Goal: Feedback & Contribution: Contribute content

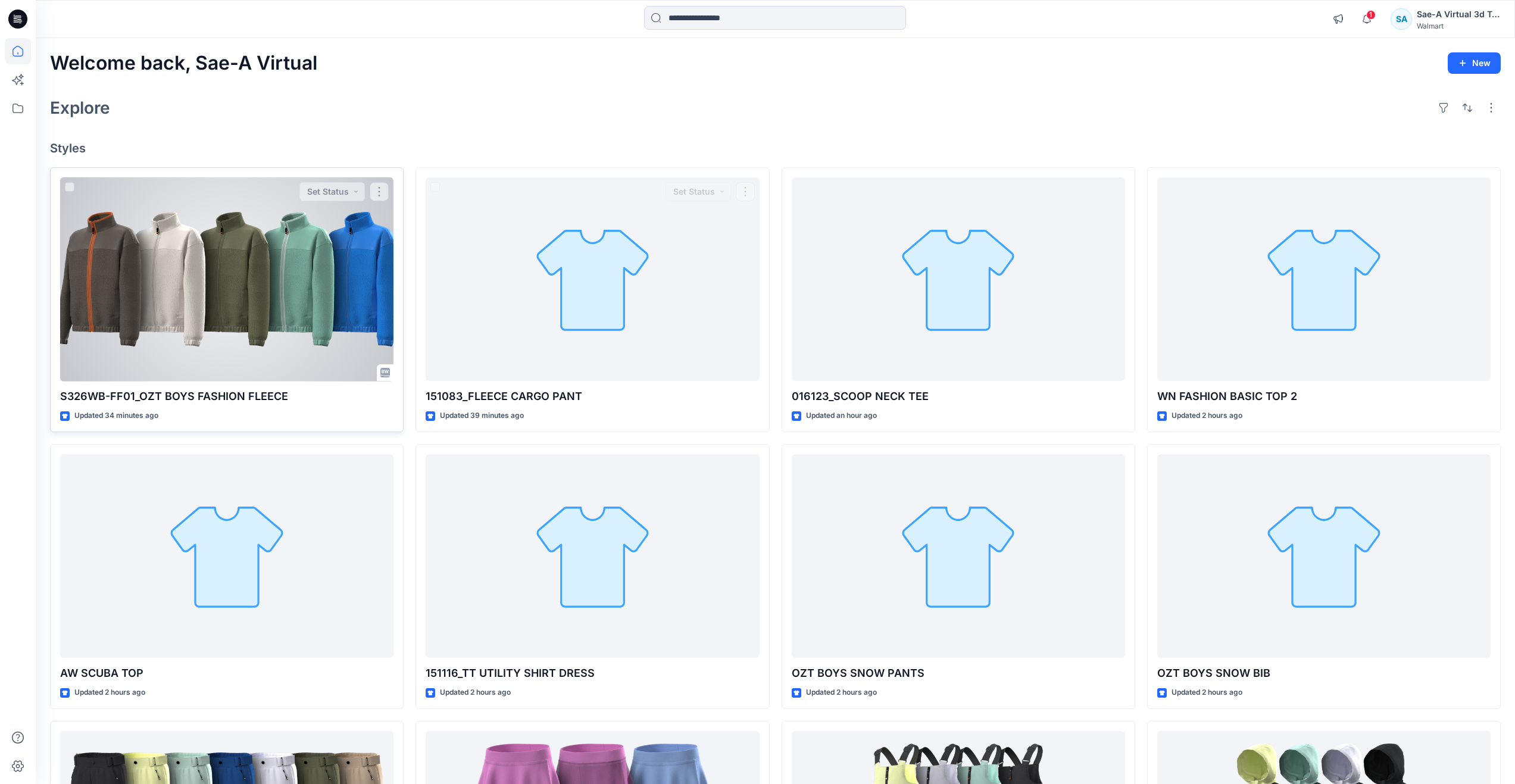
click at [240, 303] on div at bounding box center [226, 280] width 333 height 205
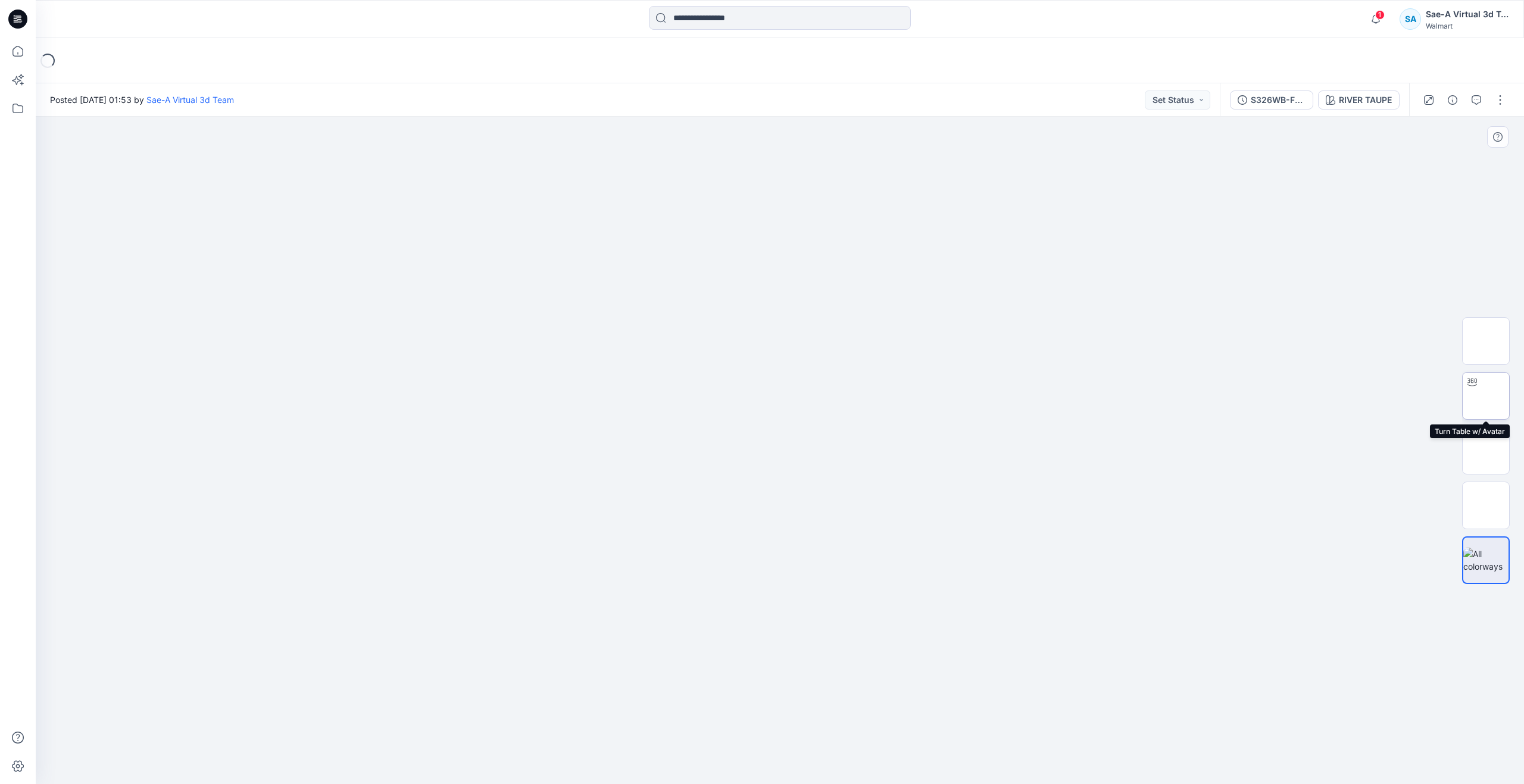
click at [1486, 396] on img at bounding box center [1486, 396] width 0 height 0
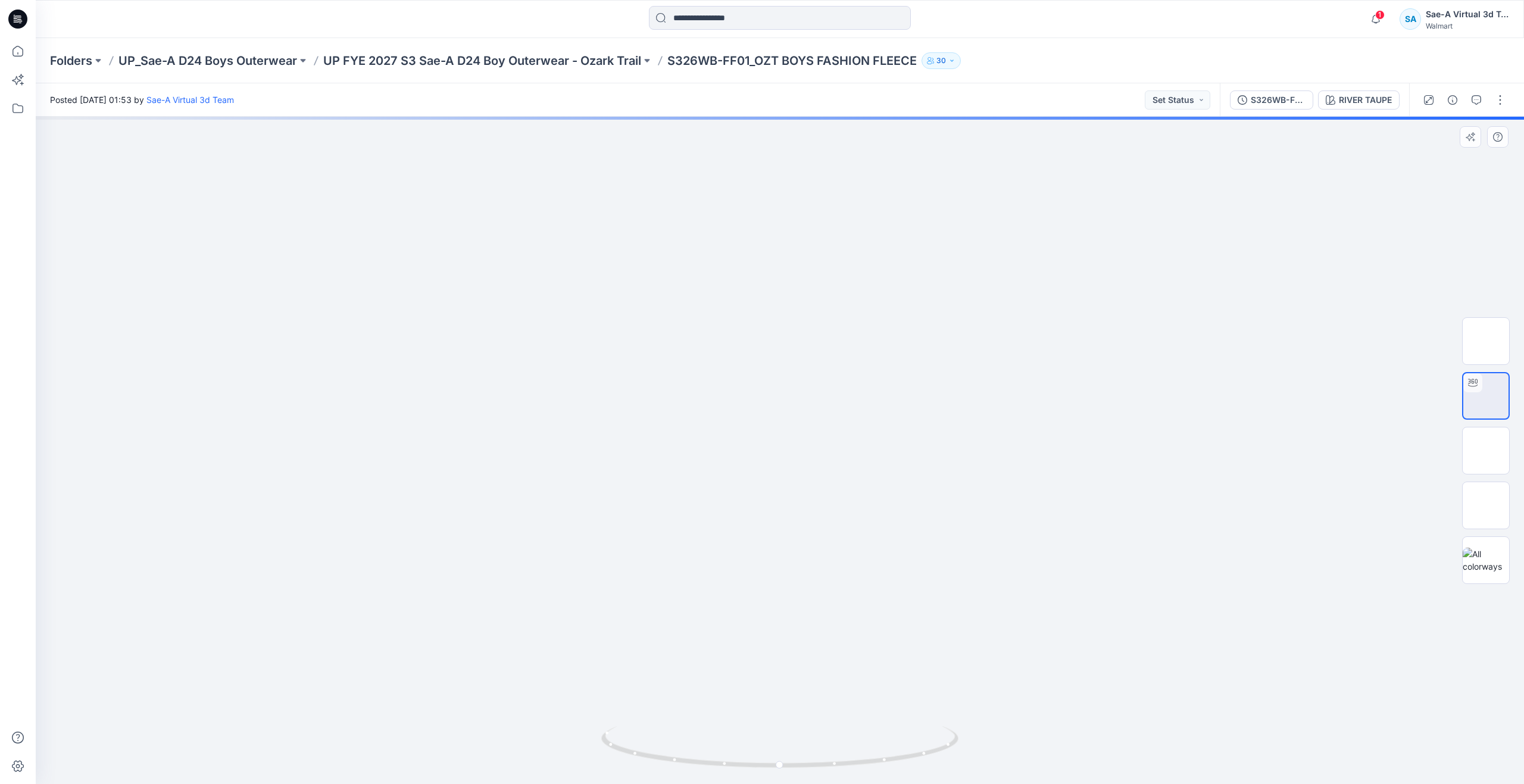
drag, startPoint x: 877, startPoint y: 397, endPoint x: 885, endPoint y: 510, distance: 113.3
drag, startPoint x: 786, startPoint y: 762, endPoint x: 816, endPoint y: 709, distance: 60.9
click at [816, 709] on div at bounding box center [780, 450] width 1488 height 667
click at [1503, 97] on button "button" at bounding box center [1500, 100] width 19 height 19
click at [1432, 167] on button "Edit" at bounding box center [1450, 161] width 109 height 22
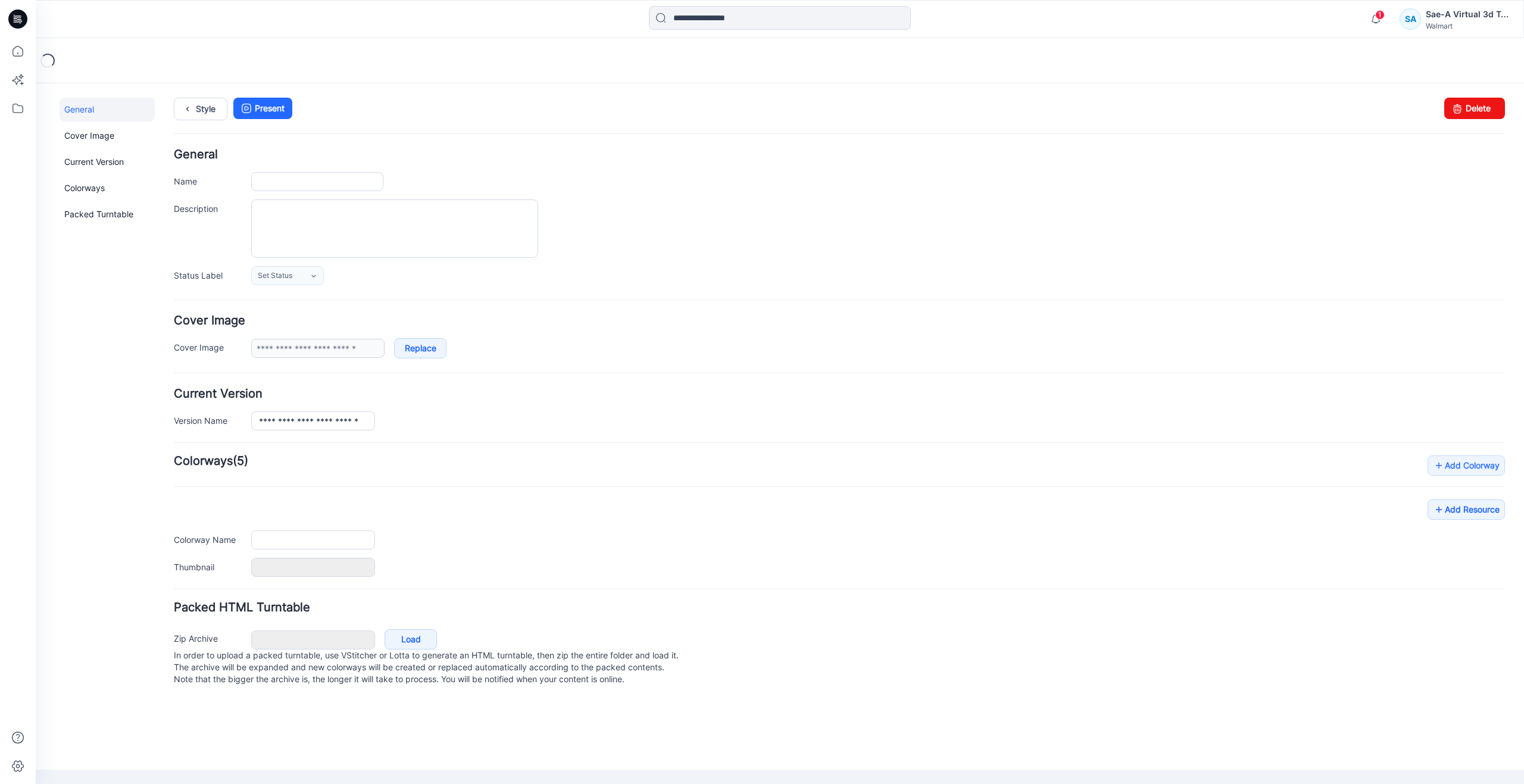
type input "**********"
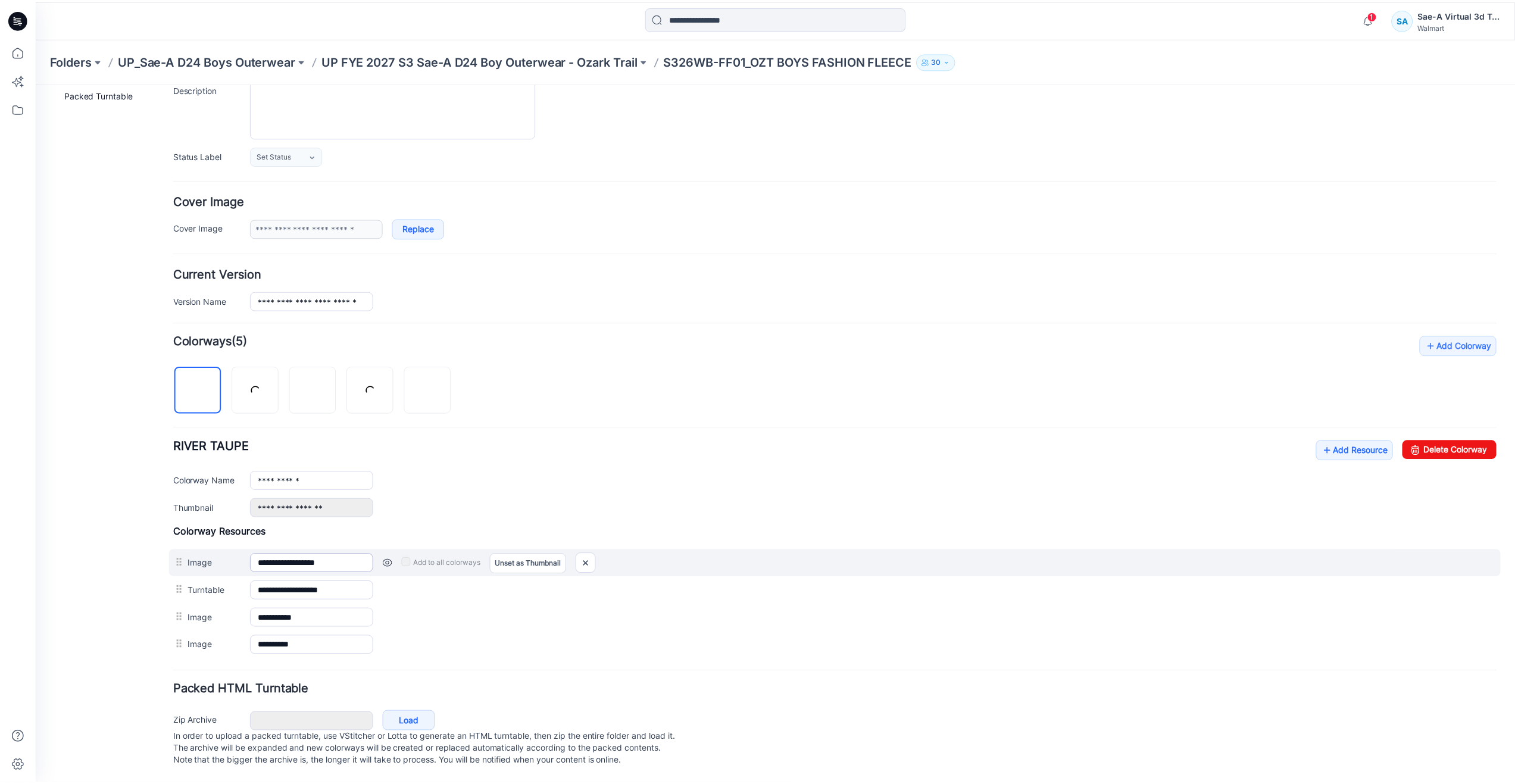
scroll to position [132, 0]
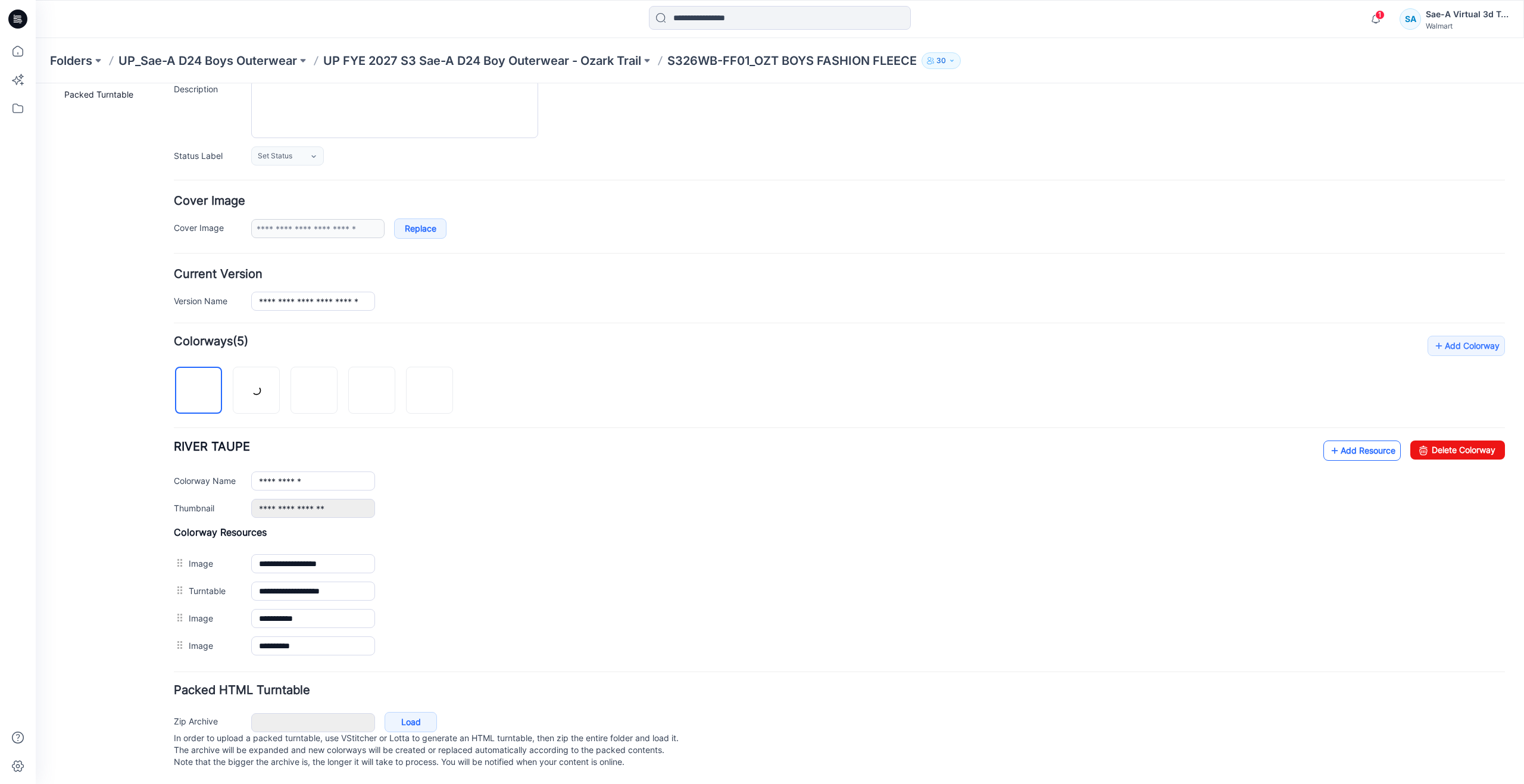
click at [1346, 440] on link "Add Resource" at bounding box center [1362, 450] width 77 height 21
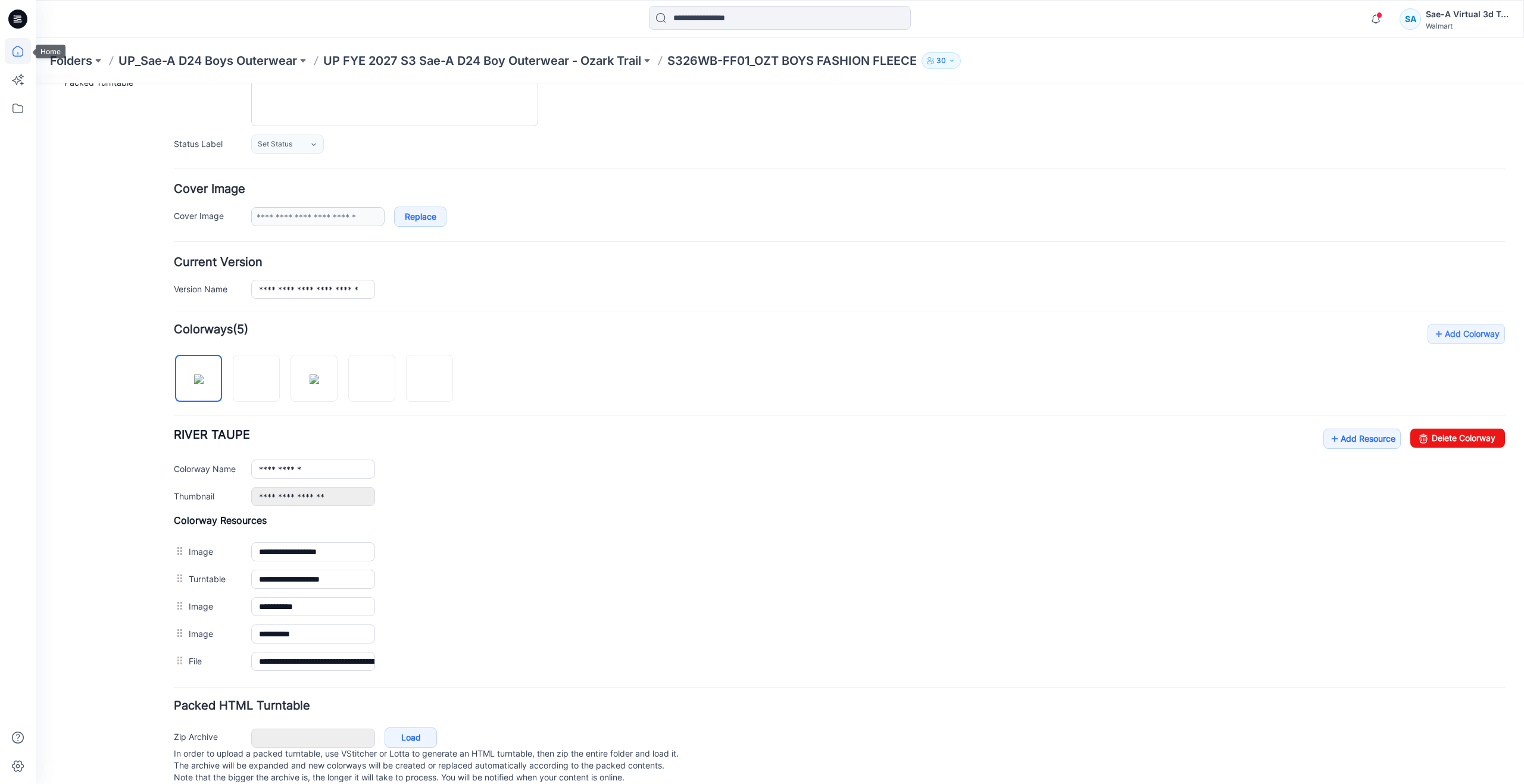
click at [12, 50] on icon at bounding box center [17, 50] width 26 height 26
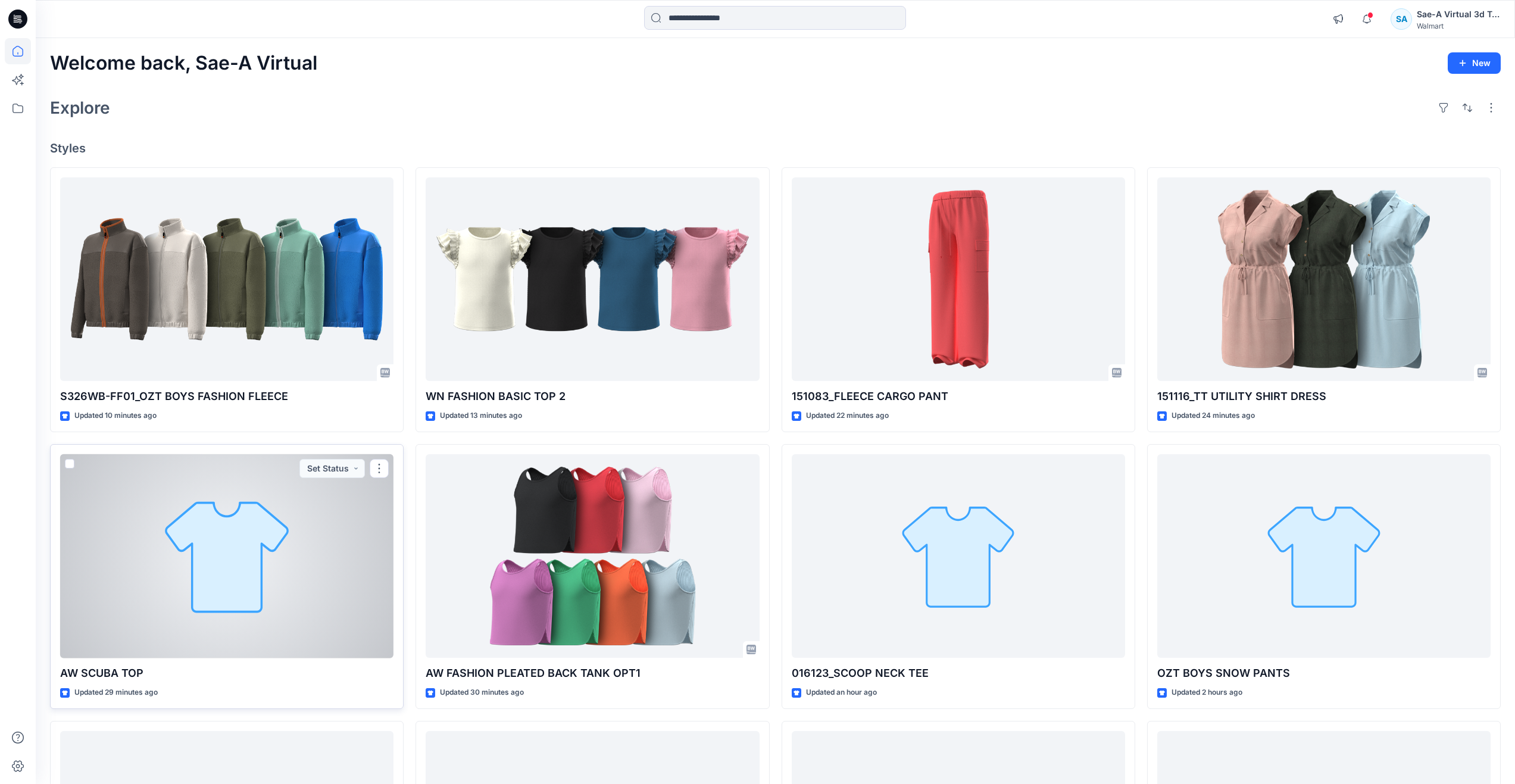
click at [191, 614] on div at bounding box center [226, 556] width 333 height 205
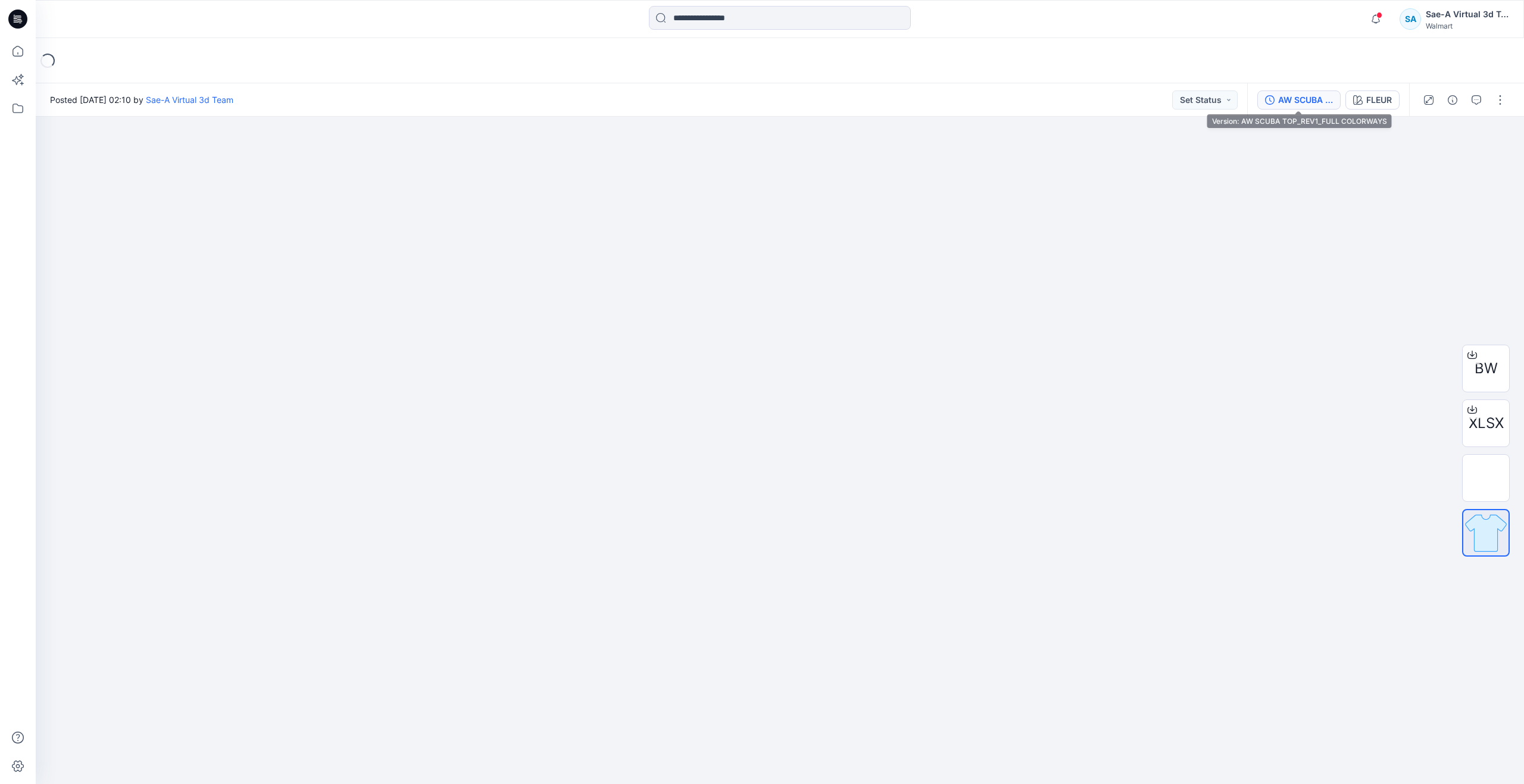
click at [1304, 101] on div "AW SCUBA TOP_REV1_FULL COLORWAYS" at bounding box center [1305, 100] width 55 height 13
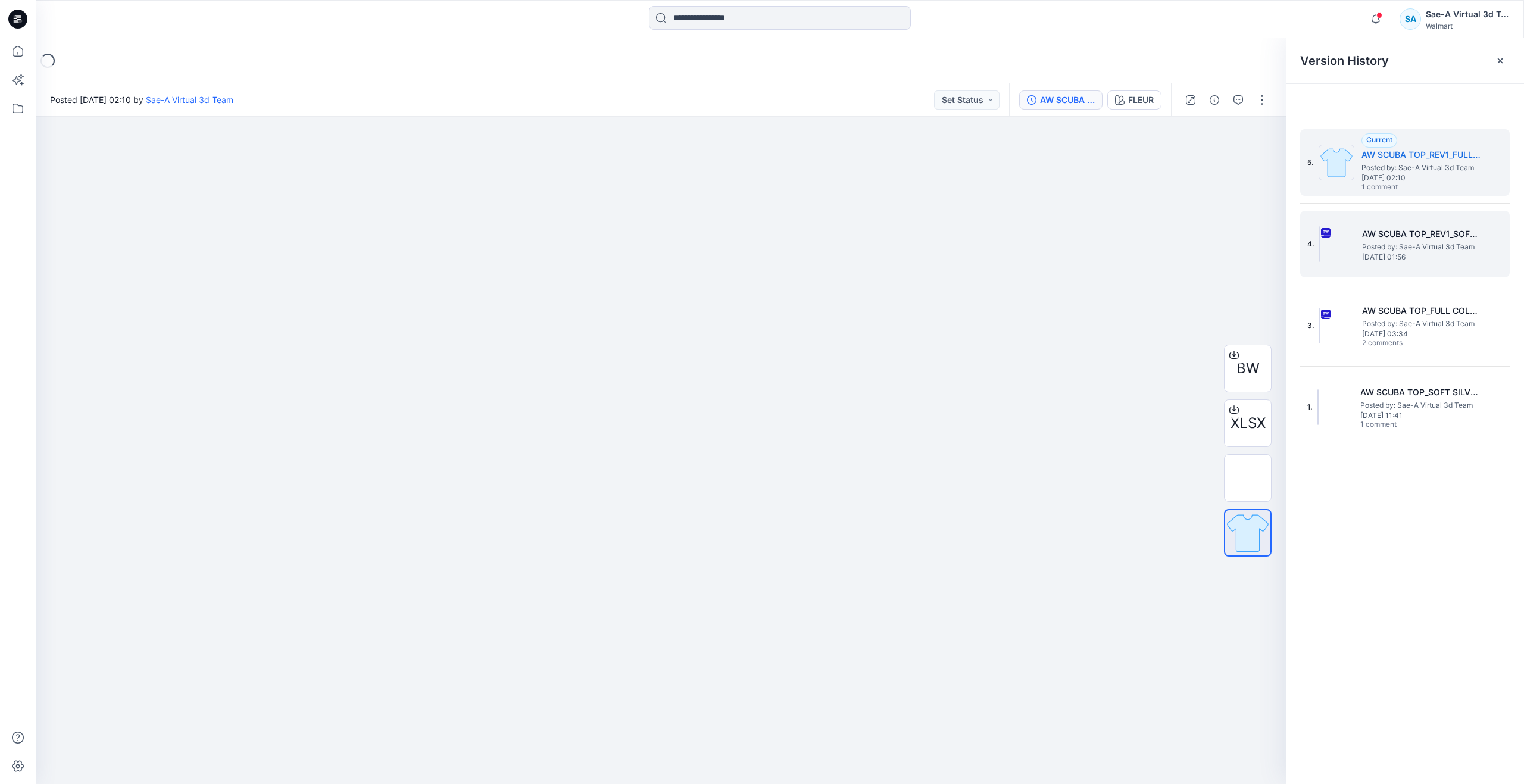
click at [1371, 253] on span "Monday, September 15, 2025 01:56" at bounding box center [1422, 257] width 119 height 8
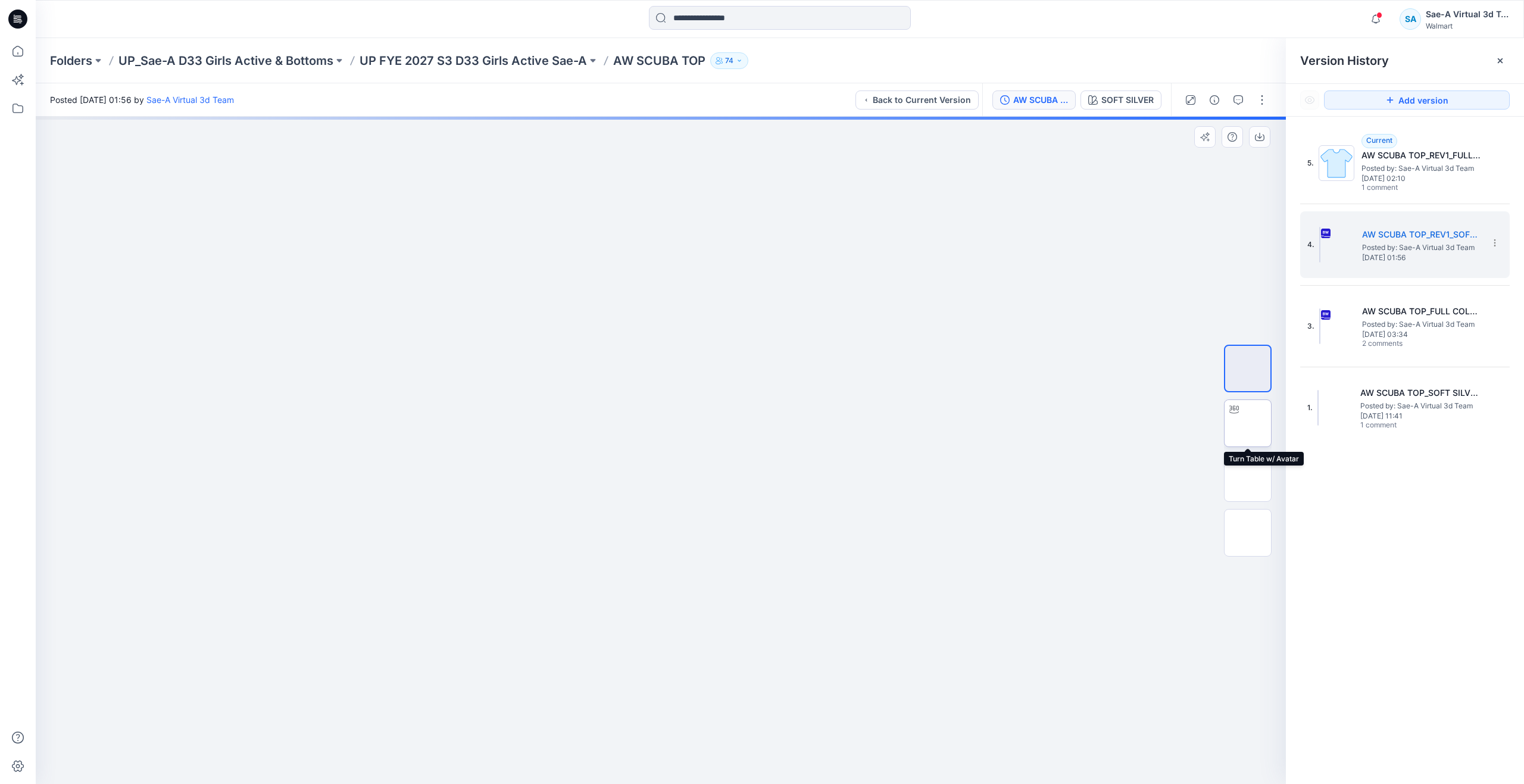
click at [1248, 423] on img at bounding box center [1248, 423] width 0 height 0
drag, startPoint x: 656, startPoint y: 762, endPoint x: 655, endPoint y: 699, distance: 63.0
click at [655, 699] on div at bounding box center [661, 450] width 1250 height 667
click at [30, 56] on icon at bounding box center [17, 50] width 26 height 26
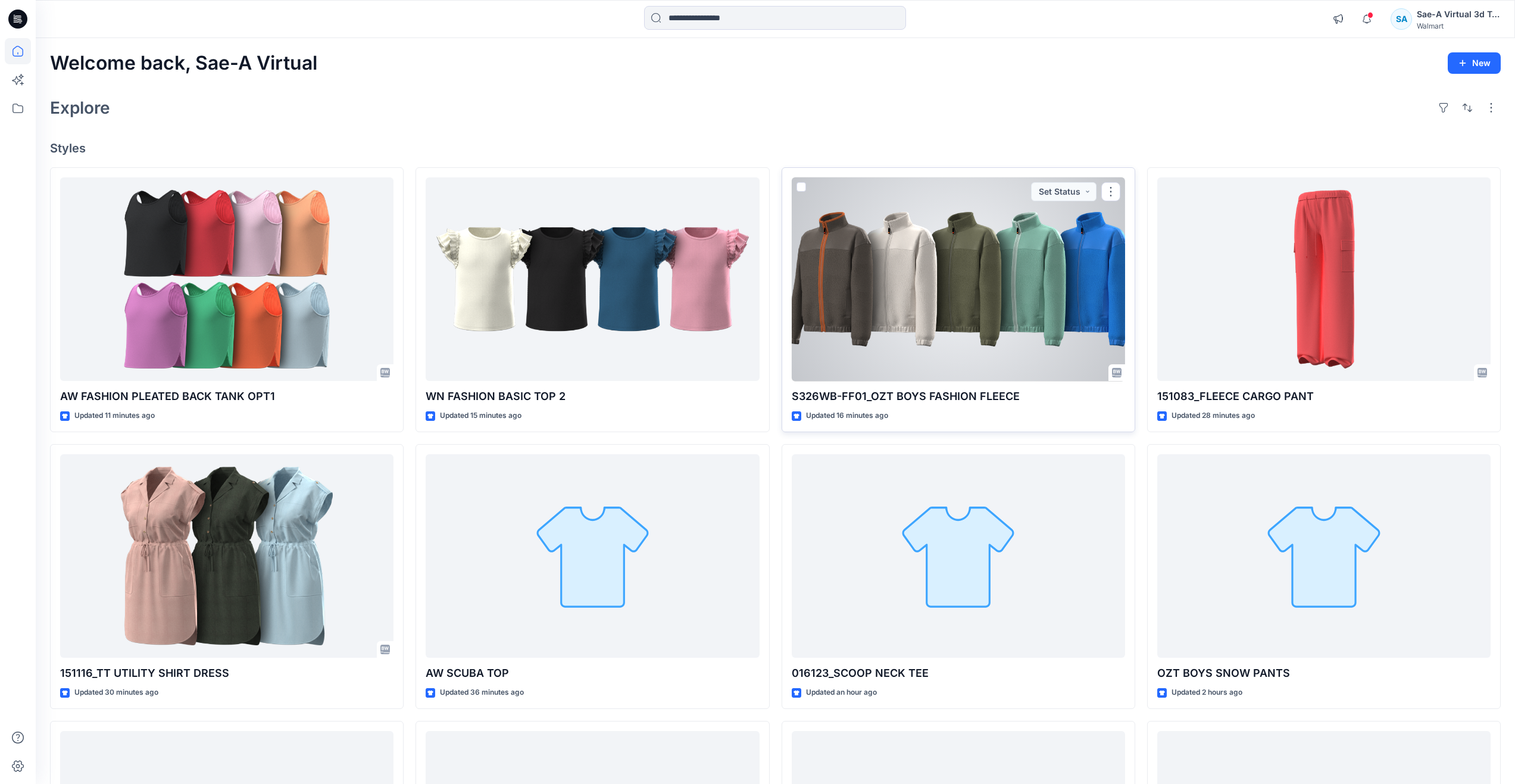
click at [869, 308] on div at bounding box center [958, 280] width 333 height 205
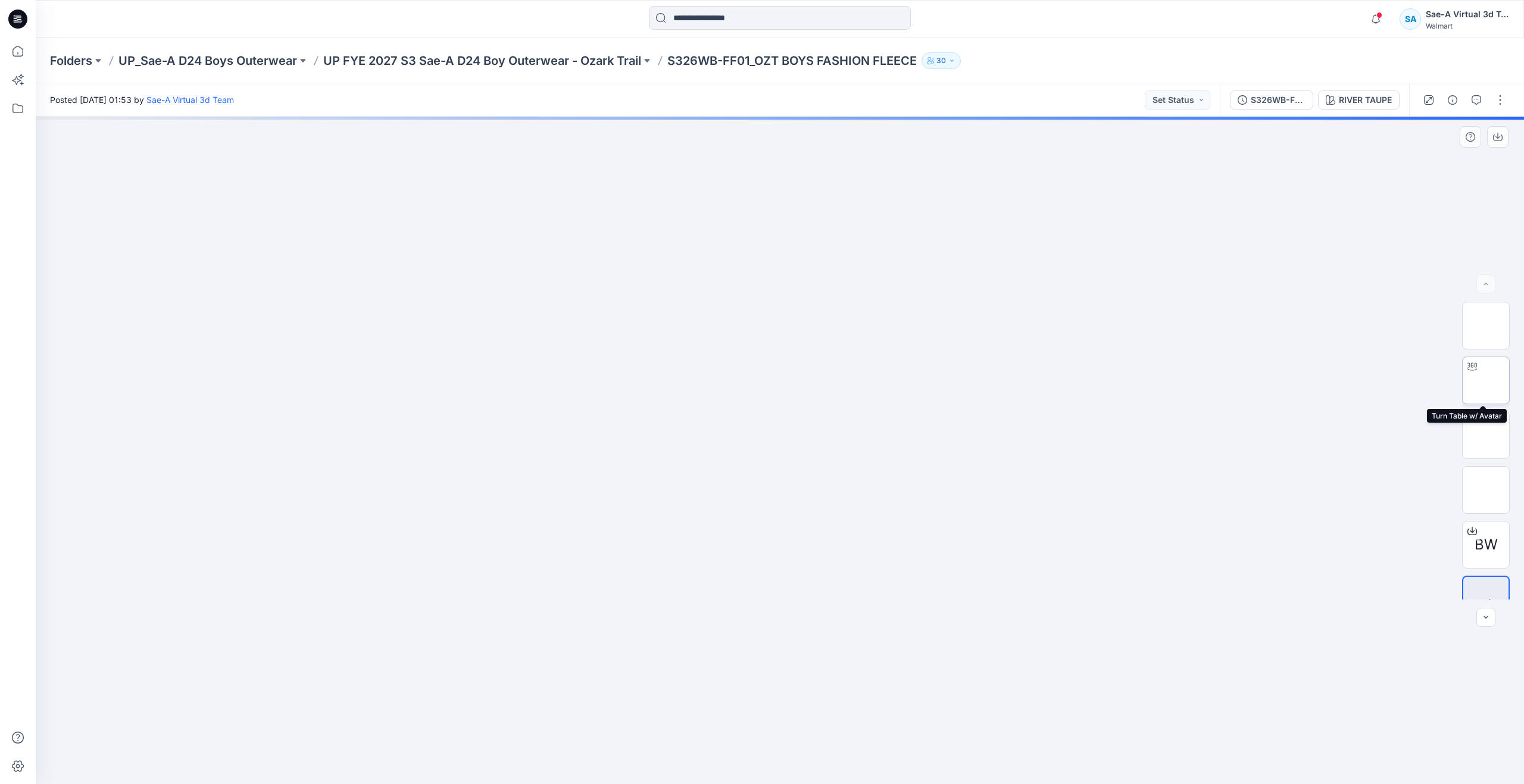
click at [1476, 372] on div at bounding box center [1472, 366] width 19 height 19
click at [1486, 435] on img at bounding box center [1486, 435] width 0 height 0
click at [1486, 490] on img at bounding box center [1486, 490] width 0 height 0
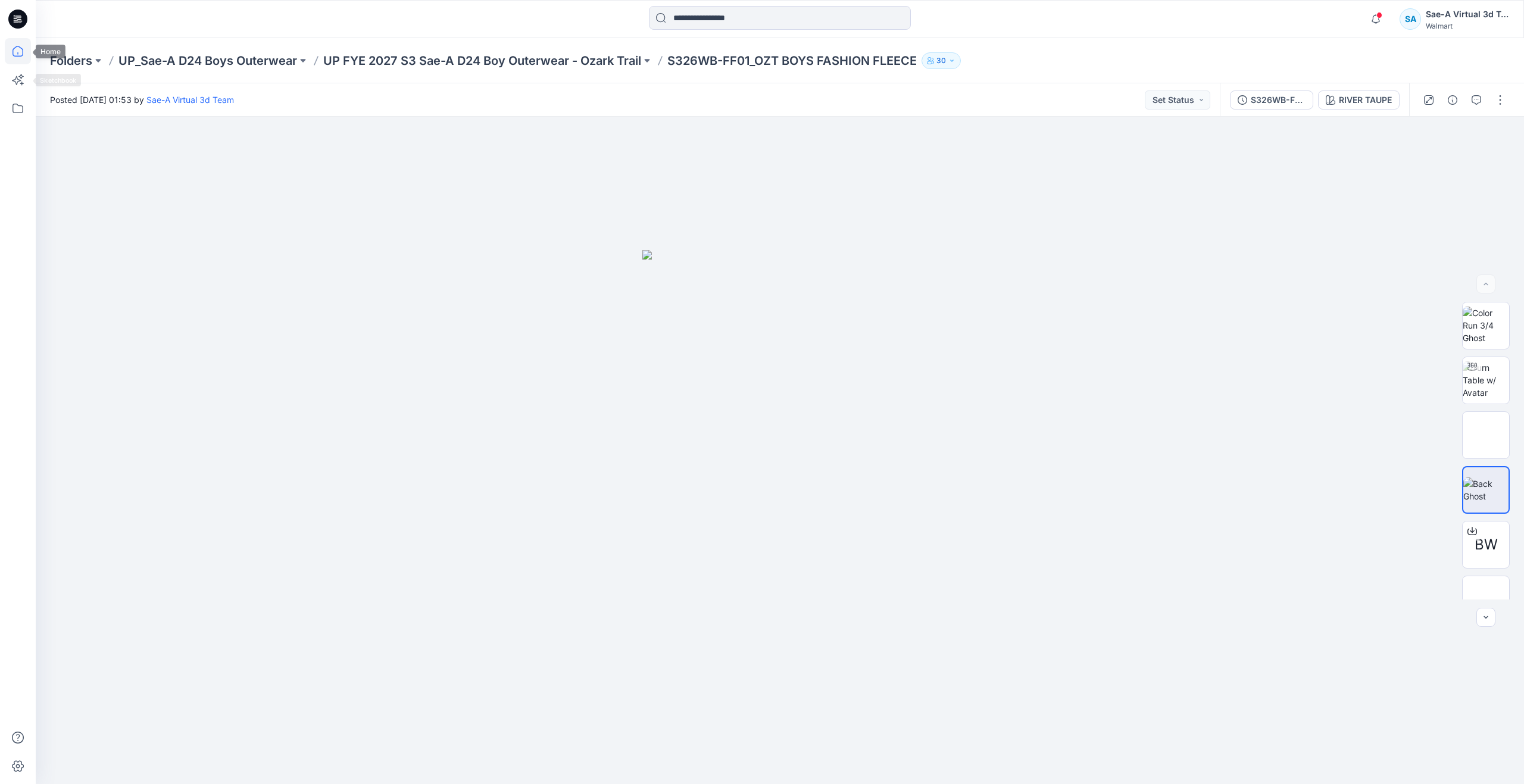
click at [21, 50] on icon at bounding box center [17, 50] width 26 height 26
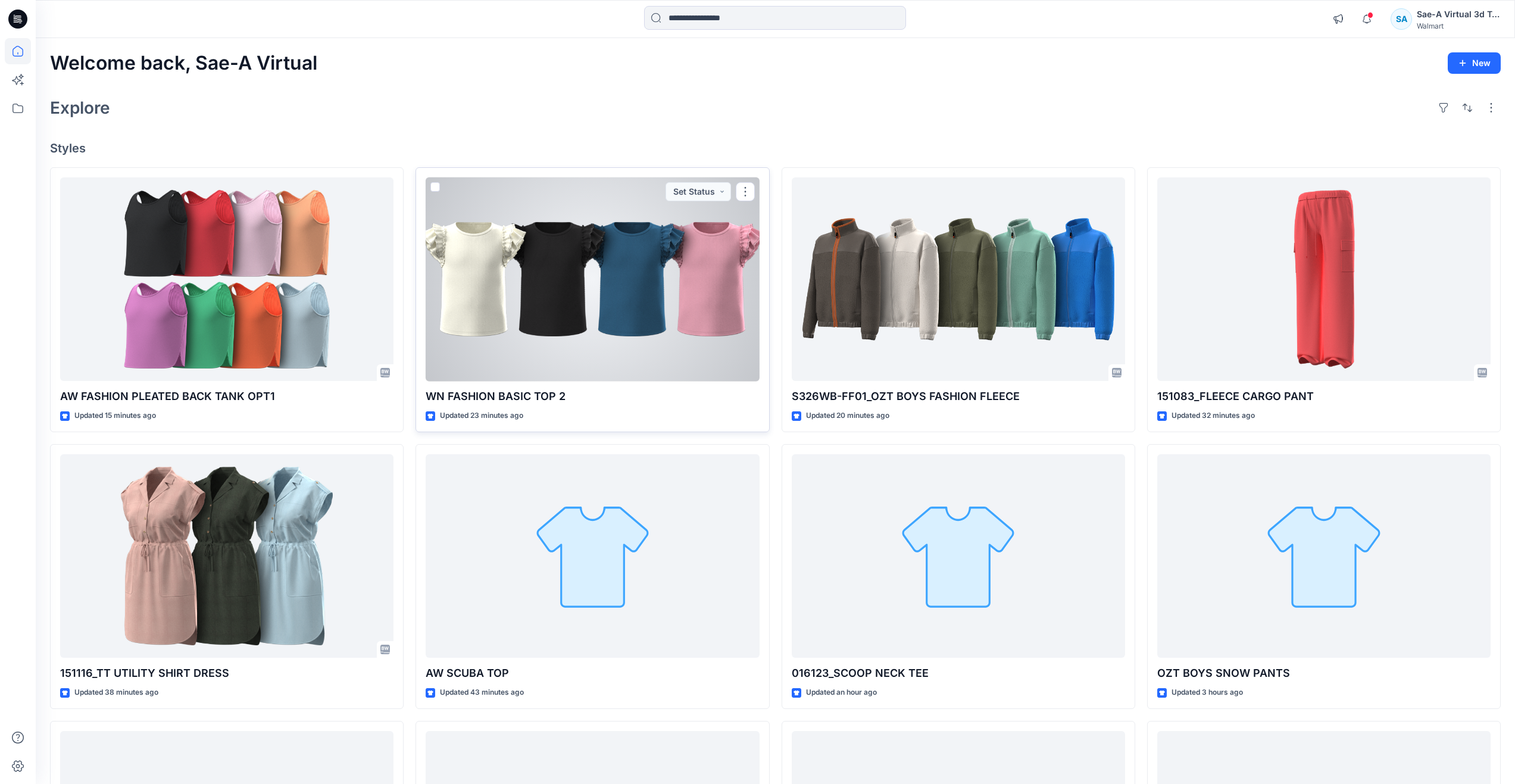
click at [632, 276] on div at bounding box center [591, 280] width 333 height 205
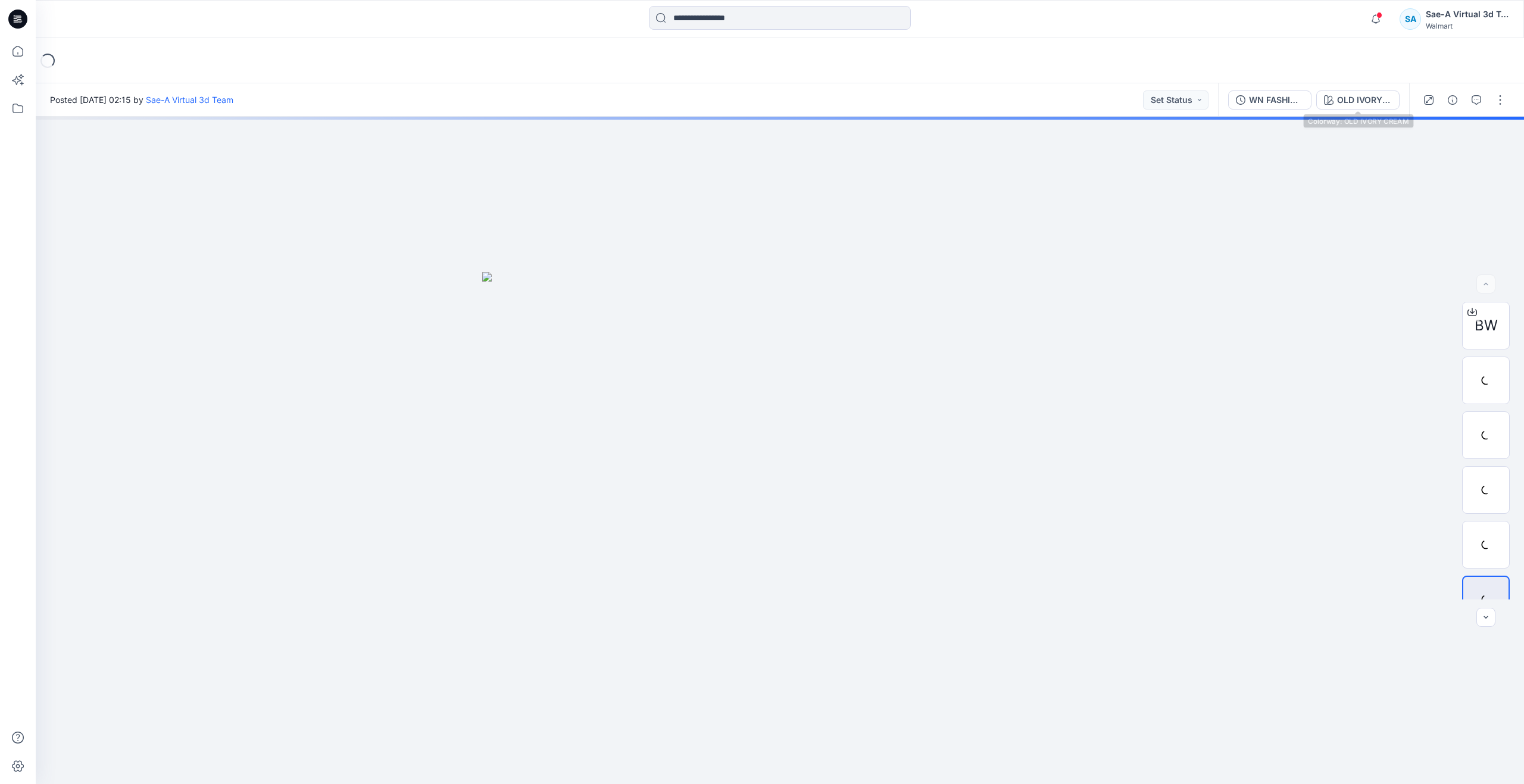
click at [1342, 88] on div "WN FASHION BASIC TOP 2_FULL COLORWAYS OLD IVORY CREAM" at bounding box center [1313, 100] width 191 height 33
click at [1349, 105] on div "OLD IVORY CREAM" at bounding box center [1364, 100] width 55 height 13
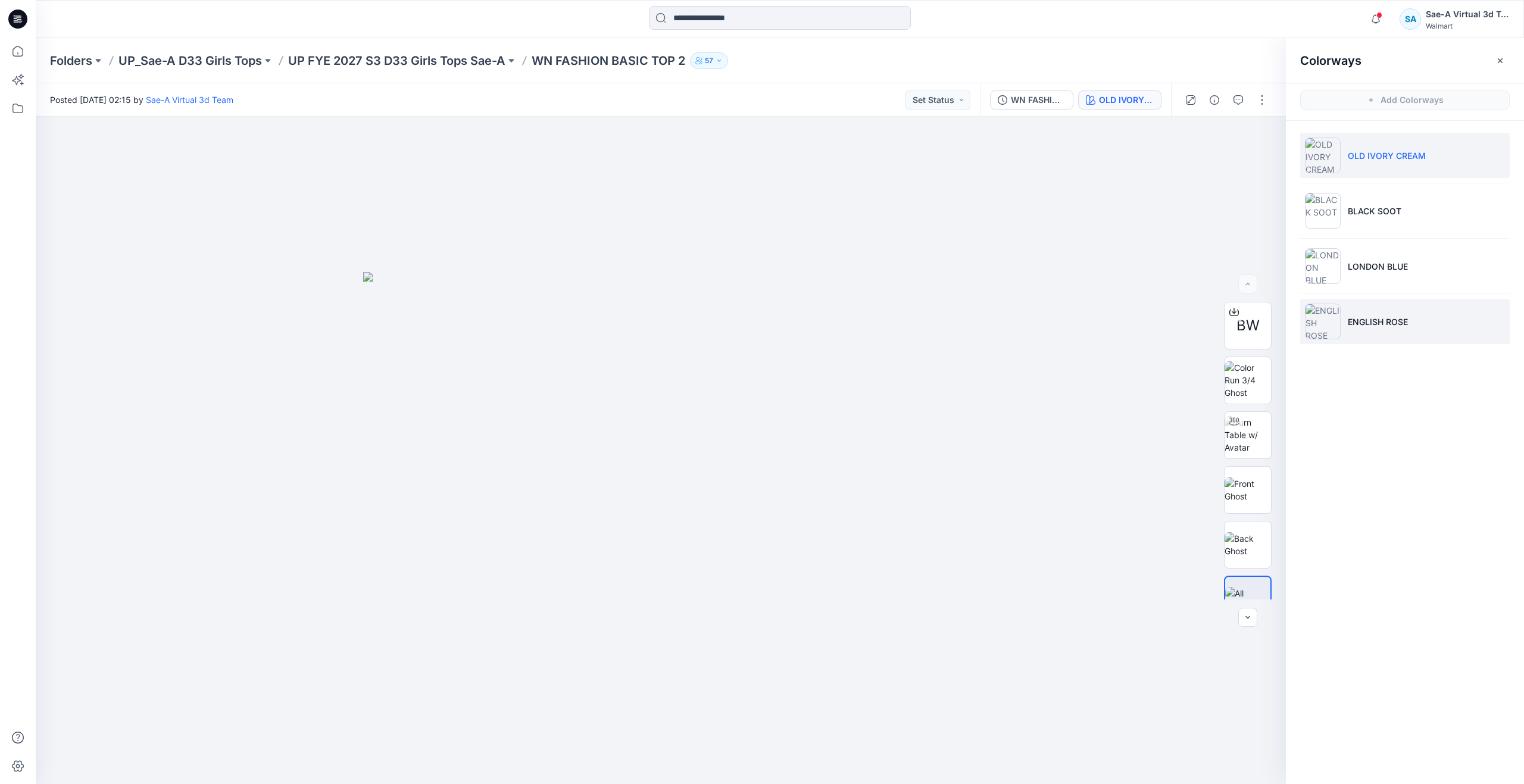
click at [1343, 319] on li "ENGLISH ROSE" at bounding box center [1405, 321] width 209 height 45
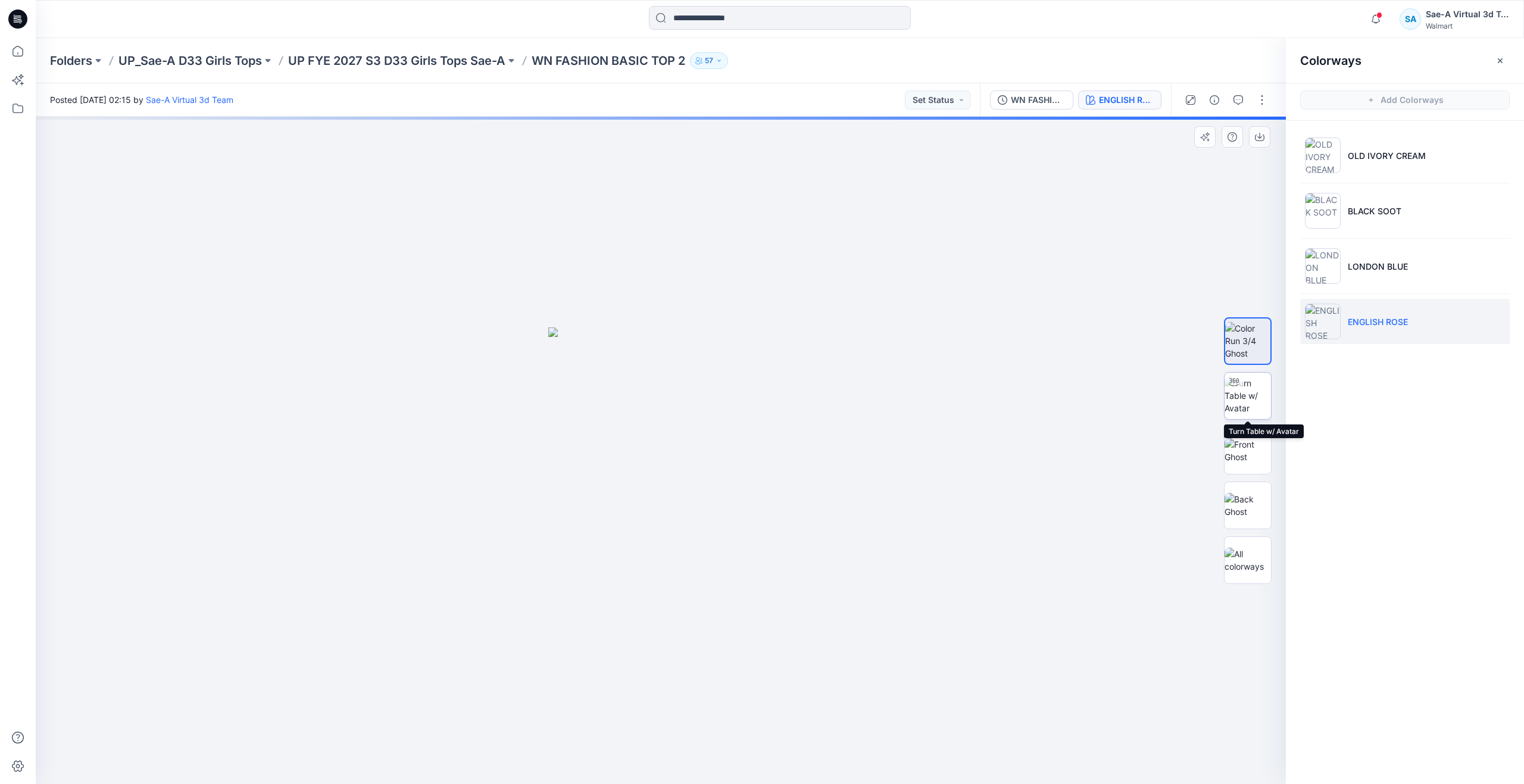
click at [1251, 380] on img at bounding box center [1248, 396] width 47 height 38
drag, startPoint x: 662, startPoint y: 765, endPoint x: 676, endPoint y: 681, distance: 85.2
click at [676, 681] on div at bounding box center [661, 450] width 1250 height 667
click at [26, 53] on icon at bounding box center [17, 50] width 26 height 26
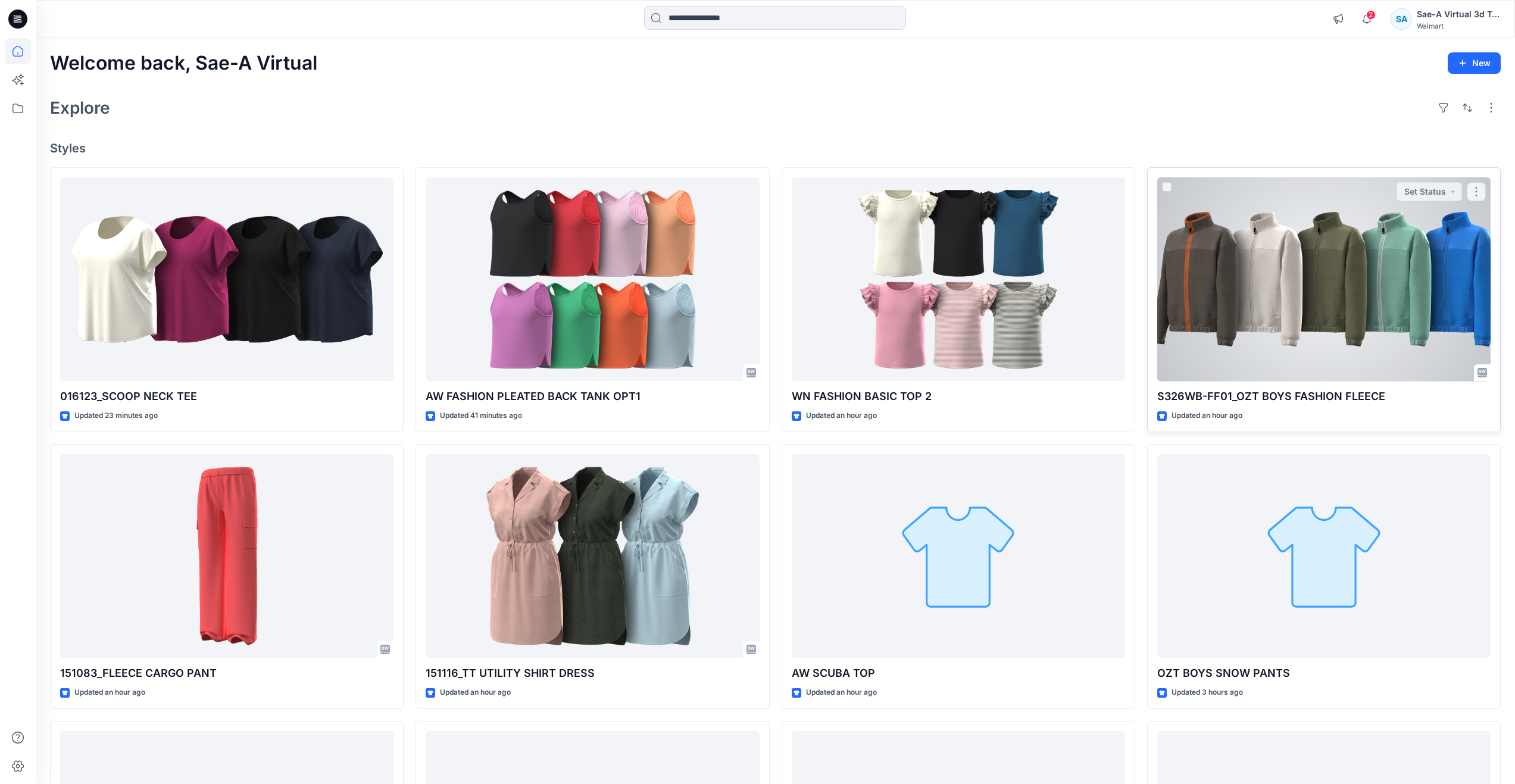
click at [1181, 342] on div at bounding box center [1323, 280] width 333 height 205
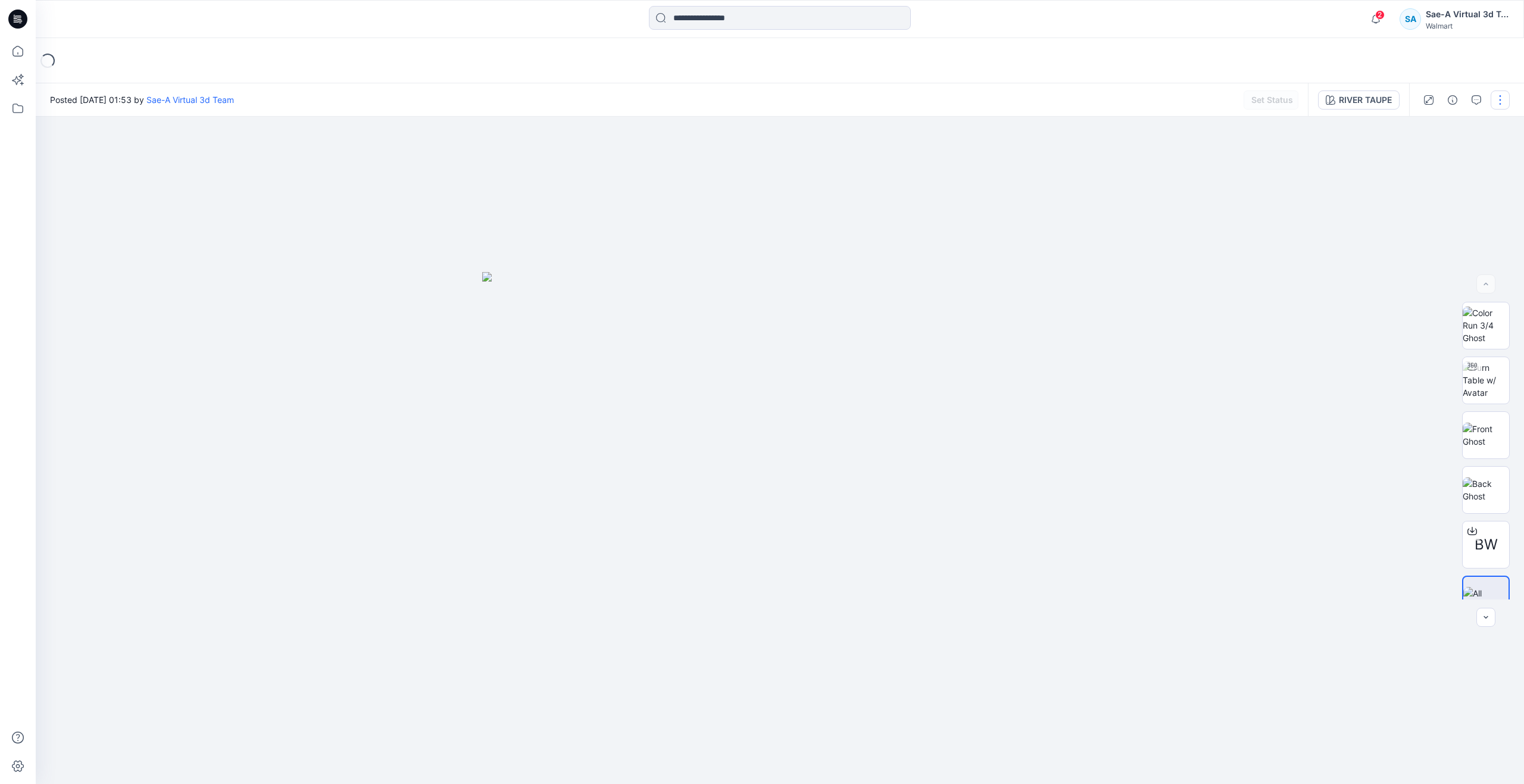
click at [1504, 99] on button "button" at bounding box center [1500, 100] width 19 height 19
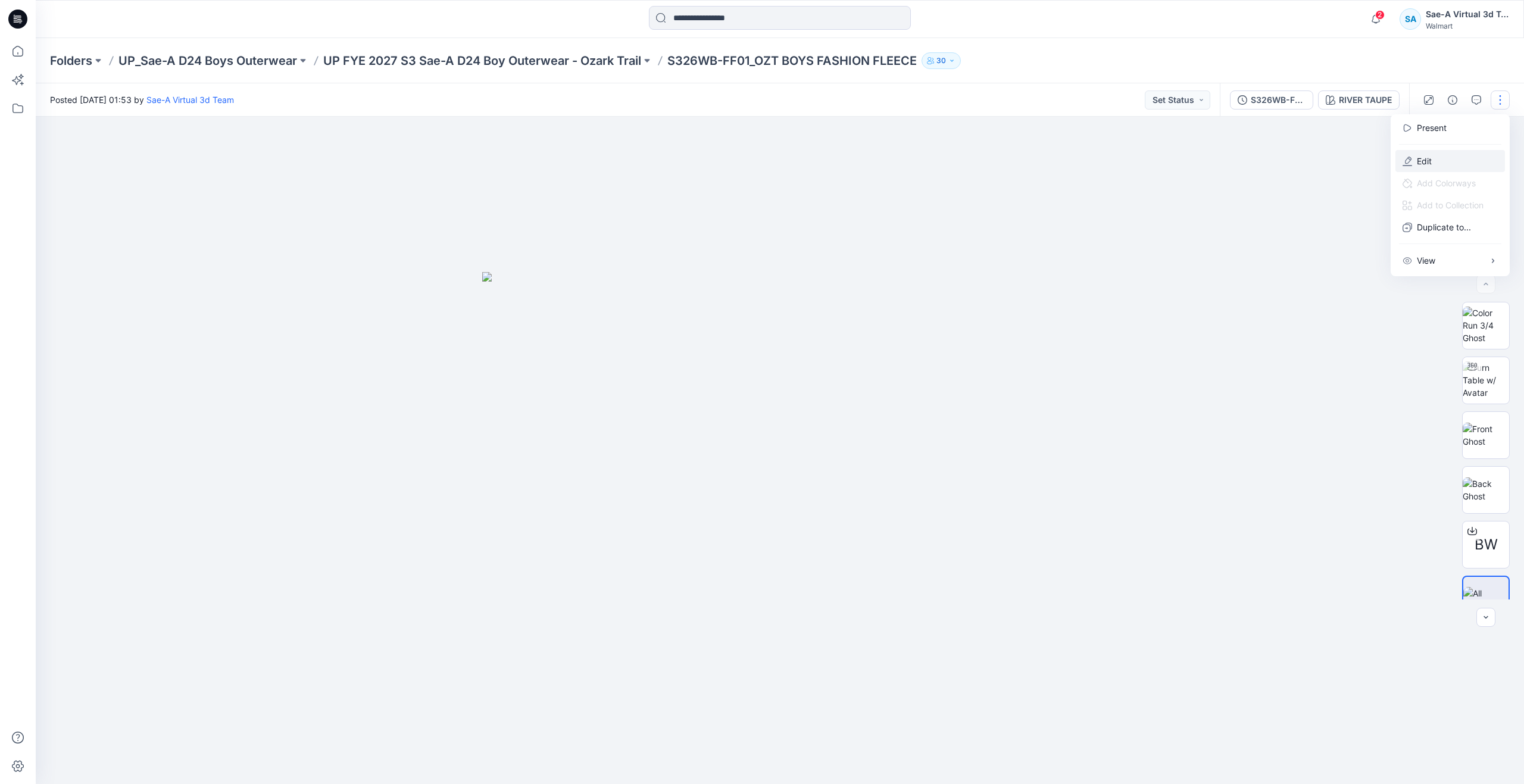
click at [1431, 160] on p "Edit" at bounding box center [1424, 161] width 15 height 13
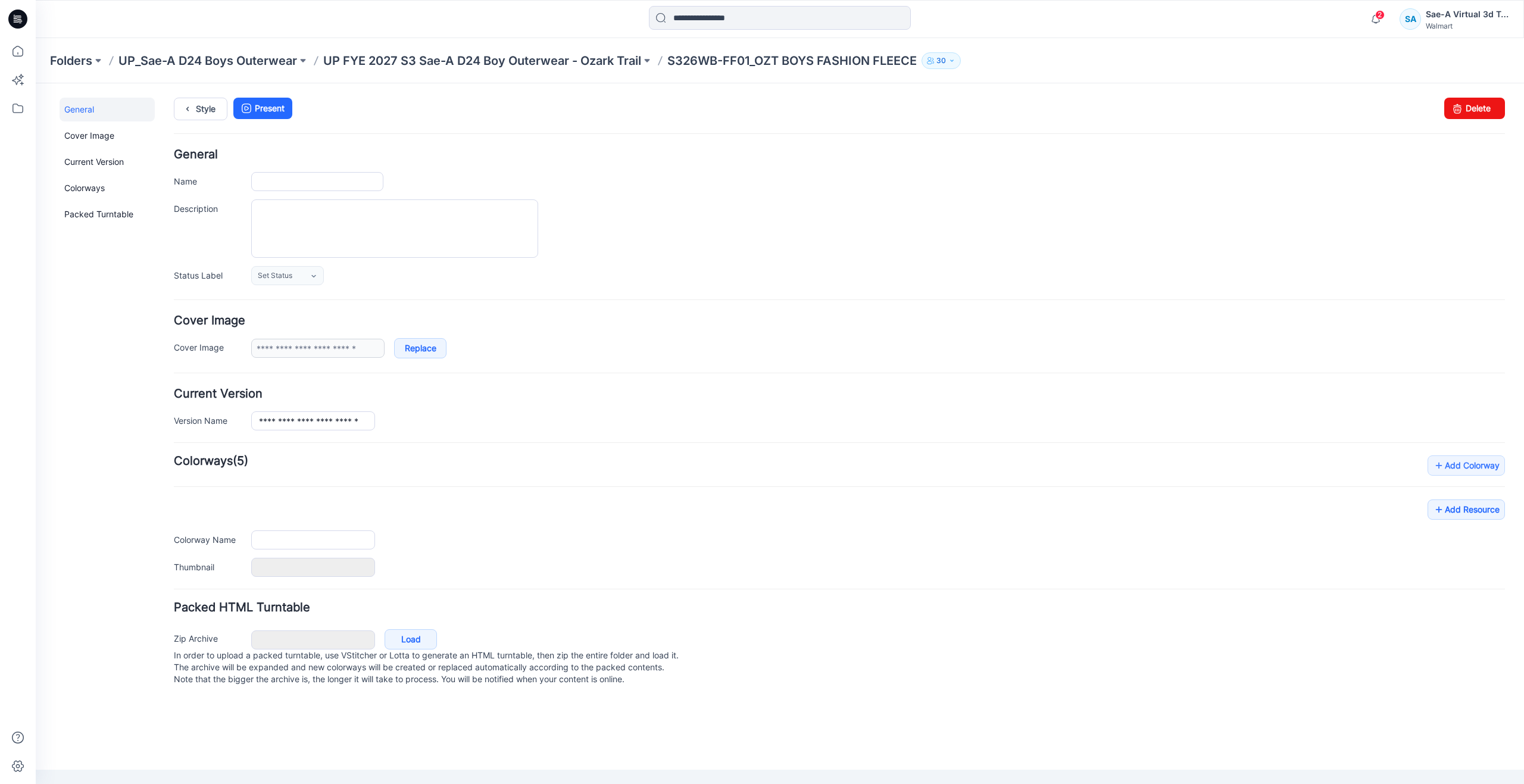
type input "**********"
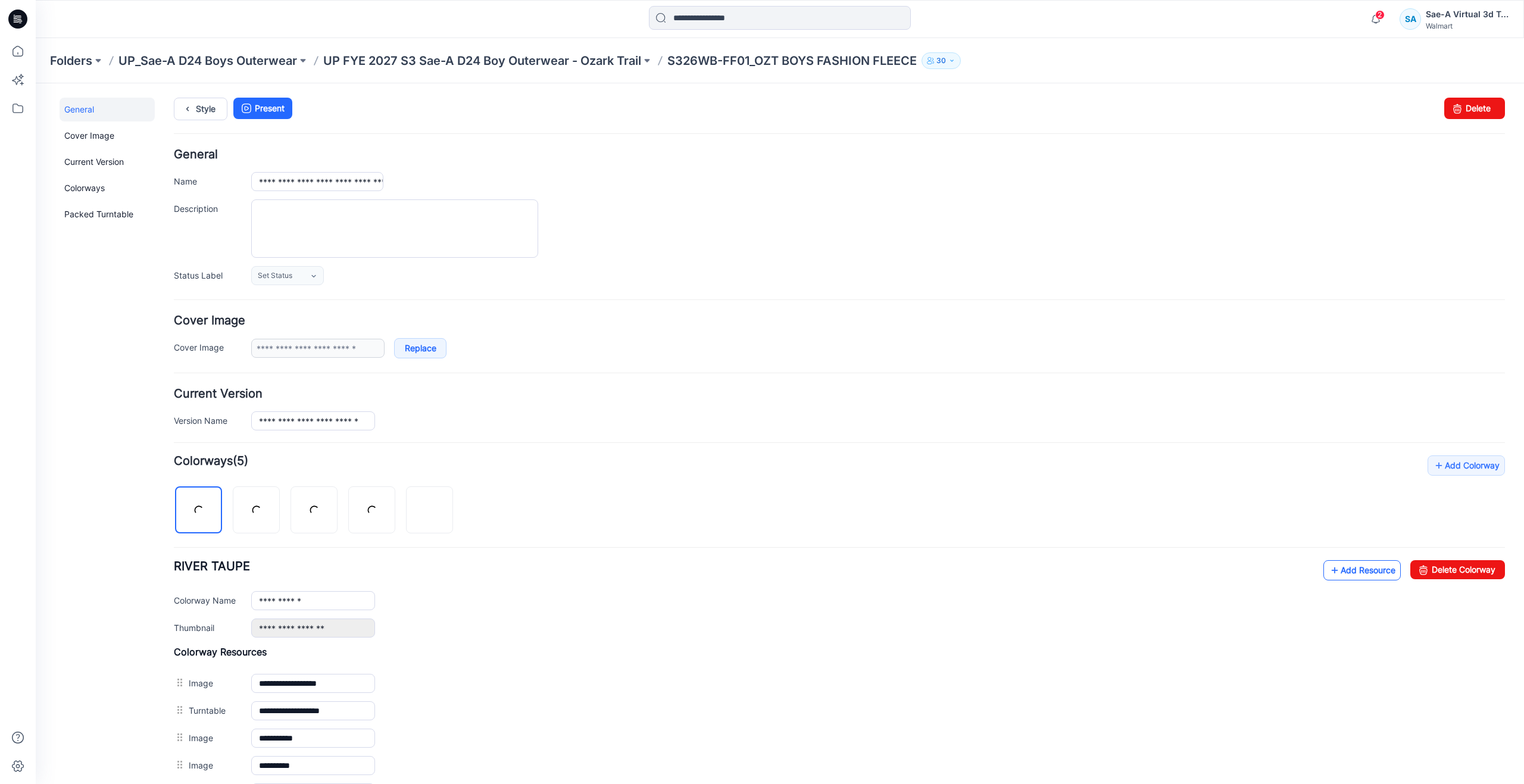
click at [1324, 572] on link "Add Resource" at bounding box center [1362, 570] width 77 height 21
click at [1329, 572] on icon at bounding box center [1335, 570] width 12 height 19
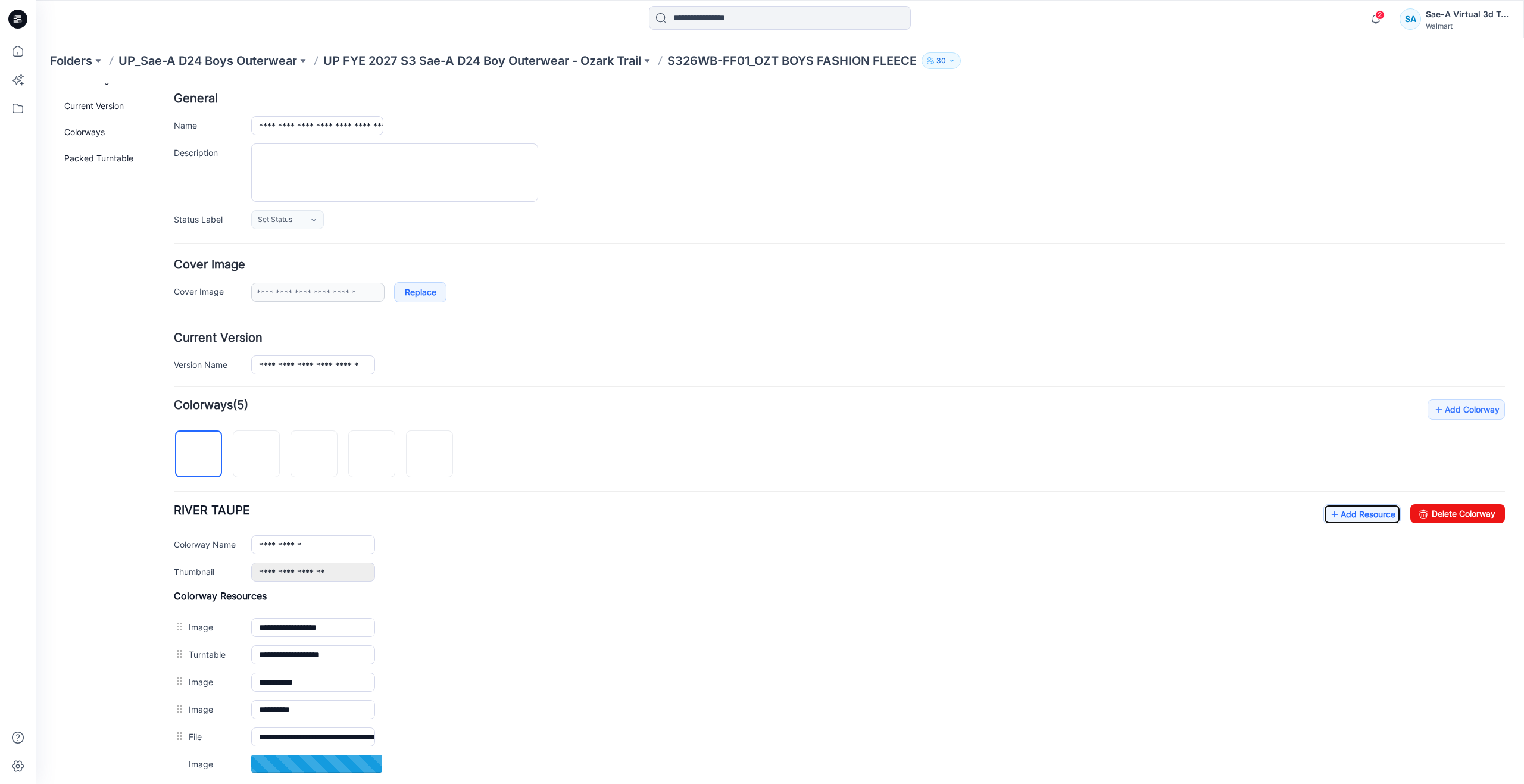
scroll to position [179, 0]
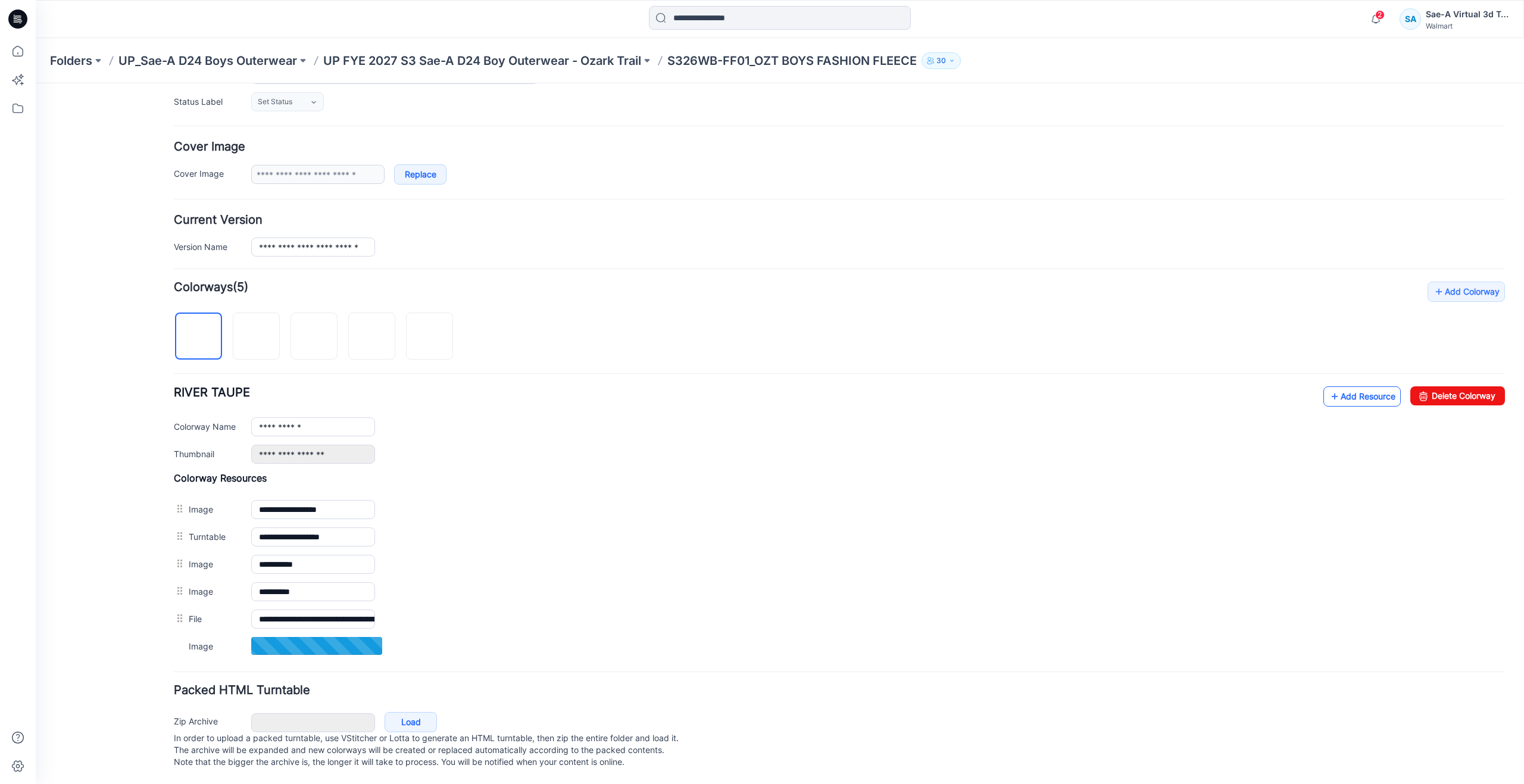
click at [1324, 387] on link "Add Resource" at bounding box center [1362, 396] width 77 height 21
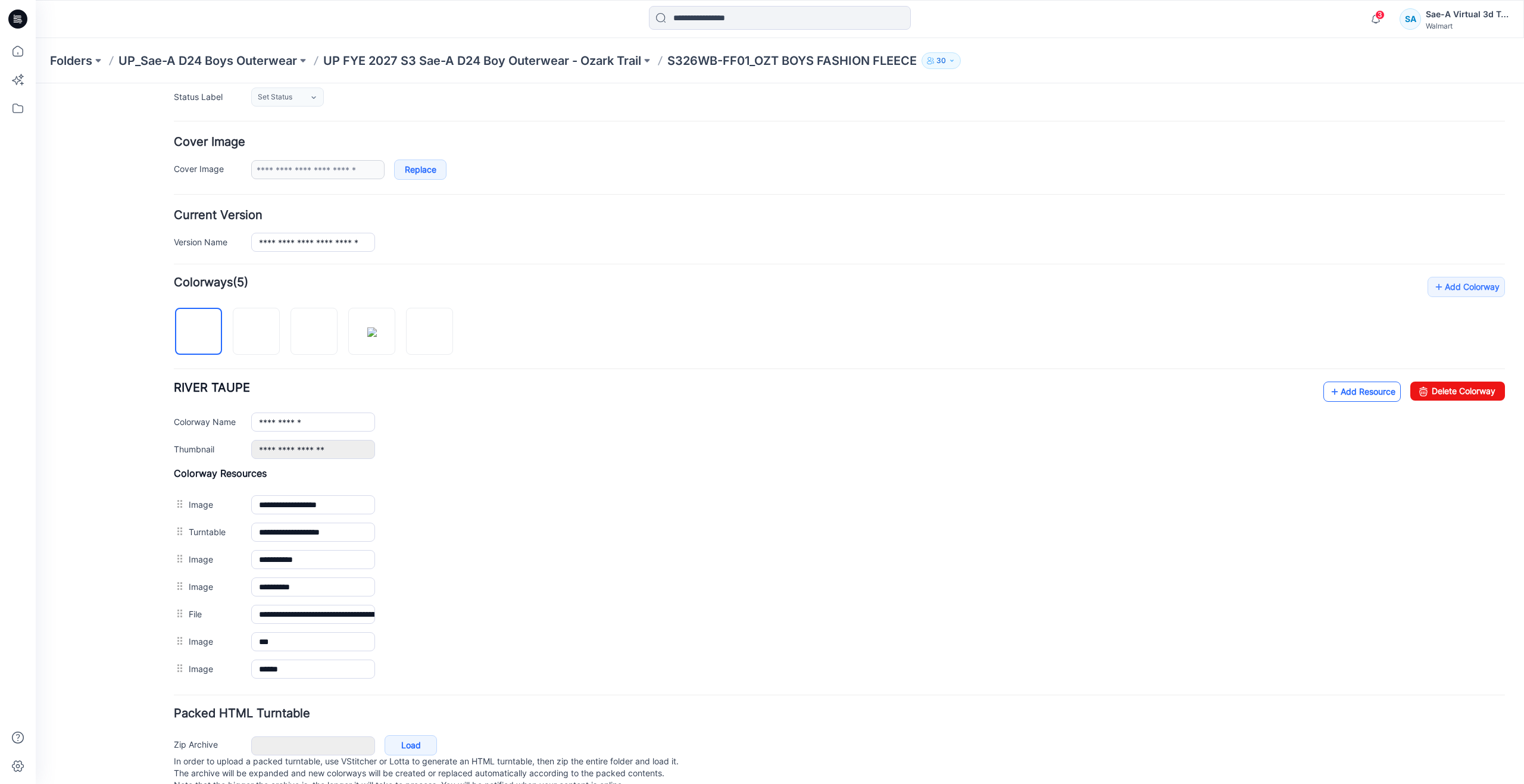
click at [1329, 389] on icon at bounding box center [1335, 391] width 12 height 19
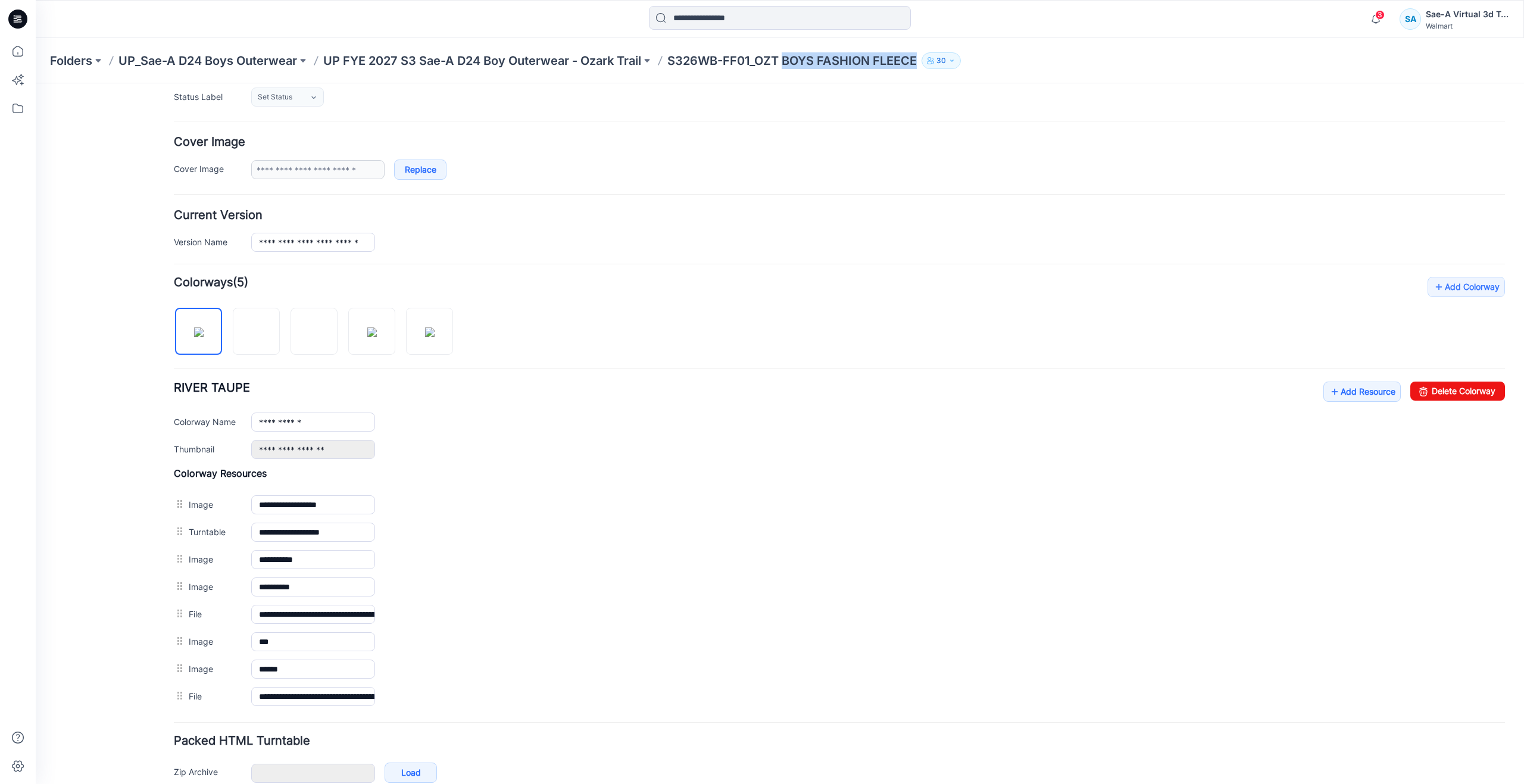
drag, startPoint x: 789, startPoint y: 60, endPoint x: 924, endPoint y: 79, distance: 136.3
click at [924, 79] on div "Folders UP_Sae-A D24 Boys Outerwear UP FYE 2027 S3 Sae-A D24 Boy Outerwear - Oz…" at bounding box center [780, 60] width 1488 height 45
copy p "BOYS FASHION FLEECE"
click at [20, 57] on icon at bounding box center [18, 51] width 11 height 11
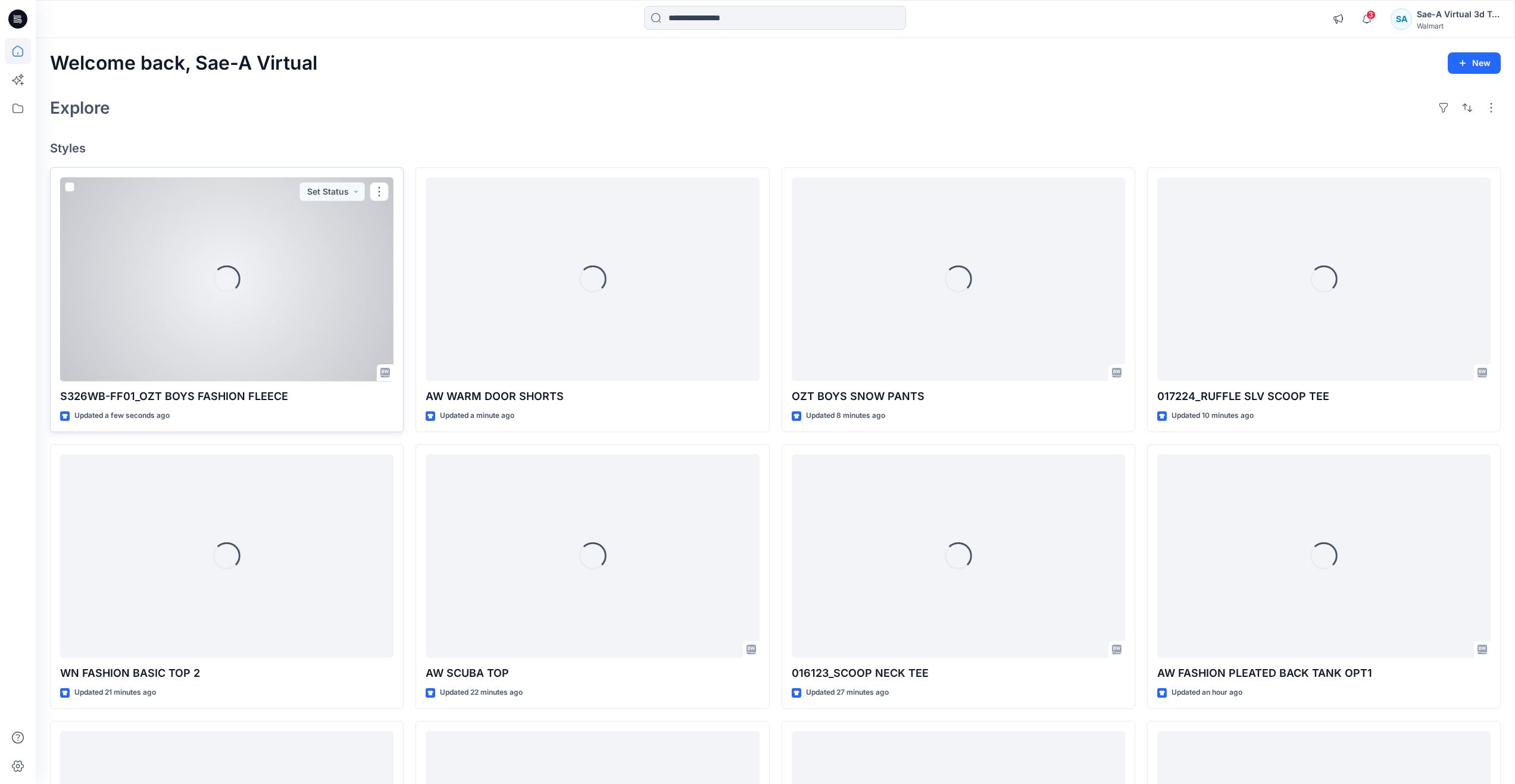
click at [202, 294] on div "Loading..." at bounding box center [226, 280] width 333 height 205
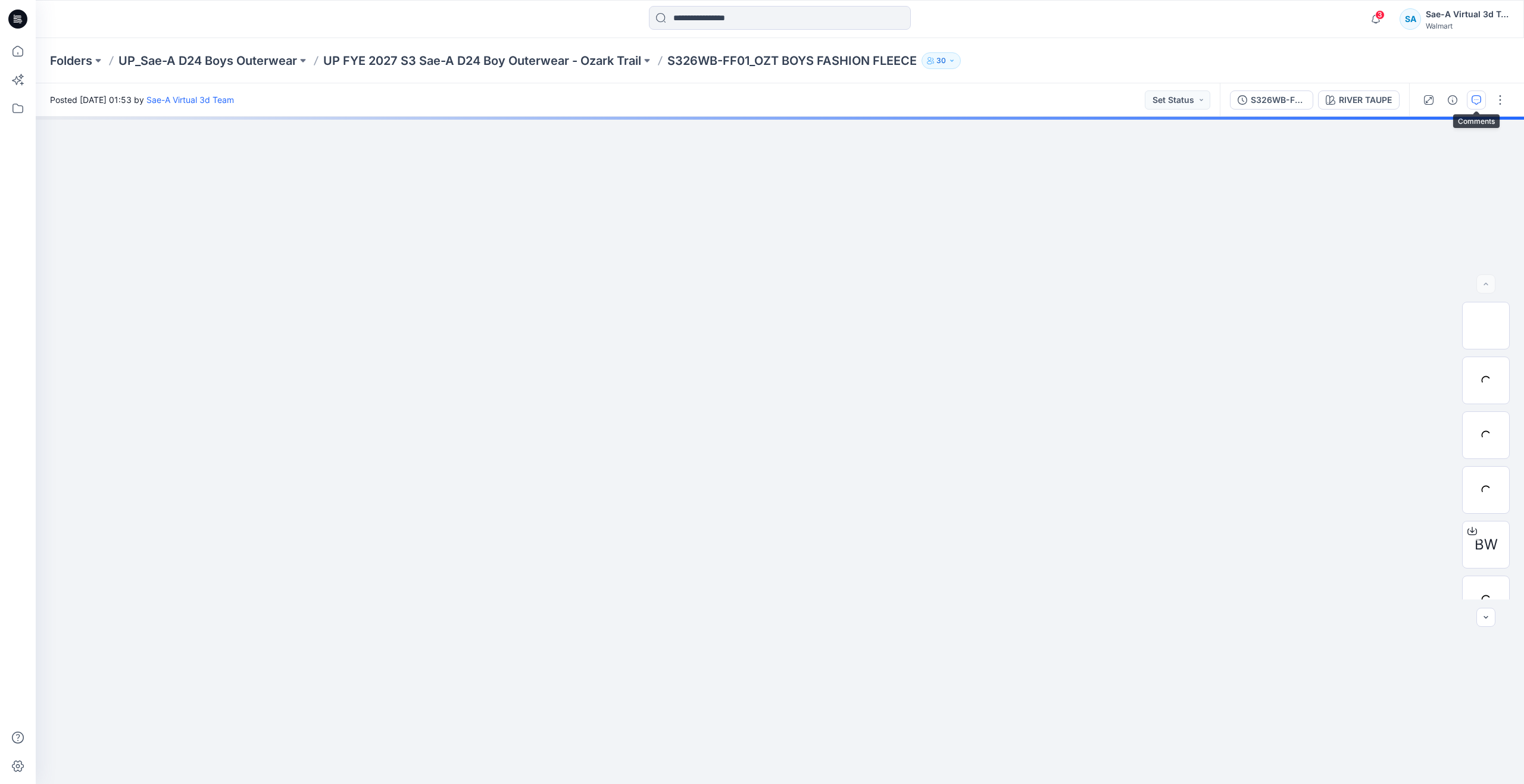
click at [1470, 99] on button "button" at bounding box center [1476, 100] width 19 height 19
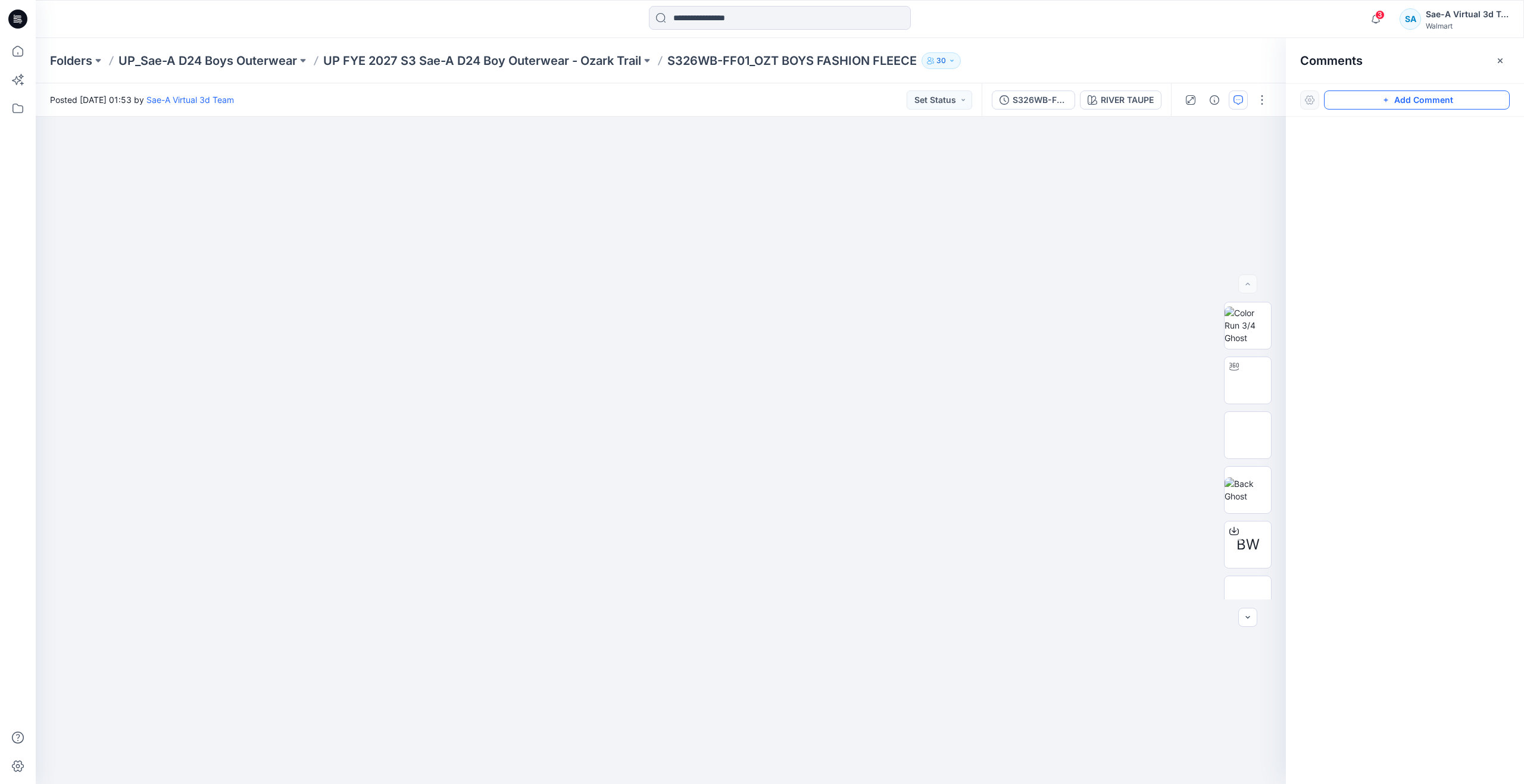
click at [1376, 101] on button "Add Comment" at bounding box center [1416, 100] width 186 height 19
click at [1050, 187] on div "1" at bounding box center [661, 450] width 1250 height 667
type textarea "**********"
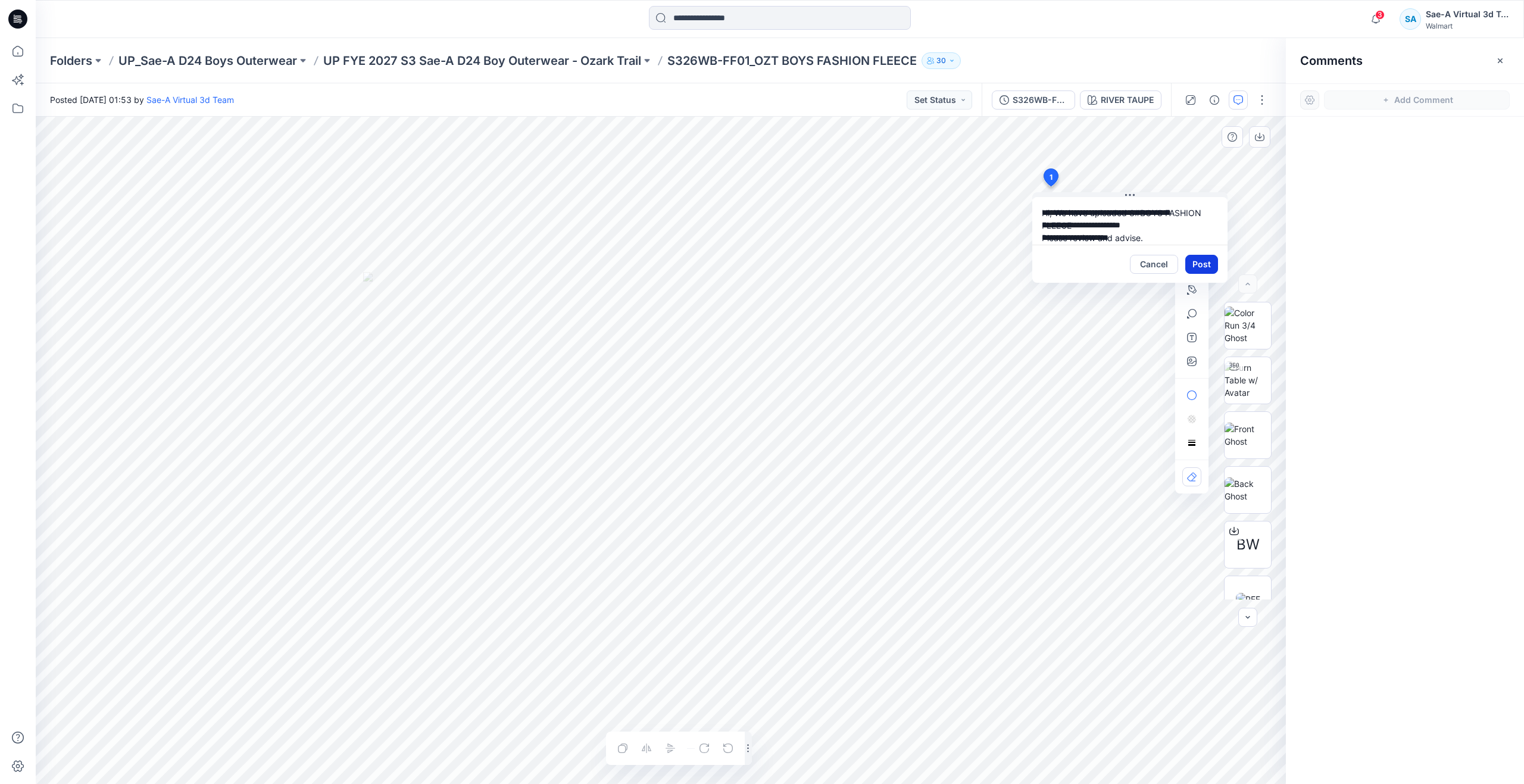
click at [1200, 261] on button "Post" at bounding box center [1202, 264] width 32 height 19
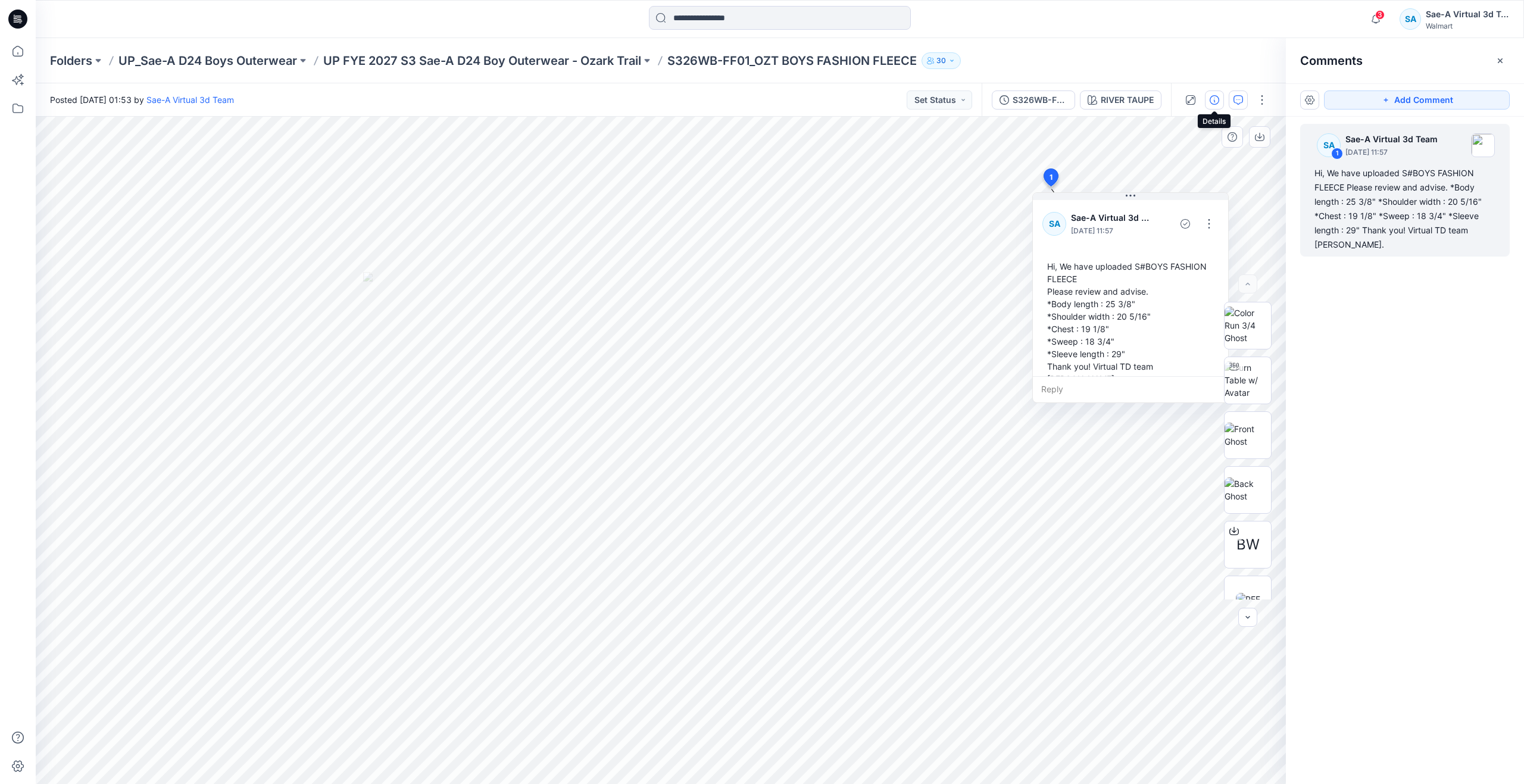
click at [1209, 100] on button "button" at bounding box center [1214, 100] width 19 height 19
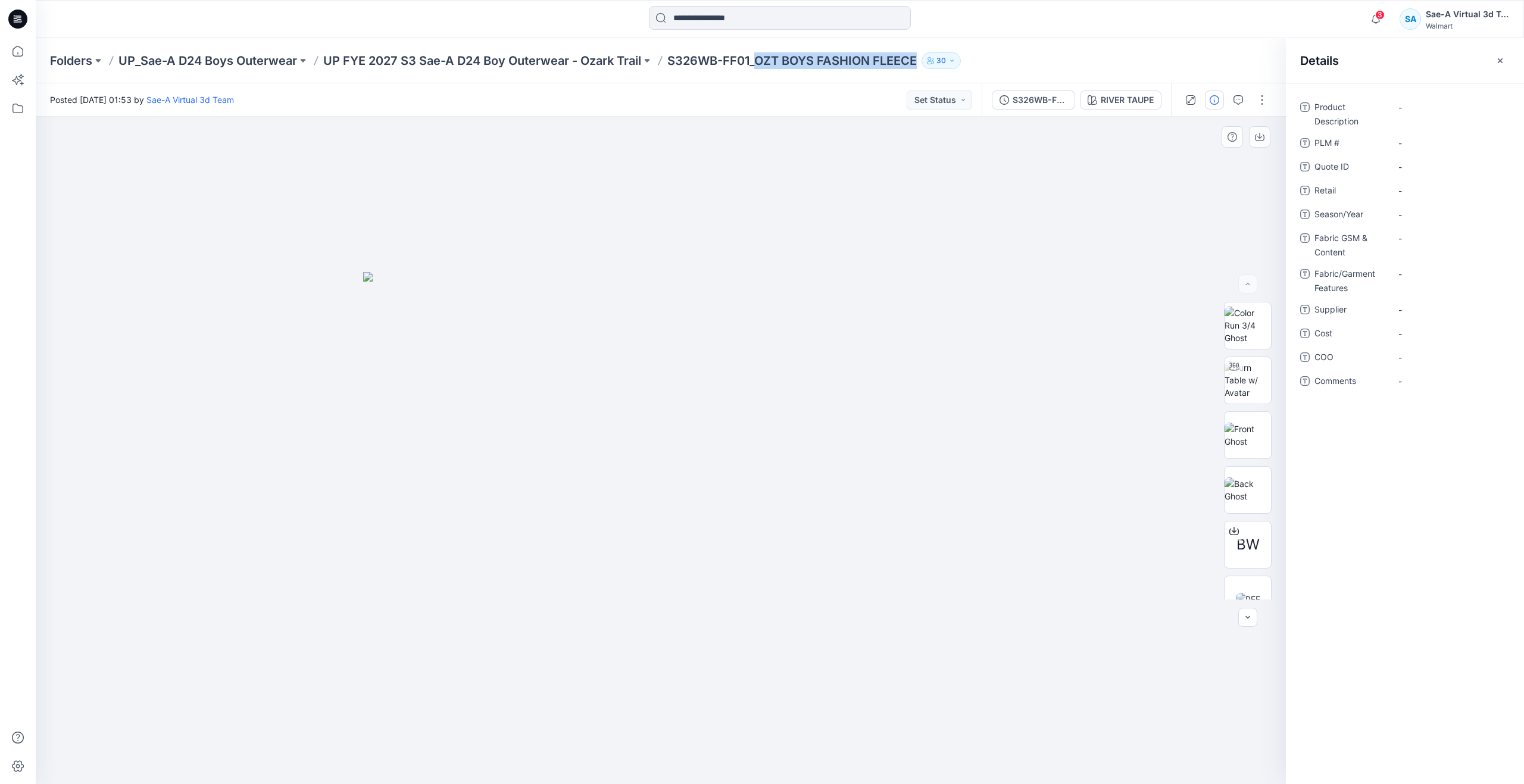
drag, startPoint x: 761, startPoint y: 57, endPoint x: 936, endPoint y: 66, distance: 175.2
click at [936, 66] on div "Folders UP_Sae-A D24 Boys Outerwear UP FYE 2027 S3 Sae-A D24 Boy Outerwear - Oz…" at bounding box center [733, 60] width 1367 height 17
copy div "OZT BOYS FASHION FLEECE 30"
click at [1446, 113] on Description "-" at bounding box center [1450, 108] width 103 height 13
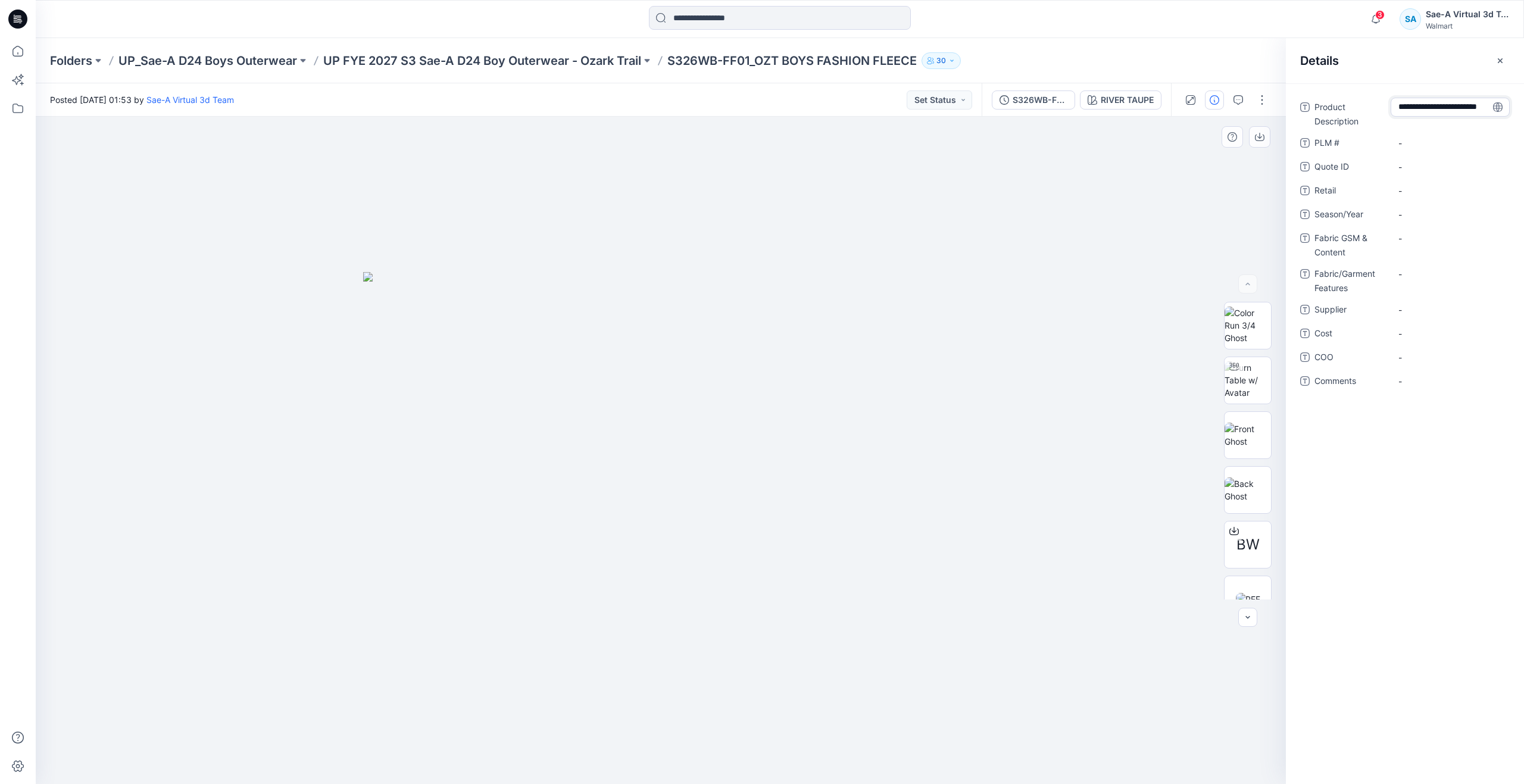
click at [1418, 112] on textarea "**********" at bounding box center [1450, 107] width 119 height 19
type textarea "**********"
click at [1421, 132] on div "Product Description OZT BOYS FASHION FLEECE PLM # - Quote ID - Retail - Season/…" at bounding box center [1405, 251] width 209 height 307
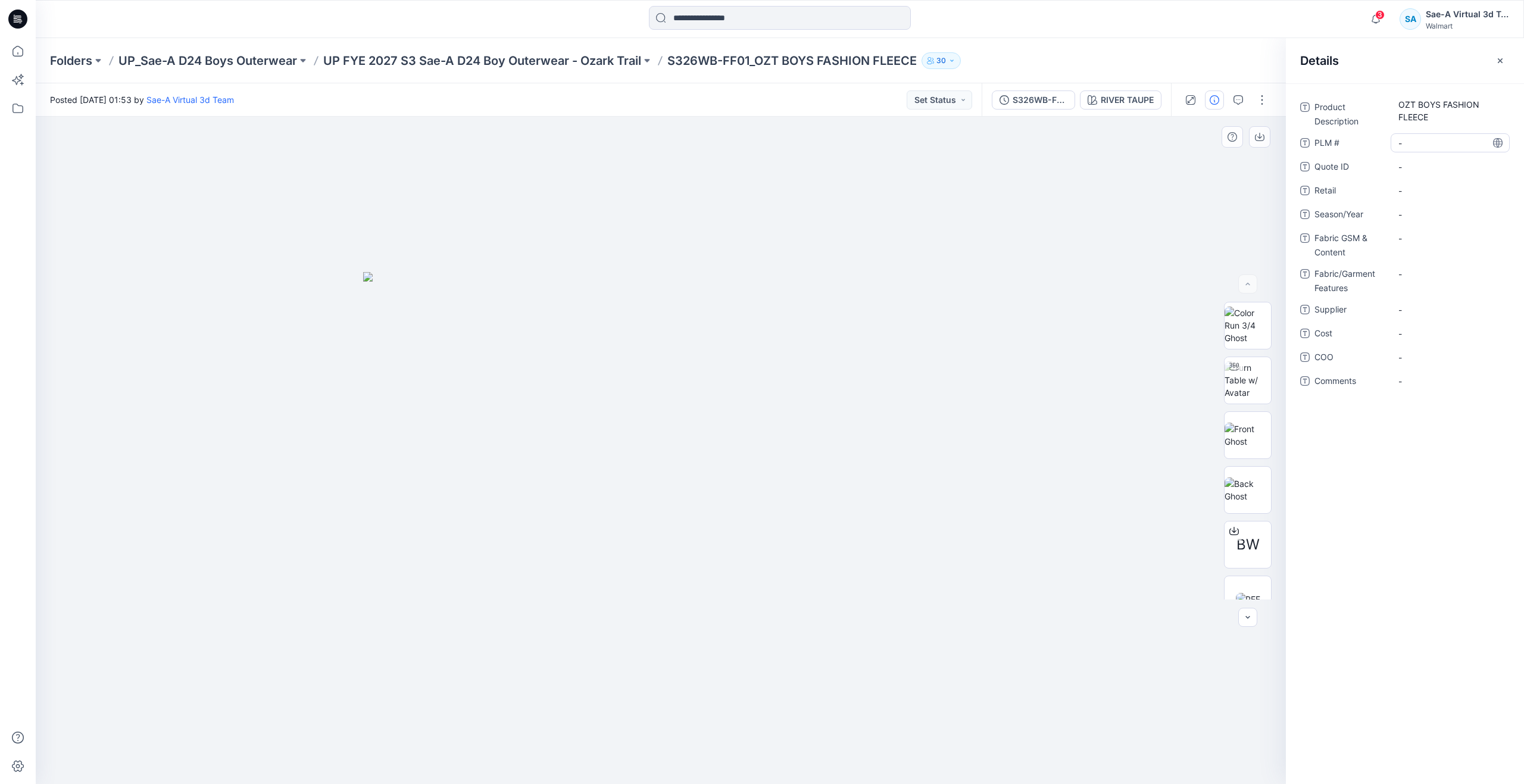
click at [1423, 146] on \ "-" at bounding box center [1450, 144] width 103 height 13
type textarea "***"
click at [1411, 213] on span "-" at bounding box center [1450, 214] width 103 height 13
click at [1413, 220] on textarea at bounding box center [1450, 213] width 119 height 19
type textarea "*****"
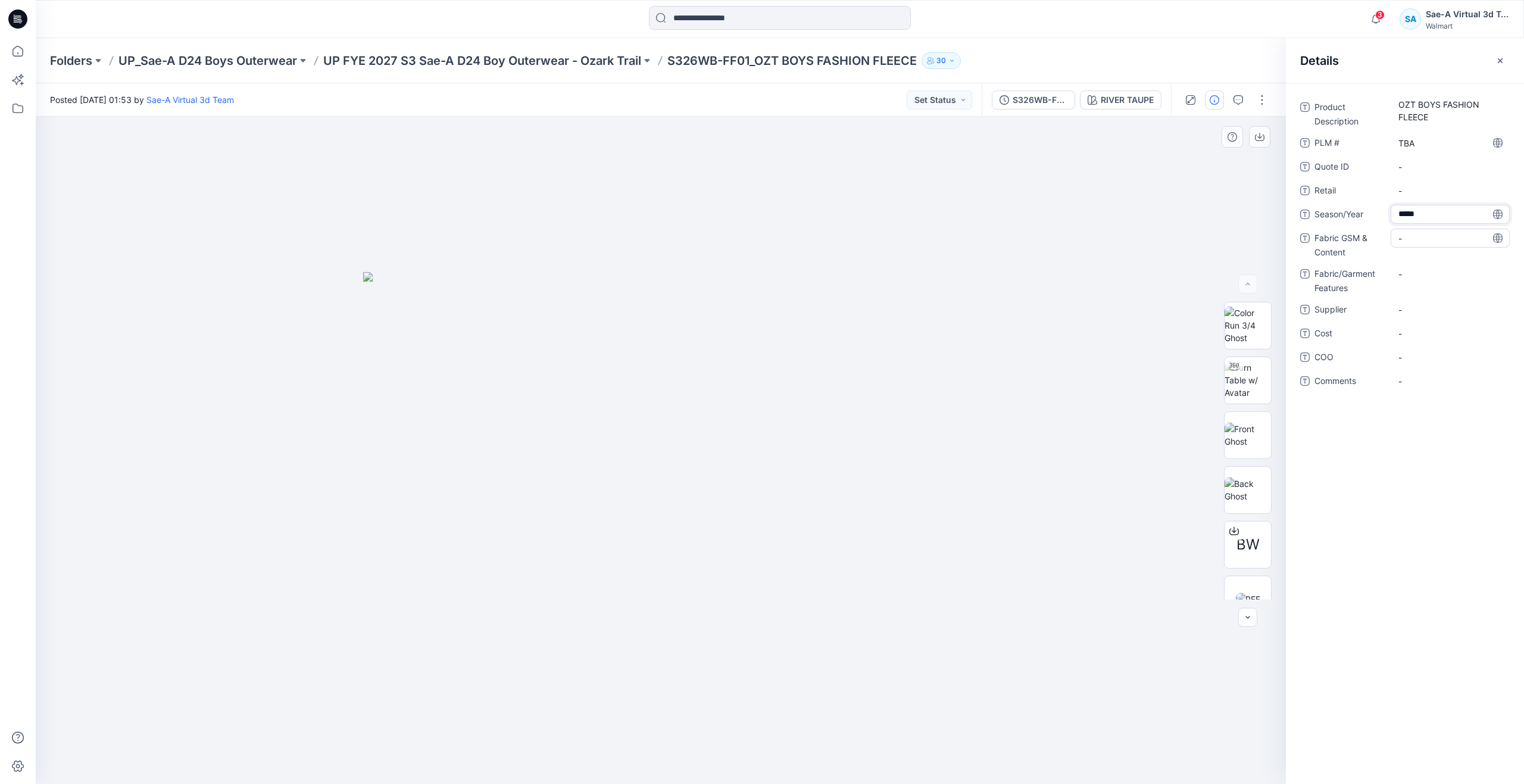
click at [1416, 239] on Content "-" at bounding box center [1450, 239] width 103 height 13
click at [1417, 248] on div "-" at bounding box center [1450, 244] width 119 height 30
click at [1419, 234] on Content "-" at bounding box center [1450, 239] width 103 height 13
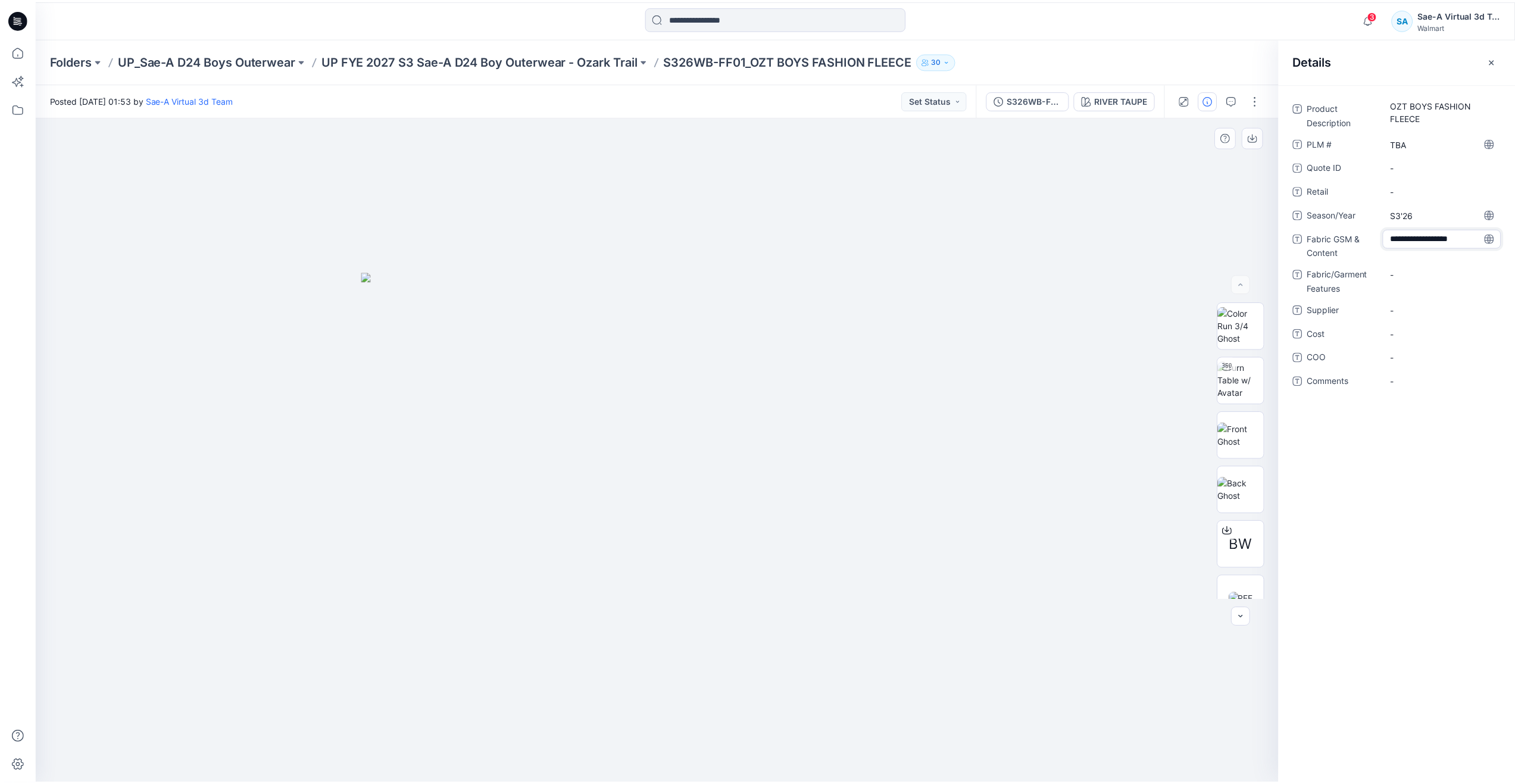
scroll to position [8, 0]
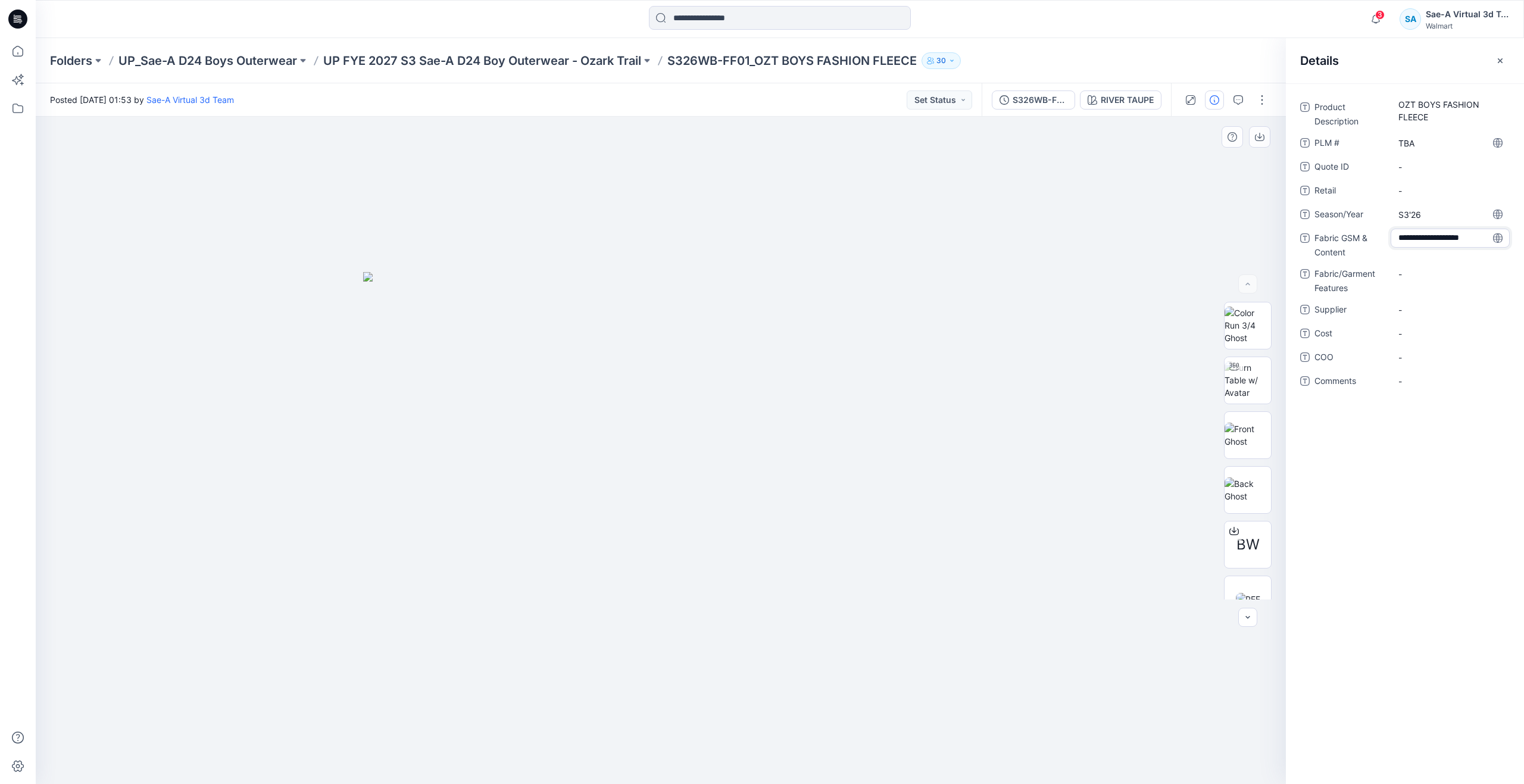
type textarea "**********"
click at [1429, 274] on Features "-" at bounding box center [1450, 274] width 103 height 13
type textarea "******"
click at [1421, 312] on span "-" at bounding box center [1450, 309] width 103 height 13
type textarea "*****"
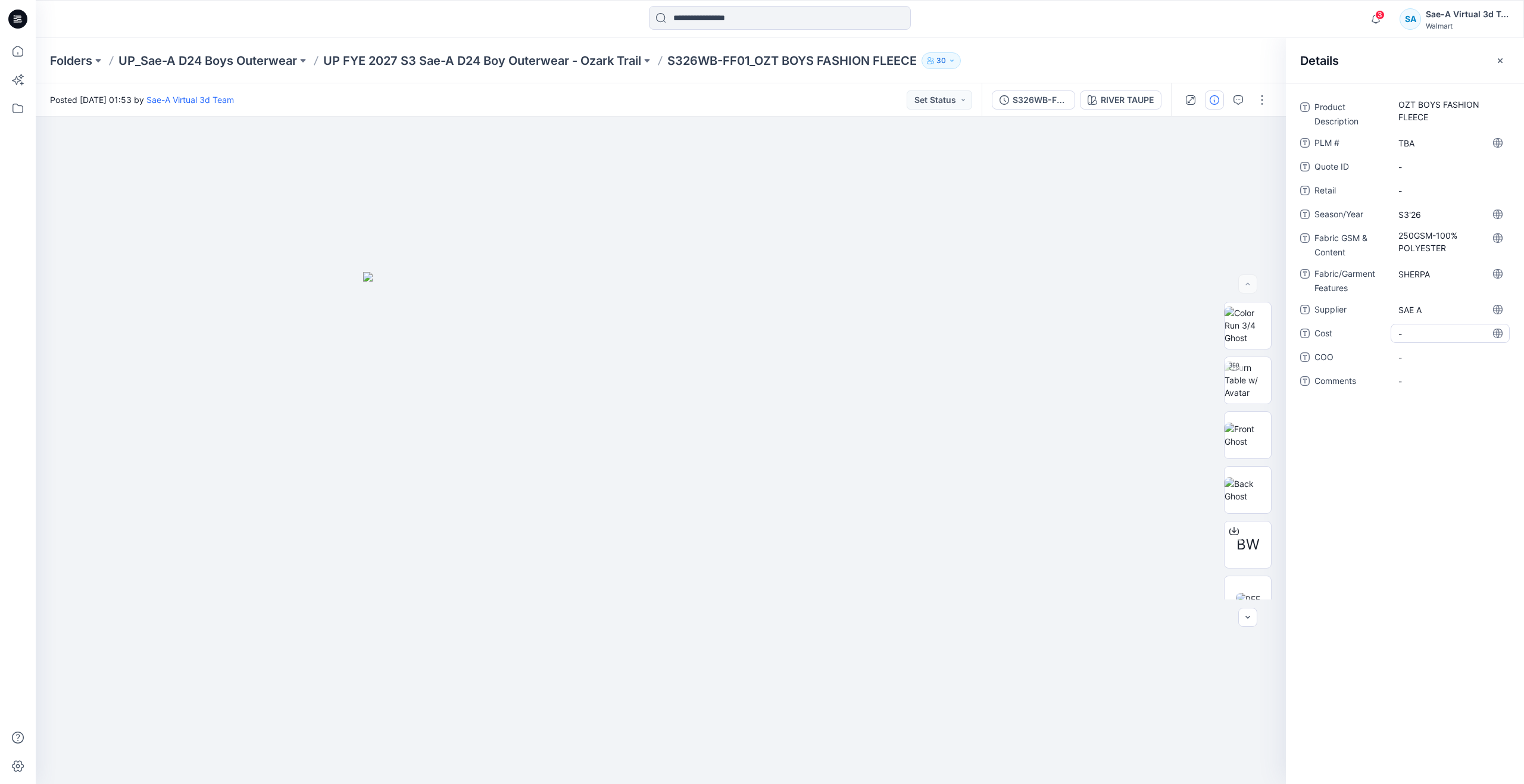
click at [1428, 329] on span "-" at bounding box center [1450, 334] width 103 height 13
type textarea "***"
click at [1331, 475] on div "Product Description OZT BOYS FASHION FLEECE PLM # TBA Quote ID - Retail - Seaso…" at bounding box center [1405, 433] width 238 height 701
click at [1228, 96] on div at bounding box center [1226, 100] width 110 height 33
click at [1235, 101] on icon "button" at bounding box center [1238, 100] width 10 height 10
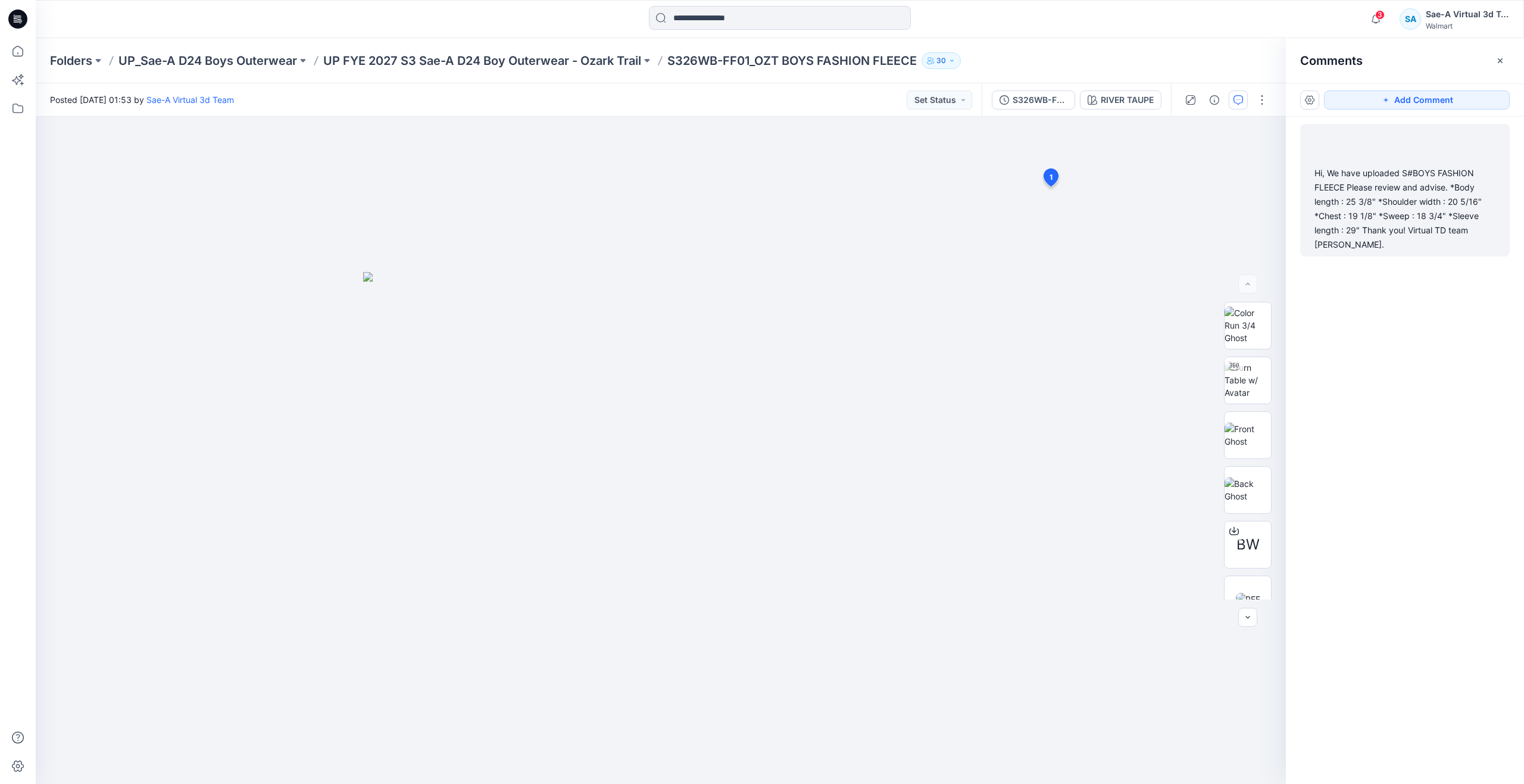
click at [1378, 176] on div "Hi, We have uploaded S#BOYS FASHION FLEECE Please review and advise. *Body leng…" at bounding box center [1406, 209] width 181 height 86
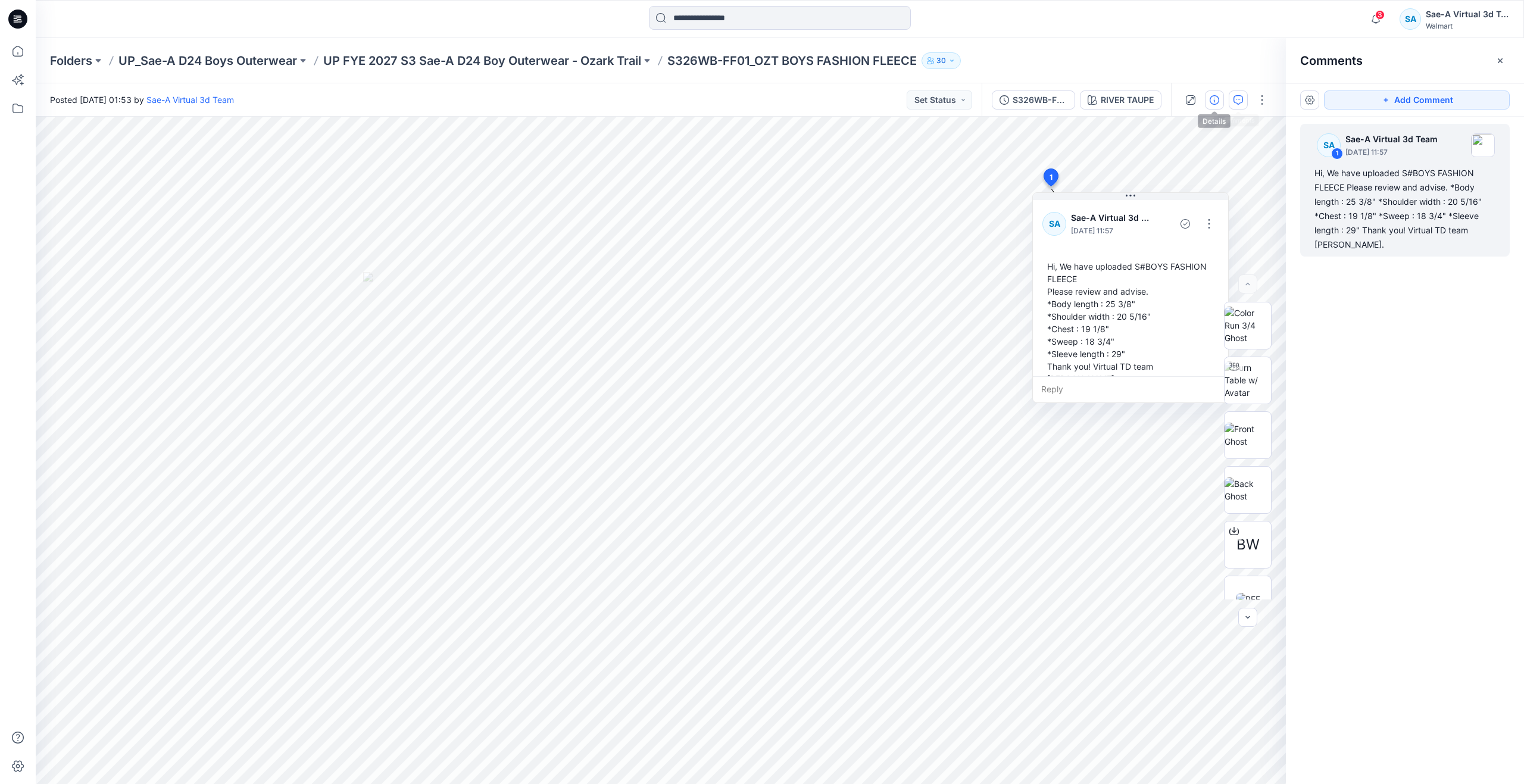
click at [1220, 99] on button "button" at bounding box center [1214, 100] width 19 height 19
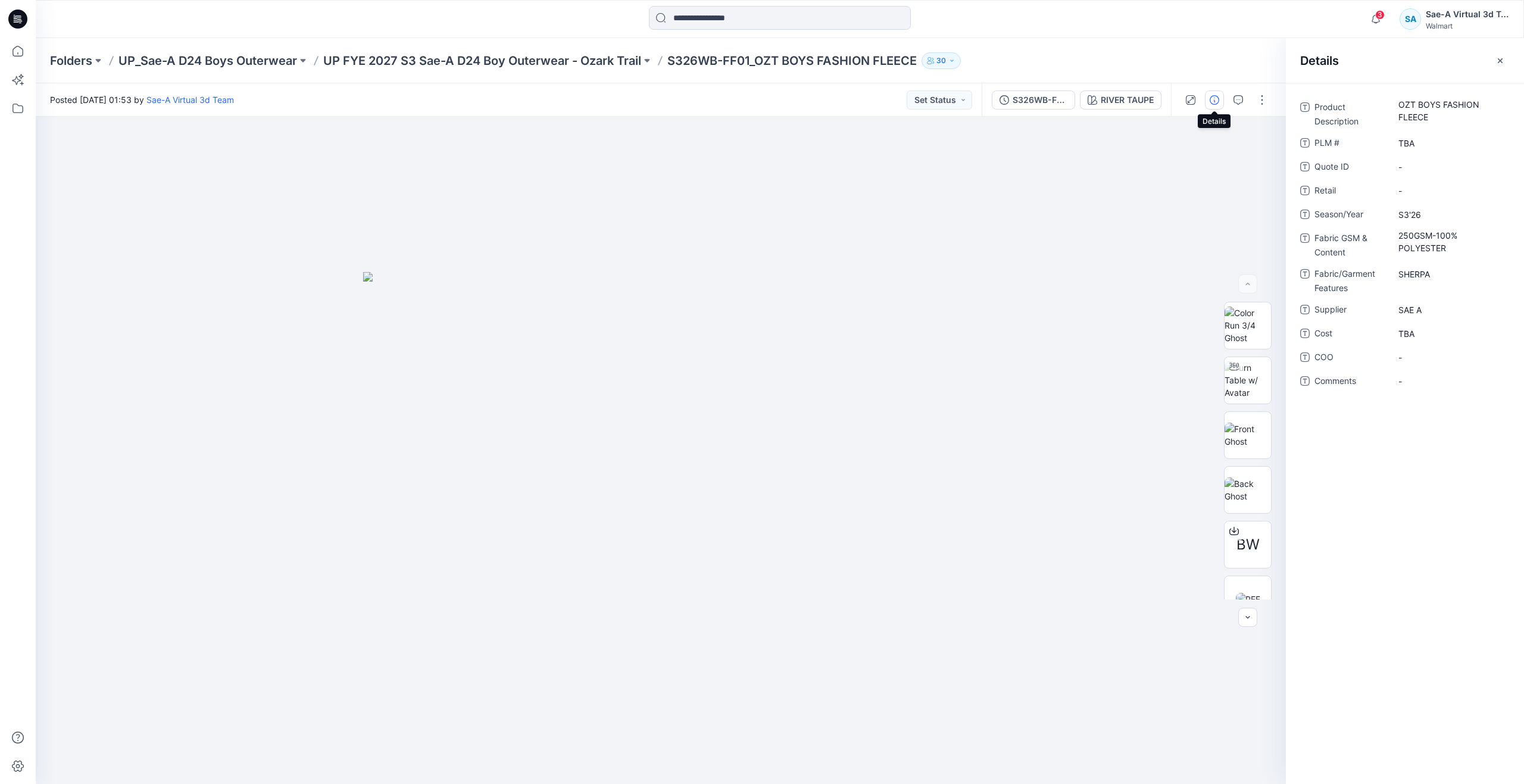
click at [1371, 456] on div "Product Description OZT BOYS FASHION FLEECE PLM # TBA Quote ID - Retail - Seaso…" at bounding box center [1405, 433] width 238 height 701
click at [1255, 388] on img at bounding box center [1248, 380] width 47 height 38
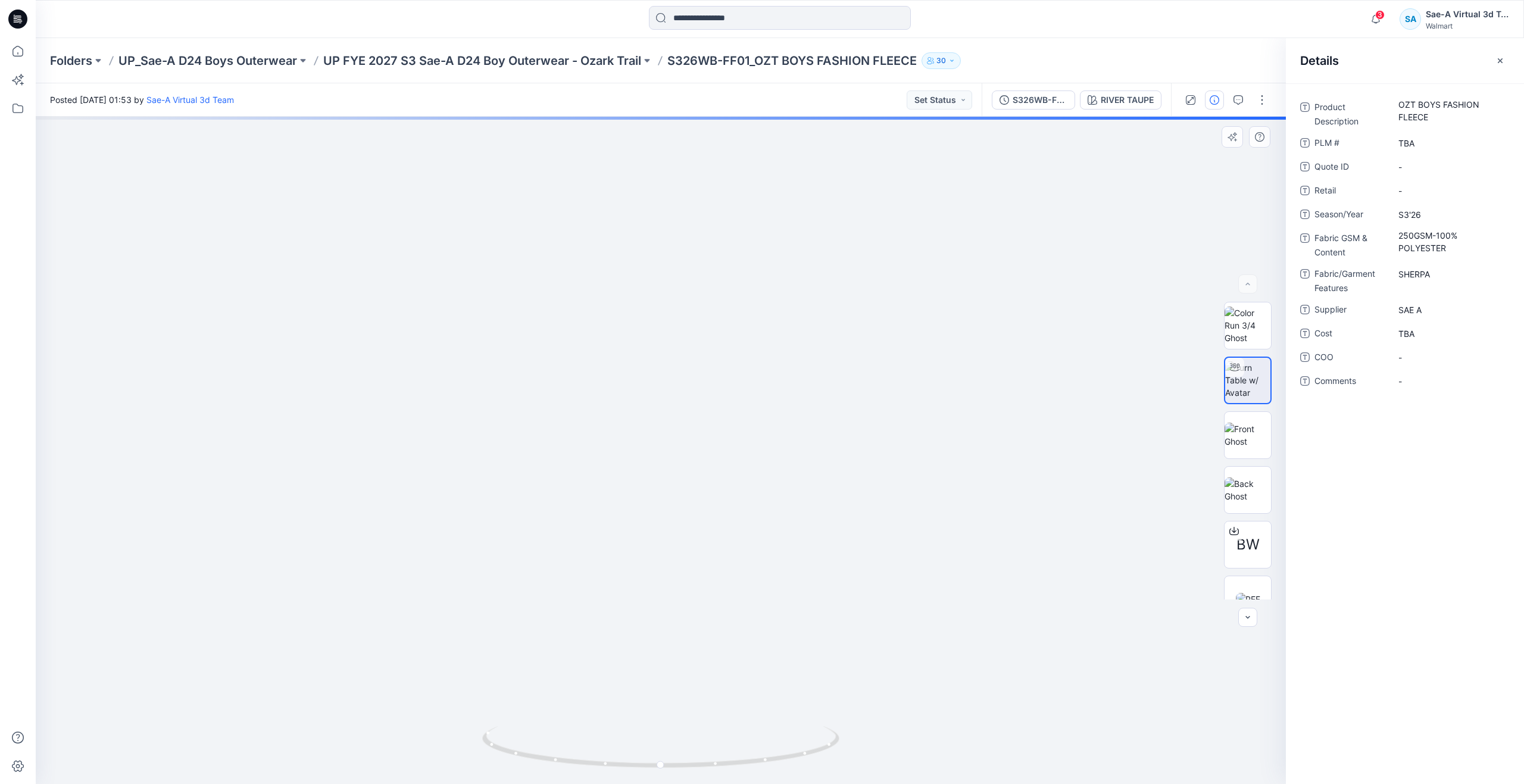
drag, startPoint x: 766, startPoint y: 310, endPoint x: 784, endPoint y: 462, distance: 153.1
drag, startPoint x: 659, startPoint y: 762, endPoint x: 336, endPoint y: 696, distance: 329.7
click at [336, 696] on div at bounding box center [661, 450] width 1250 height 667
click at [5, 48] on icon at bounding box center [17, 50] width 26 height 26
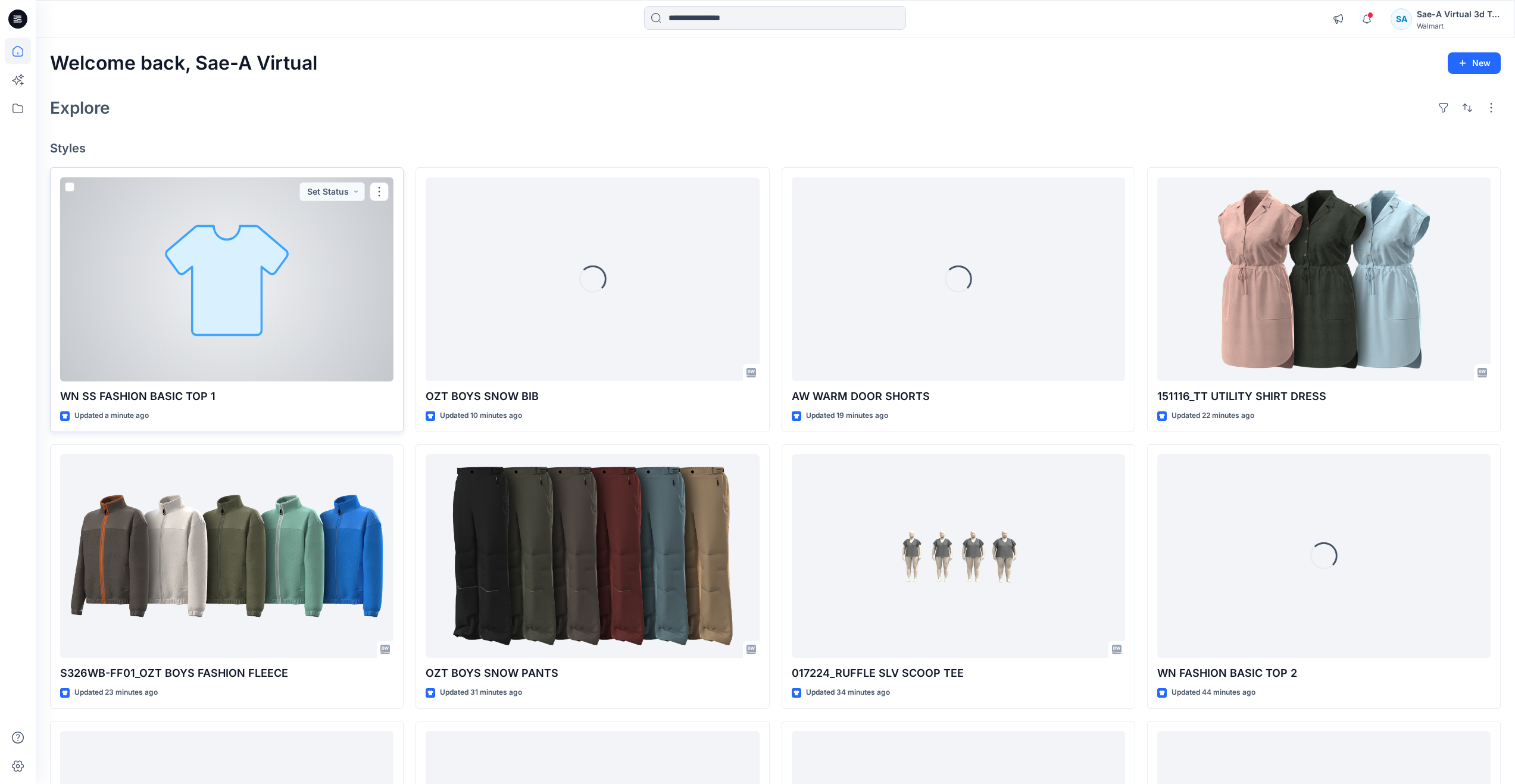
click at [183, 335] on div at bounding box center [226, 280] width 333 height 205
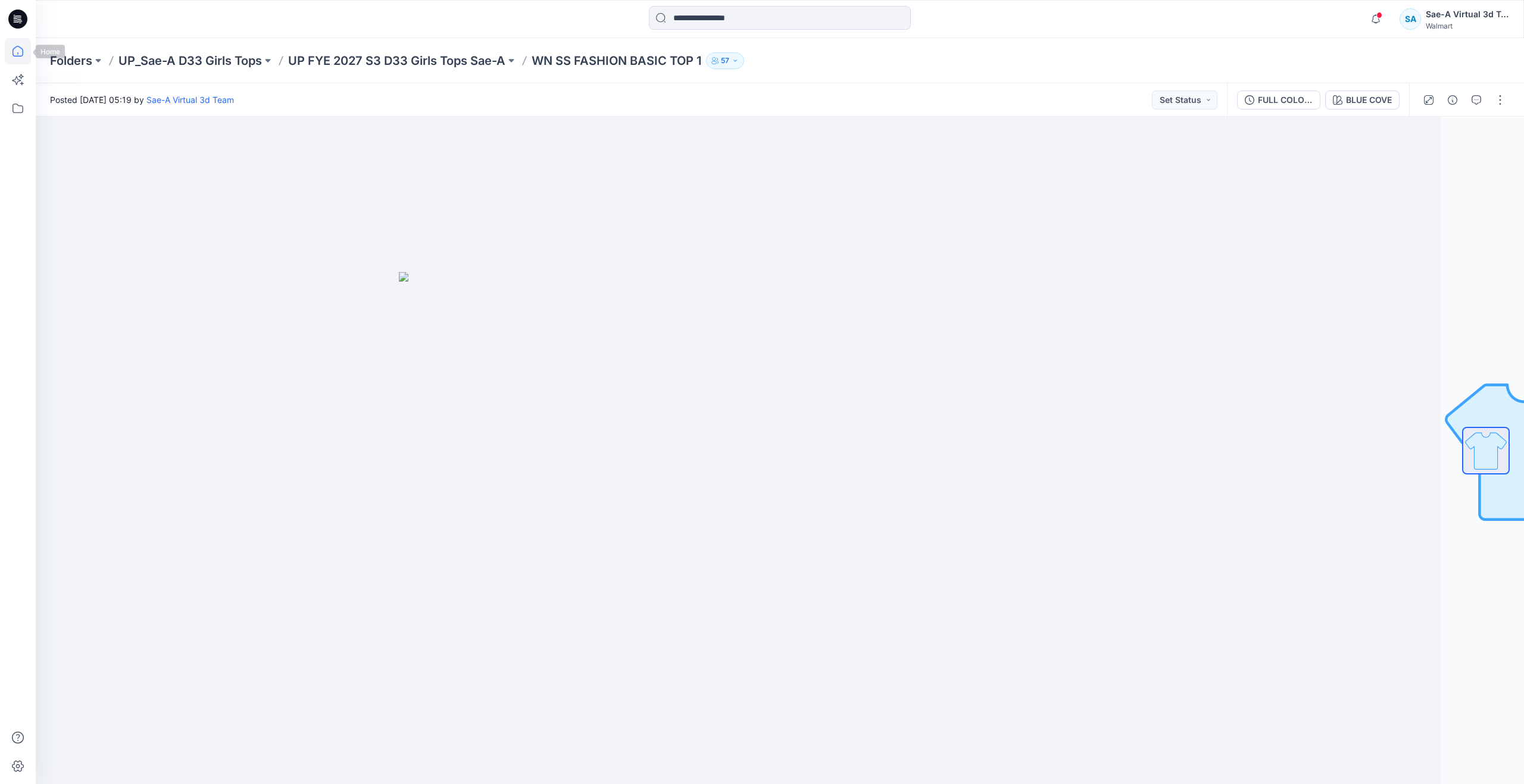
click at [21, 49] on icon at bounding box center [17, 50] width 26 height 26
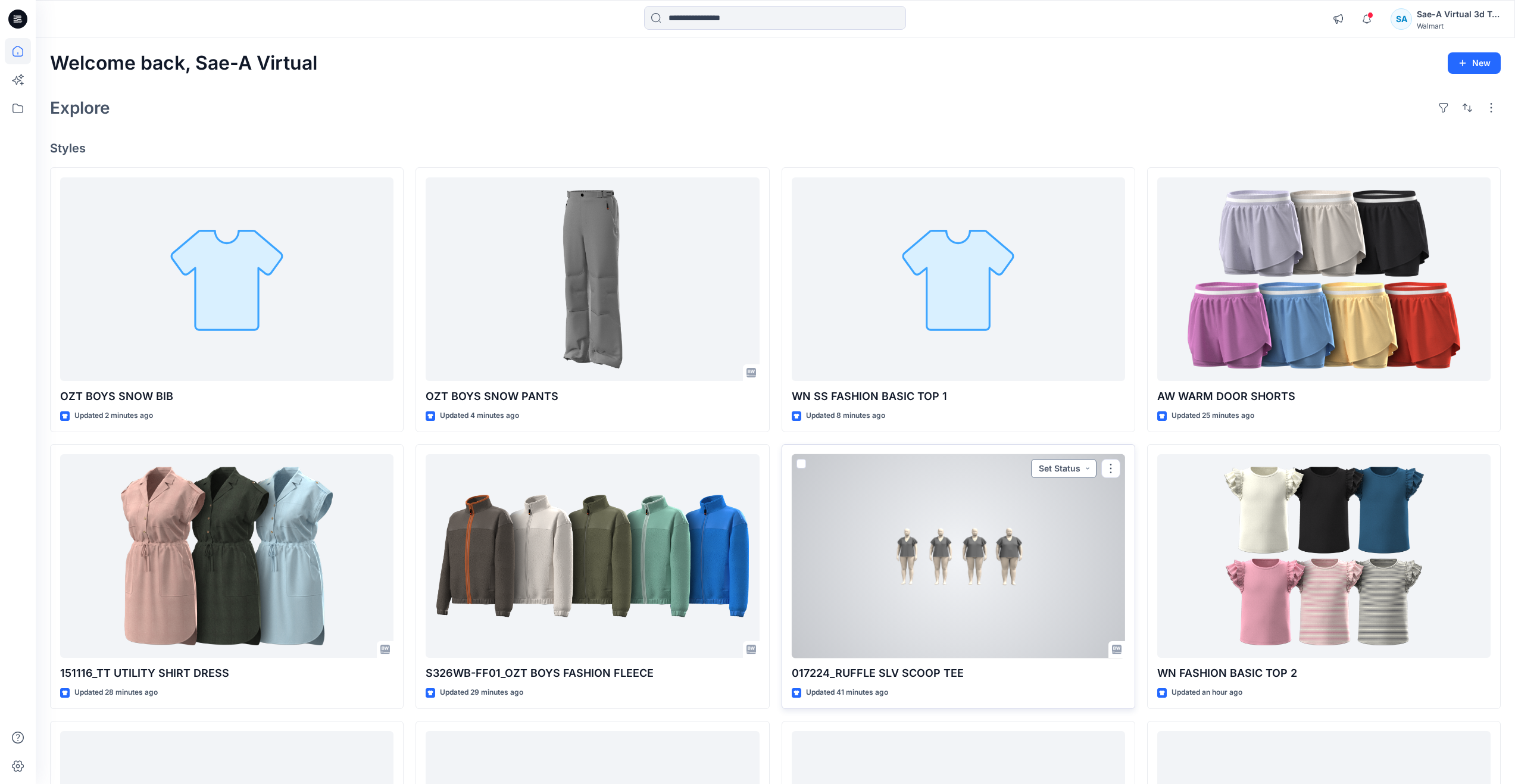
scroll to position [59, 0]
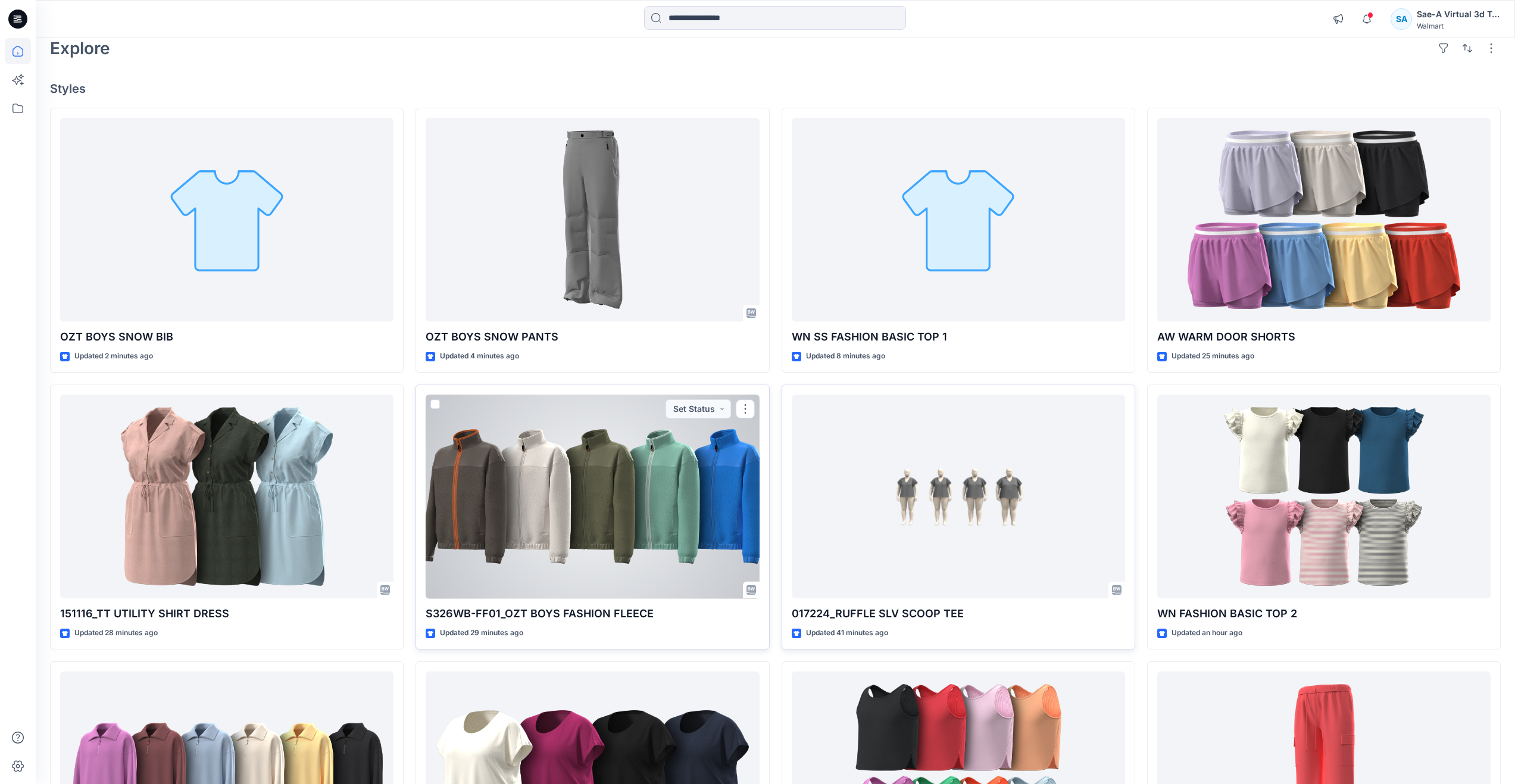
click at [613, 529] on div at bounding box center [591, 497] width 333 height 205
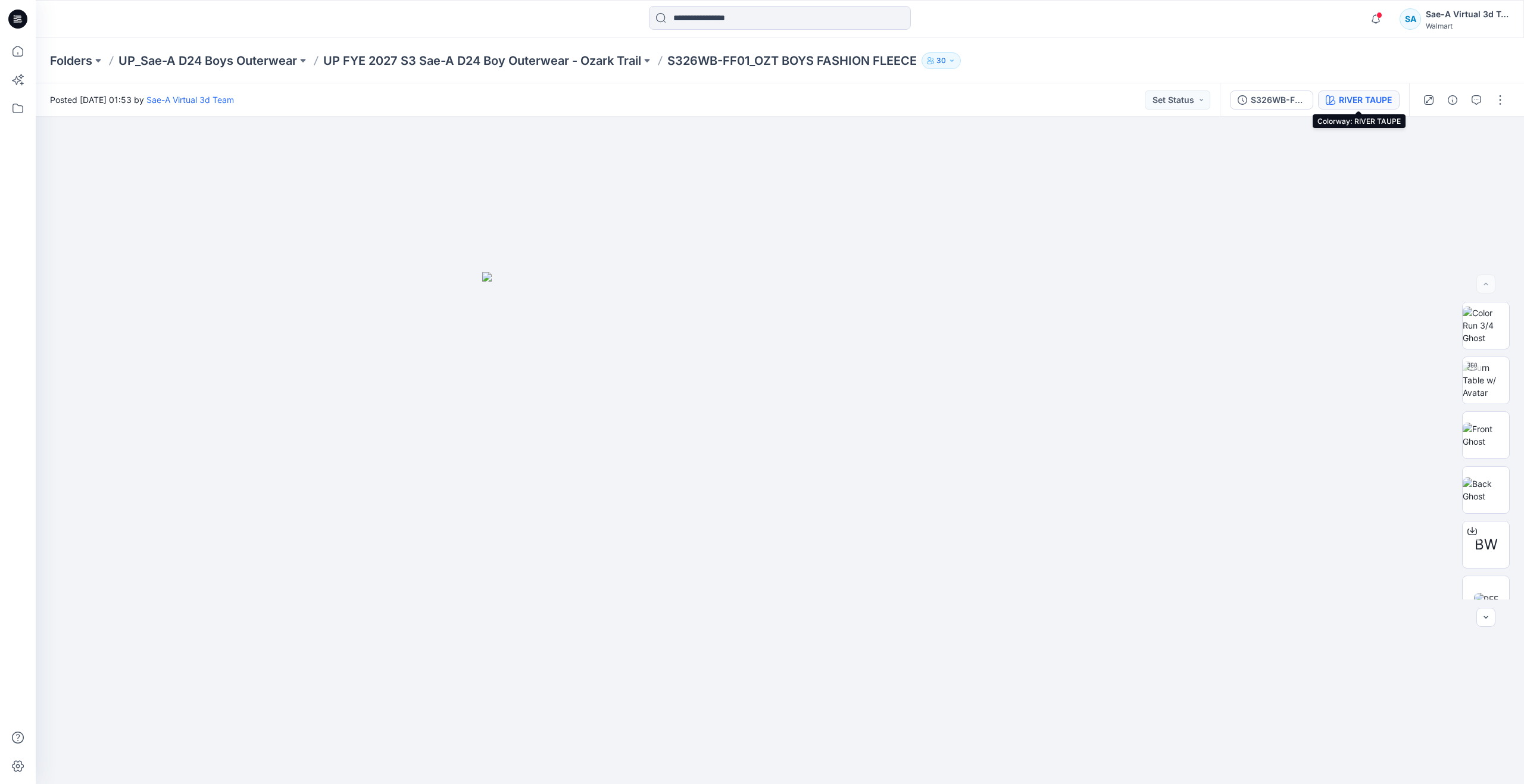
click at [1371, 99] on div "RIVER TAUPE" at bounding box center [1365, 100] width 53 height 13
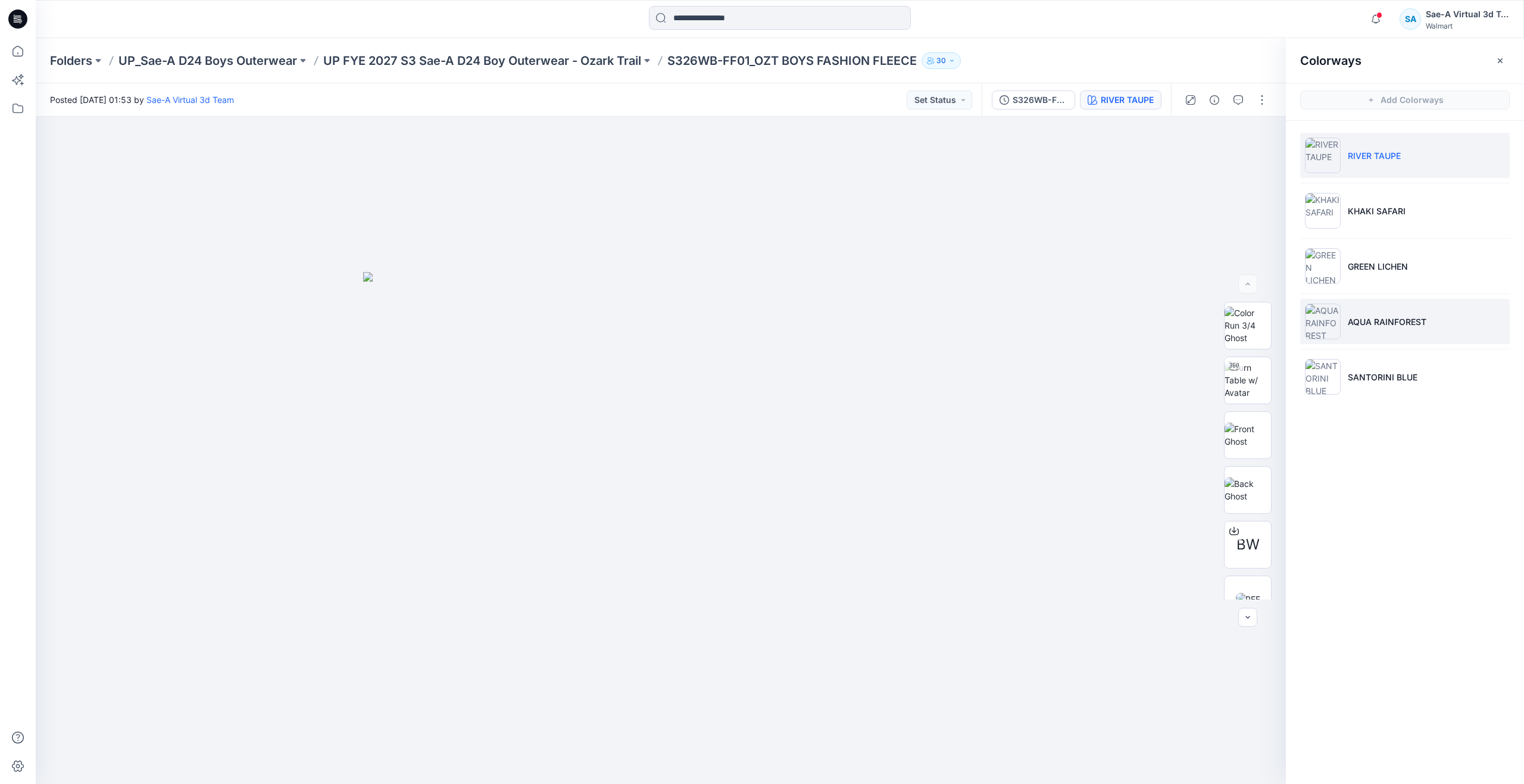
click at [1349, 330] on li "AQUA RAINFOREST" at bounding box center [1405, 321] width 209 height 45
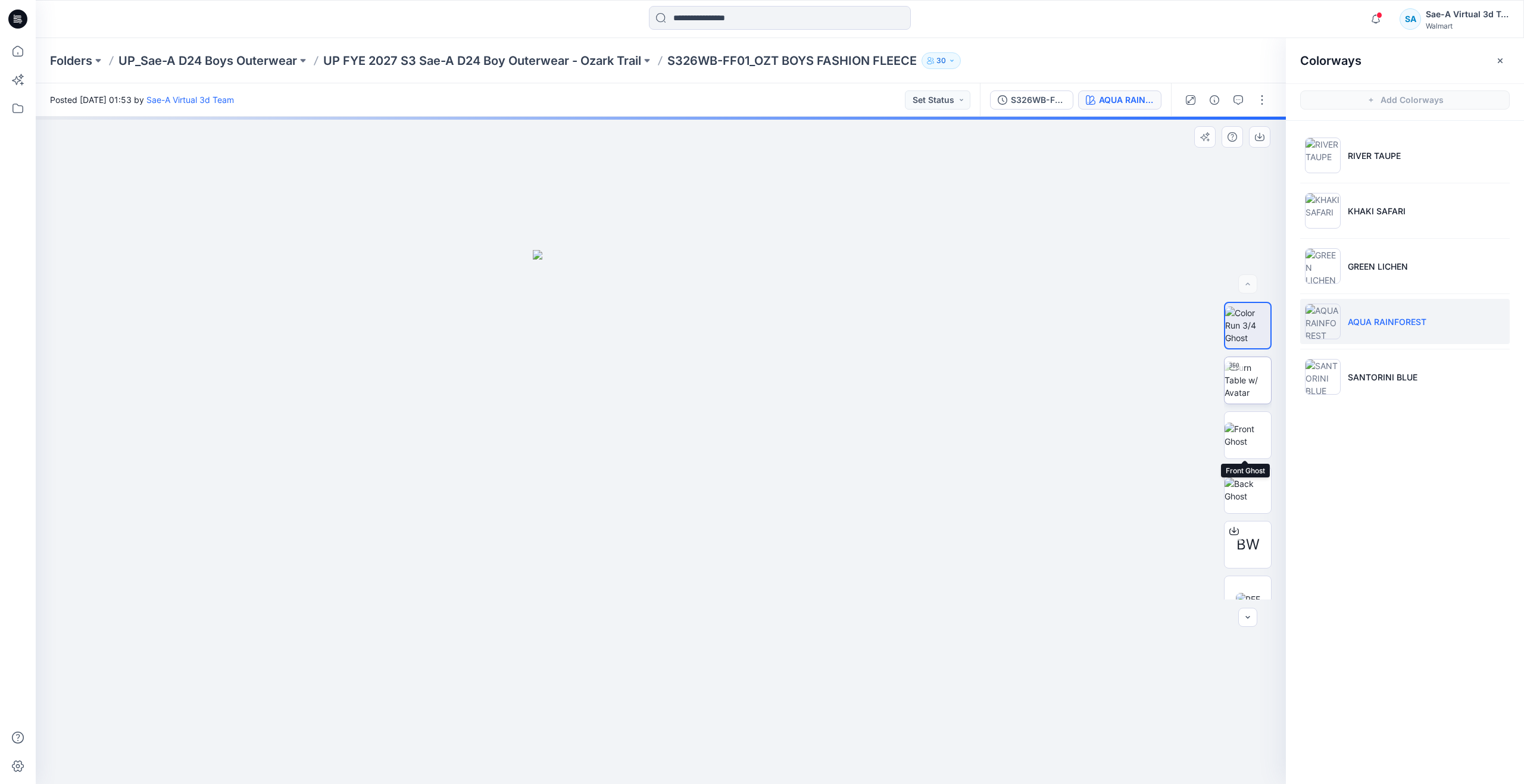
click at [1243, 381] on img at bounding box center [1248, 380] width 47 height 38
drag, startPoint x: 817, startPoint y: 364, endPoint x: 825, endPoint y: 469, distance: 105.3
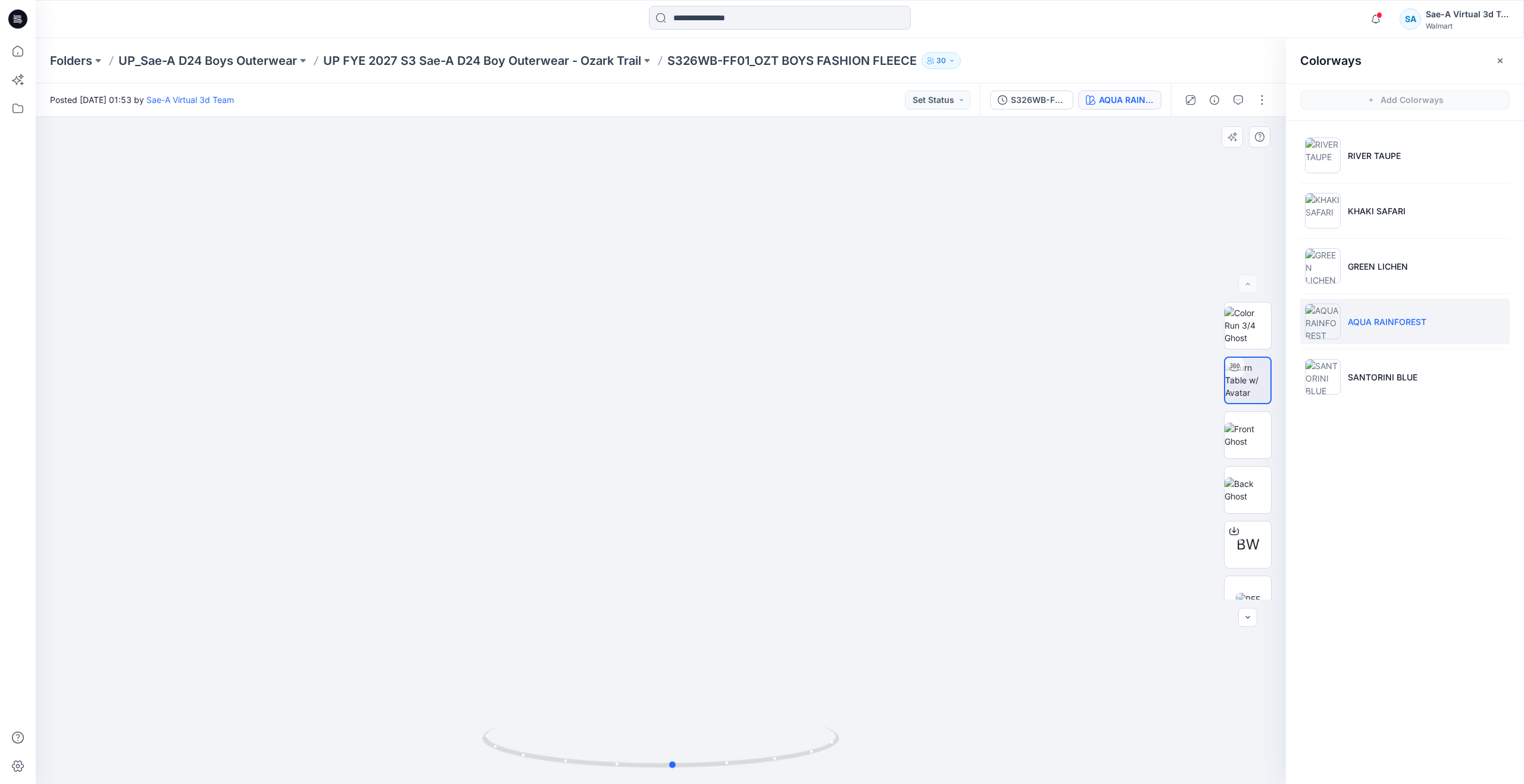
drag, startPoint x: 661, startPoint y: 765, endPoint x: 673, endPoint y: 684, distance: 81.9
click at [673, 684] on div at bounding box center [661, 450] width 1250 height 667
click at [19, 44] on icon at bounding box center [17, 50] width 26 height 26
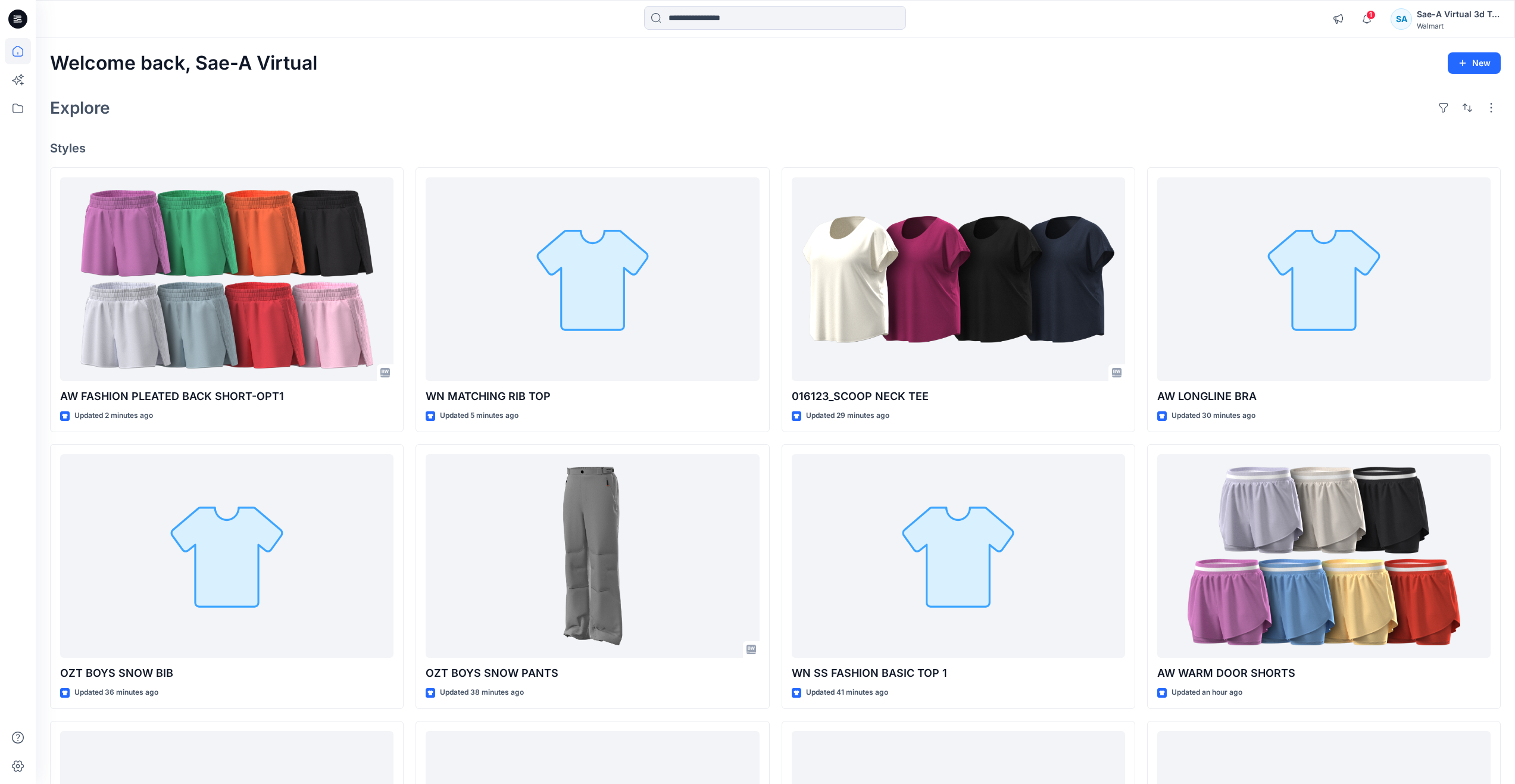
click at [390, 116] on div "Explore" at bounding box center [775, 108] width 1451 height 29
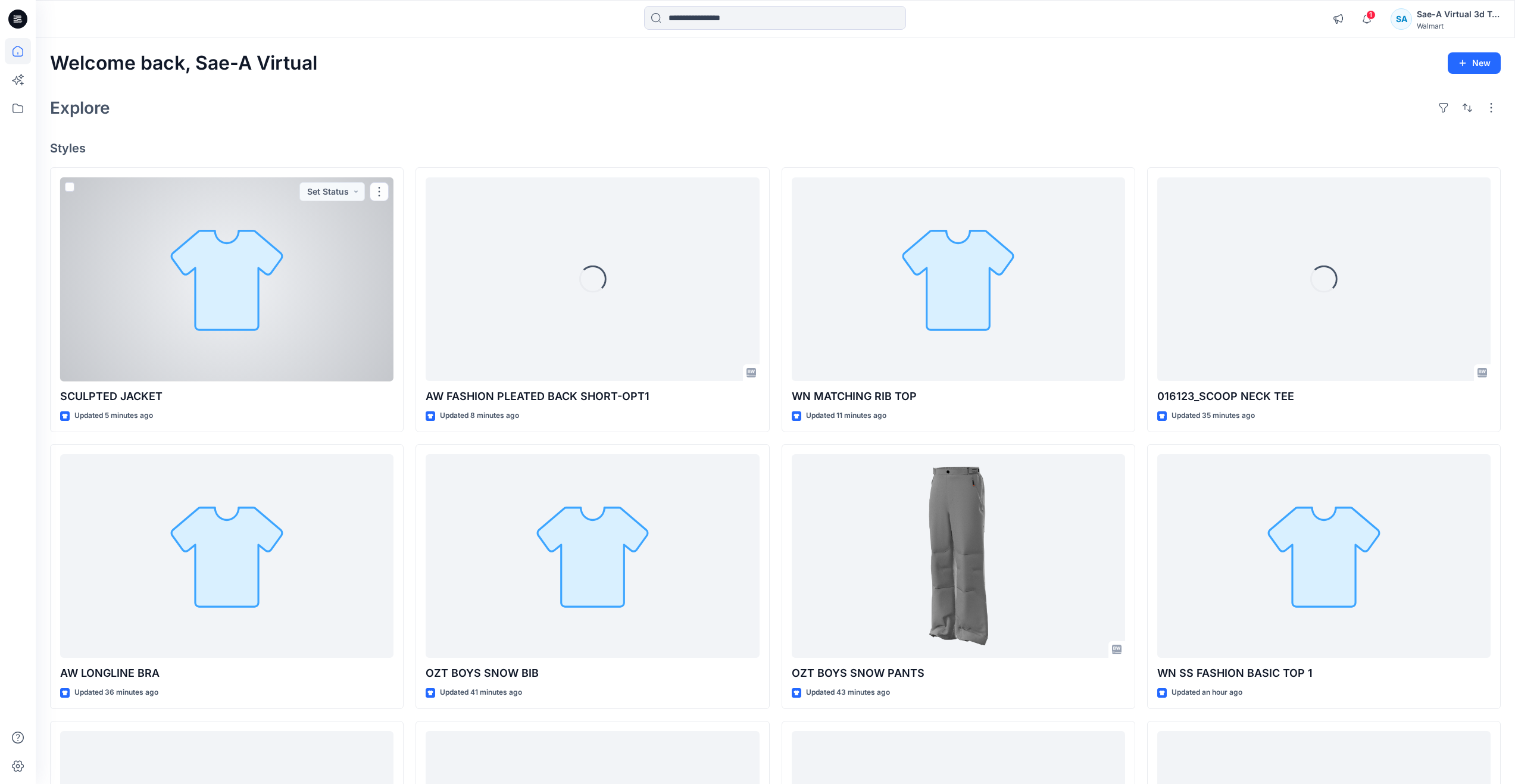
click at [215, 345] on div at bounding box center [226, 280] width 333 height 205
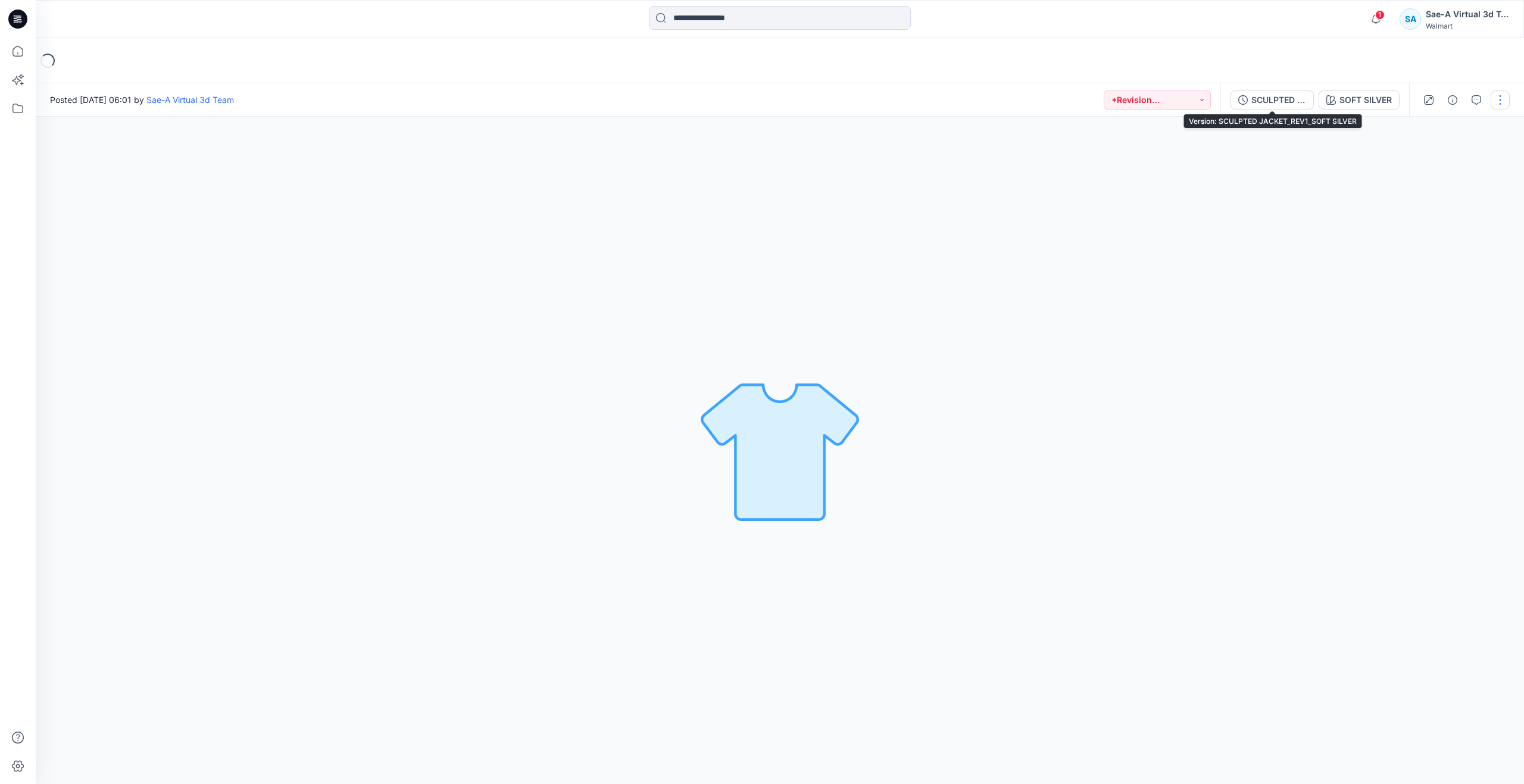
click at [1269, 102] on div "SCULPTED JACKET_REV1_SOFT SILVER" at bounding box center [1278, 100] width 55 height 13
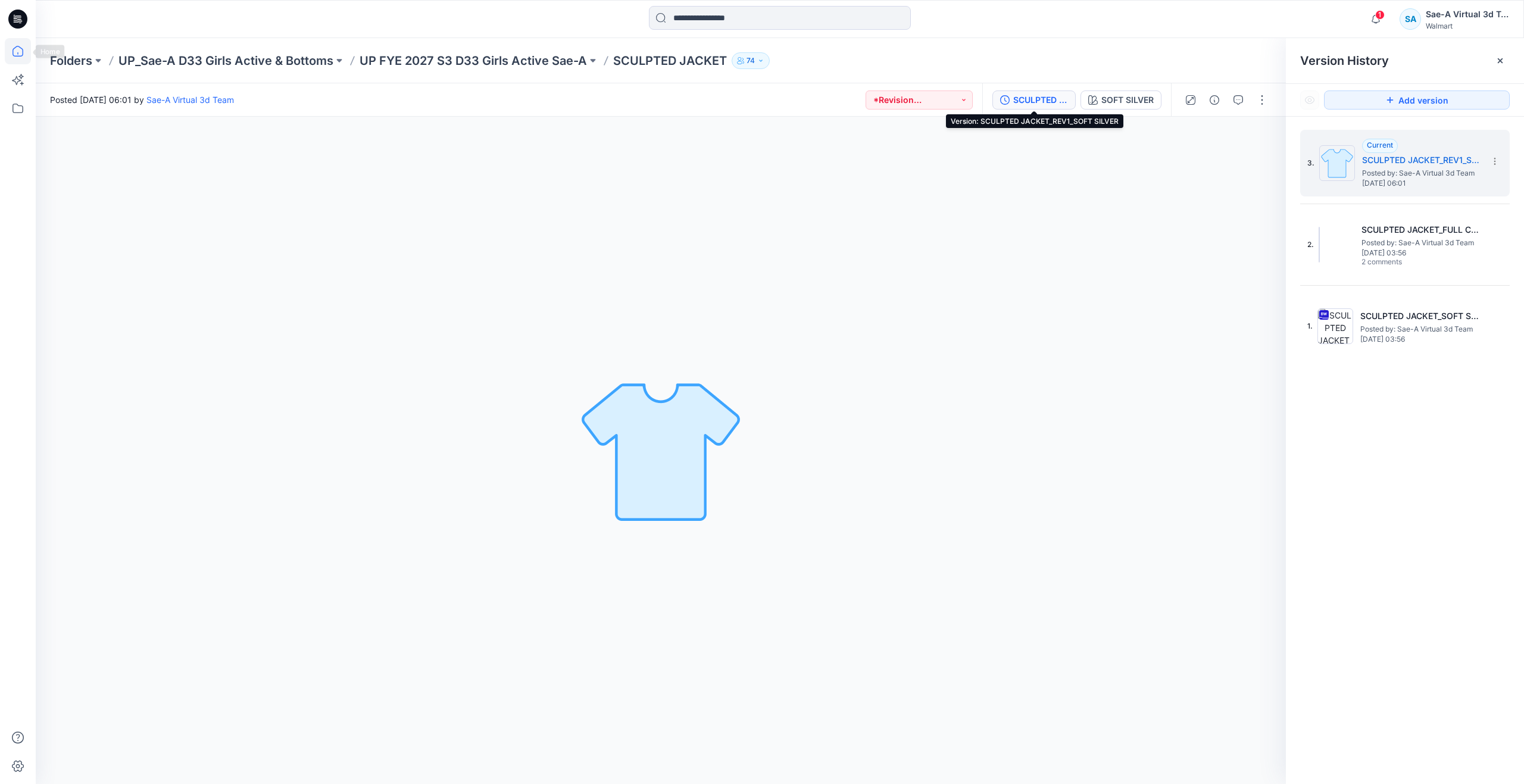
click at [19, 56] on icon at bounding box center [18, 51] width 11 height 11
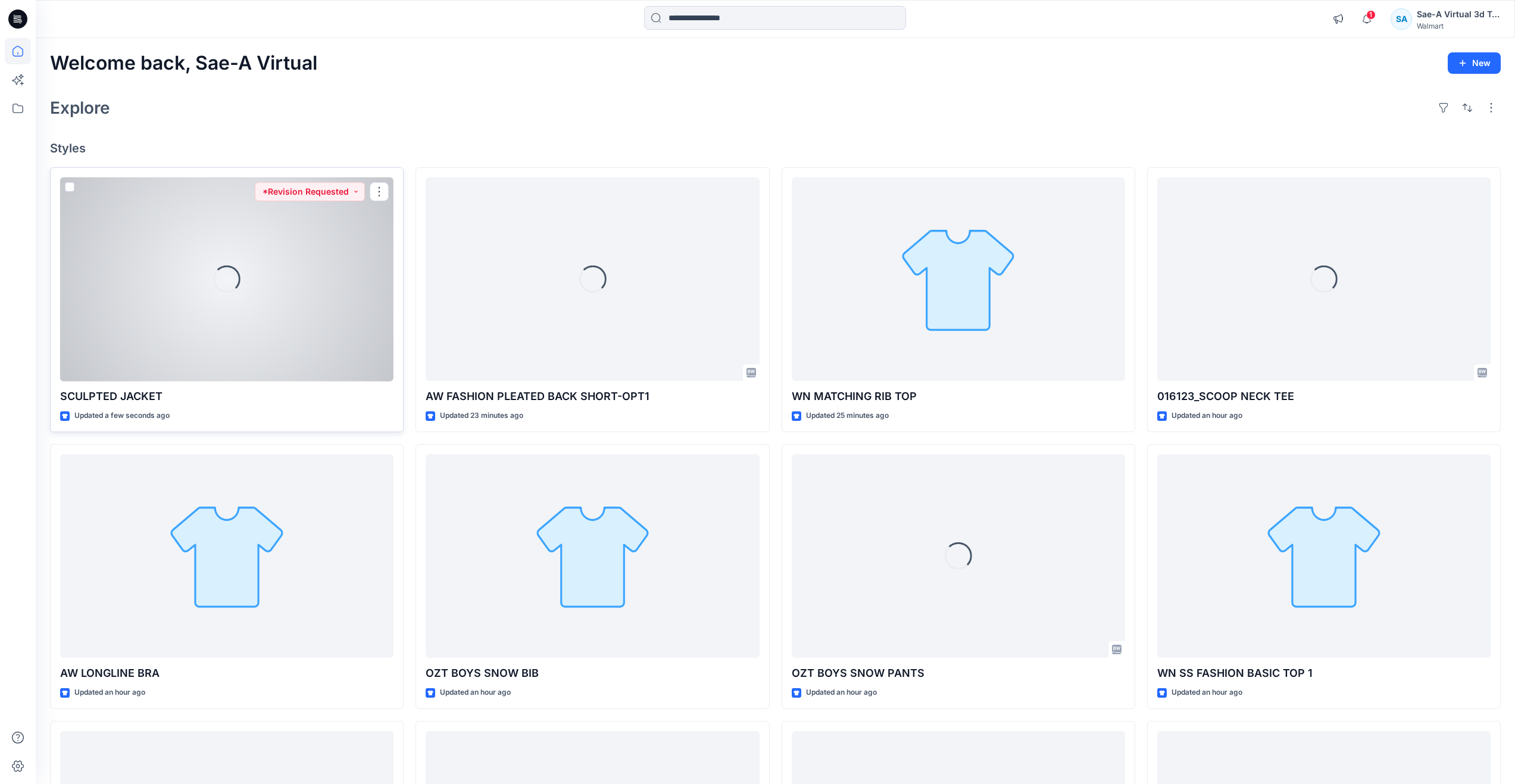
click at [197, 355] on div "Loading..." at bounding box center [226, 280] width 333 height 205
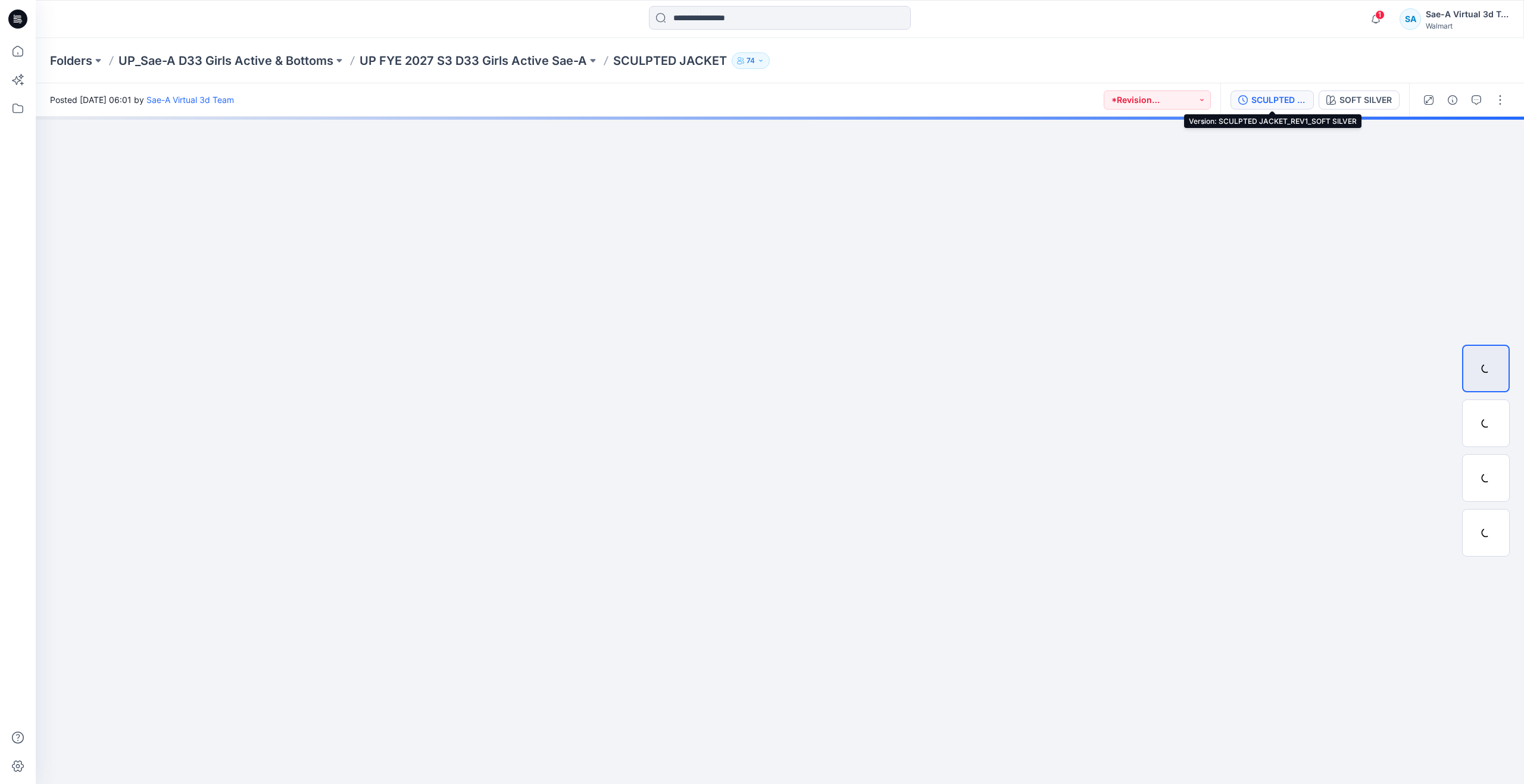
click at [1276, 96] on div "SCULPTED JACKET_REV1_SOFT SILVER" at bounding box center [1278, 100] width 55 height 13
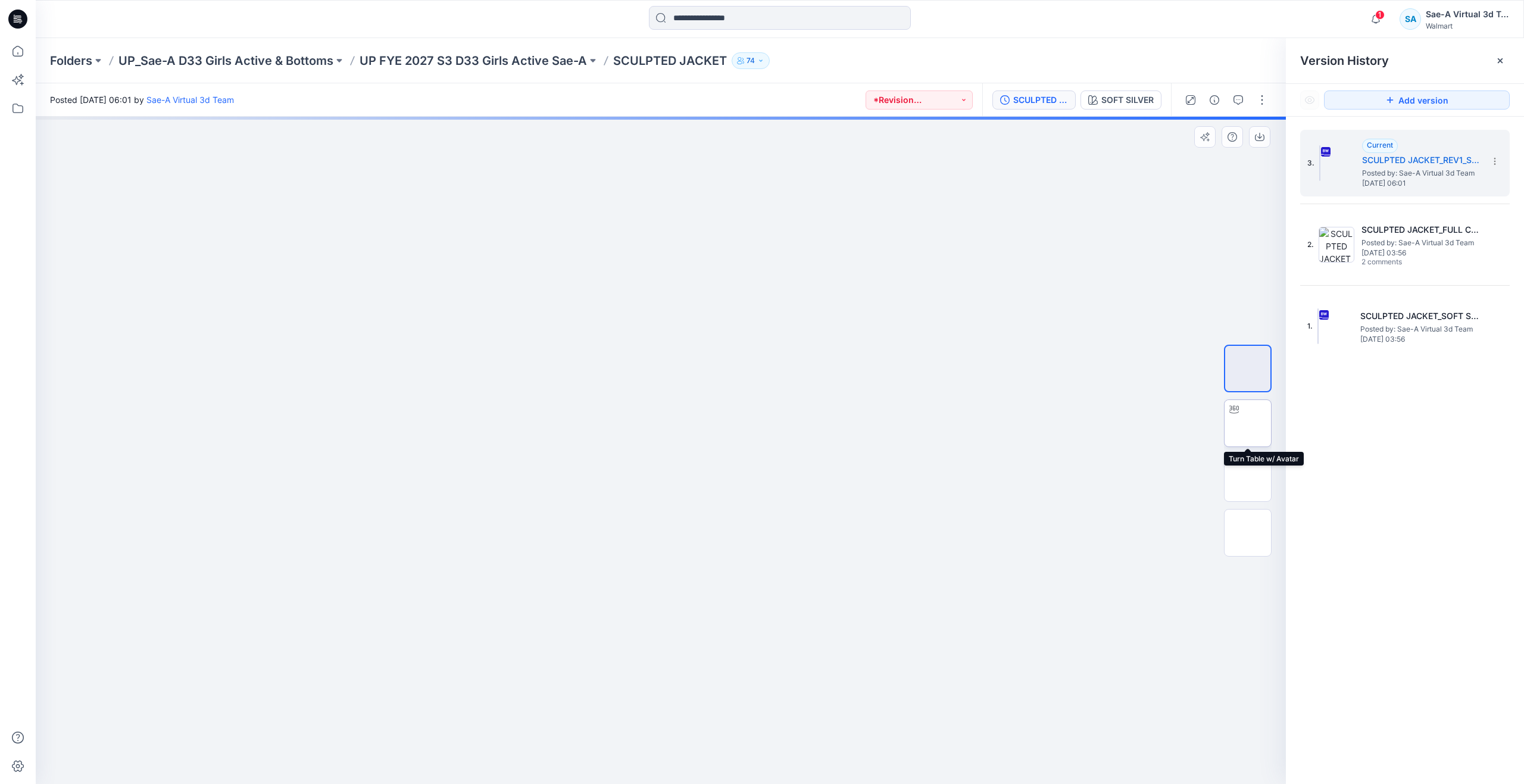
click at [1248, 423] on img at bounding box center [1248, 423] width 0 height 0
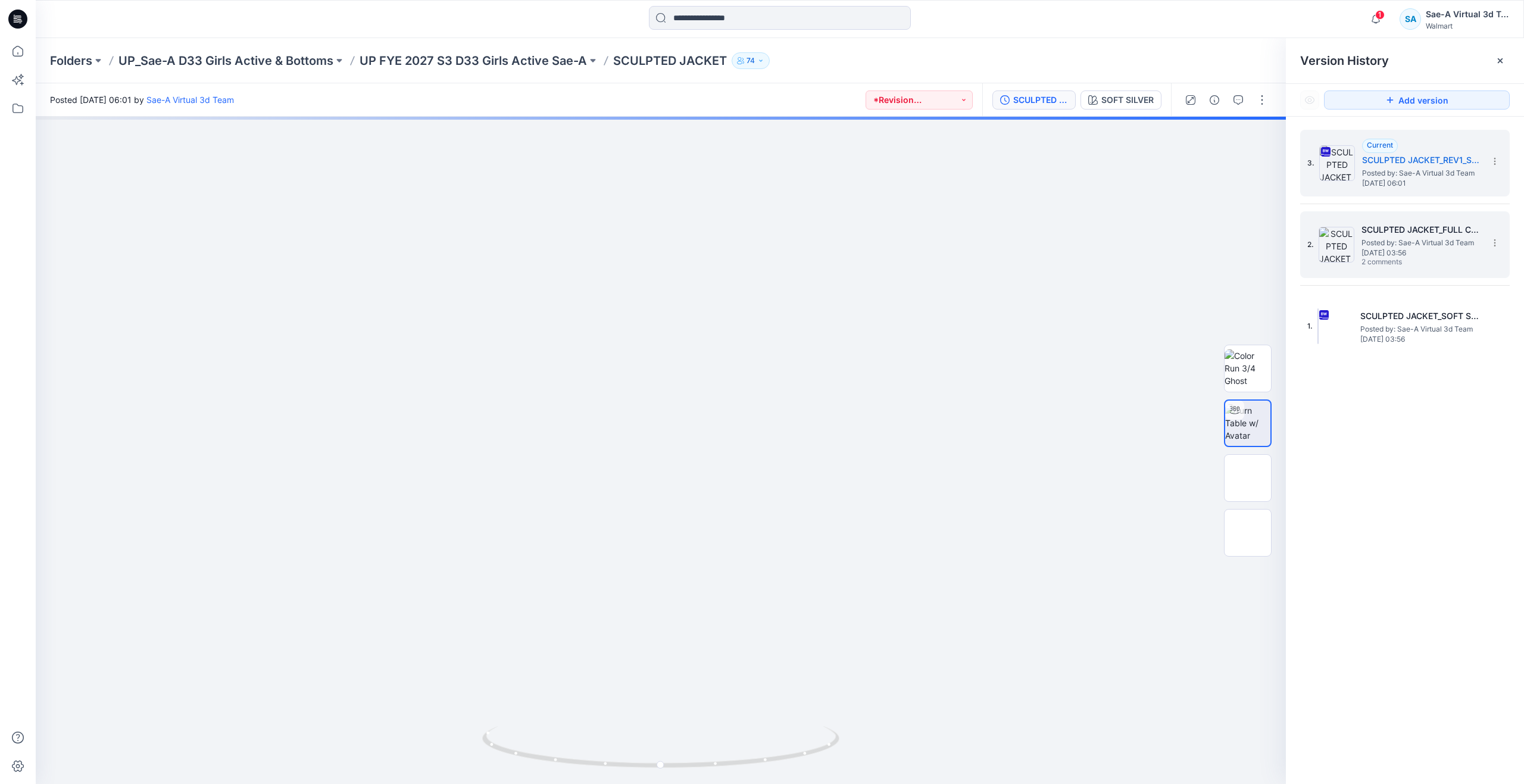
click at [1344, 258] on img at bounding box center [1336, 245] width 36 height 36
click at [1357, 178] on div "3. Current SCULPTED JACKET_REV1_SOFT SILVER Posted by: Sae-A Virtual 3d Team Mo…" at bounding box center [1397, 163] width 179 height 57
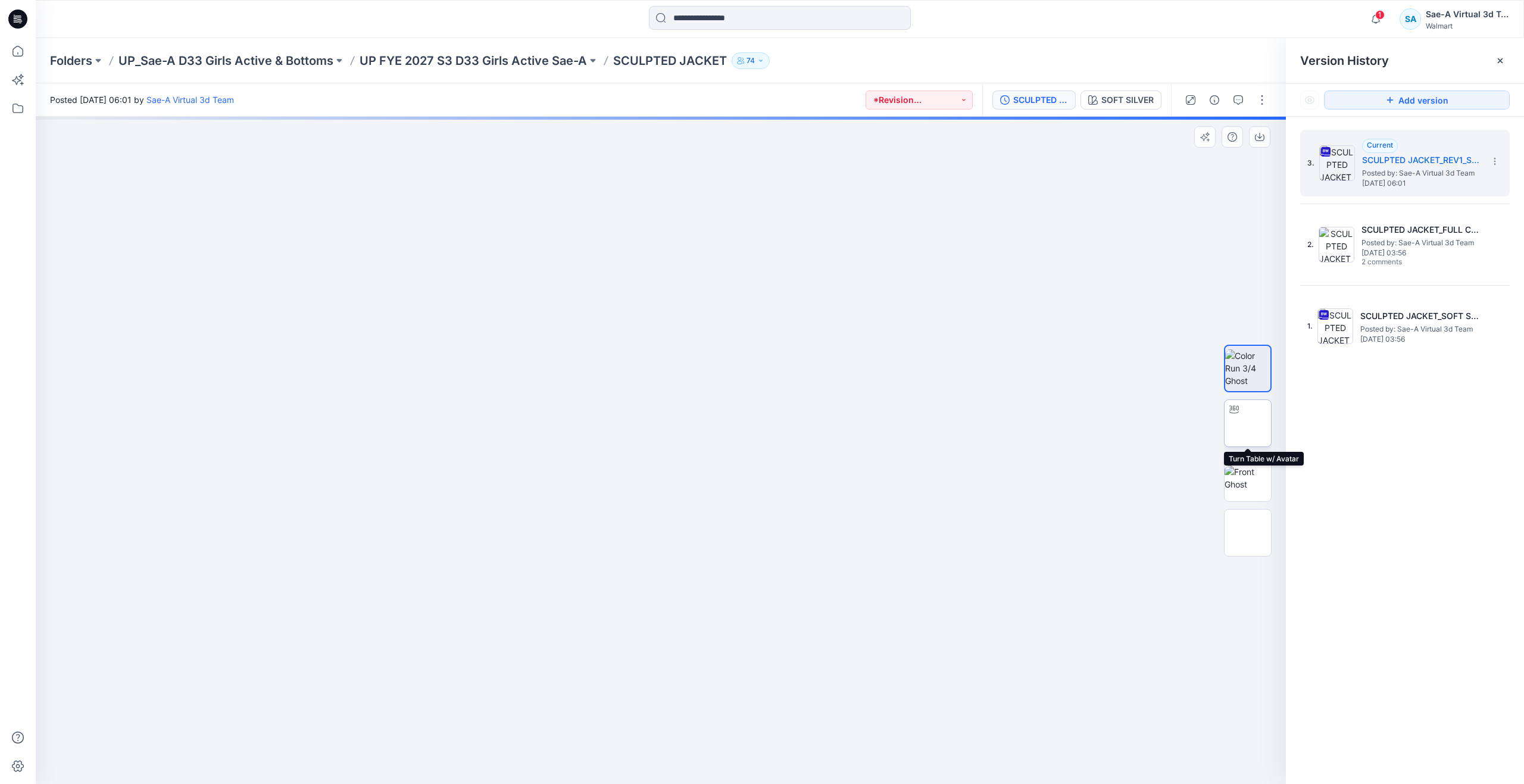
click at [1248, 423] on img at bounding box center [1248, 423] width 0 height 0
drag, startPoint x: 661, startPoint y: 759, endPoint x: 700, endPoint y: 666, distance: 100.8
click at [700, 666] on div at bounding box center [661, 450] width 1250 height 667
click at [10, 56] on icon at bounding box center [17, 50] width 26 height 26
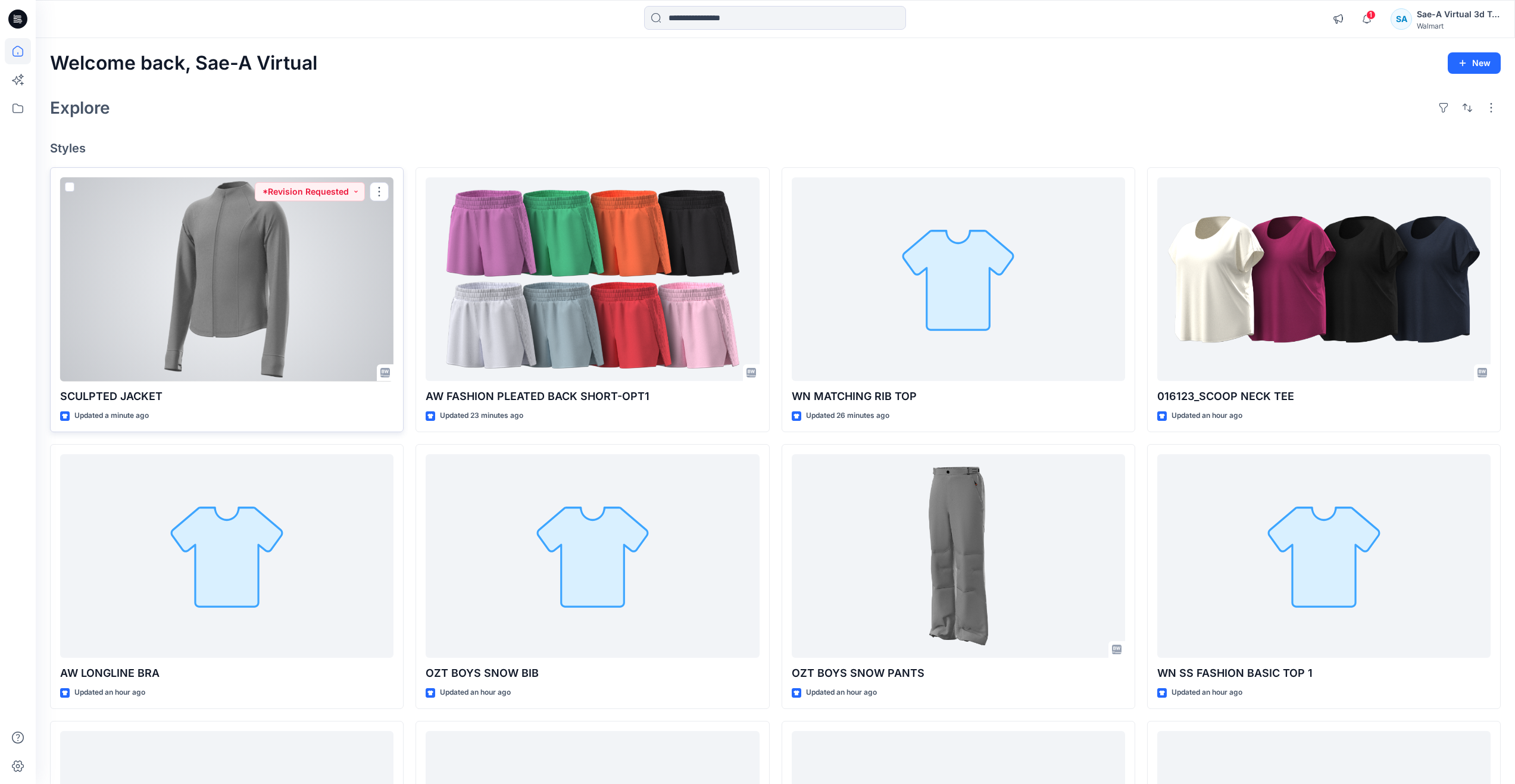
click at [233, 278] on div at bounding box center [226, 280] width 333 height 205
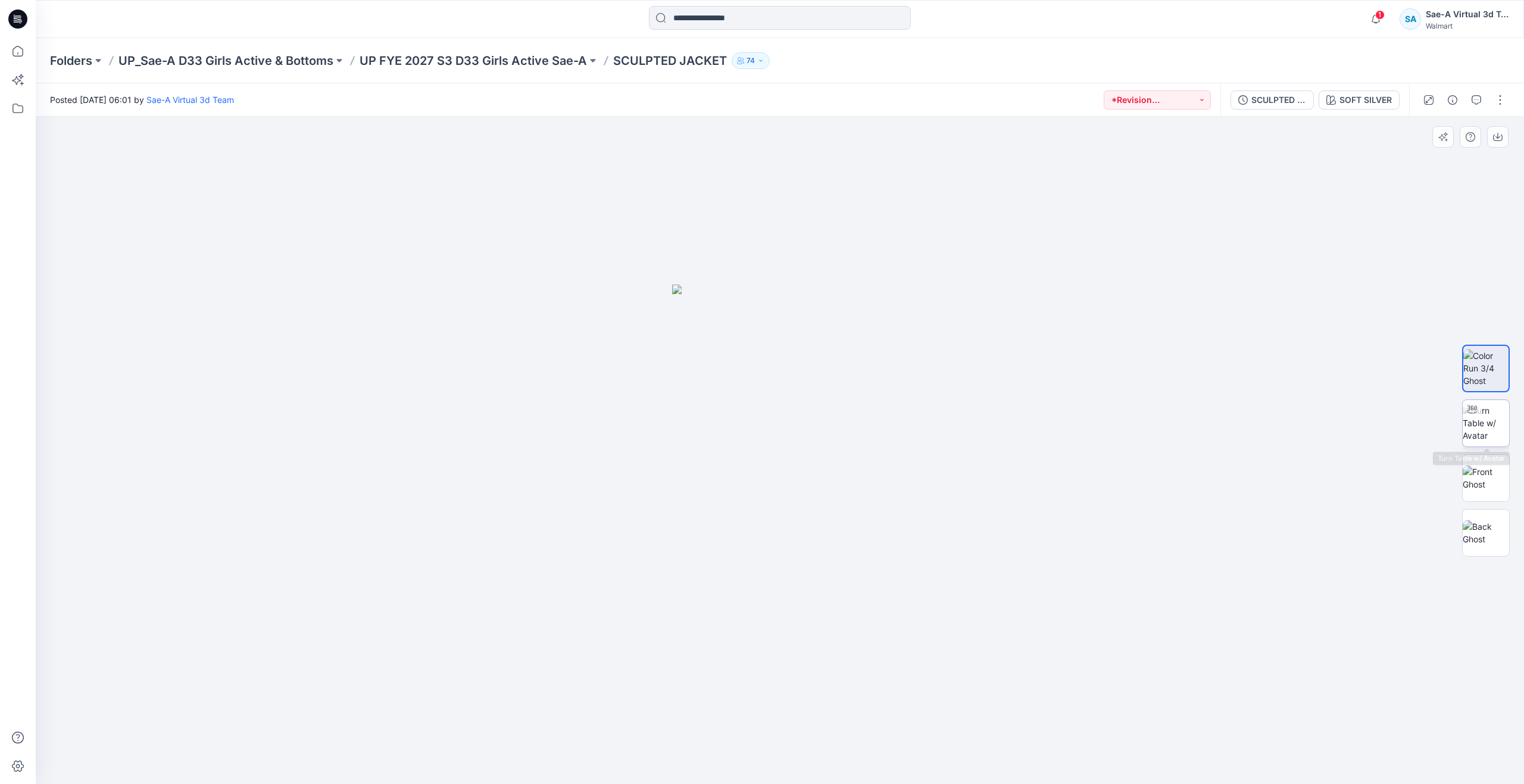
click at [1497, 418] on img at bounding box center [1486, 422] width 47 height 38
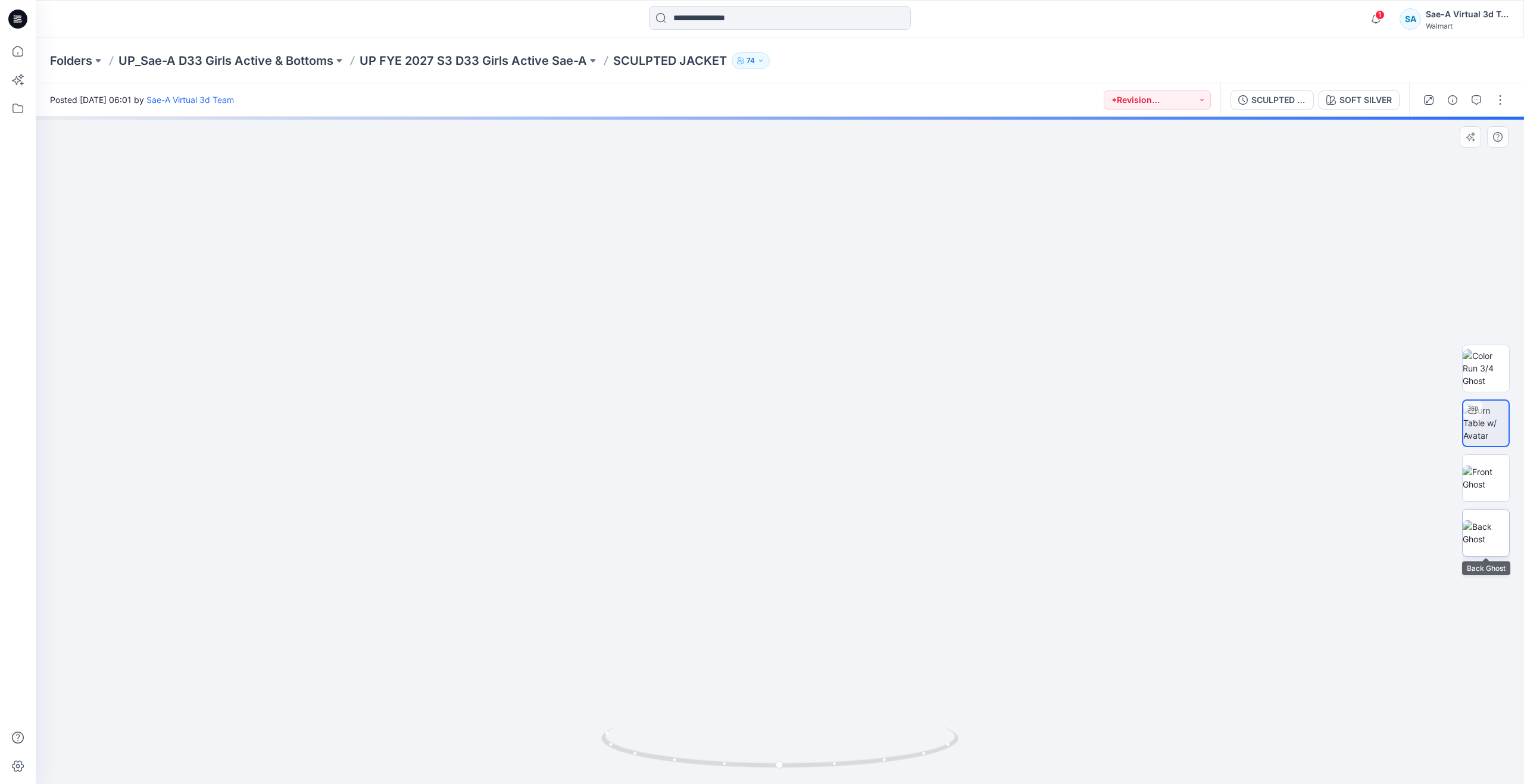
click at [1479, 525] on img at bounding box center [1486, 533] width 47 height 25
click at [1486, 431] on img at bounding box center [1486, 422] width 47 height 38
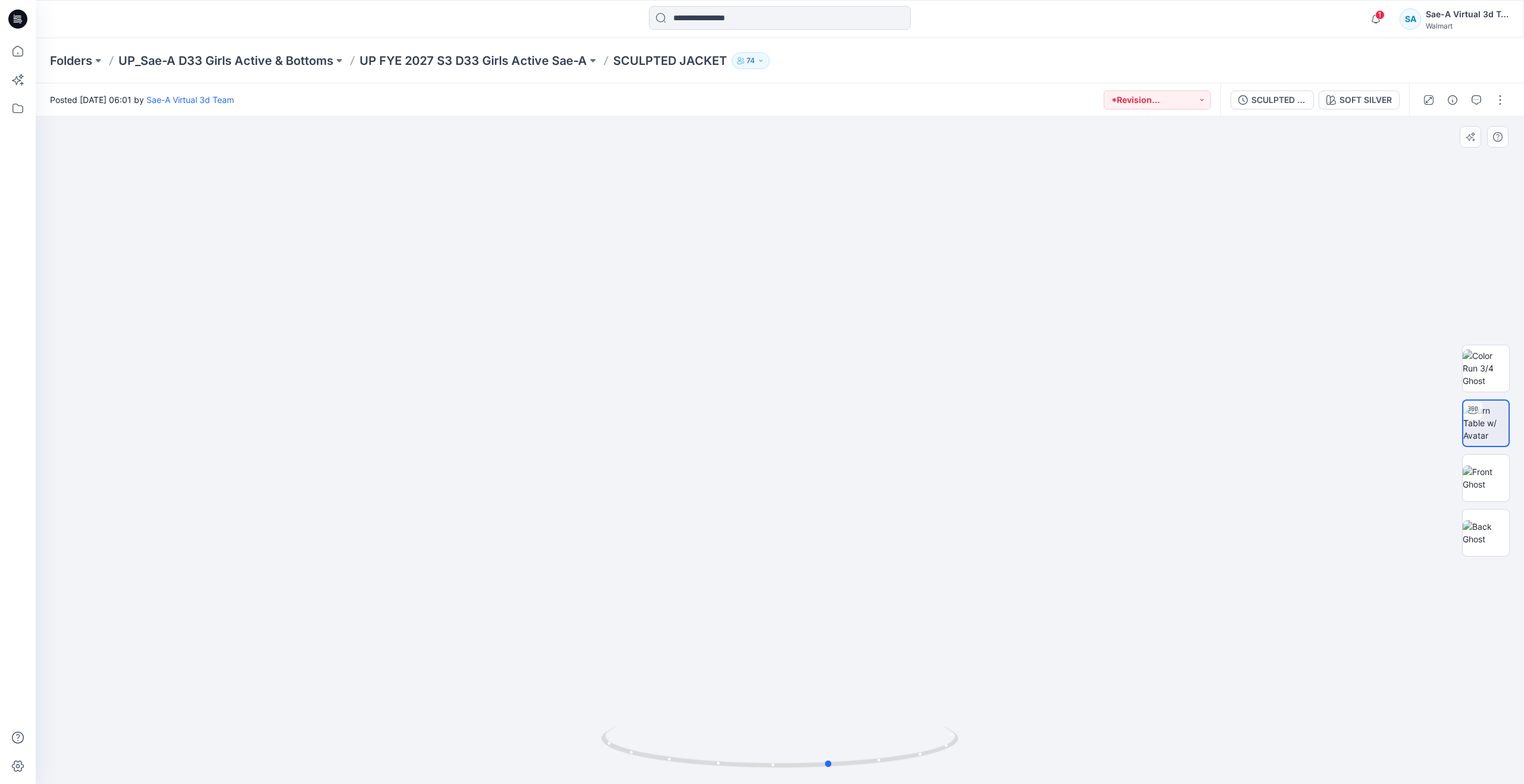
drag, startPoint x: 783, startPoint y: 760, endPoint x: 833, endPoint y: 700, distance: 78.1
click at [833, 700] on div at bounding box center [780, 450] width 1488 height 667
click at [22, 56] on icon at bounding box center [18, 51] width 11 height 11
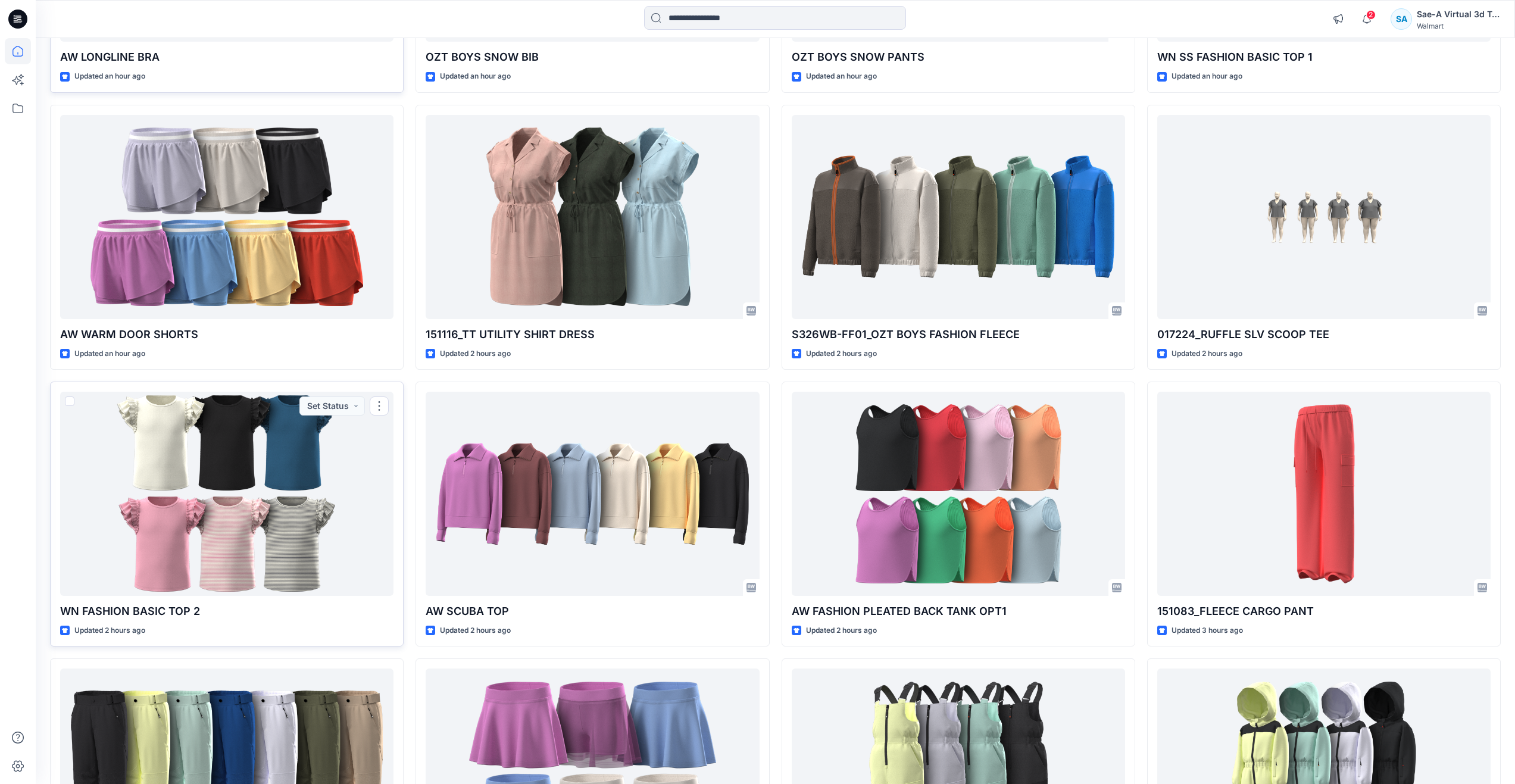
scroll to position [378, 0]
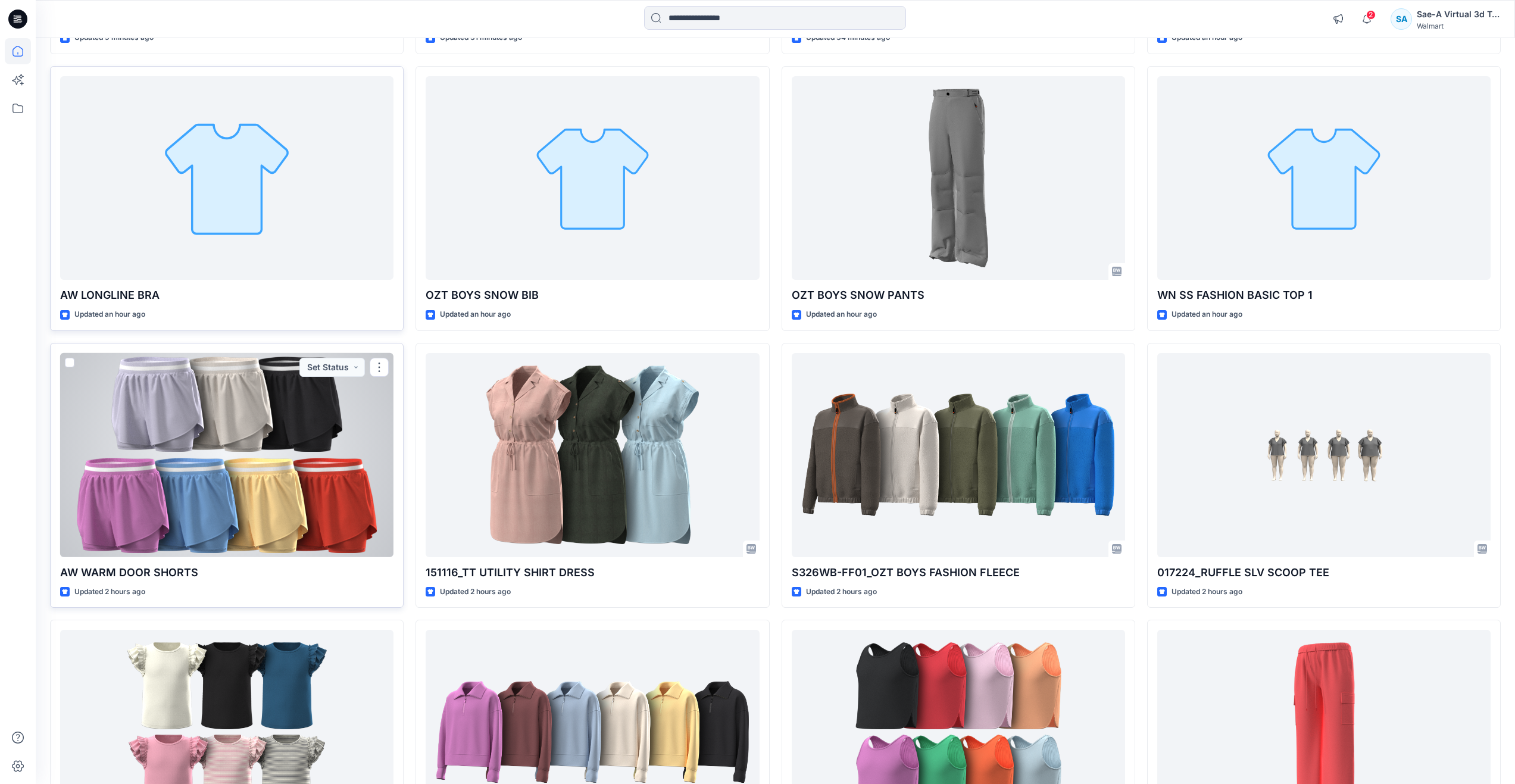
click at [225, 439] on div at bounding box center [226, 455] width 333 height 205
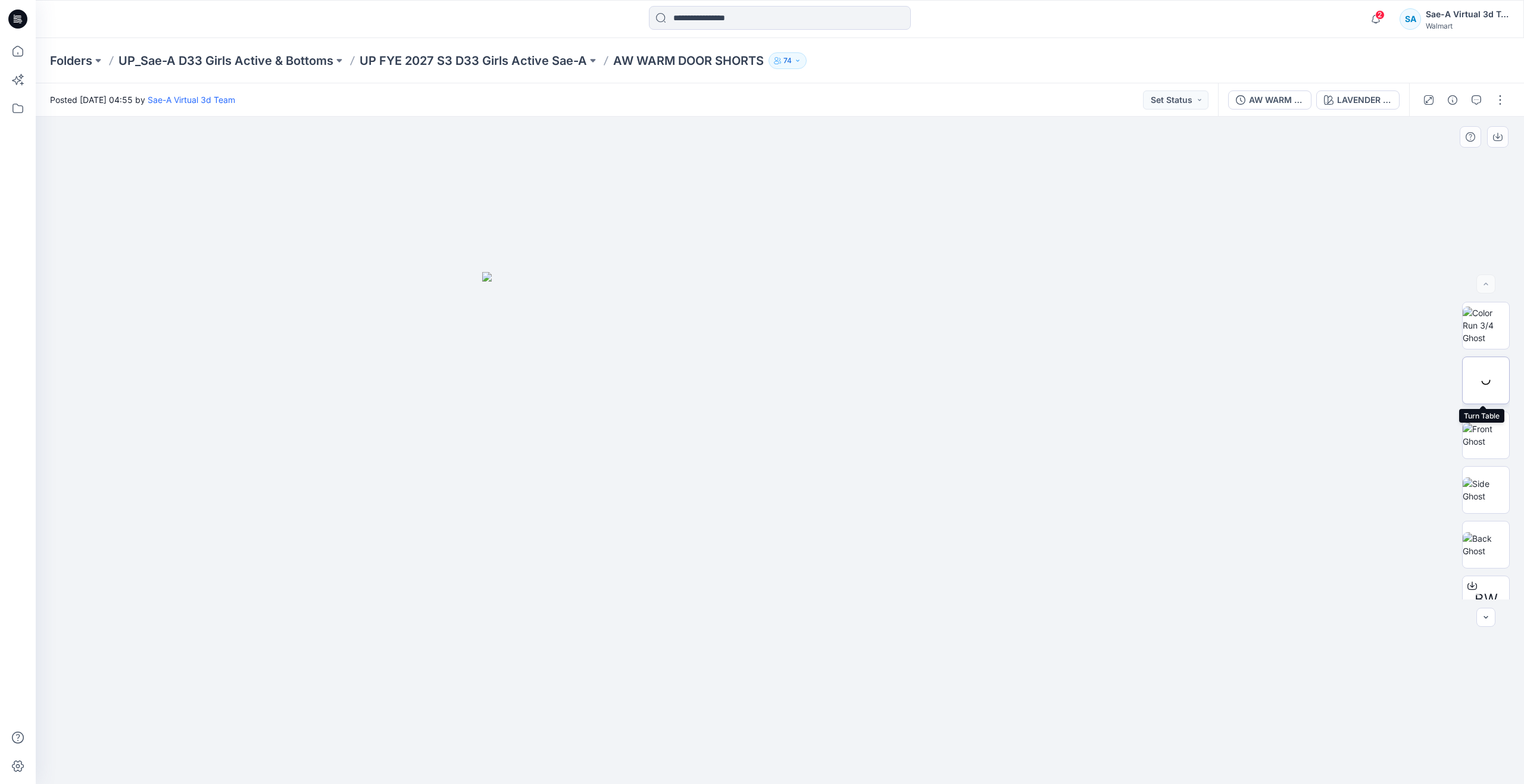
click at [1477, 386] on div at bounding box center [1485, 379] width 48 height 48
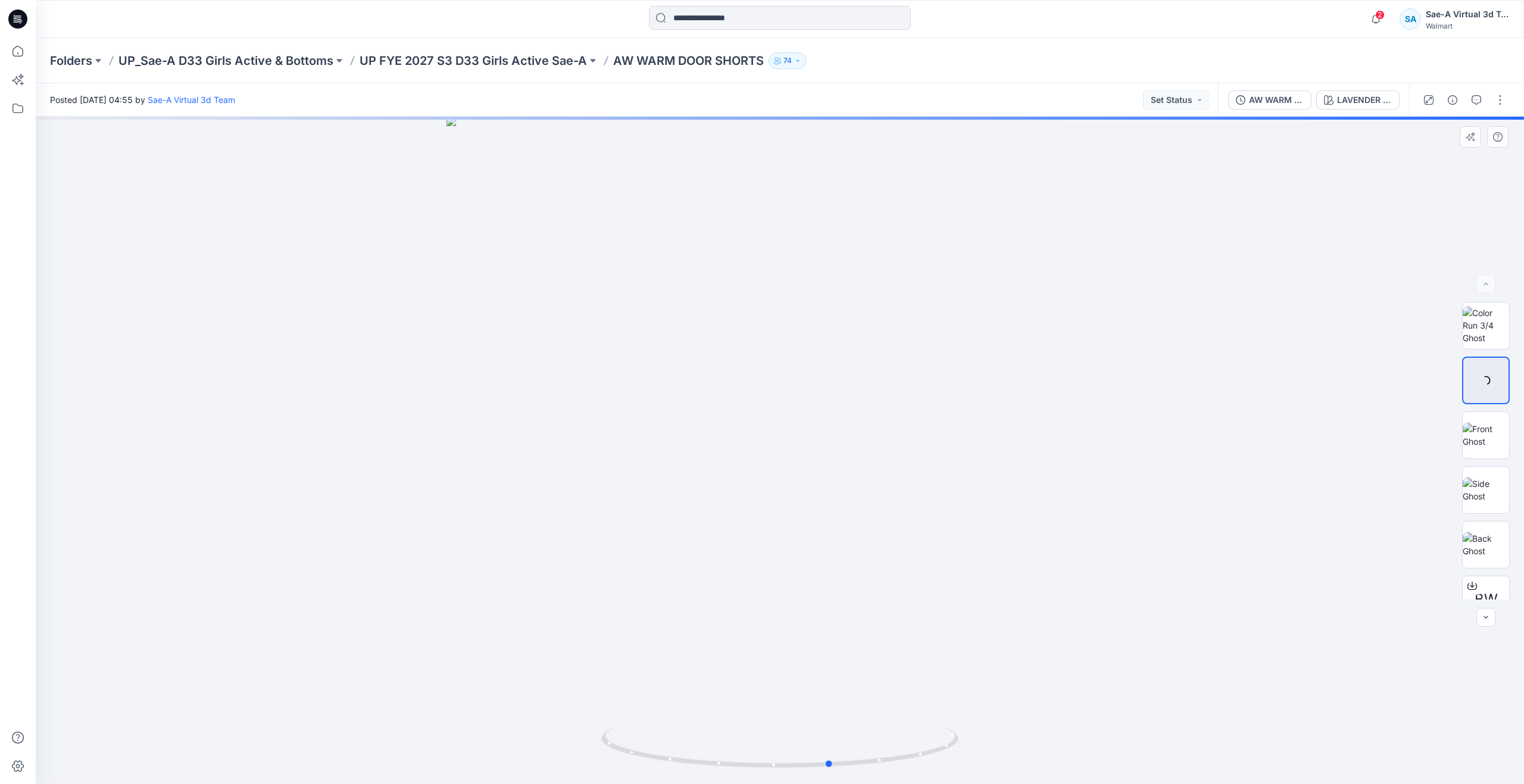
drag, startPoint x: 785, startPoint y: 762, endPoint x: 479, endPoint y: 704, distance: 311.4
click at [479, 704] on div at bounding box center [780, 450] width 1488 height 667
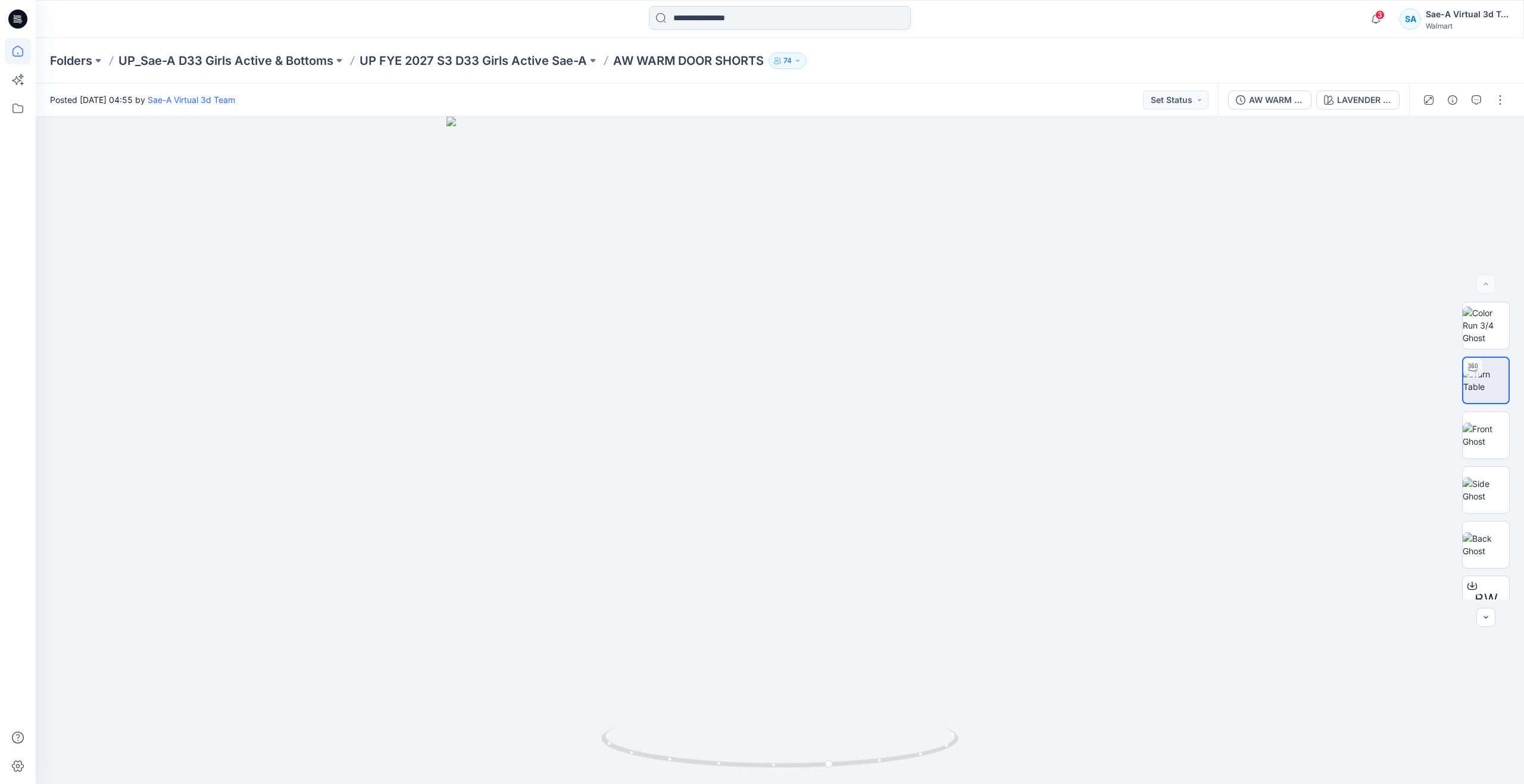
click at [26, 61] on icon at bounding box center [17, 50] width 26 height 26
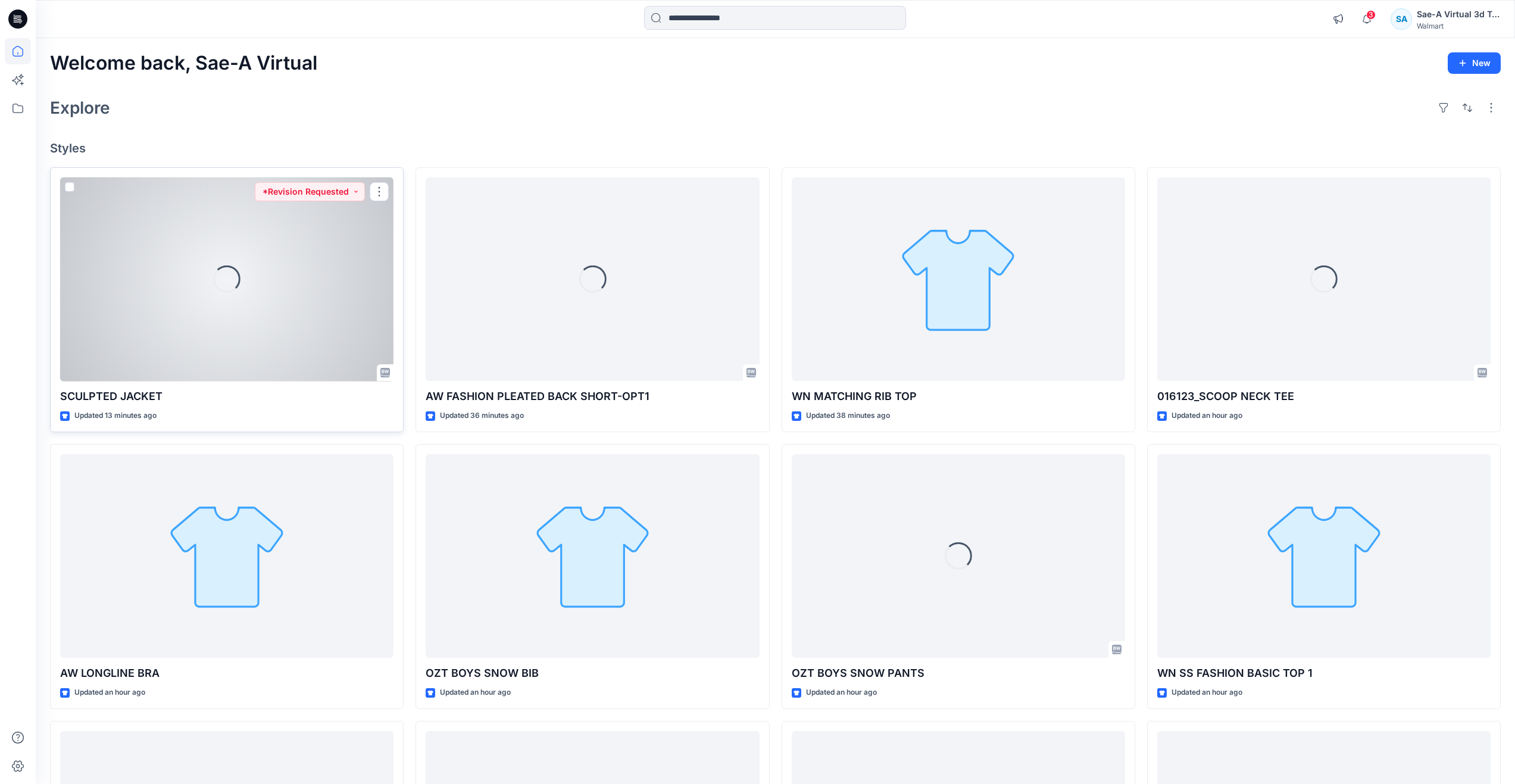
click at [276, 337] on div "Loading..." at bounding box center [226, 280] width 333 height 205
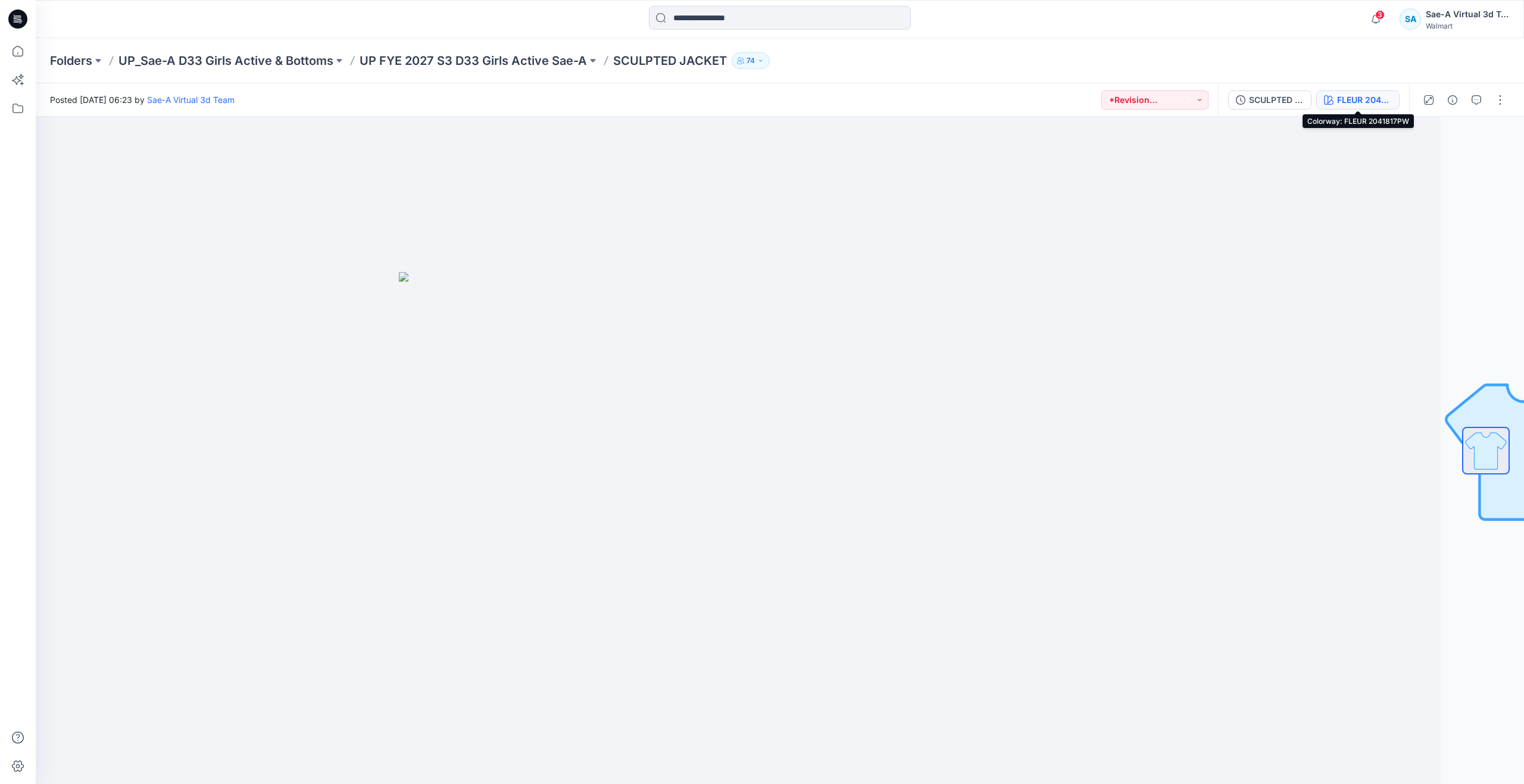
click at [1337, 94] on div "FLEUR 2041817PW" at bounding box center [1364, 100] width 55 height 13
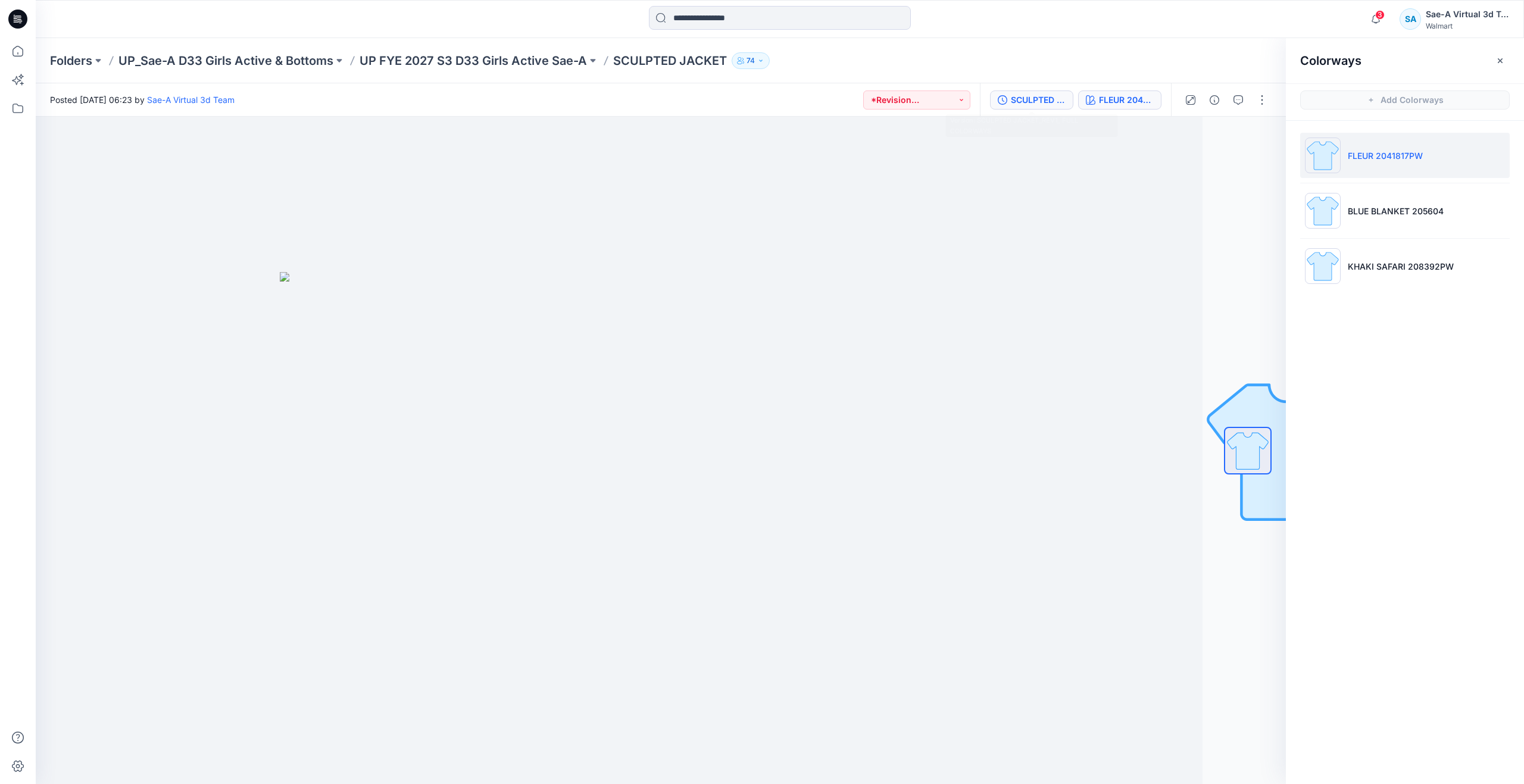
click at [1030, 102] on div "SCULPTED JACKET_REV1_ FULL COLORWAYS" at bounding box center [1038, 100] width 55 height 13
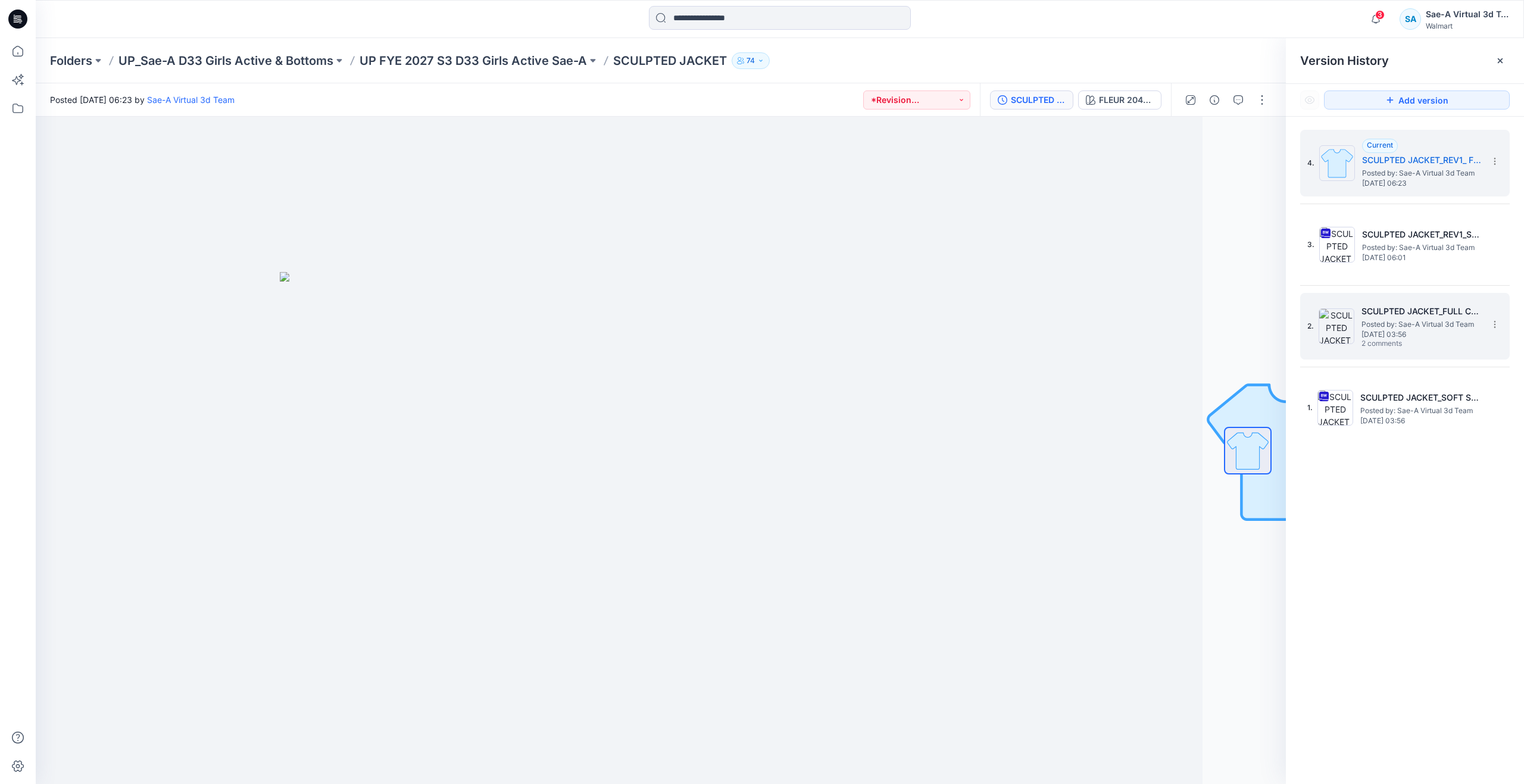
click at [1364, 340] on span "2 comments" at bounding box center [1403, 344] width 83 height 10
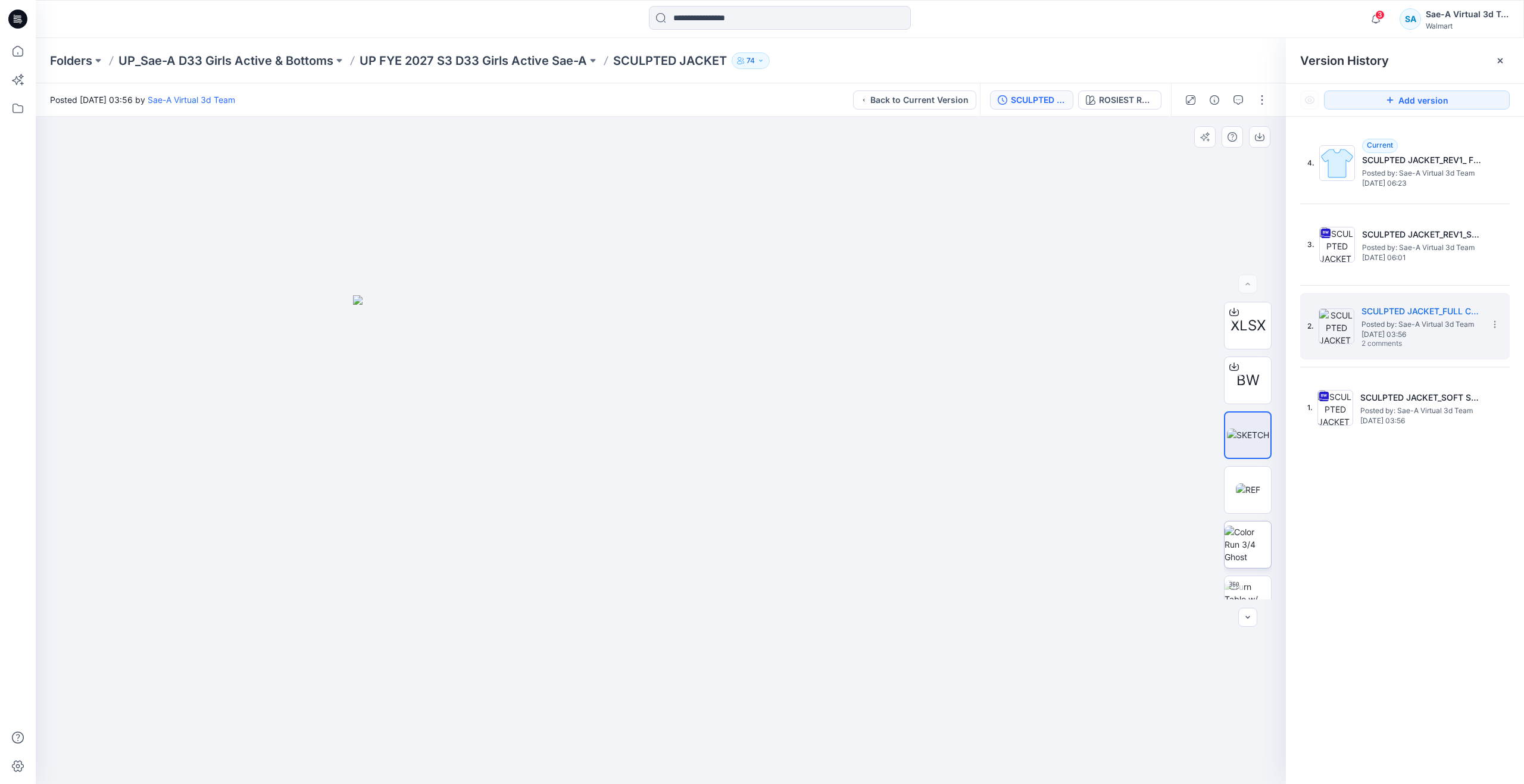
click at [1240, 534] on img at bounding box center [1248, 544] width 47 height 38
click at [1102, 104] on div "ROSIEST ROUGE 2031654" at bounding box center [1125, 100] width 55 height 13
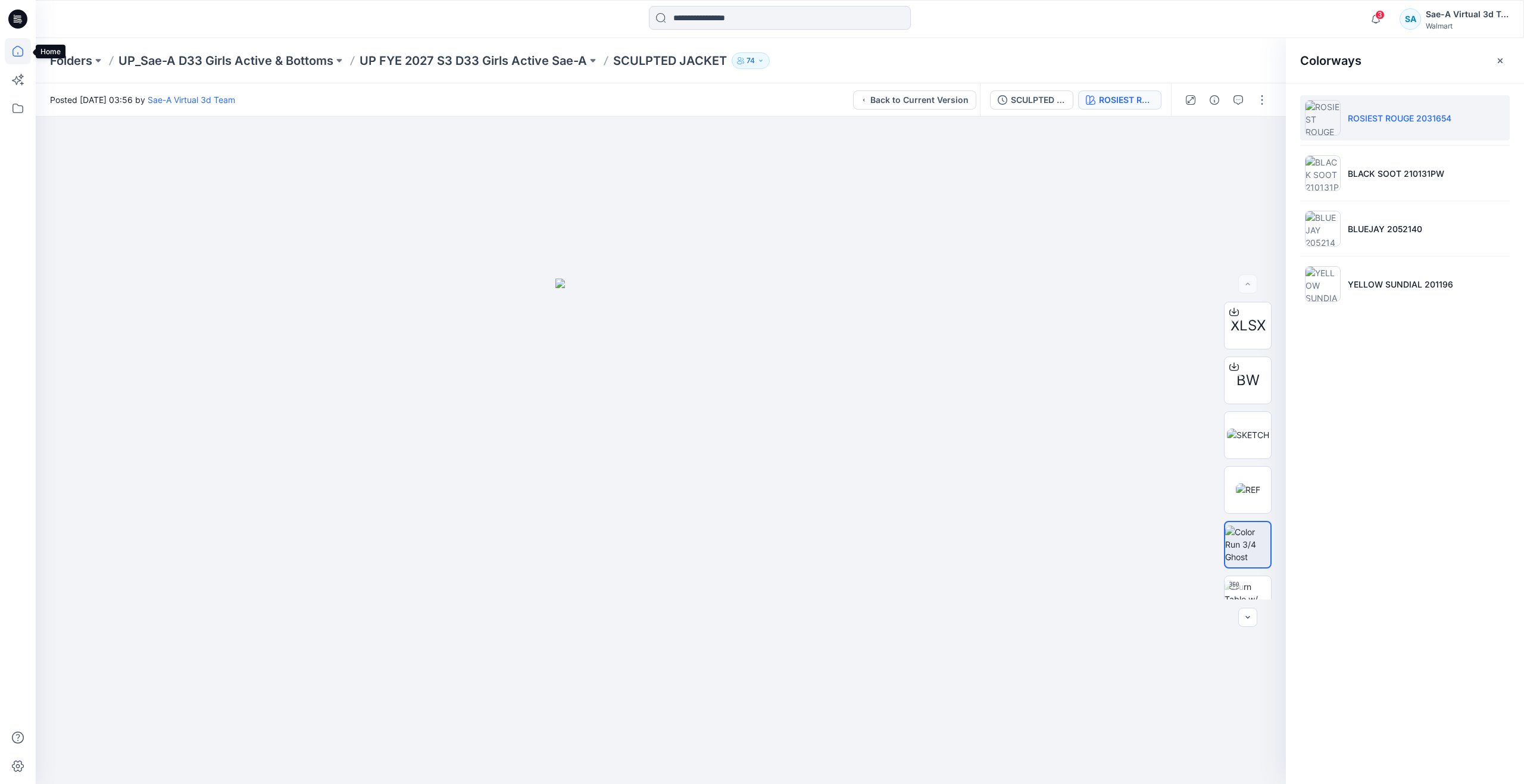
click at [22, 51] on icon at bounding box center [17, 50] width 26 height 26
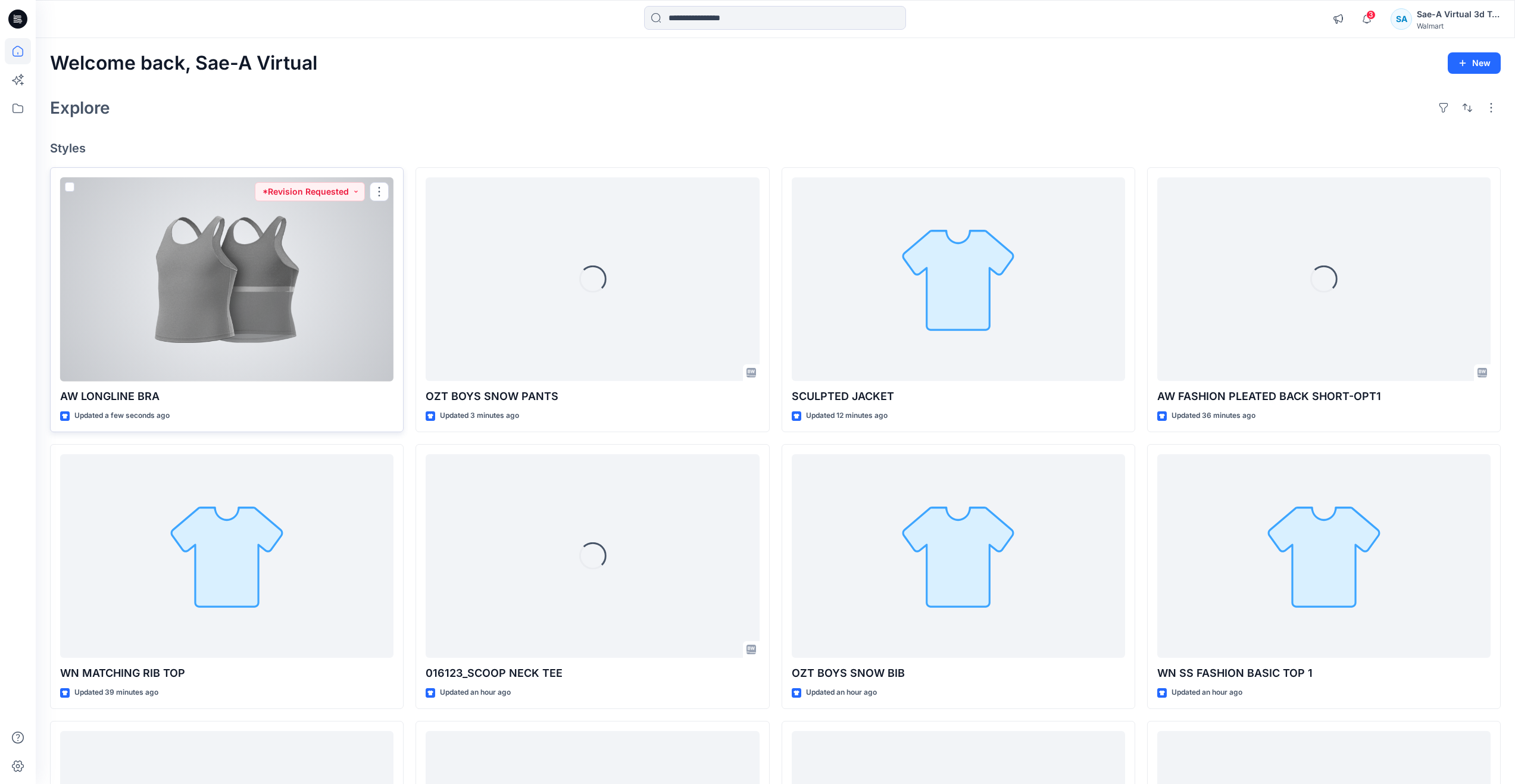
click at [221, 361] on div at bounding box center [226, 280] width 333 height 205
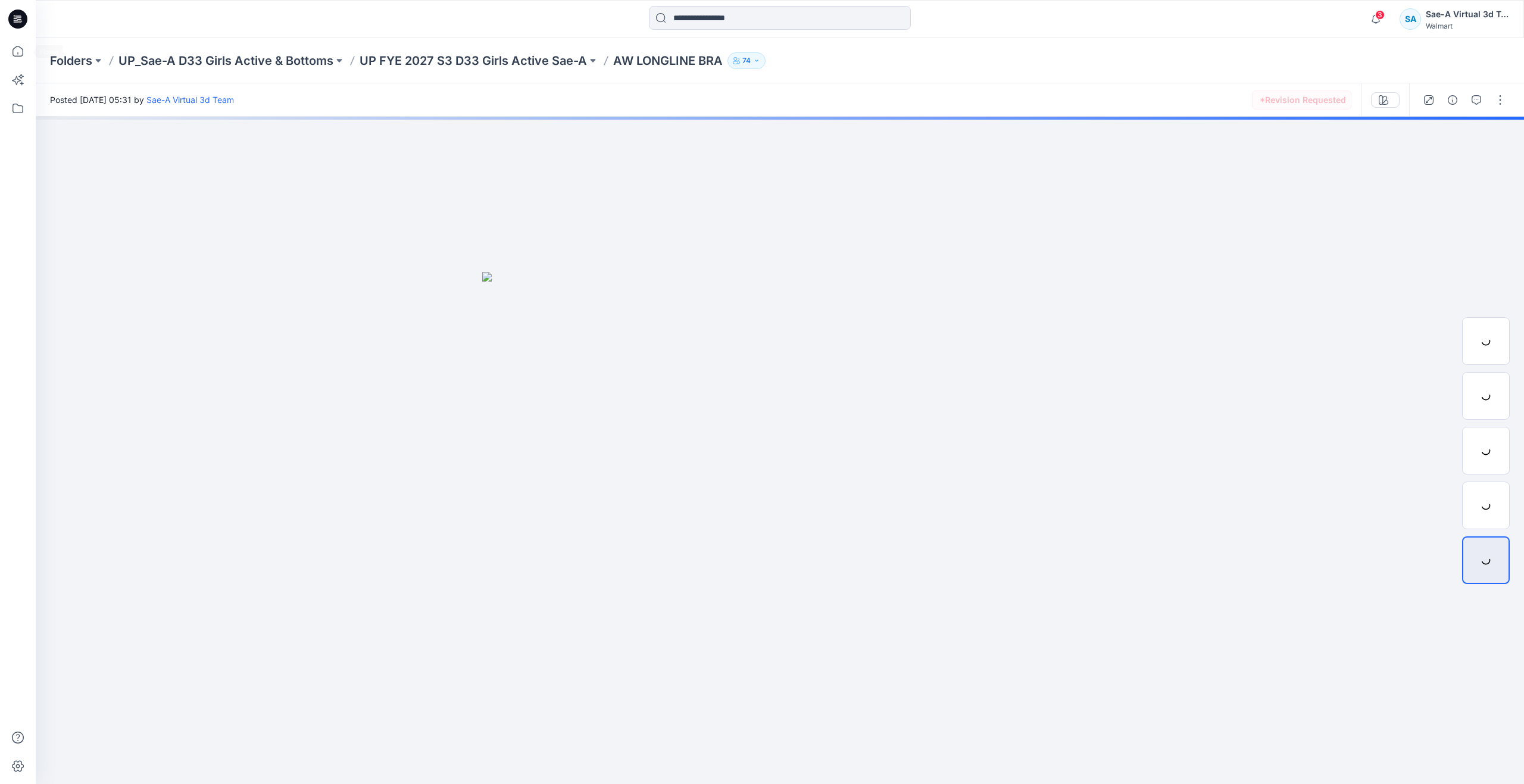
click at [2, 59] on div at bounding box center [18, 392] width 36 height 784
drag, startPoint x: 6, startPoint y: 56, endPoint x: 32, endPoint y: 83, distance: 37.5
click at [7, 55] on icon at bounding box center [17, 50] width 26 height 26
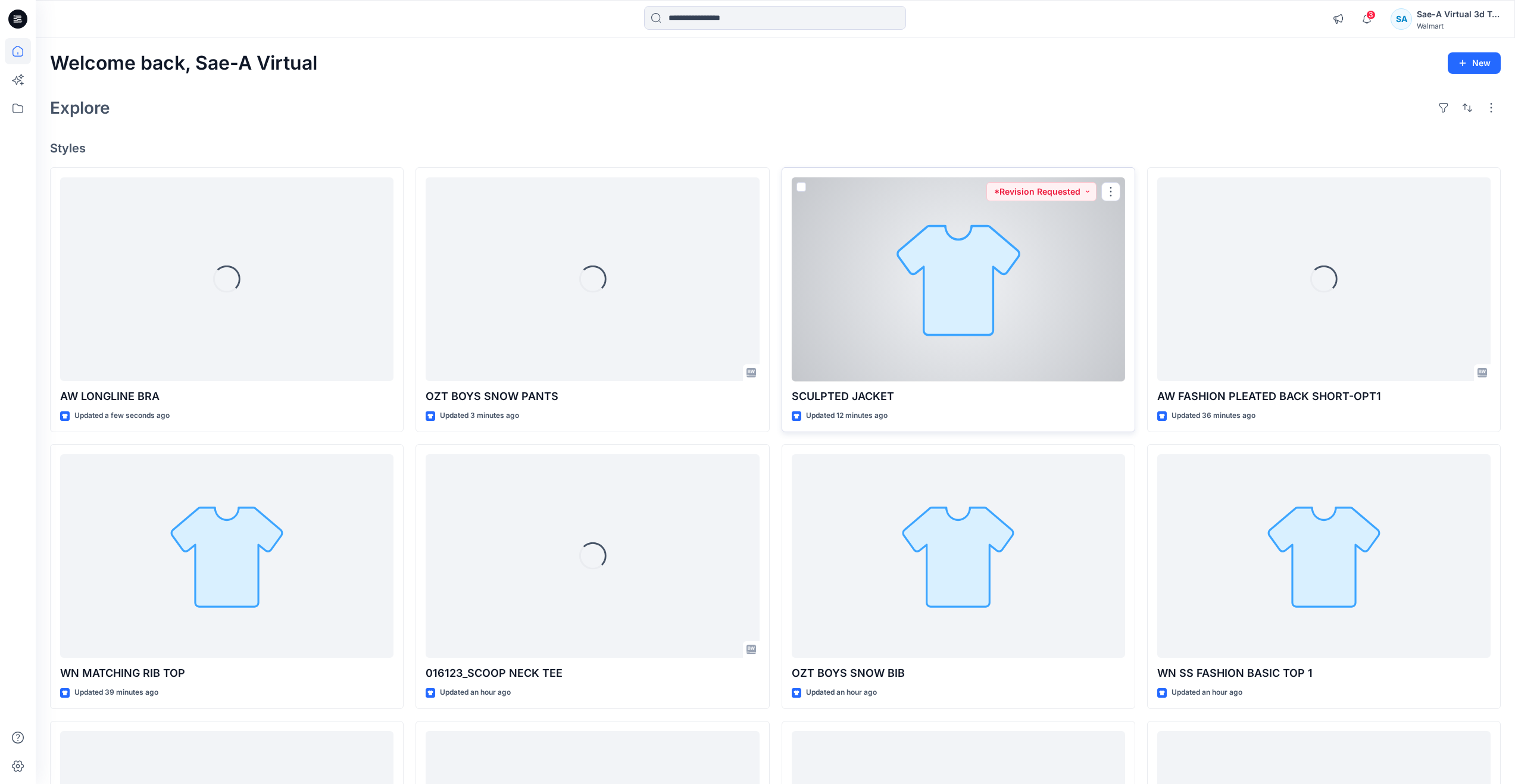
click at [945, 312] on div at bounding box center [958, 280] width 333 height 205
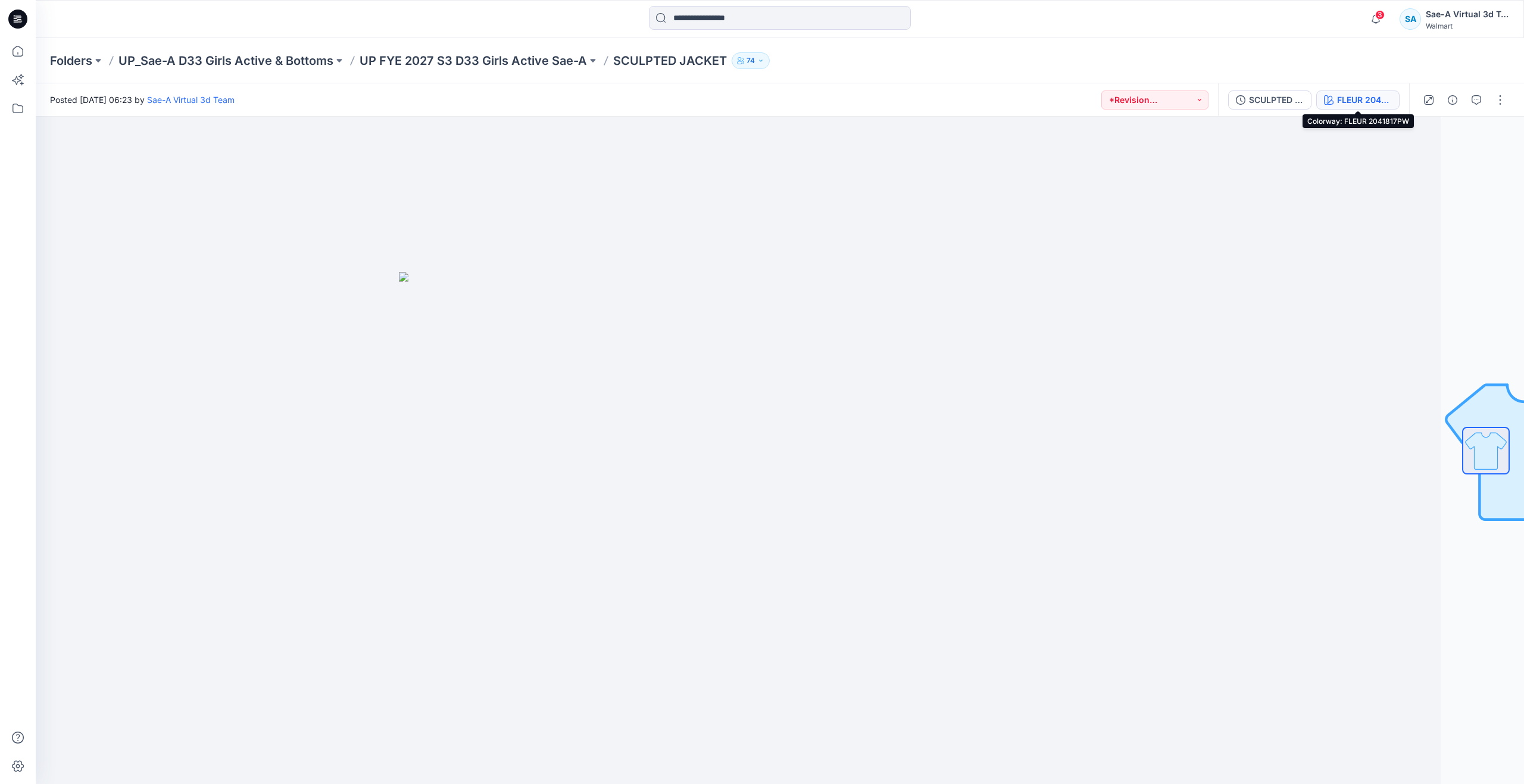
click at [1336, 98] on button "FLEUR 2041817PW" at bounding box center [1358, 100] width 83 height 19
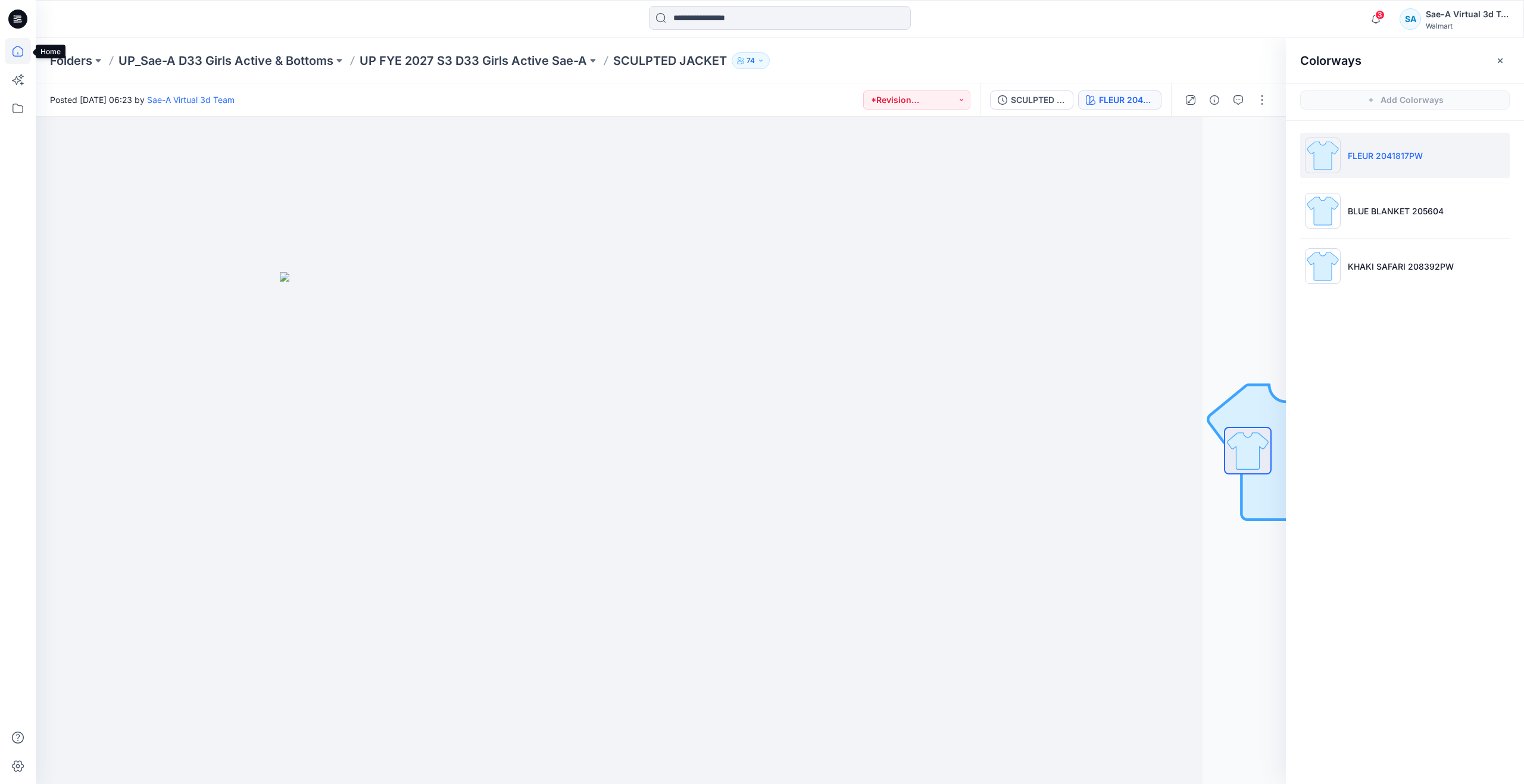
click at [13, 49] on icon at bounding box center [17, 50] width 26 height 26
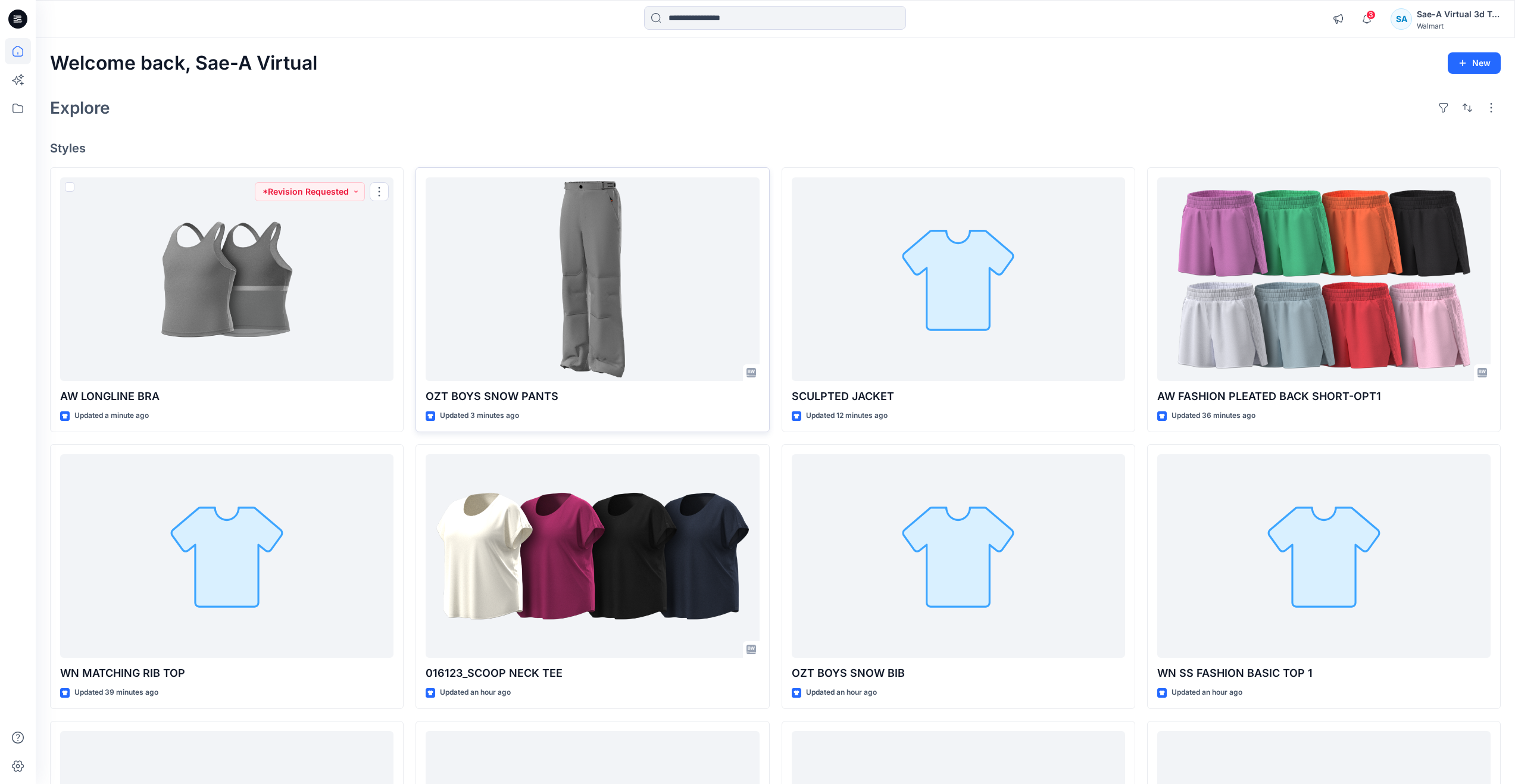
click at [442, 269] on div at bounding box center [591, 280] width 333 height 205
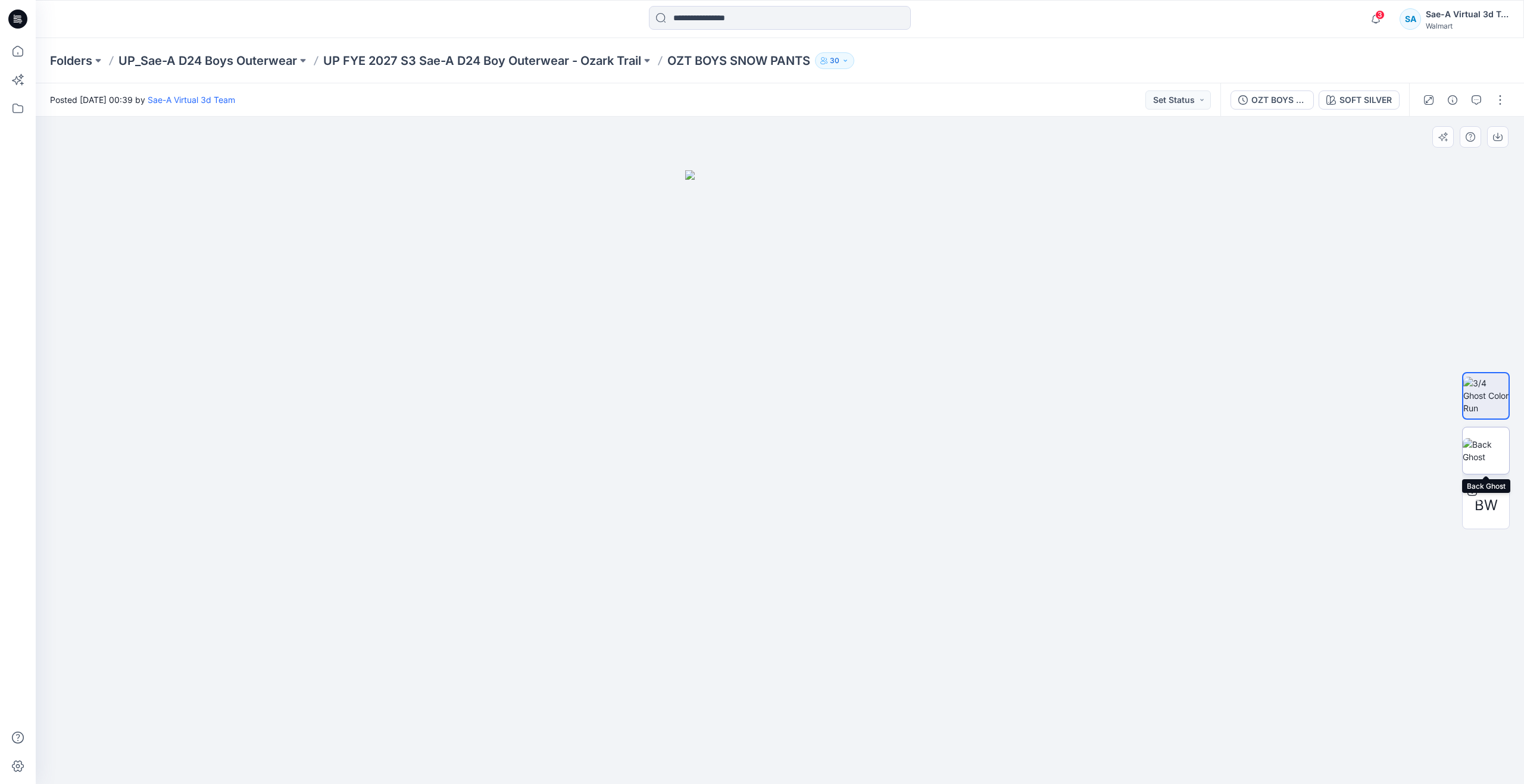
click at [1495, 441] on img at bounding box center [1486, 450] width 47 height 25
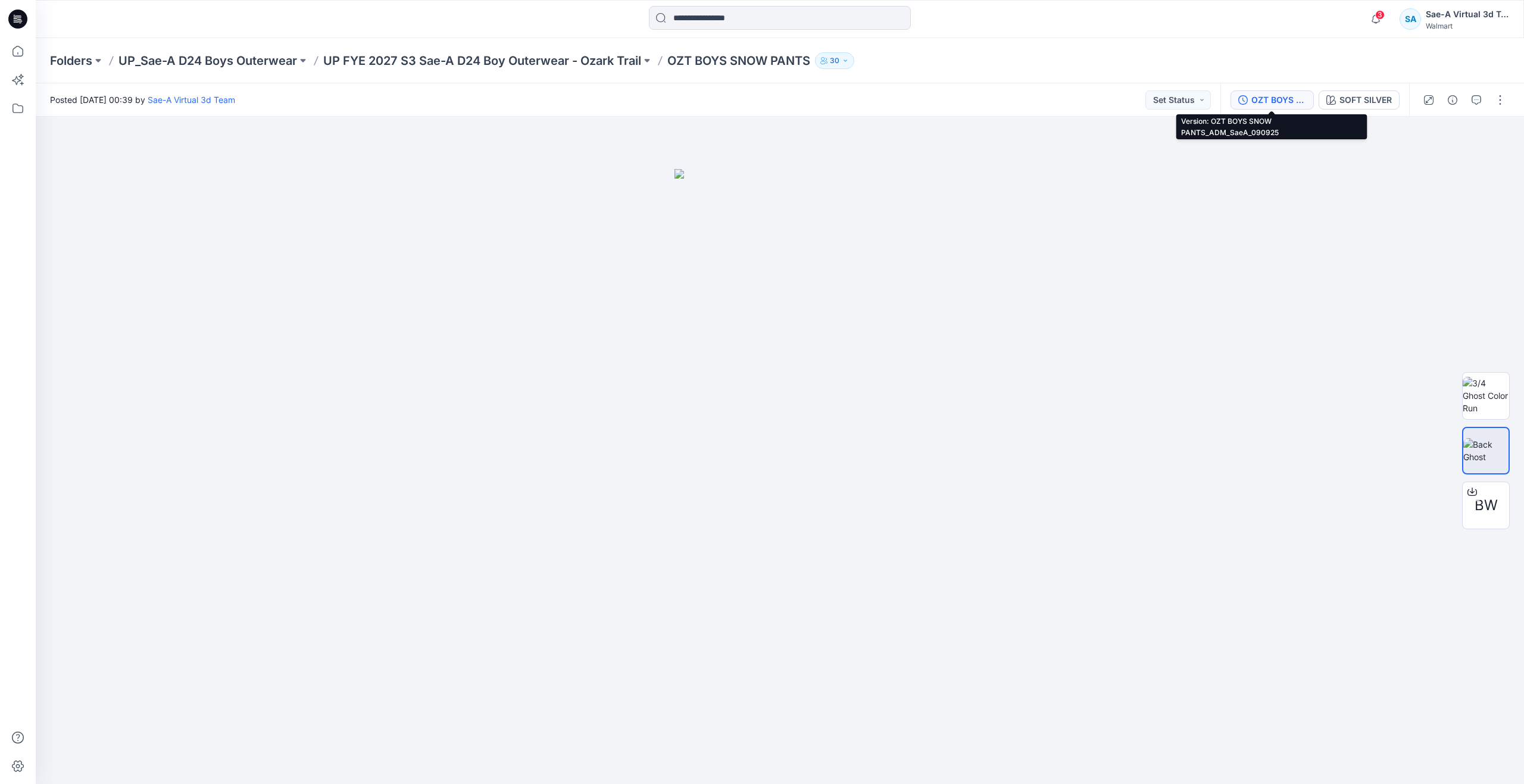
click at [1273, 92] on button "OZT BOYS SNOW PANTS_ADM_SaeA_090925" at bounding box center [1272, 100] width 83 height 19
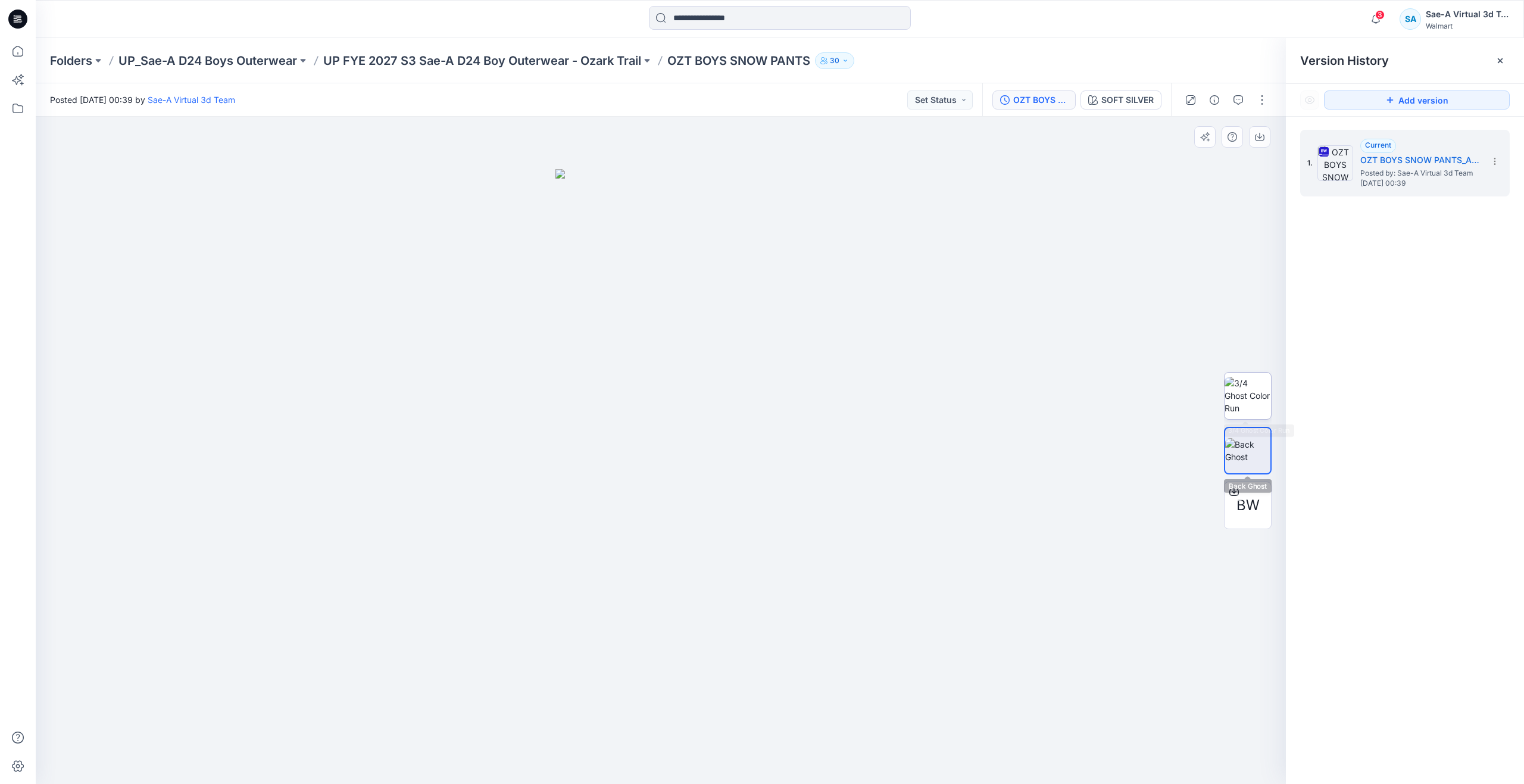
click at [1242, 405] on img at bounding box center [1248, 396] width 47 height 38
click at [14, 45] on icon at bounding box center [17, 50] width 26 height 26
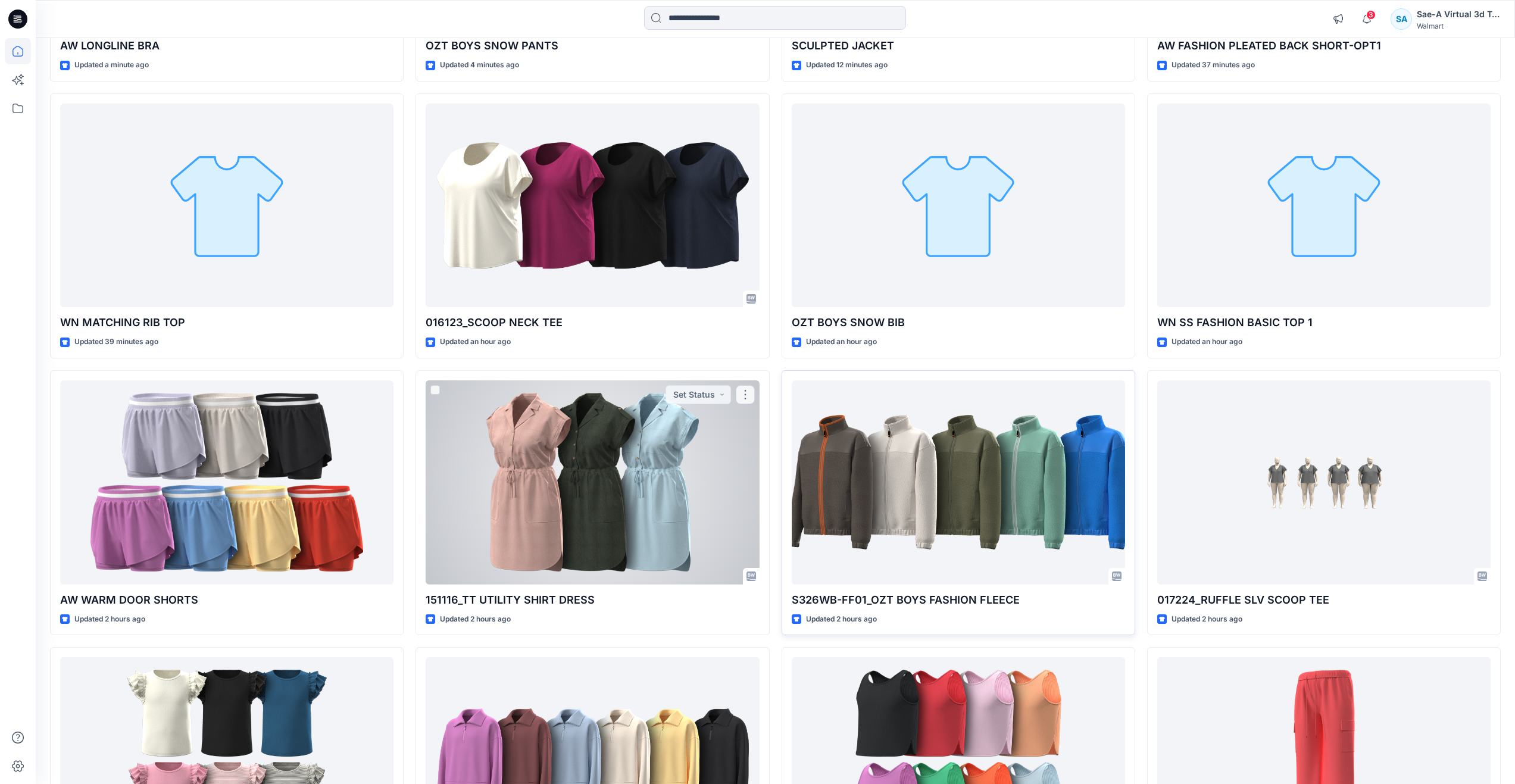
scroll to position [357, 0]
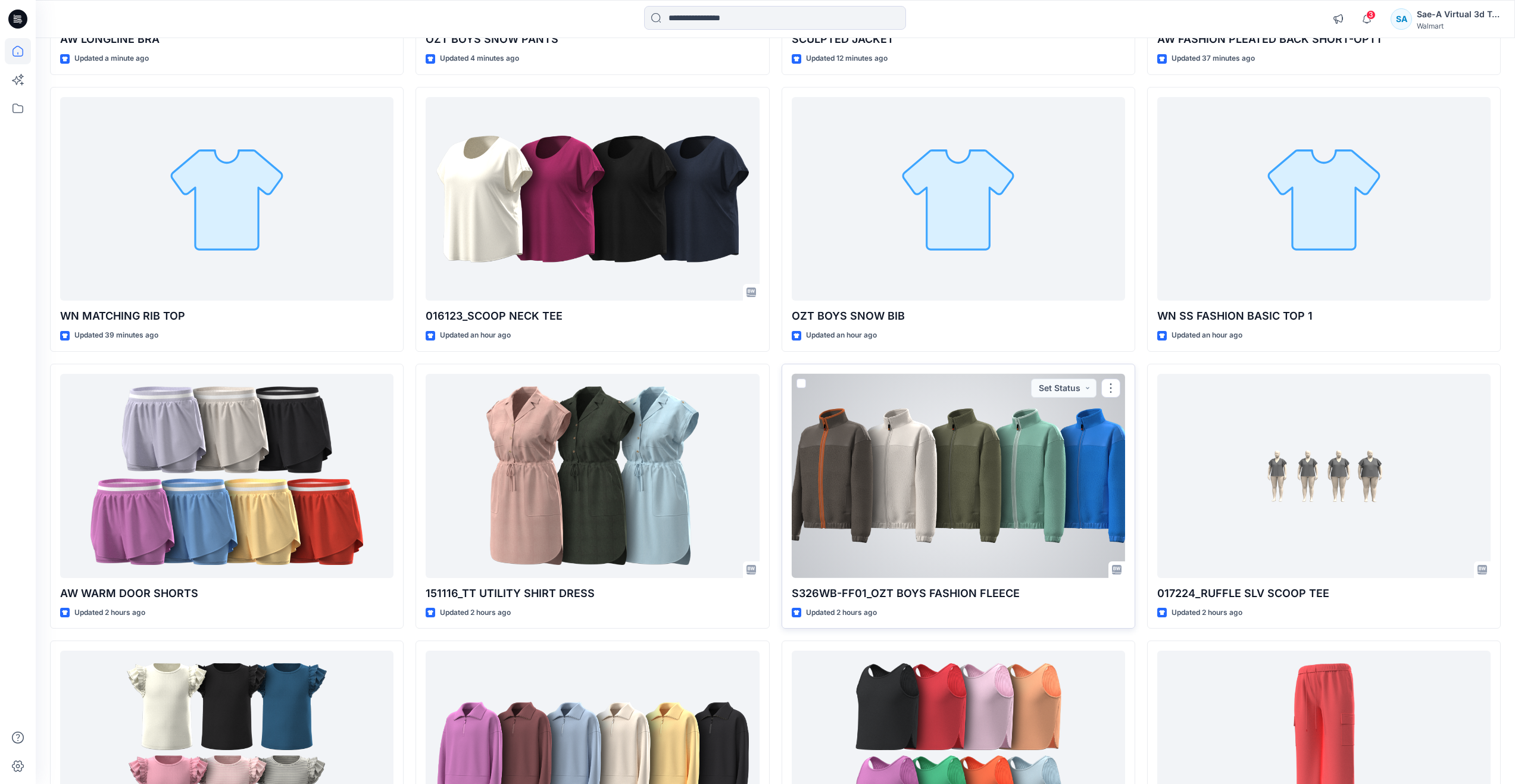
click at [946, 527] on div at bounding box center [958, 476] width 333 height 205
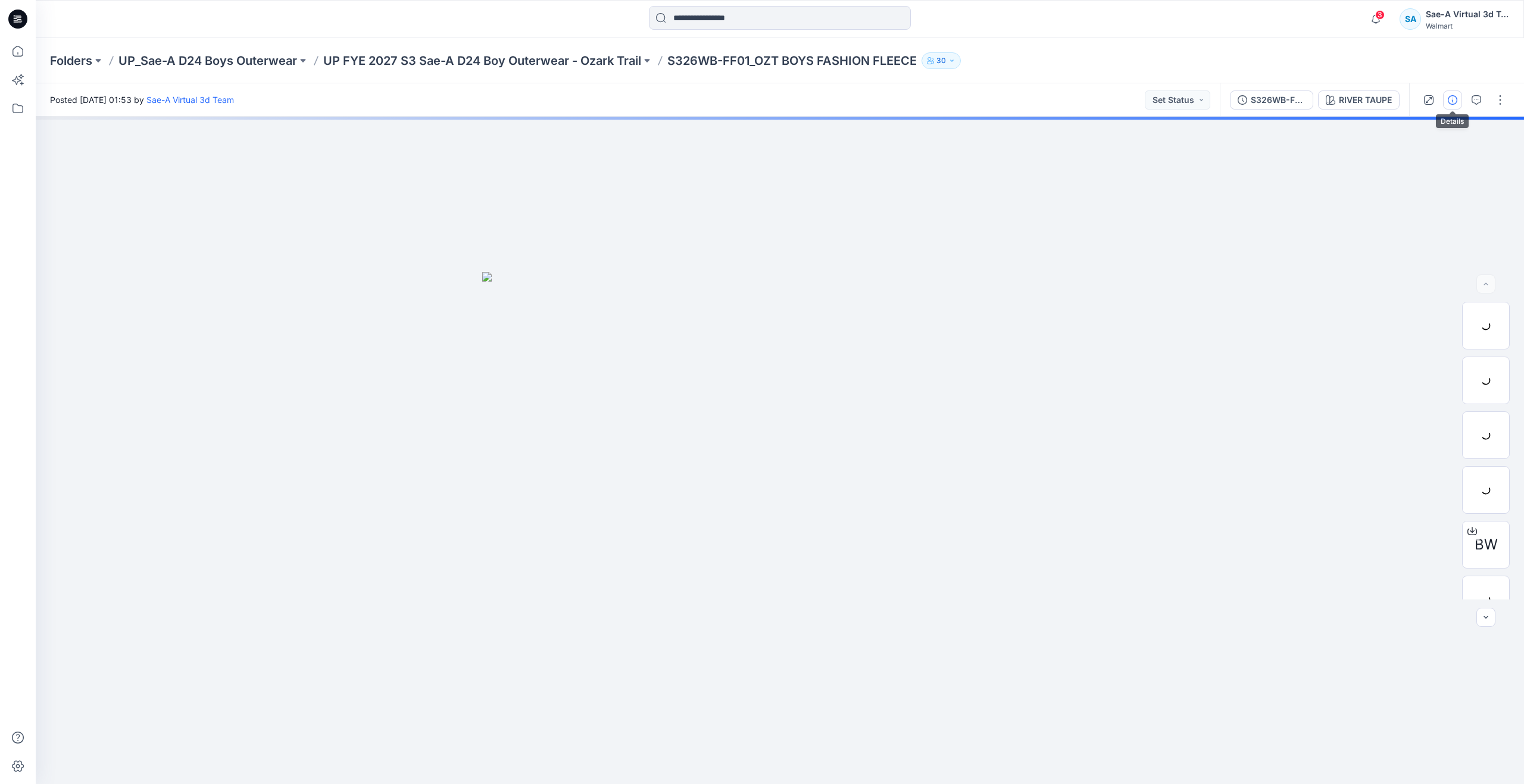
click at [1451, 97] on icon "button" at bounding box center [1452, 100] width 10 height 10
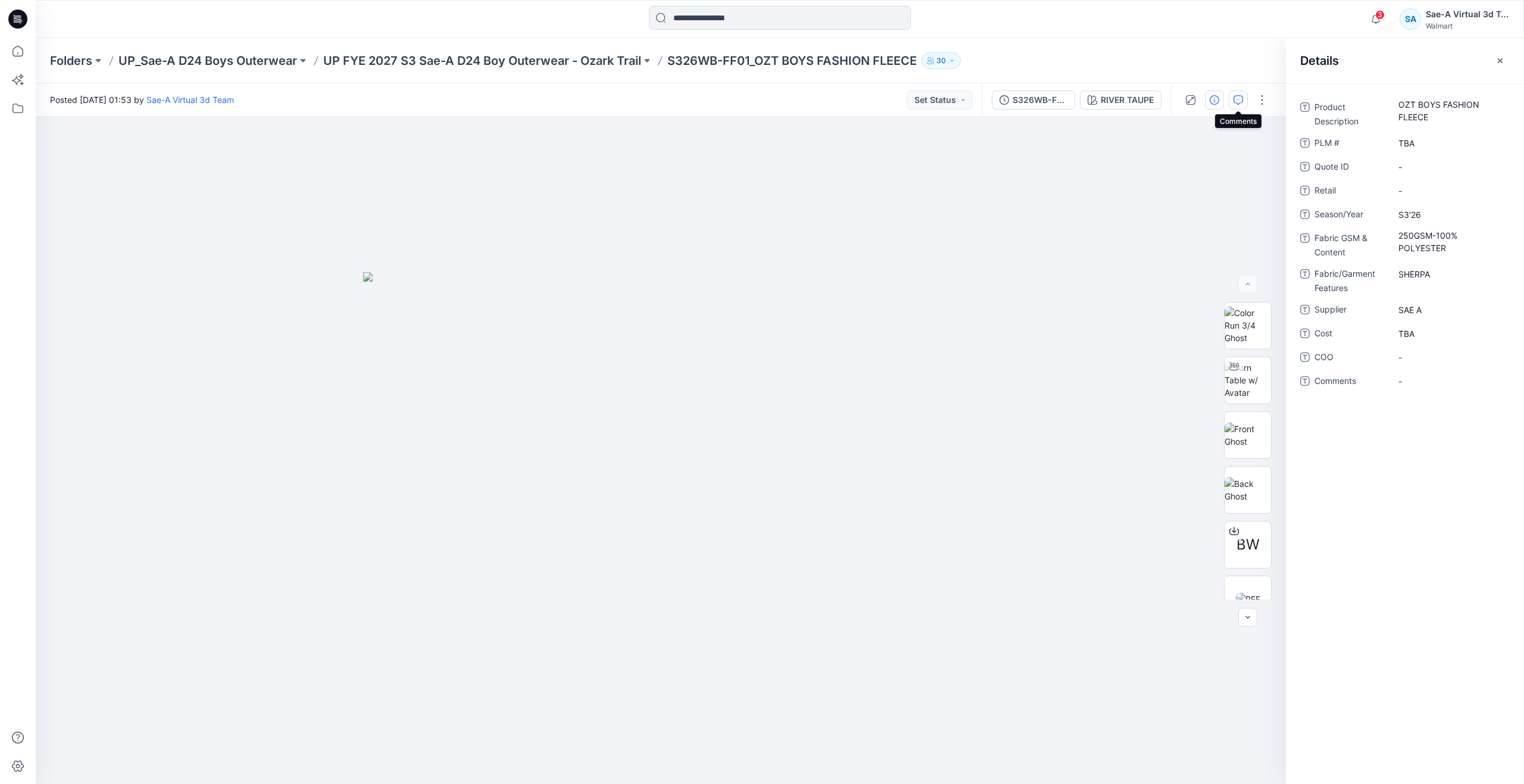
click at [1233, 99] on button "button" at bounding box center [1238, 100] width 19 height 19
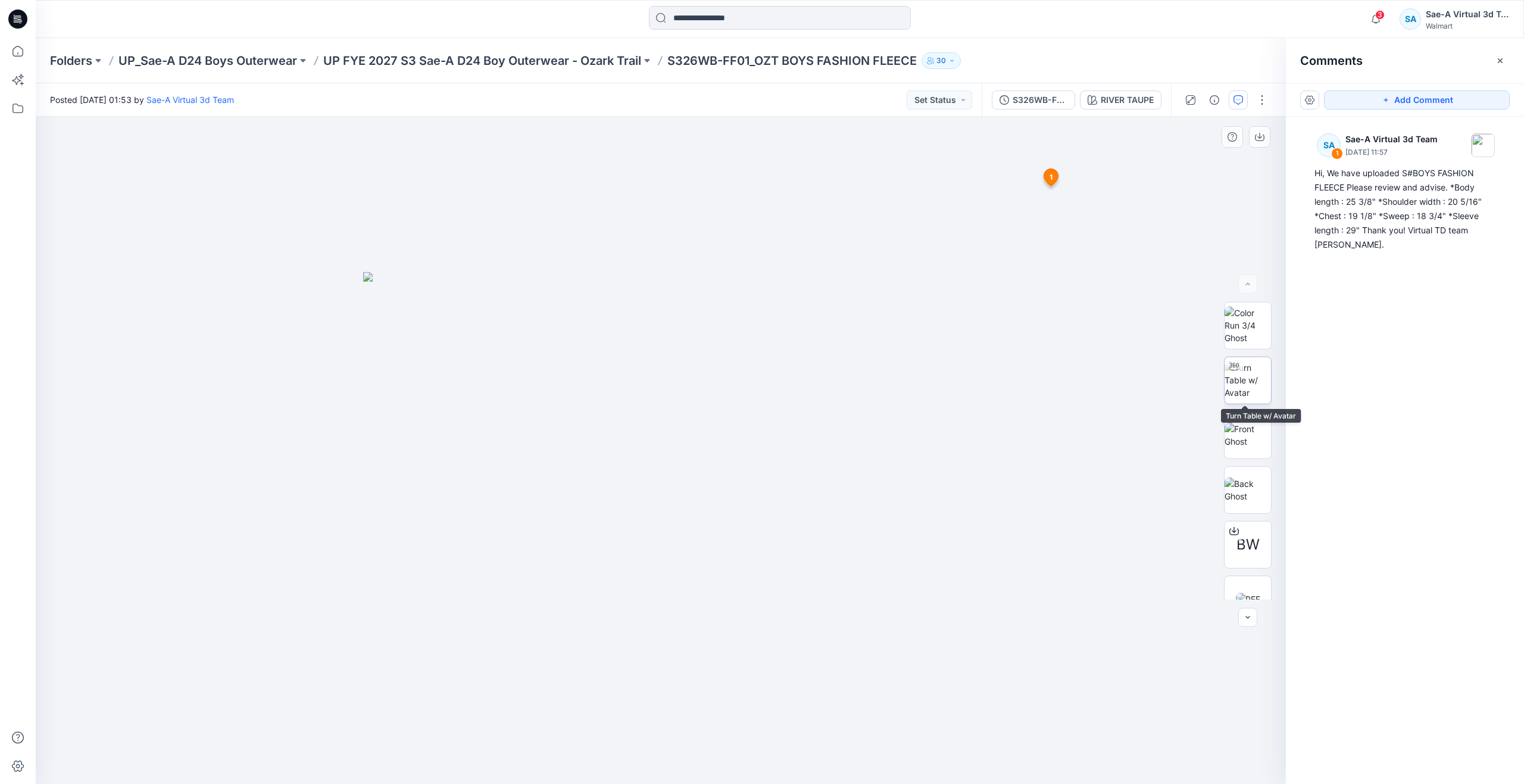
click at [1239, 381] on img at bounding box center [1248, 380] width 47 height 38
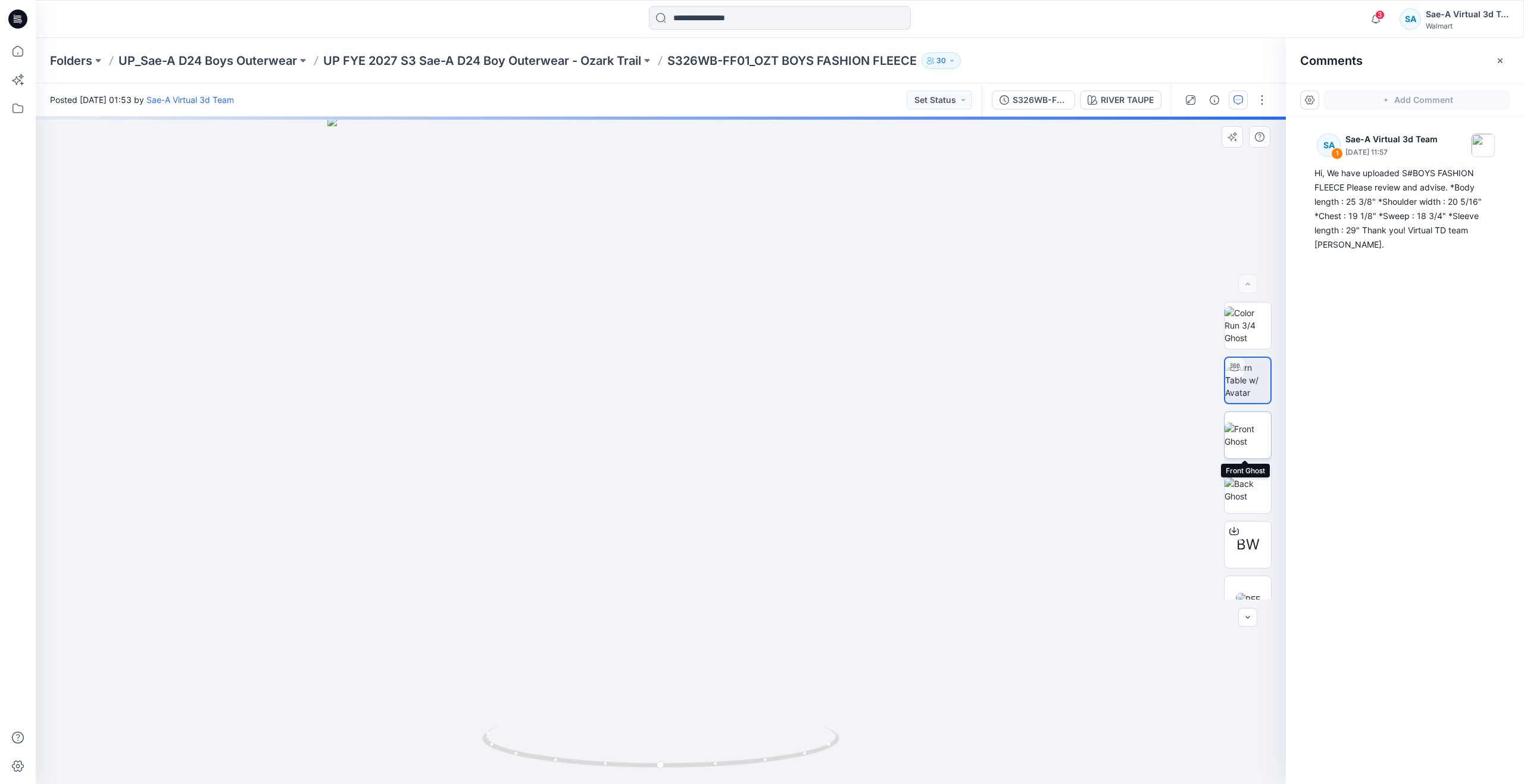
click at [1242, 448] on img at bounding box center [1248, 435] width 47 height 25
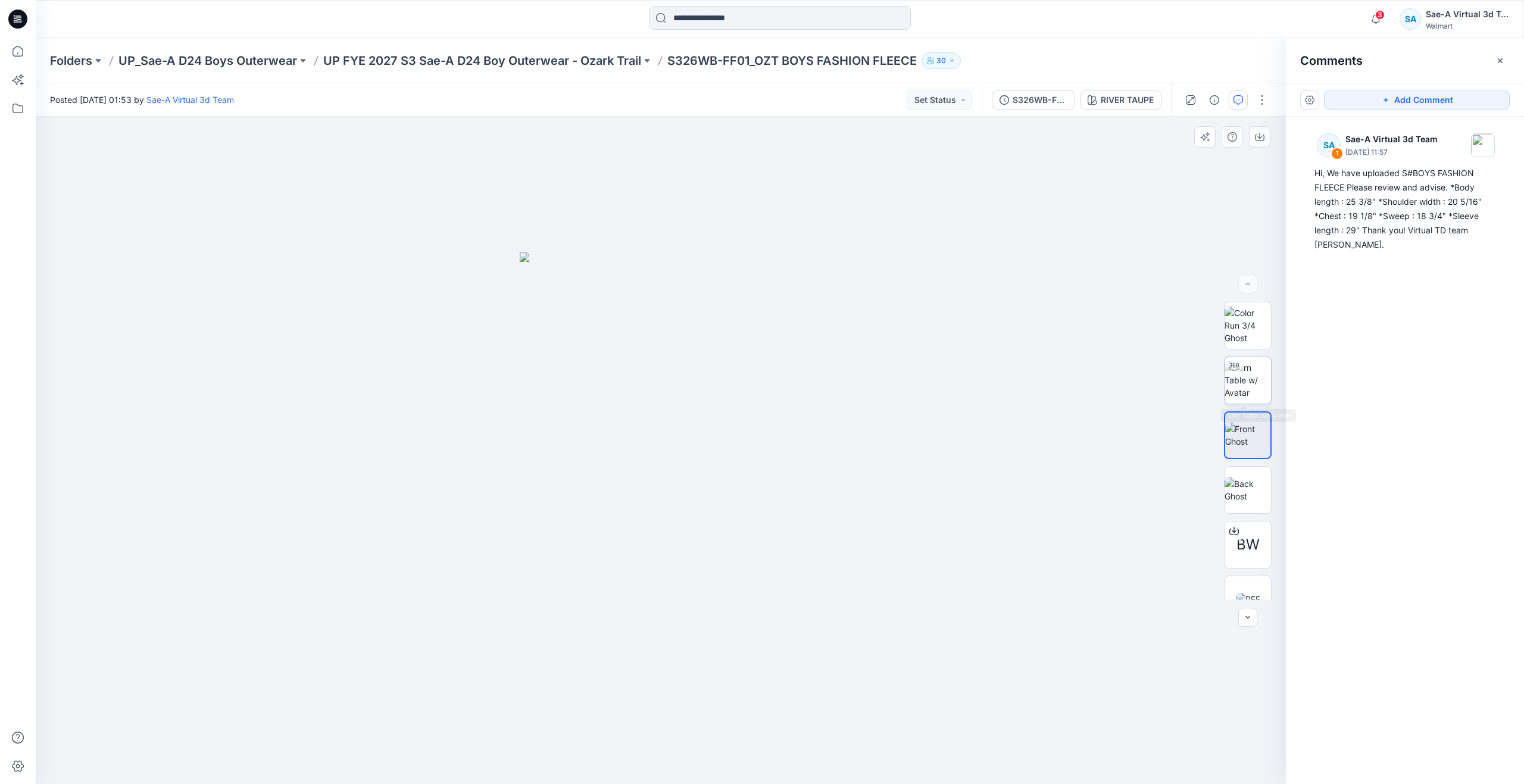
click at [1237, 379] on img at bounding box center [1248, 380] width 47 height 38
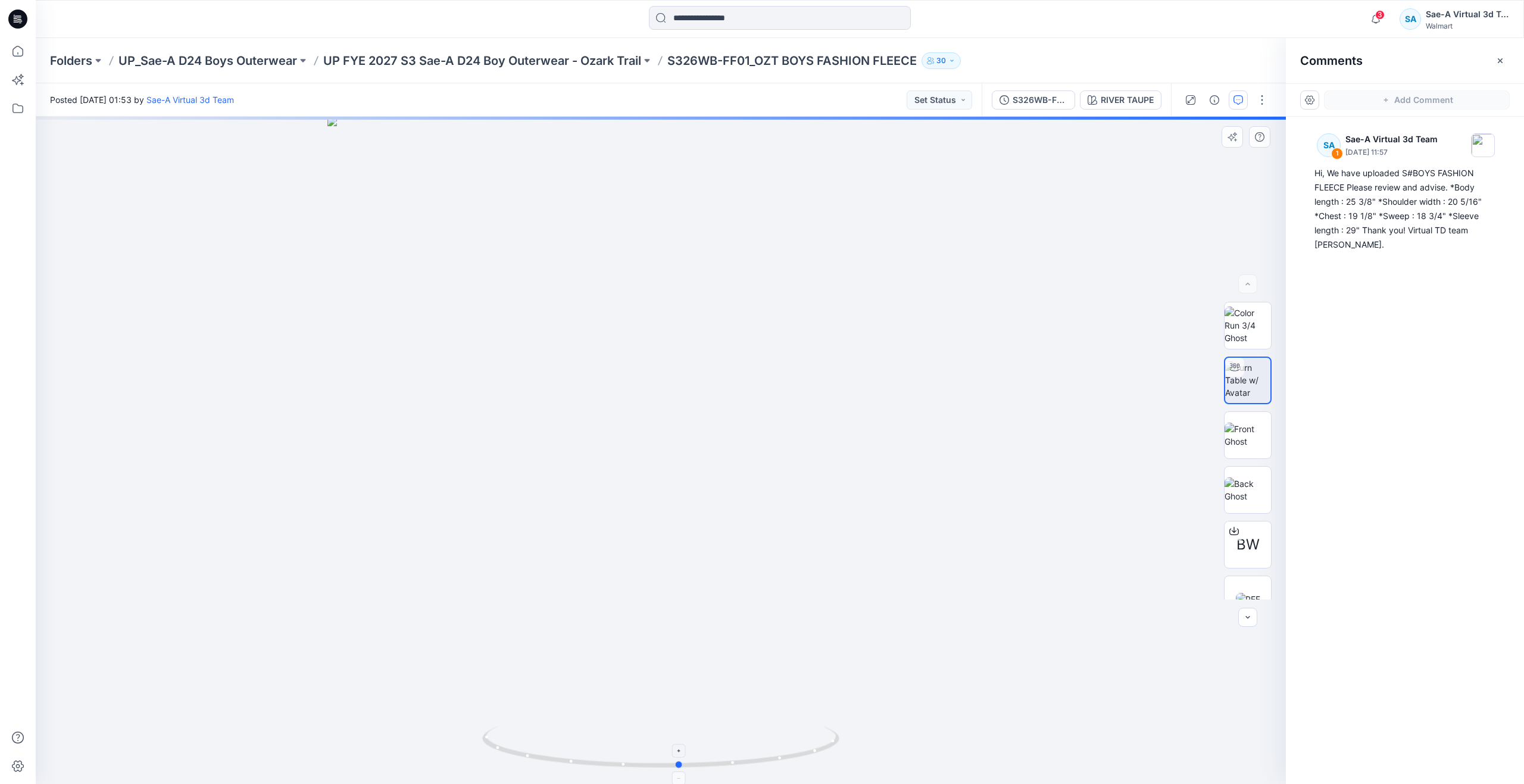
drag, startPoint x: 665, startPoint y: 767, endPoint x: 684, endPoint y: 726, distance: 45.2
click at [684, 726] on icon at bounding box center [661, 748] width 360 height 45
click at [17, 58] on icon at bounding box center [17, 50] width 26 height 26
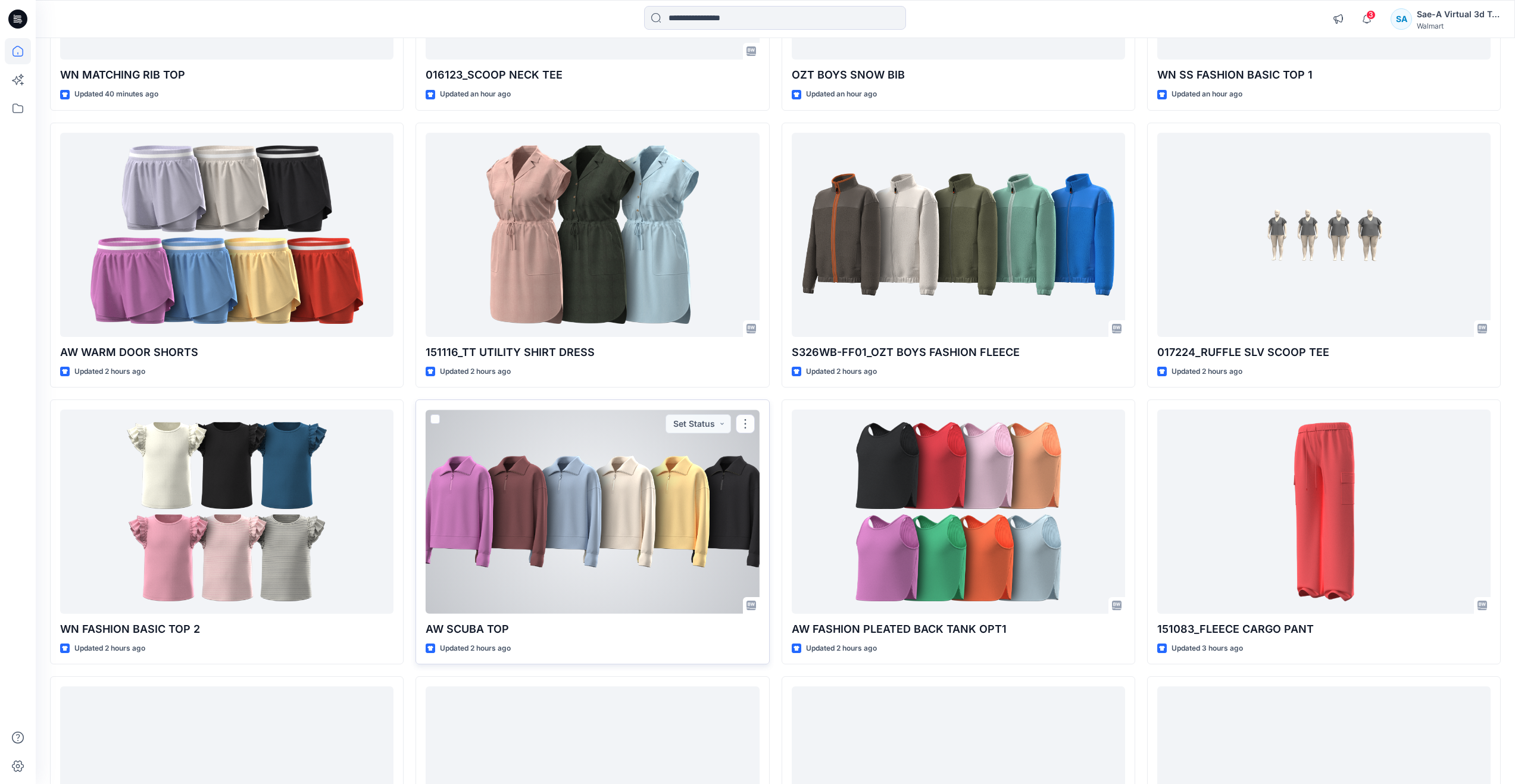
scroll to position [595, 0]
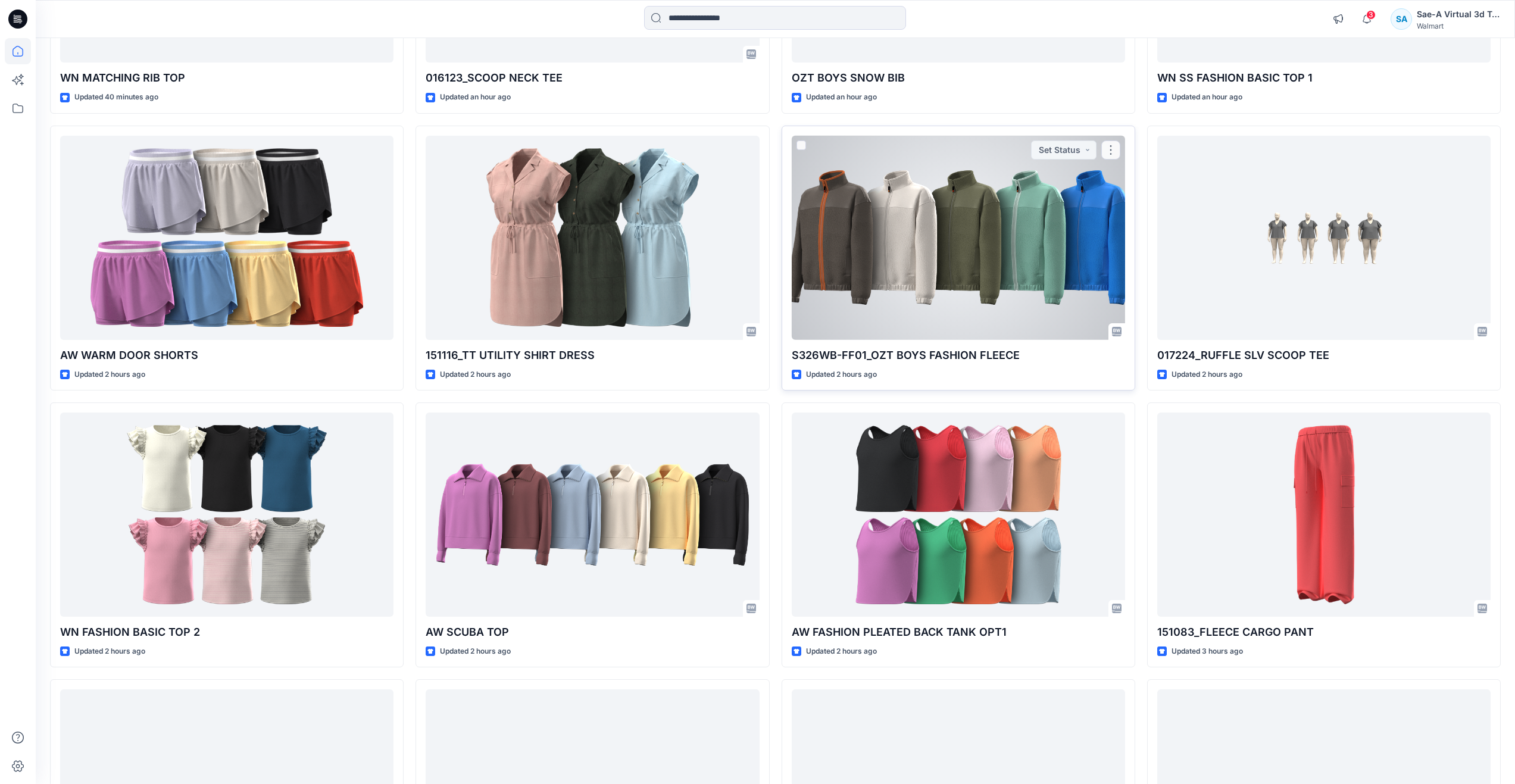
click at [869, 281] on div at bounding box center [958, 238] width 333 height 205
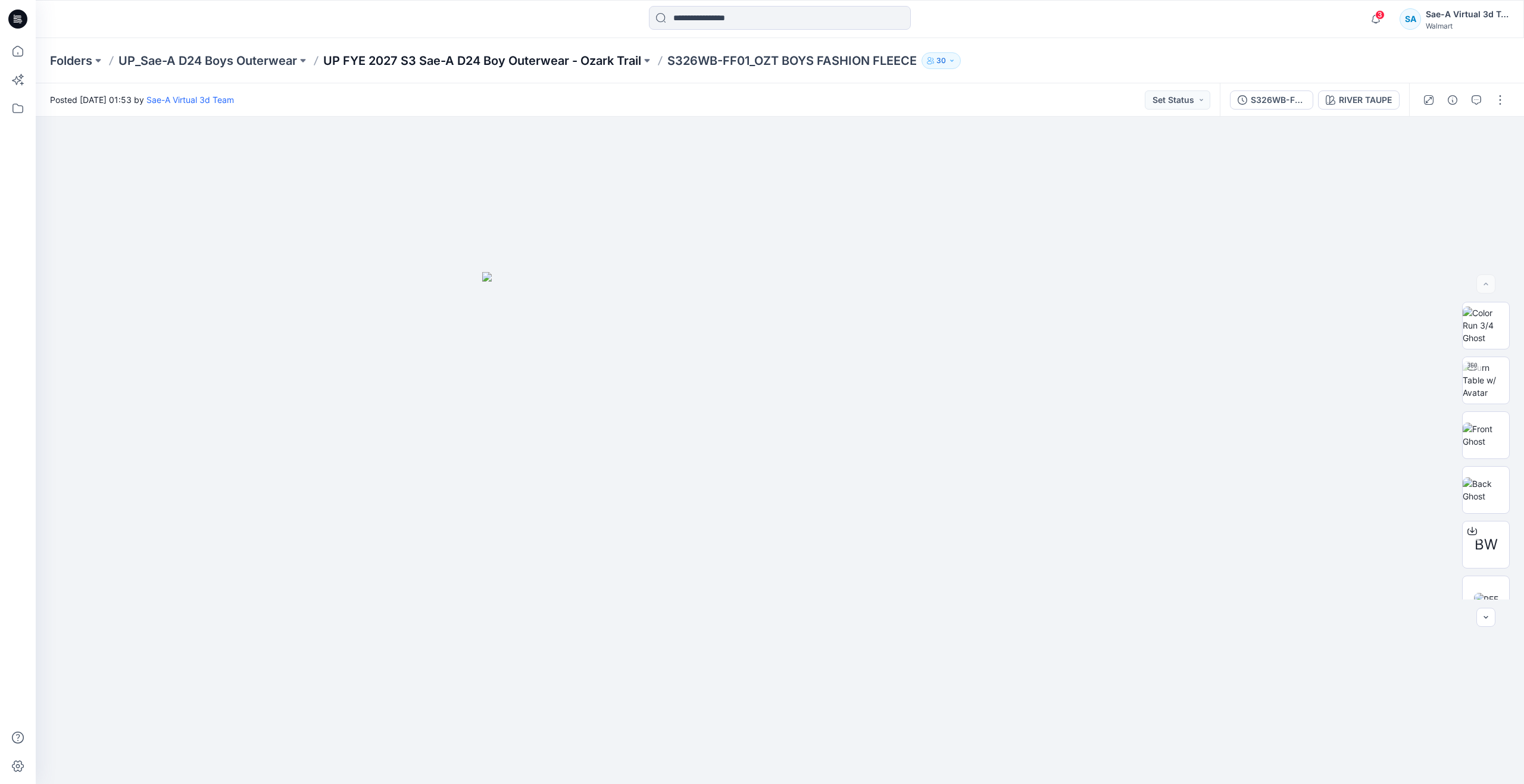
click at [451, 56] on p "UP FYE 2027 S3 Sae-A D24 Boy Outerwear - Ozark Trail" at bounding box center [482, 60] width 318 height 17
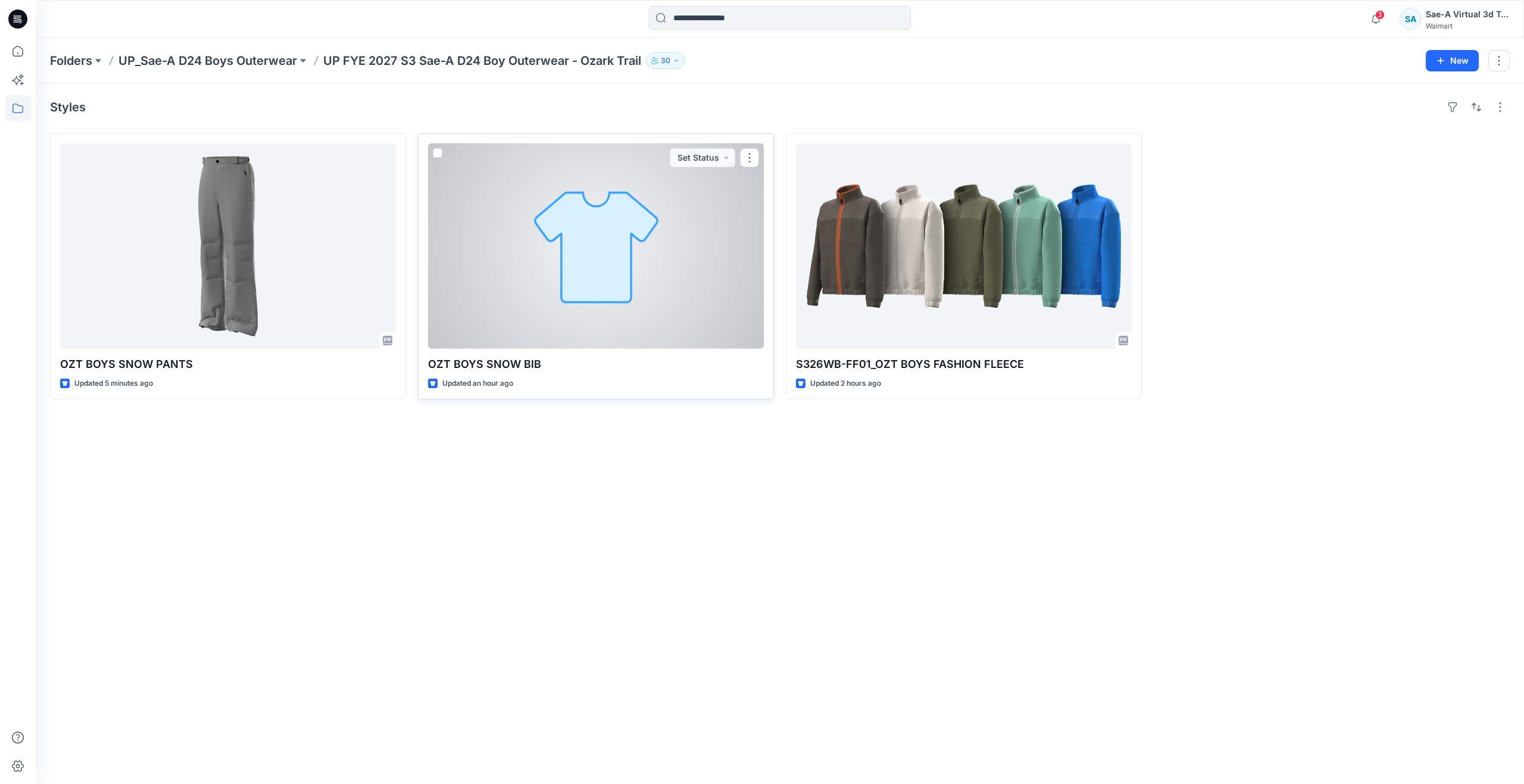
click at [618, 260] on div at bounding box center [596, 246] width 336 height 205
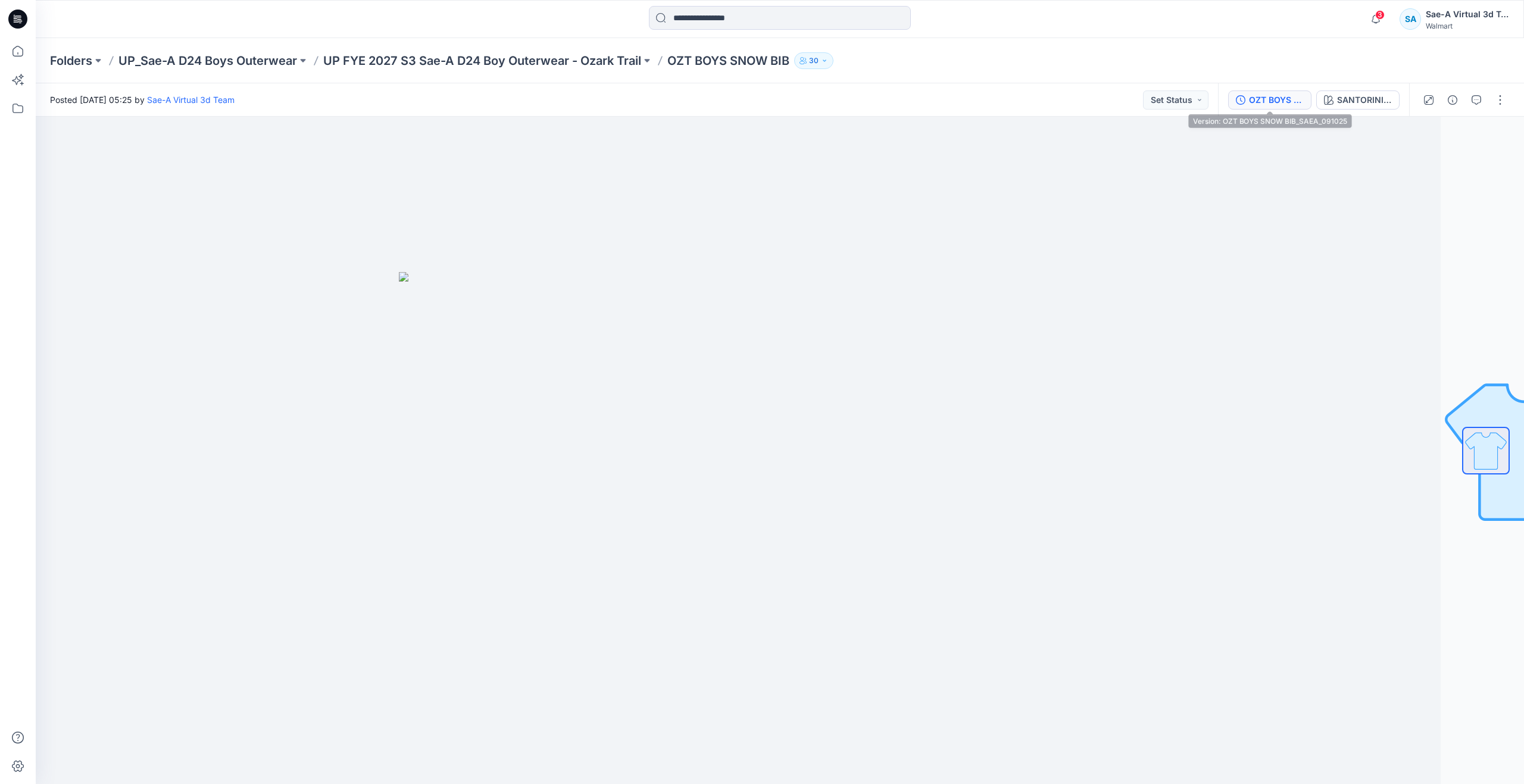
click at [1295, 100] on div "OZT BOYS SNOW BIB_SAEA_091025" at bounding box center [1276, 100] width 55 height 13
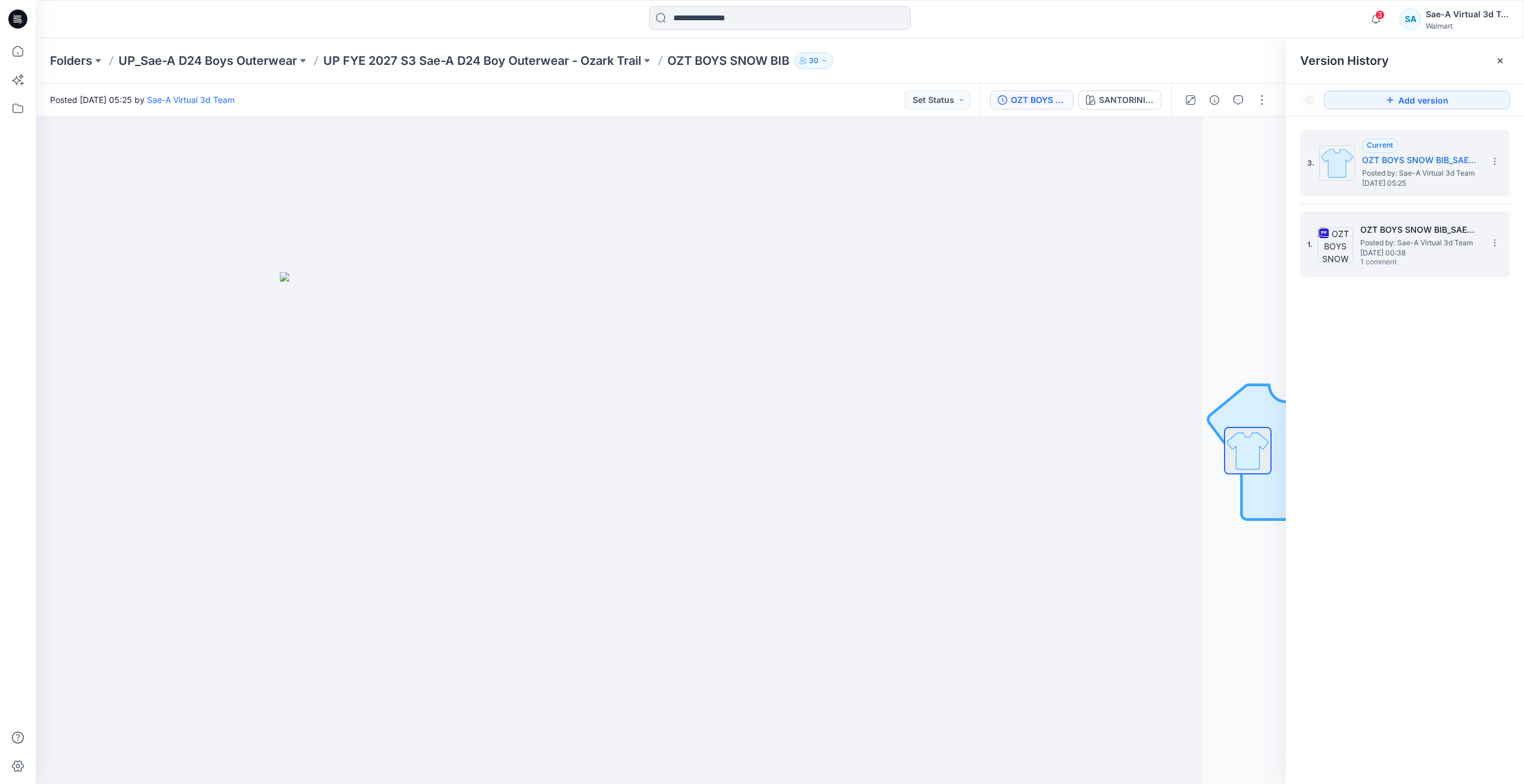
click at [1362, 265] on span "1 comment" at bounding box center [1402, 262] width 83 height 10
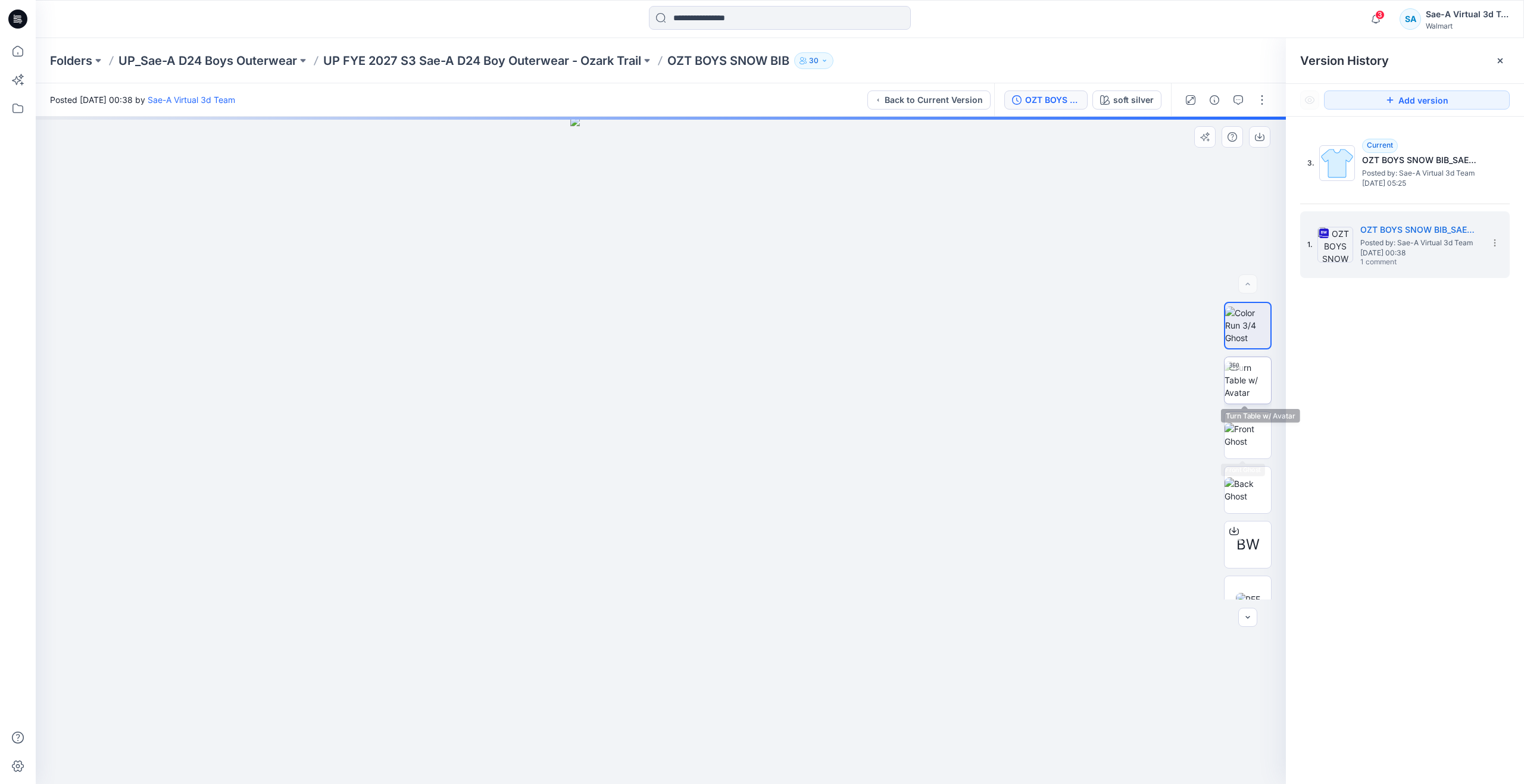
click at [1258, 370] on img at bounding box center [1248, 380] width 47 height 38
click at [1240, 106] on button "button" at bounding box center [1238, 100] width 19 height 19
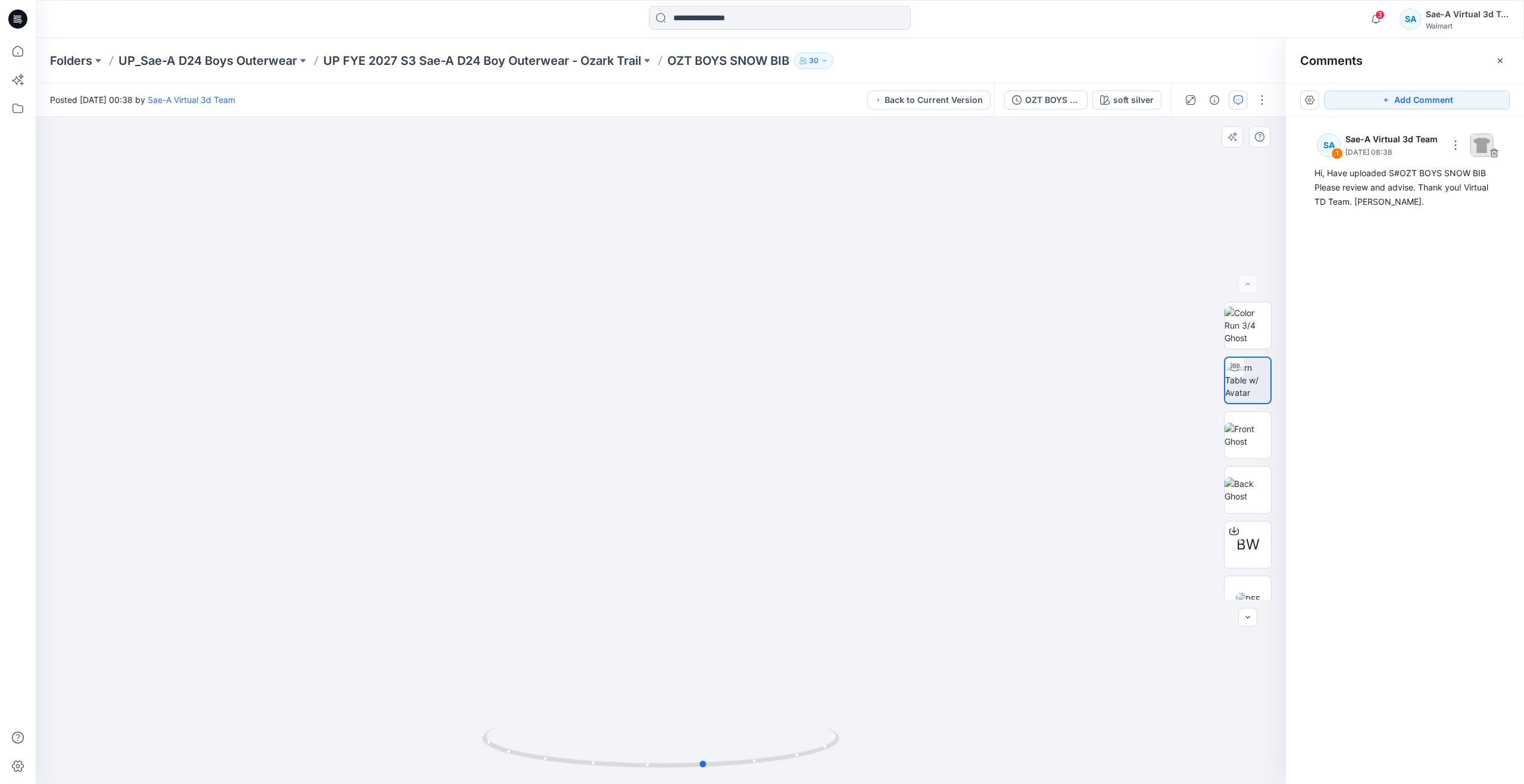
drag, startPoint x: 666, startPoint y: 762, endPoint x: 319, endPoint y: 517, distance: 424.8
click at [708, 708] on div at bounding box center [661, 450] width 1250 height 667
click at [15, 55] on icon at bounding box center [17, 50] width 26 height 26
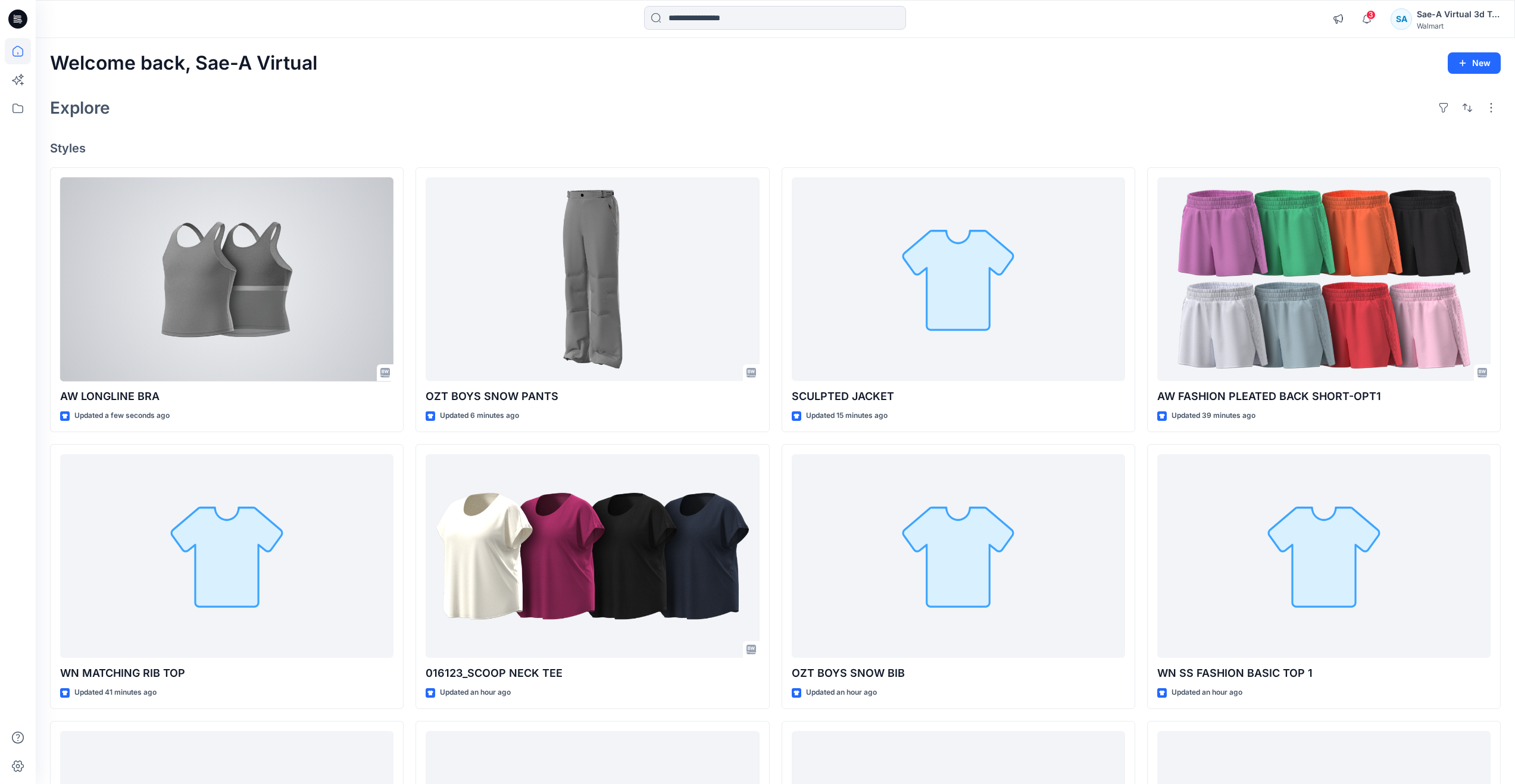
click at [363, 114] on div "Explore" at bounding box center [775, 108] width 1451 height 29
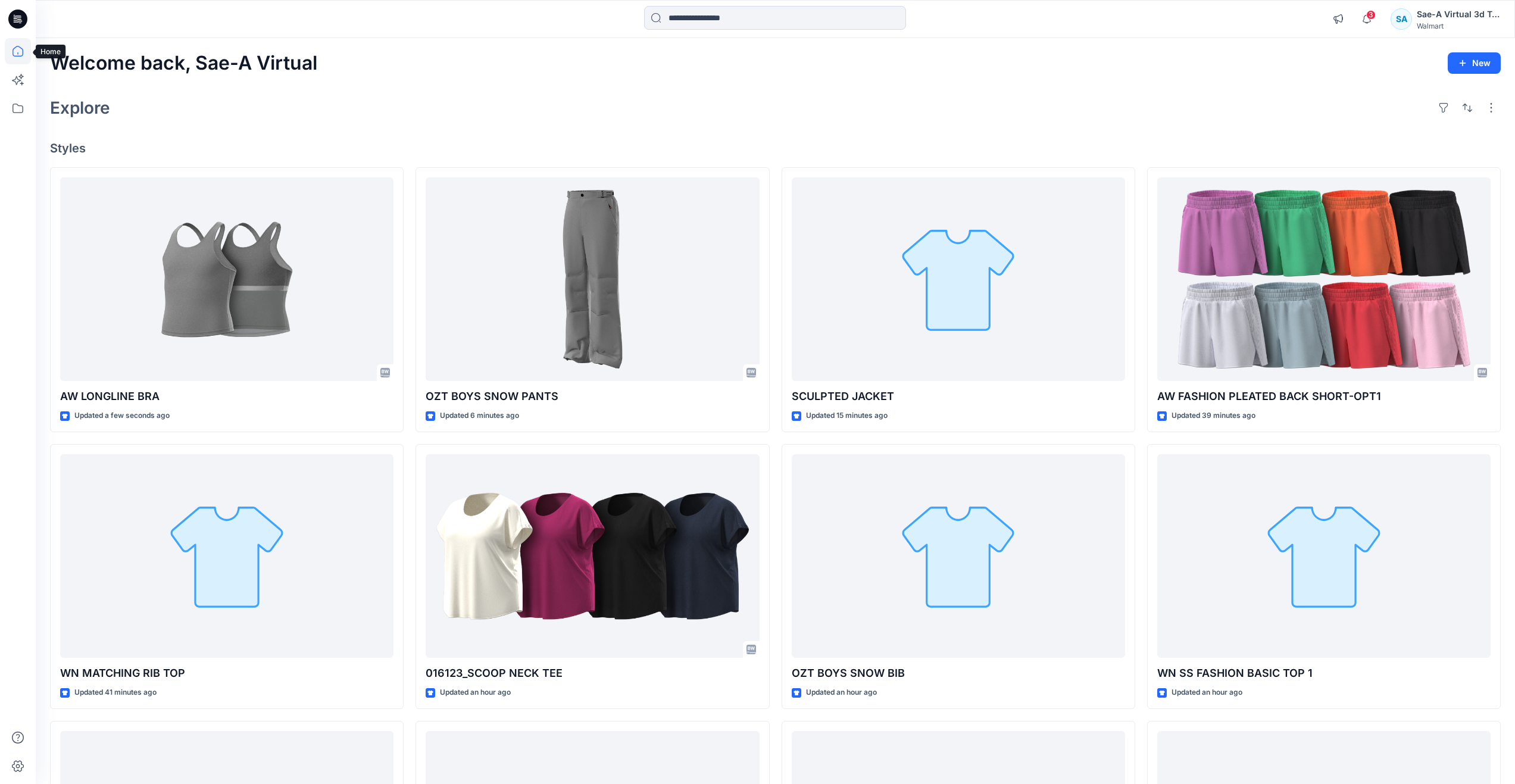
click at [24, 51] on icon at bounding box center [17, 50] width 26 height 26
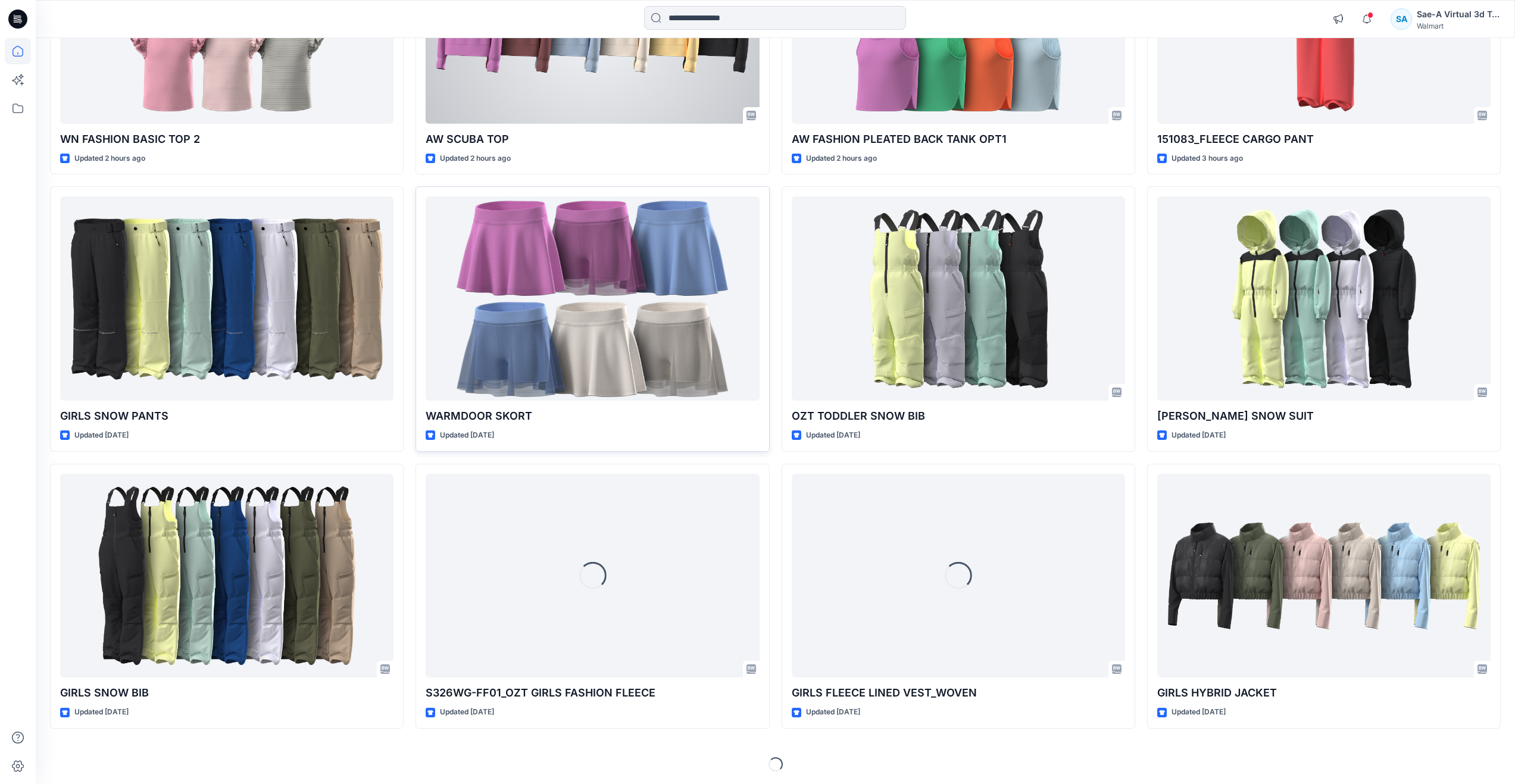
scroll to position [1090, 0]
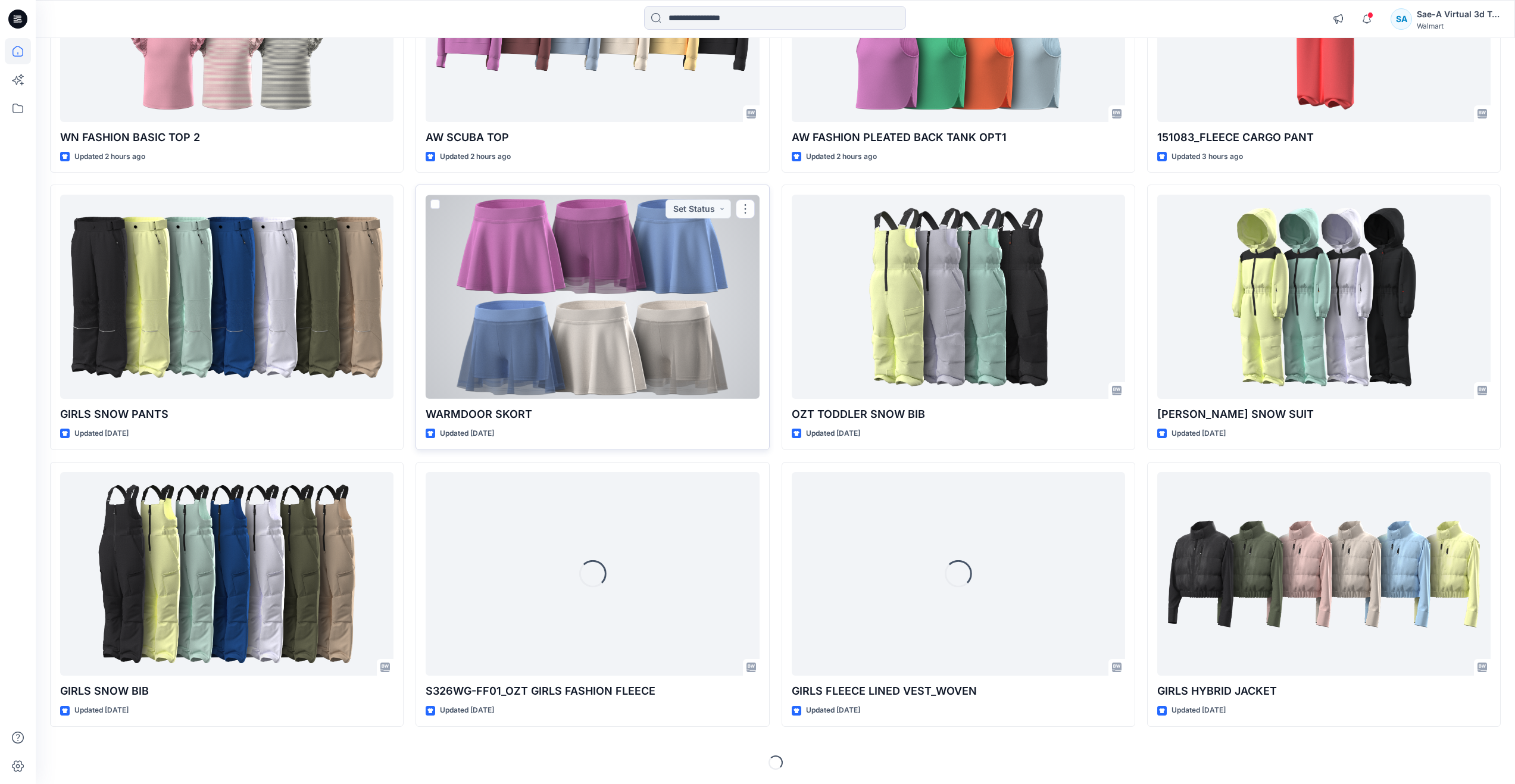
click at [624, 357] on div at bounding box center [591, 297] width 333 height 205
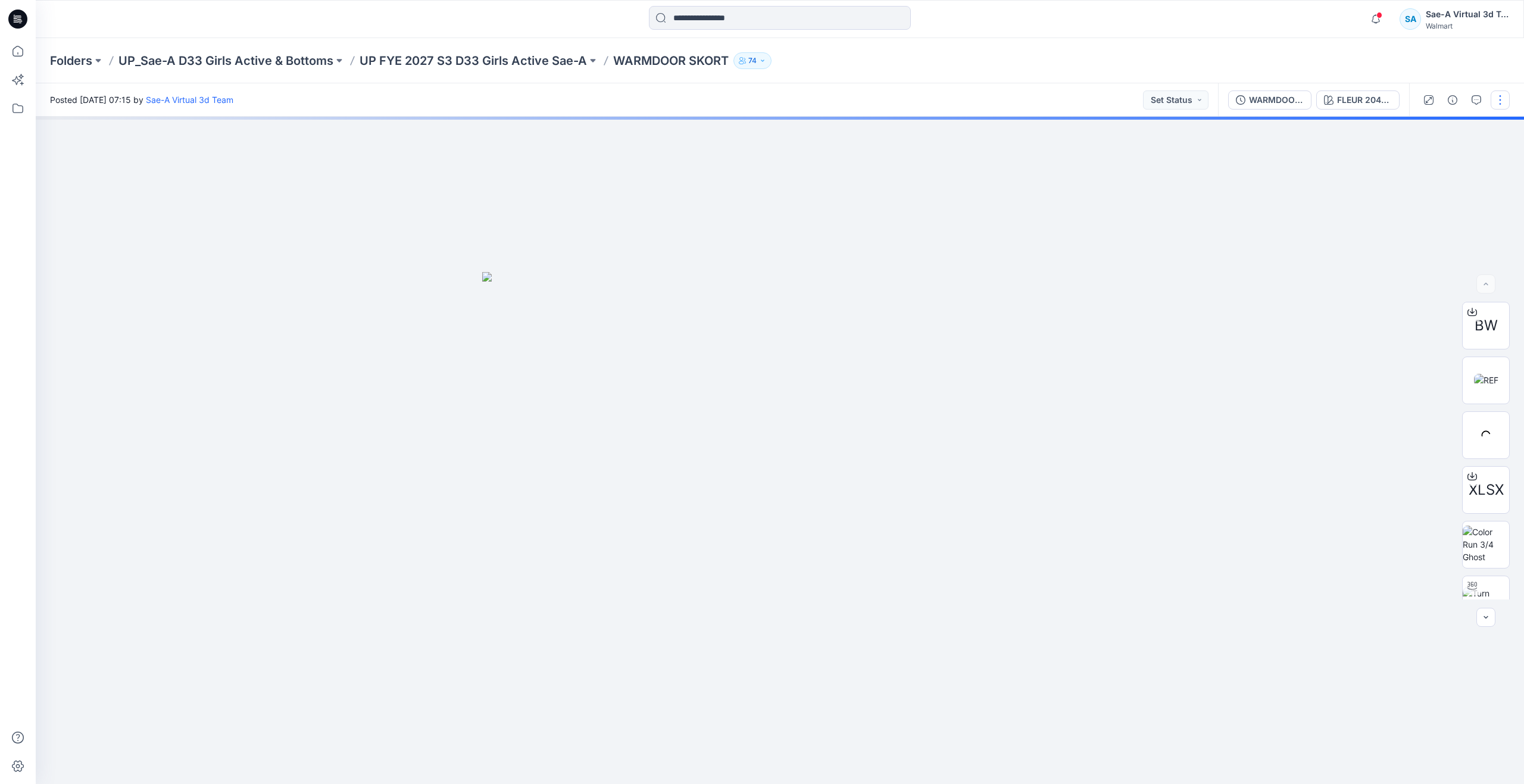
click at [1500, 100] on button "button" at bounding box center [1500, 100] width 19 height 19
click at [1433, 167] on button "Edit" at bounding box center [1450, 161] width 109 height 22
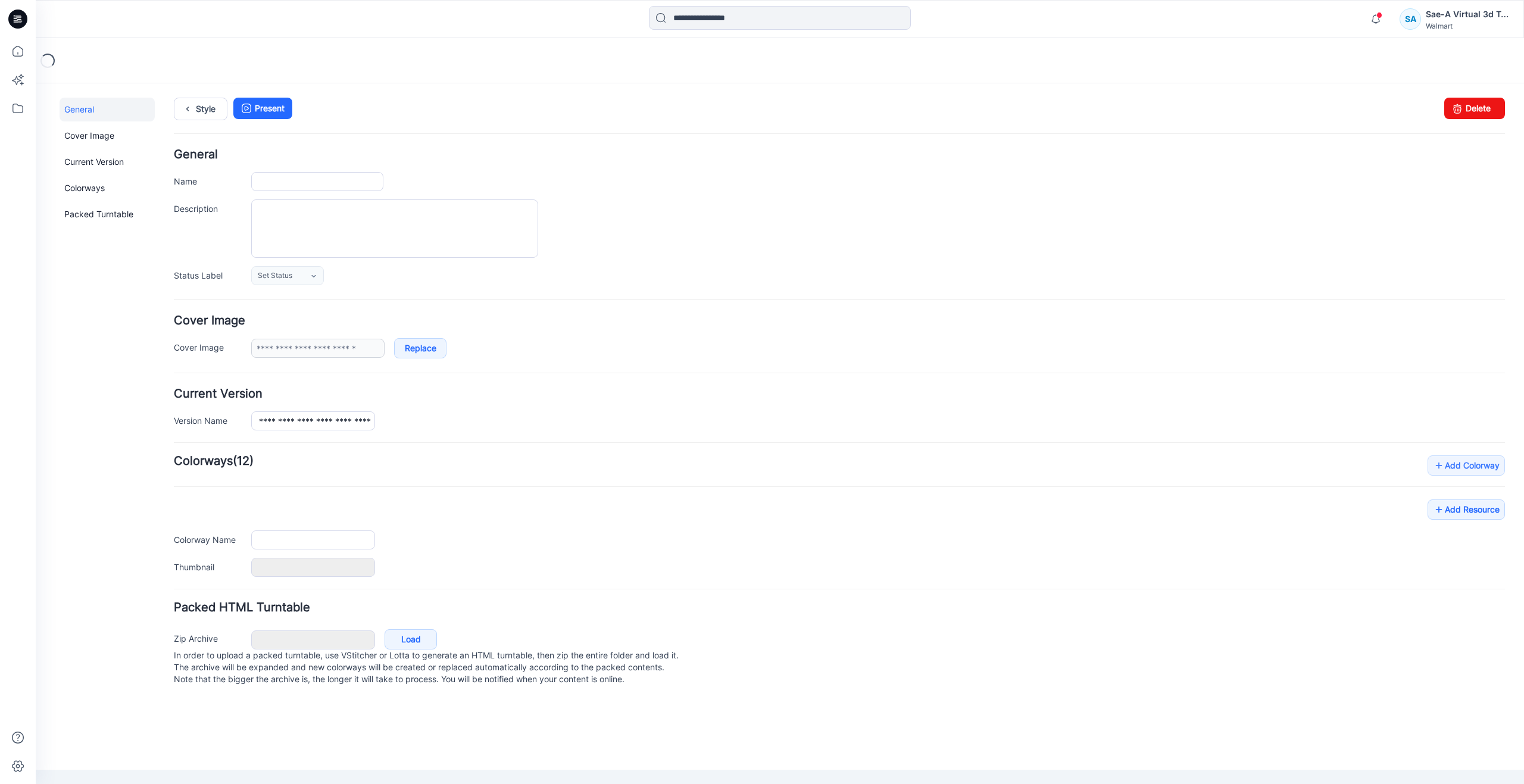
type input "**********"
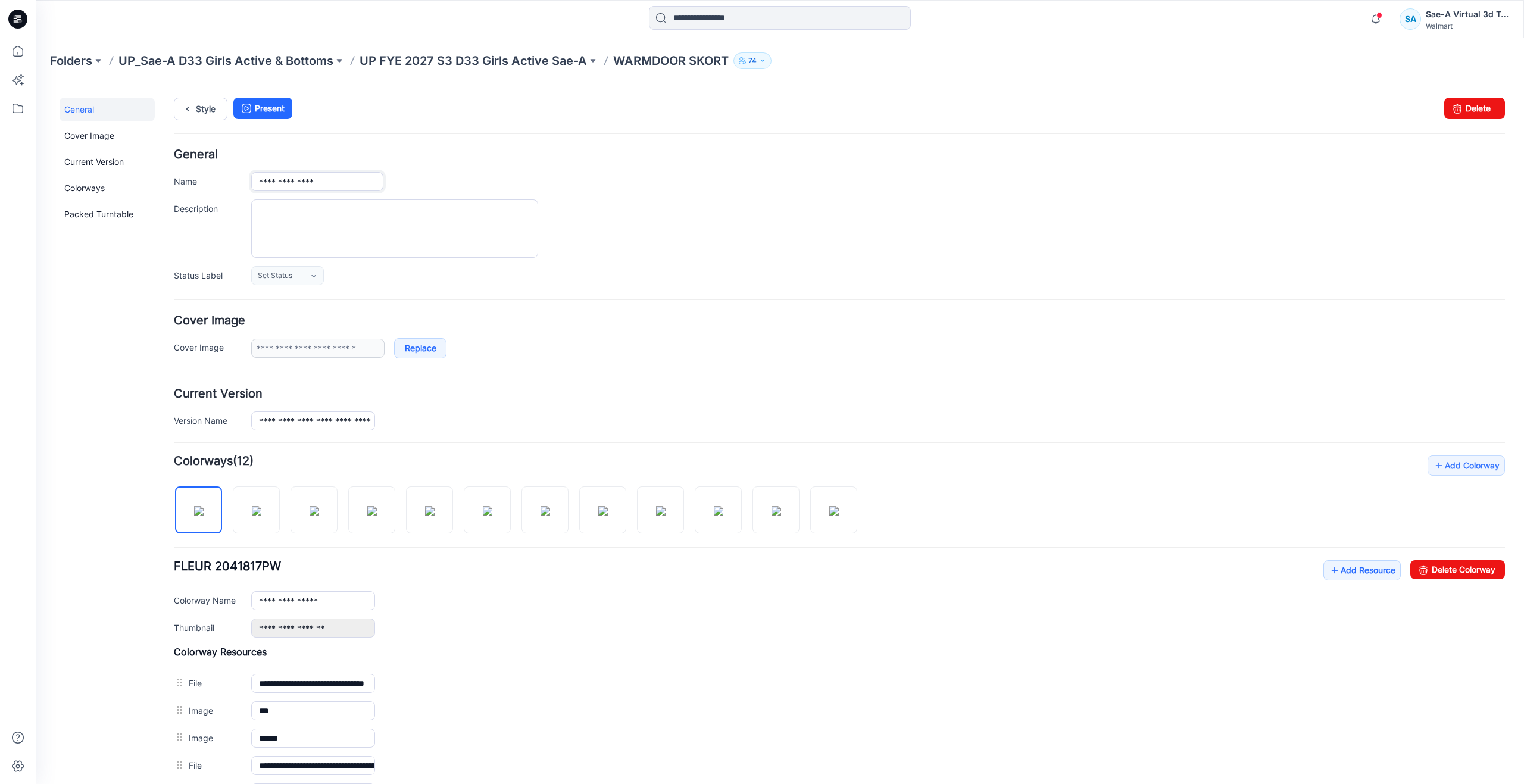
click at [350, 176] on input "**********" at bounding box center [317, 181] width 132 height 19
type input "**********"
click at [109, 333] on div "General Cover Image Current Version Colorways Packed Turntable" at bounding box center [107, 569] width 95 height 943
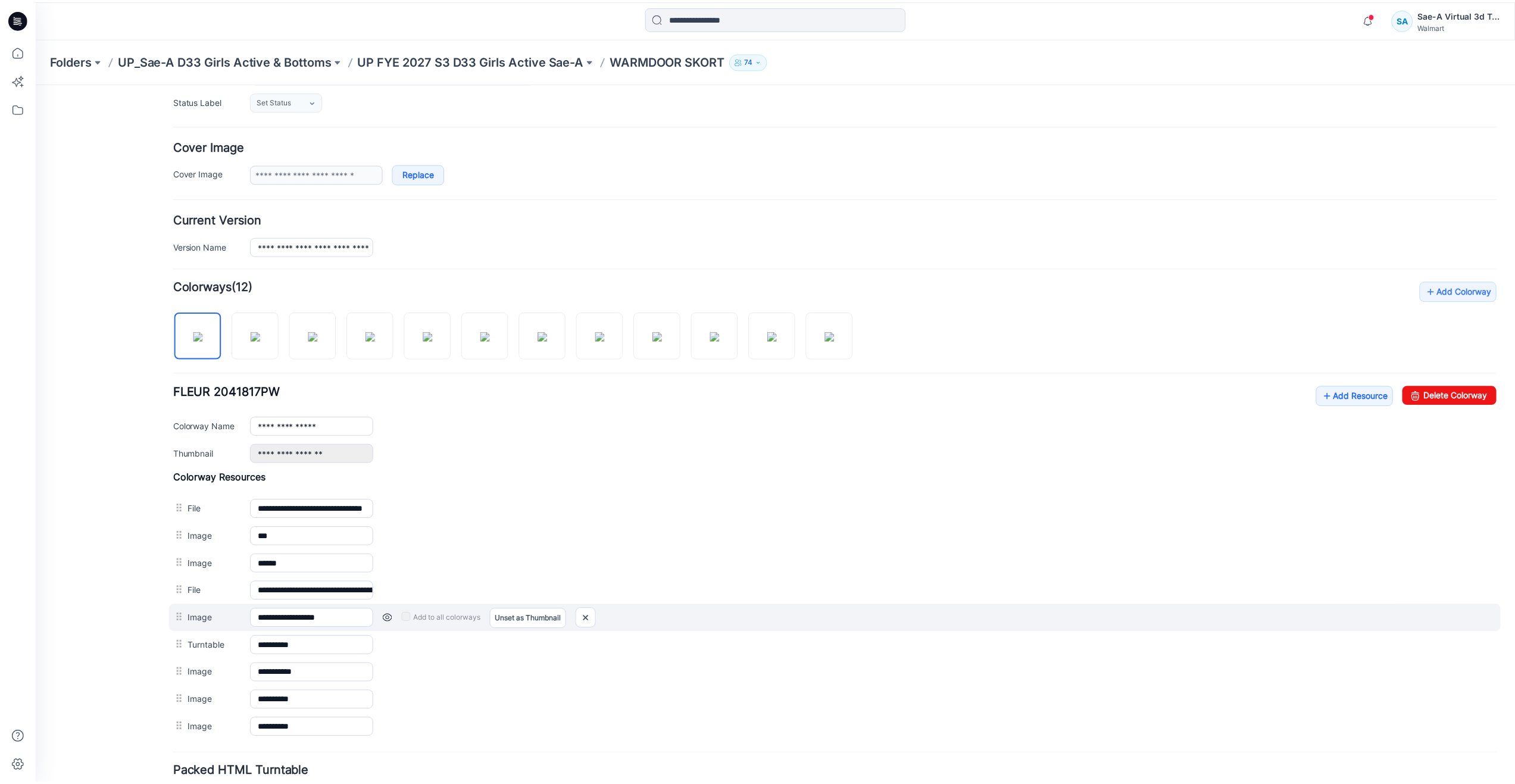
scroll to position [179, 0]
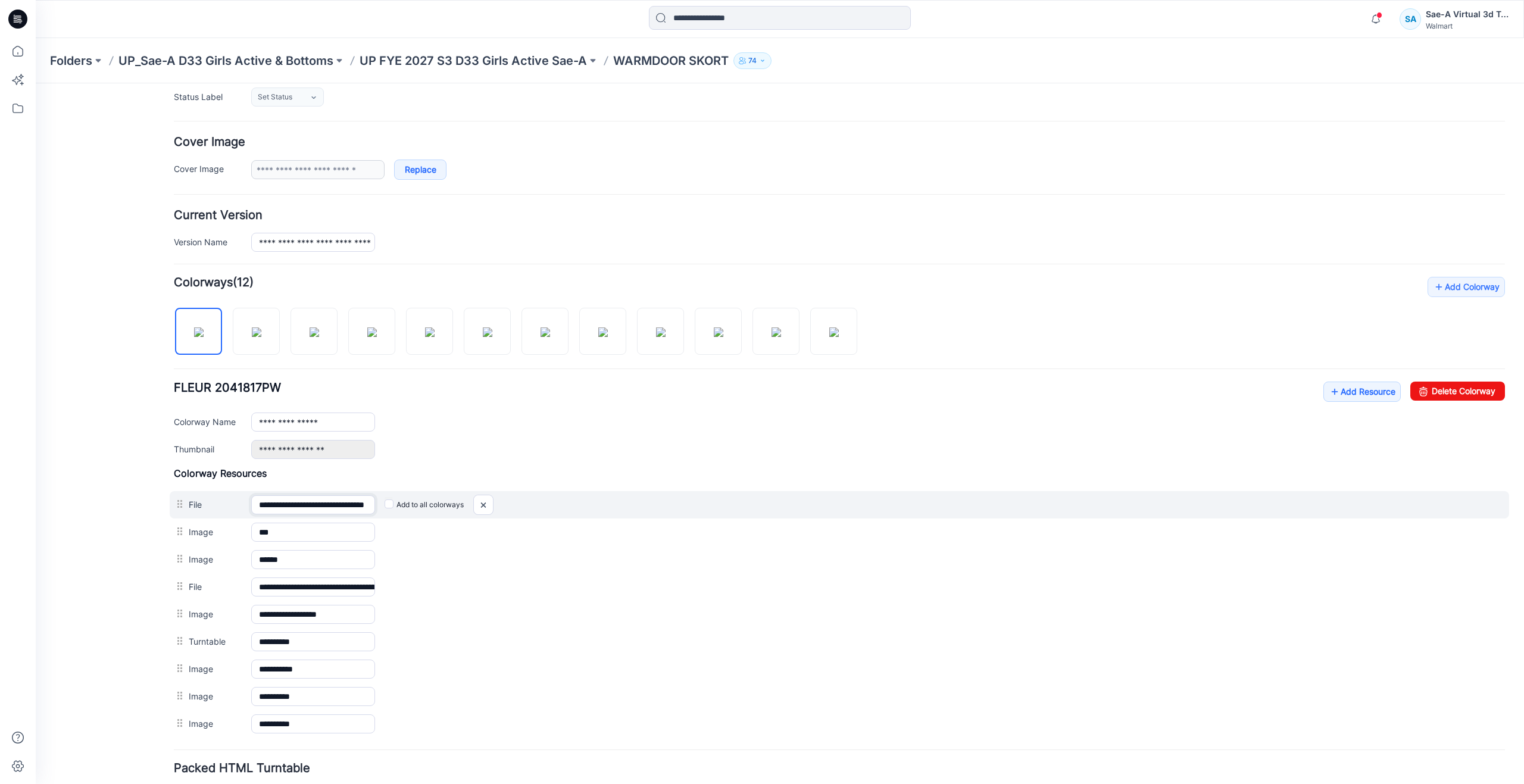
click at [338, 503] on input "**********" at bounding box center [313, 504] width 124 height 19
click at [482, 502] on img at bounding box center [483, 505] width 19 height 20
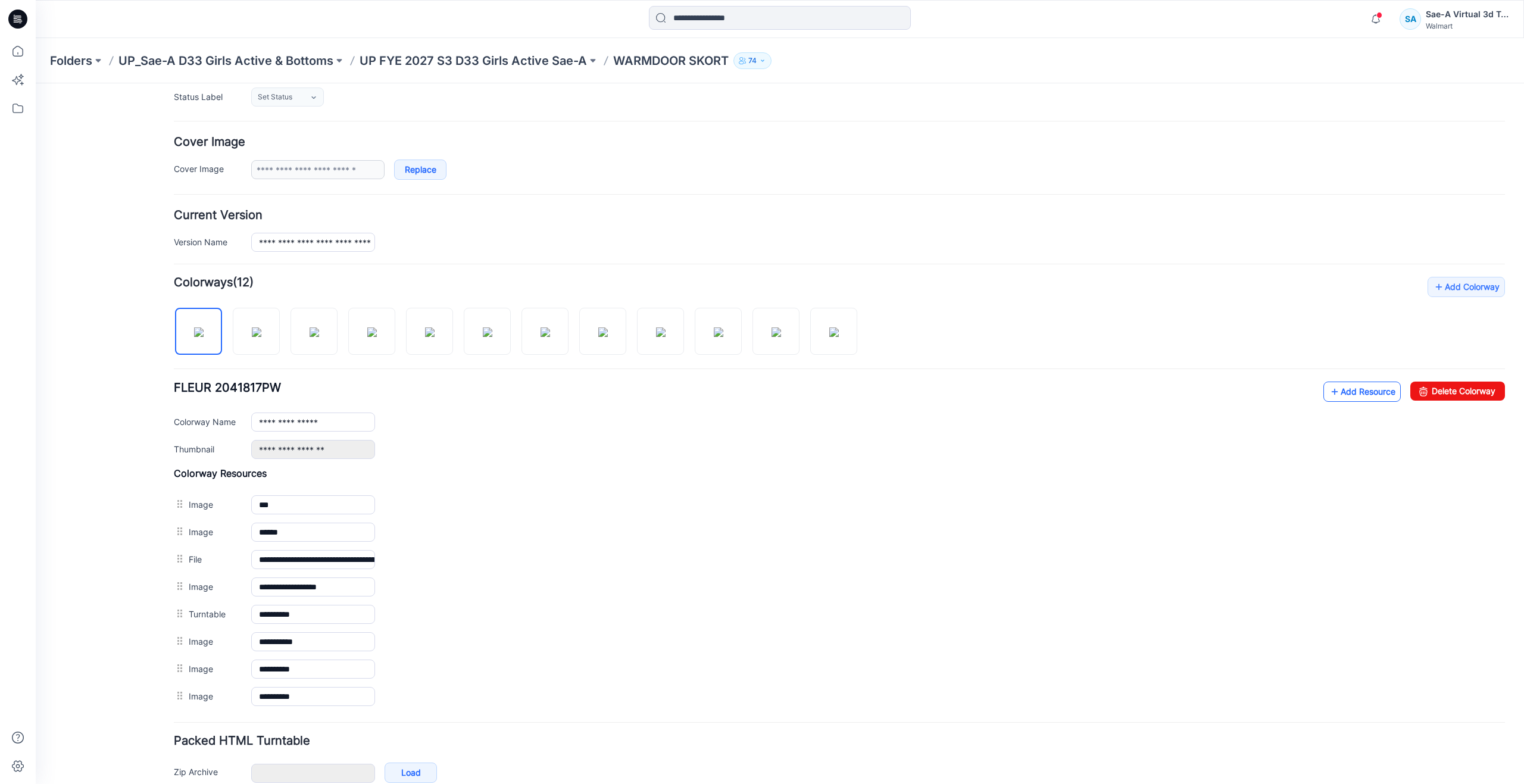
click at [1336, 381] on link "Add Resource" at bounding box center [1362, 391] width 77 height 21
click at [20, 63] on icon at bounding box center [17, 50] width 26 height 26
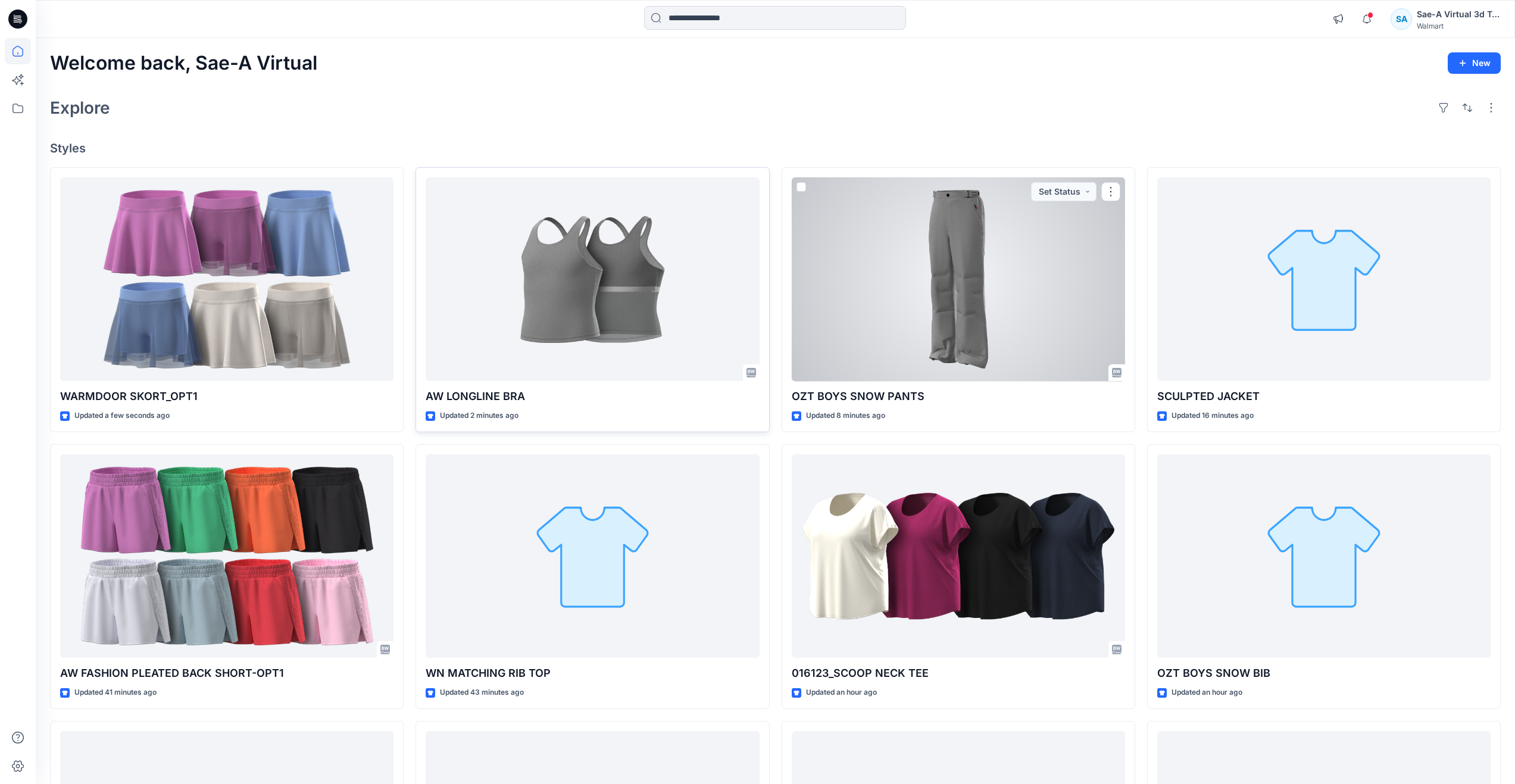
click at [564, 323] on div at bounding box center [591, 280] width 333 height 205
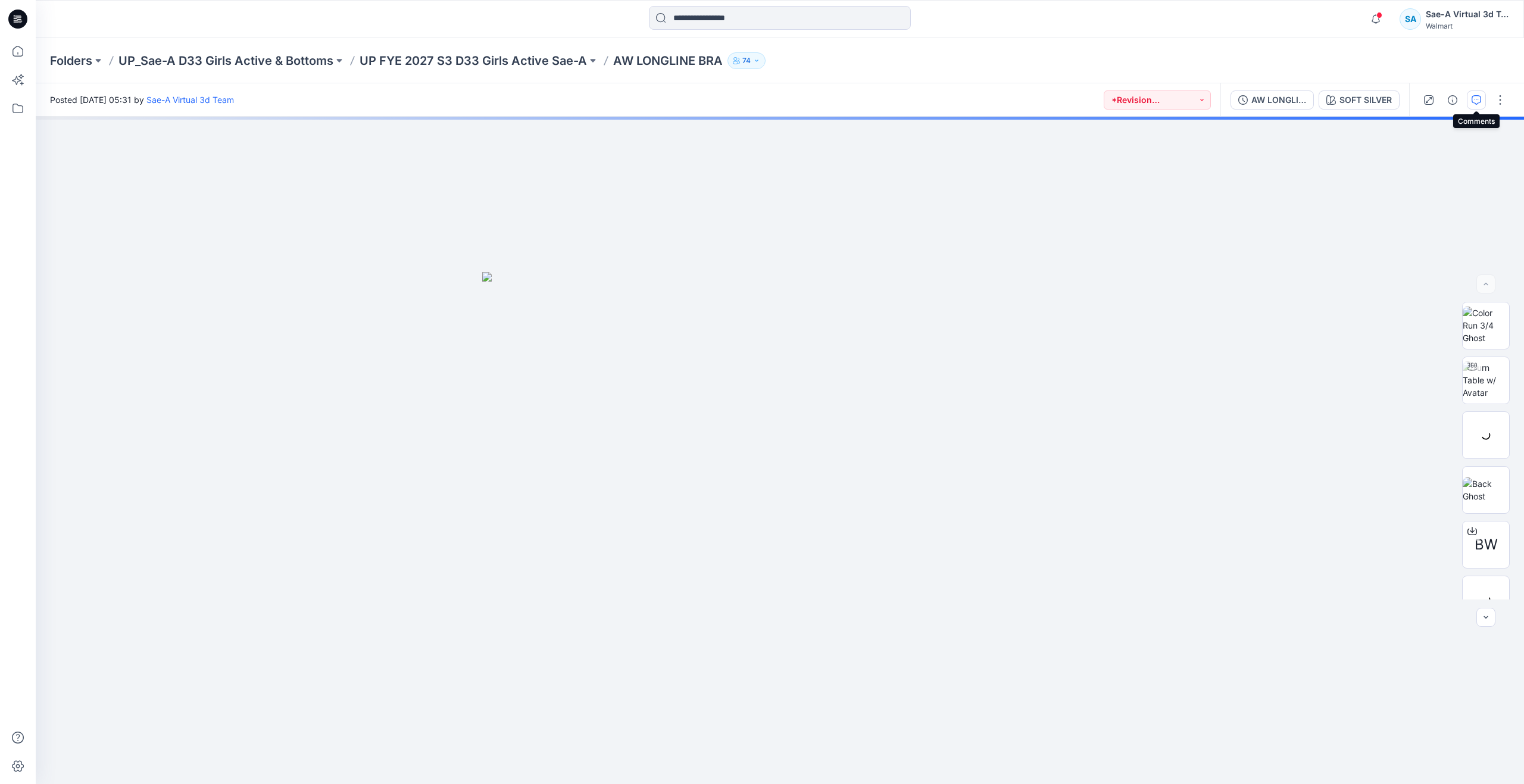
click at [1477, 103] on icon "button" at bounding box center [1476, 100] width 10 height 10
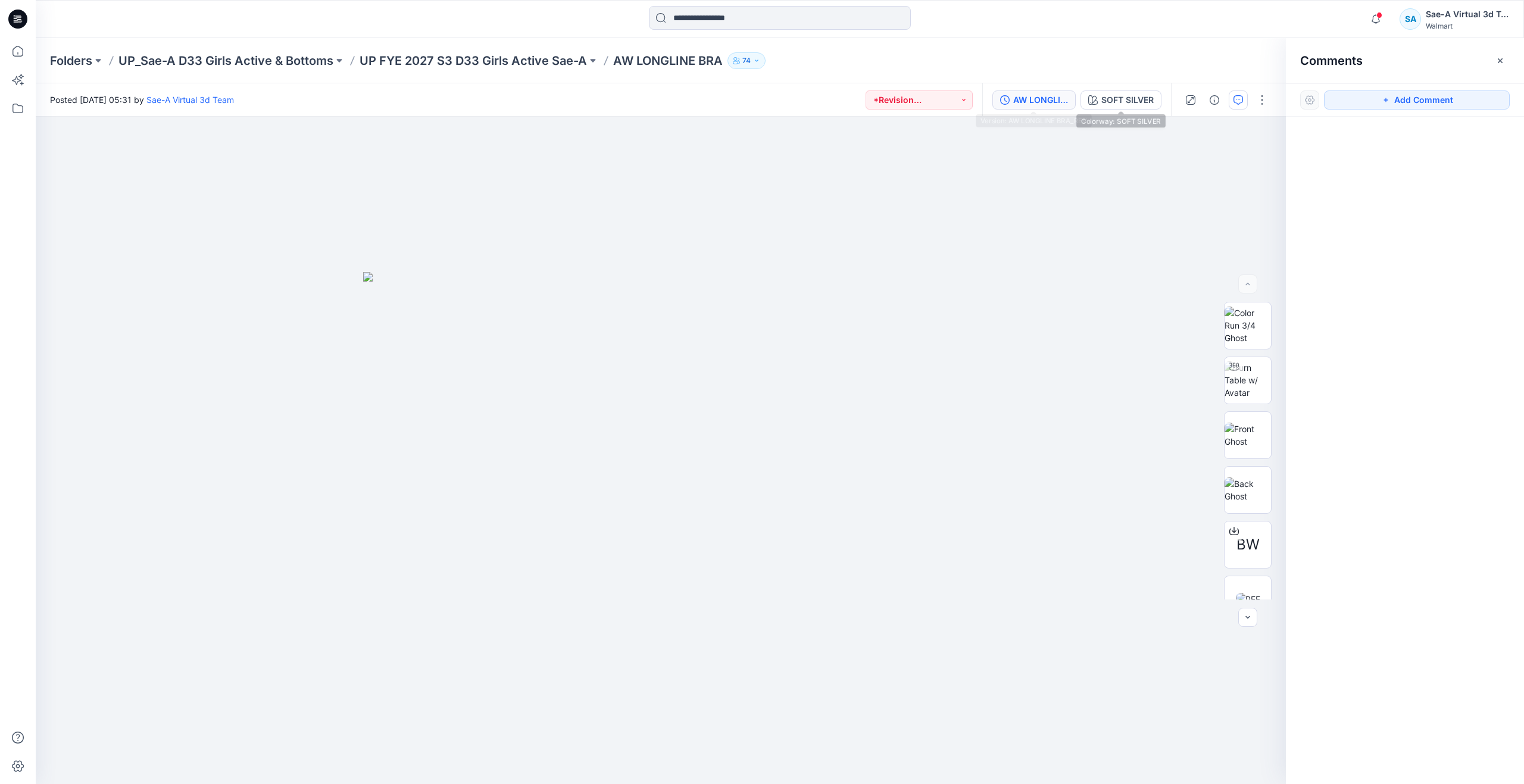
click at [1055, 100] on div "AW LONGLINE BRA_REV" at bounding box center [1040, 100] width 55 height 13
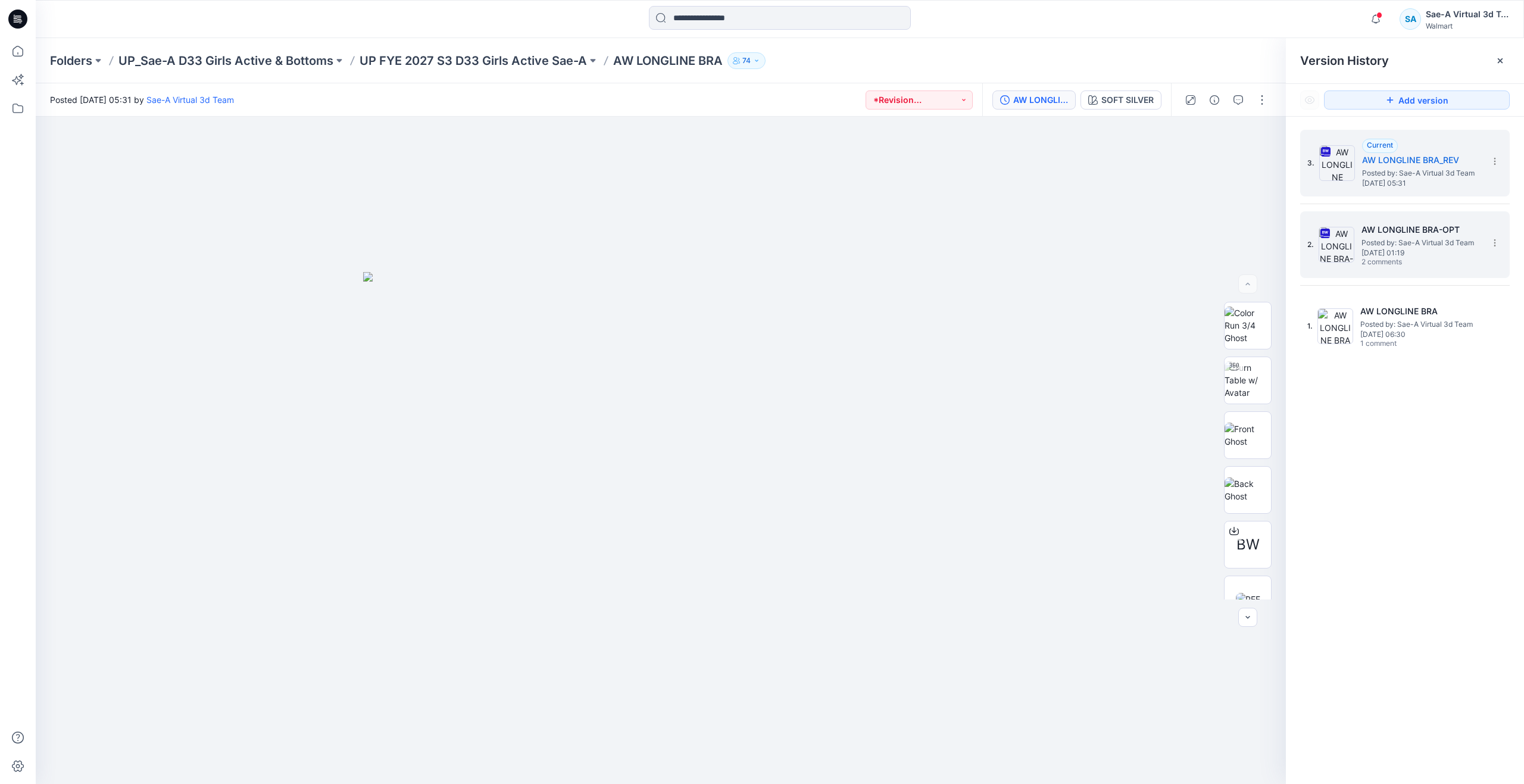
click at [1391, 262] on span "2 comments" at bounding box center [1403, 262] width 83 height 10
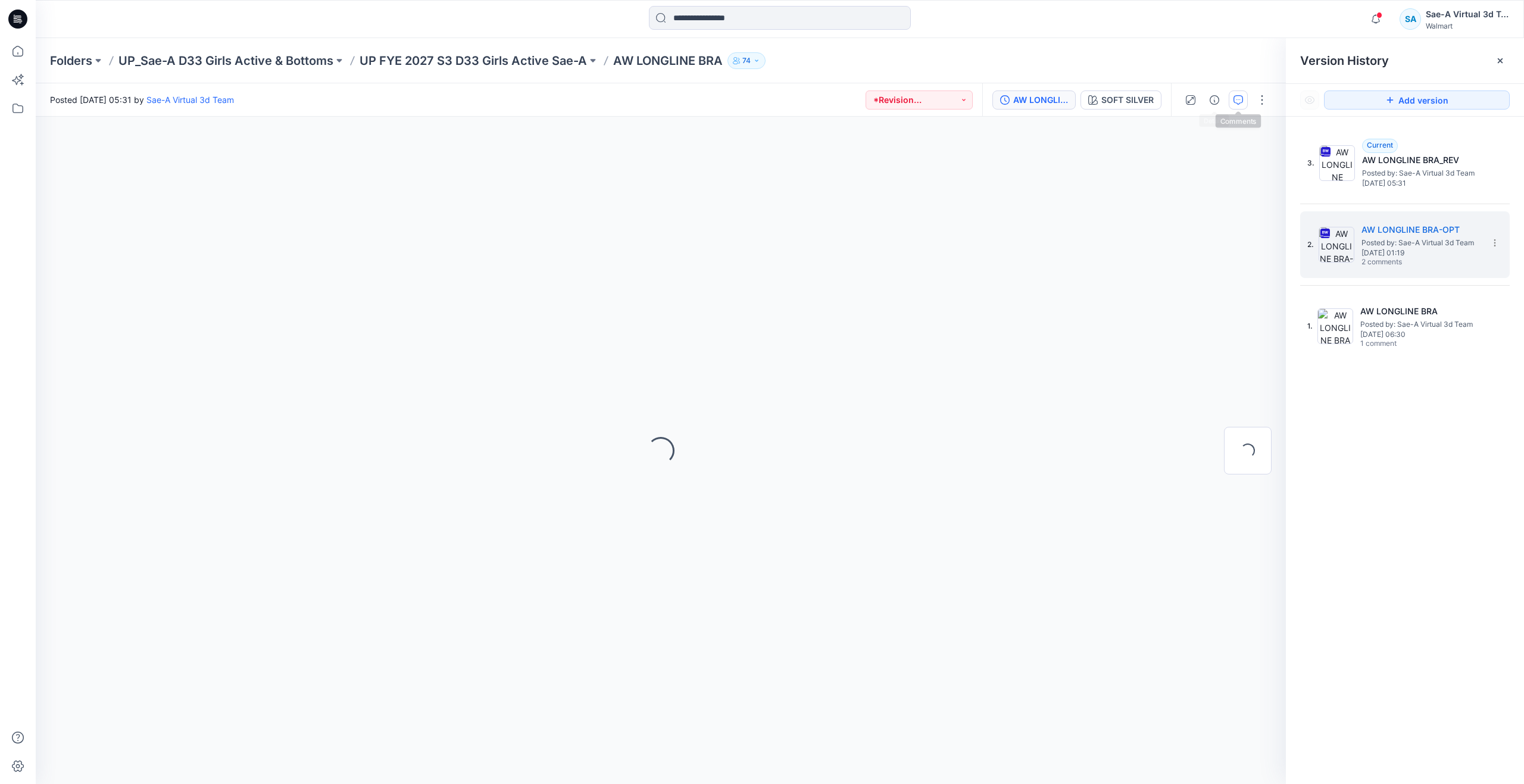
click at [1241, 96] on icon "button" at bounding box center [1238, 100] width 10 height 10
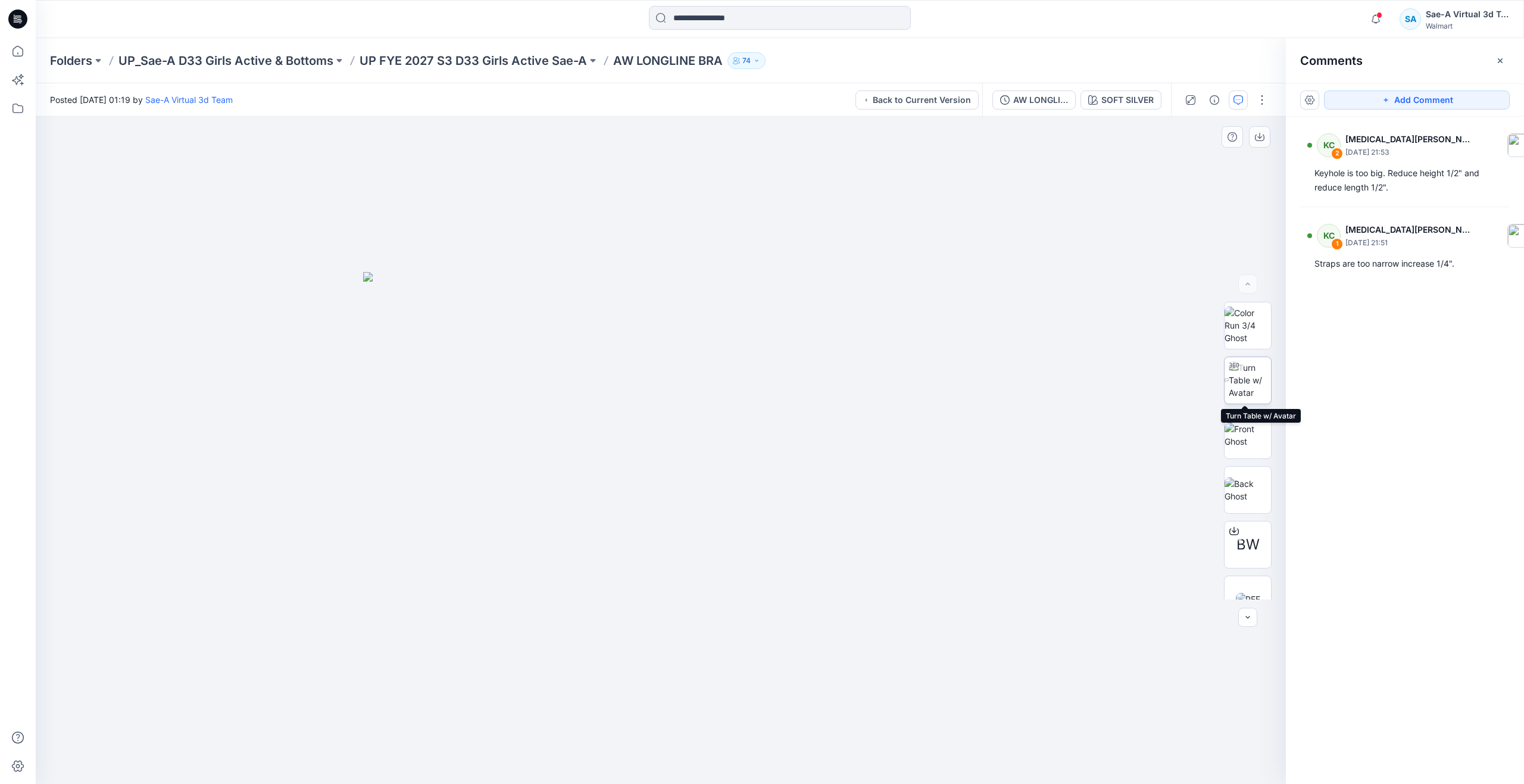
click at [1249, 381] on img at bounding box center [1249, 380] width 42 height 38
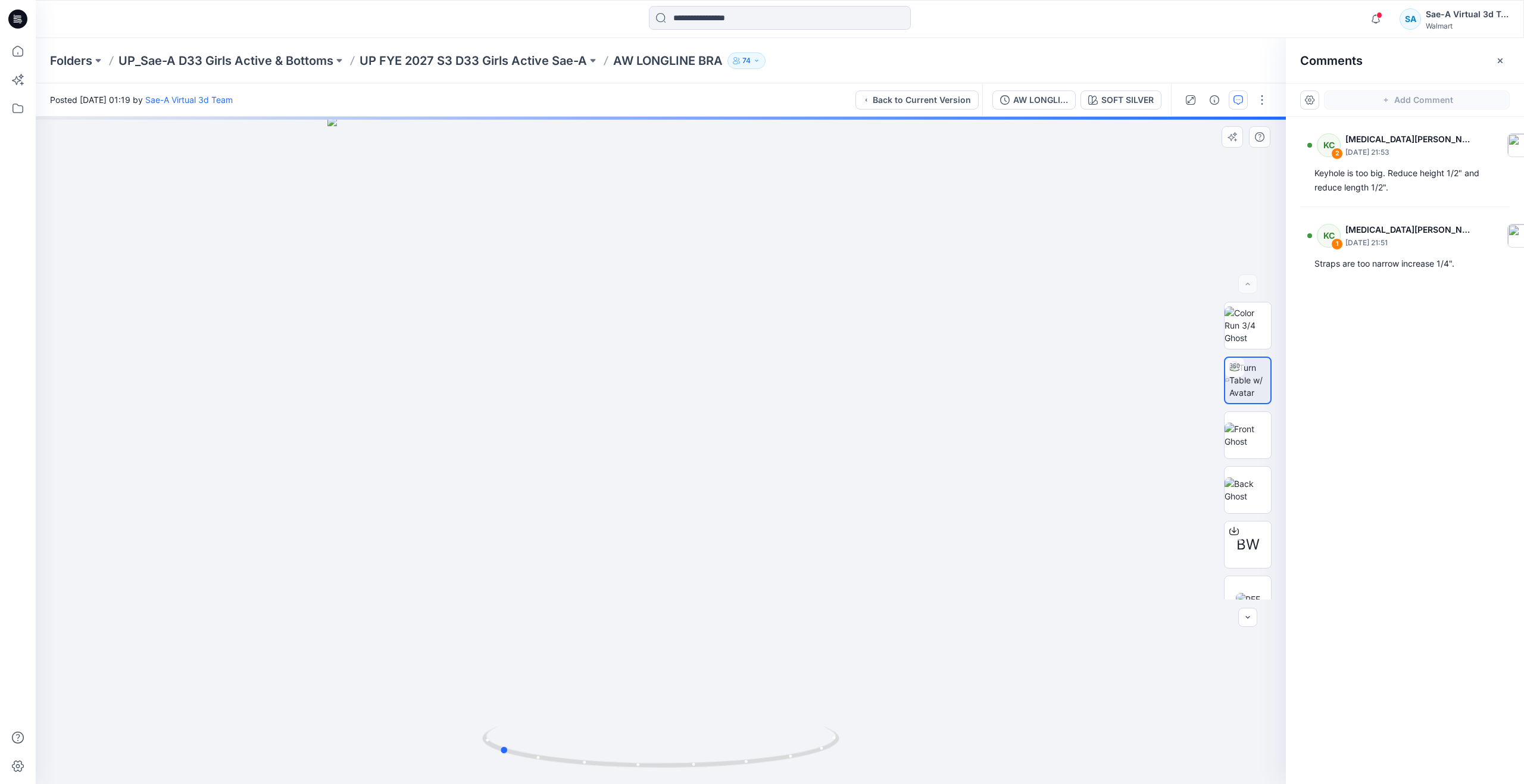
drag, startPoint x: 670, startPoint y: 764, endPoint x: 508, endPoint y: 689, distance: 178.5
click at [508, 689] on div at bounding box center [661, 450] width 1250 height 667
click at [20, 49] on icon at bounding box center [17, 50] width 26 height 26
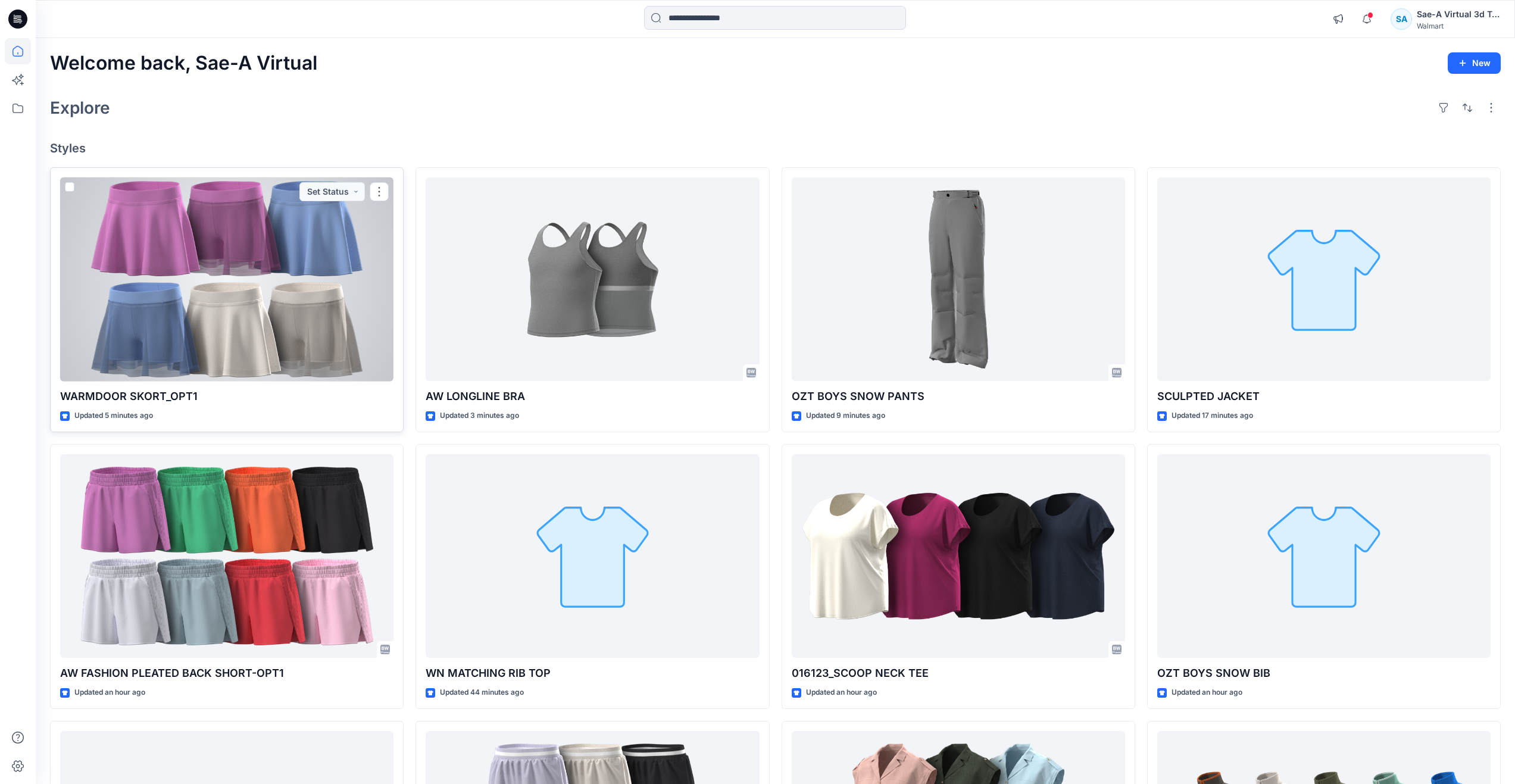
click at [182, 301] on div at bounding box center [226, 280] width 333 height 205
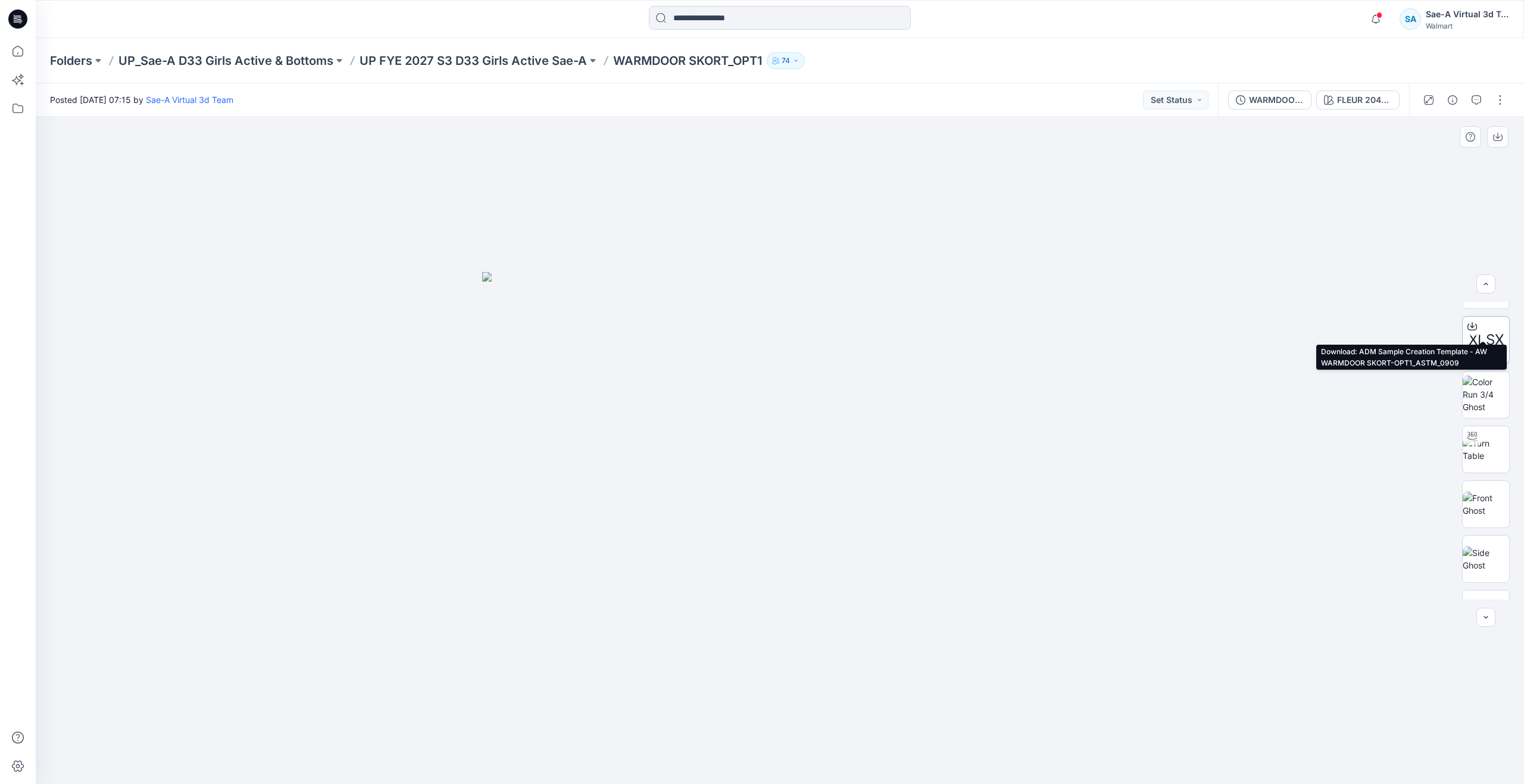
scroll to position [119, 0]
click at [1482, 414] on img at bounding box center [1486, 425] width 47 height 25
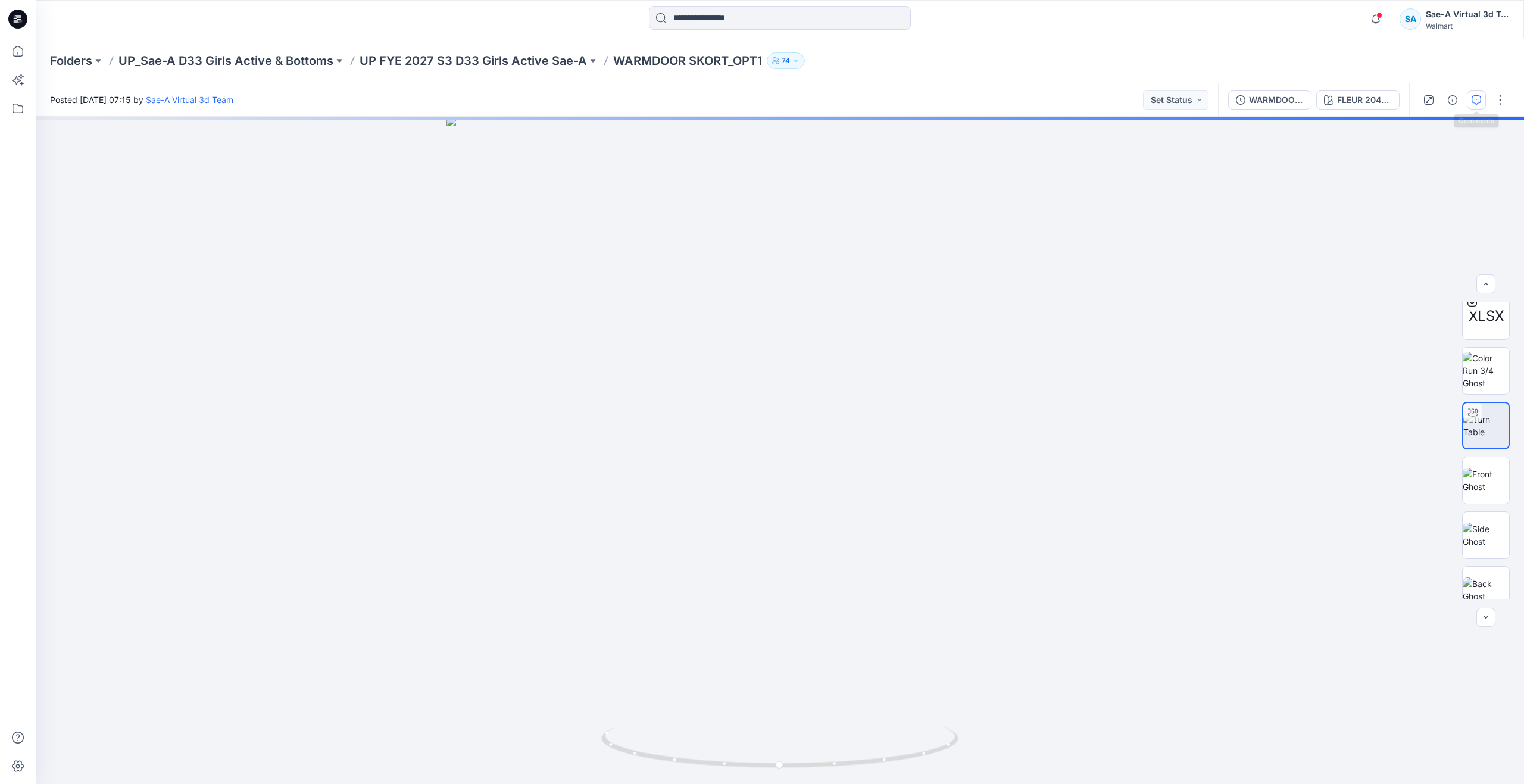
click at [1477, 98] on icon "button" at bounding box center [1476, 100] width 10 height 10
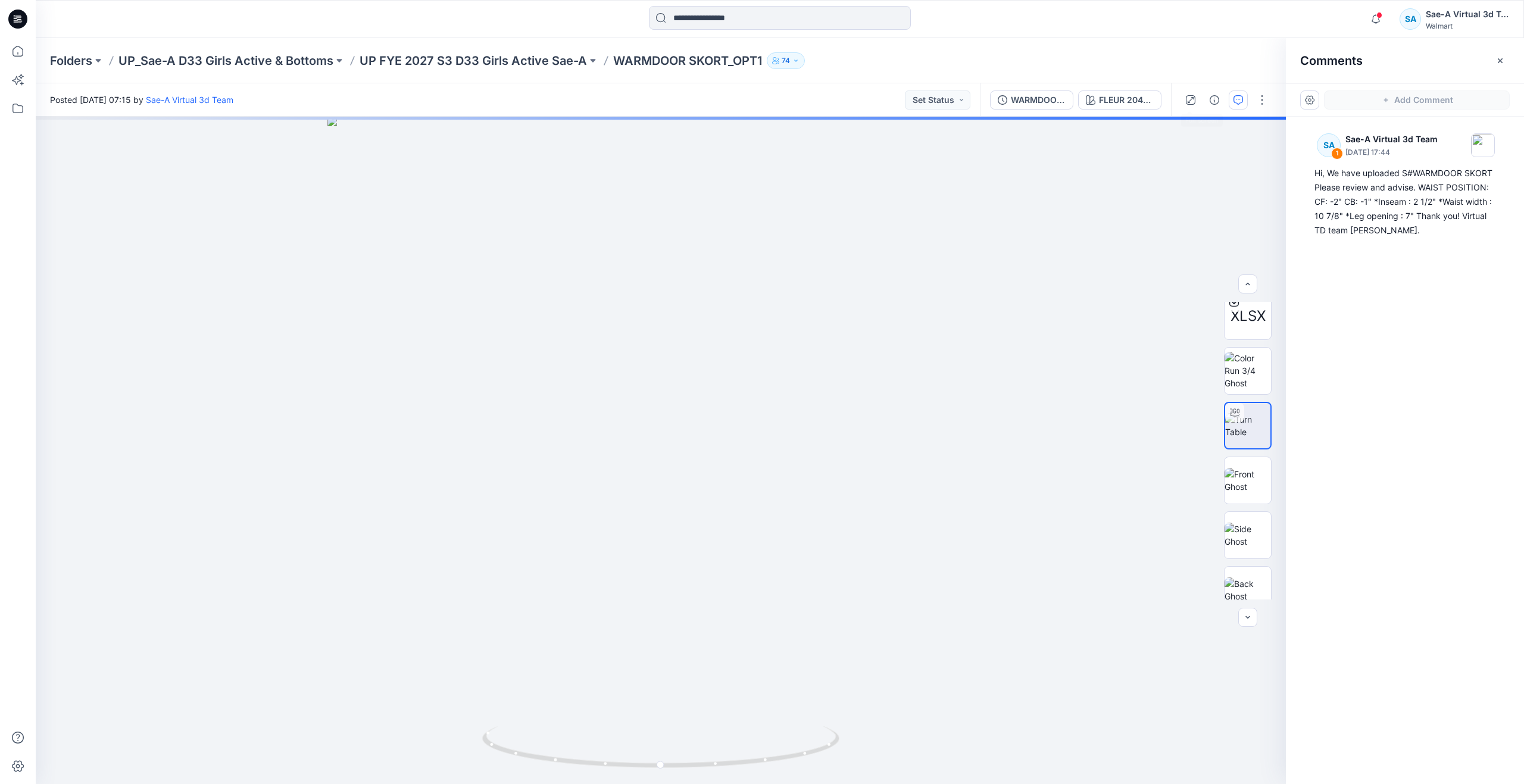
click at [1202, 100] on div at bounding box center [1226, 100] width 110 height 33
click at [1213, 98] on icon "button" at bounding box center [1214, 100] width 10 height 10
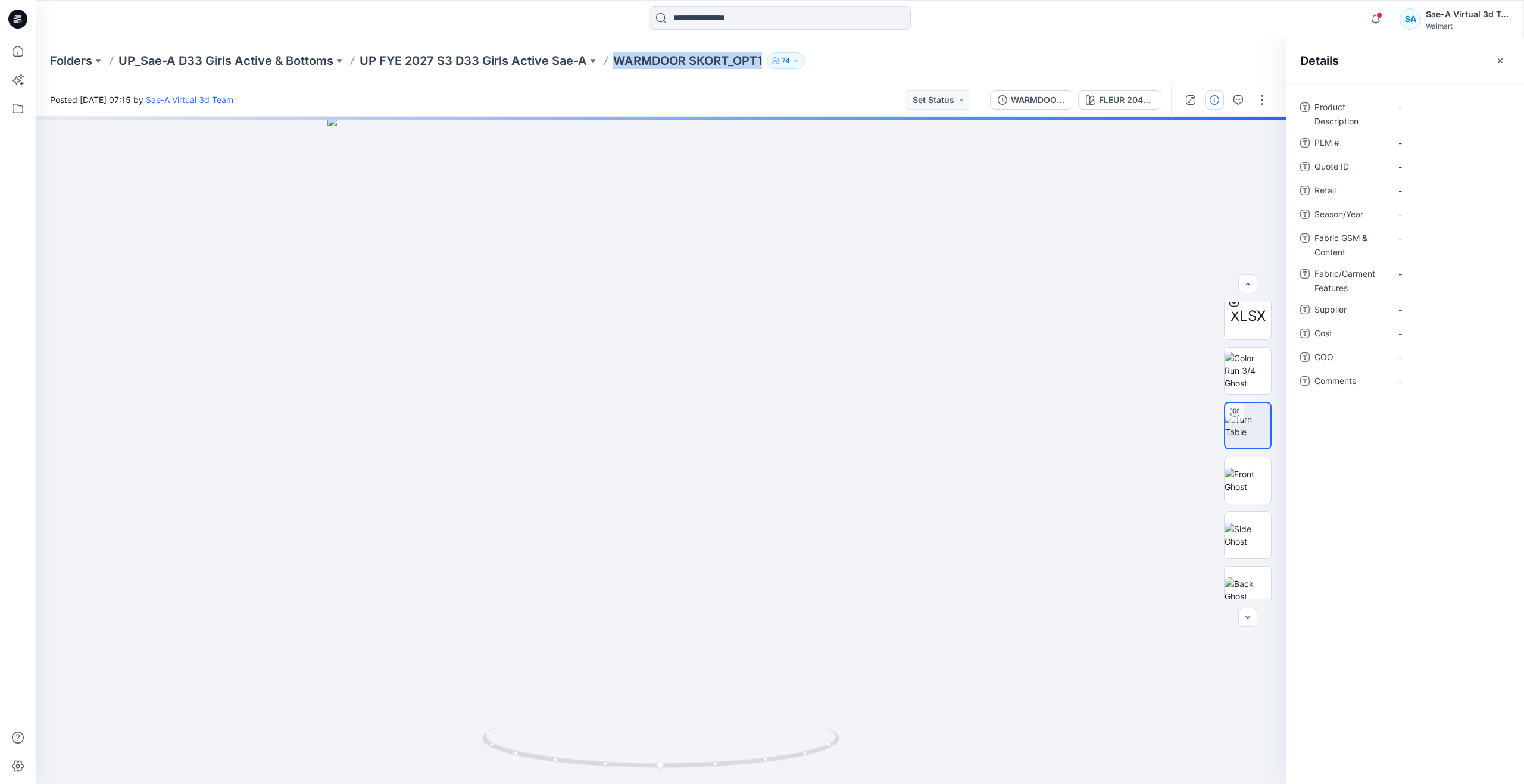
drag, startPoint x: 613, startPoint y: 61, endPoint x: 770, endPoint y: 74, distance: 157.5
click at [770, 74] on div "Folders UP_Sae-A D33 Girls Active & Bottoms UP FYE 2027 S3 D33 Girls Active Sae…" at bounding box center [780, 60] width 1488 height 45
copy div "WARMDOOR SKORT_OPT1 74"
click at [1418, 107] on Description "-" at bounding box center [1450, 108] width 103 height 13
type textarea "*"
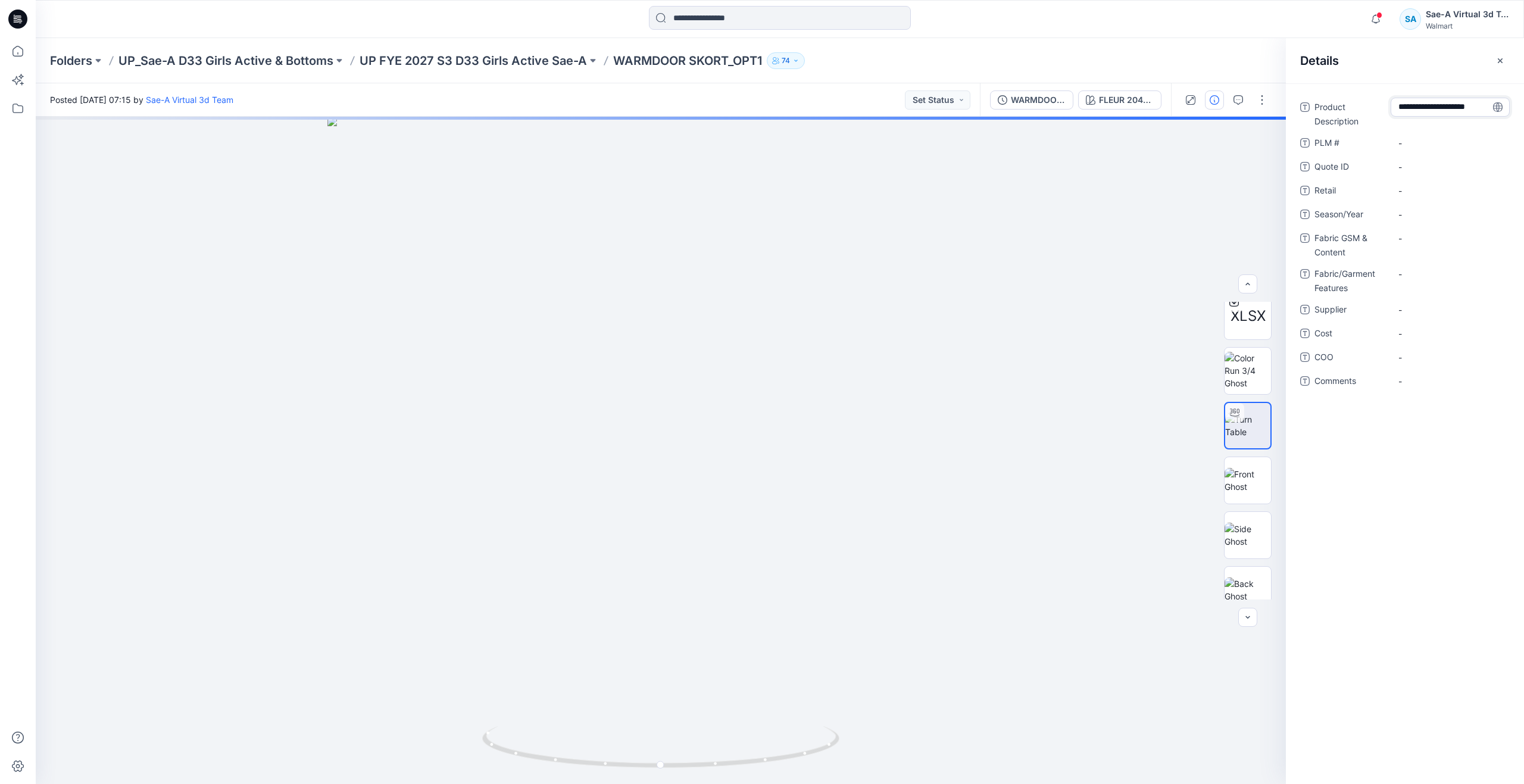
scroll to position [46, 0]
type textarea "**********"
click at [1429, 146] on \ "-" at bounding box center [1450, 144] width 103 height 13
type textarea "***"
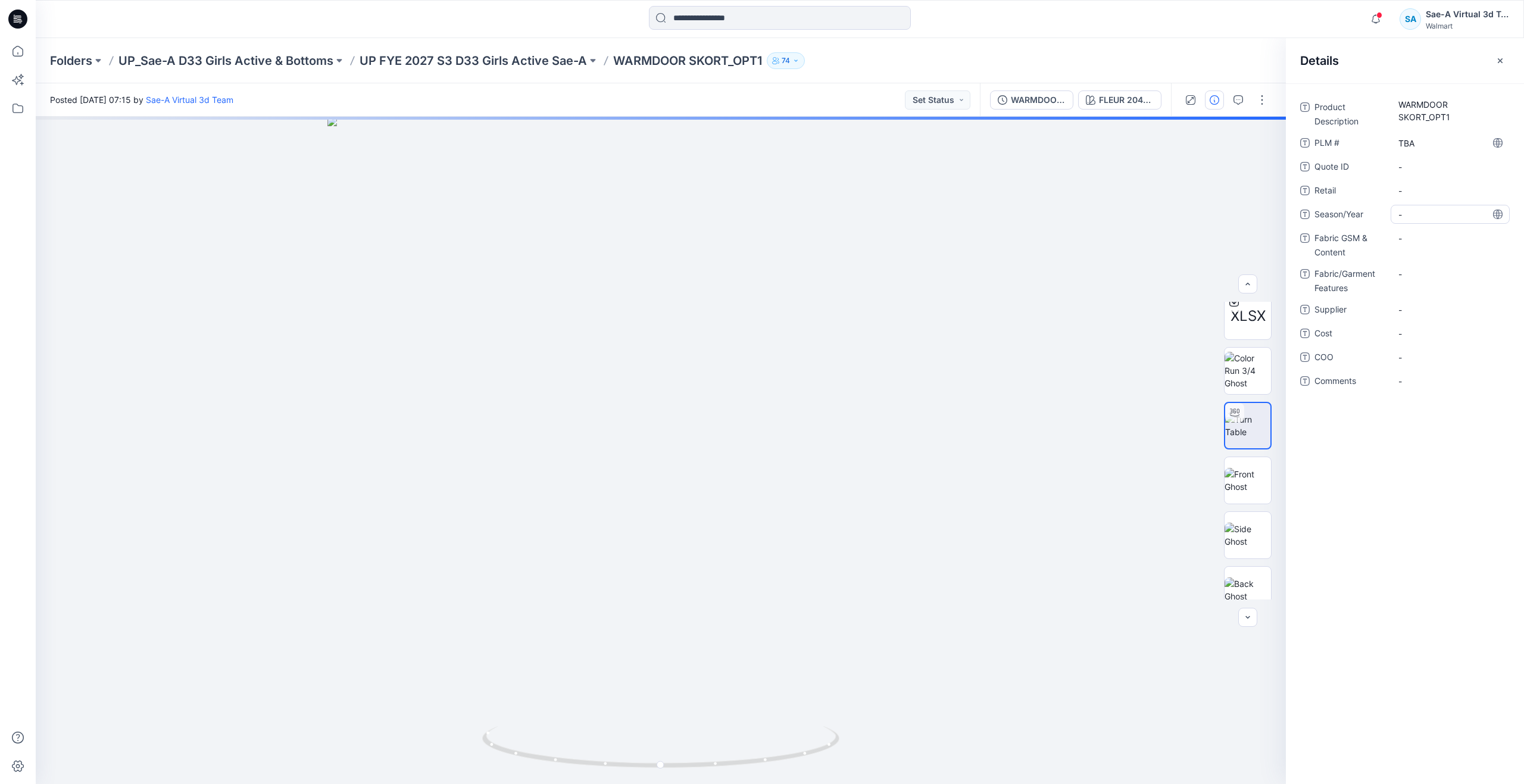
click at [1431, 206] on div "-" at bounding box center [1450, 213] width 119 height 19
type textarea "*****"
click at [1461, 247] on div "-" at bounding box center [1450, 238] width 119 height 19
click at [1432, 252] on div "-" at bounding box center [1450, 244] width 119 height 30
click at [1430, 243] on Content "-" at bounding box center [1450, 239] width 103 height 13
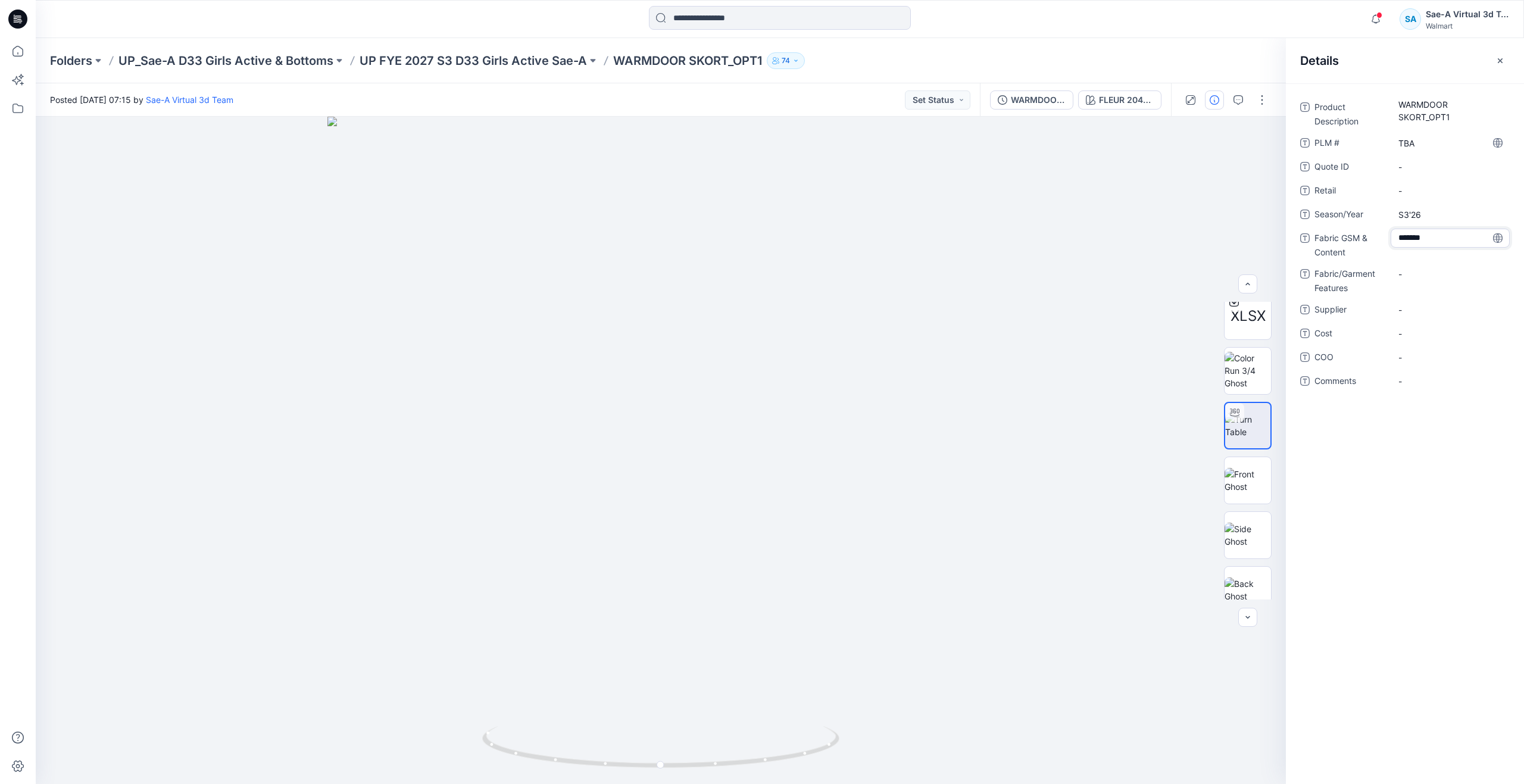
type textarea "**********"
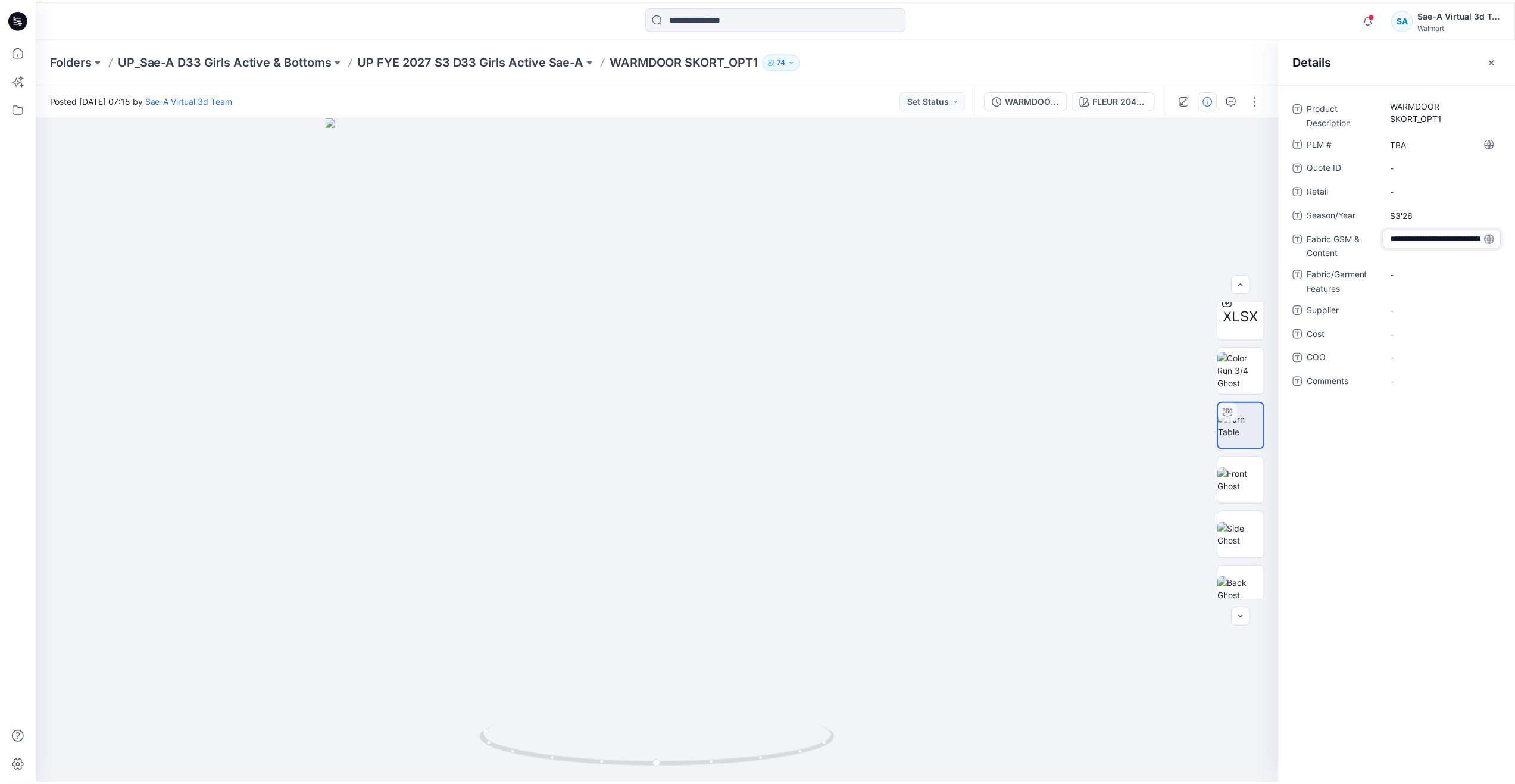
scroll to position [33, 0]
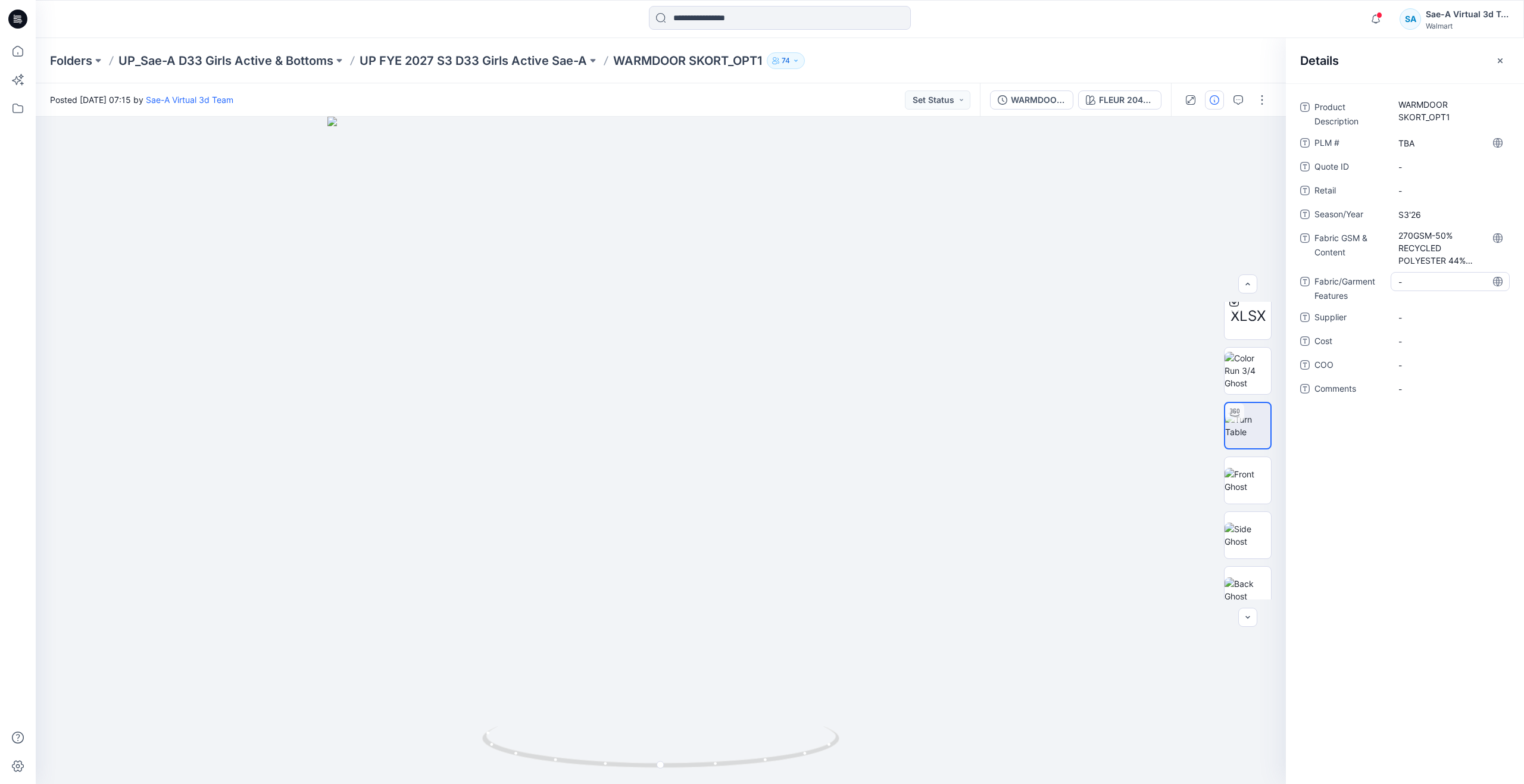
click at [1409, 276] on Features "-" at bounding box center [1450, 282] width 103 height 13
type textarea "*****"
click at [1424, 315] on span "-" at bounding box center [1450, 318] width 103 height 13
type textarea "*"
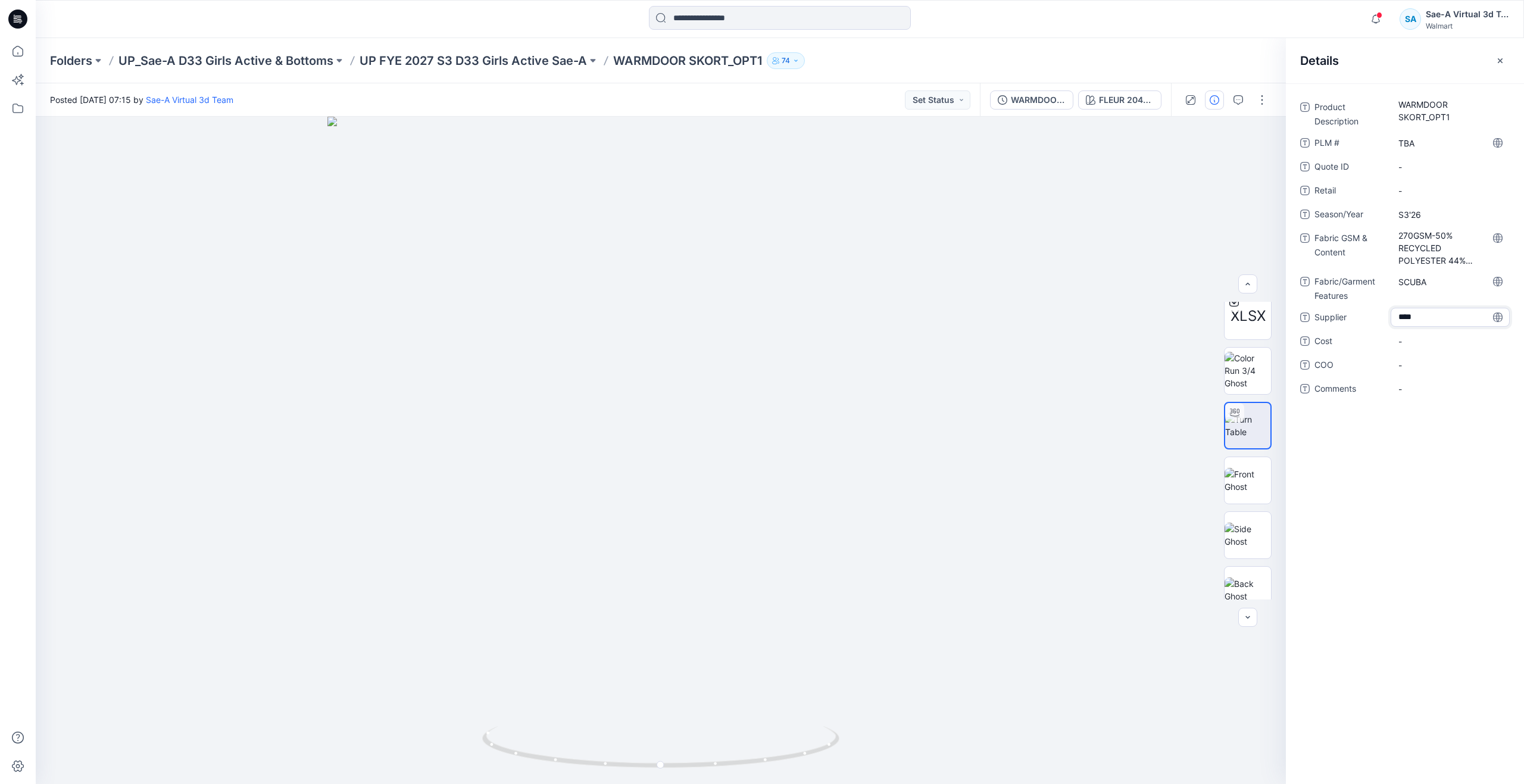
type textarea "*****"
click at [1437, 350] on div "-" at bounding box center [1450, 340] width 119 height 19
type textarea "***"
click at [1424, 503] on div "Product Description WARMDOOR SKORT_OPT1 PLM # TBA Quote ID - Retail - Season/Ye…" at bounding box center [1405, 433] width 238 height 701
click at [1241, 91] on button "button" at bounding box center [1238, 100] width 19 height 19
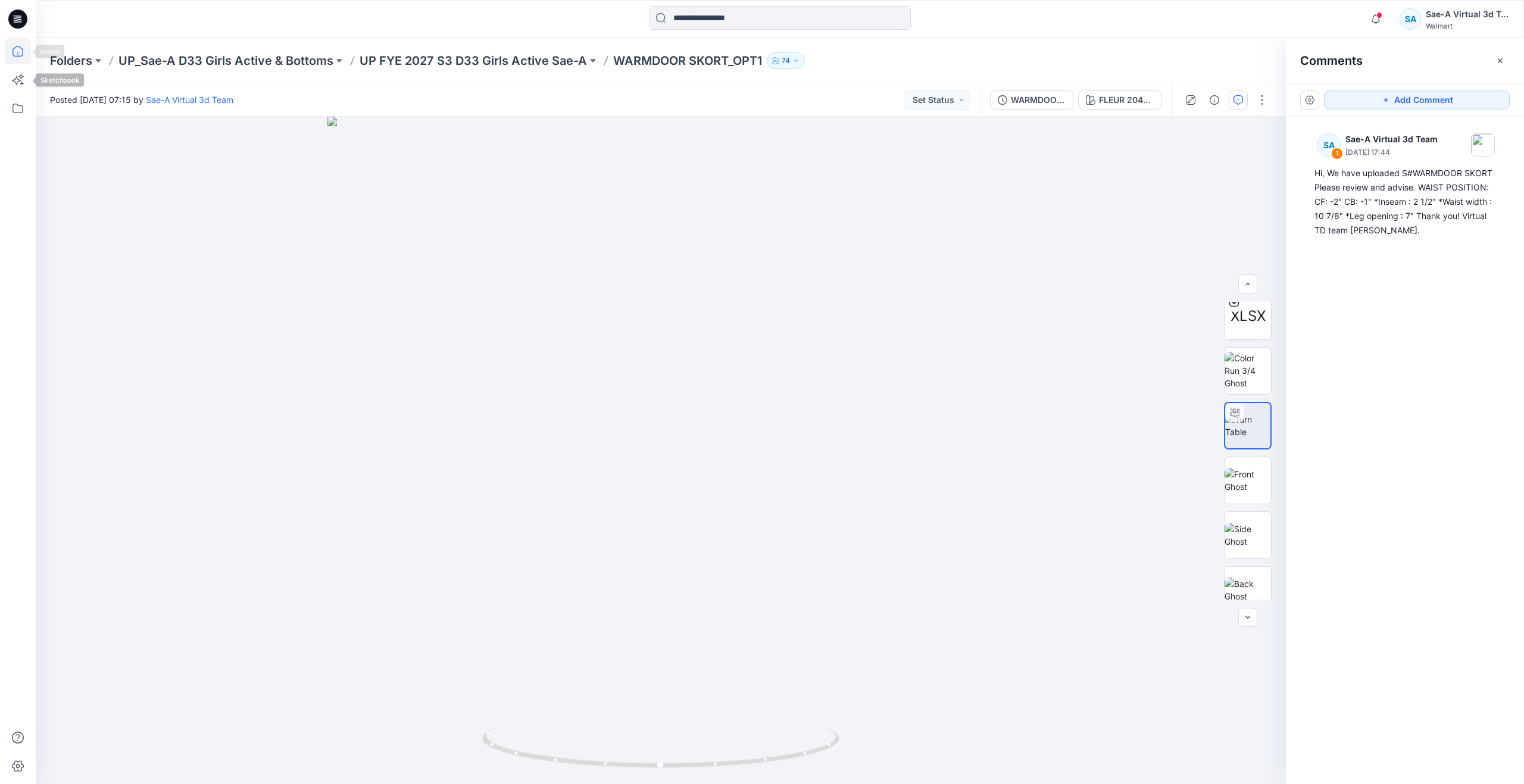
click at [22, 54] on icon at bounding box center [17, 50] width 26 height 26
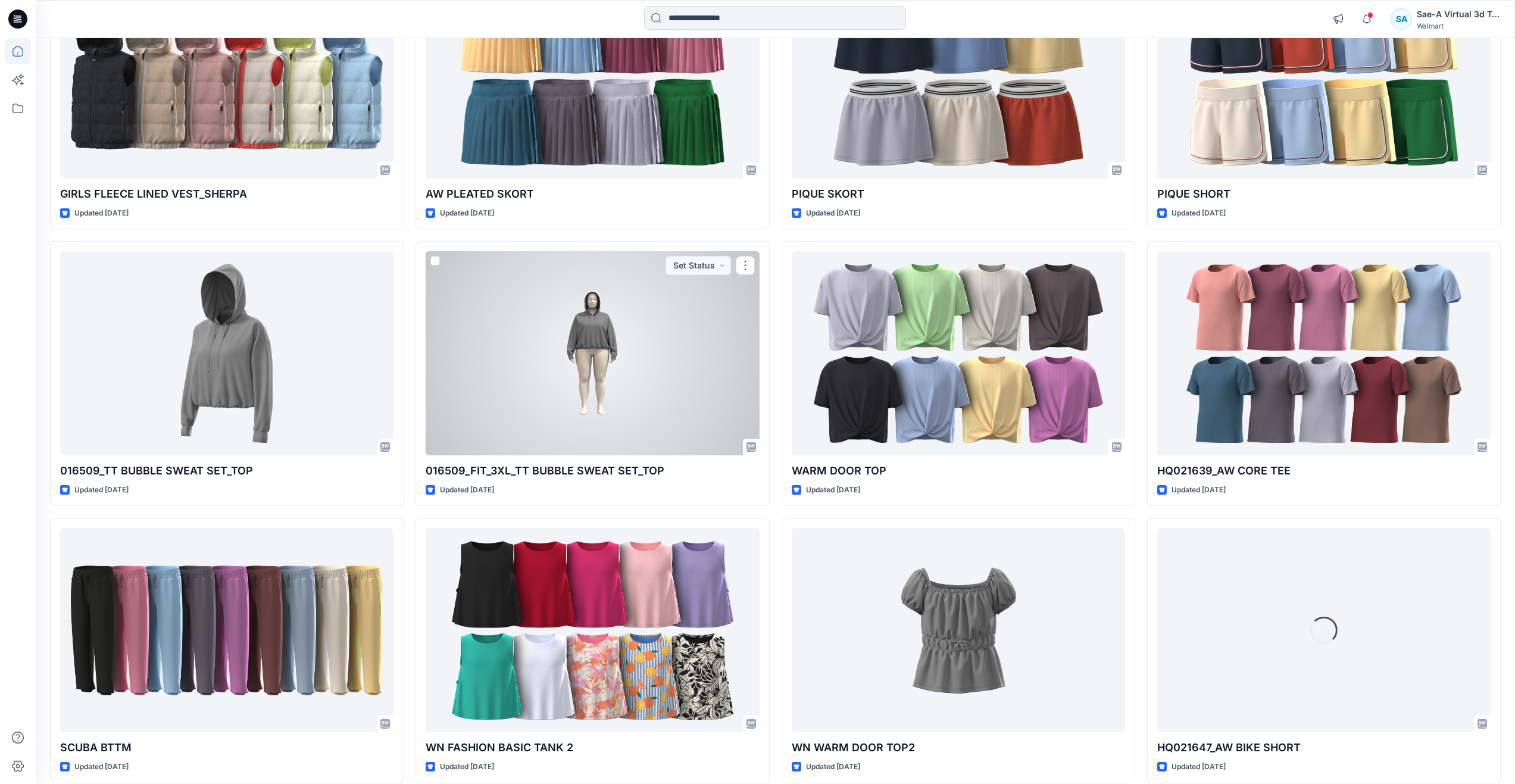
scroll to position [1921, 0]
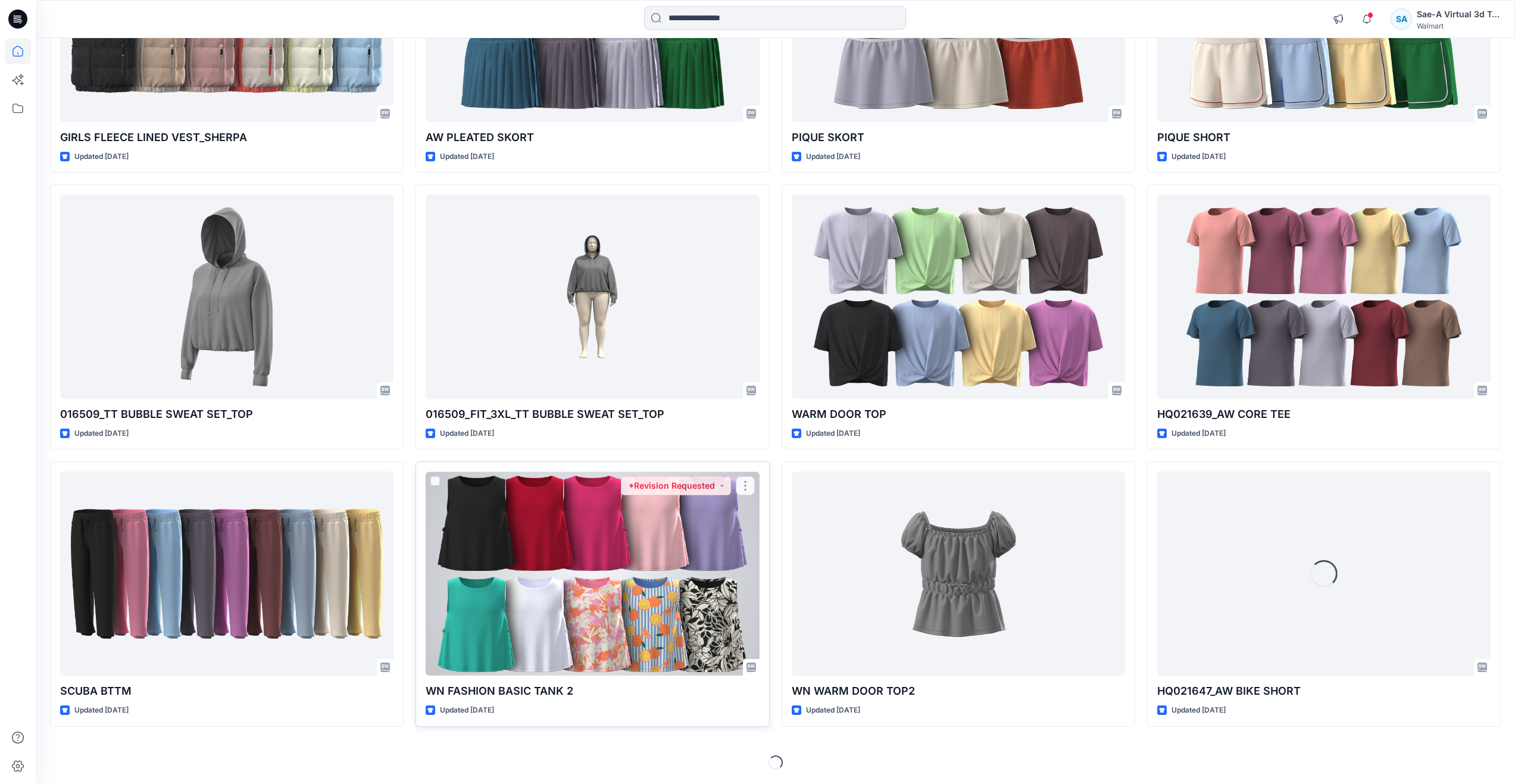
click at [535, 597] on div at bounding box center [591, 573] width 333 height 205
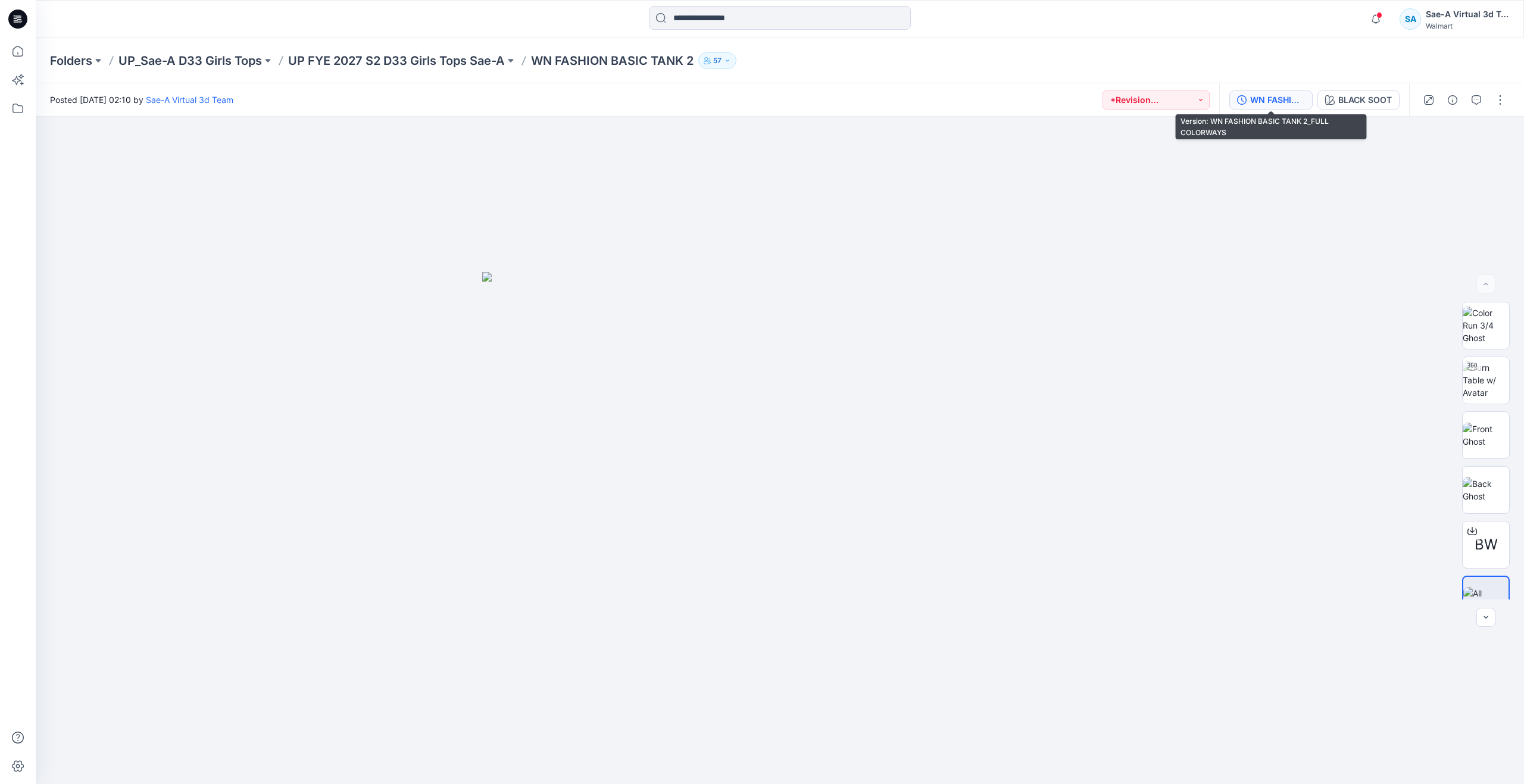
click at [1291, 103] on div "WN FASHION BASIC TANK 2_FULL COLORWAYS" at bounding box center [1277, 100] width 55 height 13
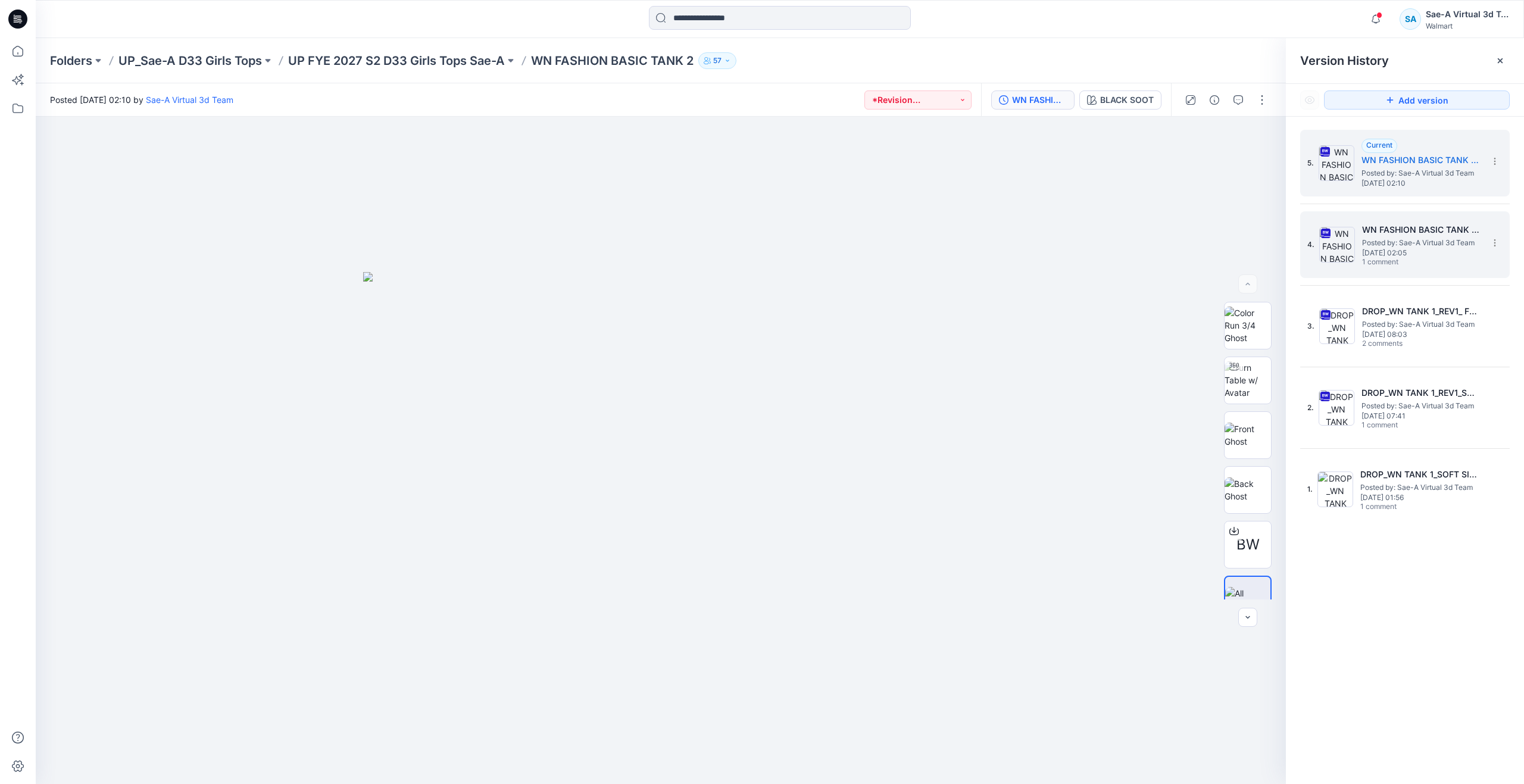
click at [1377, 246] on span "Posted by: Sae-A Virtual 3d Team" at bounding box center [1422, 242] width 119 height 12
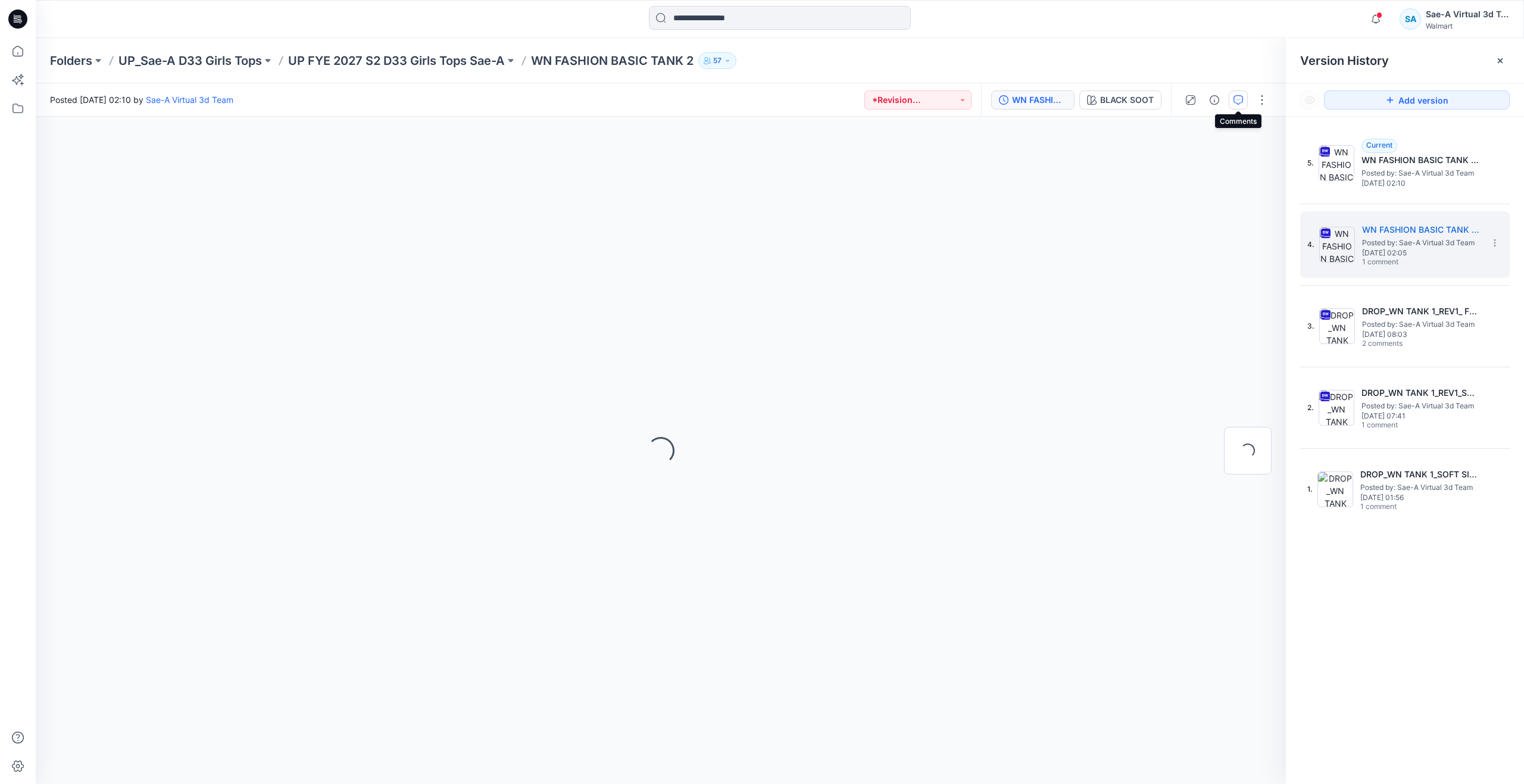
click at [1242, 104] on icon "button" at bounding box center [1238, 100] width 10 height 10
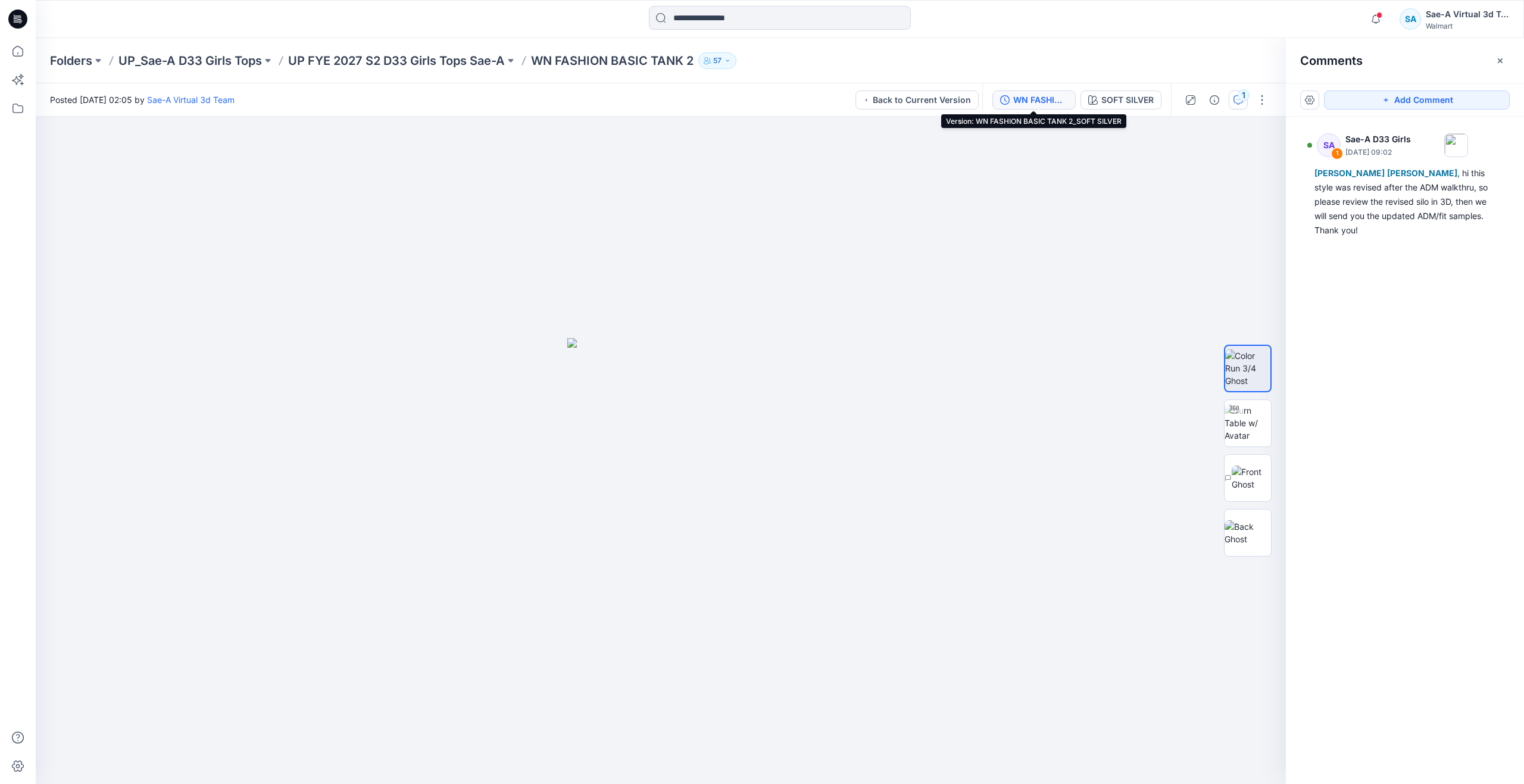
click at [1049, 107] on button "WN FASHION BASIC TANK 2_SOFT SILVER" at bounding box center [1034, 100] width 83 height 19
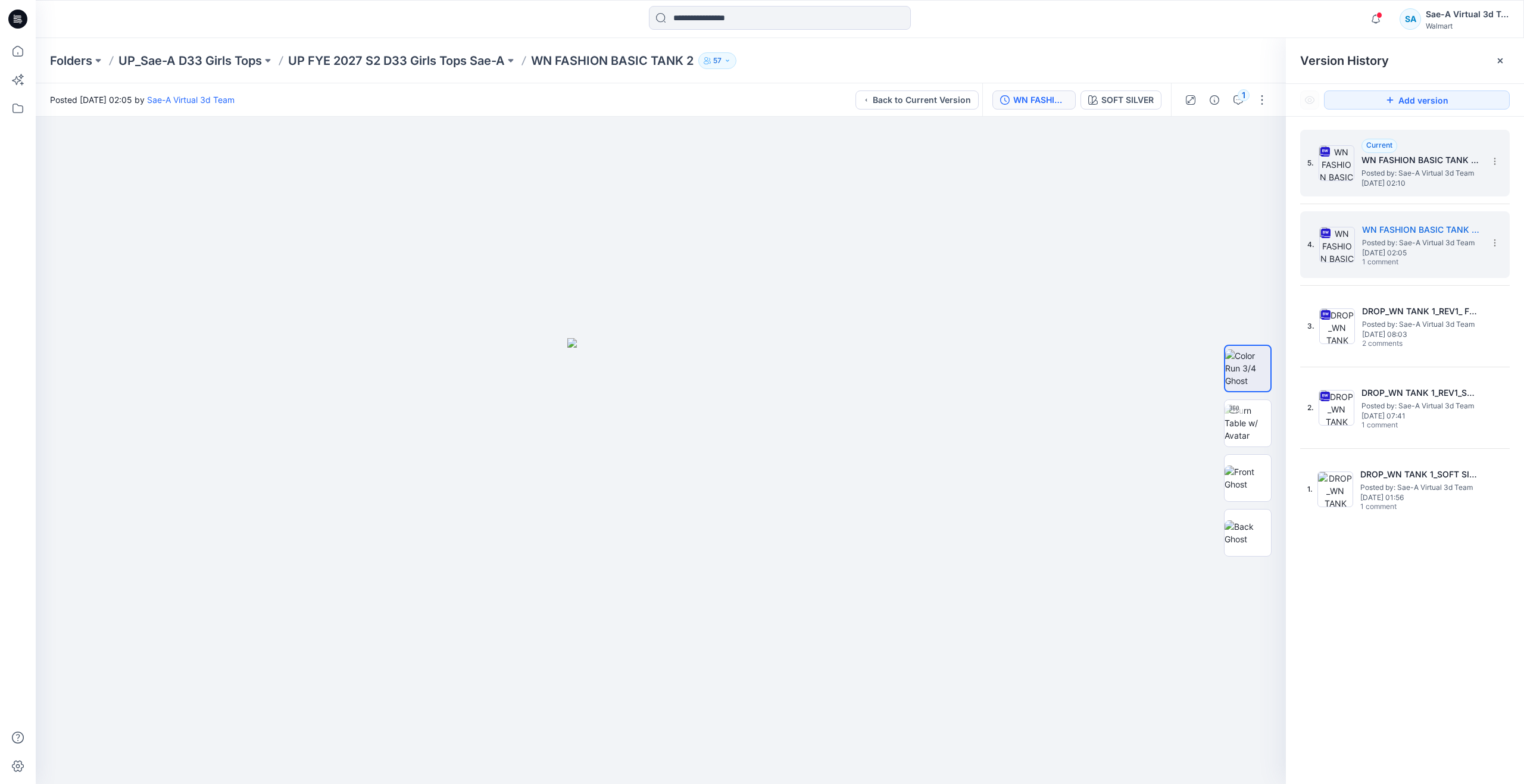
click at [1388, 191] on div "5. Current WN FASHION BASIC TANK 2_FULL COLORWAYS Posted by: Sae-A Virtual 3d T…" at bounding box center [1397, 163] width 179 height 57
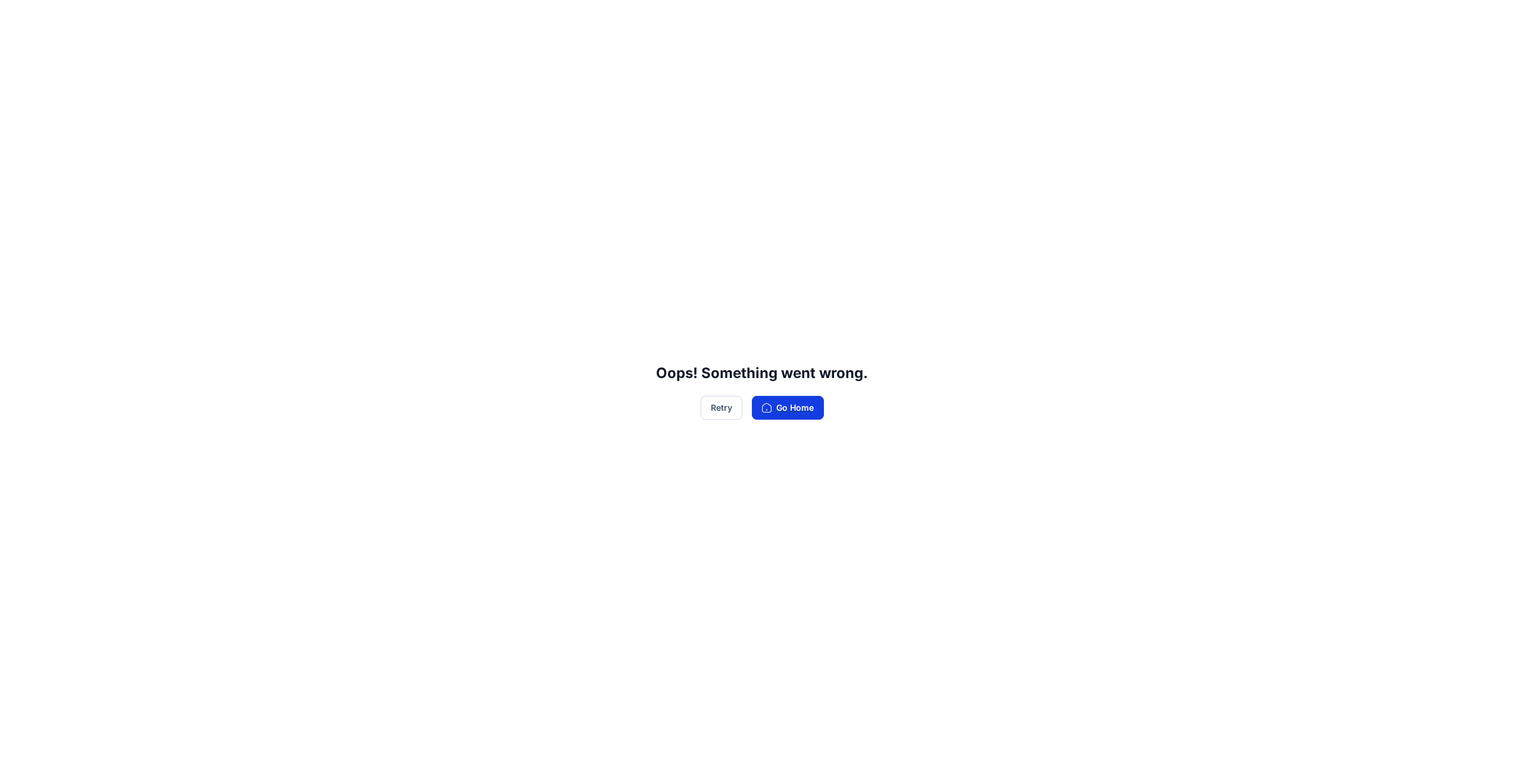
click at [802, 411] on button "Go Home" at bounding box center [788, 407] width 72 height 24
click at [732, 406] on button "Retry" at bounding box center [722, 407] width 41 height 24
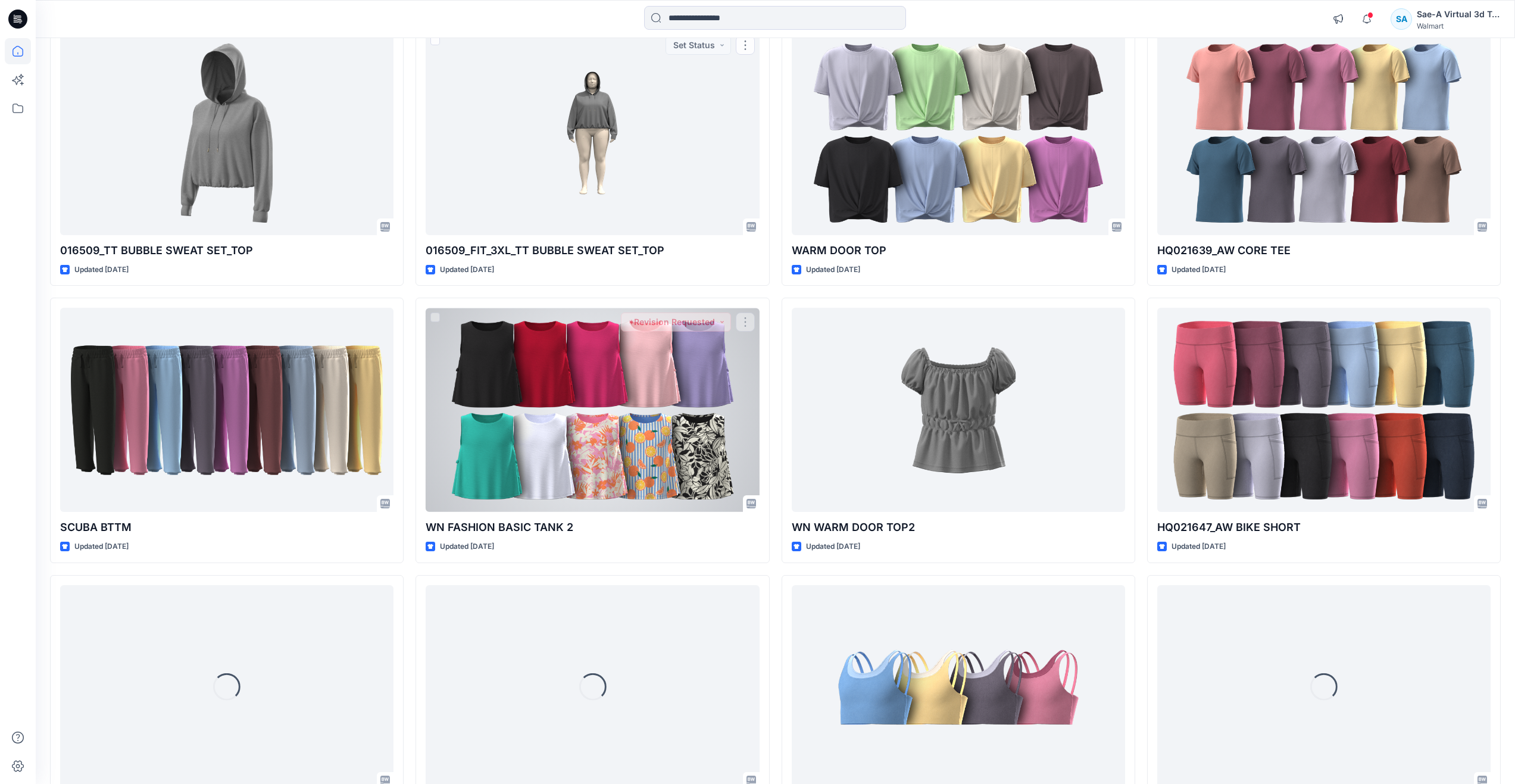
scroll to position [2261, 0]
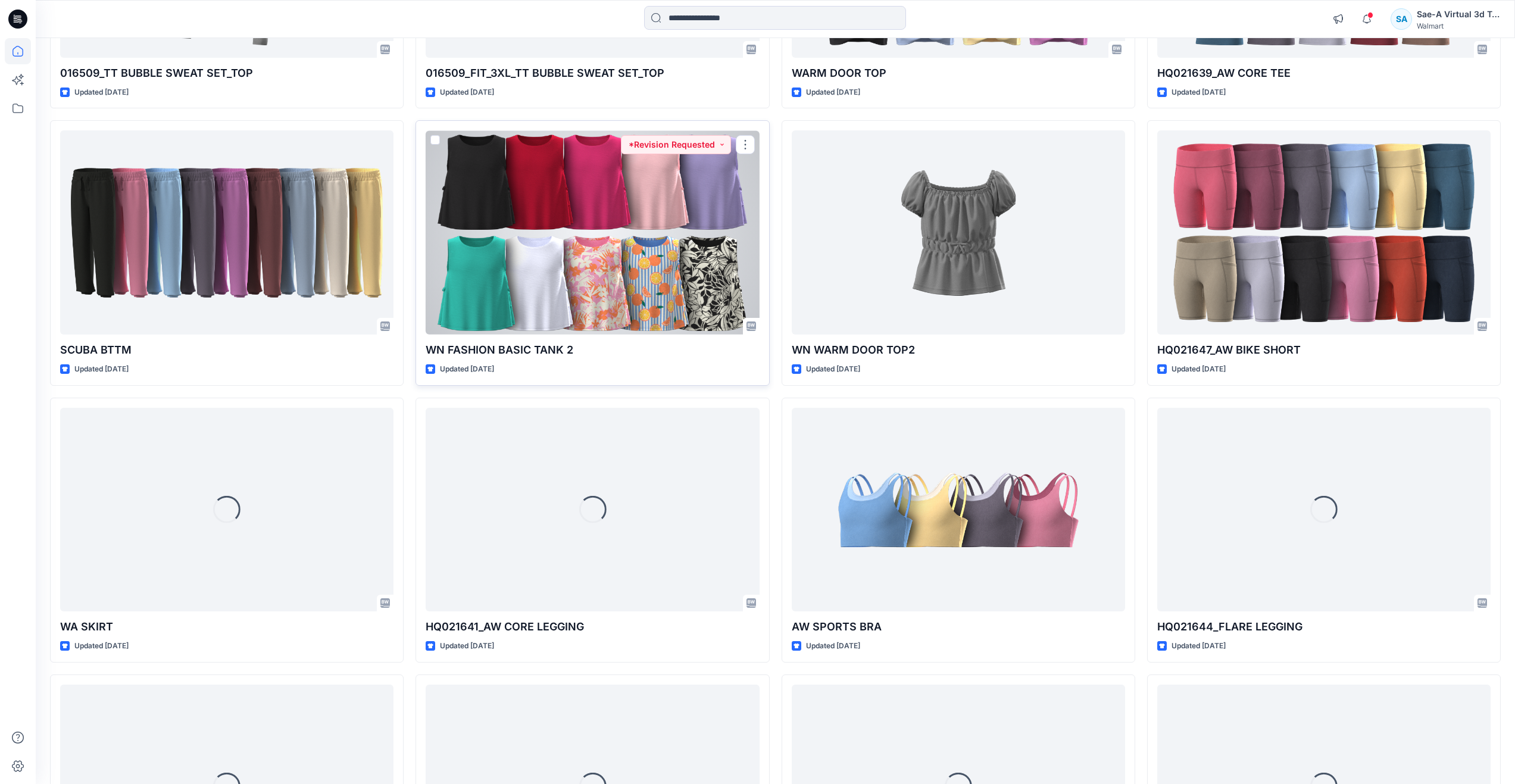
click at [611, 324] on div at bounding box center [591, 232] width 333 height 205
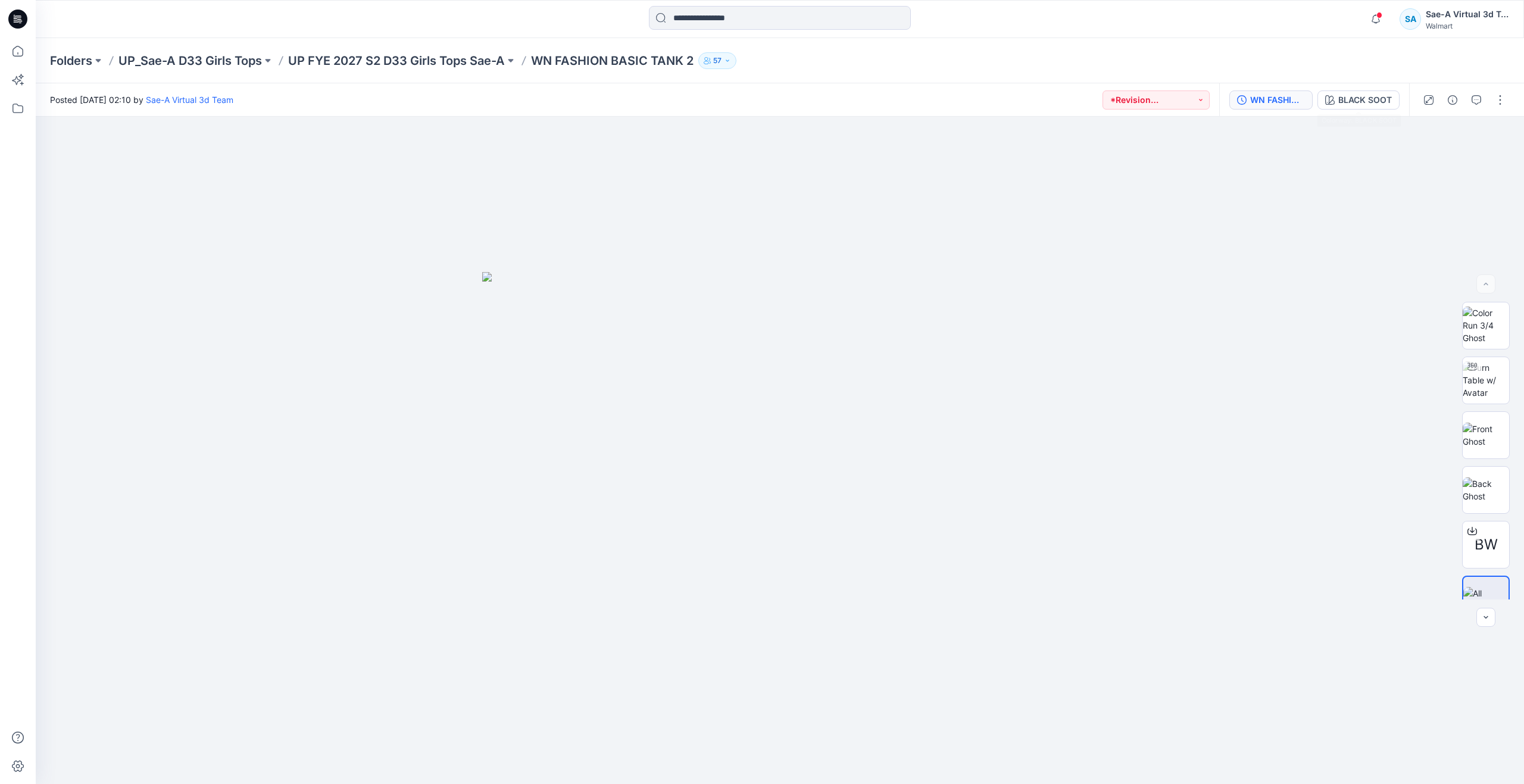
click at [1280, 106] on div "WN FASHION BASIC TANK 2_FULL COLORWAYS" at bounding box center [1277, 100] width 55 height 13
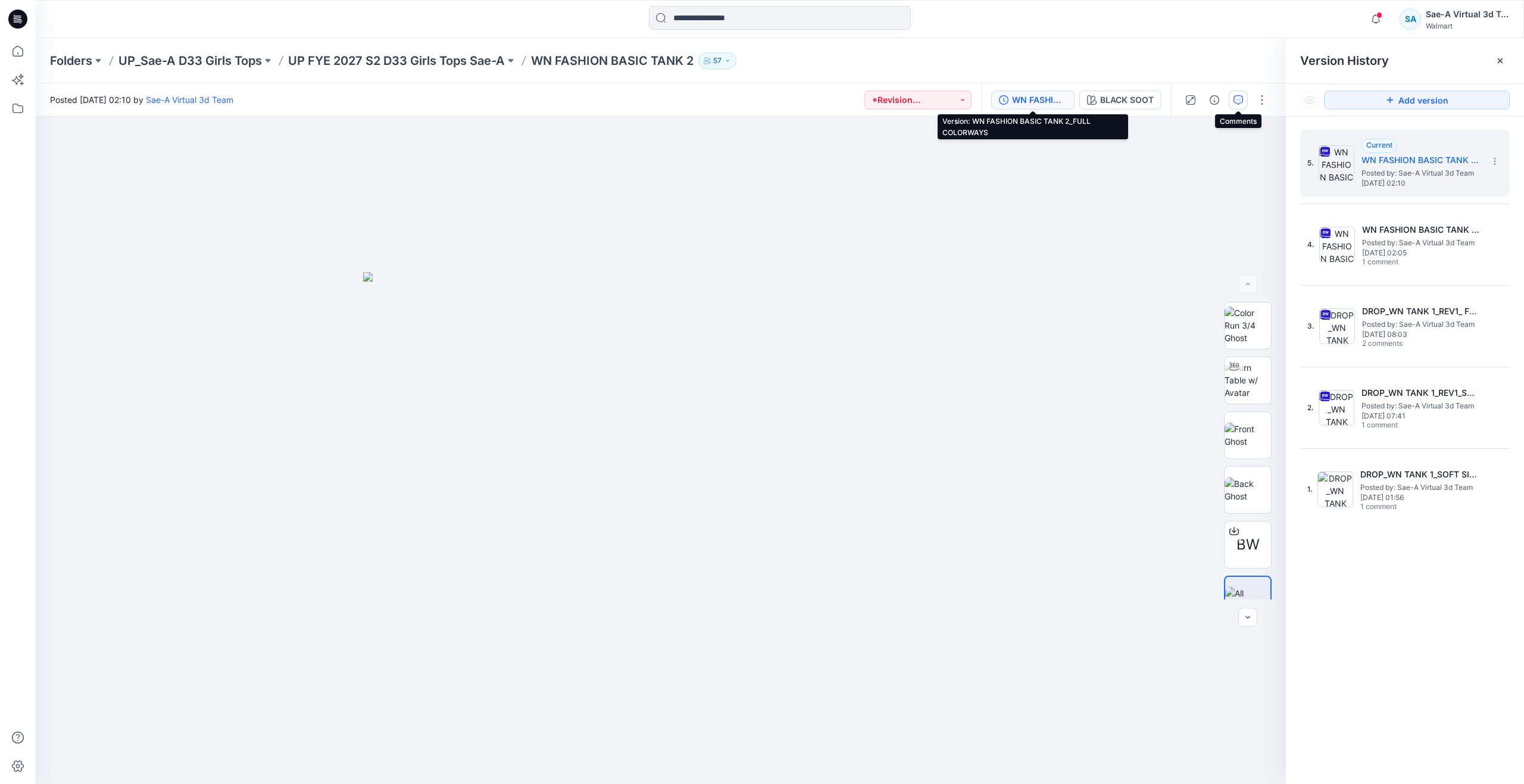
click at [1238, 100] on icon "button" at bounding box center [1238, 100] width 10 height 10
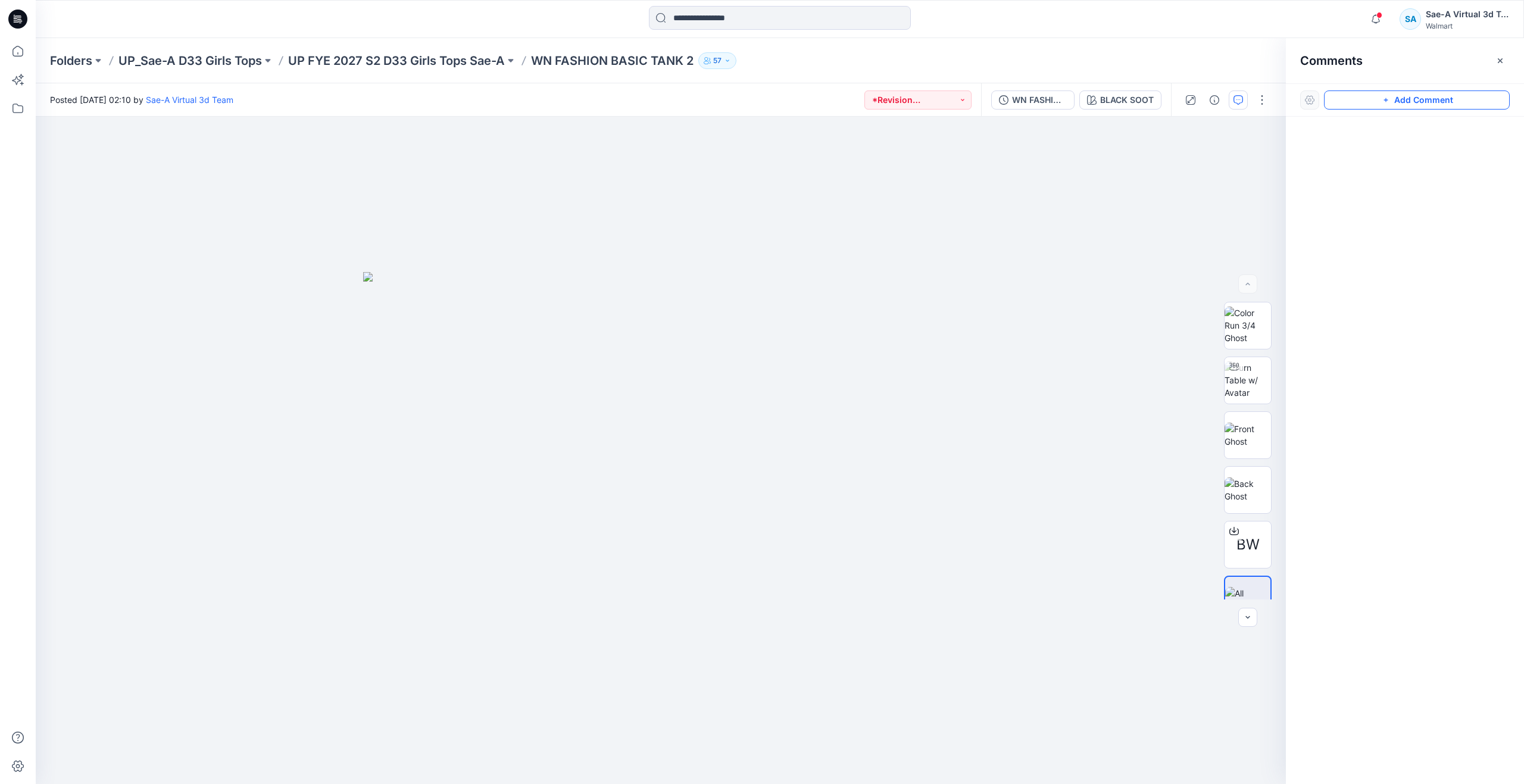
click at [1367, 107] on button "Add Comment" at bounding box center [1416, 100] width 186 height 19
click at [999, 209] on div "1" at bounding box center [661, 450] width 1250 height 667
type textarea "**********"
click at [1148, 287] on button "Post" at bounding box center [1151, 287] width 32 height 19
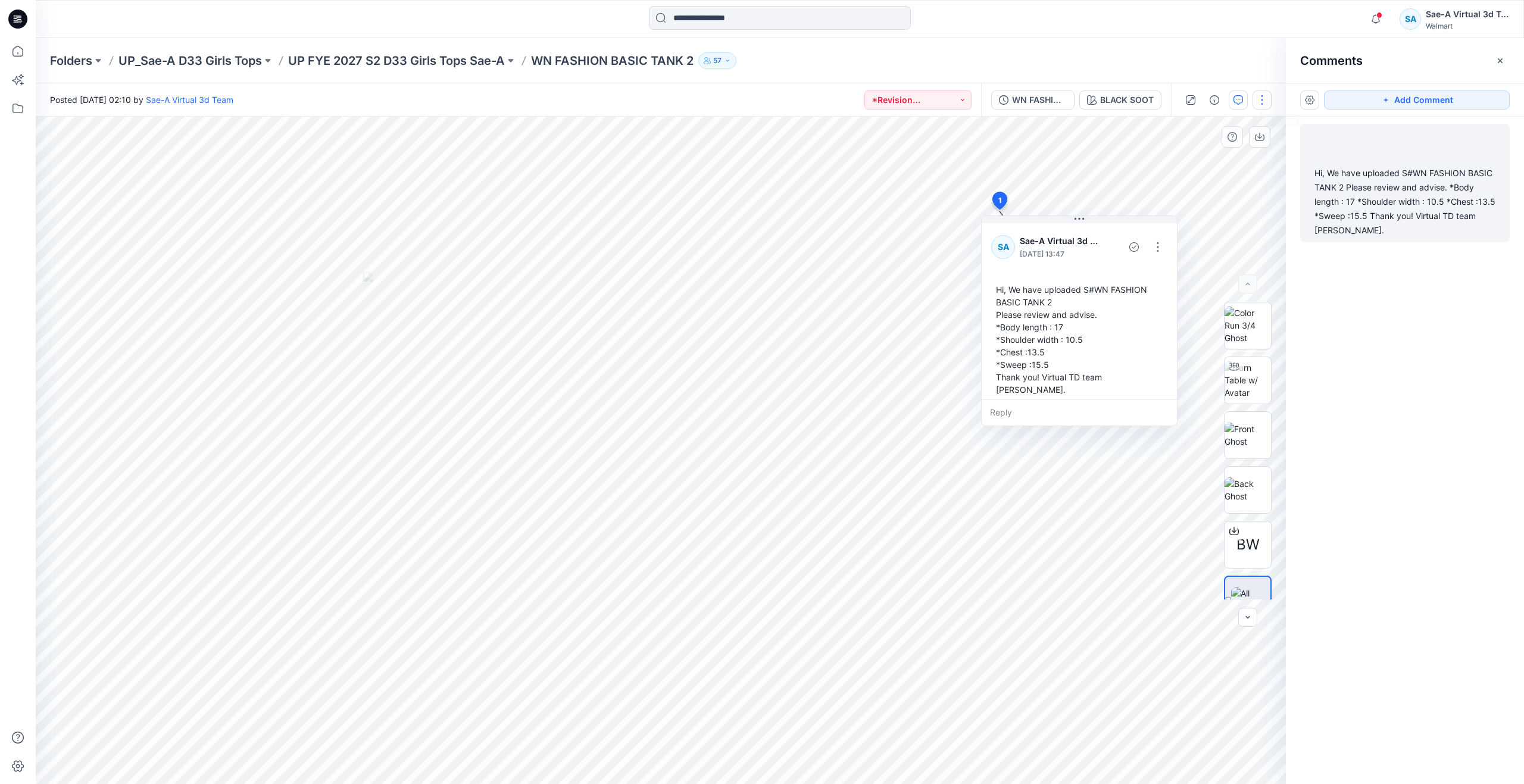
click at [1263, 94] on button "button" at bounding box center [1262, 100] width 19 height 19
click at [1195, 155] on button "Edit" at bounding box center [1212, 161] width 109 height 22
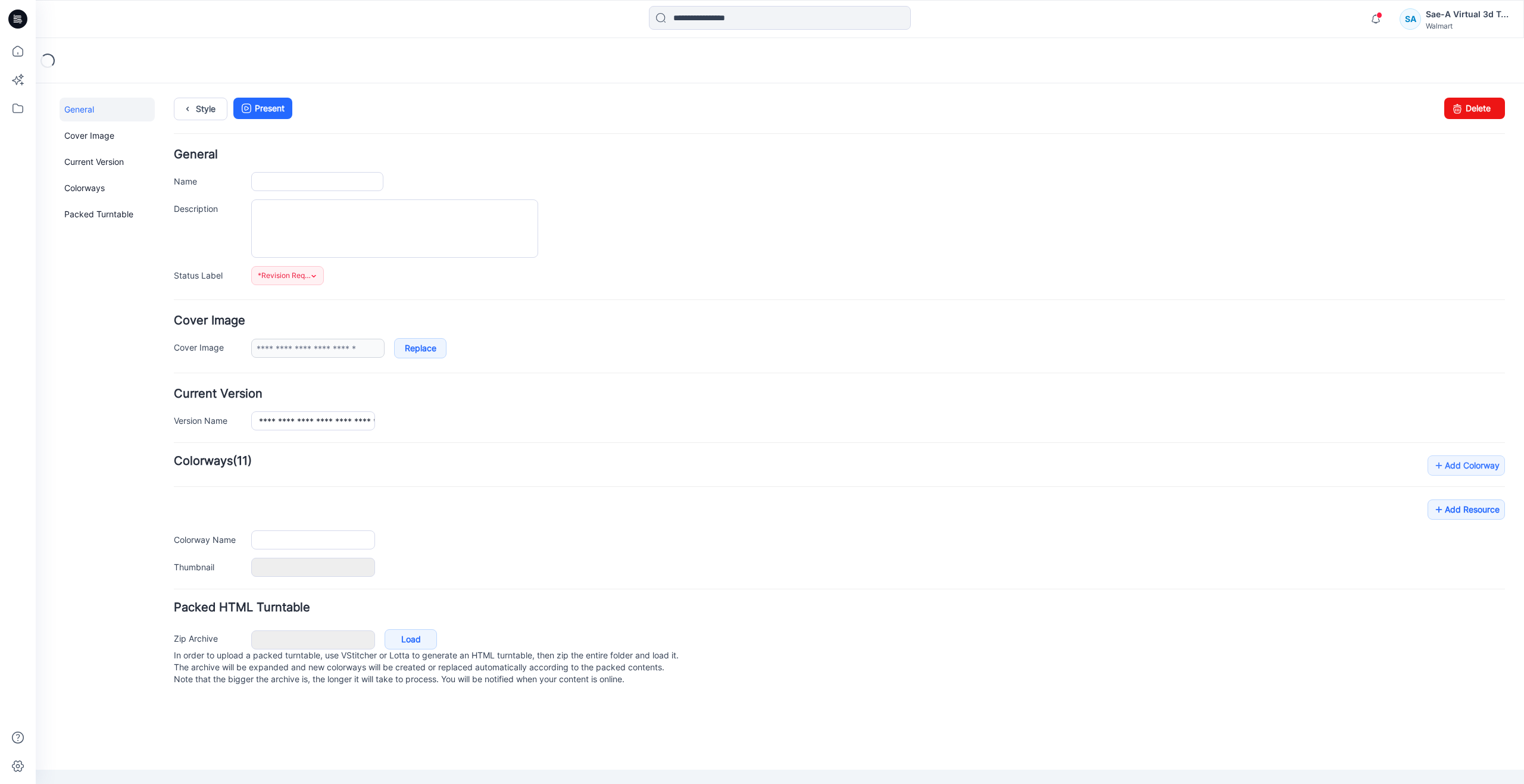
type input "**********"
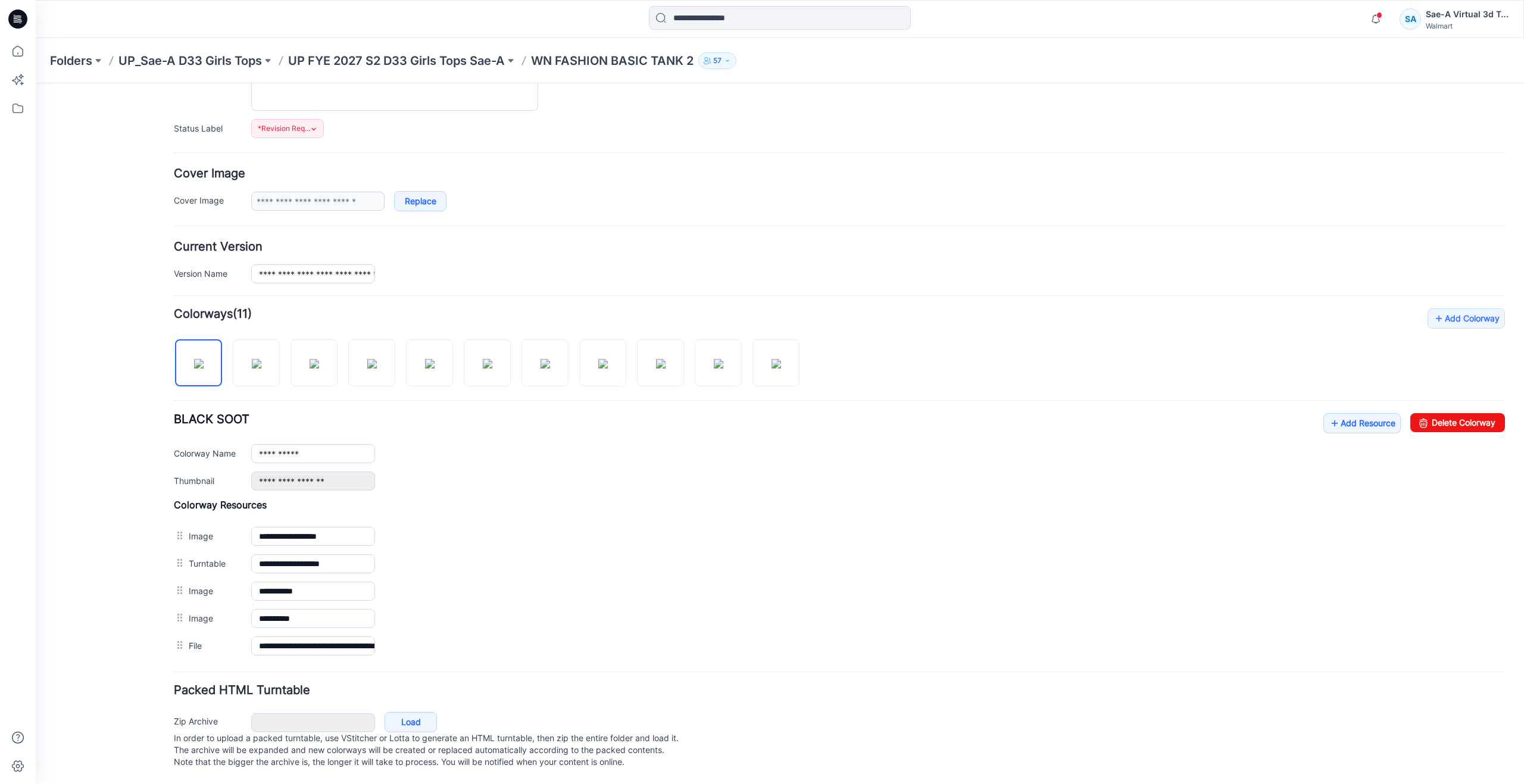
scroll to position [159, 0]
click at [1333, 413] on link "Add Resource" at bounding box center [1362, 422] width 77 height 21
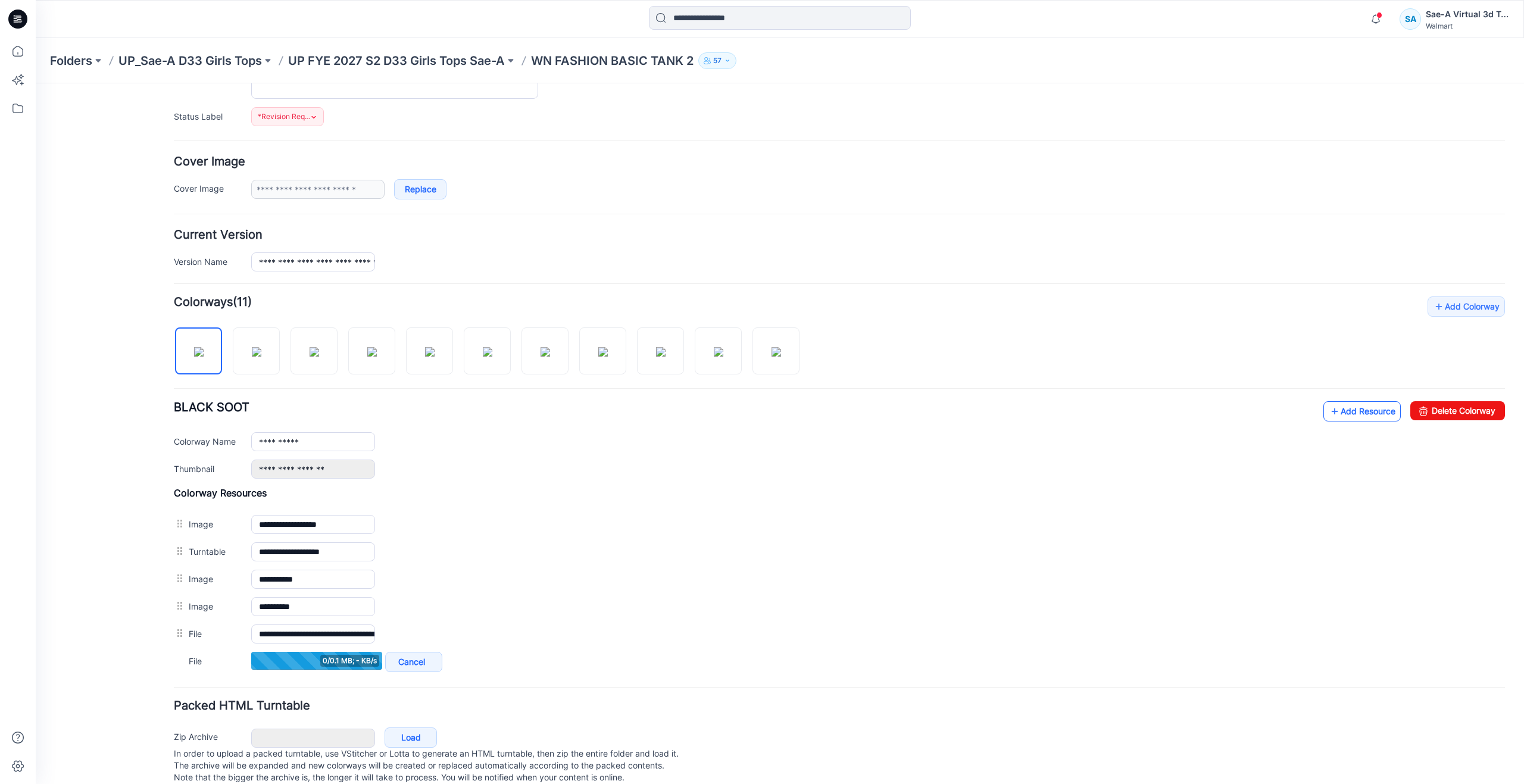
click at [1333, 411] on link "Add Resource" at bounding box center [1362, 411] width 77 height 21
click at [1324, 405] on link "Add Resource" at bounding box center [1362, 411] width 77 height 21
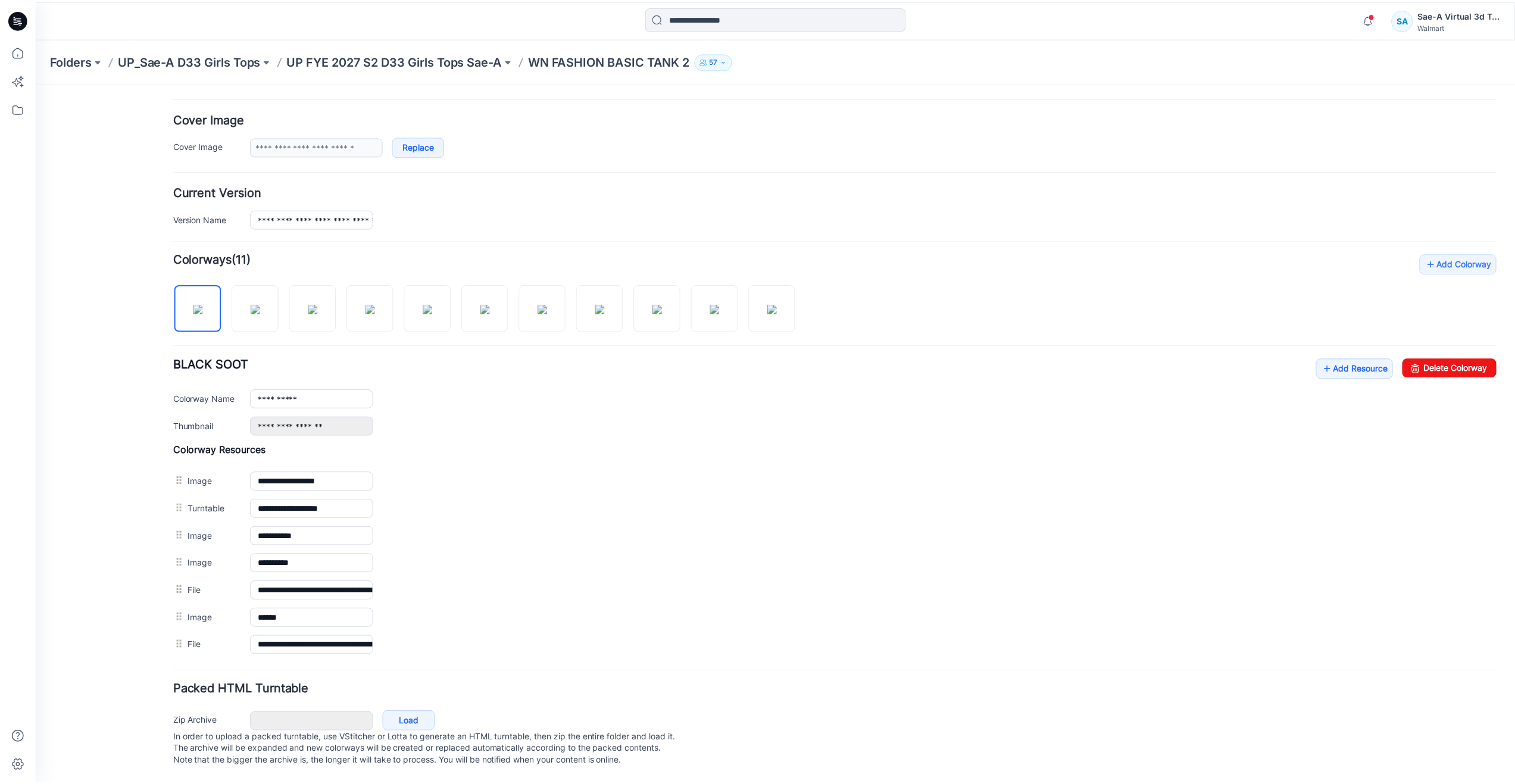
scroll to position [213, 0]
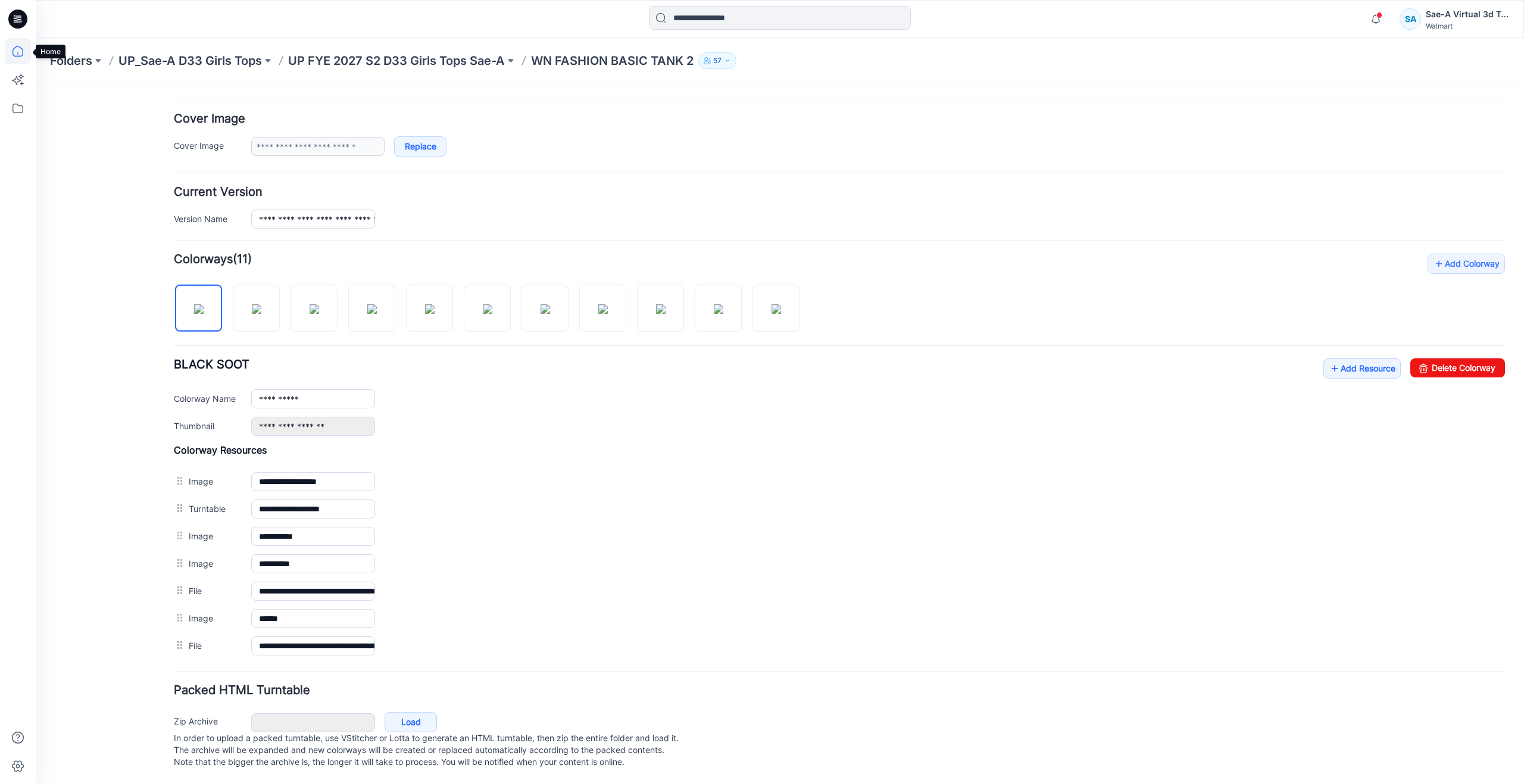
click at [8, 48] on icon at bounding box center [17, 50] width 26 height 26
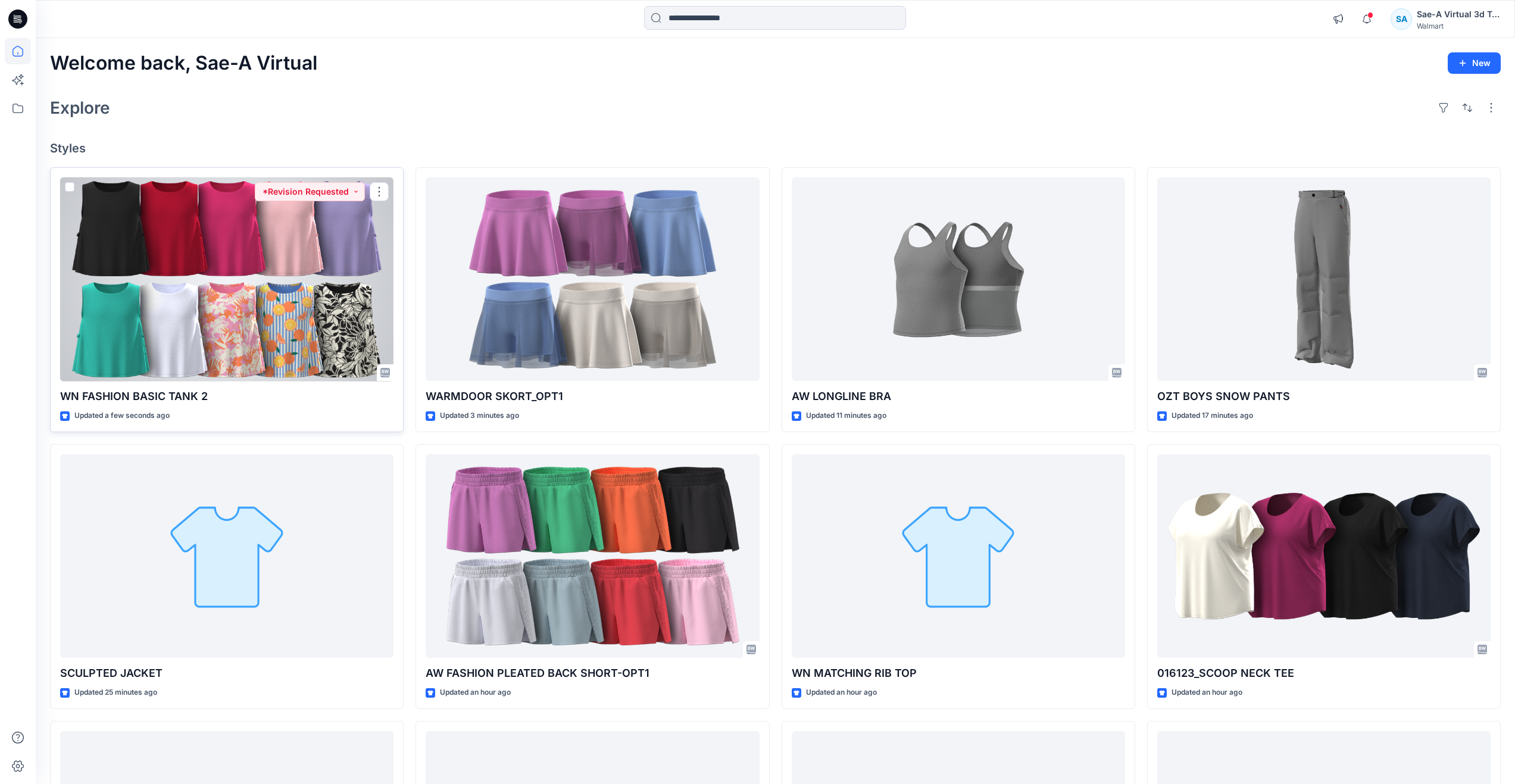
click at [277, 284] on div at bounding box center [226, 280] width 333 height 205
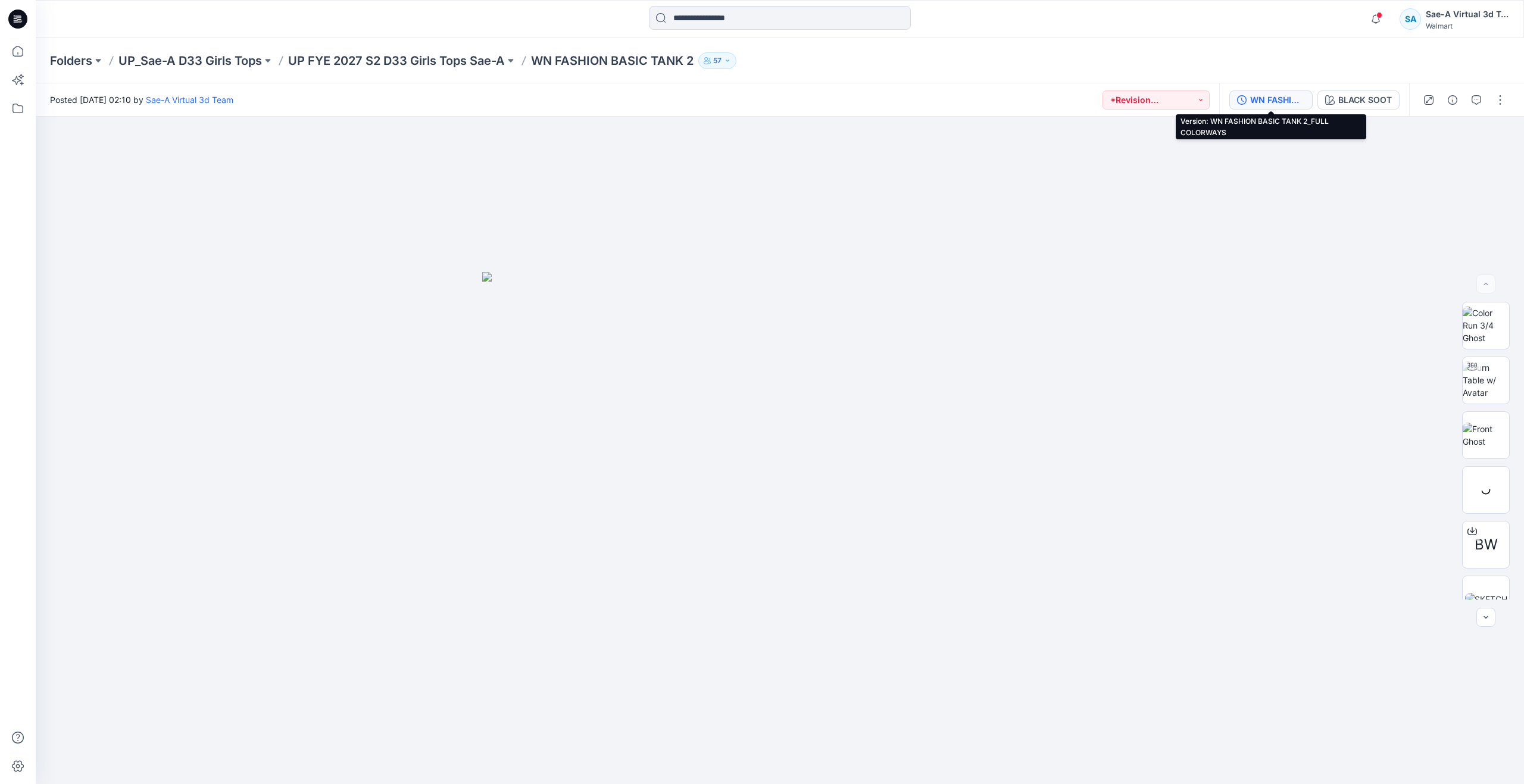
click at [1283, 98] on div "WN FASHION BASIC TANK 2_FULL COLORWAYS" at bounding box center [1277, 100] width 55 height 13
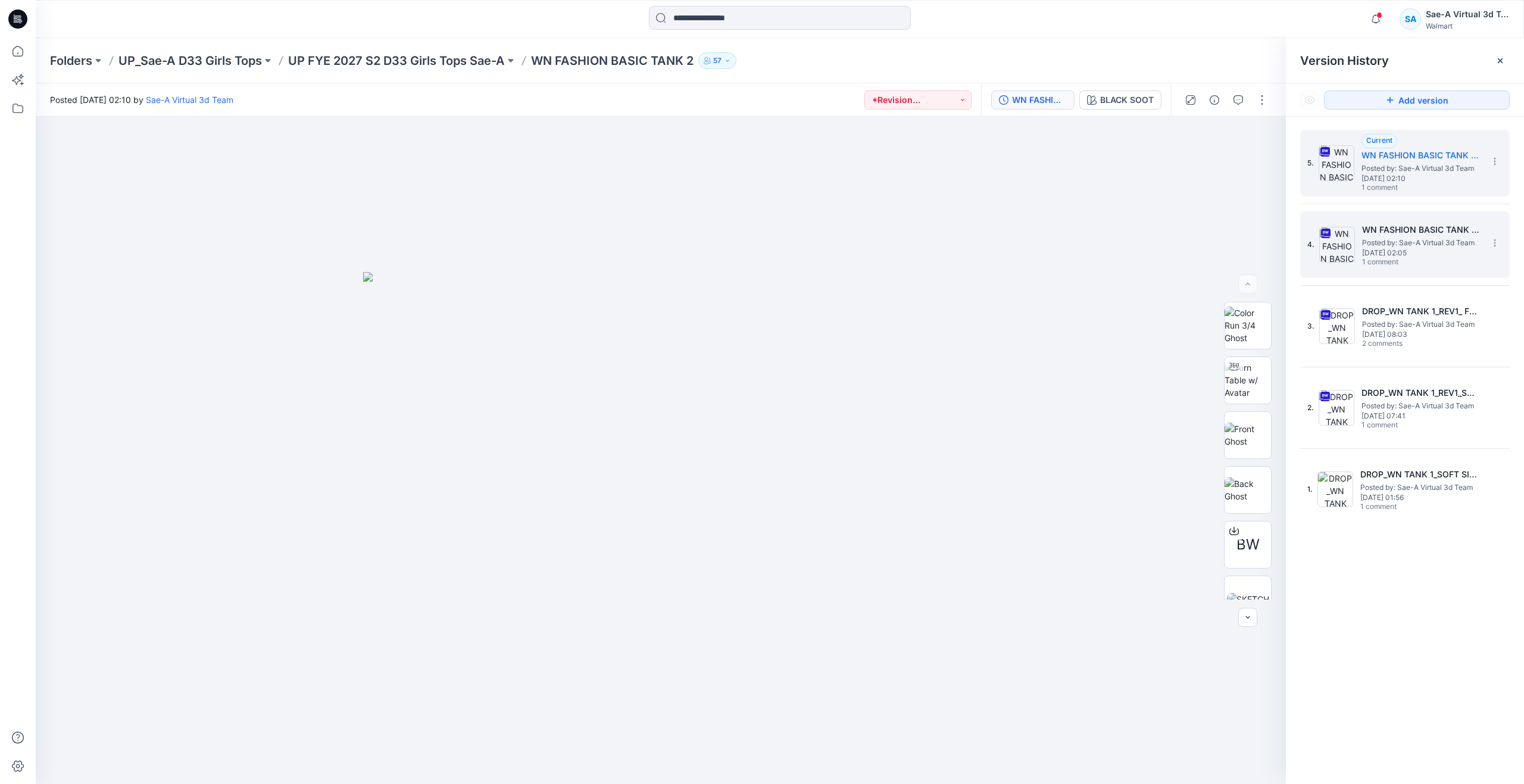
click at [1379, 240] on span "Posted by: Sae-A Virtual 3d Team" at bounding box center [1422, 242] width 119 height 12
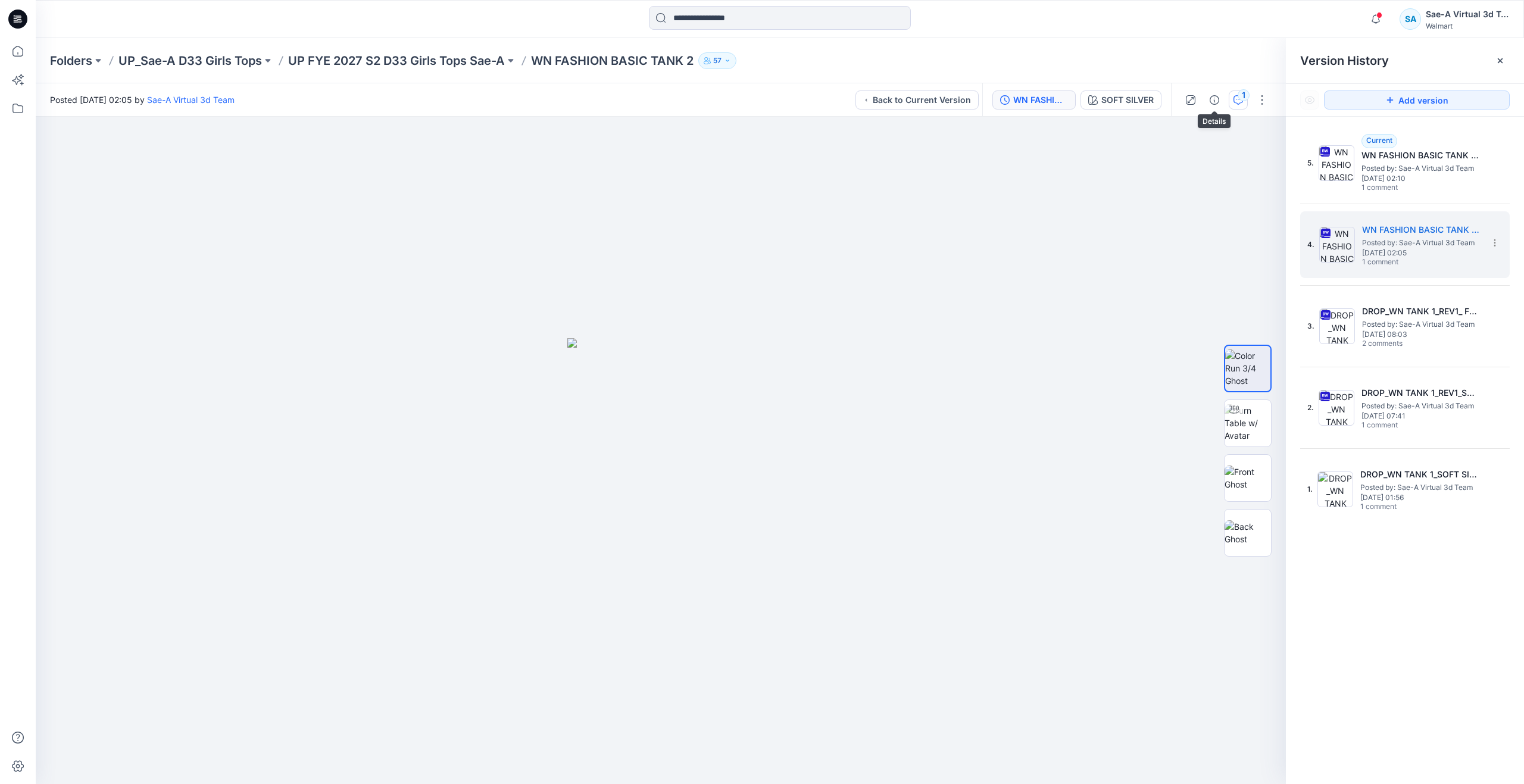
click at [1239, 96] on div "1" at bounding box center [1243, 94] width 12 height 12
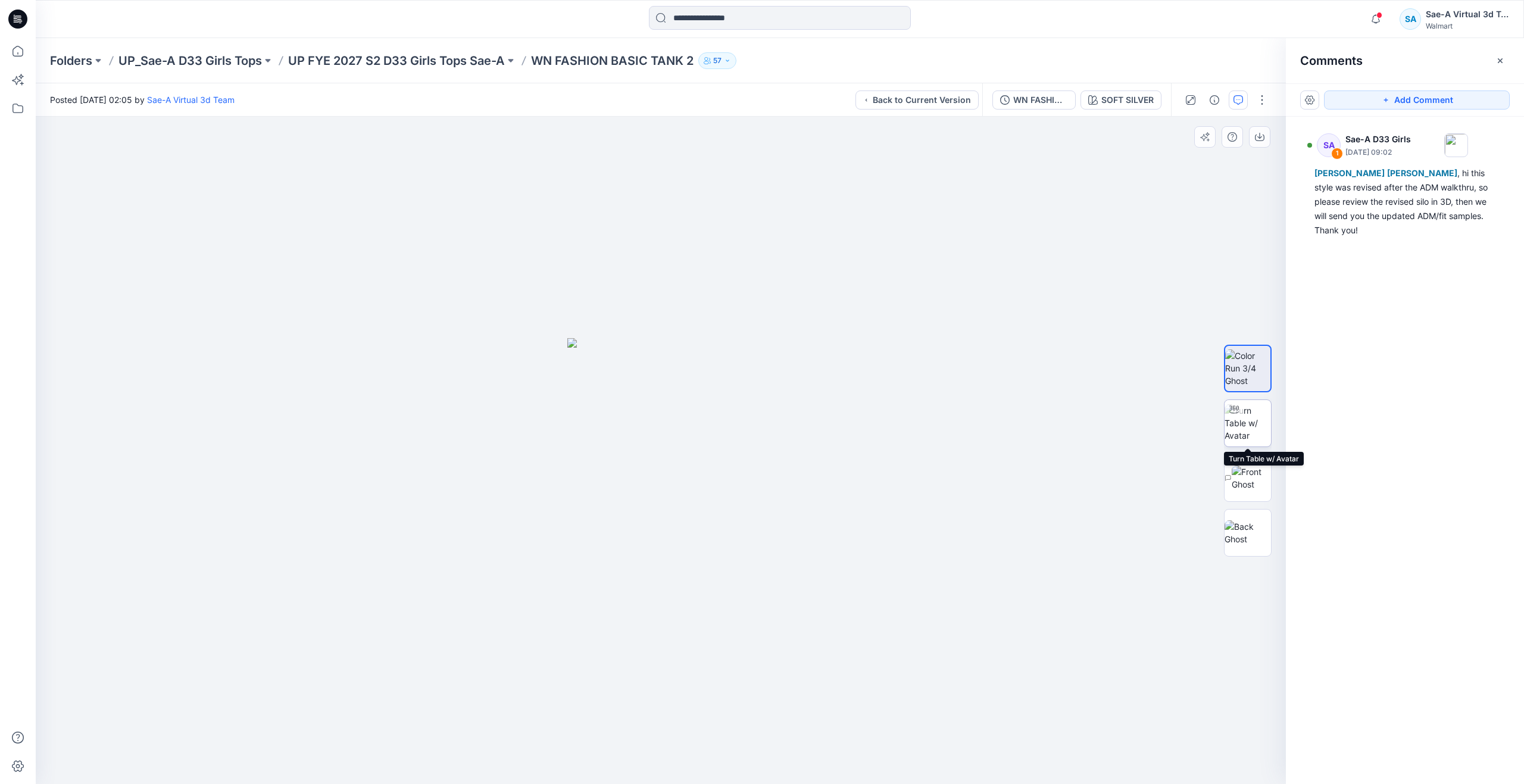
click at [1248, 420] on img at bounding box center [1248, 422] width 47 height 38
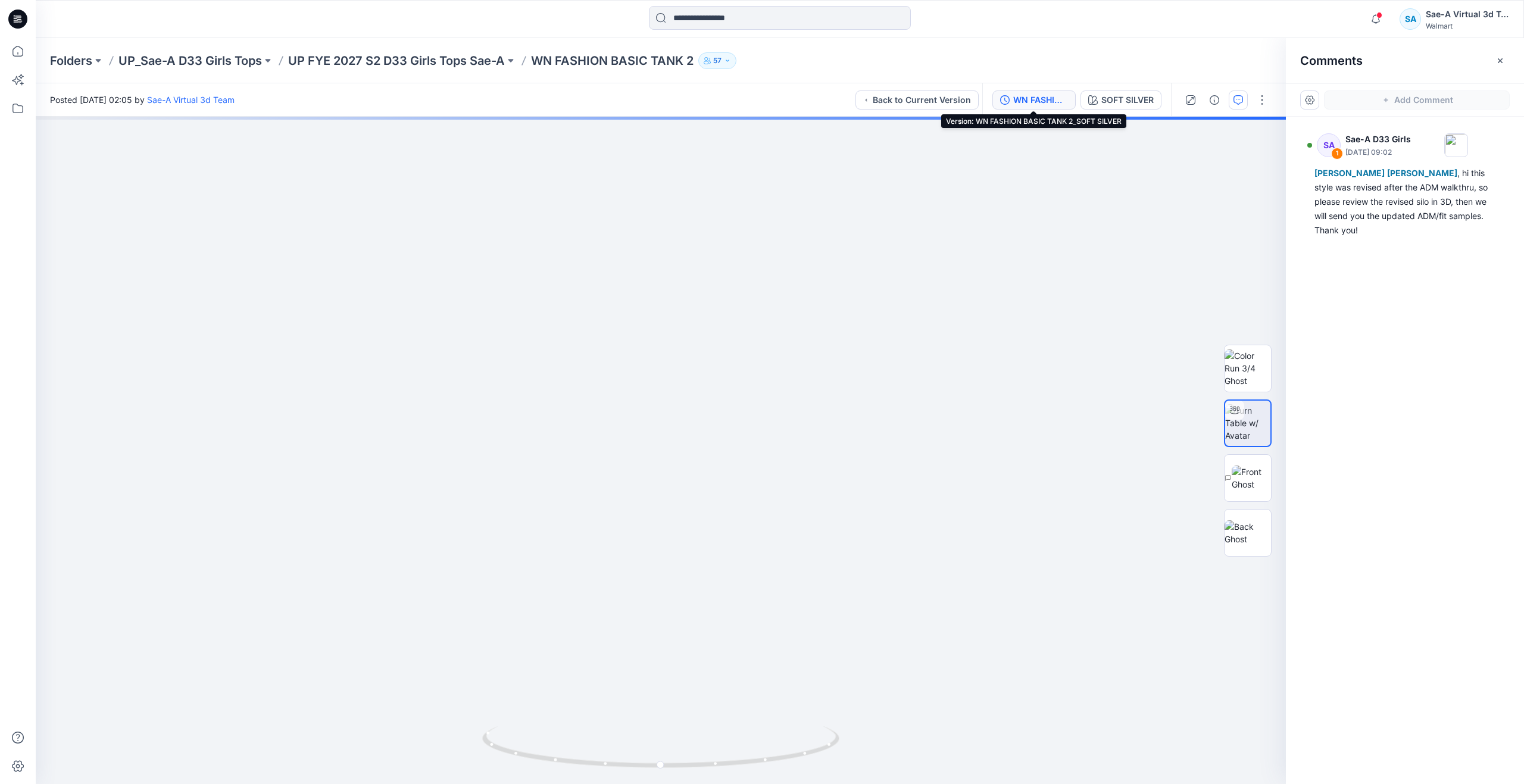
click at [1050, 97] on div "WN FASHION BASIC TANK 2_SOFT SILVER" at bounding box center [1040, 100] width 55 height 13
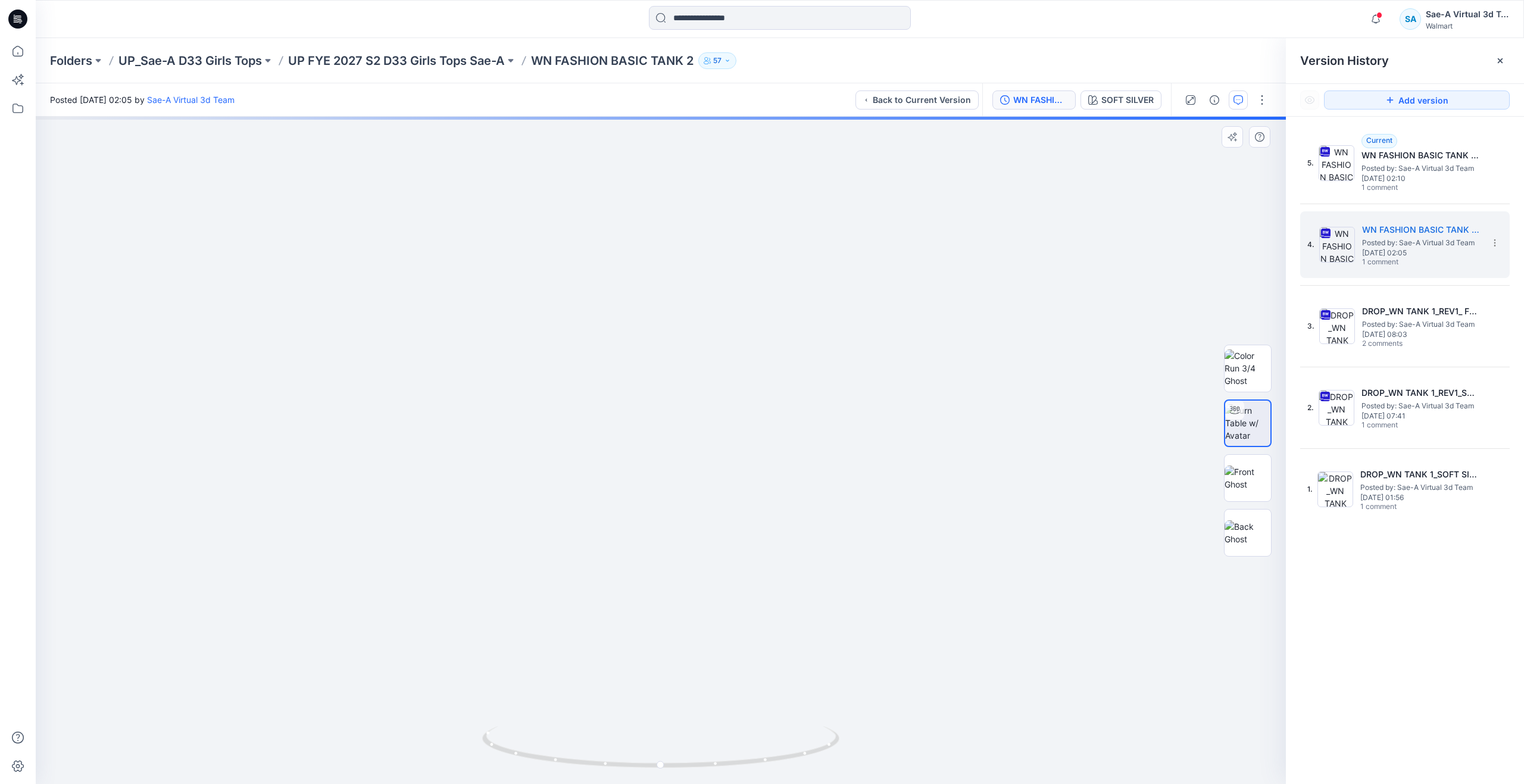
drag, startPoint x: 699, startPoint y: 517, endPoint x: 686, endPoint y: 609, distance: 92.9
drag, startPoint x: 633, startPoint y: 766, endPoint x: 642, endPoint y: 727, distance: 40.0
click at [642, 727] on icon at bounding box center [661, 748] width 360 height 45
click at [15, 51] on icon at bounding box center [17, 50] width 26 height 26
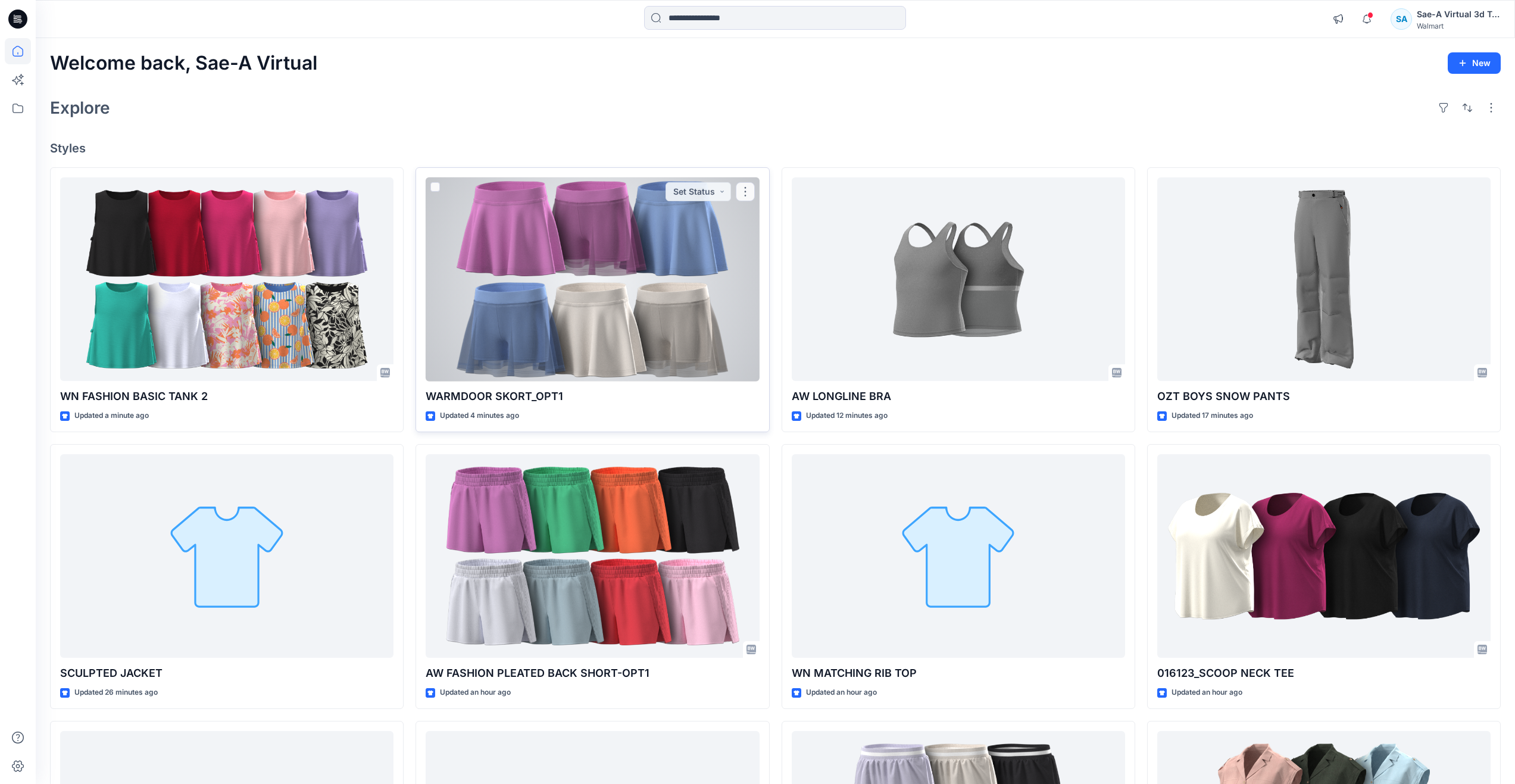
click at [568, 299] on div at bounding box center [591, 280] width 333 height 205
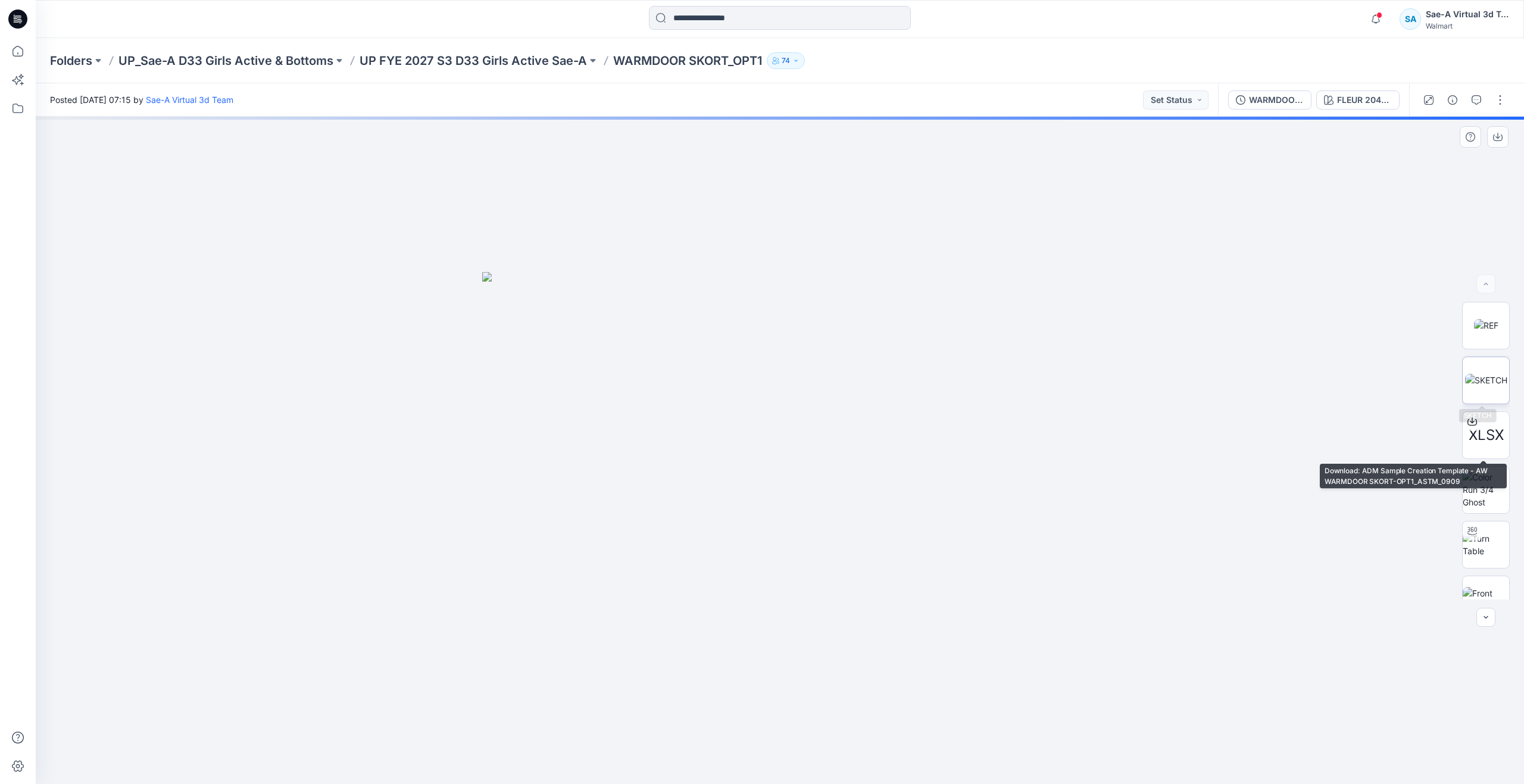
click at [1490, 384] on img at bounding box center [1485, 380] width 42 height 13
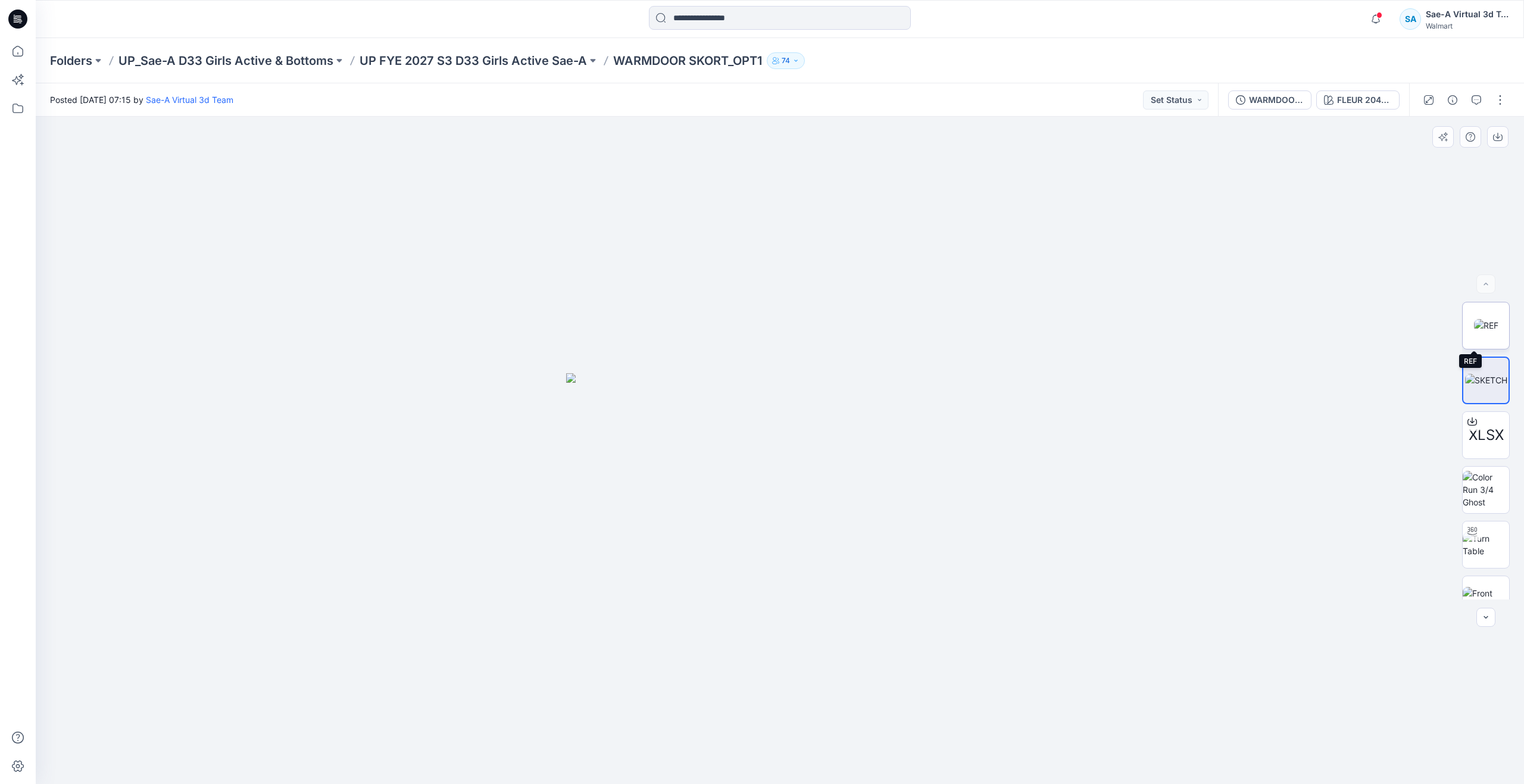
click at [1488, 331] on img at bounding box center [1485, 326] width 24 height 13
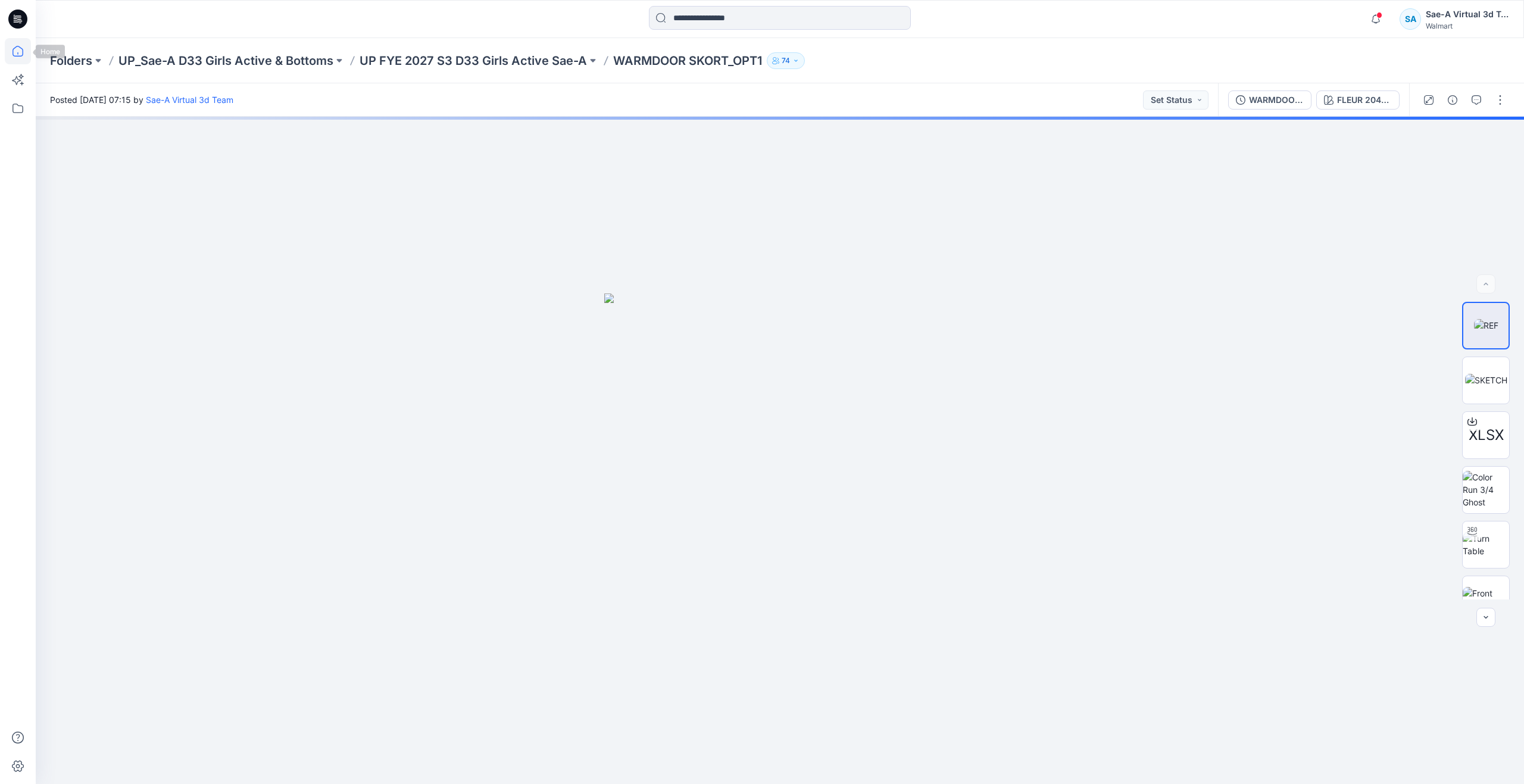
click at [23, 55] on icon at bounding box center [17, 50] width 26 height 26
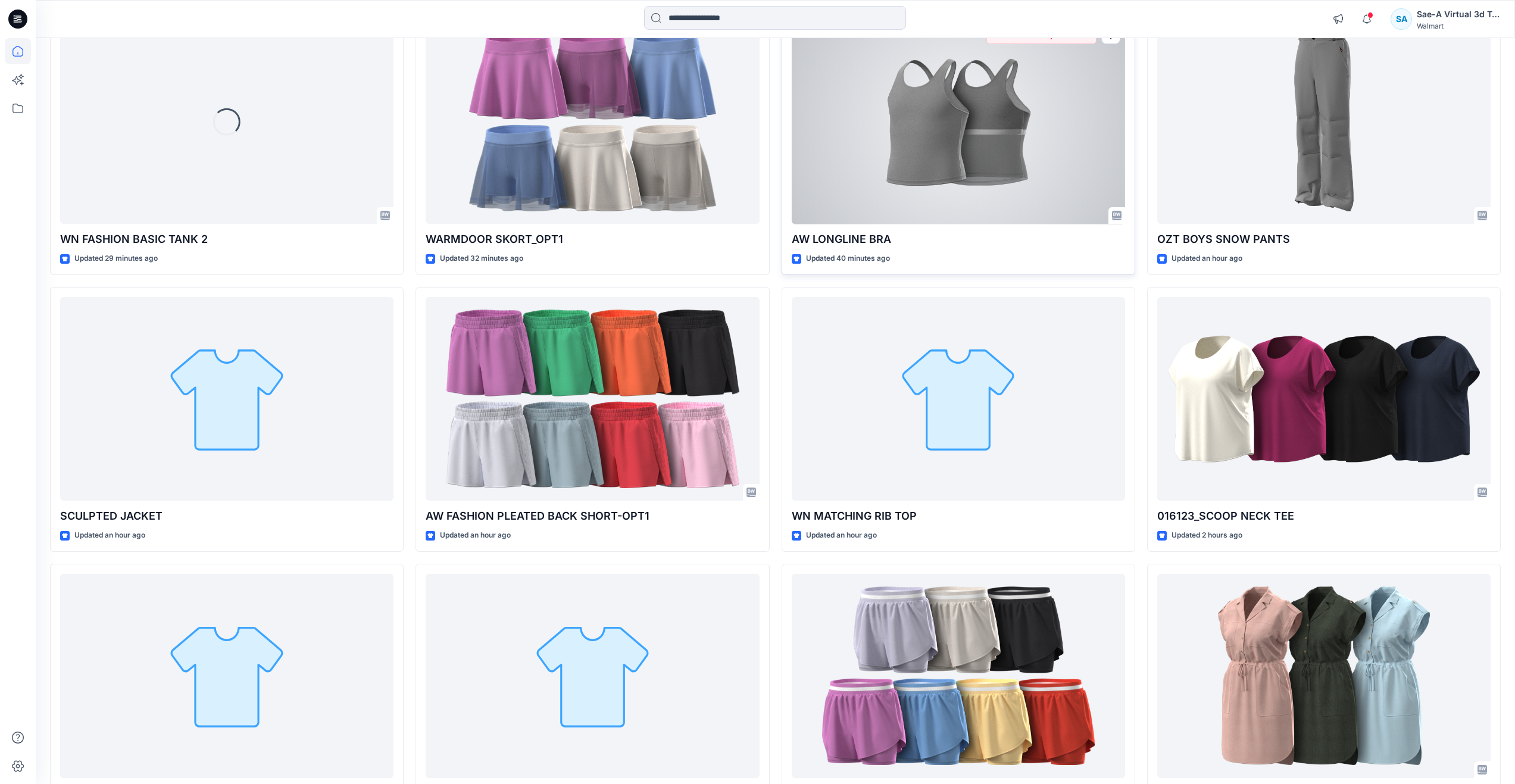
scroll to position [179, 0]
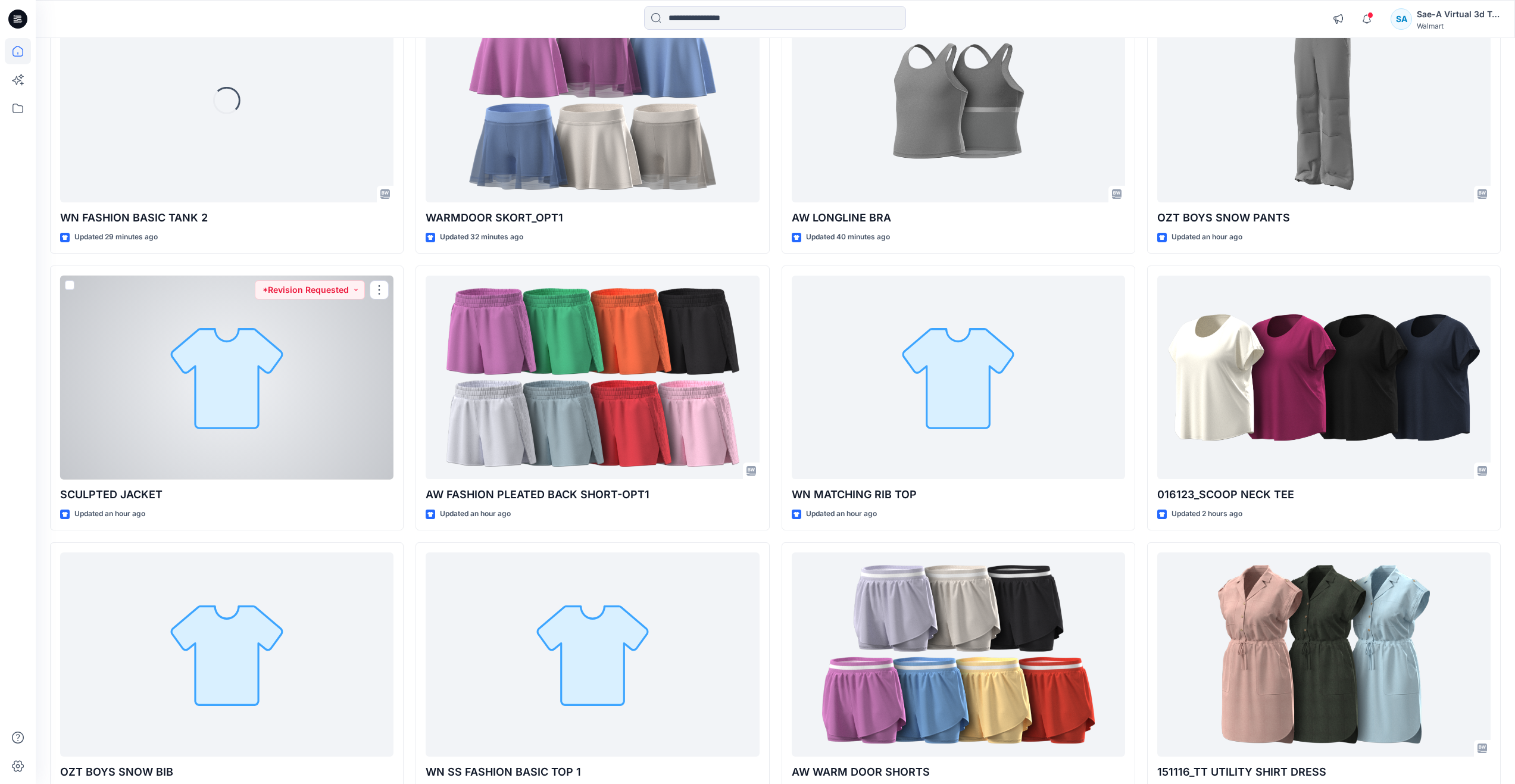
drag, startPoint x: 288, startPoint y: 405, endPoint x: 265, endPoint y: 398, distance: 24.0
click at [288, 405] on div at bounding box center [226, 378] width 333 height 205
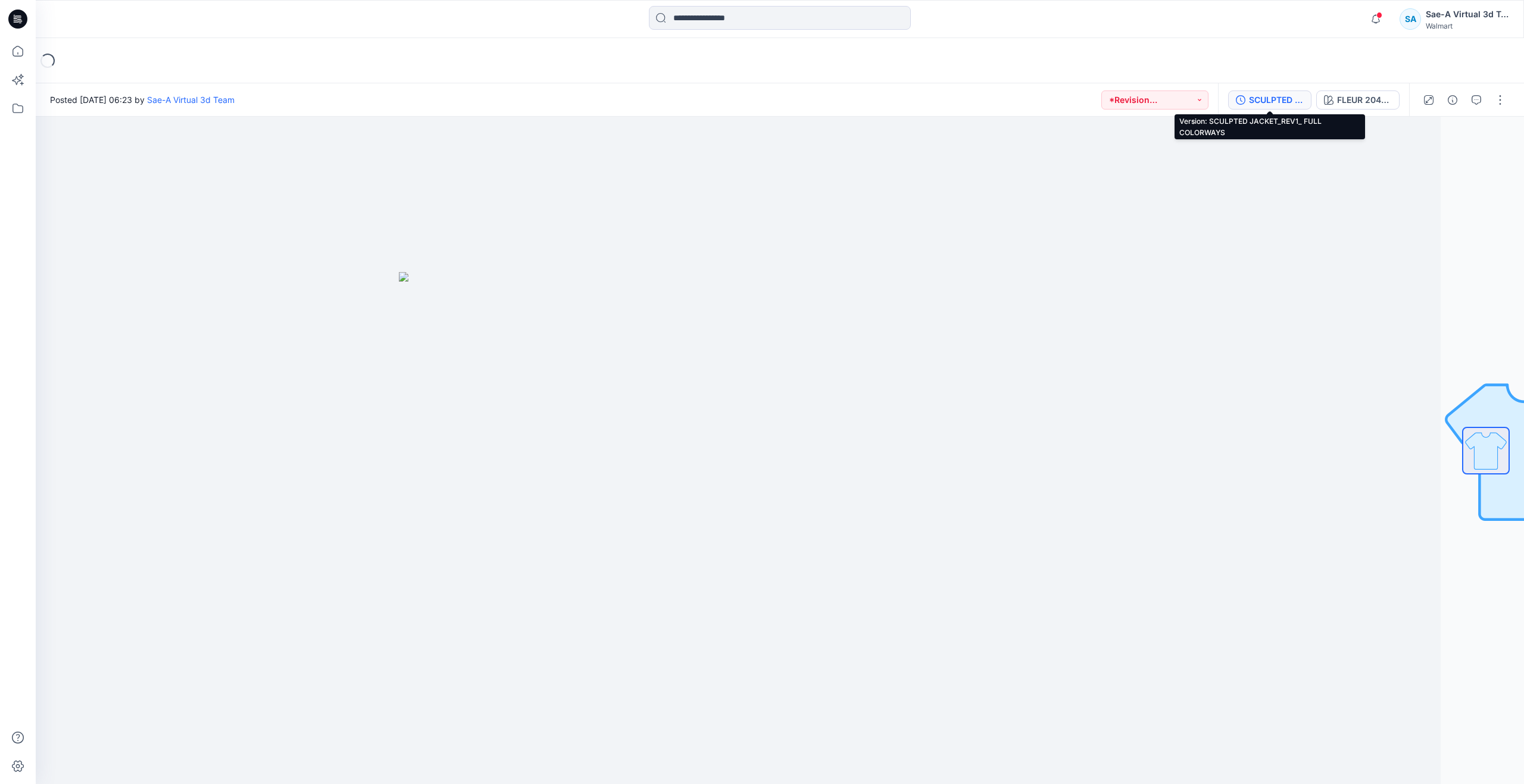
click at [1292, 100] on div "SCULPTED JACKET_REV1_ FULL COLORWAYS" at bounding box center [1276, 100] width 55 height 13
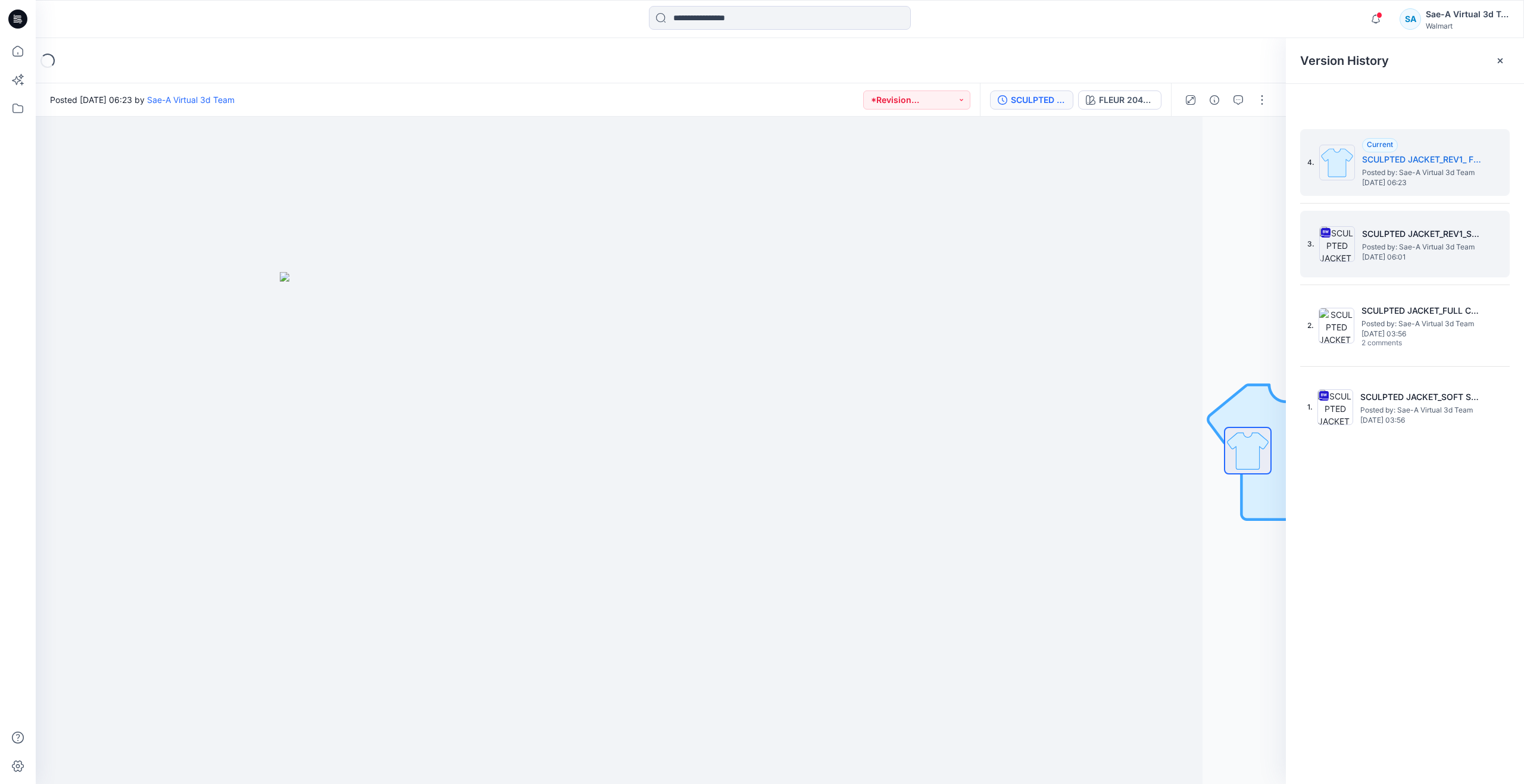
click at [1381, 237] on h5 "SCULPTED JACKET_REV1_SOFT SILVER" at bounding box center [1422, 234] width 119 height 14
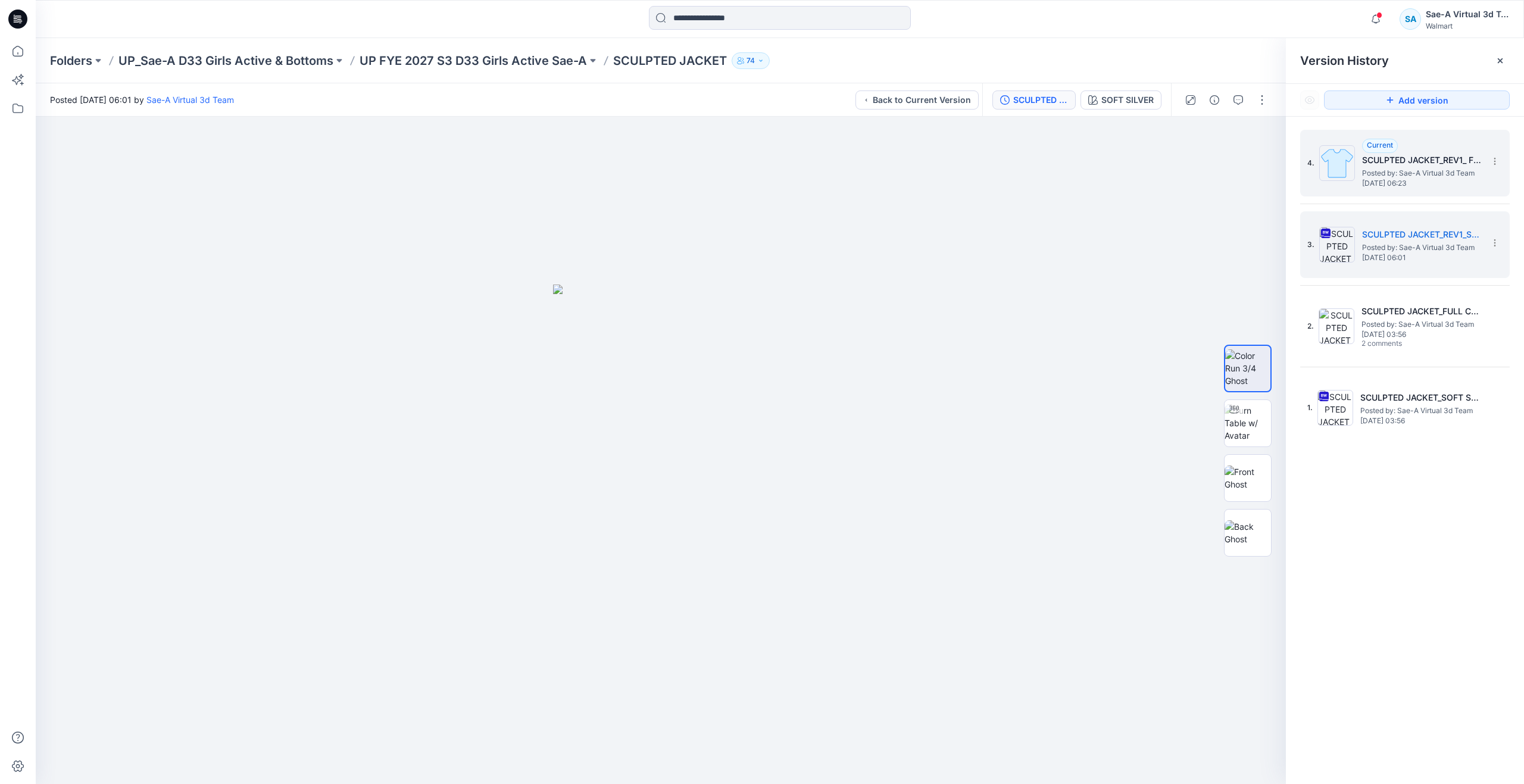
click at [1355, 176] on div "4. Current SCULPTED JACKET_REV1_ FULL COLORWAYS Posted by: Sae-A Virtual 3d Tea…" at bounding box center [1397, 163] width 179 height 57
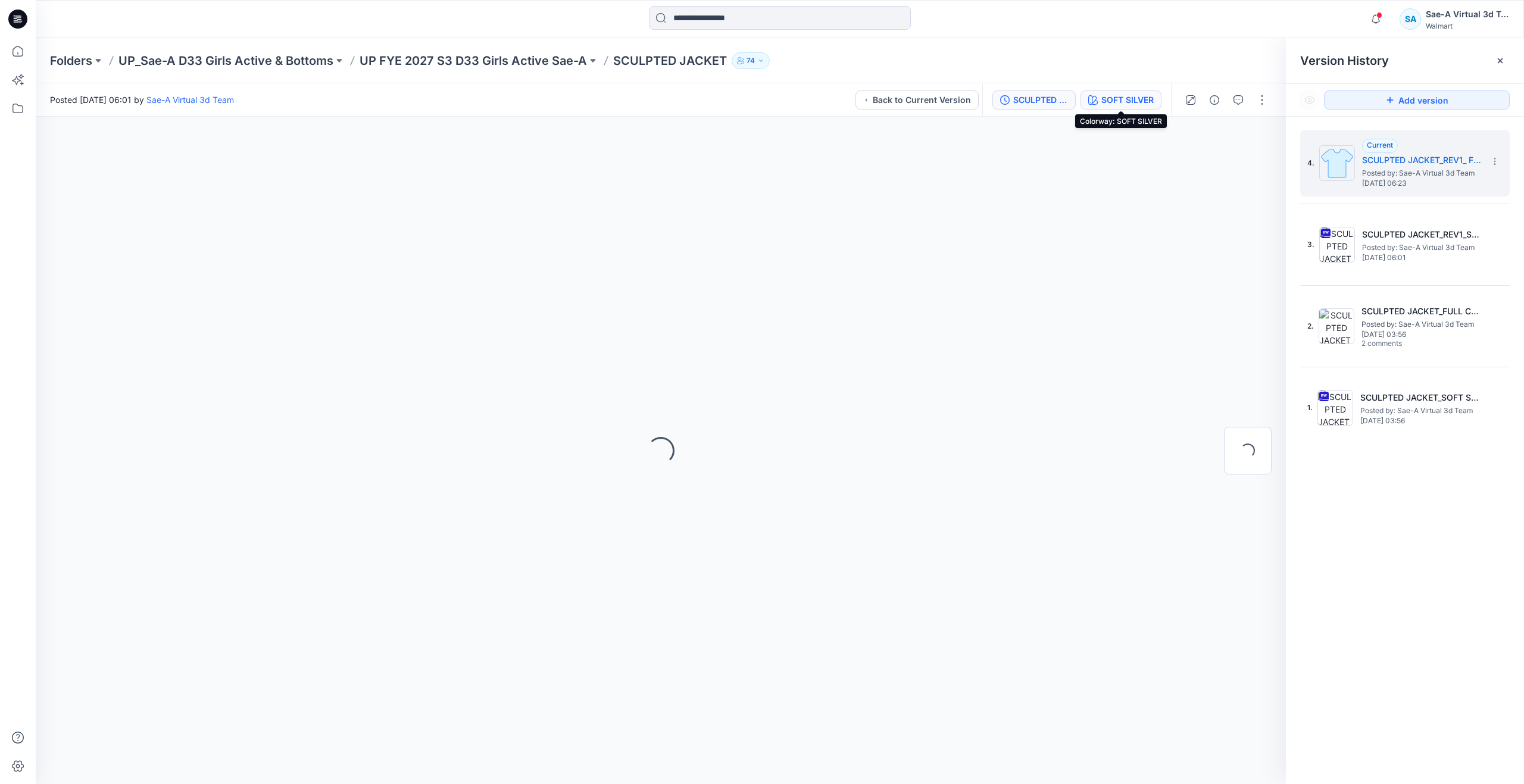
click at [1125, 96] on div "SOFT SILVER" at bounding box center [1127, 100] width 52 height 13
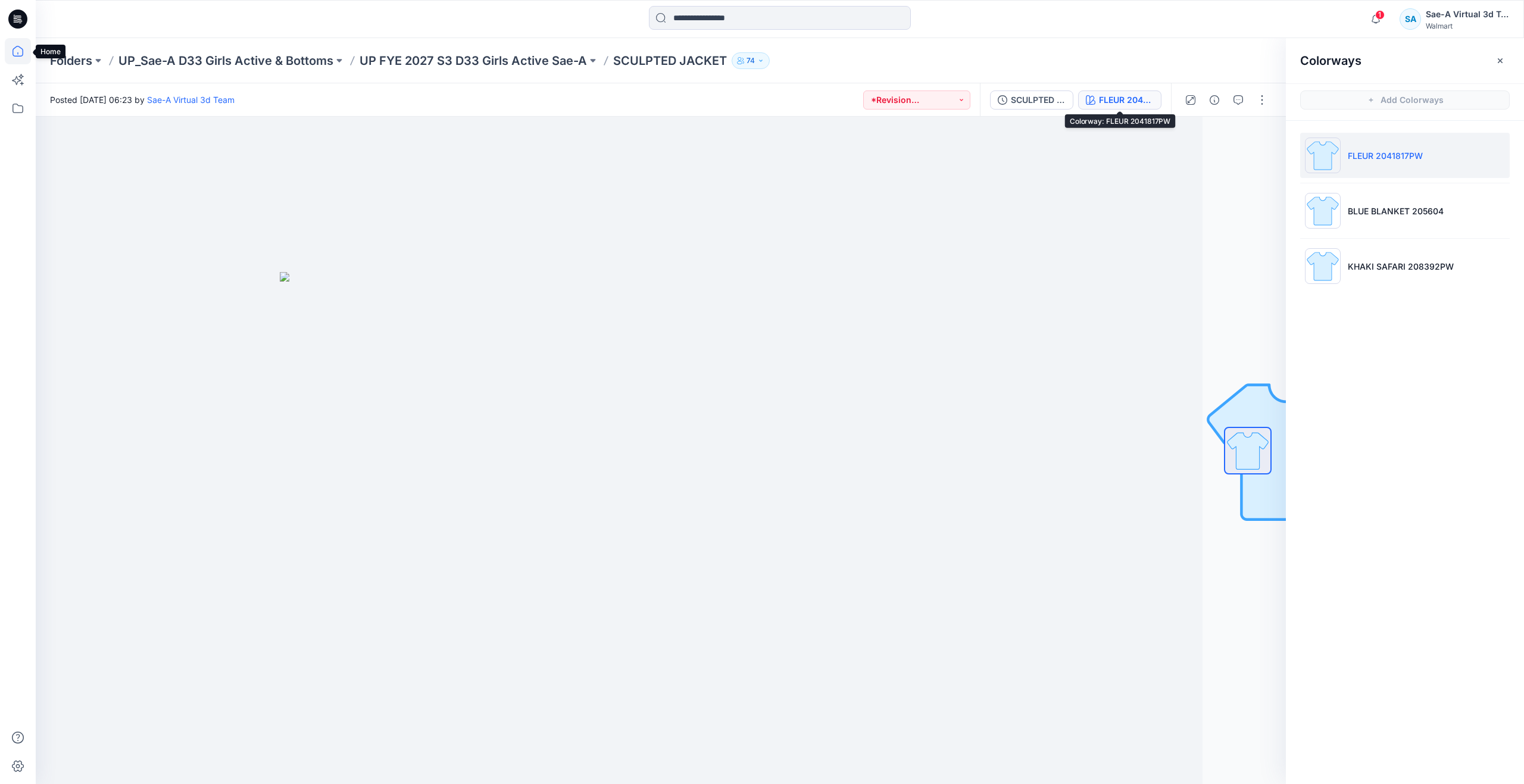
click at [14, 39] on icon at bounding box center [17, 50] width 26 height 26
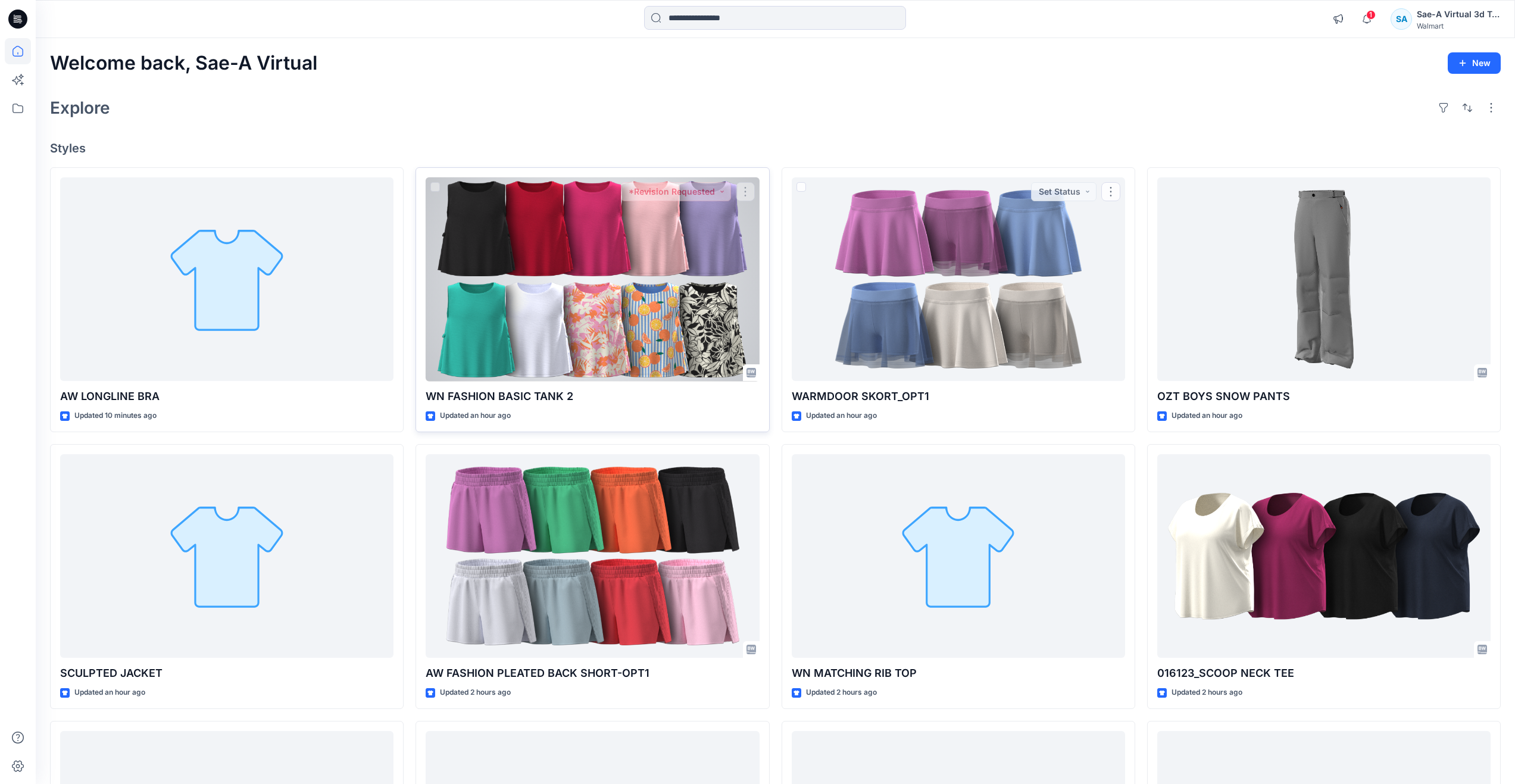
click at [553, 296] on div at bounding box center [591, 280] width 333 height 205
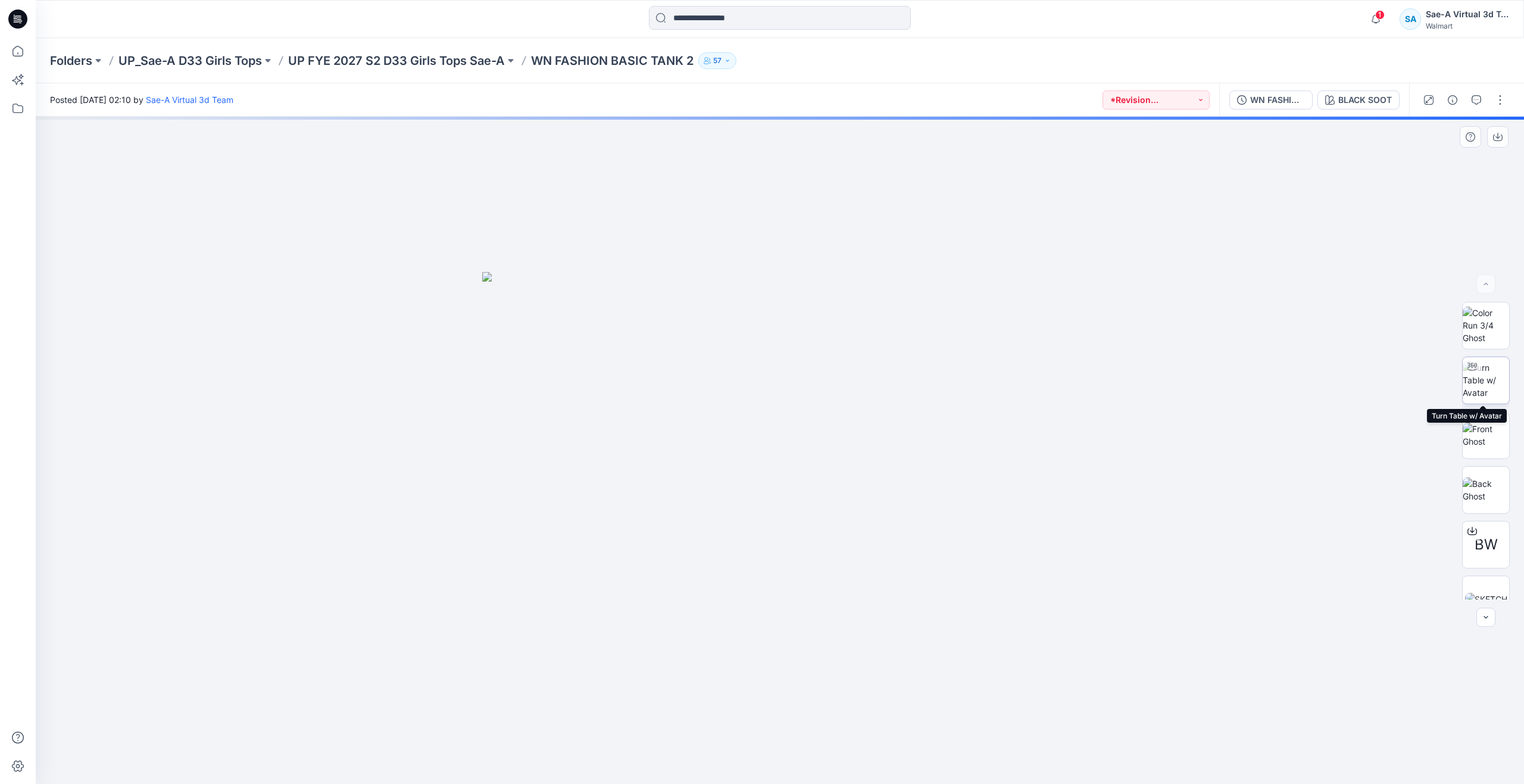
click at [1483, 385] on img at bounding box center [1486, 380] width 47 height 38
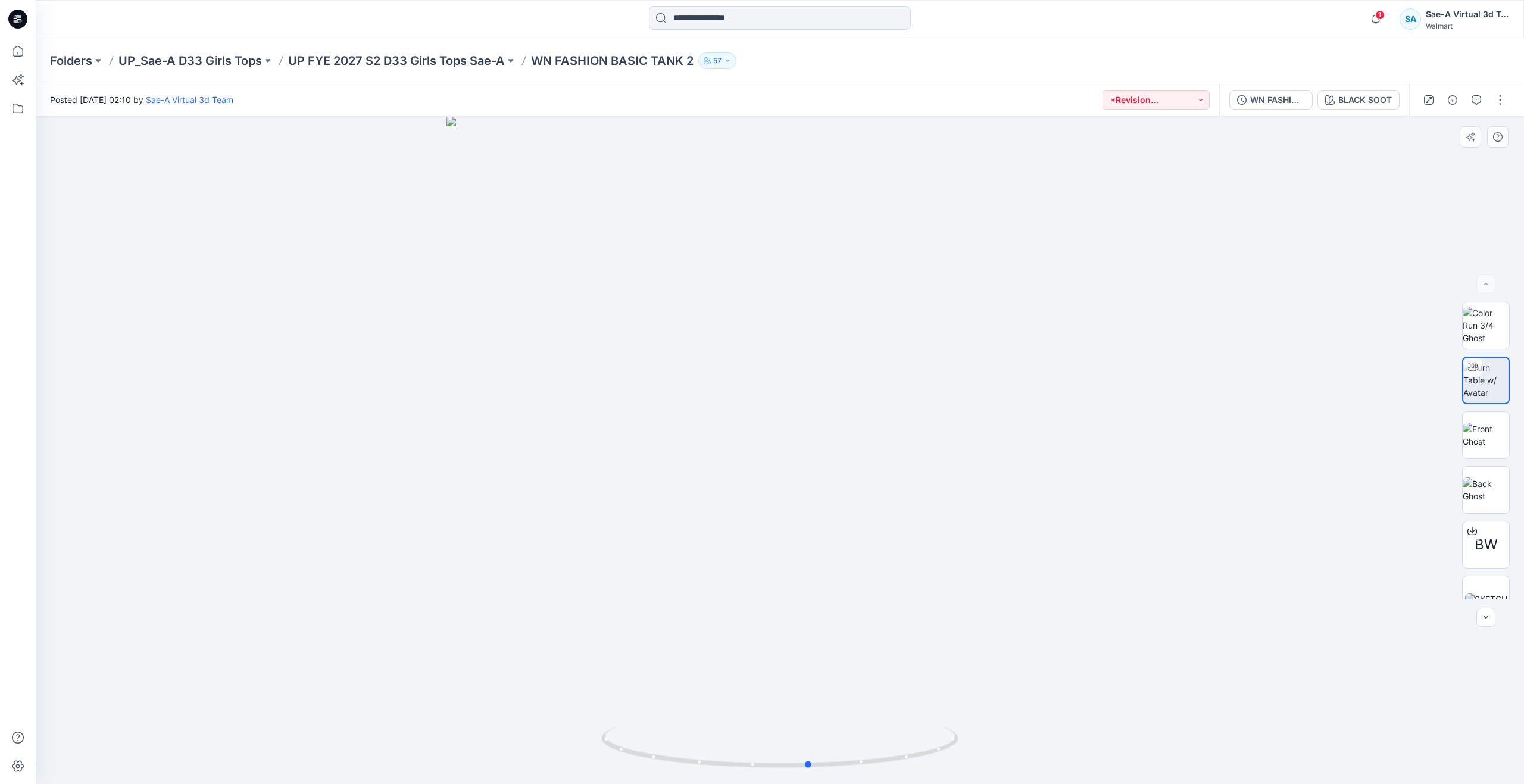
drag, startPoint x: 793, startPoint y: 766, endPoint x: 466, endPoint y: 668, distance: 341.4
click at [466, 668] on div at bounding box center [780, 450] width 1488 height 667
click at [7, 46] on icon at bounding box center [17, 50] width 26 height 26
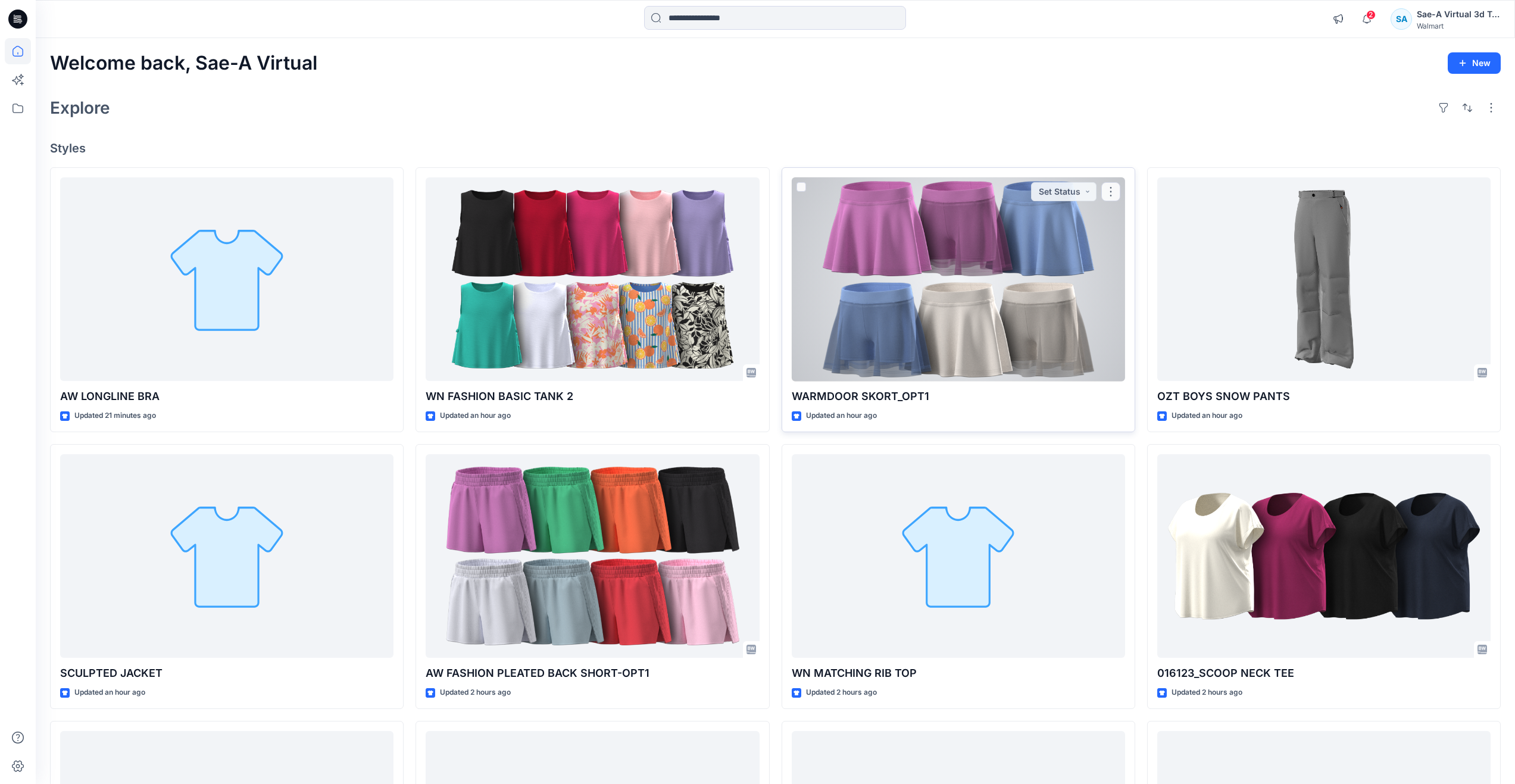
click at [871, 309] on div at bounding box center [958, 280] width 333 height 205
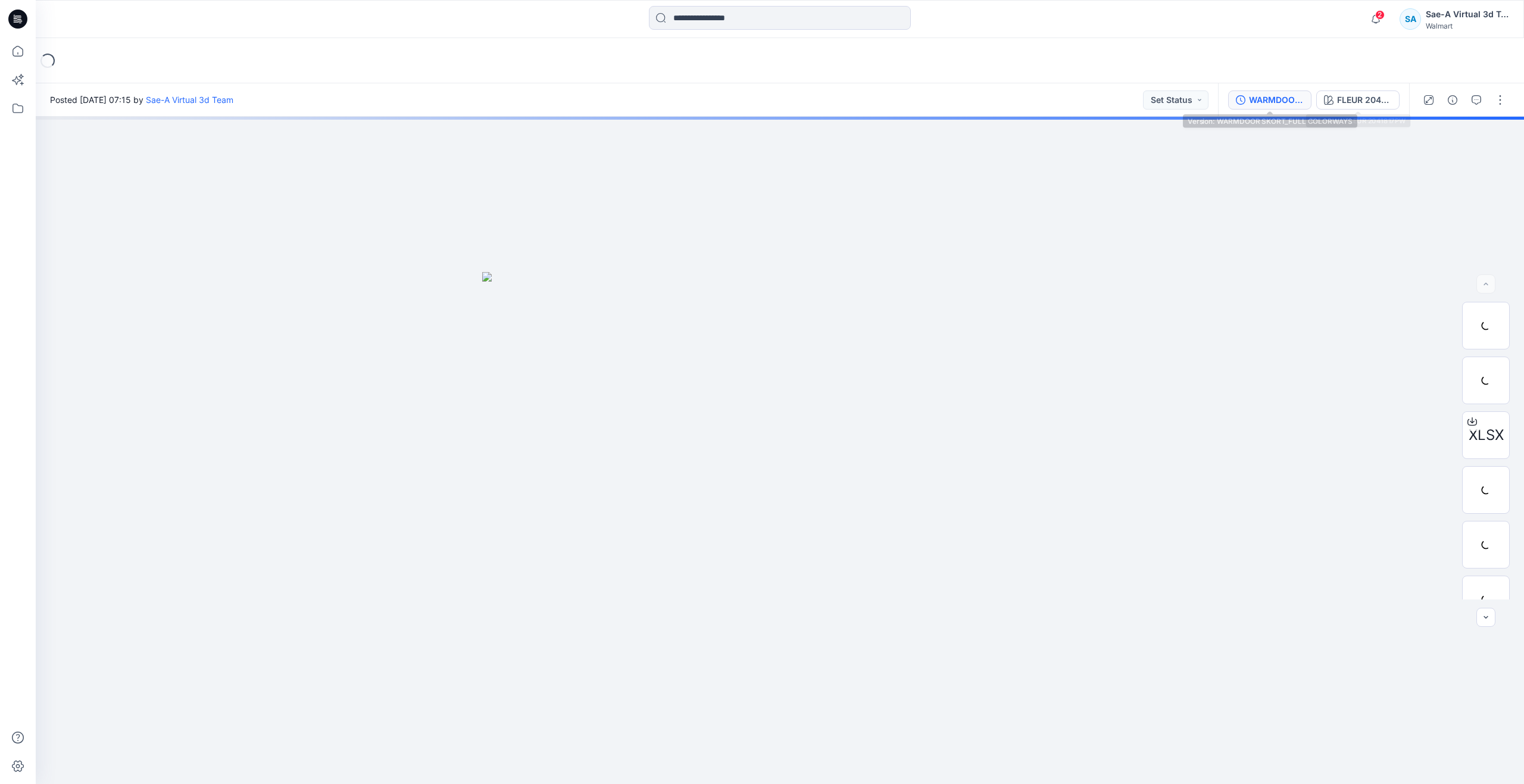
click at [1266, 101] on div "WARMDOOR SKORT_FULL COLORWAYS" at bounding box center [1276, 100] width 55 height 13
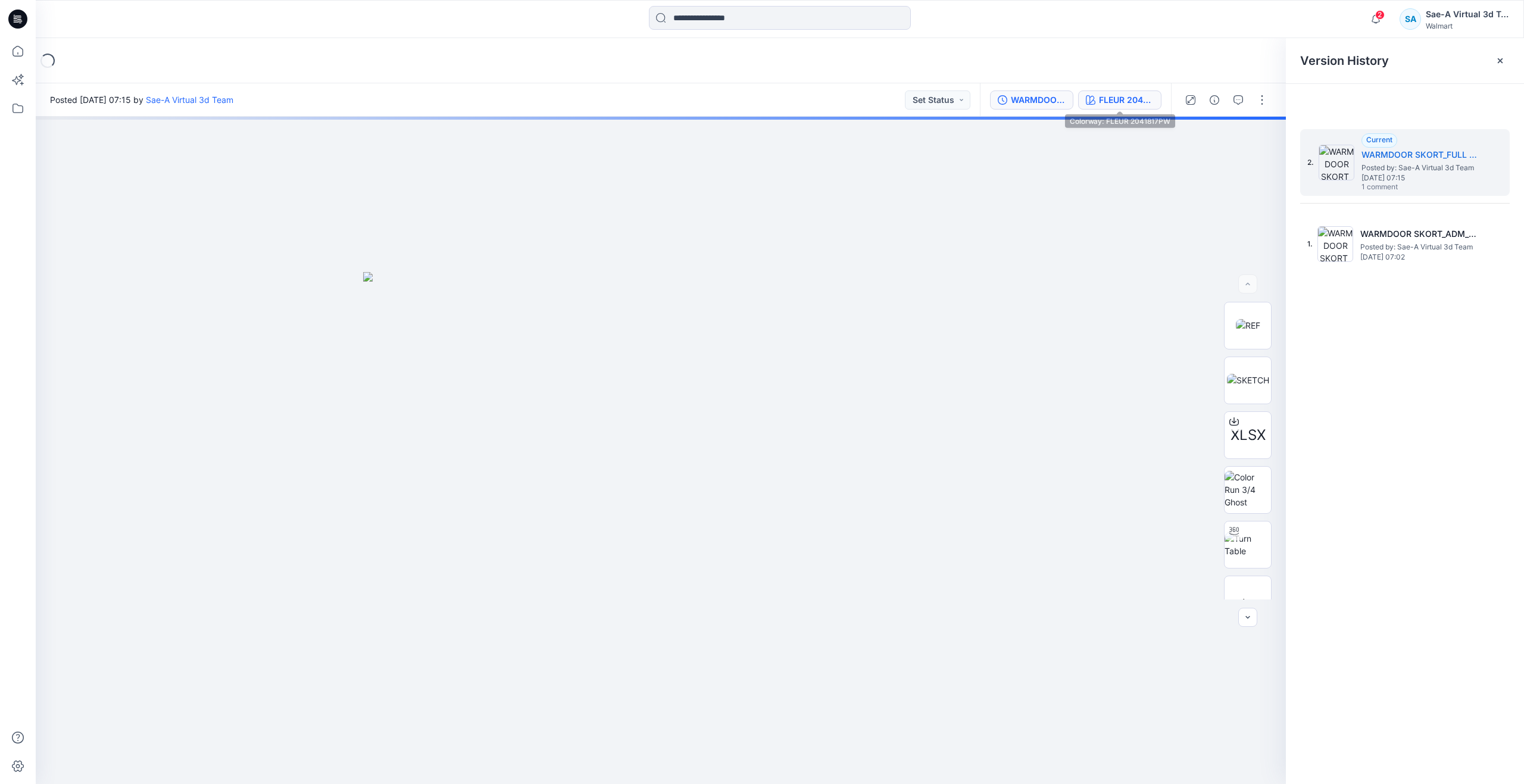
click at [1125, 96] on div "FLEUR 2041817PW" at bounding box center [1125, 100] width 55 height 13
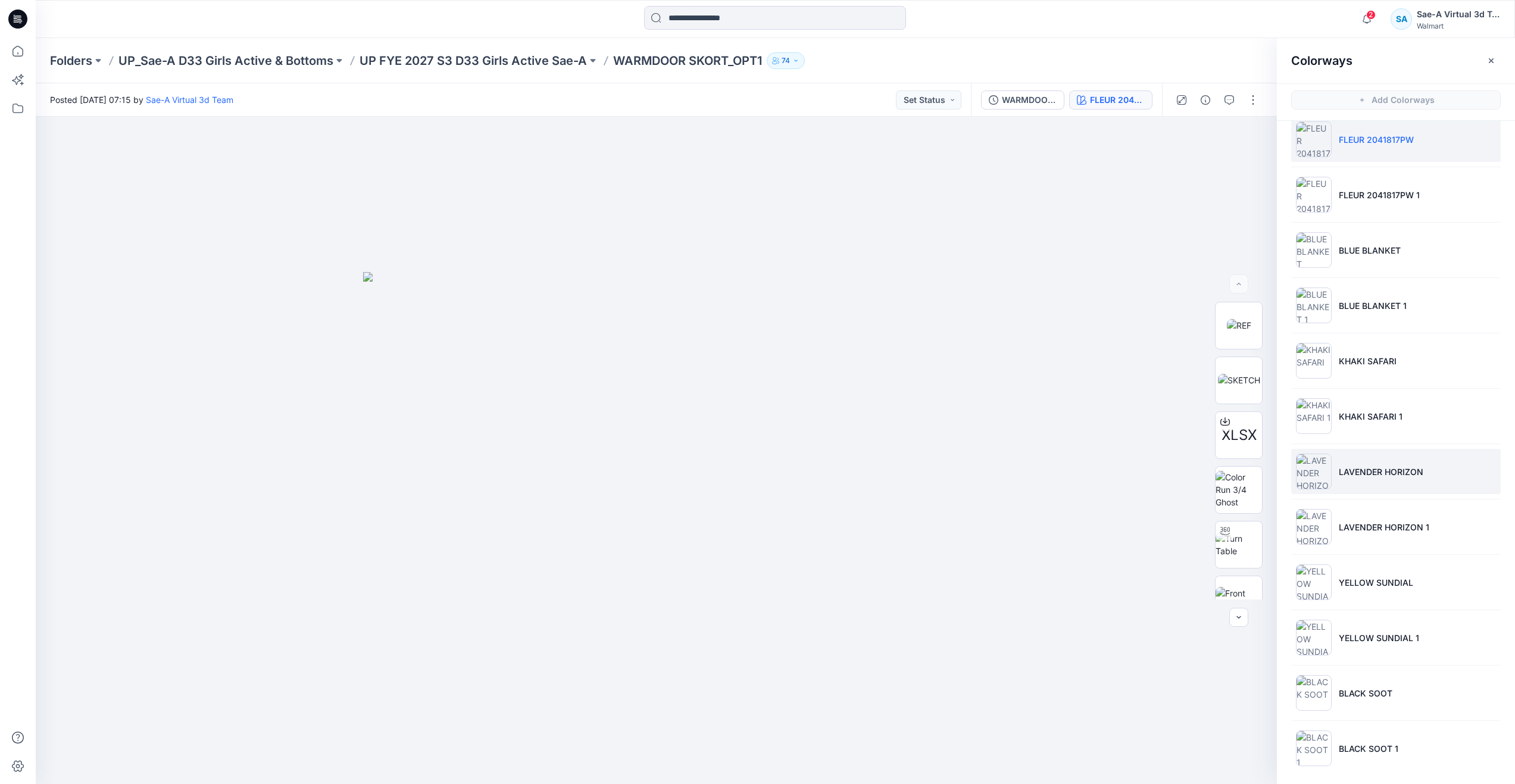
scroll to position [21, 0]
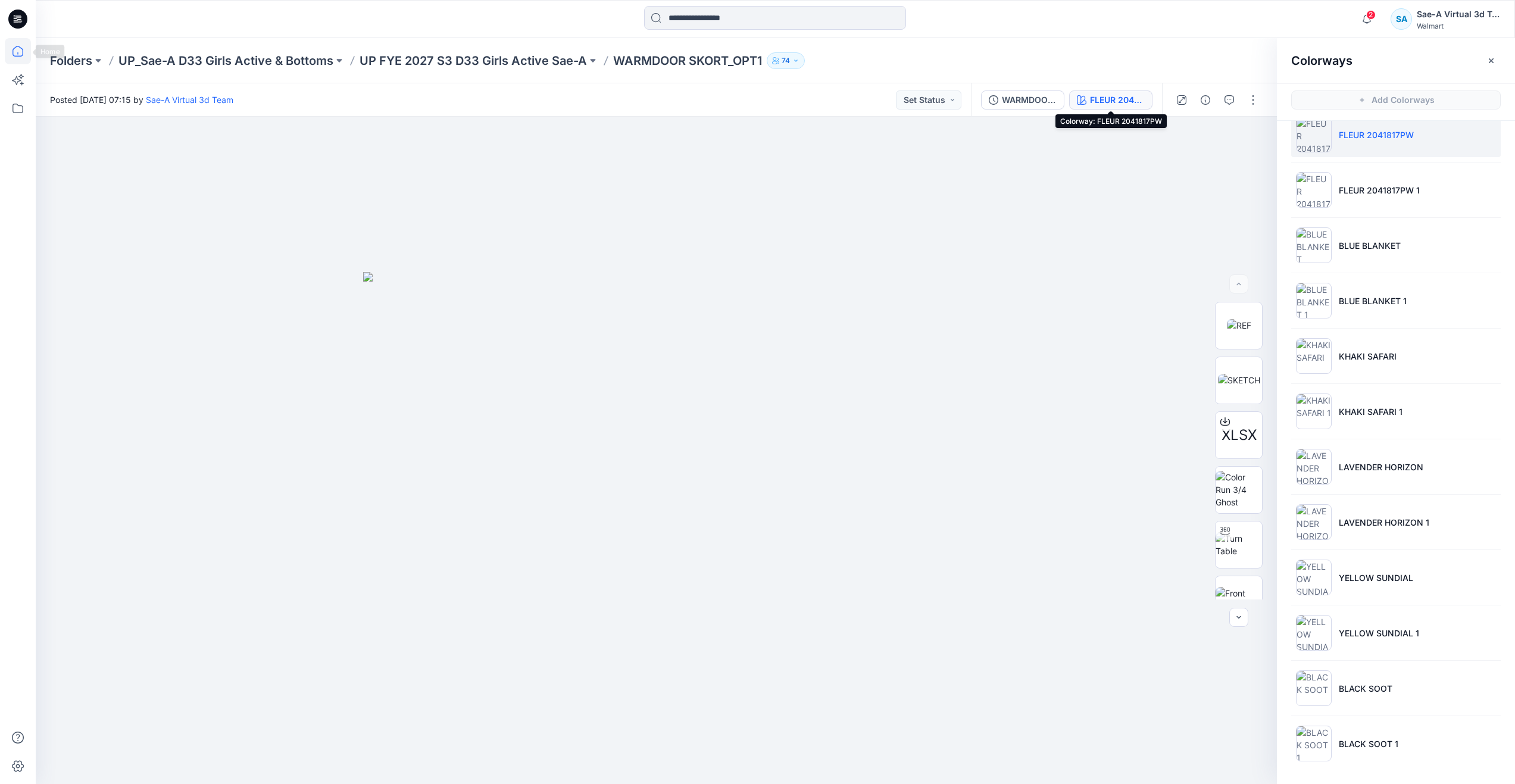
click at [22, 53] on icon at bounding box center [17, 50] width 26 height 26
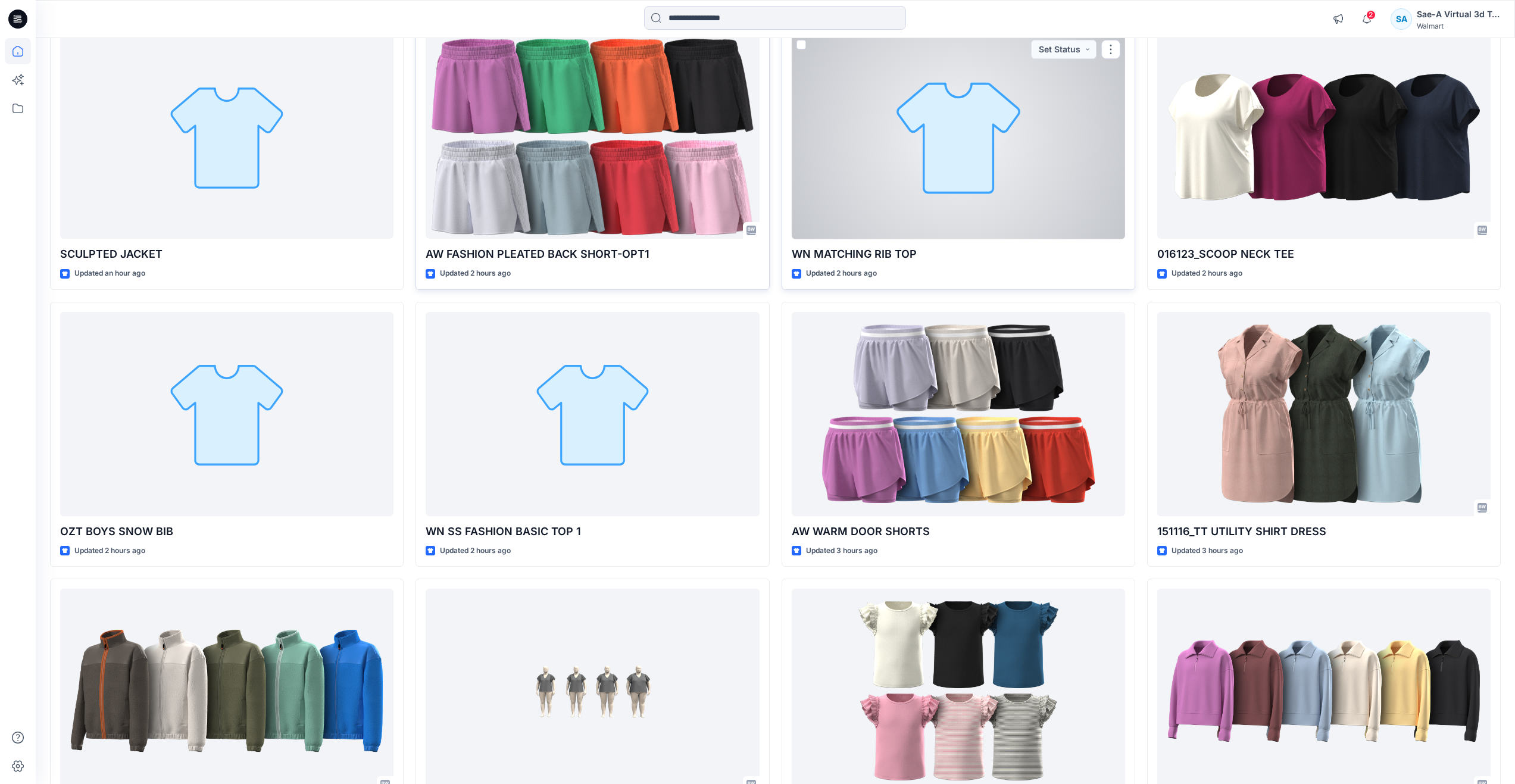
scroll to position [438, 0]
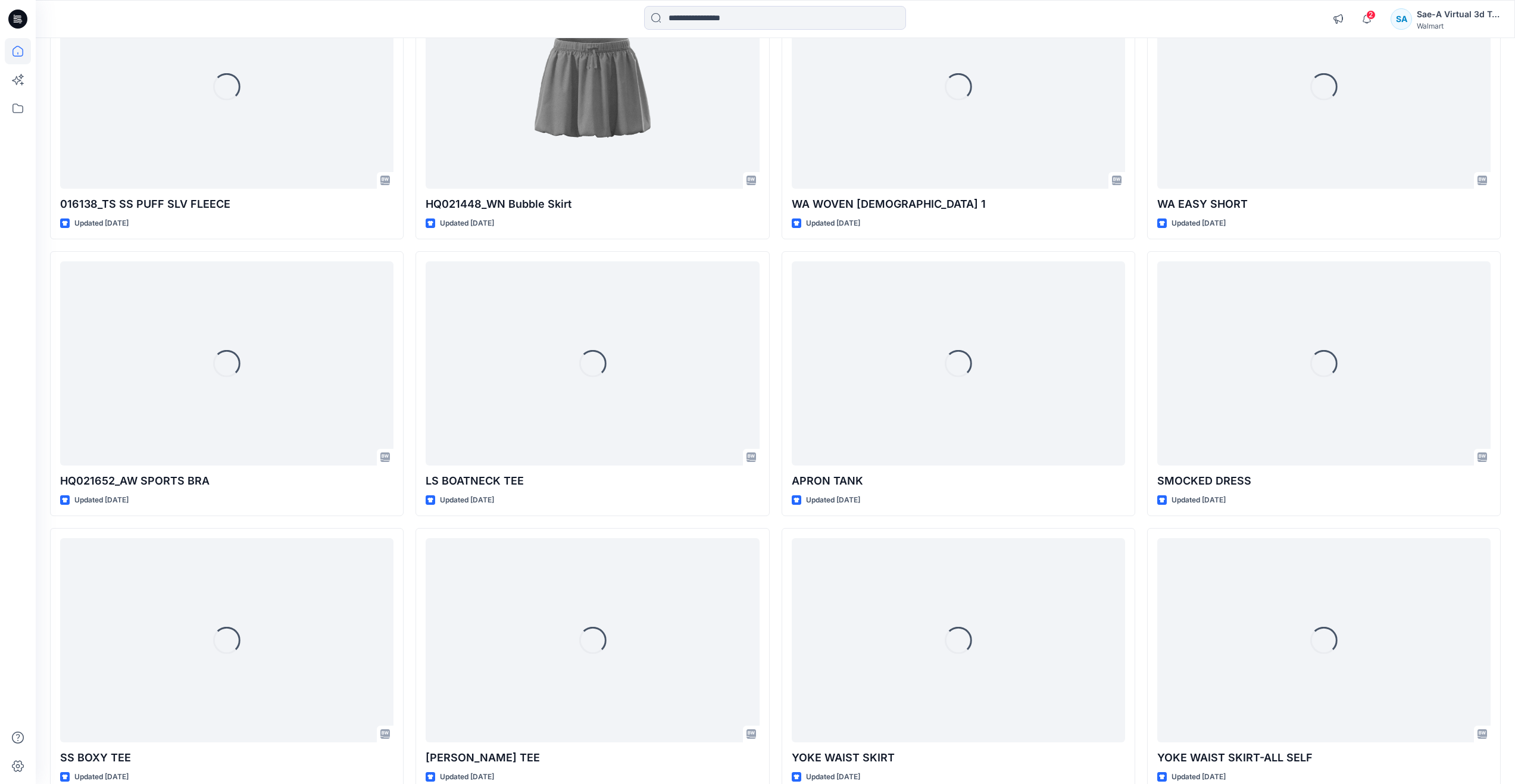
scroll to position [8387, 0]
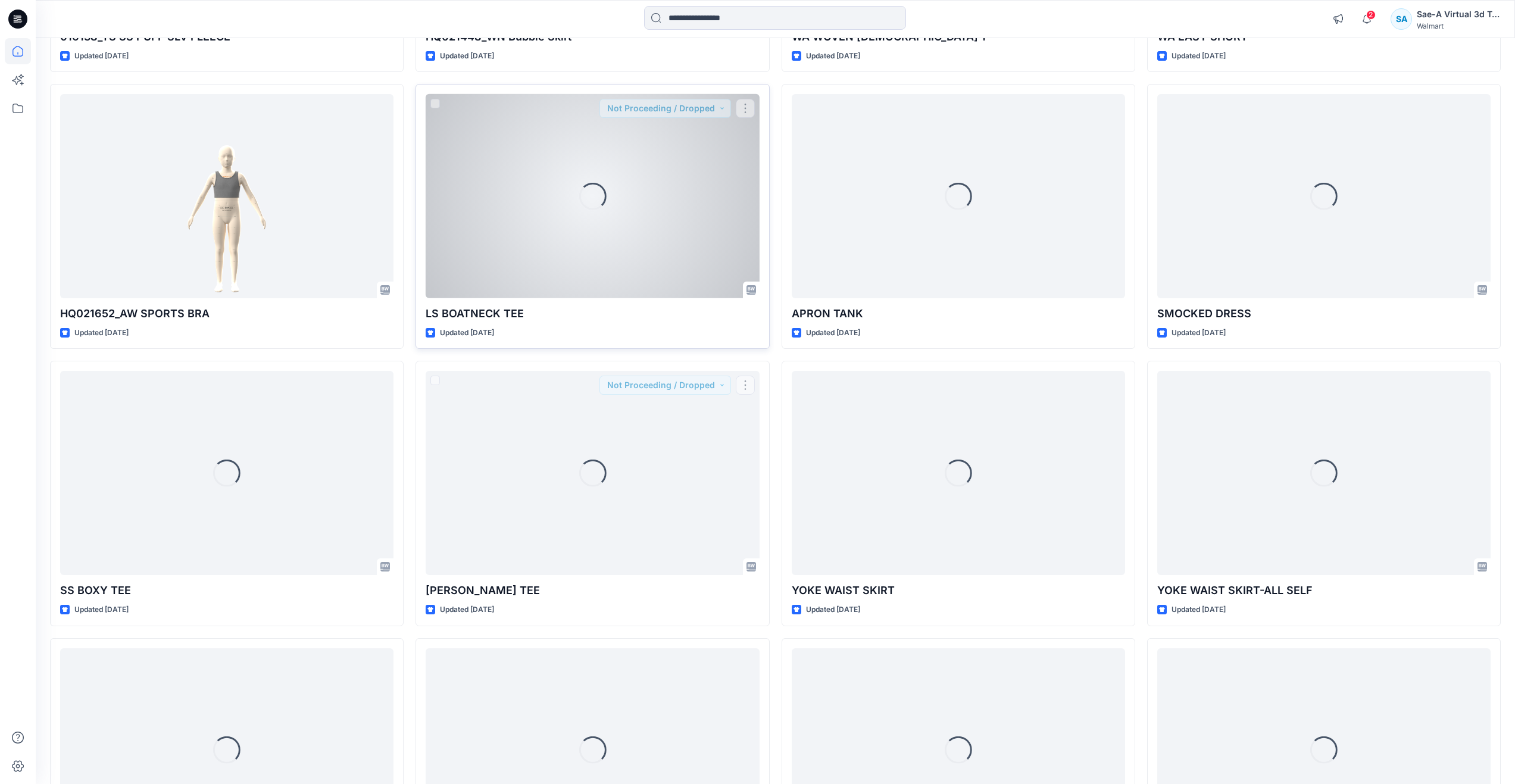
click at [579, 254] on div "Loading..." at bounding box center [591, 196] width 333 height 205
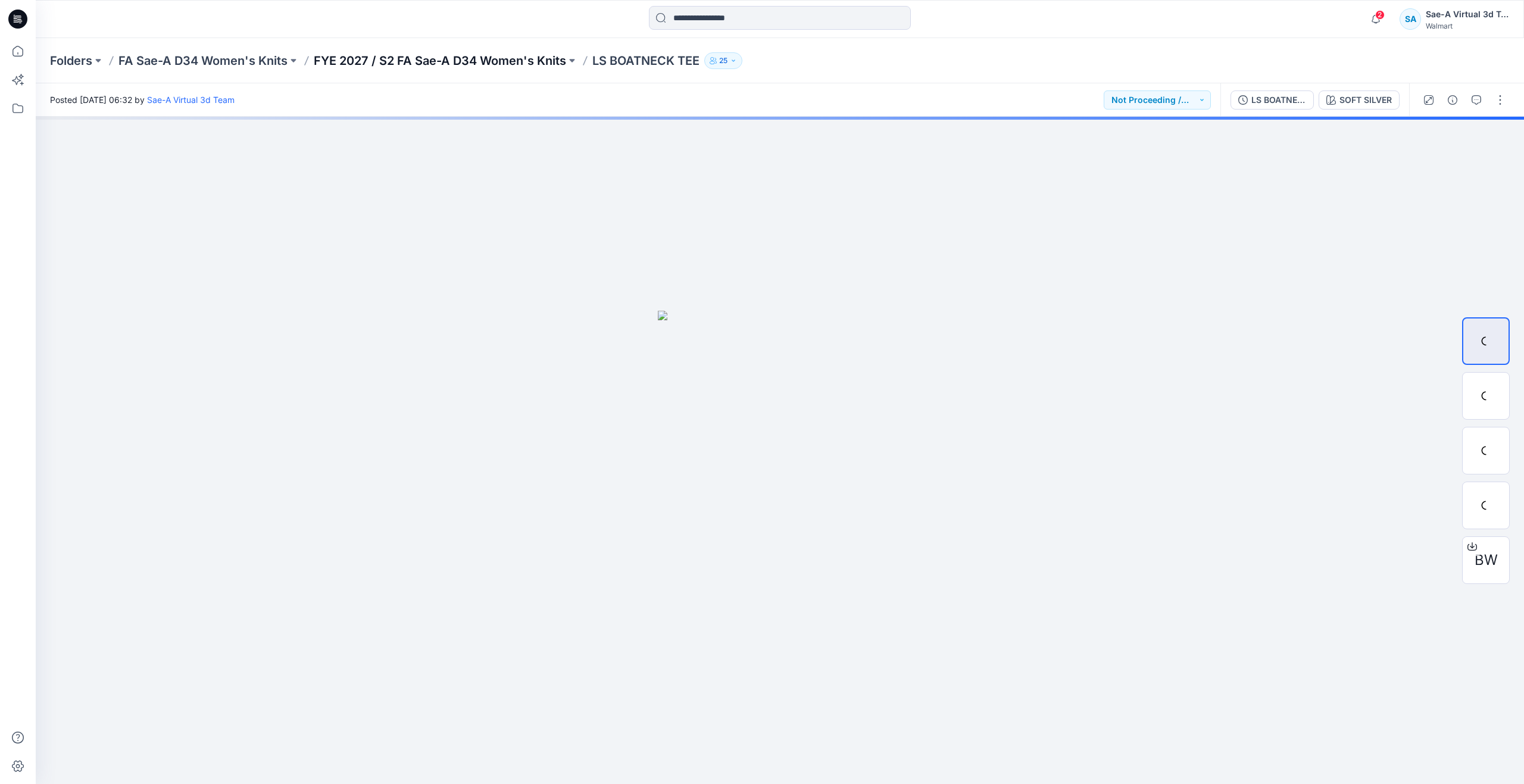
click at [420, 61] on p "FYE 2027 / S2 FA Sae-A D34 Women's Knits" at bounding box center [440, 60] width 252 height 17
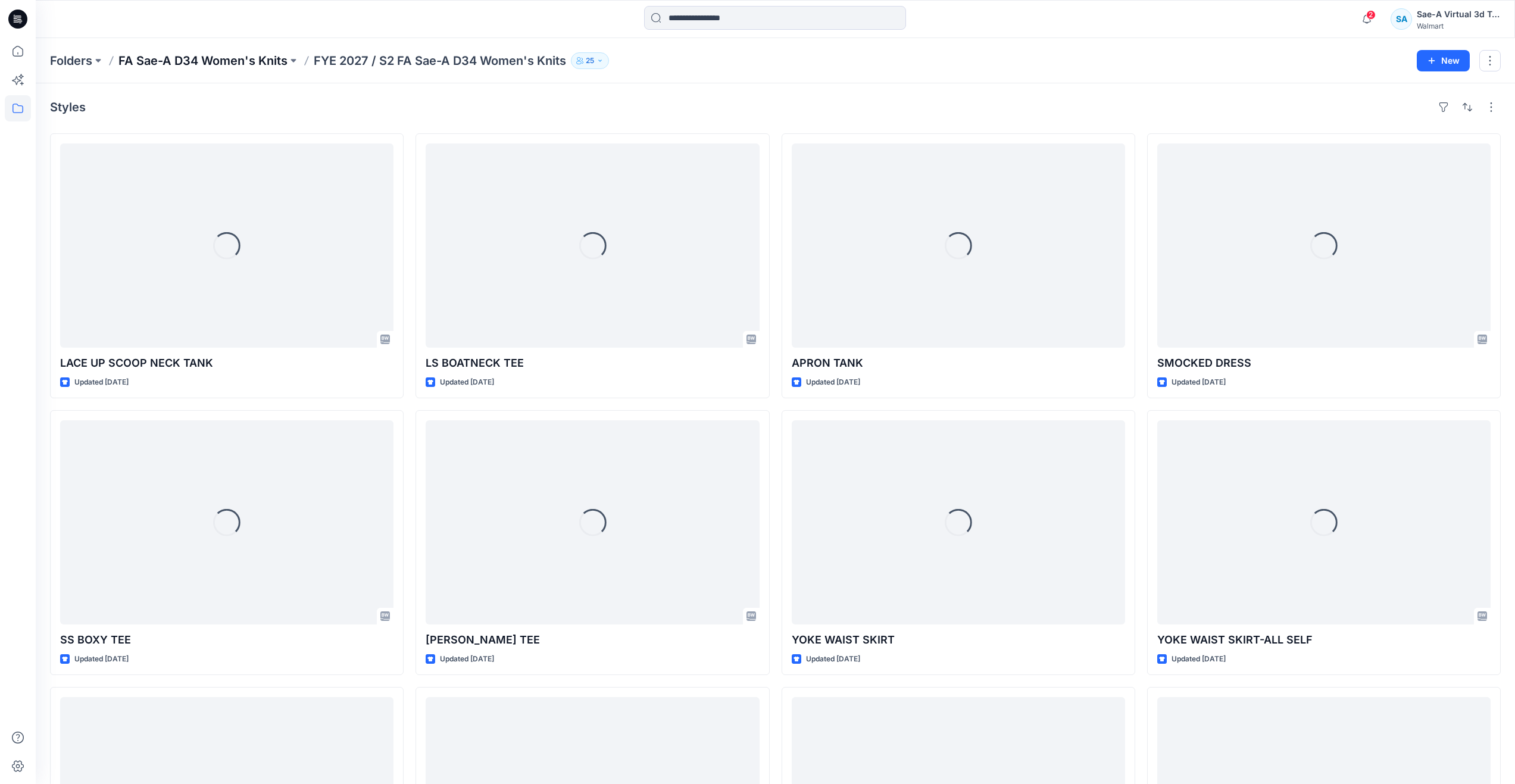
click at [263, 55] on p "FA Sae-A D34 Women's Knits" at bounding box center [203, 60] width 169 height 17
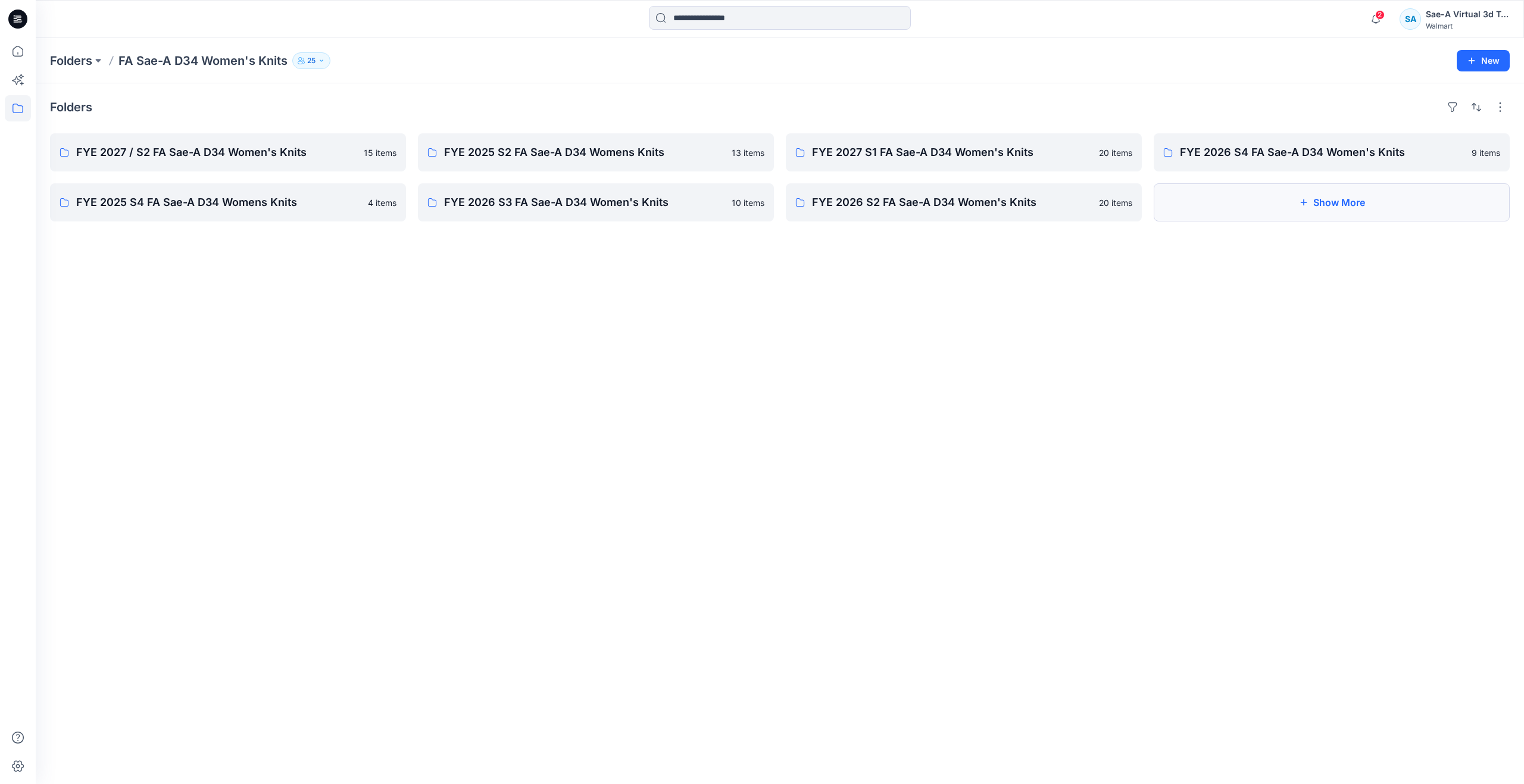
click at [1244, 206] on button "Show More" at bounding box center [1332, 202] width 356 height 38
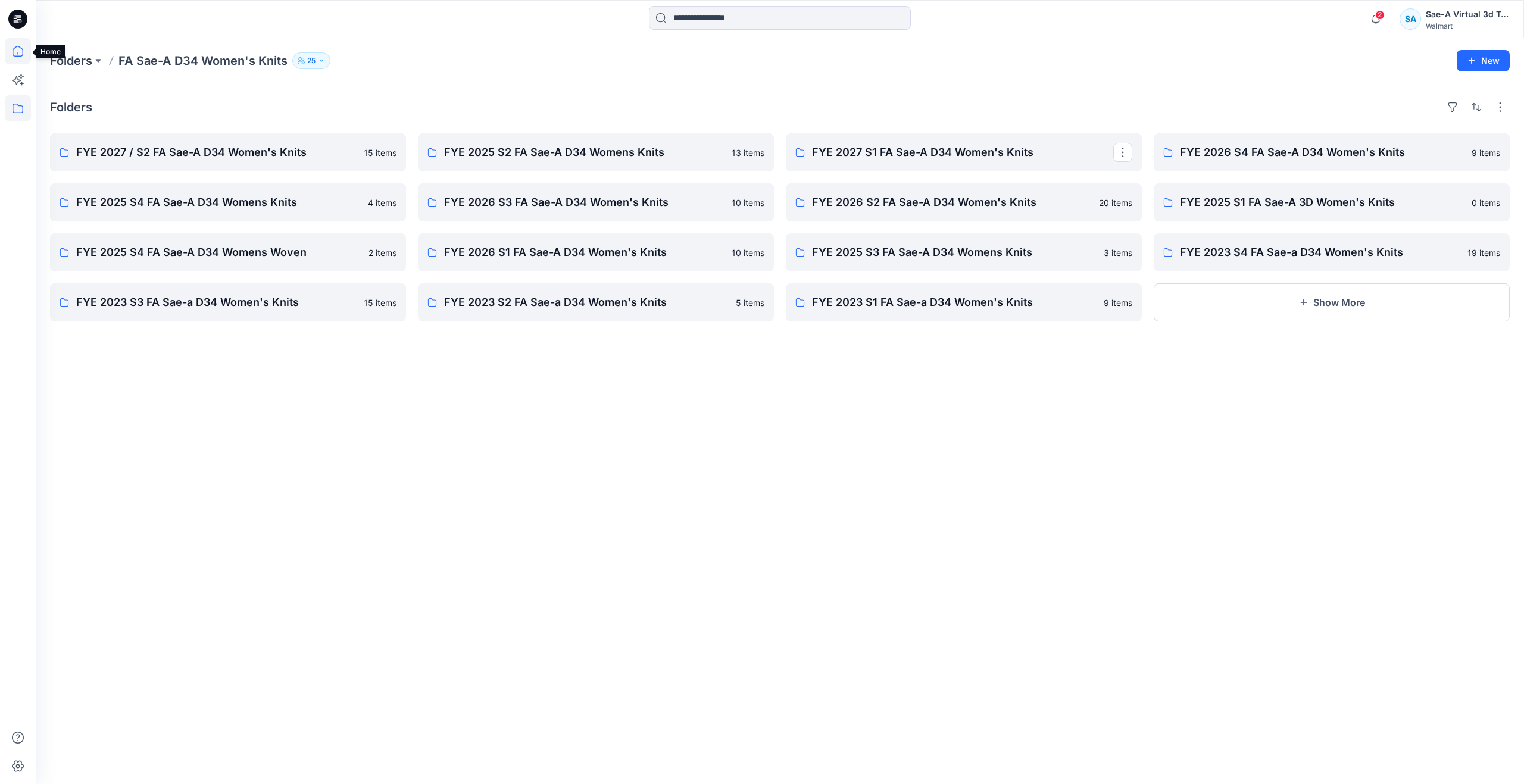
click at [14, 48] on icon at bounding box center [18, 51] width 11 height 11
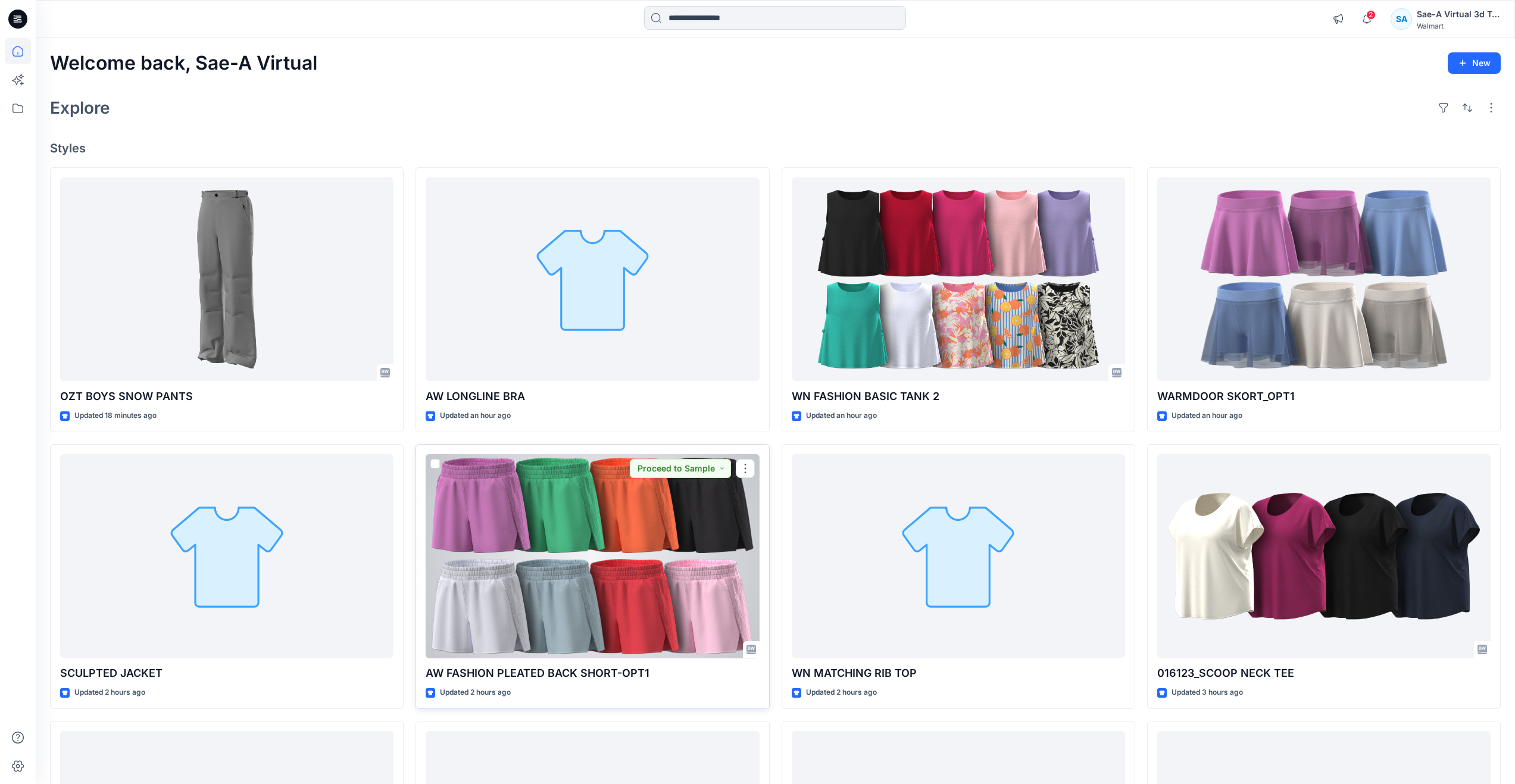
scroll to position [259, 0]
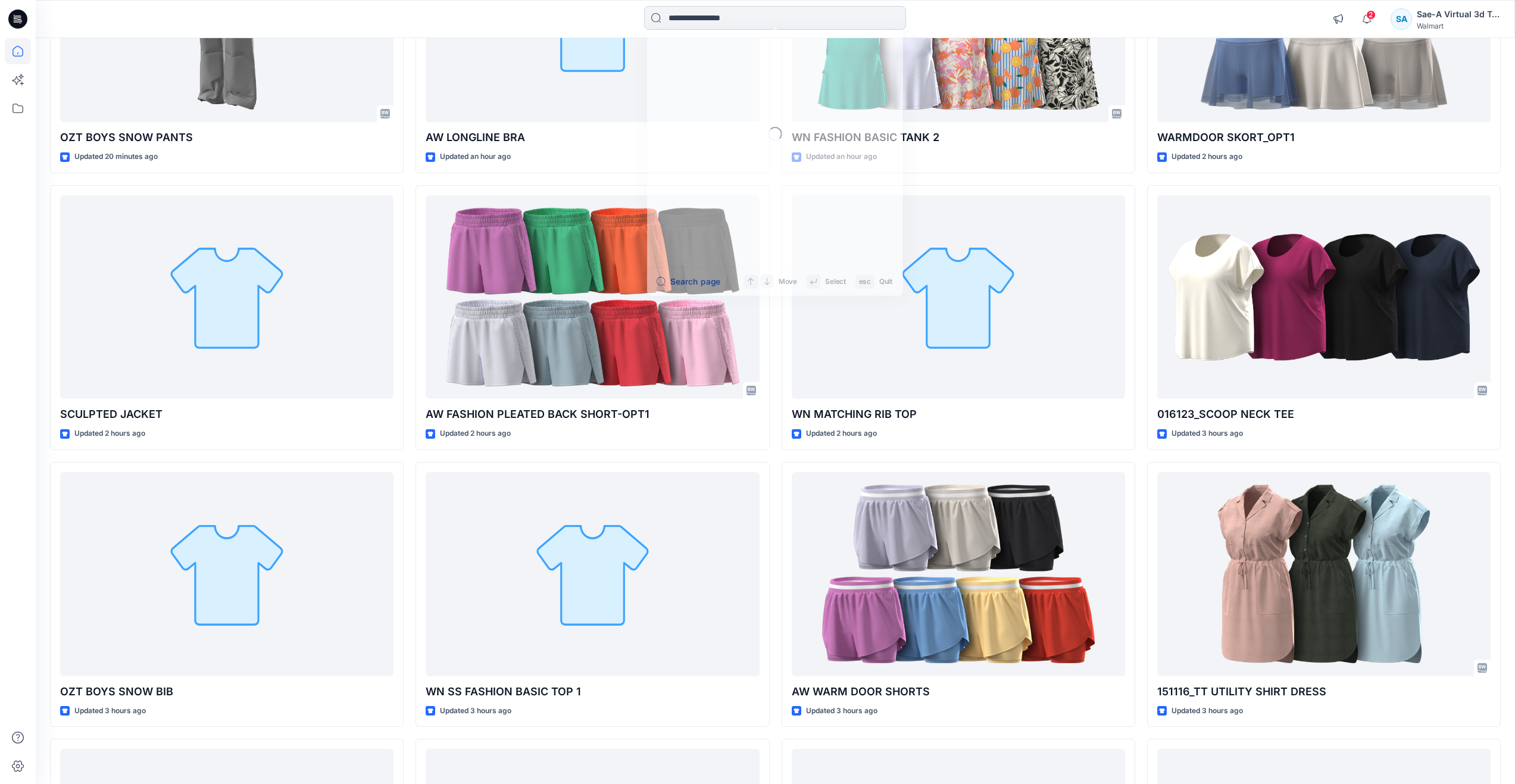
click at [682, 15] on input at bounding box center [775, 18] width 262 height 24
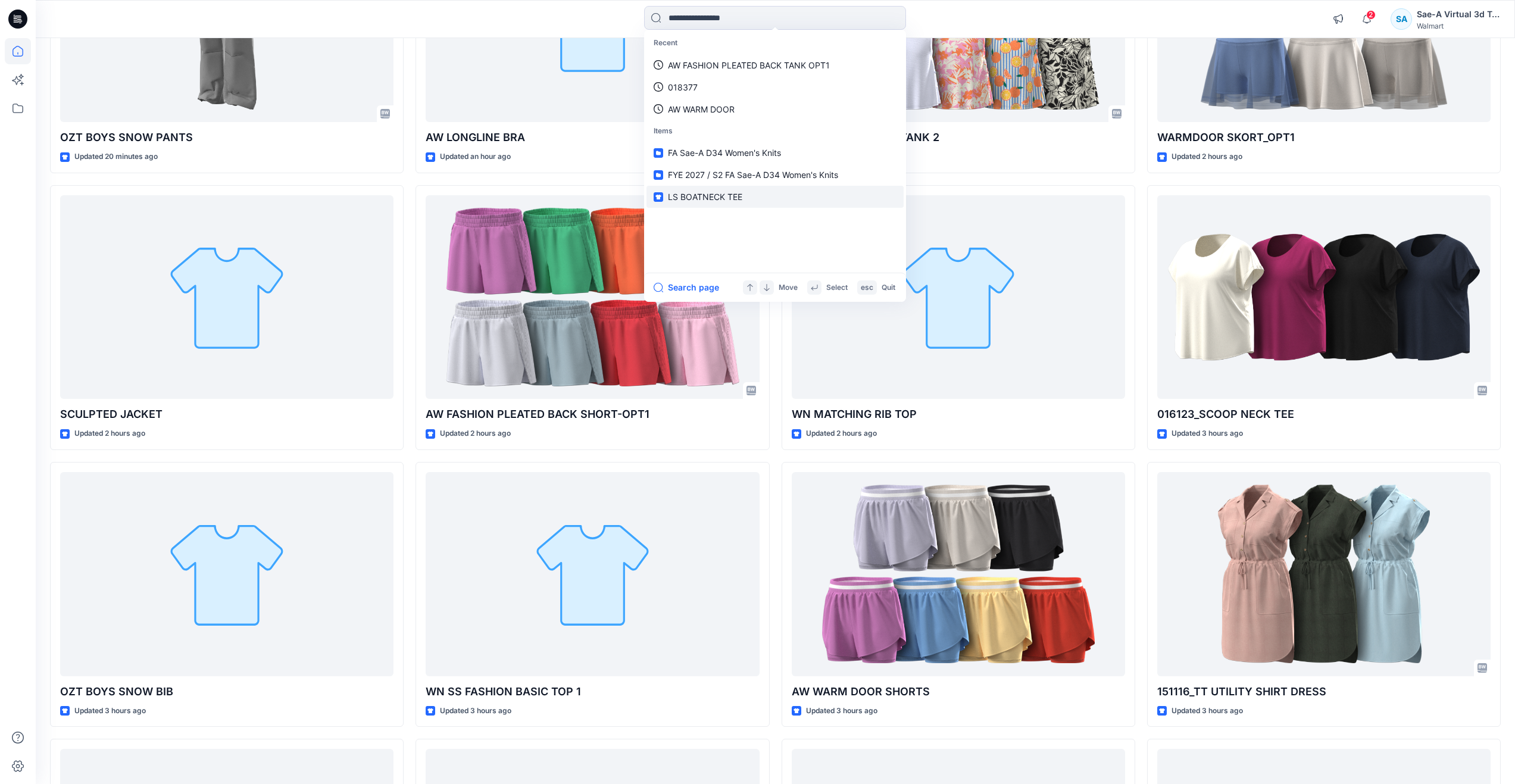
click at [722, 202] on span "LS BOATNECK TEE" at bounding box center [705, 196] width 74 height 10
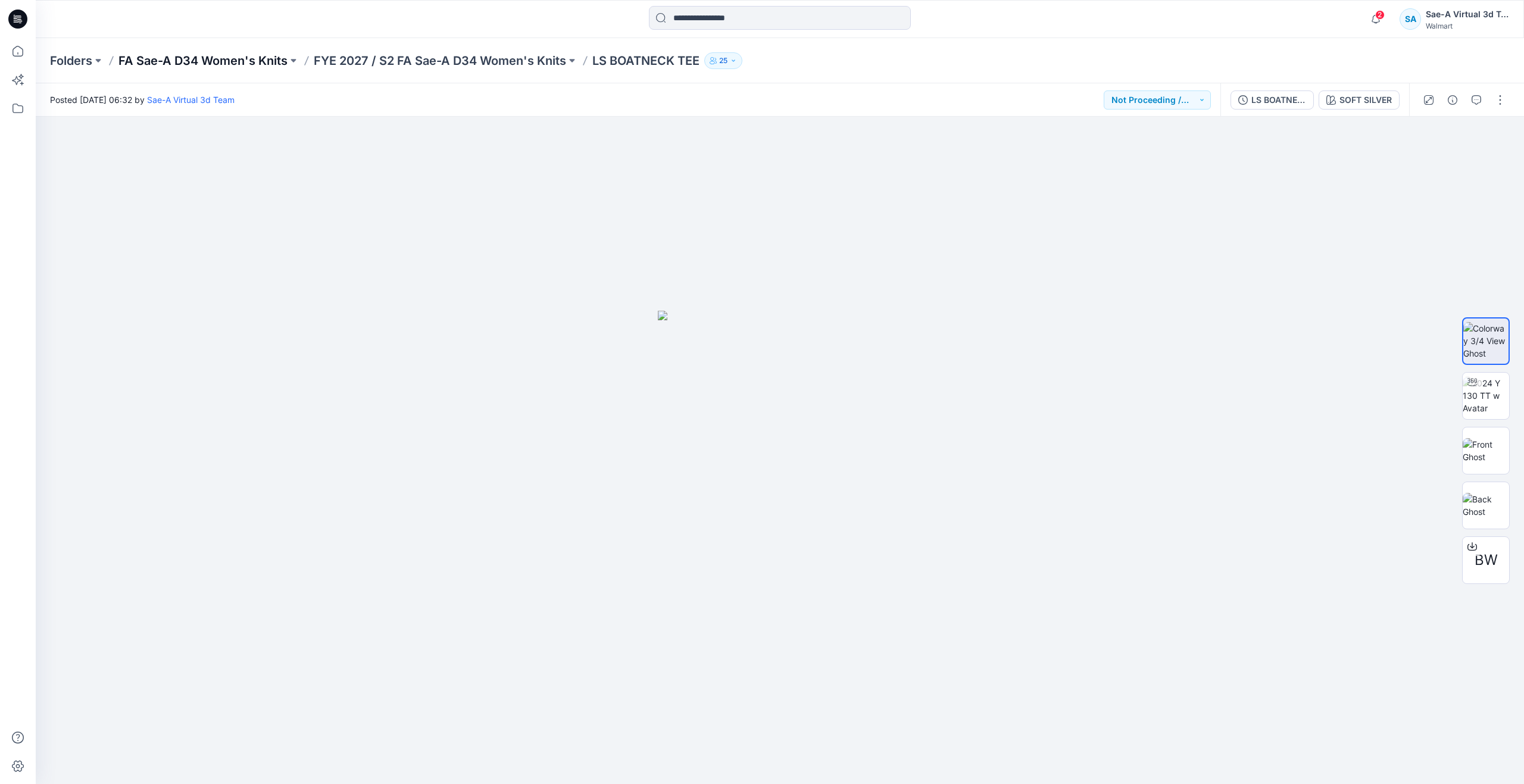
click at [267, 62] on p "FA Sae-A D34 Women's Knits" at bounding box center [203, 60] width 169 height 17
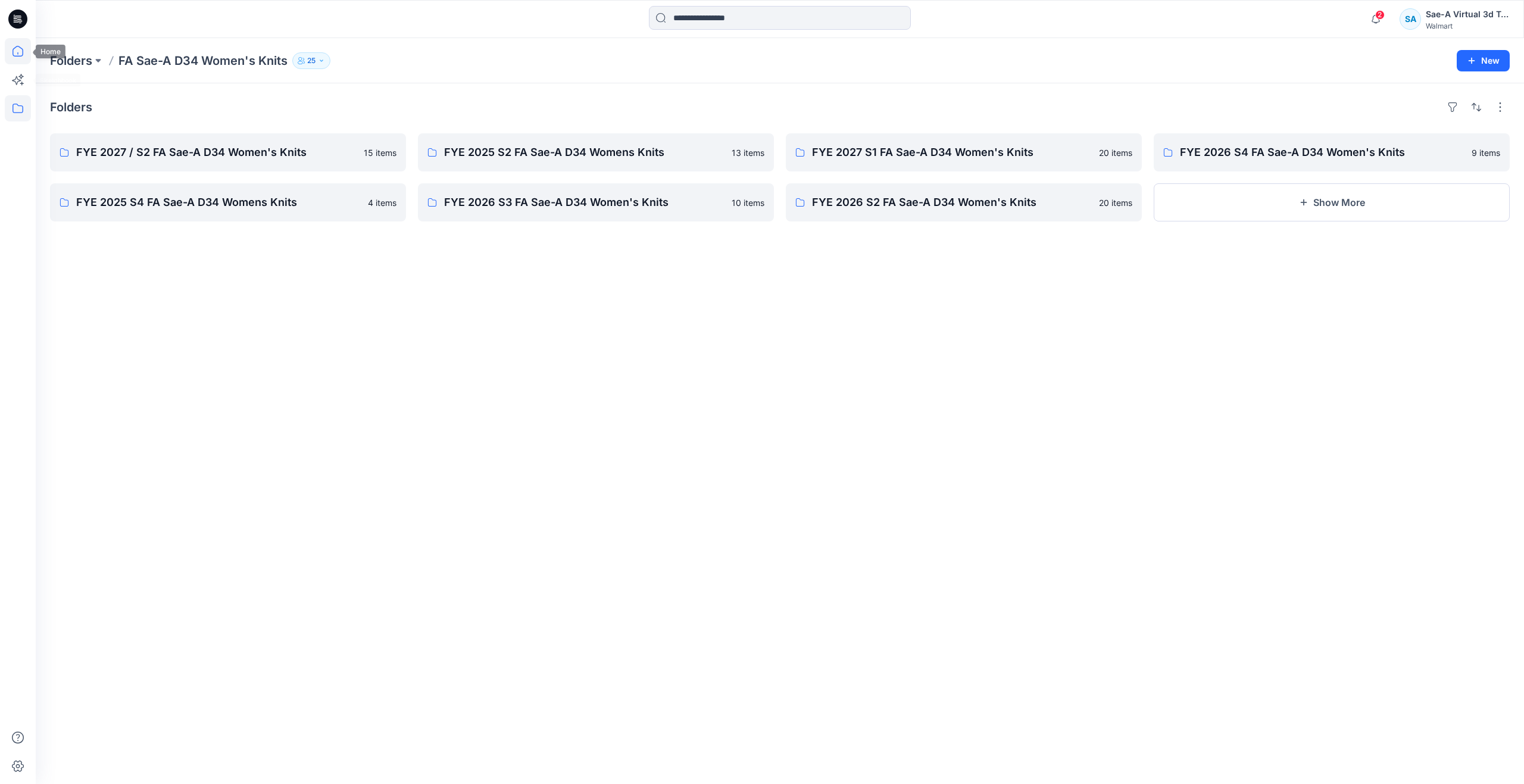
click at [13, 50] on icon at bounding box center [17, 50] width 26 height 26
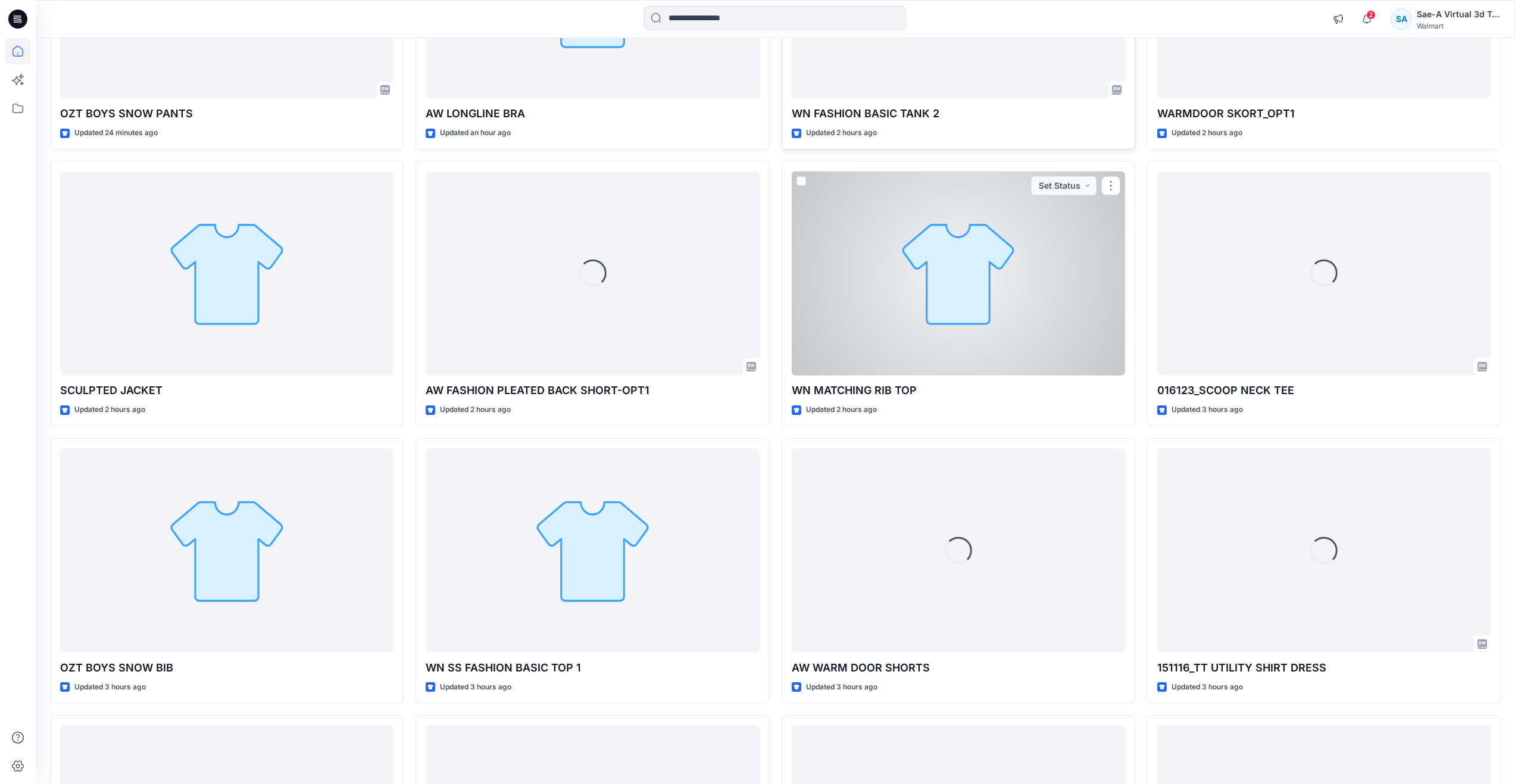
scroll to position [298, 0]
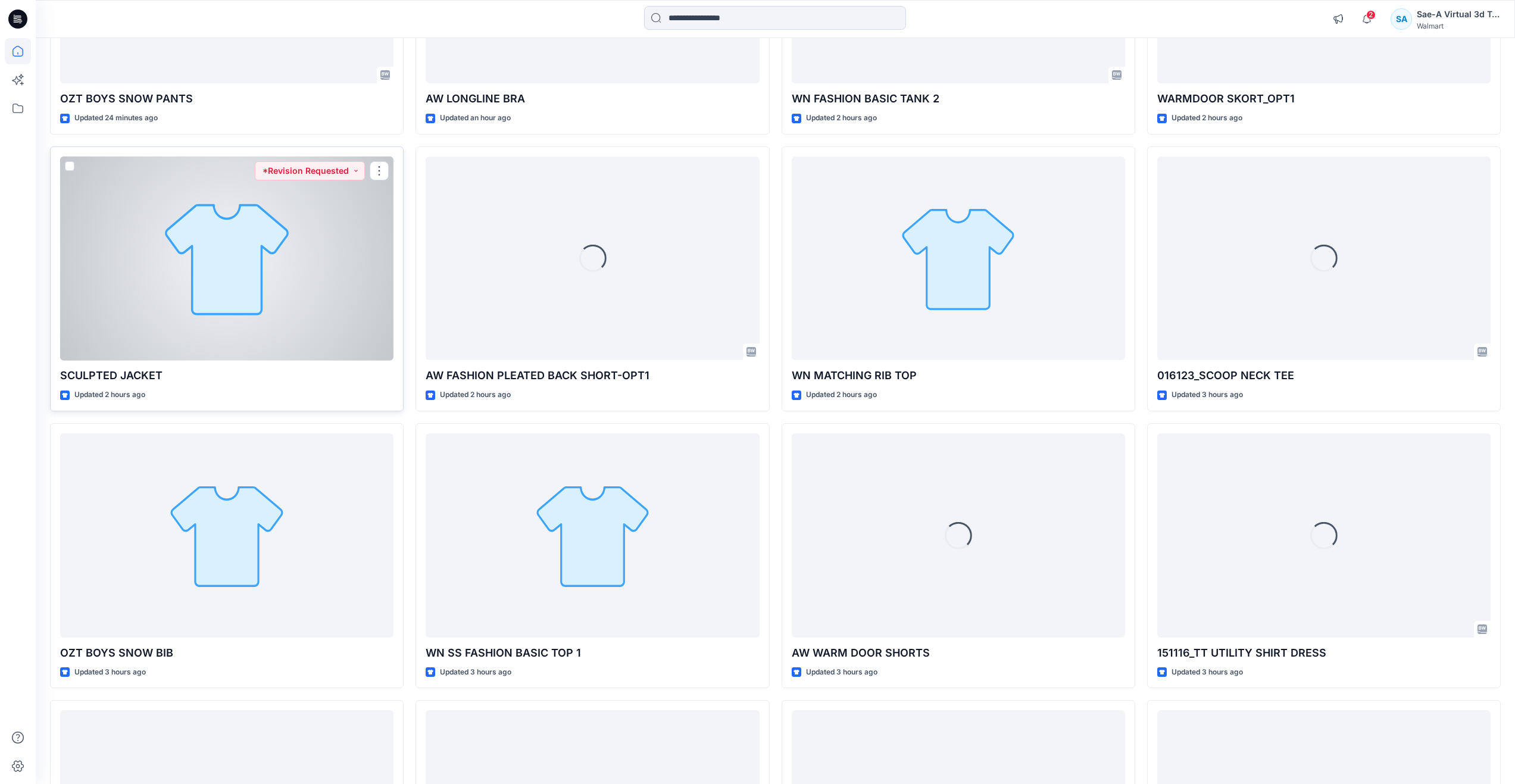
click at [149, 338] on div at bounding box center [226, 258] width 333 height 205
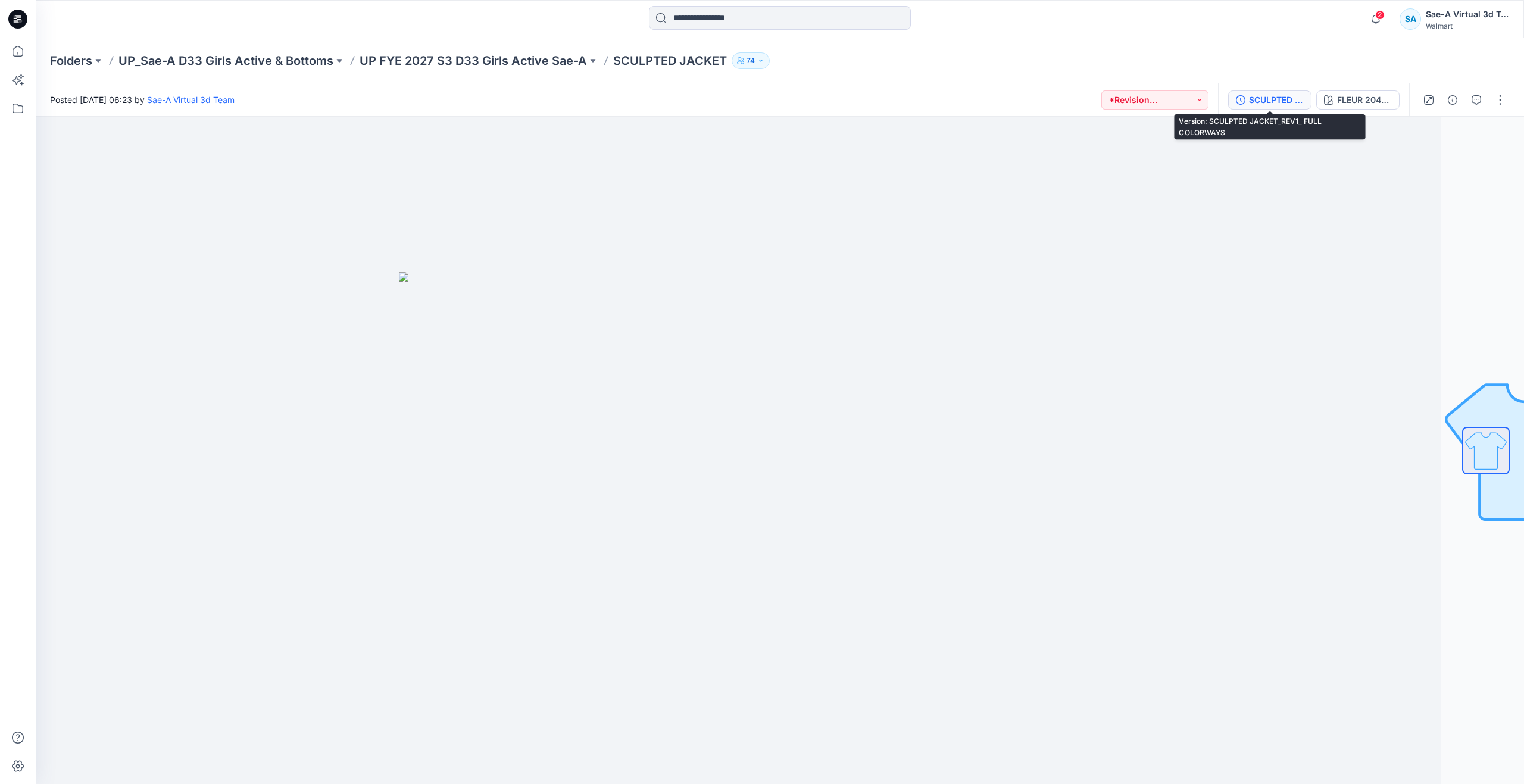
click at [1283, 98] on div "SCULPTED JACKET_REV1_ FULL COLORWAYS" at bounding box center [1276, 100] width 55 height 13
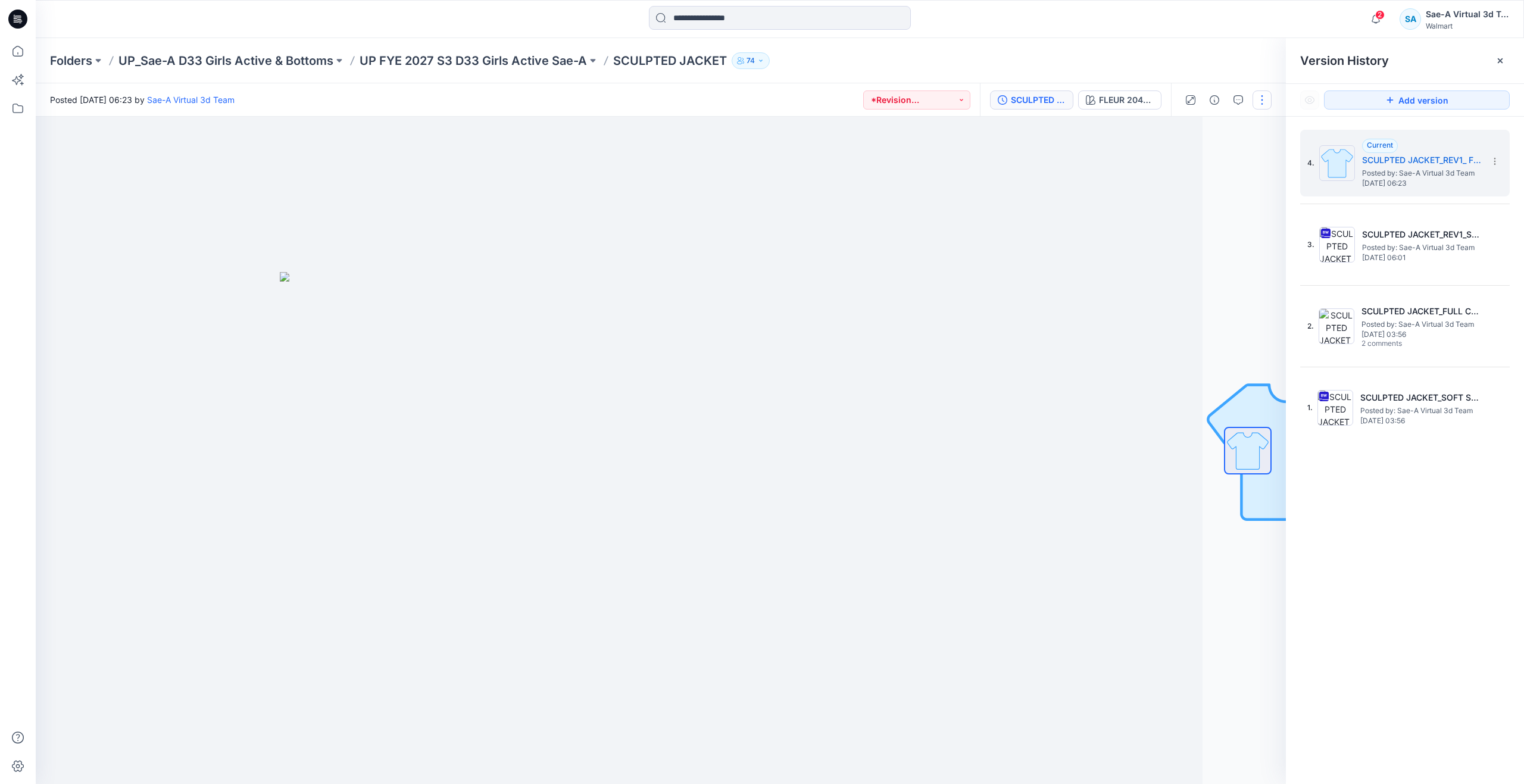
click at [1265, 92] on button "button" at bounding box center [1262, 100] width 19 height 19
click at [1192, 161] on p "Edit" at bounding box center [1186, 161] width 15 height 13
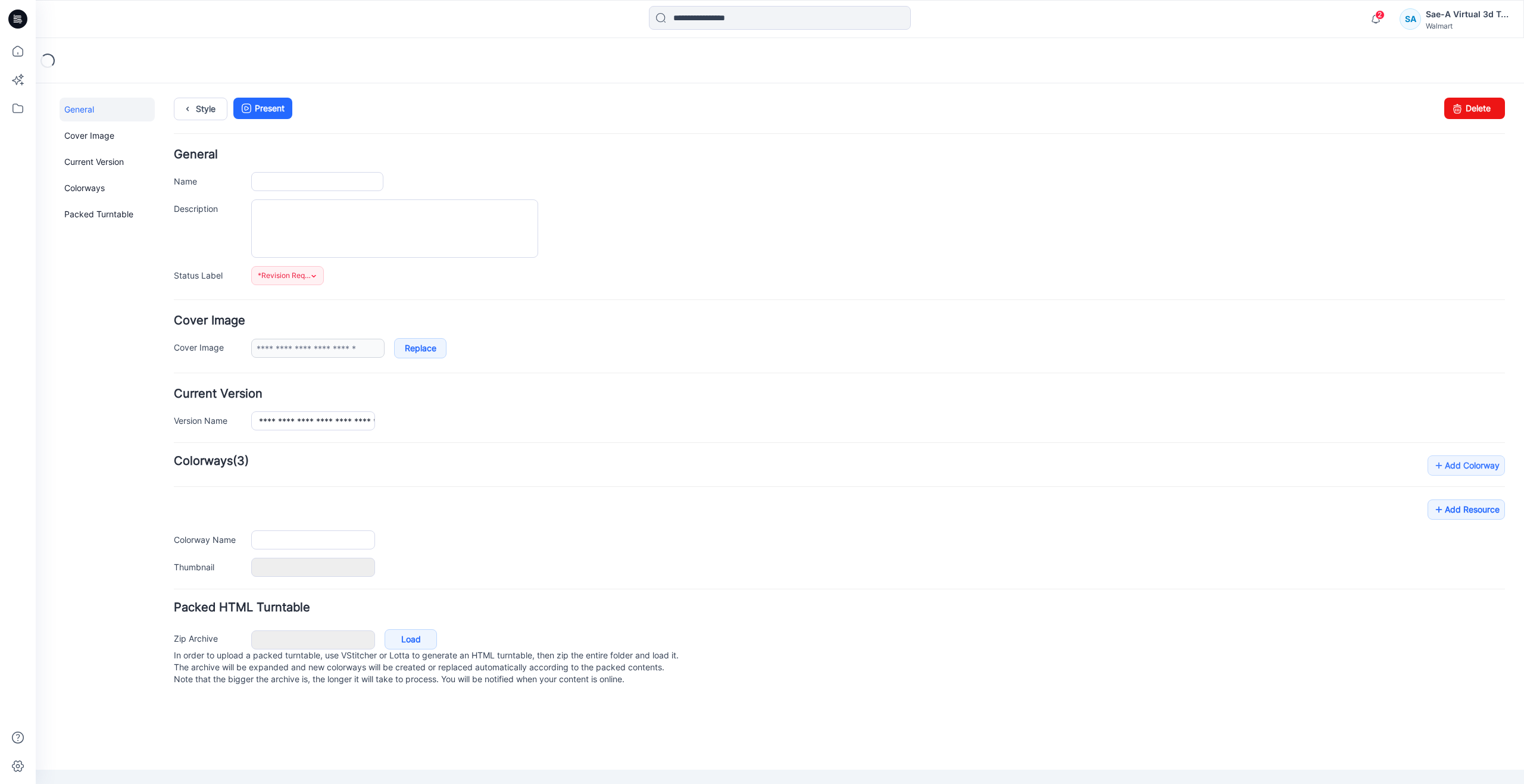
type input "**********"
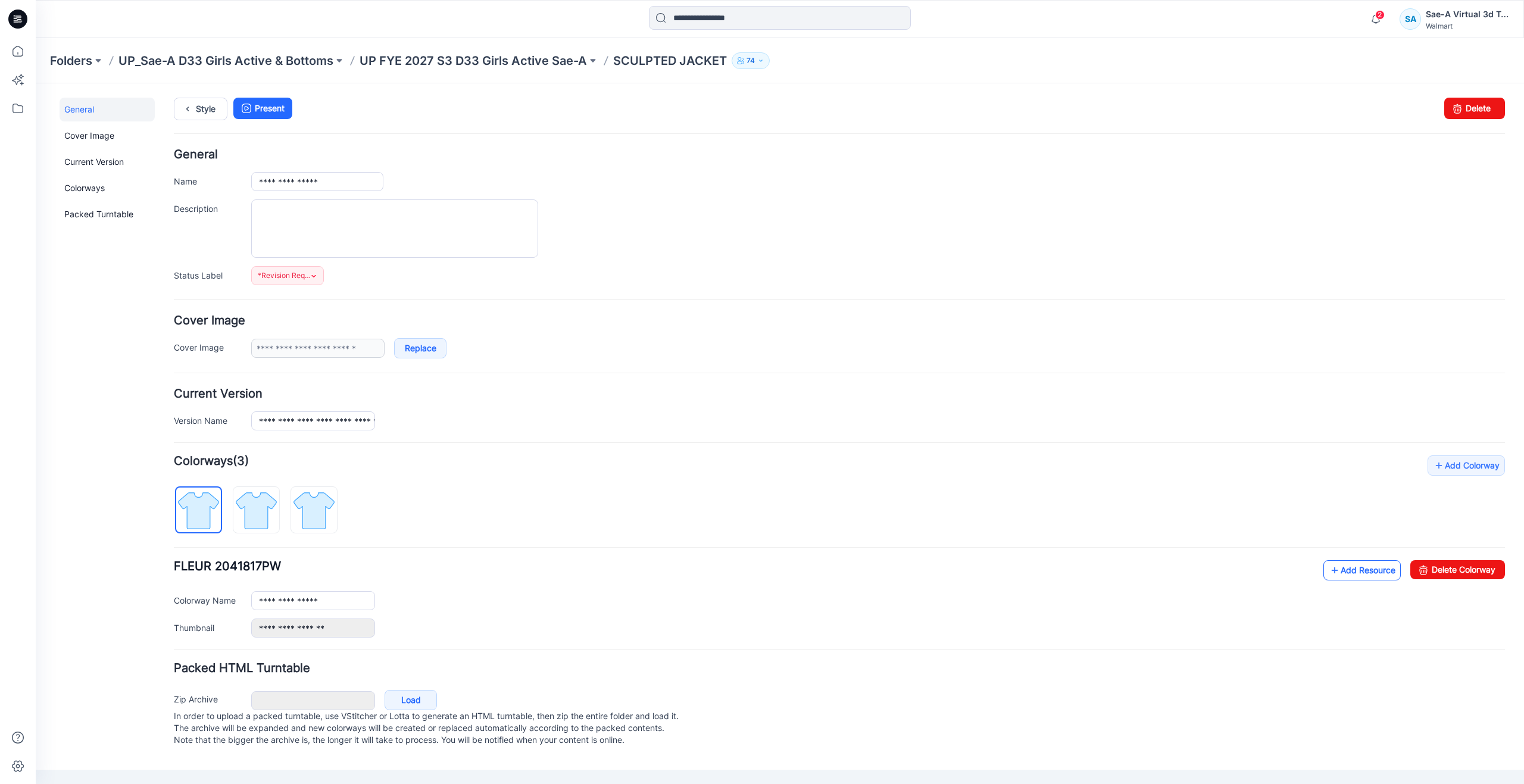
click at [1331, 571] on icon at bounding box center [1335, 570] width 12 height 19
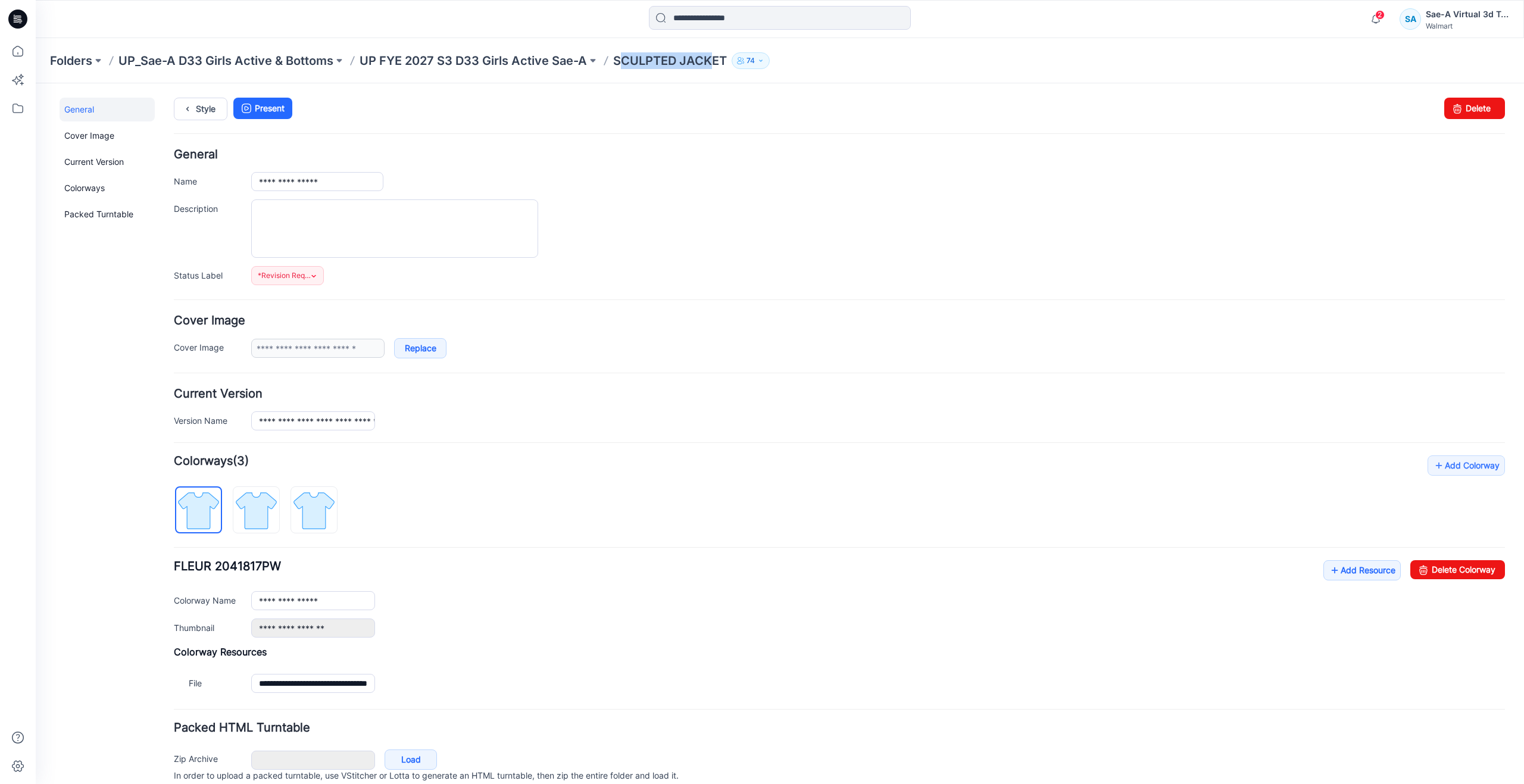
drag, startPoint x: 618, startPoint y: 62, endPoint x: 668, endPoint y: 74, distance: 51.4
click at [710, 70] on div "Folders UP_Sae-A D33 Girls Active & Bottoms UP FYE 2027 S3 D33 Girls Active Sae…" at bounding box center [780, 60] width 1488 height 45
drag, startPoint x: 611, startPoint y: 66, endPoint x: 729, endPoint y: 77, distance: 118.5
click at [729, 77] on div "Folders UP_Sae-A D33 Girls Active & Bottoms UP FYE 2027 S3 D33 Girls Active Sae…" at bounding box center [780, 60] width 1488 height 45
copy p "SCULPTED JACKET"
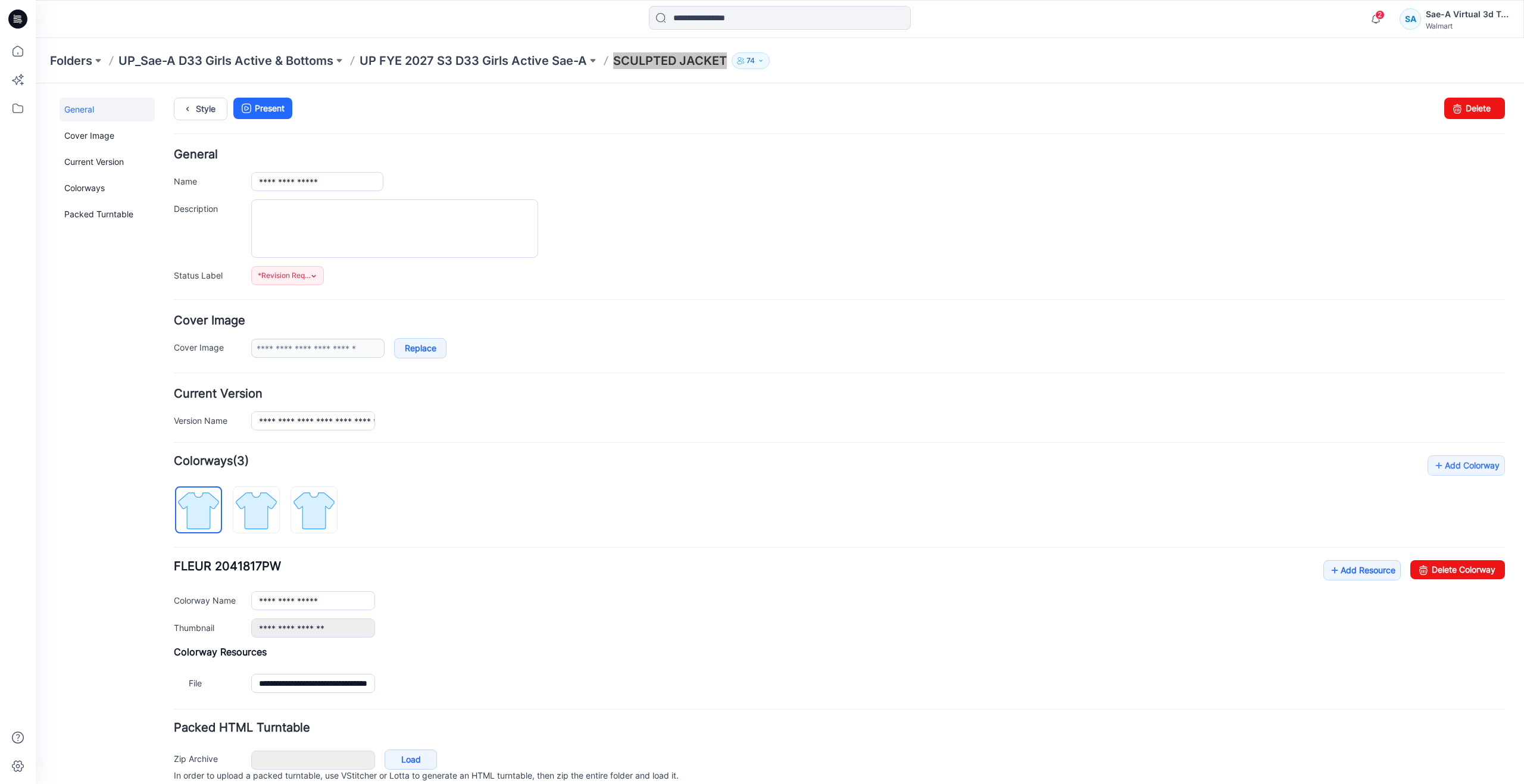
click at [136, 373] on div "General Cover Image Current Version Colorways Packed Turntable" at bounding box center [107, 459] width 95 height 724
click at [21, 47] on icon at bounding box center [17, 50] width 26 height 26
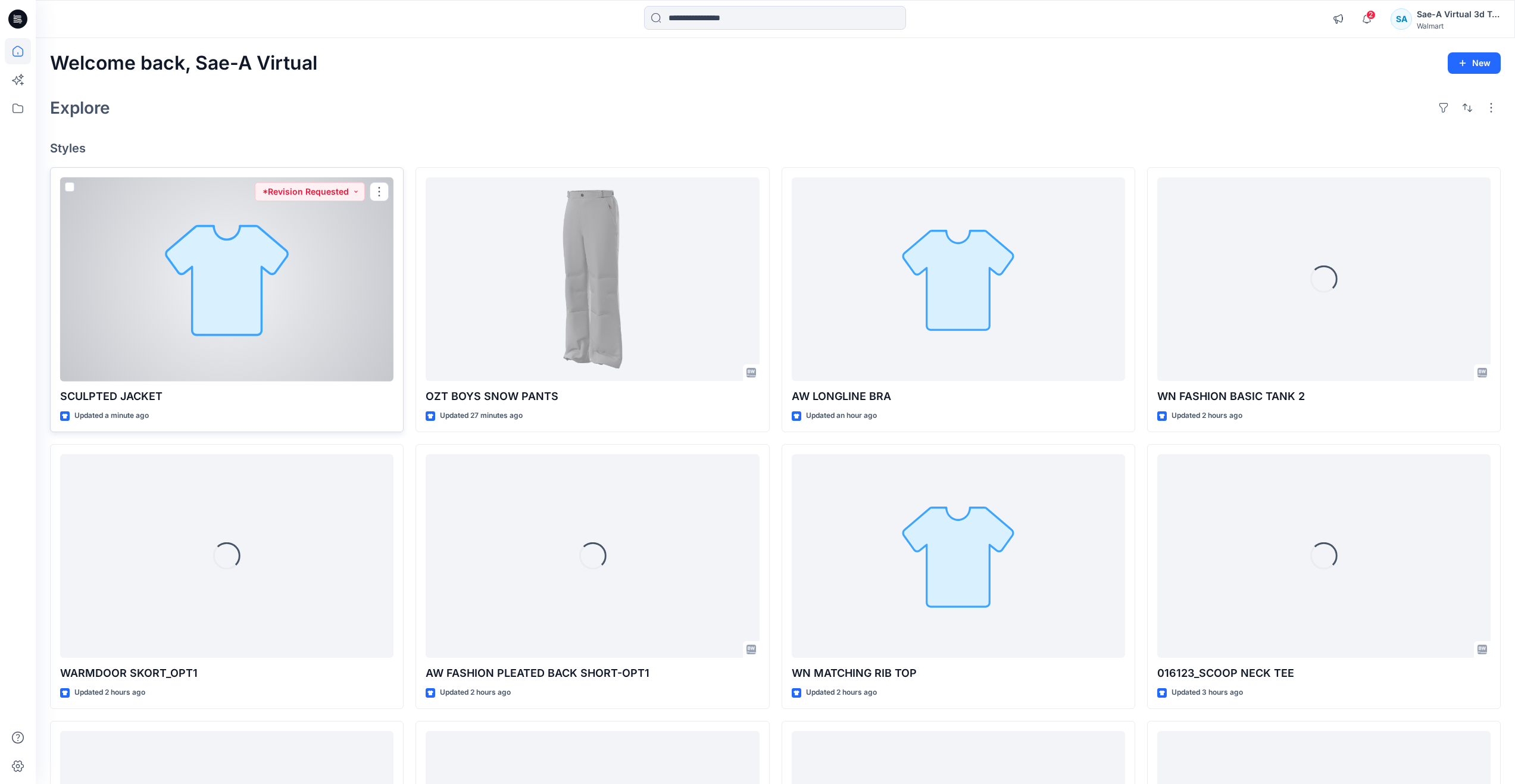
click at [213, 318] on div at bounding box center [226, 280] width 333 height 205
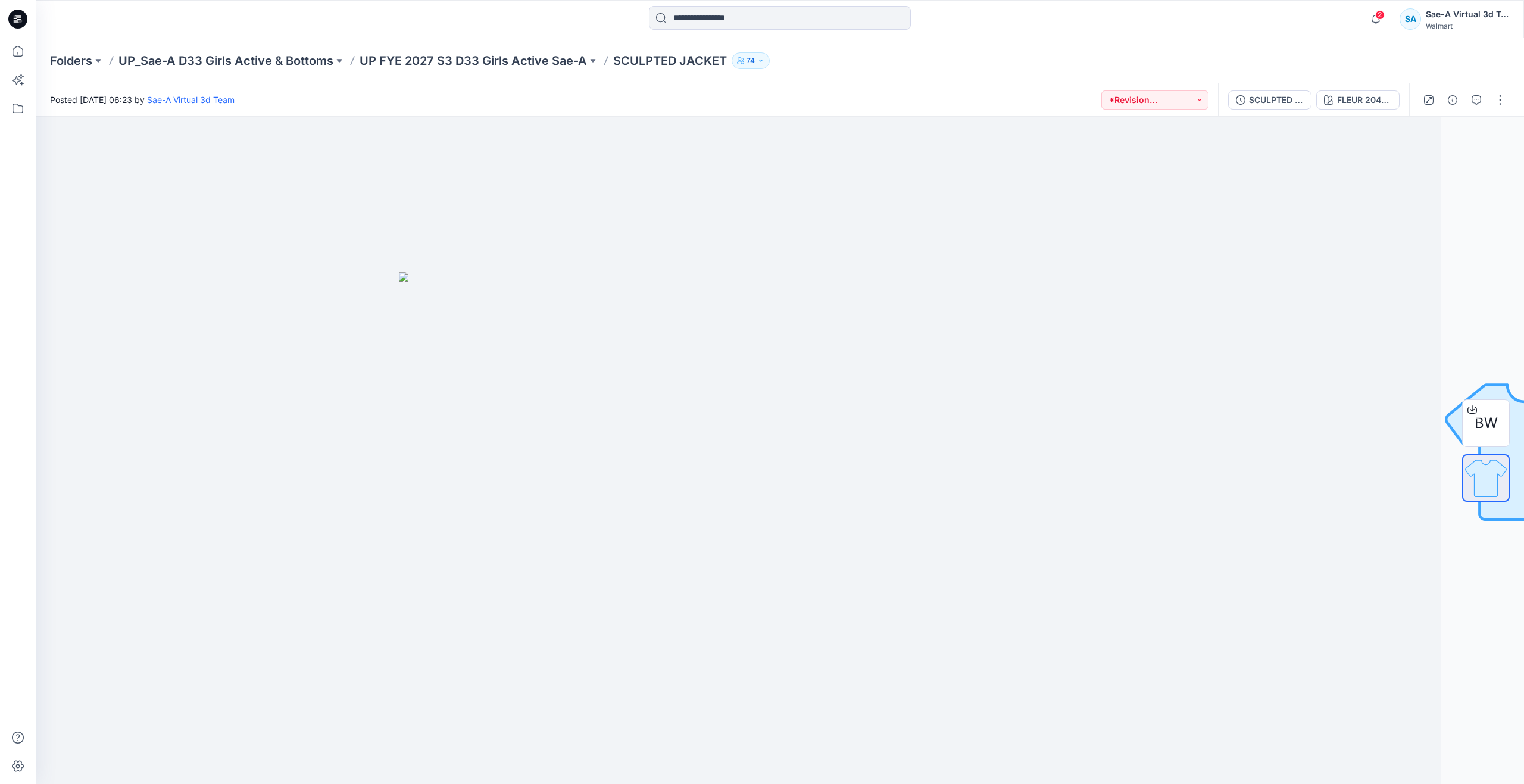
click at [1472, 96] on icon "button" at bounding box center [1476, 100] width 10 height 10
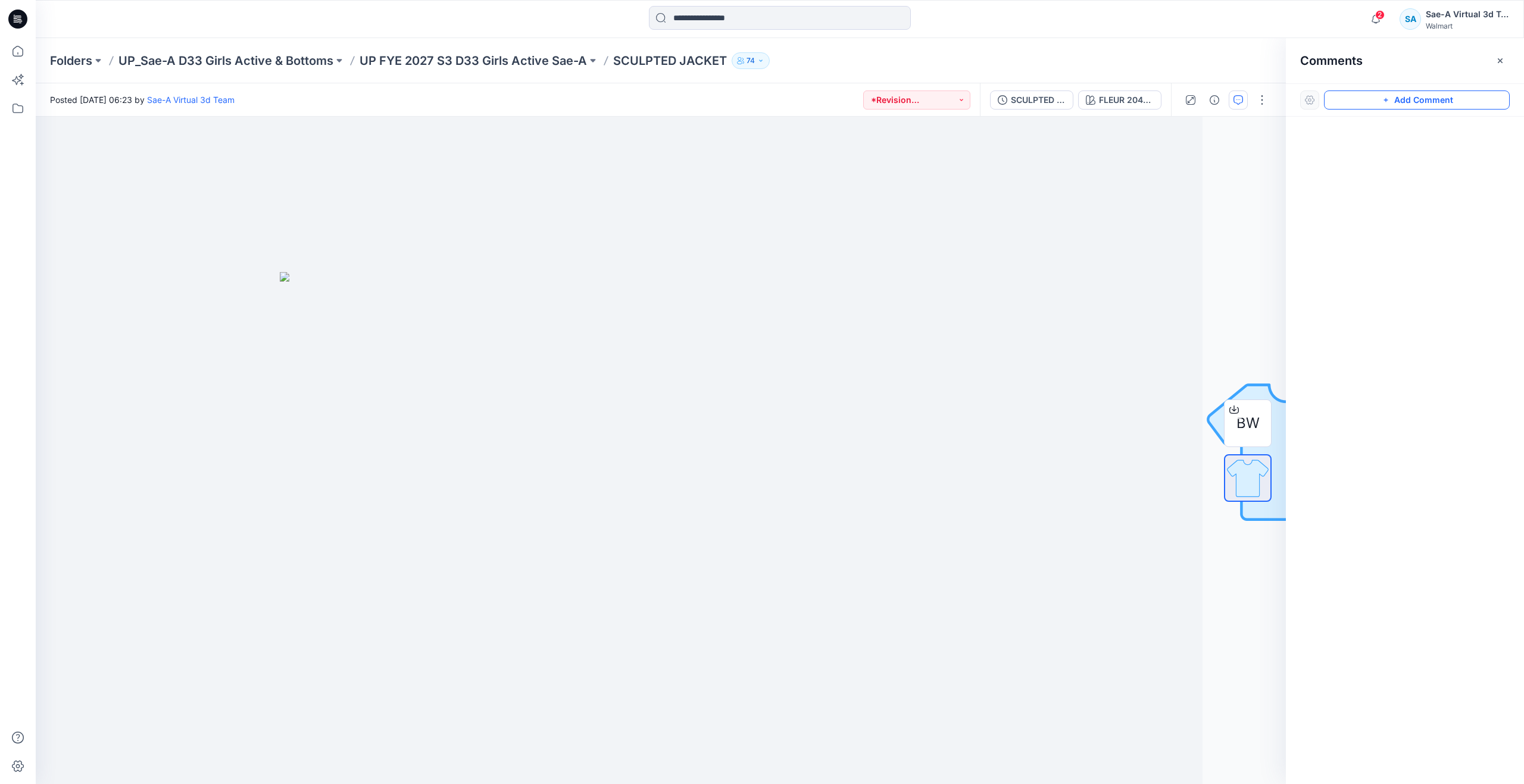
click at [1368, 103] on button "Add Comment" at bounding box center [1416, 100] width 186 height 19
click at [864, 248] on div "1" at bounding box center [661, 450] width 1250 height 667
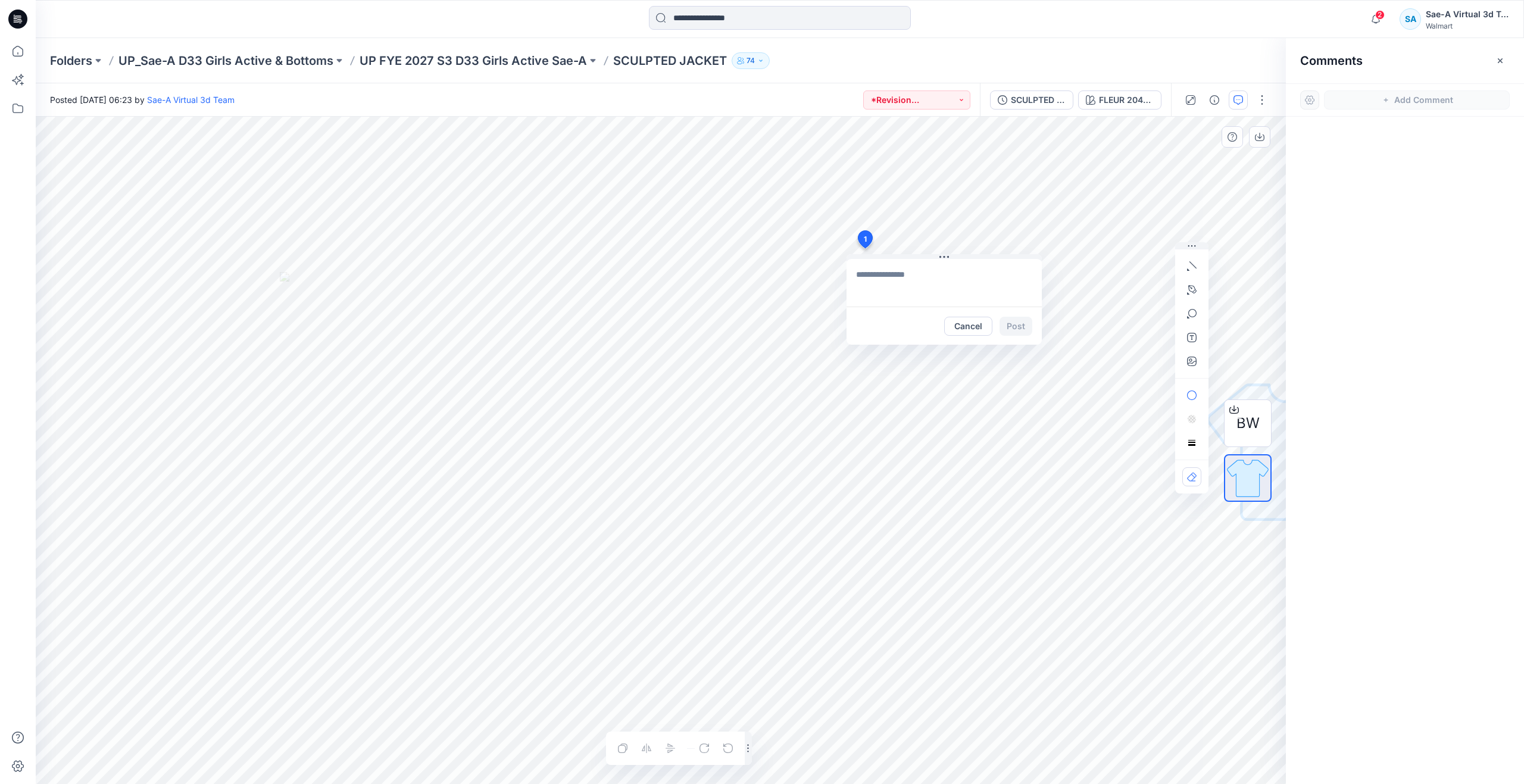
type textarea "**********"
click at [1009, 325] on button "Post" at bounding box center [1016, 326] width 32 height 19
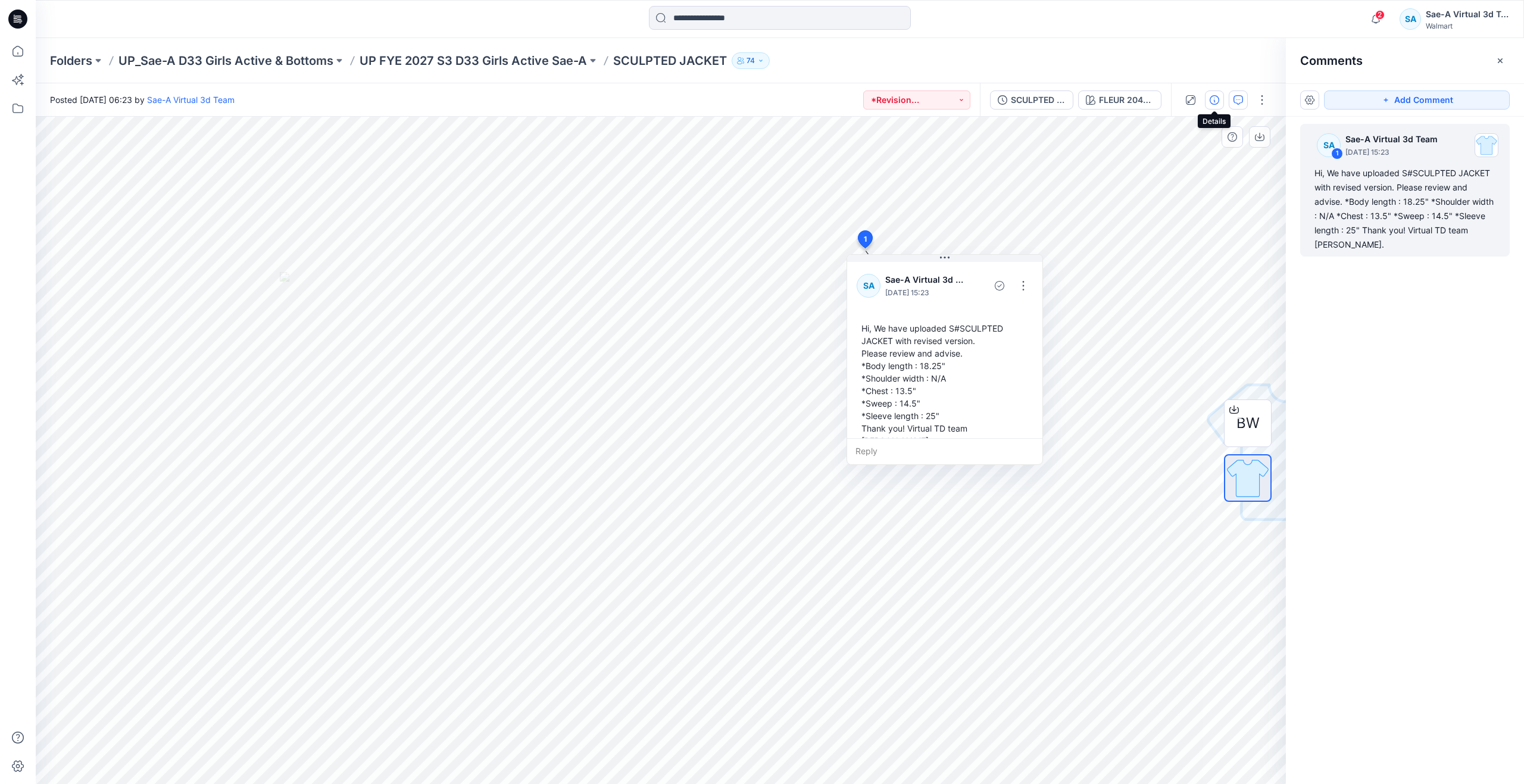
click at [1210, 98] on icon "button" at bounding box center [1214, 100] width 10 height 10
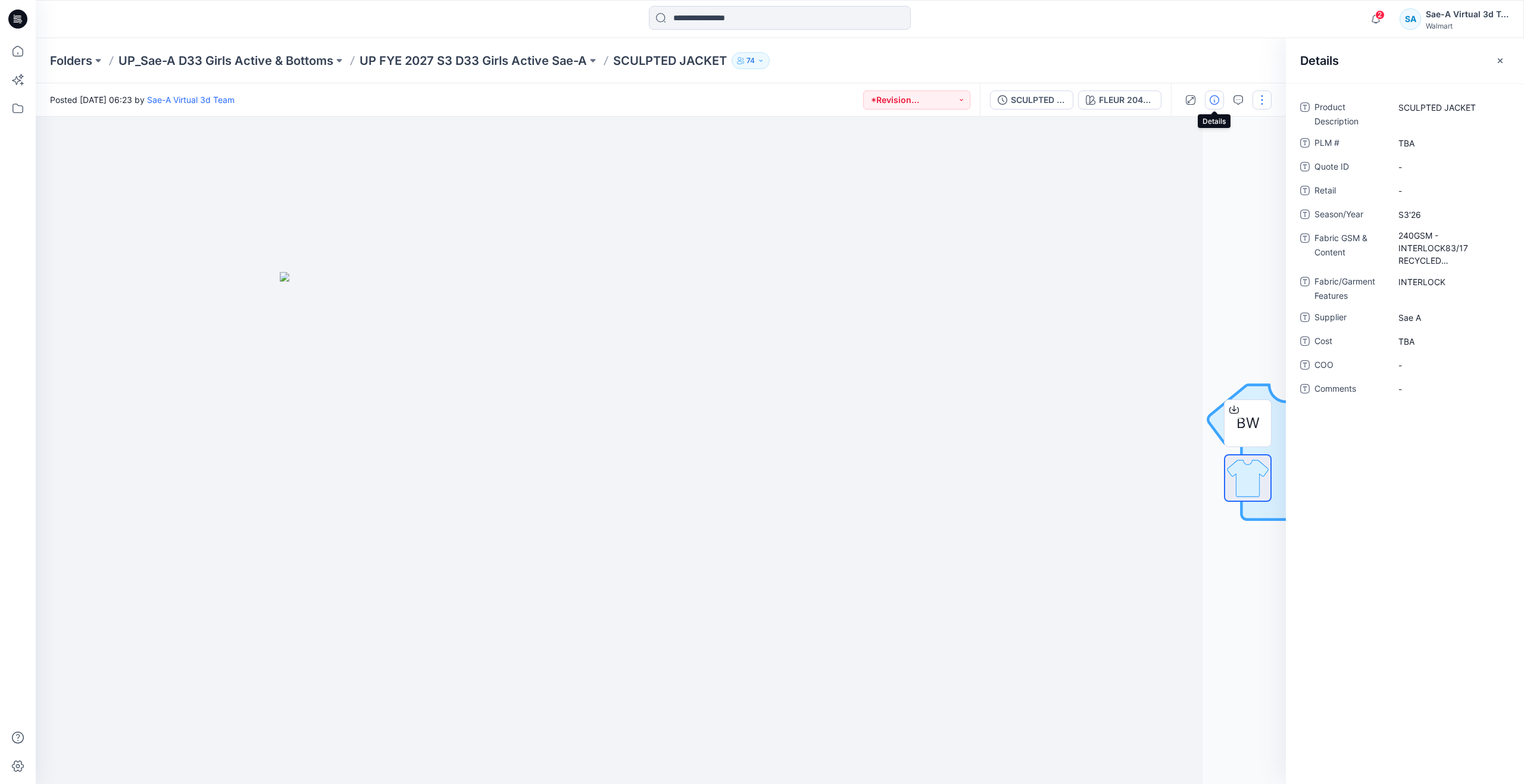
click at [1262, 95] on button "button" at bounding box center [1262, 100] width 19 height 19
click at [1214, 152] on button "Edit" at bounding box center [1212, 161] width 109 height 22
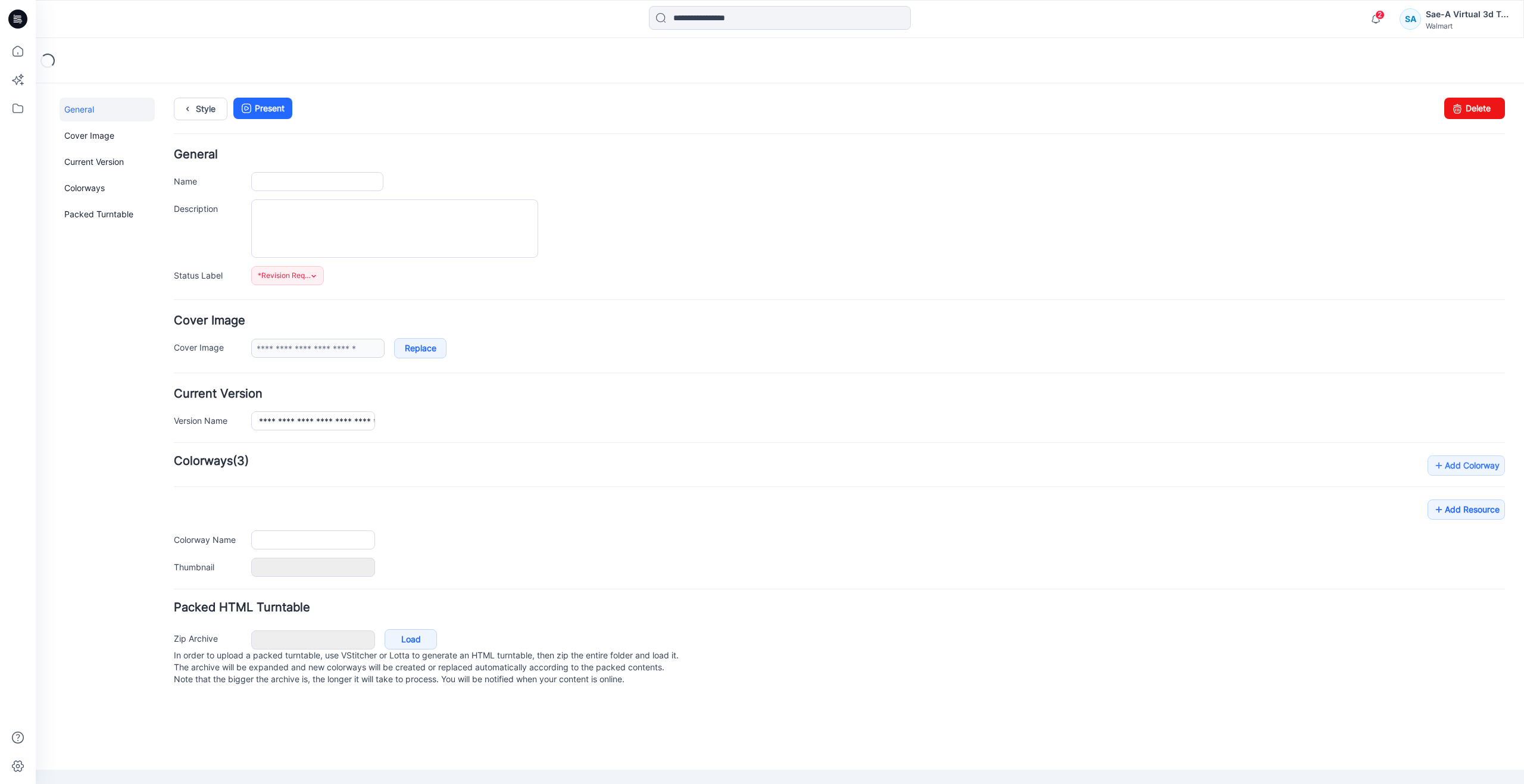
type input "**********"
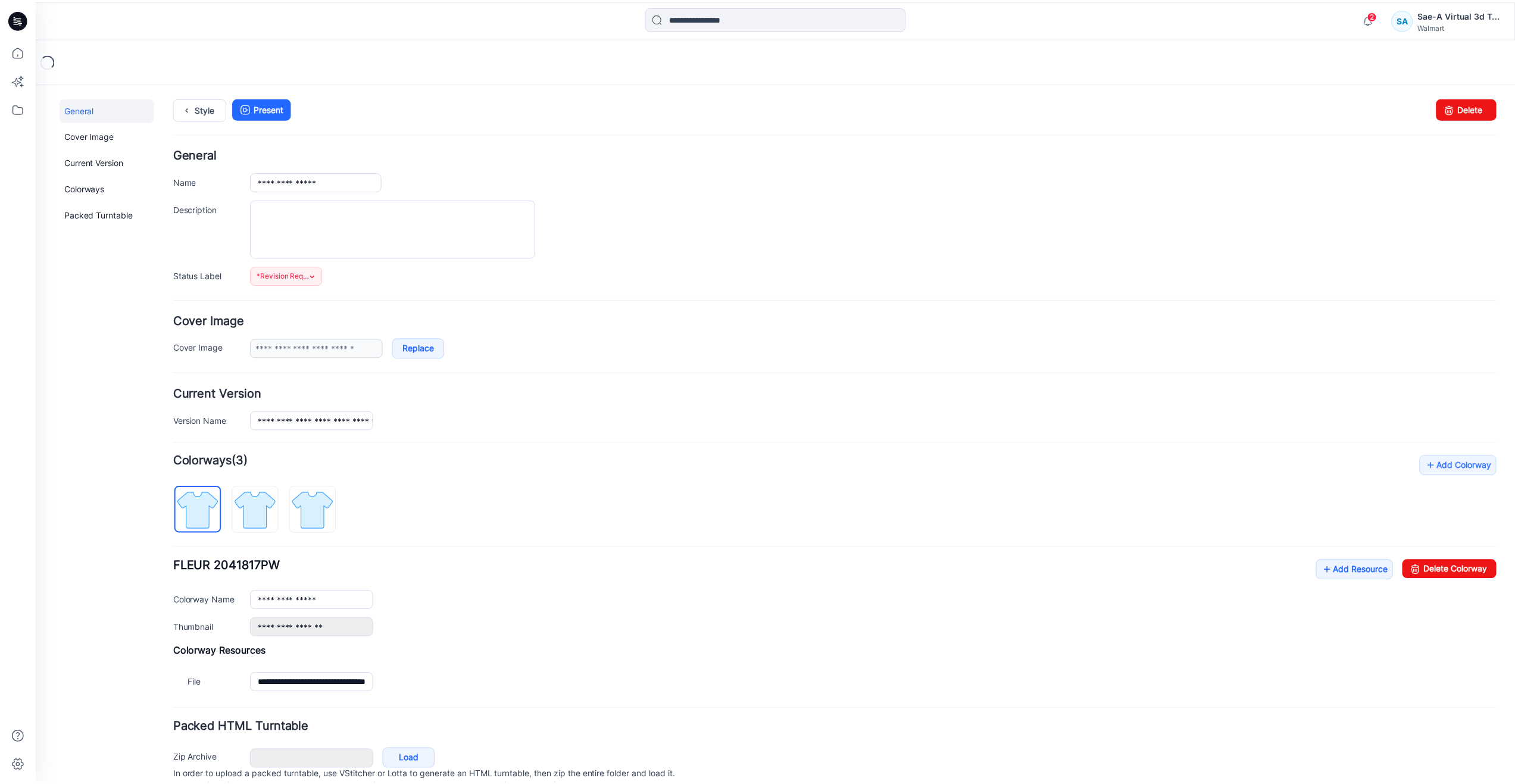
scroll to position [49, 0]
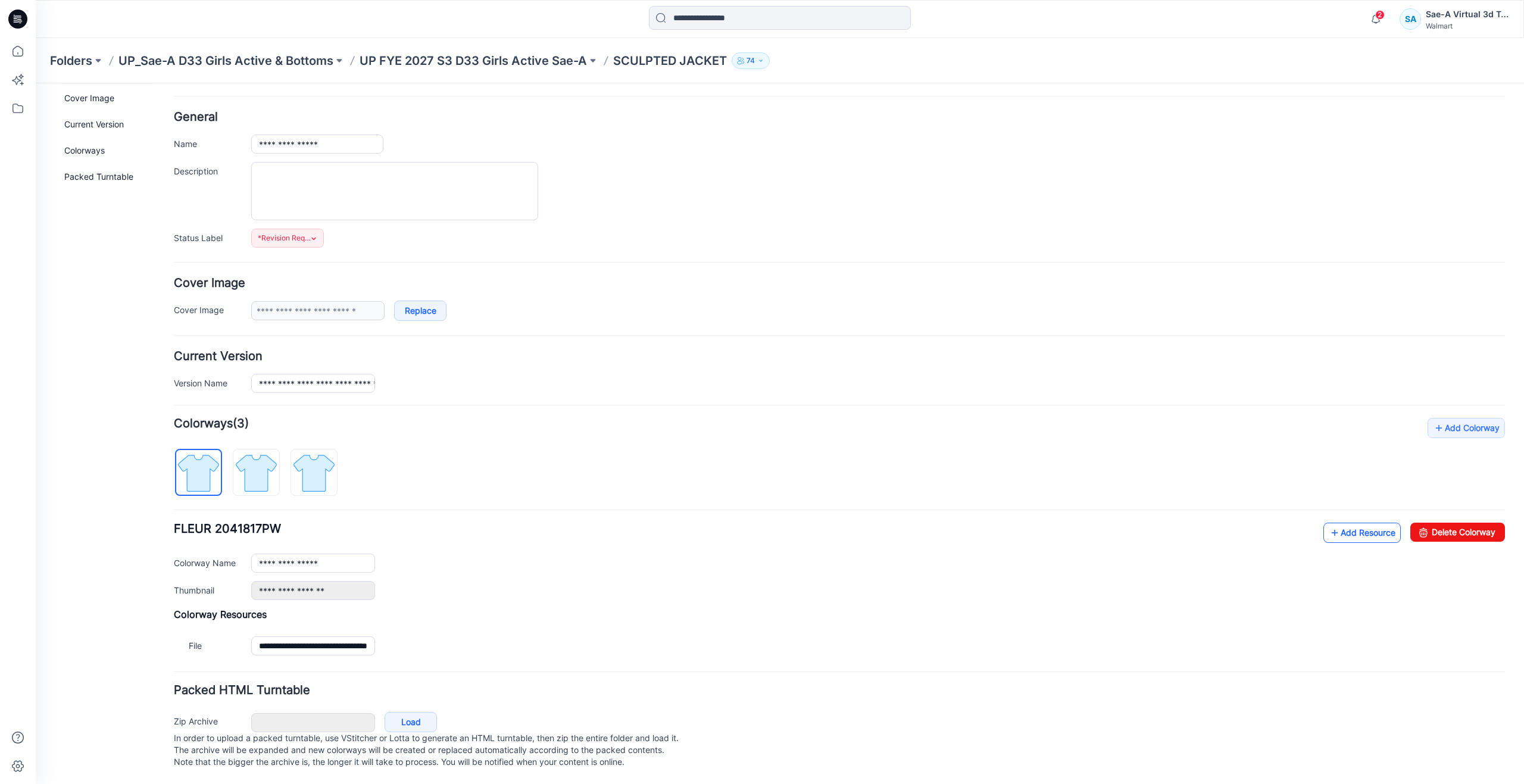
click at [1329, 523] on icon at bounding box center [1335, 532] width 12 height 19
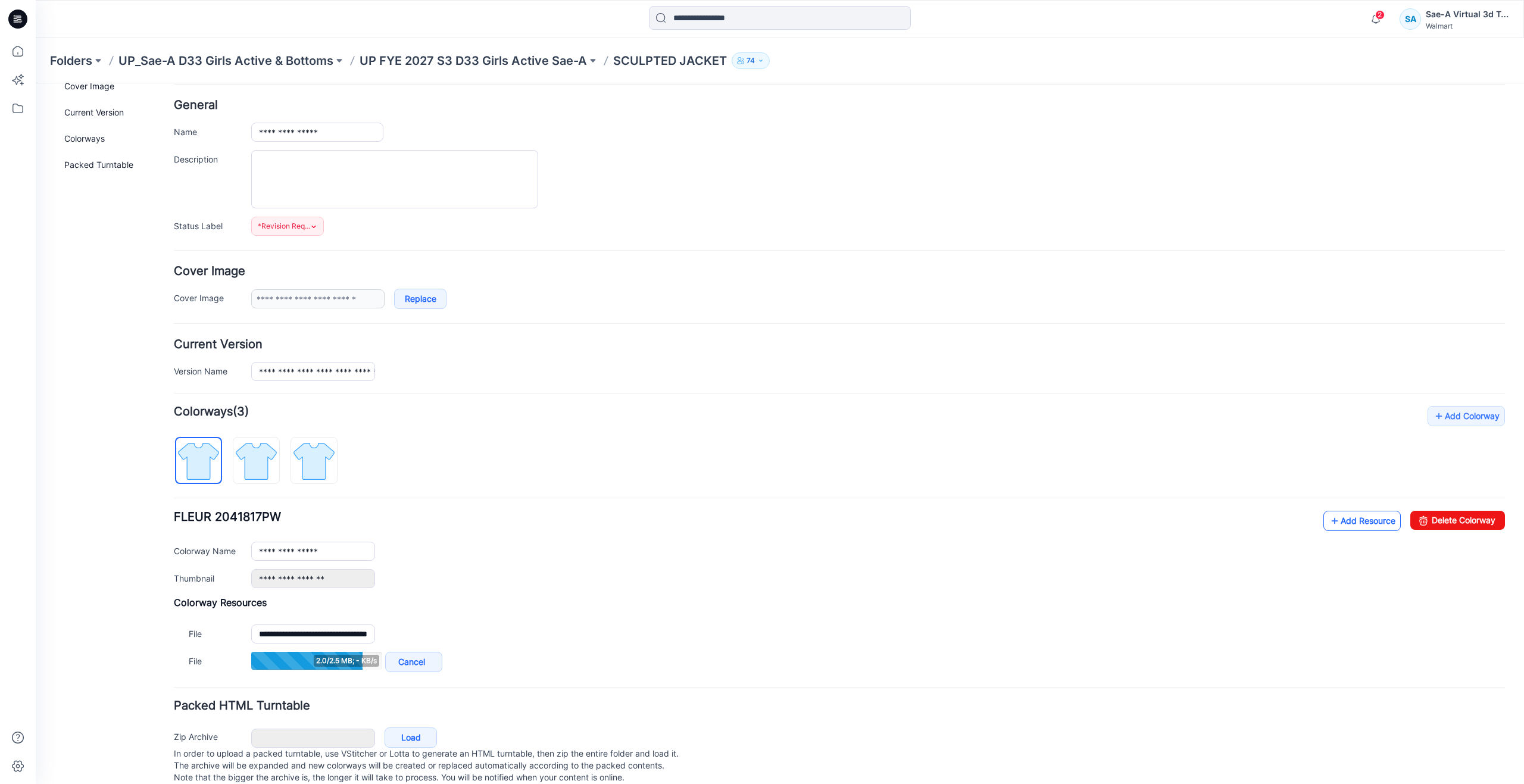
click at [1339, 517] on link "Add Resource" at bounding box center [1362, 520] width 77 height 21
click at [1329, 513] on icon at bounding box center [1335, 520] width 12 height 19
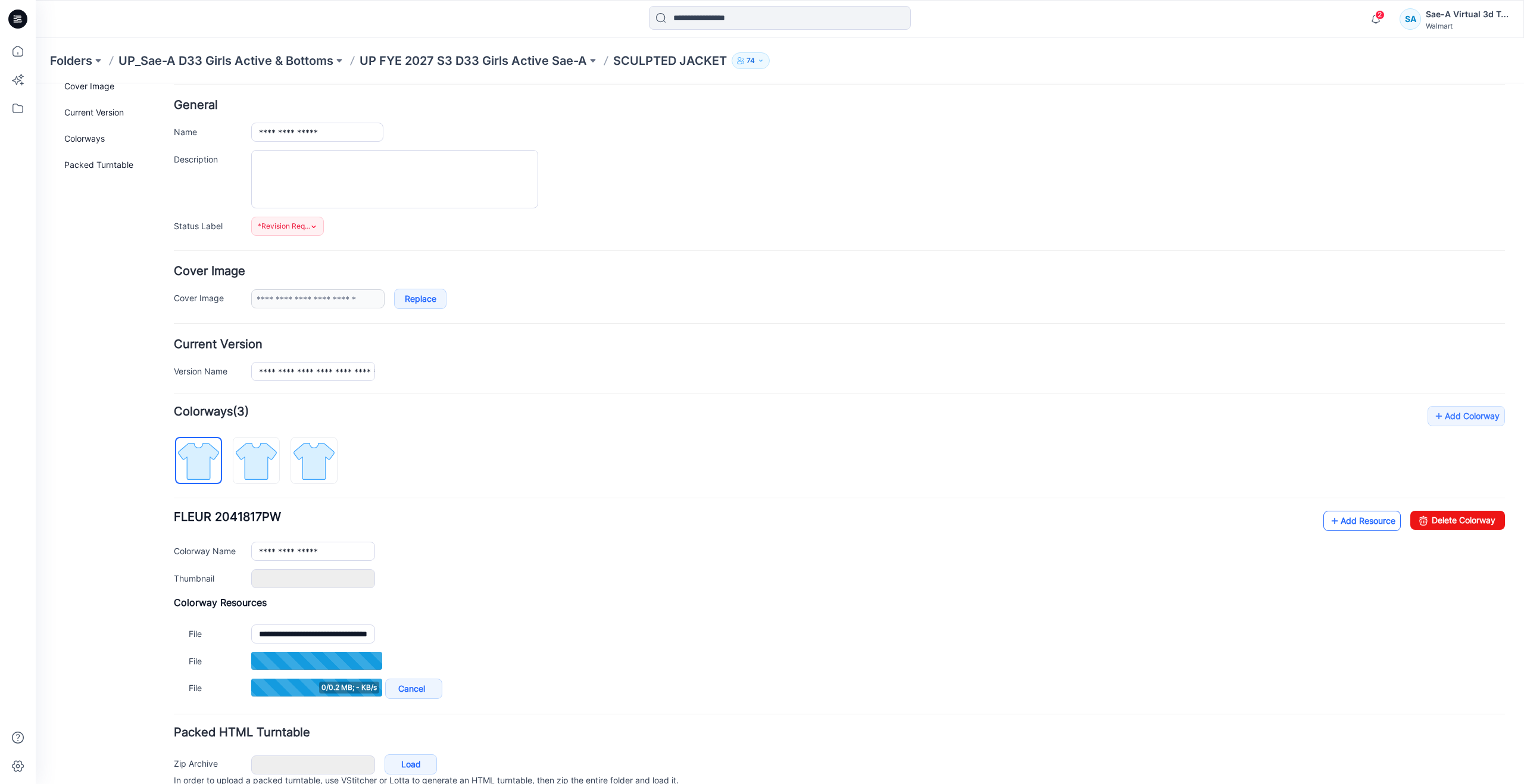
click at [1329, 527] on icon at bounding box center [1335, 520] width 12 height 19
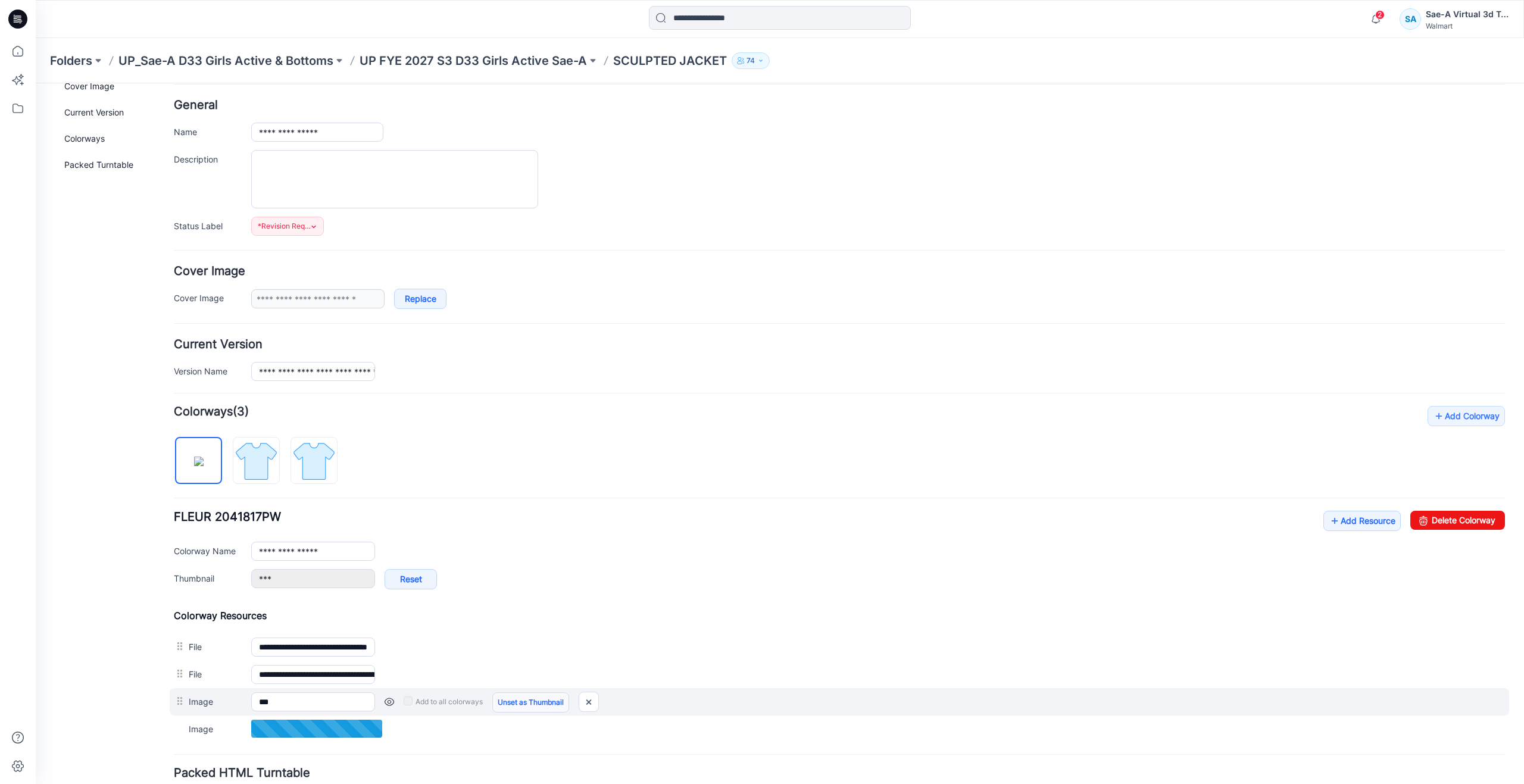
click at [510, 702] on link "Unset as Thumbnail" at bounding box center [531, 701] width 77 height 21
type input "**********"
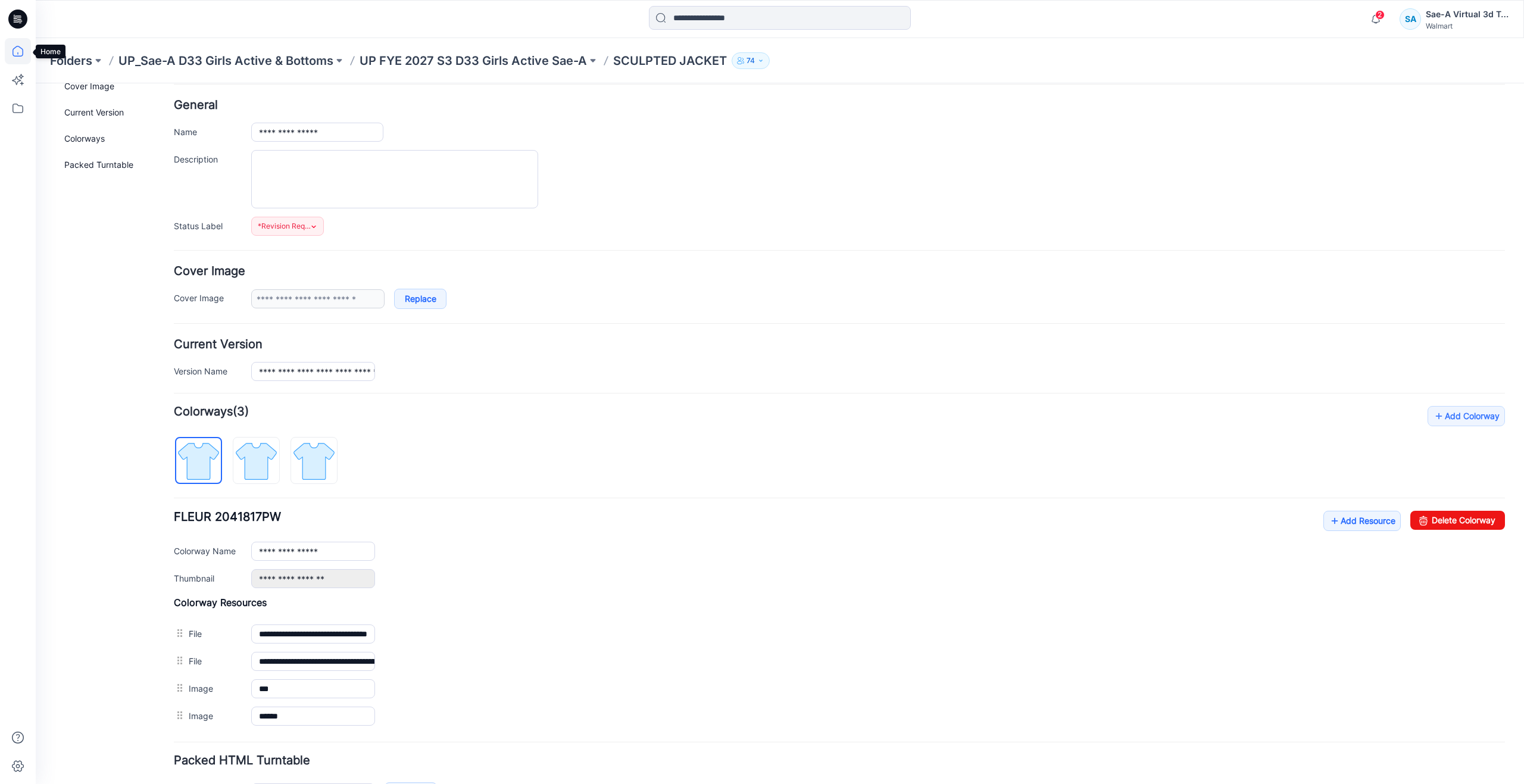
click at [30, 57] on icon at bounding box center [17, 50] width 26 height 26
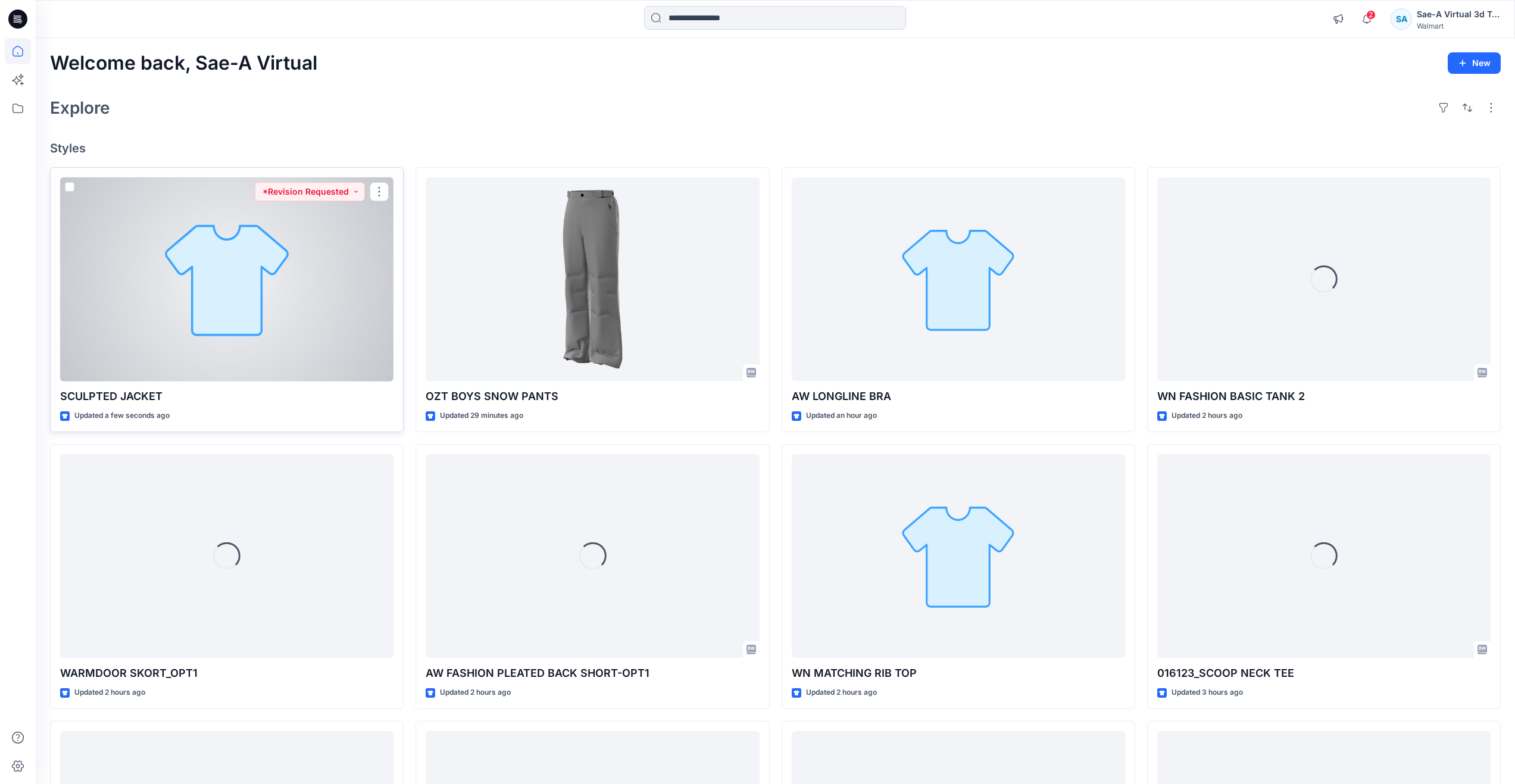
click at [113, 323] on div at bounding box center [226, 280] width 333 height 205
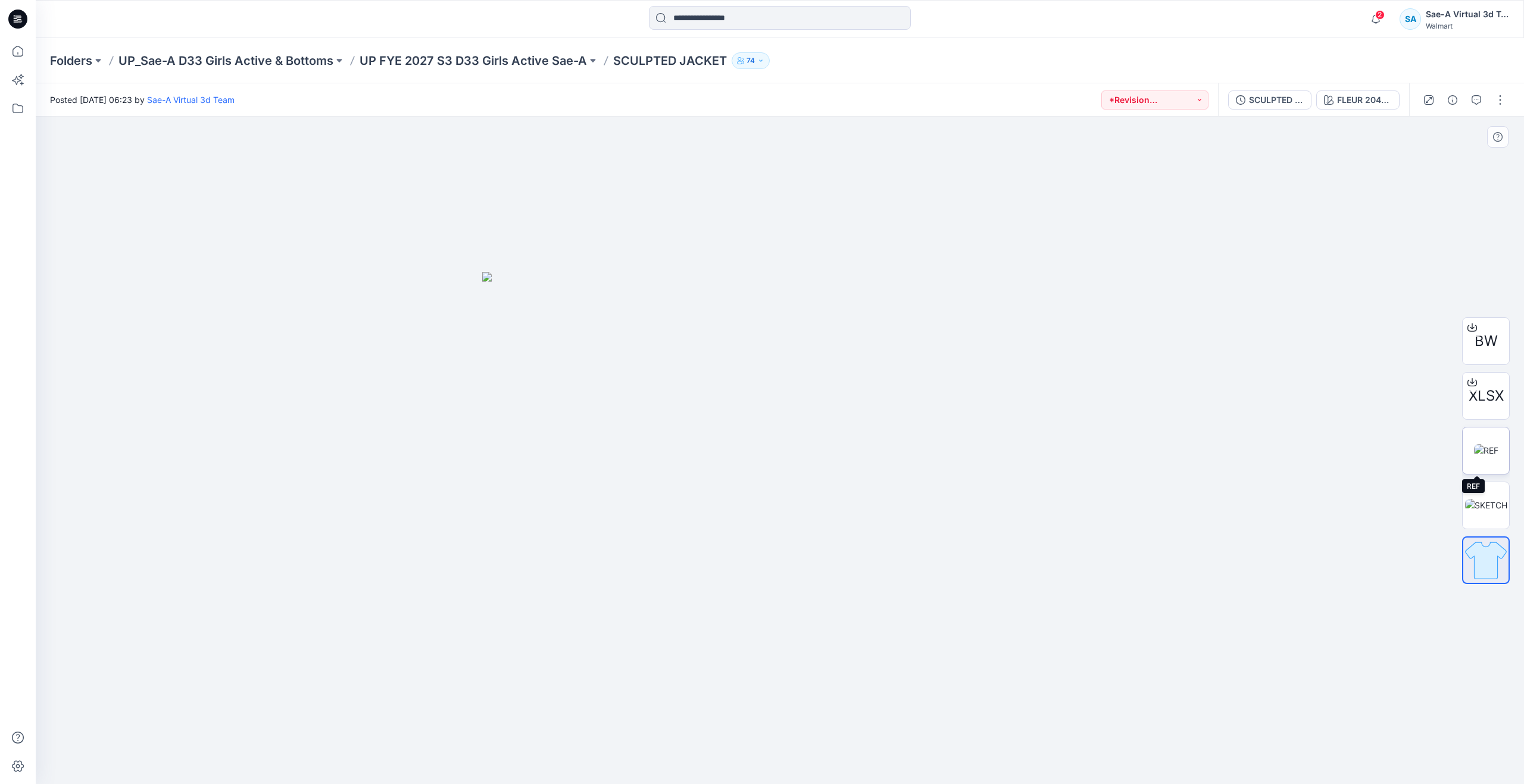
click at [1474, 444] on img at bounding box center [1485, 450] width 24 height 13
click at [1477, 499] on img at bounding box center [1485, 505] width 42 height 13
click at [1281, 91] on button "SCULPTED JACKET_REV1_ FULL COLORWAYS" at bounding box center [1269, 100] width 83 height 19
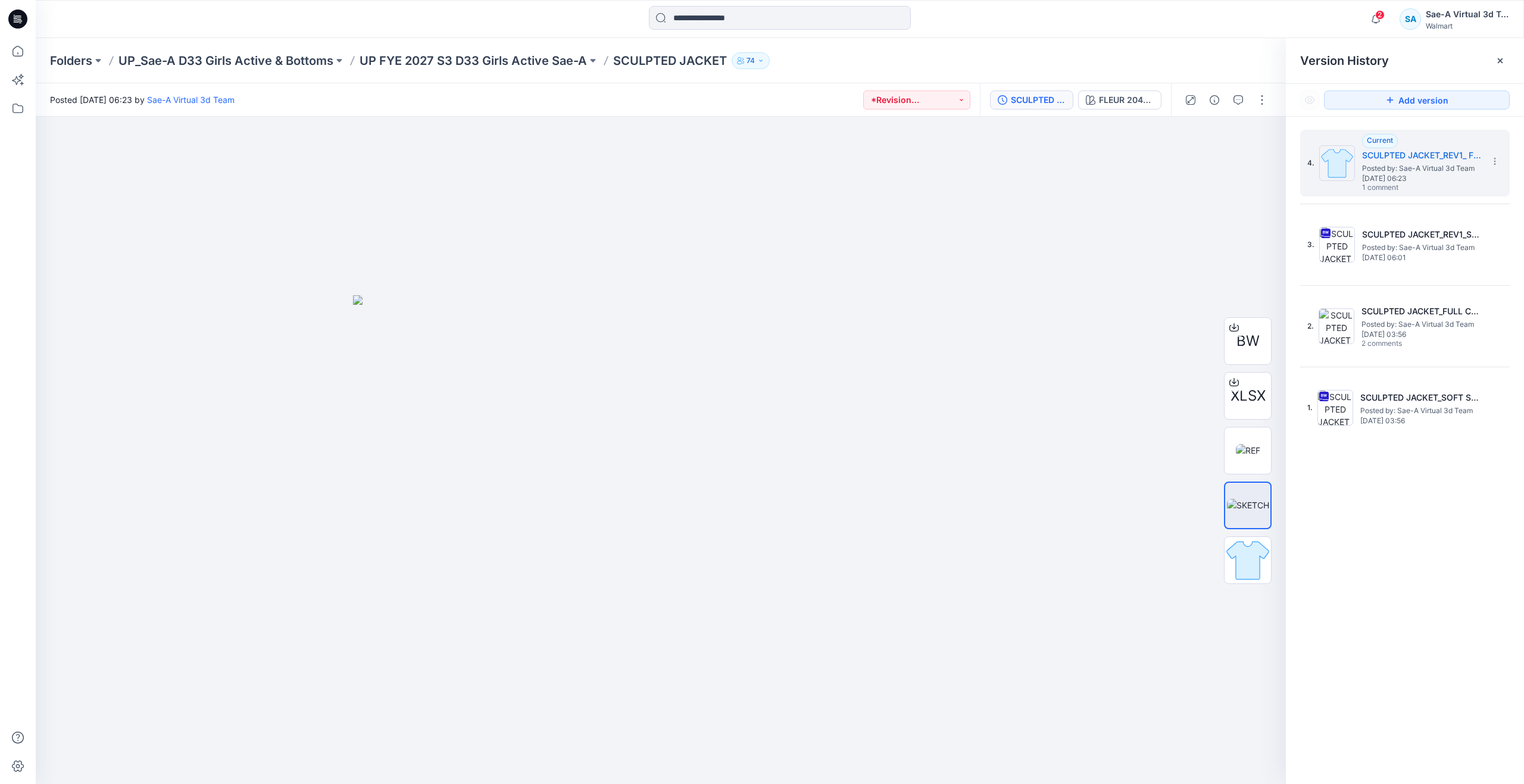
click at [1134, 89] on div "SCULPTED JACKET_REV1_ FULL COLORWAYS FLEUR 2041817PW" at bounding box center [1075, 100] width 191 height 33
click at [1135, 100] on div "FLEUR 2041817PW" at bounding box center [1125, 100] width 55 height 13
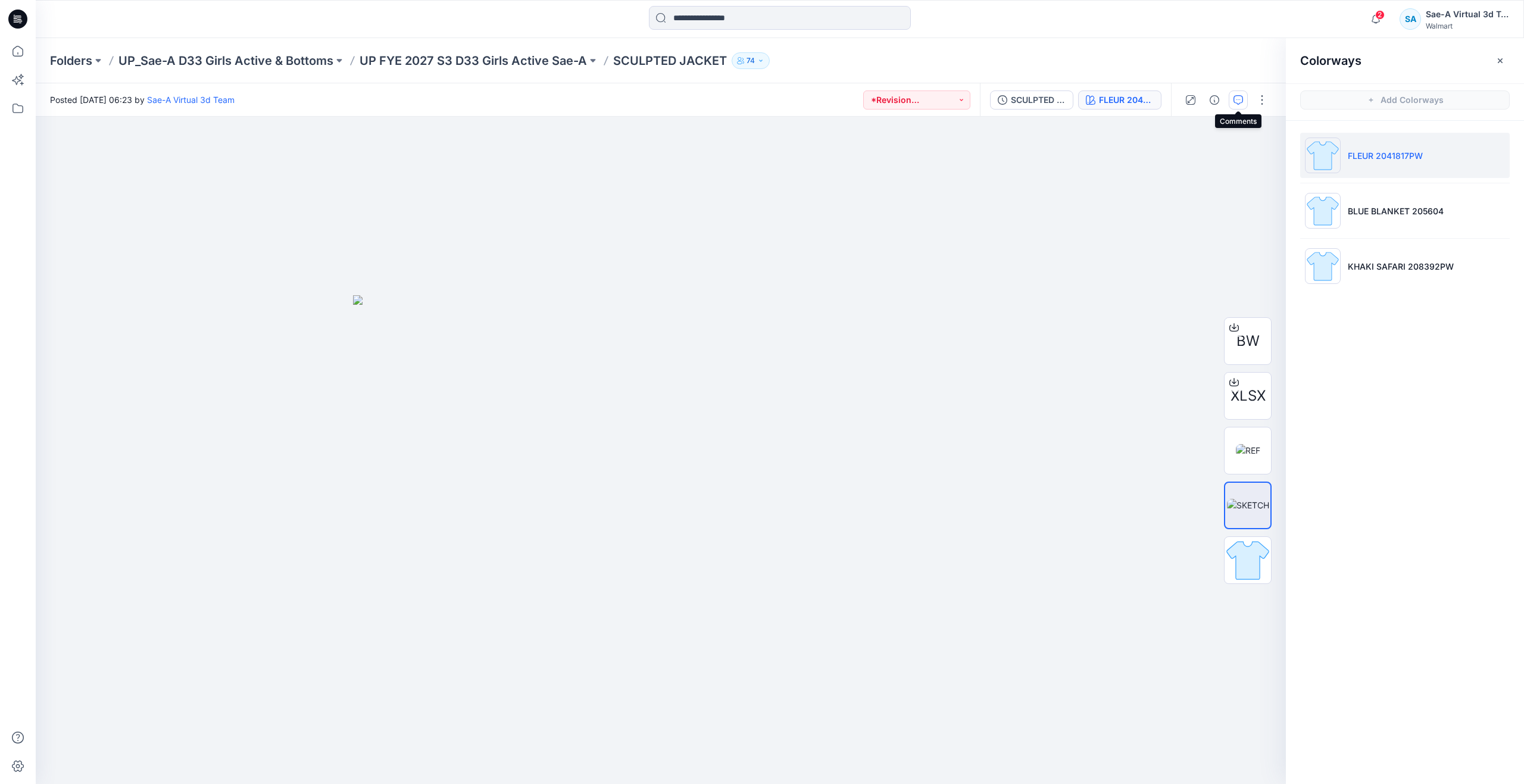
click at [1244, 107] on button "button" at bounding box center [1238, 100] width 19 height 19
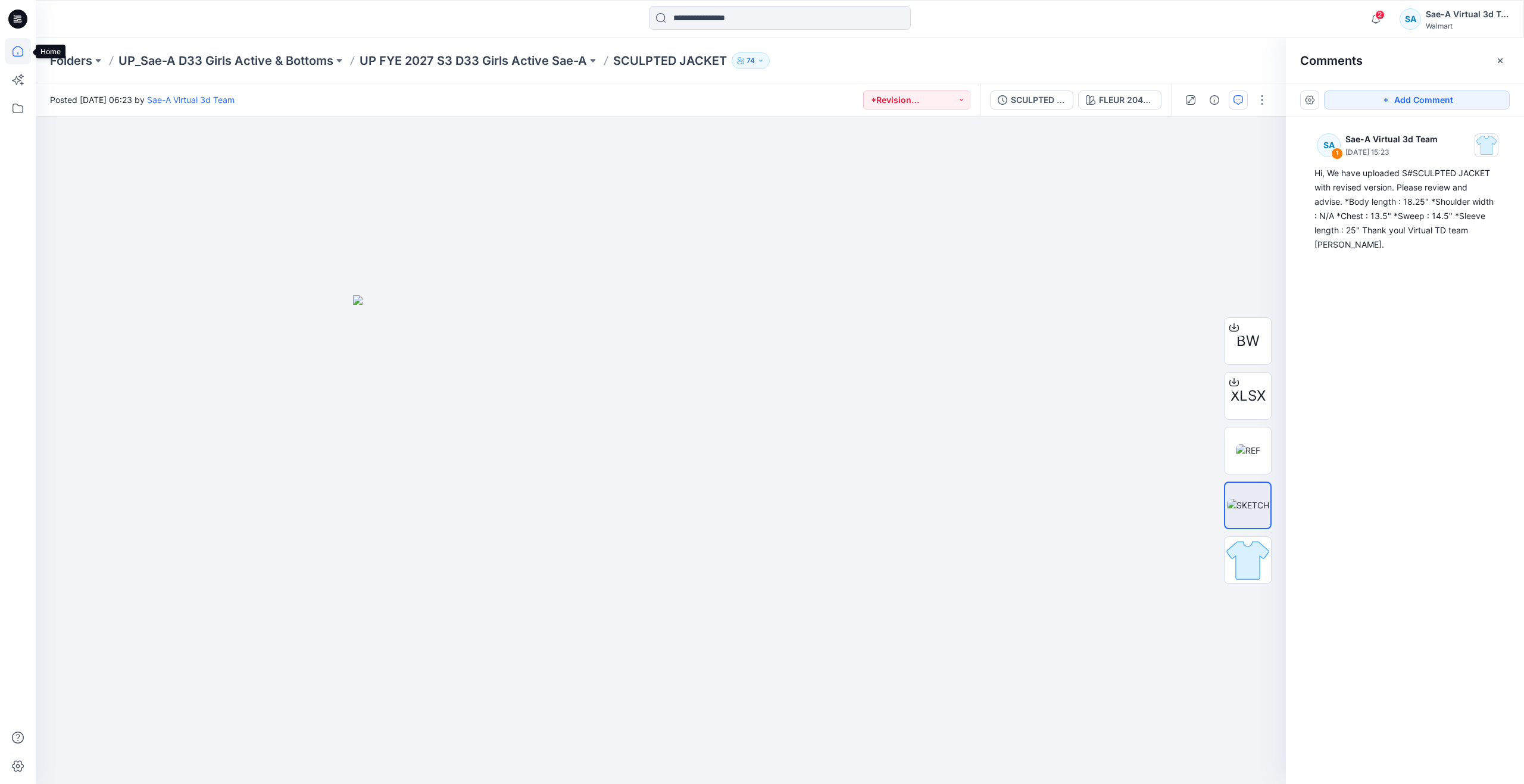
click at [26, 49] on icon at bounding box center [17, 50] width 26 height 26
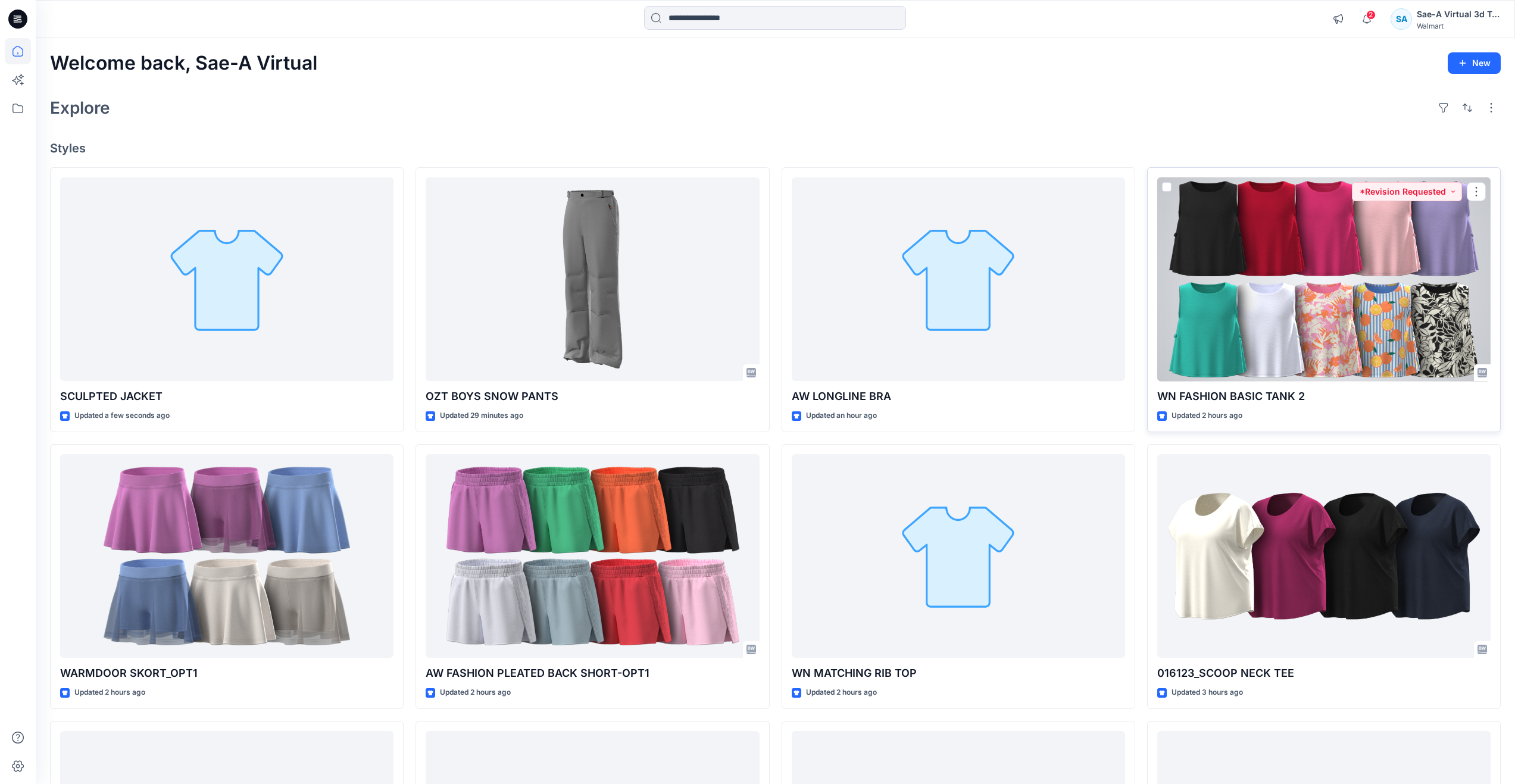
click at [1299, 338] on div at bounding box center [1323, 280] width 333 height 205
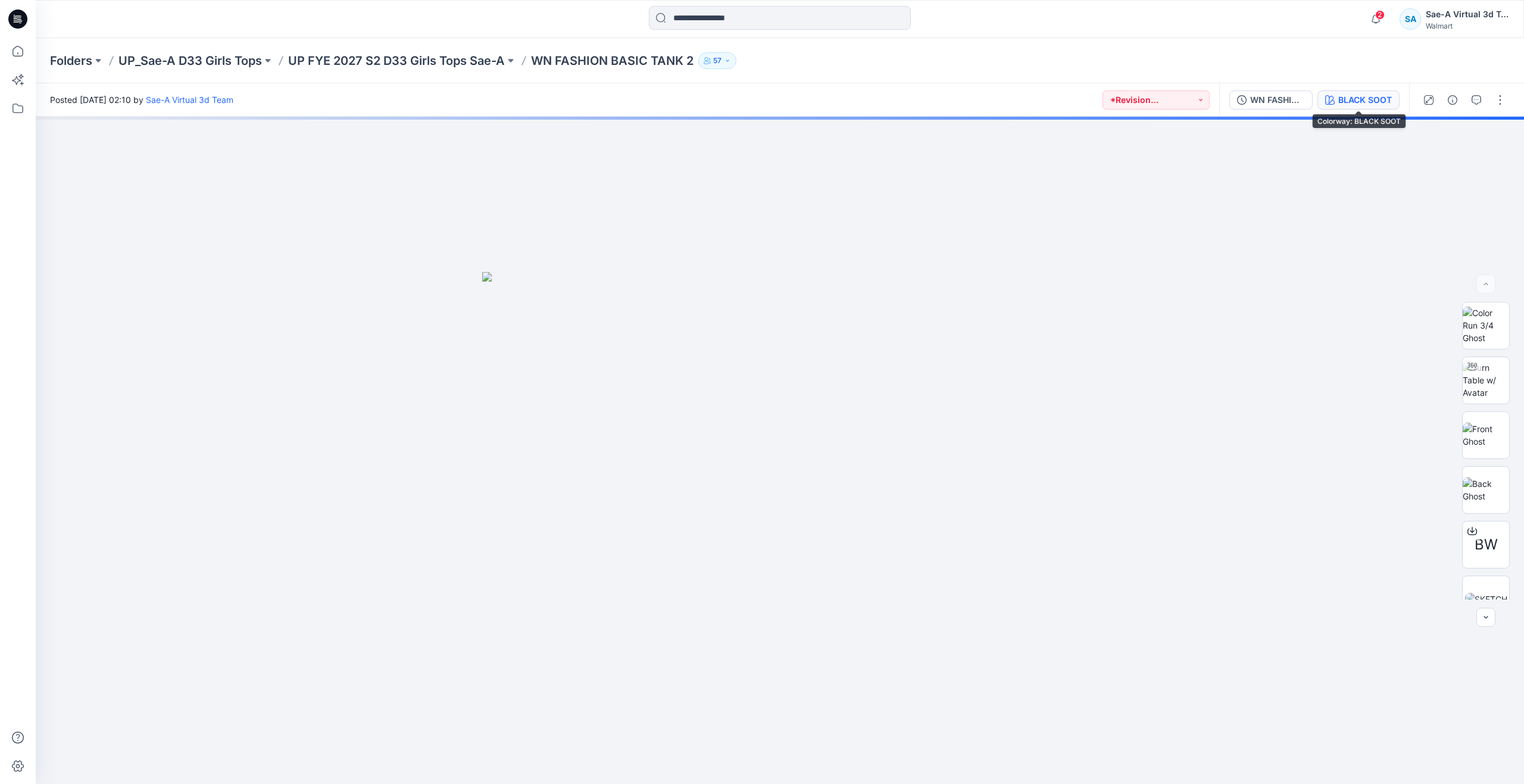
click at [1347, 96] on div "BLACK SOOT" at bounding box center [1365, 100] width 54 height 13
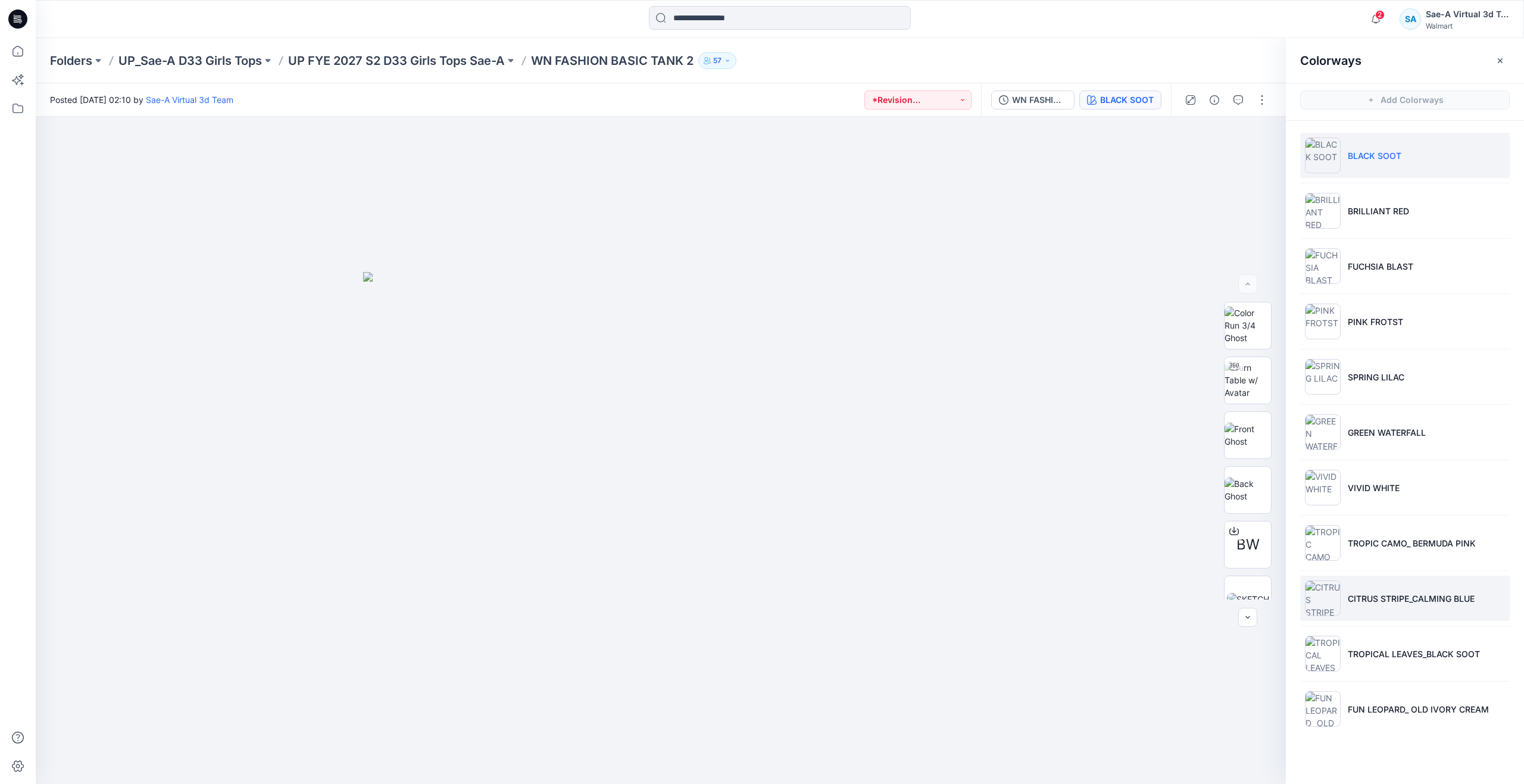
click at [1371, 598] on p "CITRUS STRIPE_CALMING BLUE" at bounding box center [1411, 598] width 127 height 13
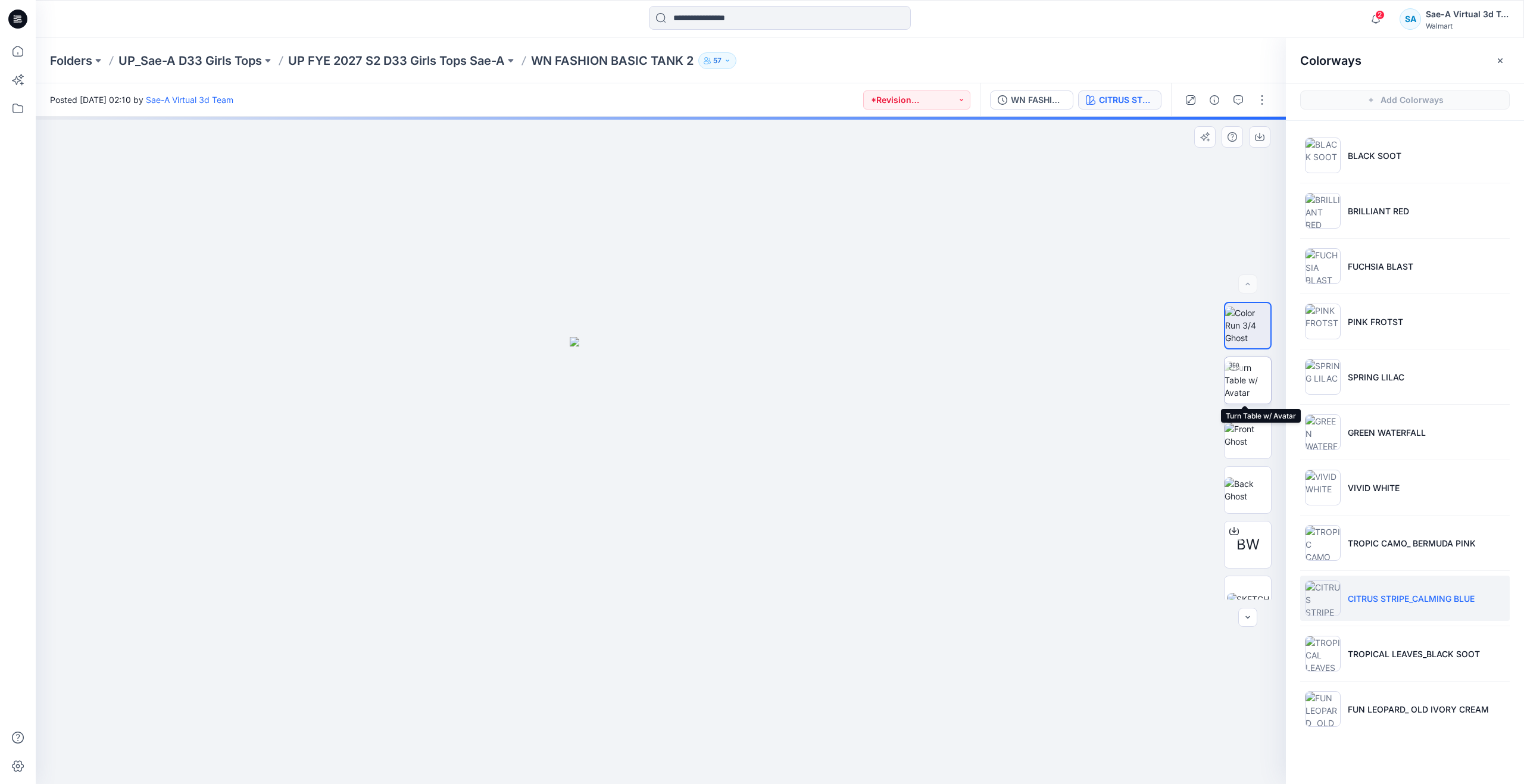
click at [1245, 380] on img at bounding box center [1248, 380] width 47 height 38
drag, startPoint x: 660, startPoint y: 765, endPoint x: 673, endPoint y: 680, distance: 86.0
click at [673, 680] on div at bounding box center [661, 450] width 1250 height 667
click at [1333, 664] on img at bounding box center [1323, 653] width 36 height 36
click at [1256, 390] on img at bounding box center [1248, 380] width 47 height 38
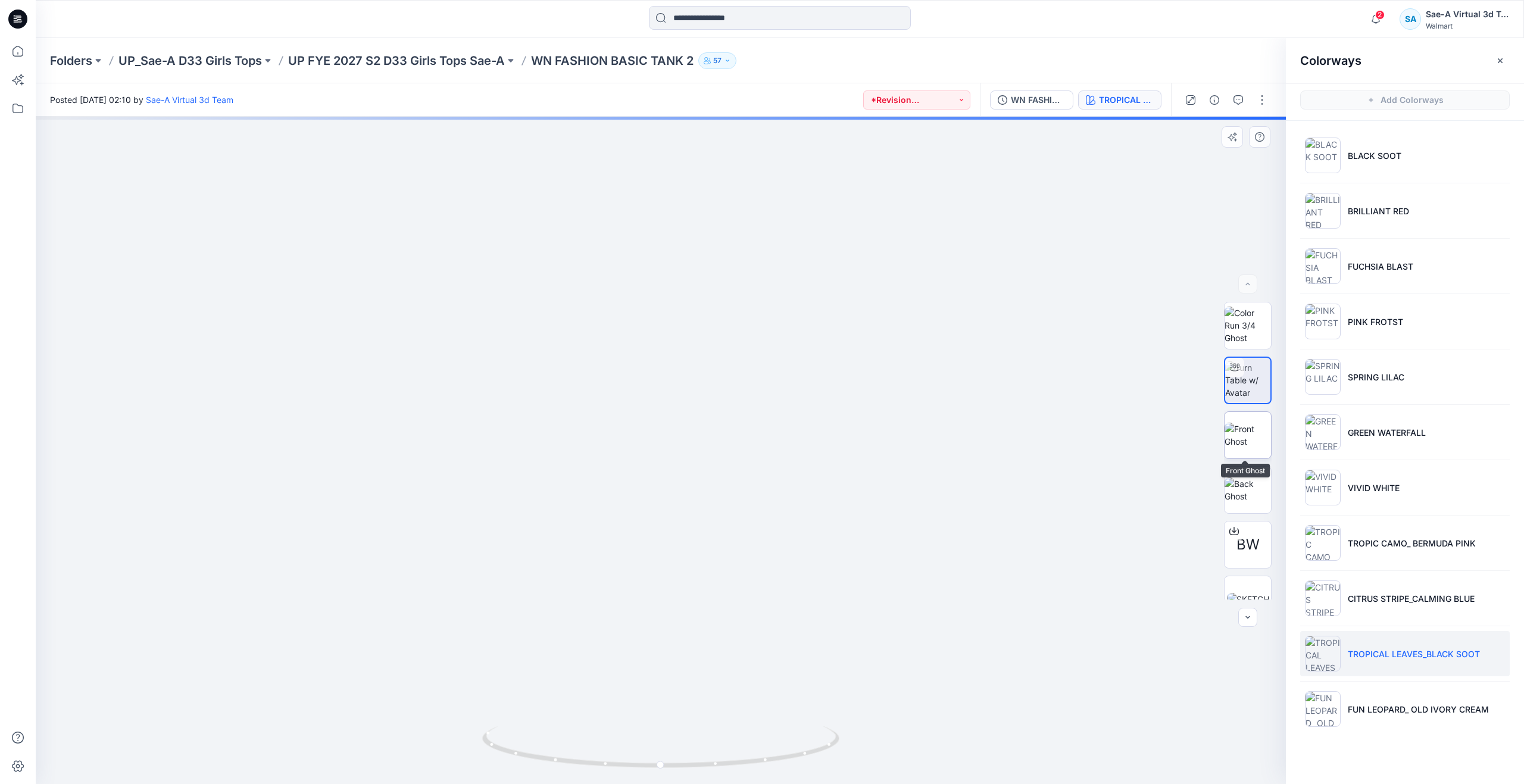
click at [1227, 438] on img at bounding box center [1248, 435] width 47 height 25
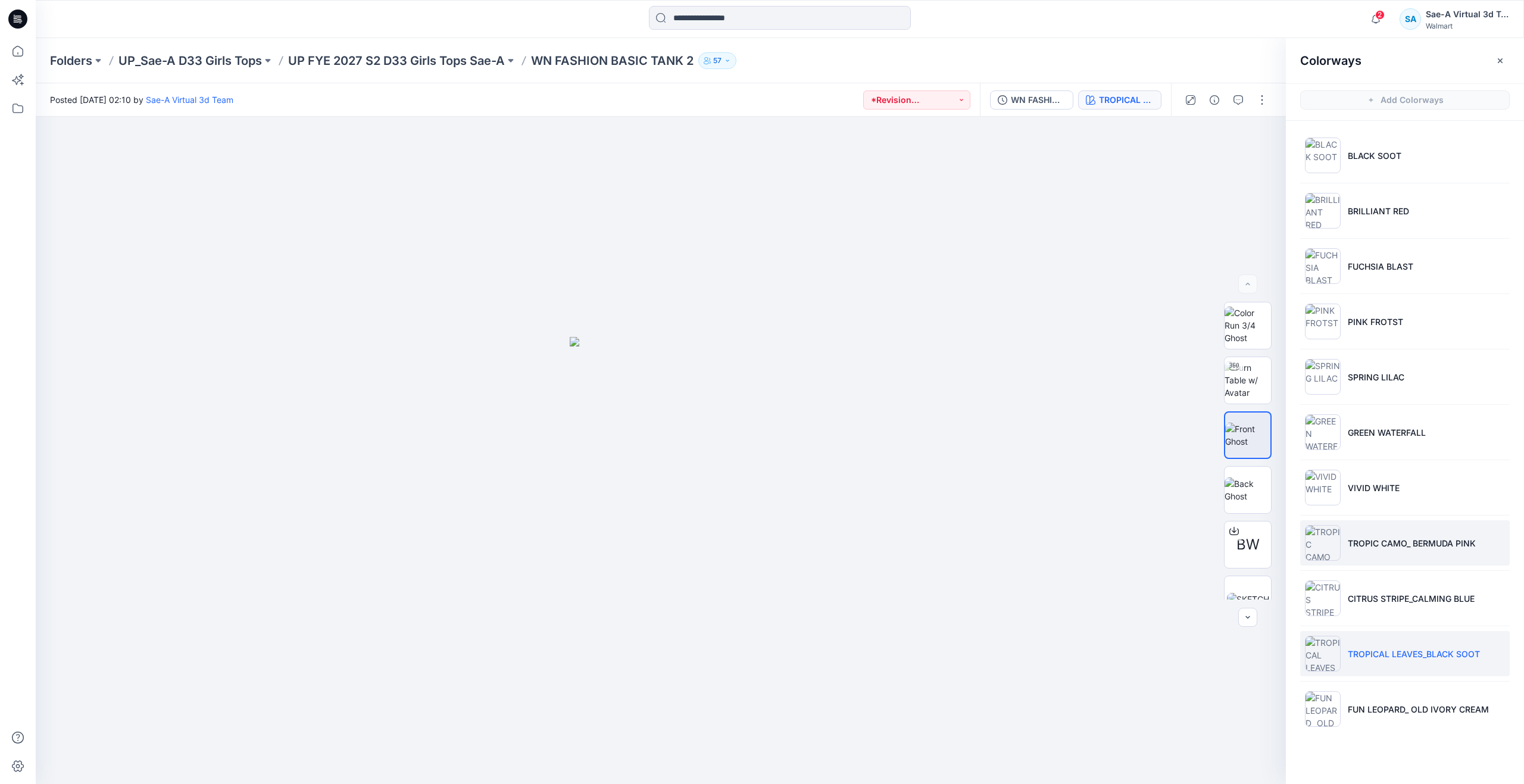
click at [1331, 526] on img at bounding box center [1323, 543] width 36 height 36
click at [1405, 646] on li "TROPICAL LEAVES_BLACK SOOT" at bounding box center [1405, 653] width 209 height 45
click at [1247, 393] on img at bounding box center [1248, 380] width 47 height 38
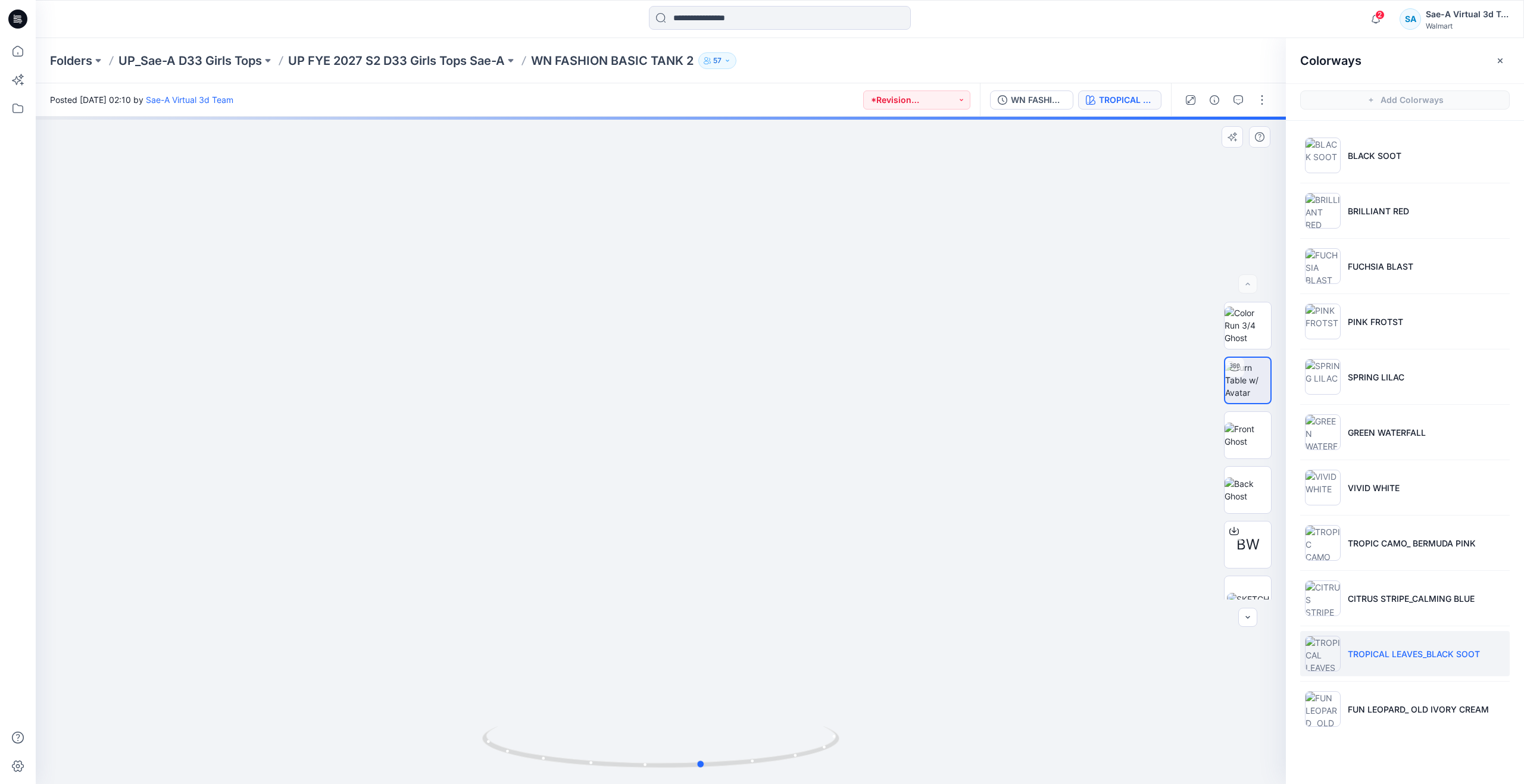
drag, startPoint x: 657, startPoint y: 761, endPoint x: 341, endPoint y: 640, distance: 338.4
click at [341, 640] on div at bounding box center [661, 450] width 1250 height 667
click at [17, 46] on icon at bounding box center [17, 50] width 26 height 26
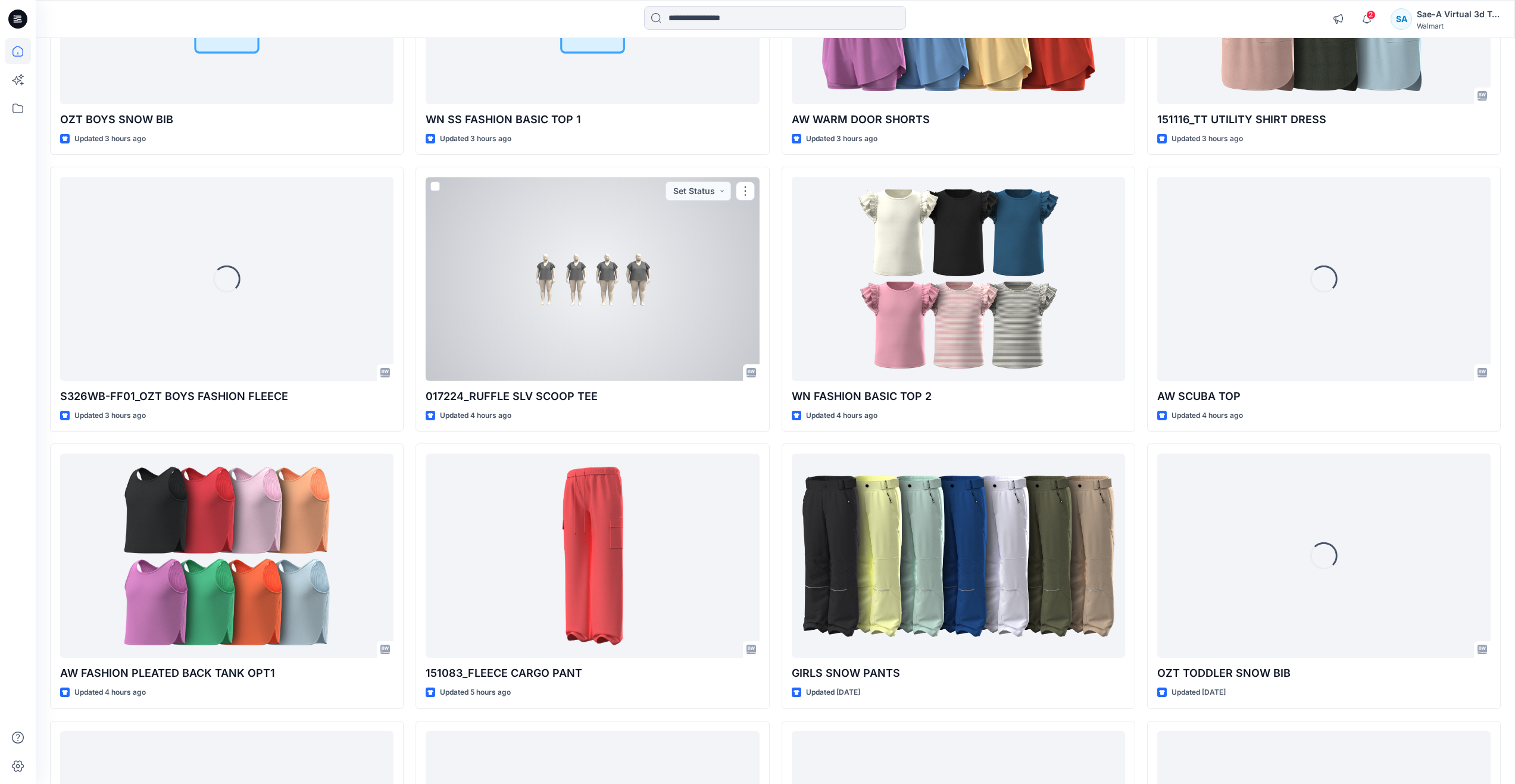
scroll to position [1012, 0]
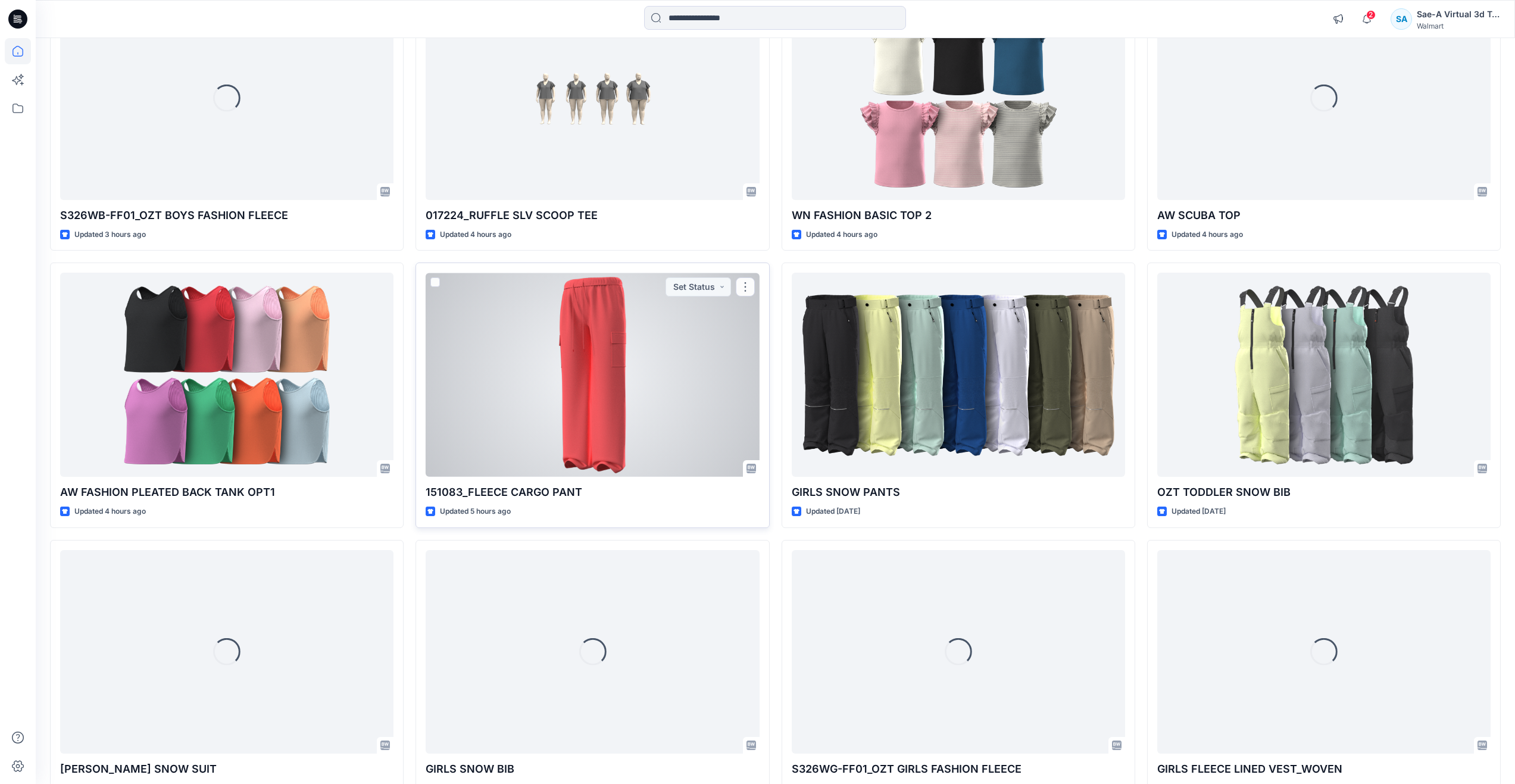
click at [619, 424] on div at bounding box center [591, 375] width 333 height 205
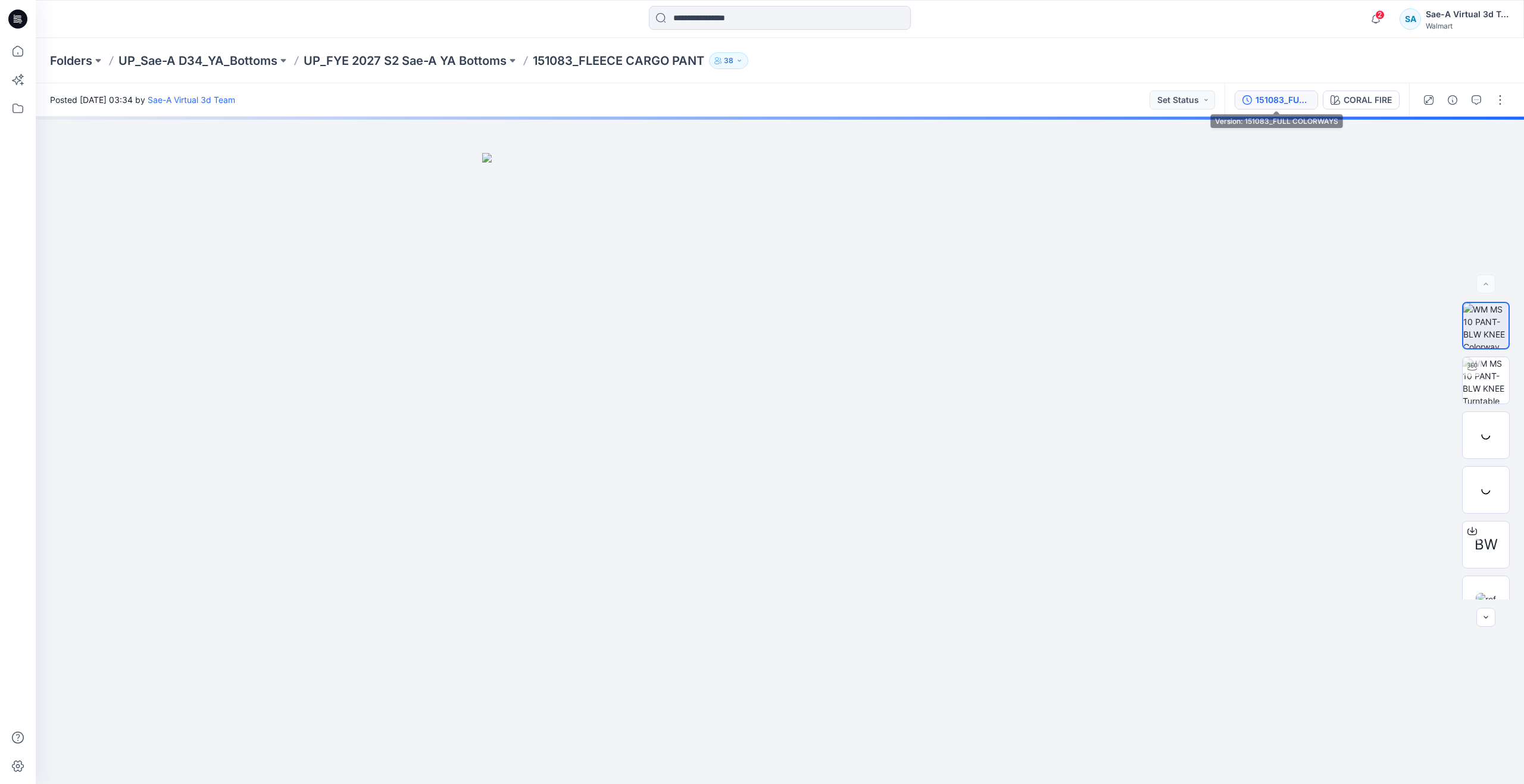
click at [1258, 105] on div "151083_FULL COLORWAYS" at bounding box center [1283, 100] width 55 height 13
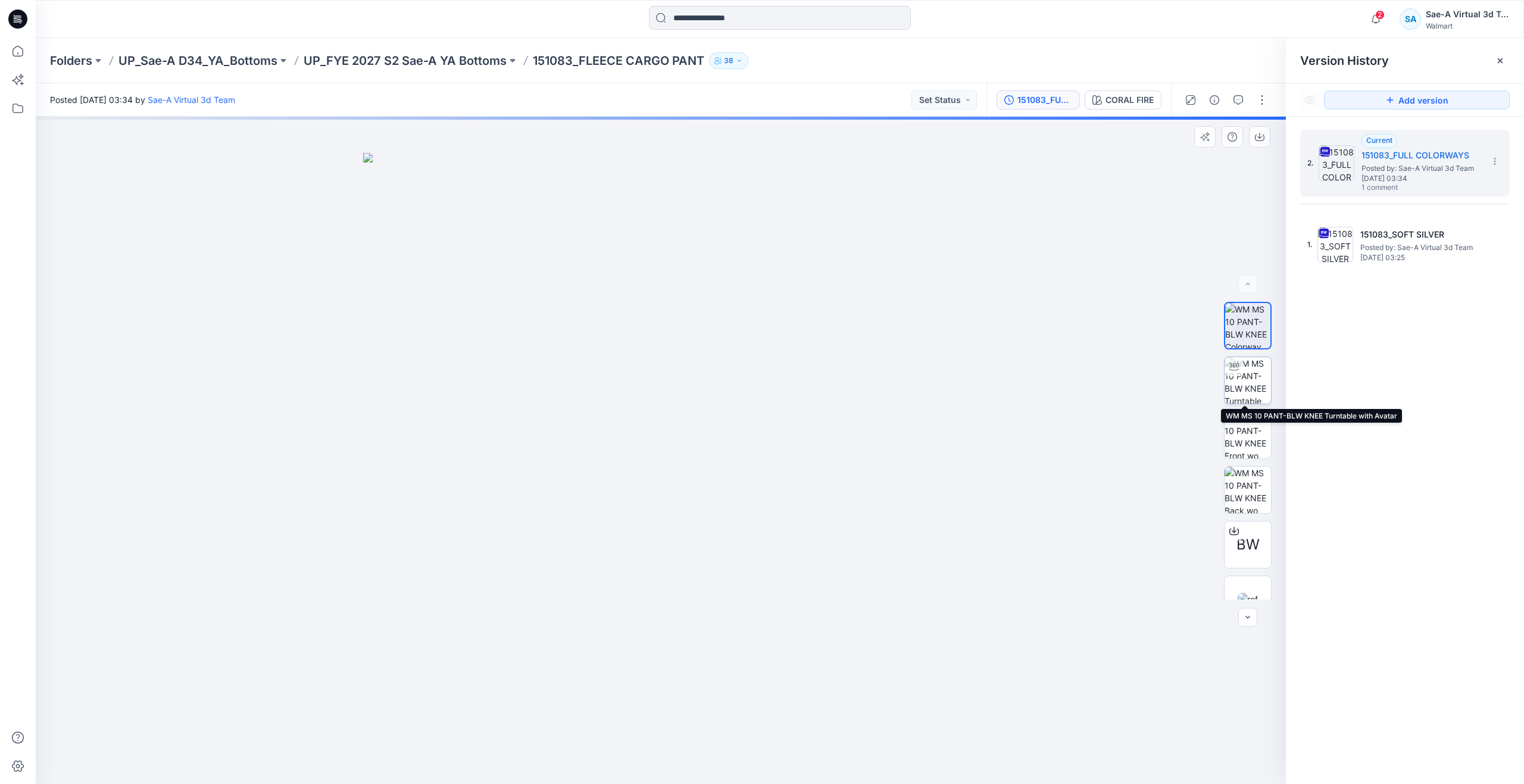
click at [1251, 382] on img at bounding box center [1248, 380] width 47 height 47
click at [1240, 101] on icon "button" at bounding box center [1238, 100] width 10 height 10
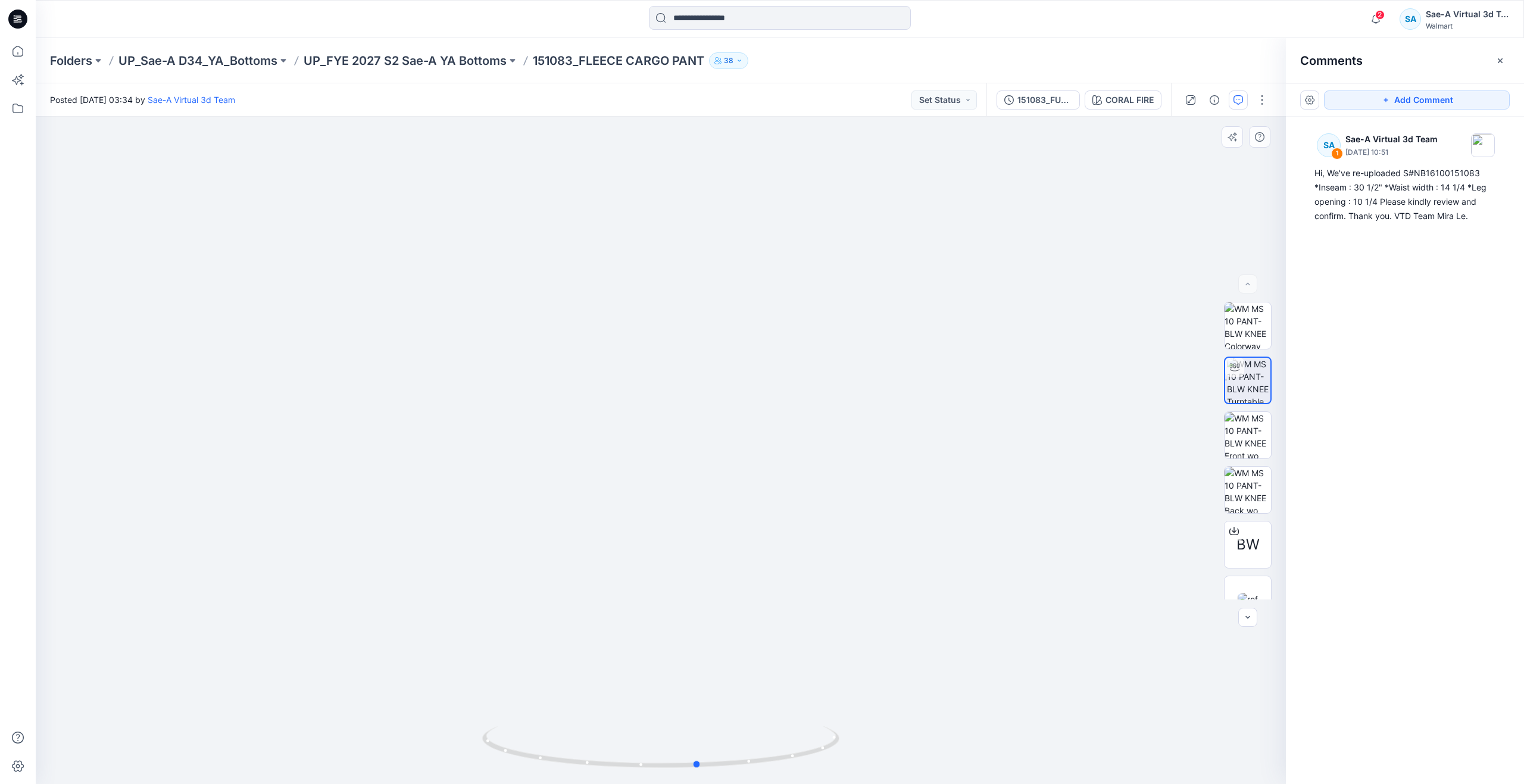
drag, startPoint x: 668, startPoint y: 766, endPoint x: 347, endPoint y: 691, distance: 329.6
click at [347, 691] on div at bounding box center [661, 450] width 1250 height 667
drag, startPoint x: 27, startPoint y: 54, endPoint x: 48, endPoint y: 10, distance: 48.8
click at [27, 54] on icon at bounding box center [17, 50] width 26 height 26
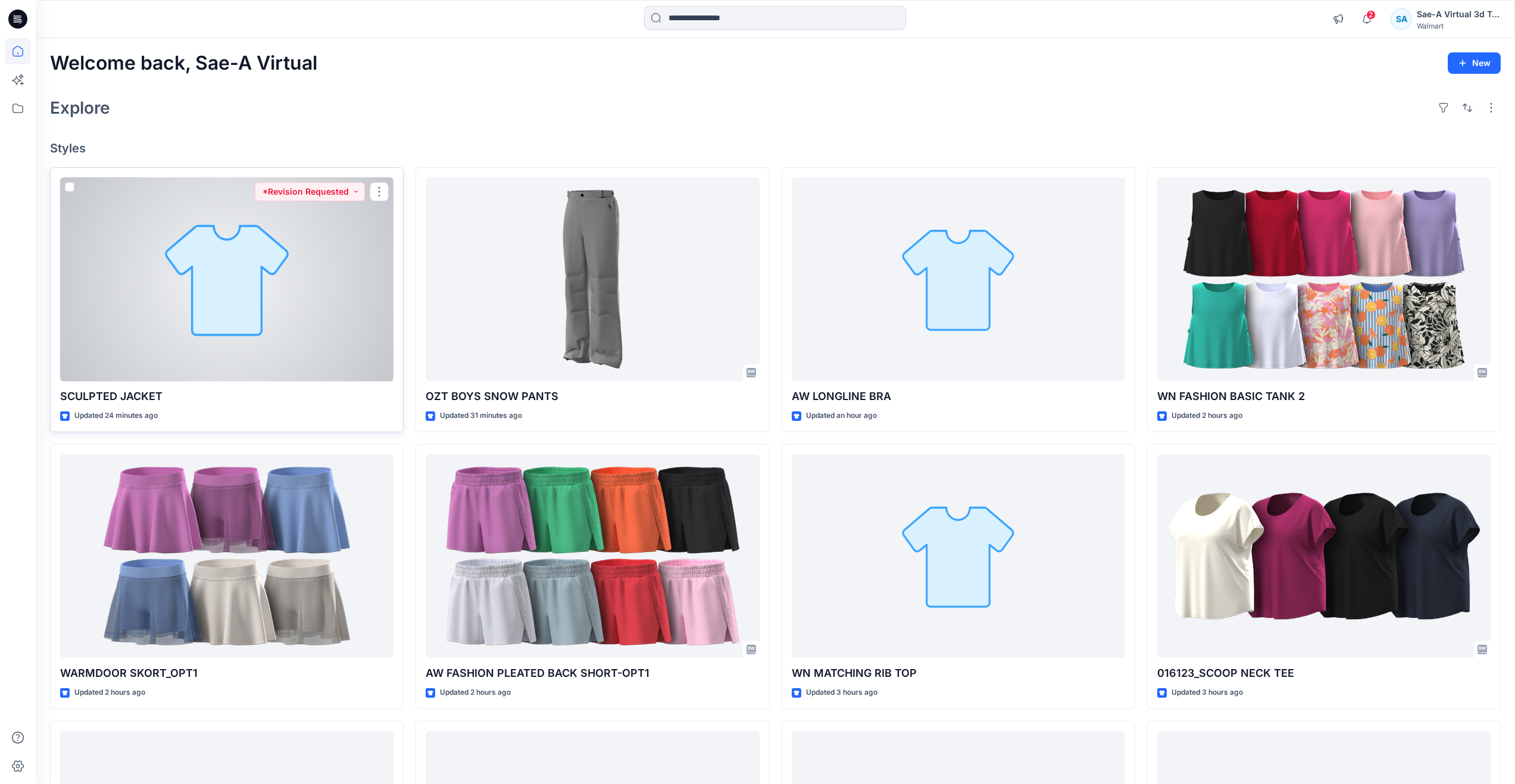
click at [183, 298] on div at bounding box center [226, 280] width 333 height 205
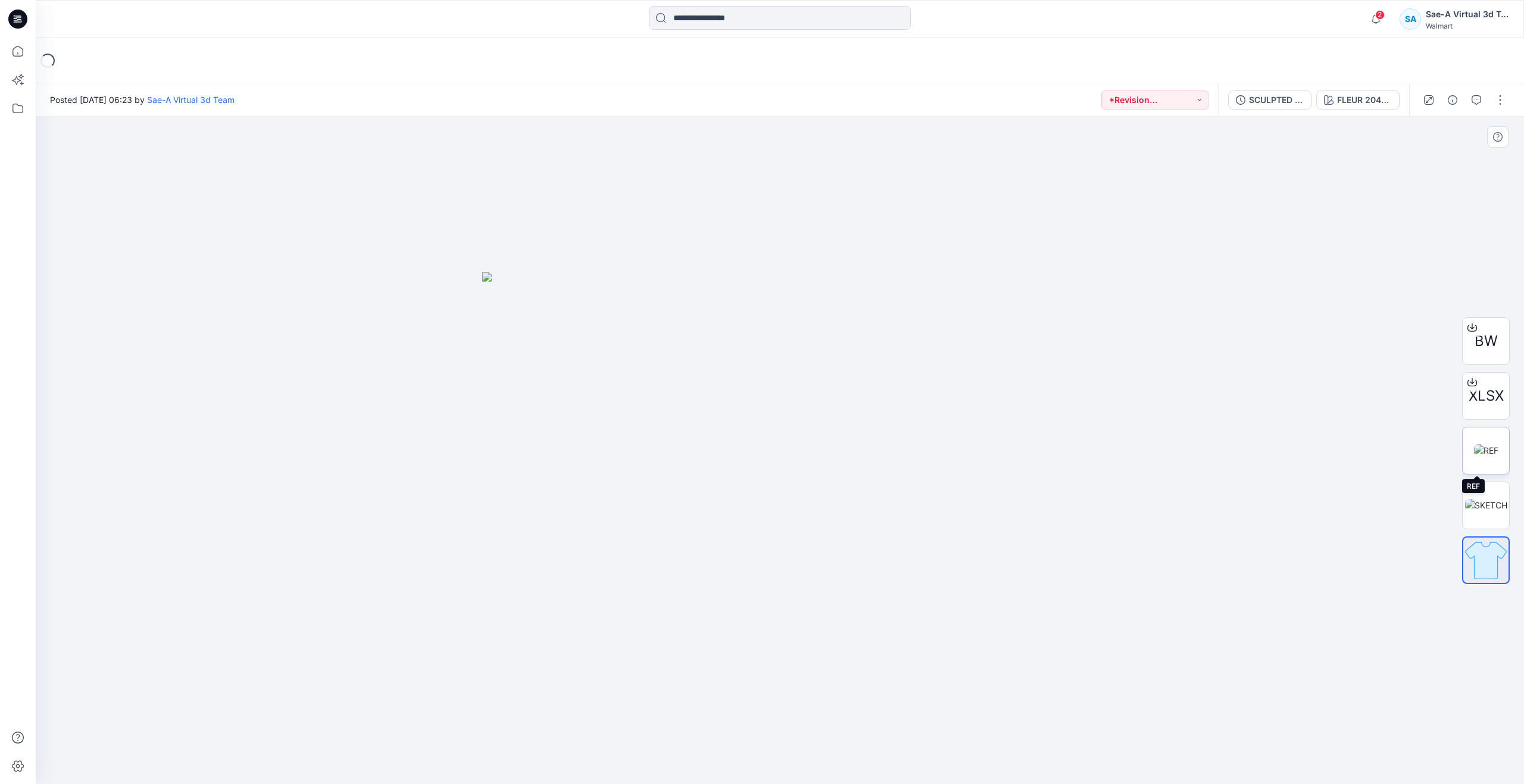
click at [1480, 444] on img at bounding box center [1485, 450] width 24 height 13
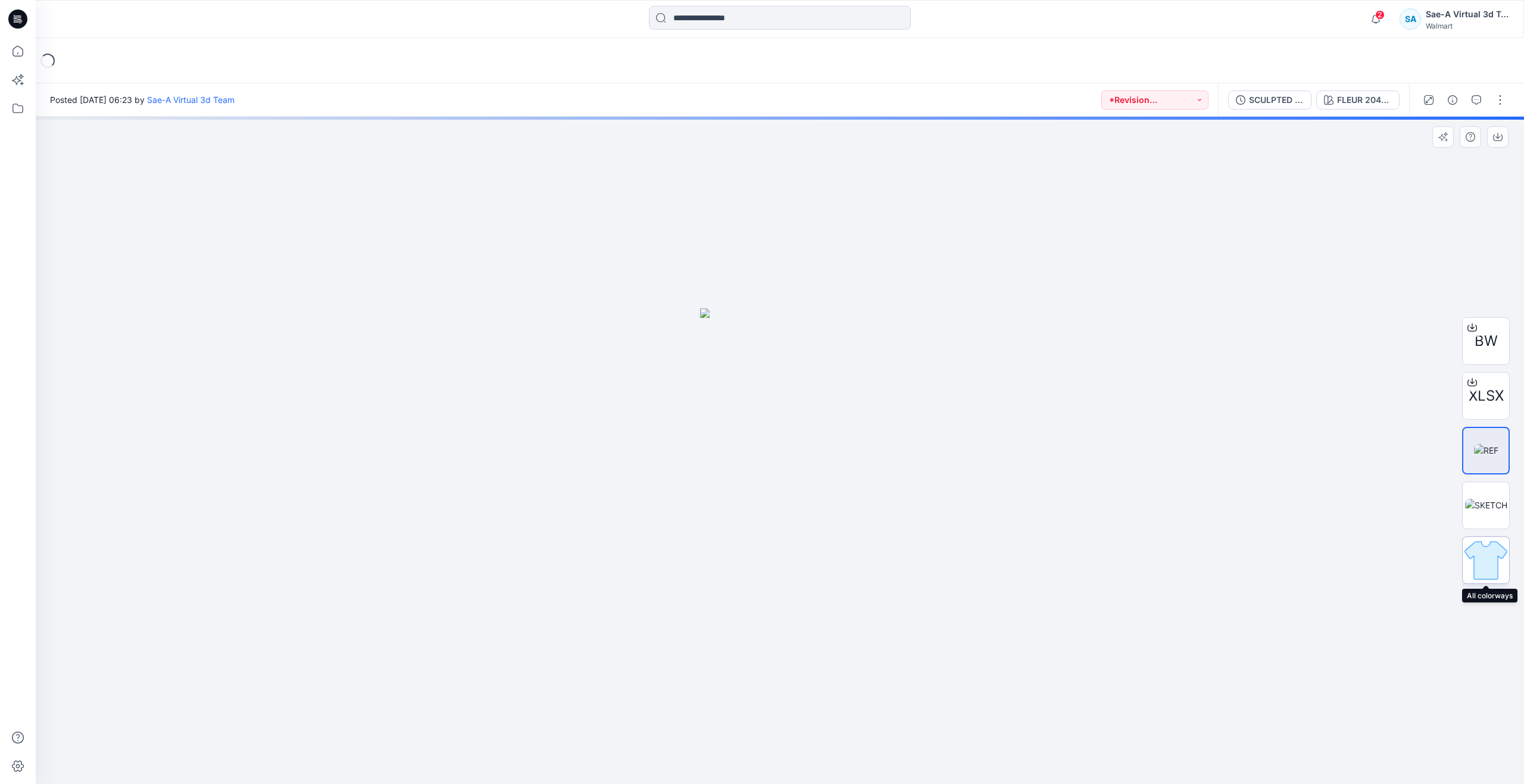
click at [1487, 562] on img at bounding box center [1486, 560] width 47 height 47
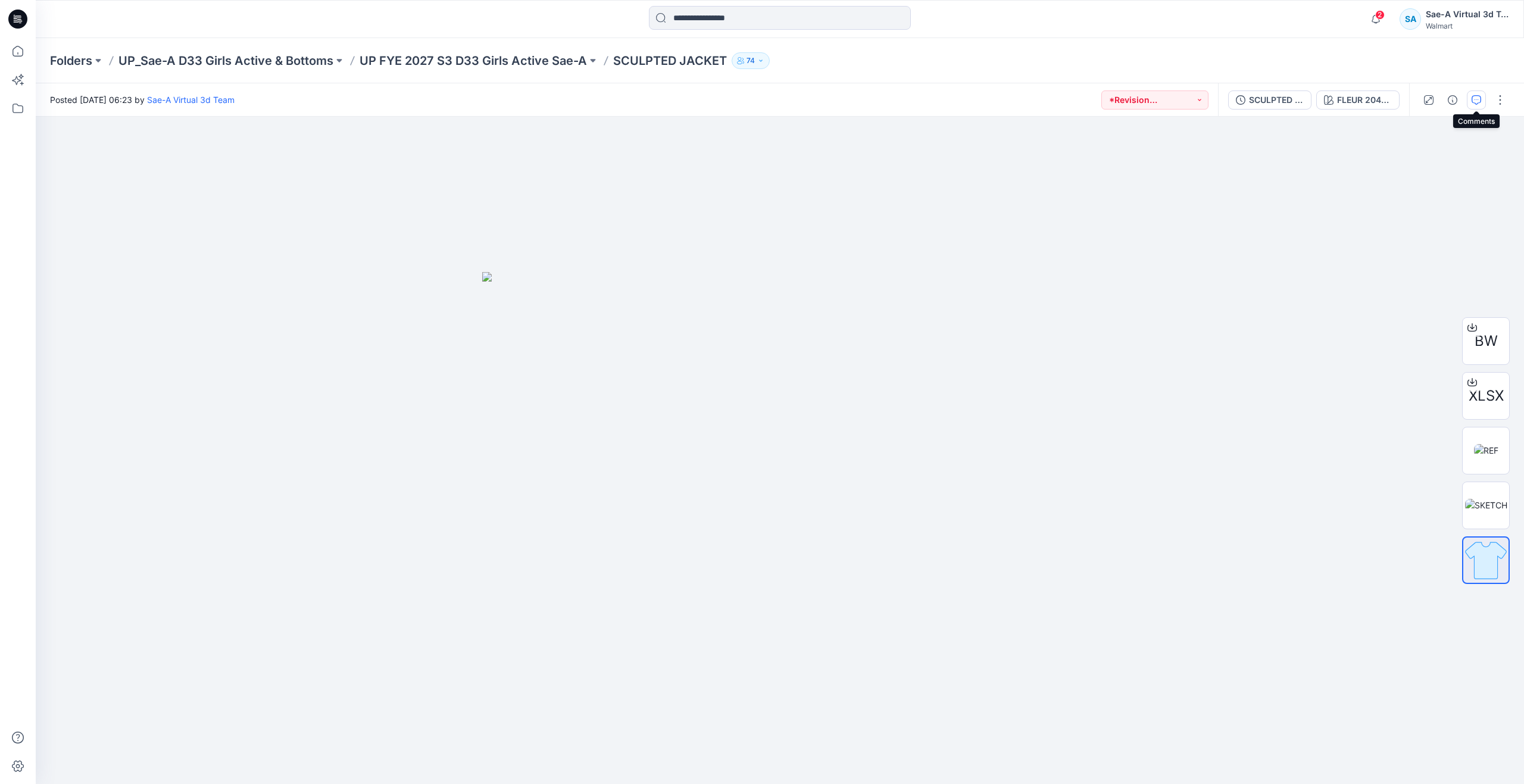
click at [1476, 100] on icon "button" at bounding box center [1476, 100] width 10 height 10
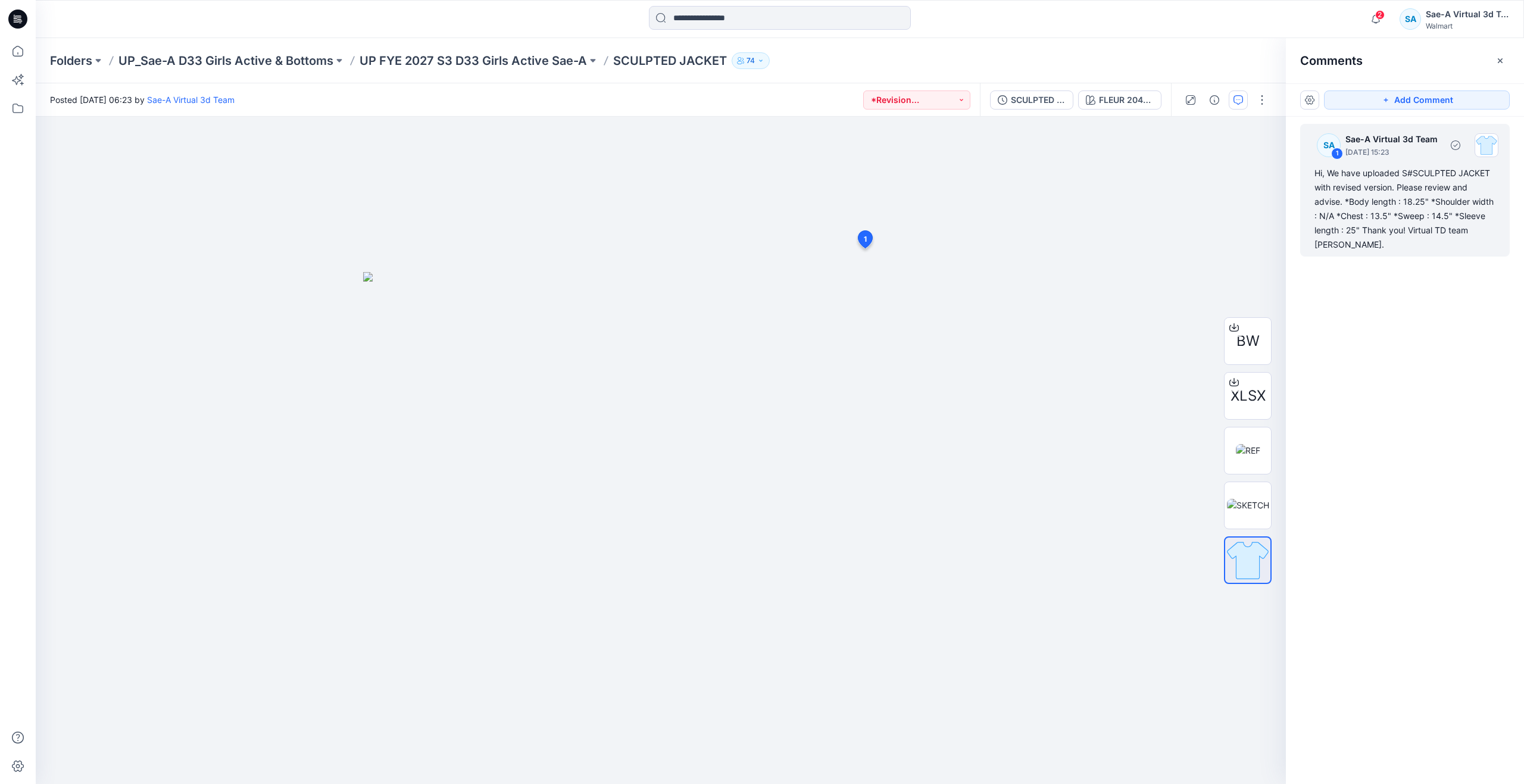
click at [1420, 213] on div "Hi, We have uploaded S#SCULPTED JACKET with revised version. Please review and …" at bounding box center [1406, 209] width 181 height 86
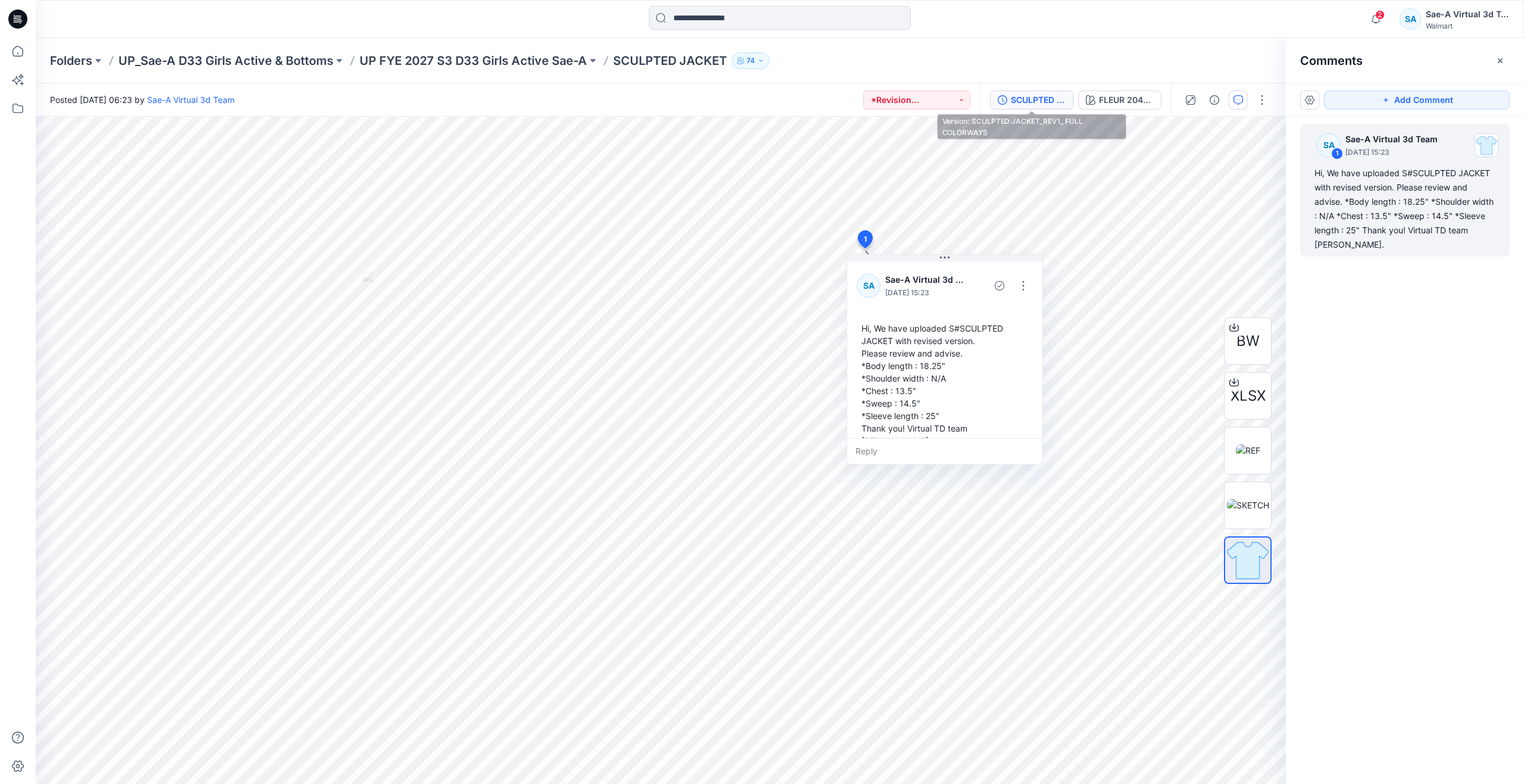
click at [1027, 96] on div "SCULPTED JACKET_REV1_ FULL COLORWAYS" at bounding box center [1038, 100] width 55 height 13
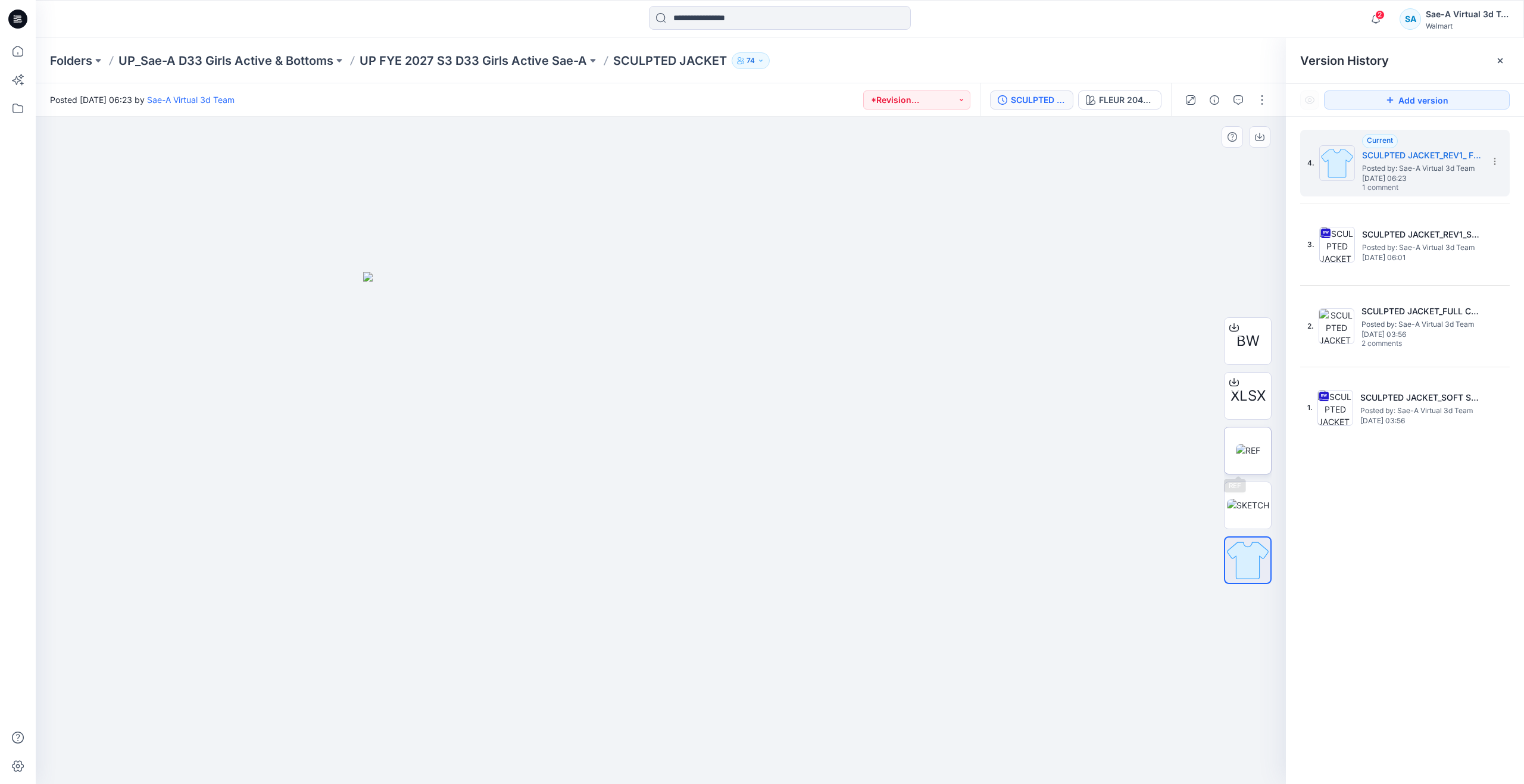
click at [1246, 444] on img at bounding box center [1248, 450] width 24 height 13
click at [1251, 474] on div at bounding box center [1248, 450] width 48 height 48
click at [1248, 499] on img at bounding box center [1248, 505] width 42 height 13
click at [1251, 457] on img at bounding box center [1248, 450] width 24 height 13
click at [1251, 502] on img at bounding box center [1248, 505] width 42 height 13
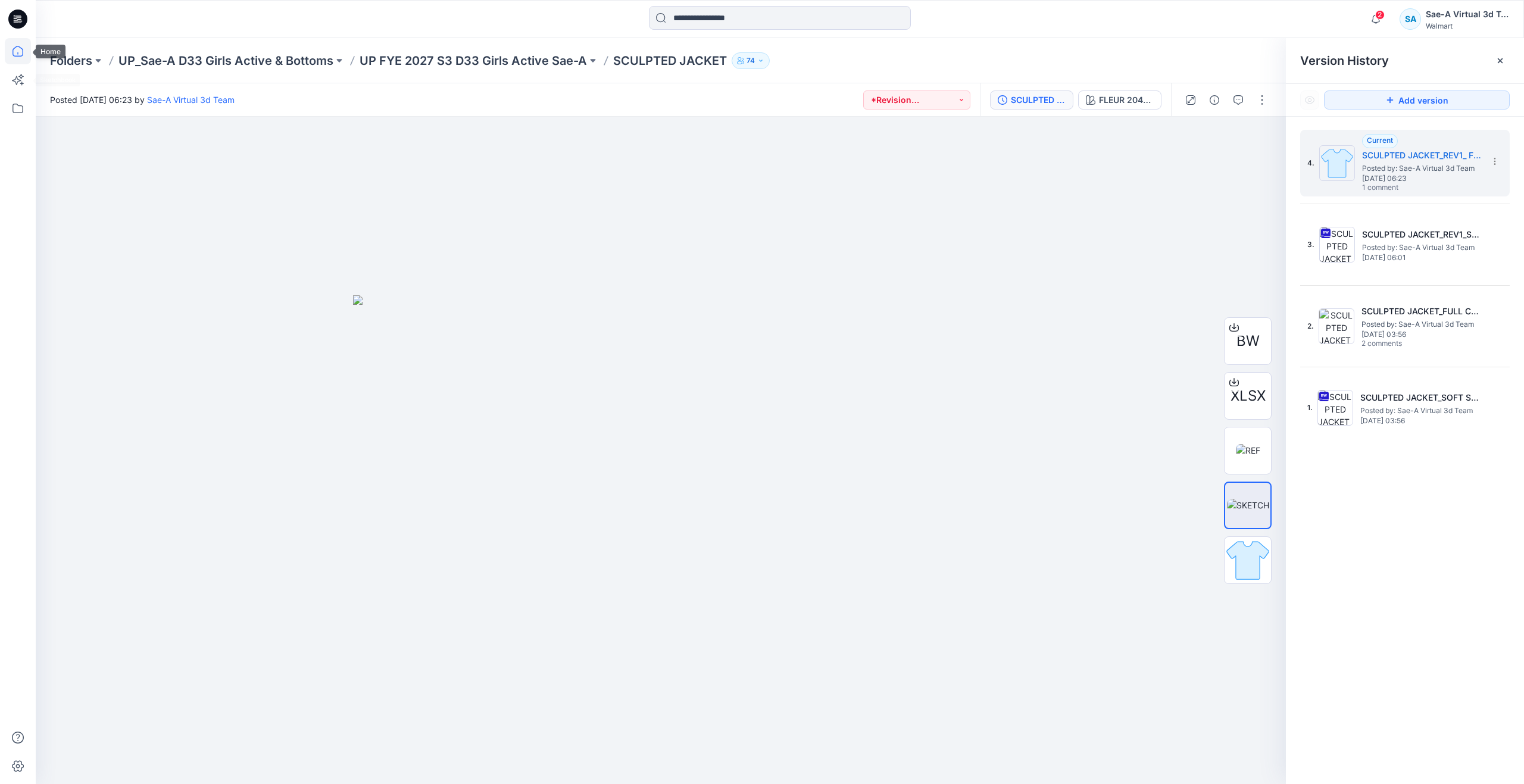
click at [15, 53] on icon at bounding box center [17, 50] width 26 height 26
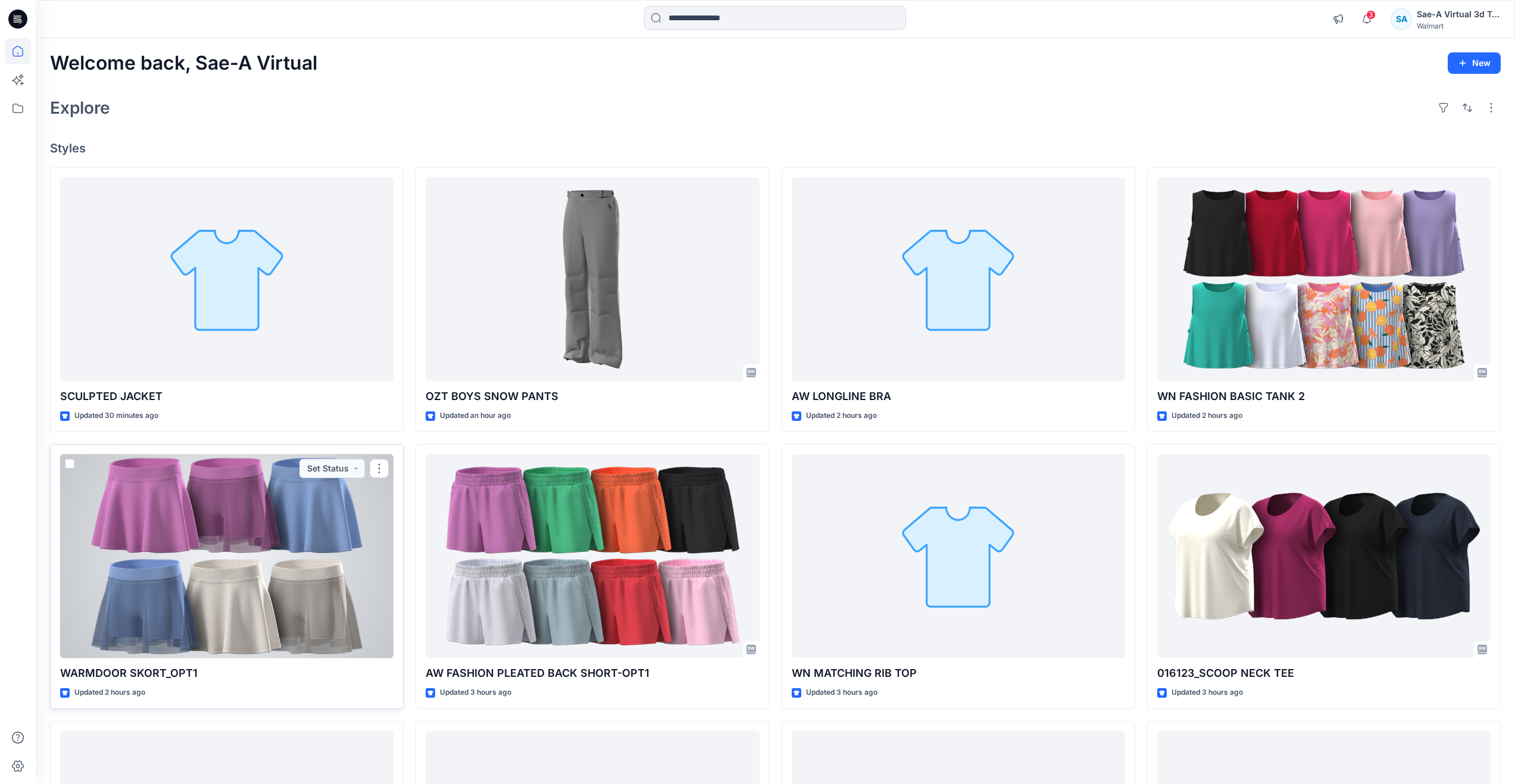
click at [178, 562] on div at bounding box center [226, 556] width 333 height 205
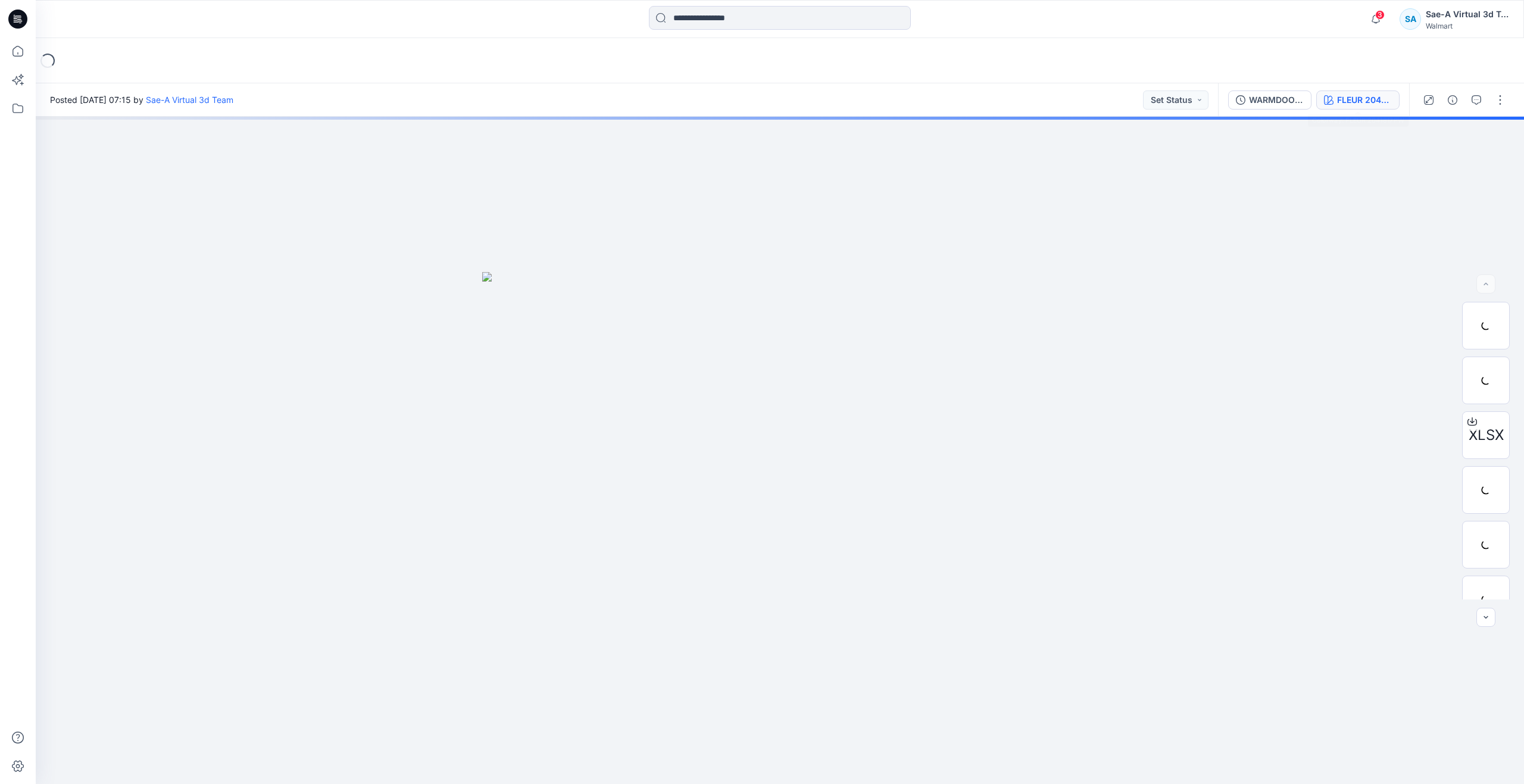
click at [1341, 105] on div "FLEUR 2041817PW" at bounding box center [1364, 100] width 55 height 13
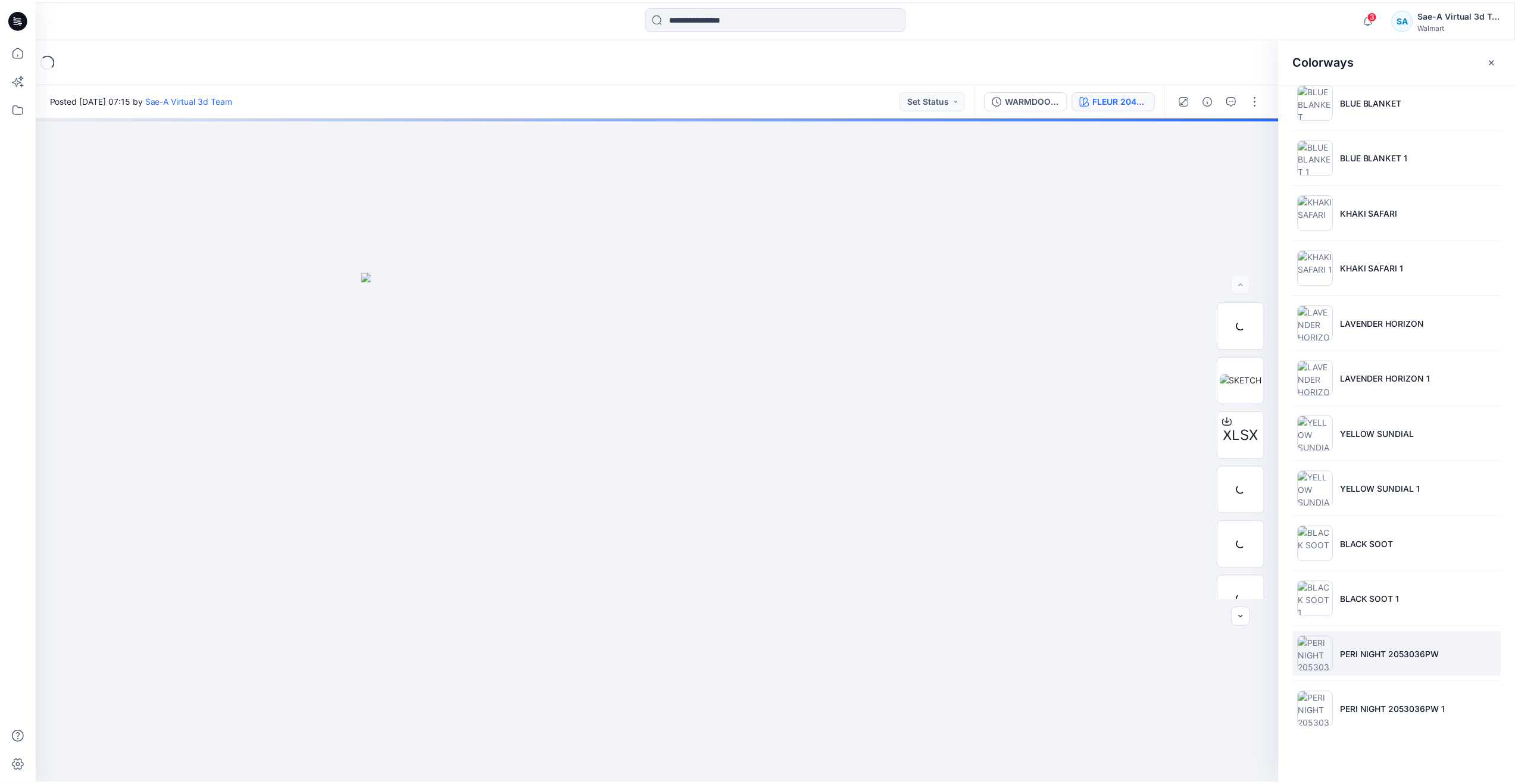
scroll to position [132, 0]
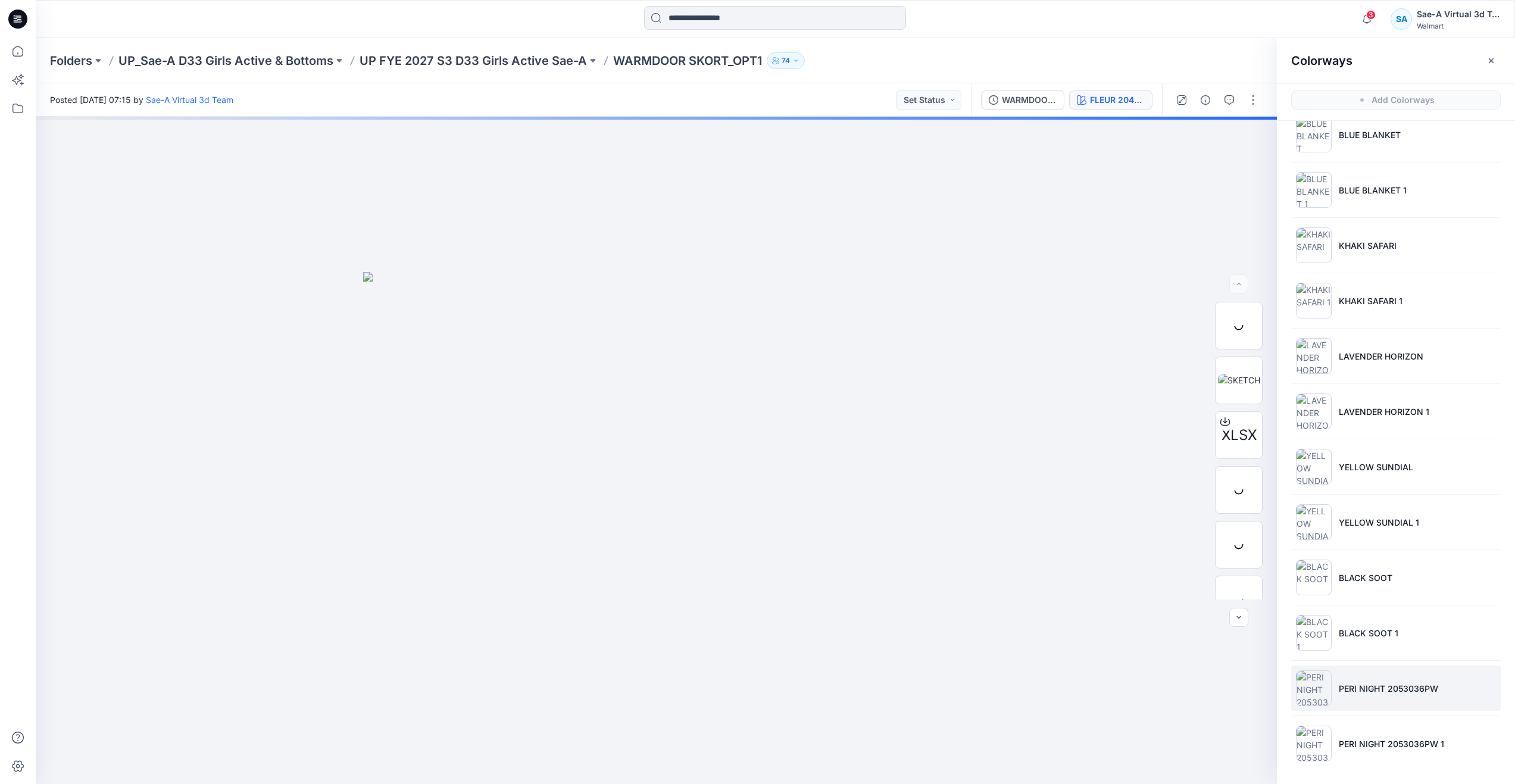
click at [1388, 655] on li "BLACK SOOT 1" at bounding box center [1396, 632] width 209 height 45
click at [1388, 678] on li "PERI NIGHT 2053036PW" at bounding box center [1396, 688] width 209 height 45
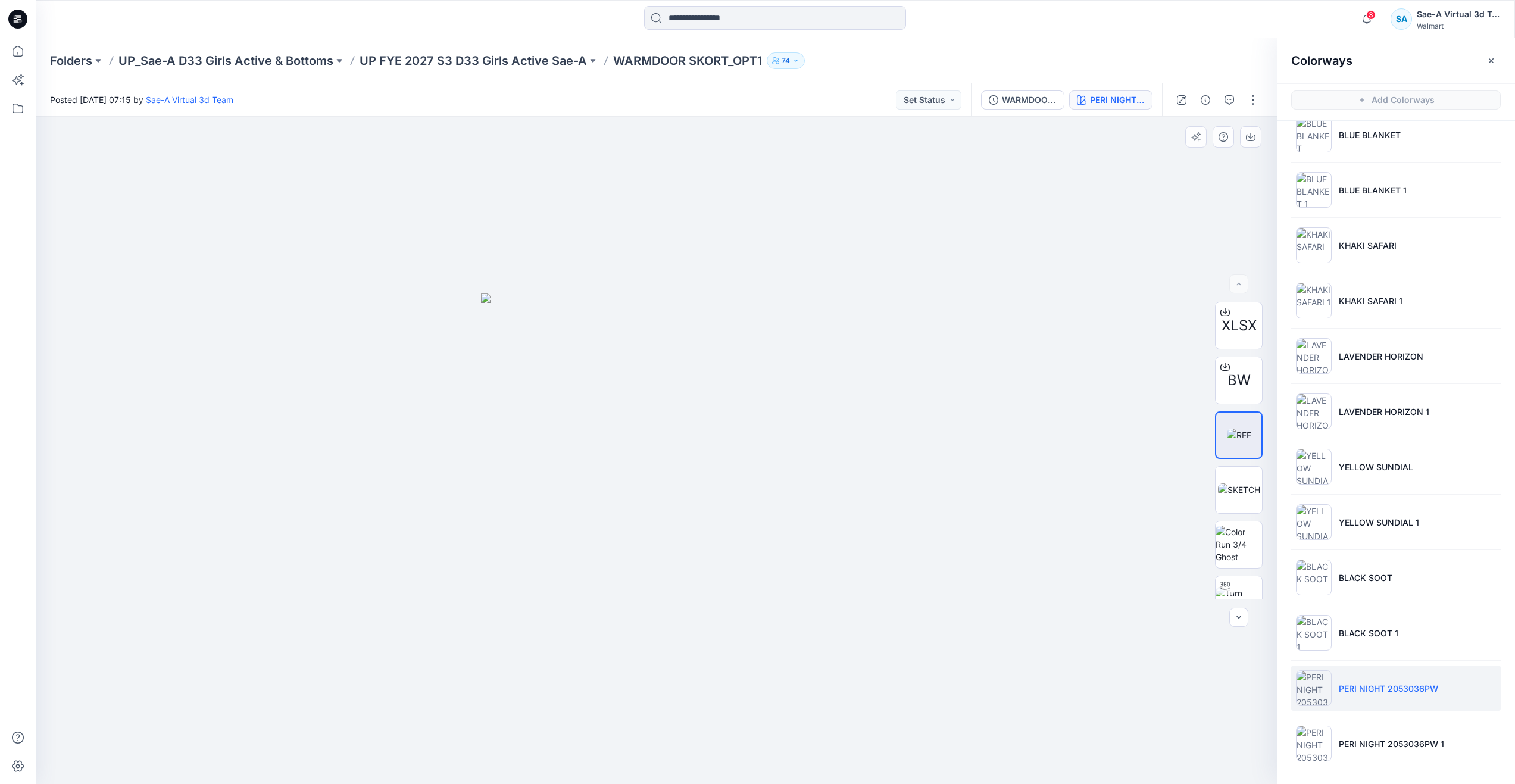
scroll to position [179, 0]
click at [1229, 431] on img at bounding box center [1239, 421] width 47 height 25
drag, startPoint x: 662, startPoint y: 765, endPoint x: 747, endPoint y: 679, distance: 120.9
click at [747, 679] on div at bounding box center [656, 450] width 1241 height 667
click at [1335, 538] on li "YELLOW SUNDIAL 1" at bounding box center [1396, 522] width 209 height 45
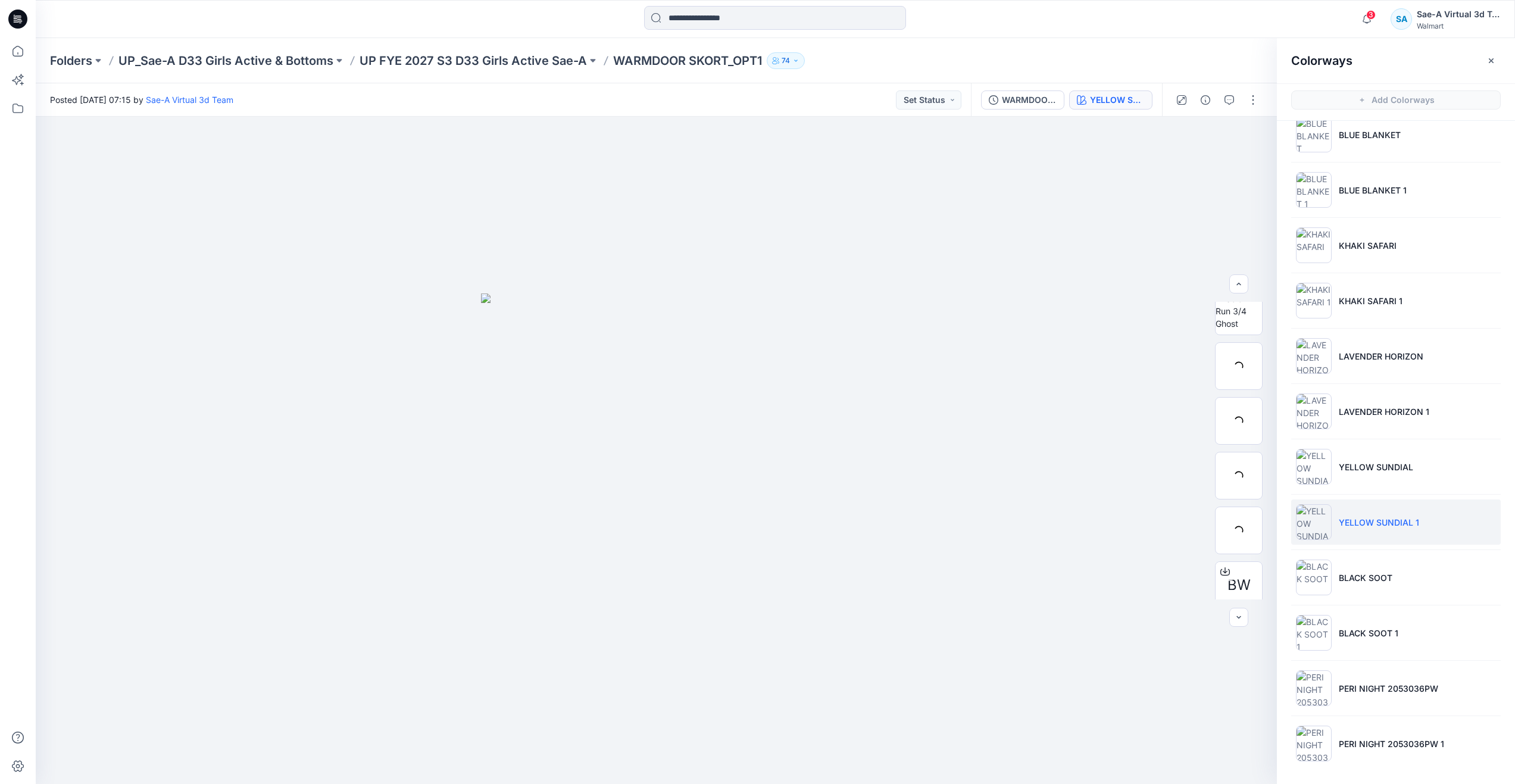
scroll to position [124, 0]
click at [1222, 433] on img at bounding box center [1239, 421] width 47 height 25
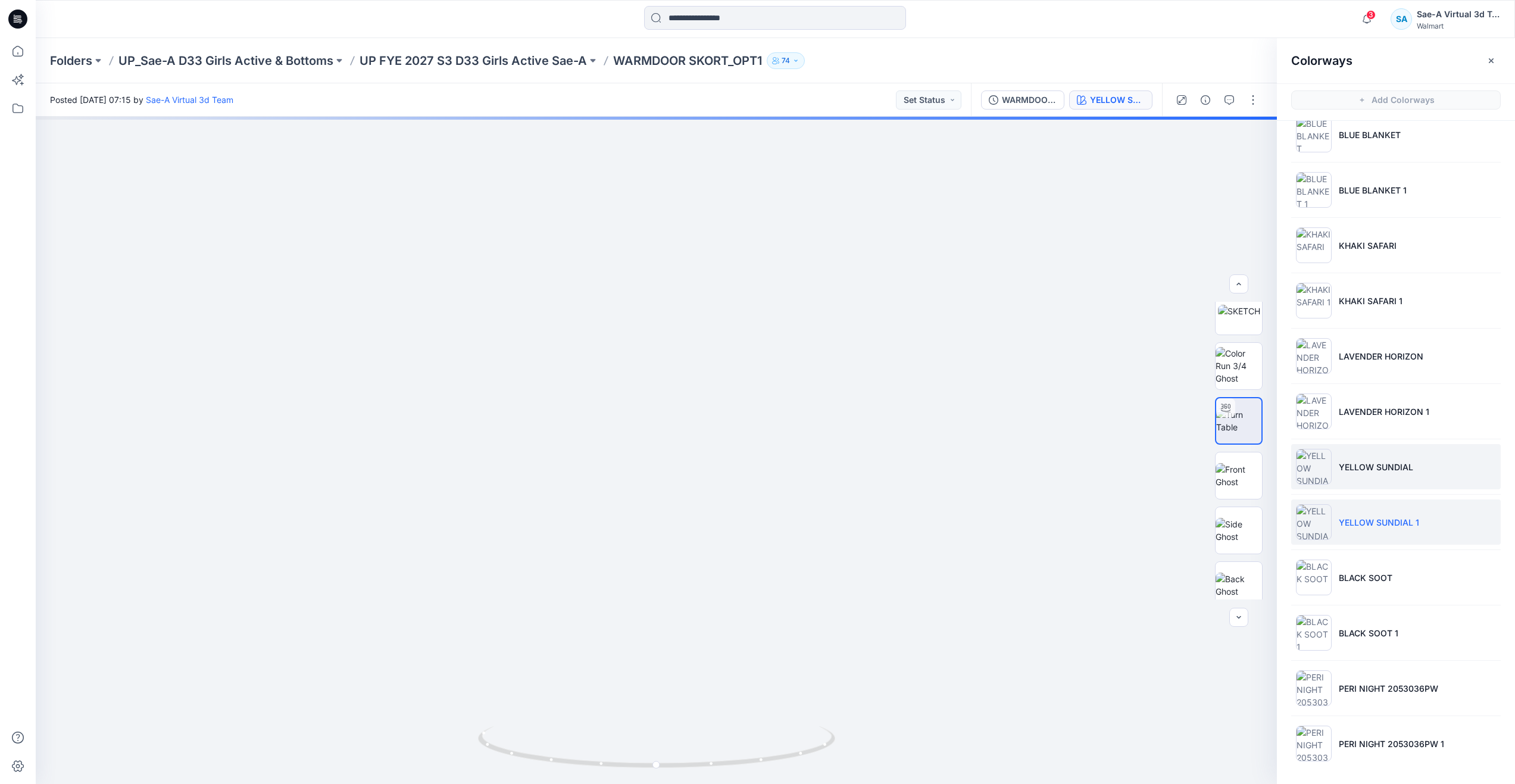
click at [1377, 458] on li "YELLOW SUNDIAL" at bounding box center [1396, 466] width 209 height 45
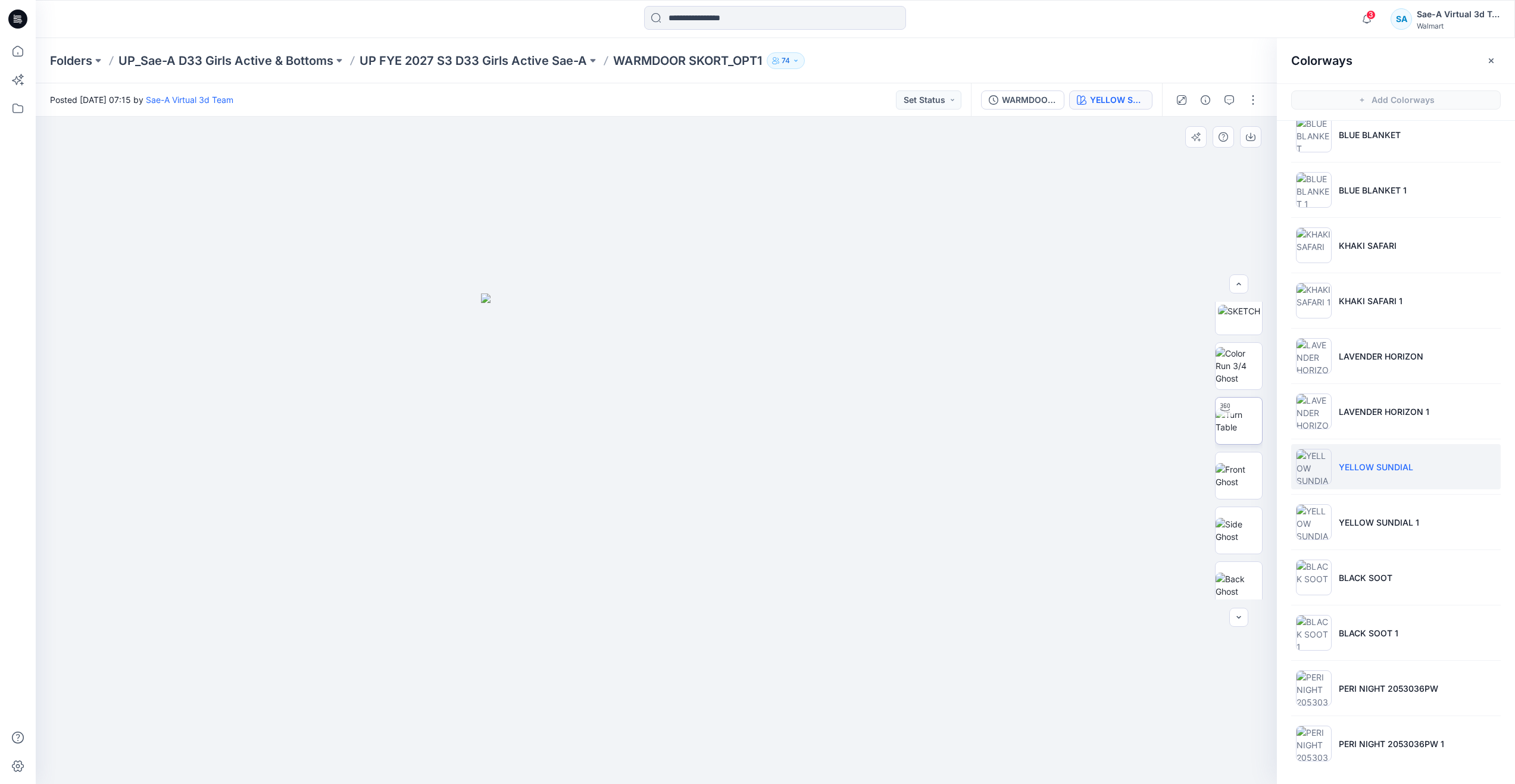
click at [1249, 430] on img at bounding box center [1239, 421] width 47 height 25
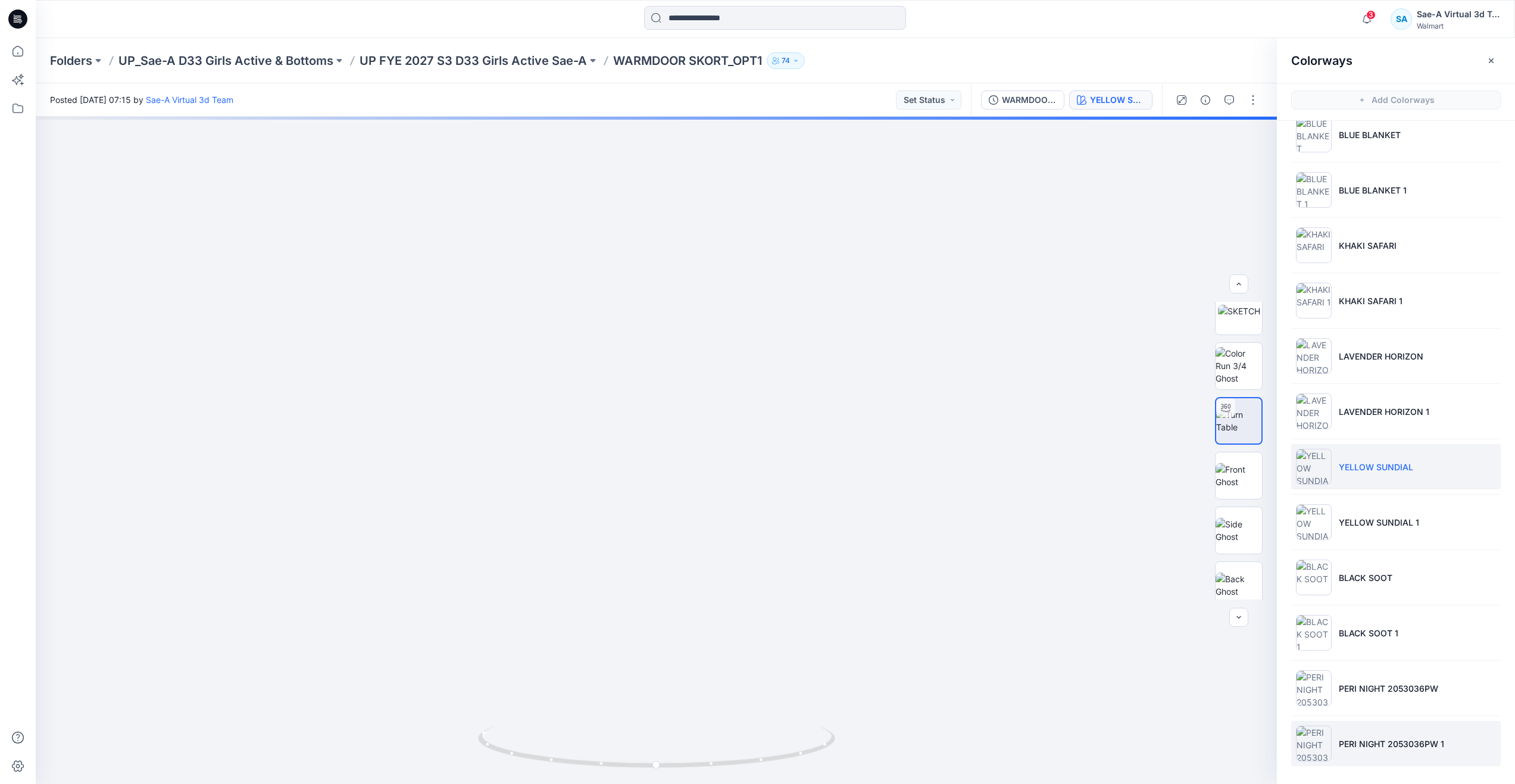
click at [1334, 746] on li "PERI NIGHT 2053036PW 1" at bounding box center [1396, 743] width 209 height 45
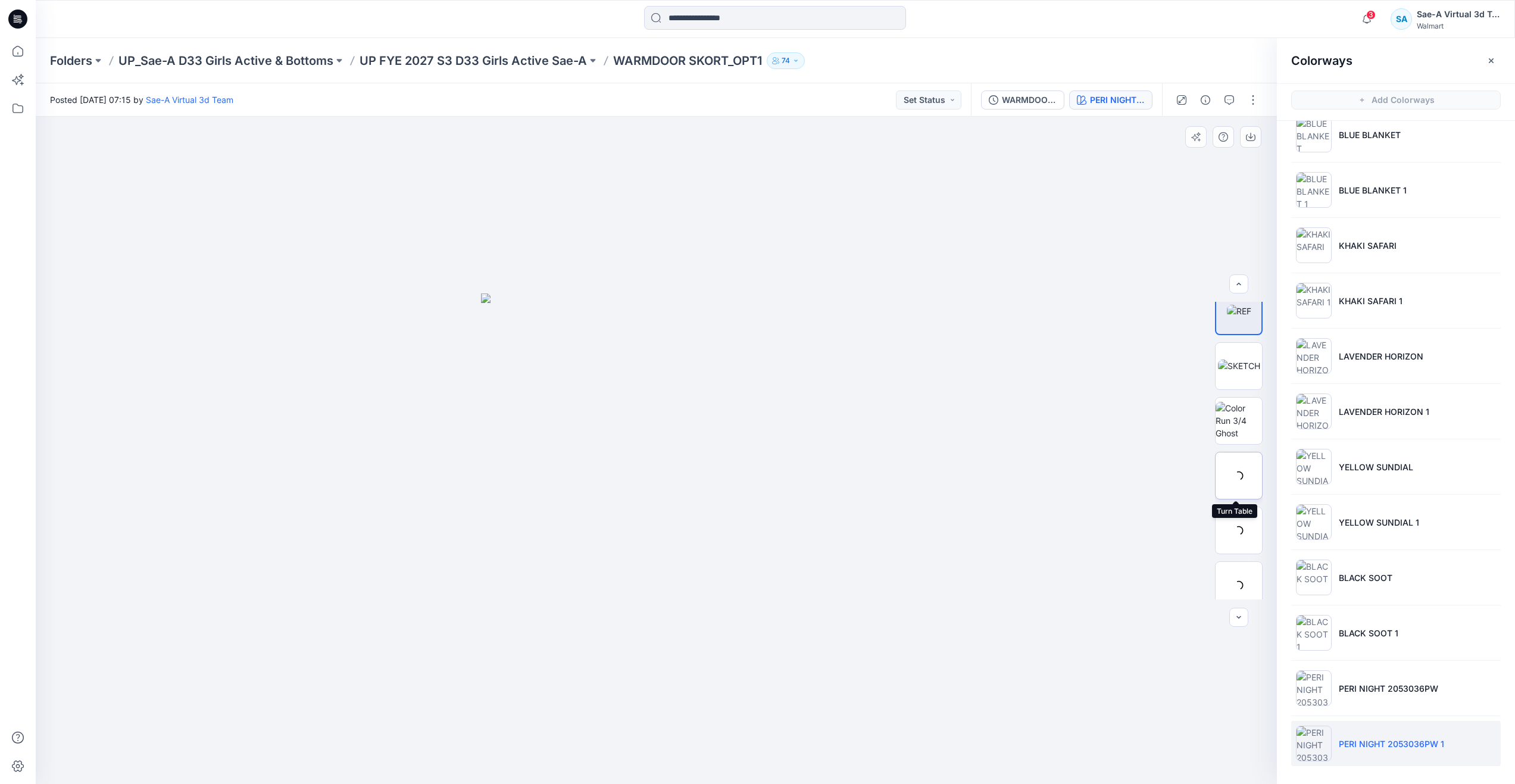
click at [1230, 473] on div at bounding box center [1239, 475] width 48 height 48
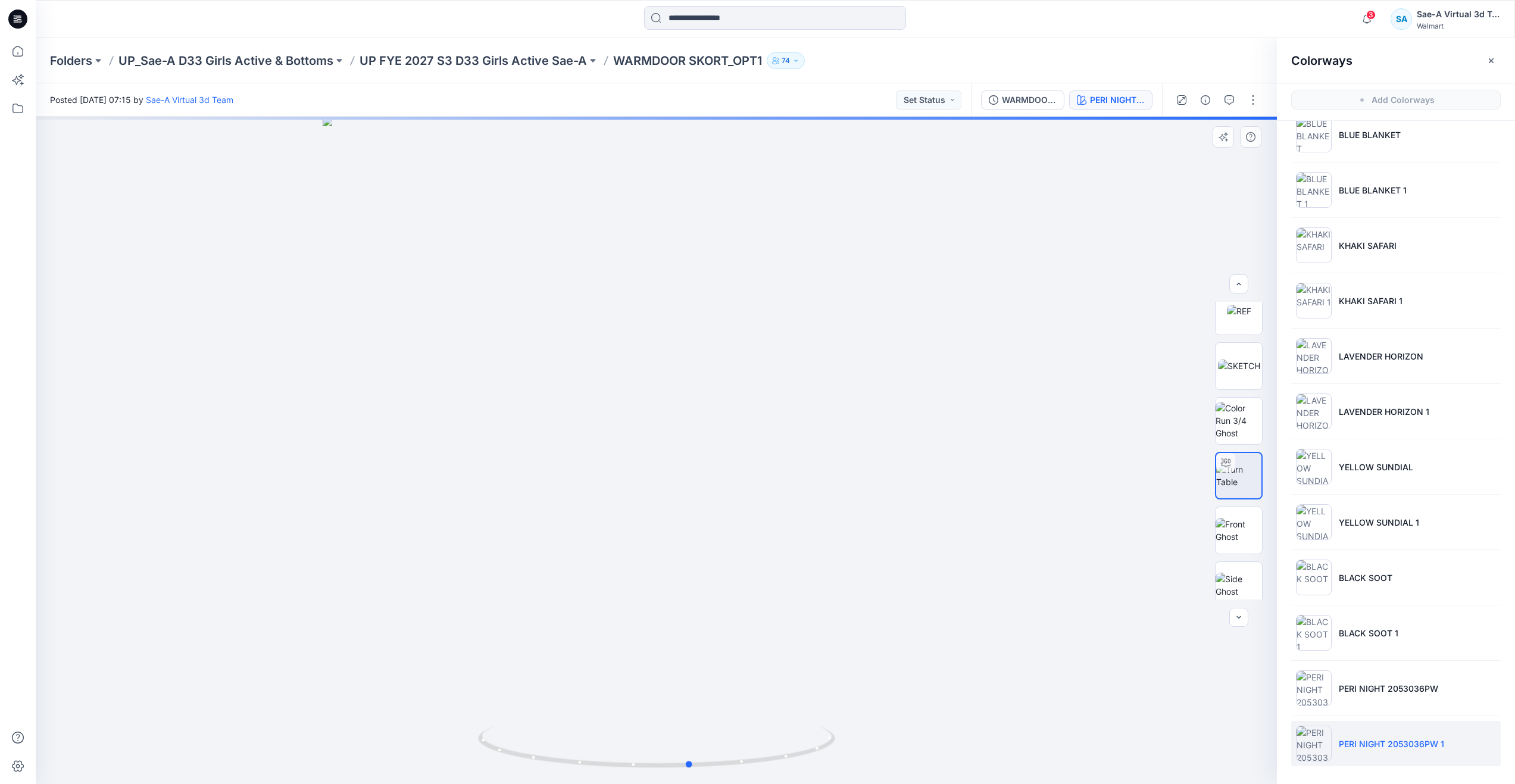
drag, startPoint x: 659, startPoint y: 764, endPoint x: 335, endPoint y: 660, distance: 340.3
click at [335, 660] on div at bounding box center [656, 450] width 1241 height 667
click at [13, 45] on icon at bounding box center [17, 50] width 26 height 26
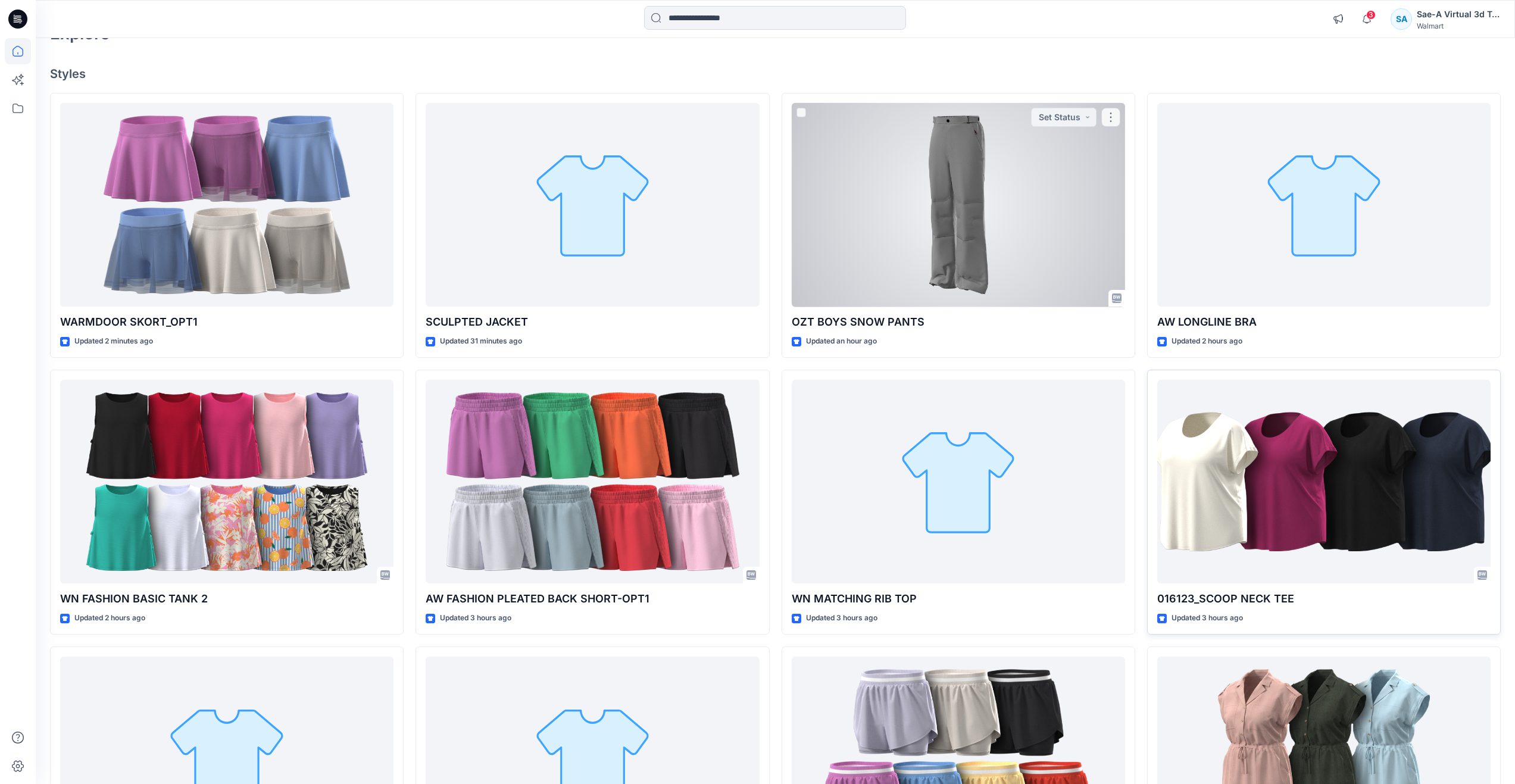
scroll to position [179, 0]
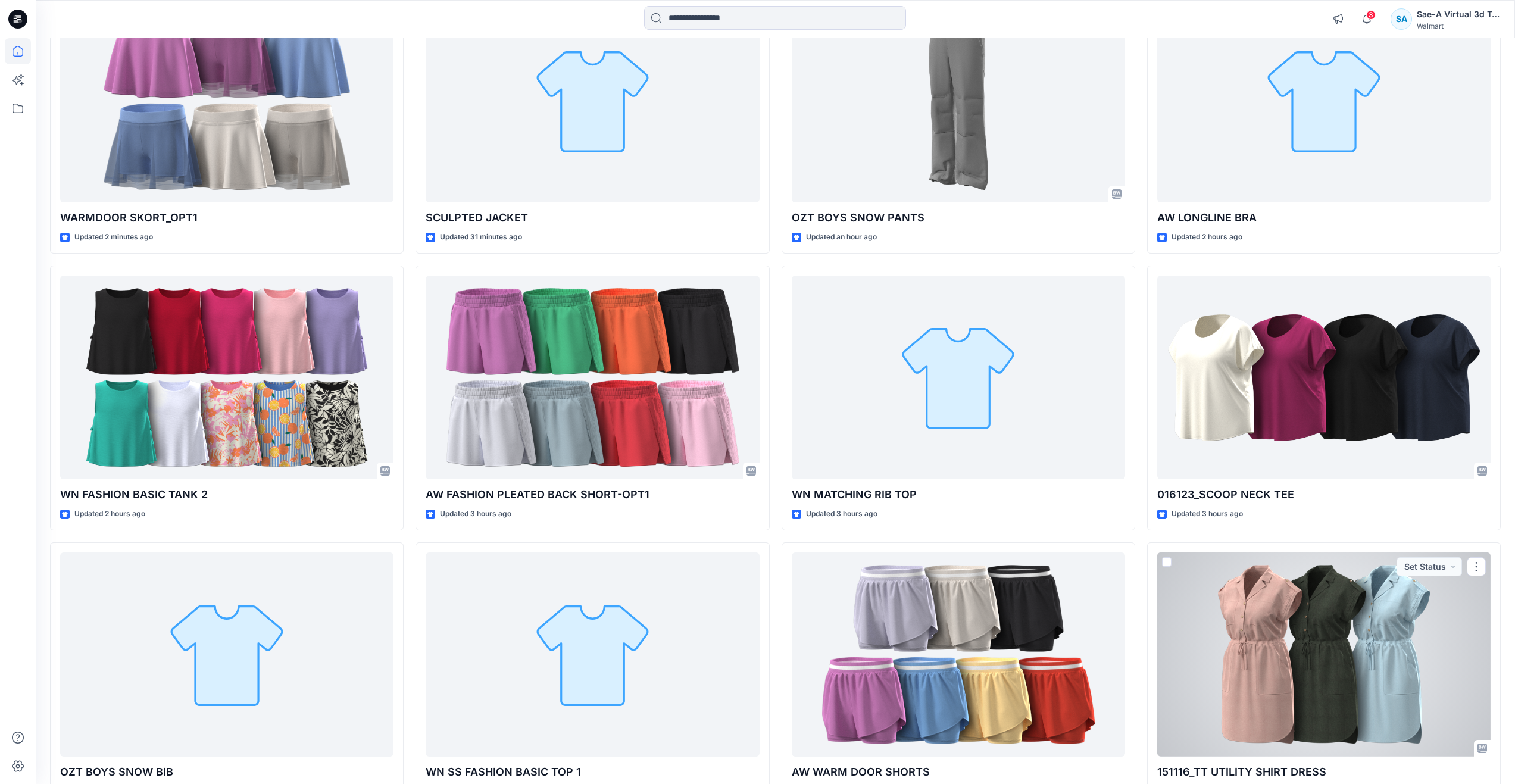
click at [1298, 638] on div at bounding box center [1323, 655] width 333 height 205
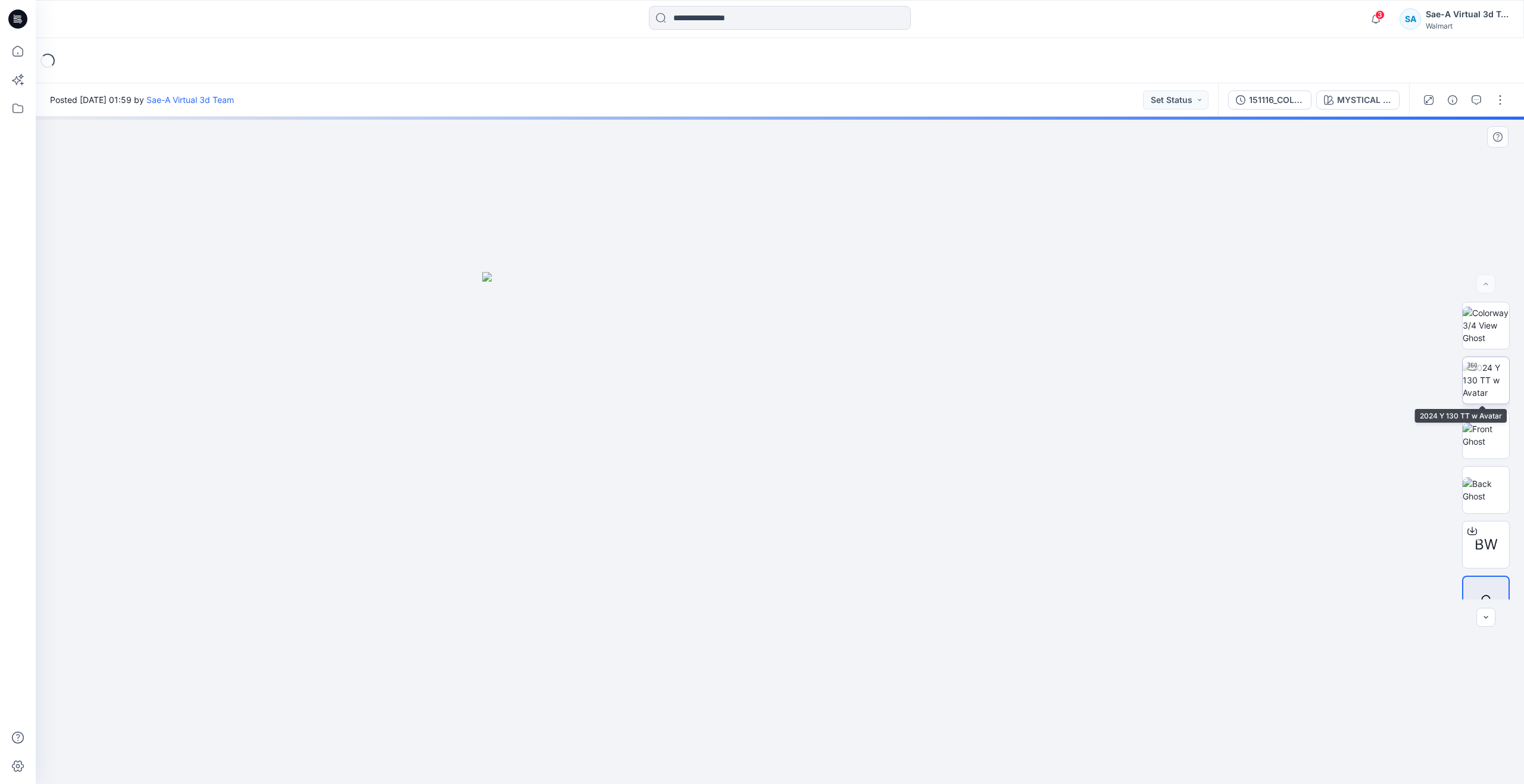
click at [1477, 391] on img at bounding box center [1486, 380] width 47 height 38
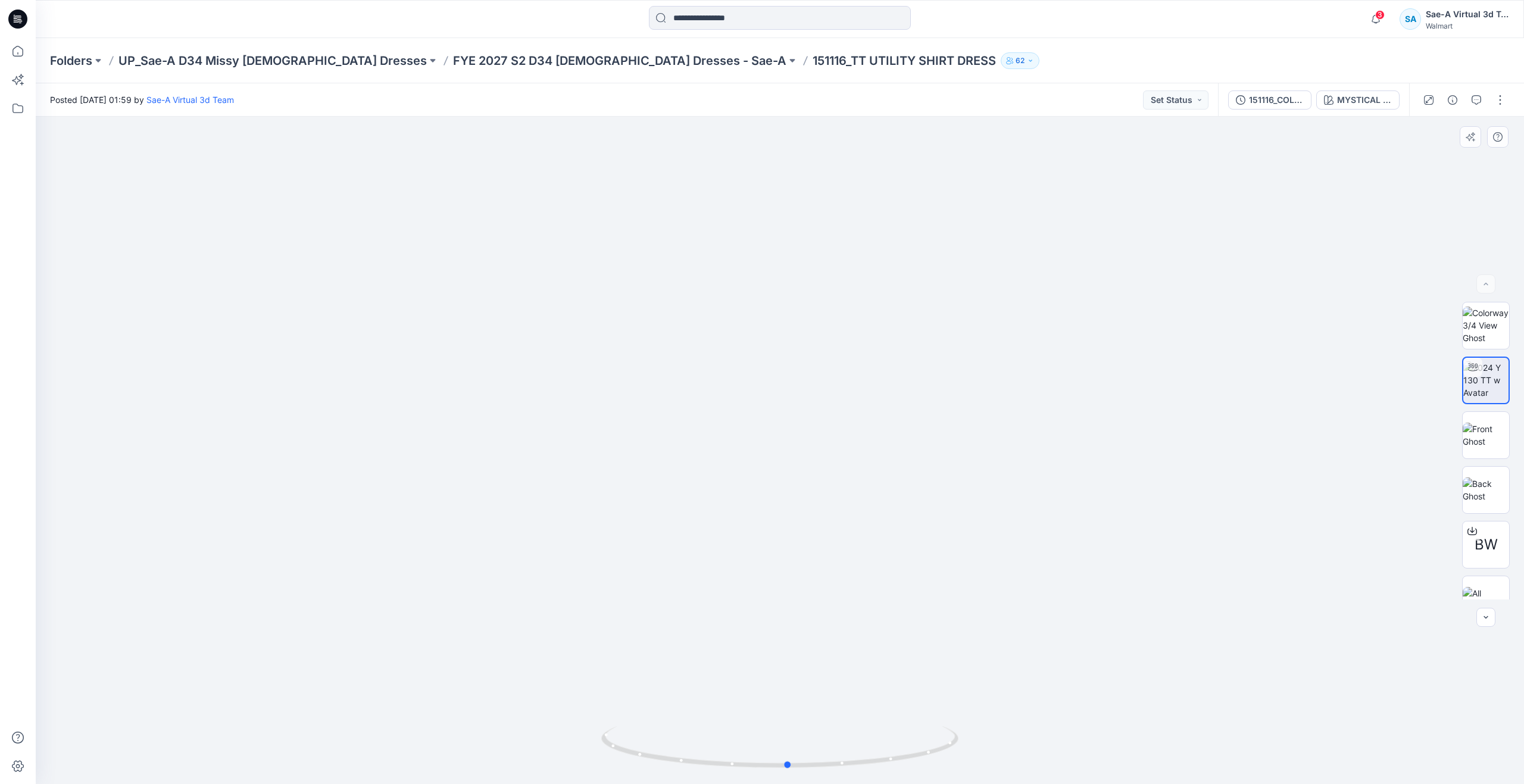
drag, startPoint x: 781, startPoint y: 764, endPoint x: 433, endPoint y: 662, distance: 362.6
click at [433, 662] on div at bounding box center [780, 450] width 1488 height 667
click at [11, 50] on icon at bounding box center [17, 50] width 26 height 26
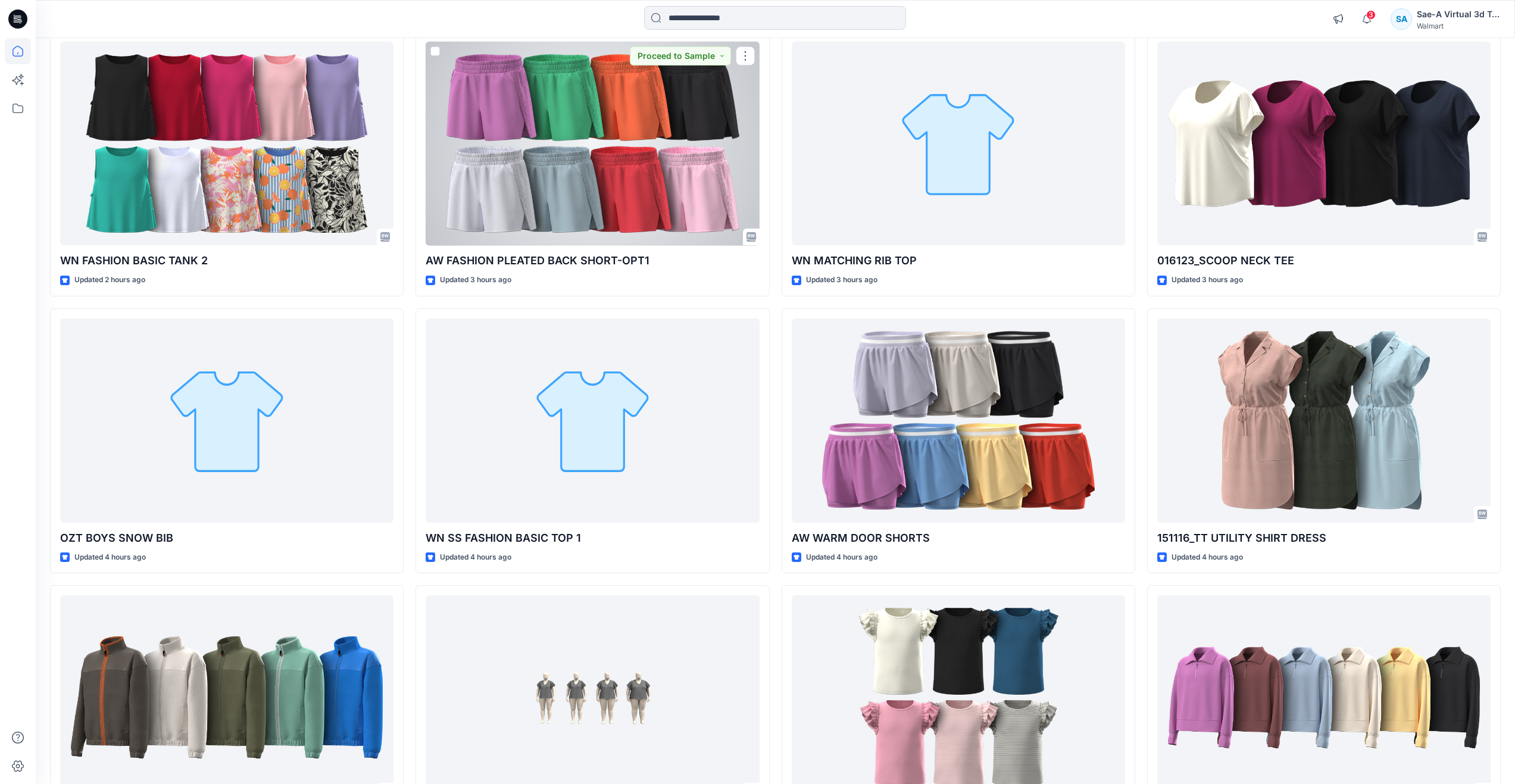
scroll to position [416, 0]
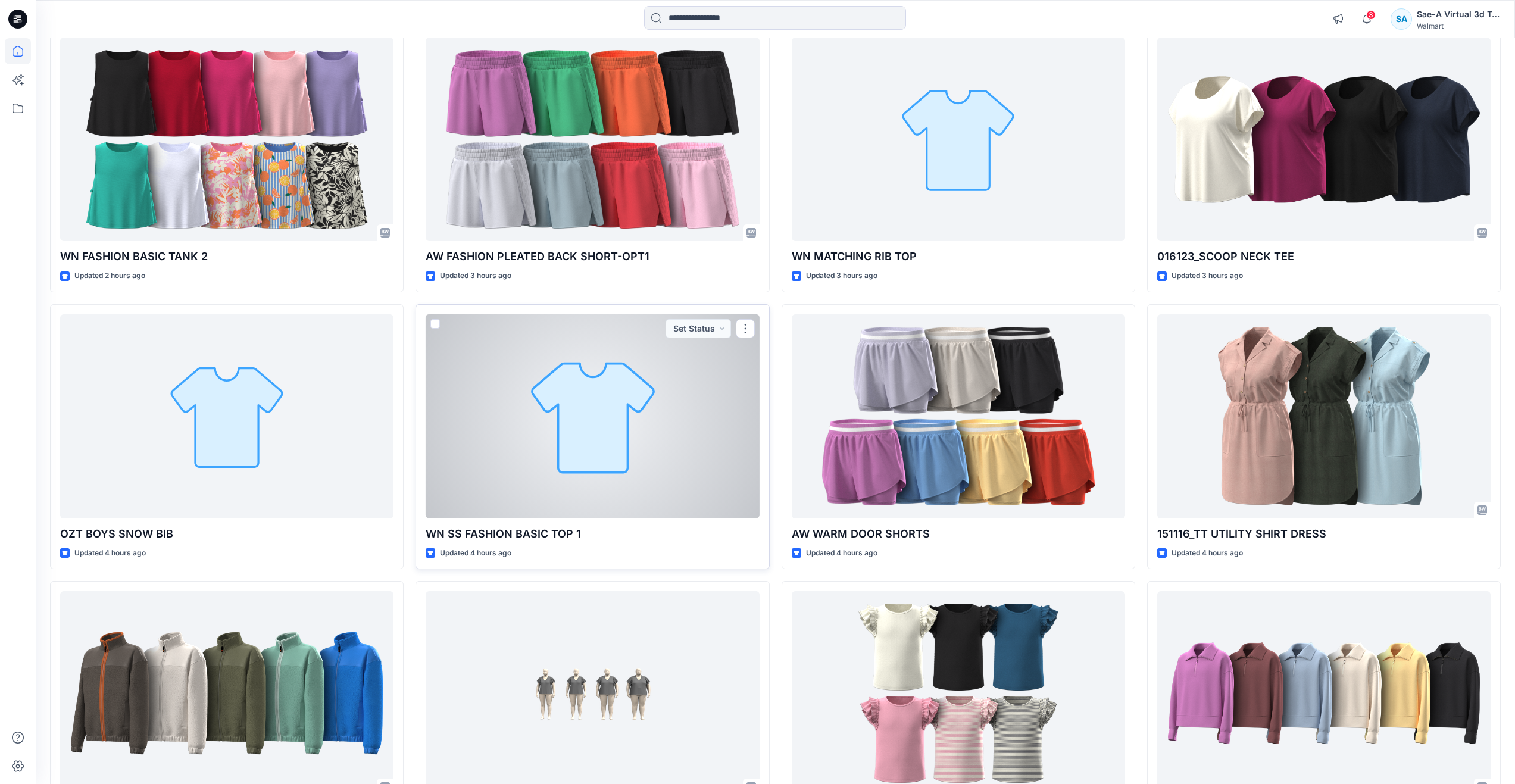
click at [587, 446] on div at bounding box center [591, 416] width 333 height 205
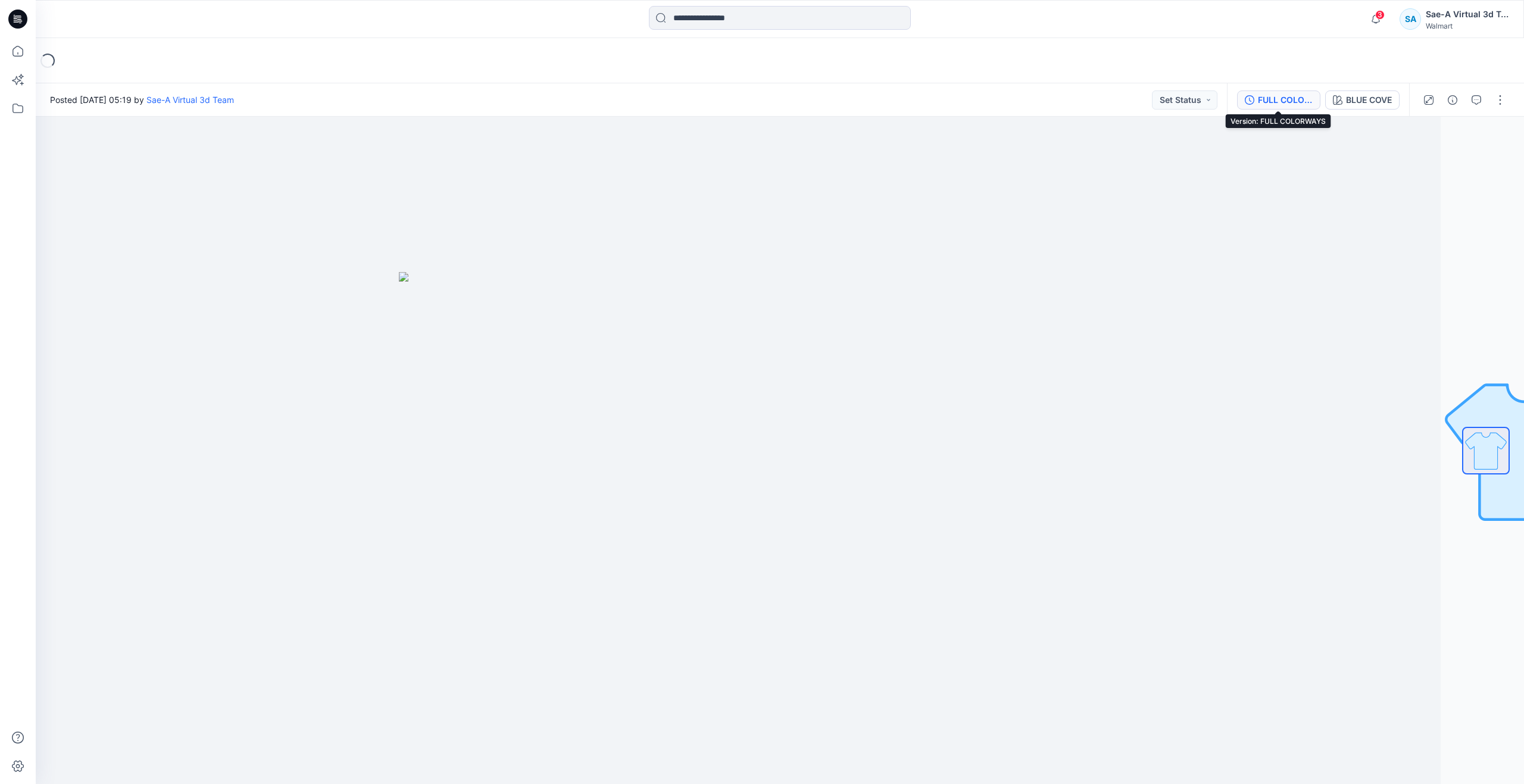
click at [1265, 100] on div "FULL COLORWAYS" at bounding box center [1285, 100] width 55 height 13
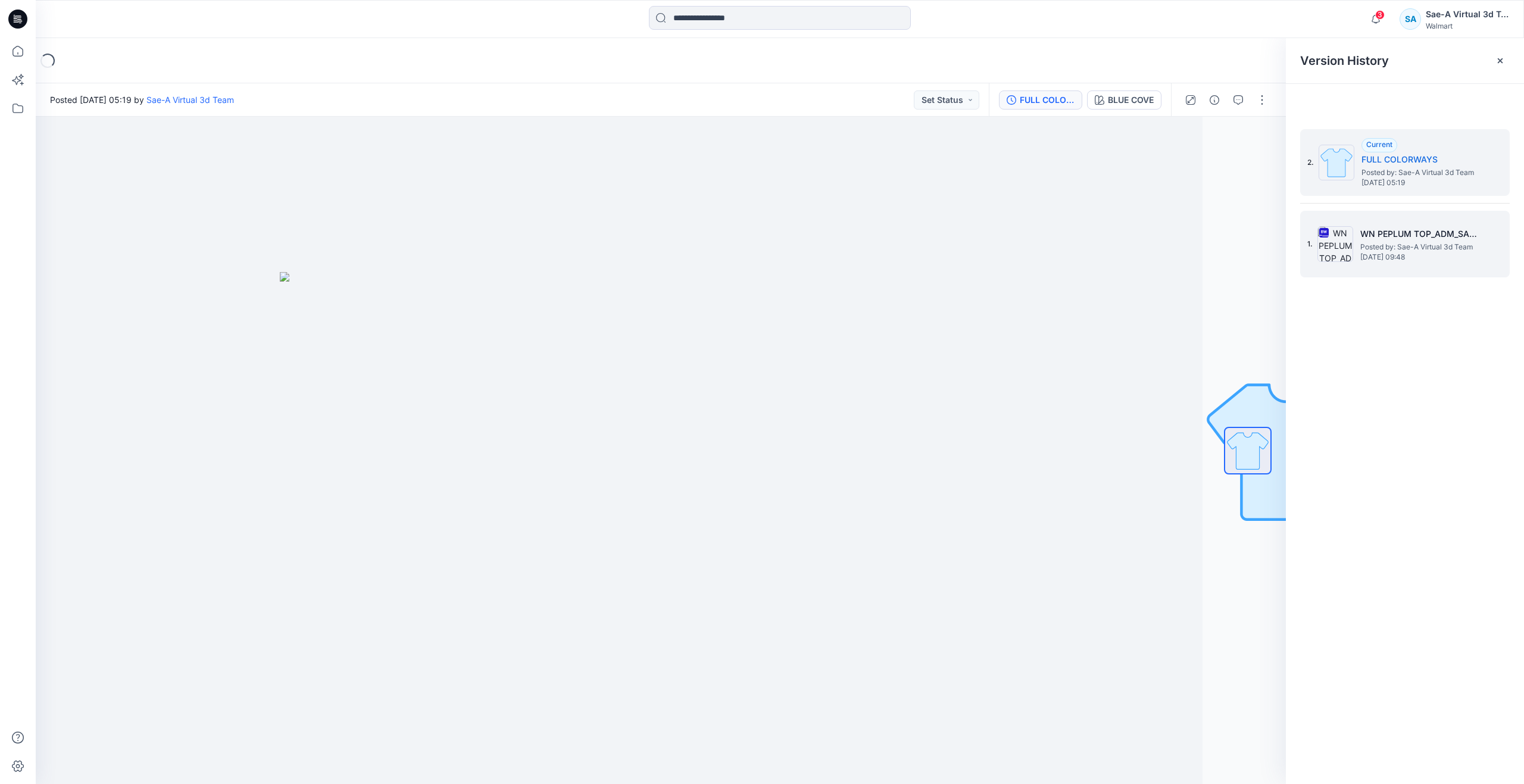
click at [1363, 234] on h5 "WN PEPLUM TOP_ADM_SAEA_090125" at bounding box center [1420, 234] width 119 height 14
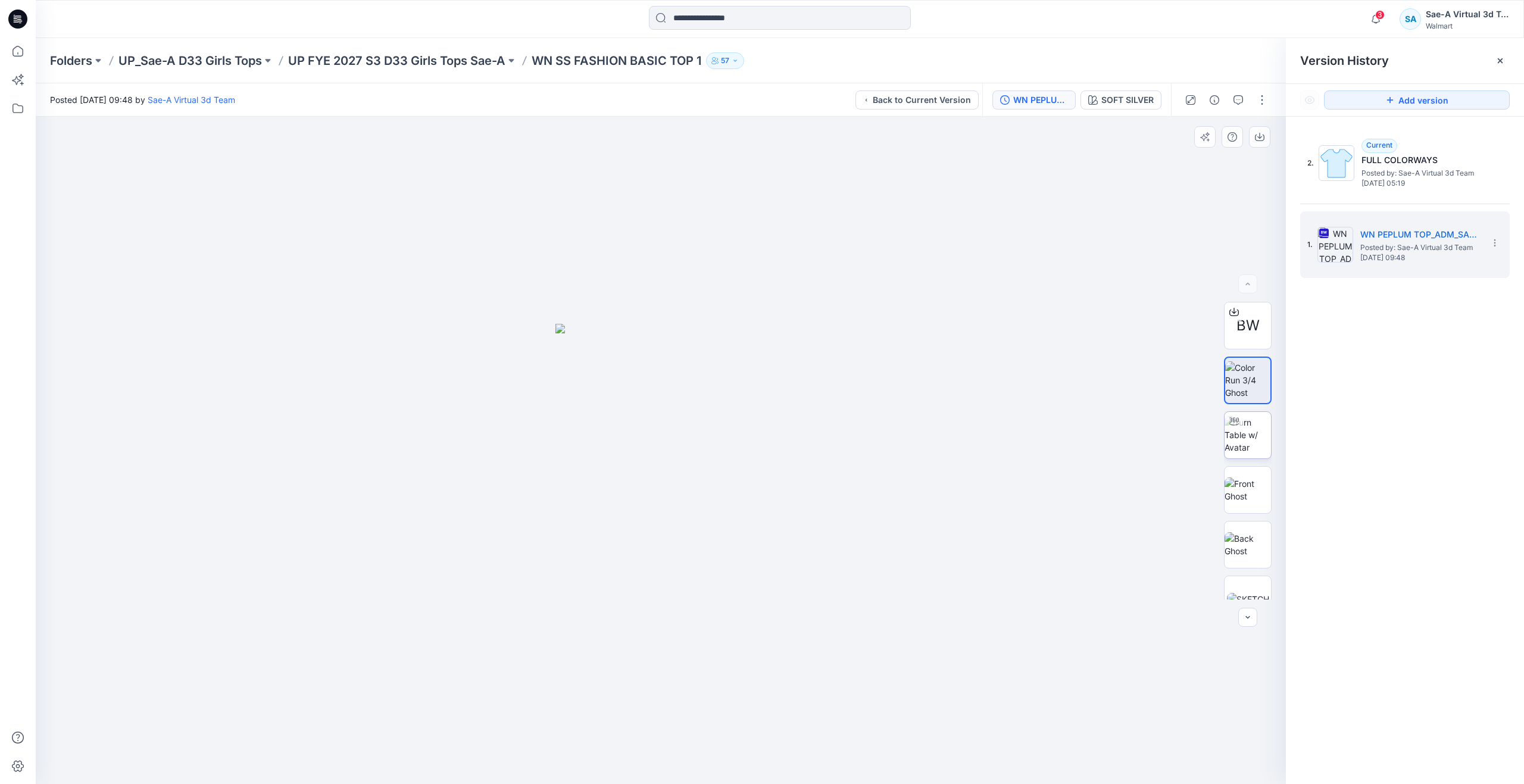
click at [1237, 435] on img at bounding box center [1248, 435] width 47 height 38
drag, startPoint x: 657, startPoint y: 763, endPoint x: 675, endPoint y: 724, distance: 43.0
click at [675, 724] on div at bounding box center [661, 450] width 1250 height 667
click at [1246, 486] on img at bounding box center [1248, 490] width 47 height 25
click at [1243, 443] on img at bounding box center [1248, 435] width 47 height 38
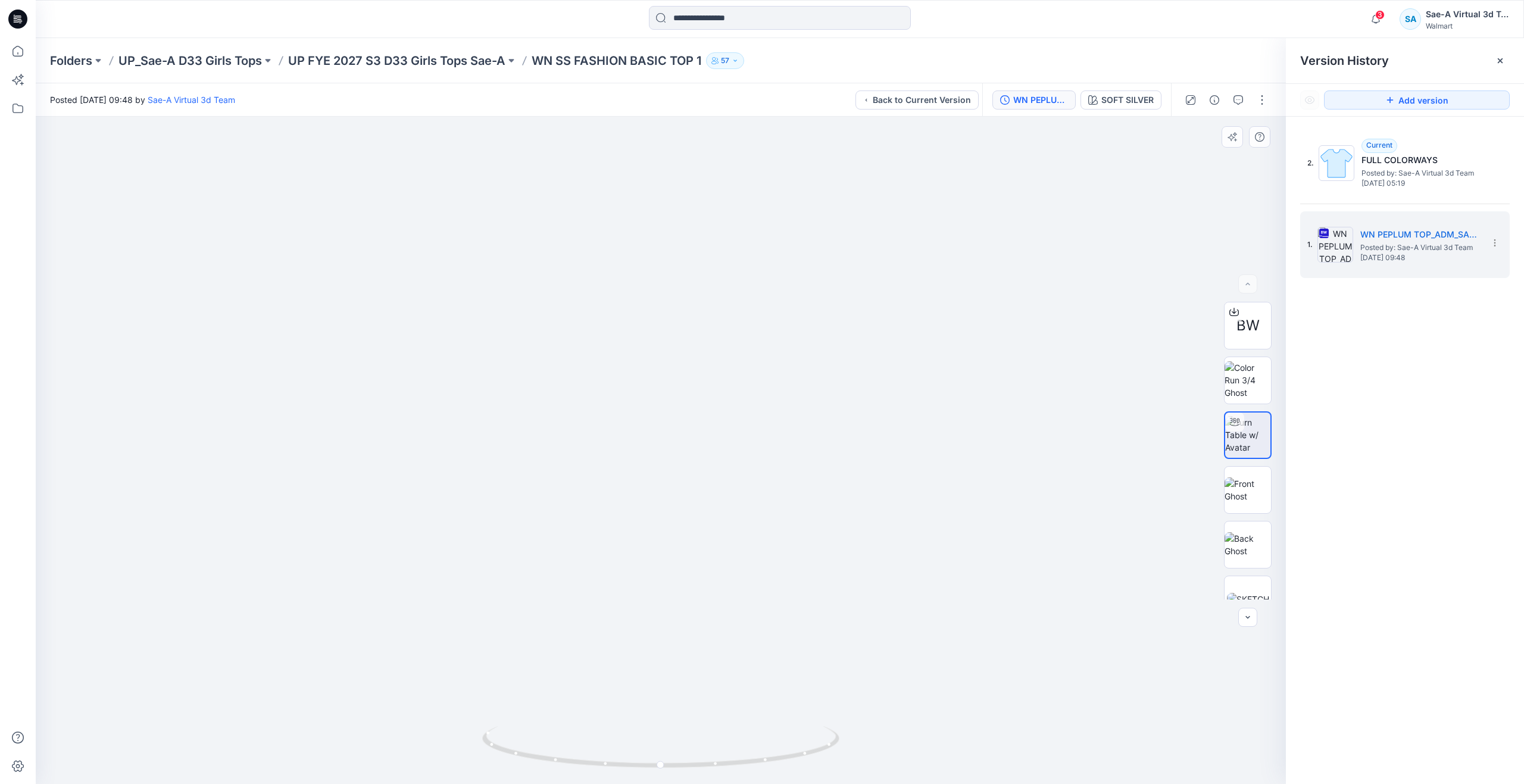
drag, startPoint x: 737, startPoint y: 536, endPoint x: 740, endPoint y: 570, distance: 34.1
drag, startPoint x: 656, startPoint y: 762, endPoint x: 414, endPoint y: 693, distance: 251.6
click at [414, 693] on div at bounding box center [661, 450] width 1250 height 667
drag, startPoint x: 726, startPoint y: 599, endPoint x: 711, endPoint y: 609, distance: 18.0
drag, startPoint x: 775, startPoint y: 757, endPoint x: 674, endPoint y: 736, distance: 103.2
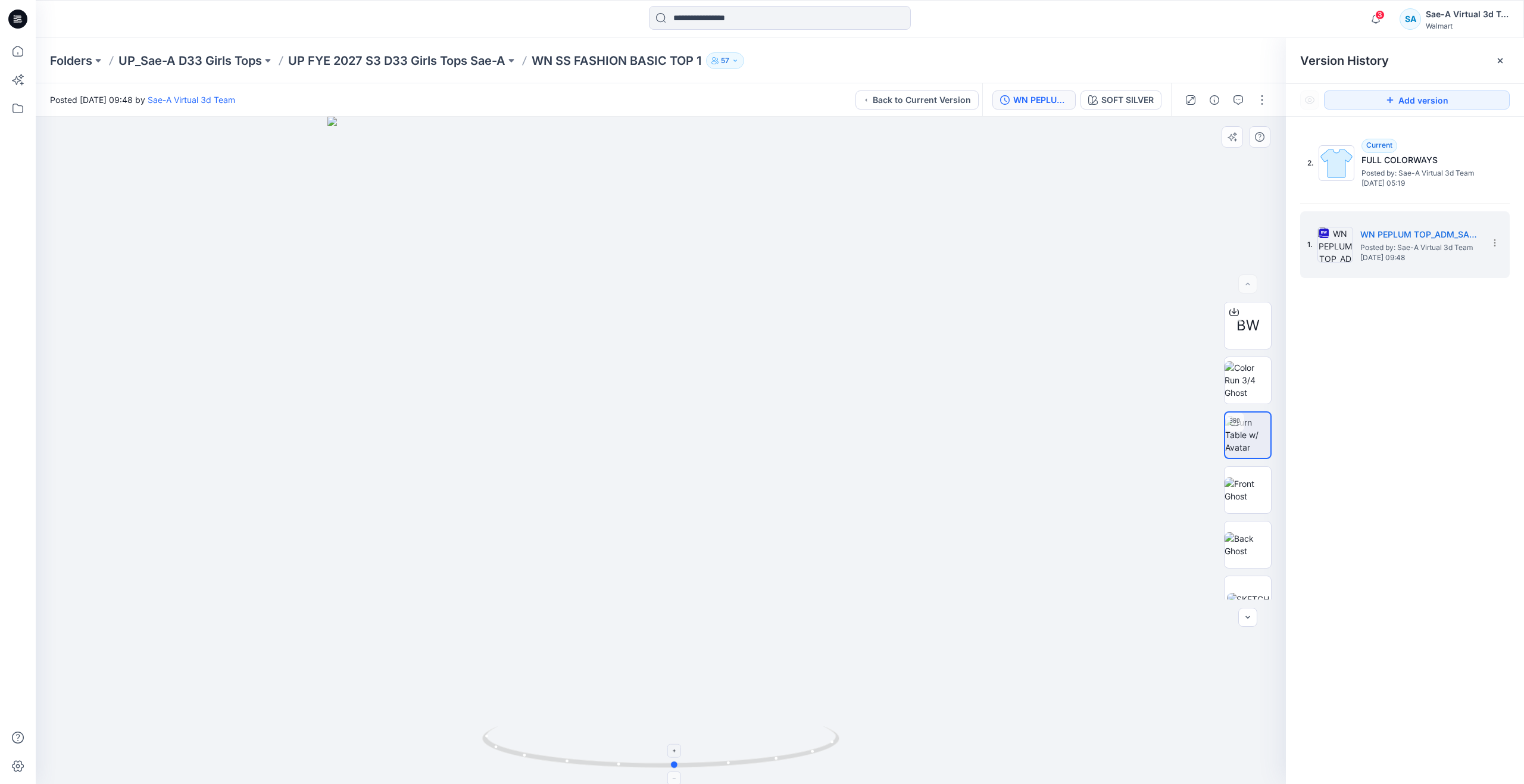
click at [674, 736] on icon at bounding box center [661, 748] width 360 height 45
click at [8, 54] on icon at bounding box center [17, 50] width 26 height 26
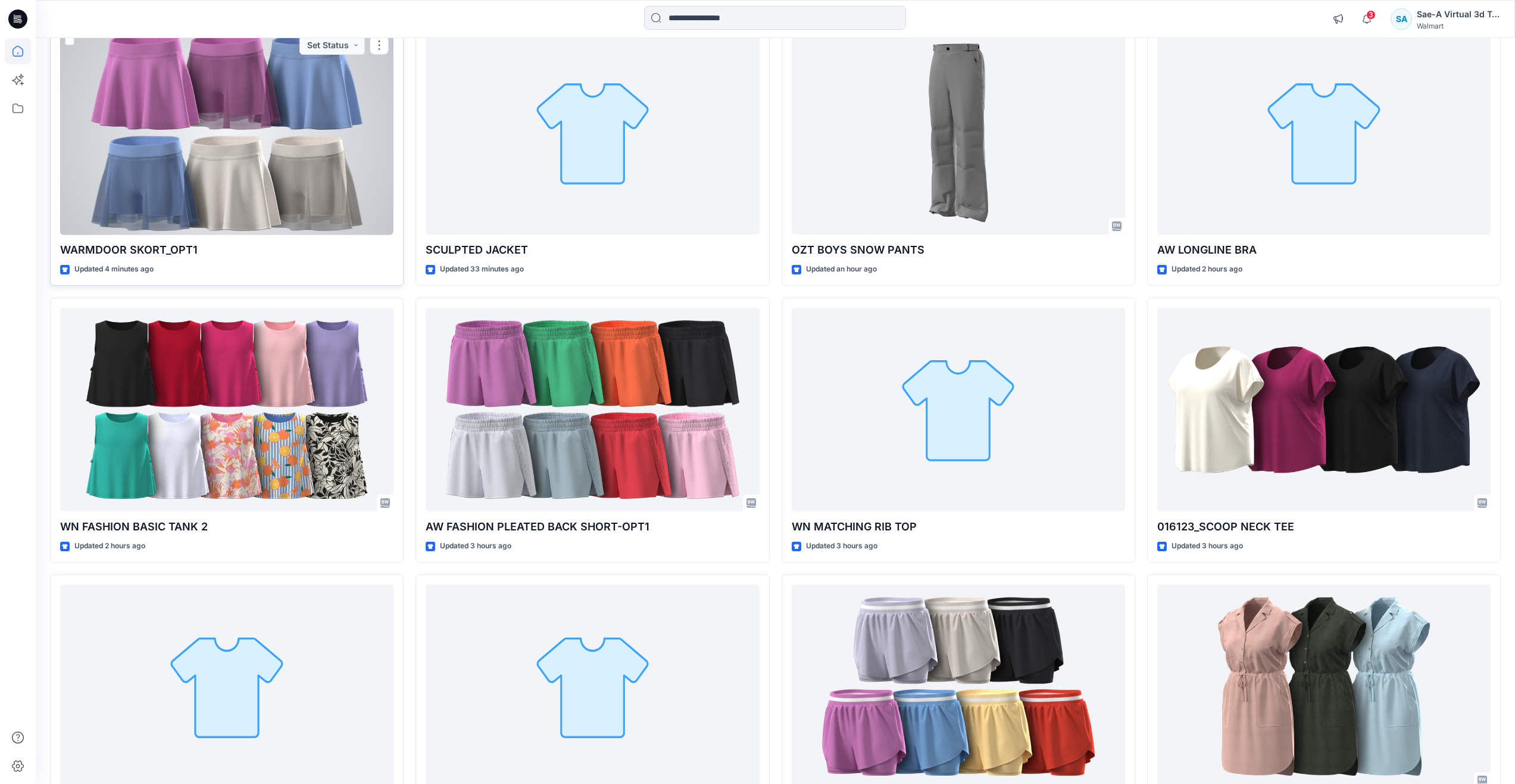
scroll to position [298, 0]
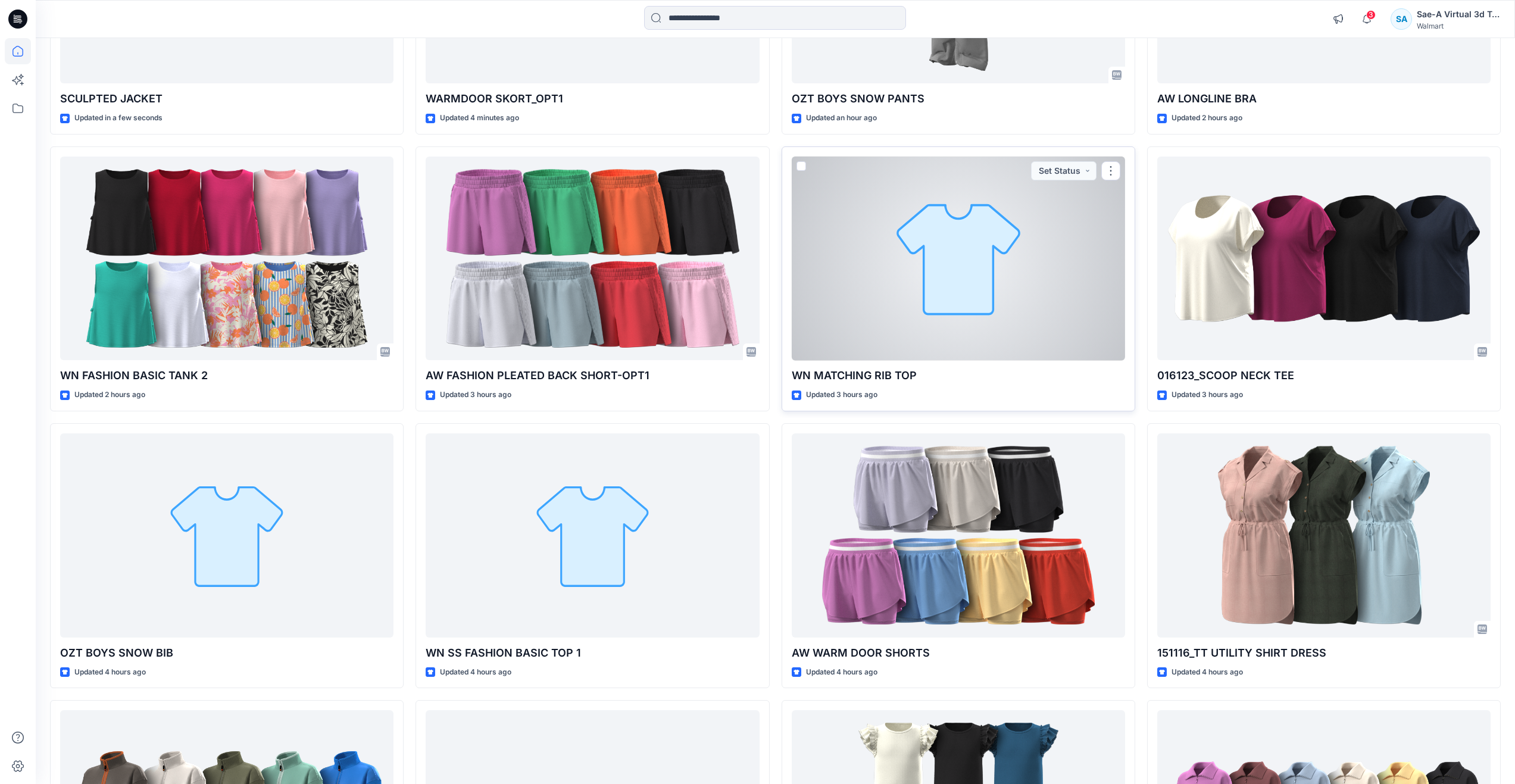
click at [857, 248] on div at bounding box center [958, 258] width 333 height 205
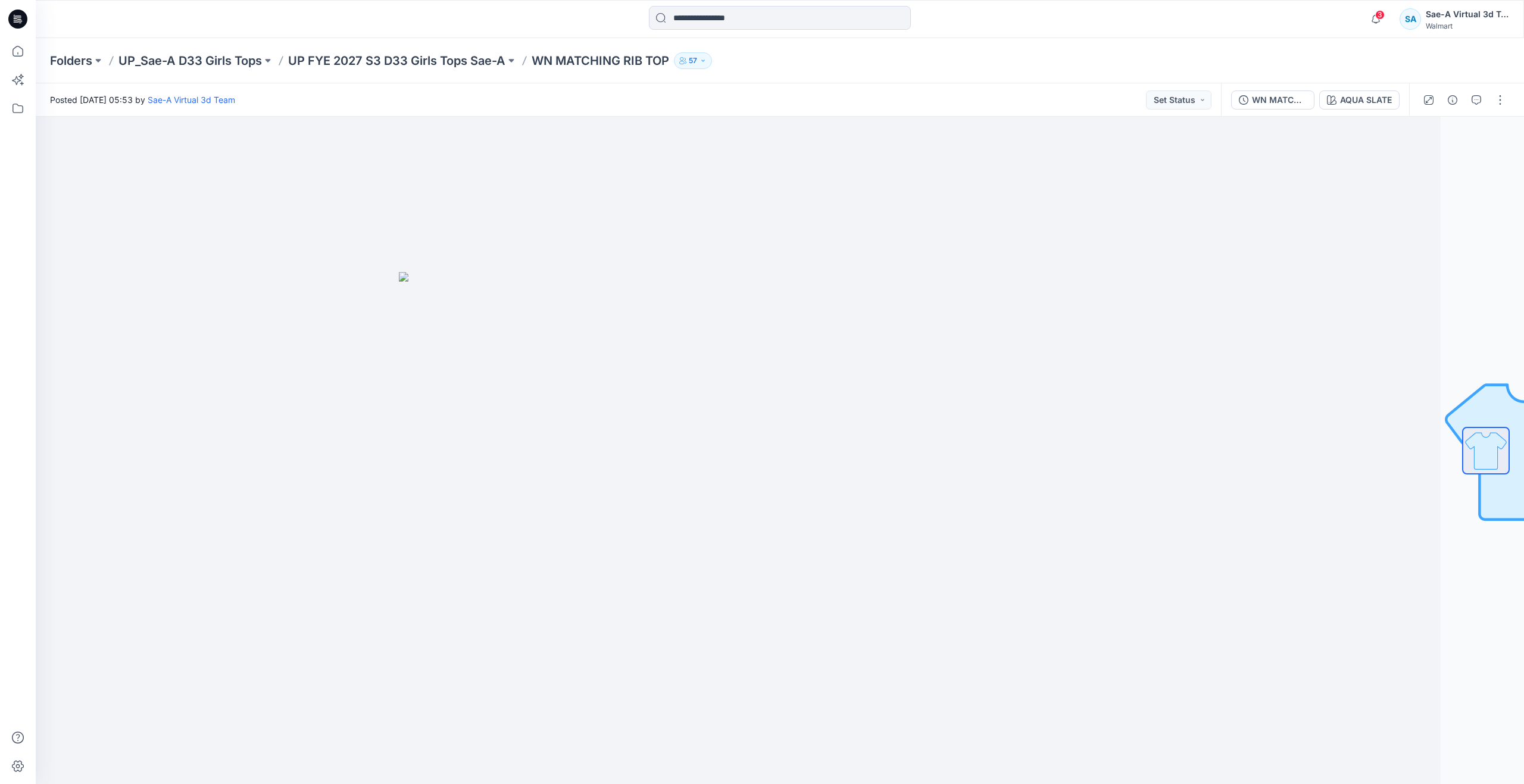
click at [1281, 112] on div "WN MATCHING RIB TOP_Full Colorways AQUA SLATE" at bounding box center [1315, 100] width 188 height 33
click at [1281, 106] on div "WN MATCHING RIB TOP_Full Colorways" at bounding box center [1279, 100] width 55 height 13
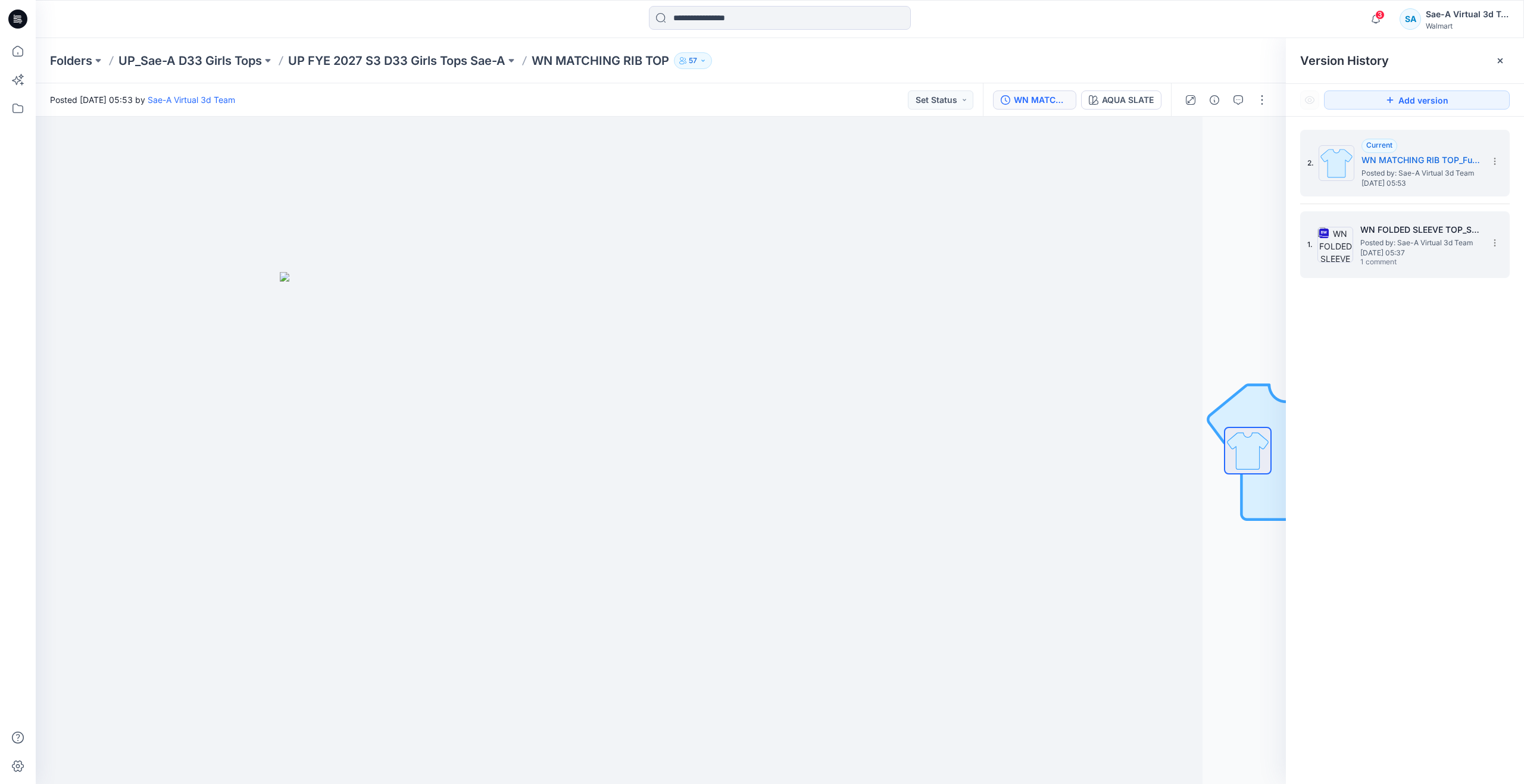
click at [1392, 241] on span "Posted by: Sae-A Virtual 3d Team" at bounding box center [1420, 242] width 119 height 12
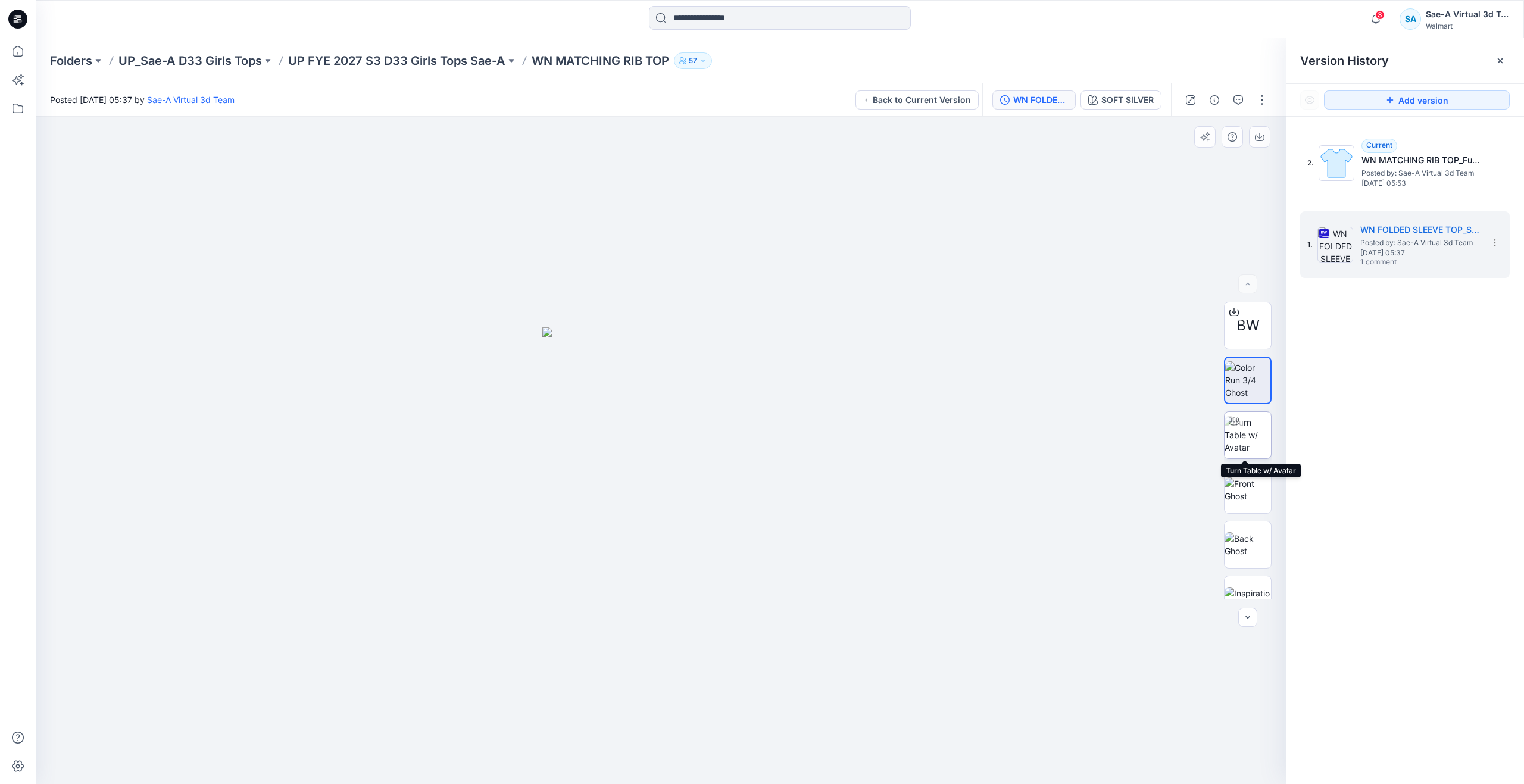
click at [1248, 427] on img at bounding box center [1248, 435] width 47 height 38
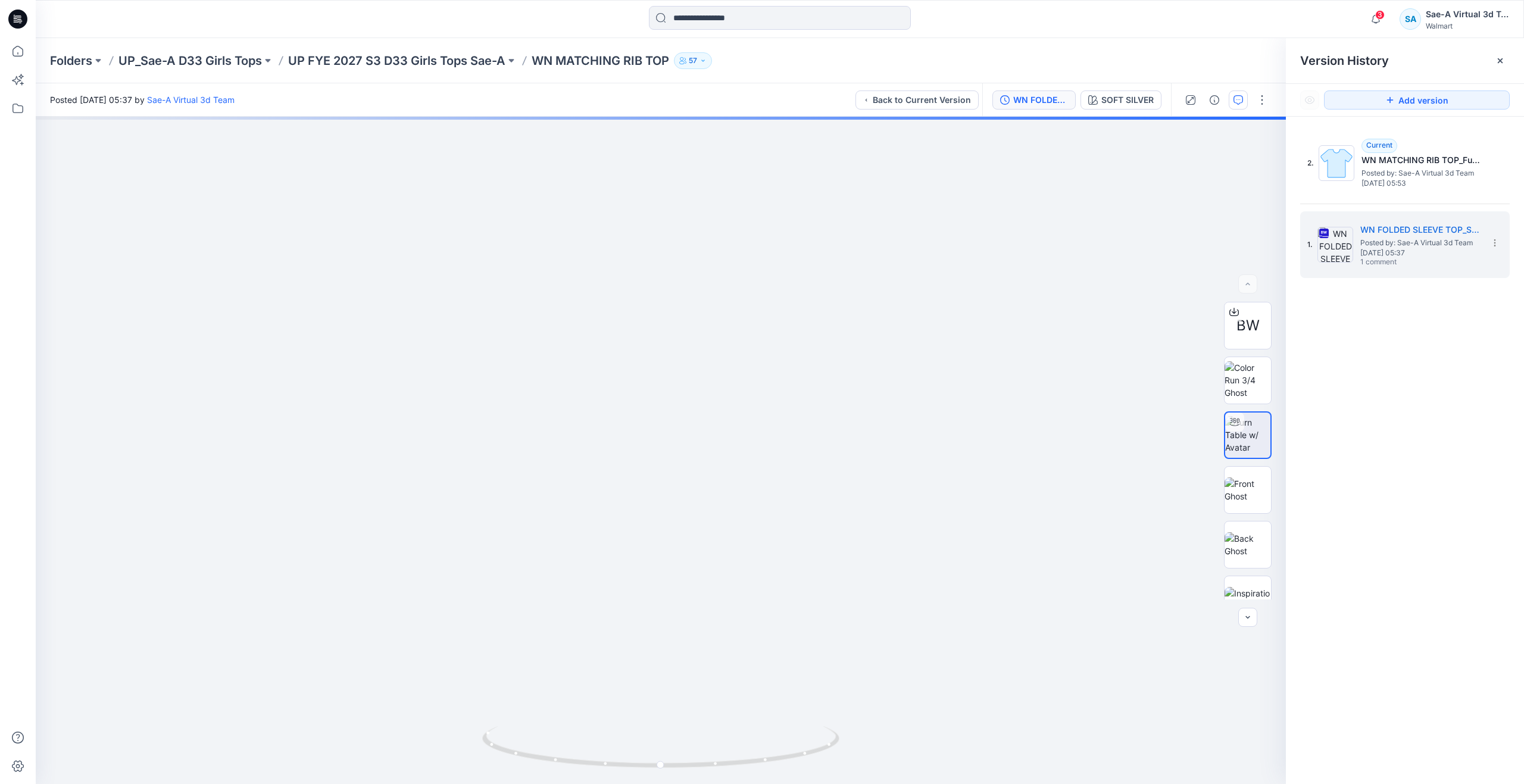
click at [1232, 106] on button "button" at bounding box center [1238, 100] width 19 height 19
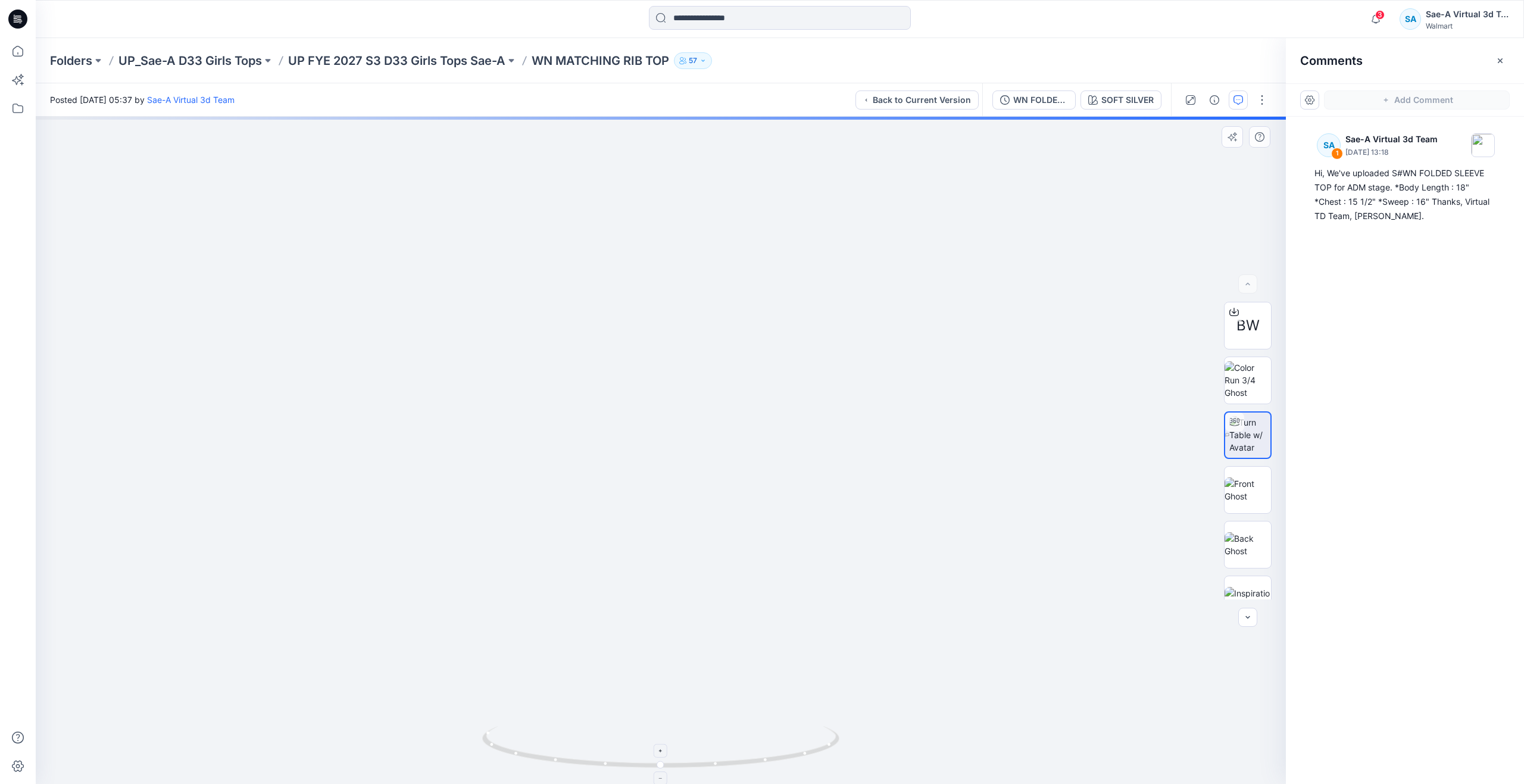
drag, startPoint x: 626, startPoint y: 754, endPoint x: 582, endPoint y: 745, distance: 44.9
click at [582, 745] on icon at bounding box center [661, 748] width 360 height 45
drag, startPoint x: 665, startPoint y: 755, endPoint x: 652, endPoint y: 687, distance: 69.2
click at [578, 736] on icon at bounding box center [661, 748] width 360 height 45
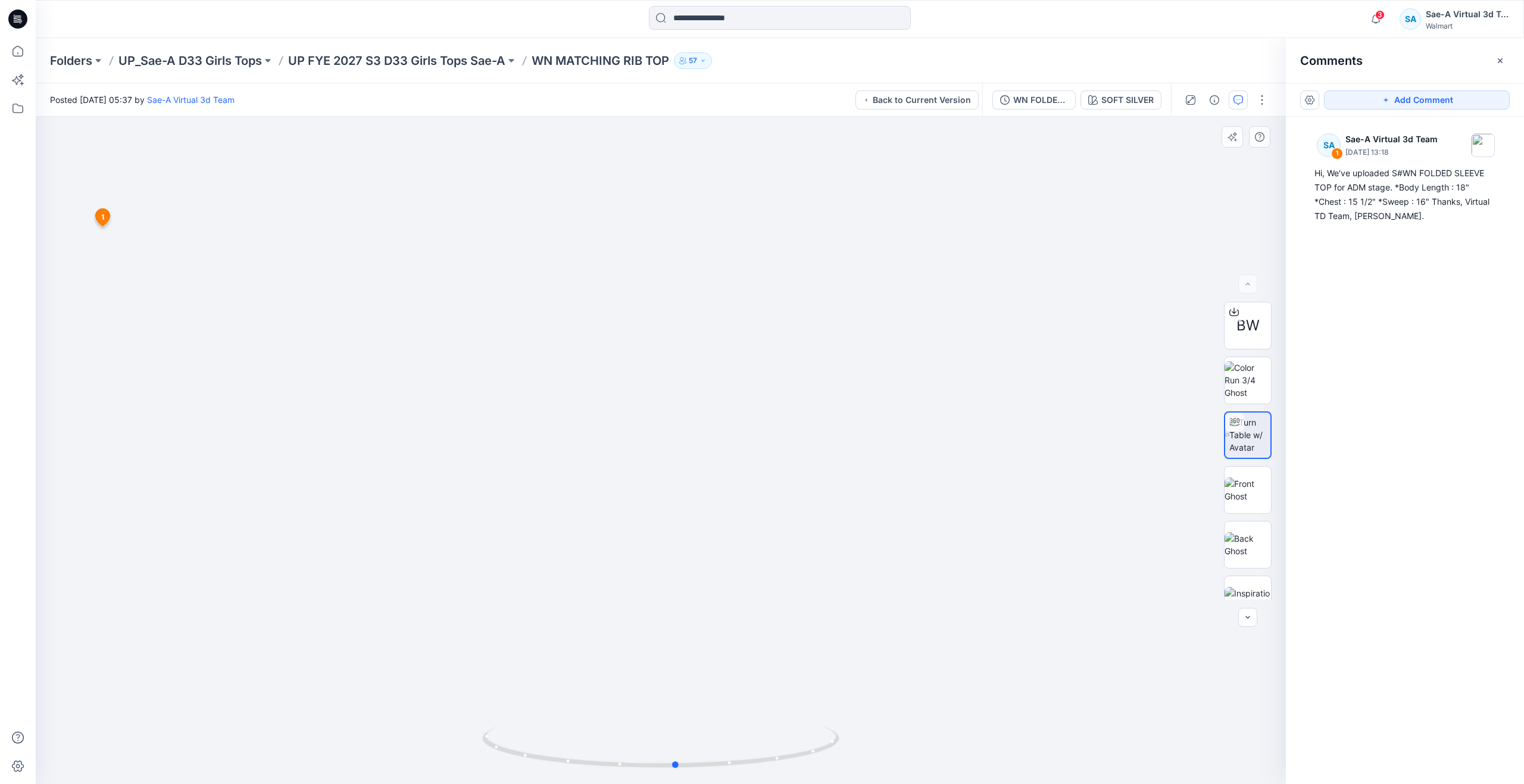
drag, startPoint x: 663, startPoint y: 762, endPoint x: 679, endPoint y: 708, distance: 56.3
click at [679, 724] on div at bounding box center [661, 754] width 357 height 59
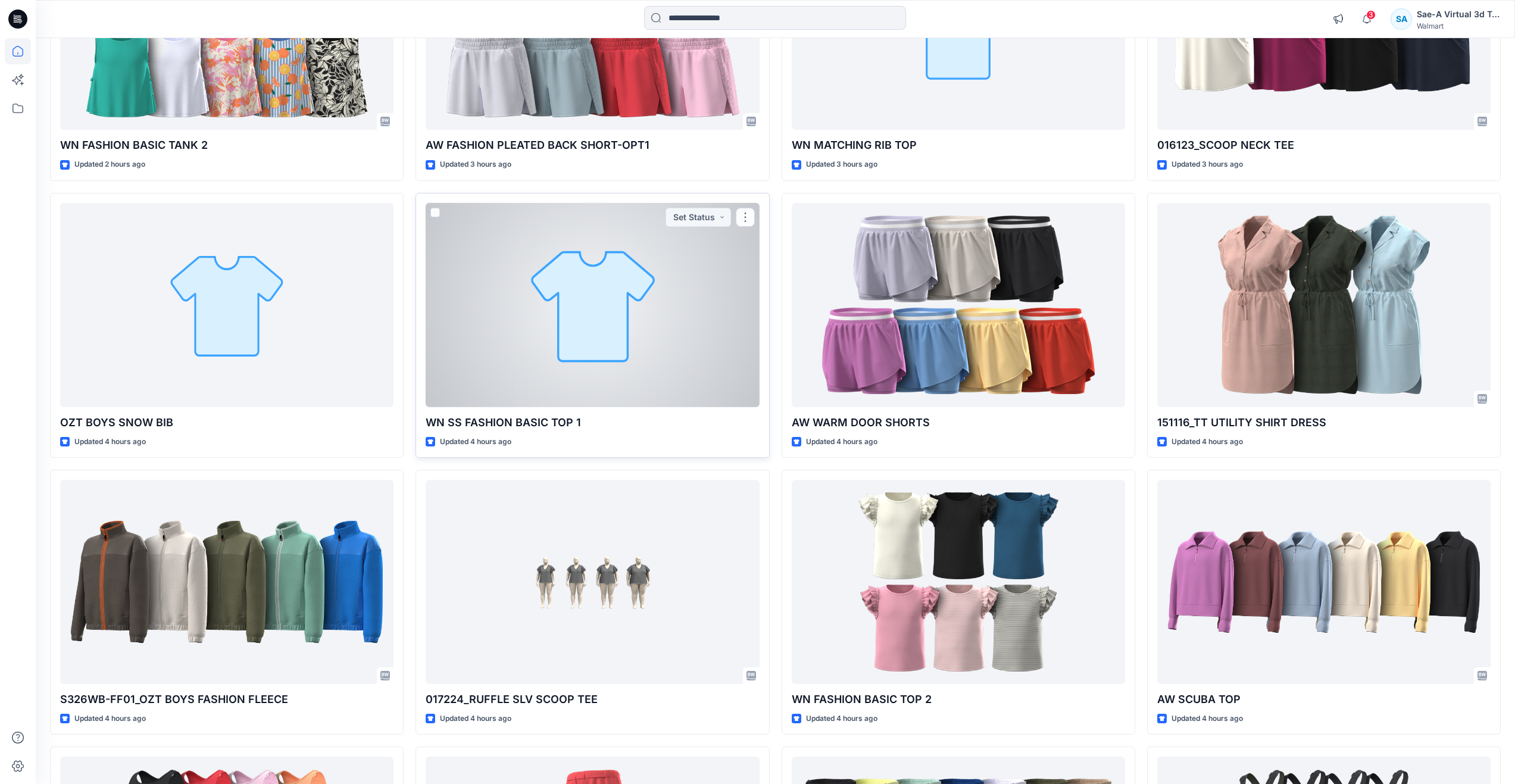
scroll to position [536, 0]
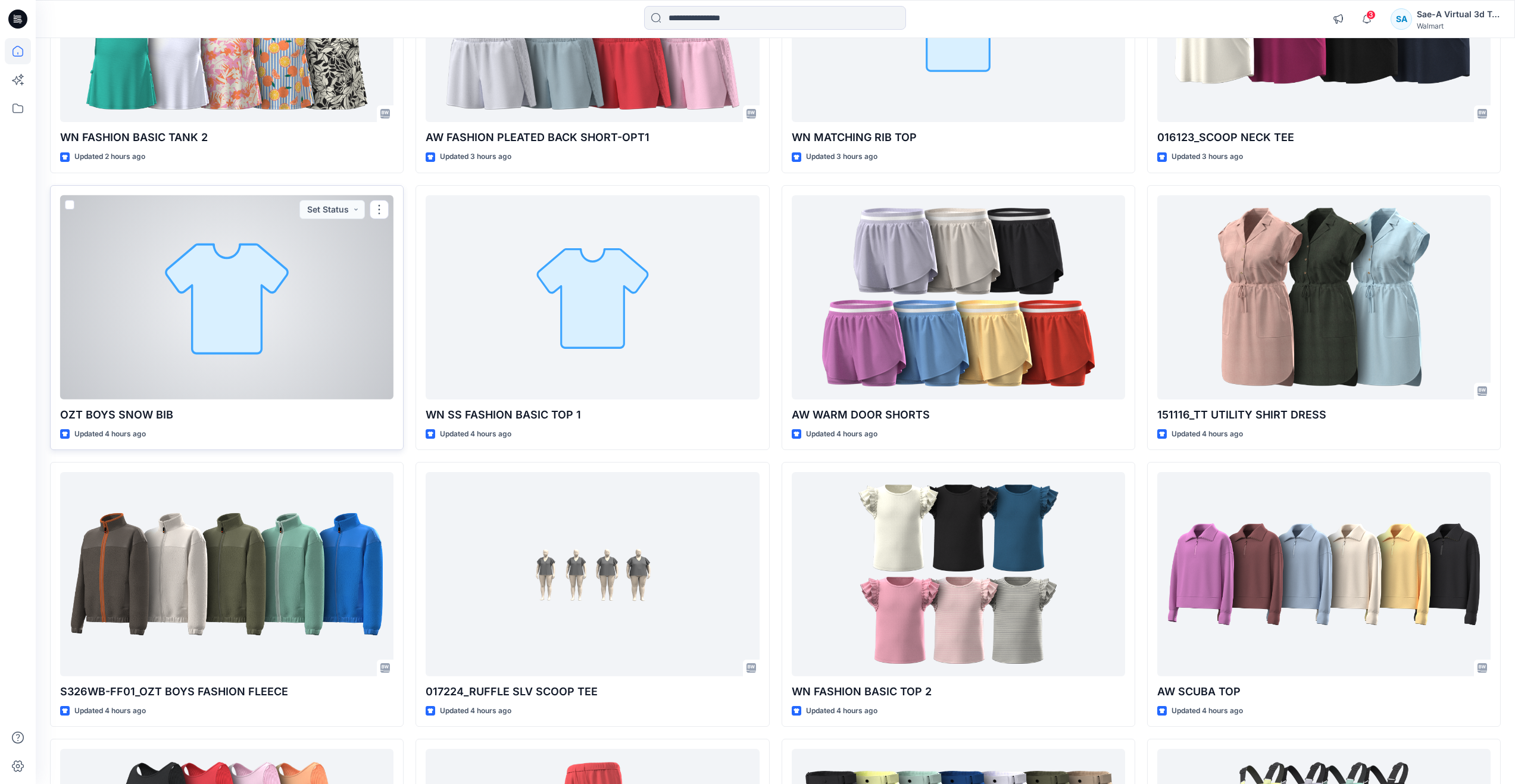
click at [248, 344] on div at bounding box center [226, 298] width 333 height 205
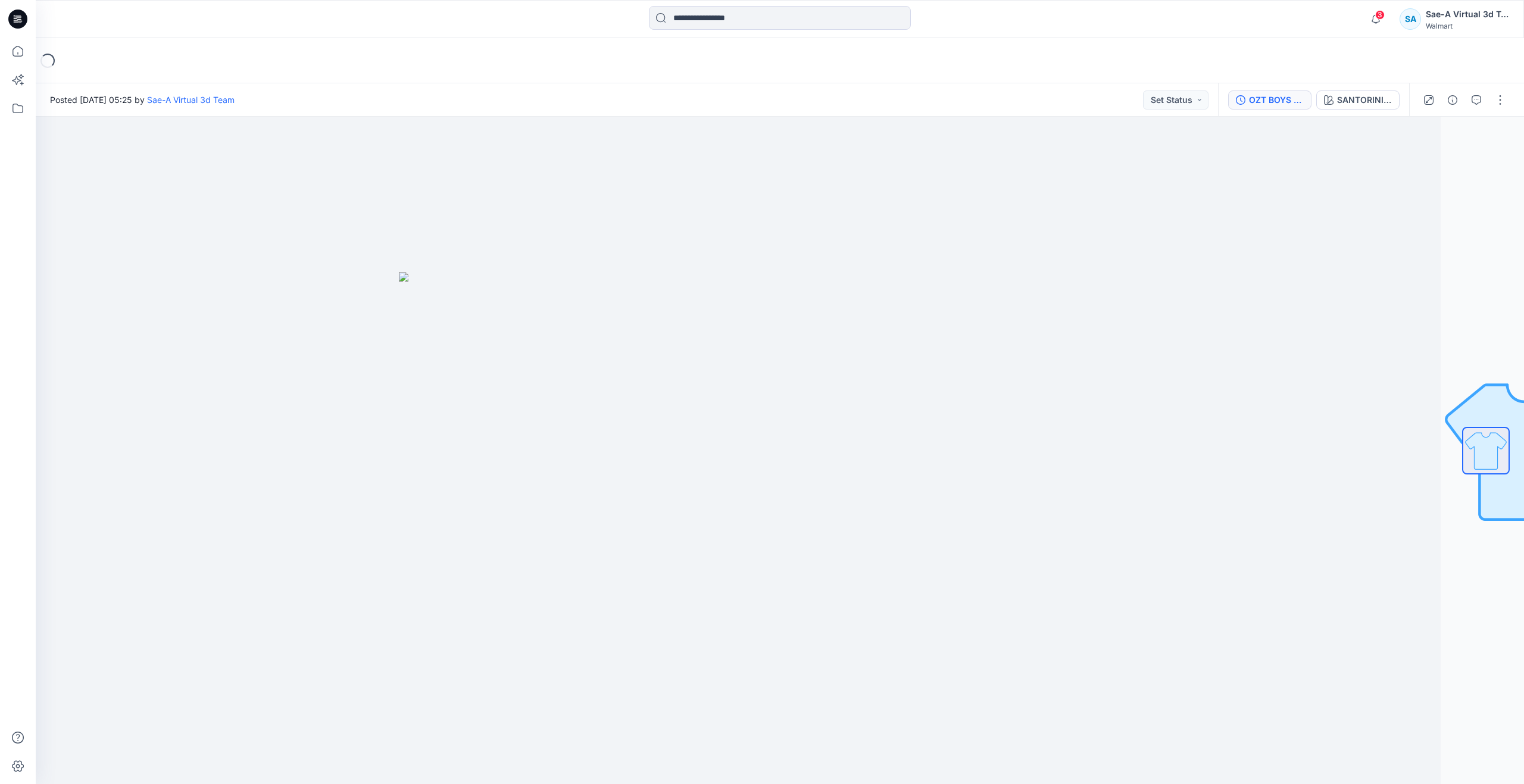
click at [1260, 101] on div "OZT BOYS SNOW BIB_SAEA_091025" at bounding box center [1276, 100] width 55 height 13
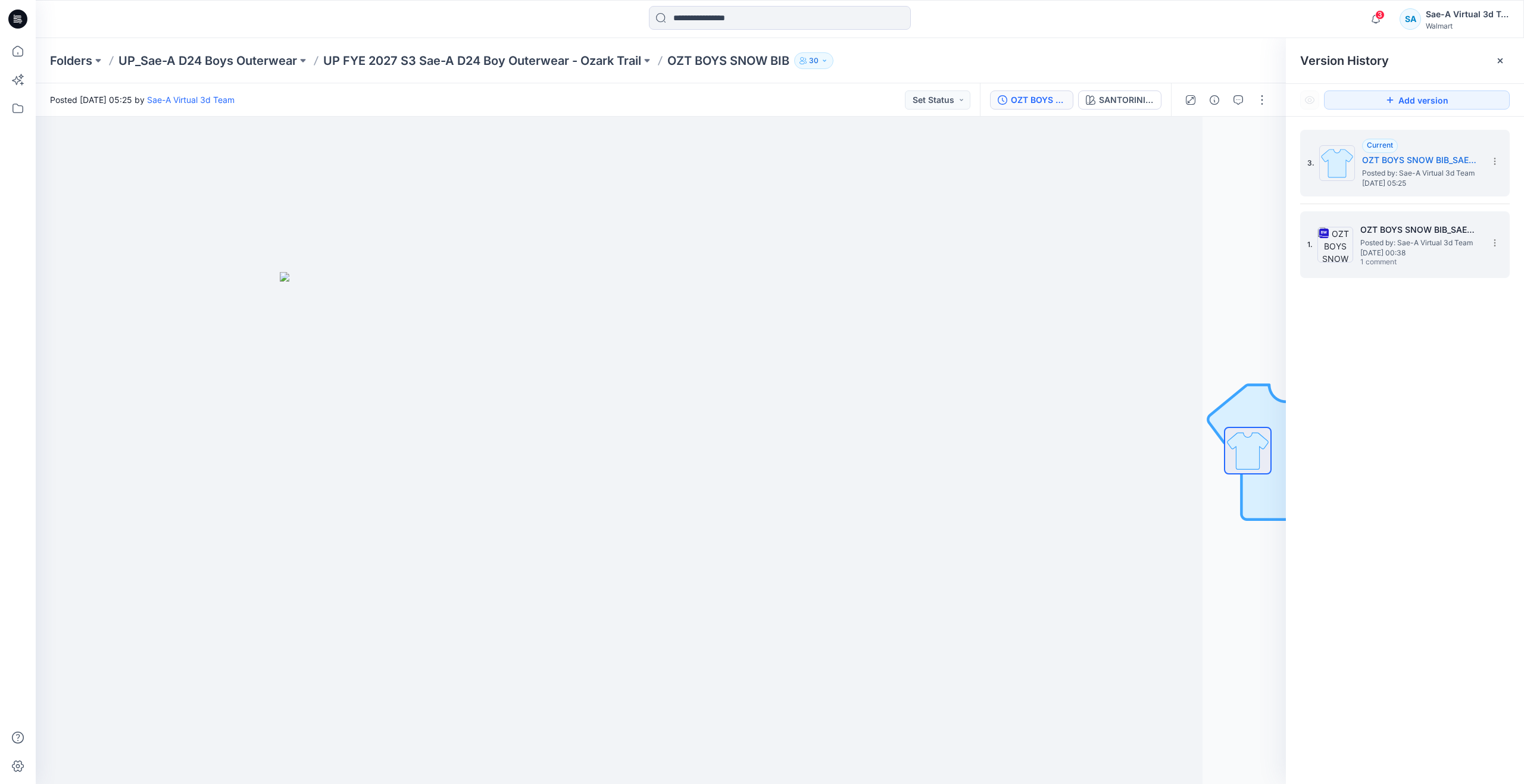
click at [1407, 248] on span "Posted by: Sae-A Virtual 3d Team" at bounding box center [1420, 242] width 119 height 12
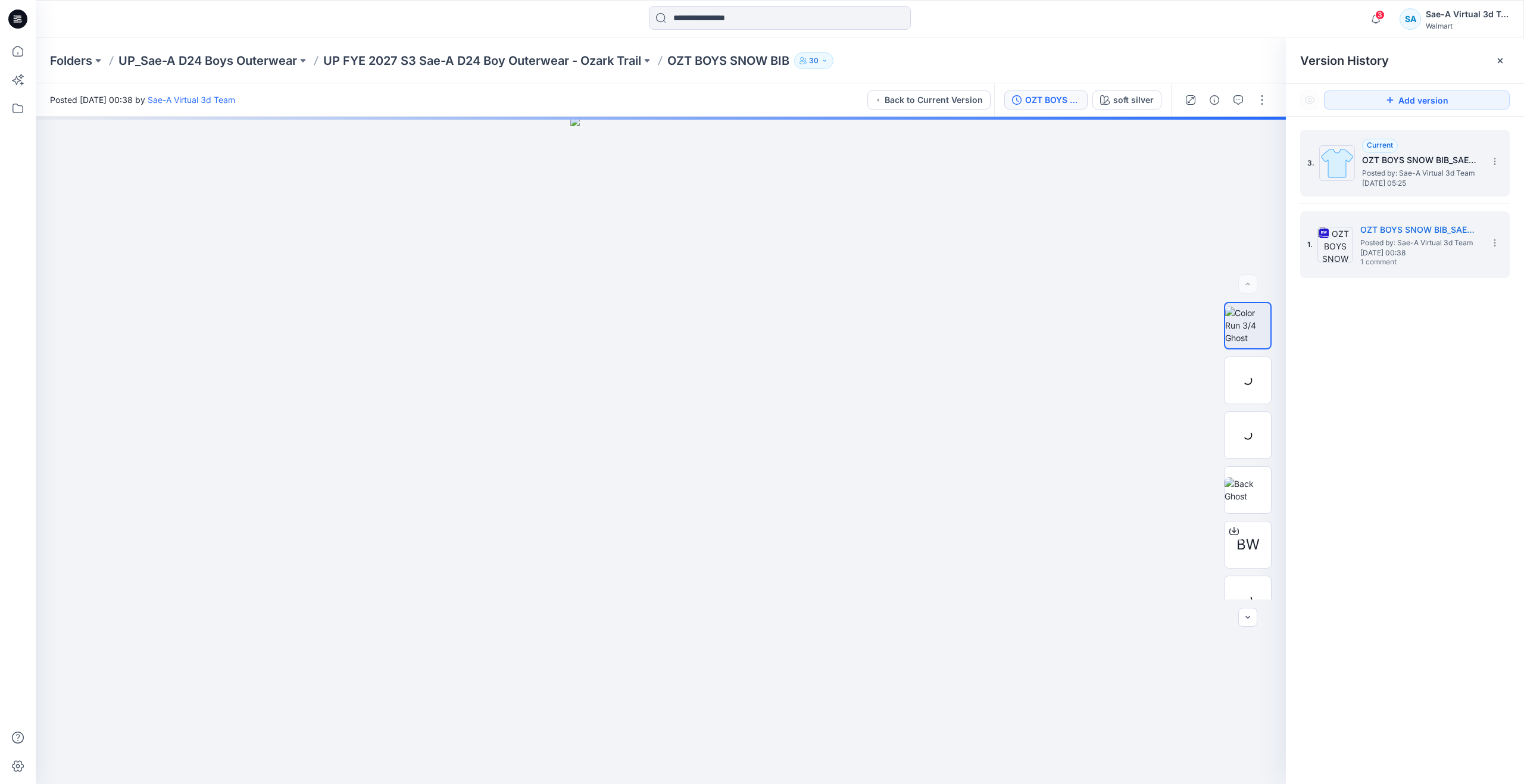
click at [1348, 176] on img at bounding box center [1337, 163] width 36 height 36
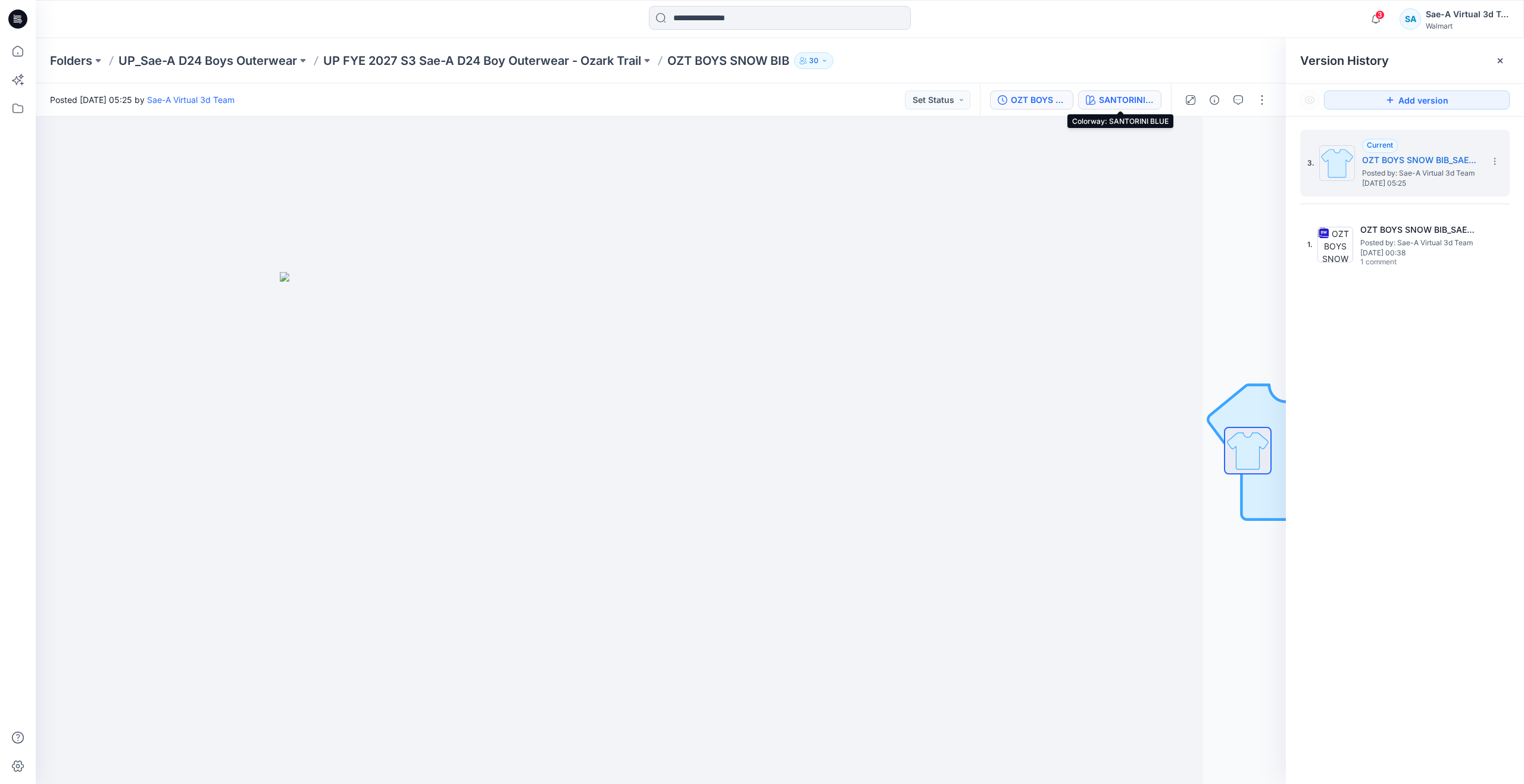
click at [1120, 100] on div "SANTORINI BLUE" at bounding box center [1125, 100] width 55 height 13
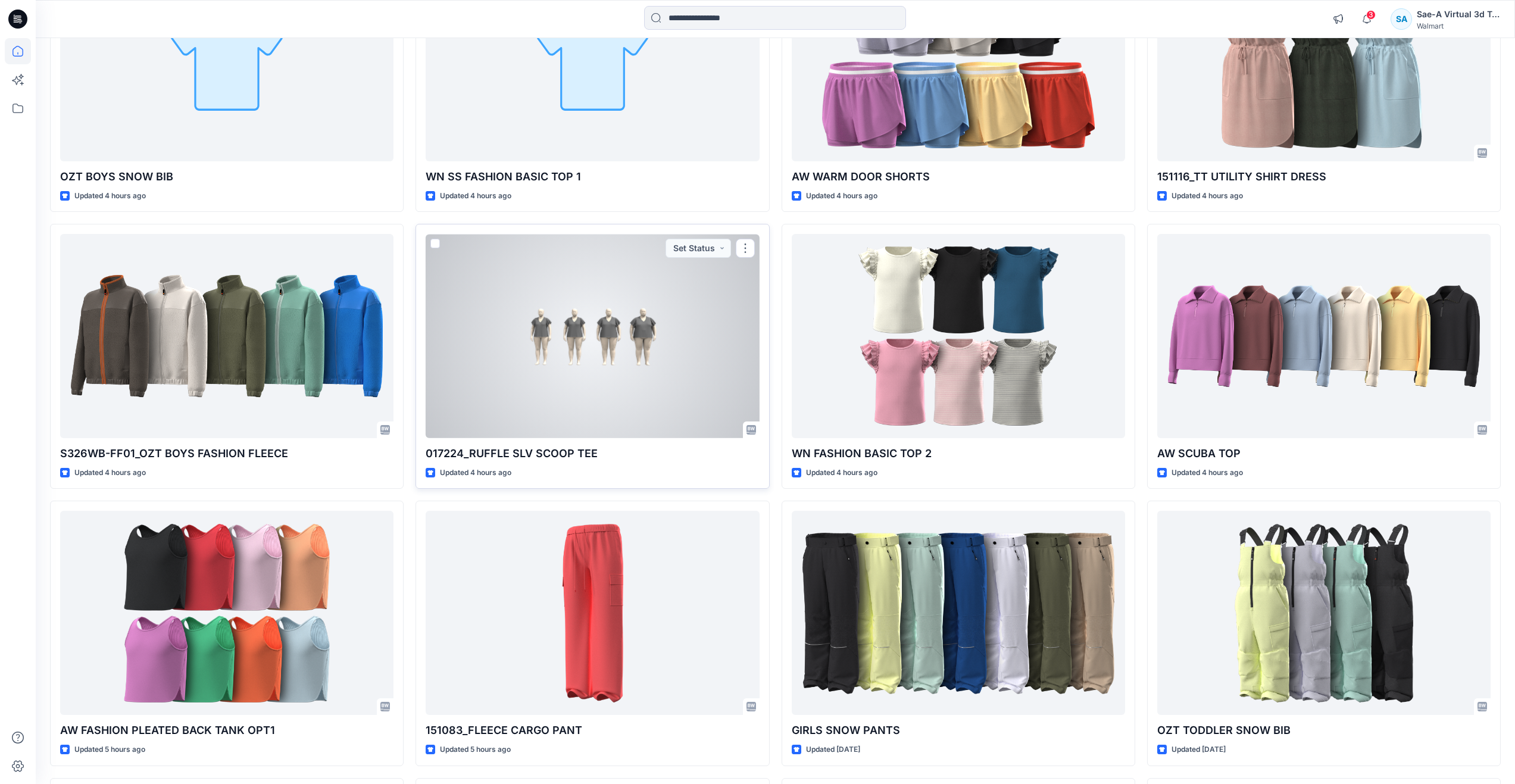
scroll to position [952, 0]
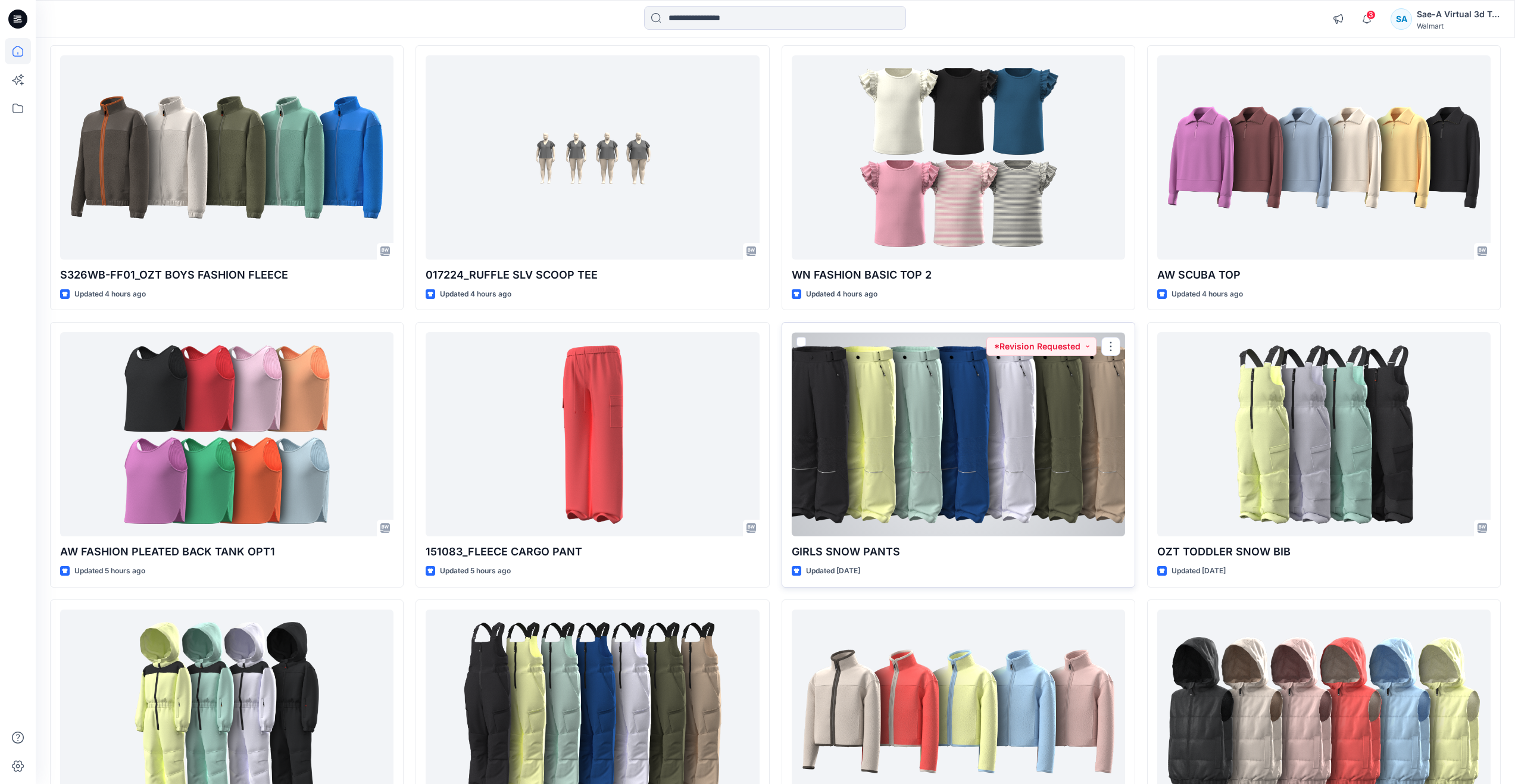
click at [931, 446] on div at bounding box center [958, 434] width 333 height 205
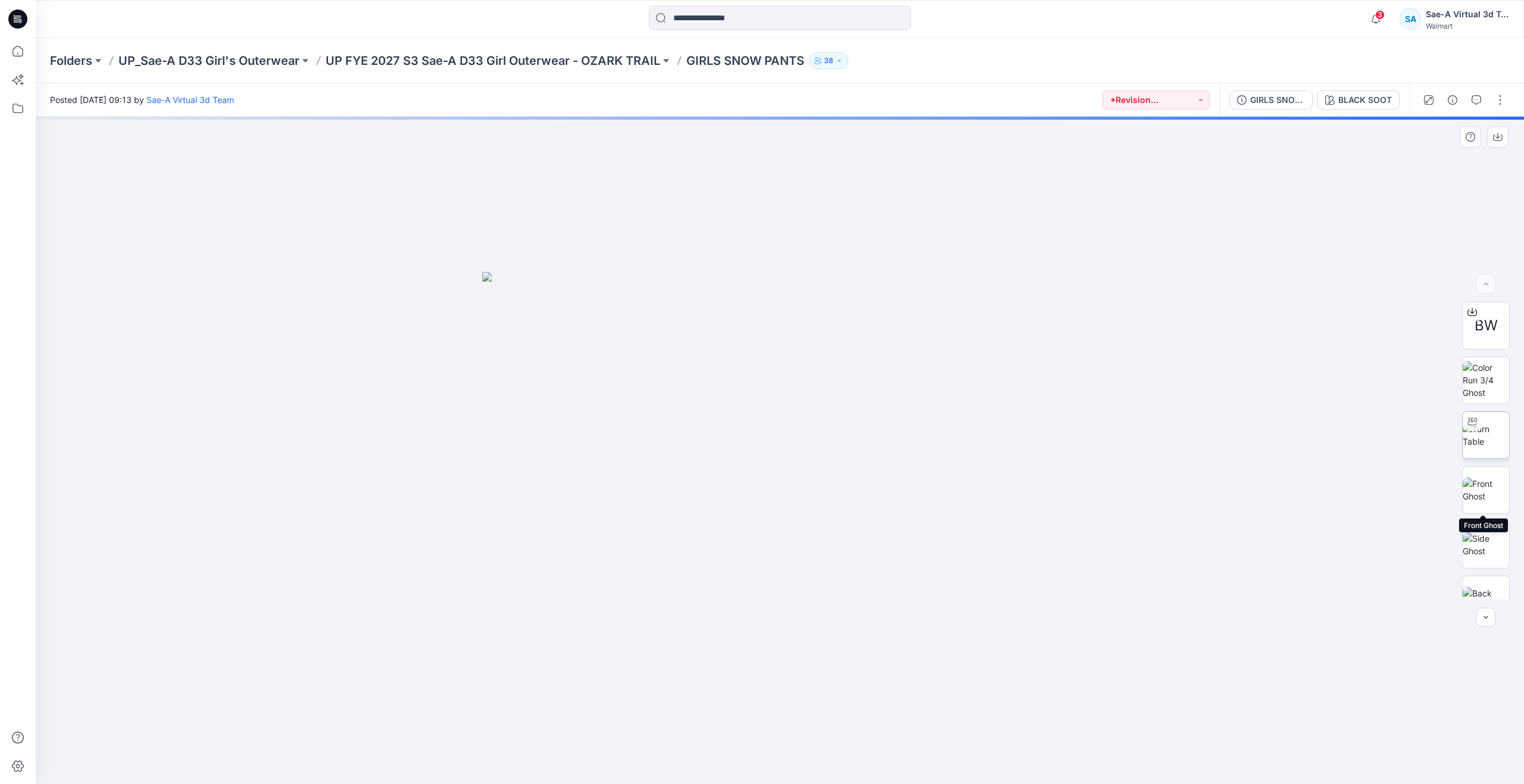
click at [1489, 448] on img at bounding box center [1486, 435] width 47 height 25
drag, startPoint x: 805, startPoint y: 636, endPoint x: 789, endPoint y: 388, distance: 248.5
drag, startPoint x: 731, startPoint y: 762, endPoint x: 872, endPoint y: 734, distance: 143.8
click at [872, 734] on icon at bounding box center [781, 748] width 360 height 45
click at [12, 58] on icon at bounding box center [17, 50] width 26 height 26
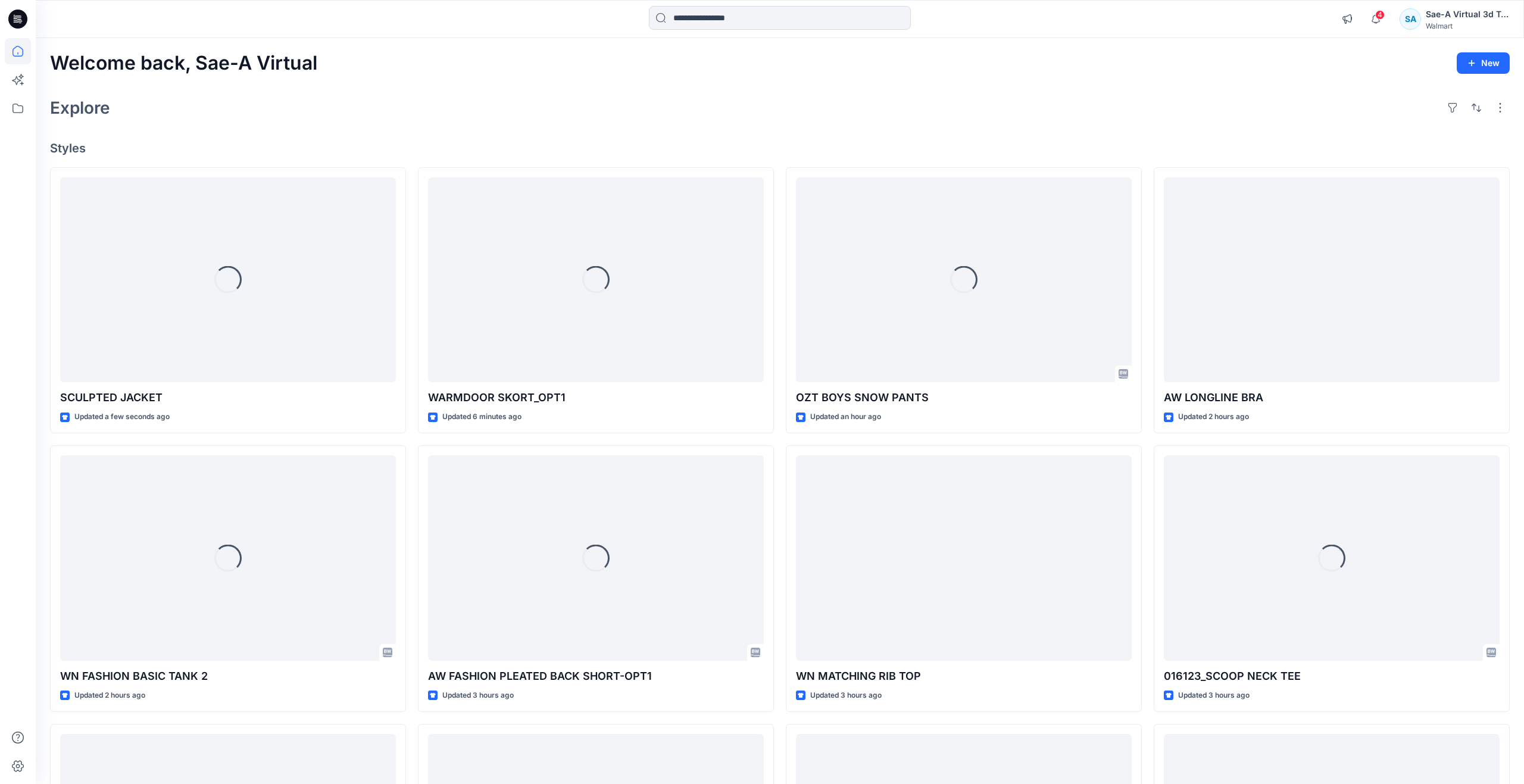
click at [30, 50] on icon at bounding box center [17, 50] width 26 height 26
click at [24, 52] on icon at bounding box center [17, 50] width 26 height 26
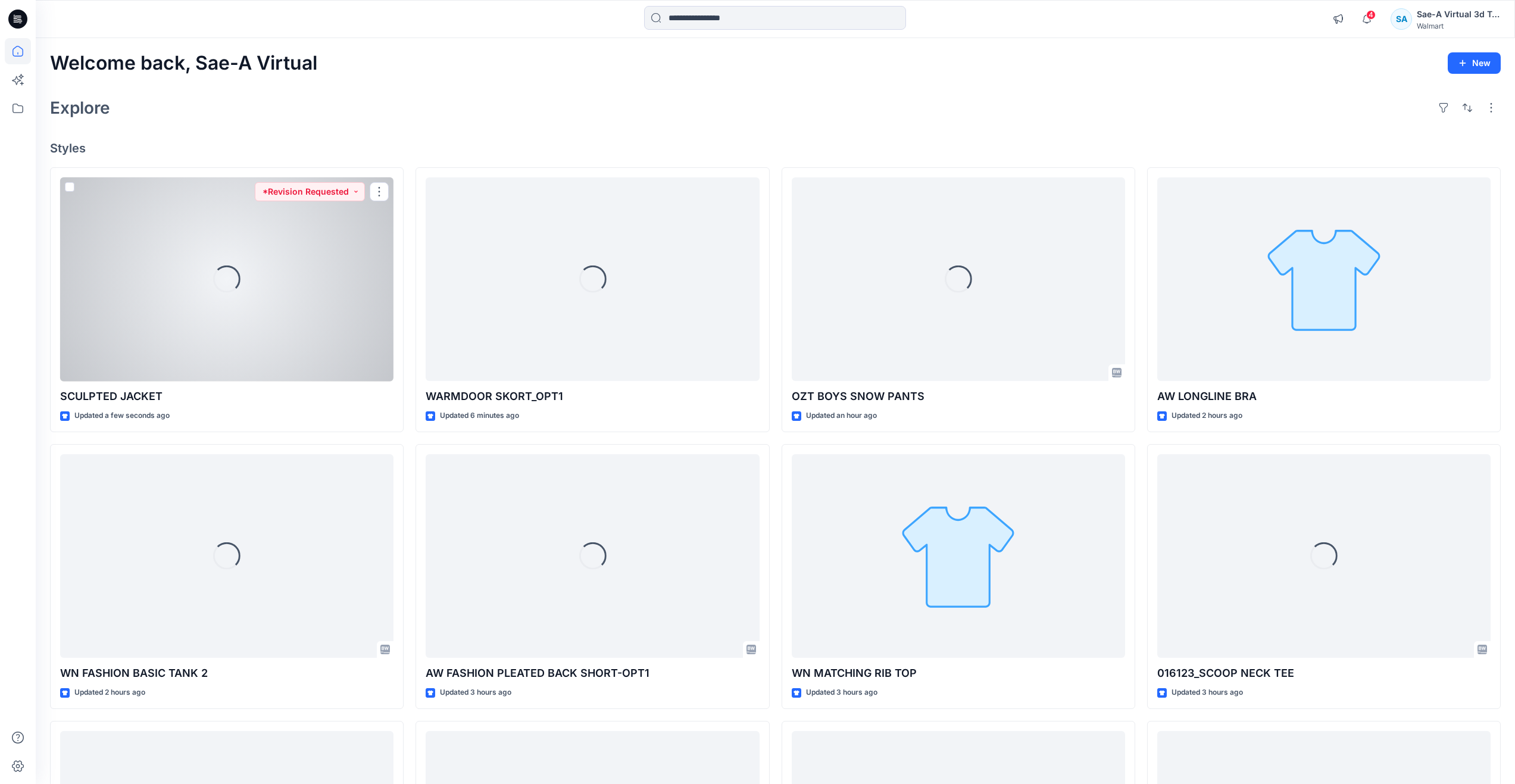
click at [189, 324] on div "Loading..." at bounding box center [226, 280] width 333 height 205
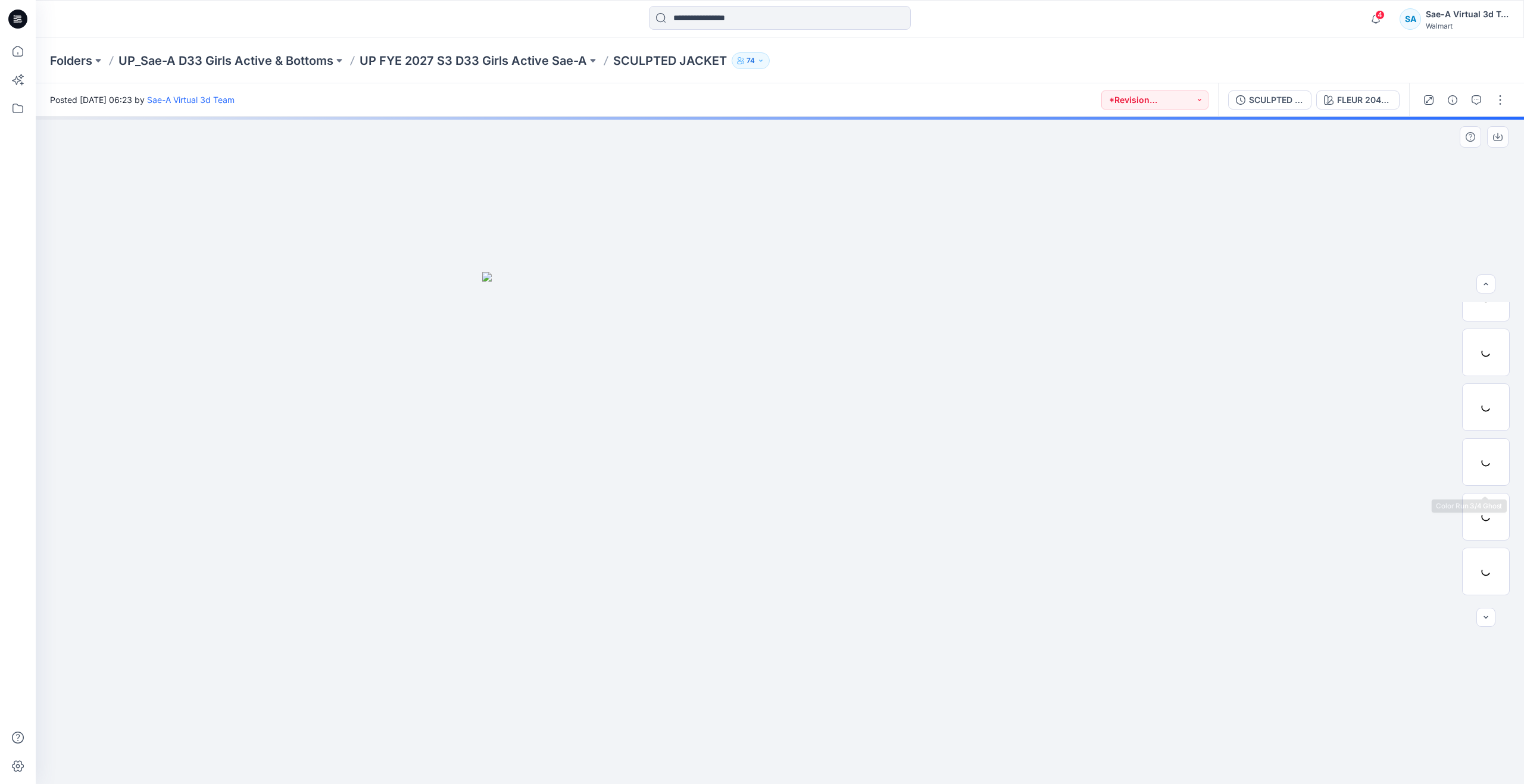
scroll to position [69, 0]
click at [1276, 109] on button "SCULPTED JACKET_REV1_ FULL COLORWAYS" at bounding box center [1269, 100] width 83 height 19
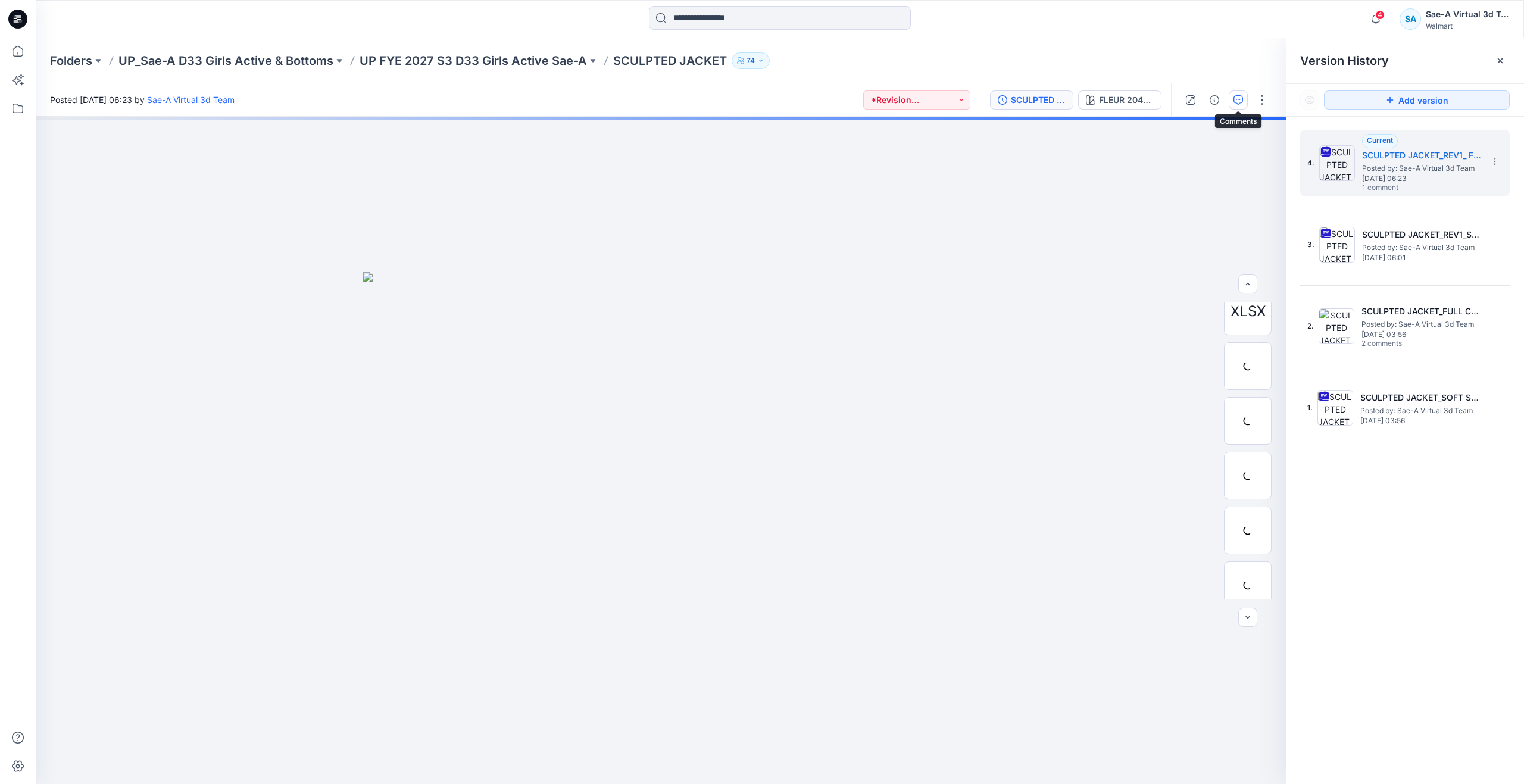
click at [1241, 101] on icon "button" at bounding box center [1238, 100] width 10 height 10
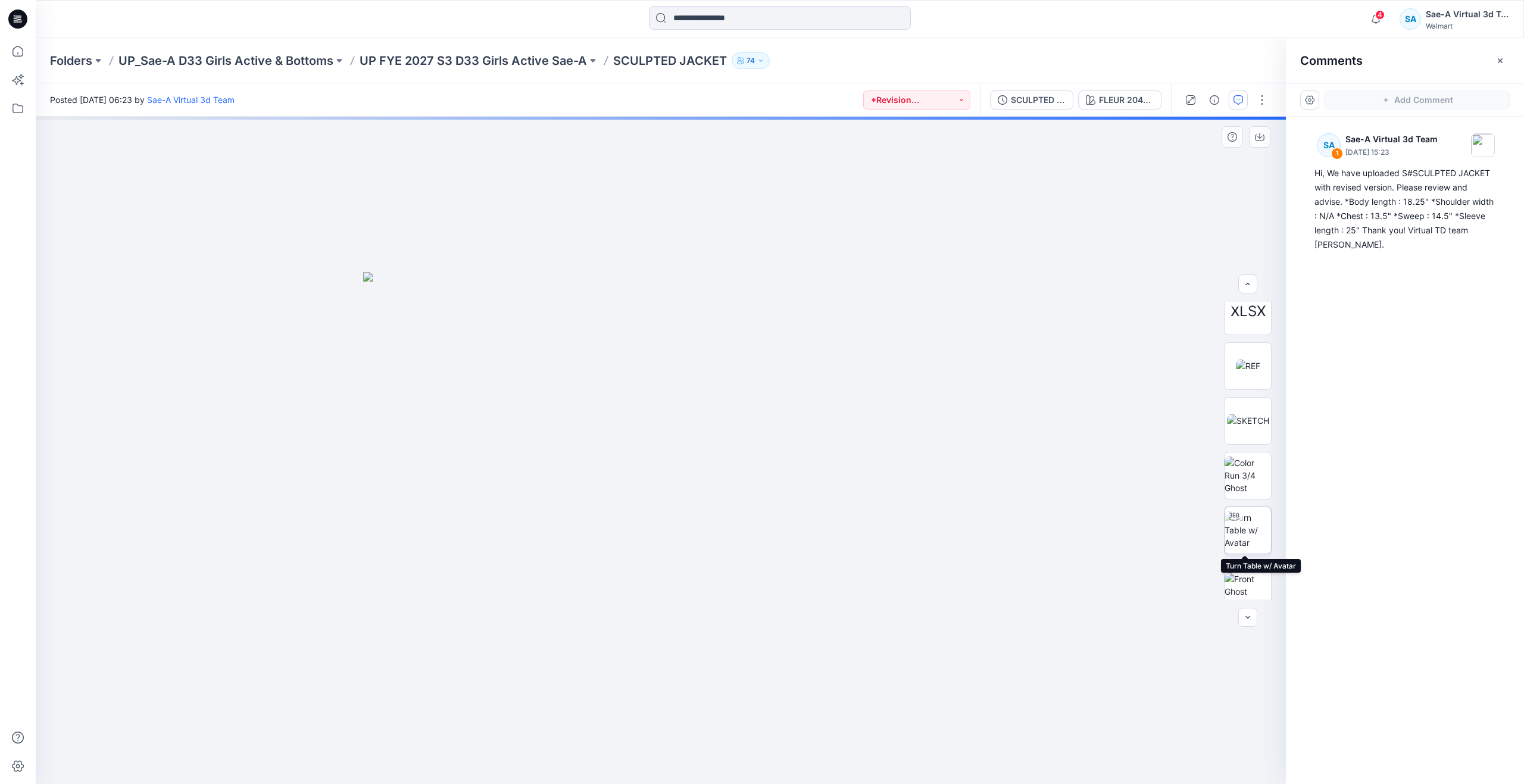
click at [1248, 522] on img at bounding box center [1248, 530] width 47 height 38
drag, startPoint x: 664, startPoint y: 767, endPoint x: 858, endPoint y: 645, distance: 229.2
click at [858, 645] on div at bounding box center [661, 450] width 1250 height 667
drag, startPoint x: 22, startPoint y: 56, endPoint x: 34, endPoint y: 70, distance: 18.4
click at [22, 56] on icon at bounding box center [18, 51] width 11 height 11
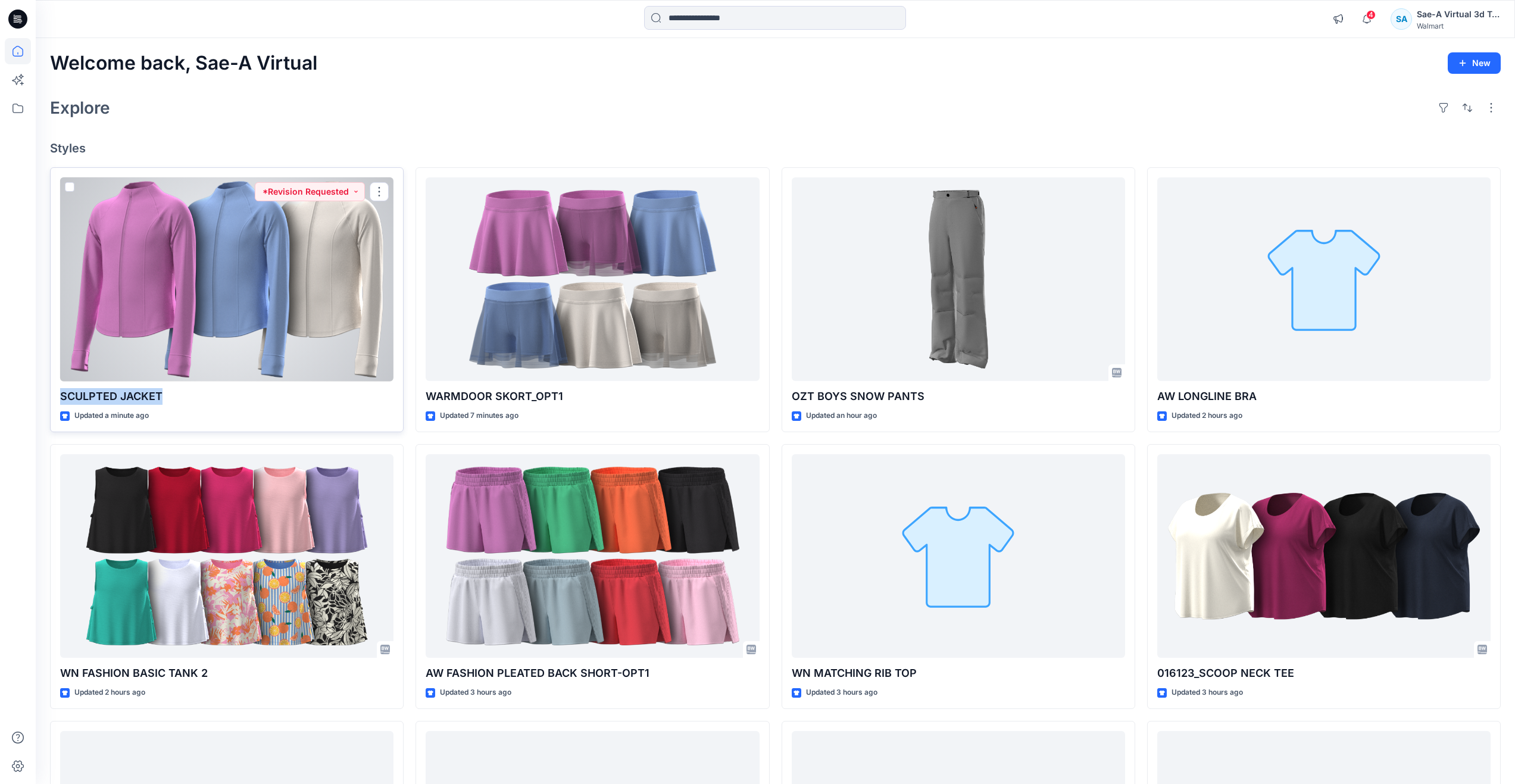
drag, startPoint x: 70, startPoint y: 398, endPoint x: 182, endPoint y: 403, distance: 112.1
click at [182, 403] on div "SCULPTED JACKET Updated a minute ago *Revision Requested" at bounding box center [227, 299] width 354 height 265
copy p "SCULPTED JACKET"
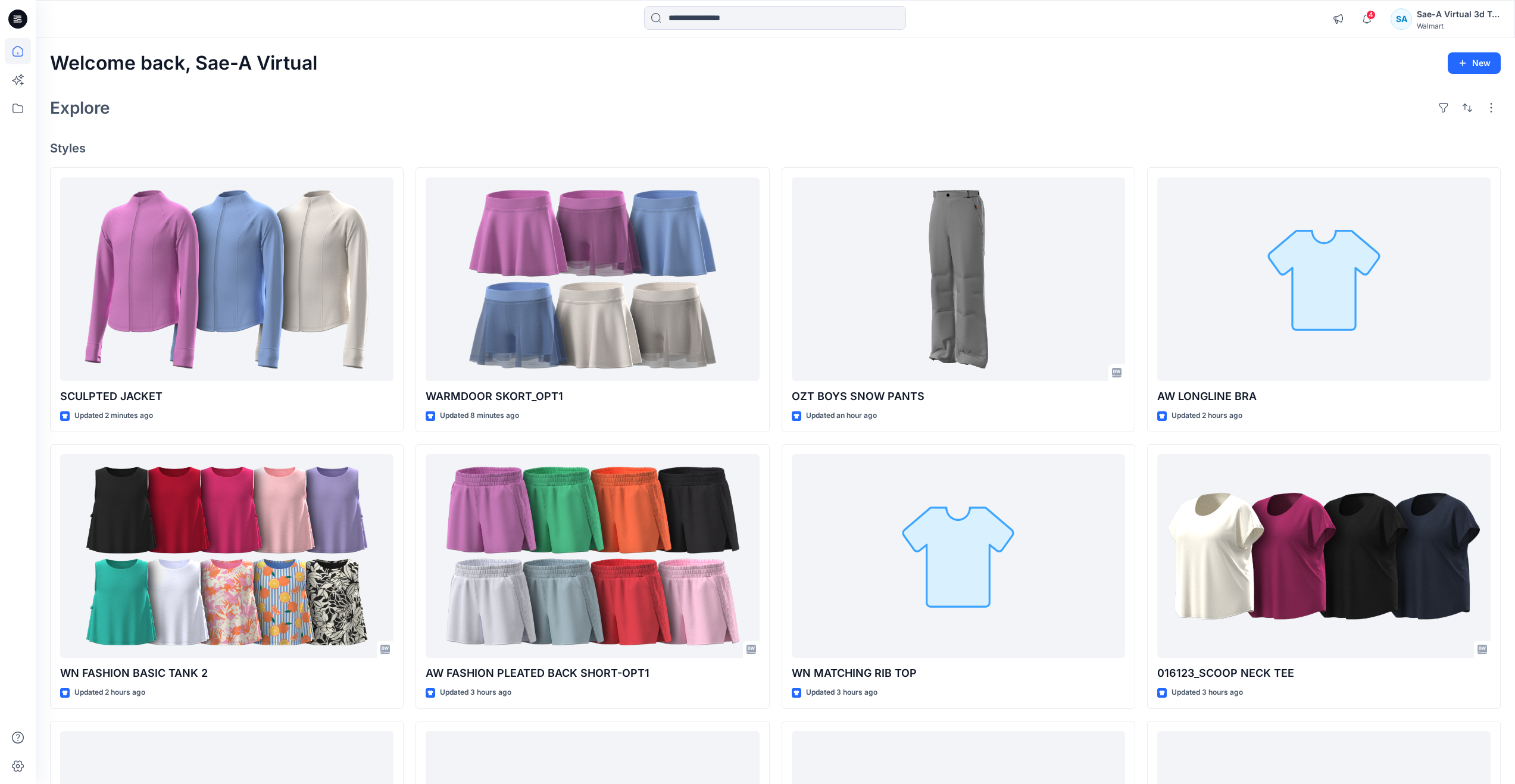
drag, startPoint x: 481, startPoint y: 81, endPoint x: 448, endPoint y: 154, distance: 80.1
click at [481, 81] on div "Welcome back, Sae-A Virtual New Explore Styles SCULPTED JACKET Updated 2 minute…" at bounding box center [775, 540] width 1479 height 1005
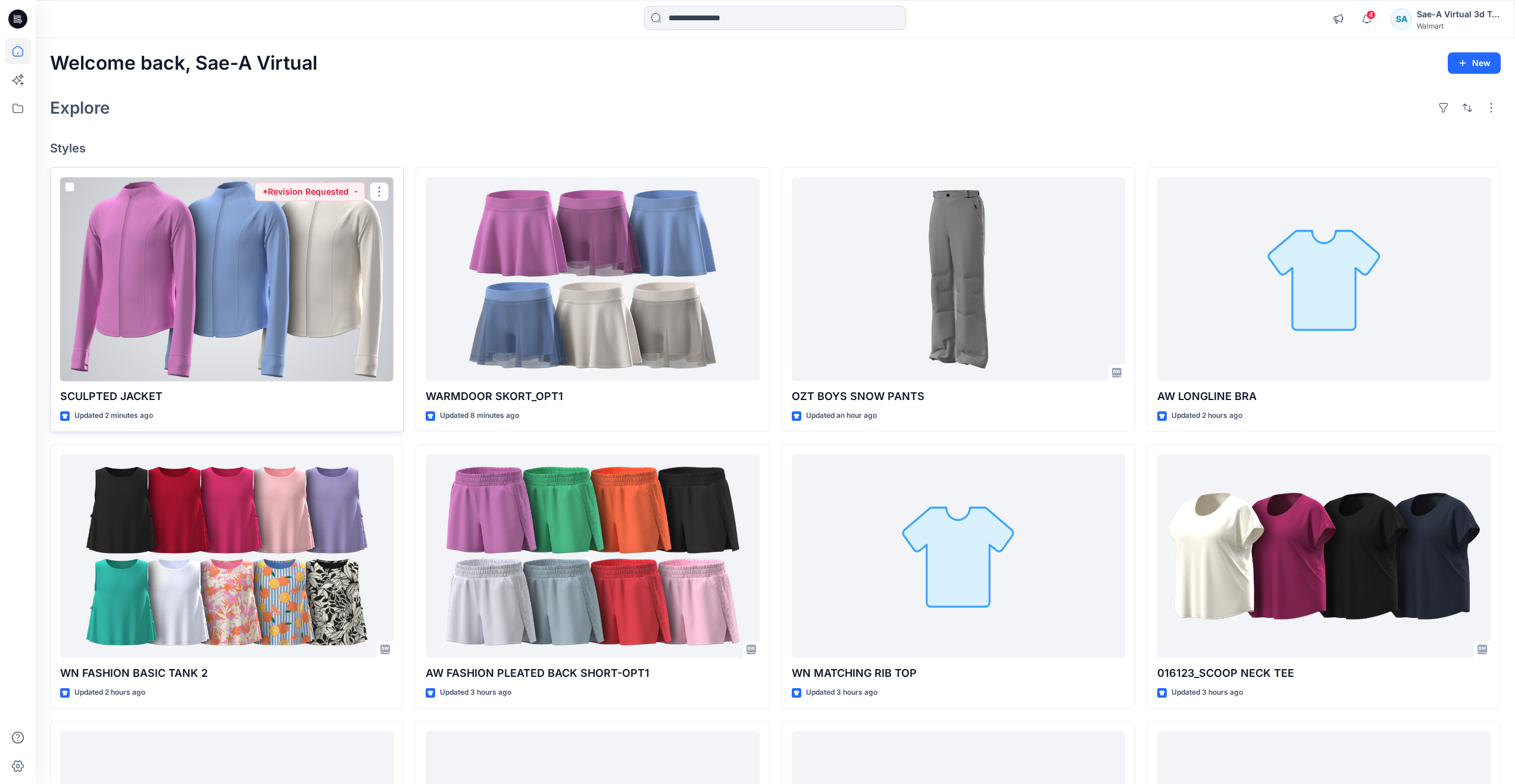
click at [232, 333] on div at bounding box center [226, 280] width 333 height 205
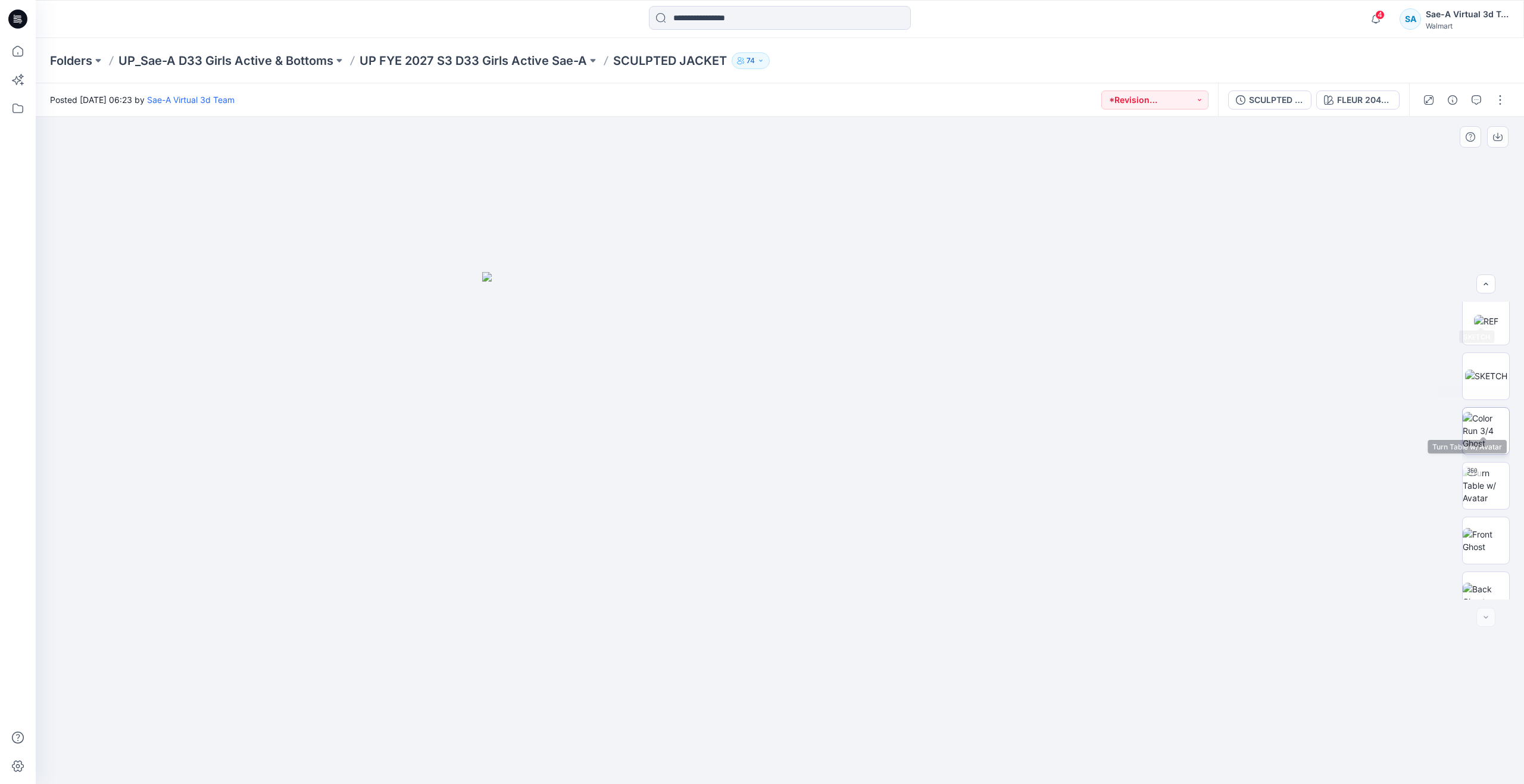
scroll to position [188, 0]
click at [1479, 407] on img at bounding box center [1486, 411] width 47 height 38
click at [1485, 370] on img at bounding box center [1485, 366] width 24 height 13
click at [1487, 541] on img at bounding box center [1486, 530] width 47 height 38
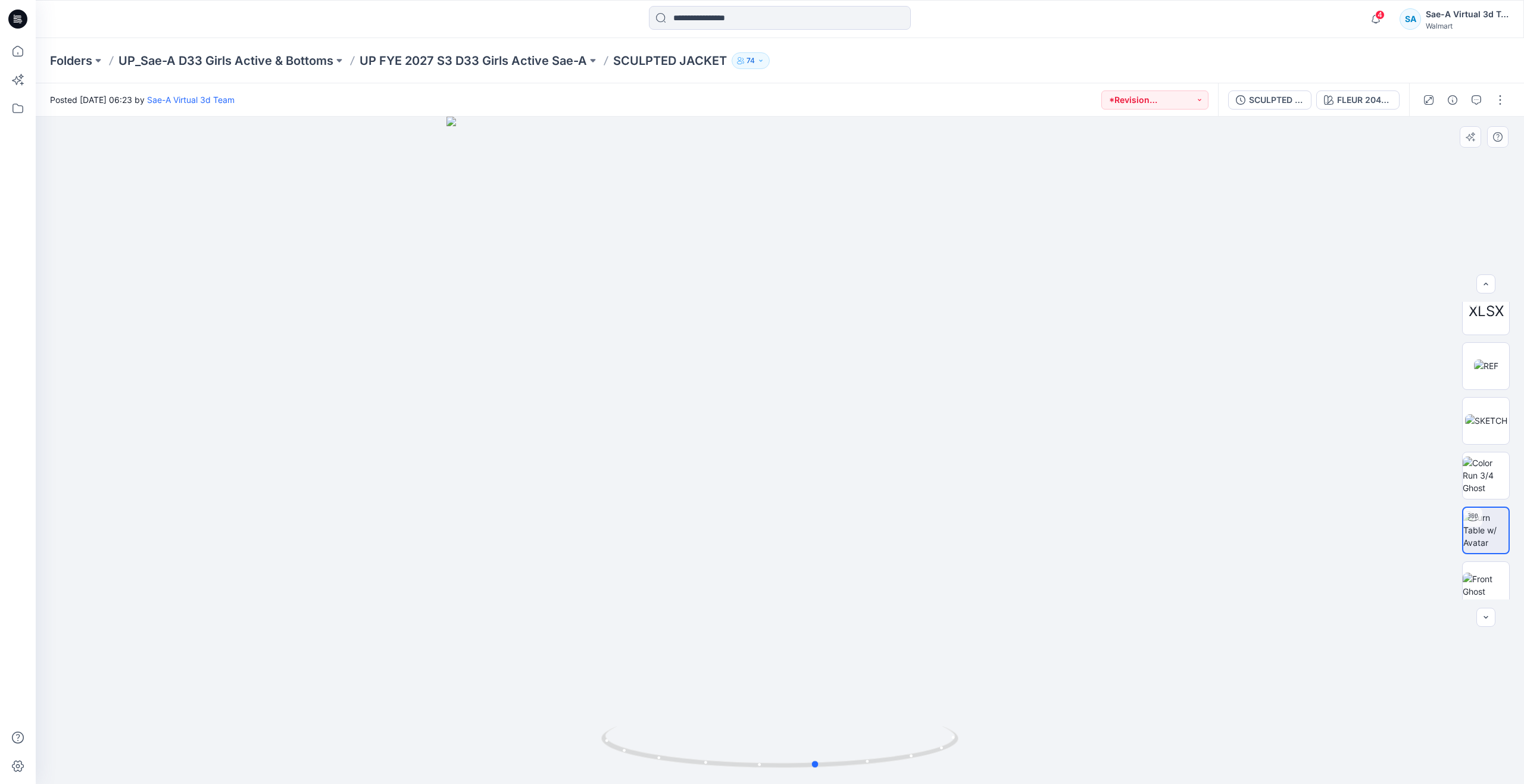
drag, startPoint x: 783, startPoint y: 769, endPoint x: 819, endPoint y: 711, distance: 68.3
click at [819, 711] on div at bounding box center [780, 450] width 1488 height 667
drag, startPoint x: 815, startPoint y: 764, endPoint x: 765, endPoint y: 684, distance: 94.3
click at [765, 684] on div at bounding box center [780, 450] width 1488 height 667
click at [1485, 580] on img at bounding box center [1486, 585] width 47 height 25
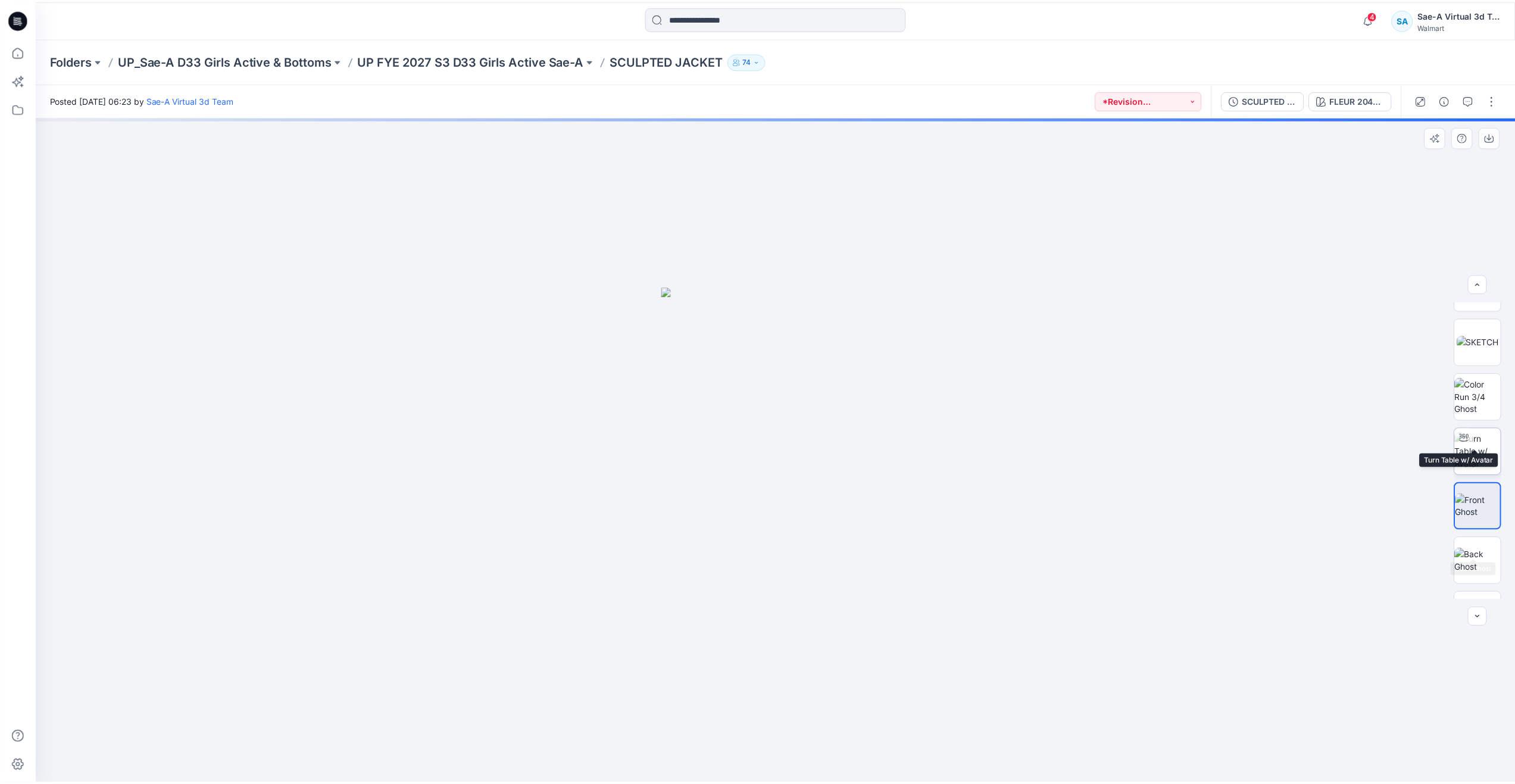
scroll to position [188, 0]
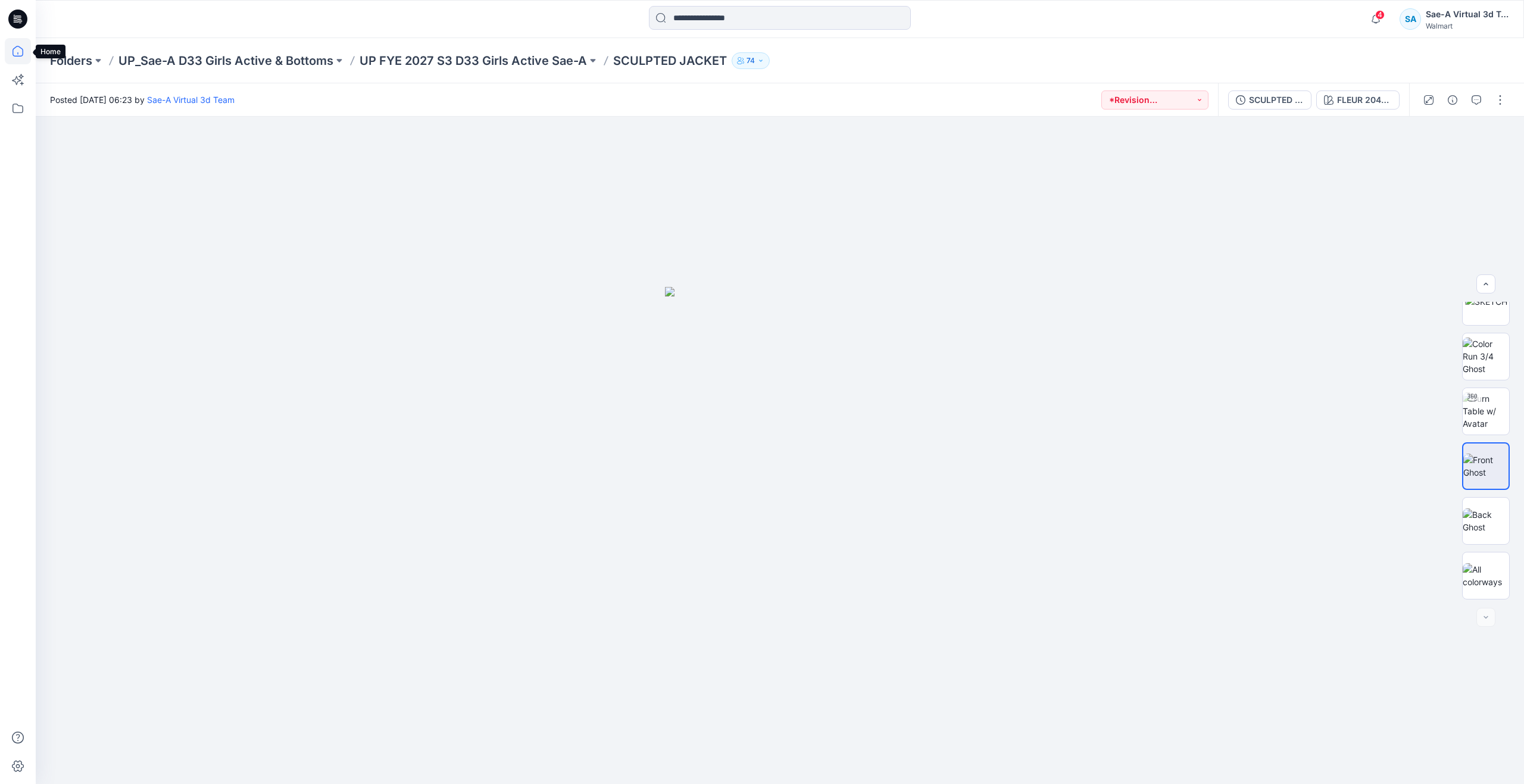
click at [17, 57] on icon at bounding box center [17, 50] width 26 height 26
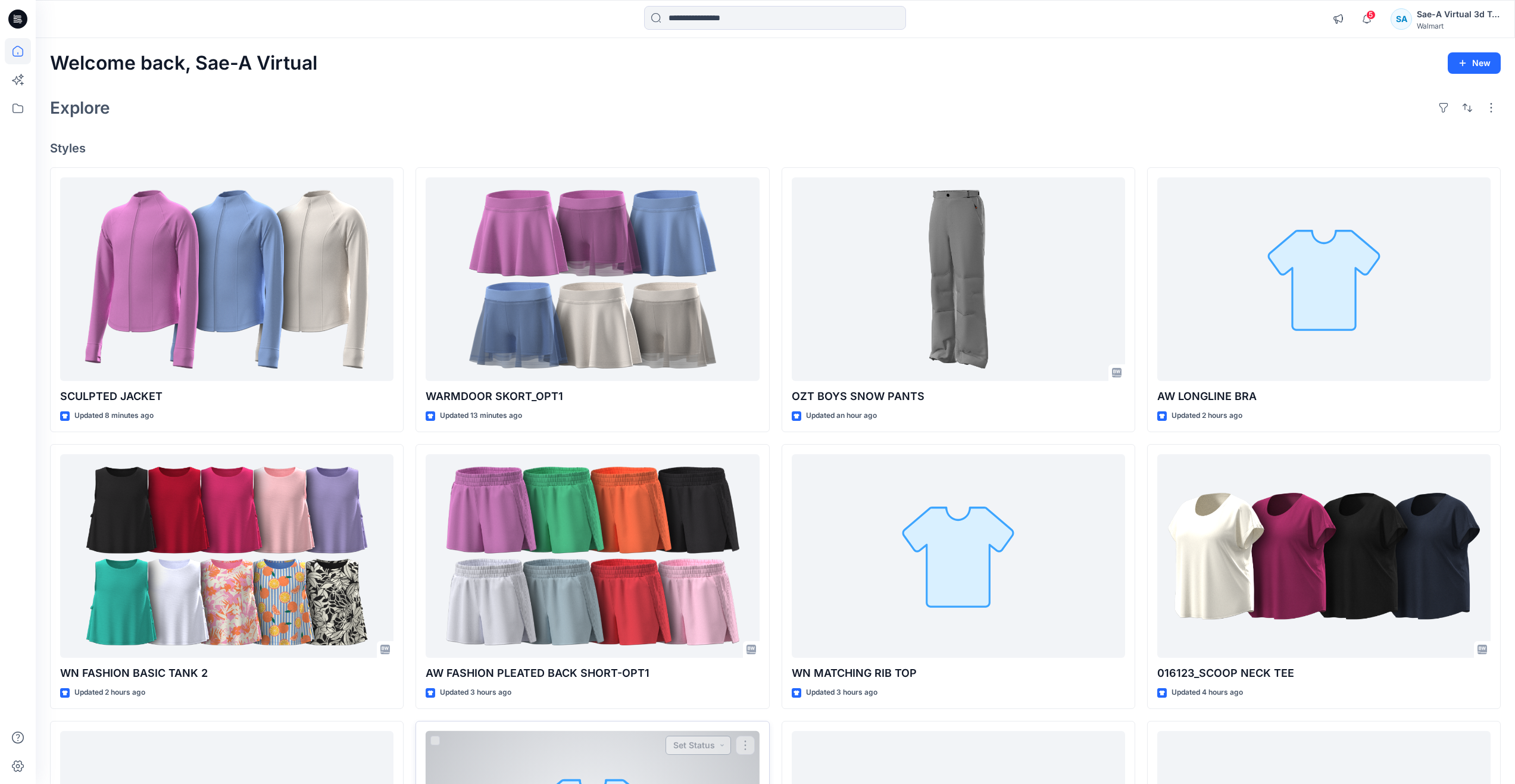
click at [698, 739] on button "Set Status" at bounding box center [698, 745] width 66 height 19
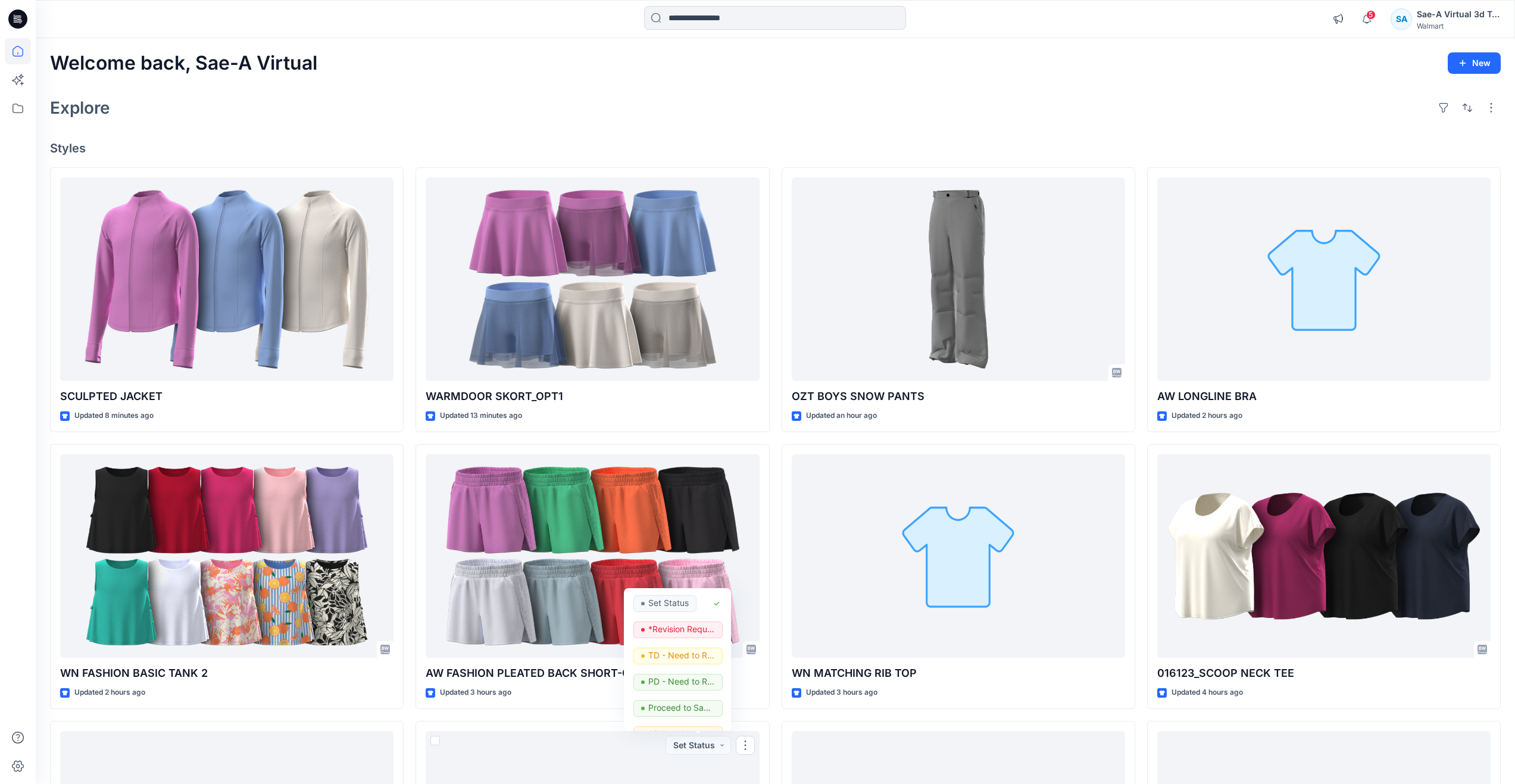
click at [779, 708] on div "SCULPTED JACKET Updated 8 minutes ago WN FASHION BASIC TANK 2 Updated 2 hours a…" at bounding box center [775, 576] width 1451 height 819
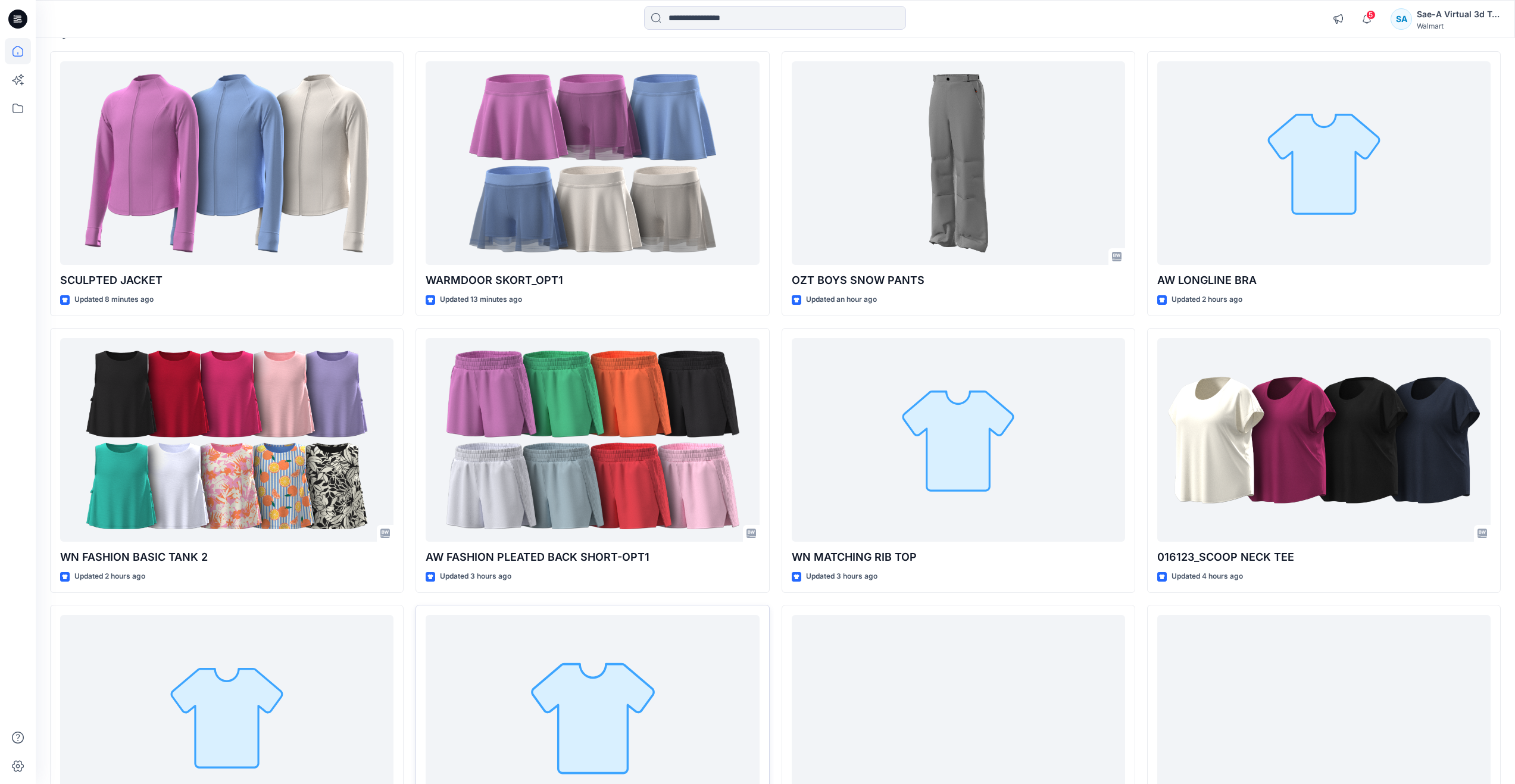
scroll to position [119, 0]
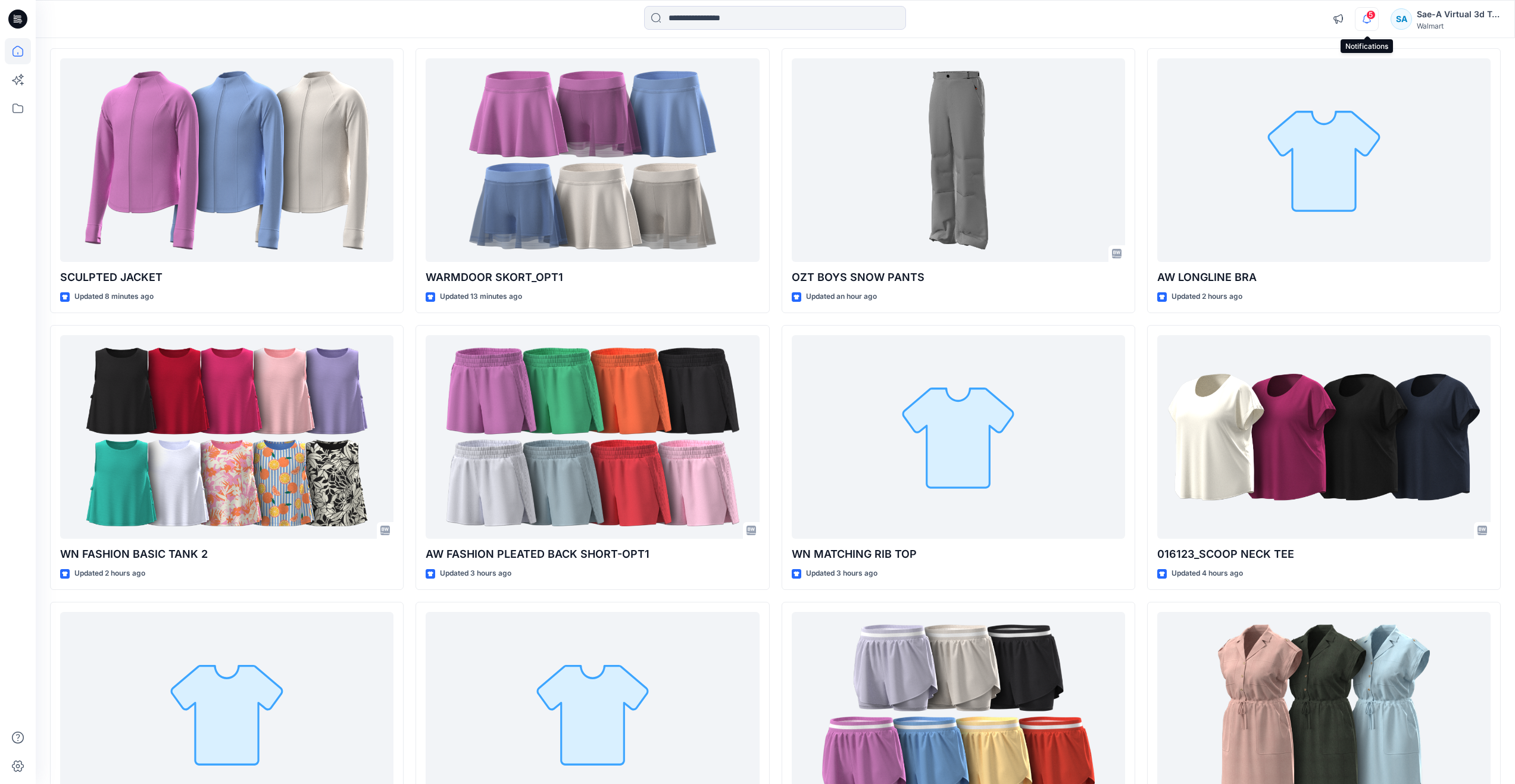
click at [1364, 19] on icon "button" at bounding box center [1366, 19] width 22 height 24
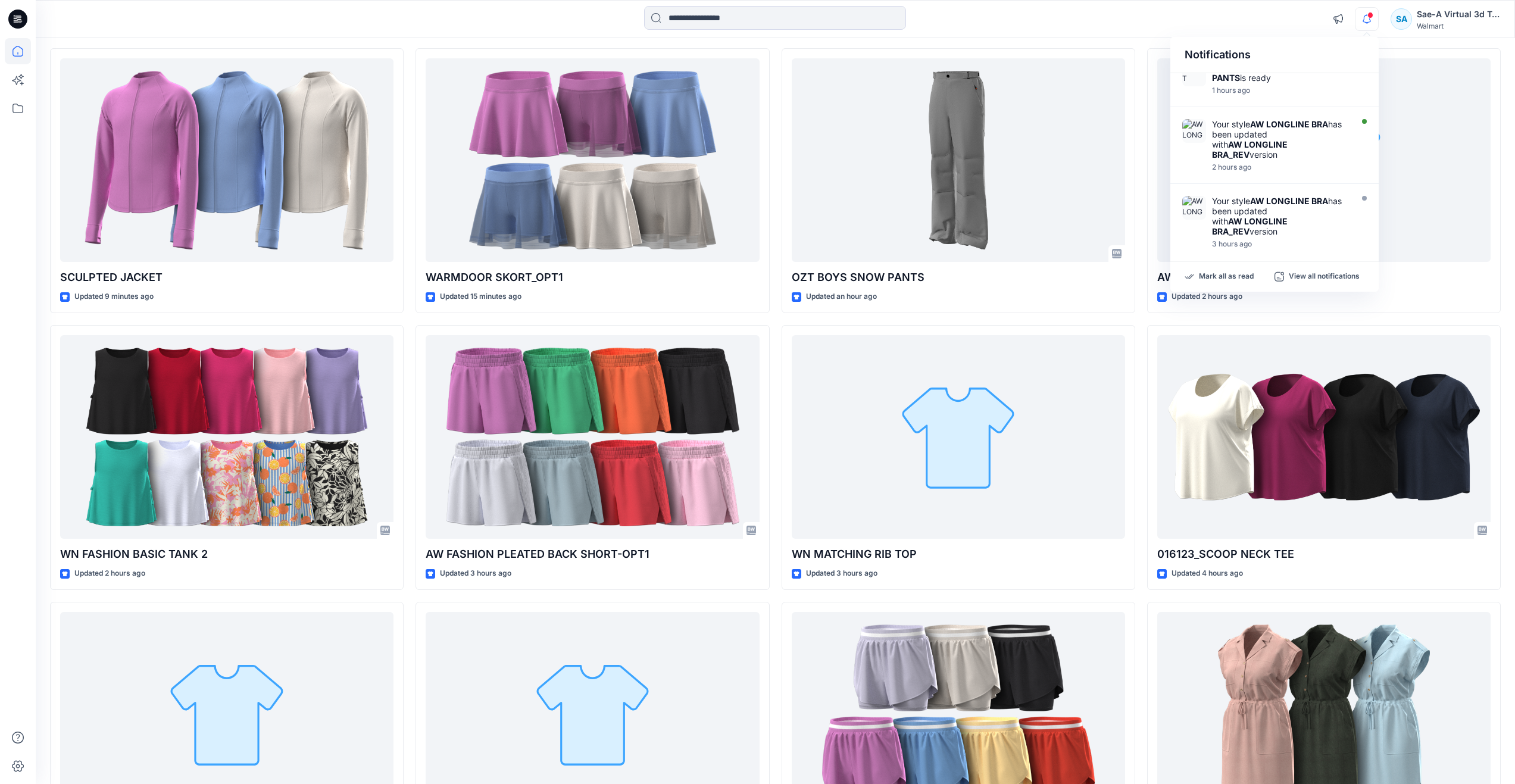
scroll to position [357, 0]
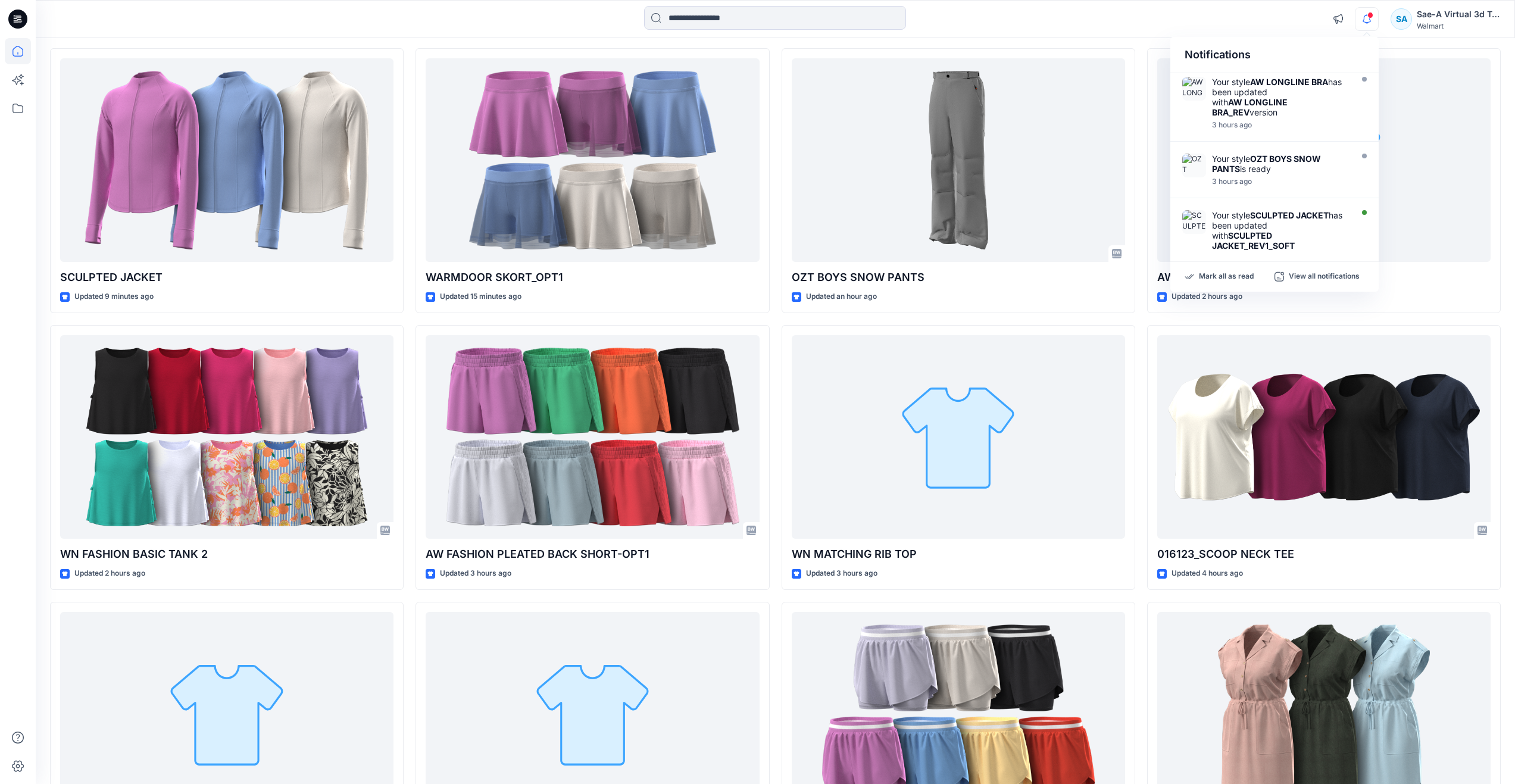
click at [1144, 318] on div "SCULPTED JACKET Updated 9 minutes ago WN FASHION BASIC TANK 2 Updated 2 hours a…" at bounding box center [775, 457] width 1451 height 819
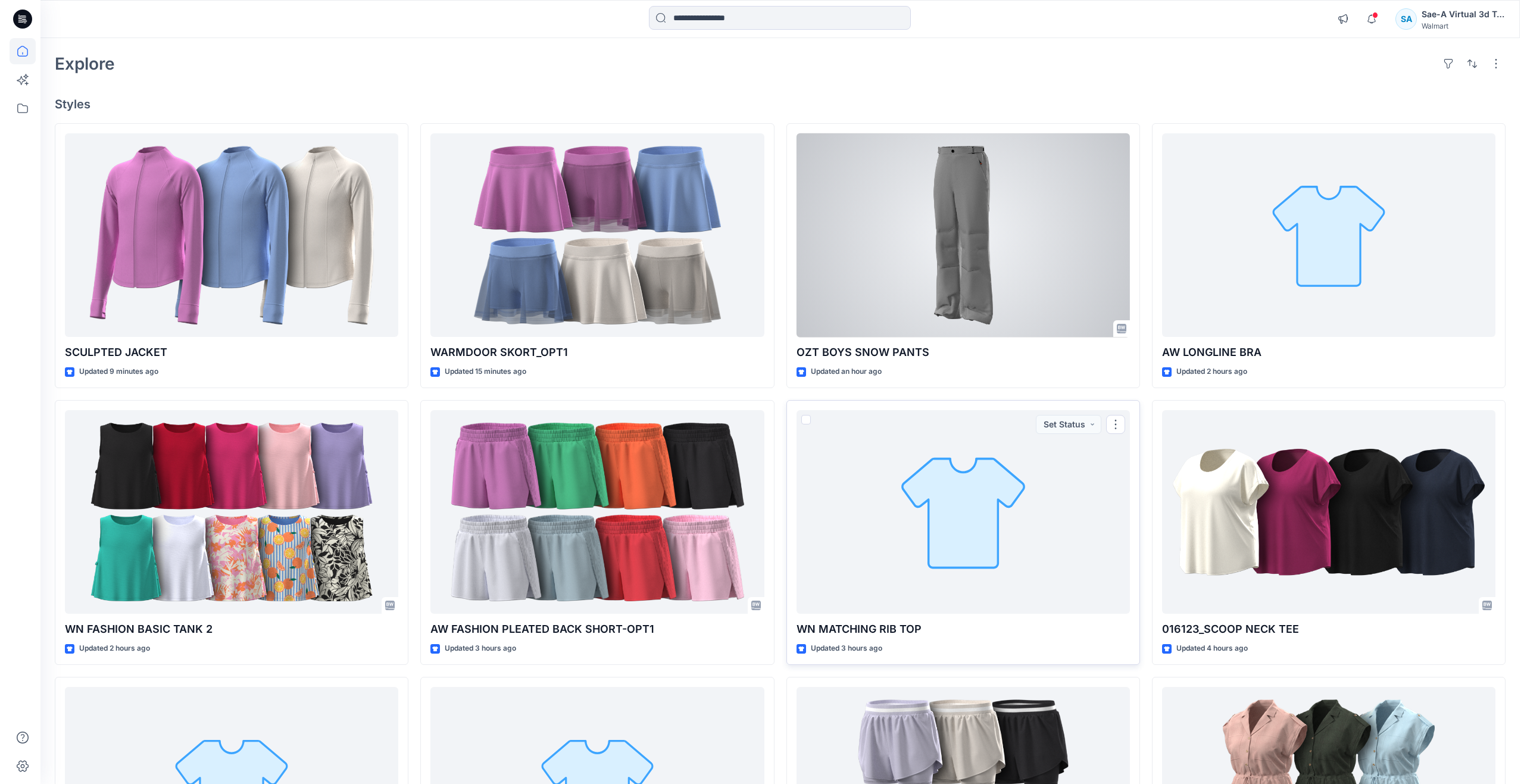
scroll to position [0, 0]
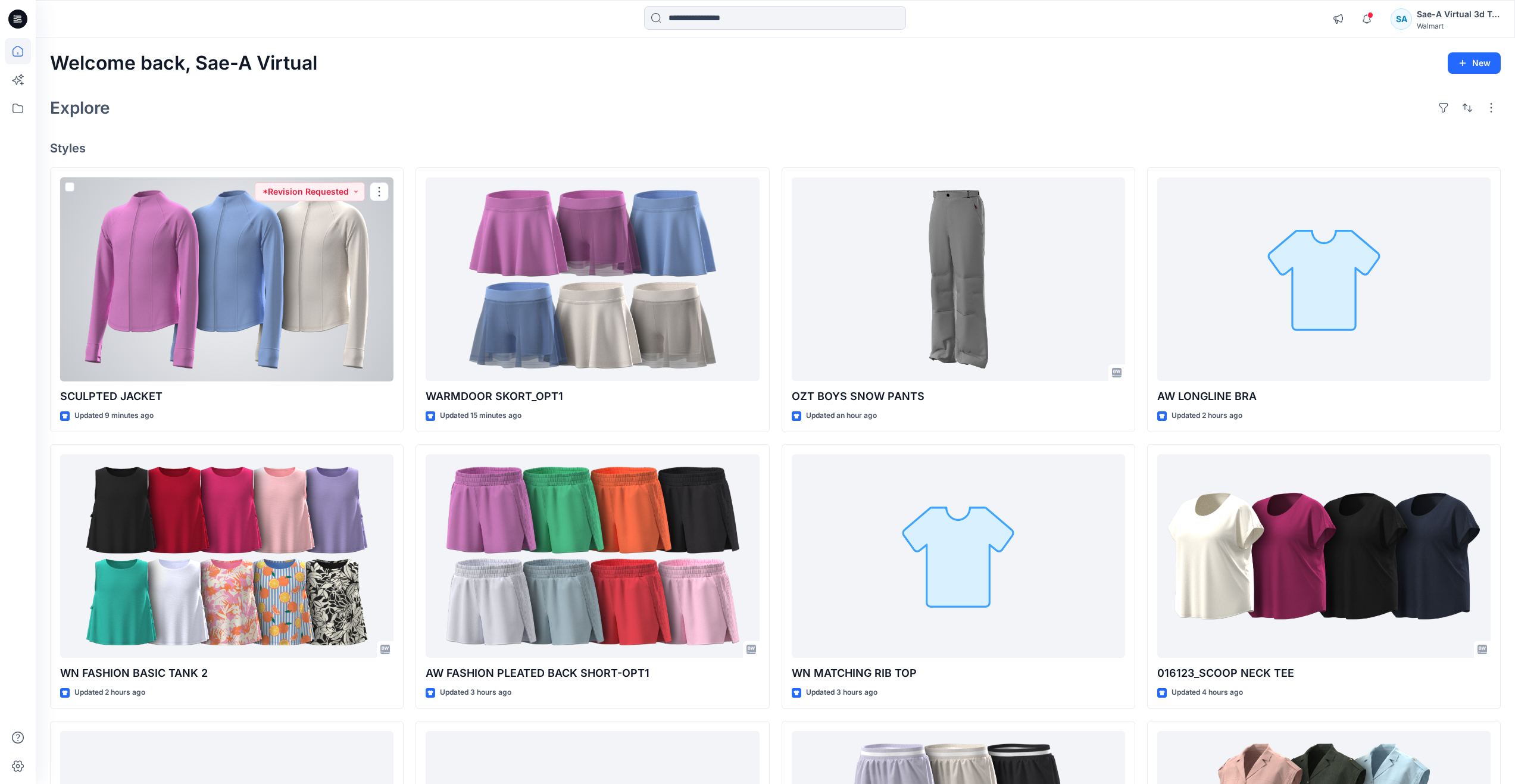
drag, startPoint x: 257, startPoint y: 309, endPoint x: 247, endPoint y: 309, distance: 10.0
click at [257, 309] on div at bounding box center [226, 280] width 333 height 205
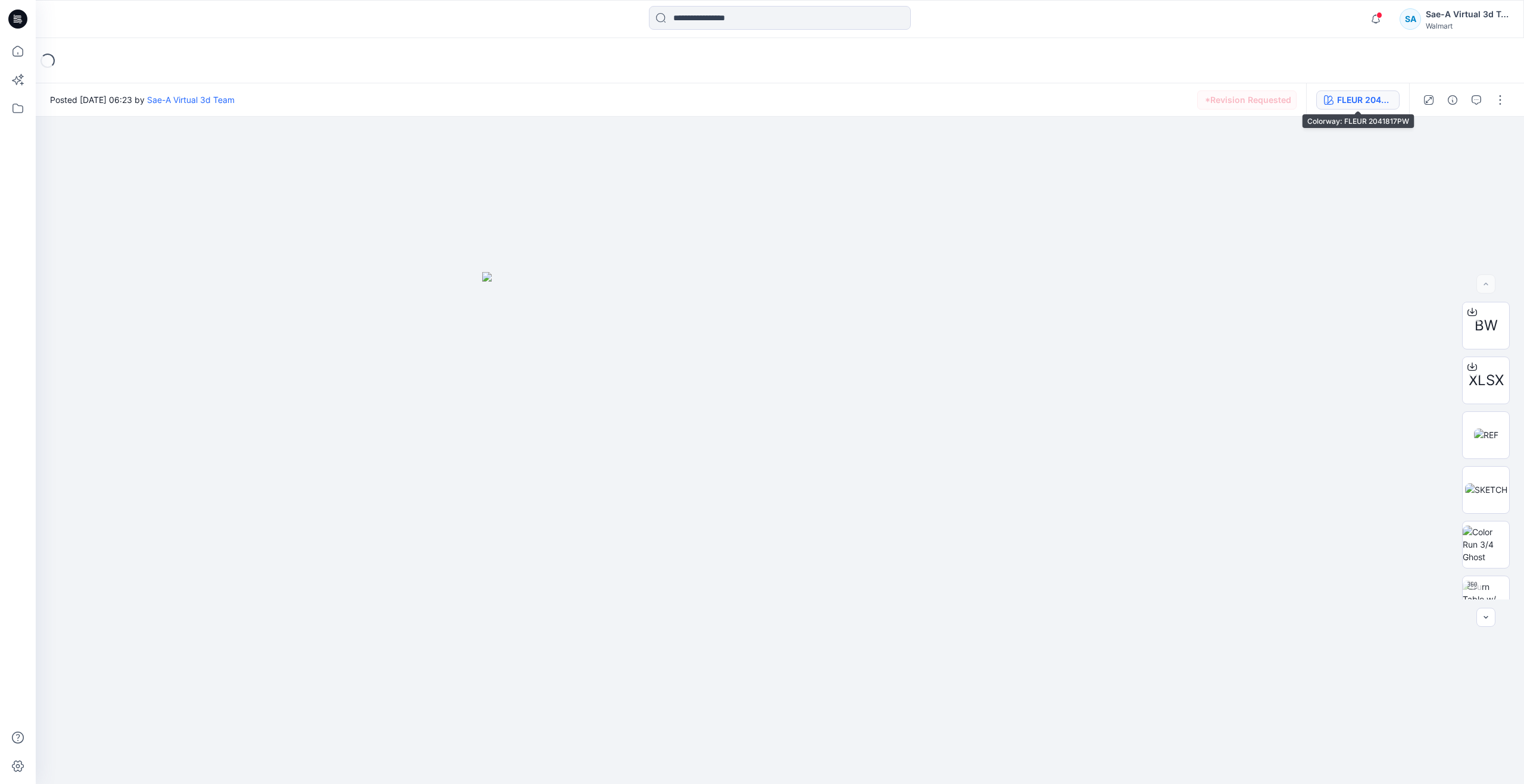
click at [1336, 91] on button "FLEUR 2041817PW" at bounding box center [1358, 100] width 83 height 19
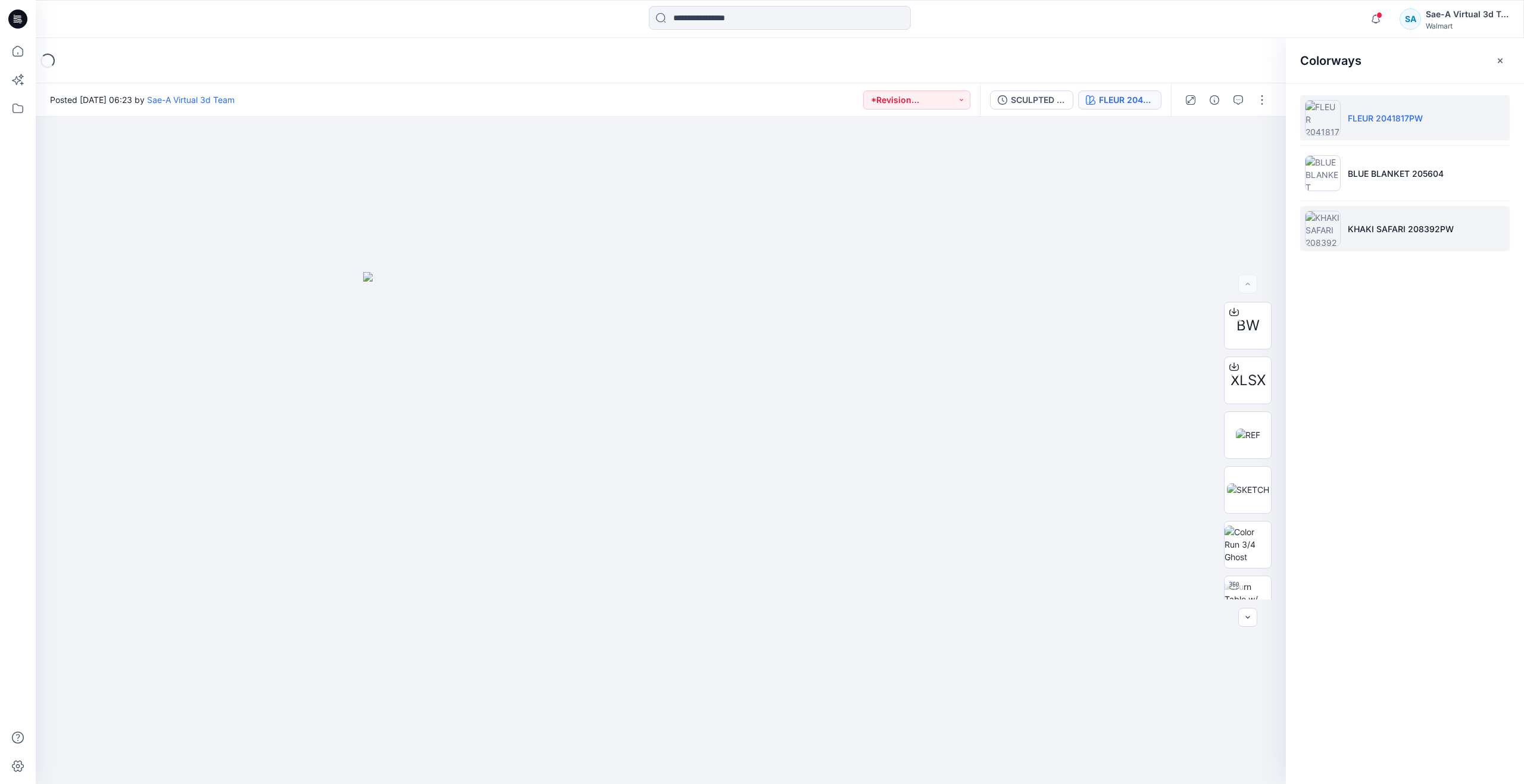
click at [1326, 228] on img at bounding box center [1323, 229] width 36 height 36
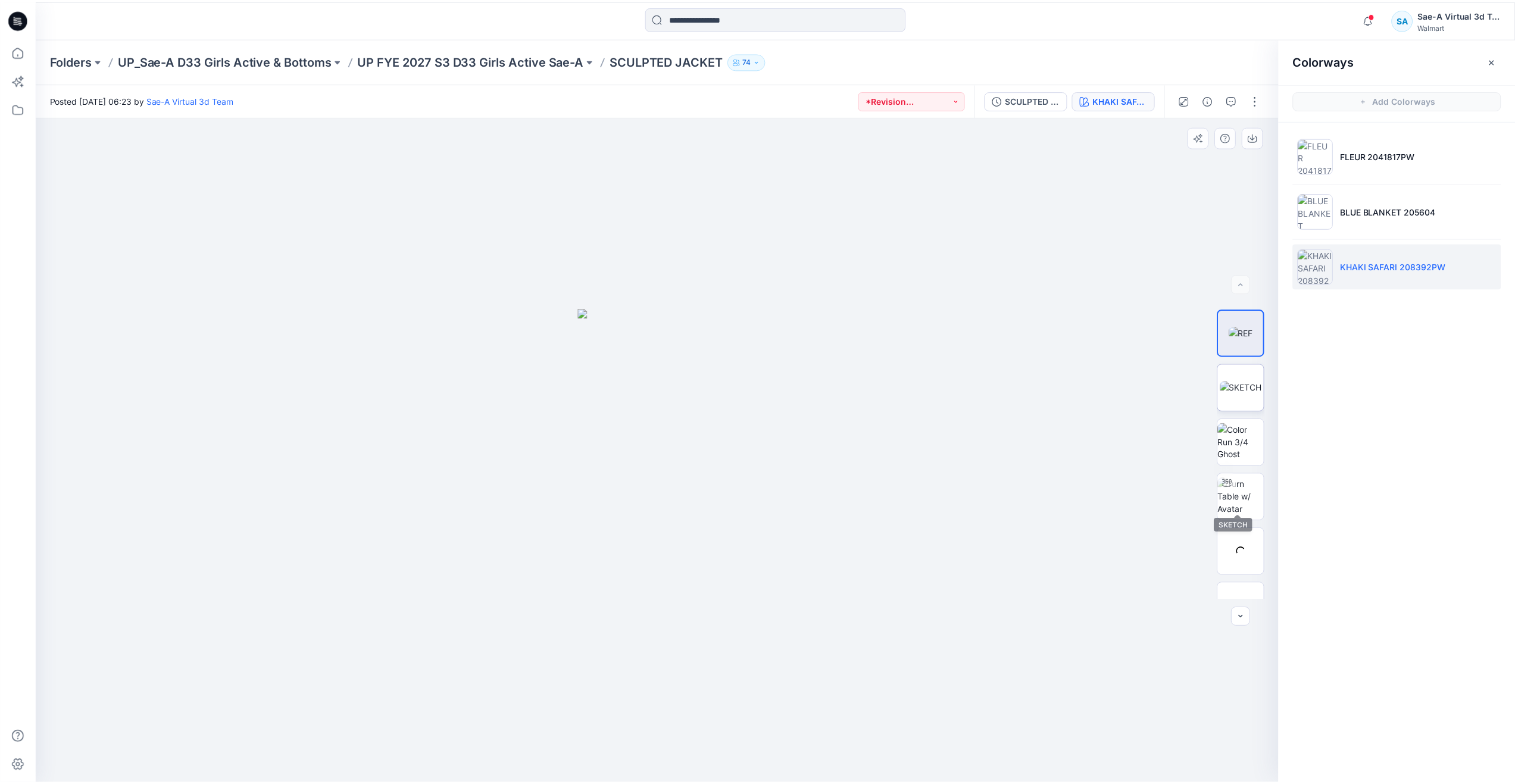
scroll to position [179, 0]
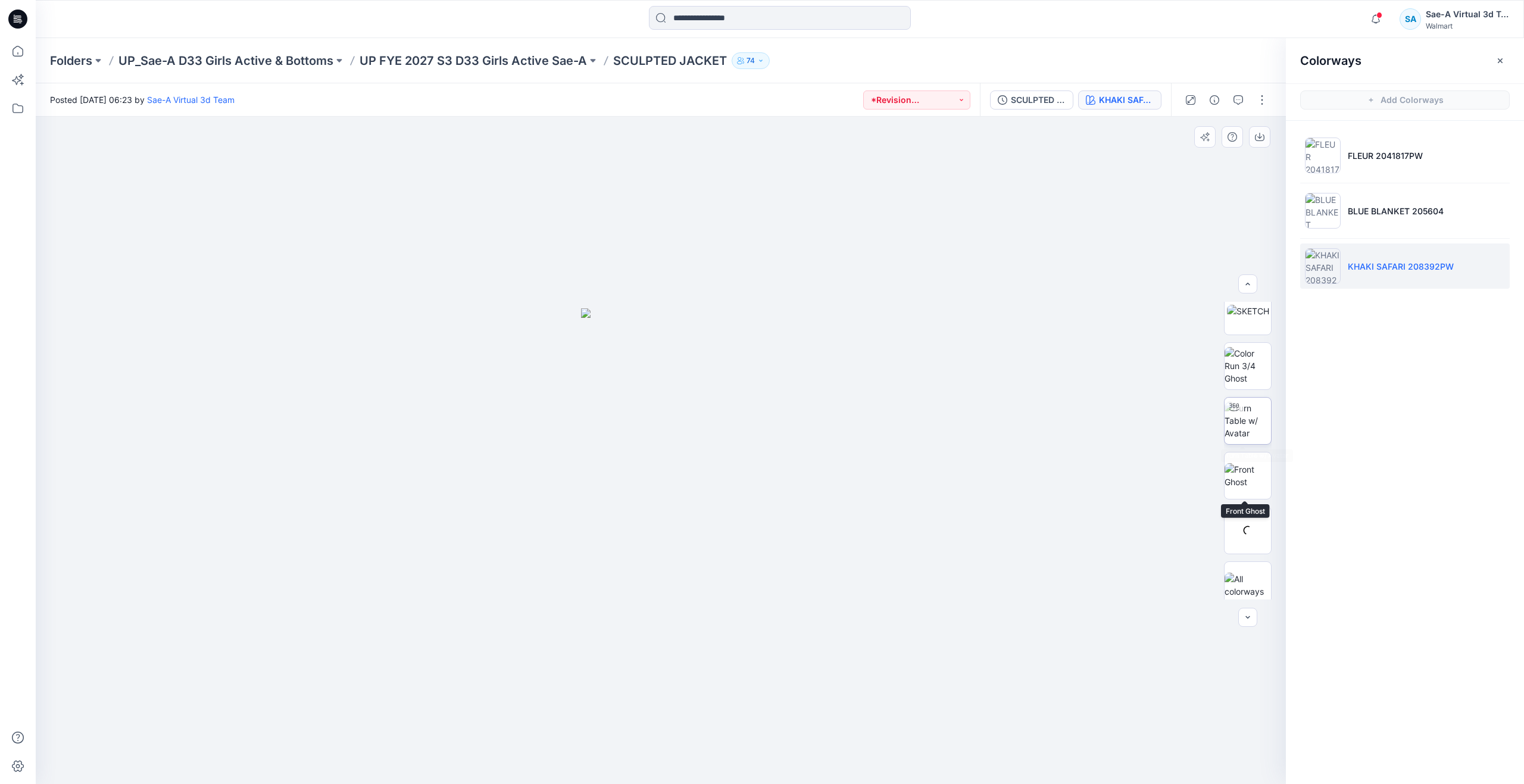
click at [1246, 427] on img at bounding box center [1248, 421] width 47 height 38
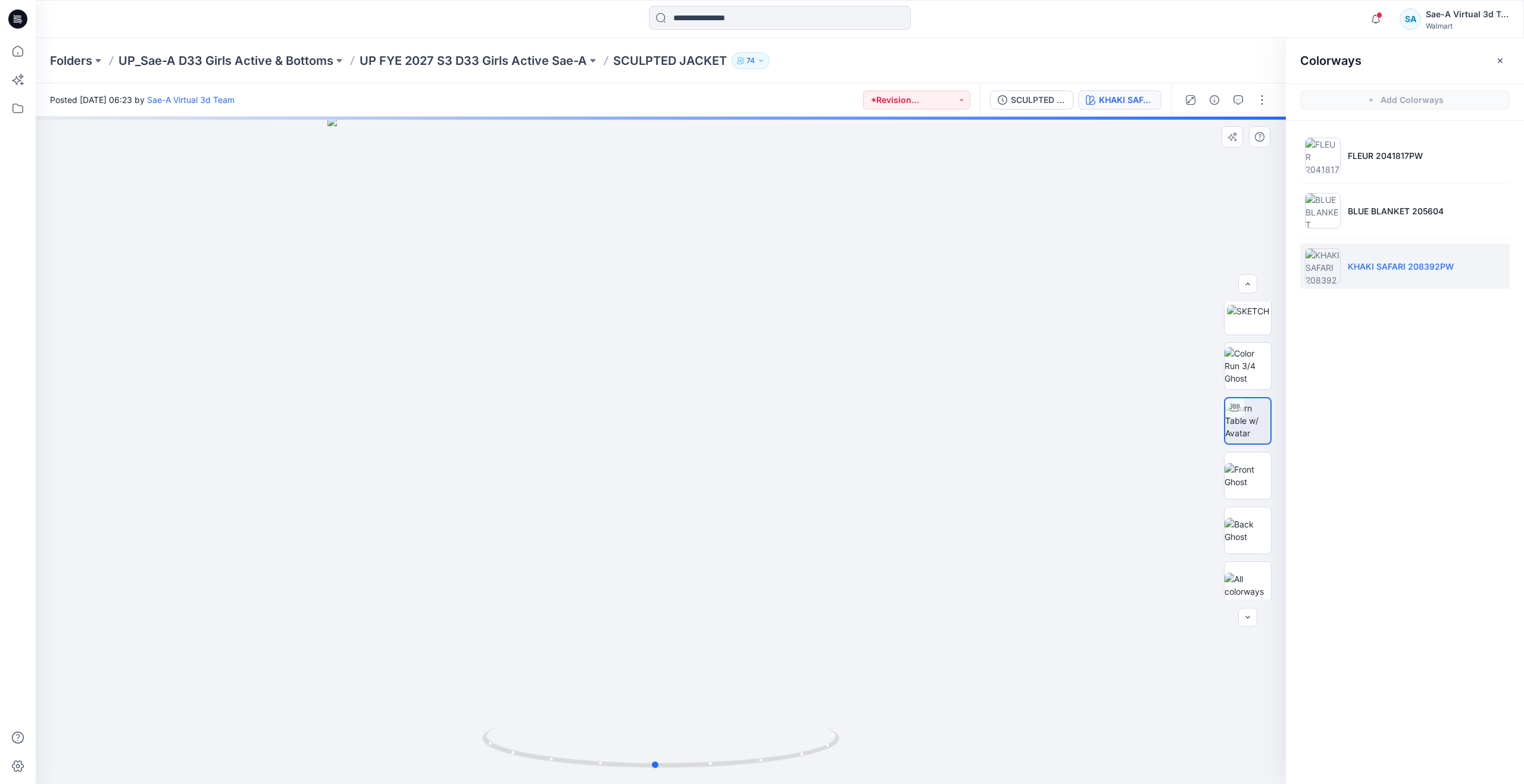
drag, startPoint x: 663, startPoint y: 763, endPoint x: 658, endPoint y: 701, distance: 62.2
click at [658, 701] on div at bounding box center [661, 450] width 1250 height 667
click at [1239, 463] on img at bounding box center [1248, 475] width 47 height 25
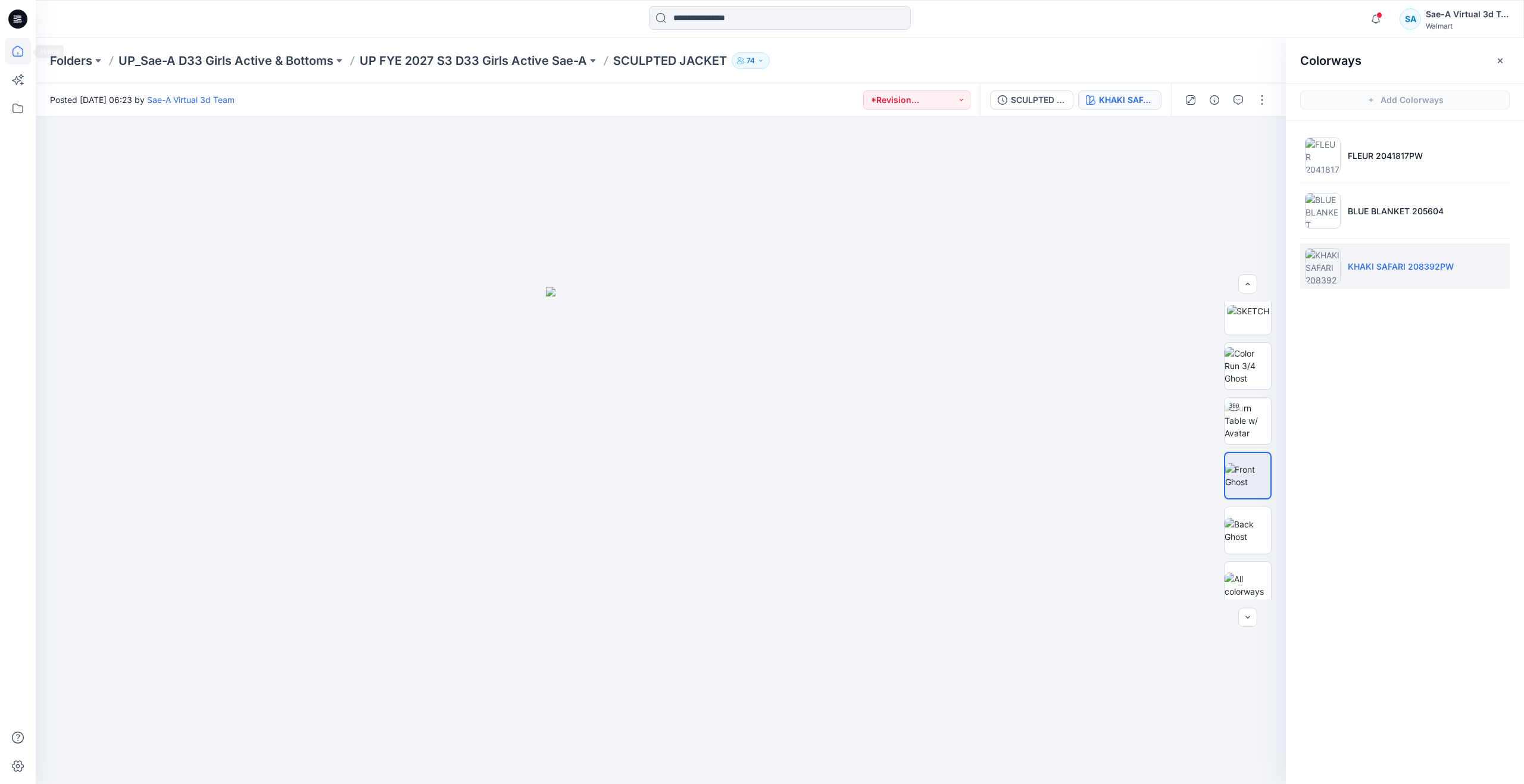
click at [27, 53] on icon at bounding box center [17, 50] width 26 height 26
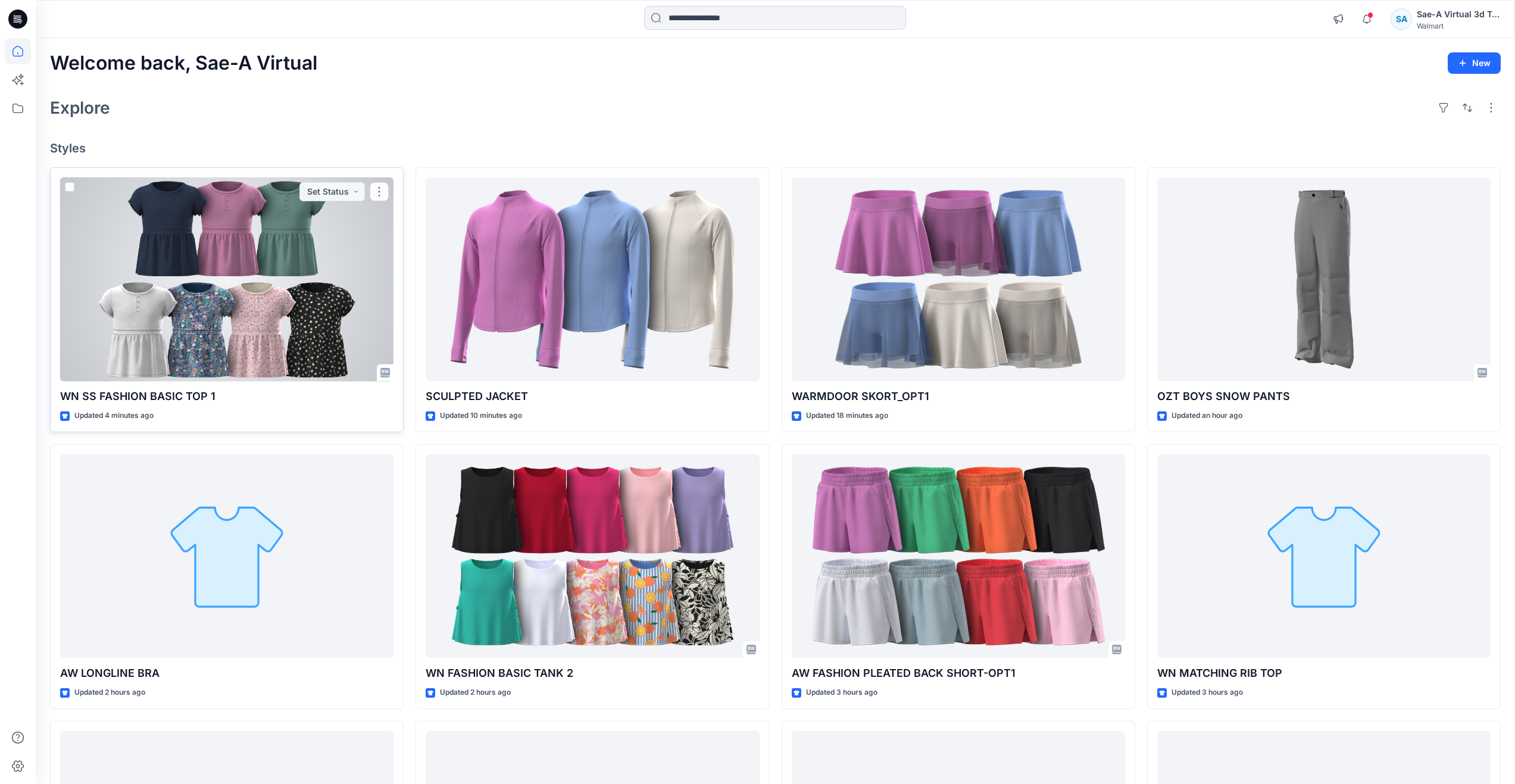
click at [275, 303] on div at bounding box center [226, 280] width 333 height 205
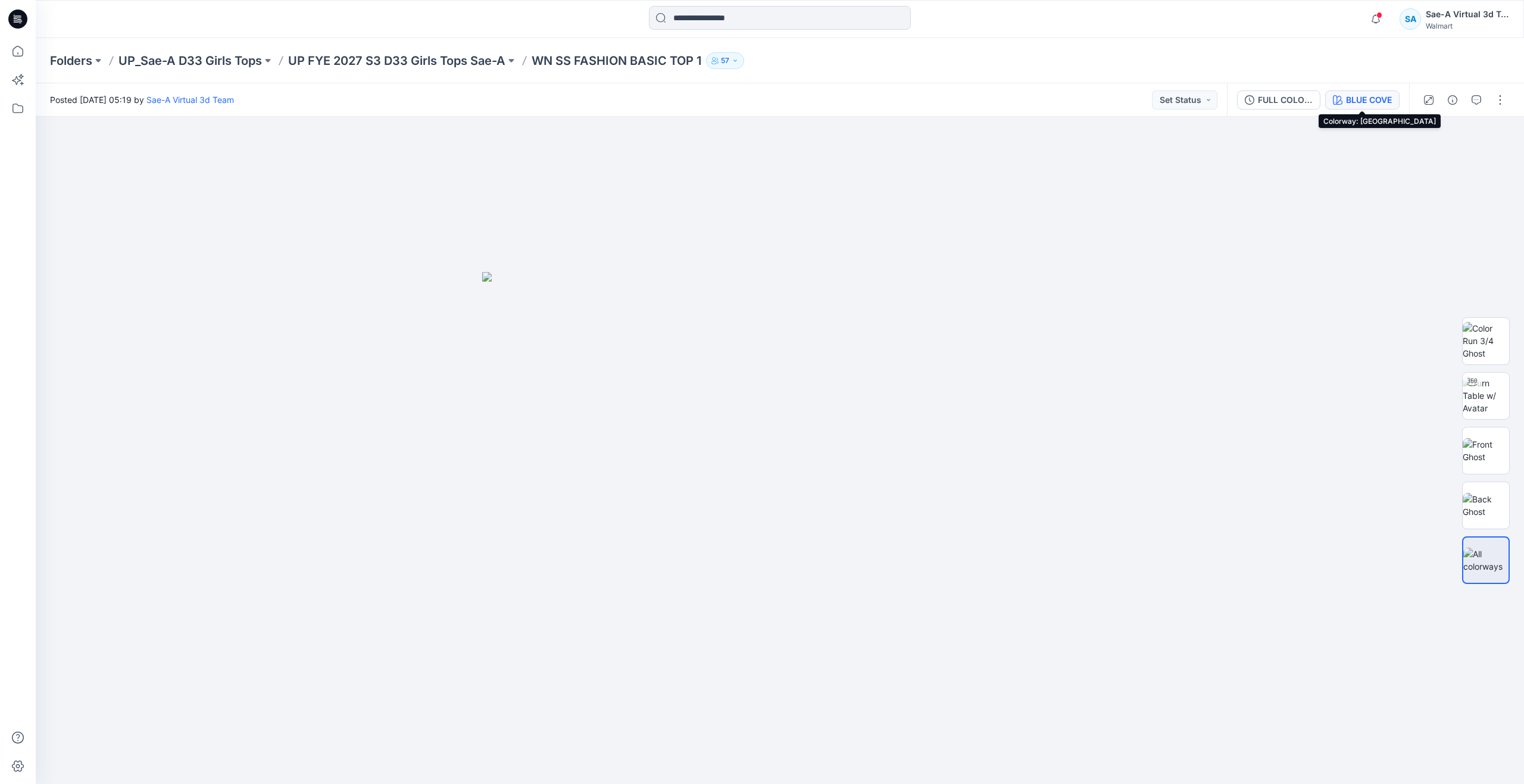
click at [1349, 98] on div "BLUE COVE" at bounding box center [1369, 100] width 46 height 13
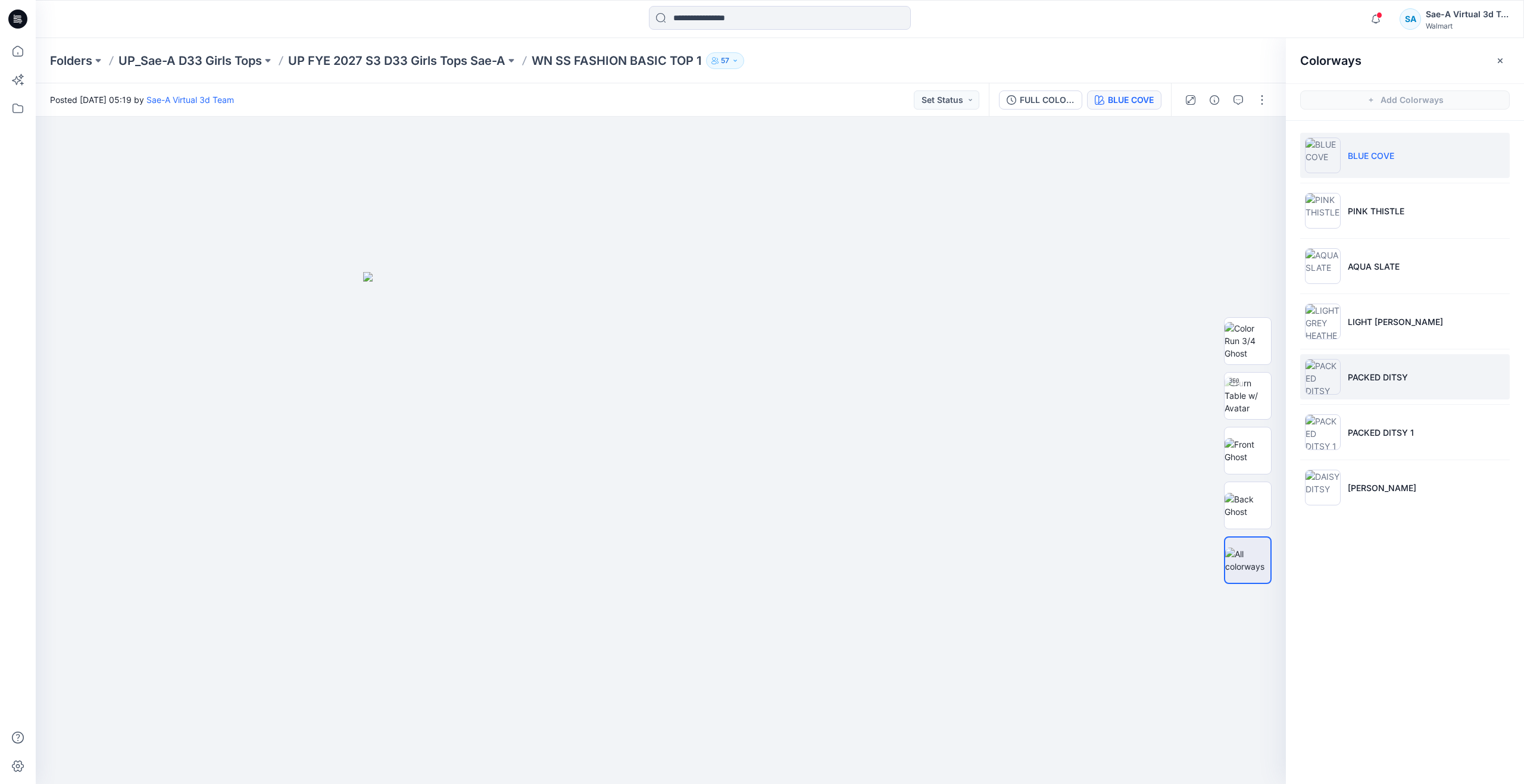
click at [1364, 371] on p "PACKED DITSY" at bounding box center [1378, 377] width 60 height 13
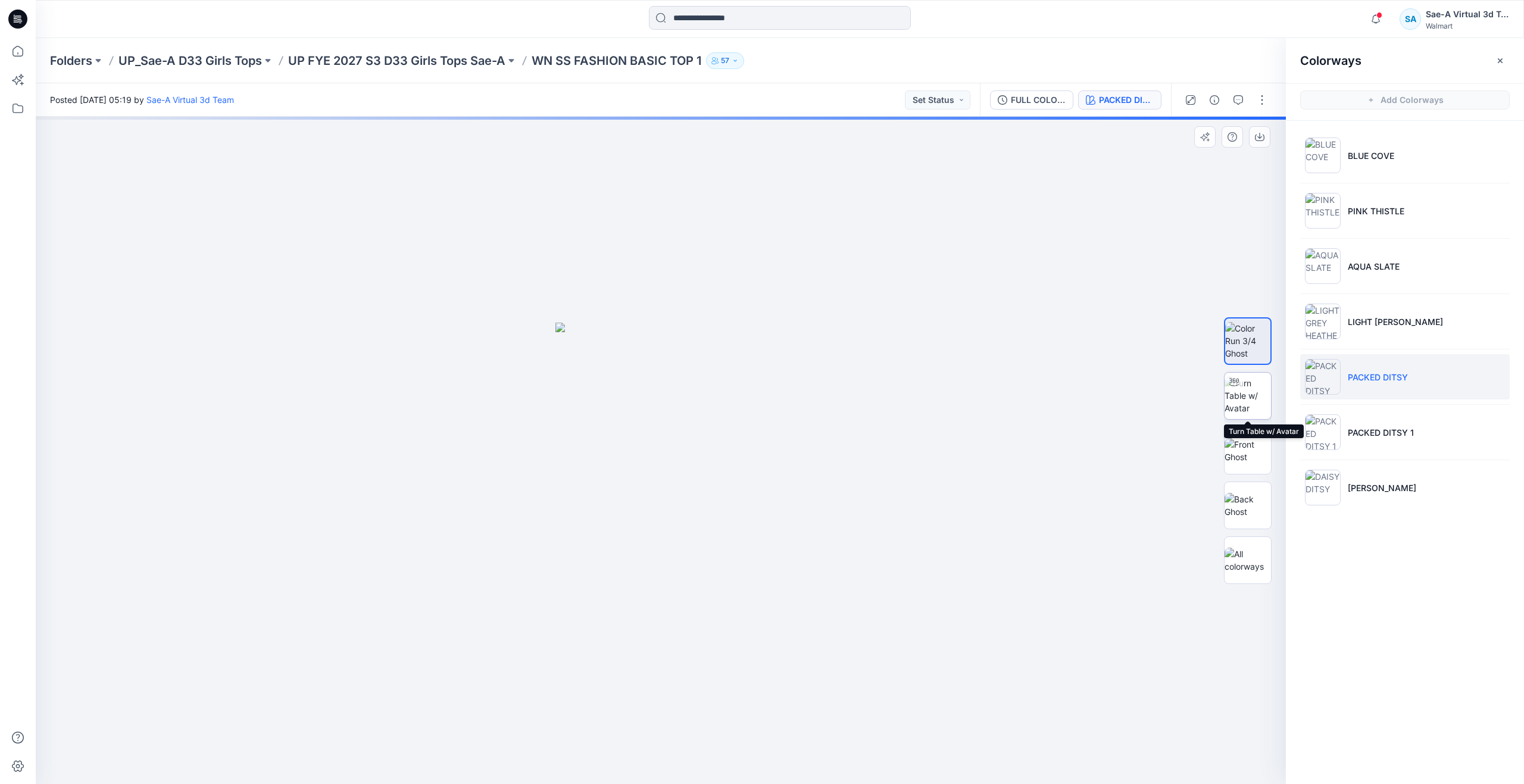
click at [1243, 396] on img at bounding box center [1248, 396] width 47 height 38
click at [1038, 101] on div "FULL COLORWAYS" at bounding box center [1038, 100] width 55 height 13
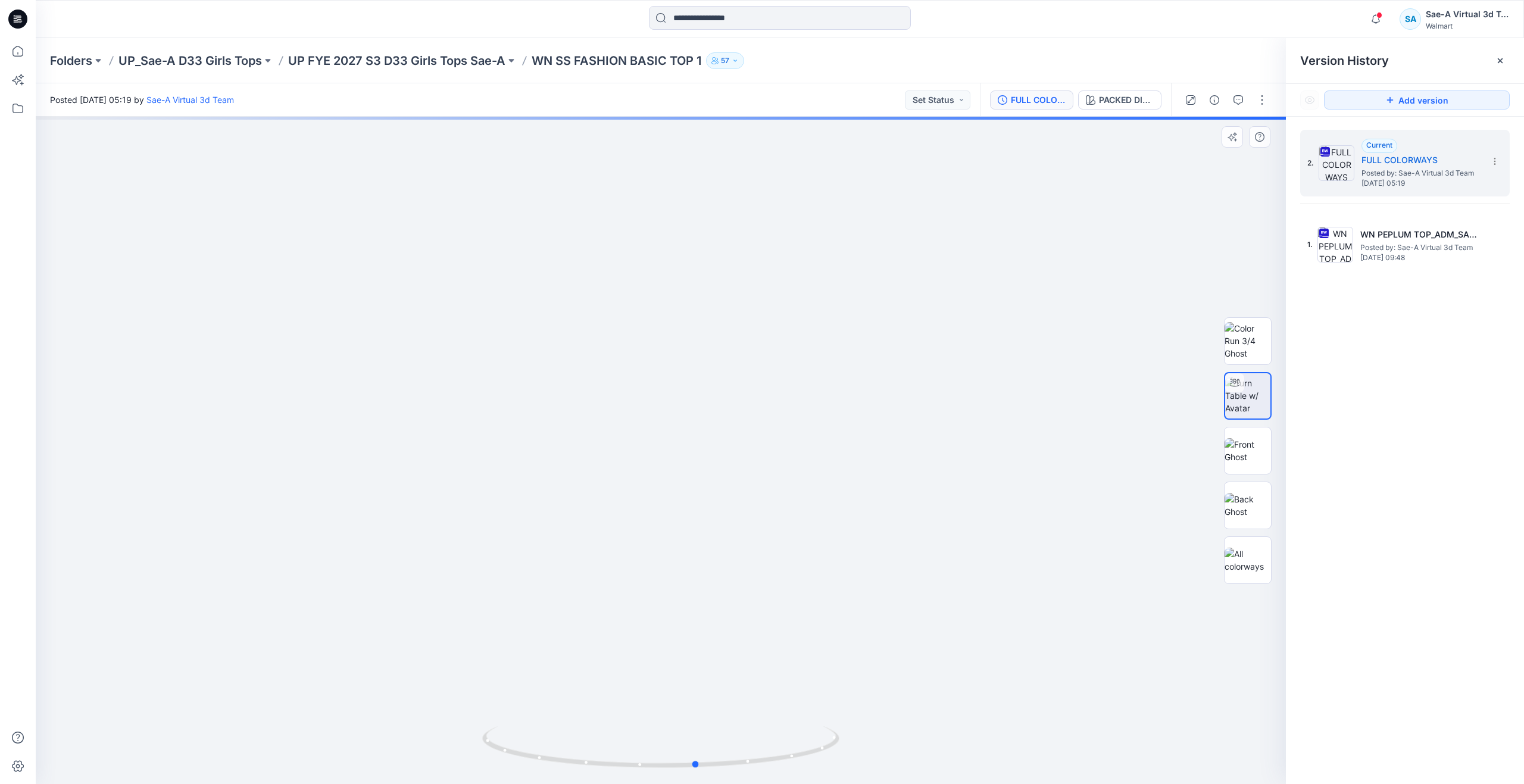
drag, startPoint x: 638, startPoint y: 758, endPoint x: 685, endPoint y: 699, distance: 75.4
click at [685, 699] on div at bounding box center [661, 450] width 1250 height 667
click at [1127, 107] on button "PACKED DITSY" at bounding box center [1119, 100] width 83 height 19
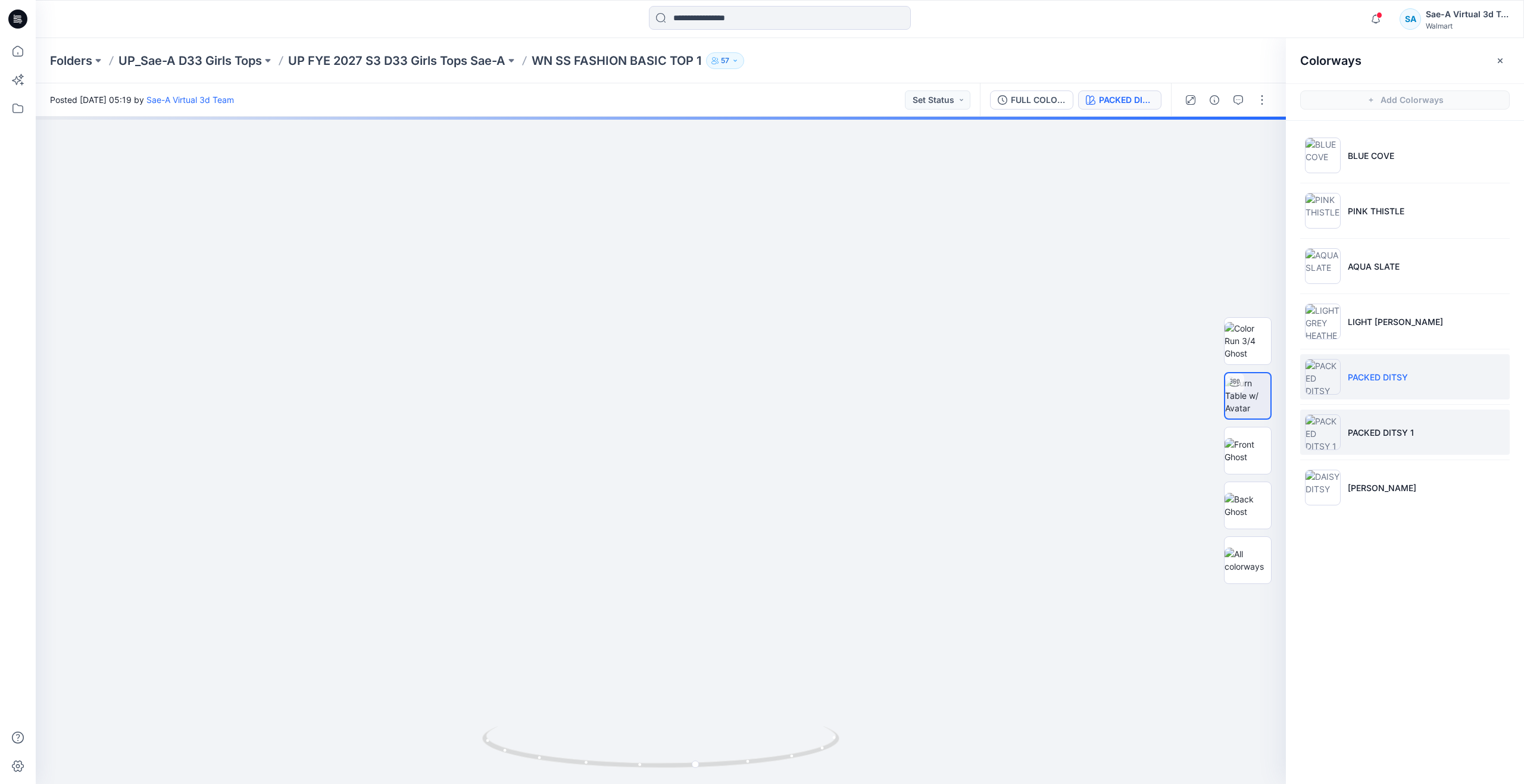
click at [1350, 428] on p "PACKED DITSY 1" at bounding box center [1381, 432] width 66 height 13
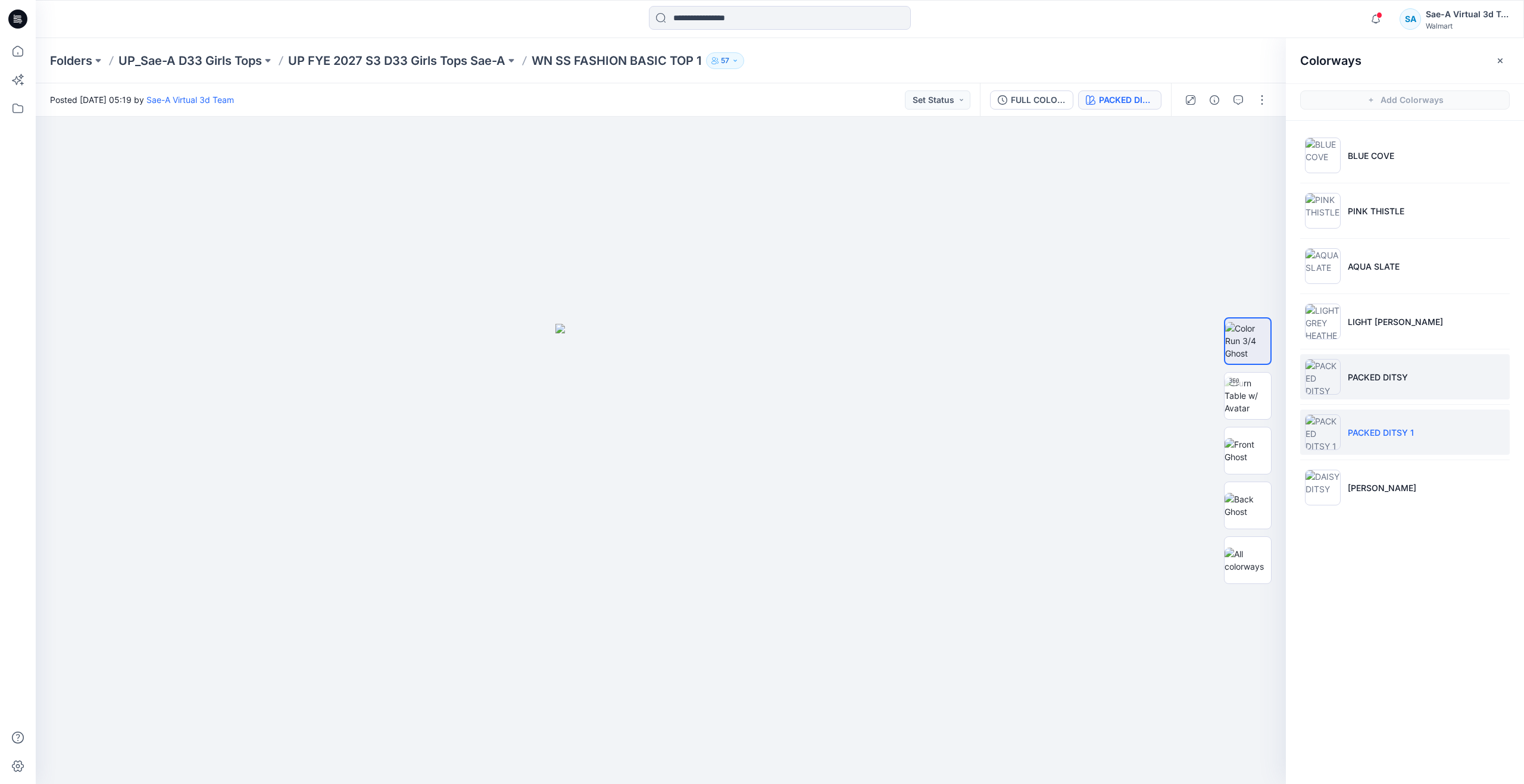
click at [1380, 359] on li "PACKED DITSY" at bounding box center [1405, 377] width 209 height 45
click at [1386, 420] on li "PACKED DITSY 1" at bounding box center [1405, 431] width 209 height 45
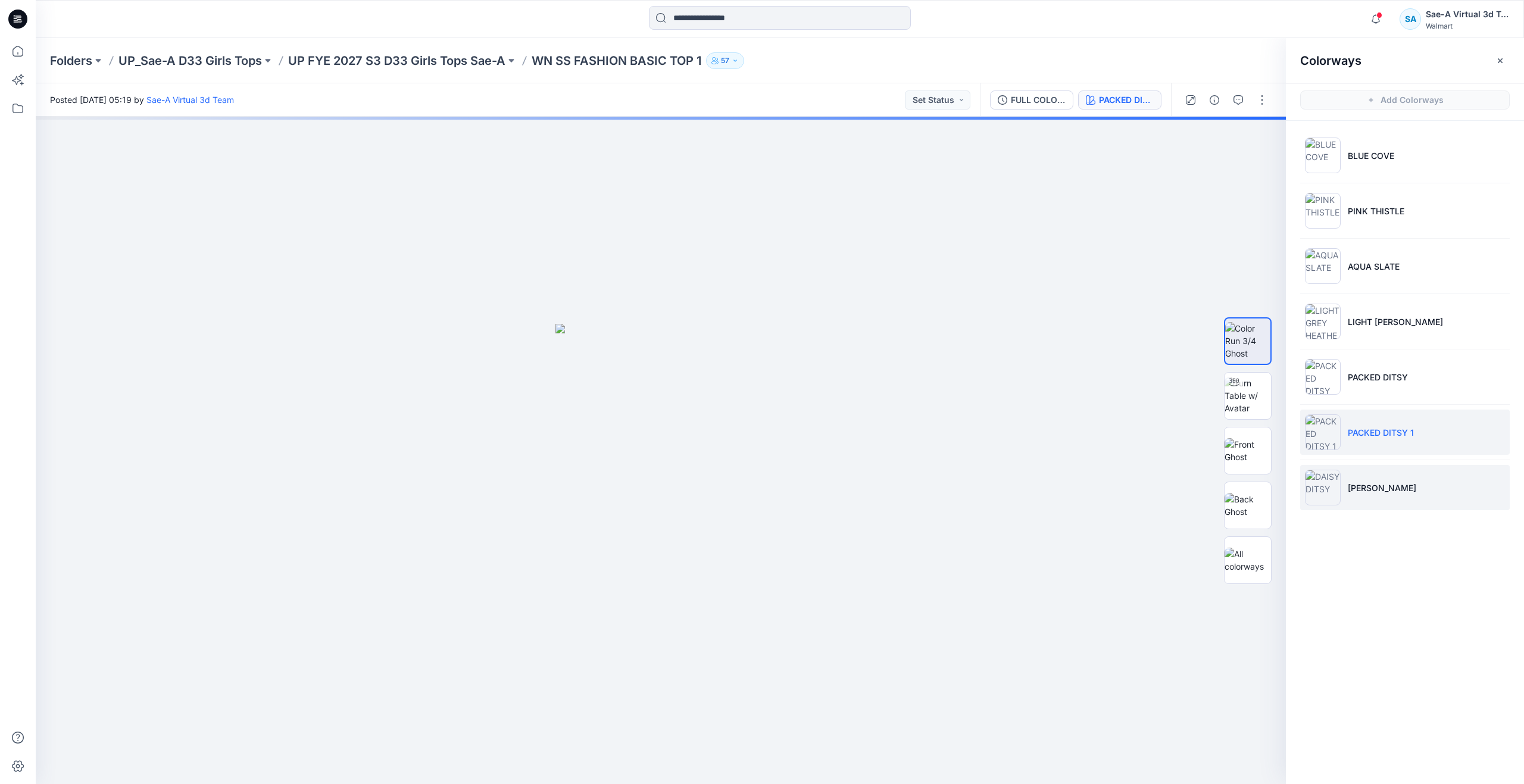
click at [1353, 500] on li "[PERSON_NAME]" at bounding box center [1405, 487] width 209 height 45
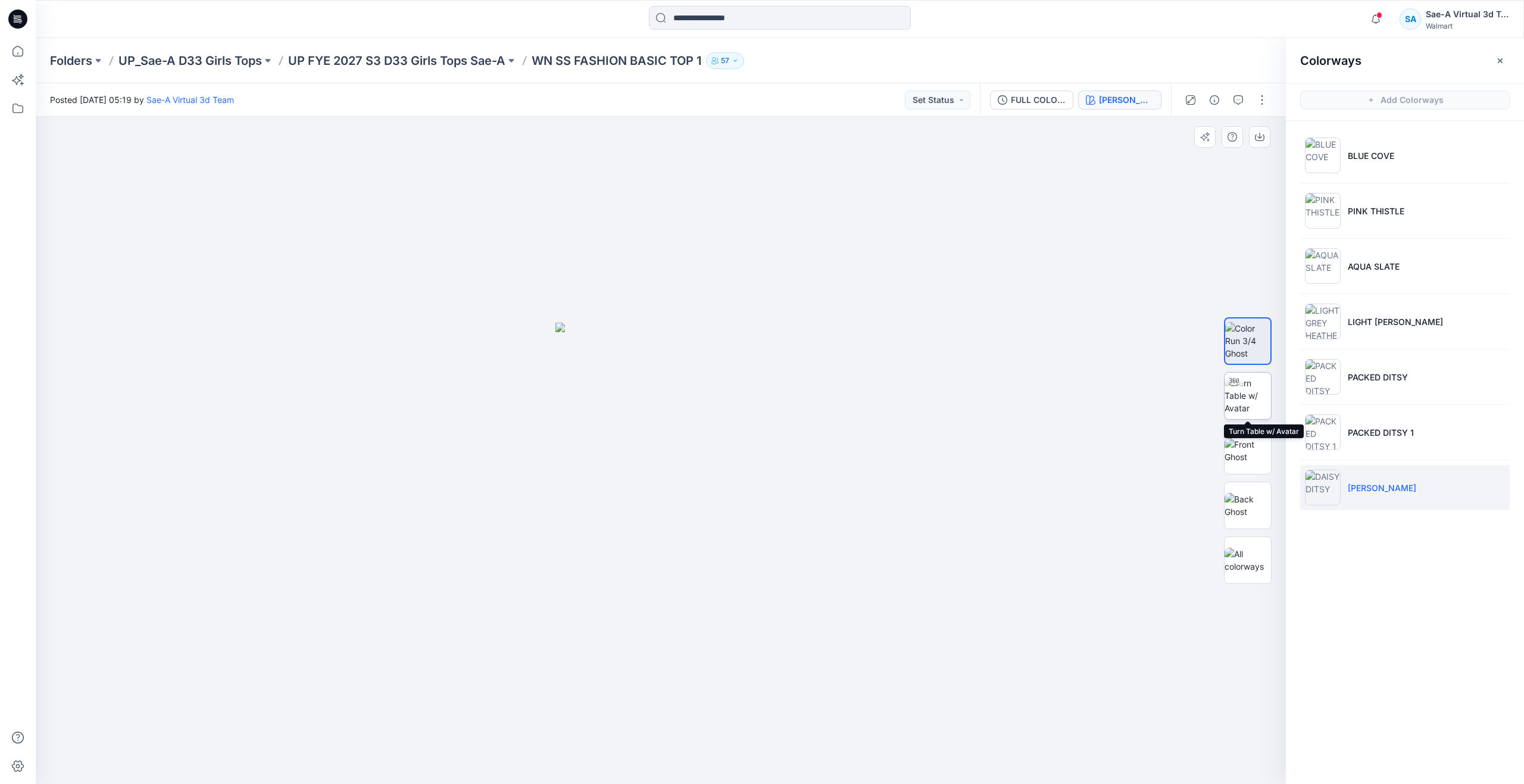
click at [1253, 388] on img at bounding box center [1248, 396] width 47 height 38
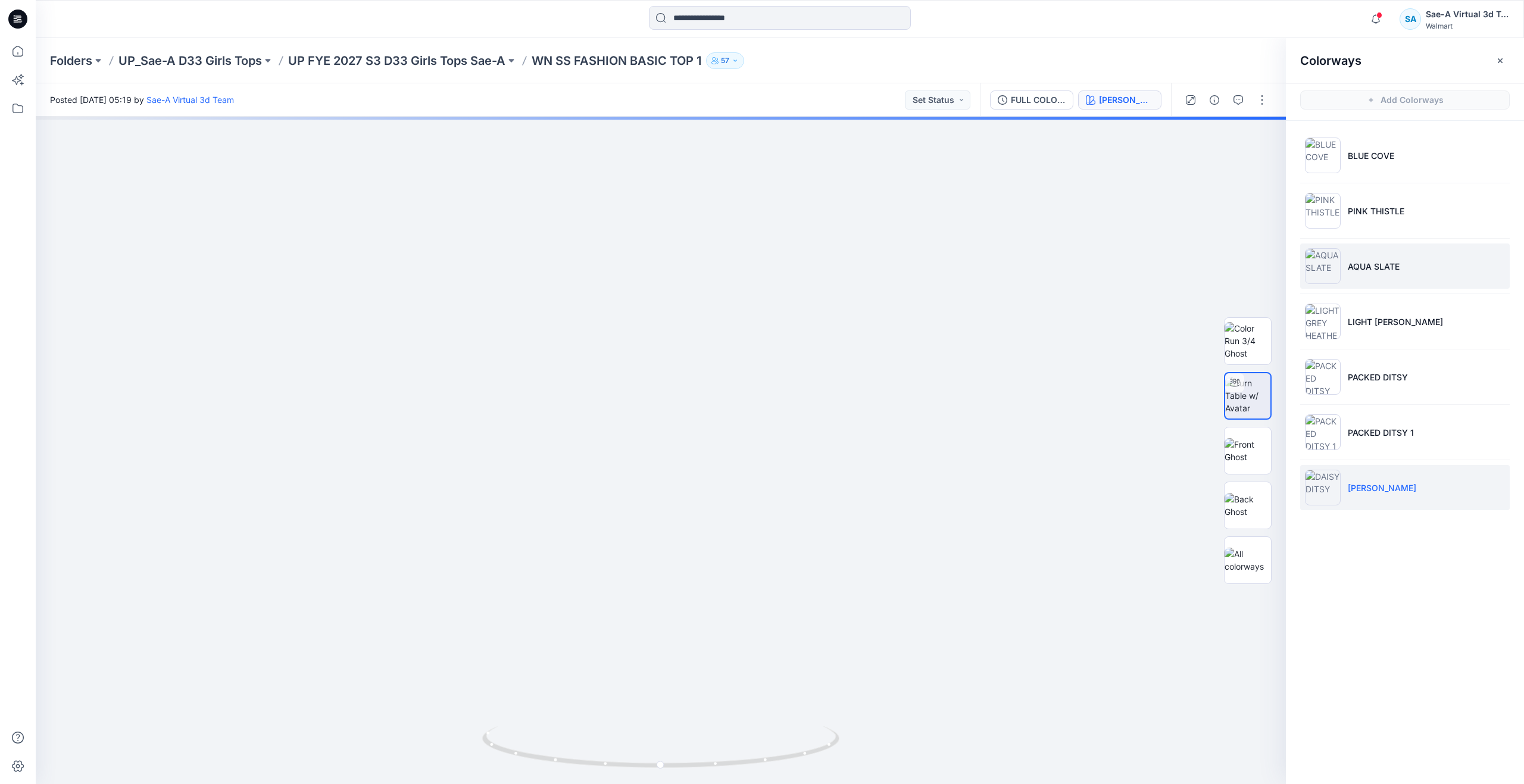
click at [1386, 265] on p "AQUA SLATE" at bounding box center [1374, 266] width 52 height 13
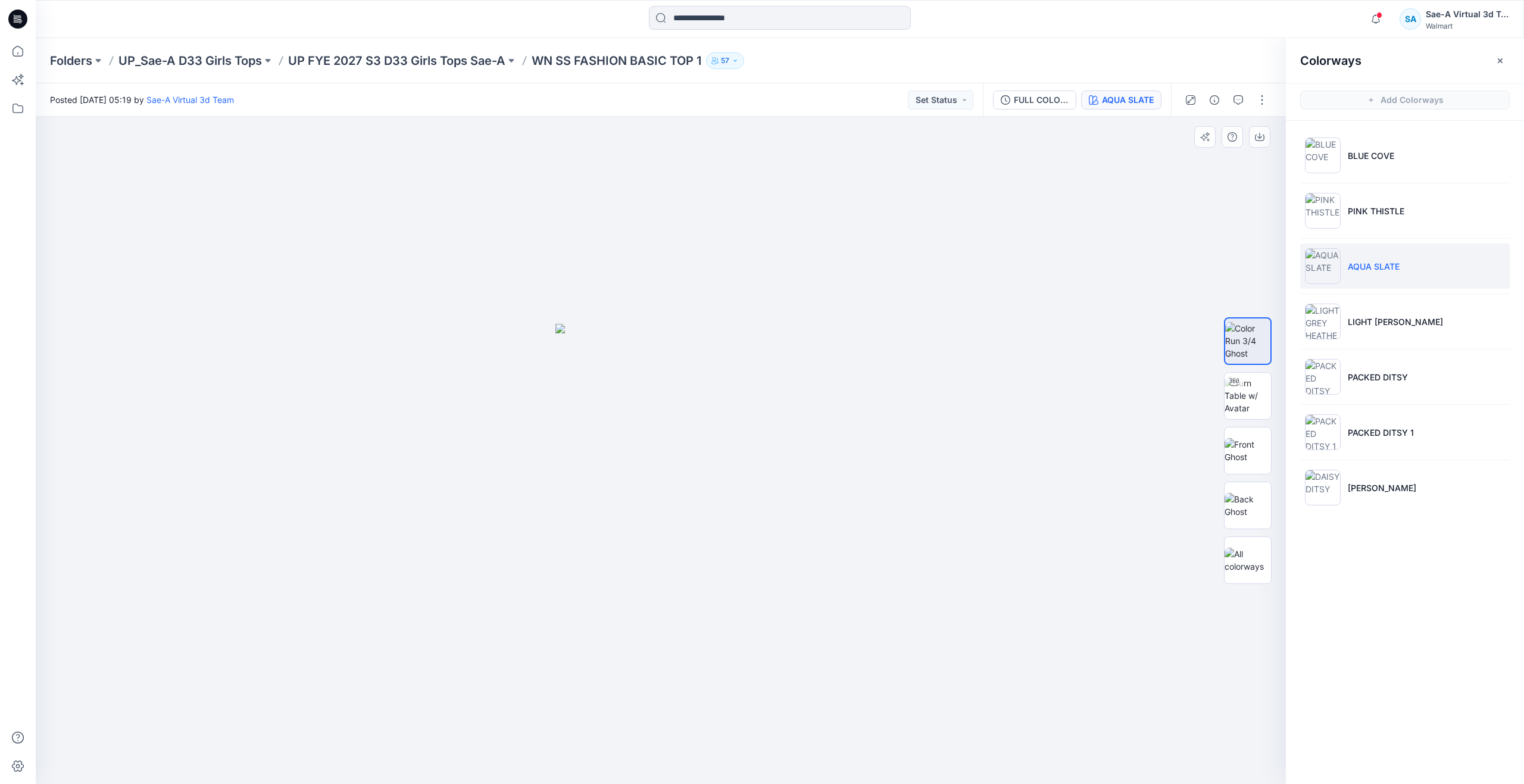
click at [766, 783] on div at bounding box center [661, 450] width 1250 height 667
click at [1255, 402] on img at bounding box center [1248, 396] width 47 height 38
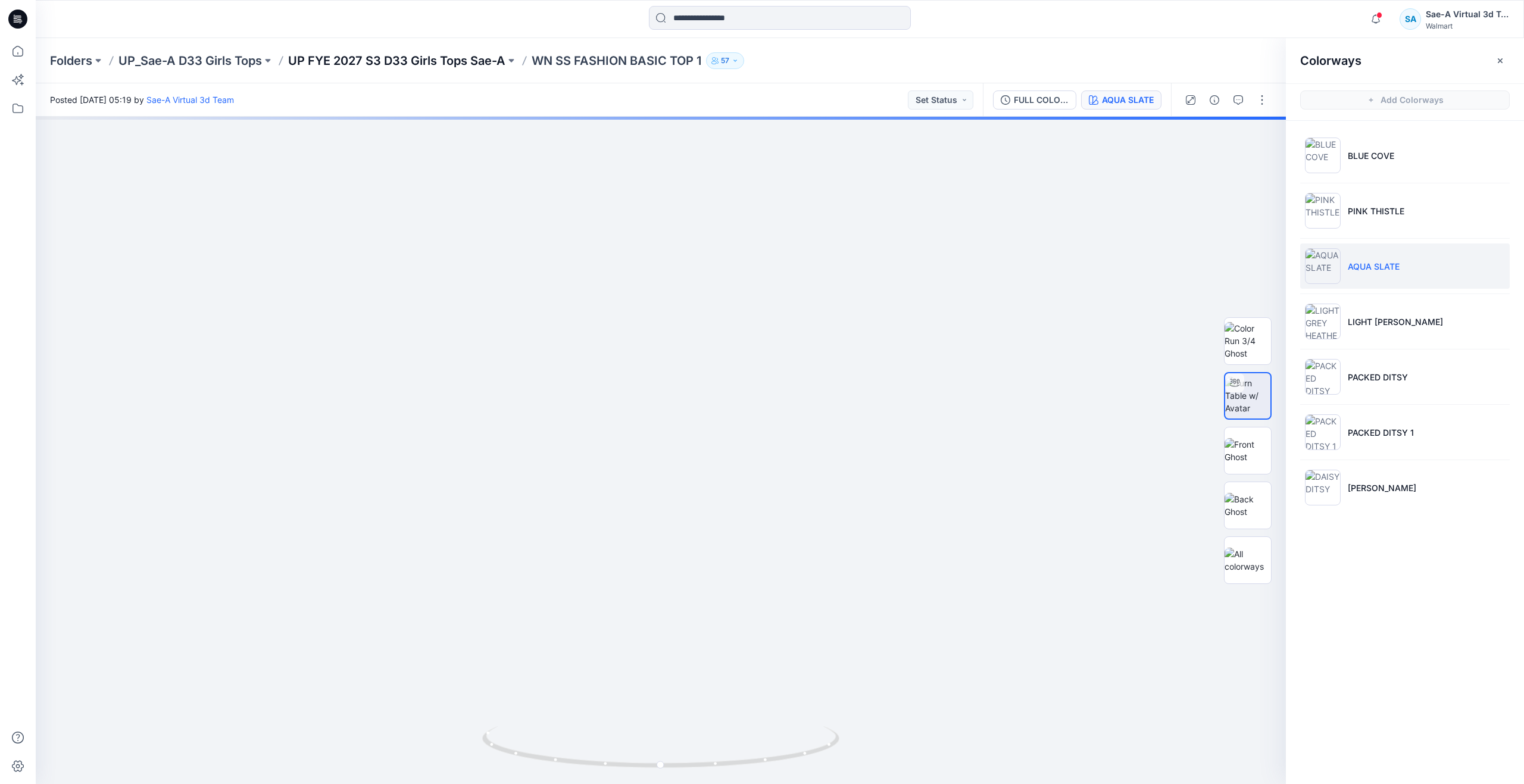
click at [395, 57] on p "UP FYE 2027 S3 D33 Girls Tops Sae-A" at bounding box center [397, 60] width 217 height 17
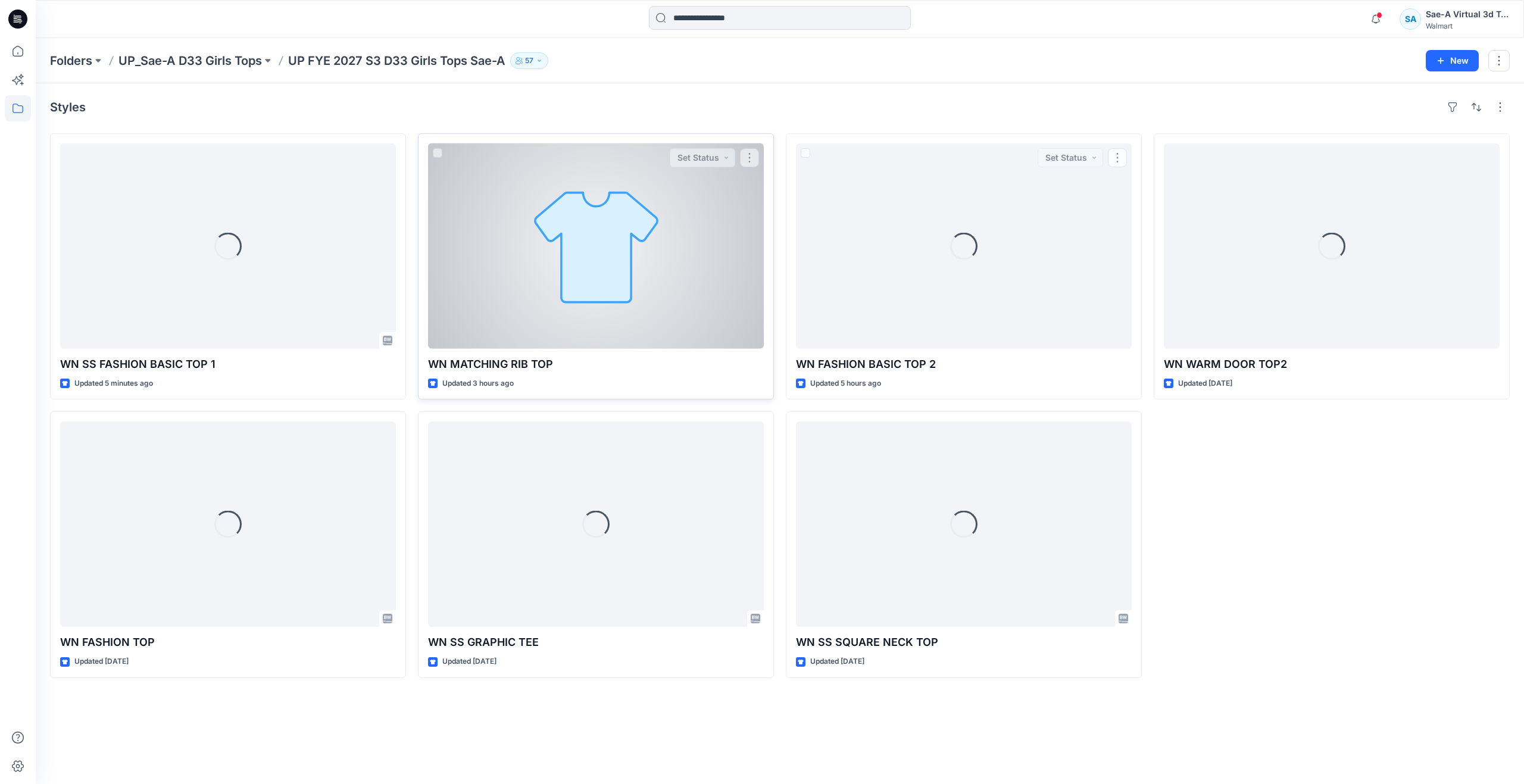
click at [546, 291] on div at bounding box center [596, 246] width 336 height 205
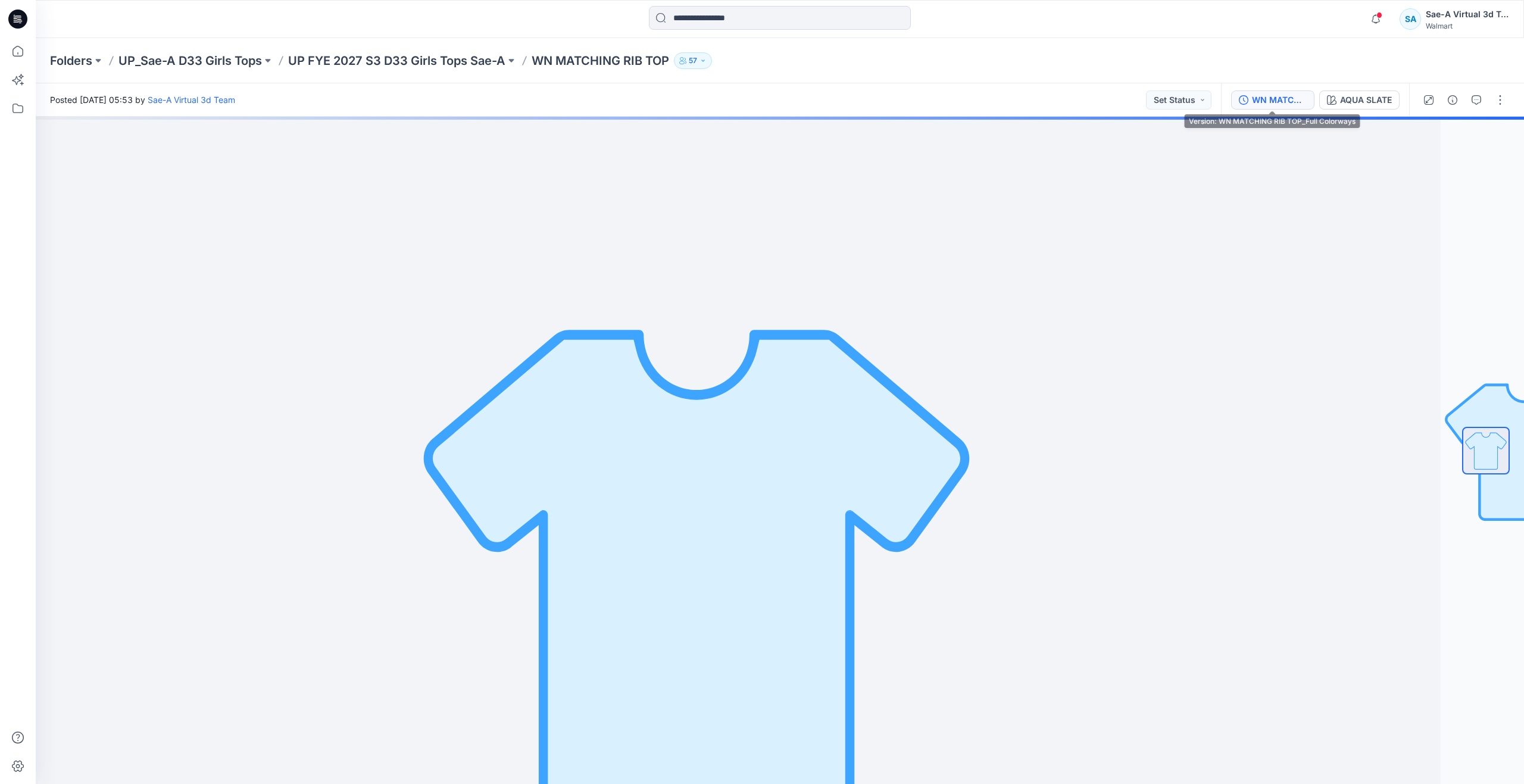
click at [1293, 103] on div "WN MATCHING RIB TOP_Full Colorways" at bounding box center [1279, 100] width 55 height 13
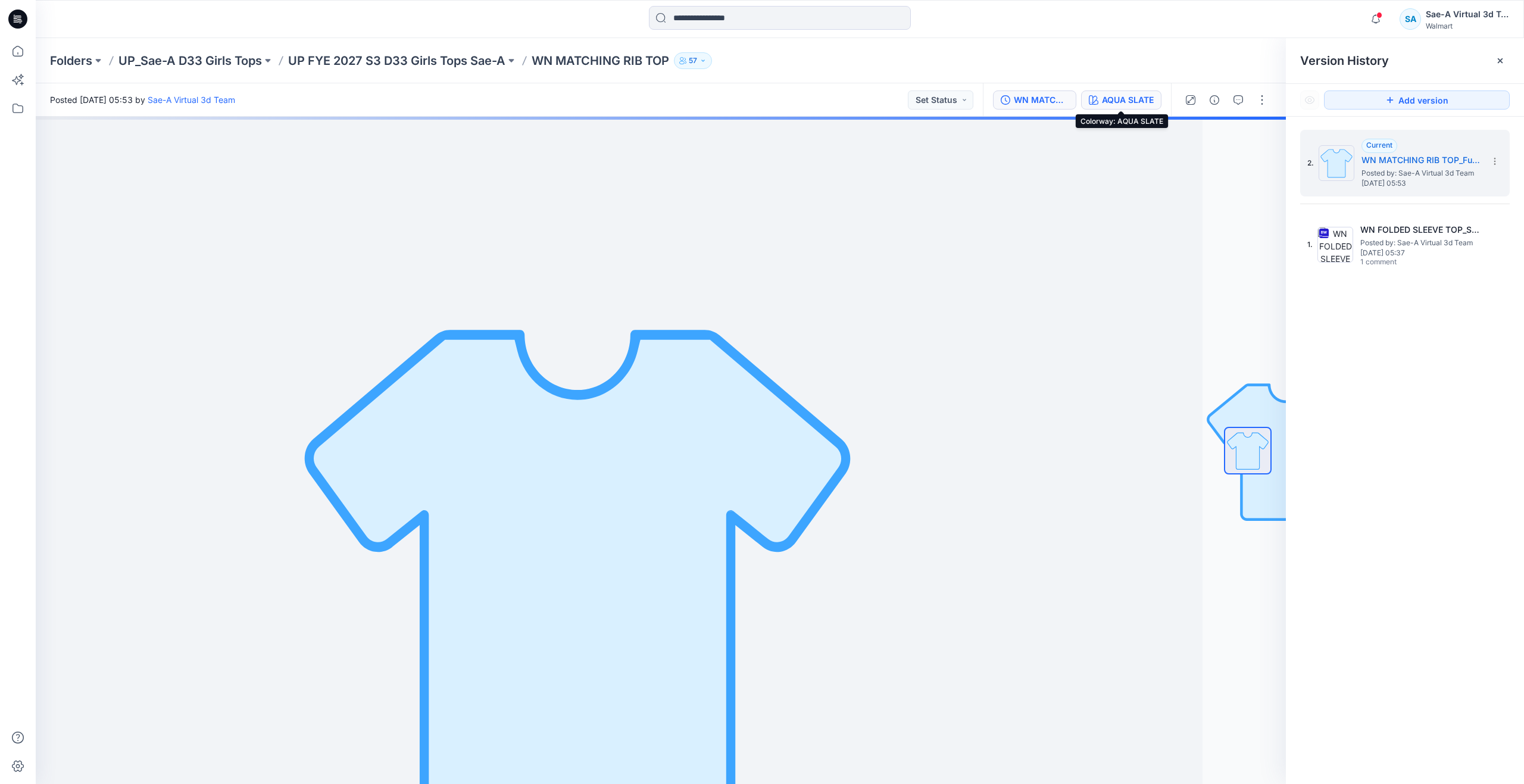
click at [1106, 94] on div "AQUA SLATE" at bounding box center [1128, 100] width 52 height 13
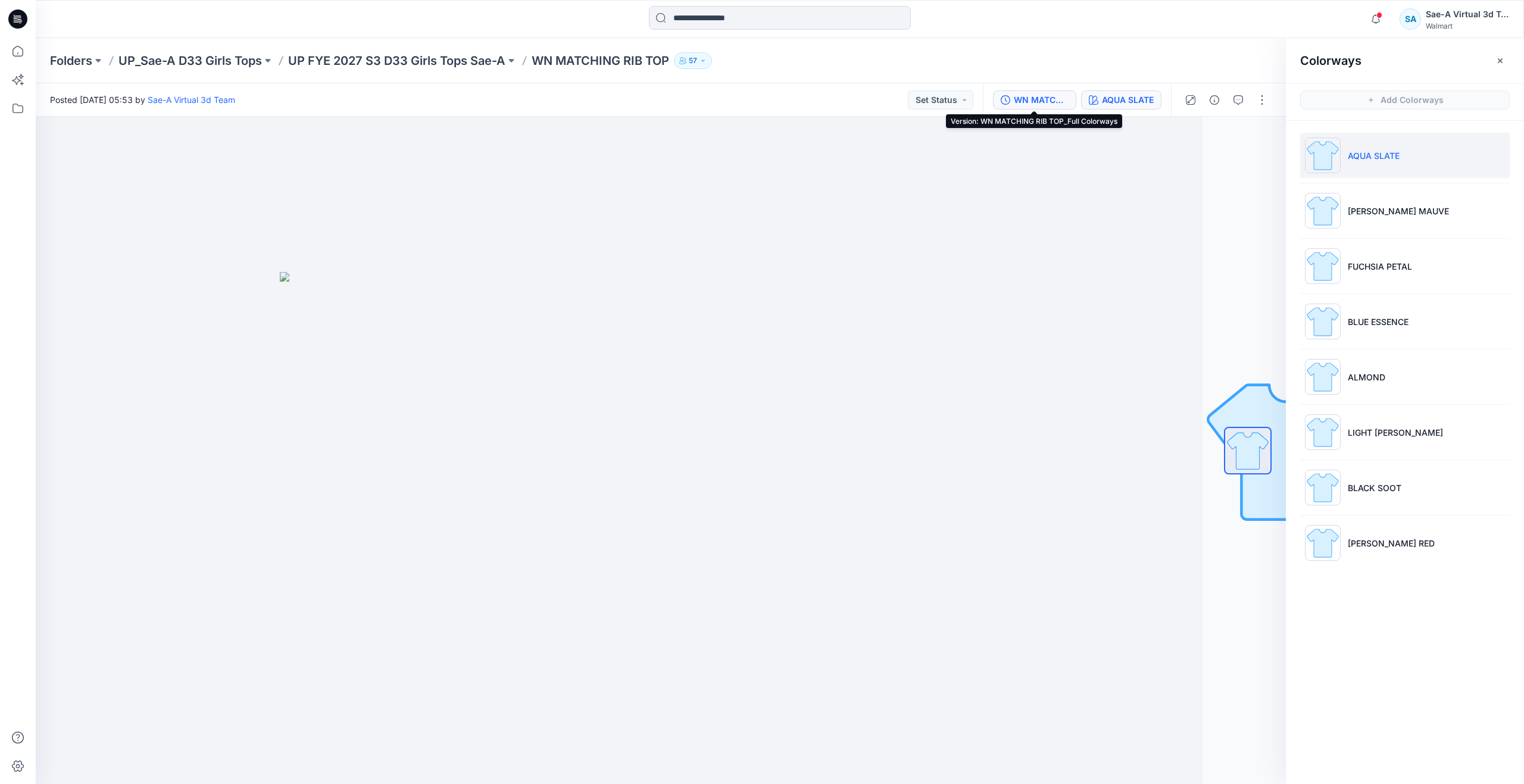
click at [1027, 93] on div "WN MATCHING RIB TOP_Full Colorways" at bounding box center [1041, 100] width 55 height 13
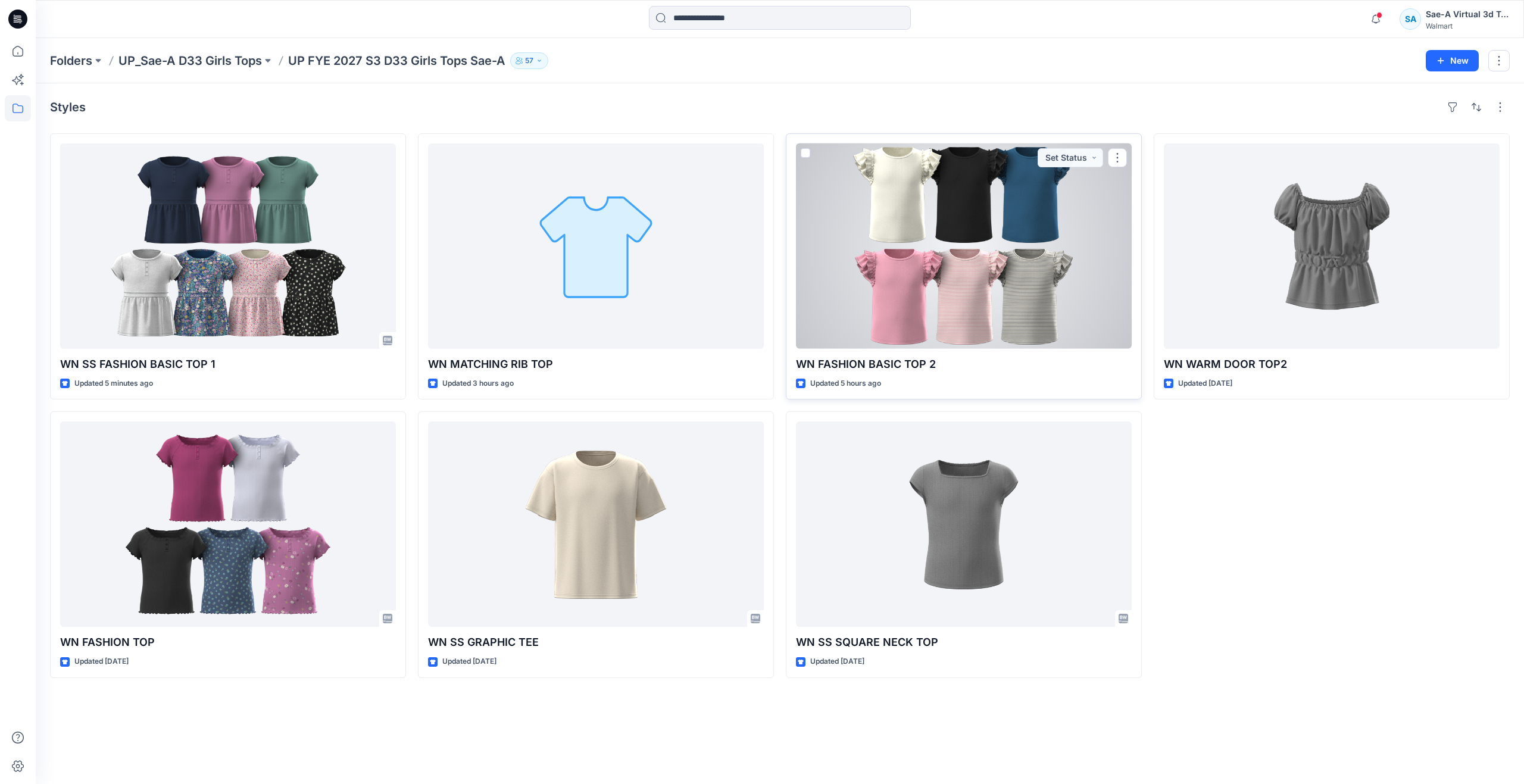
click at [943, 266] on div at bounding box center [964, 246] width 336 height 205
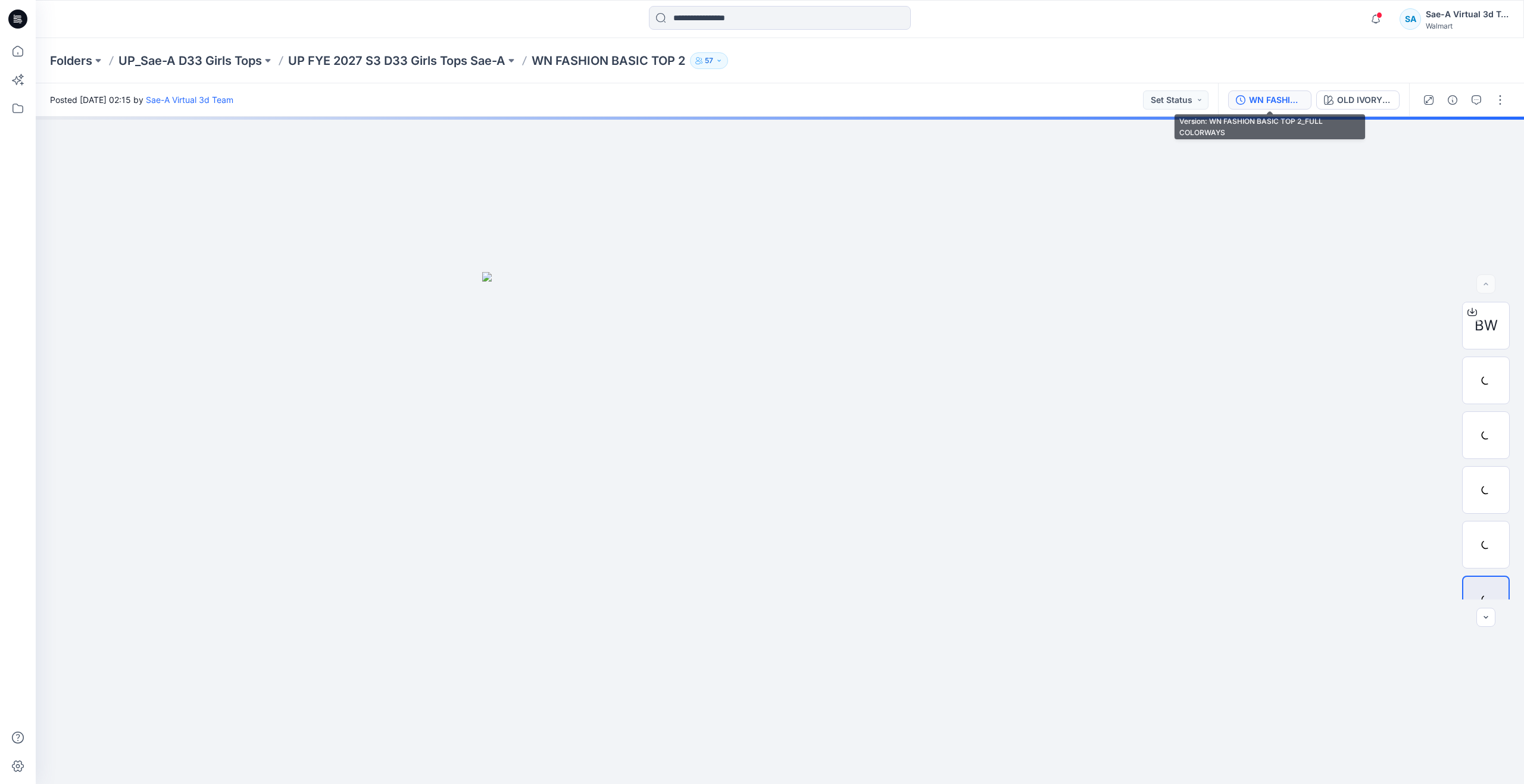
click at [1267, 96] on div "WN FASHION BASIC TOP 2_FULL COLORWAYS" at bounding box center [1276, 100] width 55 height 13
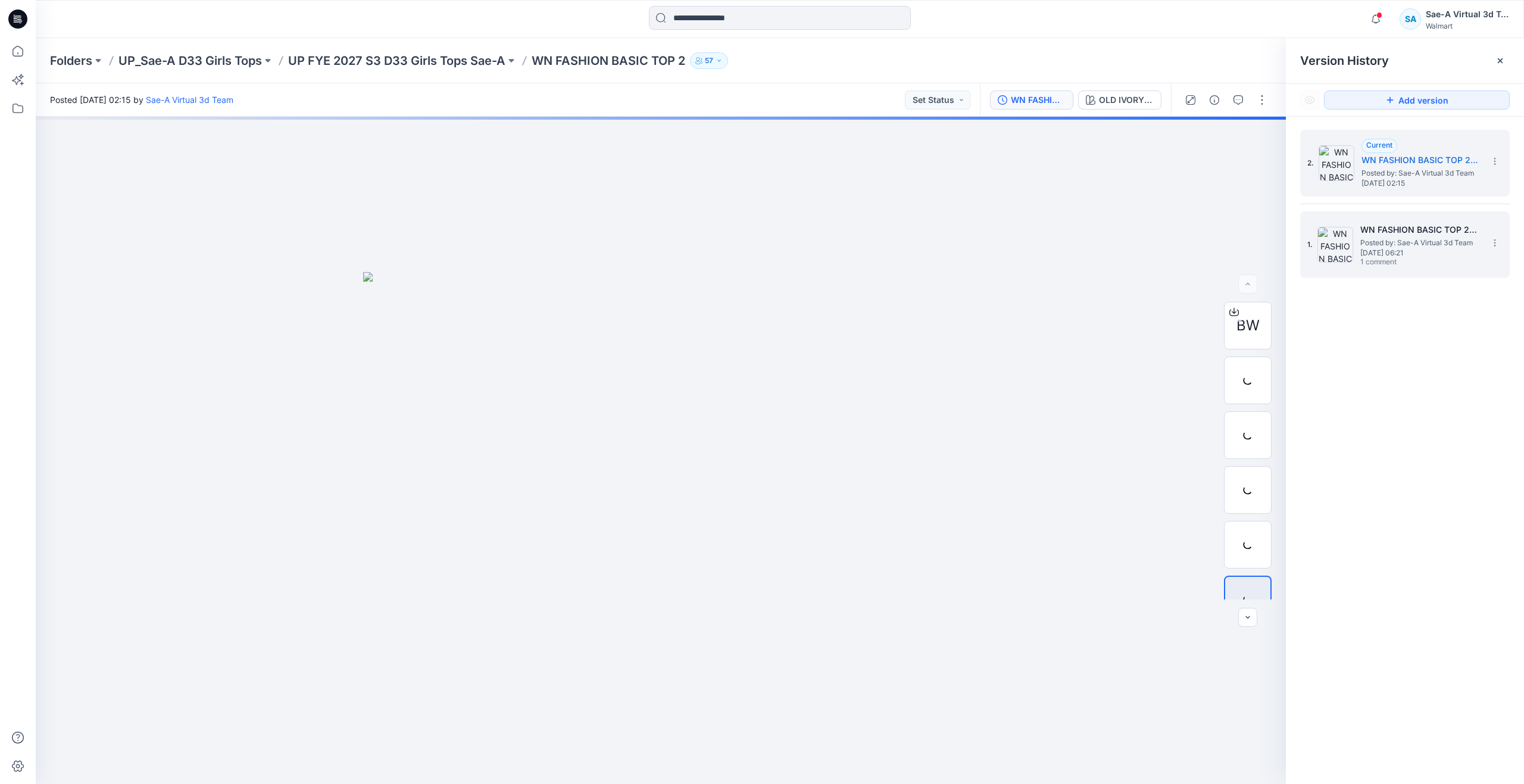
click at [1368, 241] on span "Posted by: Sae-A Virtual 3d Team" at bounding box center [1420, 242] width 119 height 12
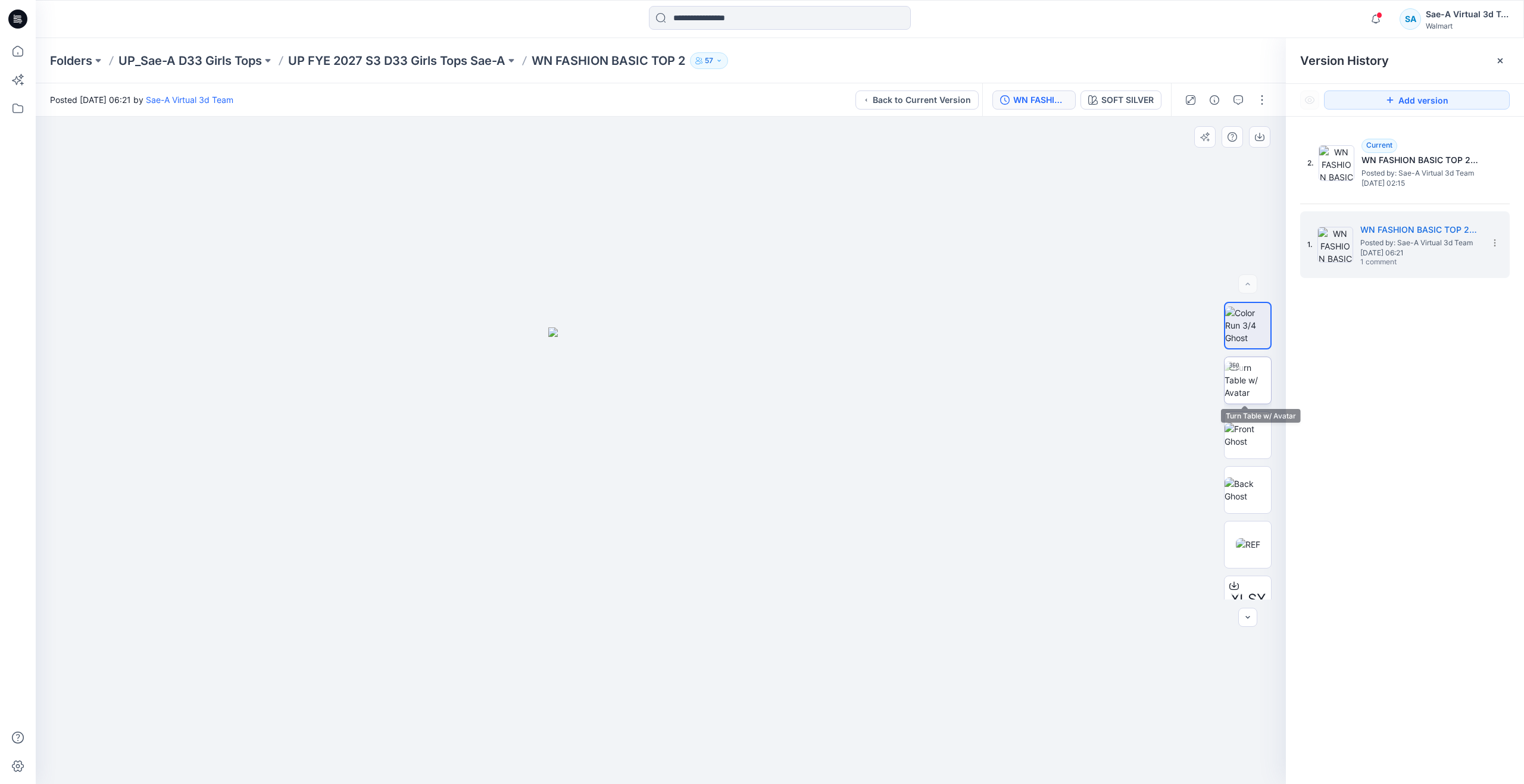
click at [1233, 398] on img at bounding box center [1248, 380] width 47 height 38
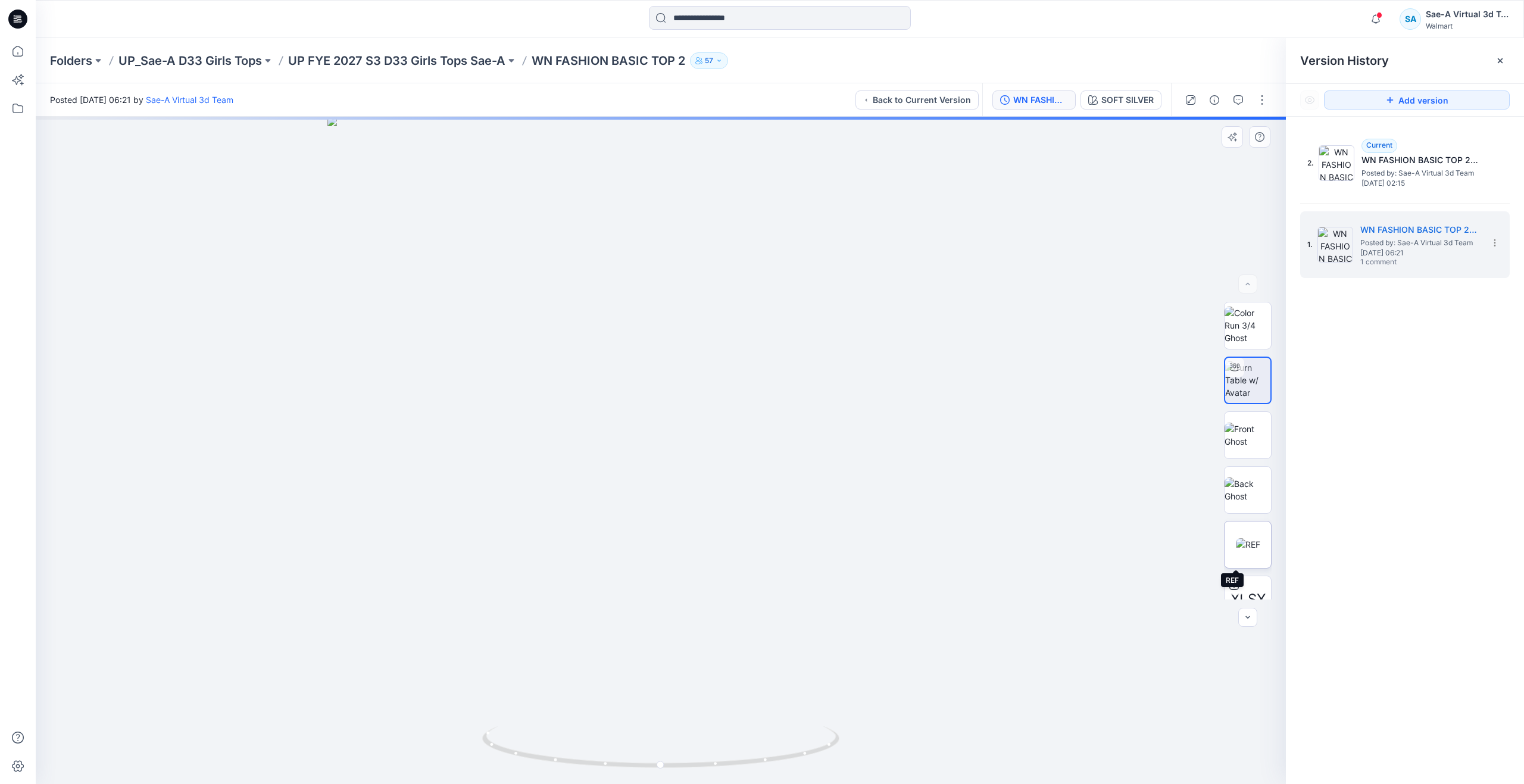
click at [1247, 539] on img at bounding box center [1248, 544] width 24 height 13
click at [1231, 380] on img at bounding box center [1248, 380] width 47 height 38
drag, startPoint x: 655, startPoint y: 761, endPoint x: 1036, endPoint y: 681, distance: 389.3
click at [1045, 685] on div at bounding box center [661, 450] width 1250 height 667
click at [1220, 102] on button "button" at bounding box center [1214, 100] width 19 height 19
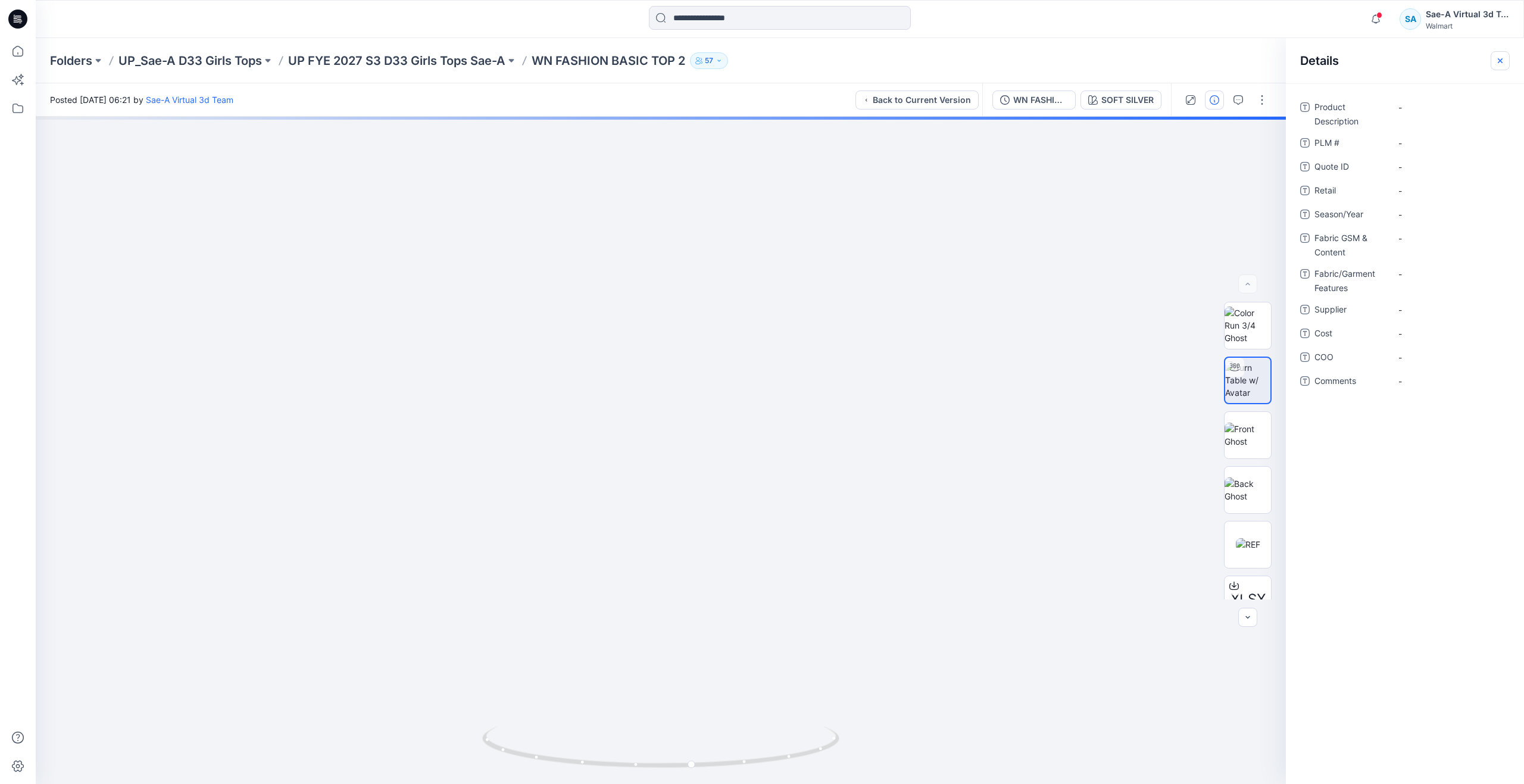
click at [1500, 57] on icon "button" at bounding box center [1500, 60] width 10 height 10
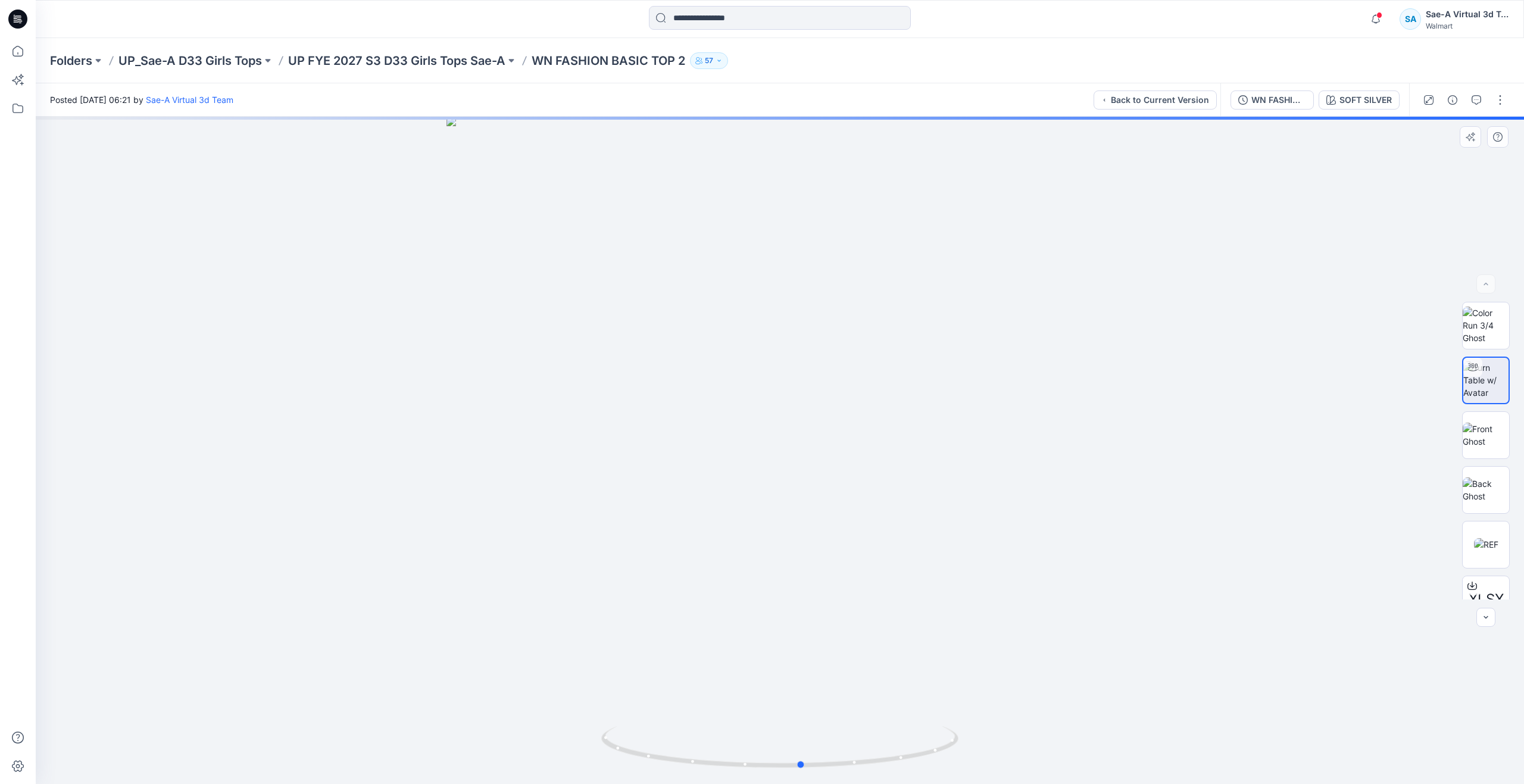
drag, startPoint x: 808, startPoint y: 770, endPoint x: 798, endPoint y: 710, distance: 60.8
click at [798, 710] on div at bounding box center [780, 450] width 1488 height 667
click at [1482, 423] on img at bounding box center [1486, 435] width 47 height 25
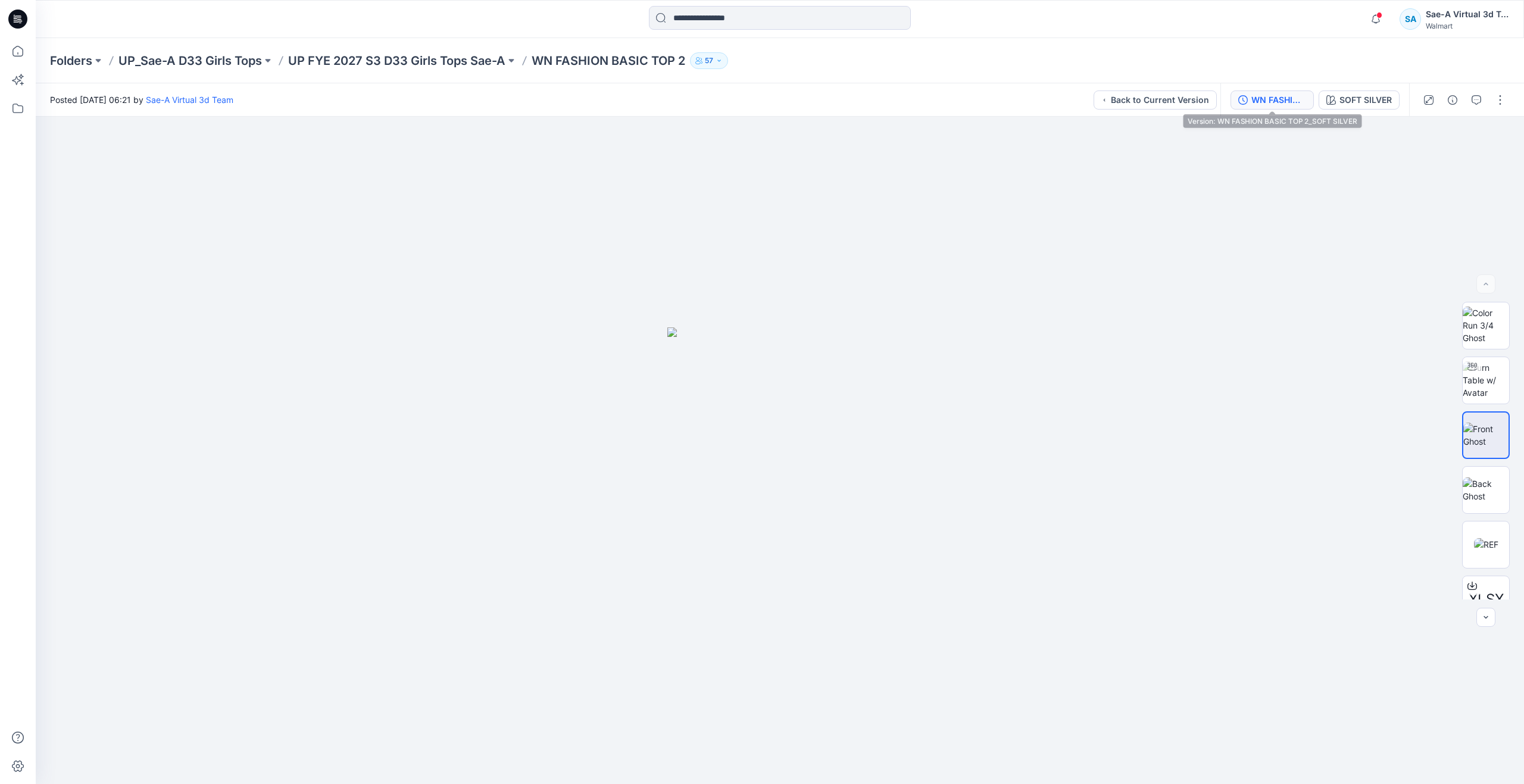
click at [1264, 100] on div "WN FASHION BASIC TOP 2_SOFT SILVER" at bounding box center [1278, 100] width 55 height 13
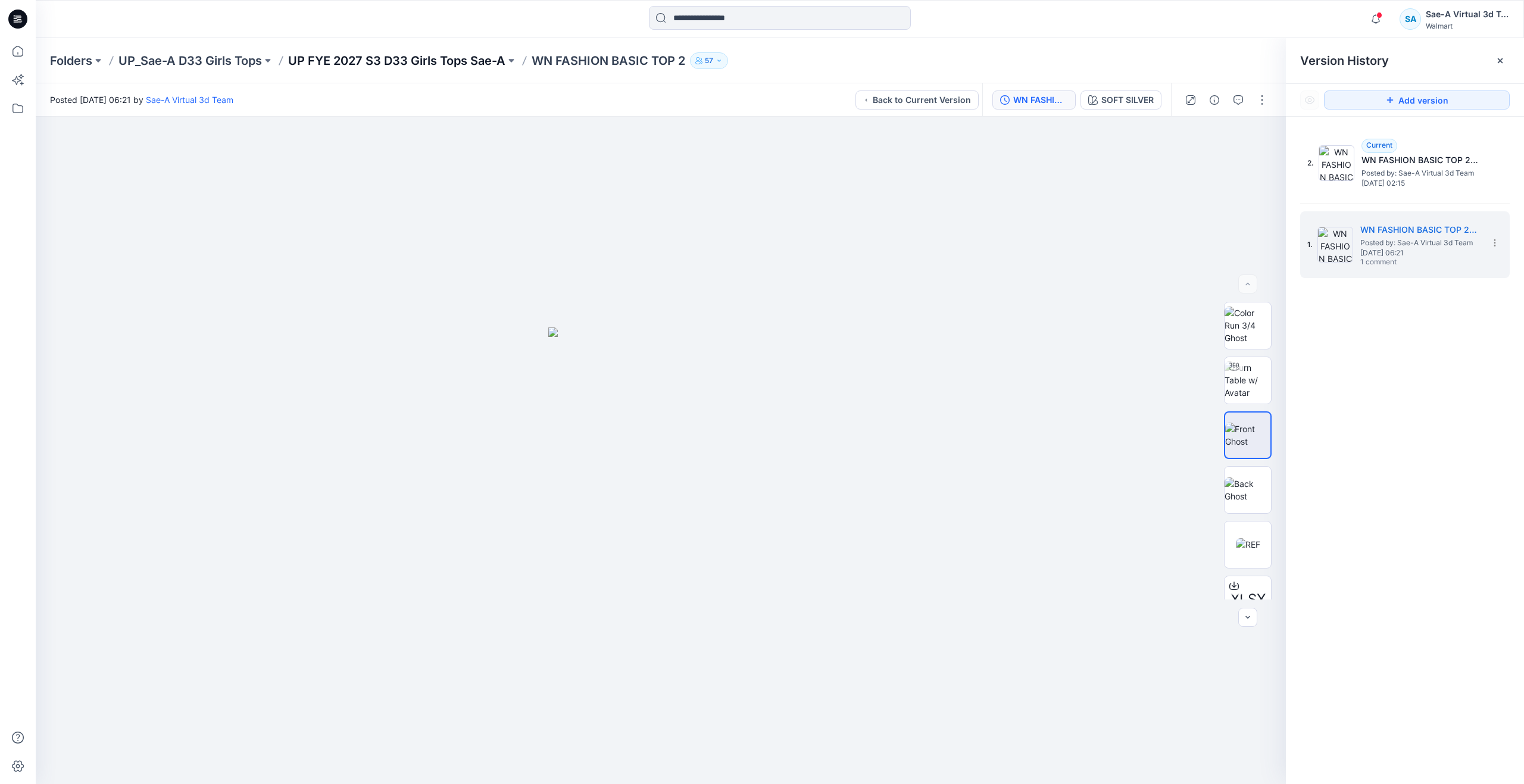
click at [414, 61] on p "UP FYE 2027 S3 D33 Girls Tops Sae-A" at bounding box center [397, 60] width 217 height 17
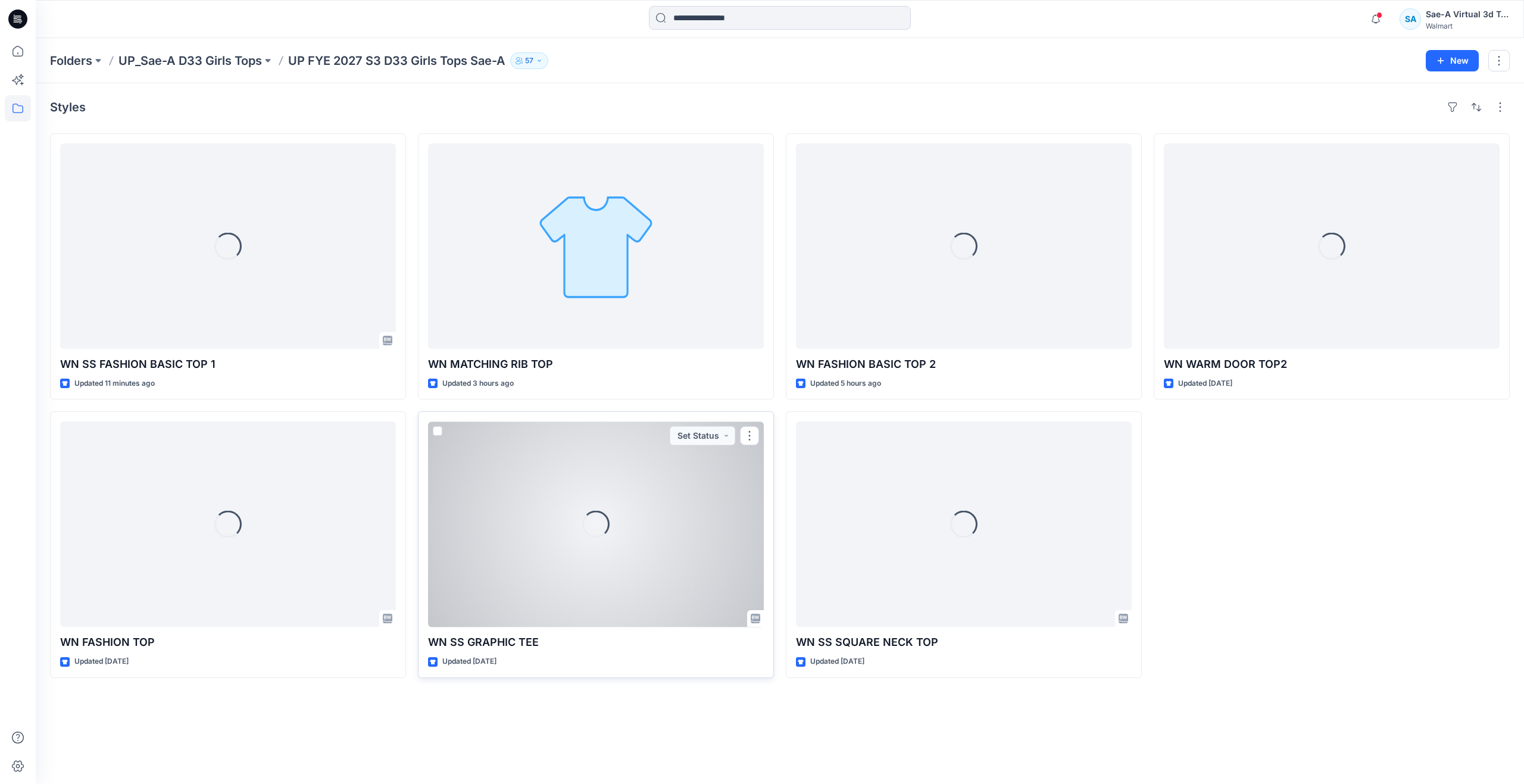
click at [549, 527] on div "Loading..." at bounding box center [596, 524] width 336 height 205
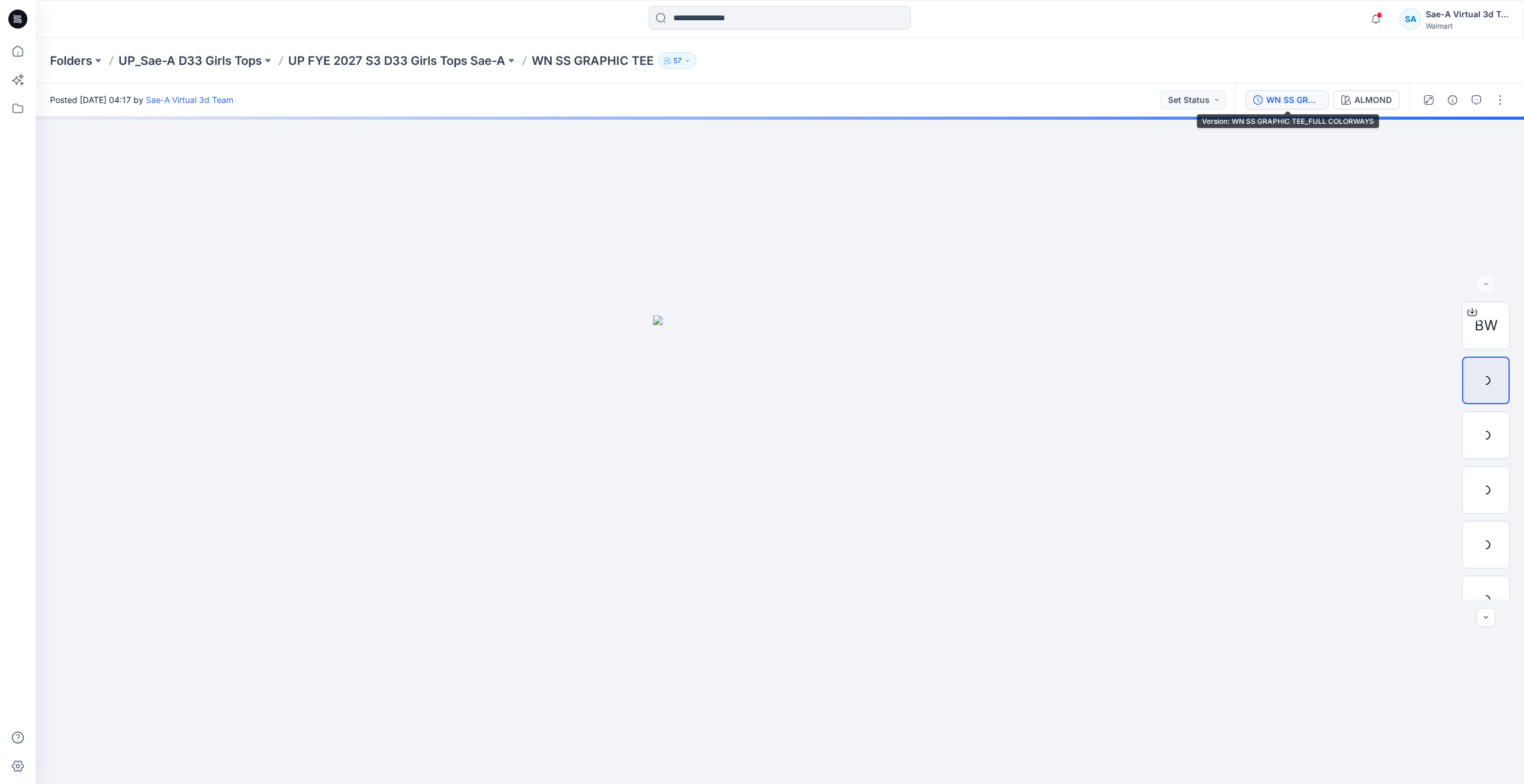
click at [1270, 96] on div "WN SS GRAPHIC TEE_FULL COLORWAYS" at bounding box center [1293, 100] width 55 height 13
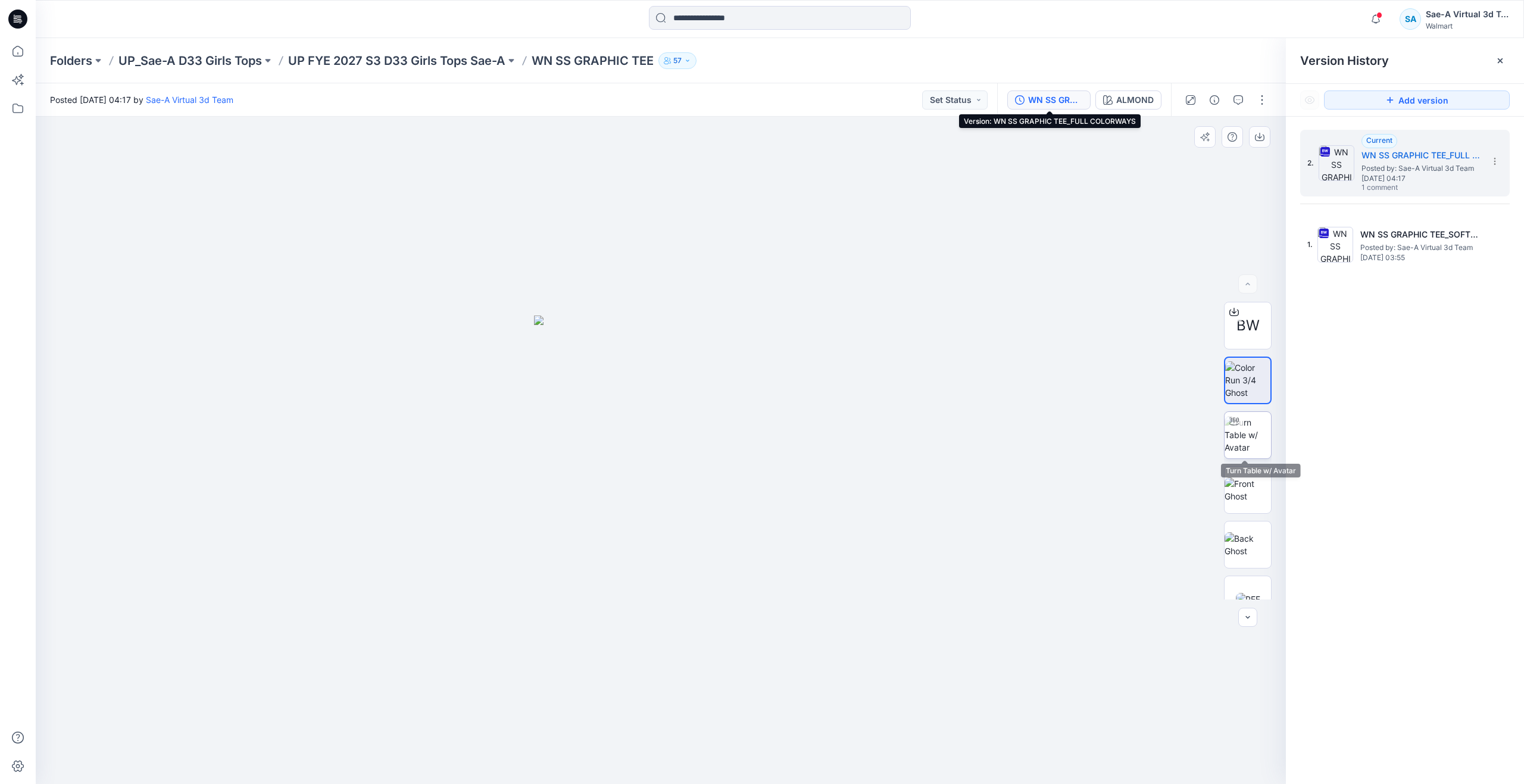
click at [1239, 433] on img at bounding box center [1248, 435] width 47 height 38
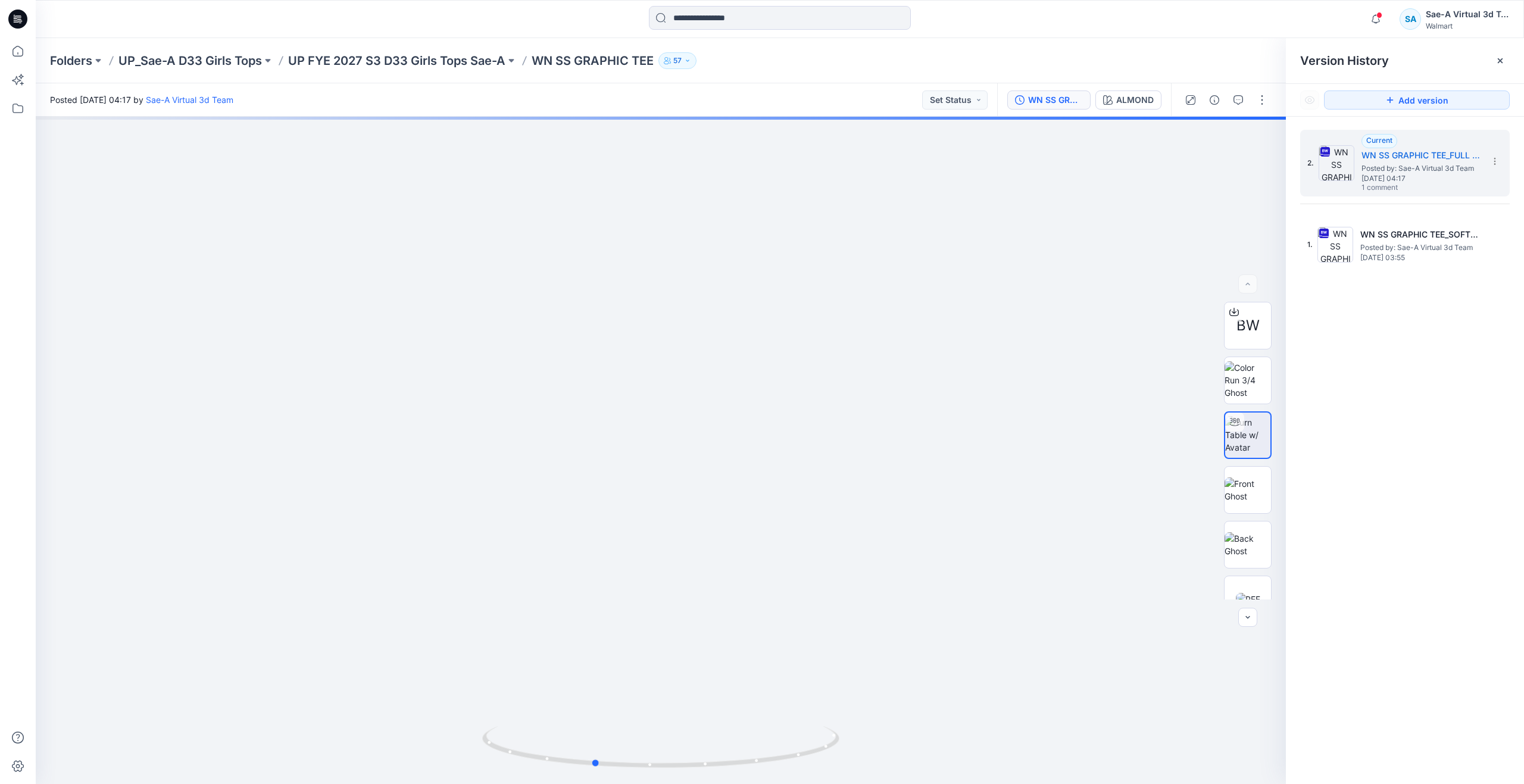
drag, startPoint x: 657, startPoint y: 766, endPoint x: 1304, endPoint y: 649, distance: 657.5
click at [1304, 649] on div "BW ALMOND Loading... Material Properties Loading... Version History Version His…" at bounding box center [780, 450] width 1488 height 667
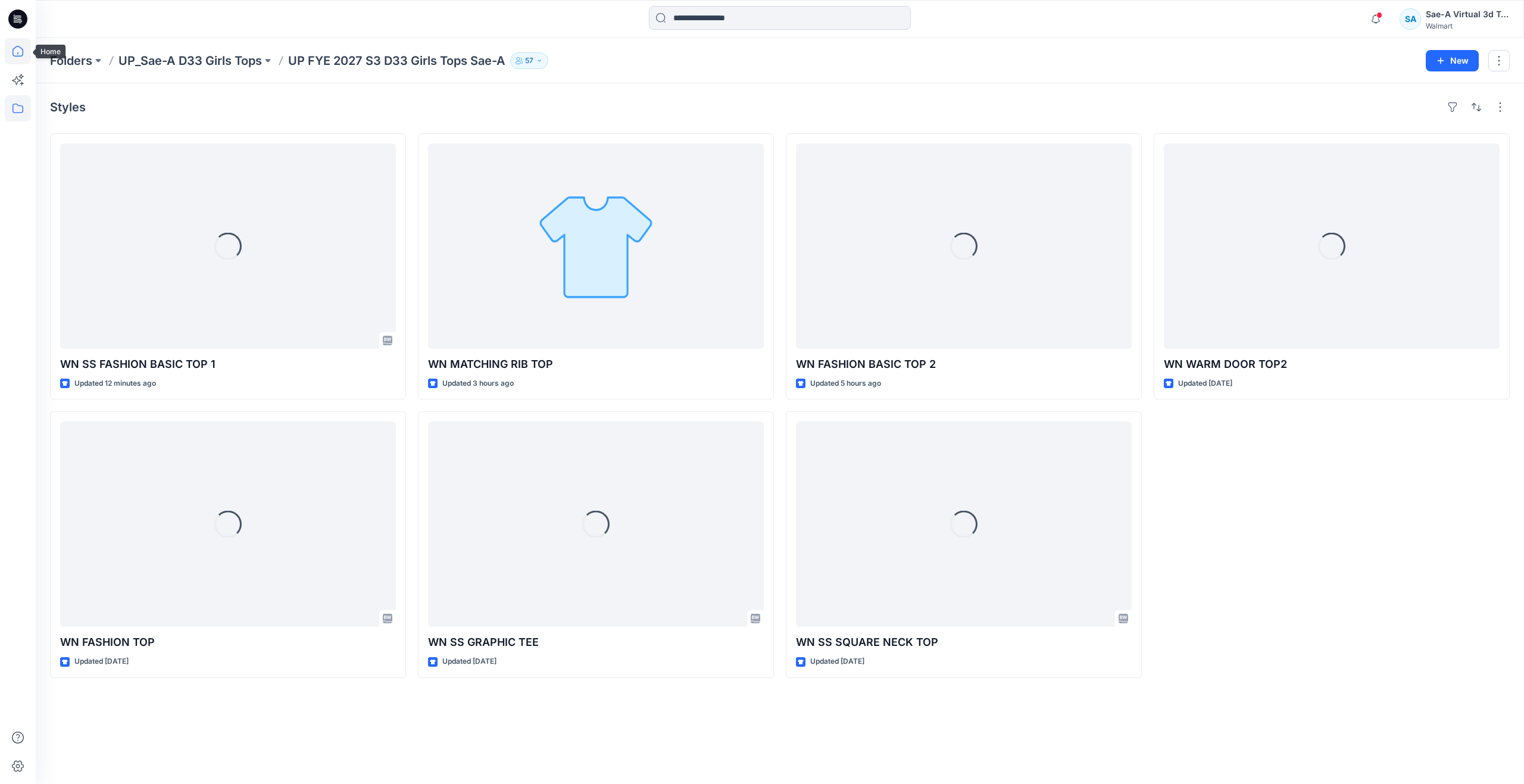
click at [22, 58] on icon at bounding box center [17, 50] width 26 height 26
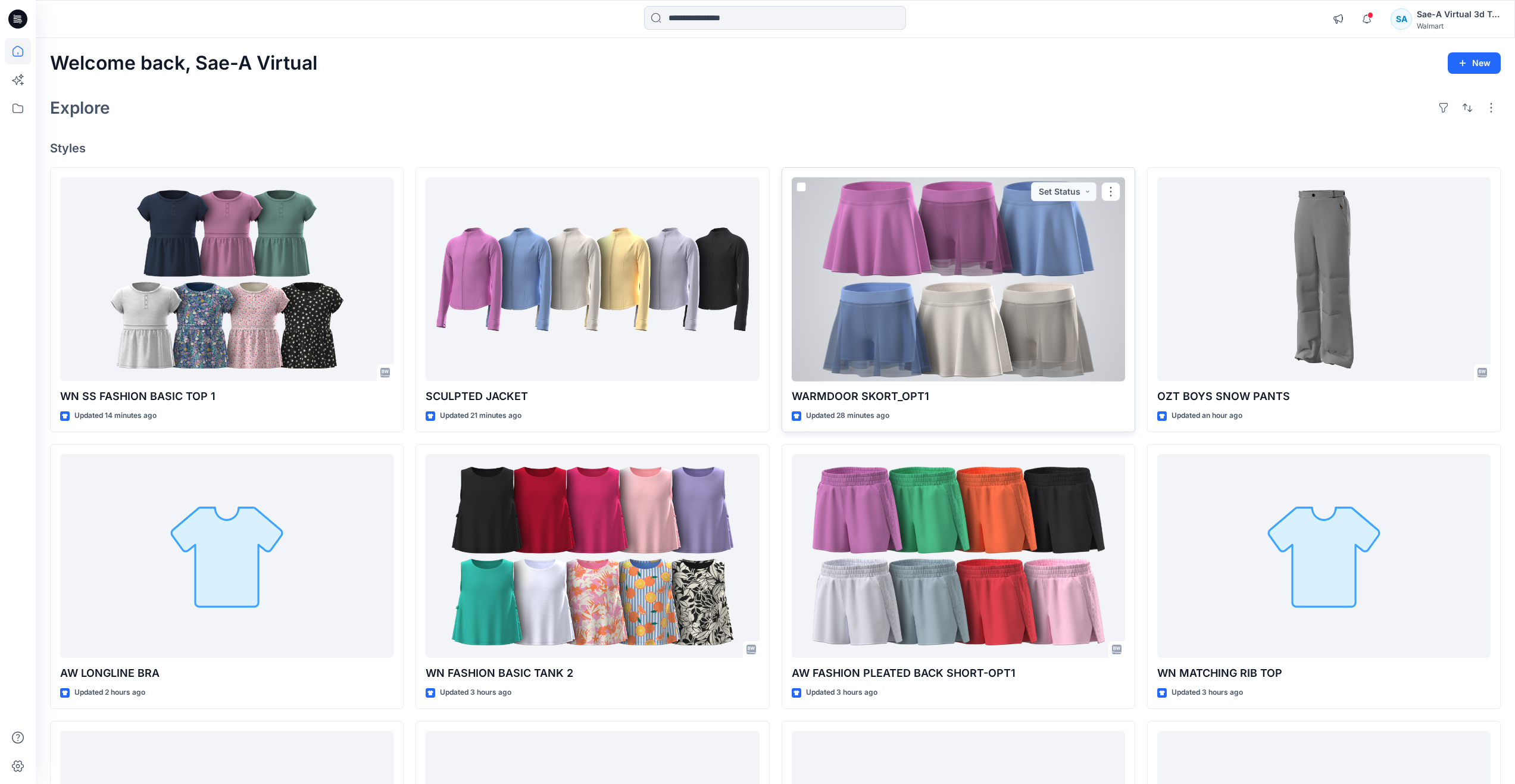
click at [969, 296] on div at bounding box center [958, 280] width 333 height 205
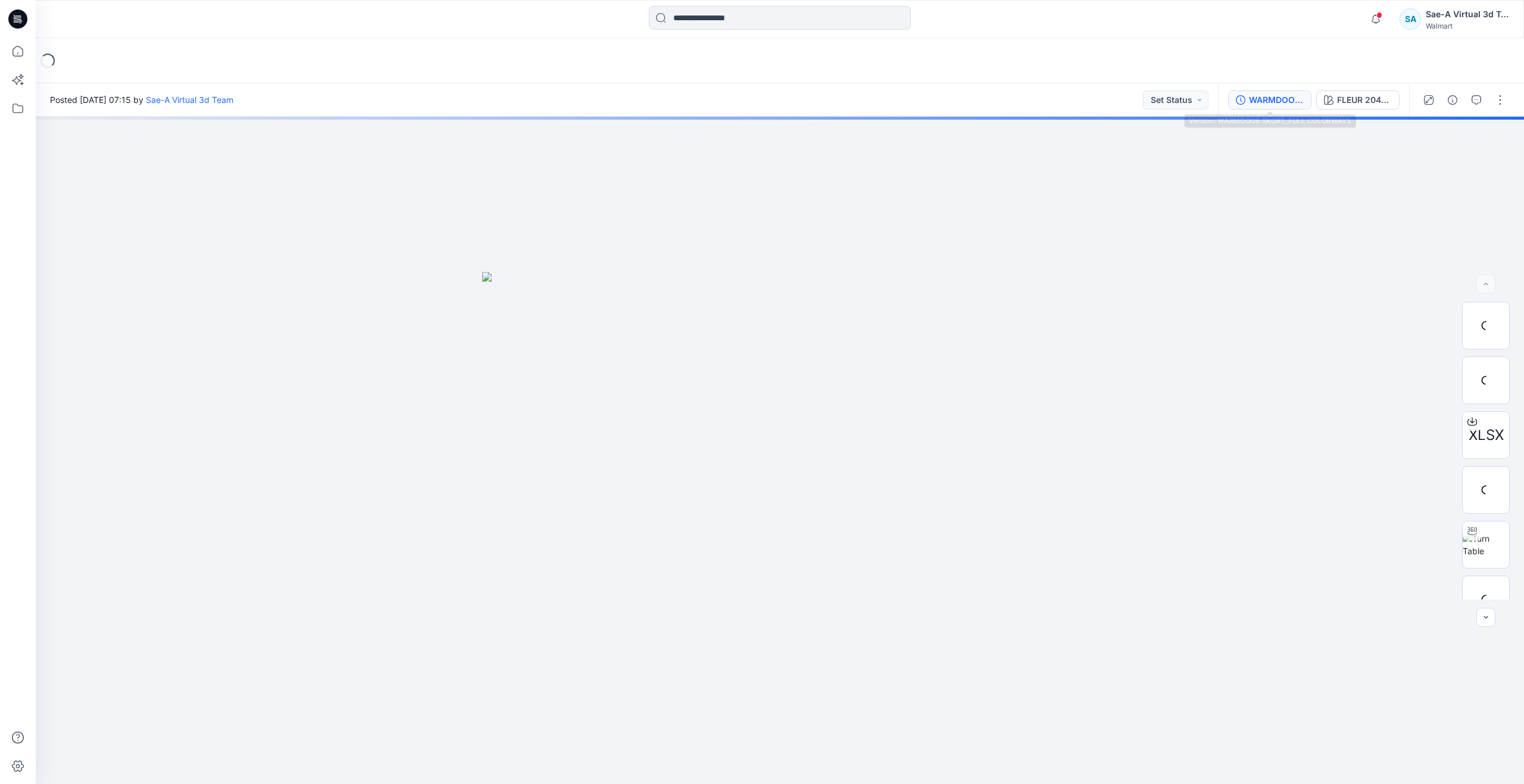
click at [1287, 100] on div "WARMDOOR SKORT_FULL COLORWAYS" at bounding box center [1276, 100] width 55 height 13
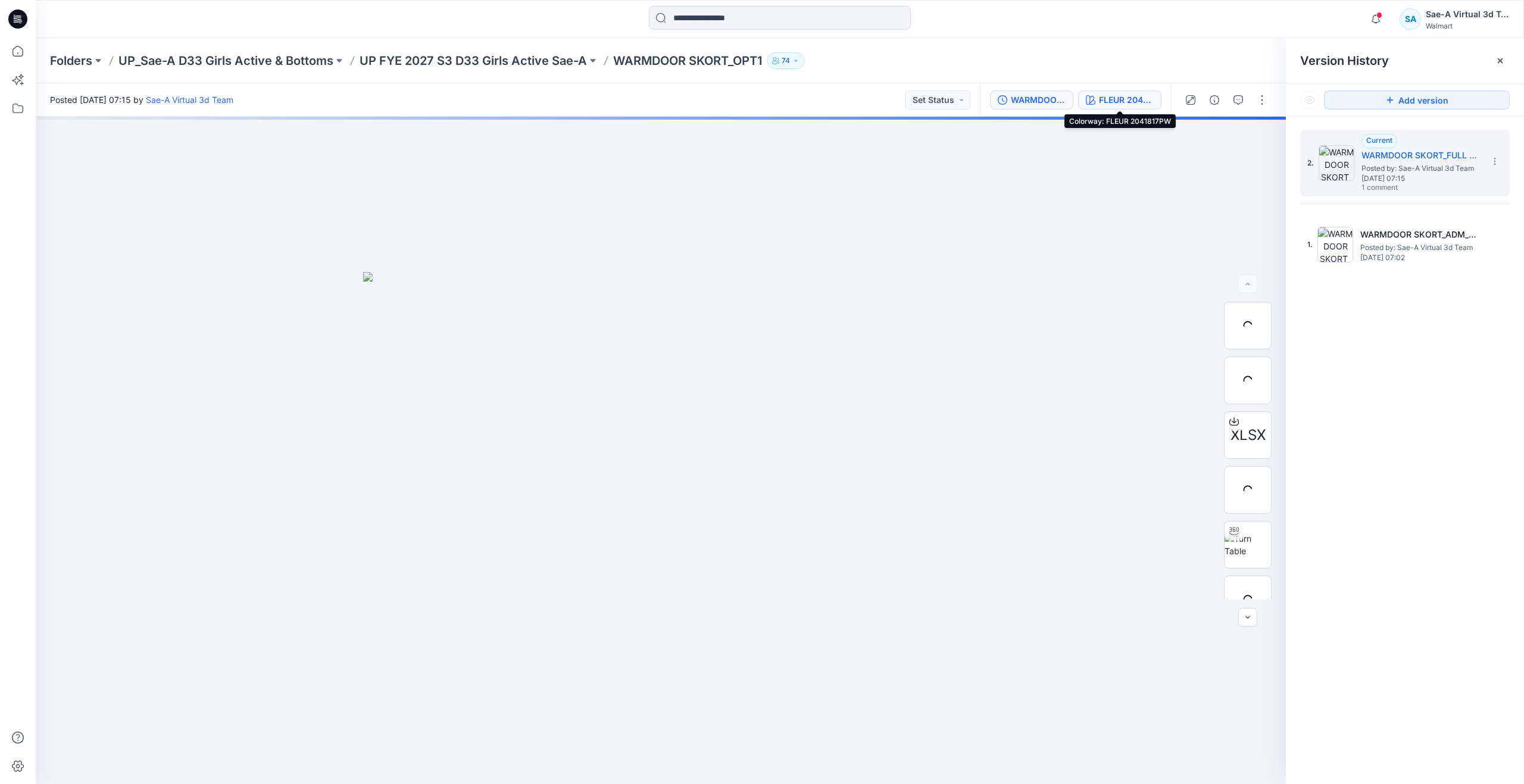
click at [1120, 104] on div "FLEUR 2041817PW" at bounding box center [1125, 100] width 55 height 13
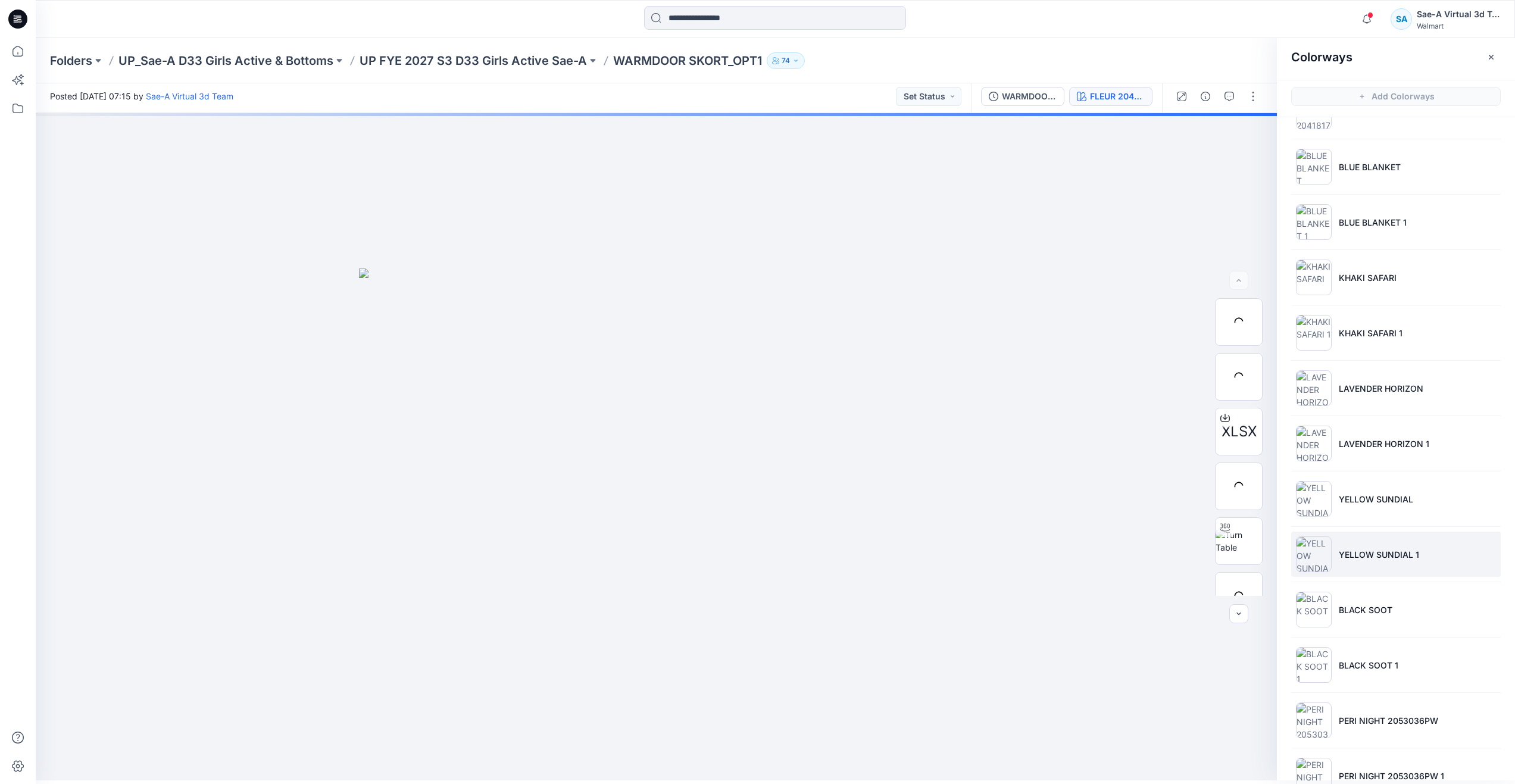
scroll to position [132, 0]
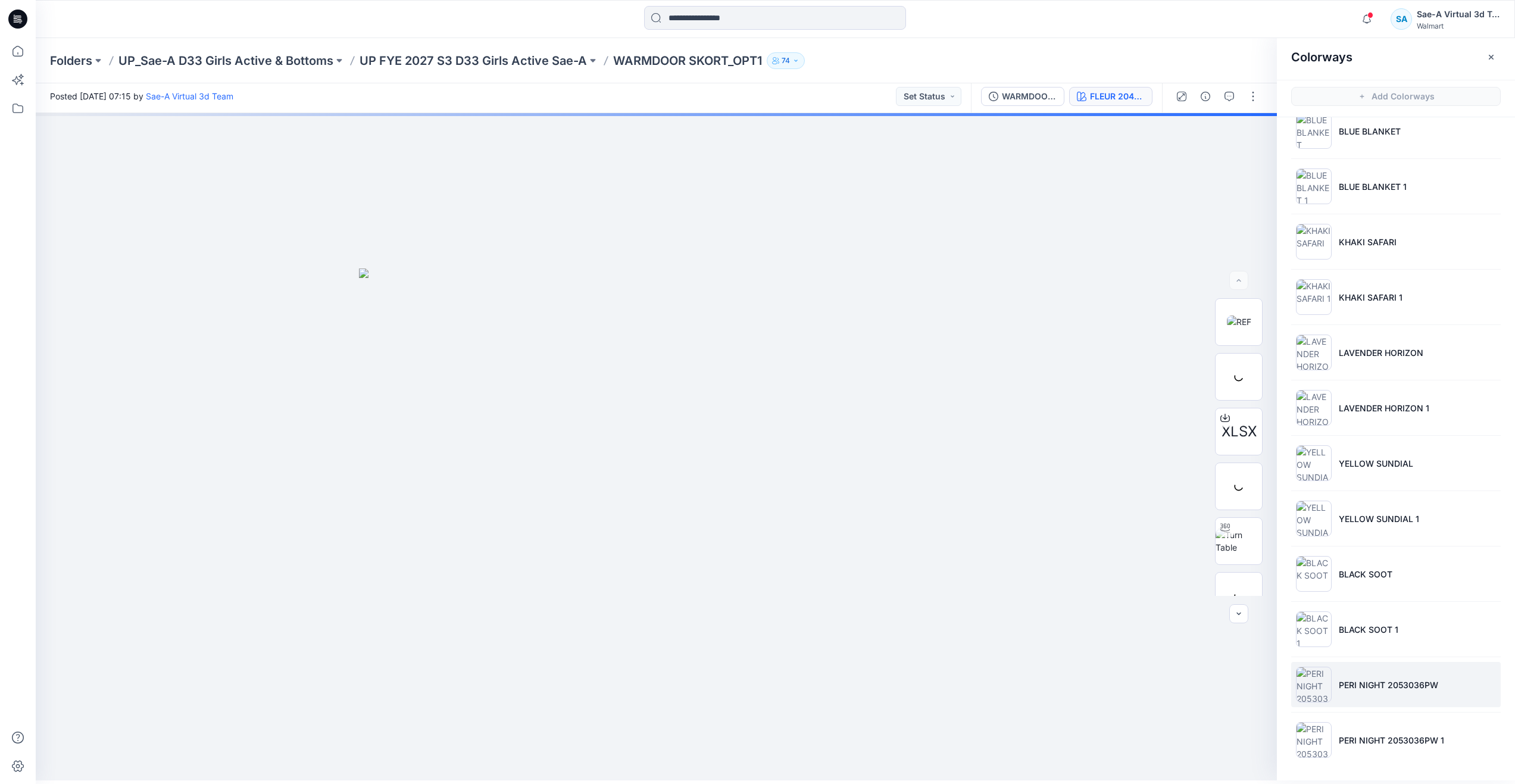
click at [1391, 682] on p "PERI NIGHT 2053036PW" at bounding box center [1388, 684] width 100 height 13
click at [1357, 730] on li "PERI NIGHT 2053036PW 1" at bounding box center [1396, 739] width 209 height 45
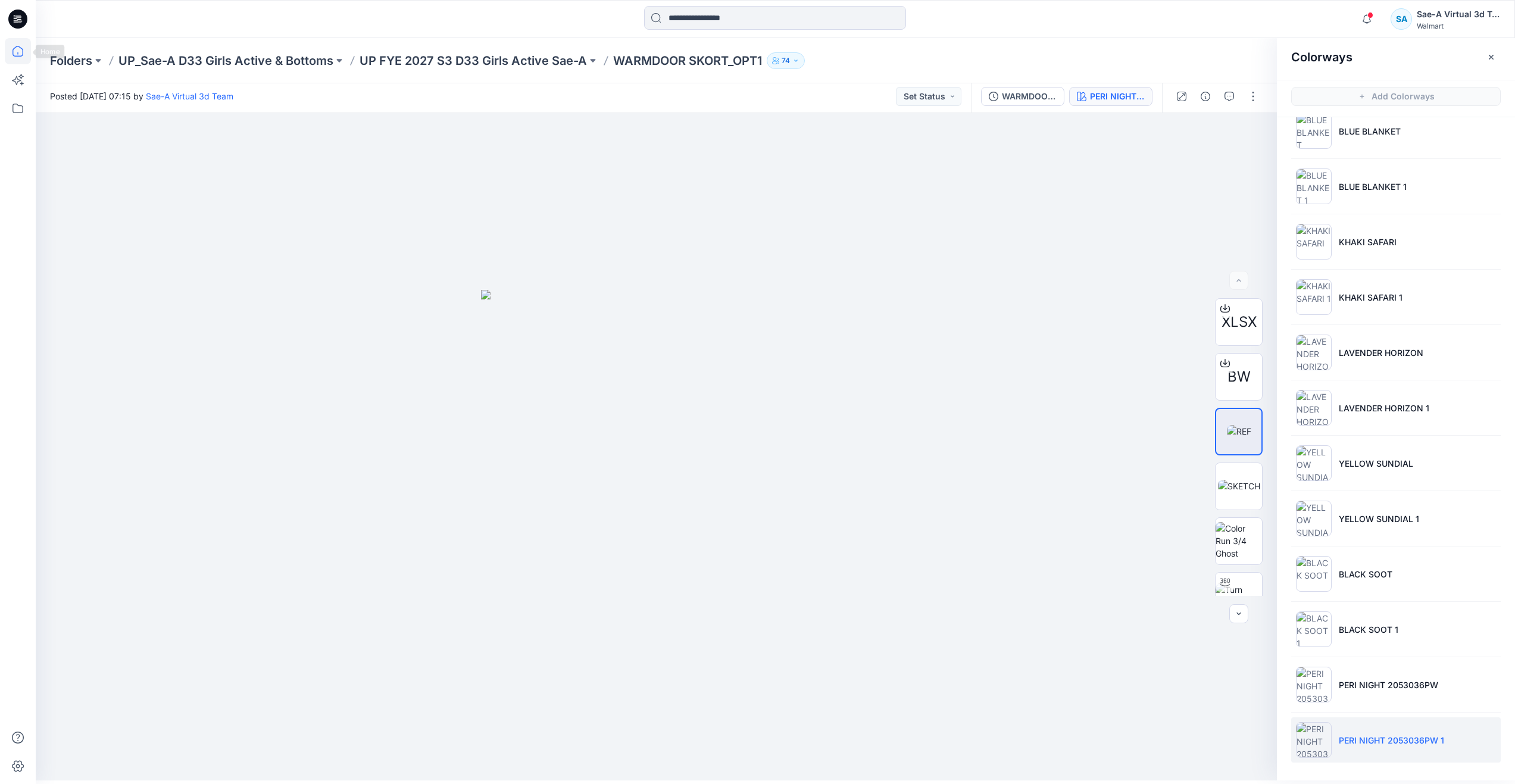
click at [21, 55] on icon at bounding box center [17, 50] width 26 height 26
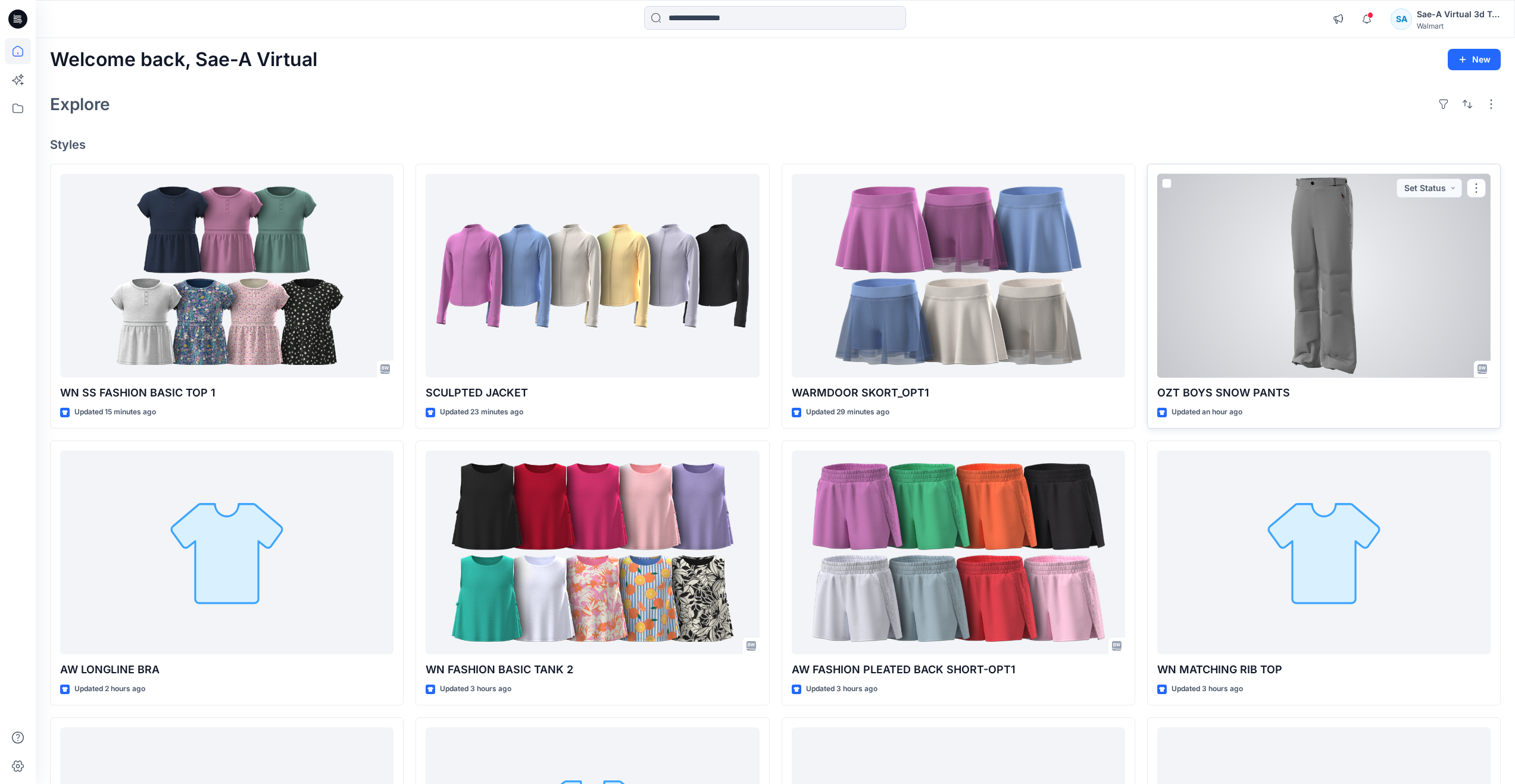
click at [1277, 309] on div at bounding box center [1323, 276] width 333 height 205
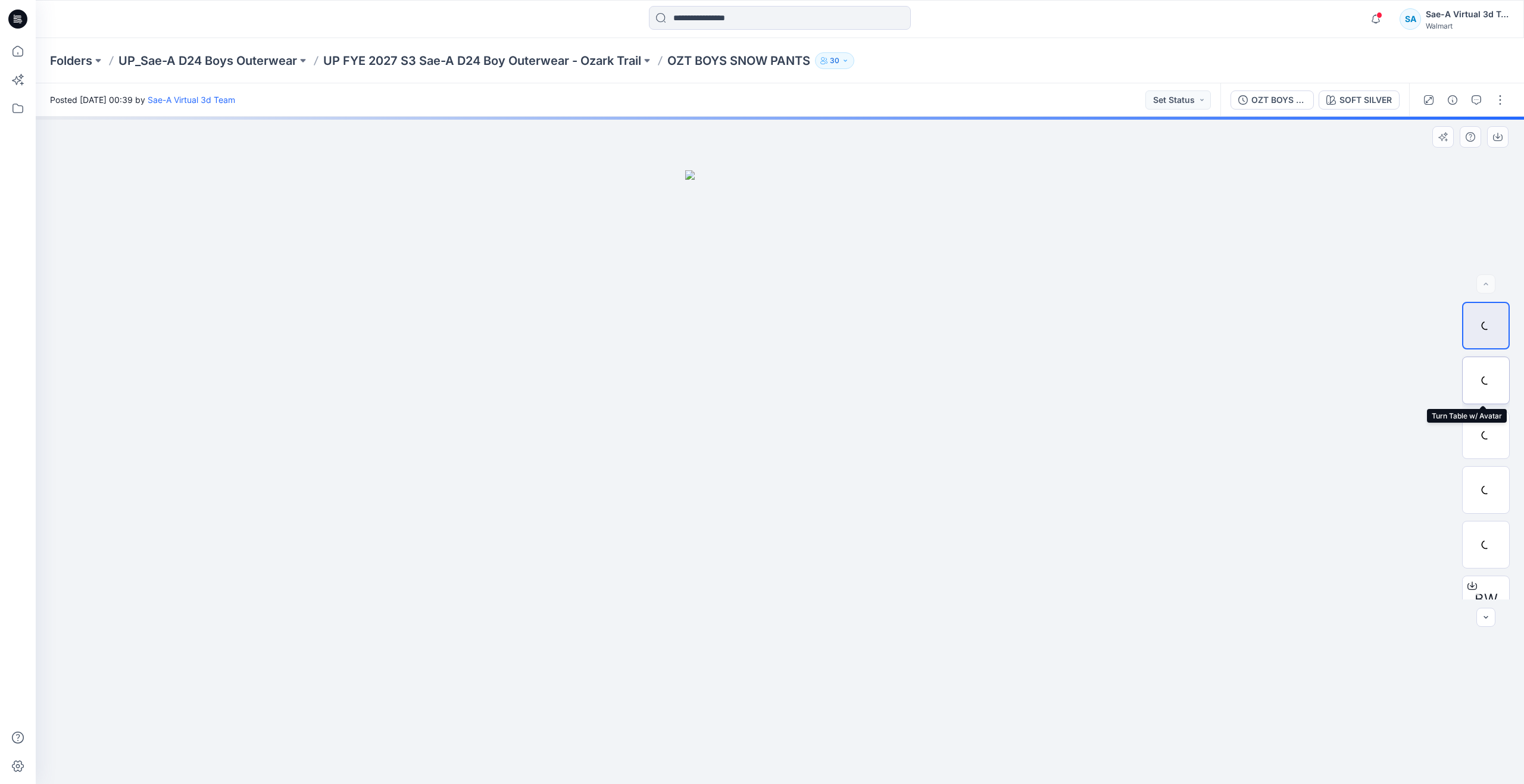
click at [1491, 383] on div at bounding box center [1485, 379] width 48 height 48
click at [1290, 106] on div "OZT BOYS SNOW PANTS_ADM_SaeA_090925" at bounding box center [1278, 100] width 55 height 13
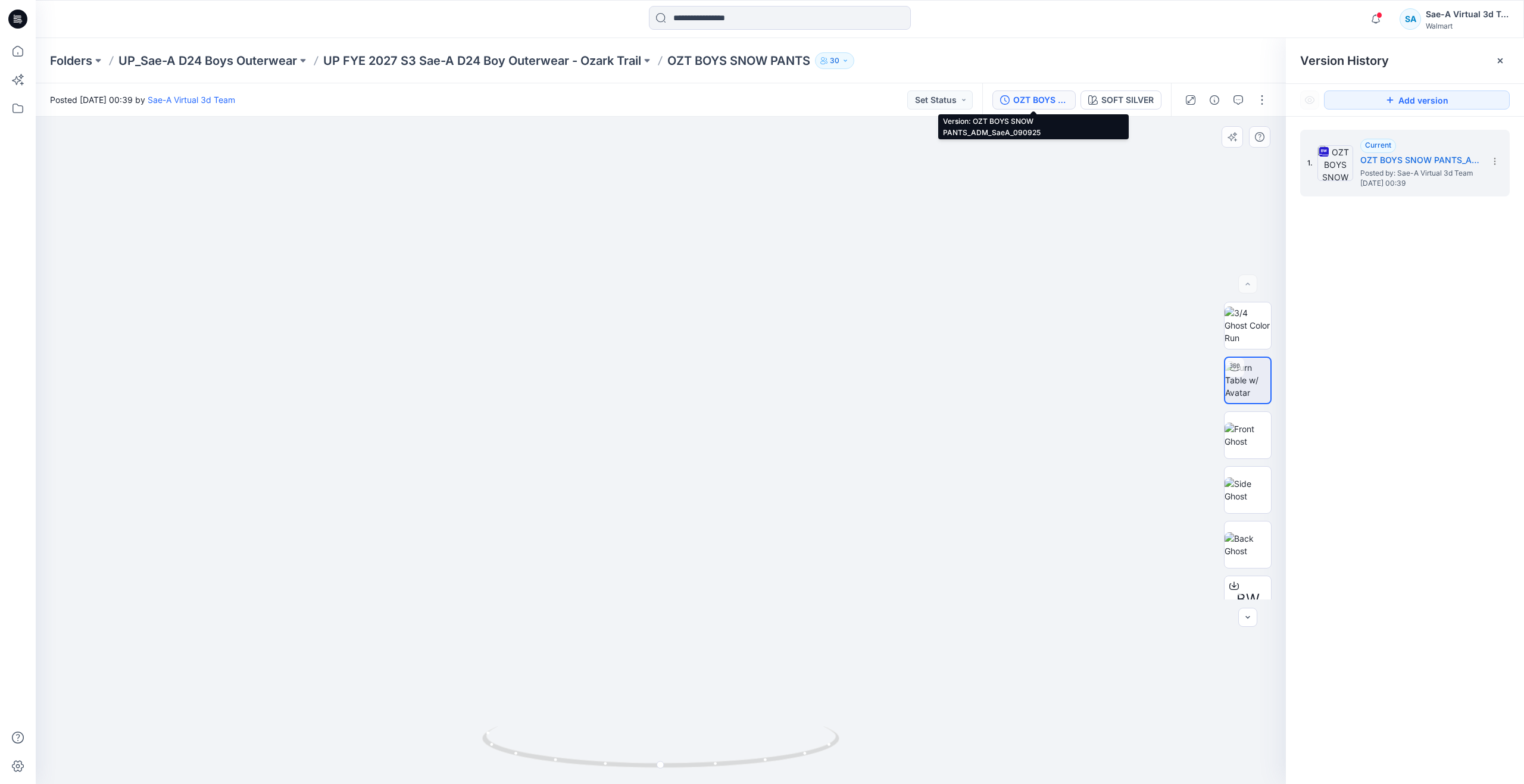
drag, startPoint x: 670, startPoint y: 544, endPoint x: 673, endPoint y: 367, distance: 177.0
drag, startPoint x: 661, startPoint y: 762, endPoint x: 774, endPoint y: 693, distance: 132.4
click at [774, 693] on div at bounding box center [661, 450] width 1250 height 667
drag, startPoint x: 766, startPoint y: 358, endPoint x: 758, endPoint y: 731, distance: 373.1
drag, startPoint x: 749, startPoint y: 641, endPoint x: 754, endPoint y: 733, distance: 92.1
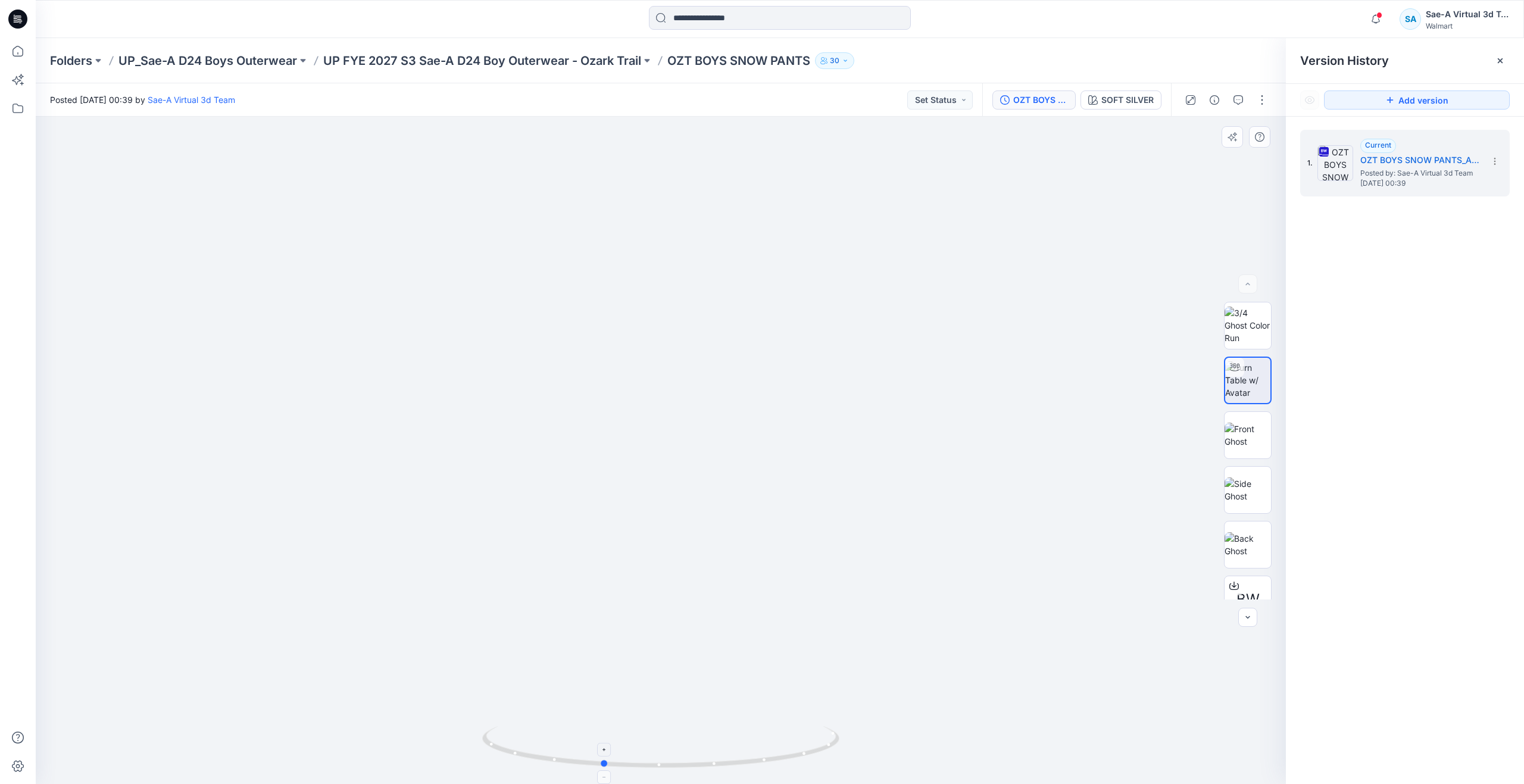
drag, startPoint x: 780, startPoint y: 765, endPoint x: 609, endPoint y: 733, distance: 174.0
click at [609, 733] on icon at bounding box center [661, 748] width 360 height 45
click at [17, 43] on icon at bounding box center [17, 50] width 26 height 26
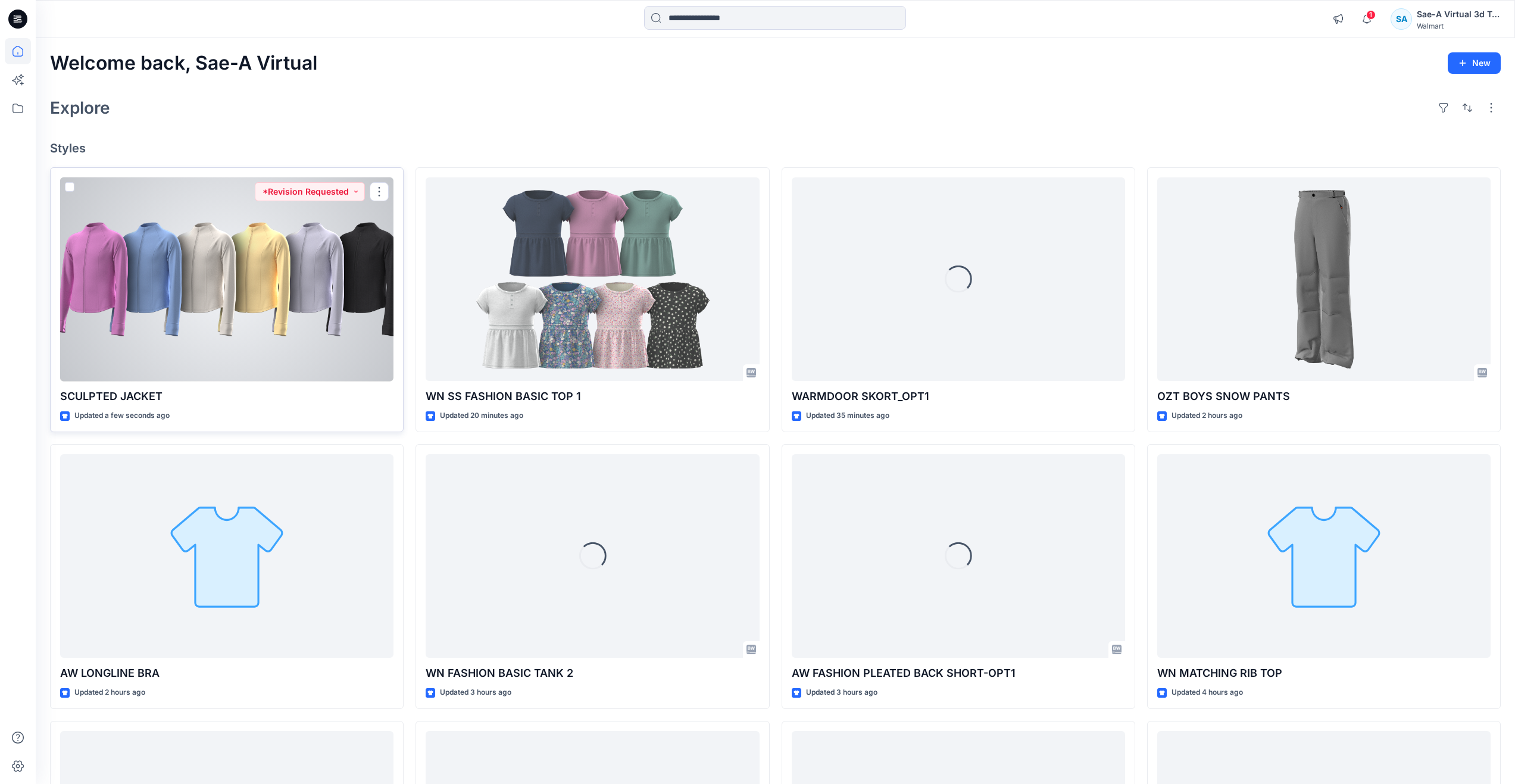
click at [284, 309] on div at bounding box center [226, 280] width 333 height 205
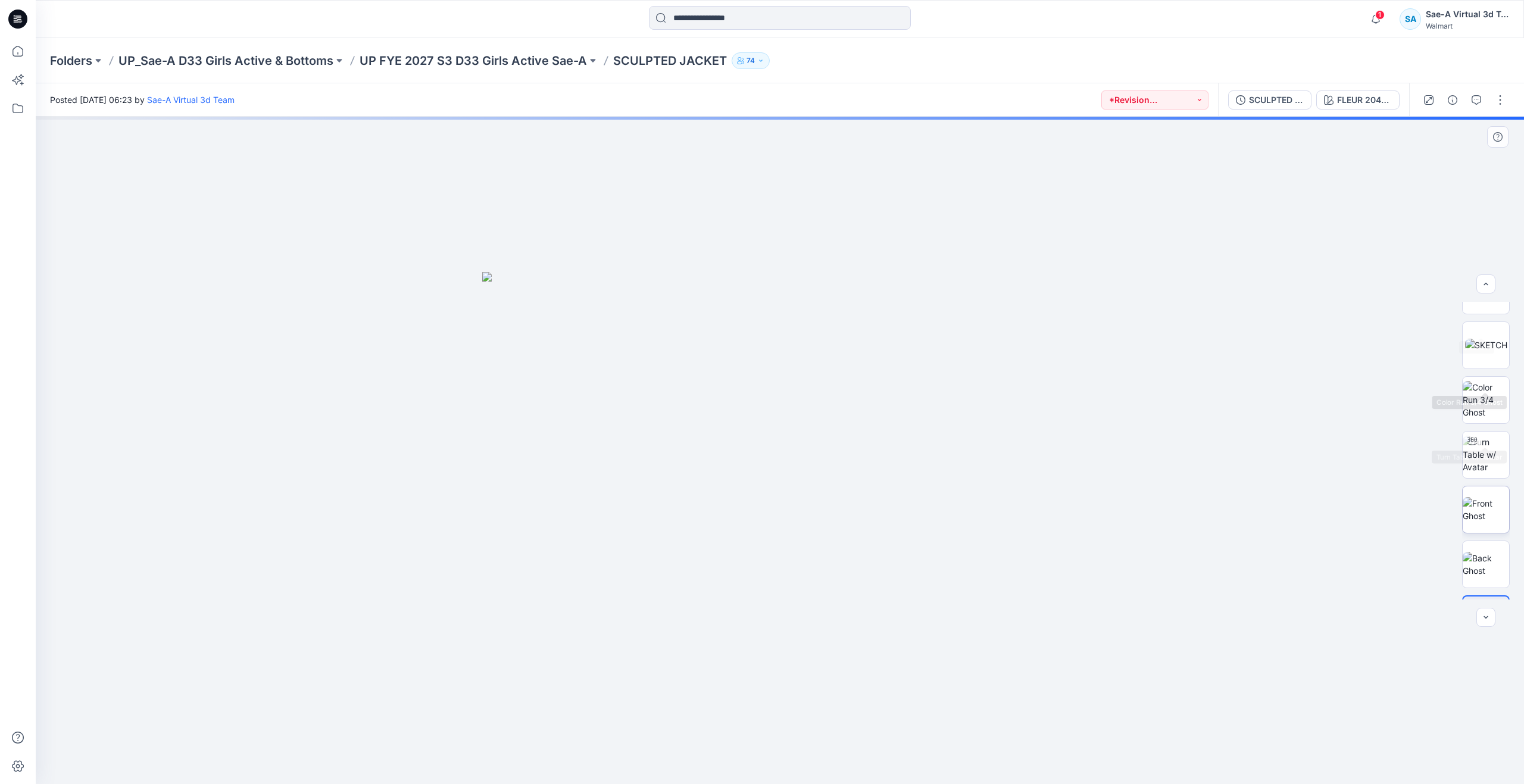
scroll to position [179, 0]
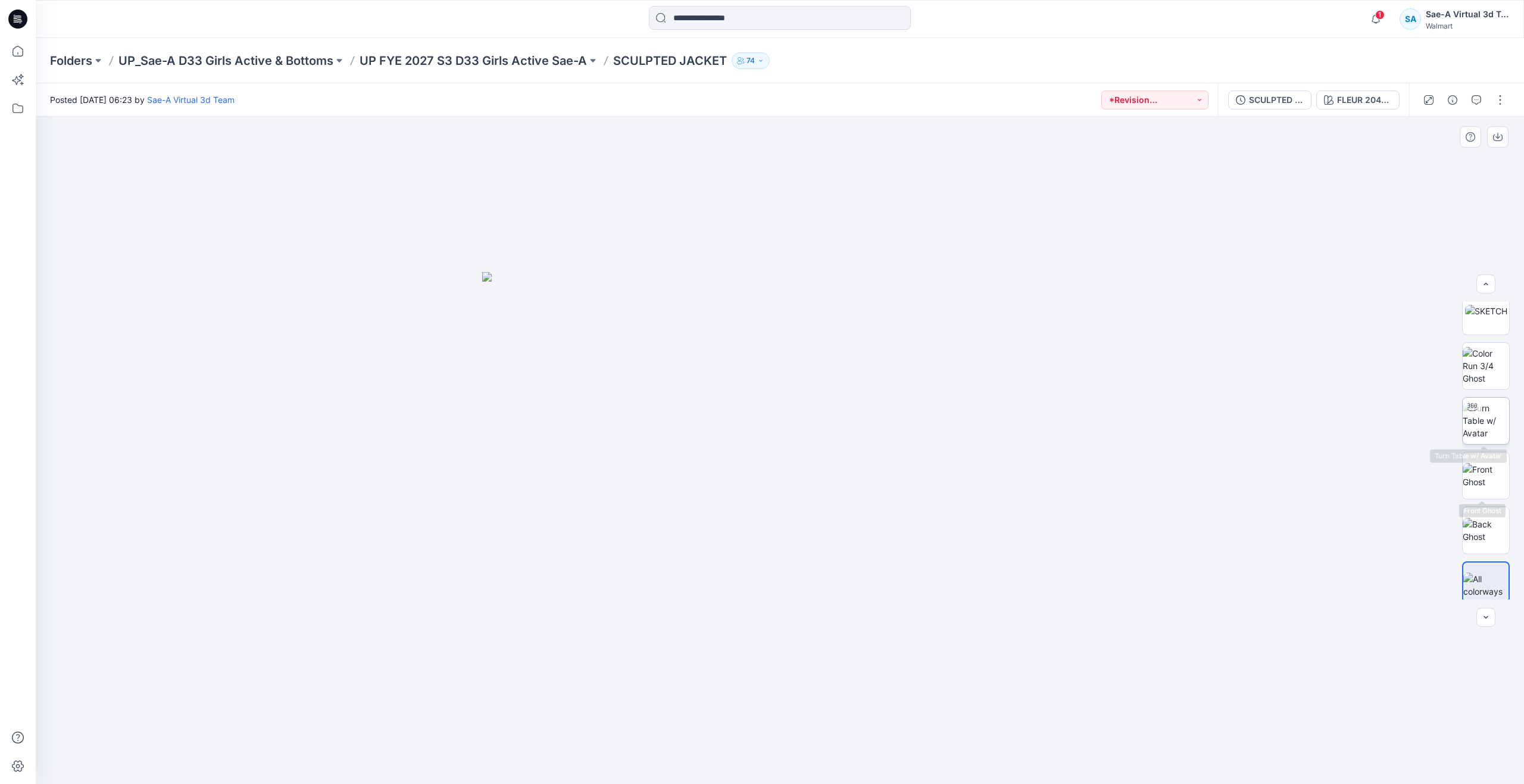
click at [1495, 431] on img at bounding box center [1486, 421] width 47 height 38
click at [1260, 97] on div "SCULPTED JACKET_REV1_ FULL COLORWAYS" at bounding box center [1276, 100] width 55 height 13
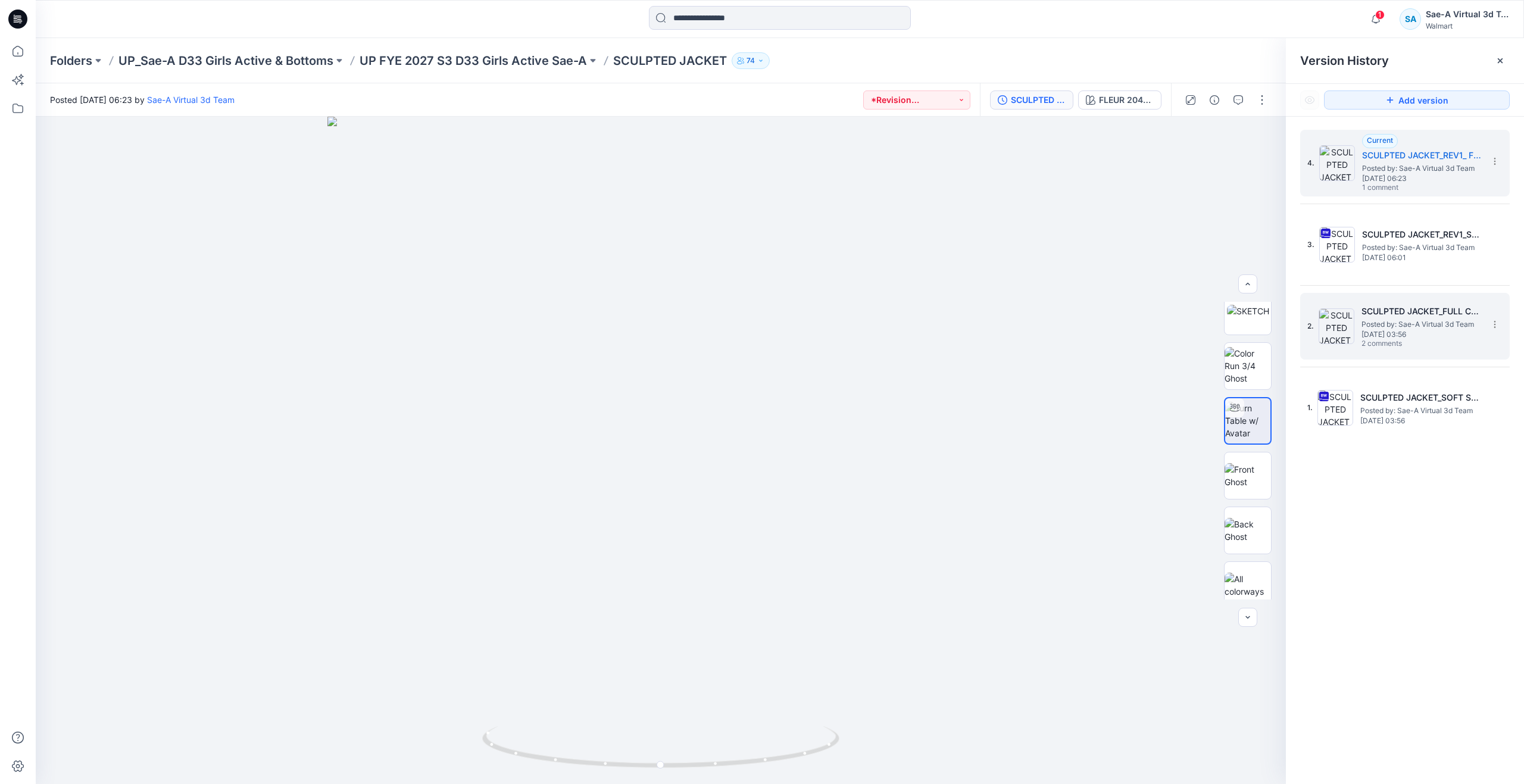
click at [1396, 328] on span "Posted by: Sae-A Virtual 3d Team" at bounding box center [1421, 324] width 119 height 12
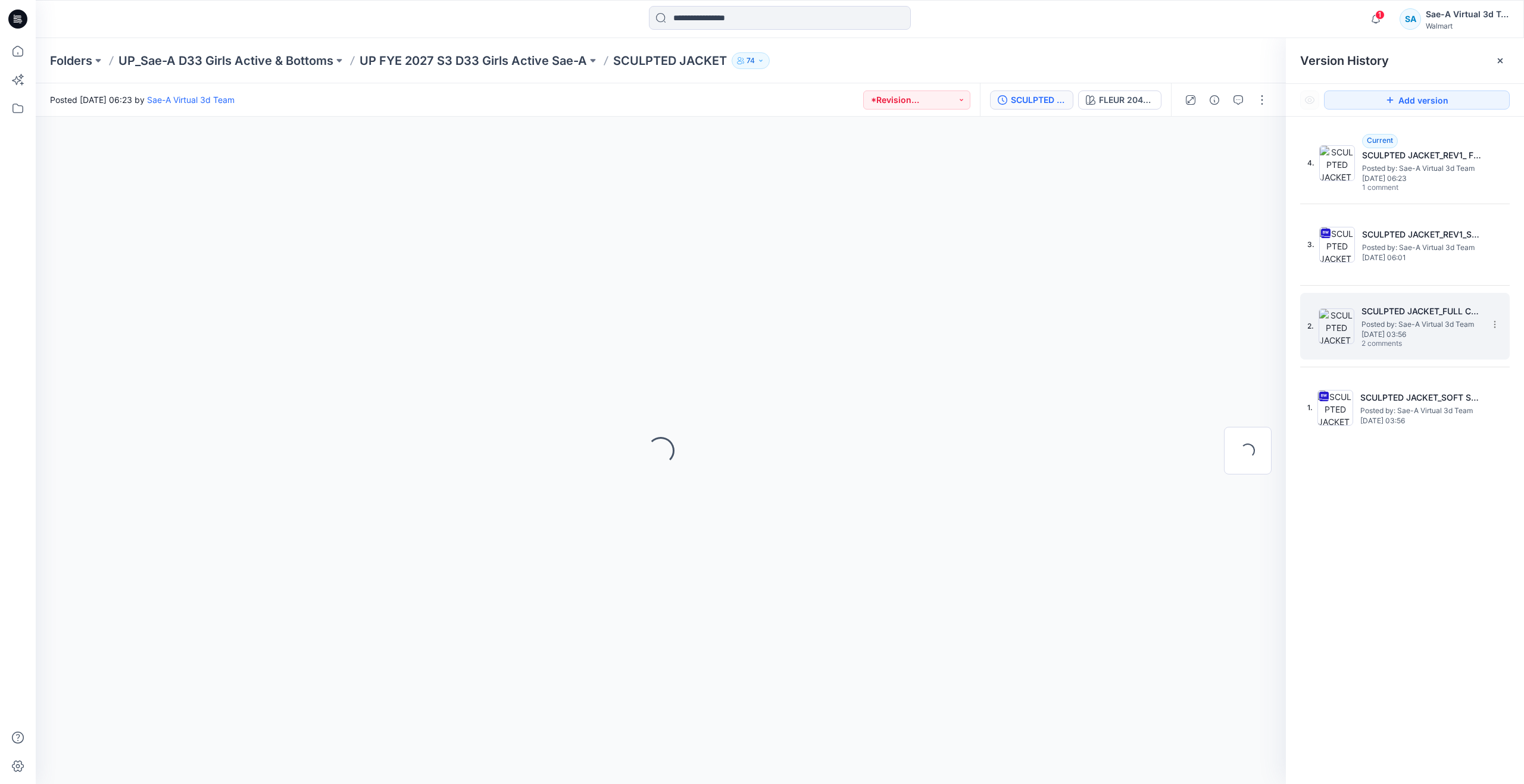
scroll to position [0, 0]
click at [1241, 103] on icon "button" at bounding box center [1238, 100] width 10 height 10
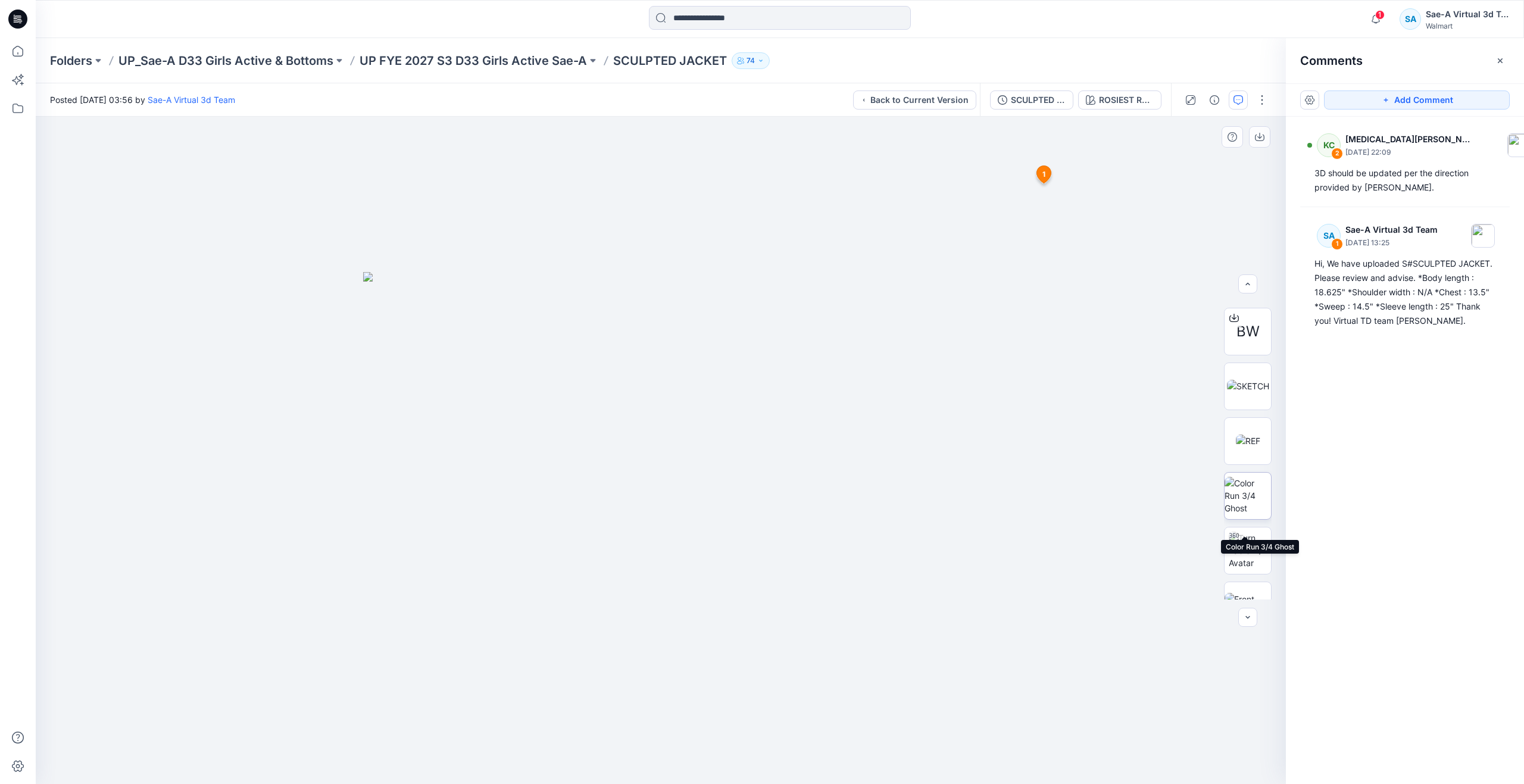
scroll to position [59, 0]
click at [1253, 525] on img at bounding box center [1249, 539] width 42 height 38
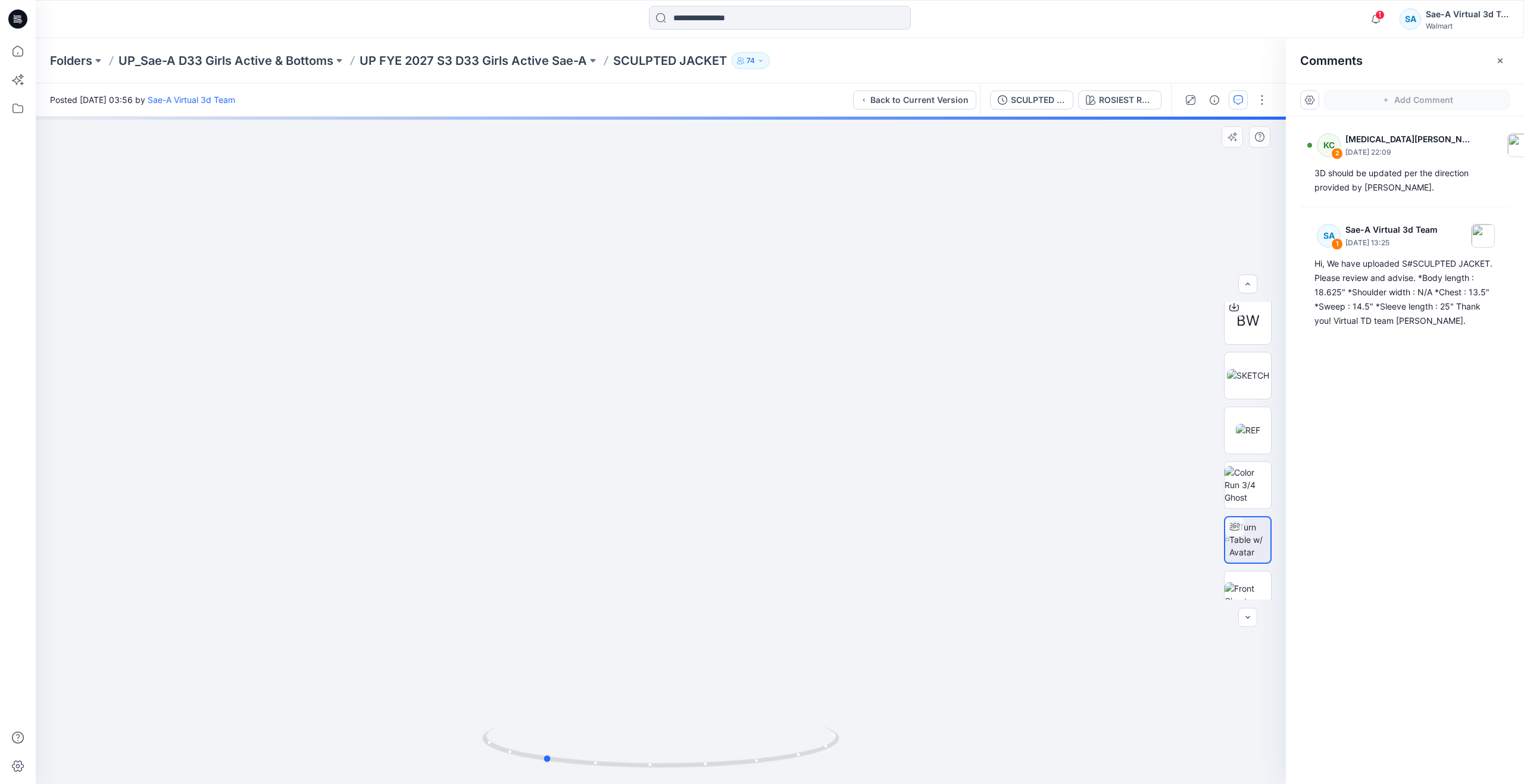
drag, startPoint x: 664, startPoint y: 764, endPoint x: 547, endPoint y: 699, distance: 133.8
click at [547, 699] on div at bounding box center [661, 450] width 1250 height 667
click at [1039, 101] on div "SCULPTED JACKET_FULL COLORWAYS" at bounding box center [1038, 100] width 55 height 13
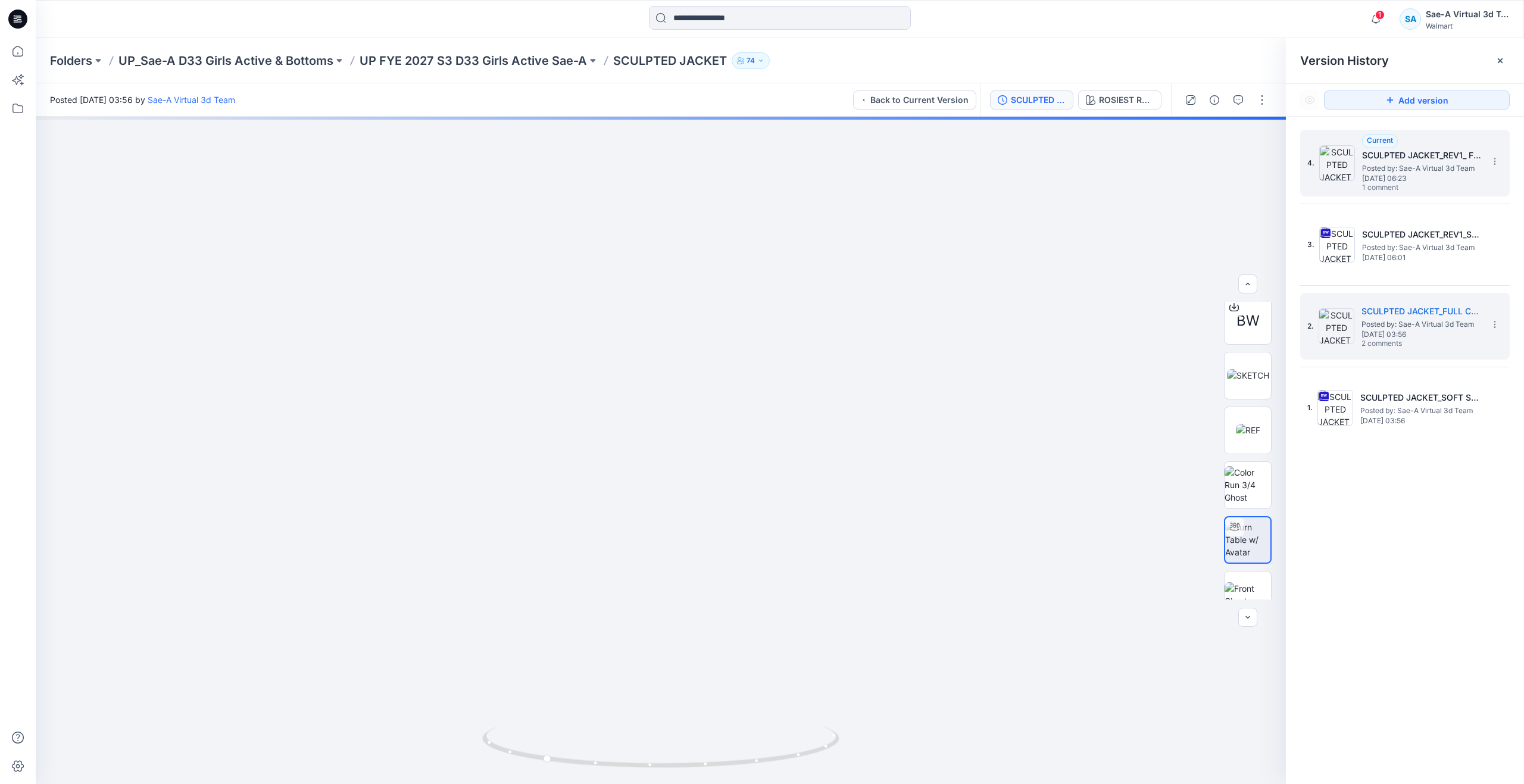
click at [1390, 161] on h5 "SCULPTED JACKET_REV1_ FULL COLORWAYS" at bounding box center [1422, 155] width 119 height 14
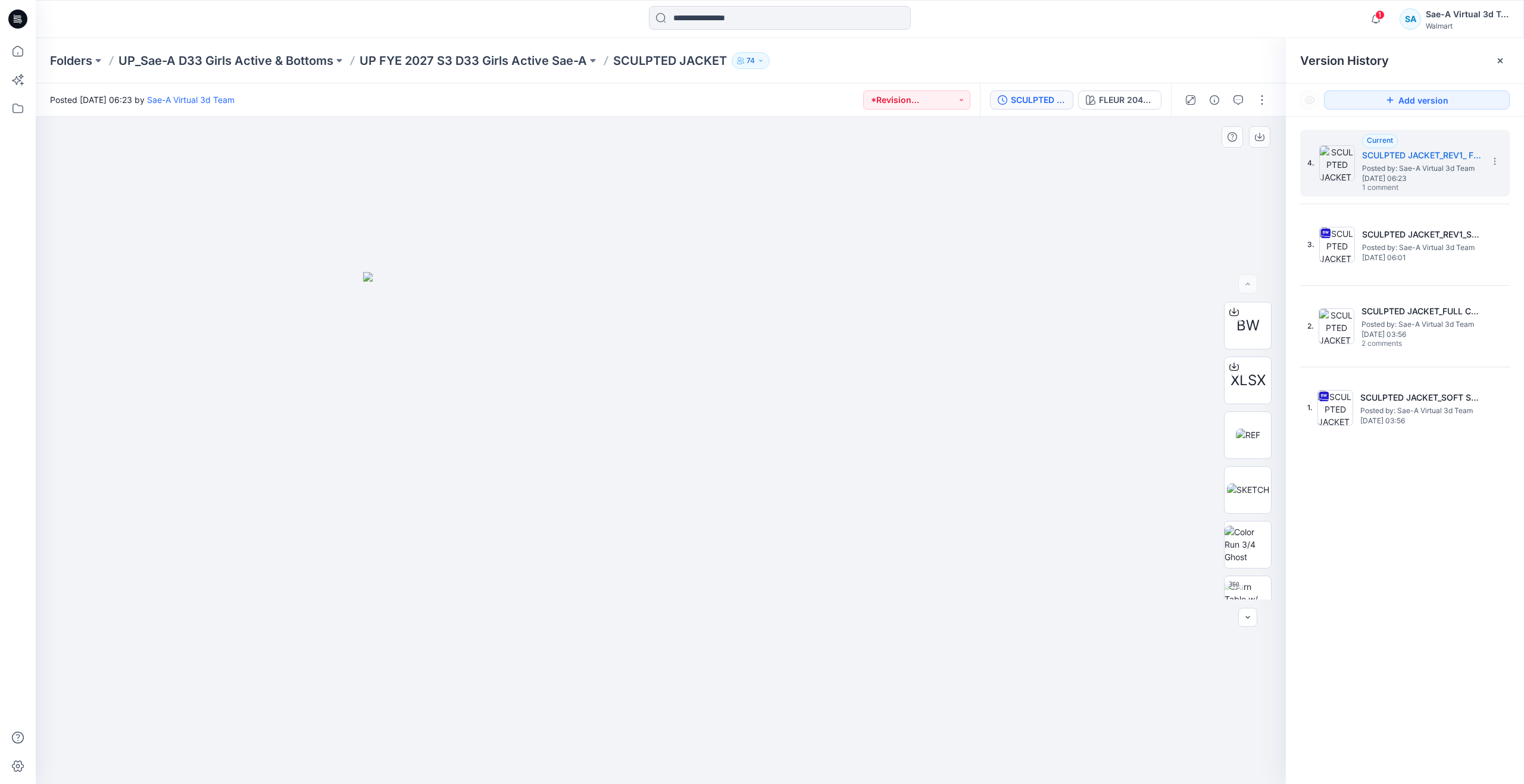
click at [123, 202] on div at bounding box center [661, 450] width 1250 height 667
click at [12, 51] on icon at bounding box center [17, 50] width 26 height 26
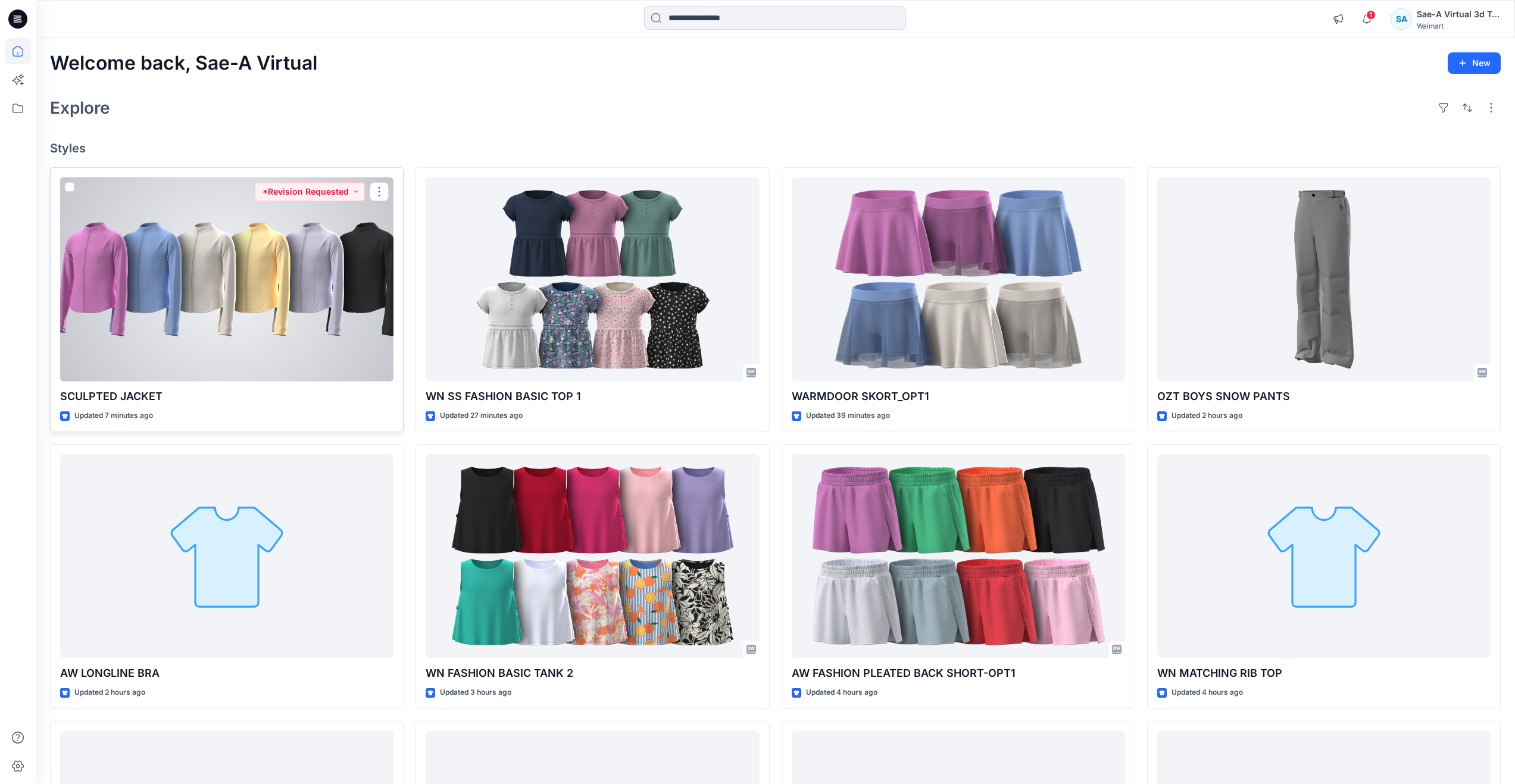
click at [165, 329] on div at bounding box center [226, 280] width 333 height 205
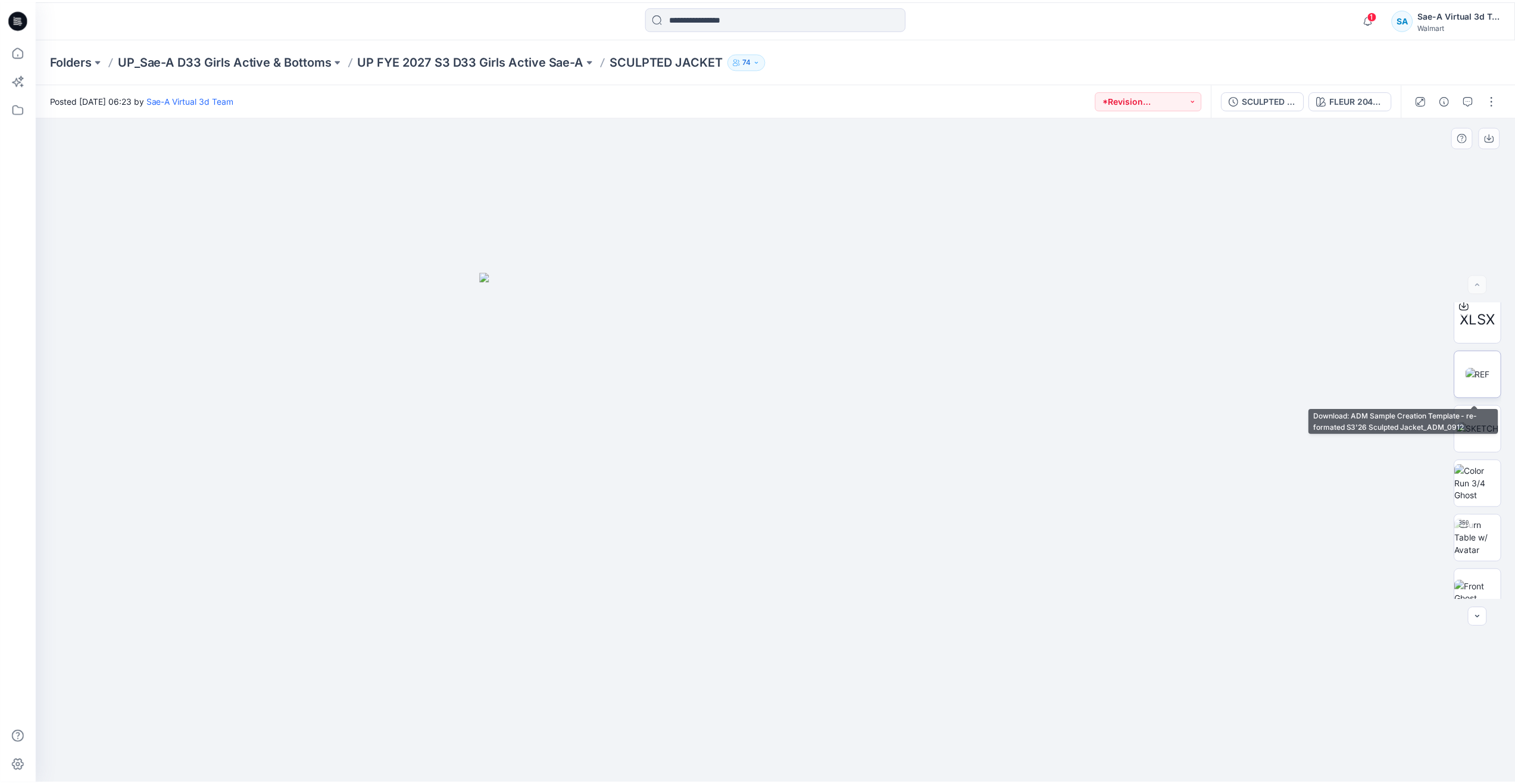
scroll to position [119, 0]
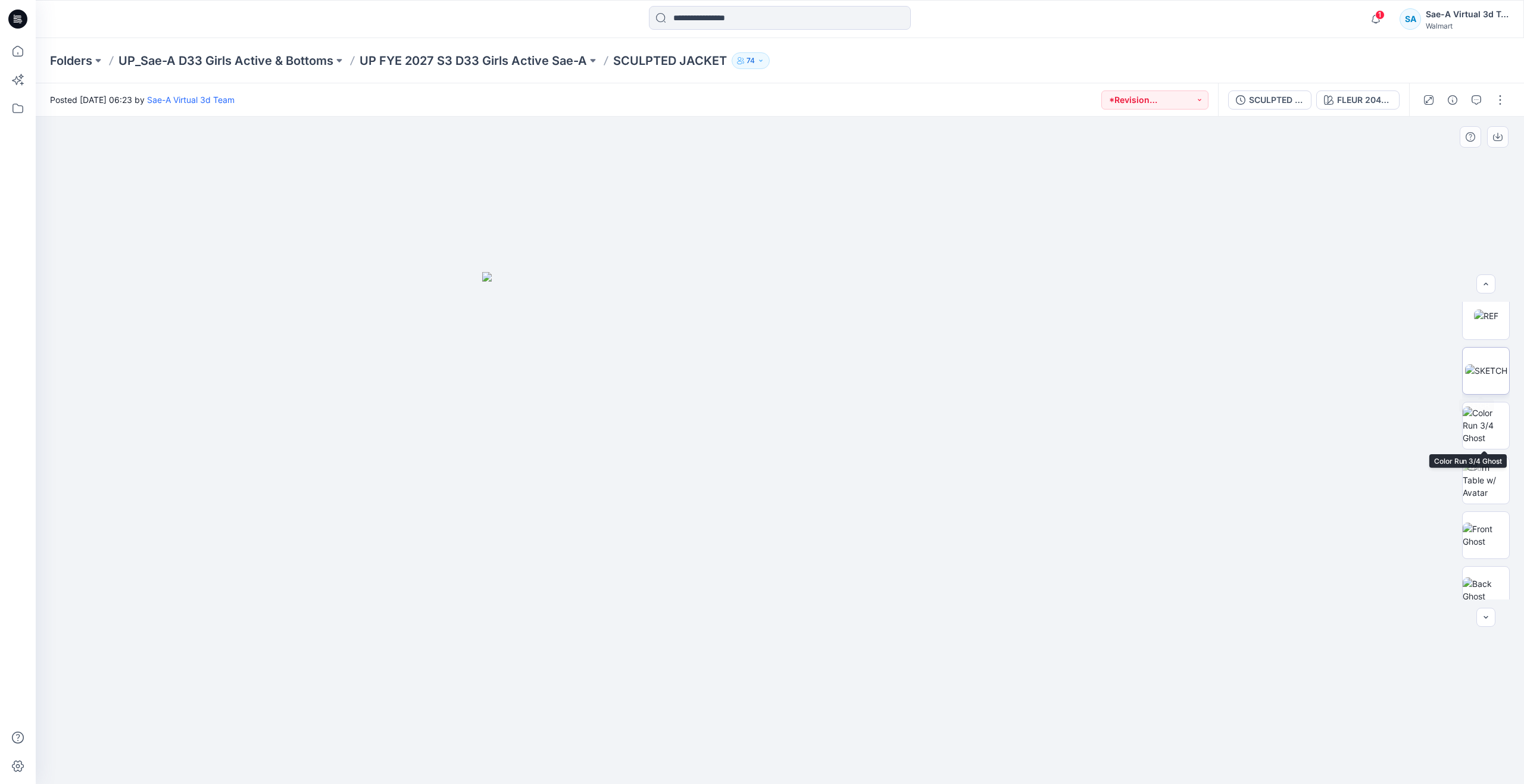
click at [1469, 364] on img at bounding box center [1485, 370] width 42 height 13
click at [1479, 487] on img at bounding box center [1486, 480] width 47 height 38
drag, startPoint x: 775, startPoint y: 768, endPoint x: 365, endPoint y: 562, distance: 458.8
click at [365, 562] on div at bounding box center [780, 450] width 1488 height 667
click at [13, 47] on icon at bounding box center [17, 50] width 26 height 26
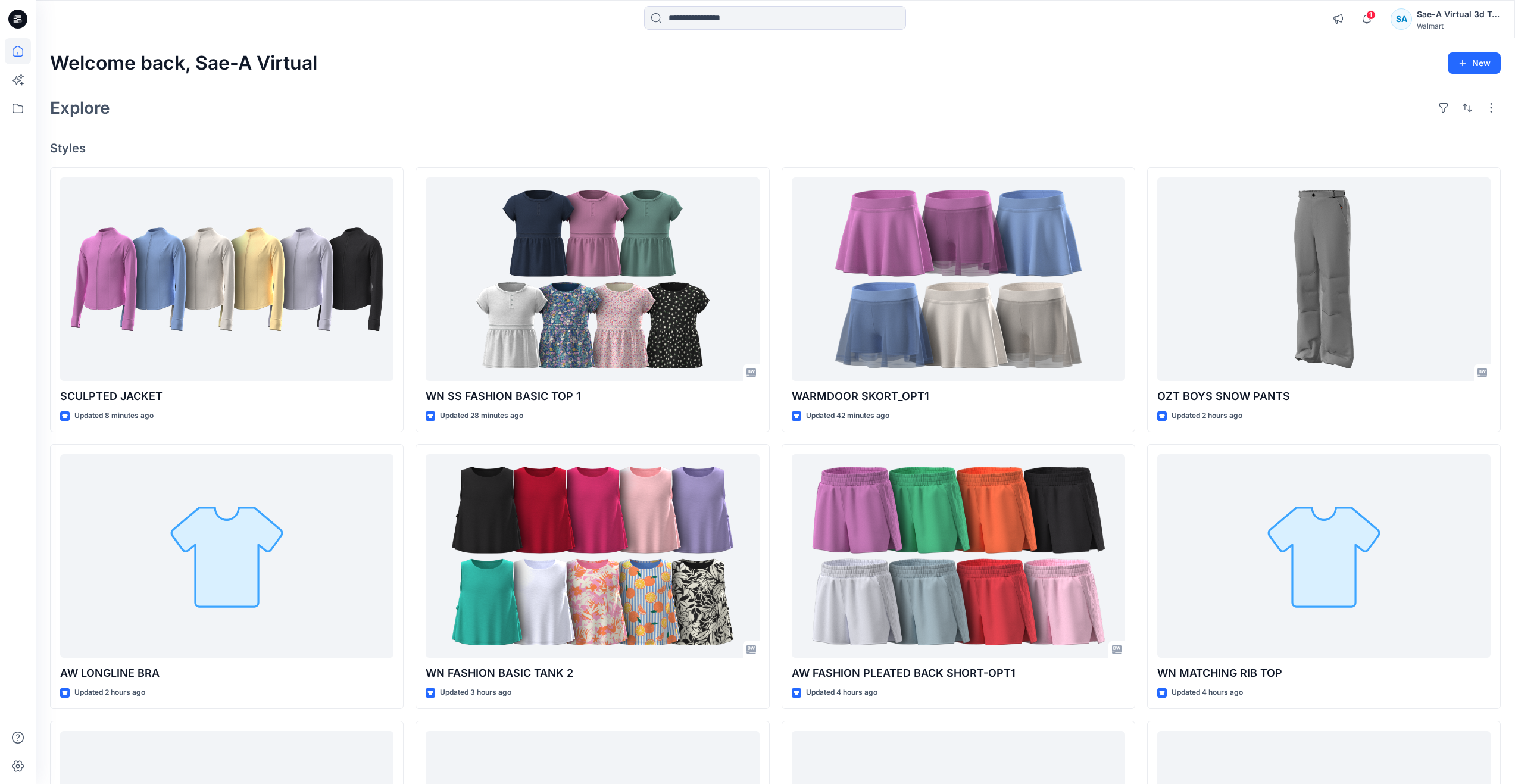
click at [502, 98] on div "Explore" at bounding box center [775, 108] width 1451 height 29
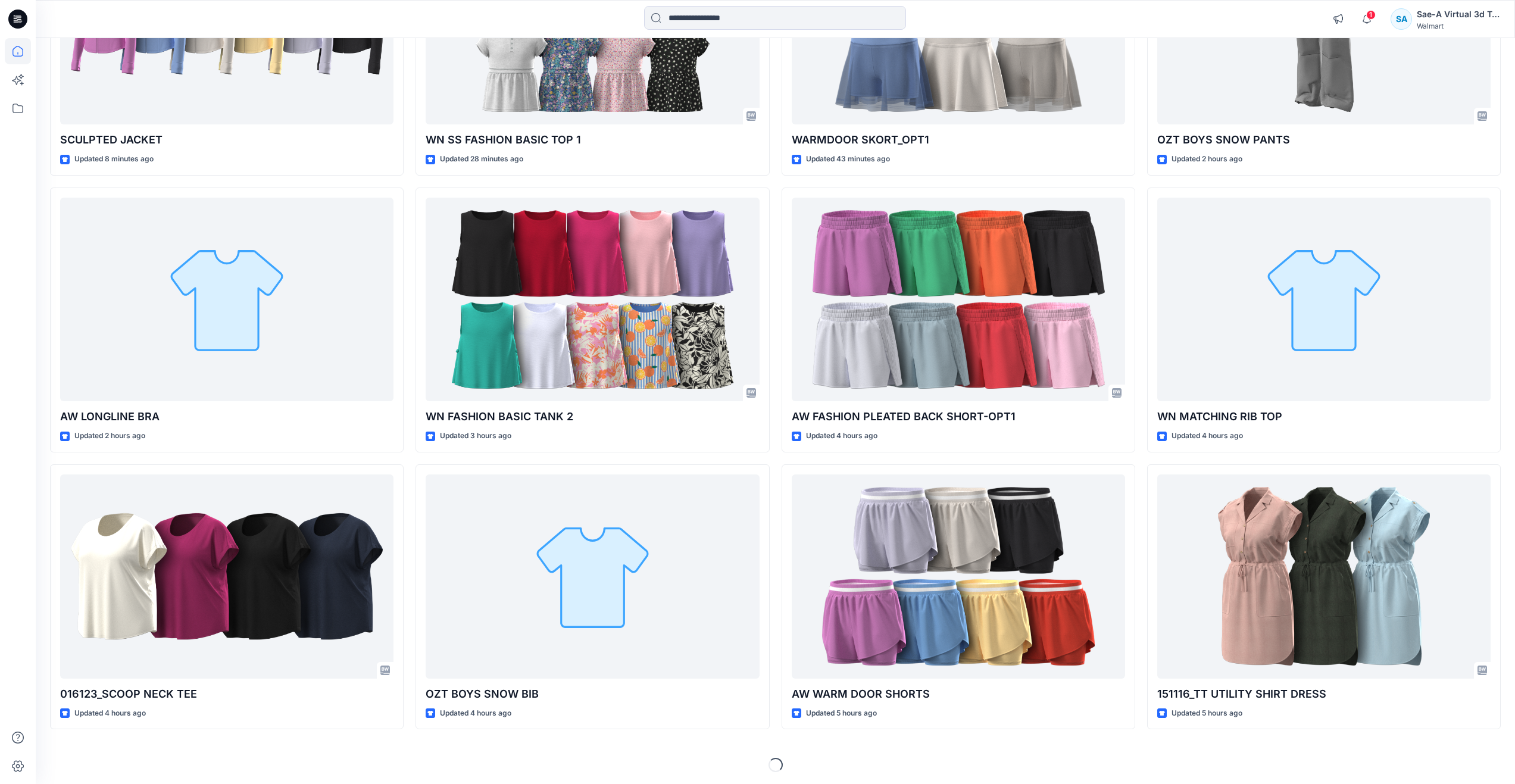
scroll to position [259, 0]
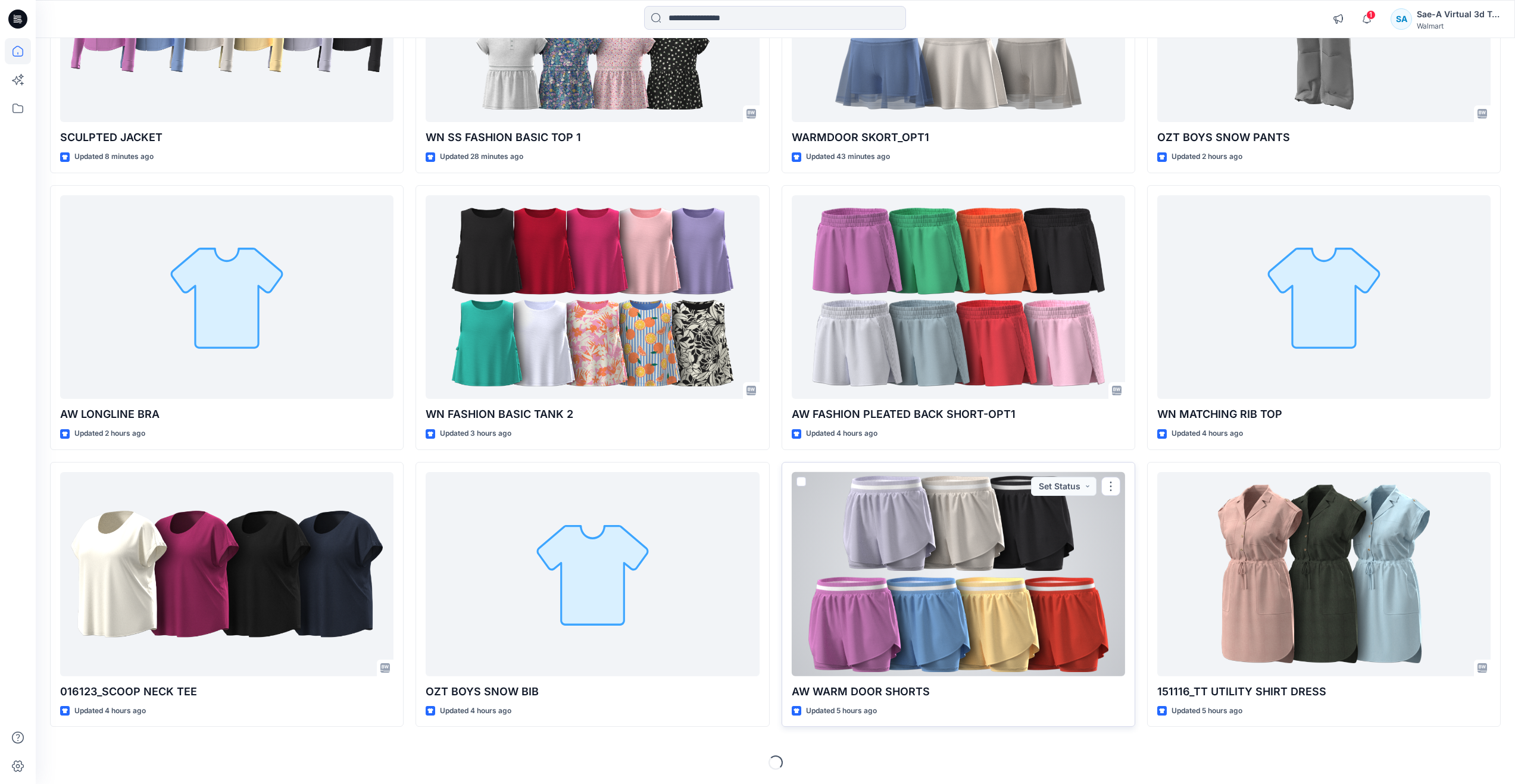
click at [1031, 589] on div at bounding box center [958, 574] width 333 height 205
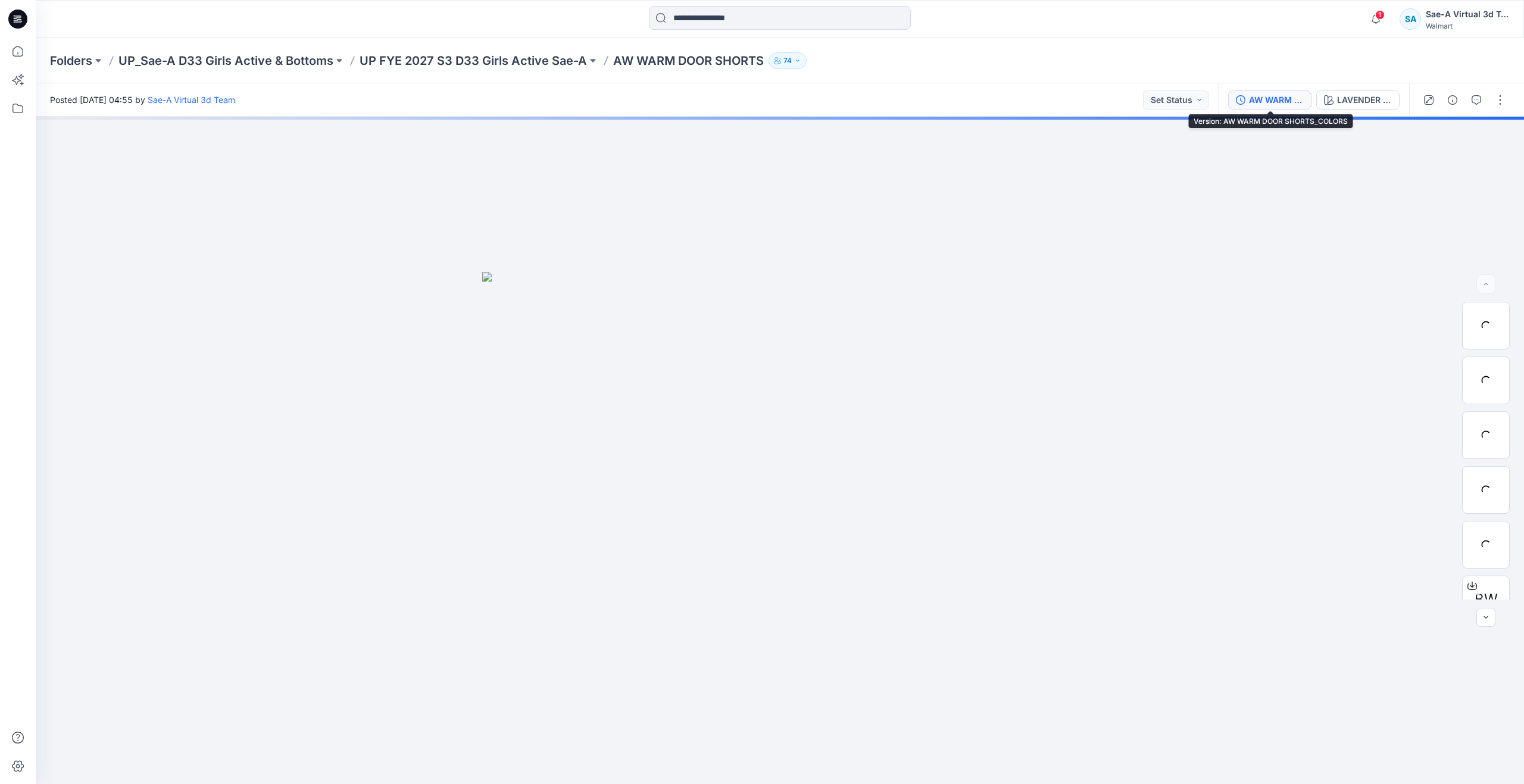
click at [1277, 100] on div "AW WARM DOOR SHORTS_COLORS" at bounding box center [1276, 100] width 55 height 13
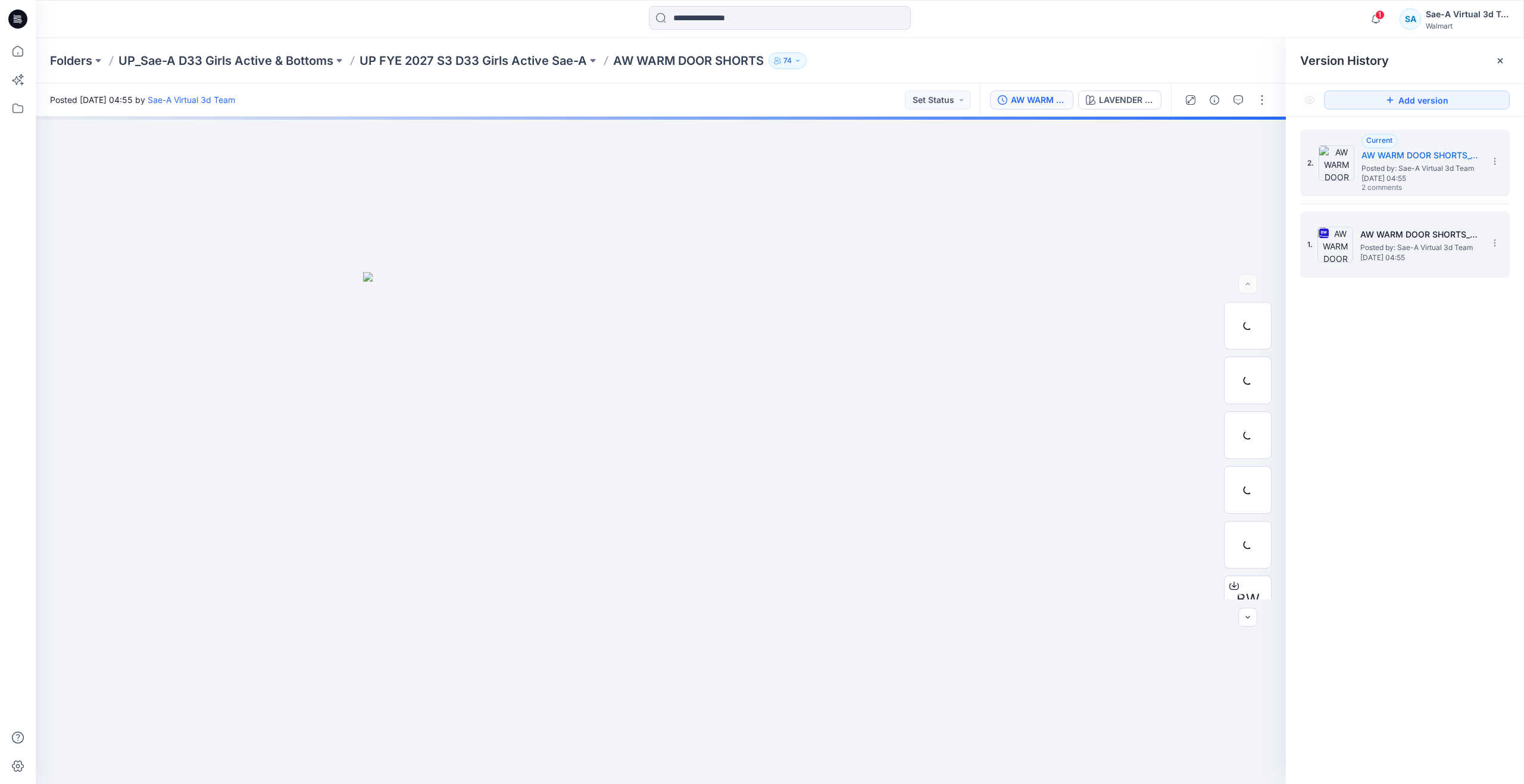
click at [1401, 260] on span "Monday, September 15, 2025 04:55" at bounding box center [1420, 257] width 119 height 8
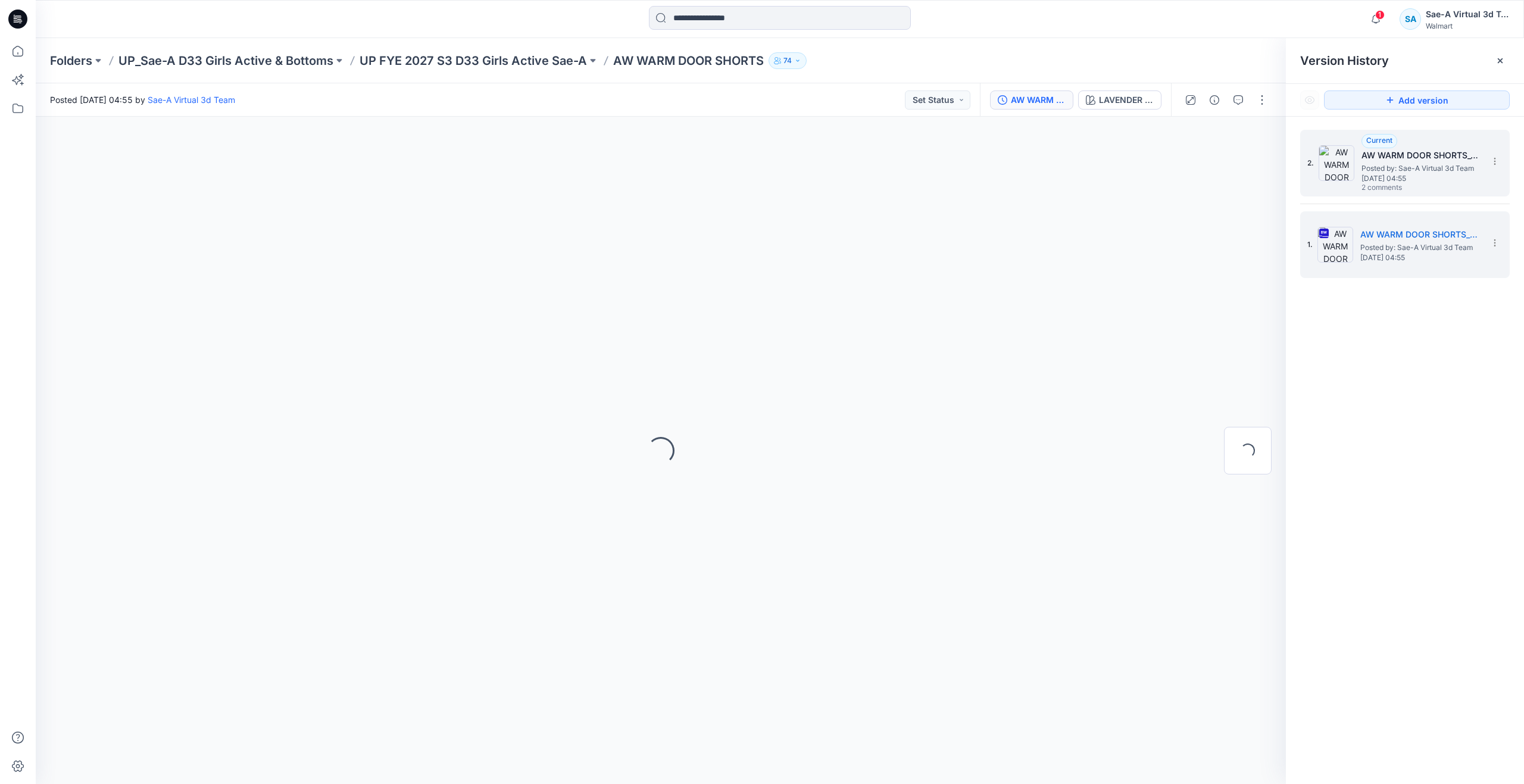
click at [1353, 168] on img at bounding box center [1336, 163] width 36 height 36
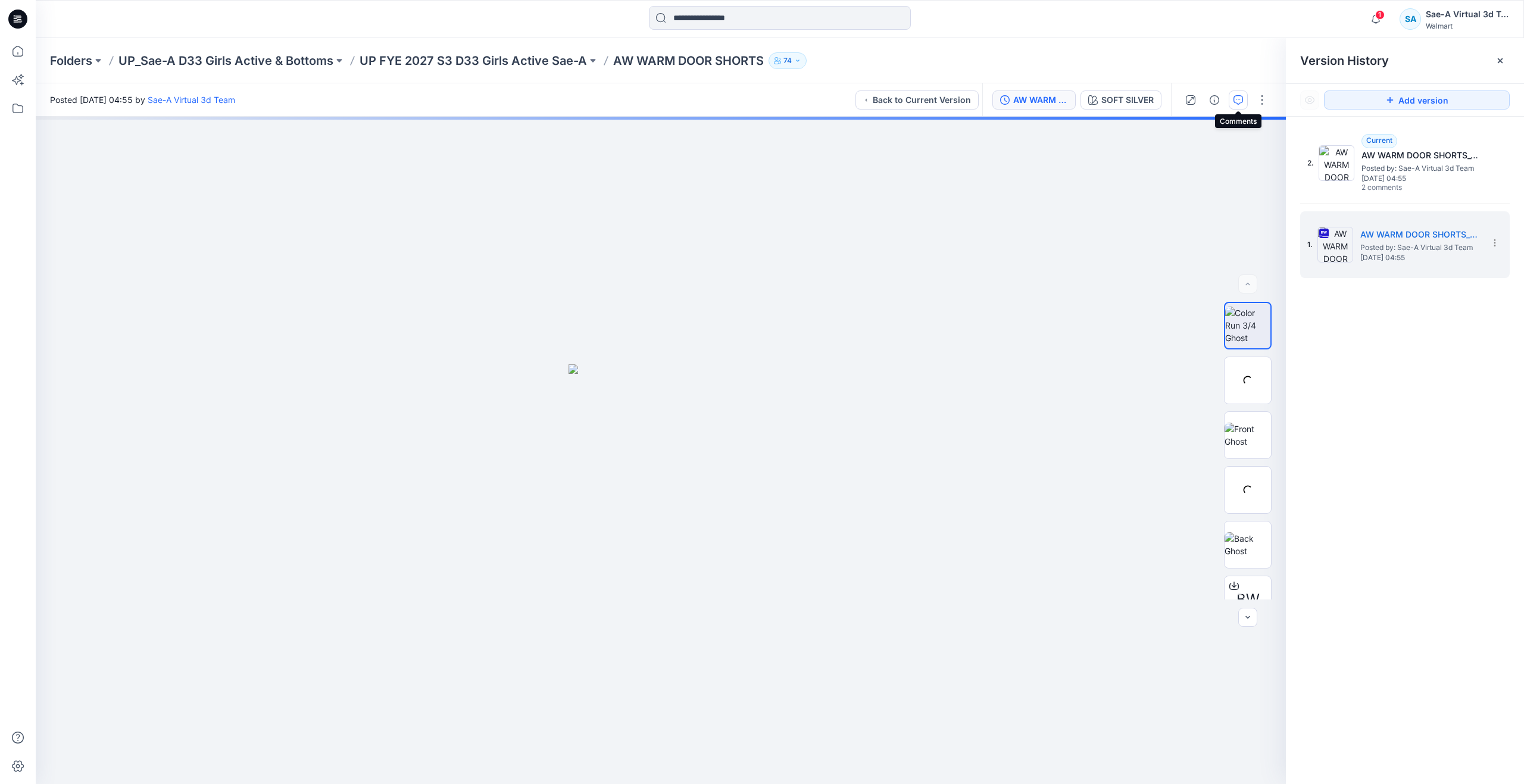
click at [1242, 95] on icon "button" at bounding box center [1238, 100] width 10 height 10
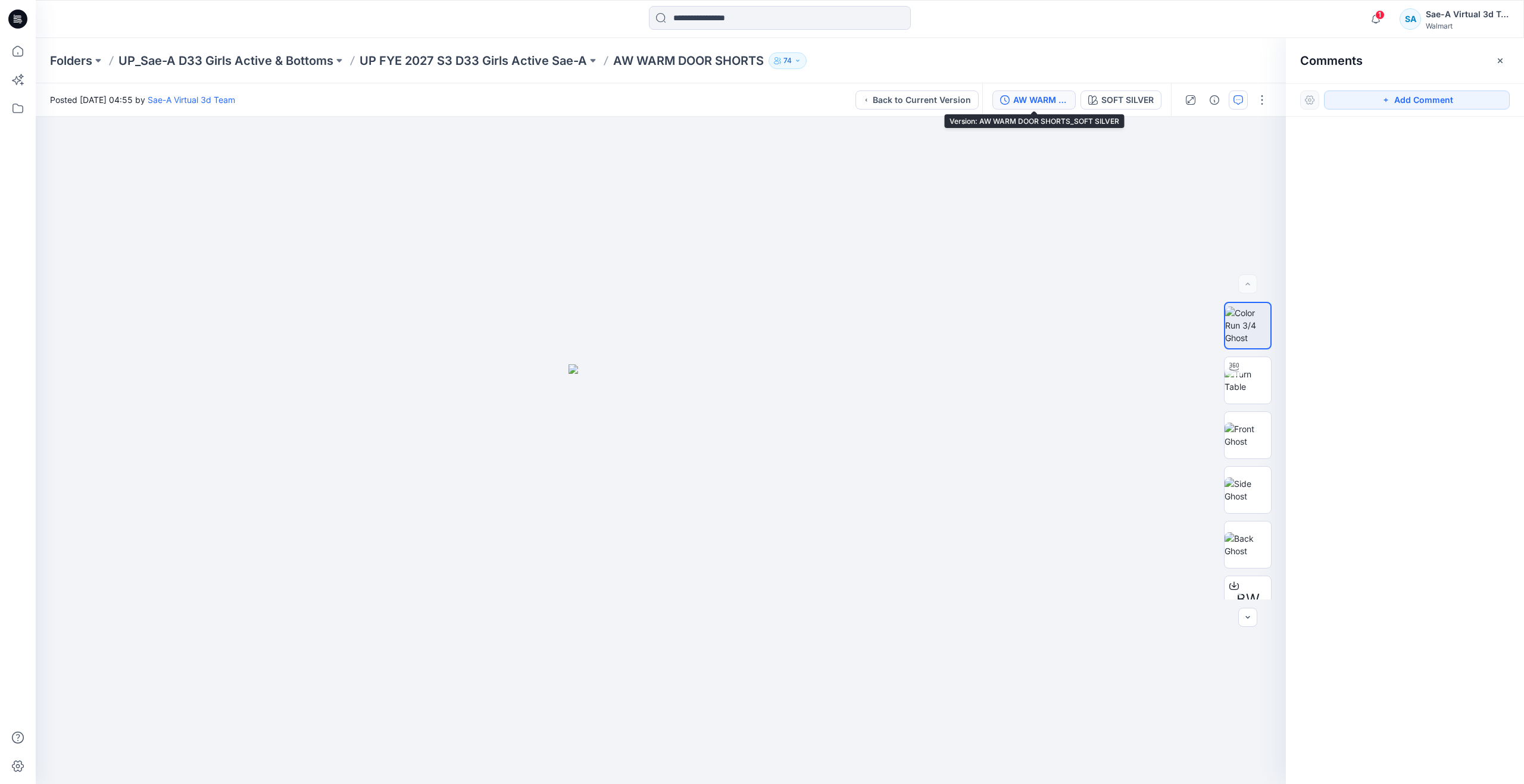
click at [1044, 98] on div "AW WARM DOOR SHORTS_SOFT SILVER" at bounding box center [1040, 100] width 55 height 13
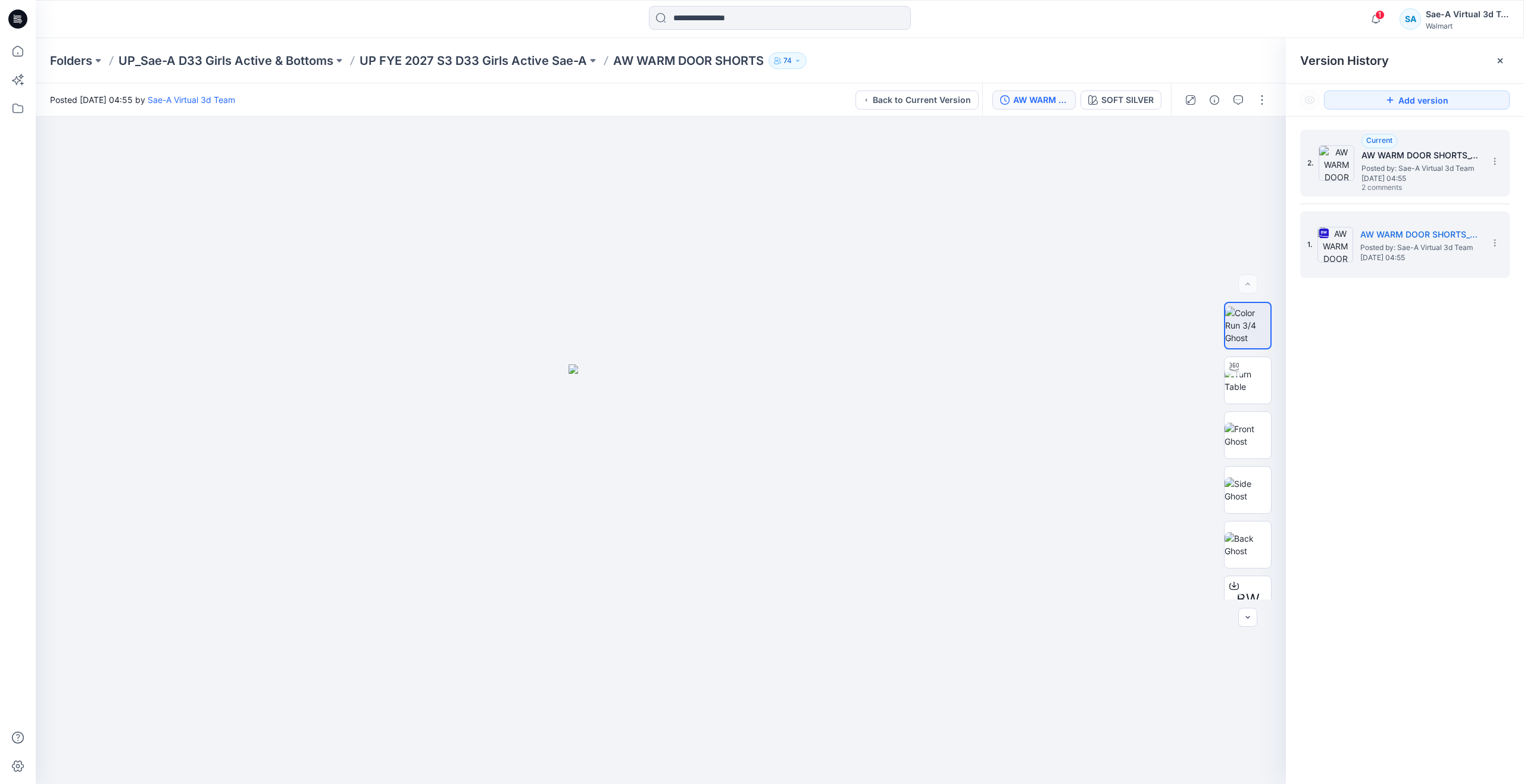
click at [1350, 163] on img at bounding box center [1336, 163] width 36 height 36
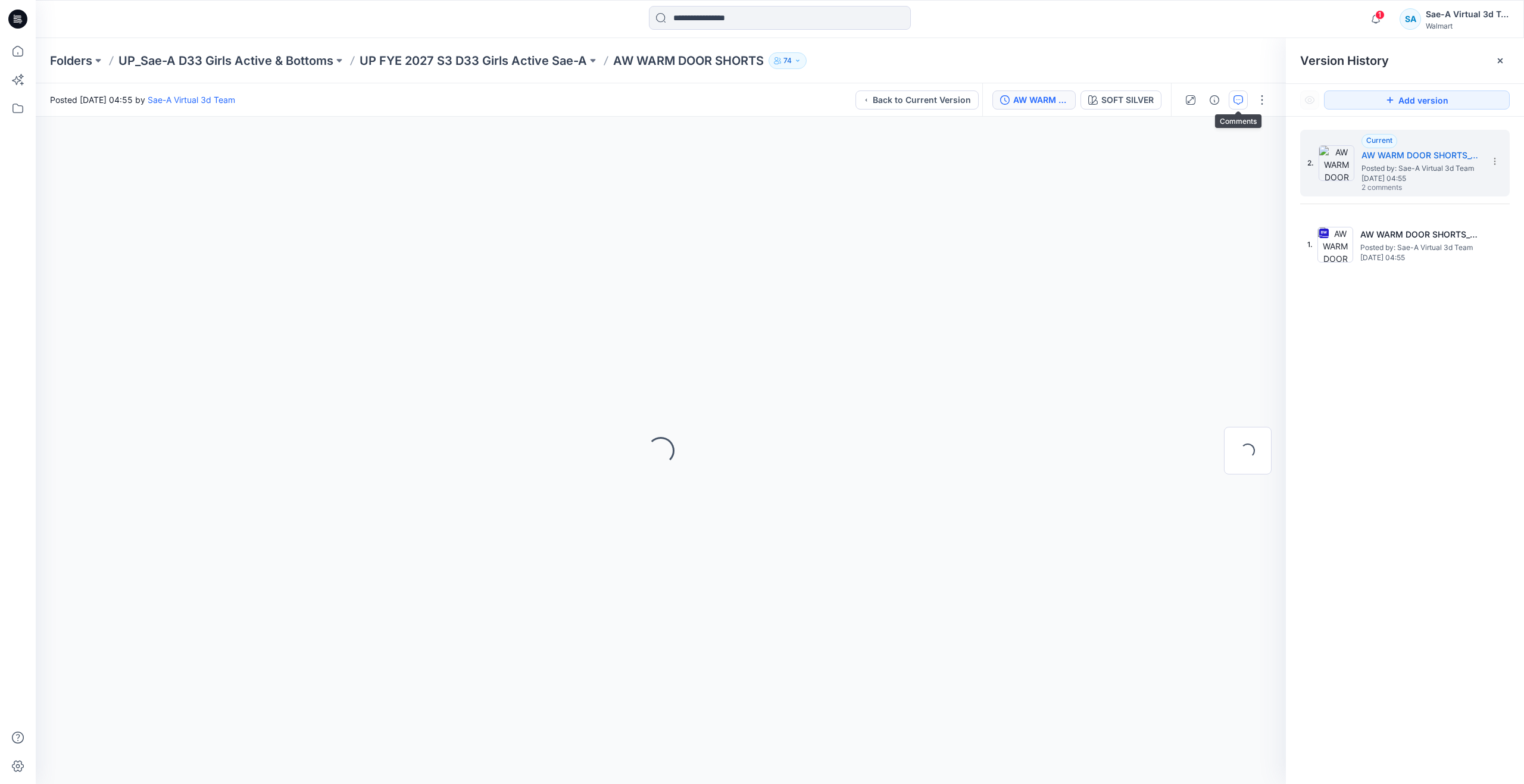
click at [1237, 100] on icon "button" at bounding box center [1239, 99] width 4 height 1
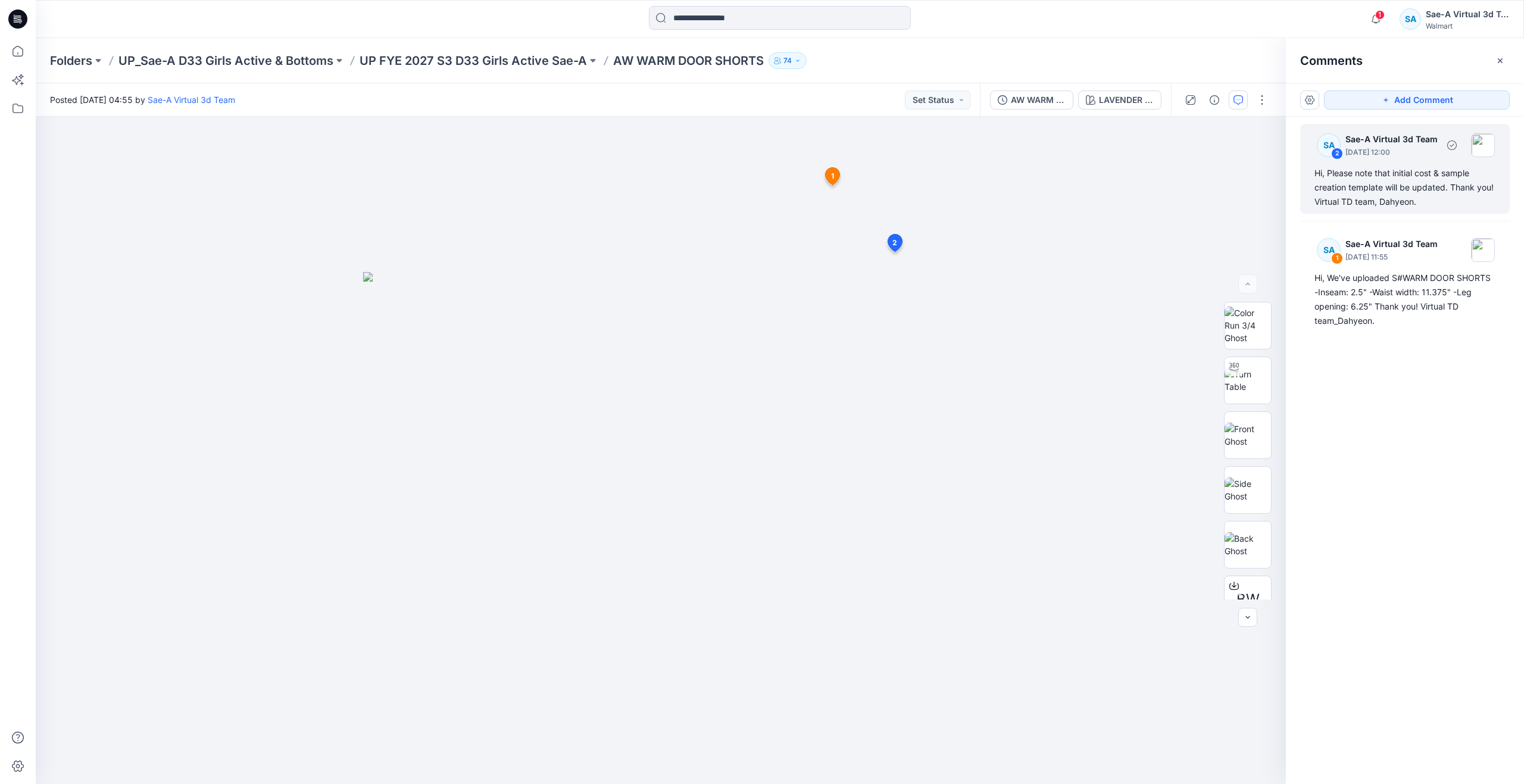
click at [1387, 196] on div "Hi, Please note that initial cost & sample creation template will be updated. T…" at bounding box center [1406, 187] width 181 height 43
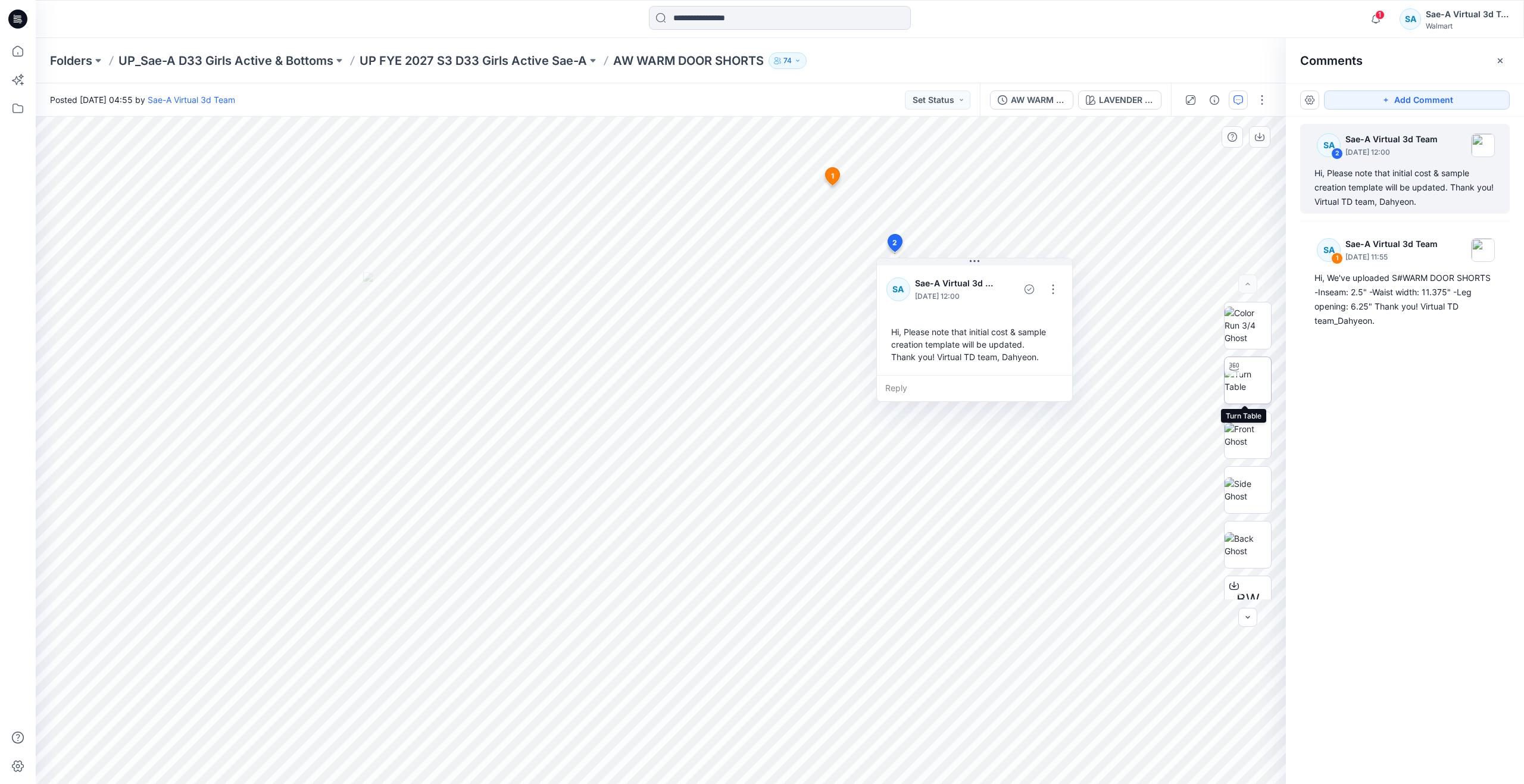
click at [1237, 379] on img at bounding box center [1248, 380] width 47 height 25
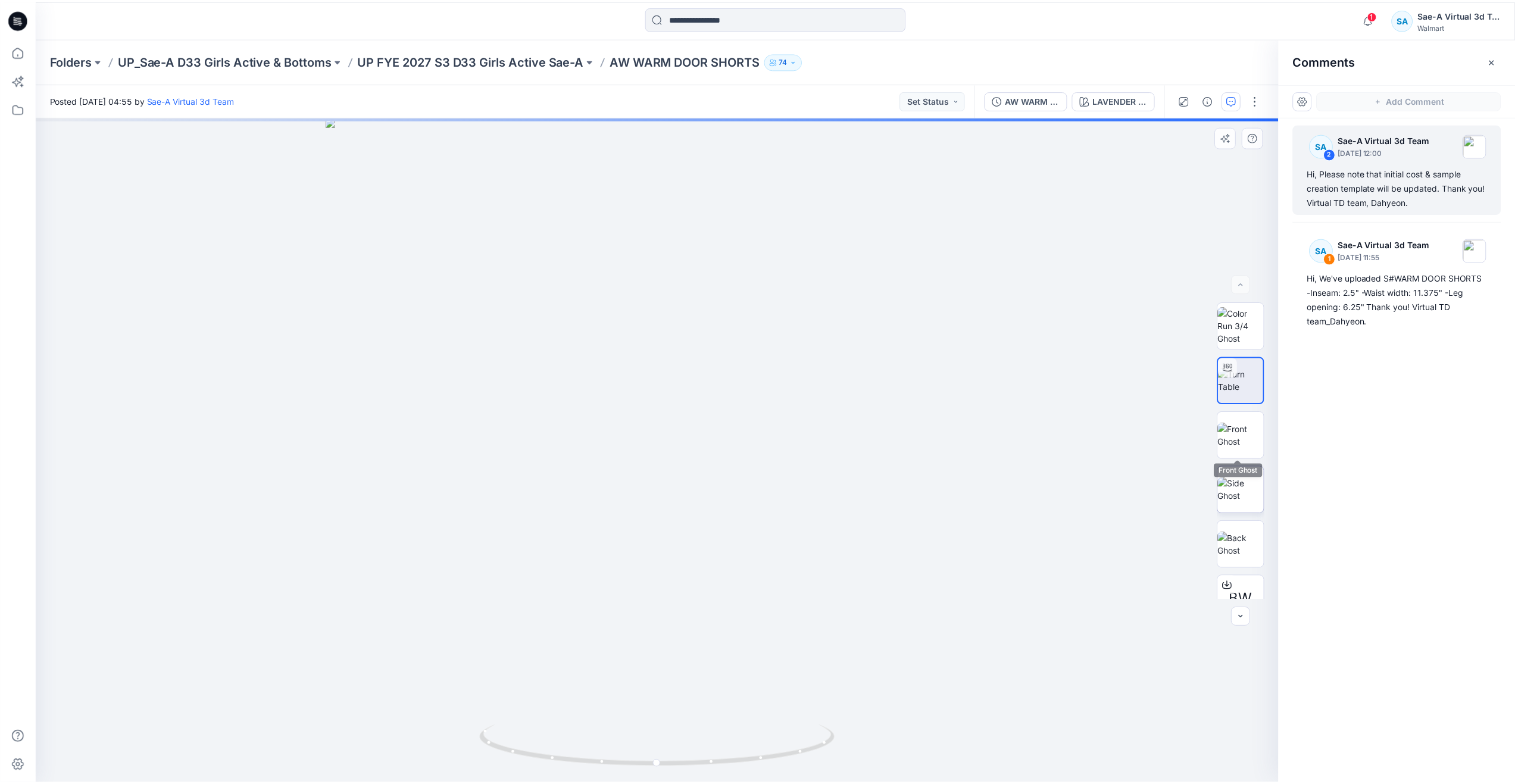
scroll to position [179, 0]
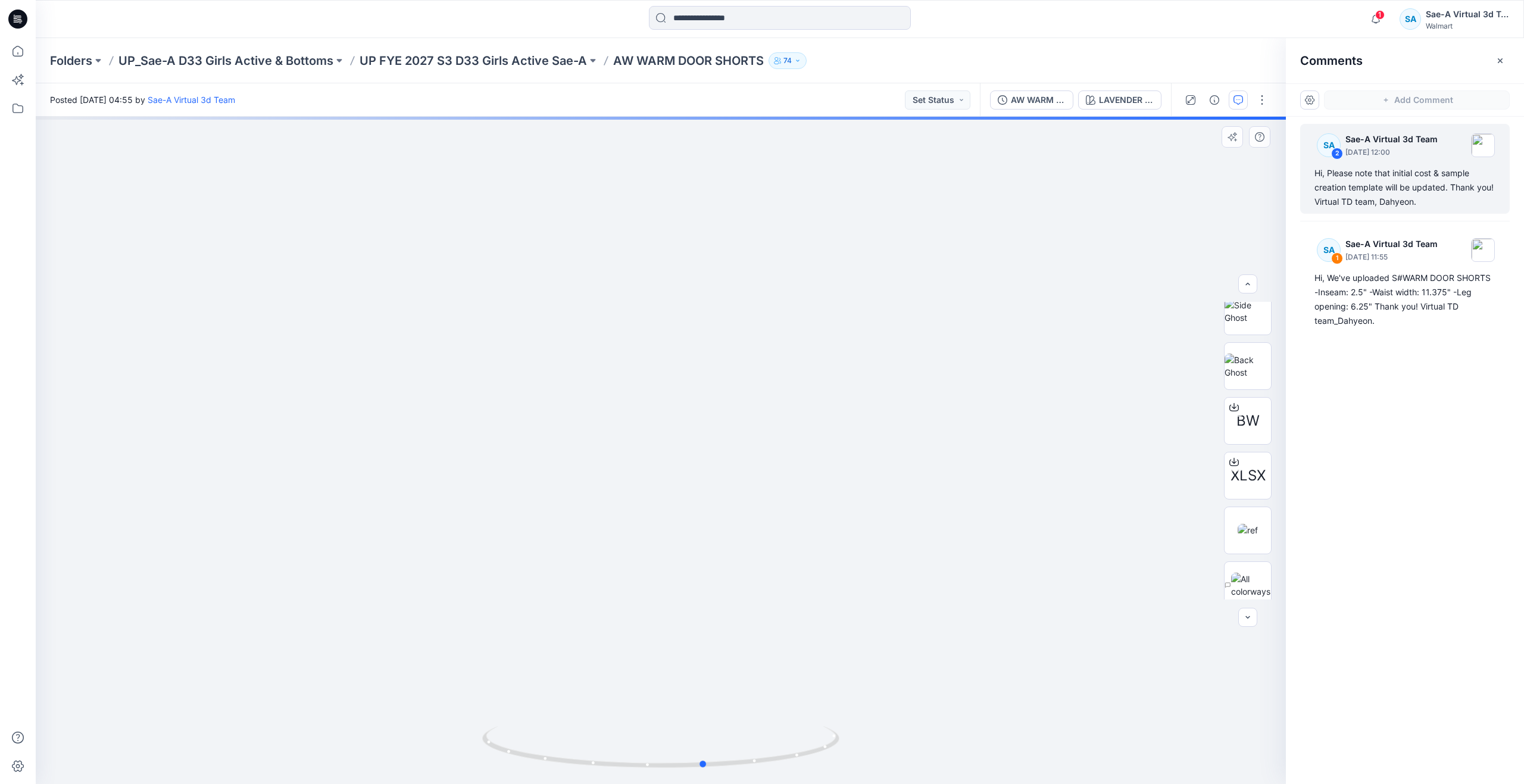
drag, startPoint x: 664, startPoint y: 768, endPoint x: 351, endPoint y: 735, distance: 314.7
click at [351, 735] on div at bounding box center [661, 450] width 1250 height 667
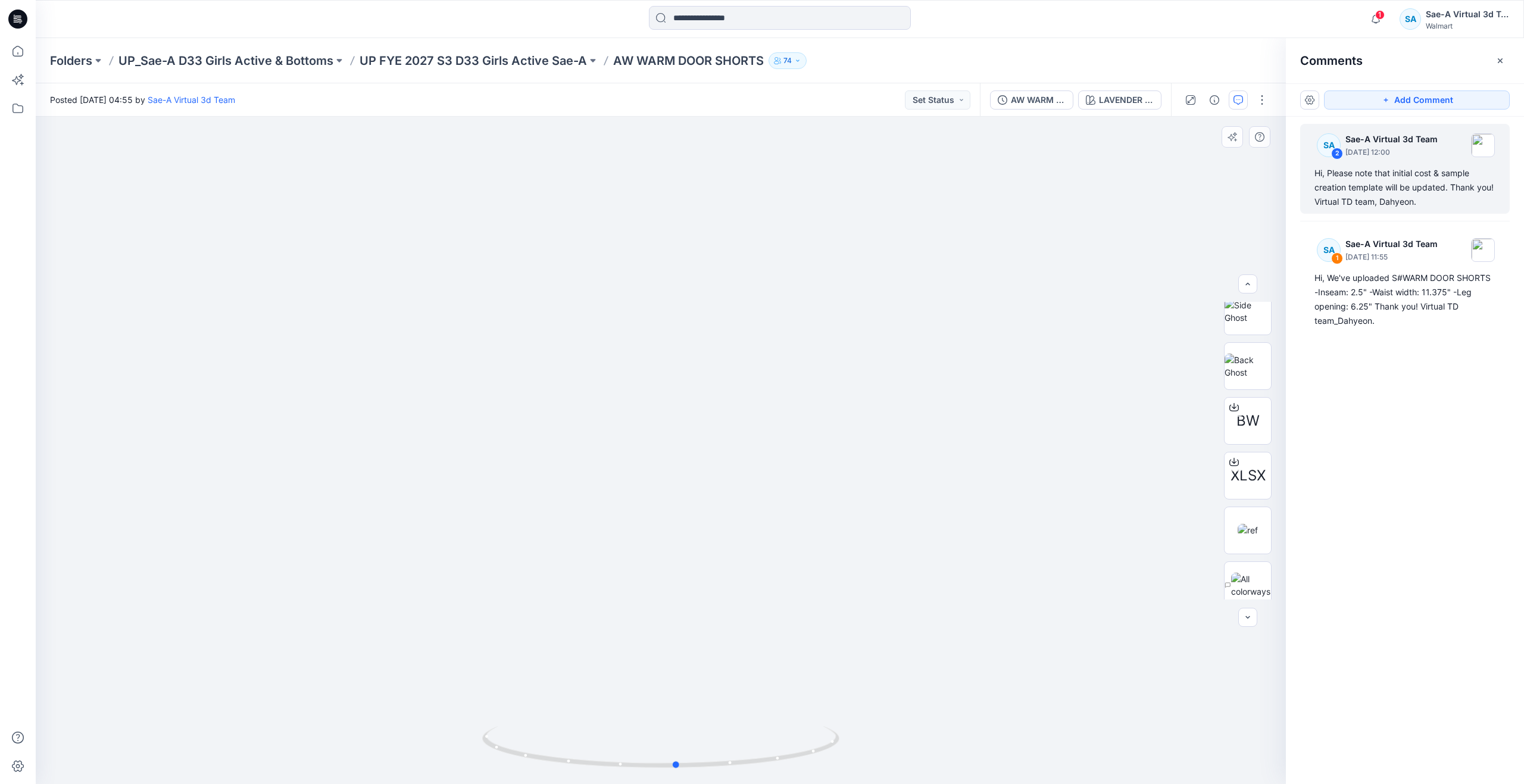
drag, startPoint x: 710, startPoint y: 764, endPoint x: 682, endPoint y: 713, distance: 58.2
click at [682, 713] on div at bounding box center [661, 450] width 1250 height 667
click at [1041, 106] on div "AW WARM DOOR SHORTS_COLORS" at bounding box center [1038, 100] width 55 height 13
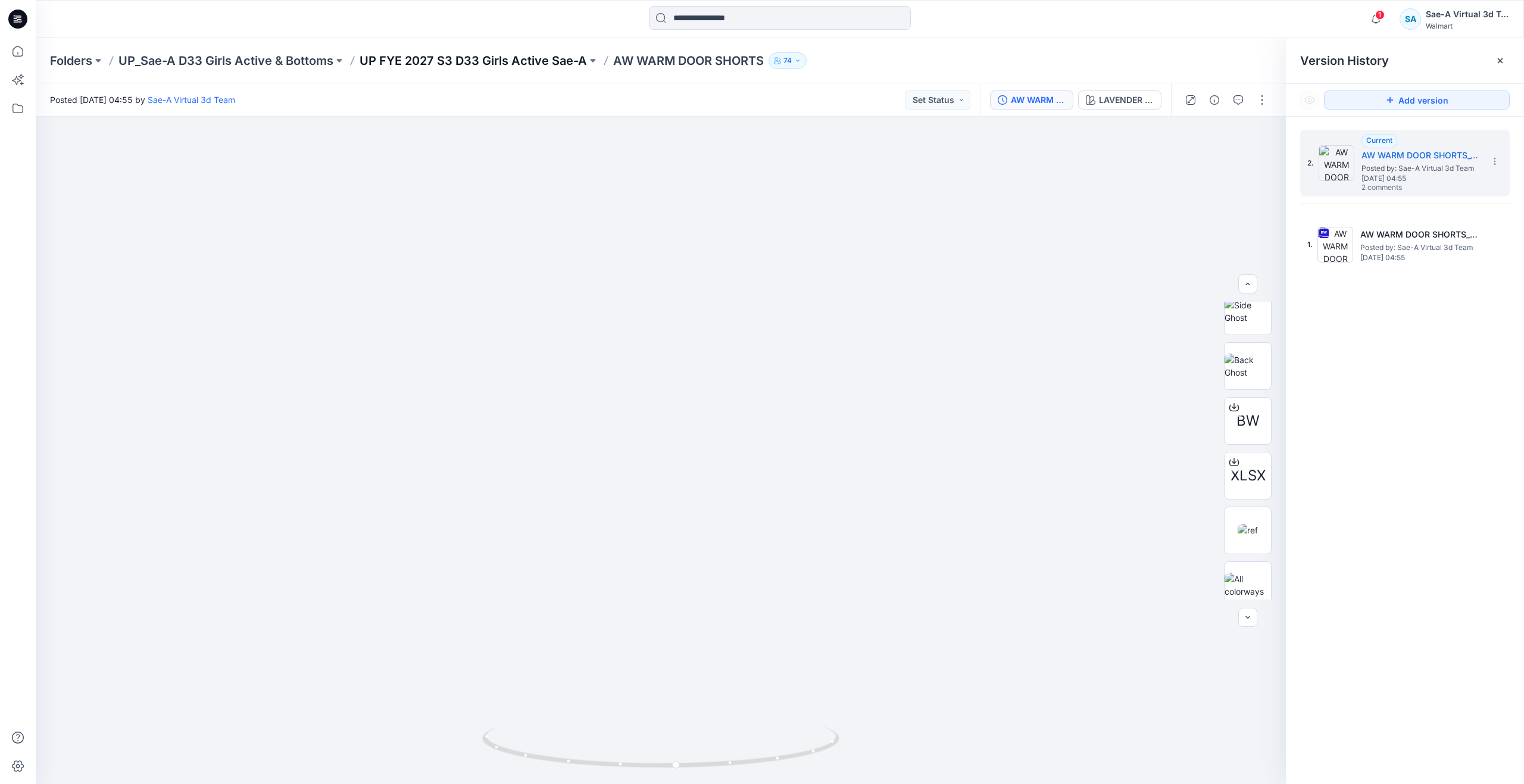
click at [512, 65] on p "UP FYE 2027 S3 D33 Girls Active Sae-A" at bounding box center [473, 60] width 227 height 17
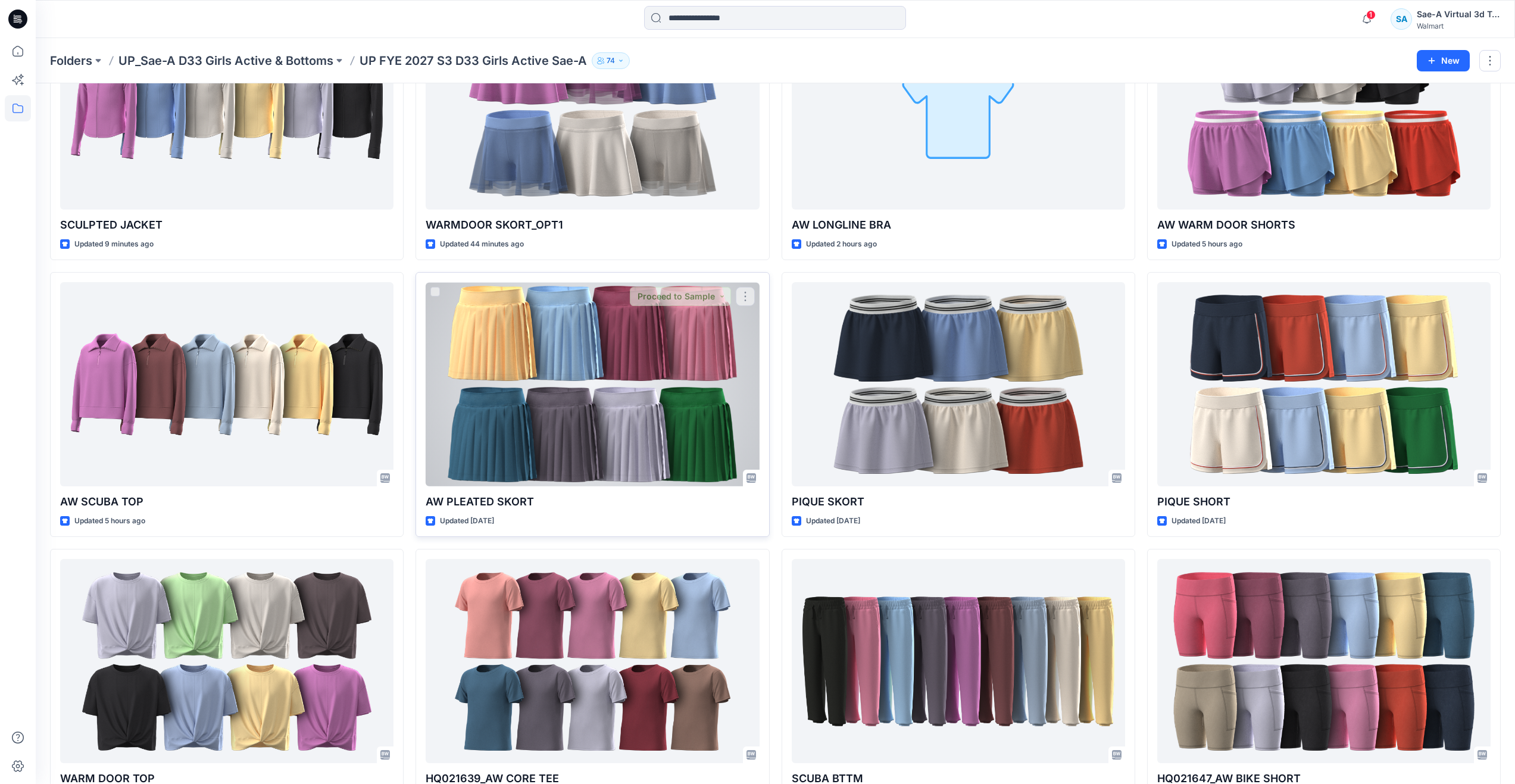
scroll to position [179, 0]
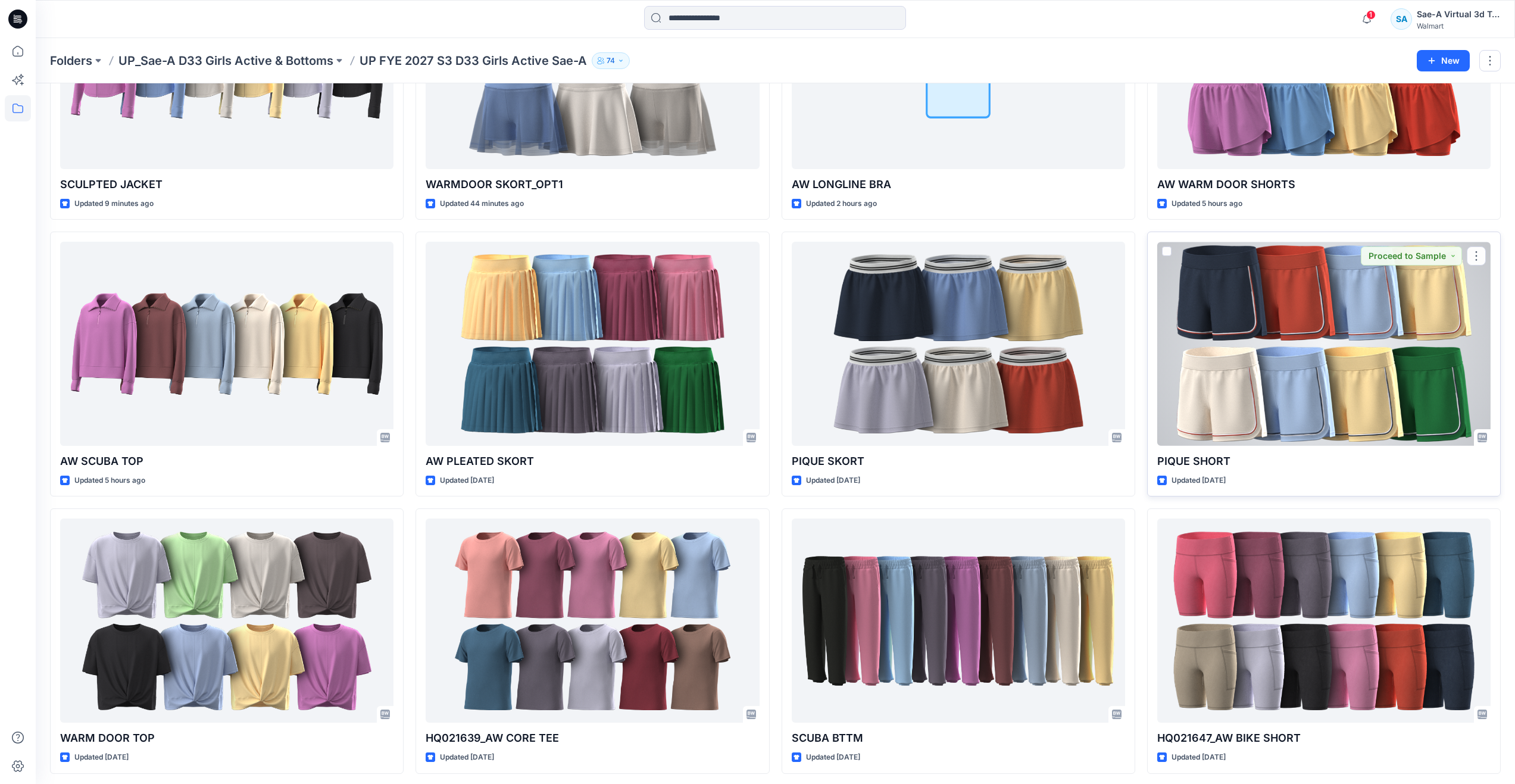
click at [1286, 332] on div at bounding box center [1323, 344] width 333 height 205
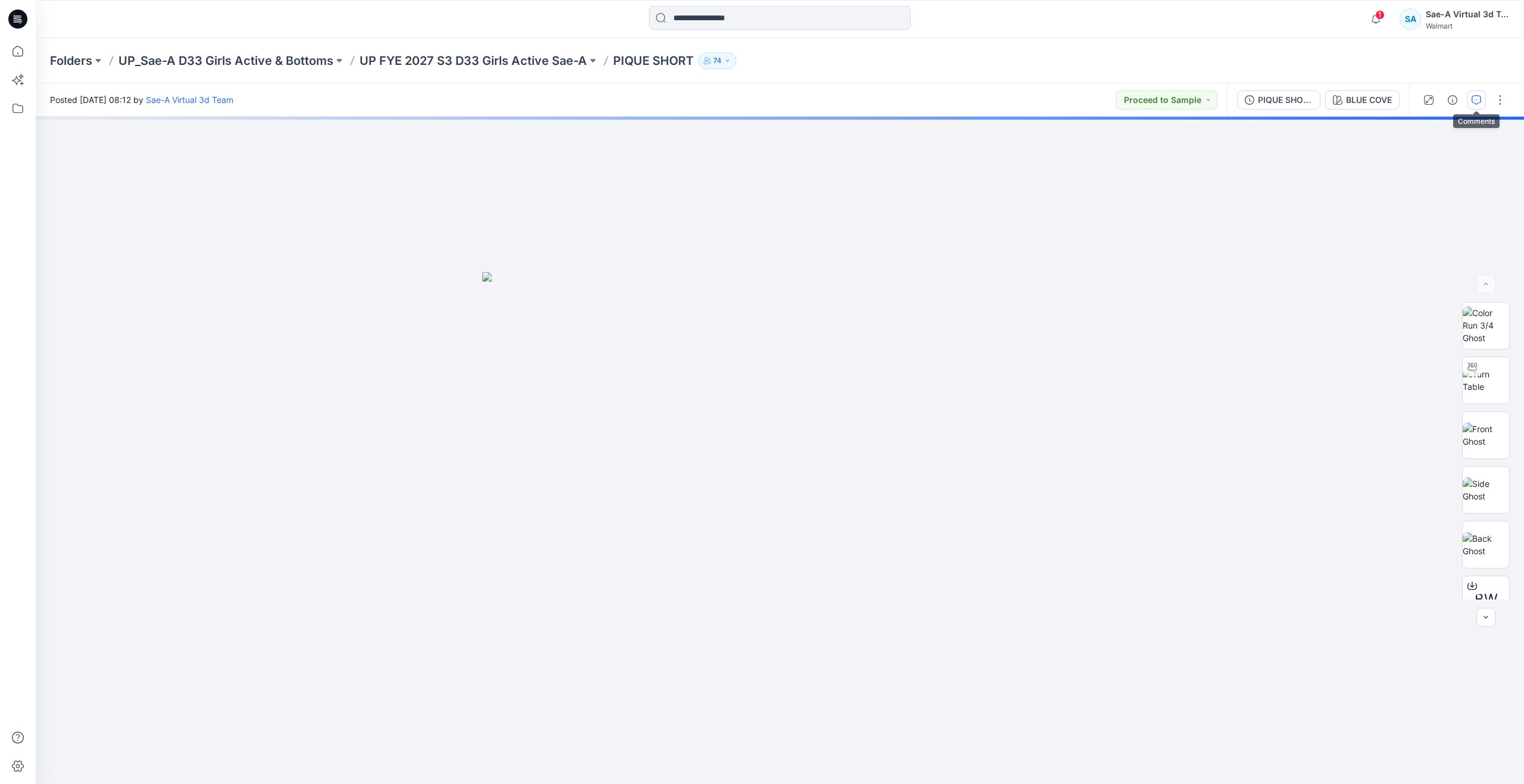
click at [1467, 100] on button "button" at bounding box center [1476, 100] width 19 height 19
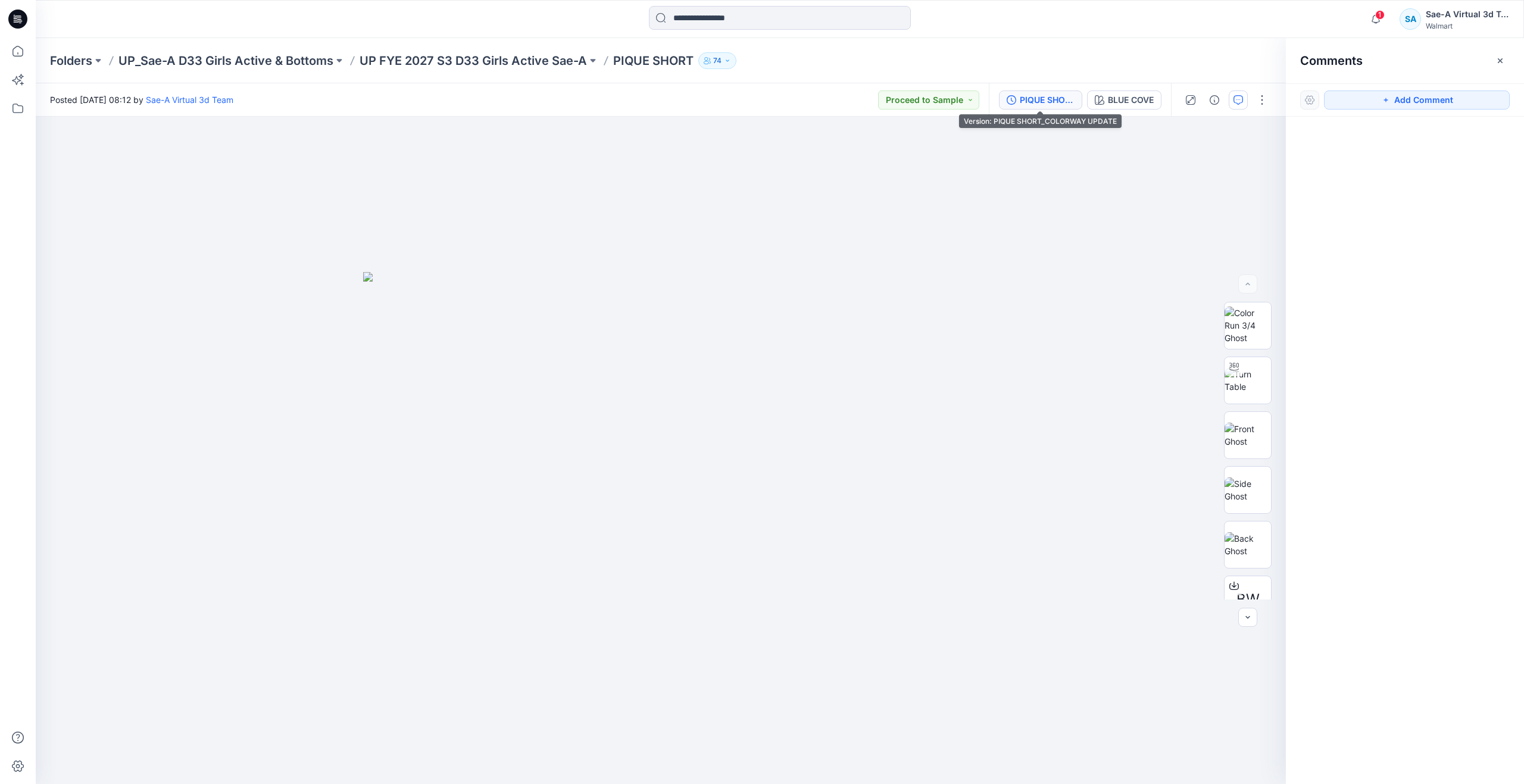
click at [1046, 101] on div "PIQUE SHORT_COLORWAY UPDATE" at bounding box center [1047, 100] width 55 height 13
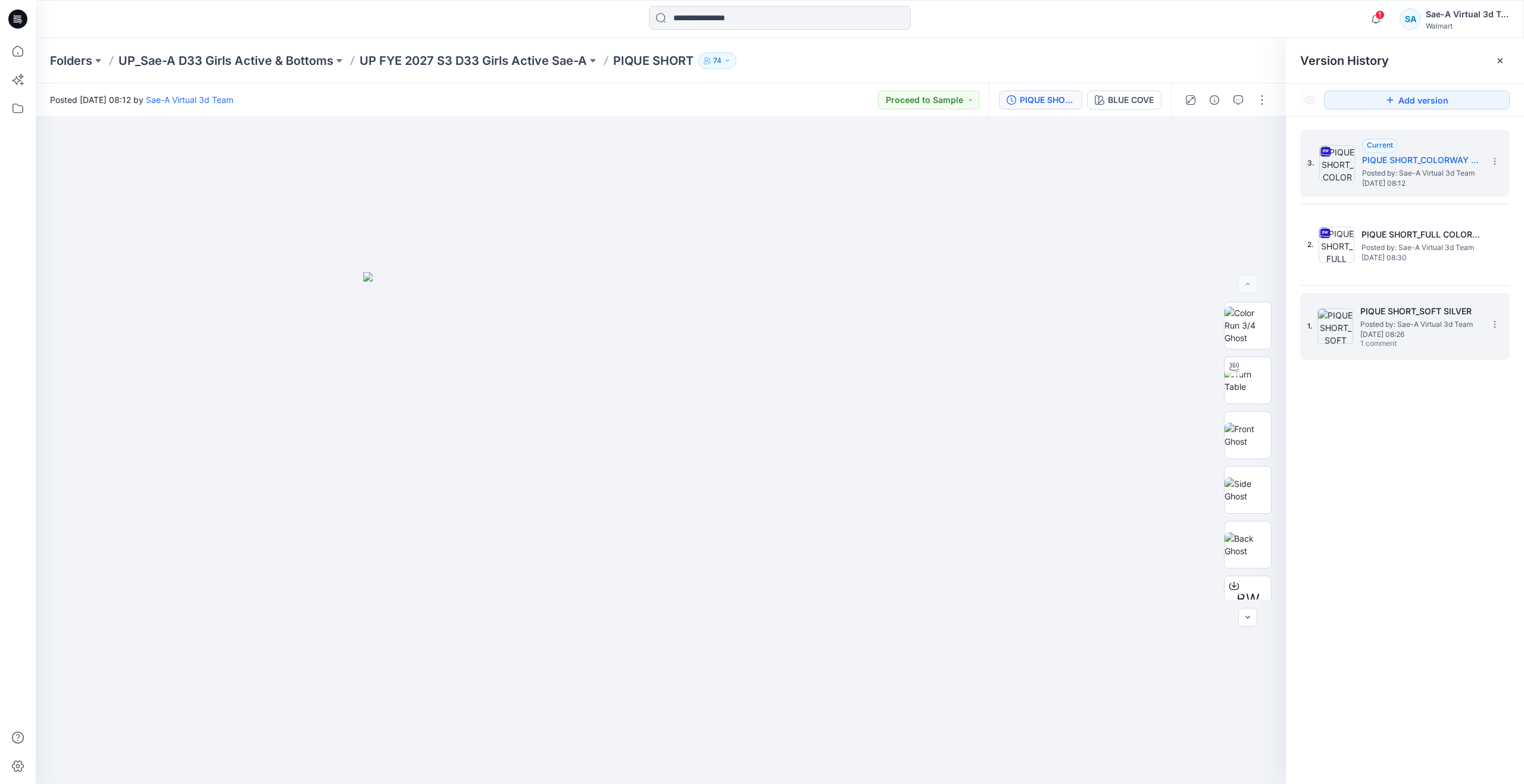
click at [1373, 335] on span "Monday, September 01, 2025 08:26" at bounding box center [1420, 334] width 119 height 8
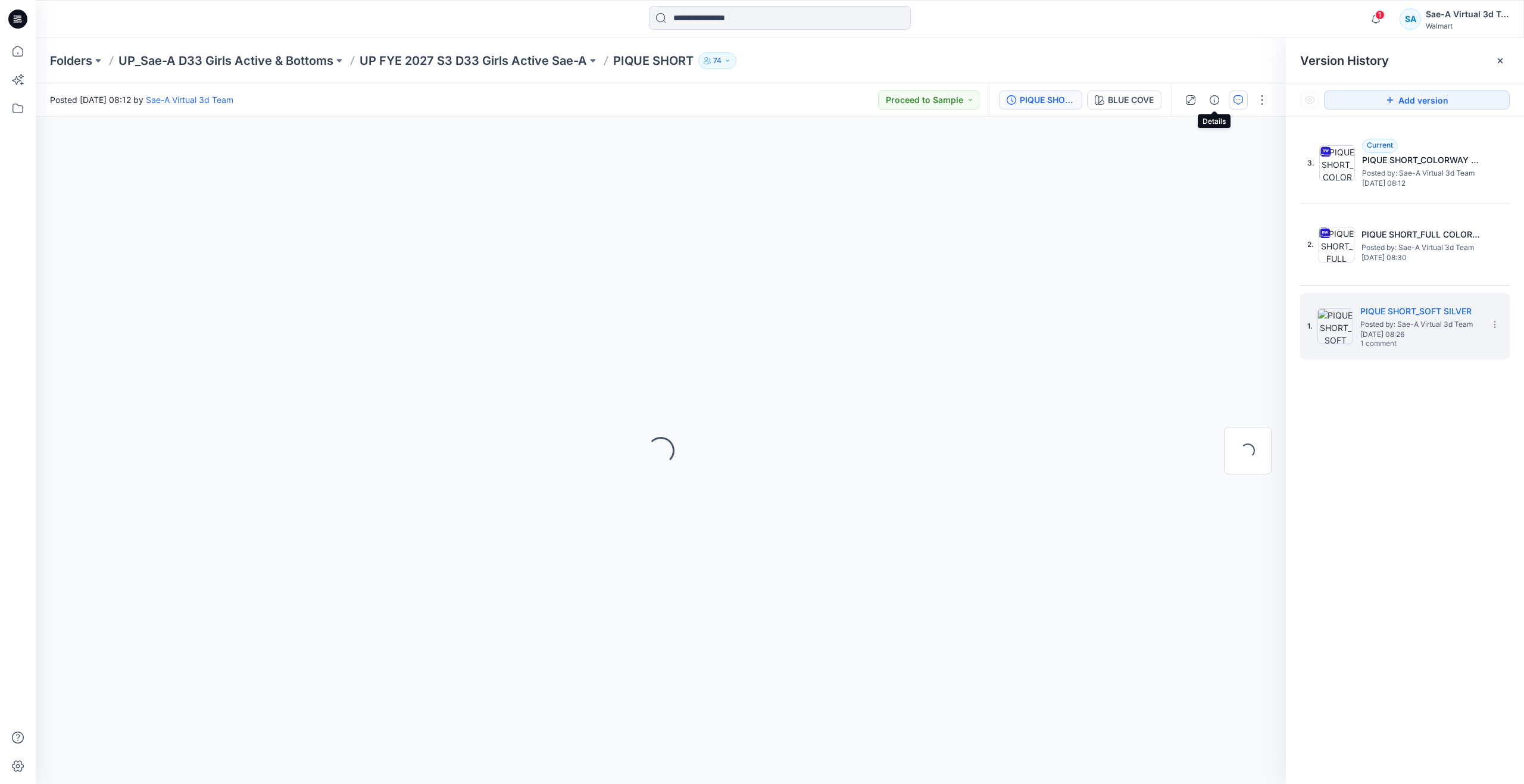
click at [1237, 96] on icon "button" at bounding box center [1238, 100] width 10 height 10
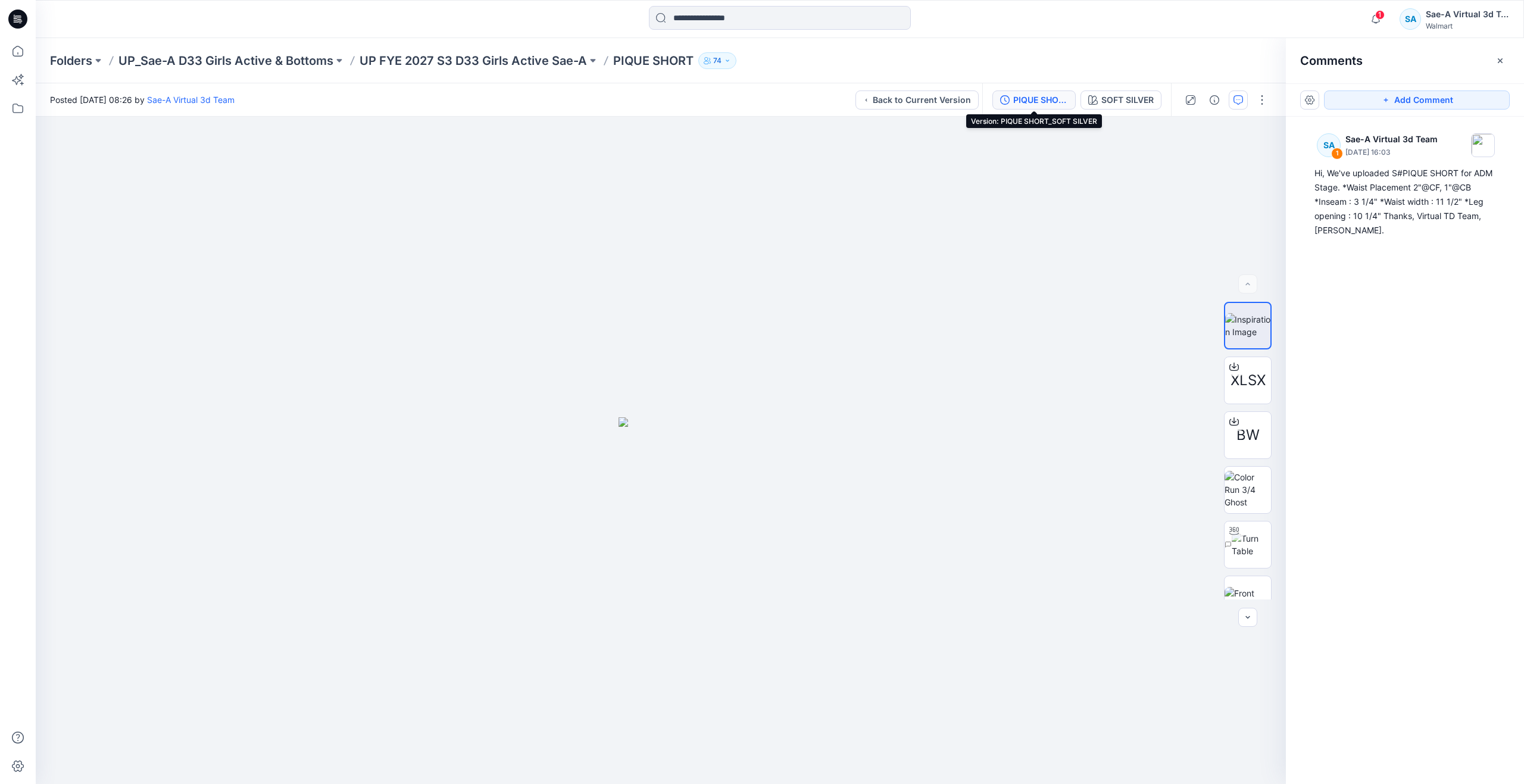
click at [1040, 97] on div "PIQUE SHORT_SOFT SILVER" at bounding box center [1040, 100] width 55 height 13
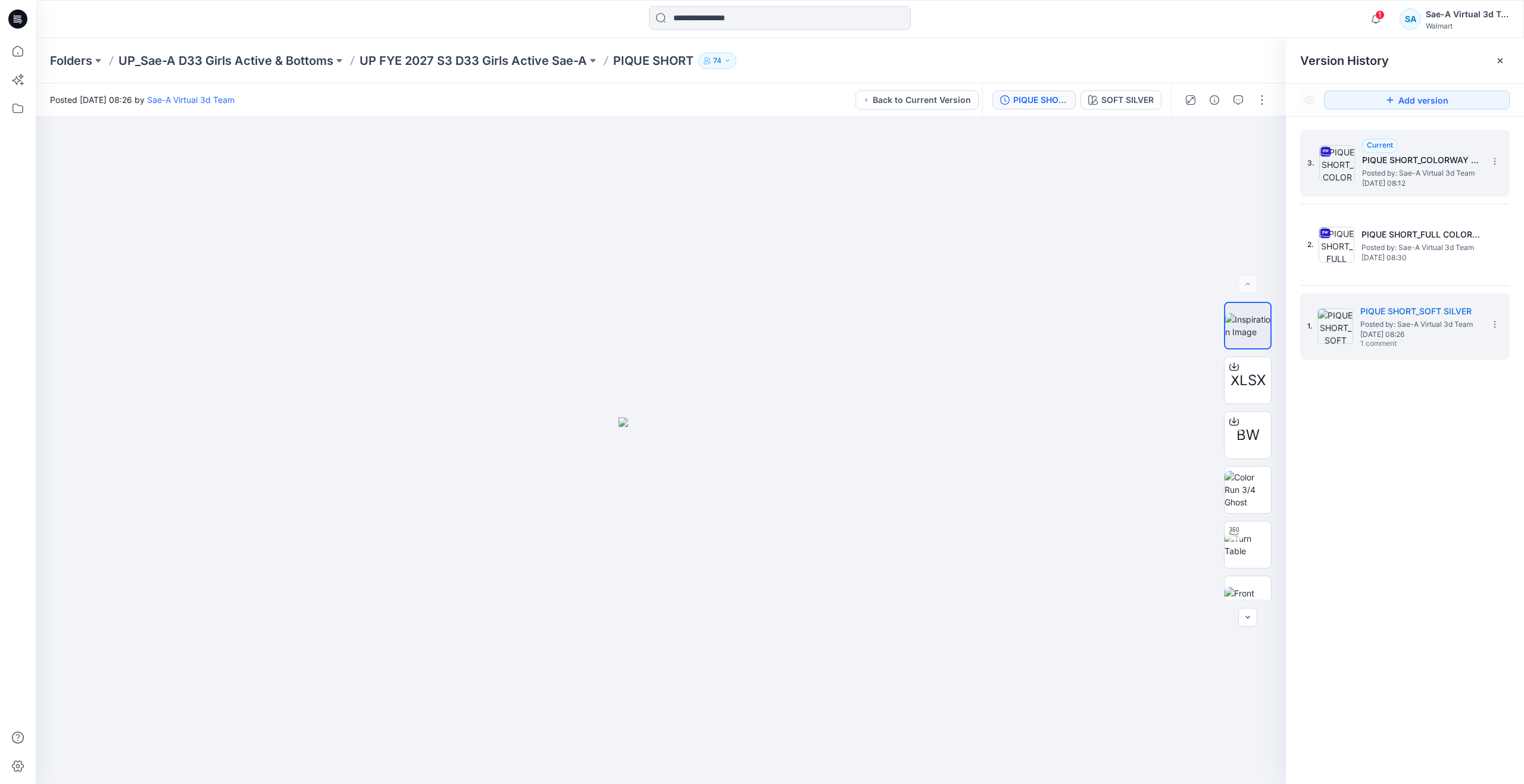
click at [1381, 181] on span "Wednesday, September 03, 2025 08:12" at bounding box center [1422, 183] width 119 height 8
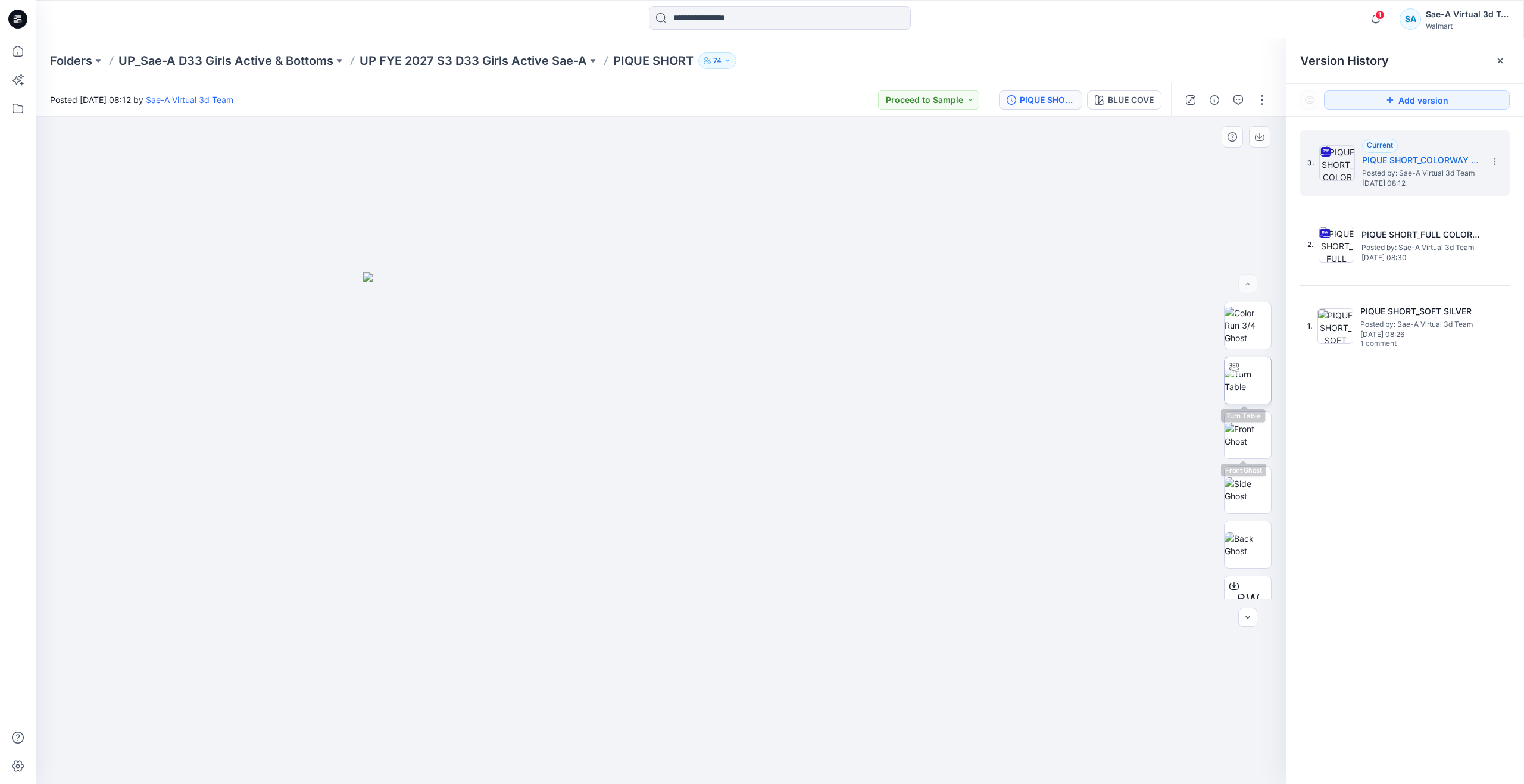
click at [1248, 393] on img at bounding box center [1248, 380] width 47 height 25
drag, startPoint x: 669, startPoint y: 765, endPoint x: 679, endPoint y: 715, distance: 51.0
click at [679, 715] on div at bounding box center [661, 450] width 1250 height 667
click at [298, 57] on p "UP_Sae-A D33 Girls Active & Bottoms" at bounding box center [225, 60] width 215 height 17
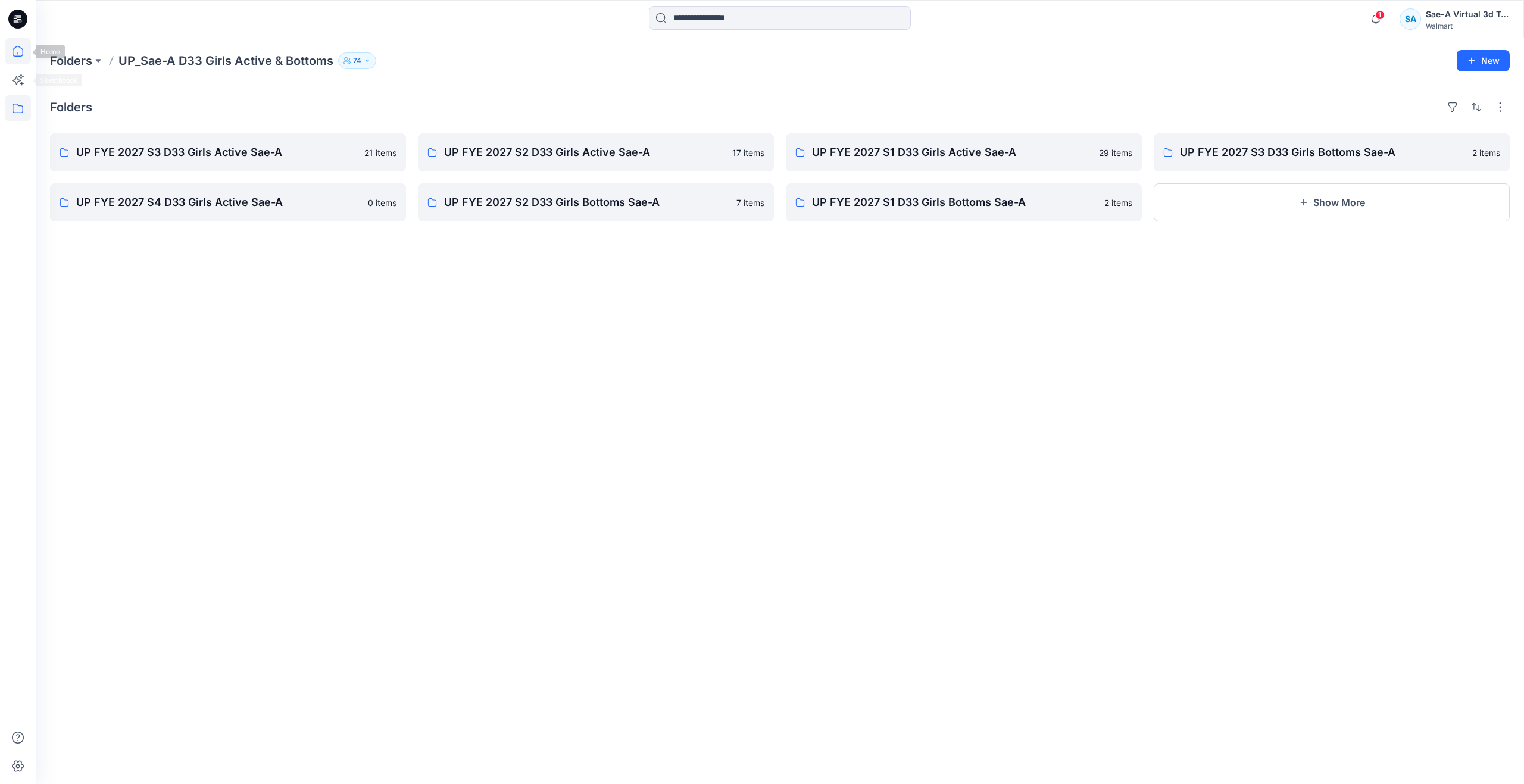
click at [24, 54] on icon at bounding box center [17, 50] width 26 height 26
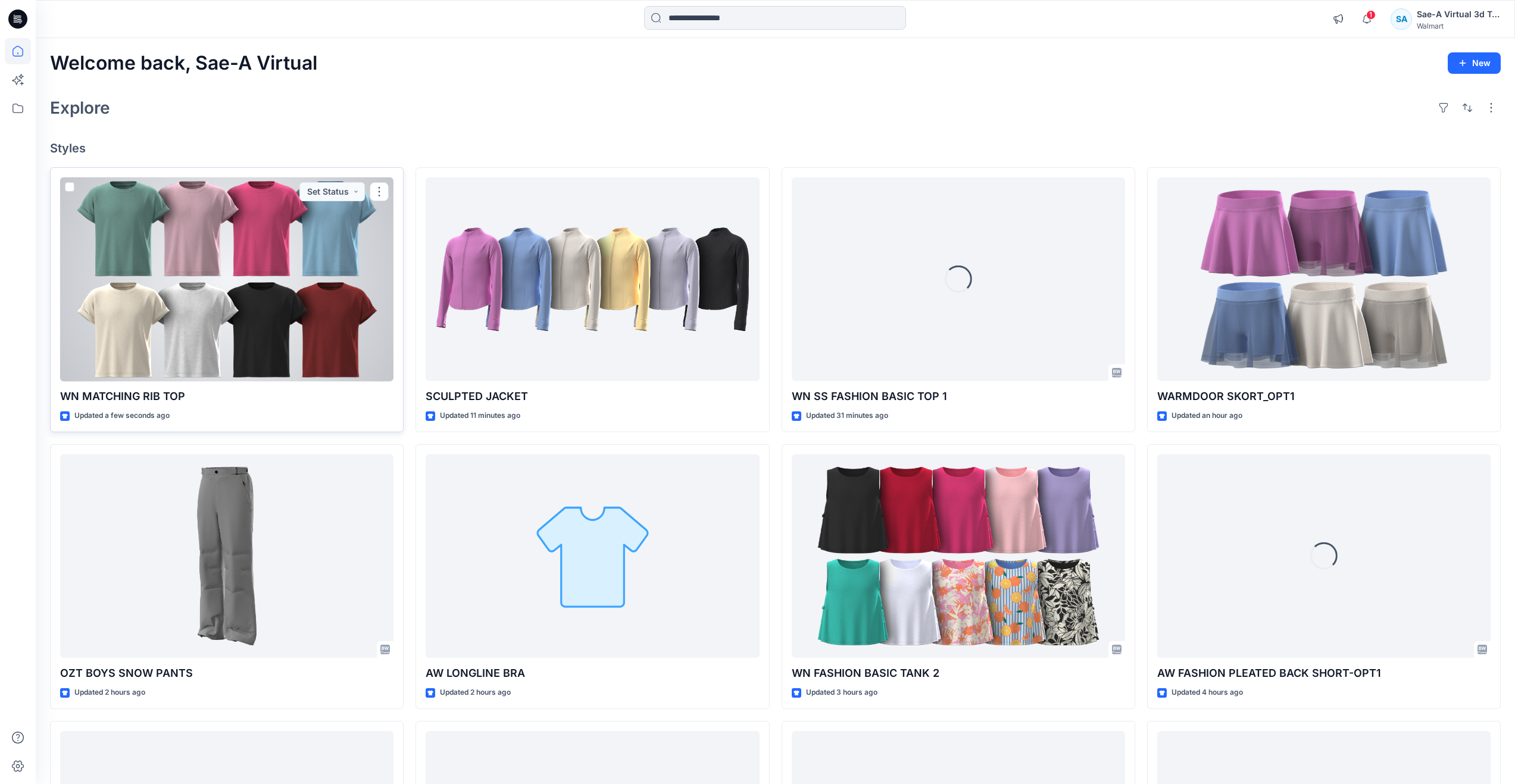
click at [148, 282] on div at bounding box center [226, 280] width 333 height 205
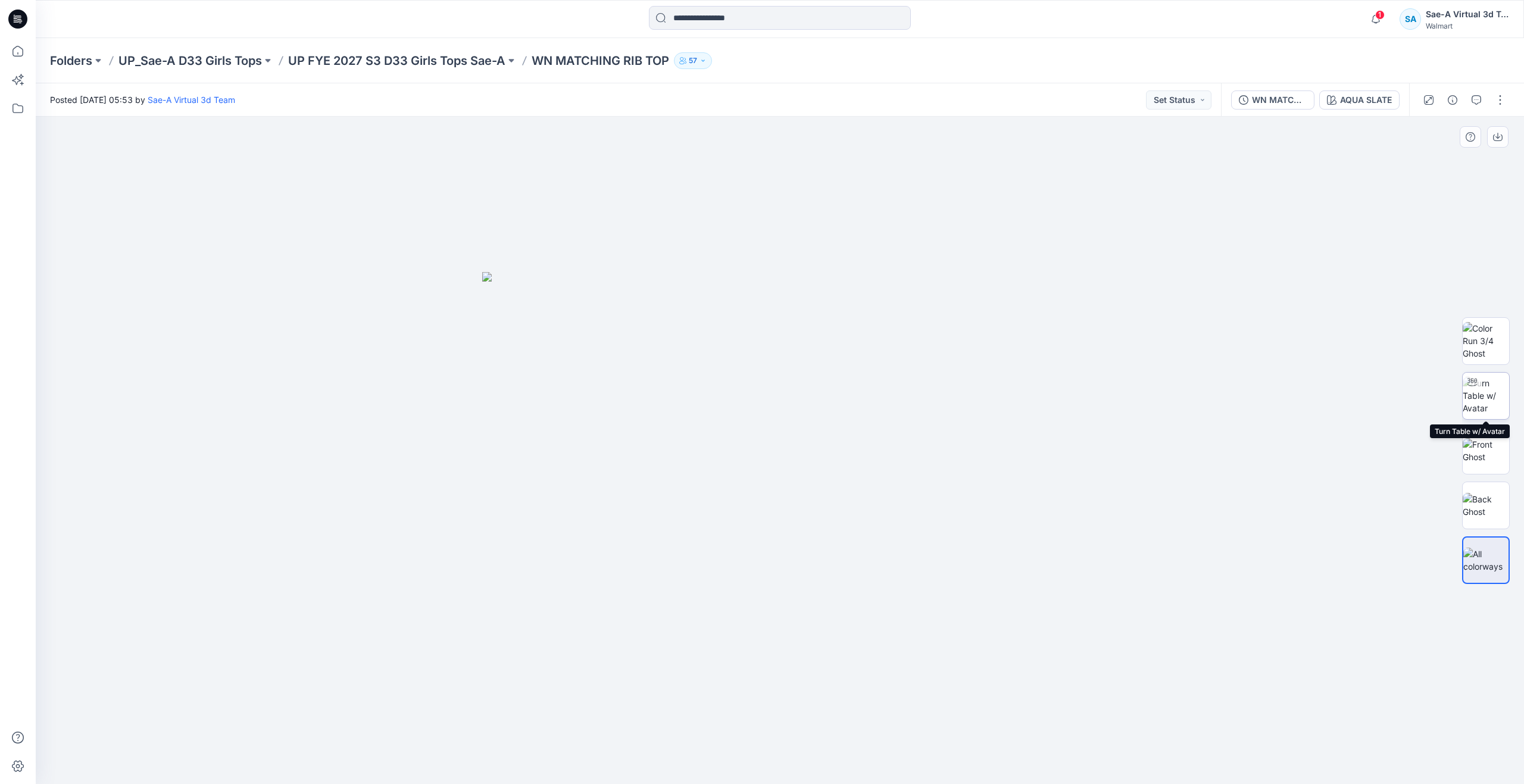
click at [1485, 386] on img at bounding box center [1486, 396] width 47 height 38
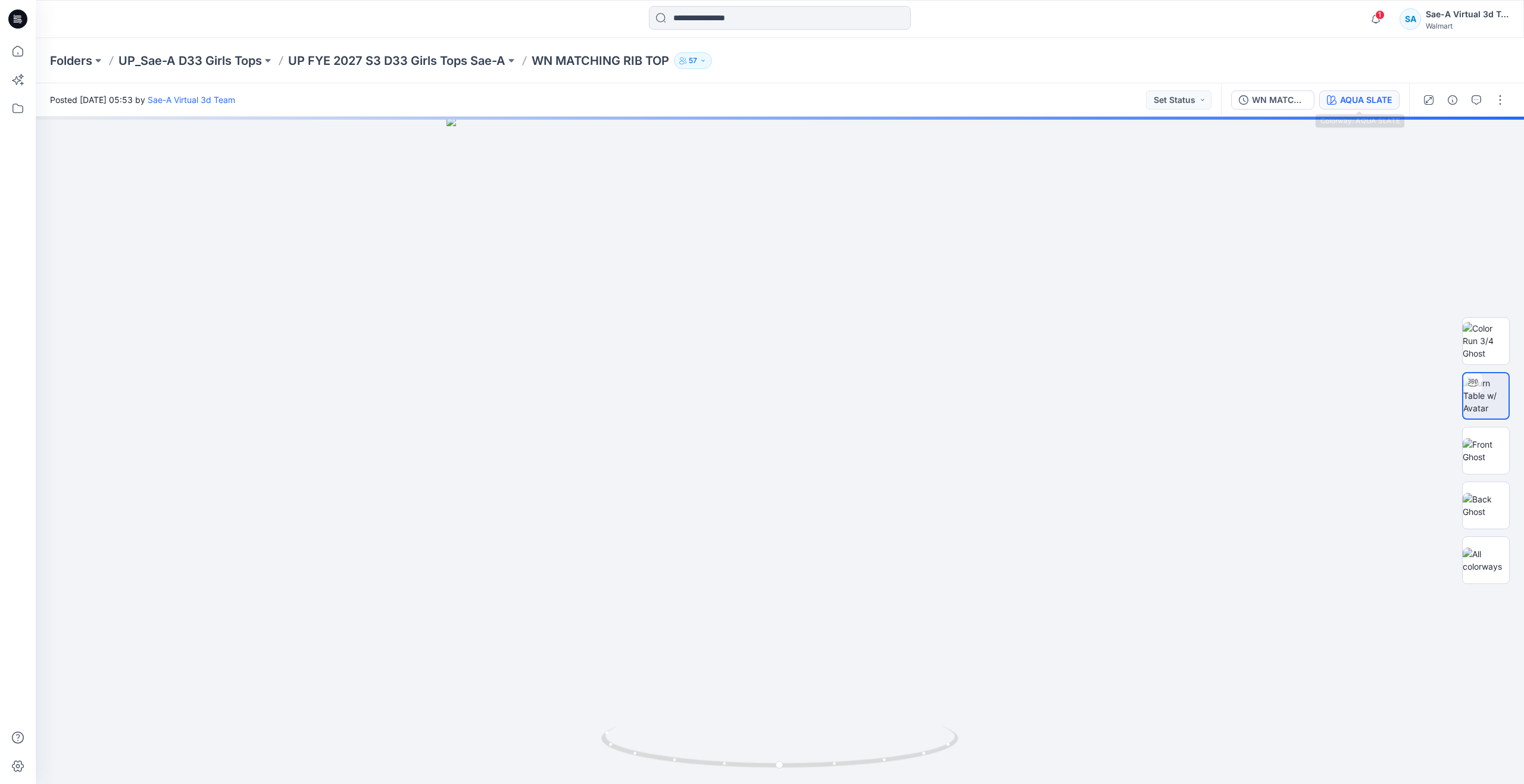
click at [1360, 100] on div "AQUA SLATE" at bounding box center [1366, 100] width 52 height 13
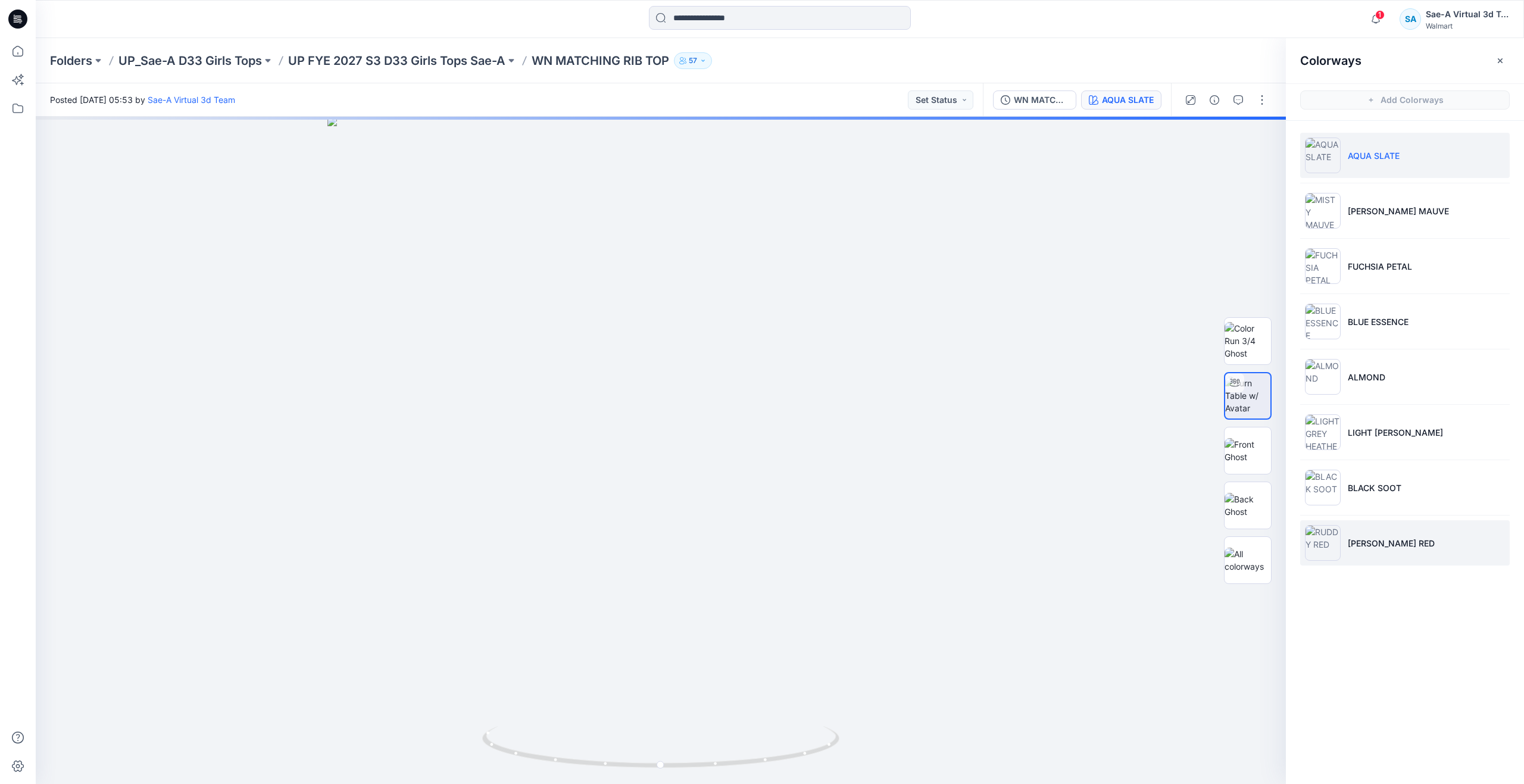
click at [1361, 553] on li "RUDDY RED" at bounding box center [1405, 543] width 209 height 45
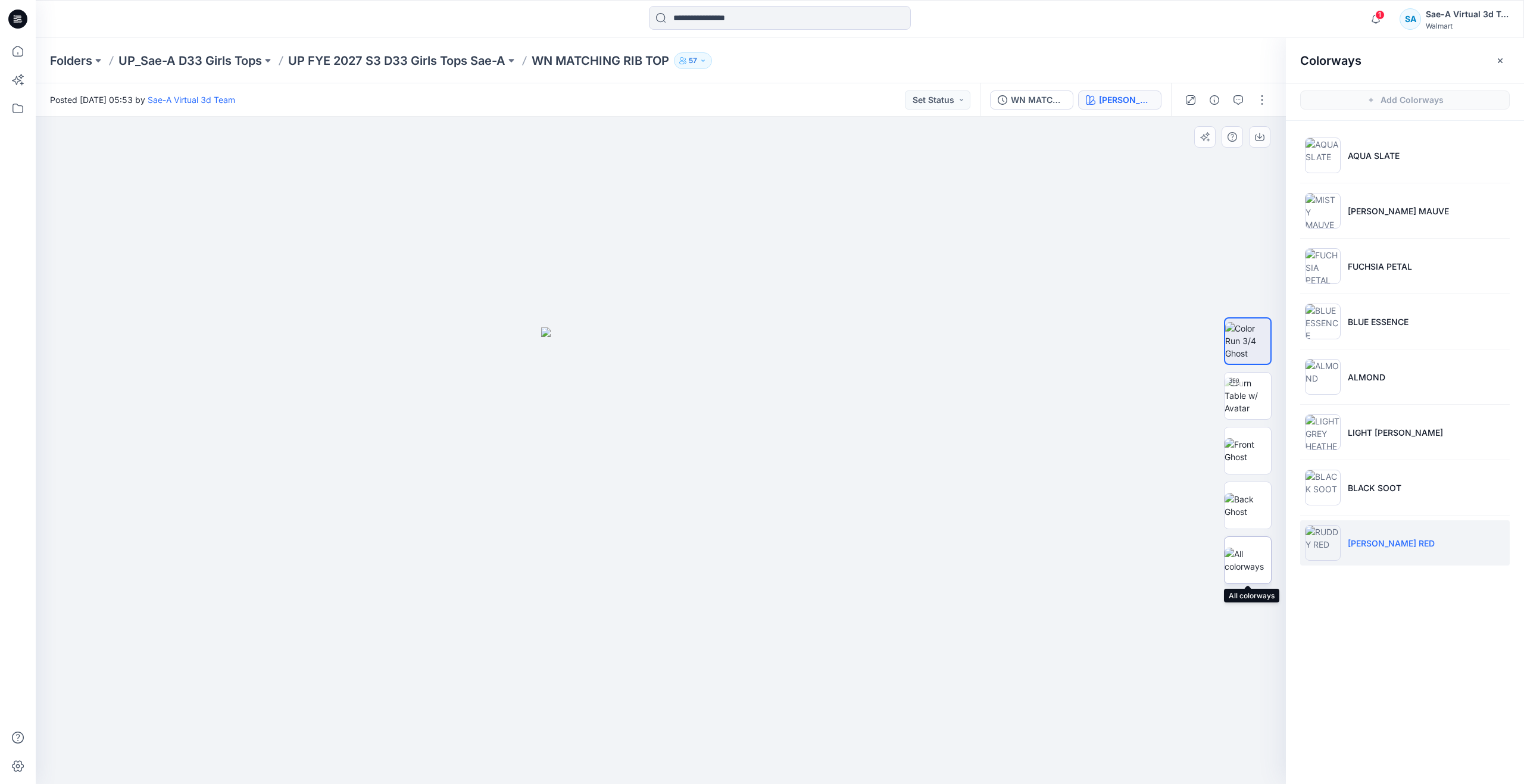
click at [1246, 562] on img at bounding box center [1248, 560] width 47 height 25
click at [10, 57] on icon at bounding box center [17, 50] width 26 height 26
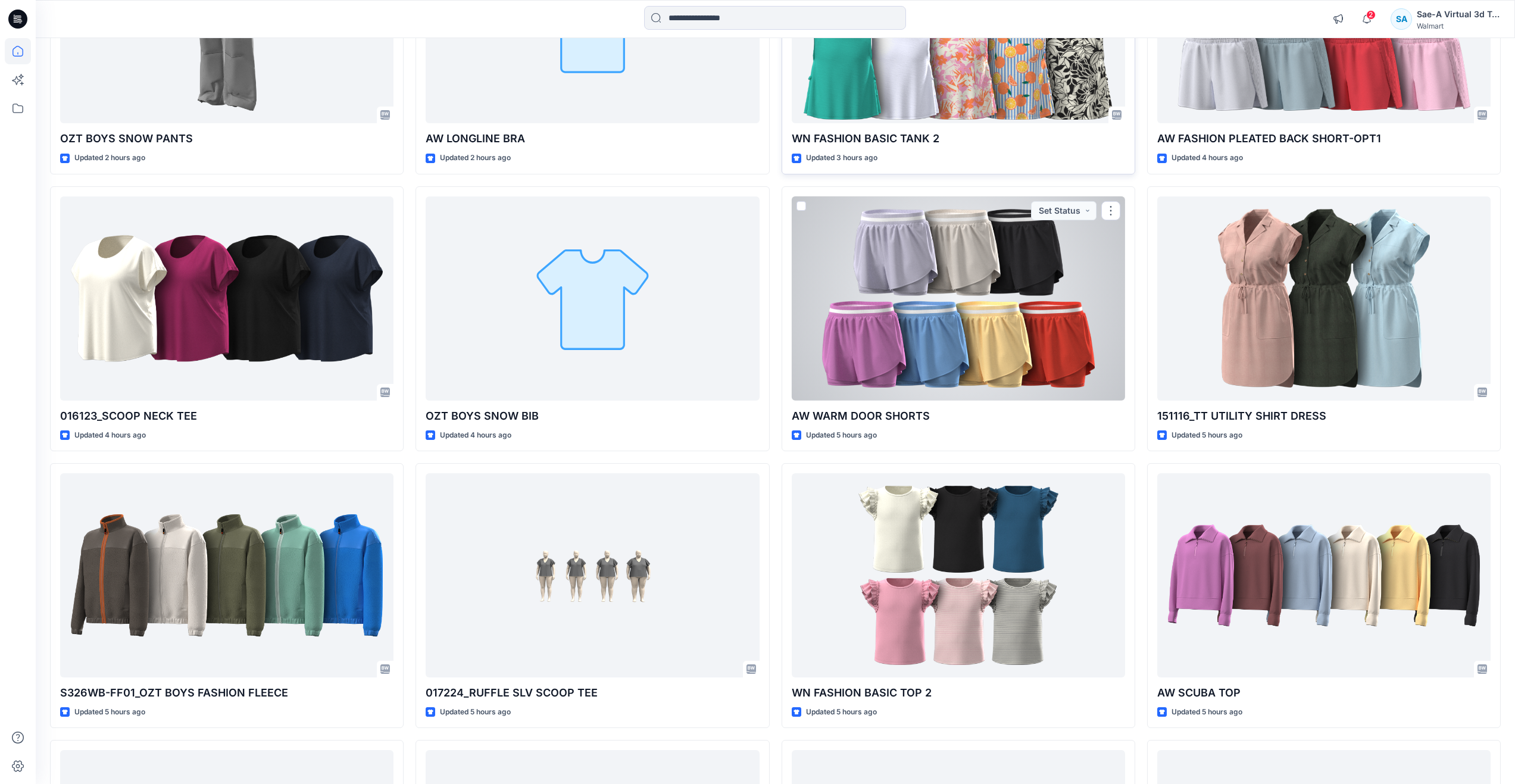
scroll to position [536, 0]
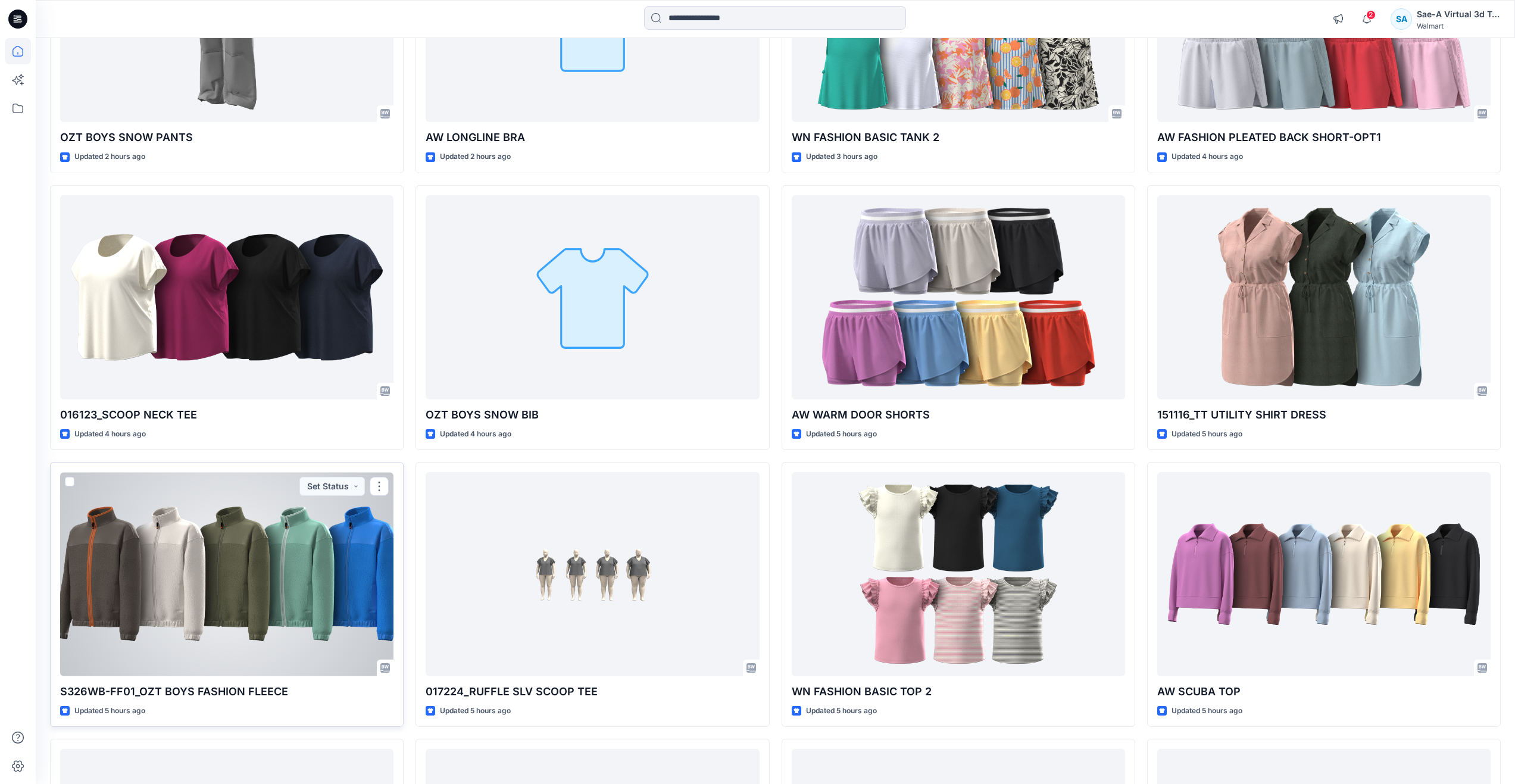
click at [311, 624] on div at bounding box center [226, 574] width 333 height 205
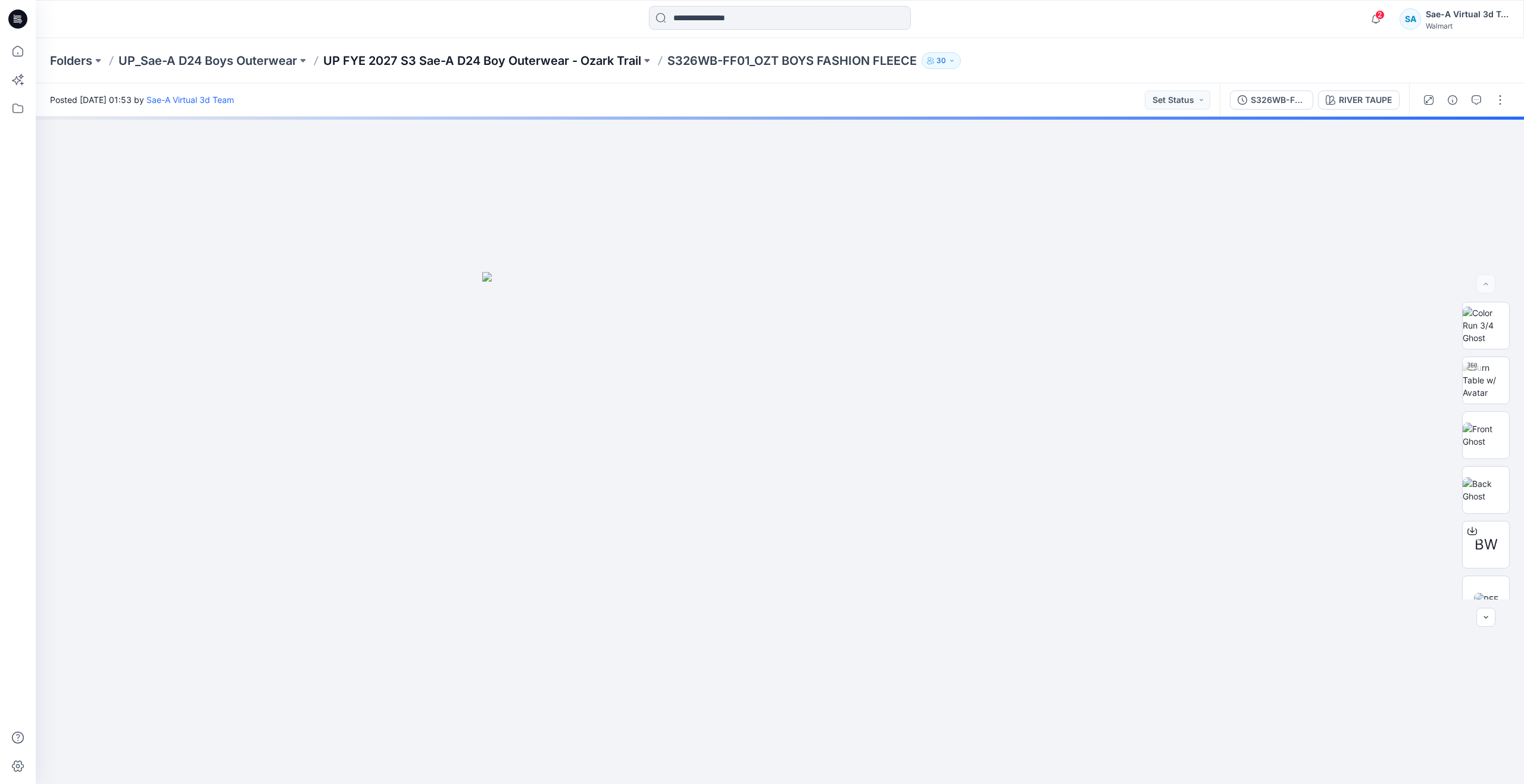
click at [549, 62] on p "UP FYE 2027 S3 Sae-A D24 Boy Outerwear - Ozark Trail" at bounding box center [482, 60] width 318 height 17
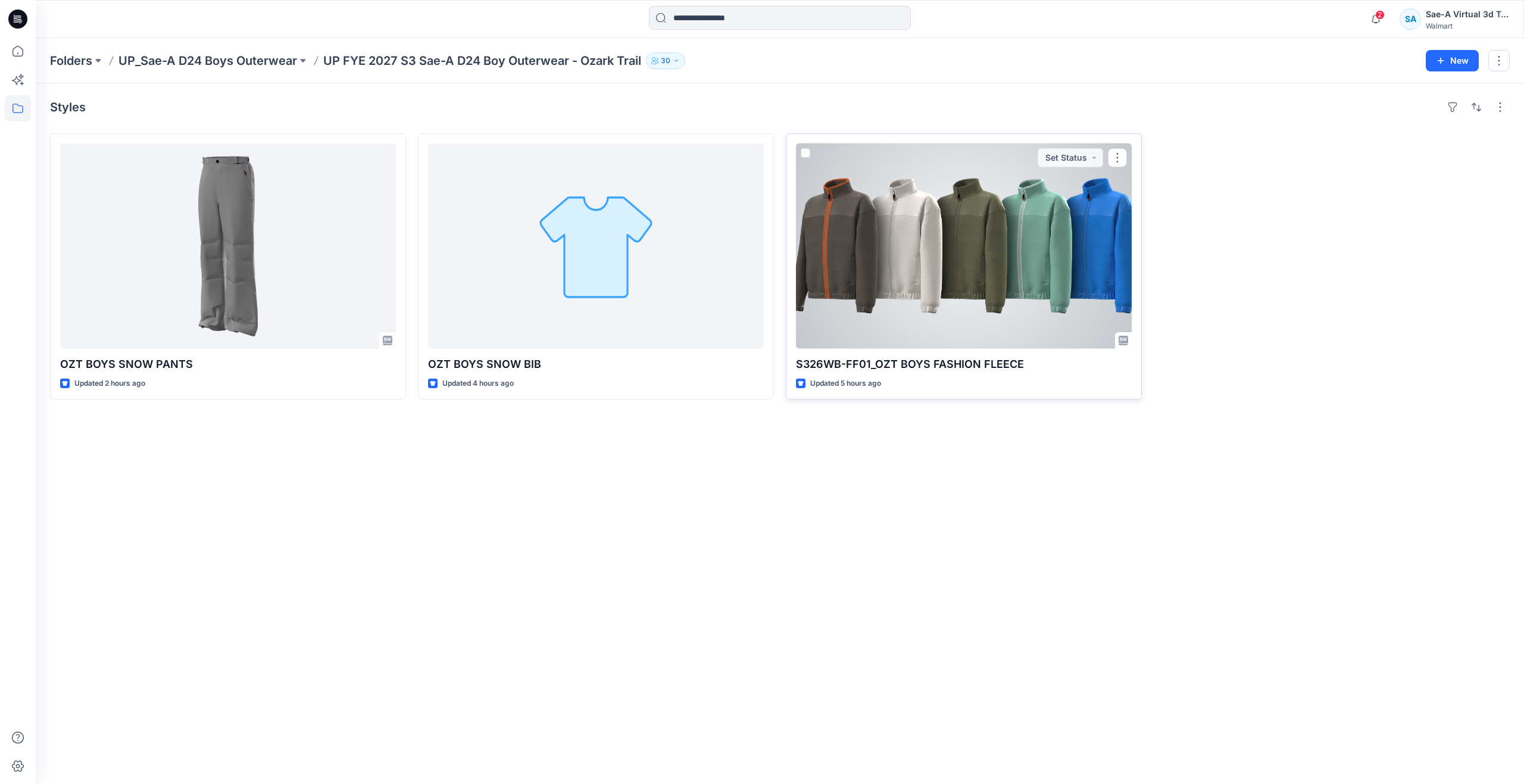
click at [909, 274] on div at bounding box center [964, 246] width 336 height 205
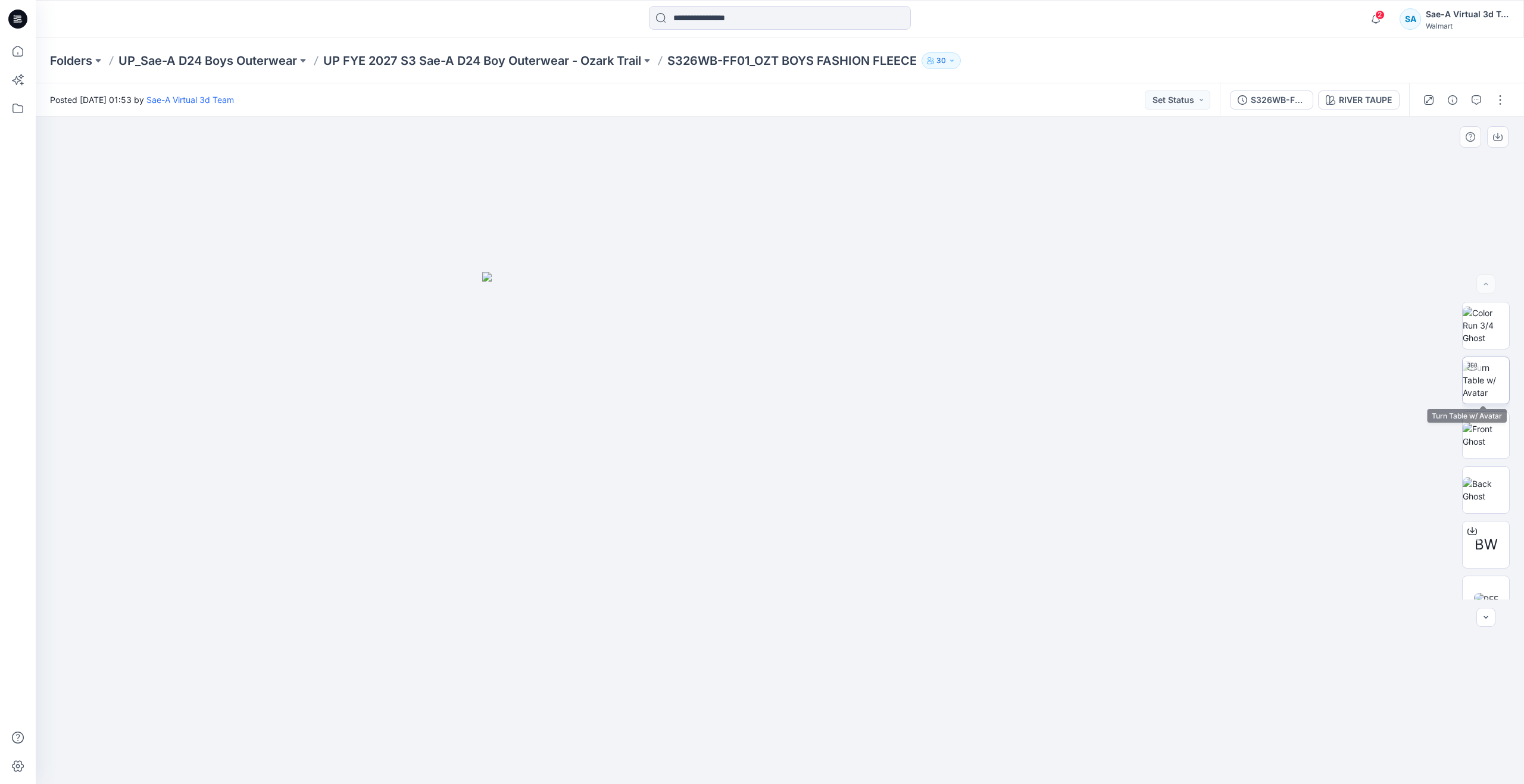
click at [1504, 381] on img at bounding box center [1486, 380] width 47 height 38
drag, startPoint x: 783, startPoint y: 762, endPoint x: 802, endPoint y: 674, distance: 90.0
click at [802, 674] on div at bounding box center [780, 450] width 1488 height 667
drag, startPoint x: 816, startPoint y: 462, endPoint x: 797, endPoint y: 555, distance: 94.9
drag, startPoint x: 805, startPoint y: 771, endPoint x: 472, endPoint y: 710, distance: 338.5
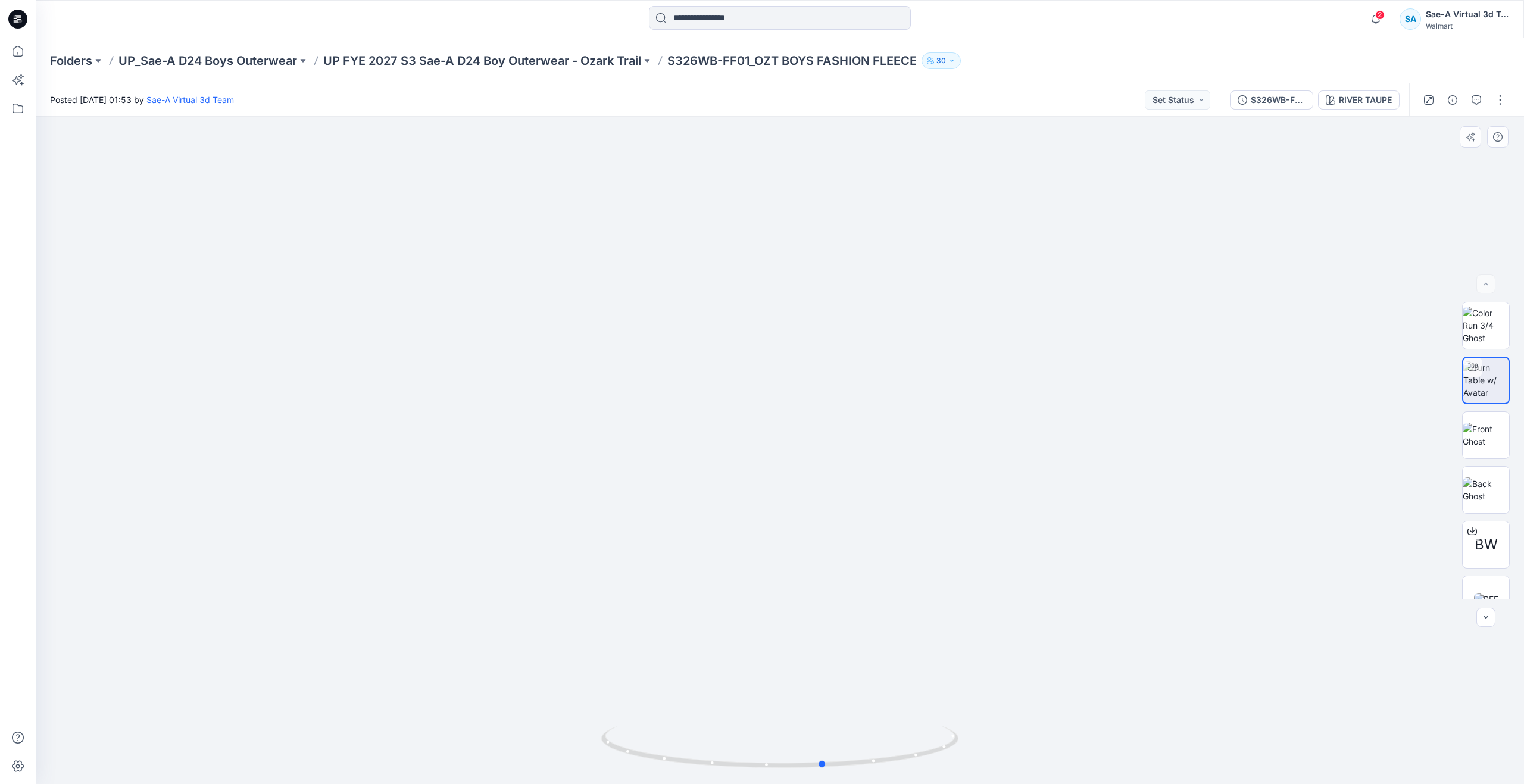
click at [472, 710] on div at bounding box center [780, 450] width 1488 height 667
drag, startPoint x: 827, startPoint y: 768, endPoint x: 424, endPoint y: 646, distance: 421.1
click at [424, 646] on div at bounding box center [780, 450] width 1488 height 667
click at [1346, 101] on div "RIVER TAUPE" at bounding box center [1365, 100] width 53 height 13
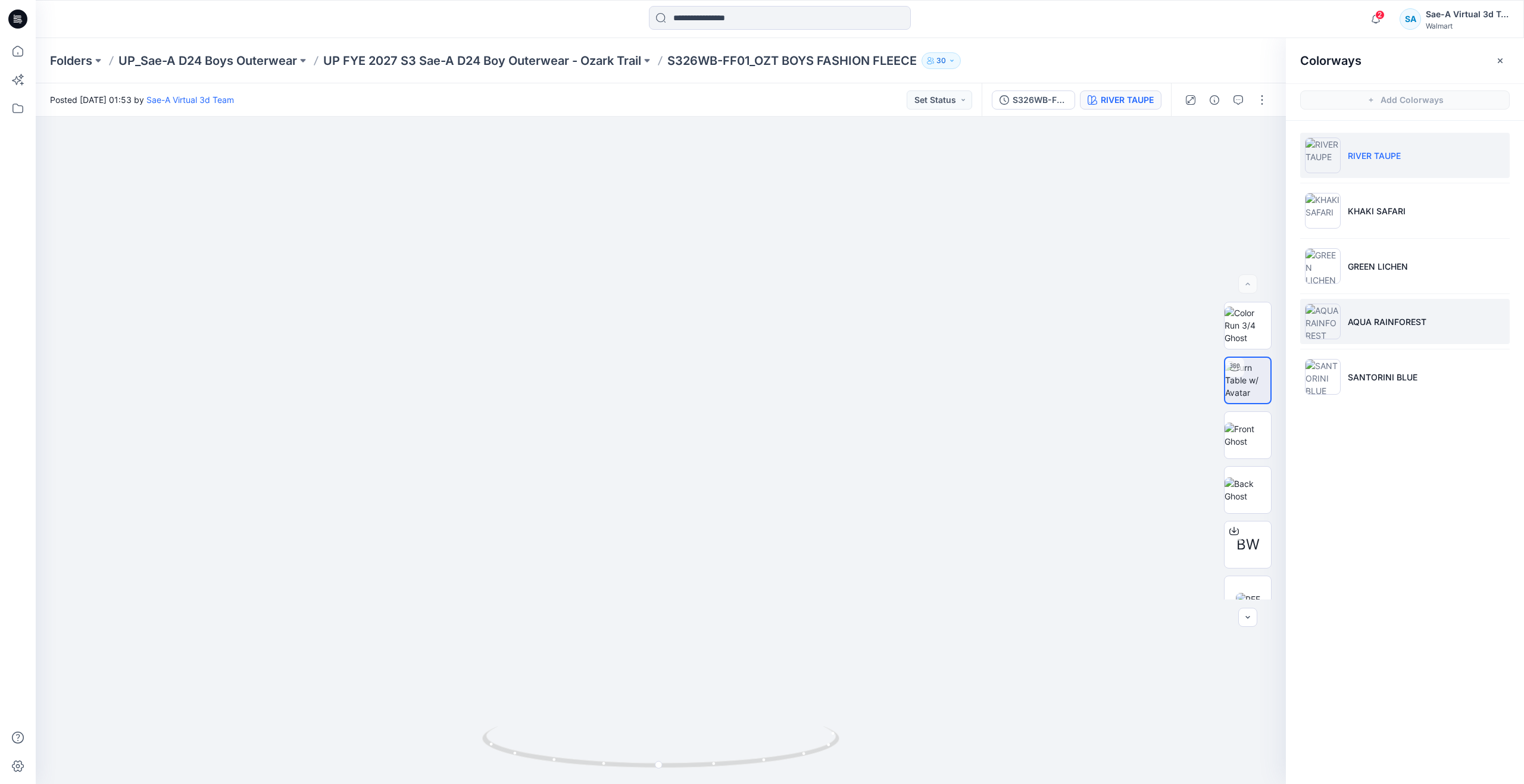
click at [1389, 329] on li "AQUA RAINFOREST" at bounding box center [1405, 321] width 209 height 45
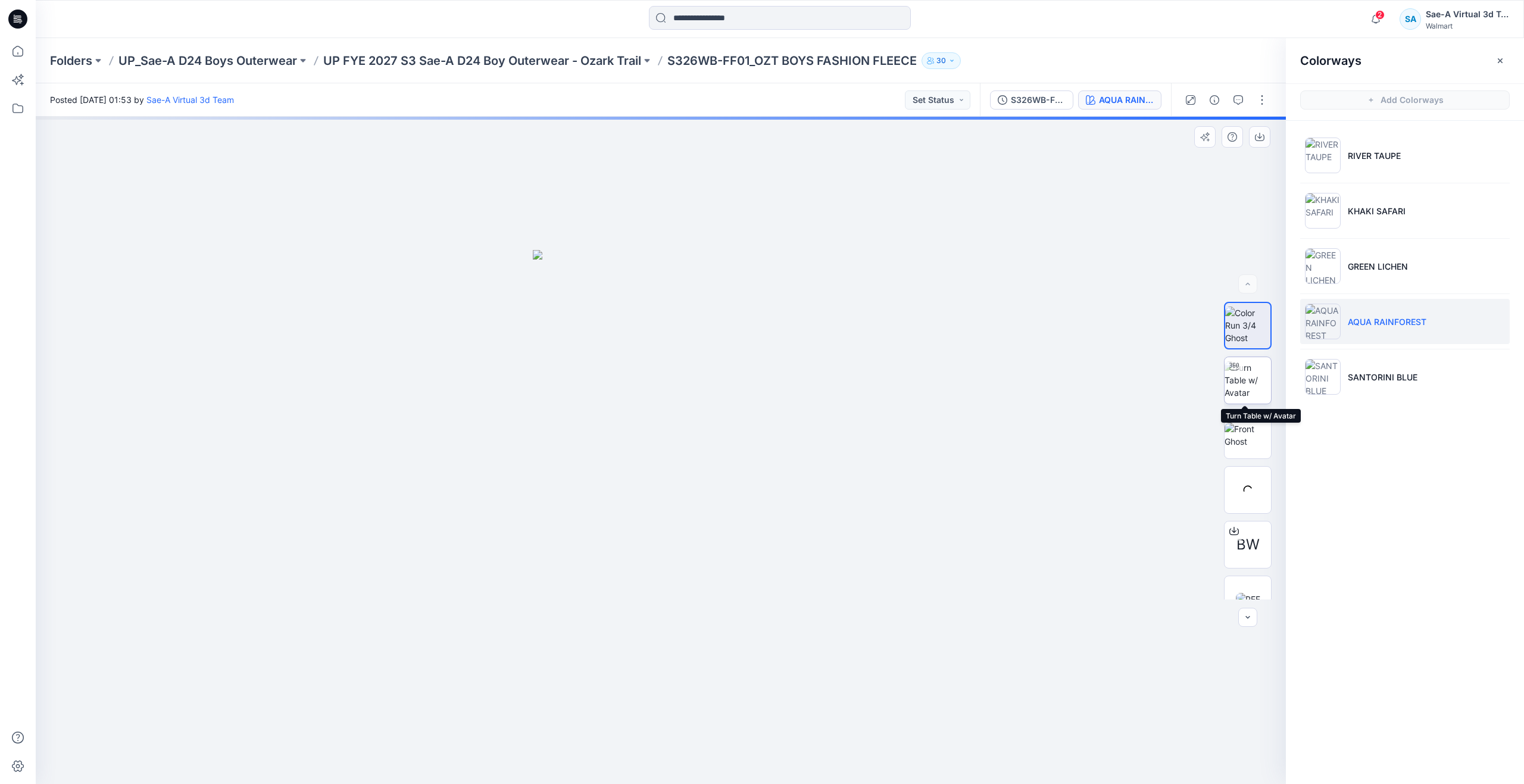
click at [1246, 383] on img at bounding box center [1248, 380] width 47 height 38
click at [1350, 225] on li "KHAKI SAFARI" at bounding box center [1405, 211] width 209 height 45
click at [1257, 381] on img at bounding box center [1248, 380] width 47 height 38
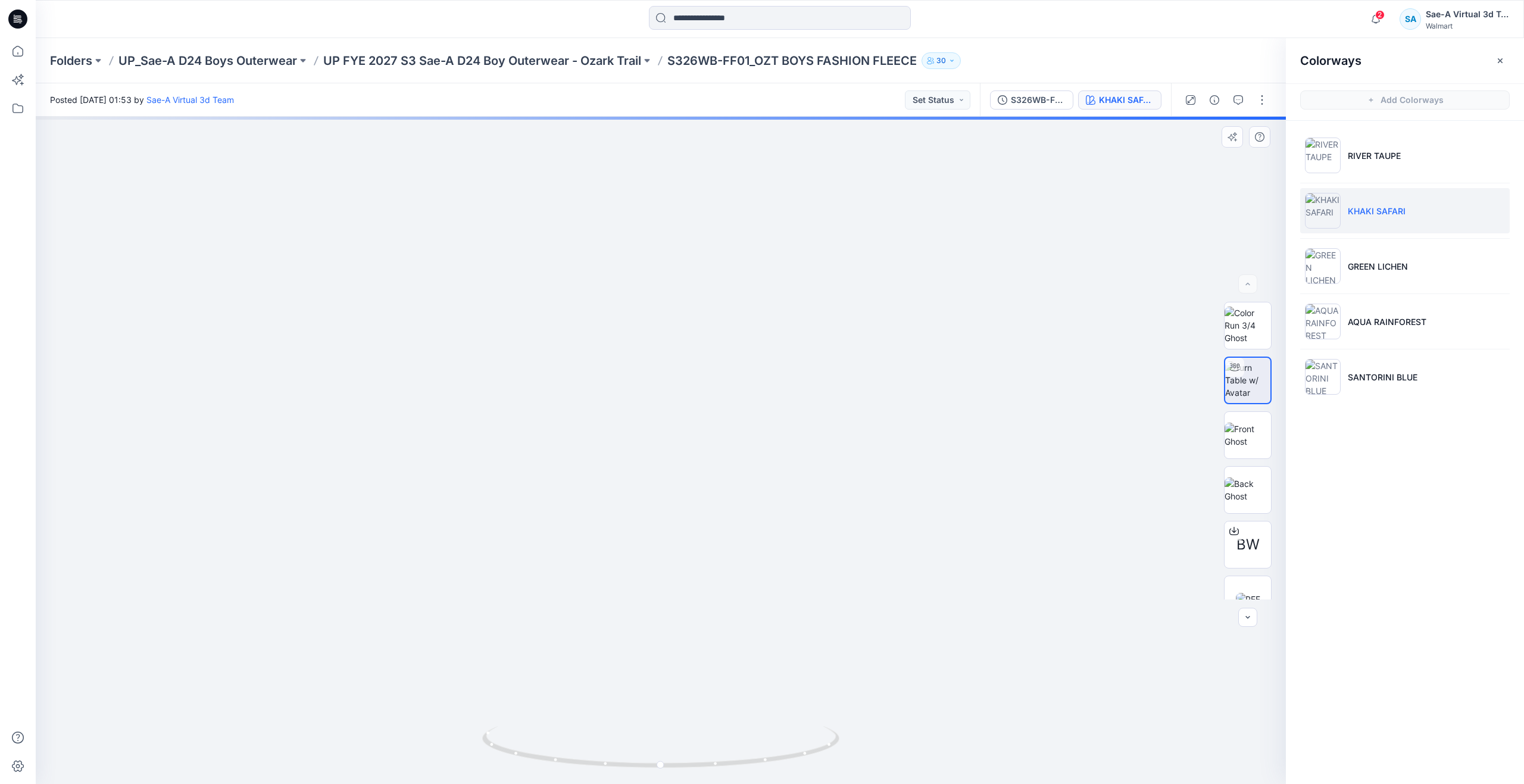
drag, startPoint x: 756, startPoint y: 376, endPoint x: 773, endPoint y: 515, distance: 140.0
drag, startPoint x: 670, startPoint y: 762, endPoint x: 683, endPoint y: 729, distance: 35.5
click at [683, 729] on icon at bounding box center [661, 748] width 360 height 45
click at [21, 57] on icon at bounding box center [17, 50] width 26 height 26
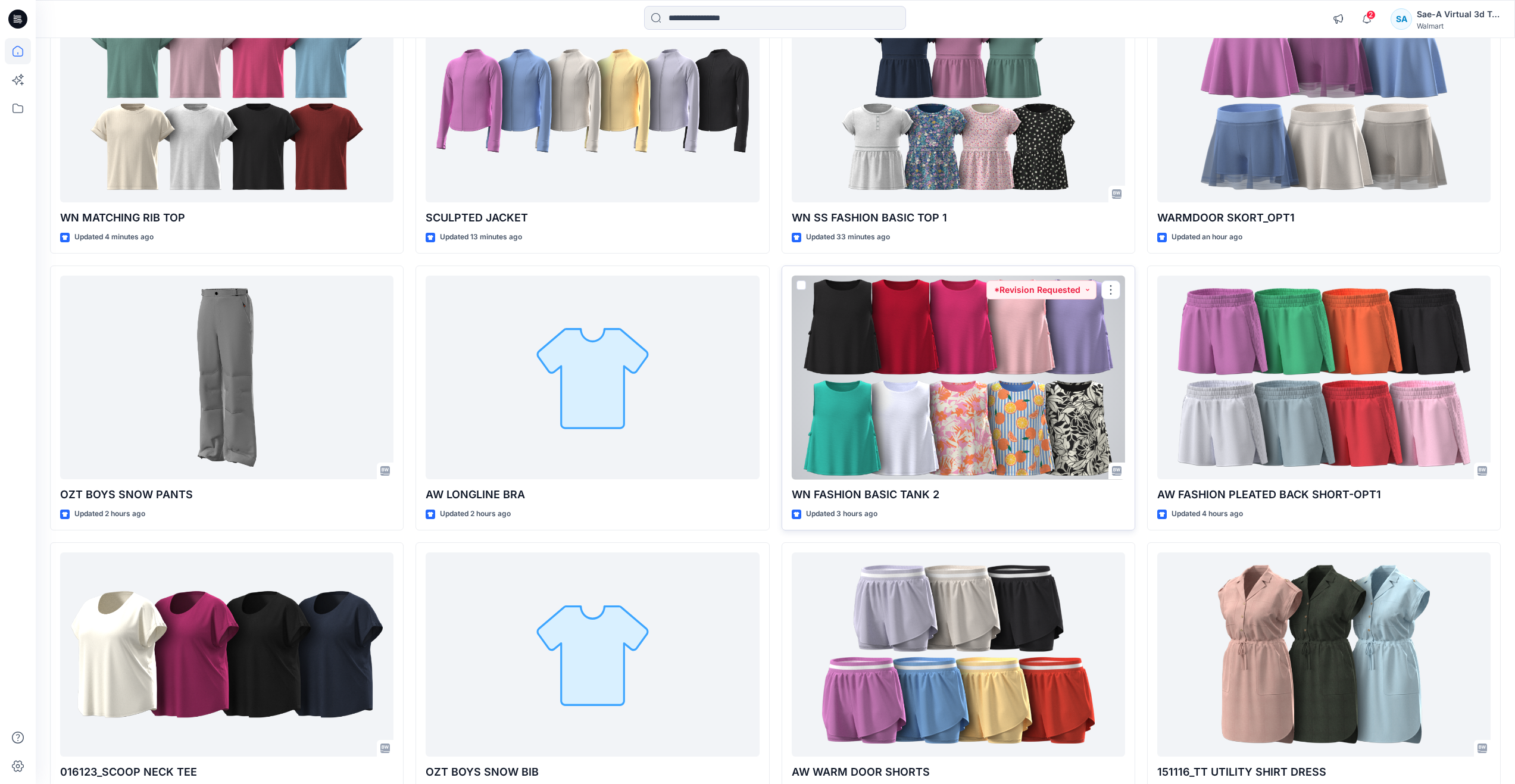
scroll to position [357, 0]
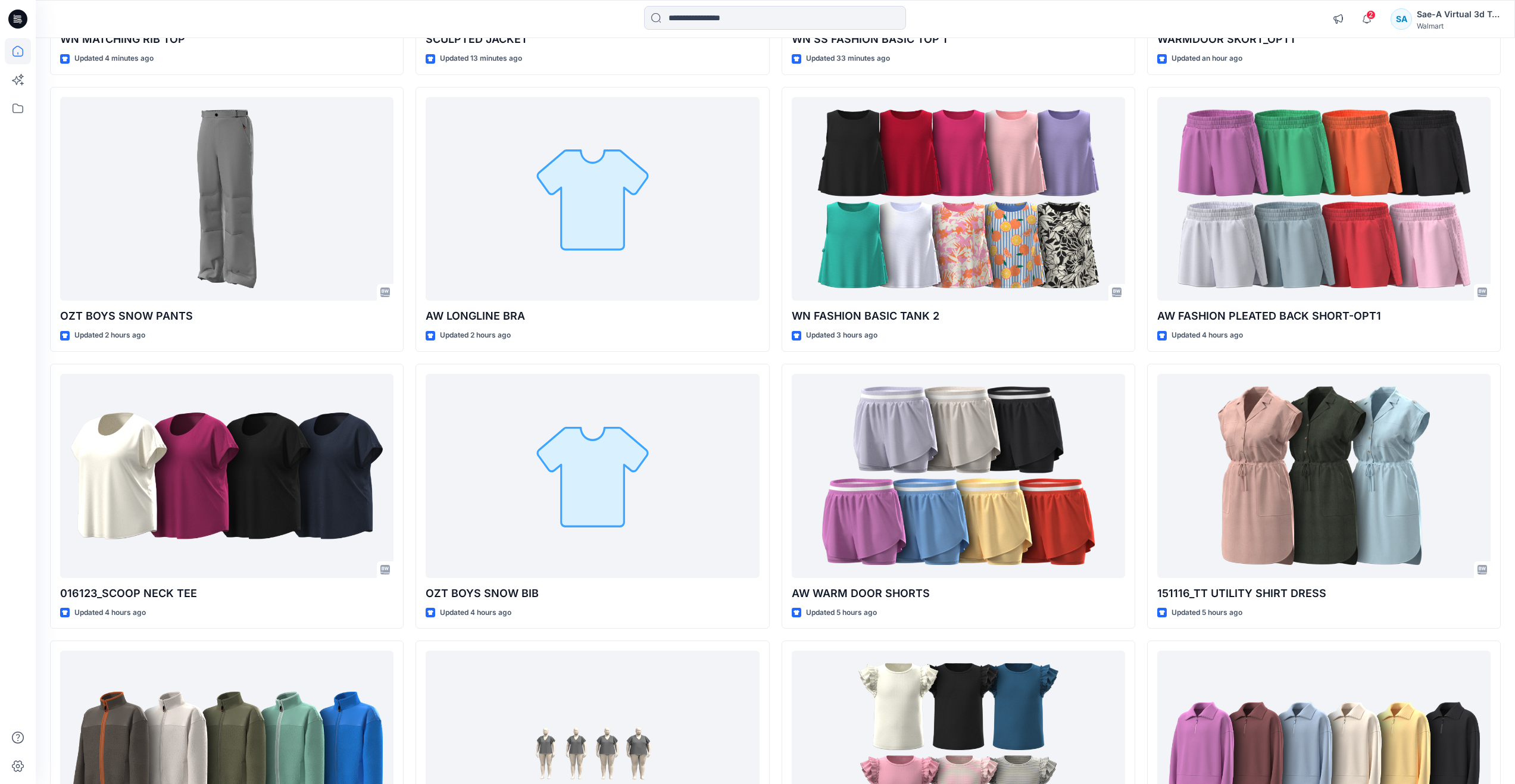
click at [1143, 642] on div "WN MATCHING RIB TOP Updated 4 minutes ago OZT BOYS SNOW PANTS Updated 2 hours a…" at bounding box center [775, 634] width 1451 height 1649
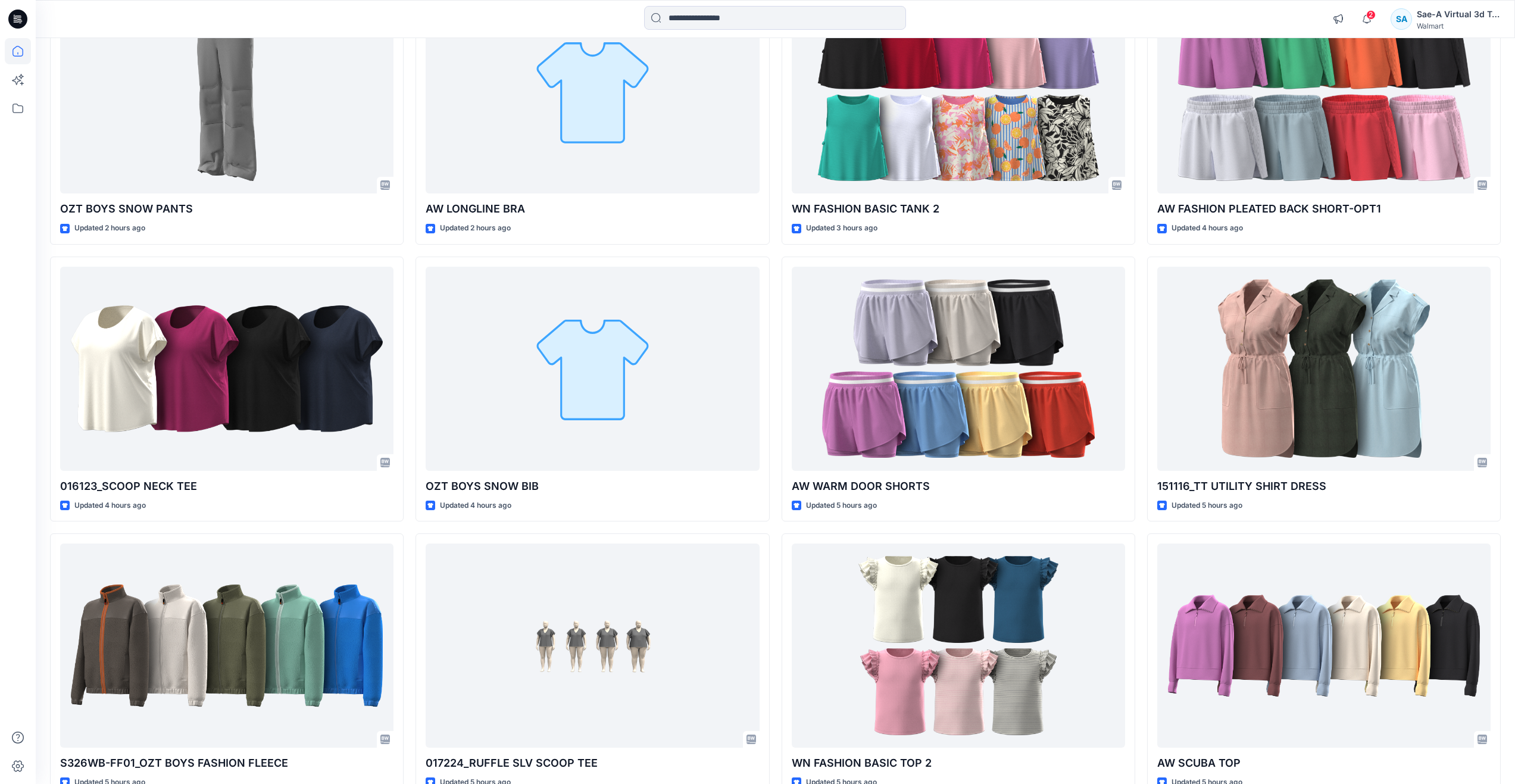
scroll to position [595, 0]
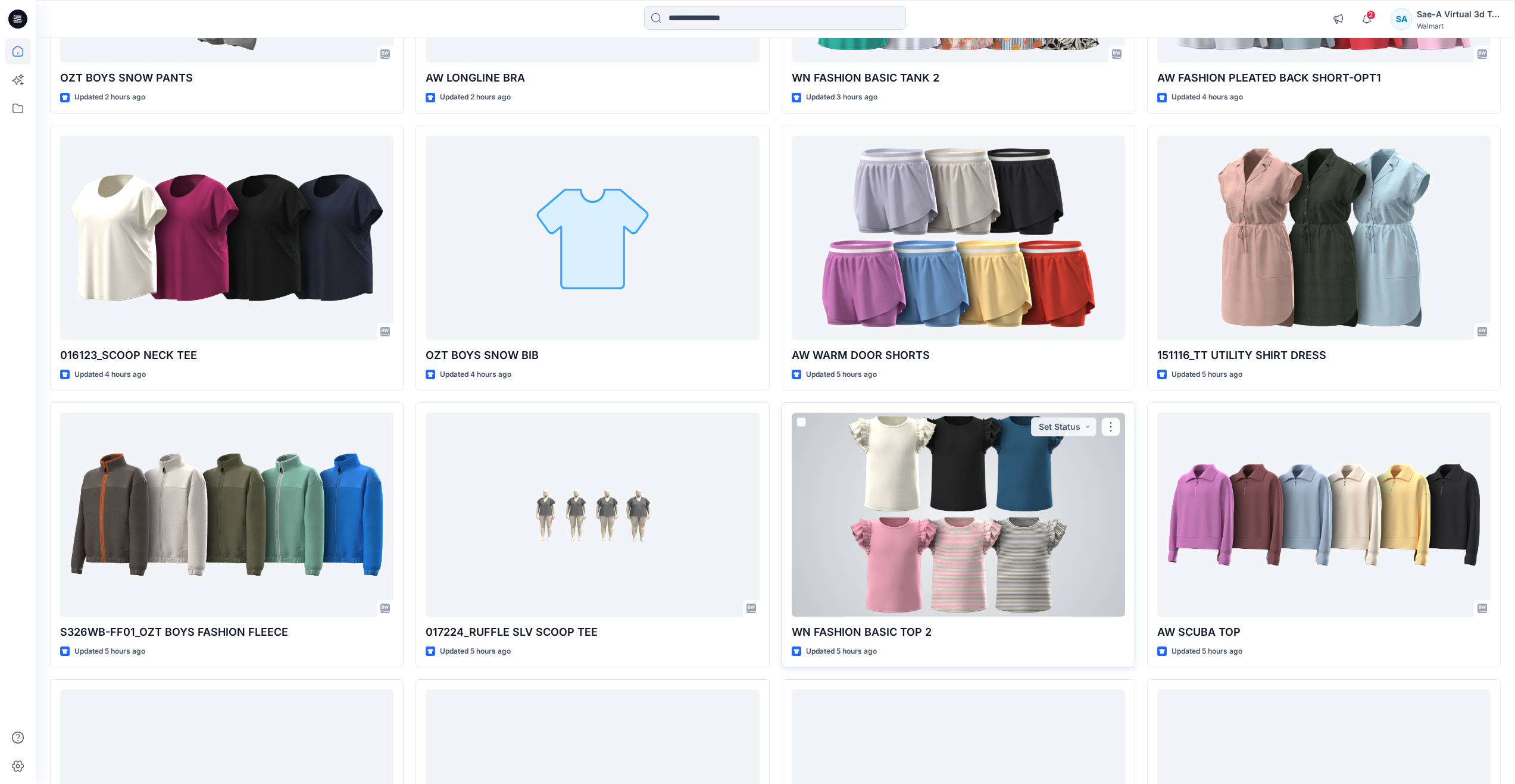
click at [959, 560] on div at bounding box center [958, 515] width 333 height 205
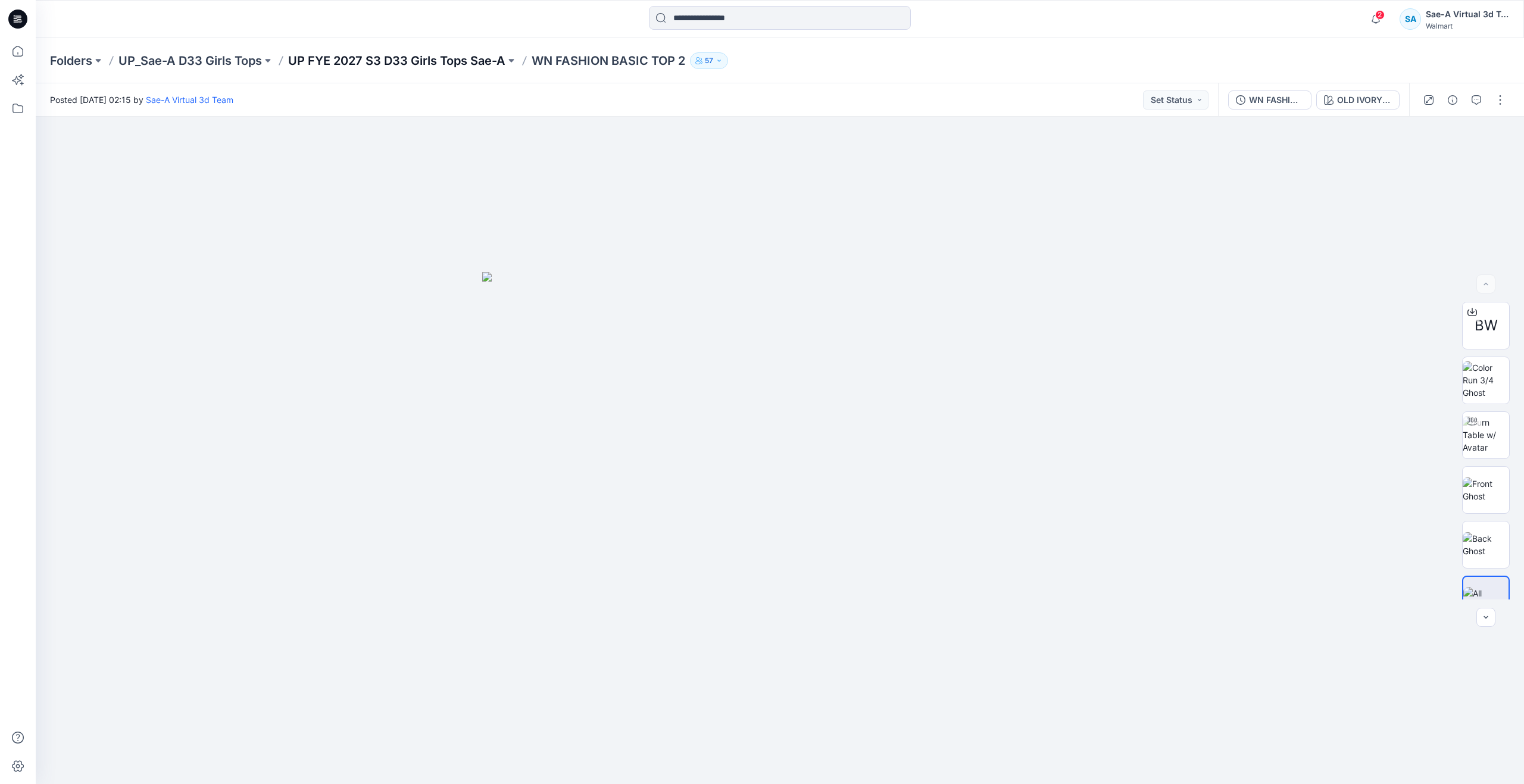
click at [378, 59] on p "UP FYE 2027 S3 D33 Girls Tops Sae-A" at bounding box center [397, 60] width 217 height 17
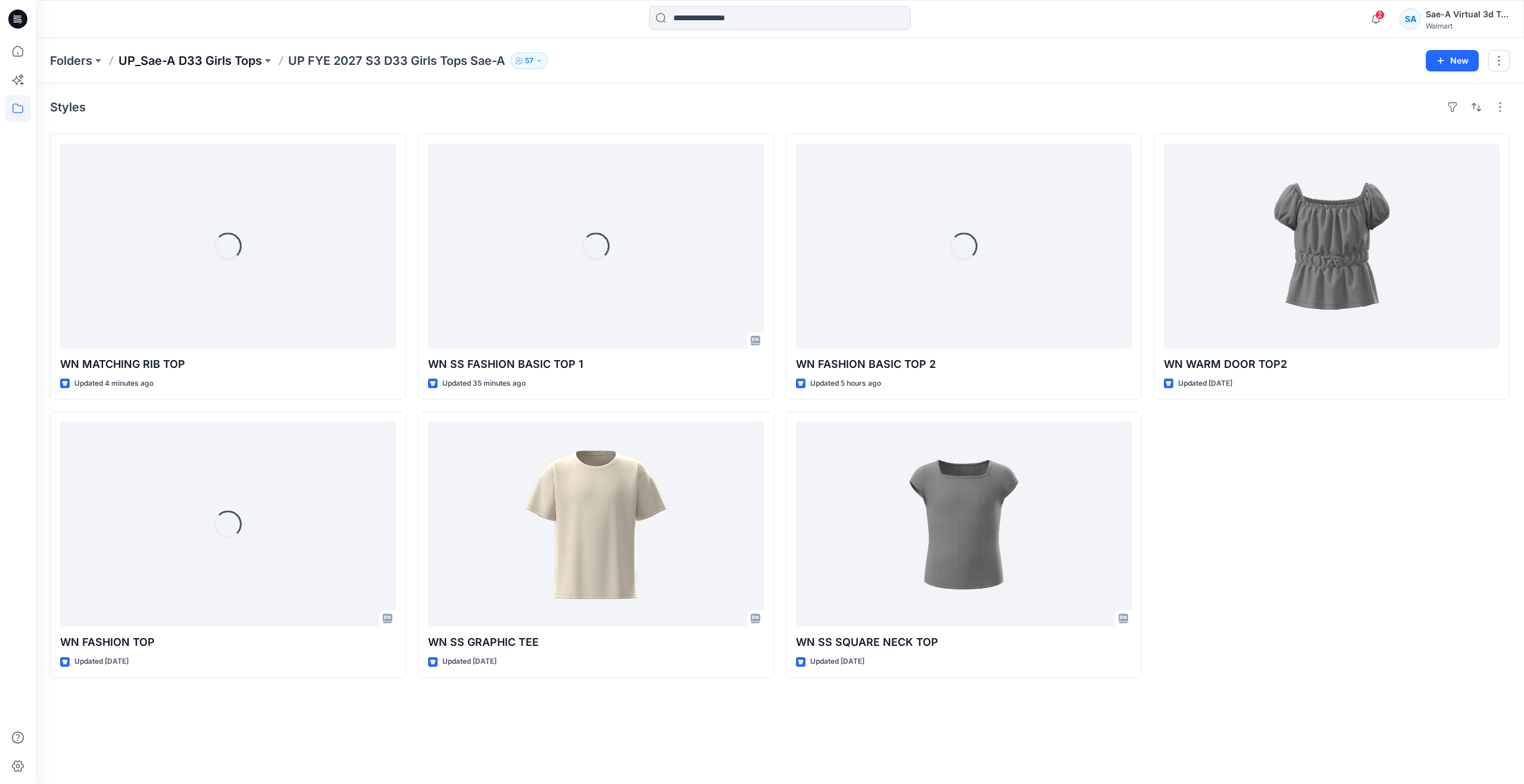
click at [177, 62] on p "UP_Sae-A D33 Girls Tops" at bounding box center [190, 60] width 144 height 17
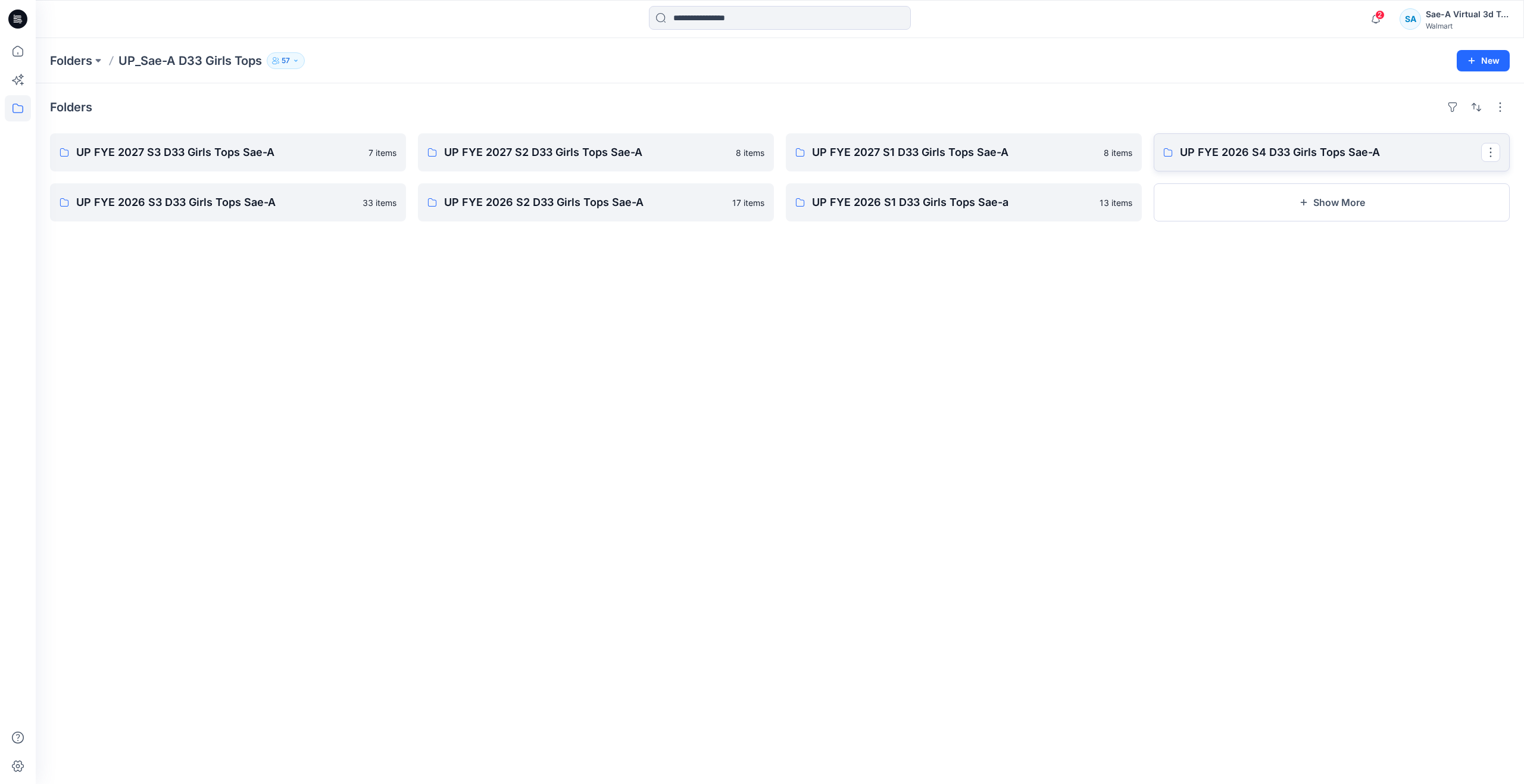
click at [1255, 149] on p "UP FYE 2026 S4 D33 Girls Tops Sae-A" at bounding box center [1331, 152] width 302 height 17
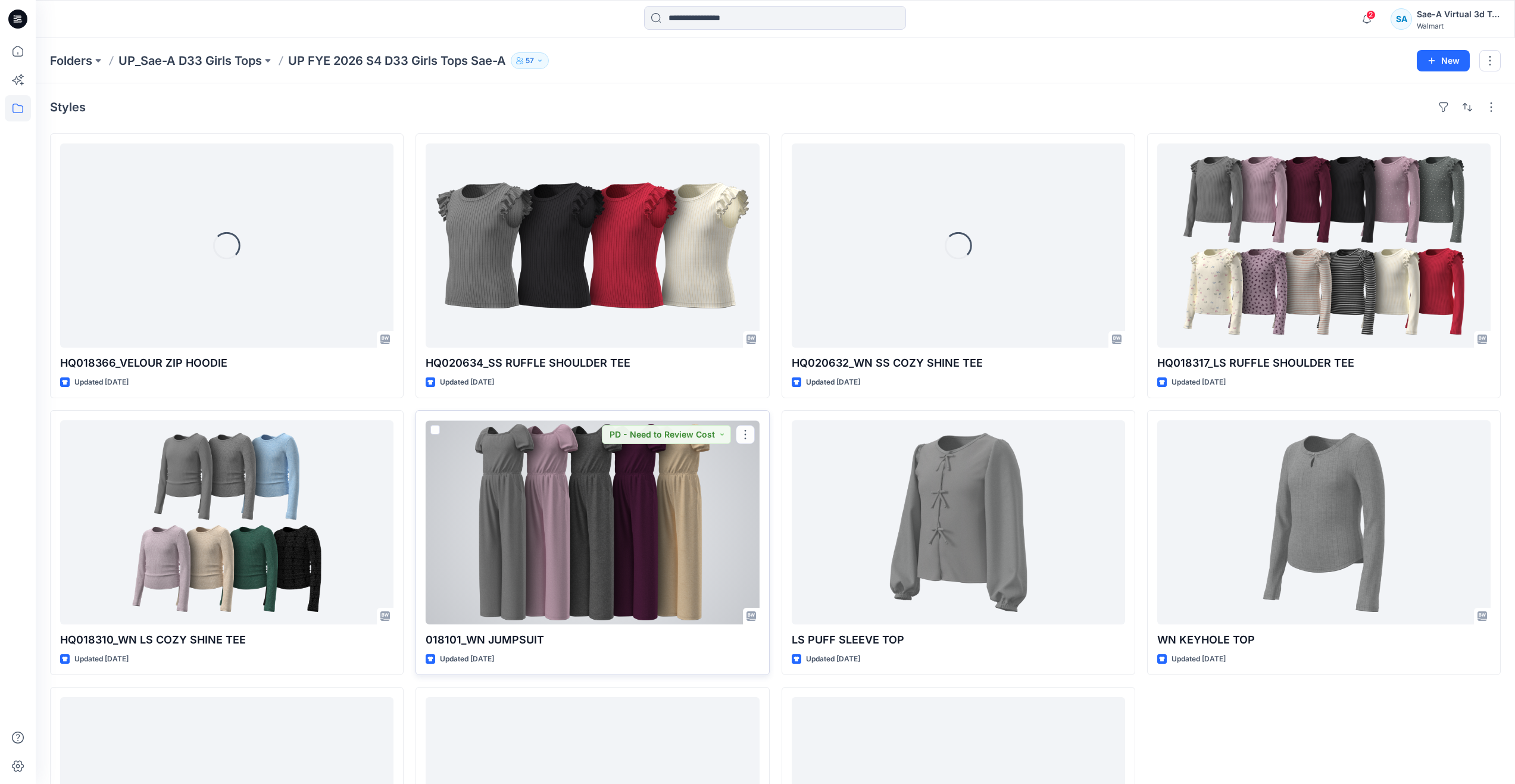
click at [656, 494] on div at bounding box center [591, 522] width 333 height 205
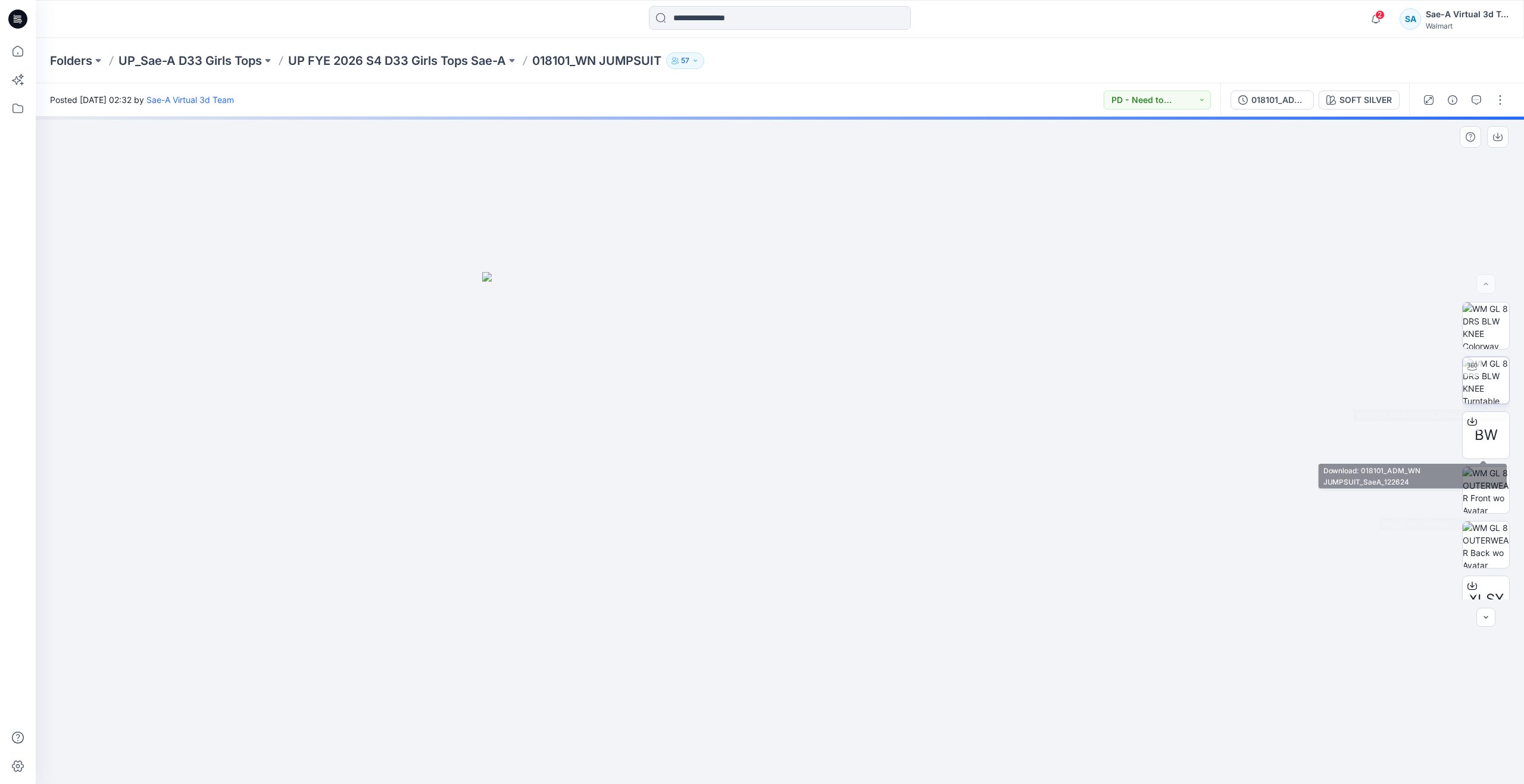
click at [1483, 372] on img at bounding box center [1486, 380] width 47 height 47
drag, startPoint x: 784, startPoint y: 770, endPoint x: 466, endPoint y: 713, distance: 323.1
click at [466, 713] on div at bounding box center [780, 450] width 1488 height 667
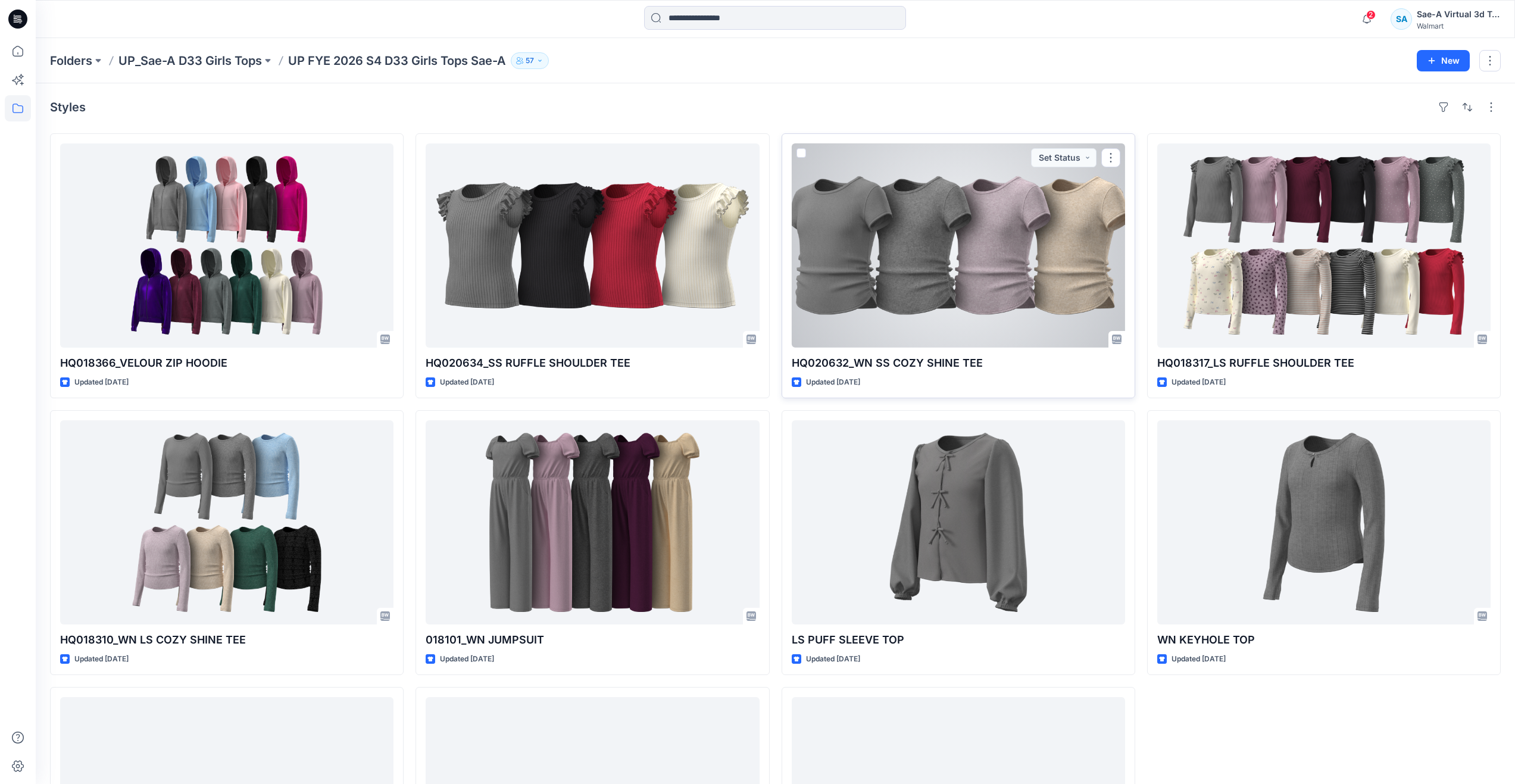
click at [980, 284] on div at bounding box center [958, 246] width 333 height 205
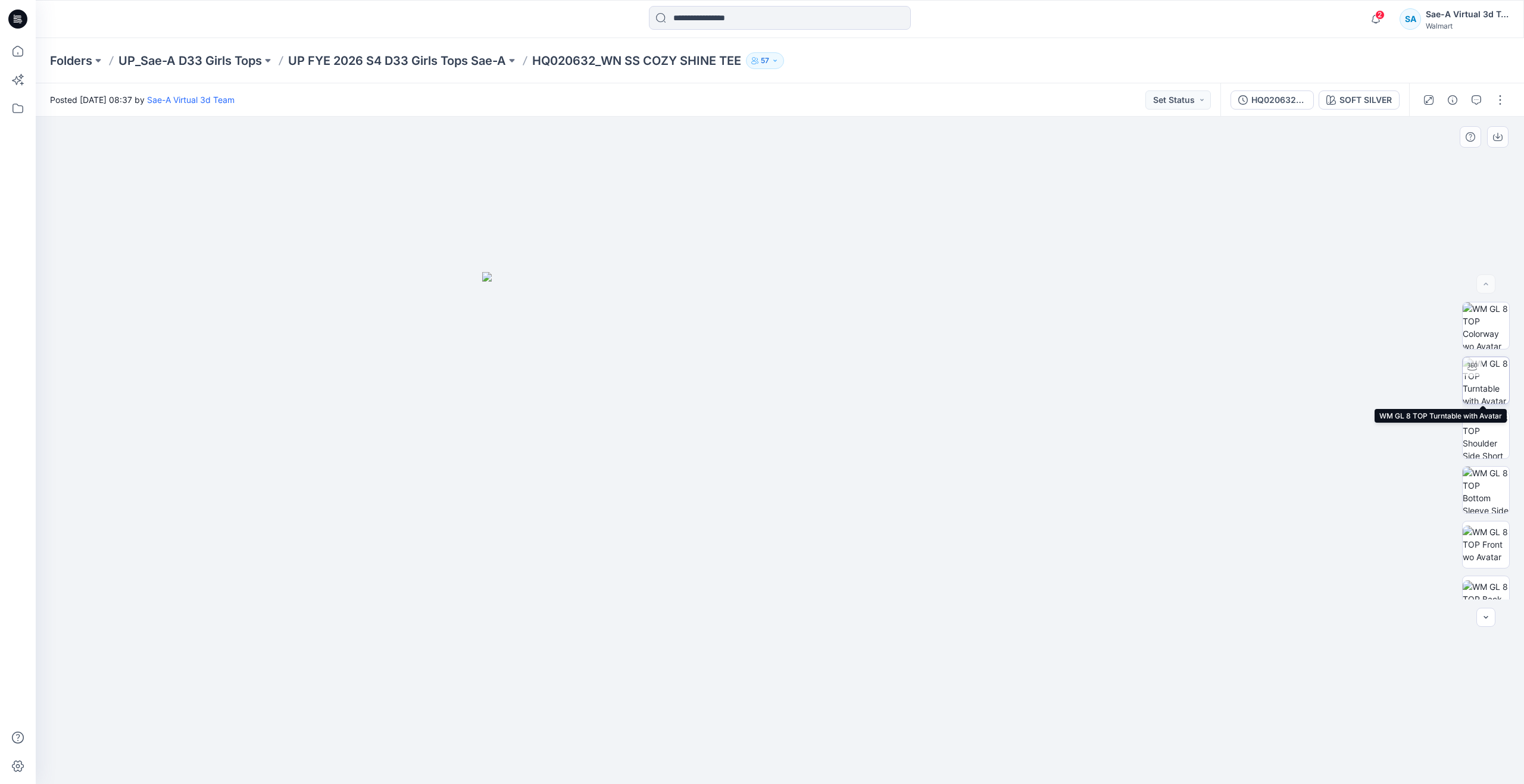
click at [1487, 393] on img at bounding box center [1486, 380] width 47 height 47
drag, startPoint x: 783, startPoint y: 766, endPoint x: 795, endPoint y: 693, distance: 74.0
click at [795, 693] on div at bounding box center [780, 450] width 1488 height 667
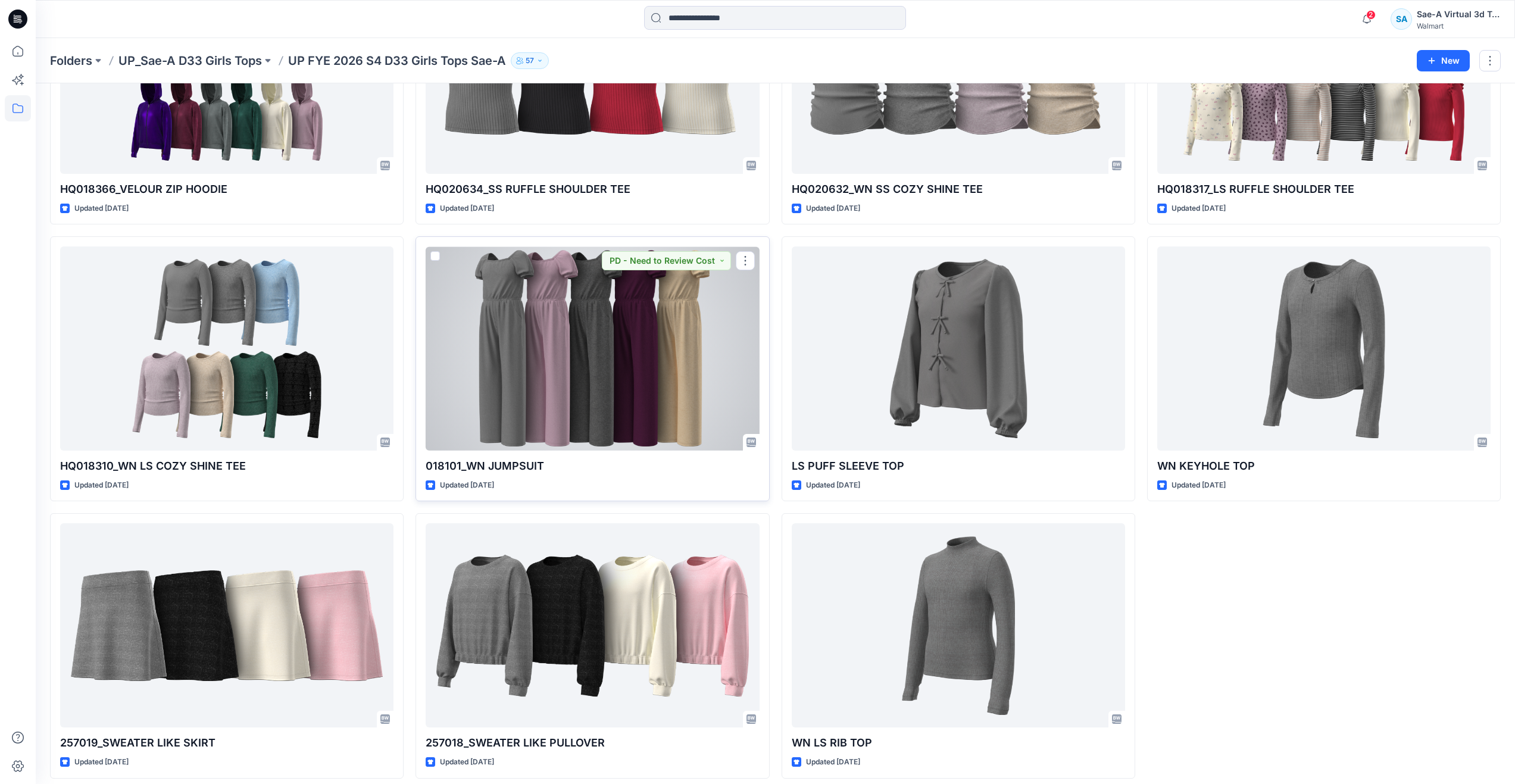
scroll to position [183, 0]
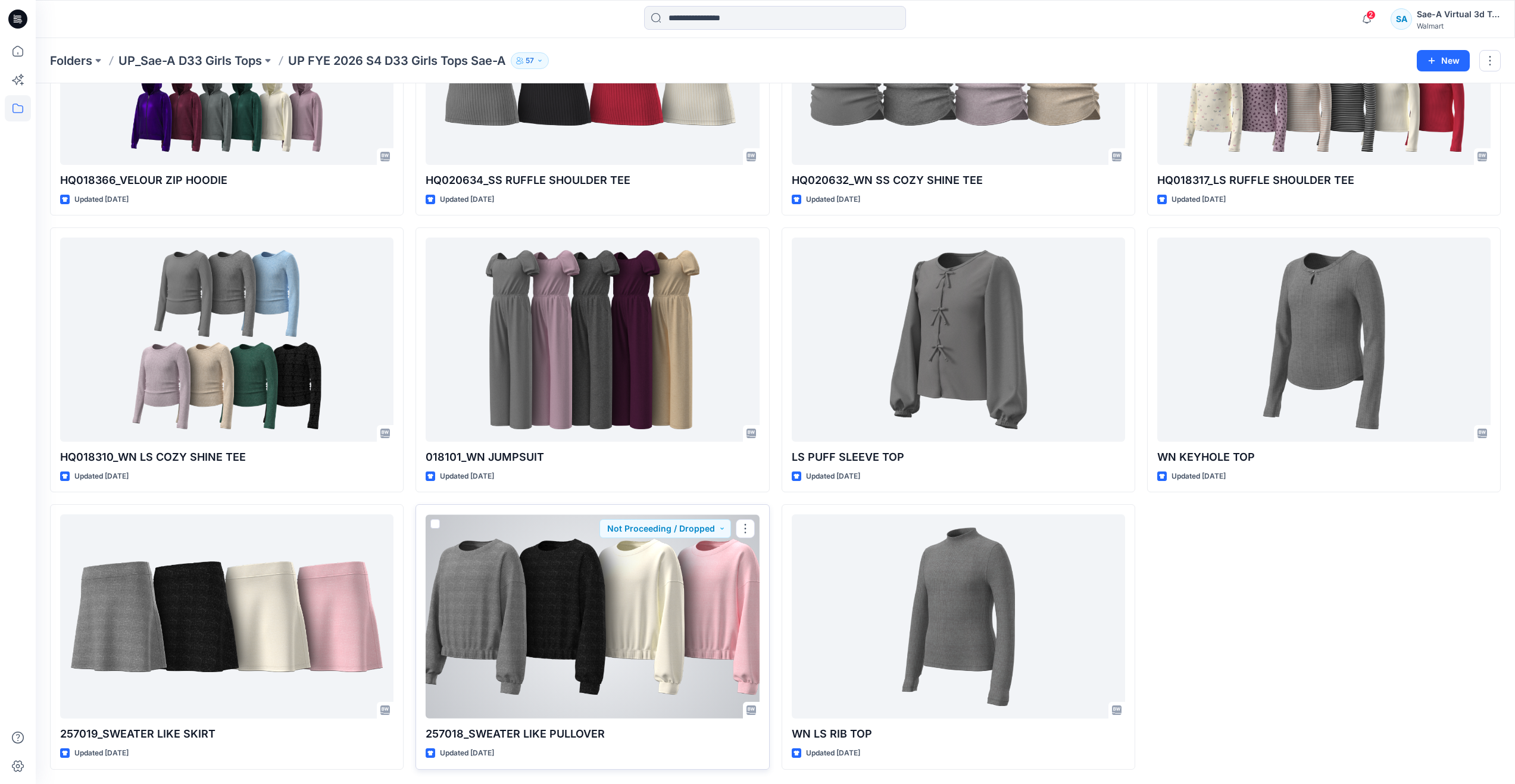
click at [602, 660] on div at bounding box center [591, 616] width 333 height 205
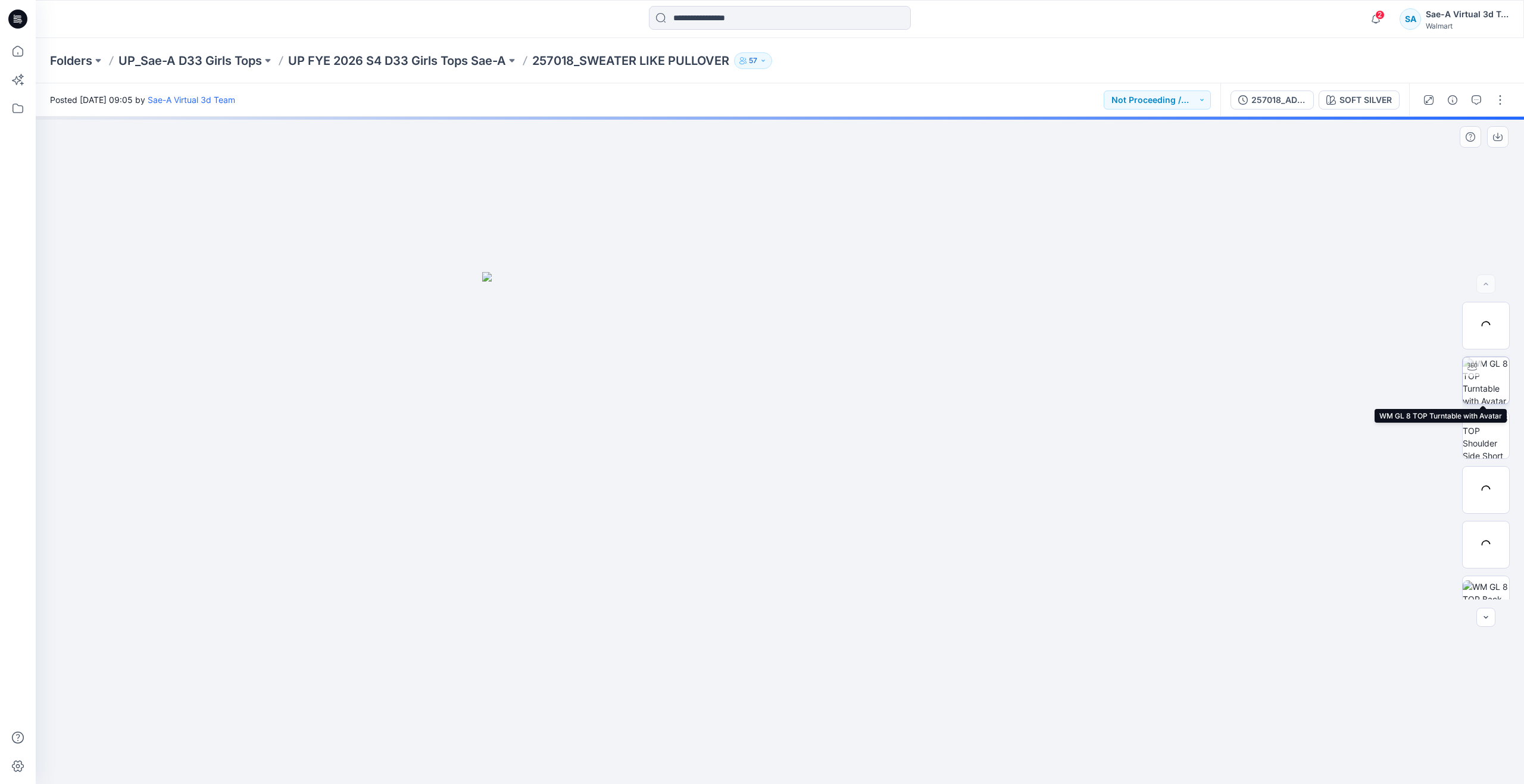
click at [1485, 391] on img at bounding box center [1486, 380] width 47 height 47
drag, startPoint x: 775, startPoint y: 767, endPoint x: 428, endPoint y: 708, distance: 352.0
click at [428, 708] on div at bounding box center [780, 450] width 1488 height 667
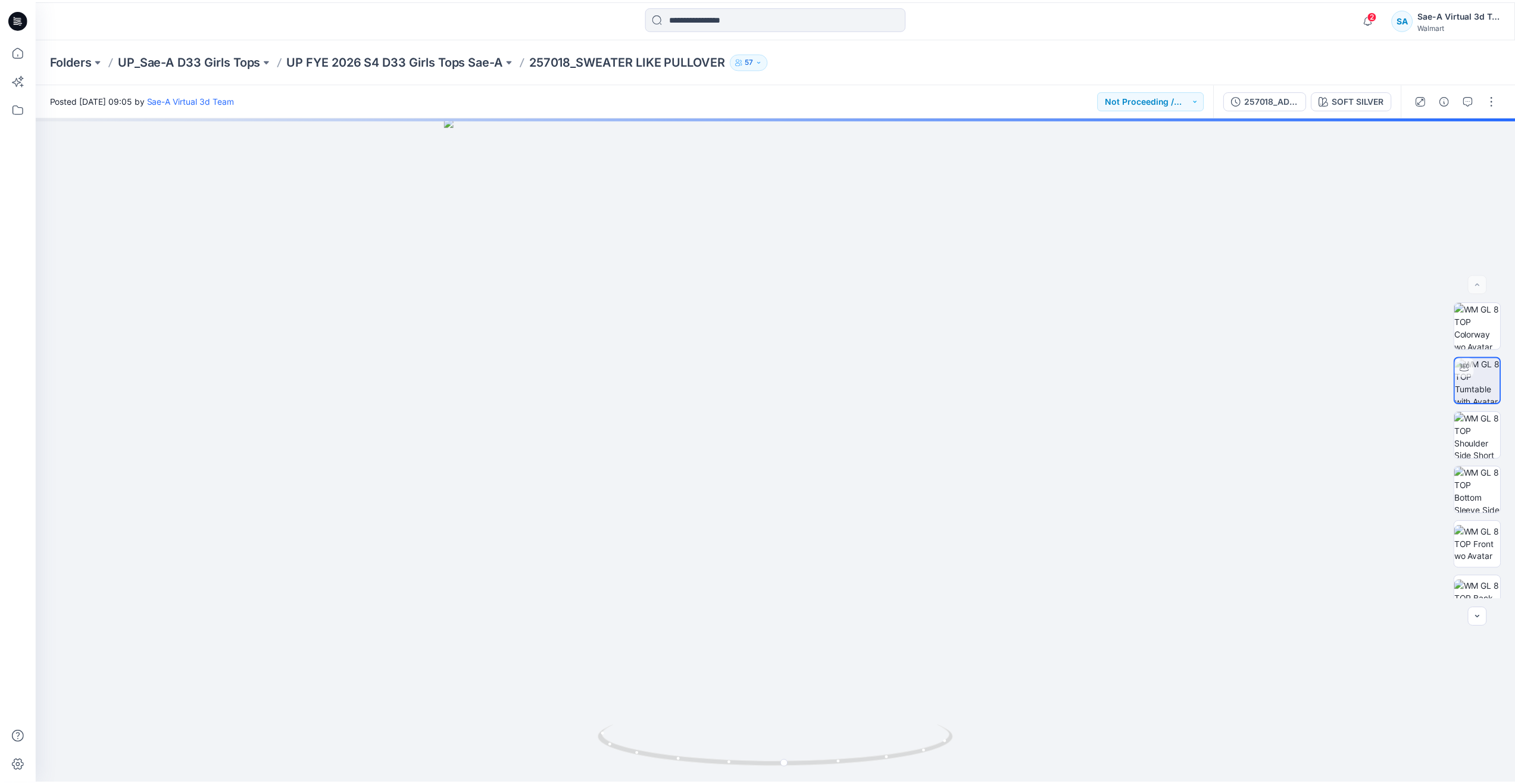
scroll to position [183, 0]
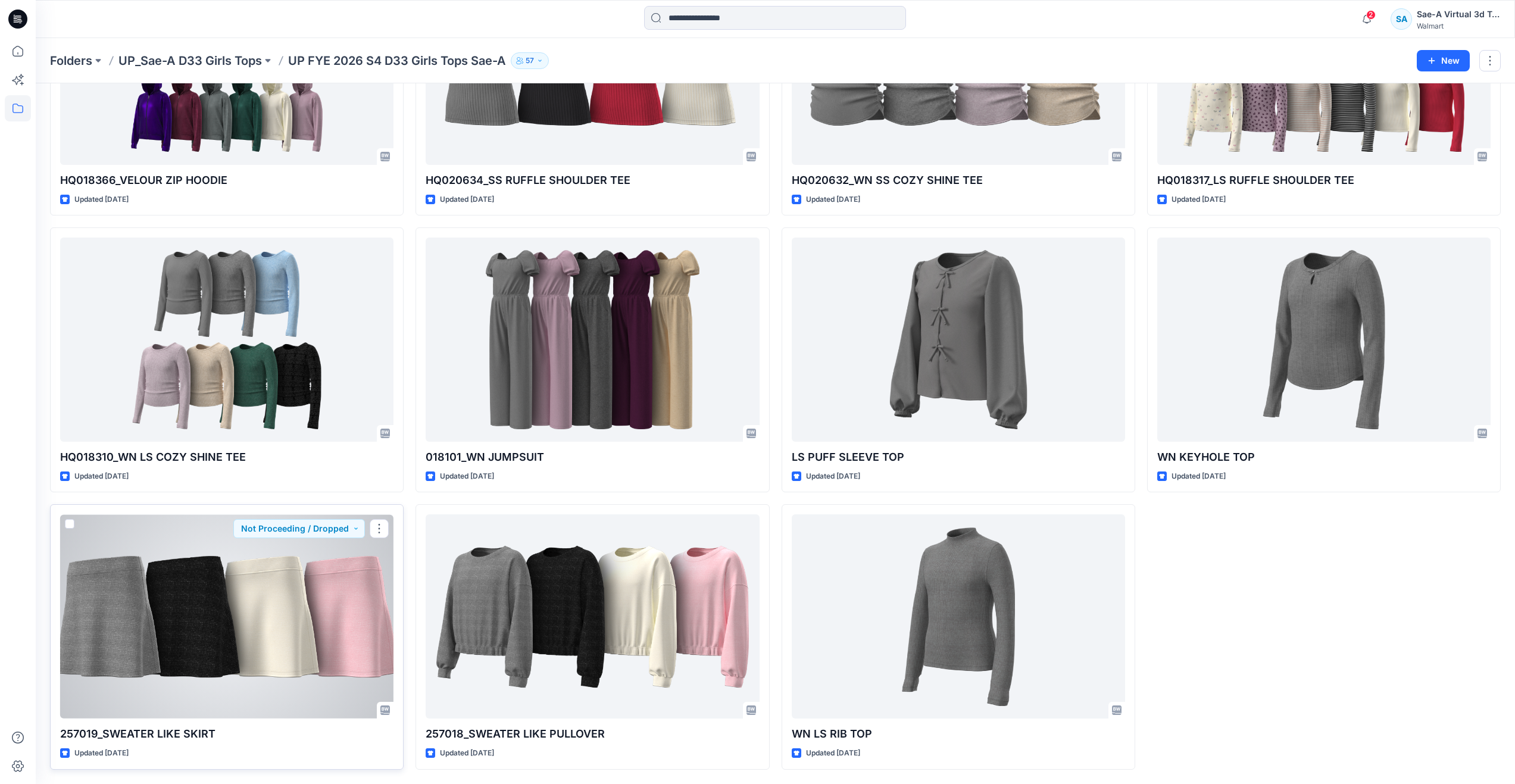
click at [174, 620] on div at bounding box center [226, 616] width 333 height 205
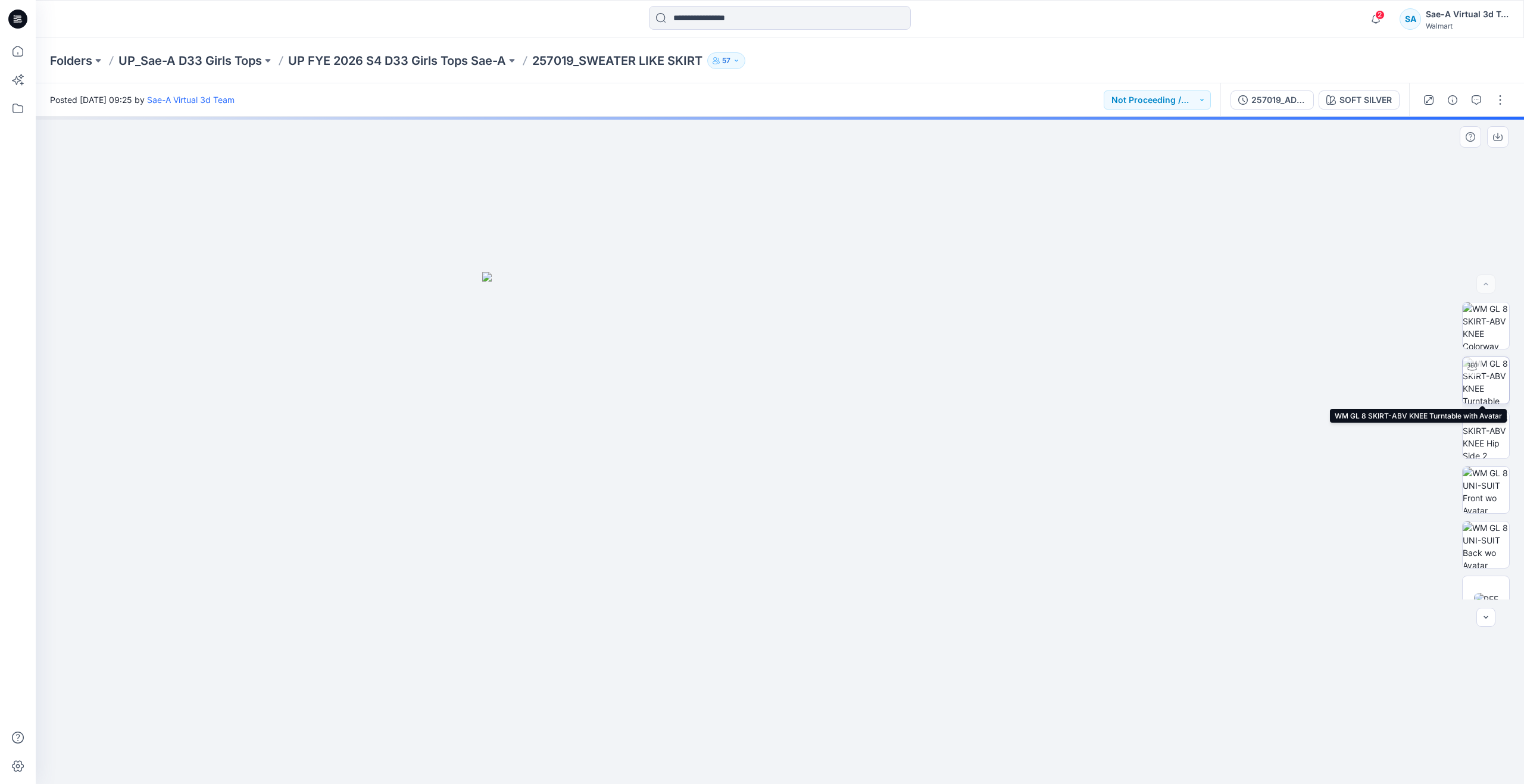
click at [1489, 389] on img at bounding box center [1486, 380] width 47 height 47
drag, startPoint x: 782, startPoint y: 761, endPoint x: 441, endPoint y: 657, distance: 356.5
click at [441, 657] on div at bounding box center [780, 450] width 1488 height 667
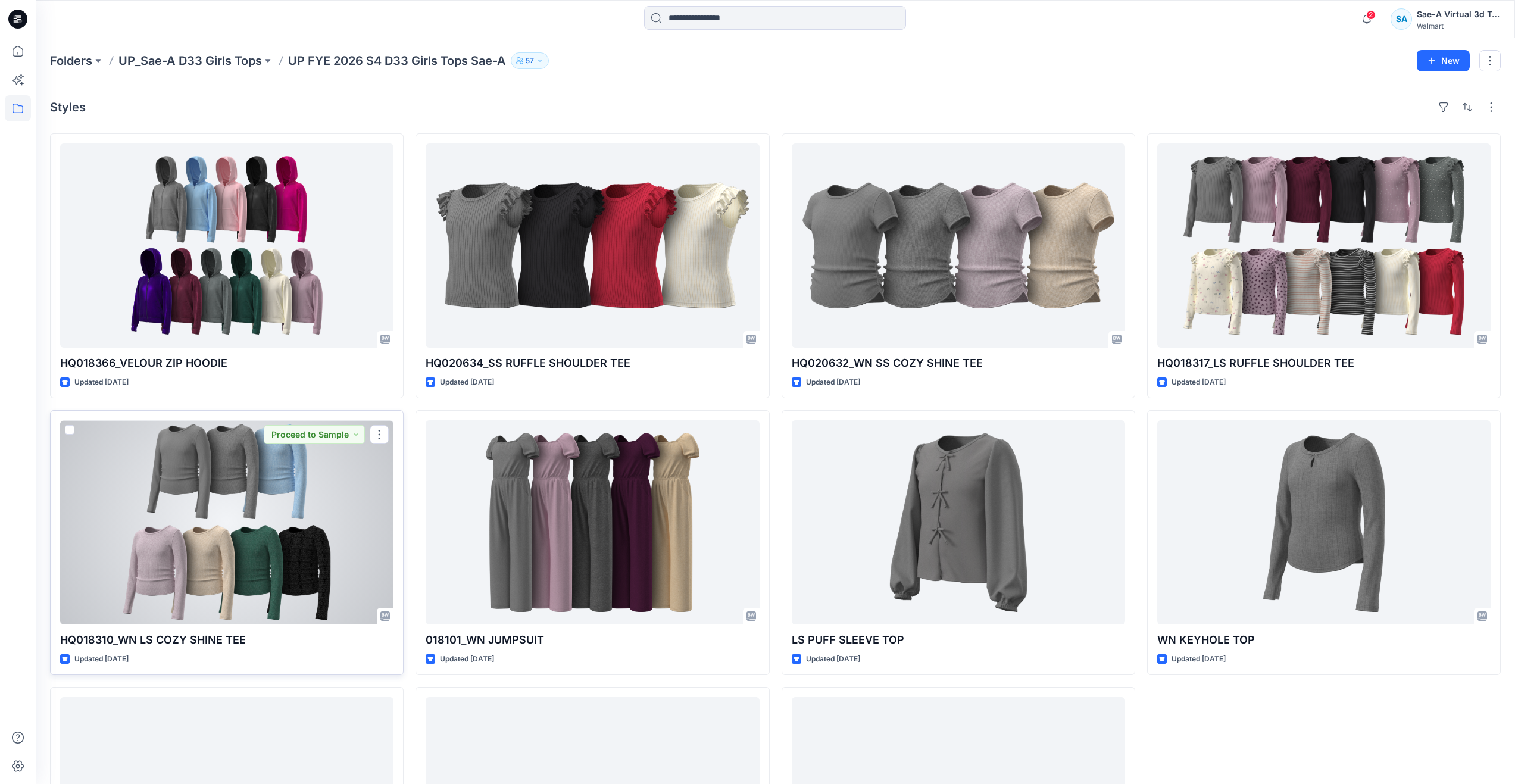
click at [178, 491] on div at bounding box center [226, 522] width 333 height 205
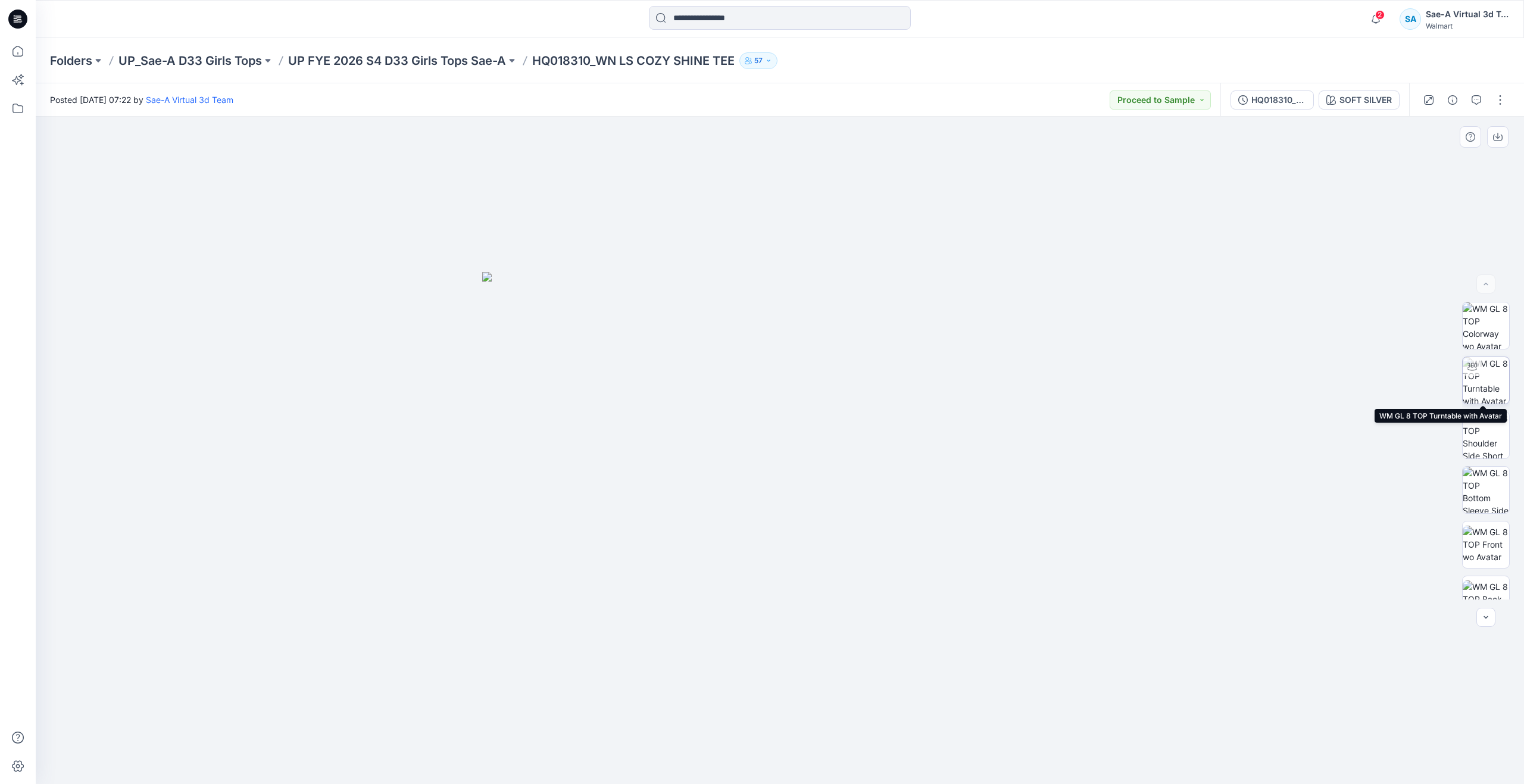
click at [1485, 381] on img at bounding box center [1486, 380] width 47 height 47
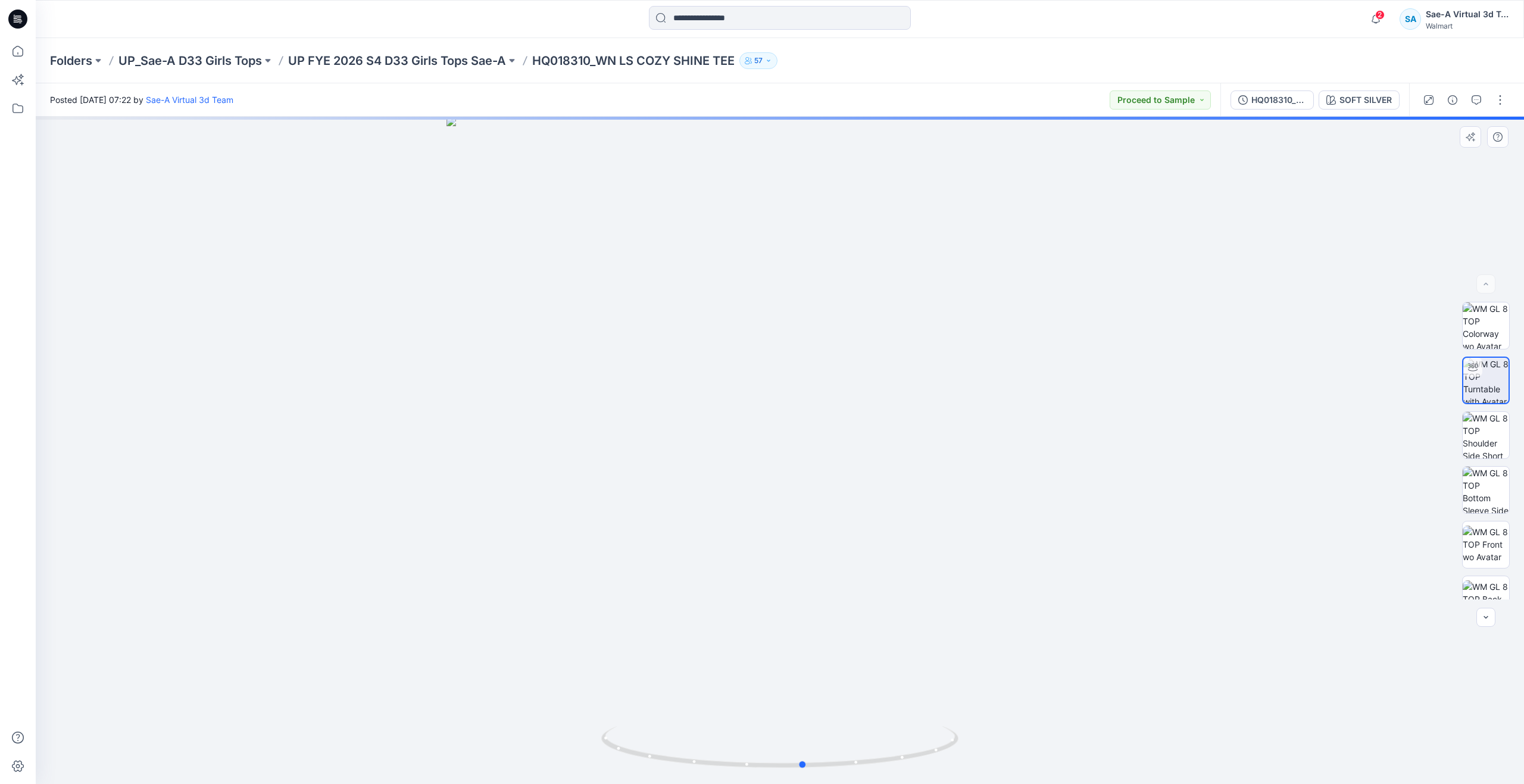
drag, startPoint x: 783, startPoint y: 764, endPoint x: 450, endPoint y: 694, distance: 340.3
click at [450, 694] on div at bounding box center [780, 450] width 1488 height 667
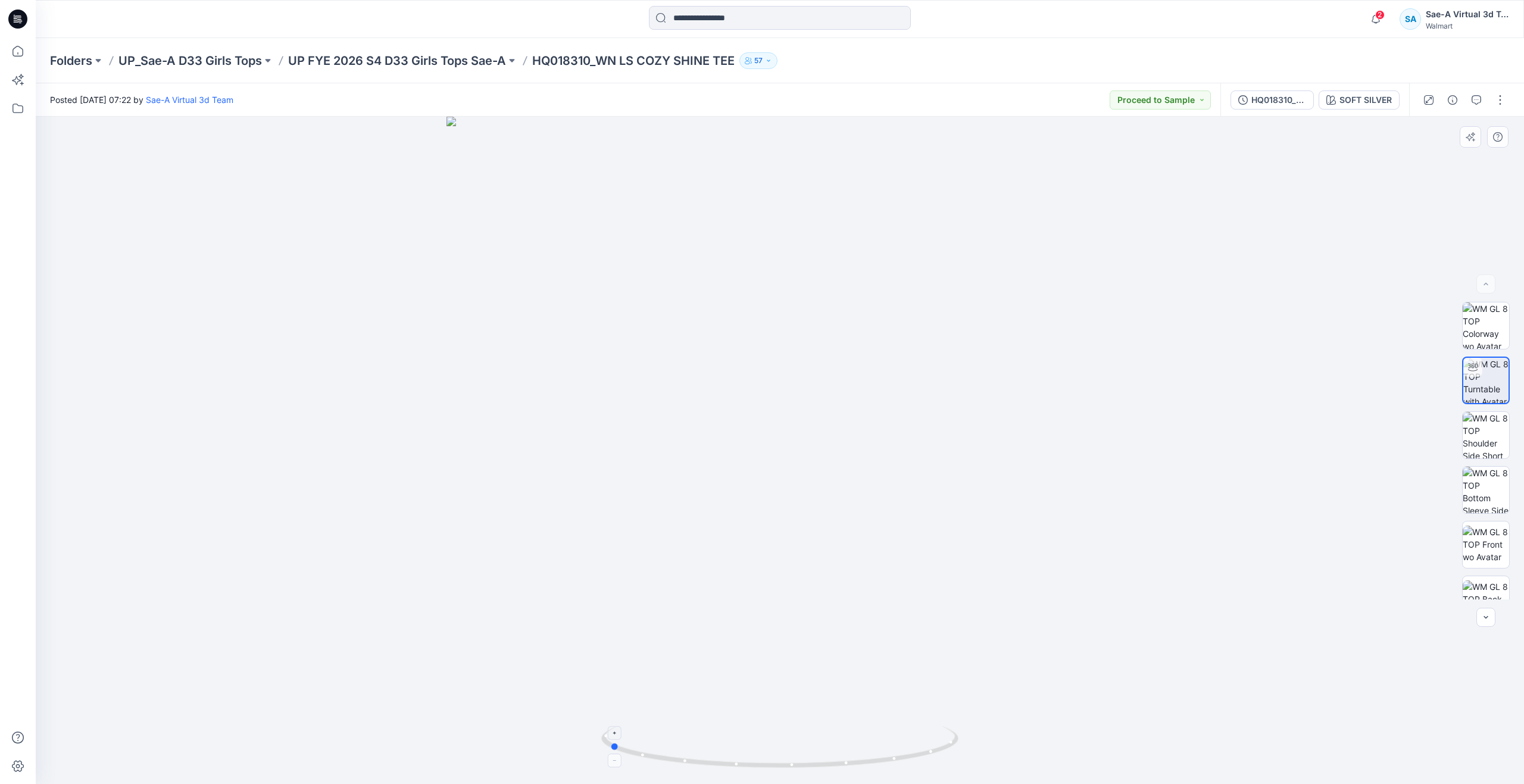
drag, startPoint x: 801, startPoint y: 770, endPoint x: 608, endPoint y: 763, distance: 193.1
click at [608, 763] on icon at bounding box center [781, 748] width 360 height 45
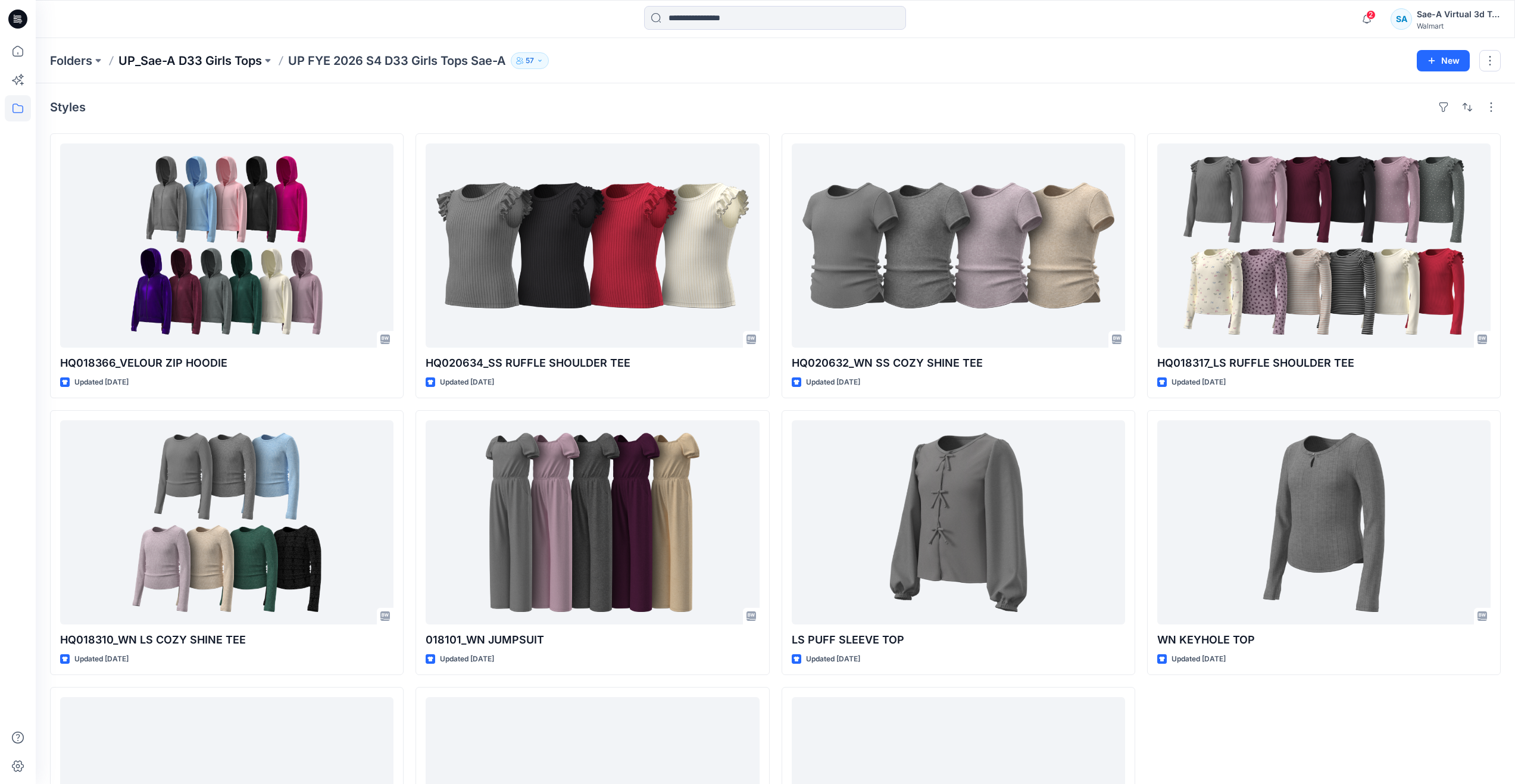
click at [227, 66] on p "UP_Sae-A D33 Girls Tops" at bounding box center [190, 60] width 144 height 17
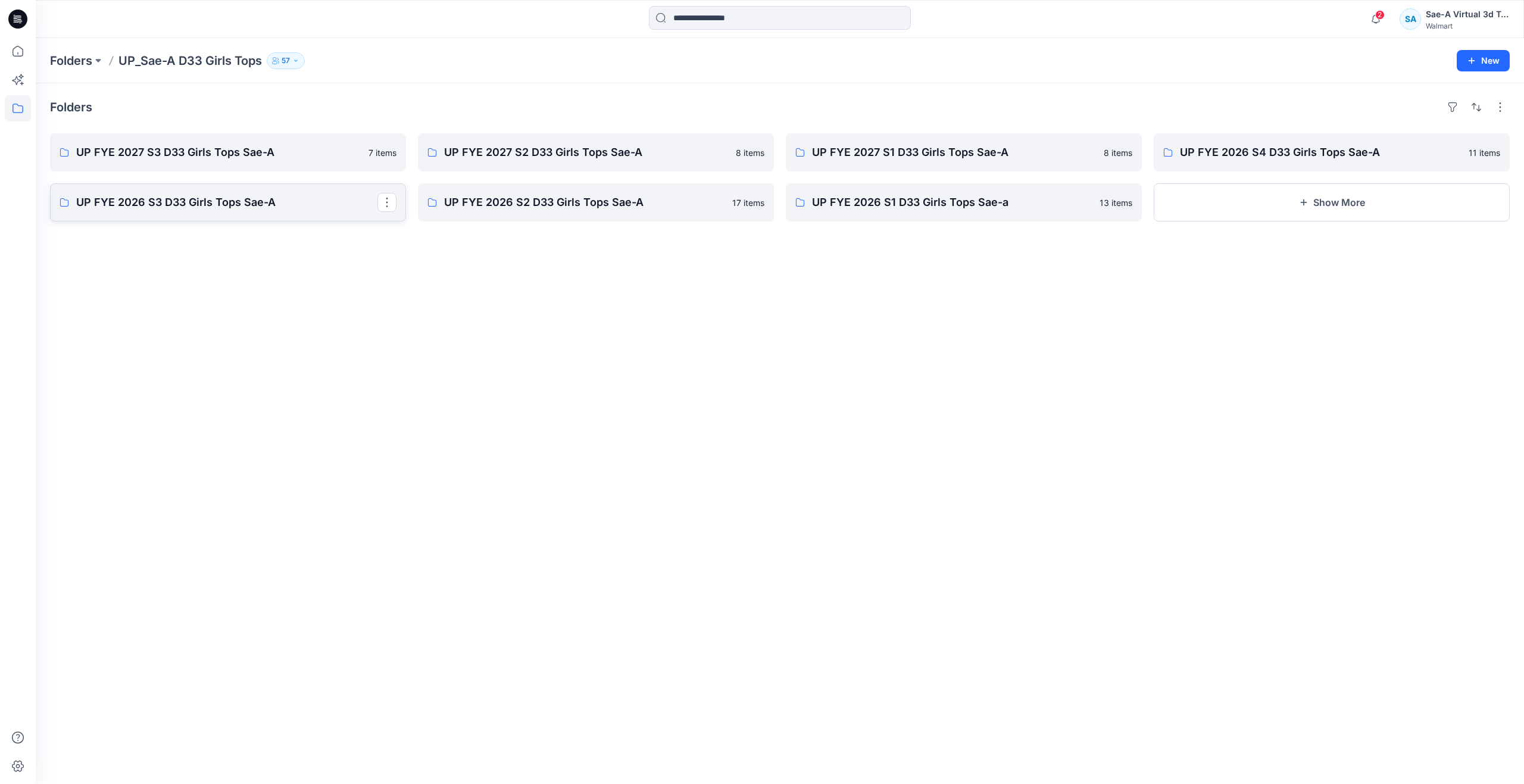
click at [221, 199] on p "UP FYE 2026 S3 D33 Girls Tops Sae-A" at bounding box center [227, 202] width 302 height 17
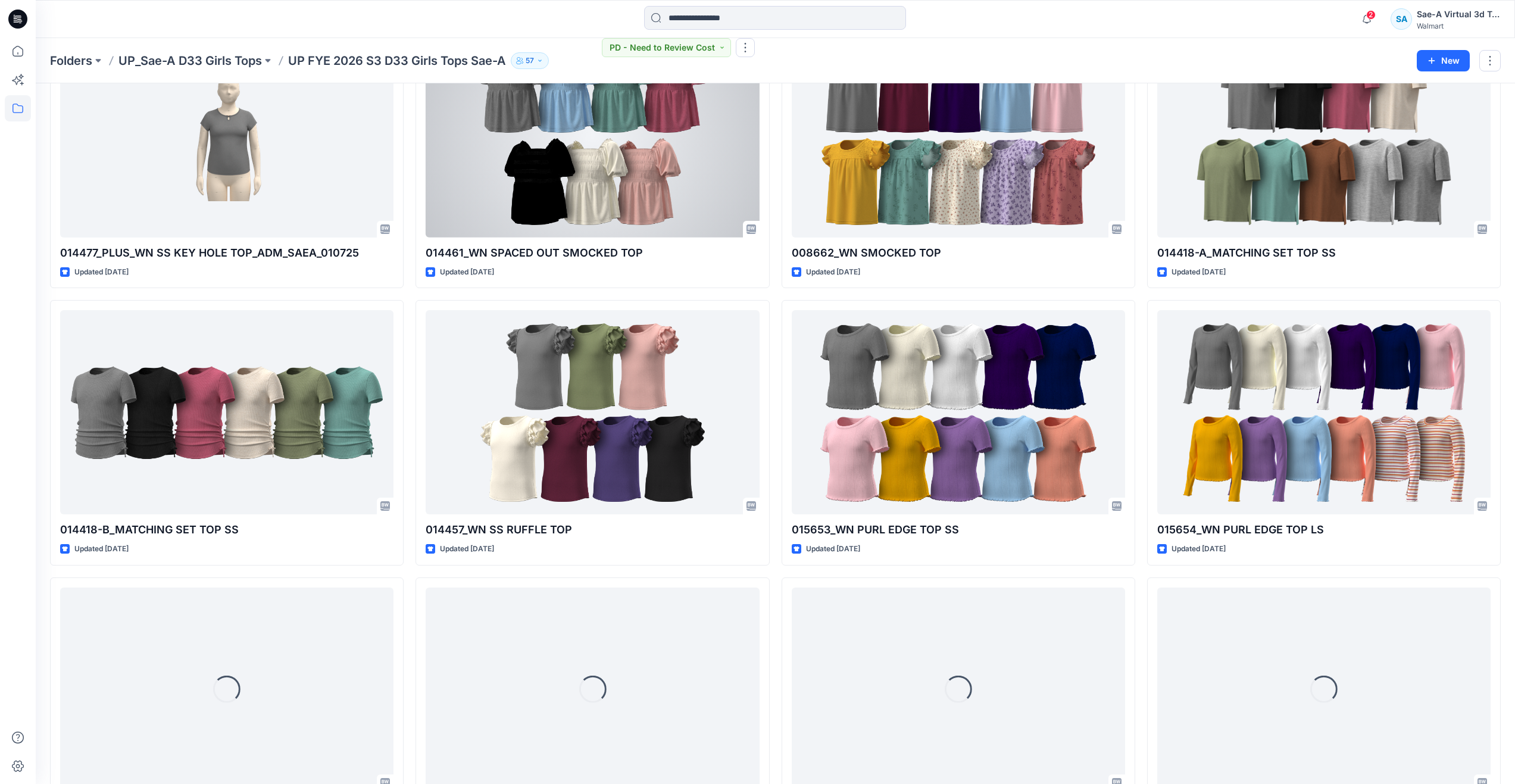
scroll to position [404, 0]
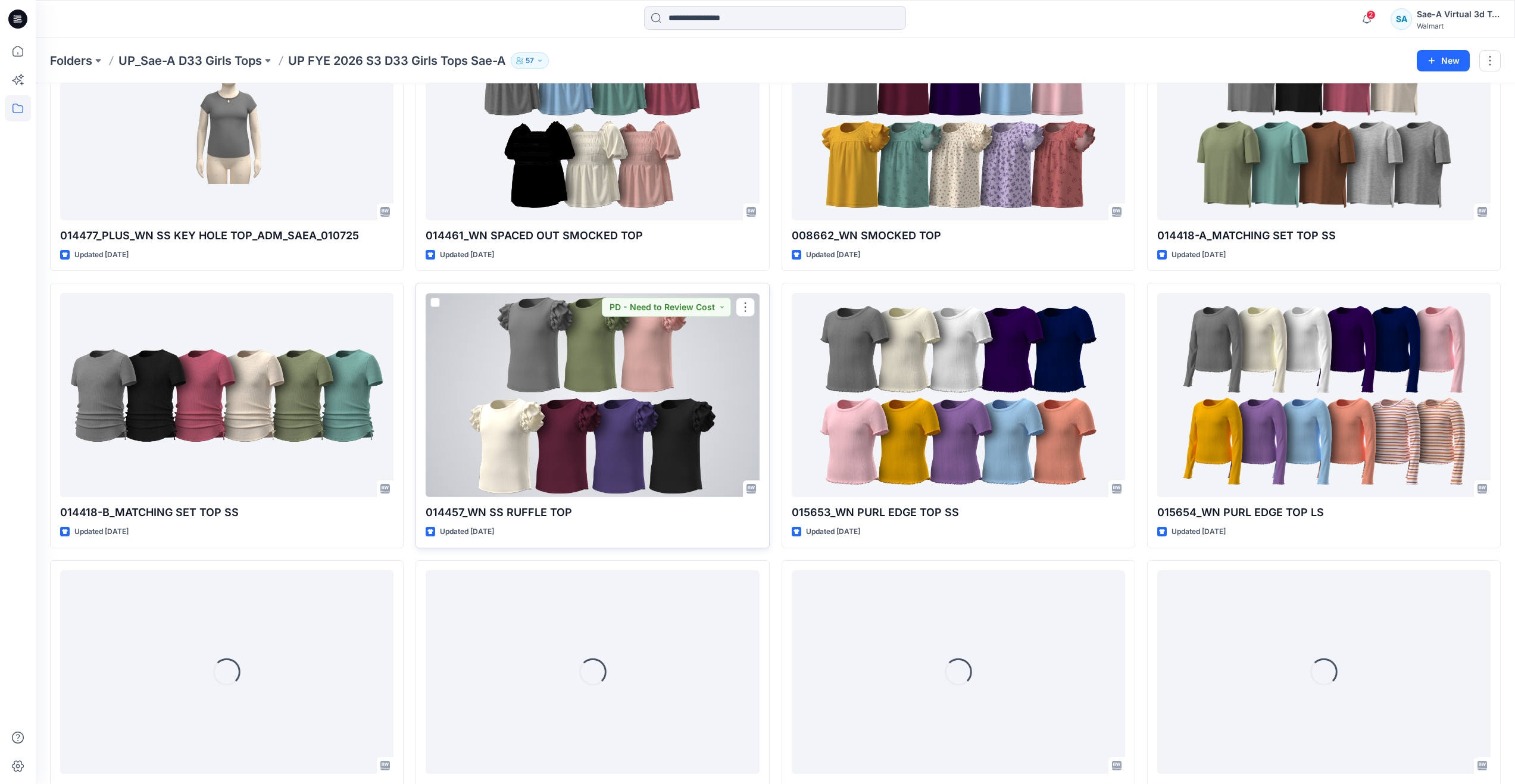
click at [496, 374] on div at bounding box center [591, 395] width 333 height 205
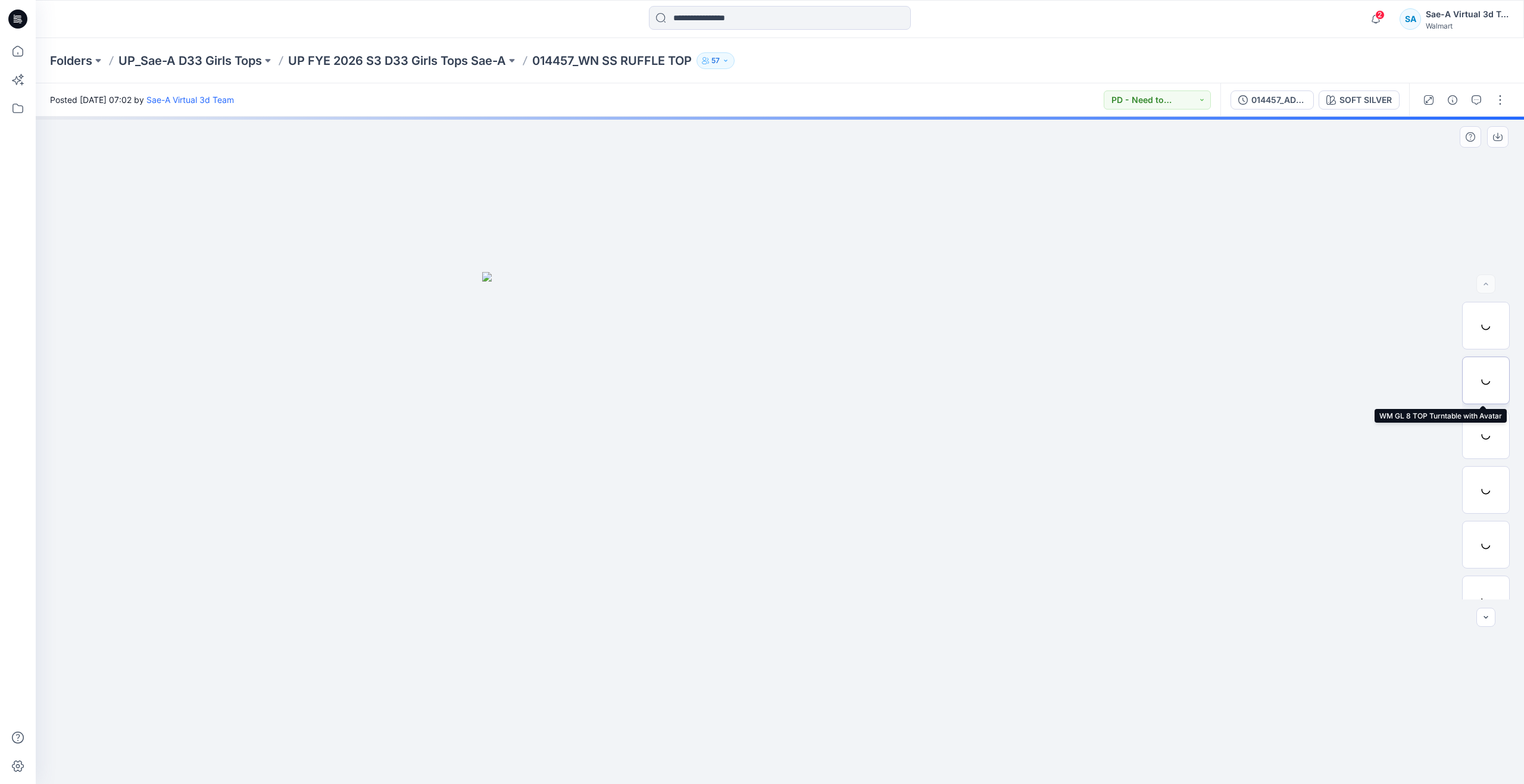
click at [1482, 383] on div at bounding box center [1485, 379] width 48 height 48
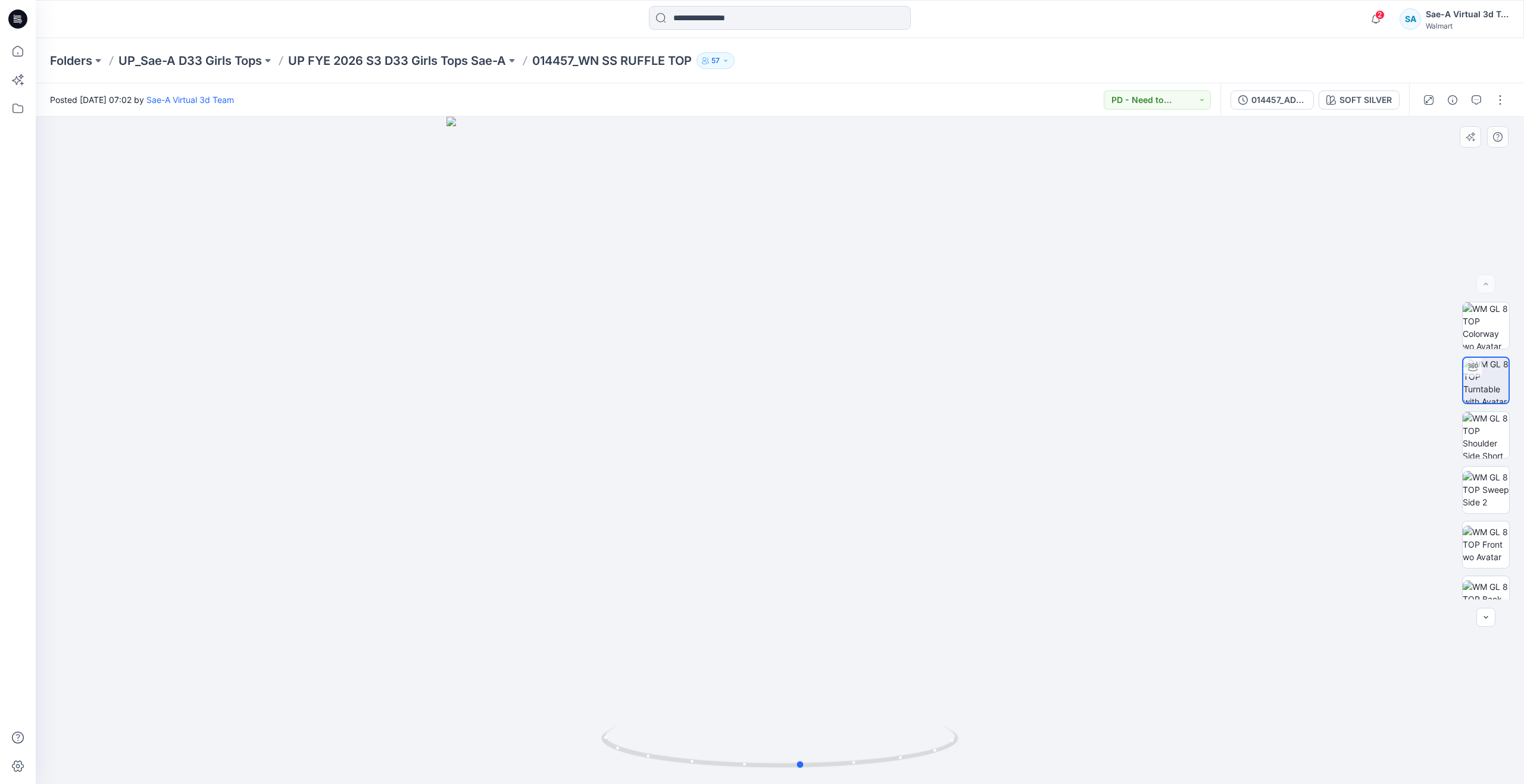
drag, startPoint x: 784, startPoint y: 766, endPoint x: 449, endPoint y: 662, distance: 350.8
click at [449, 662] on div at bounding box center [780, 450] width 1488 height 667
click at [1484, 535] on img at bounding box center [1486, 544] width 47 height 38
click at [1493, 384] on img at bounding box center [1486, 380] width 47 height 47
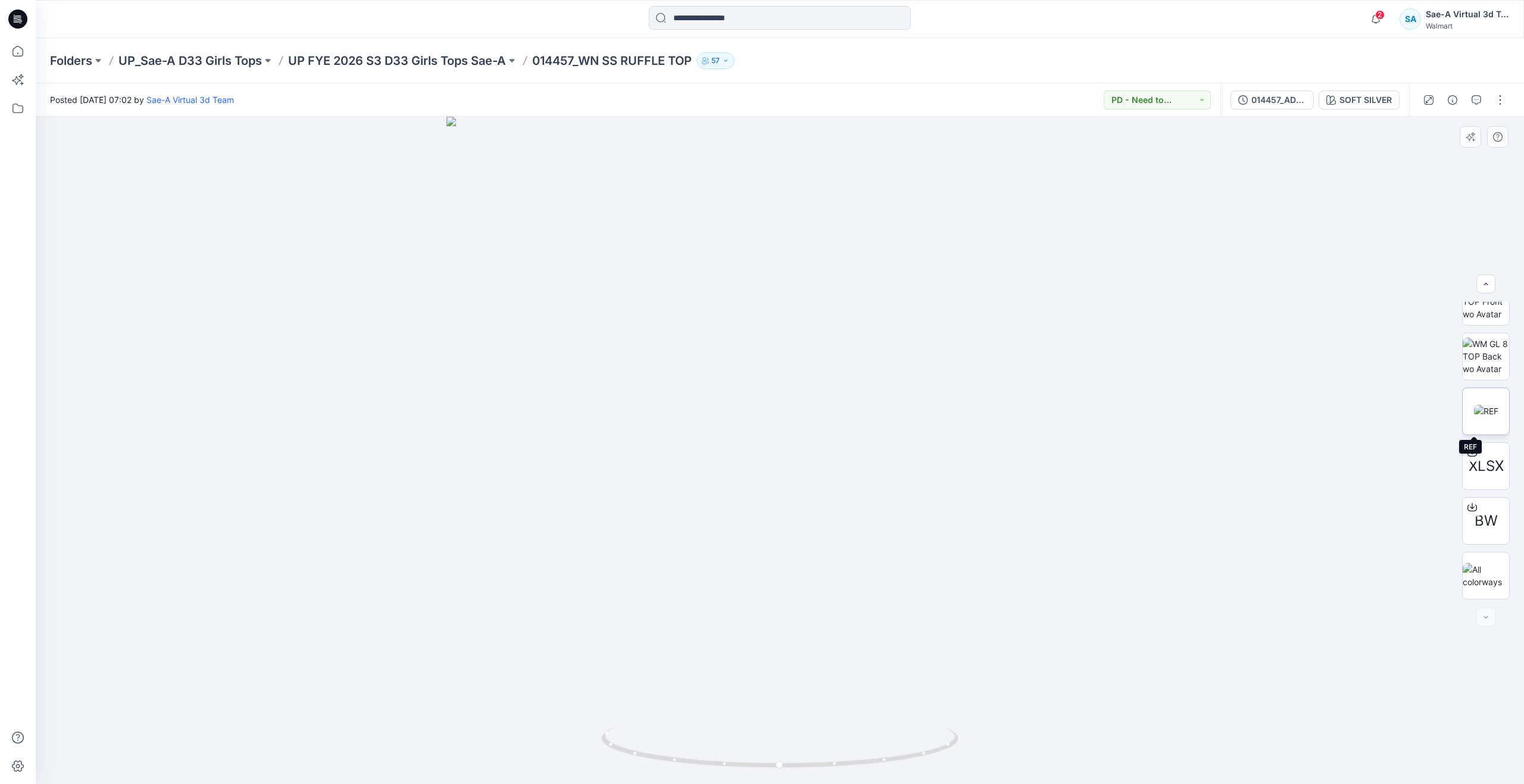
click at [1485, 405] on img at bounding box center [1485, 411] width 24 height 13
click at [1489, 372] on img at bounding box center [1486, 380] width 47 height 47
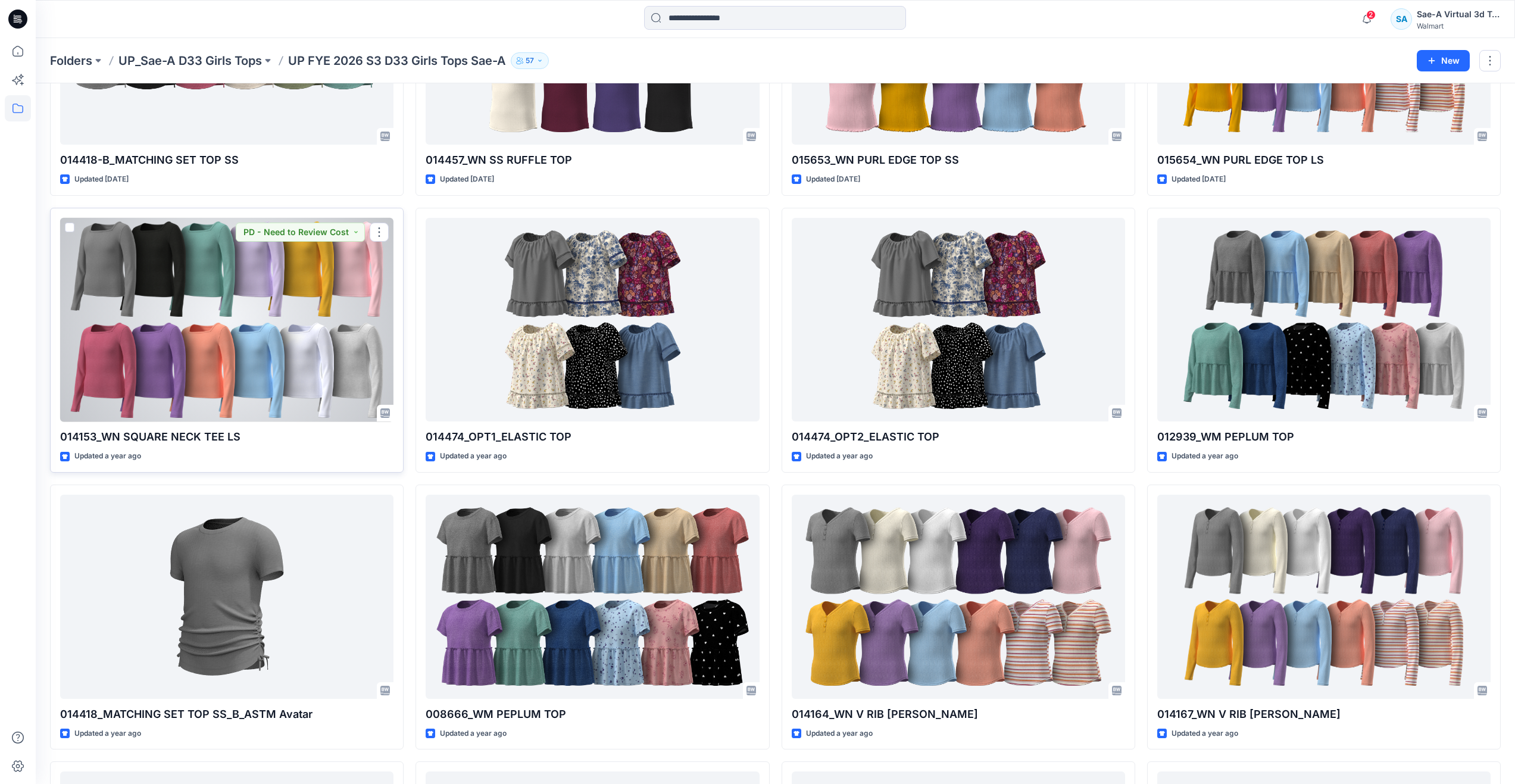
scroll to position [880, 0]
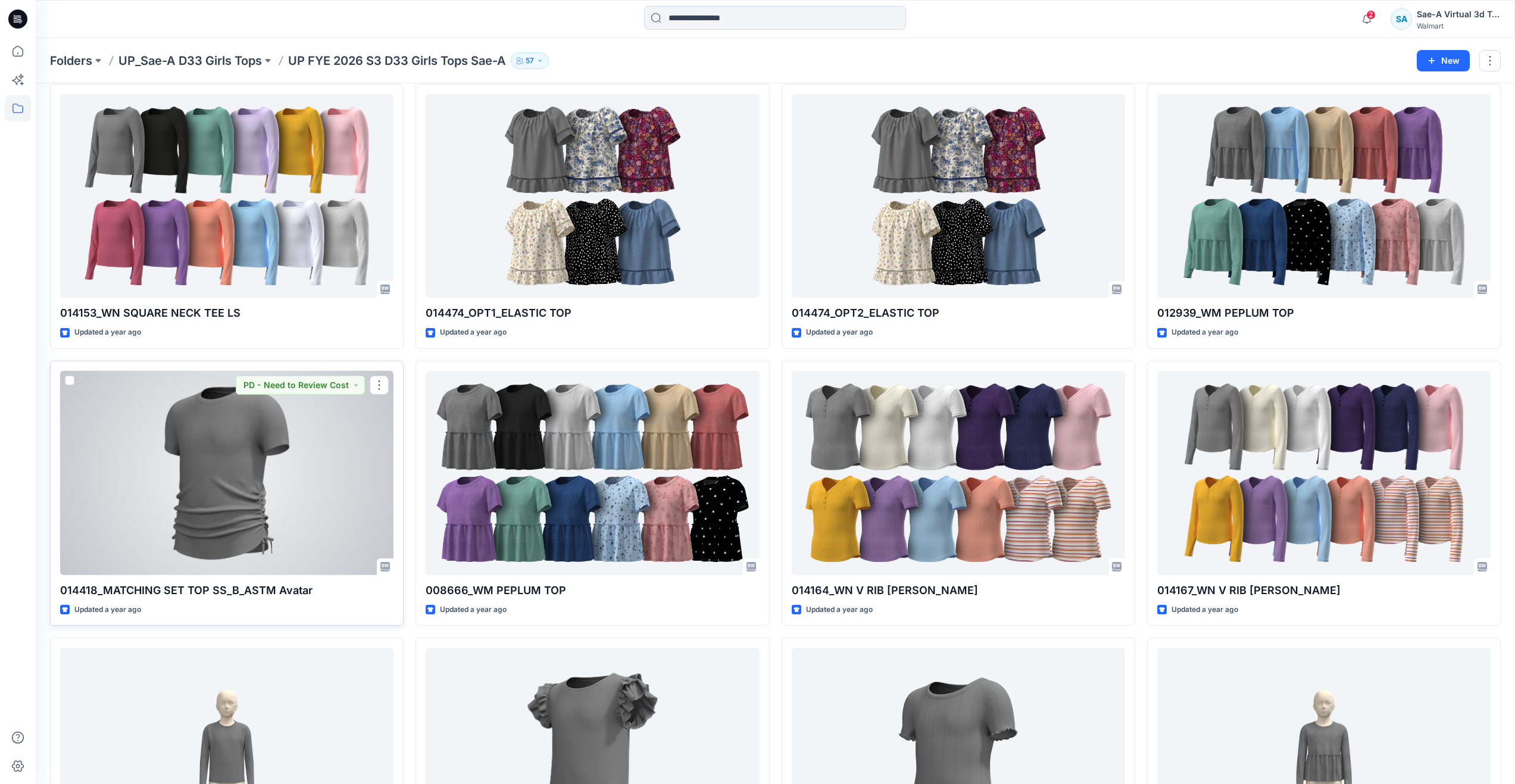
click at [245, 519] on div at bounding box center [226, 473] width 333 height 205
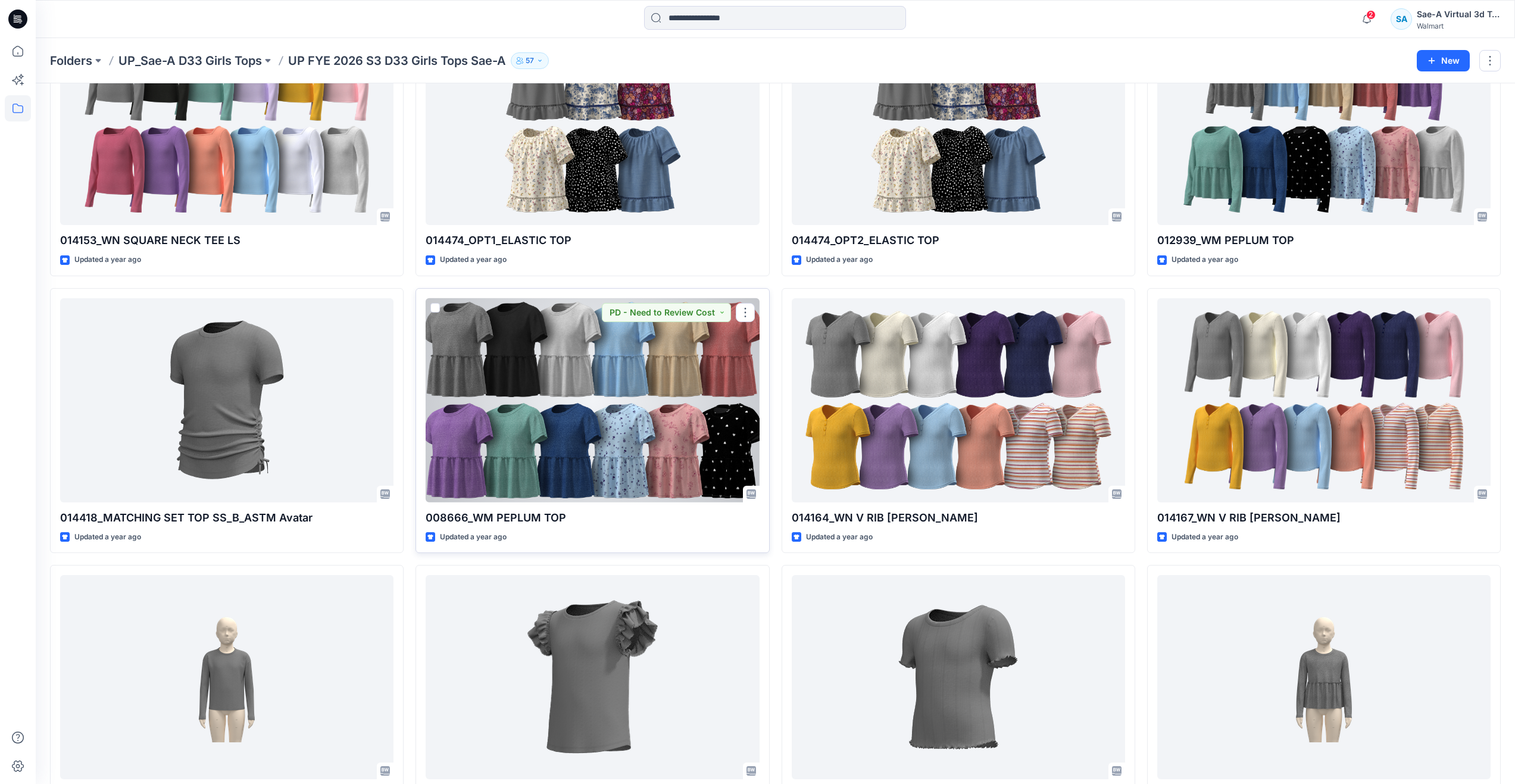
scroll to position [1056, 0]
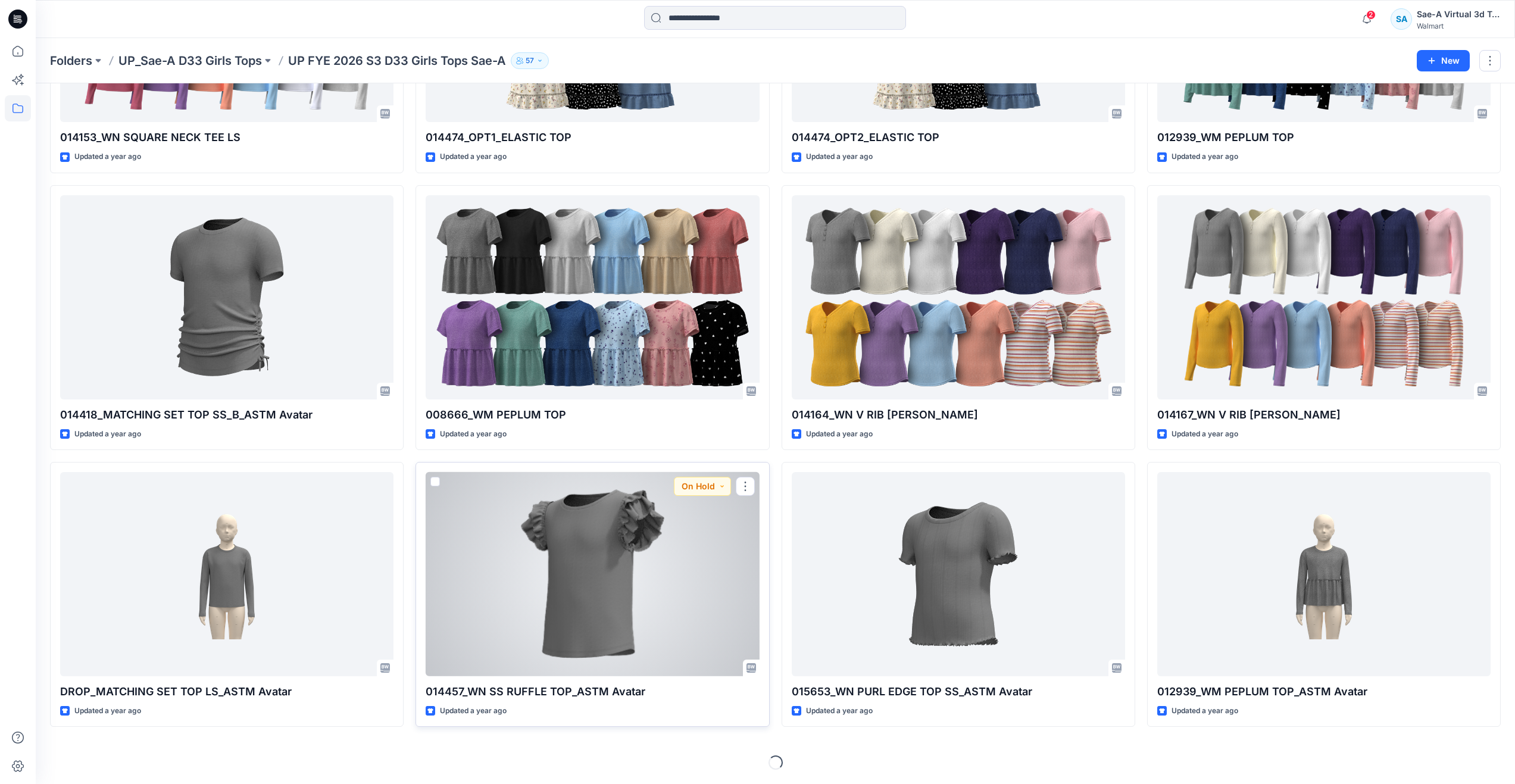
click at [566, 570] on div at bounding box center [591, 574] width 333 height 205
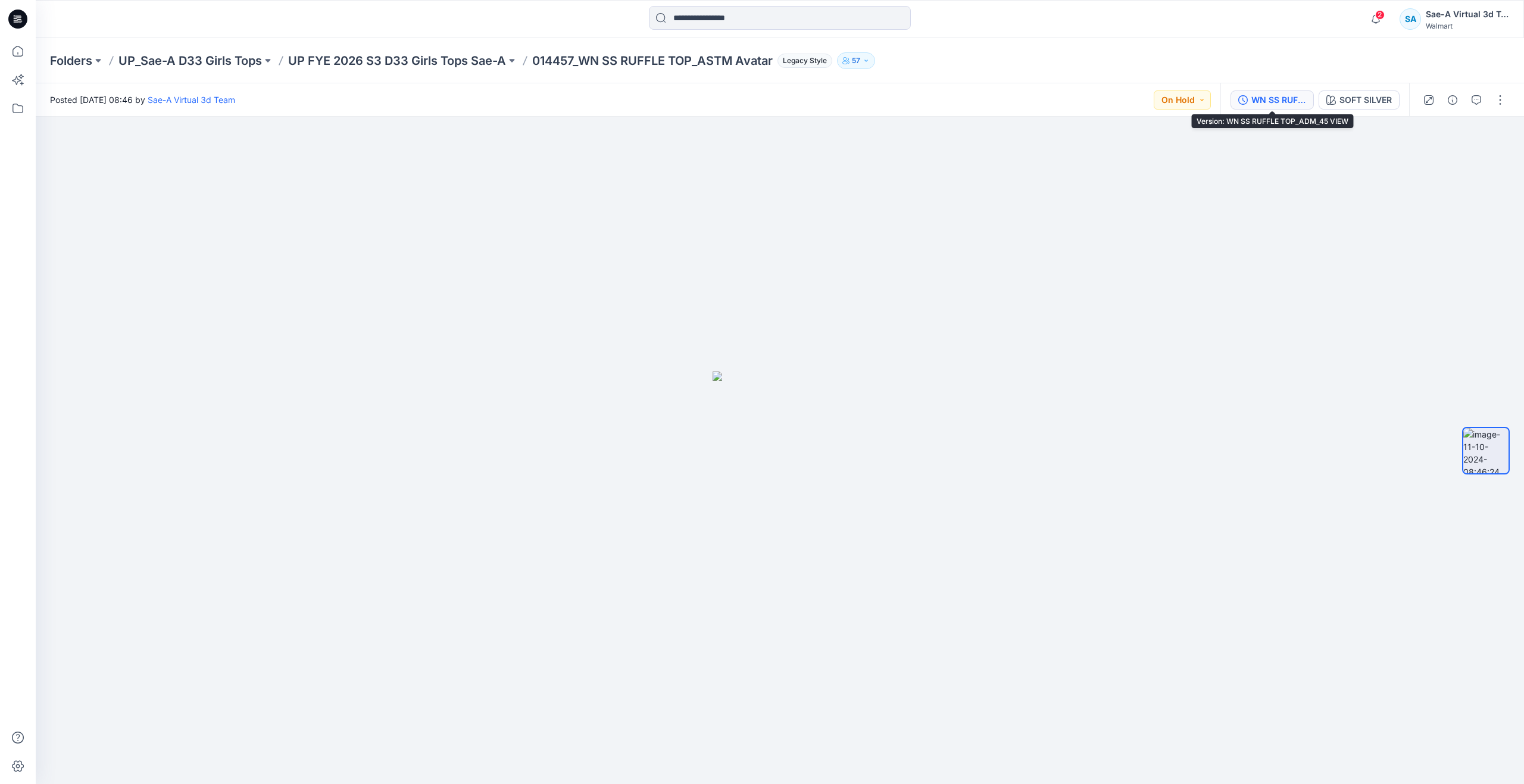
click at [1283, 91] on button "WN SS RUFFLE TOP_ADM_45 VIEW" at bounding box center [1272, 100] width 83 height 19
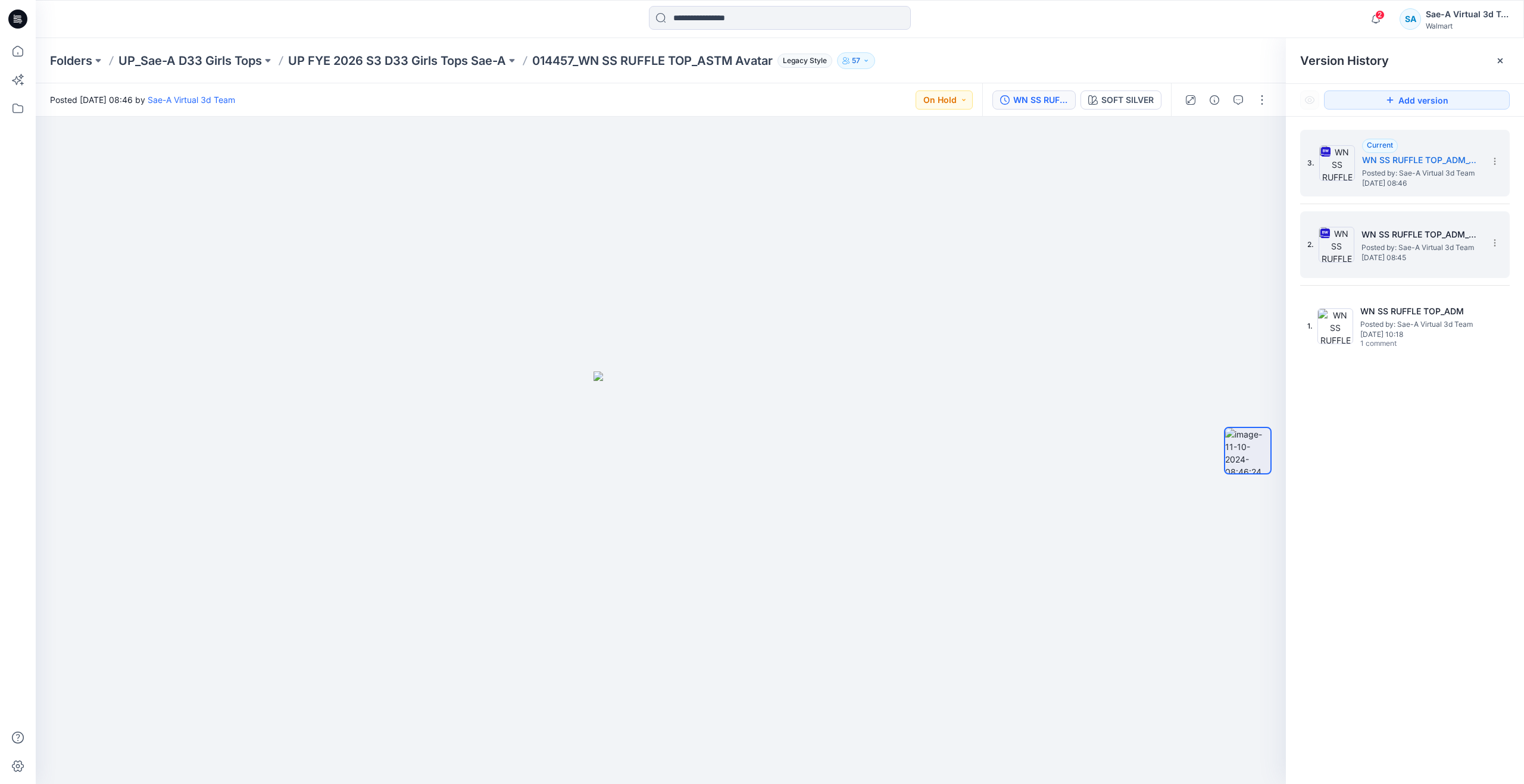
click at [1382, 241] on h5 "WN SS RUFFLE TOP_ADM_FRONT" at bounding box center [1421, 234] width 119 height 14
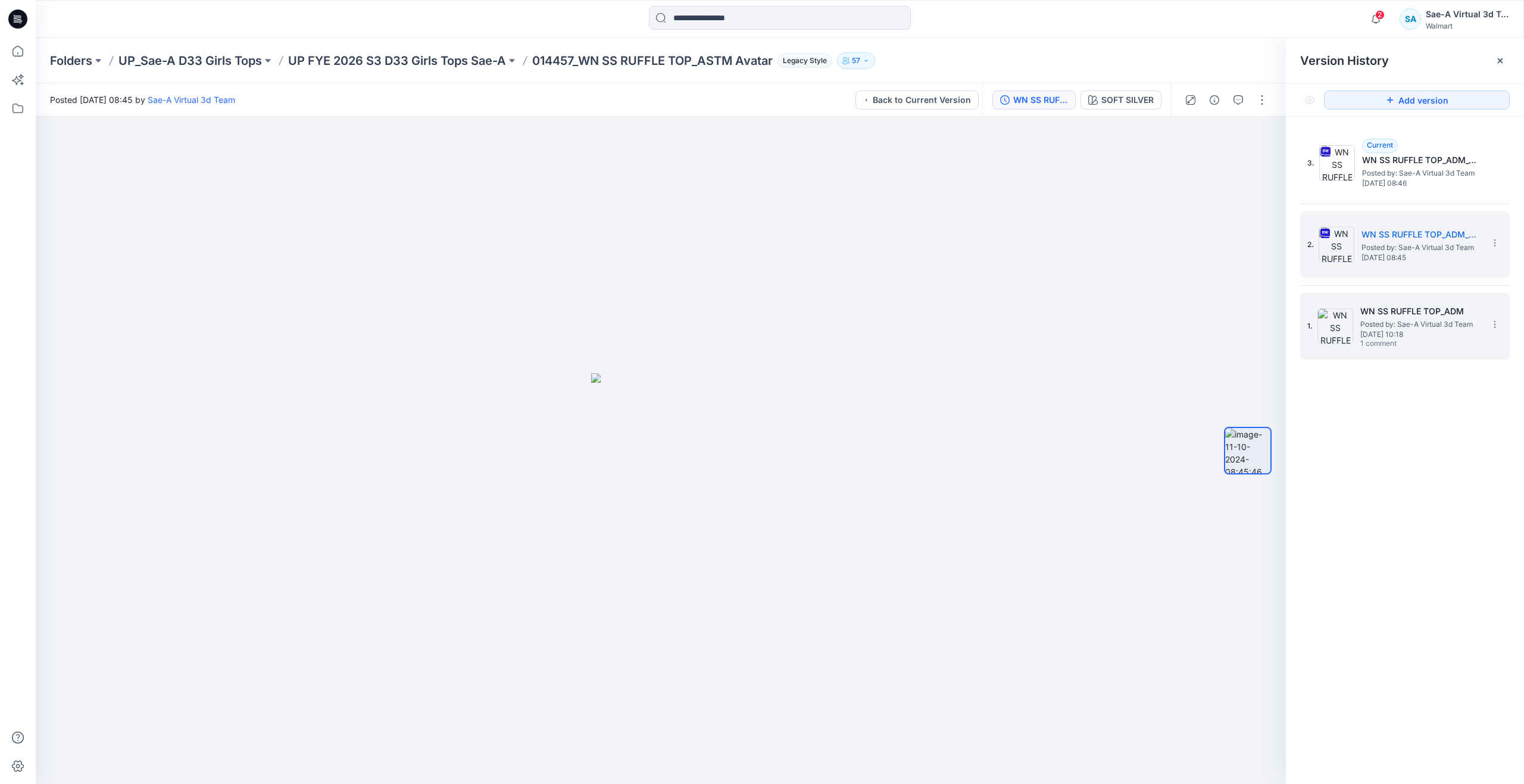
click at [1391, 323] on span "Posted by: Sae-A Virtual 3d Team" at bounding box center [1420, 324] width 119 height 12
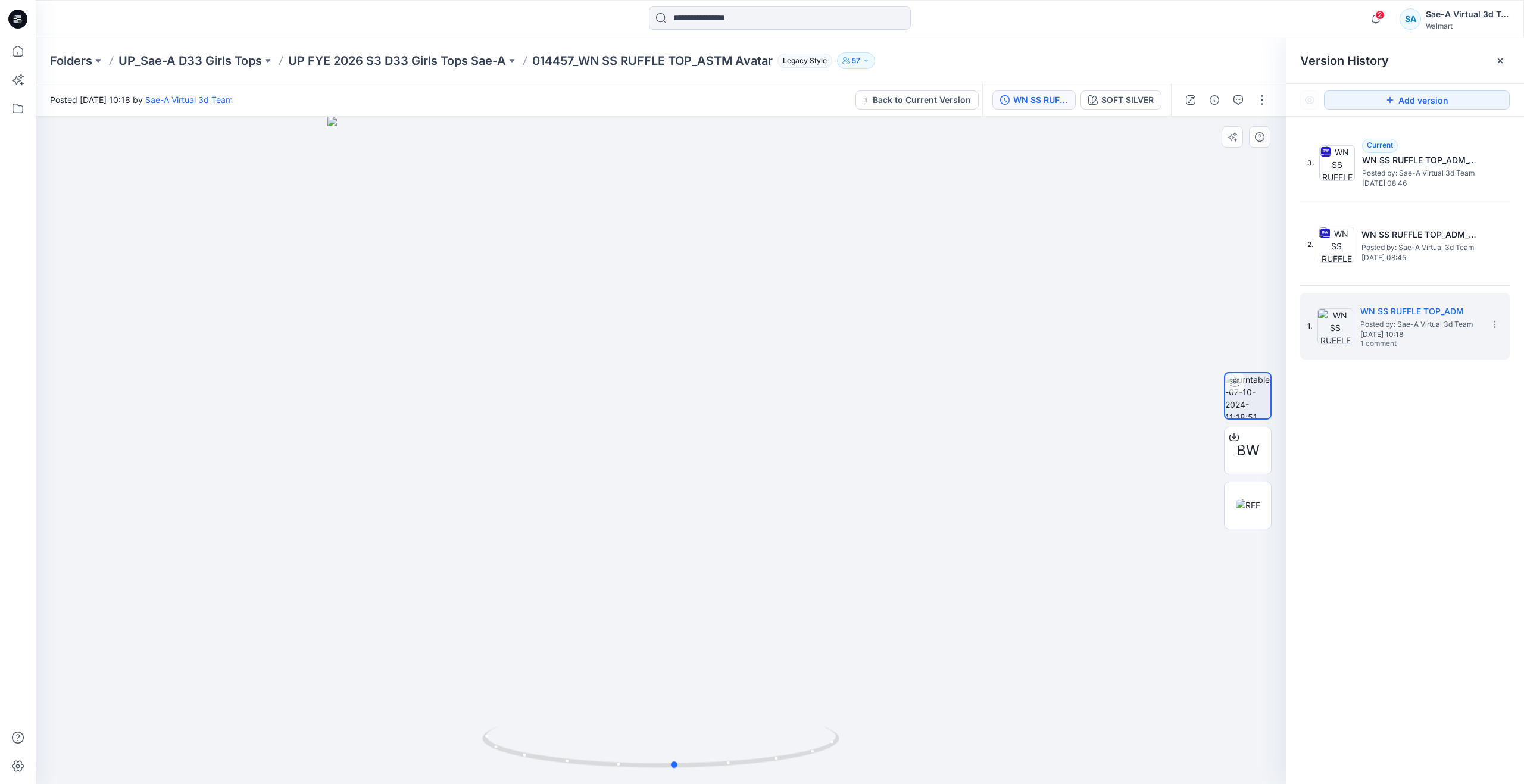
drag, startPoint x: 666, startPoint y: 763, endPoint x: 680, endPoint y: 698, distance: 66.5
click at [680, 698] on div at bounding box center [661, 450] width 1250 height 667
click at [28, 48] on icon at bounding box center [17, 50] width 26 height 26
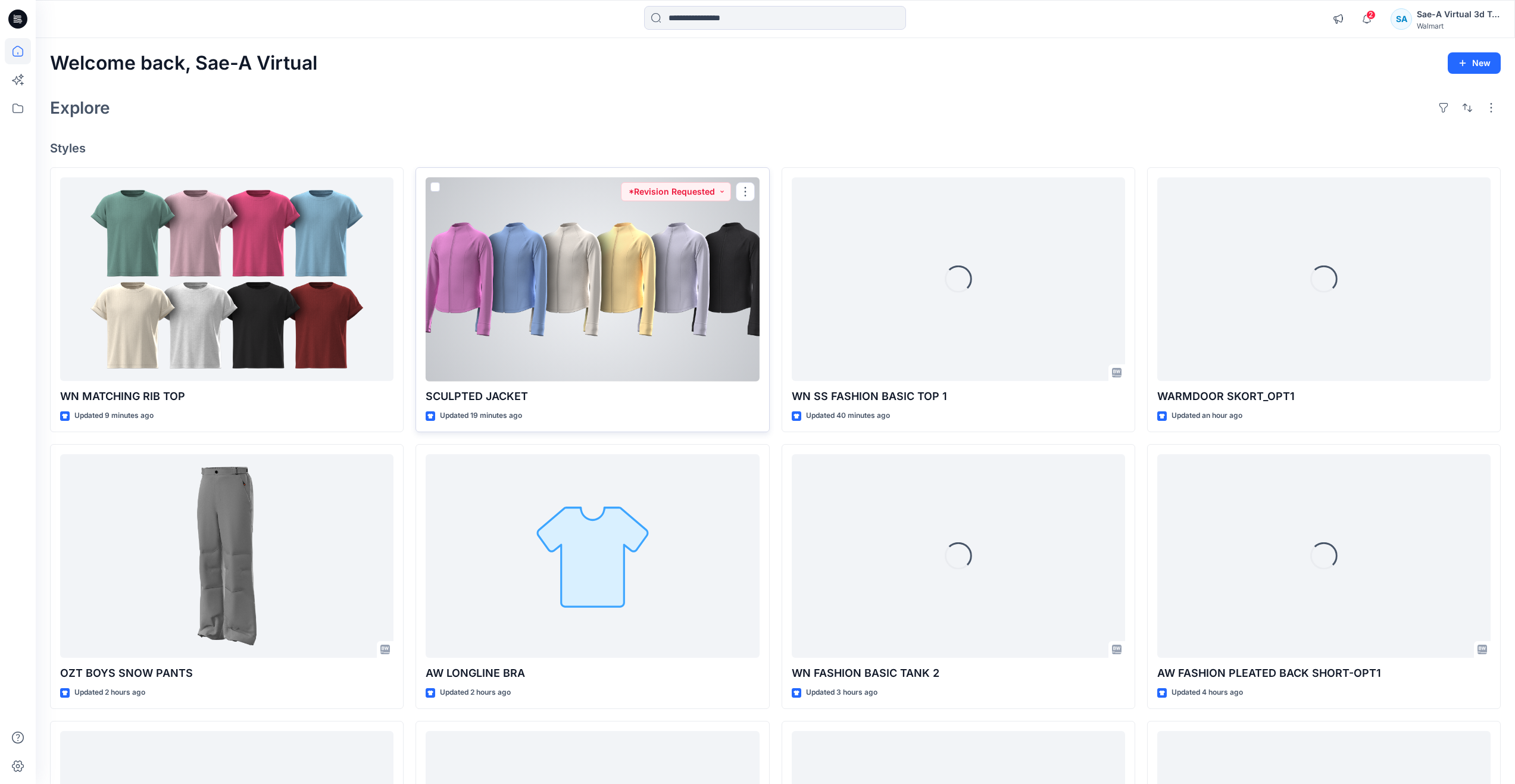
click at [591, 305] on div at bounding box center [591, 280] width 333 height 205
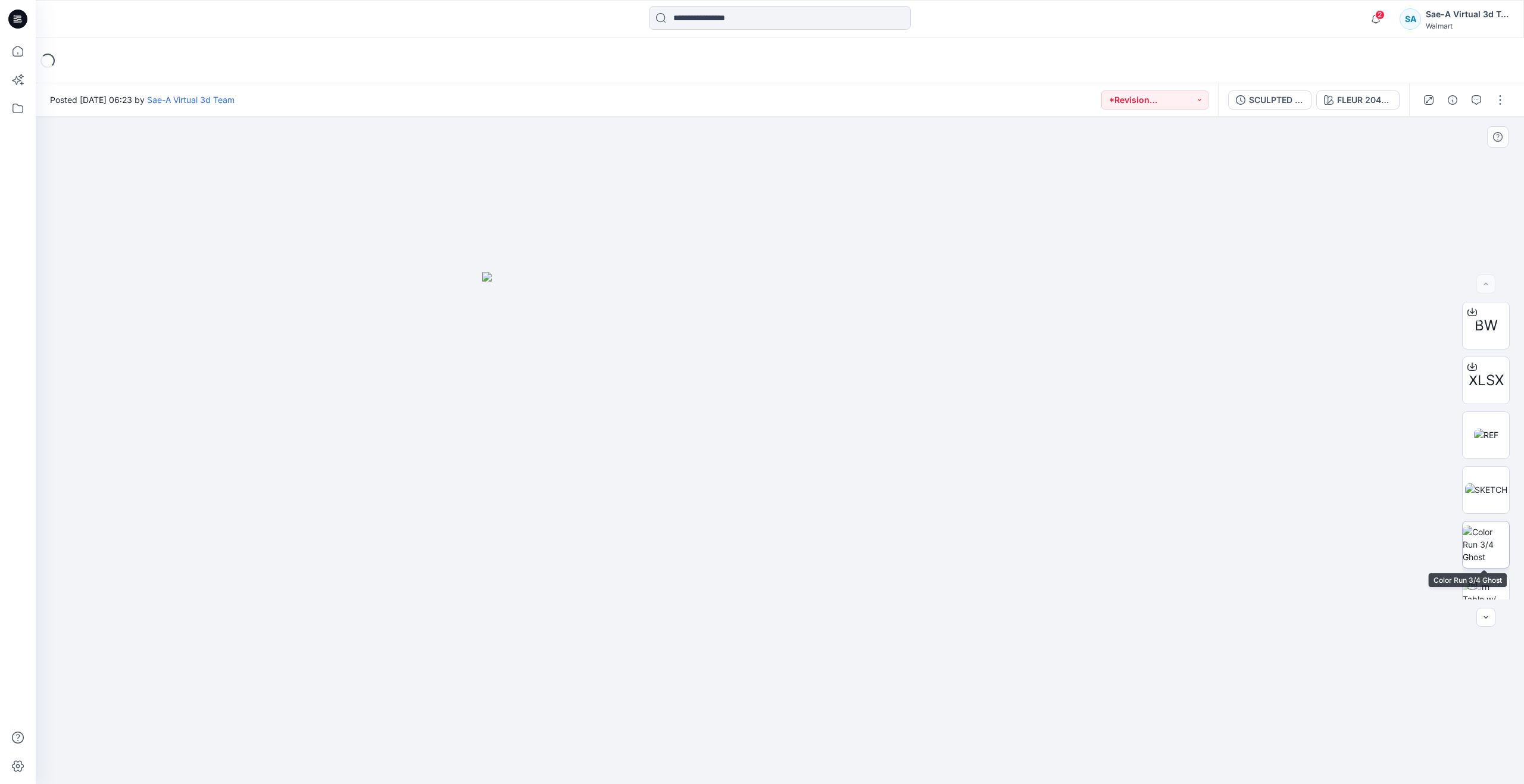
click at [1486, 542] on img at bounding box center [1486, 544] width 47 height 38
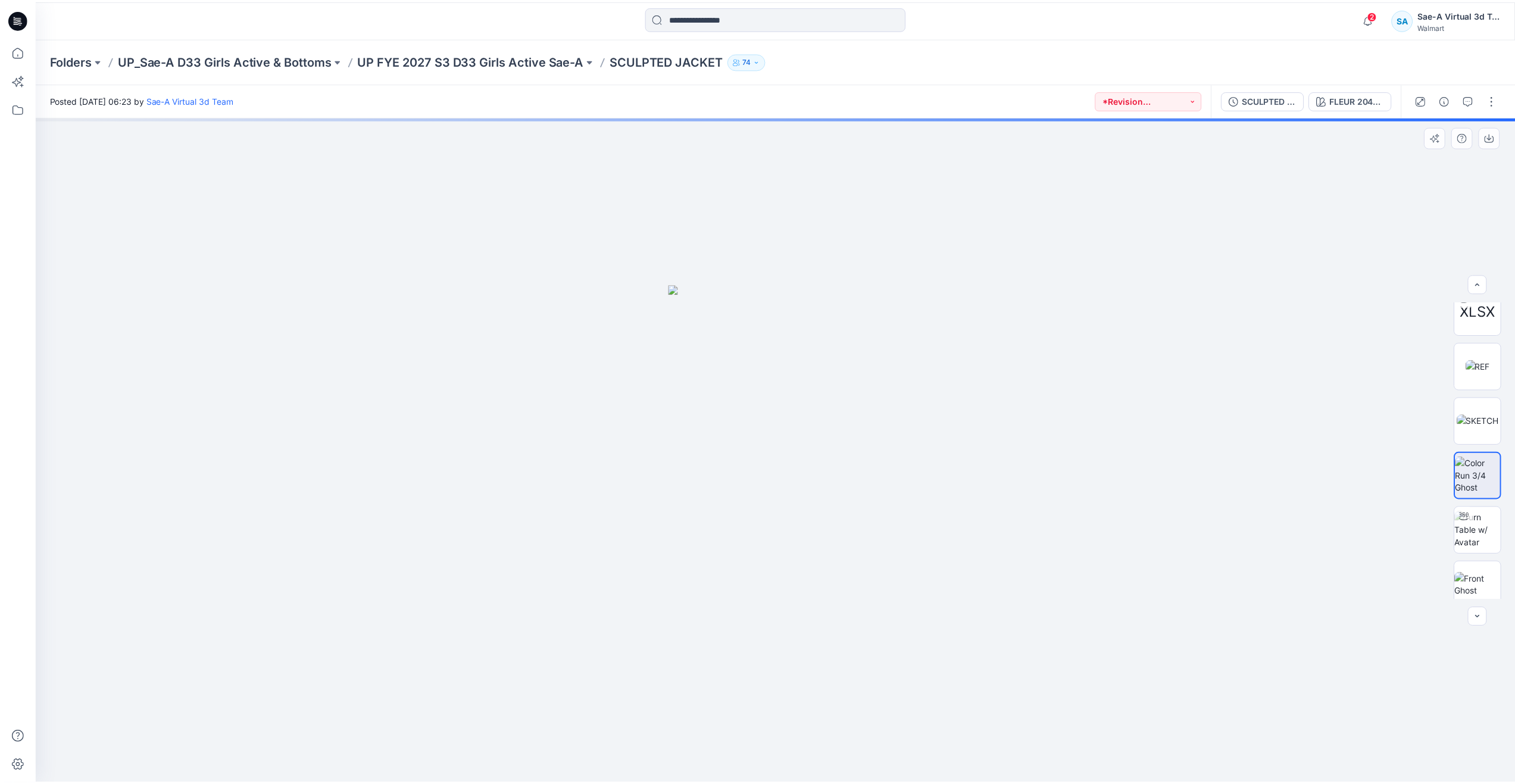
scroll to position [119, 0]
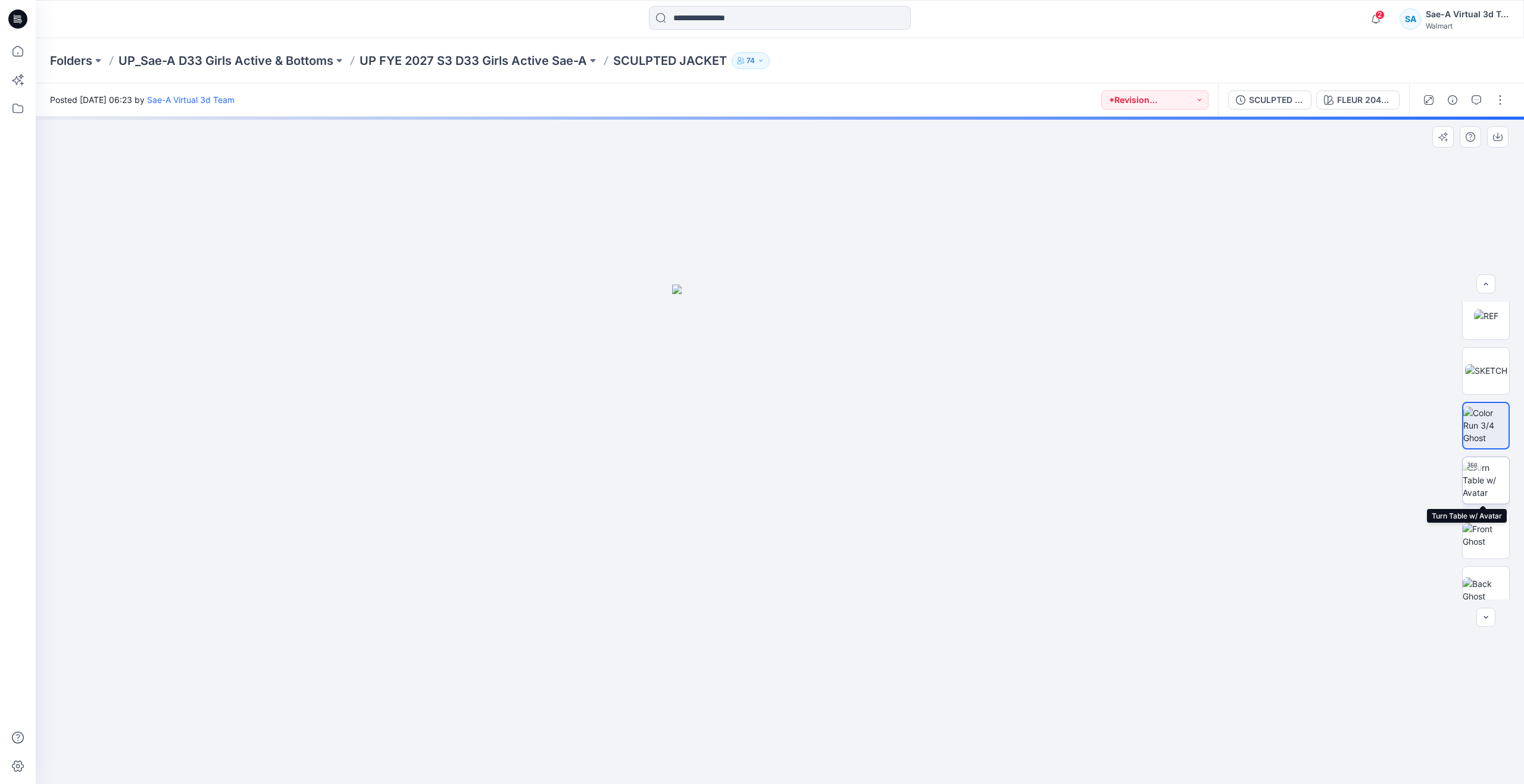
click at [1499, 490] on img at bounding box center [1486, 480] width 47 height 38
drag, startPoint x: 785, startPoint y: 762, endPoint x: 479, endPoint y: 648, distance: 326.5
click at [479, 648] on div at bounding box center [780, 450] width 1488 height 667
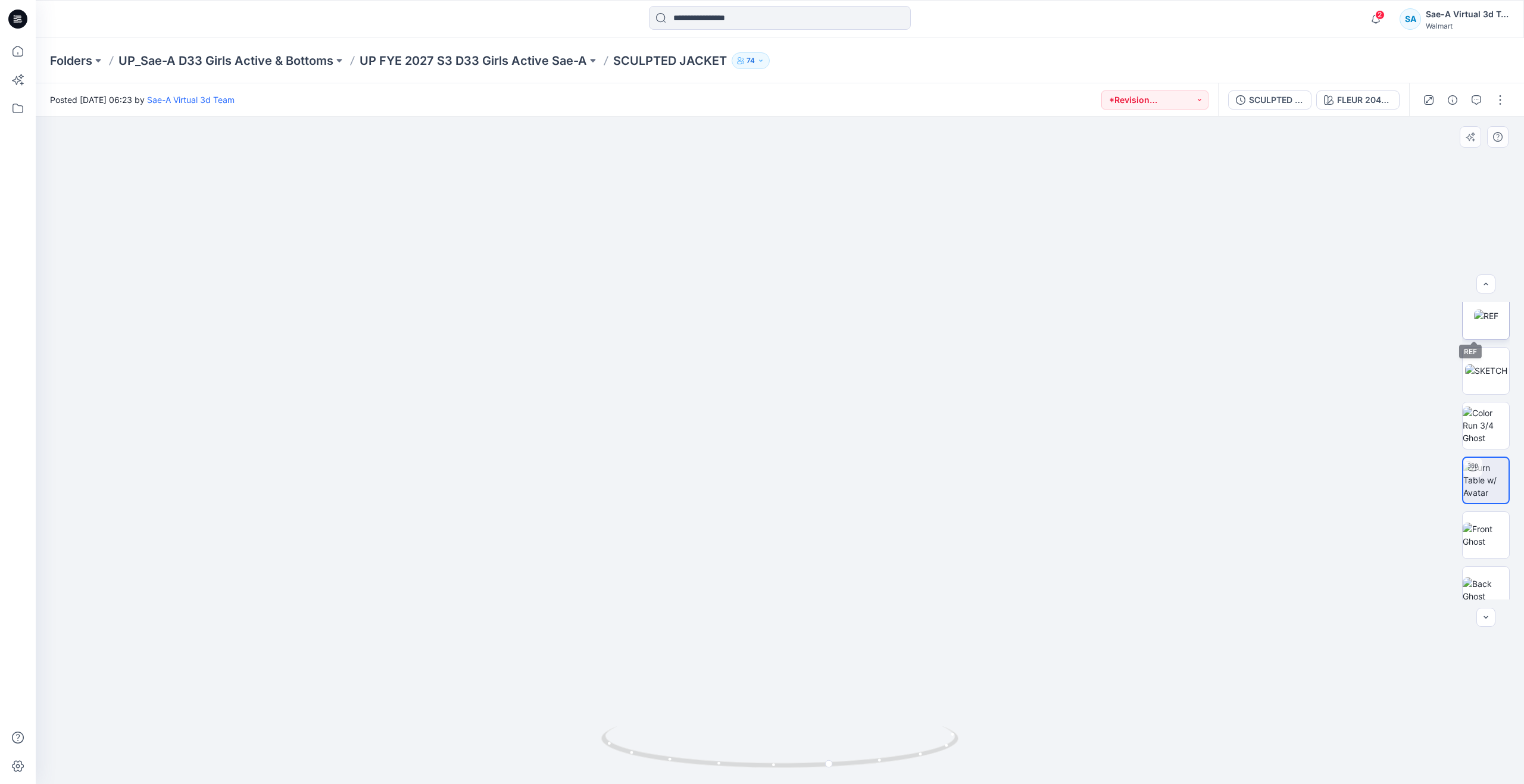
click at [1485, 322] on img at bounding box center [1485, 316] width 24 height 13
click at [9, 56] on icon at bounding box center [17, 50] width 26 height 26
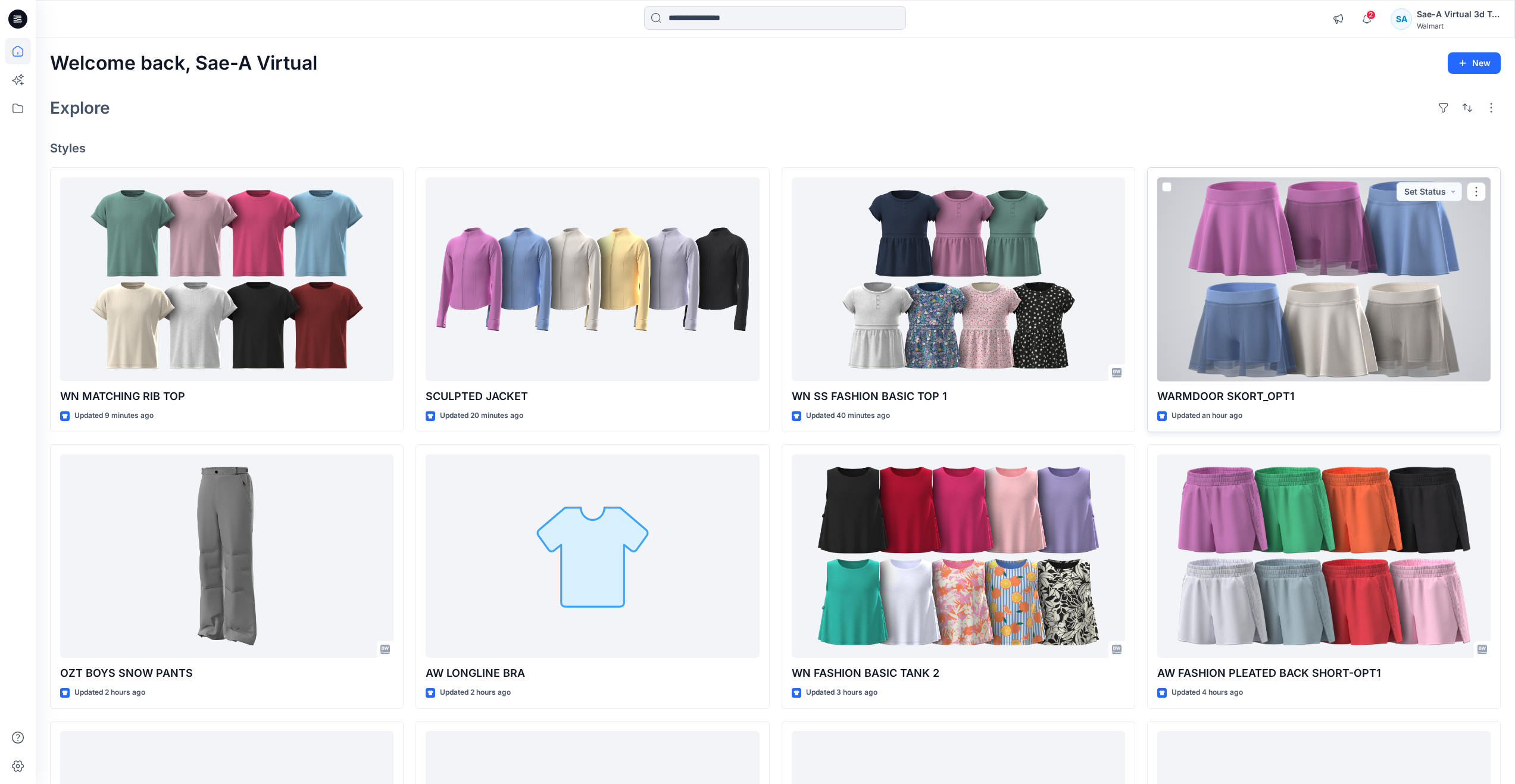
click at [1235, 307] on div at bounding box center [1323, 280] width 333 height 205
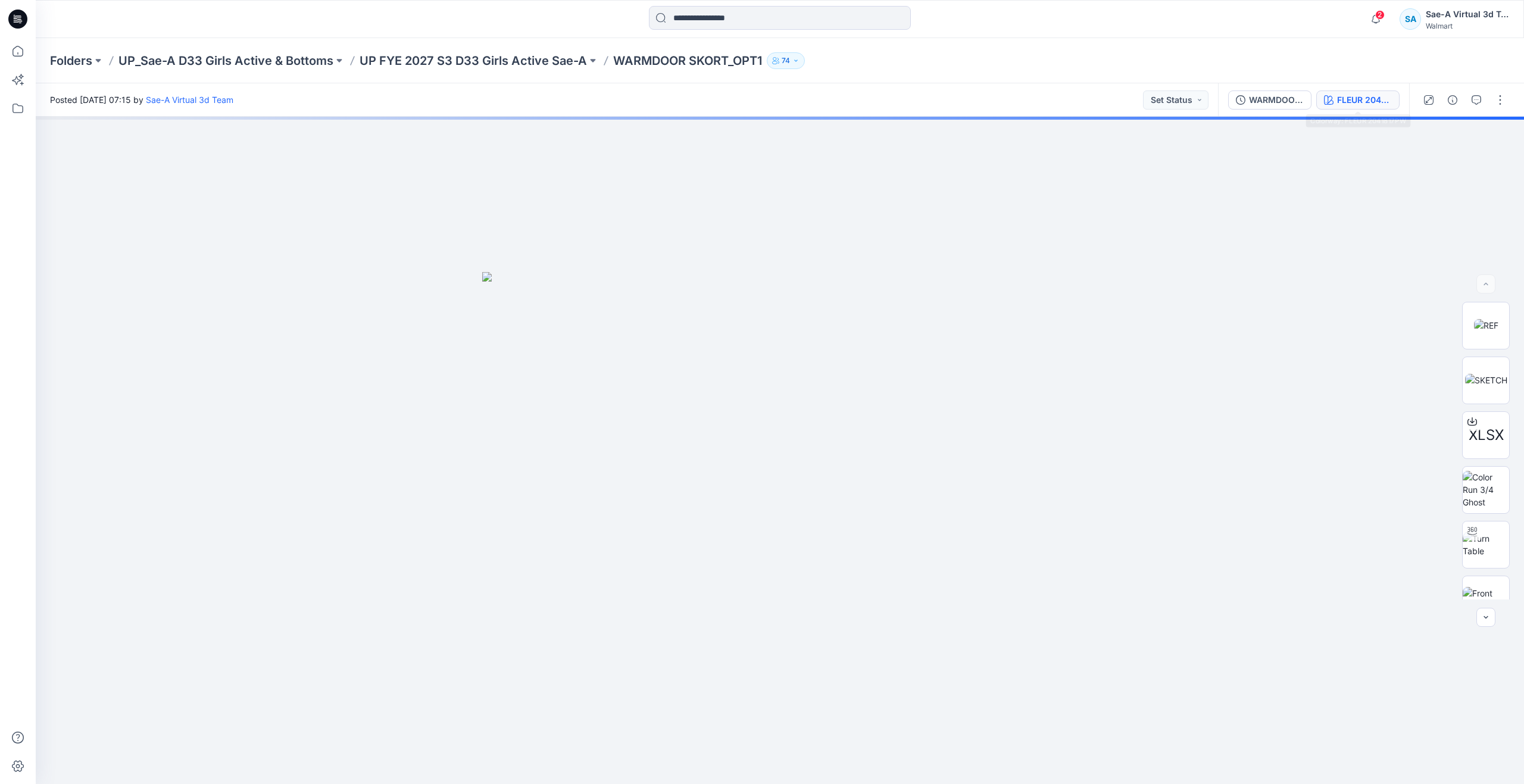
click at [1348, 98] on div "FLEUR 2041817PW" at bounding box center [1364, 100] width 55 height 13
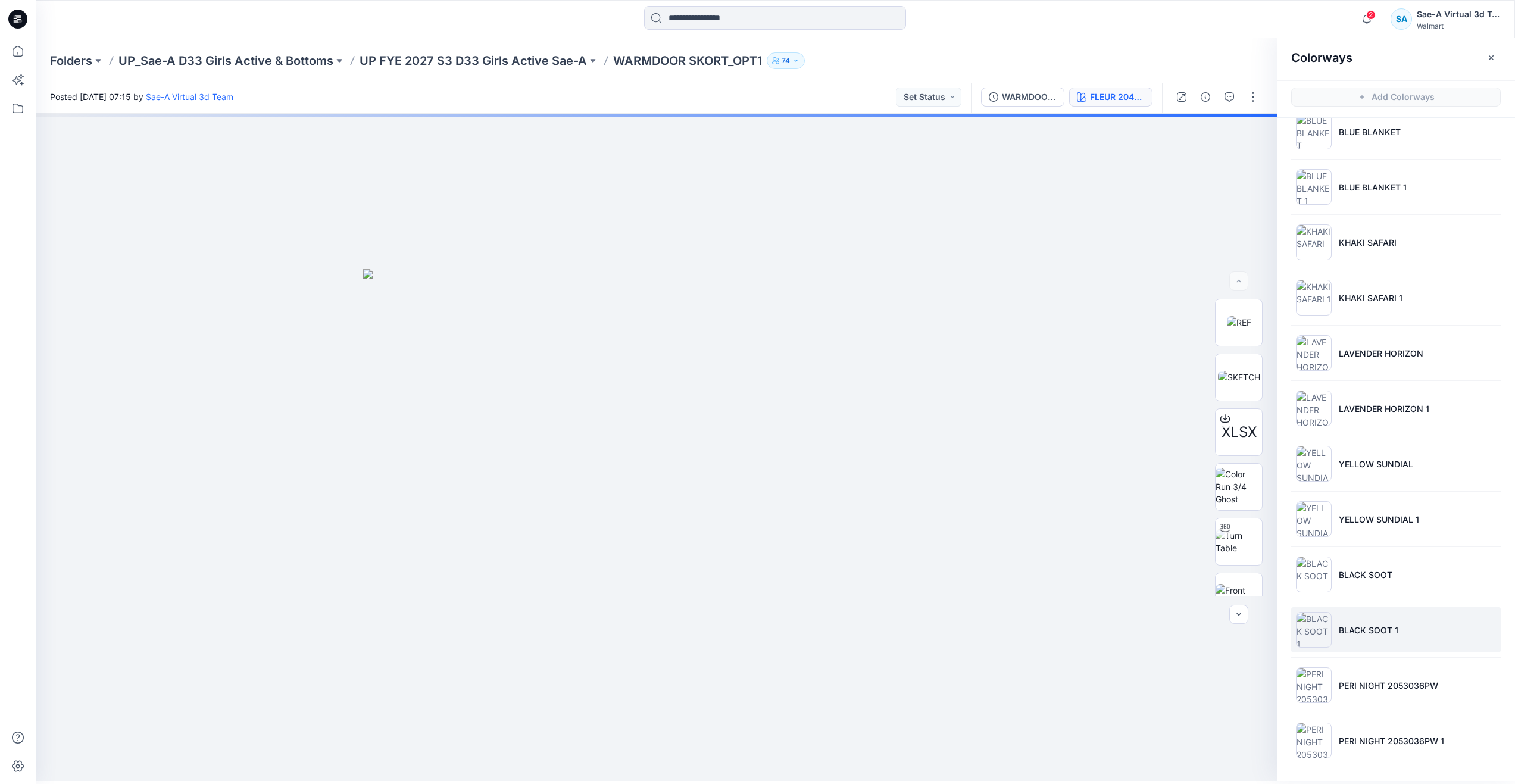
scroll to position [4, 0]
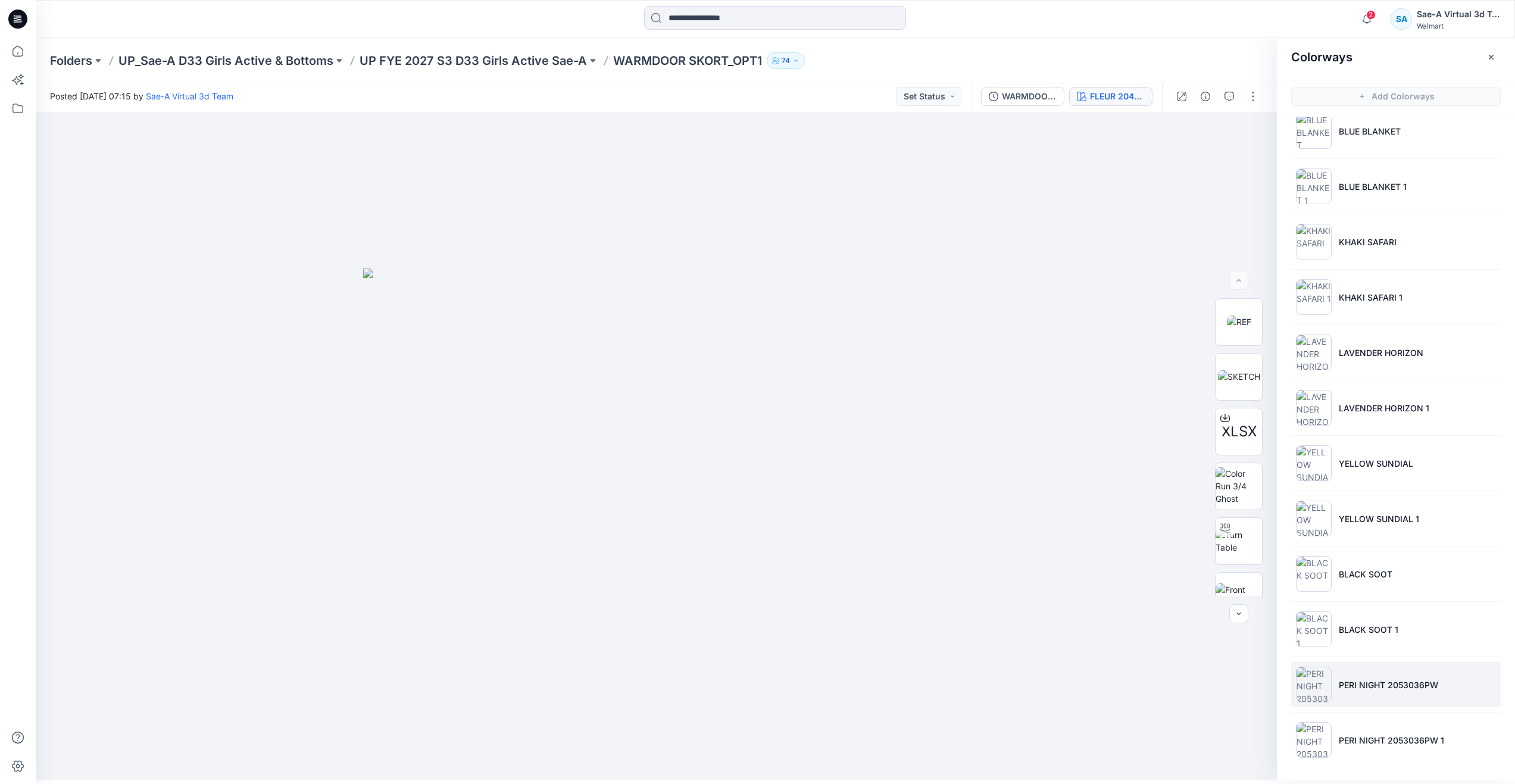
click at [1365, 670] on li "PERI NIGHT 2053036PW" at bounding box center [1396, 684] width 209 height 45
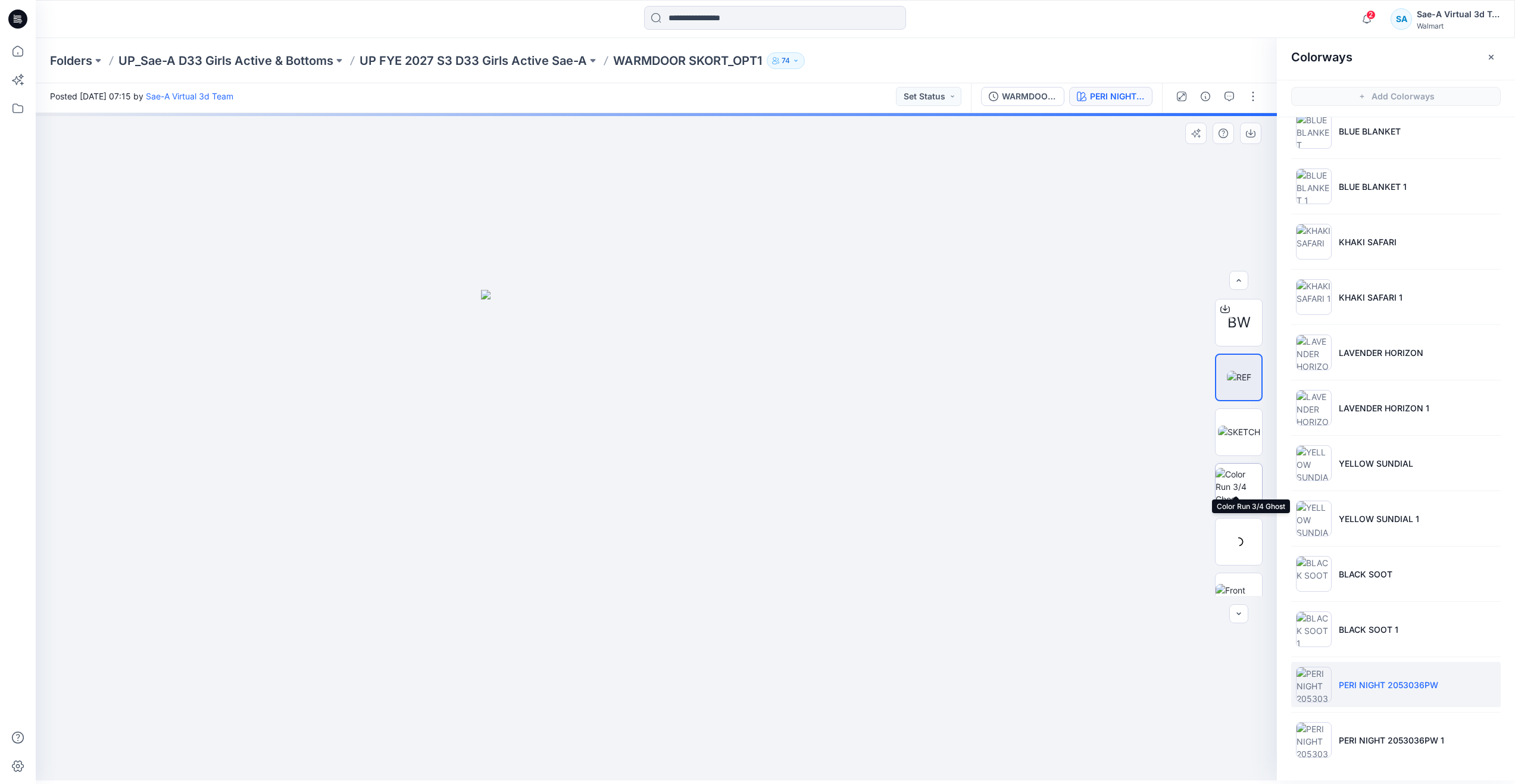
scroll to position [119, 0]
click at [1239, 496] on div at bounding box center [1239, 476] width 48 height 48
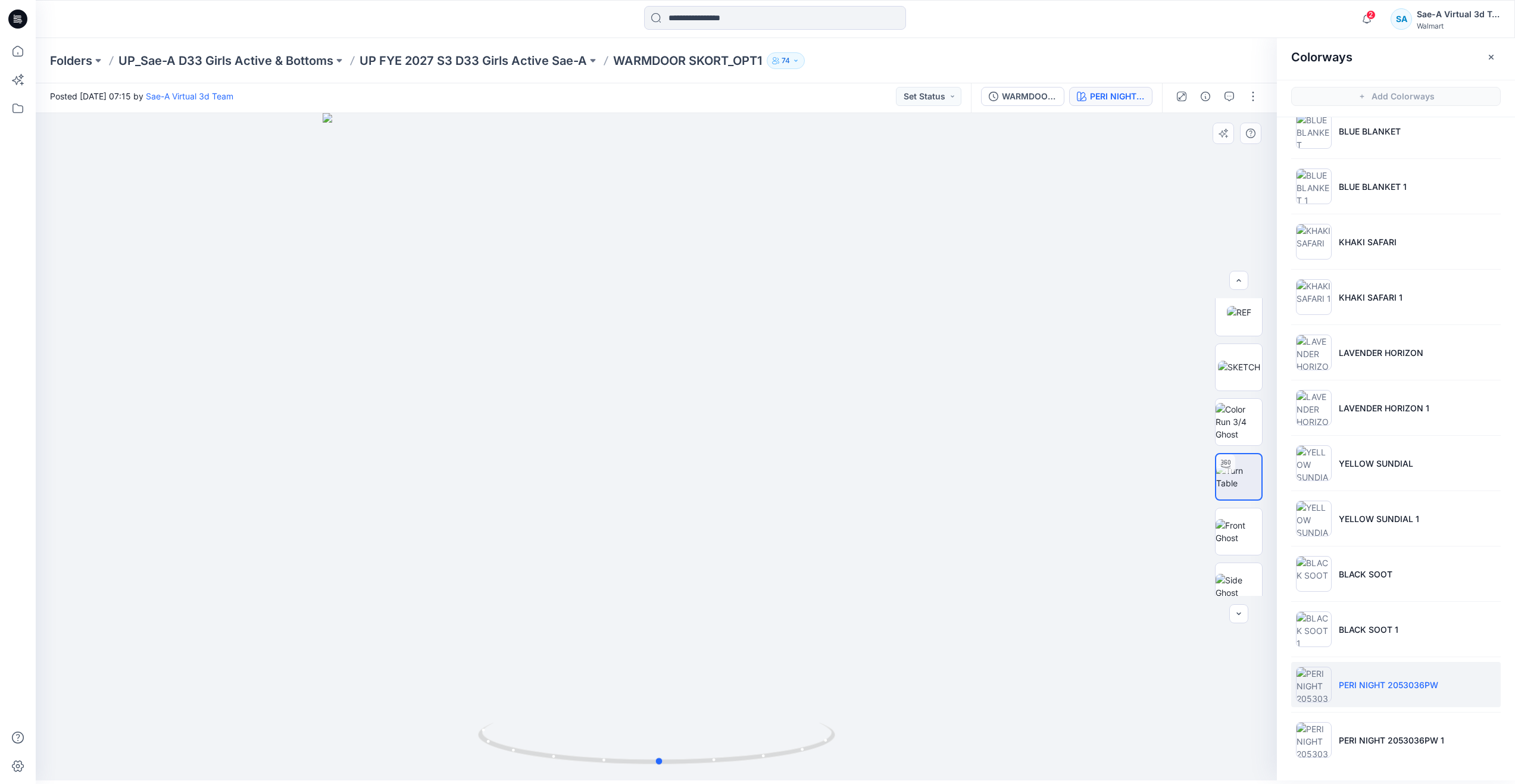
drag, startPoint x: 651, startPoint y: 762, endPoint x: 1011, endPoint y: 700, distance: 365.3
click at [1011, 700] on div at bounding box center [656, 447] width 1241 height 667
click at [1362, 736] on p "PERI NIGHT 2053036PW 1" at bounding box center [1391, 740] width 105 height 13
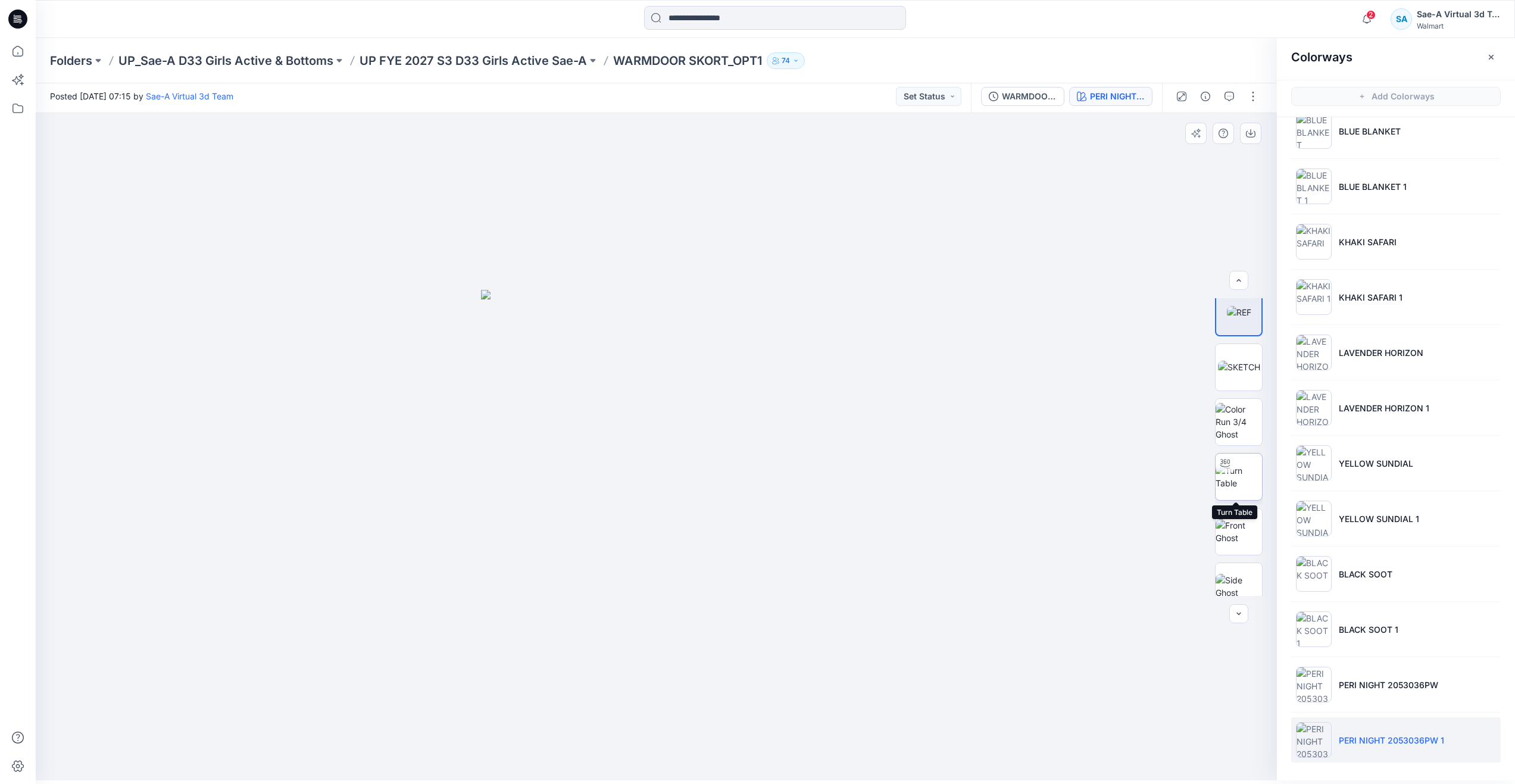
click at [1248, 476] on img at bounding box center [1239, 476] width 47 height 25
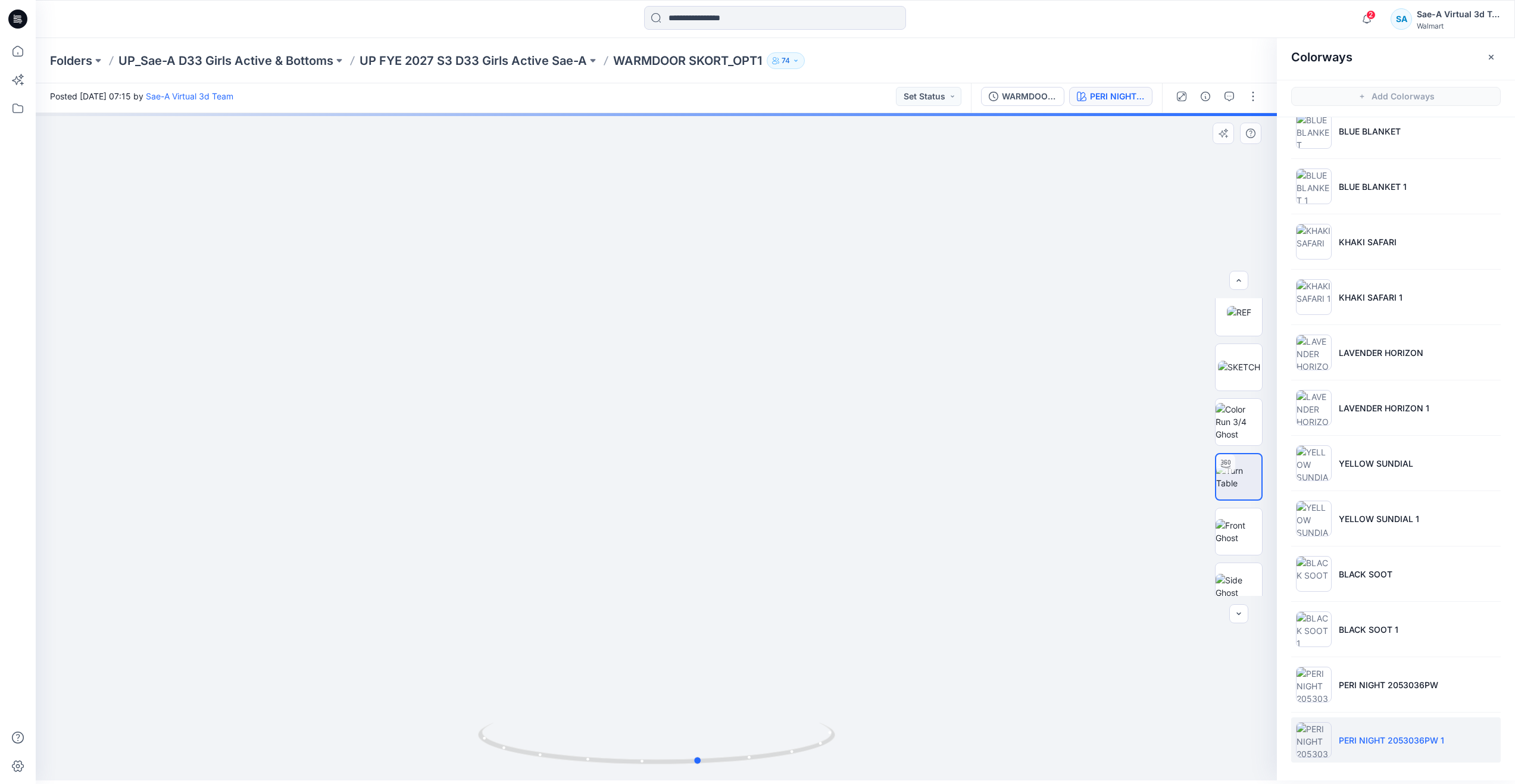
drag, startPoint x: 652, startPoint y: 762, endPoint x: 338, endPoint y: 689, distance: 322.4
click at [338, 689] on div at bounding box center [656, 447] width 1241 height 667
click at [1241, 365] on img at bounding box center [1239, 367] width 42 height 13
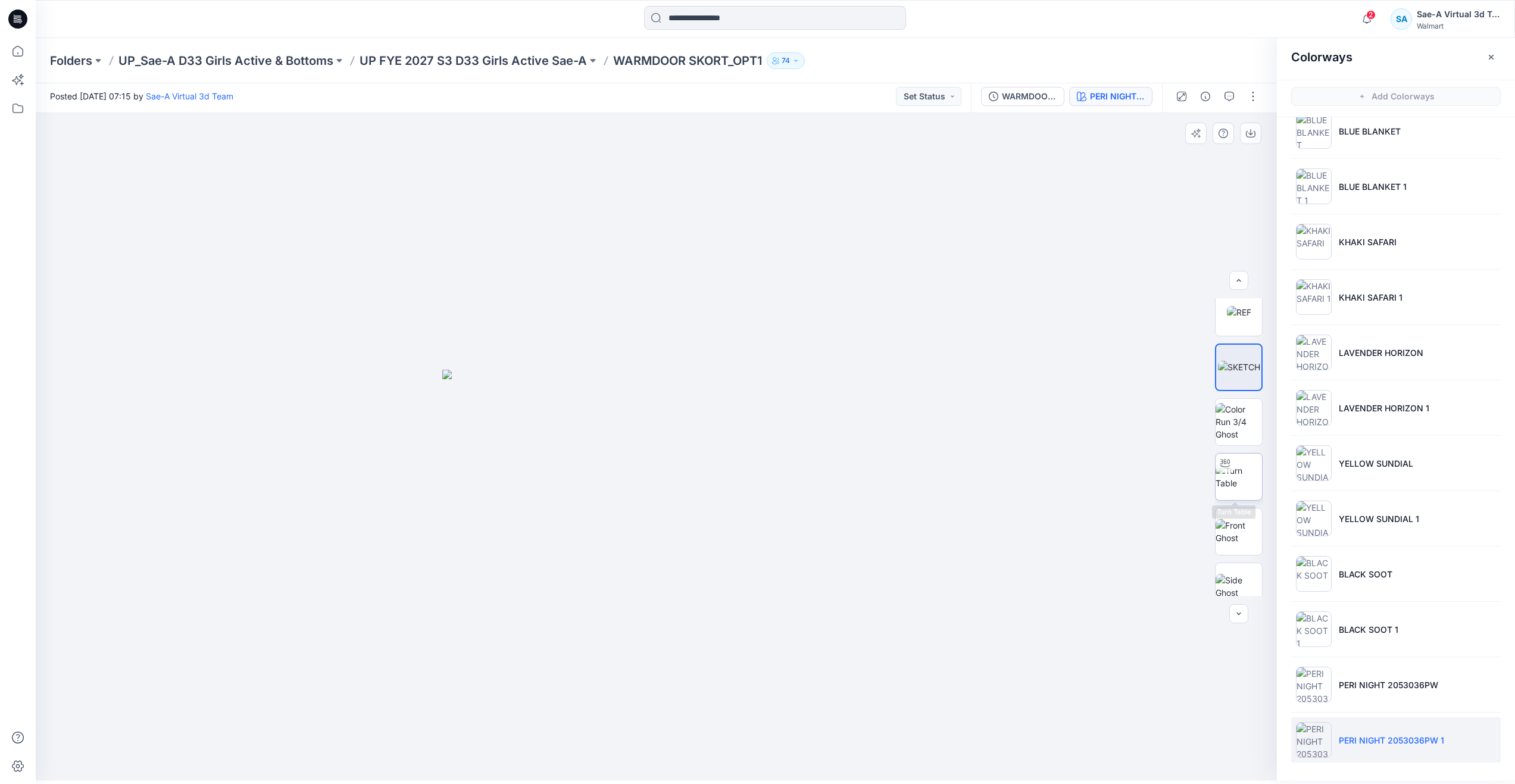
click at [1237, 472] on img at bounding box center [1239, 476] width 47 height 25
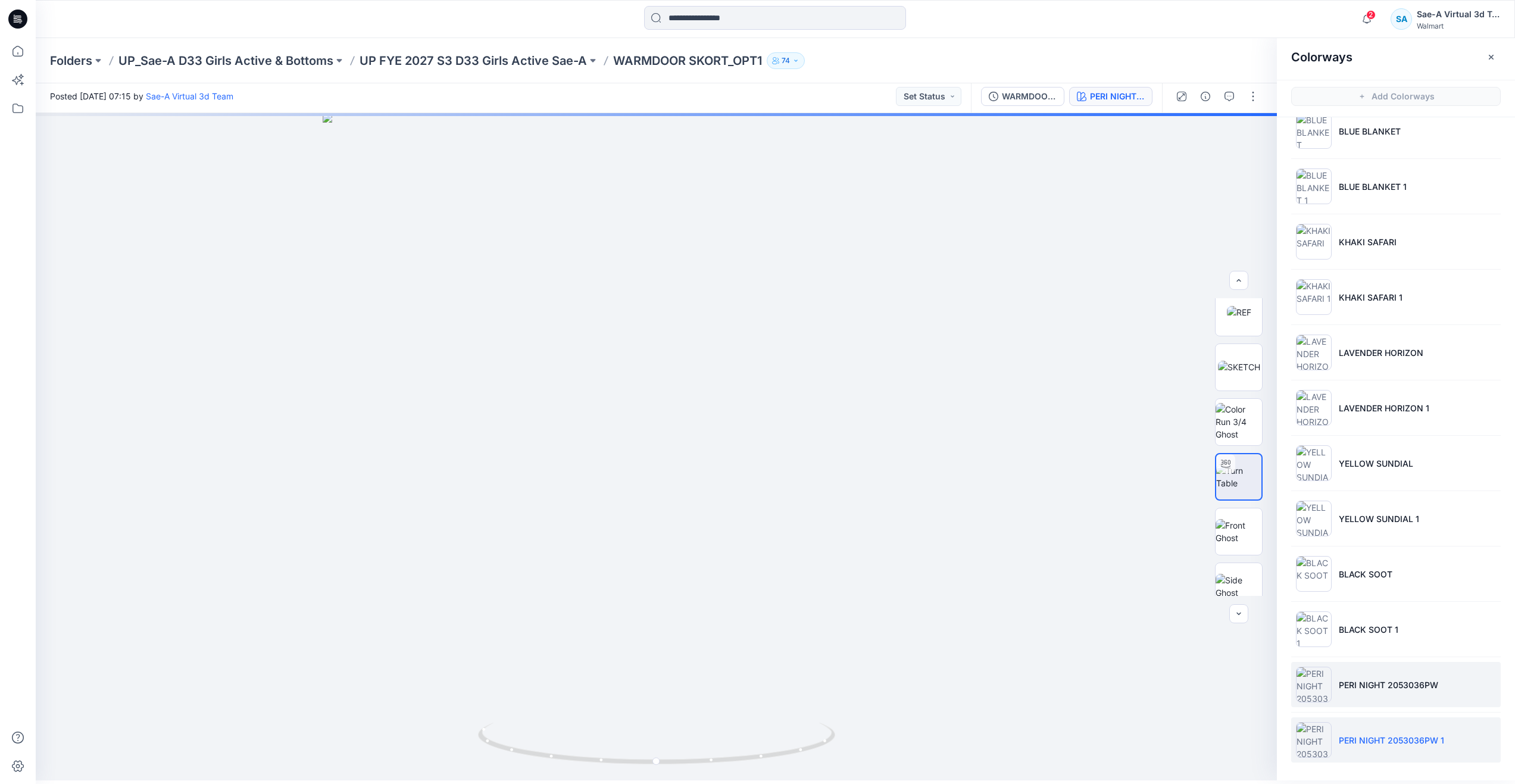
click at [1416, 703] on li "PERI NIGHT 2053036PW" at bounding box center [1396, 684] width 209 height 45
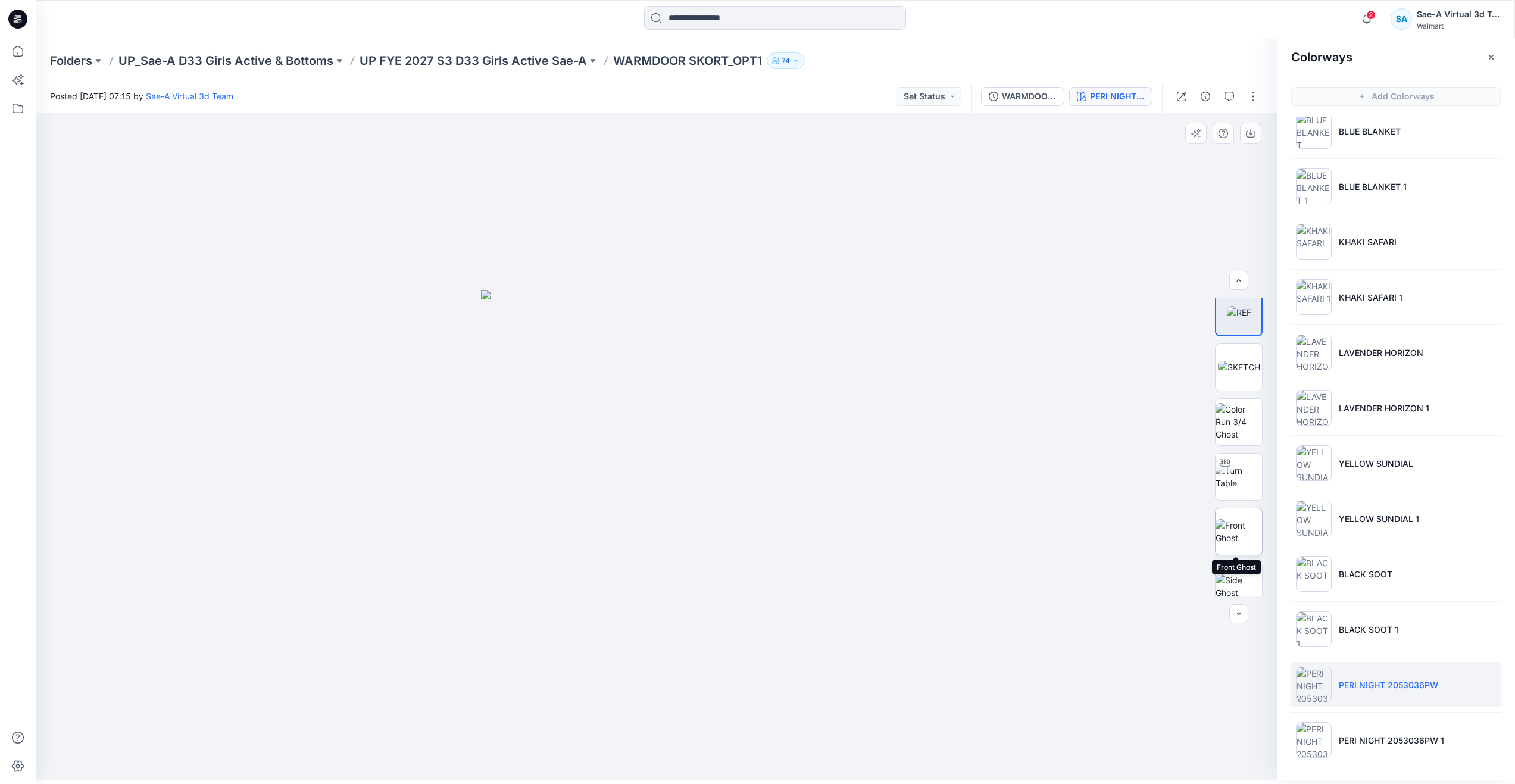
click at [1230, 518] on img at bounding box center [1239, 531] width 47 height 25
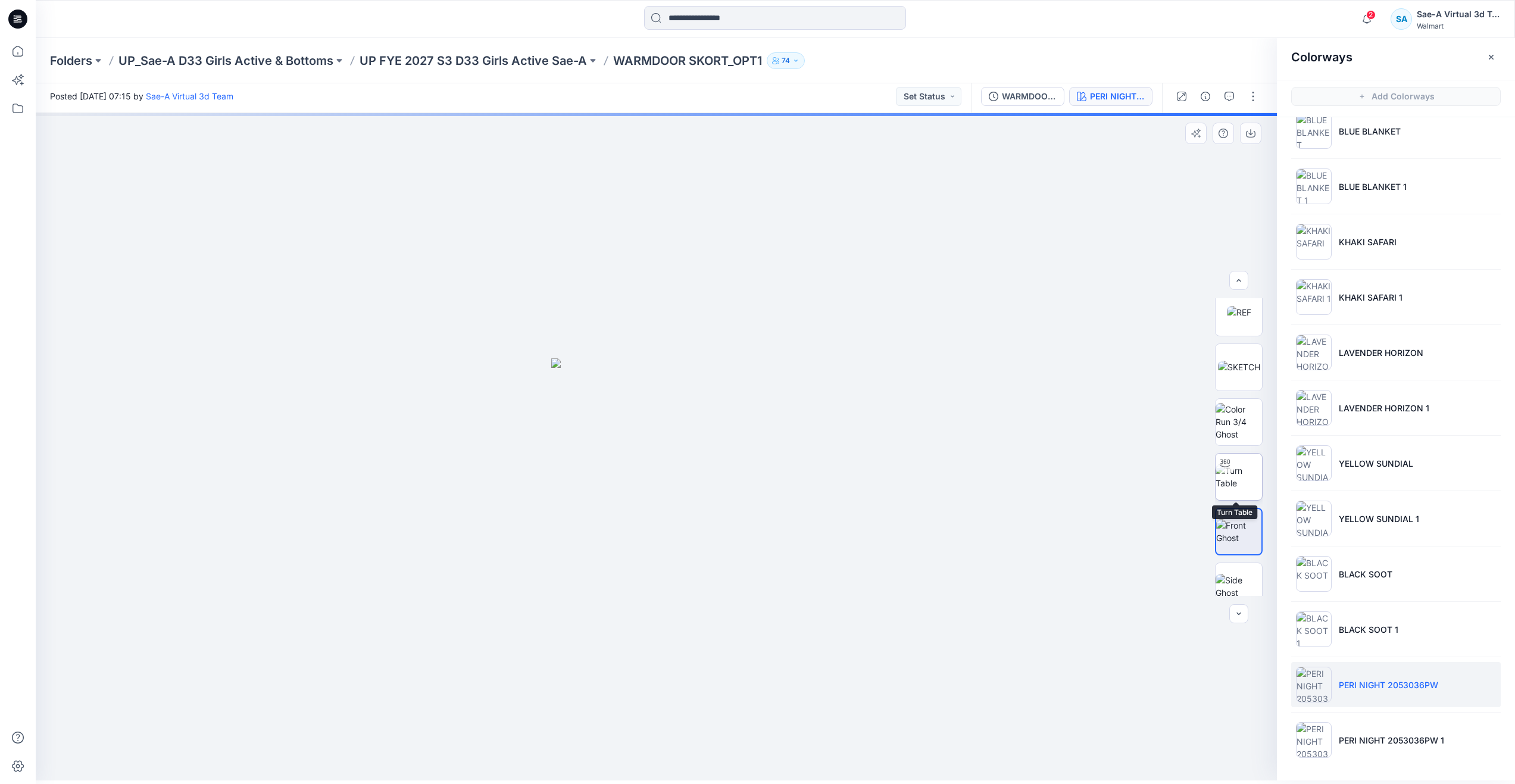
click at [1227, 476] on img at bounding box center [1239, 476] width 47 height 25
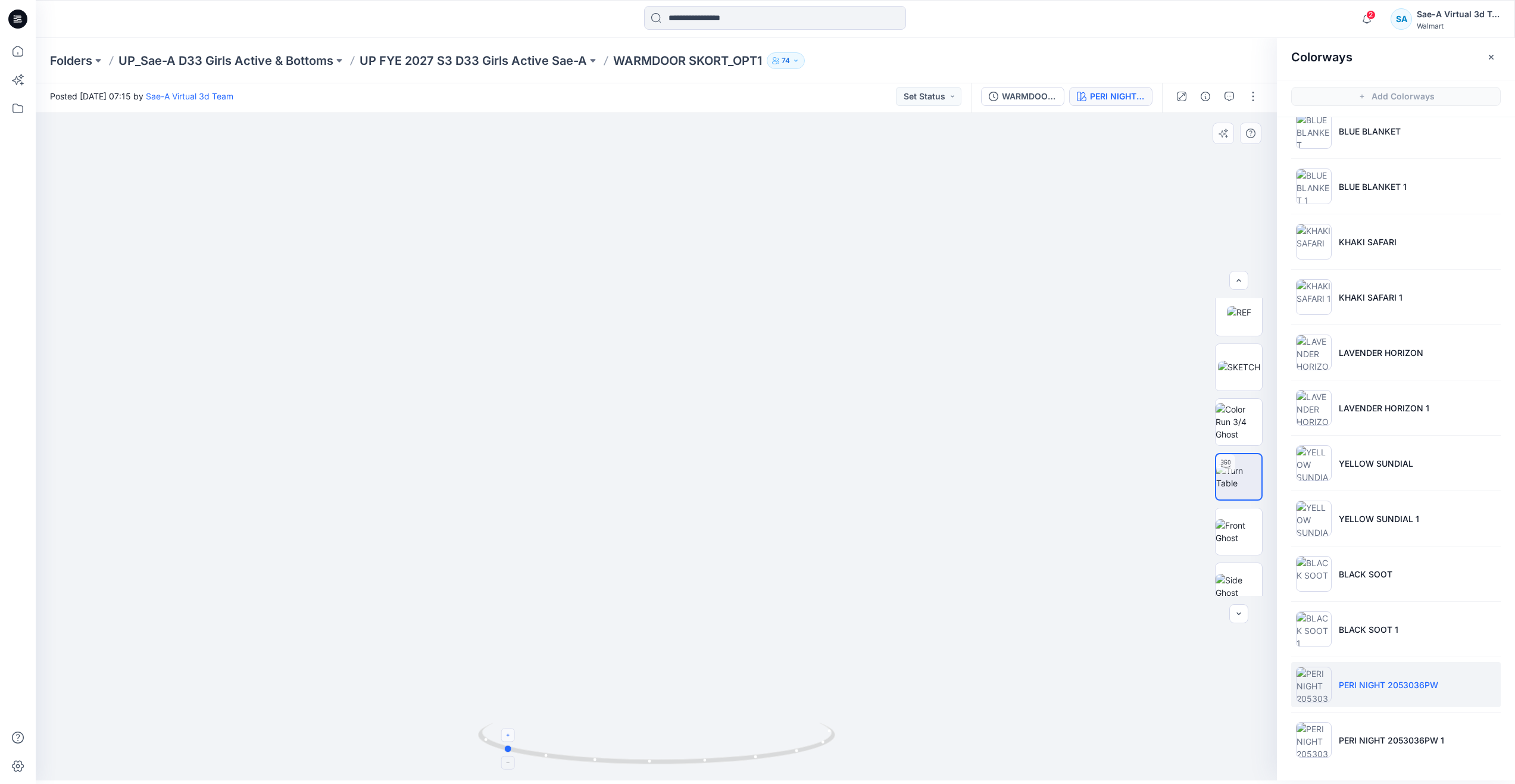
drag, startPoint x: 657, startPoint y: 764, endPoint x: 714, endPoint y: 768, distance: 57.1
click at [503, 736] on icon at bounding box center [658, 745] width 360 height 45
click at [20, 41] on icon at bounding box center [17, 50] width 26 height 26
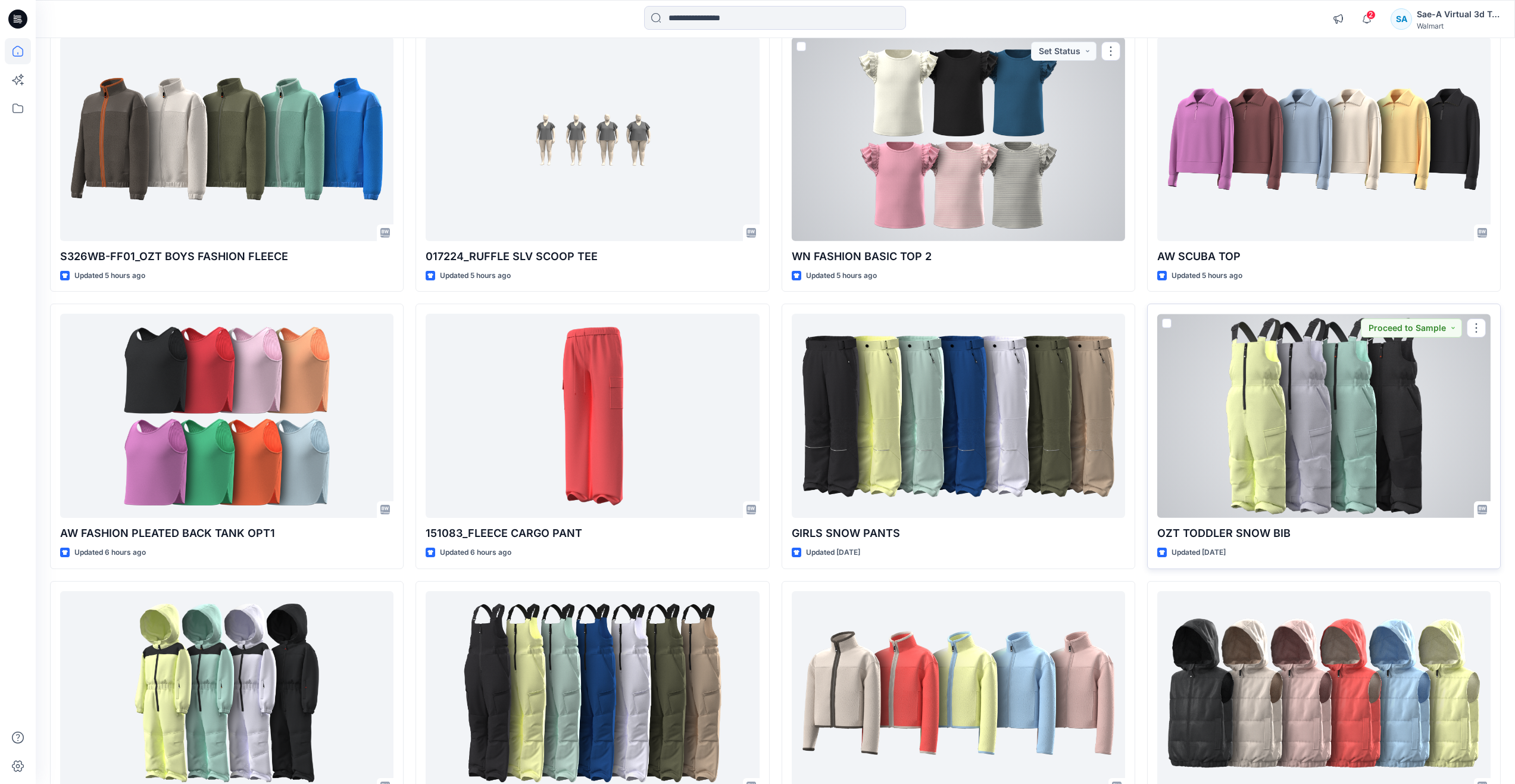
scroll to position [1090, 0]
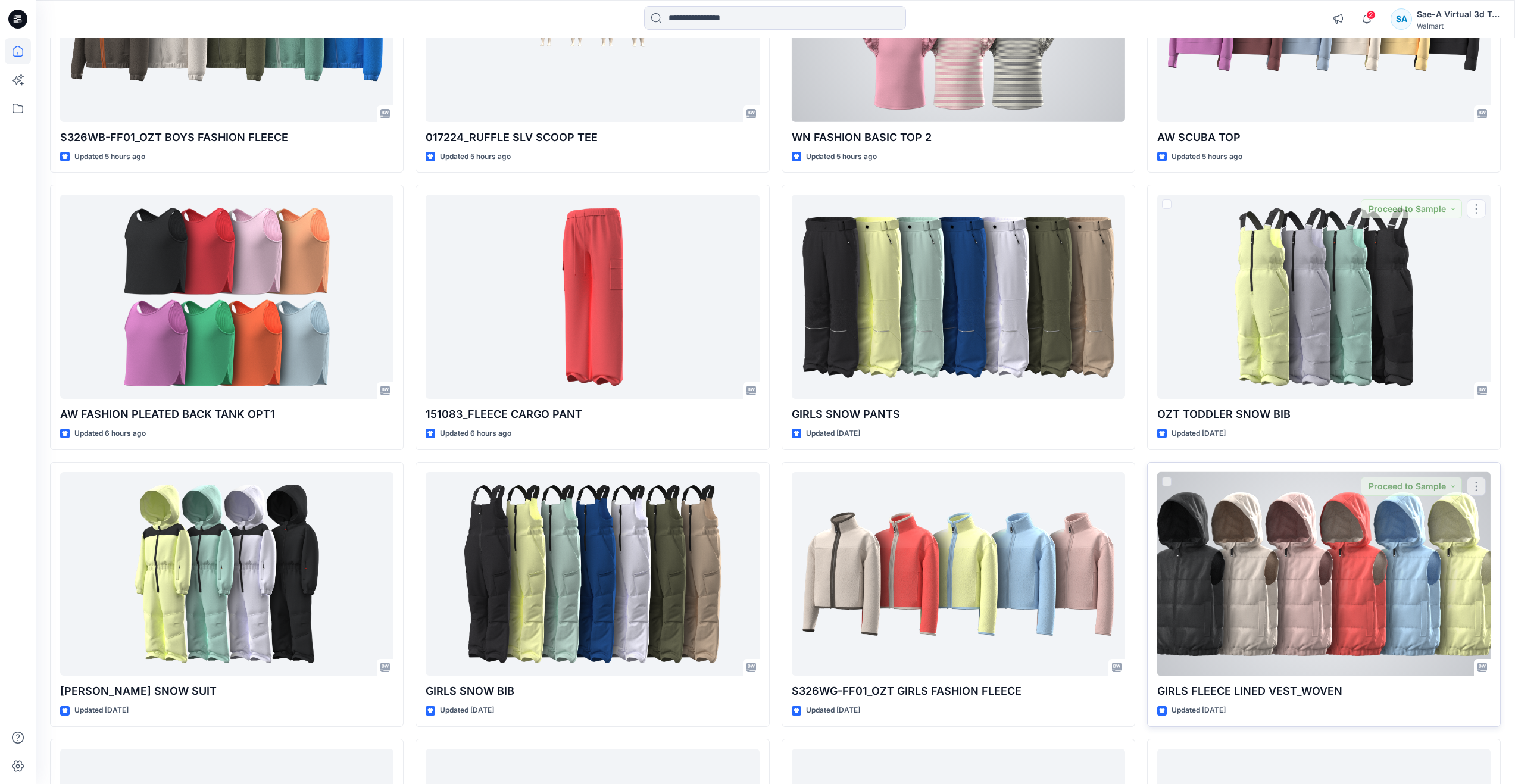
click at [1254, 560] on div at bounding box center [1323, 574] width 333 height 205
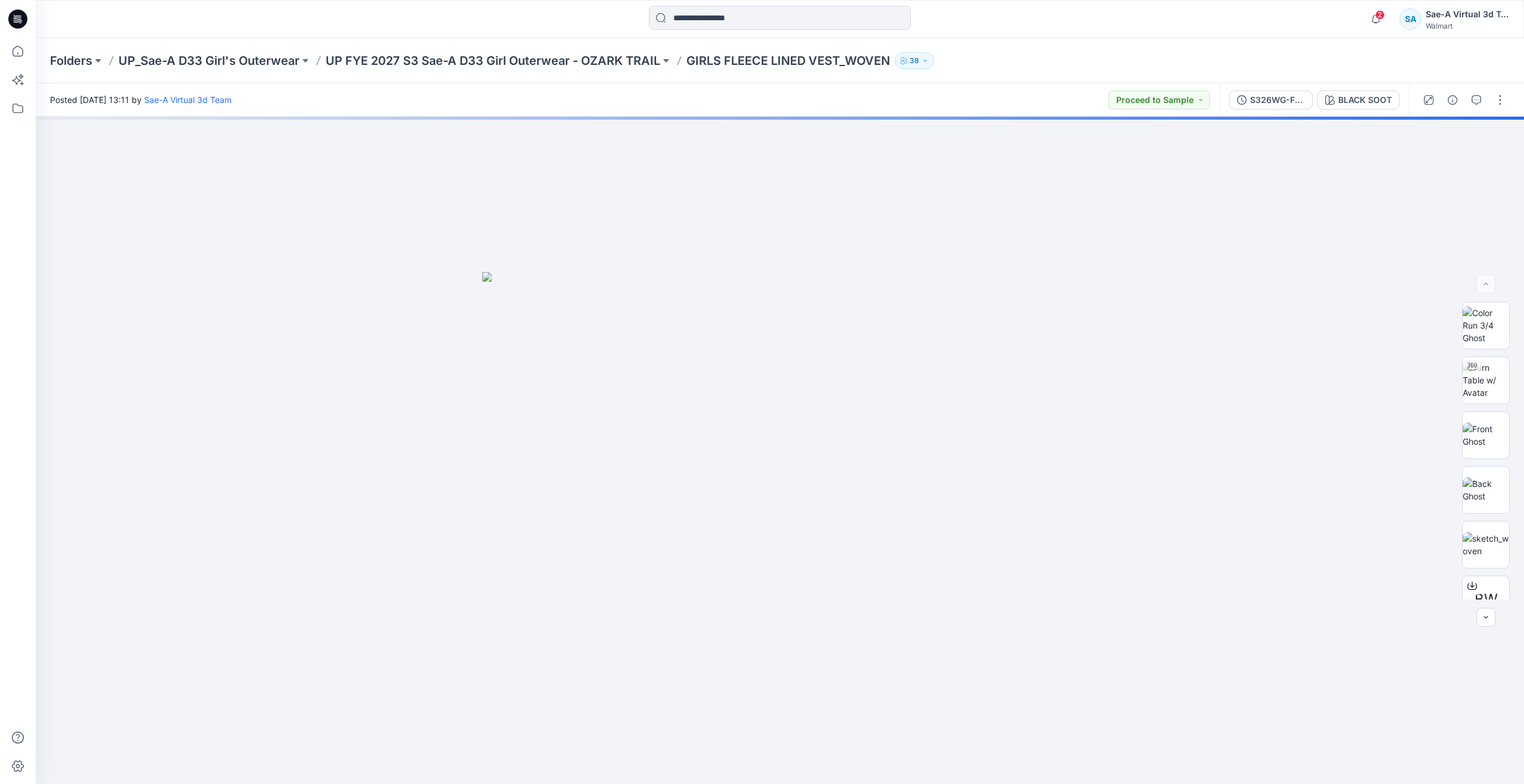
click at [1465, 99] on div at bounding box center [1464, 100] width 110 height 33
click at [1472, 99] on icon "button" at bounding box center [1476, 100] width 10 height 10
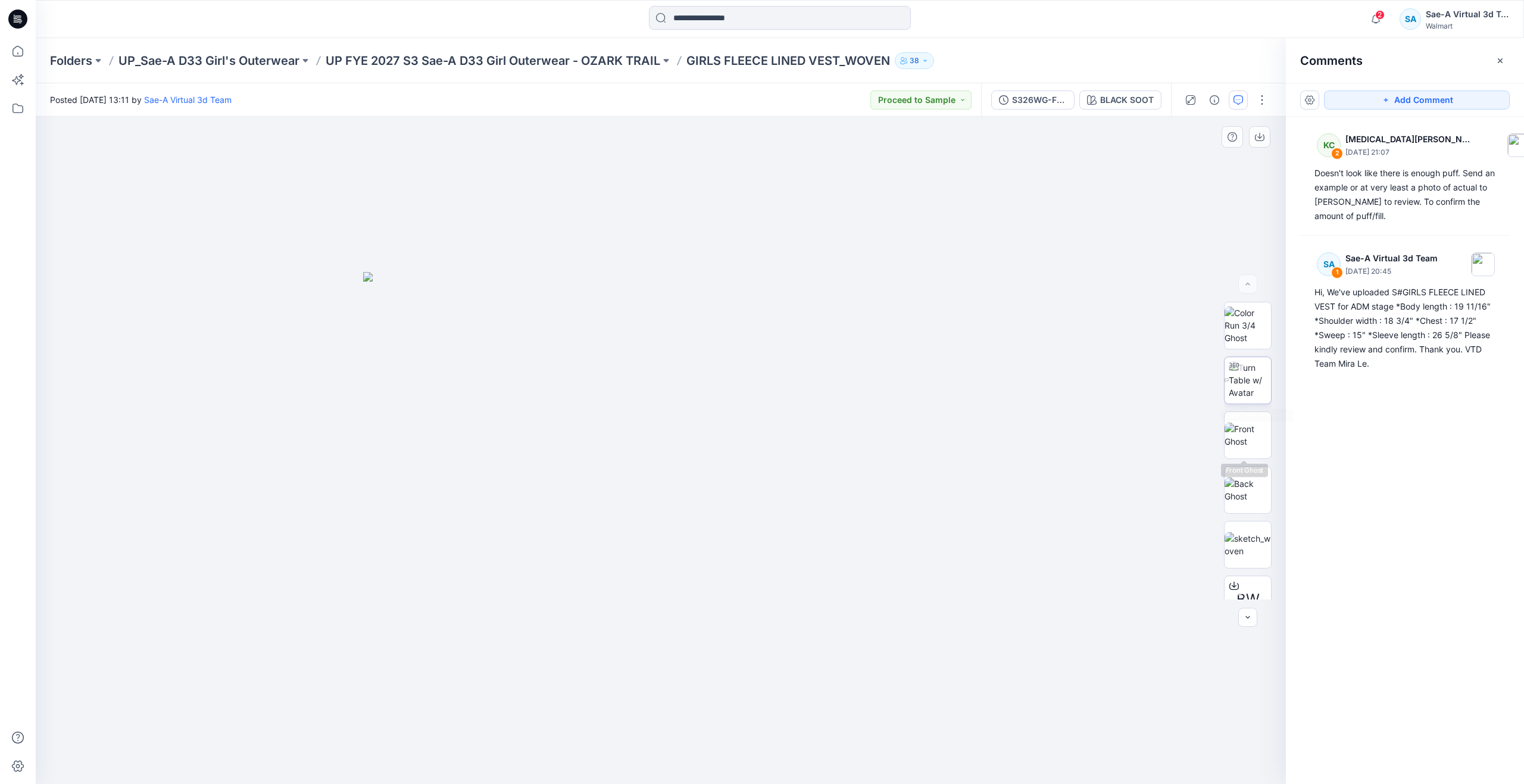
click at [1256, 378] on img at bounding box center [1249, 380] width 42 height 38
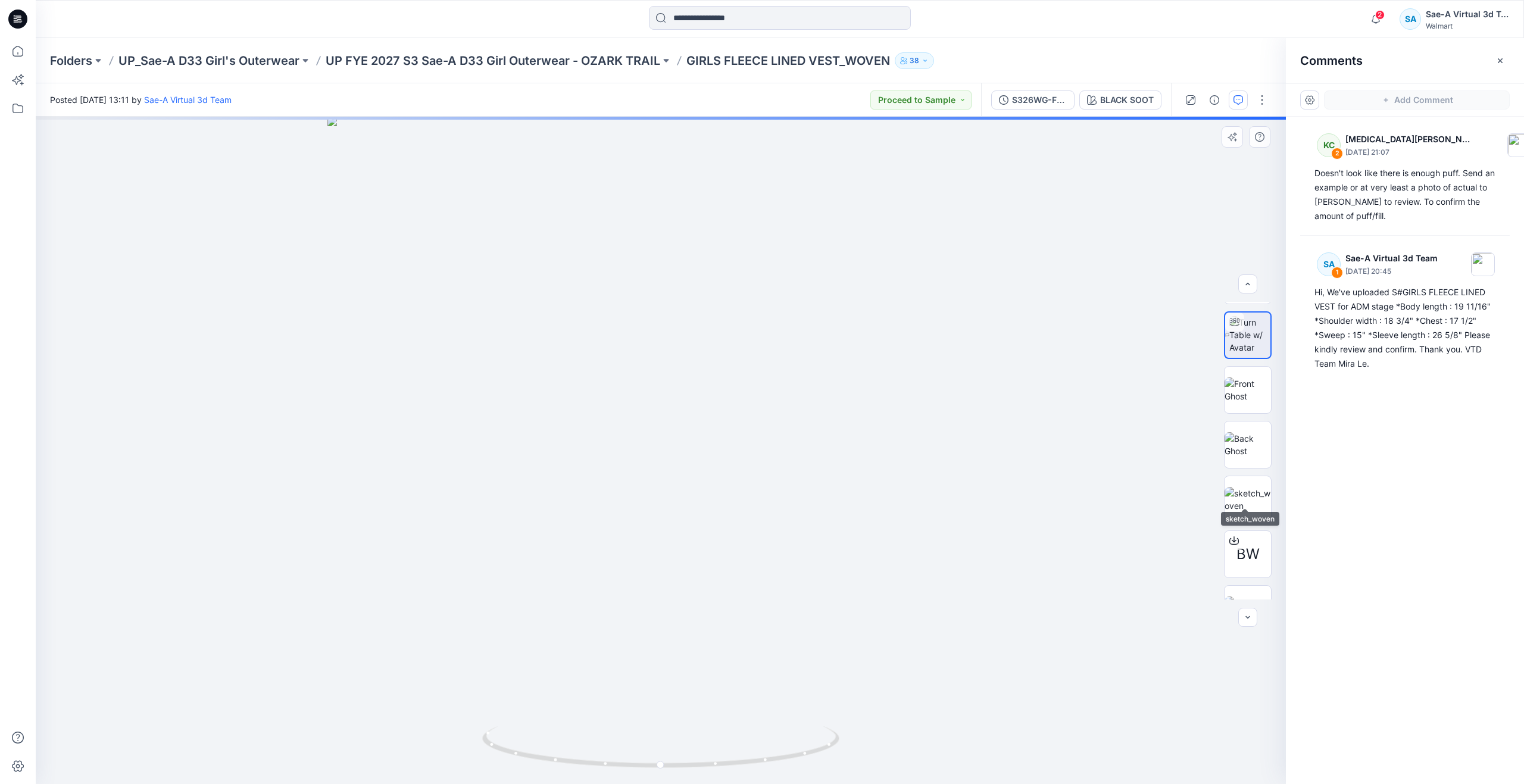
scroll to position [79, 0]
click at [1229, 467] on img at bounding box center [1248, 466] width 47 height 25
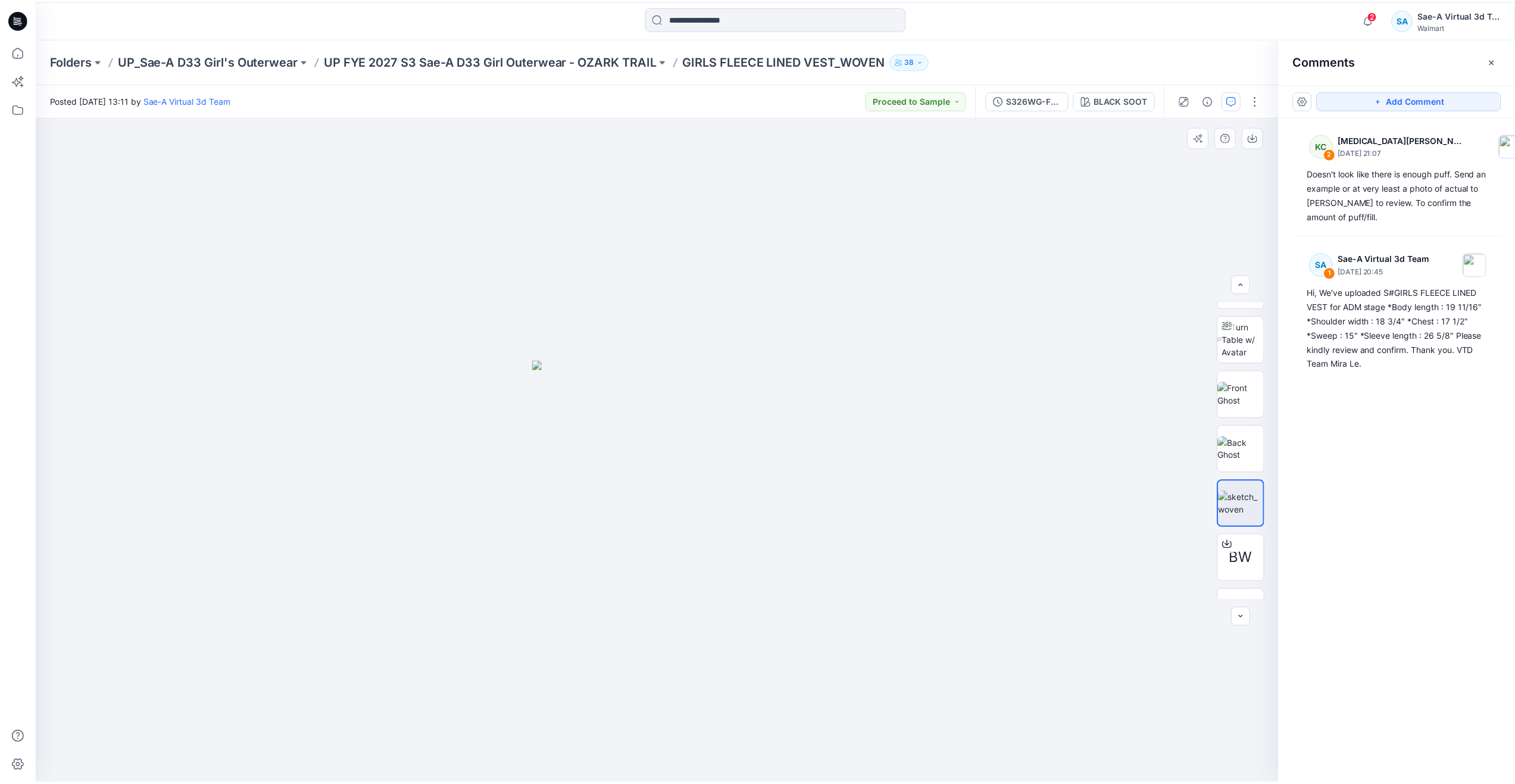
scroll to position [0, 0]
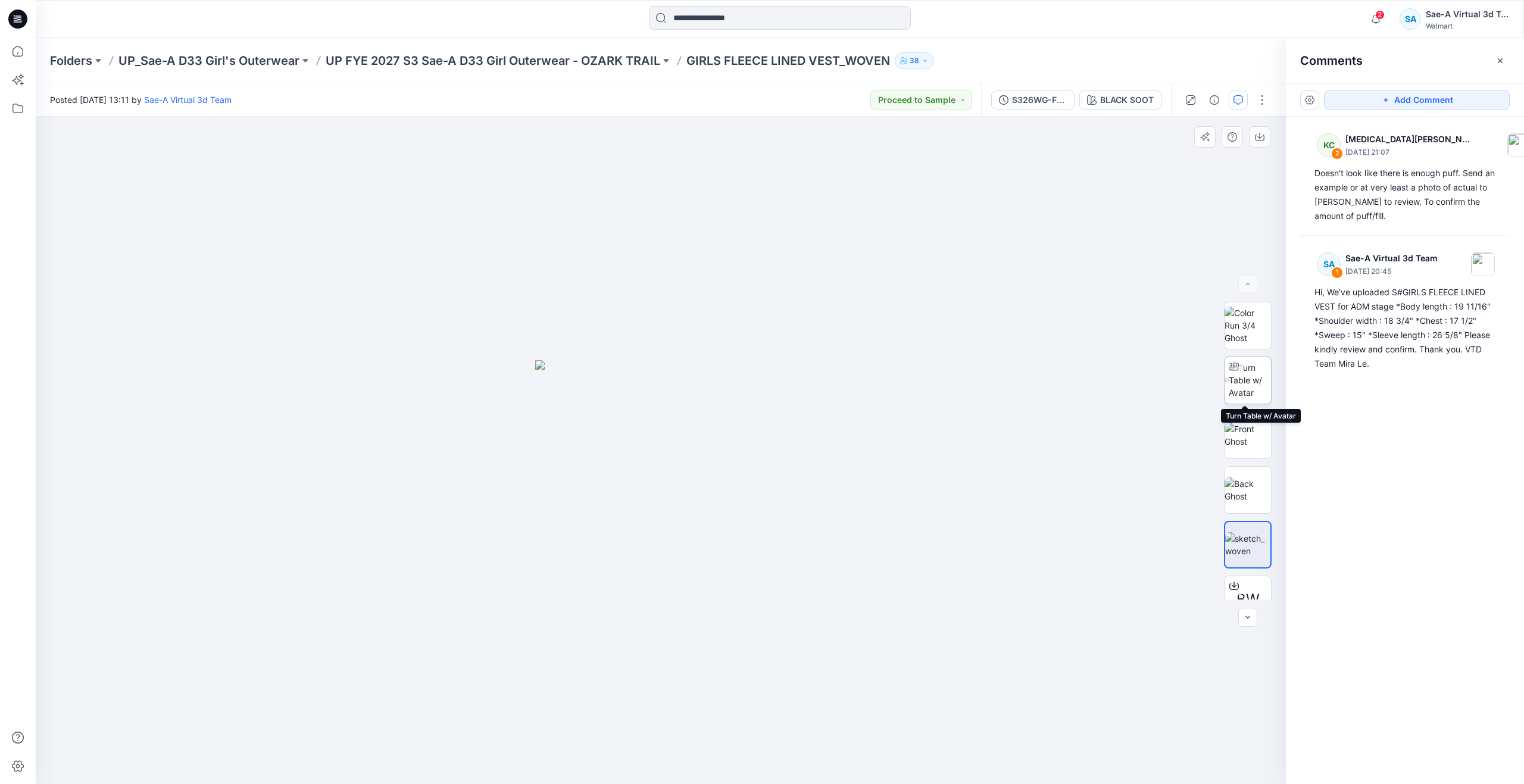
click at [1233, 381] on img at bounding box center [1249, 380] width 42 height 38
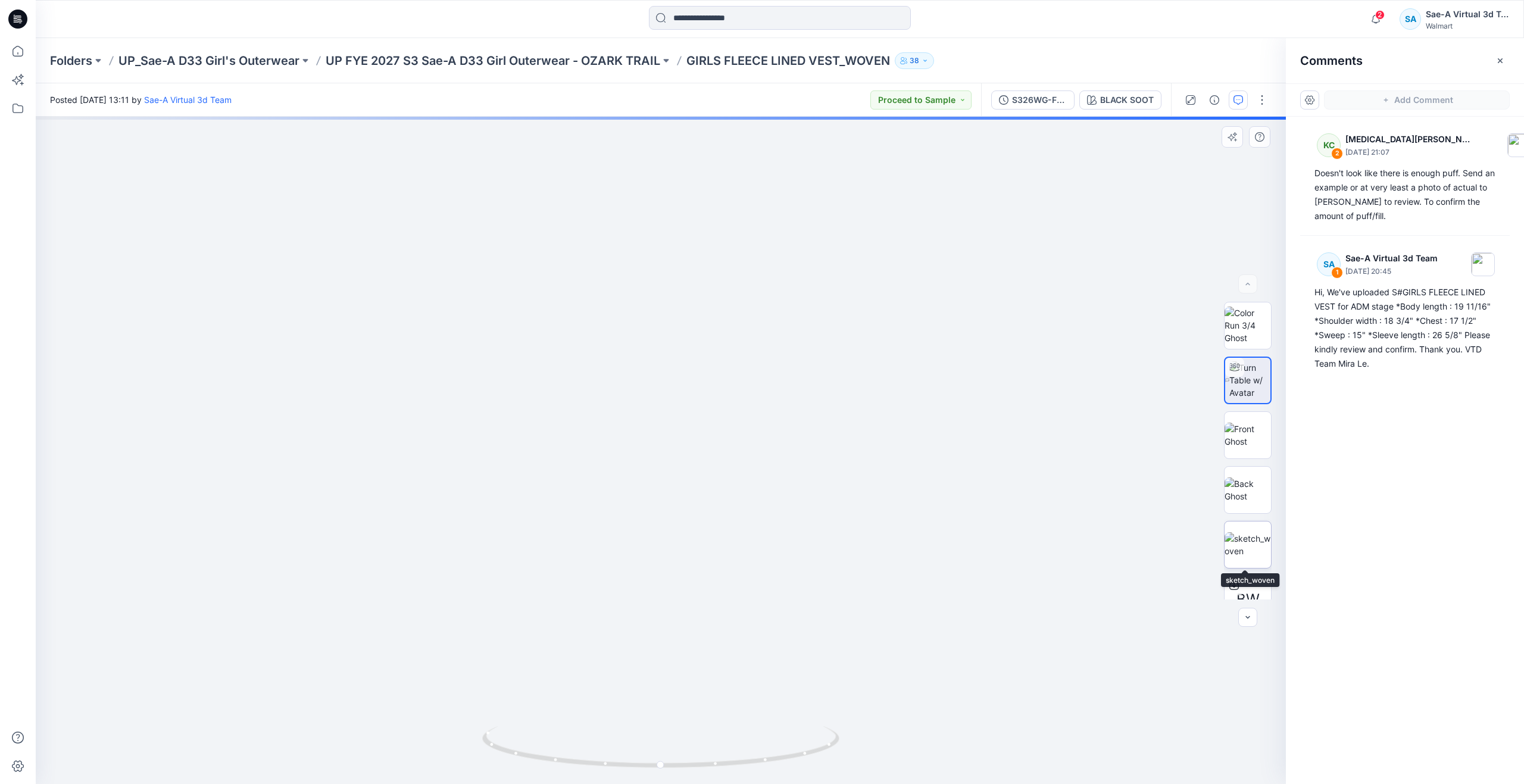
click at [1244, 540] on img at bounding box center [1248, 544] width 47 height 25
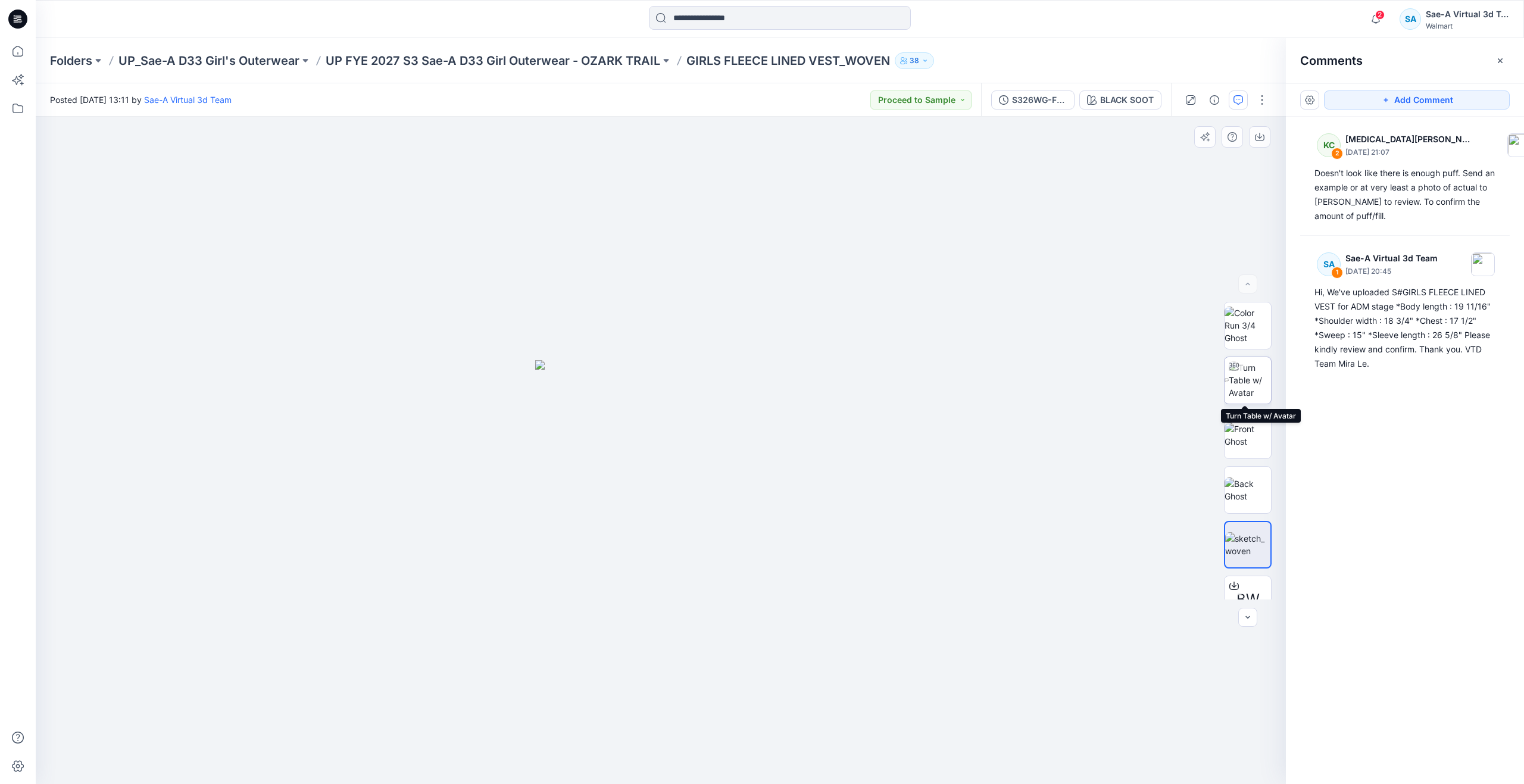
click at [1248, 382] on img at bounding box center [1249, 380] width 42 height 38
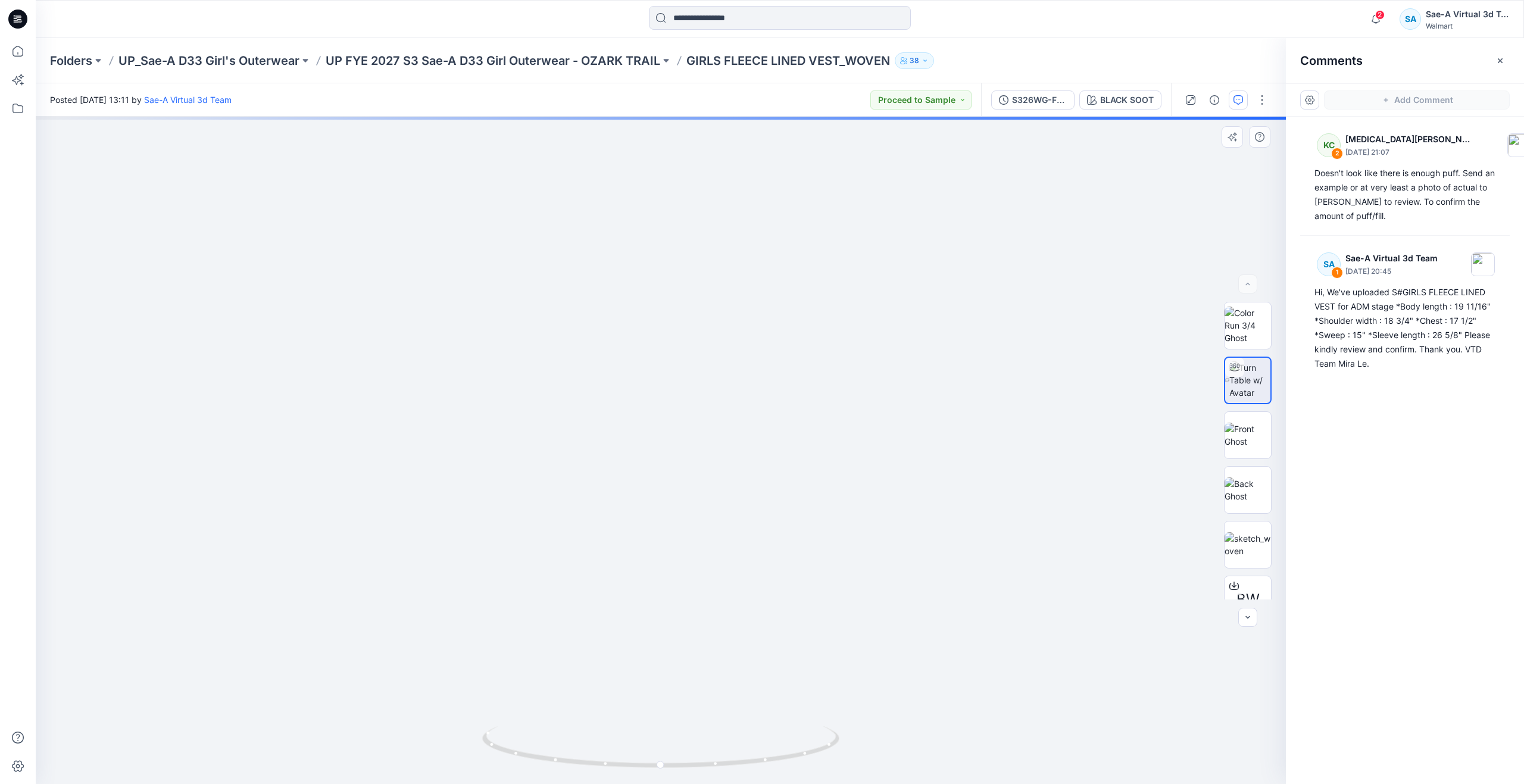
drag, startPoint x: 794, startPoint y: 471, endPoint x: 814, endPoint y: 556, distance: 87.3
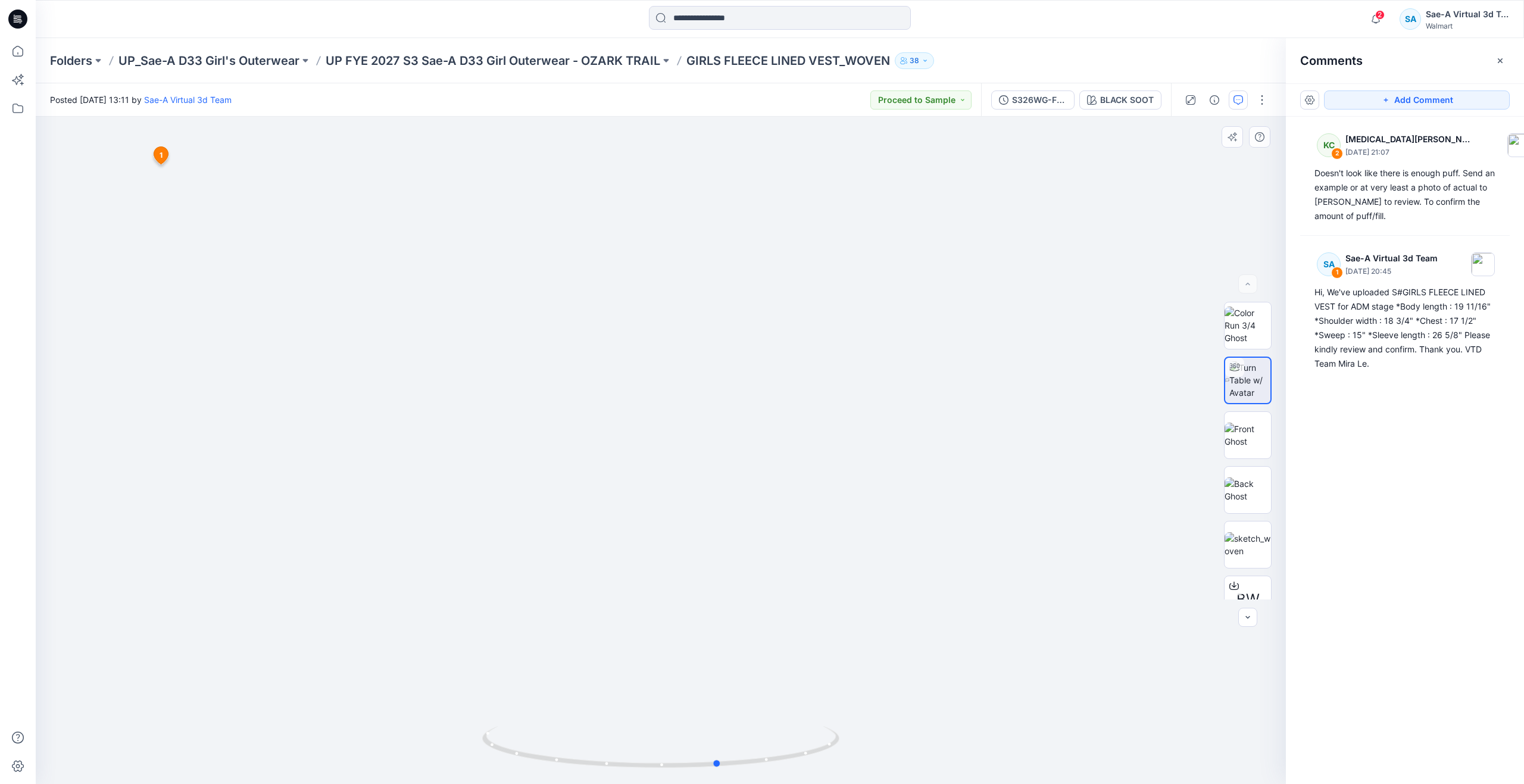
drag, startPoint x: 668, startPoint y: 766, endPoint x: 726, endPoint y: 695, distance: 91.7
click at [726, 695] on div at bounding box center [661, 450] width 1250 height 667
click at [1106, 99] on div "BLACK SOOT" at bounding box center [1127, 100] width 54 height 13
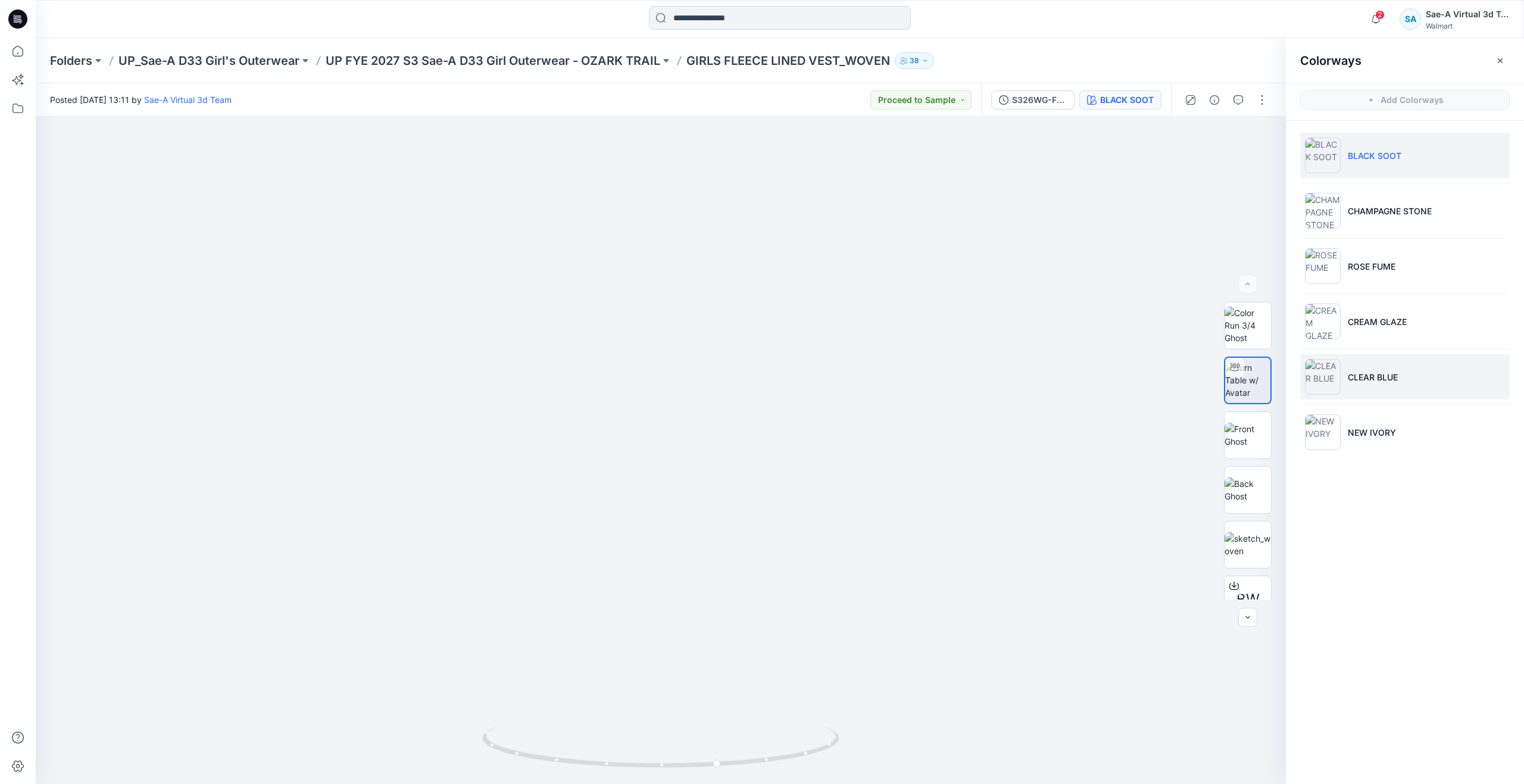
click at [1371, 395] on li "CLEAR BLUE" at bounding box center [1405, 377] width 209 height 45
click at [1246, 432] on img at bounding box center [1248, 435] width 47 height 38
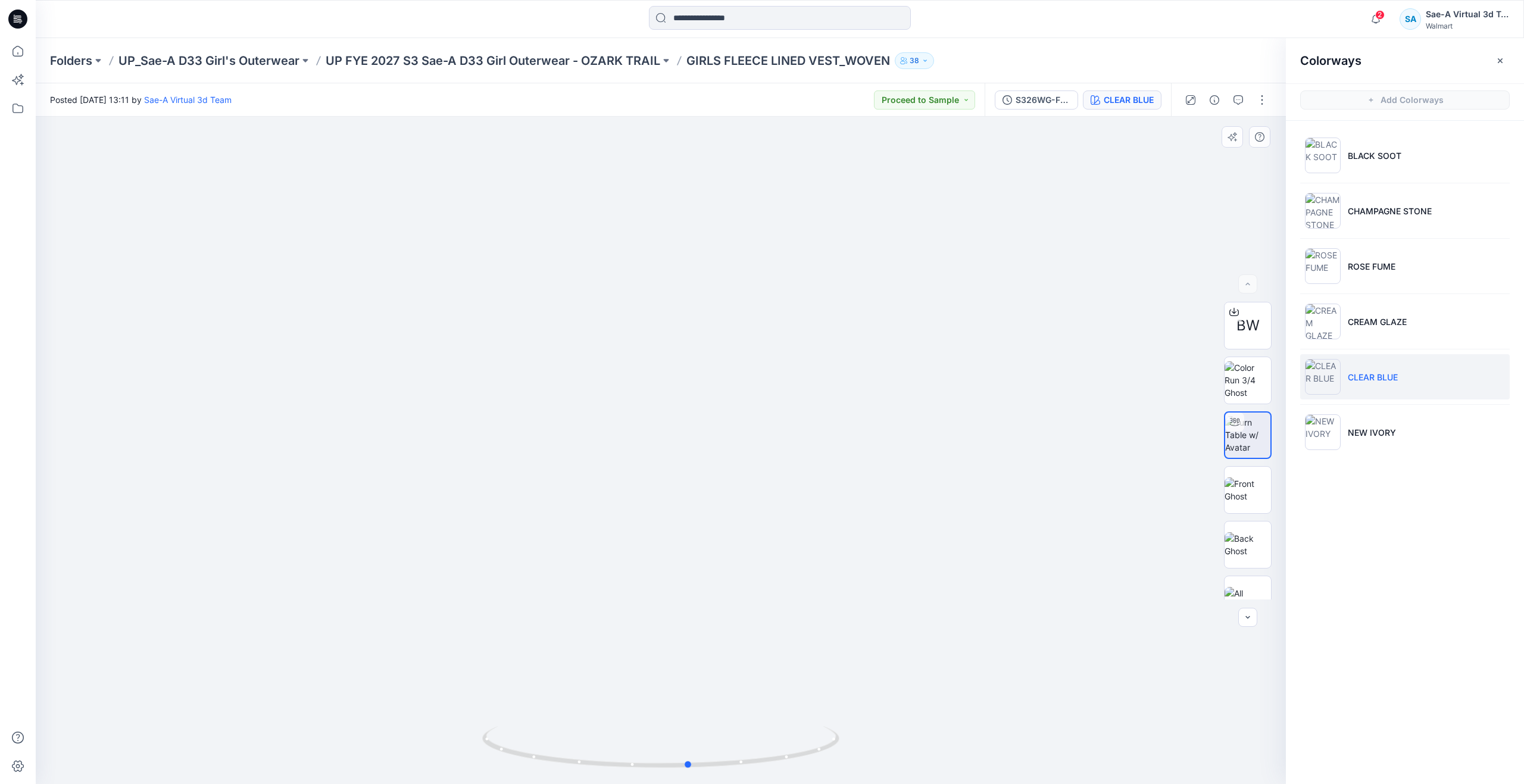
drag, startPoint x: 658, startPoint y: 765, endPoint x: 687, endPoint y: 724, distance: 50.2
click at [687, 724] on div at bounding box center [661, 754] width 357 height 59
click at [31, 55] on div at bounding box center [18, 392] width 36 height 784
click at [25, 56] on icon at bounding box center [17, 50] width 26 height 26
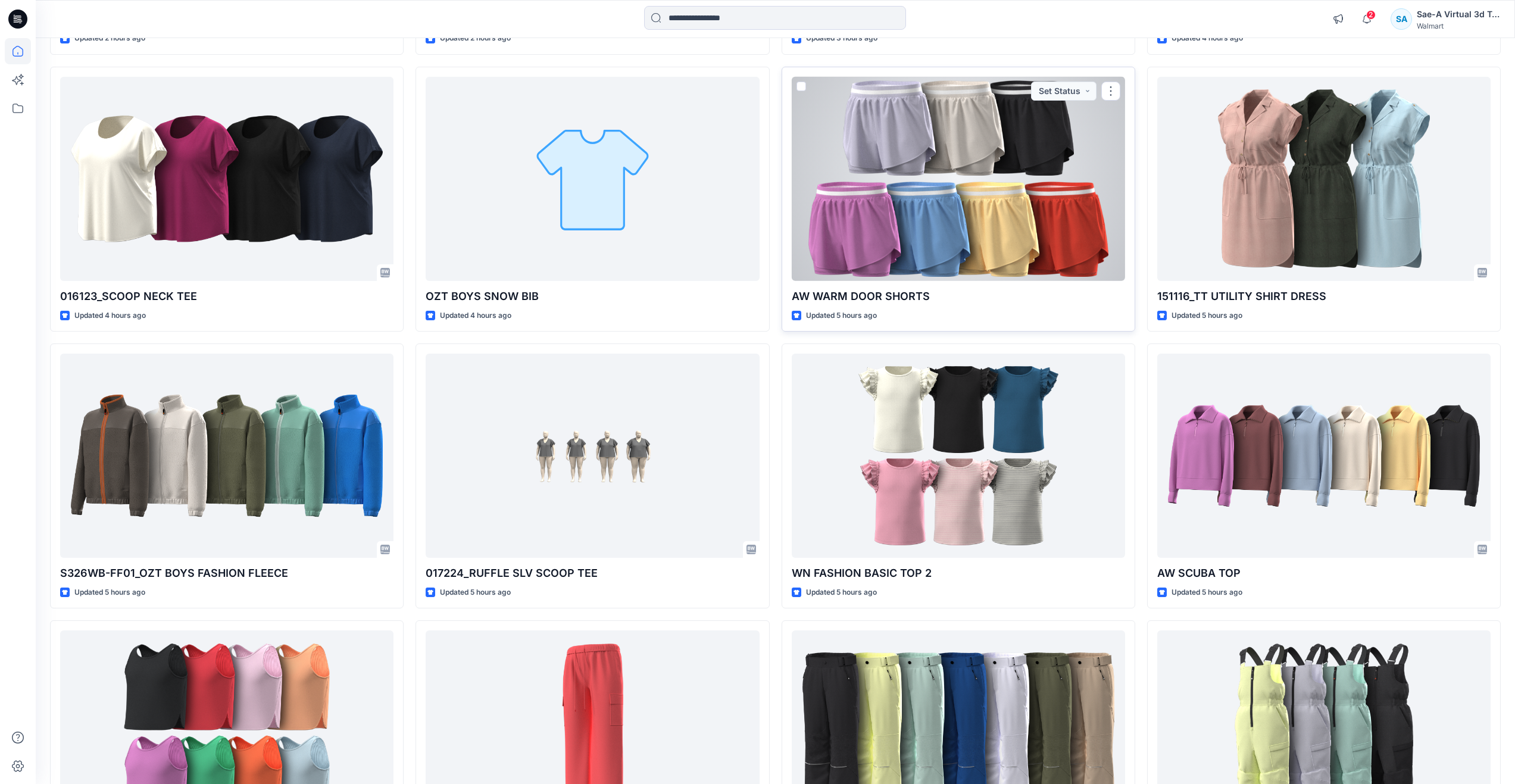
scroll to position [655, 0]
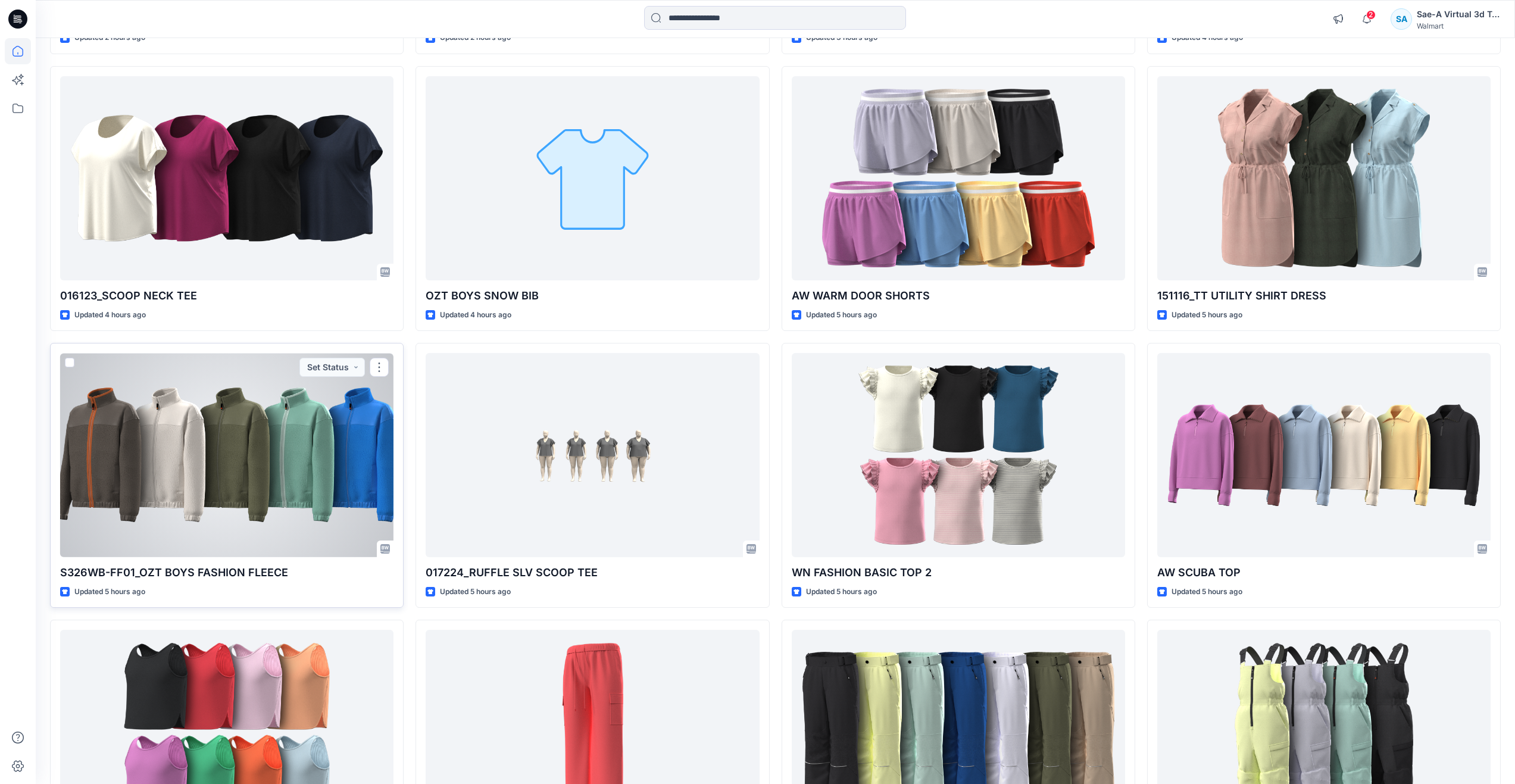
click at [328, 480] on div at bounding box center [226, 455] width 333 height 205
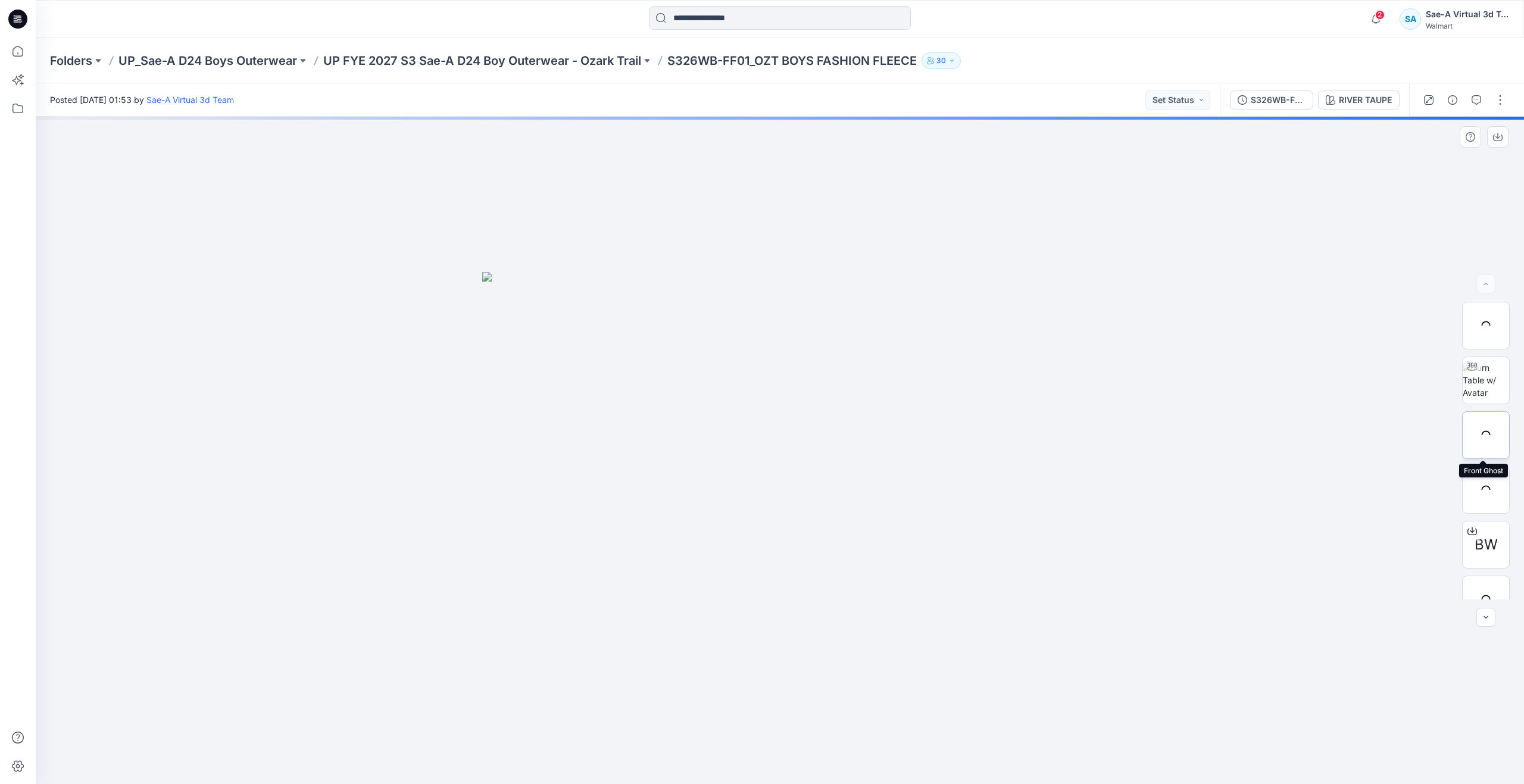
click at [1492, 431] on div at bounding box center [1485, 434] width 48 height 48
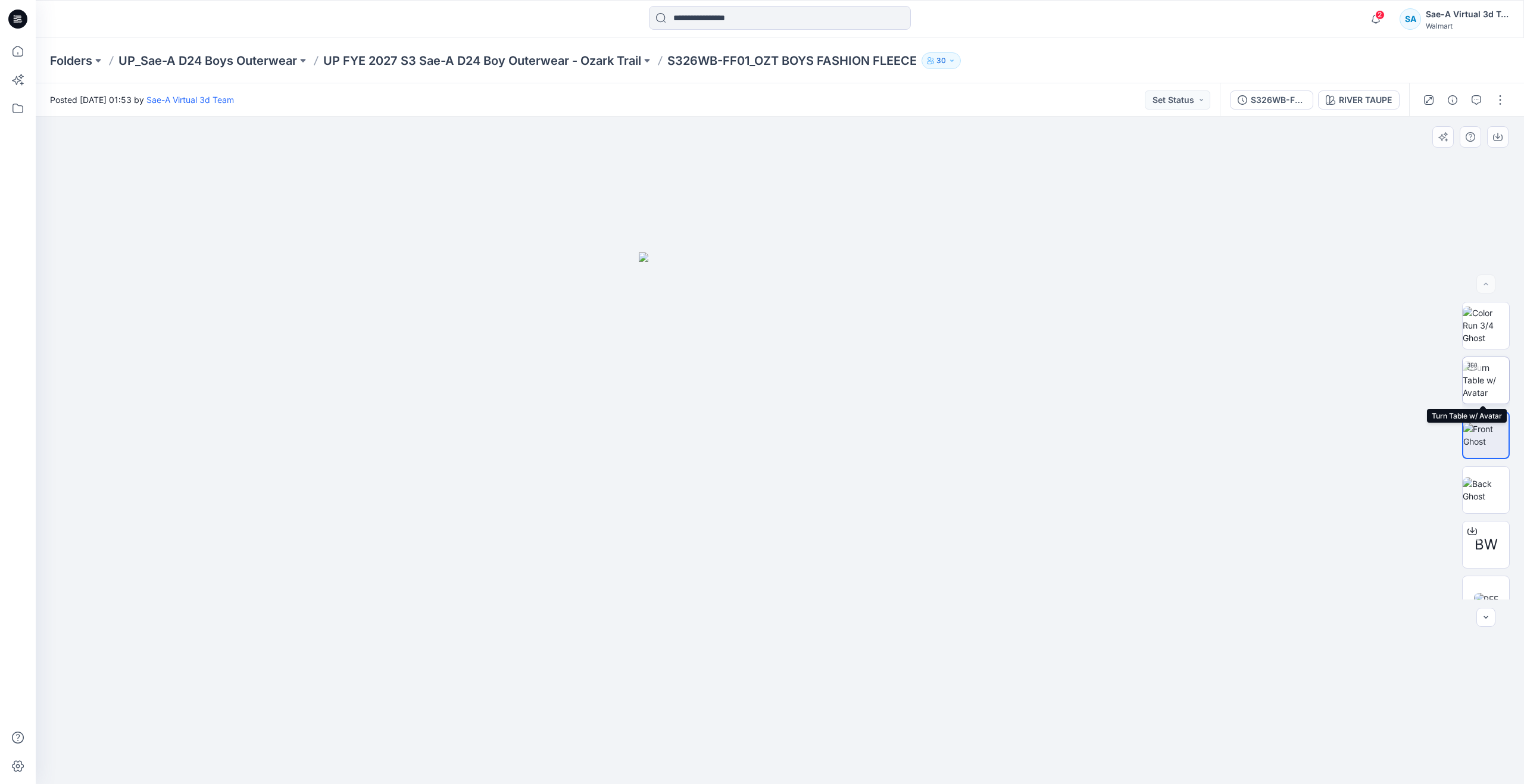
click at [1468, 376] on div at bounding box center [1472, 366] width 19 height 19
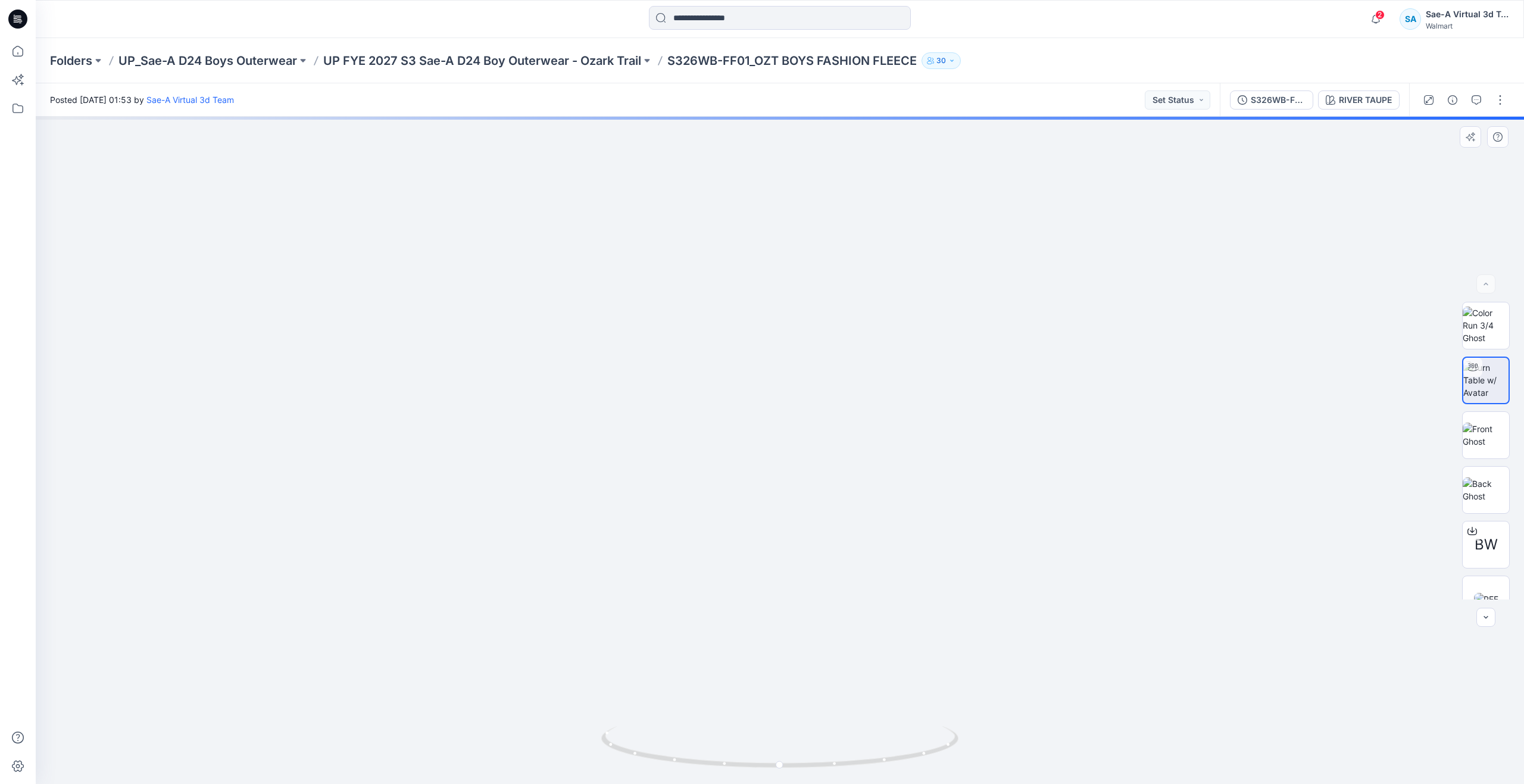
drag, startPoint x: 740, startPoint y: 585, endPoint x: 749, endPoint y: 700, distance: 115.4
drag, startPoint x: 783, startPoint y: 765, endPoint x: 772, endPoint y: 697, distance: 68.9
click at [772, 697] on div at bounding box center [780, 450] width 1488 height 667
click at [1505, 440] on img at bounding box center [1486, 435] width 47 height 25
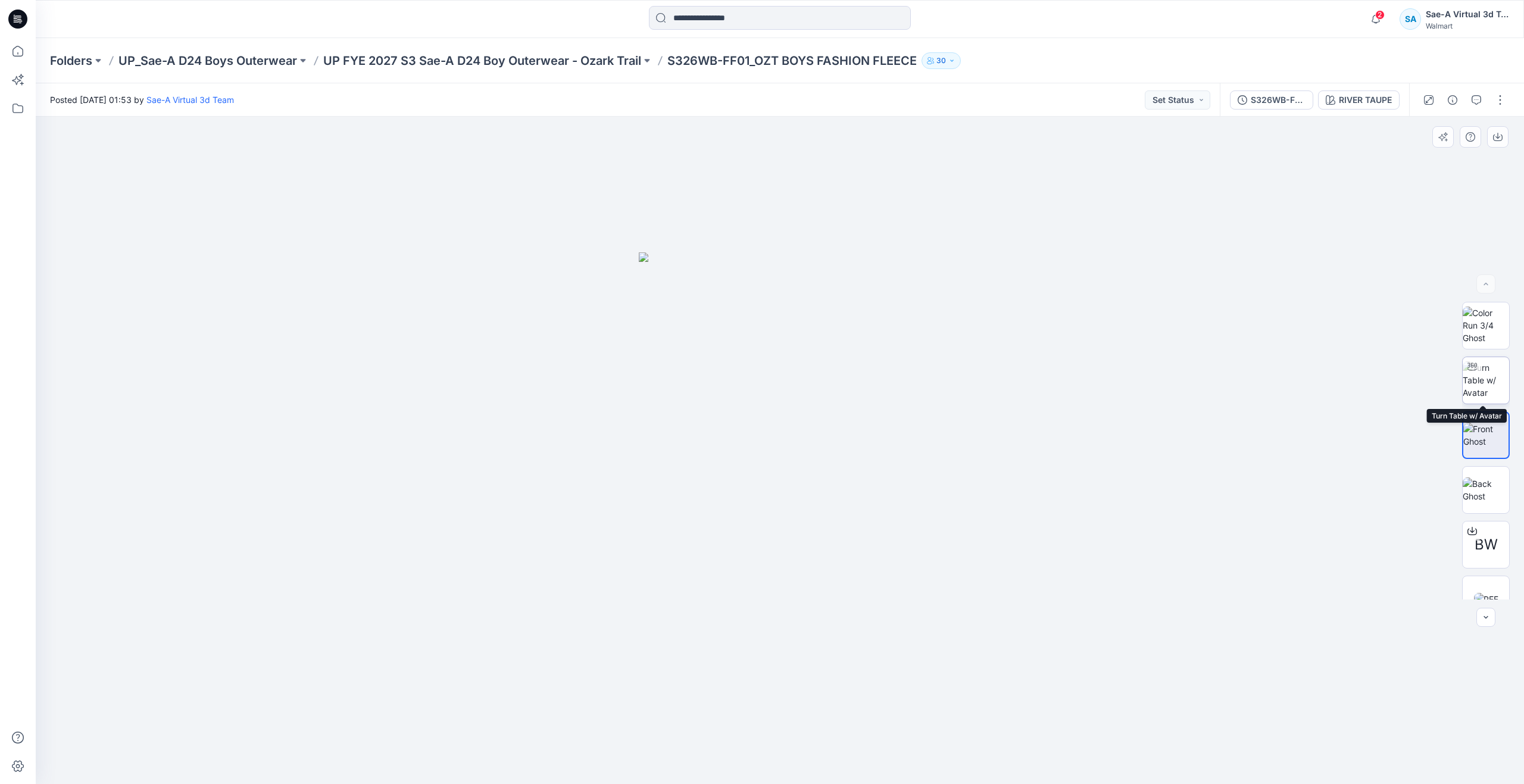
click at [1496, 384] on img at bounding box center [1486, 380] width 47 height 38
click at [25, 48] on icon at bounding box center [17, 50] width 26 height 26
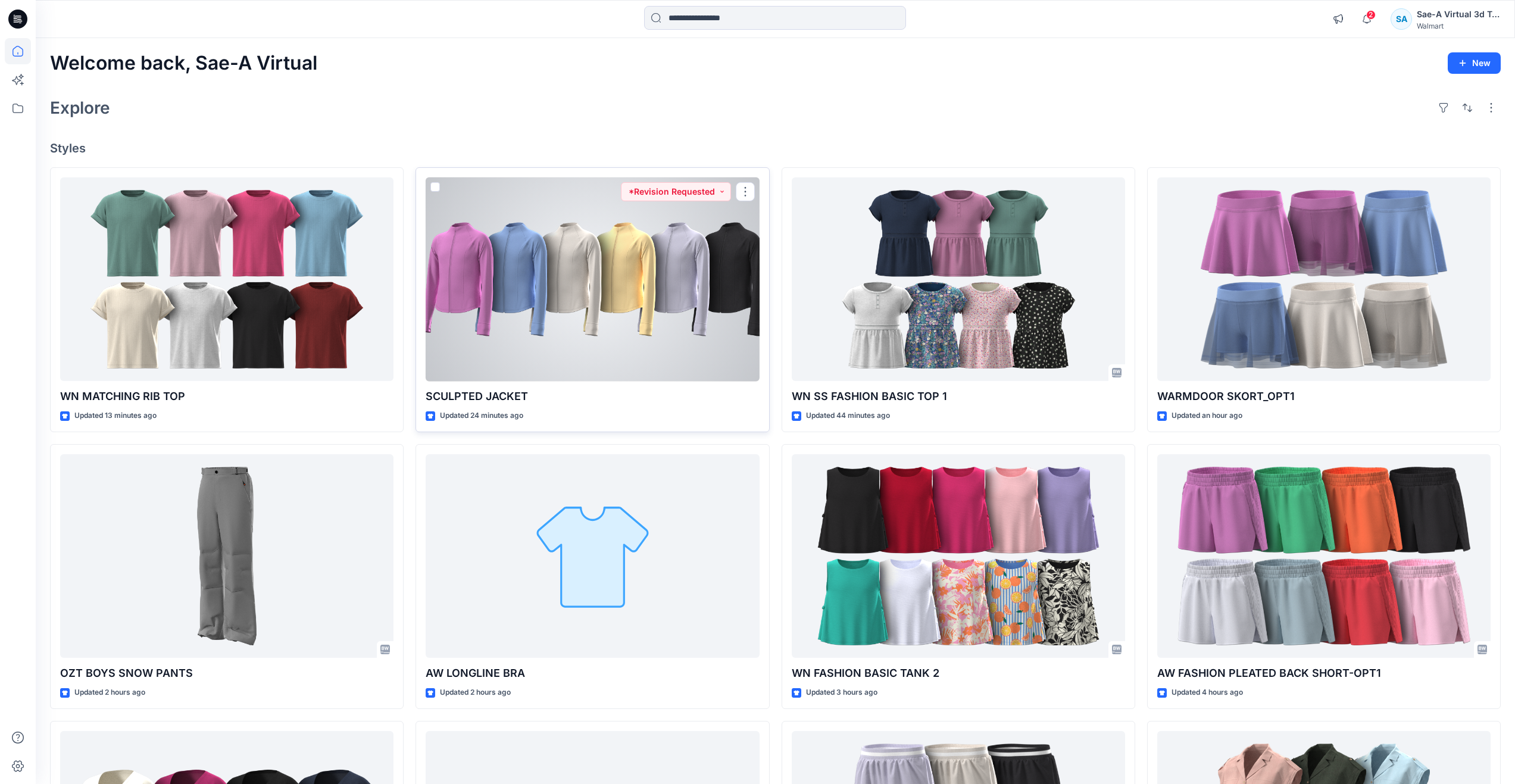
click at [566, 298] on div at bounding box center [591, 280] width 333 height 205
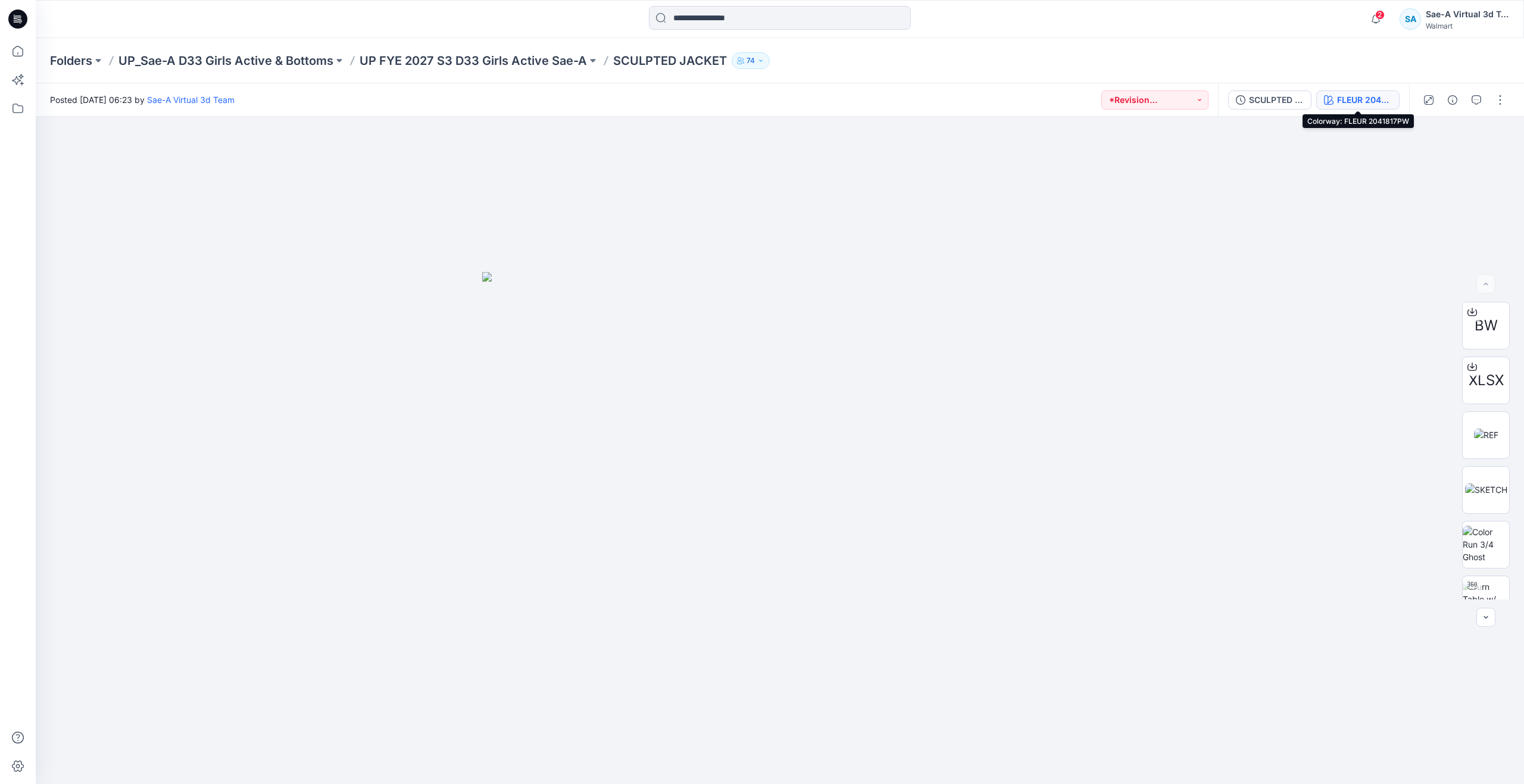
click at [1388, 100] on div "FLEUR 2041817PW" at bounding box center [1364, 100] width 55 height 13
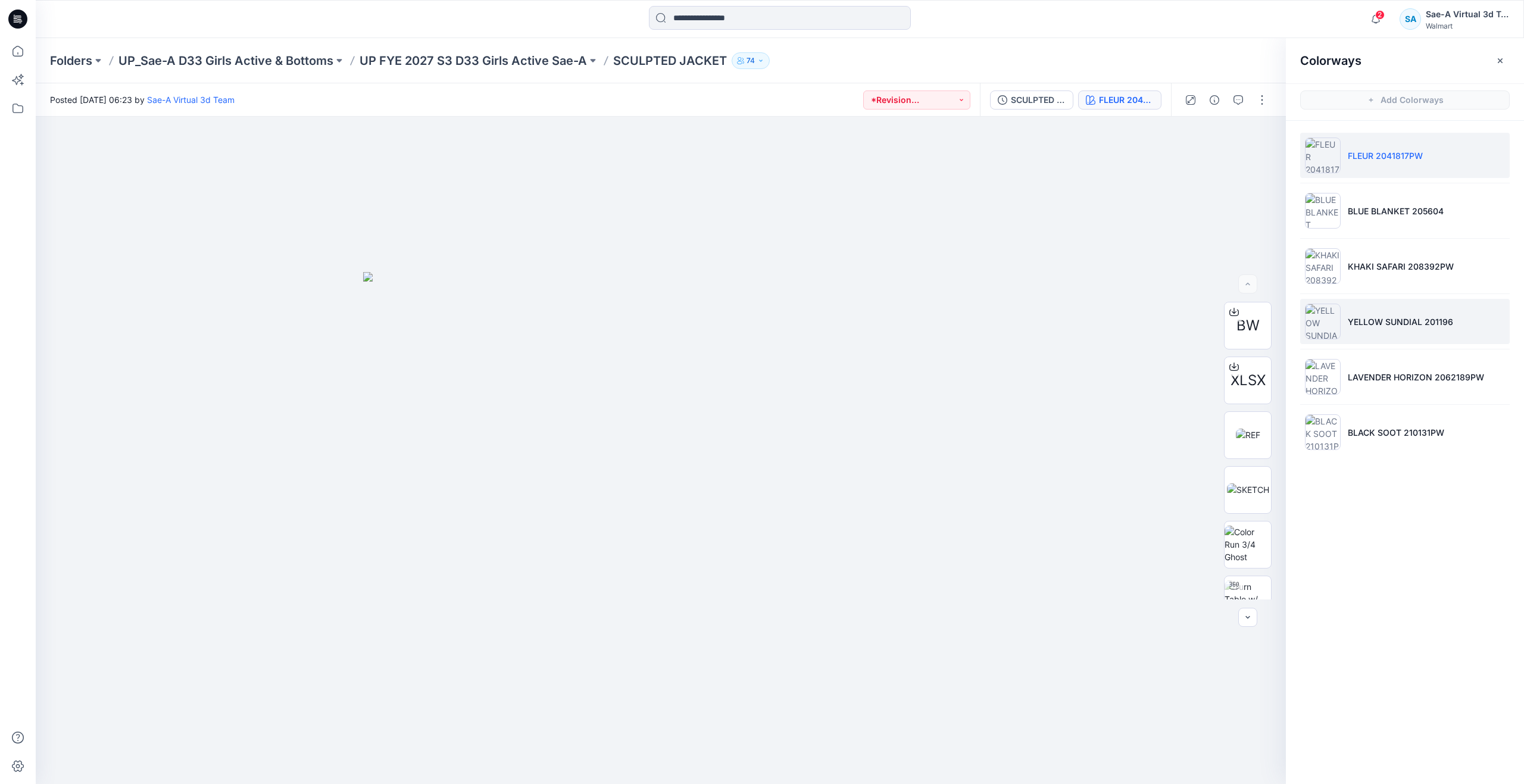
click at [1374, 335] on li "YELLOW SUNDIAL 201196" at bounding box center [1405, 321] width 209 height 45
click at [1371, 328] on li "YELLOW SUNDIAL 201196" at bounding box center [1405, 321] width 209 height 45
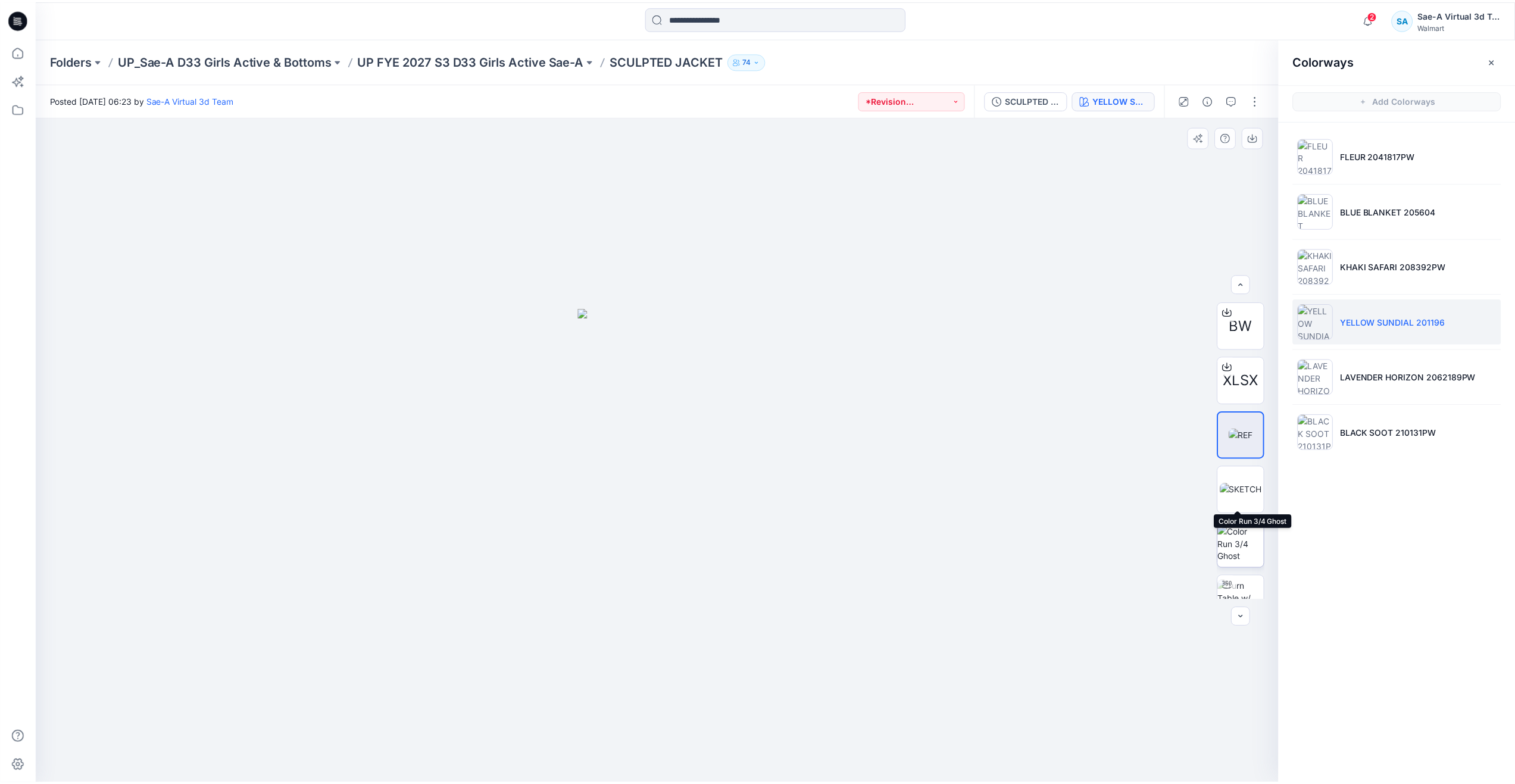
scroll to position [179, 0]
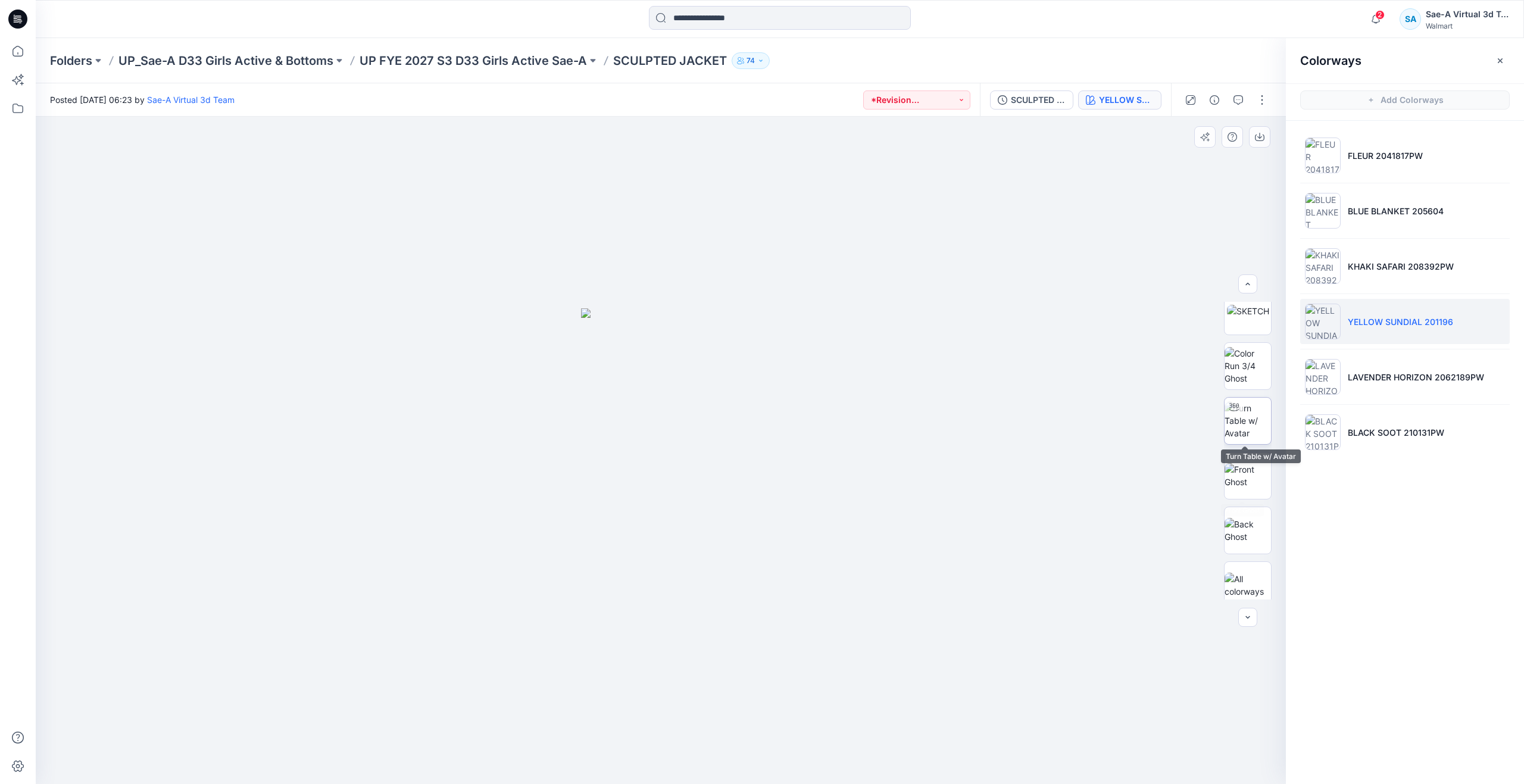
click at [1246, 431] on img at bounding box center [1248, 421] width 47 height 38
drag, startPoint x: 662, startPoint y: 765, endPoint x: 683, endPoint y: 658, distance: 109.0
click at [683, 658] on div at bounding box center [661, 450] width 1250 height 667
drag, startPoint x: 14, startPoint y: 53, endPoint x: 4, endPoint y: 61, distance: 12.8
click at [14, 53] on icon at bounding box center [17, 50] width 26 height 26
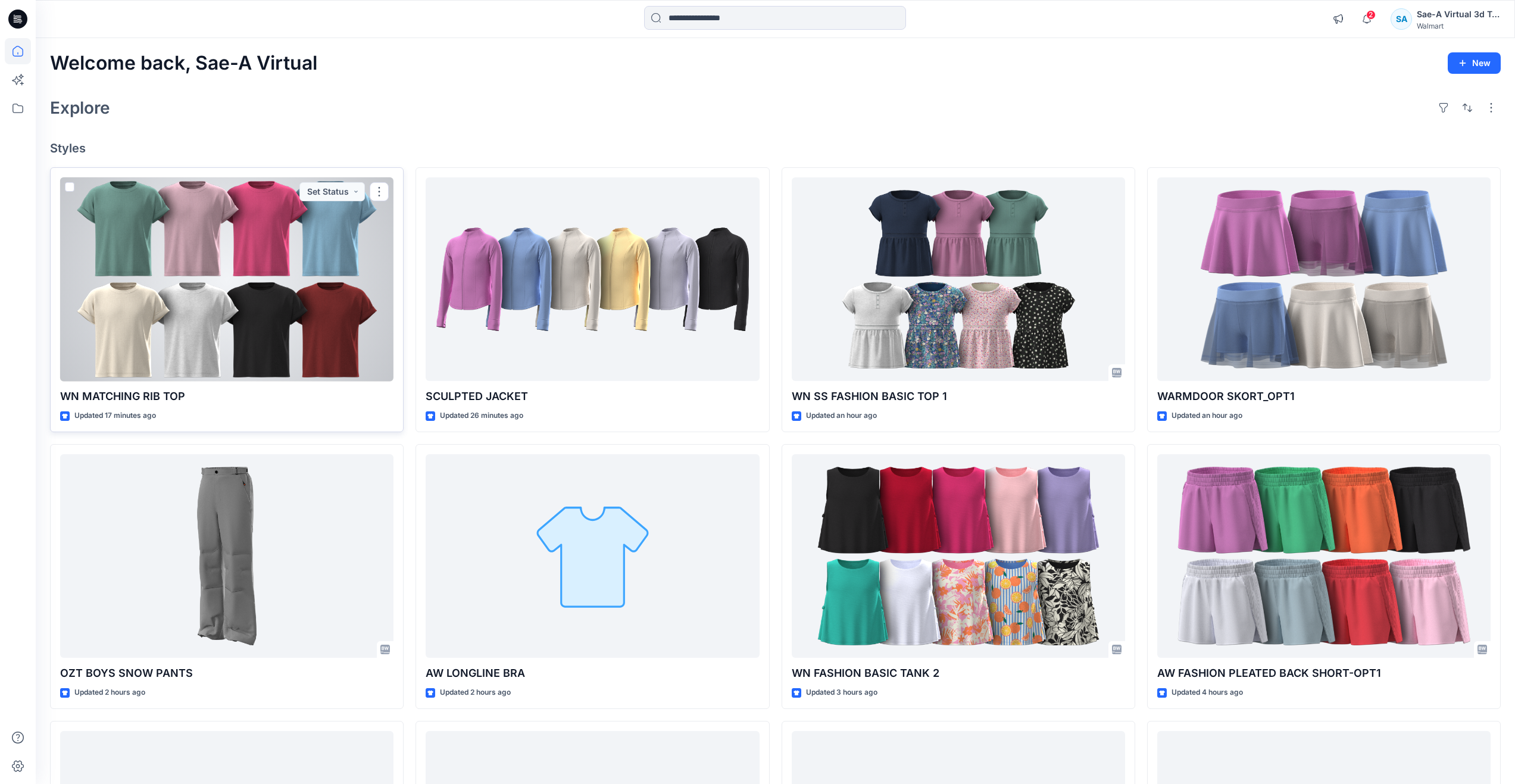
click at [232, 294] on div at bounding box center [226, 280] width 333 height 205
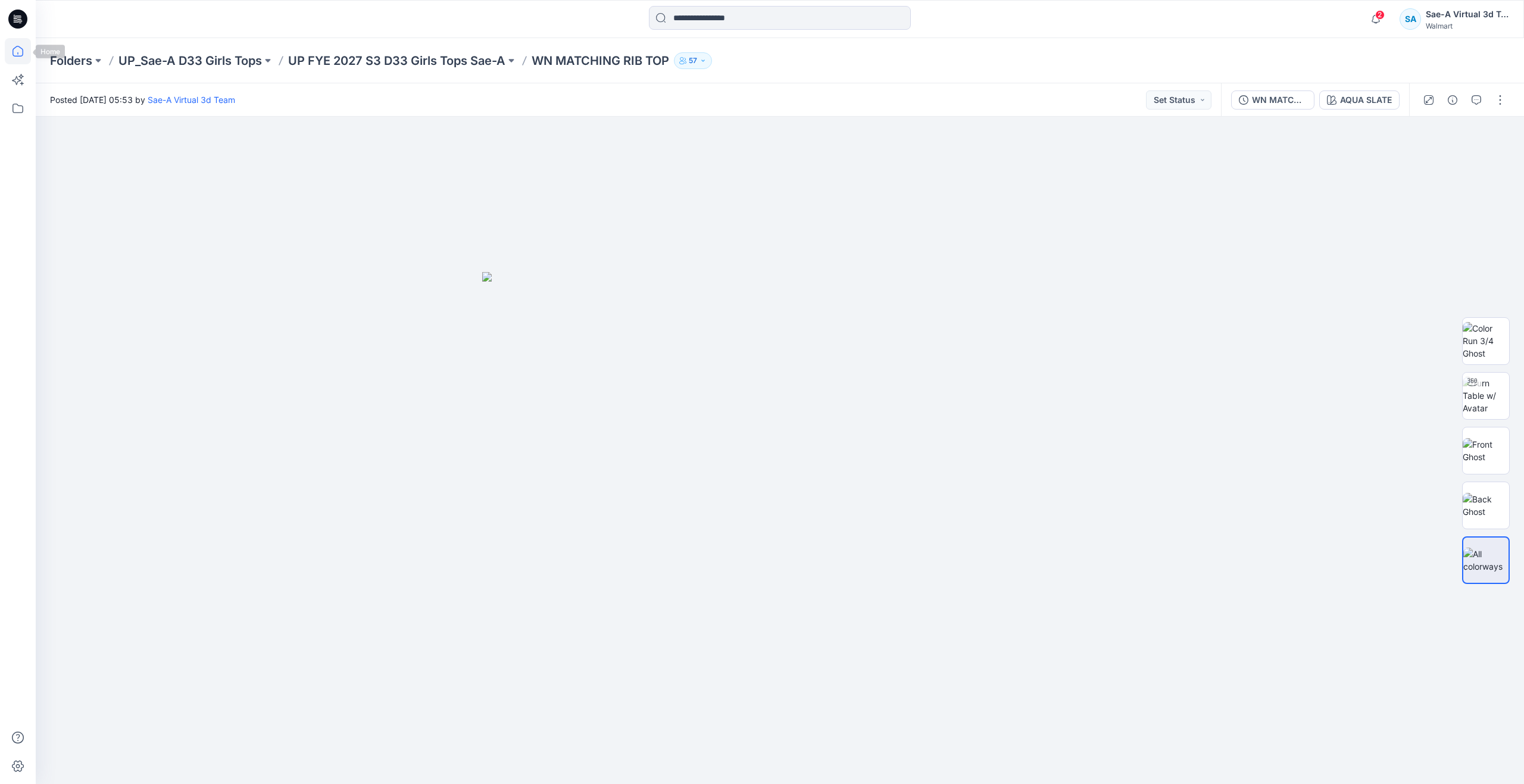
click at [23, 48] on icon at bounding box center [17, 50] width 26 height 26
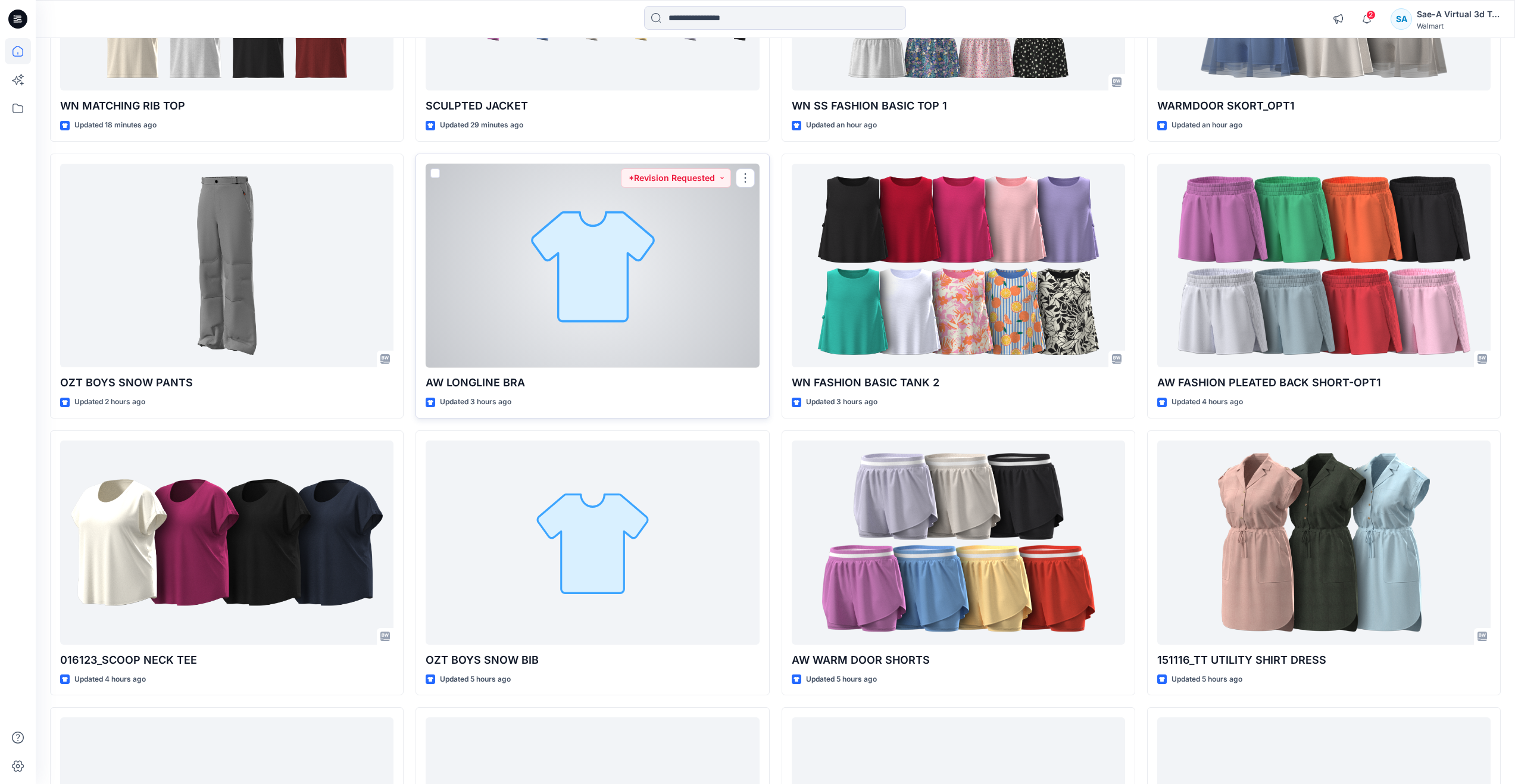
scroll to position [298, 0]
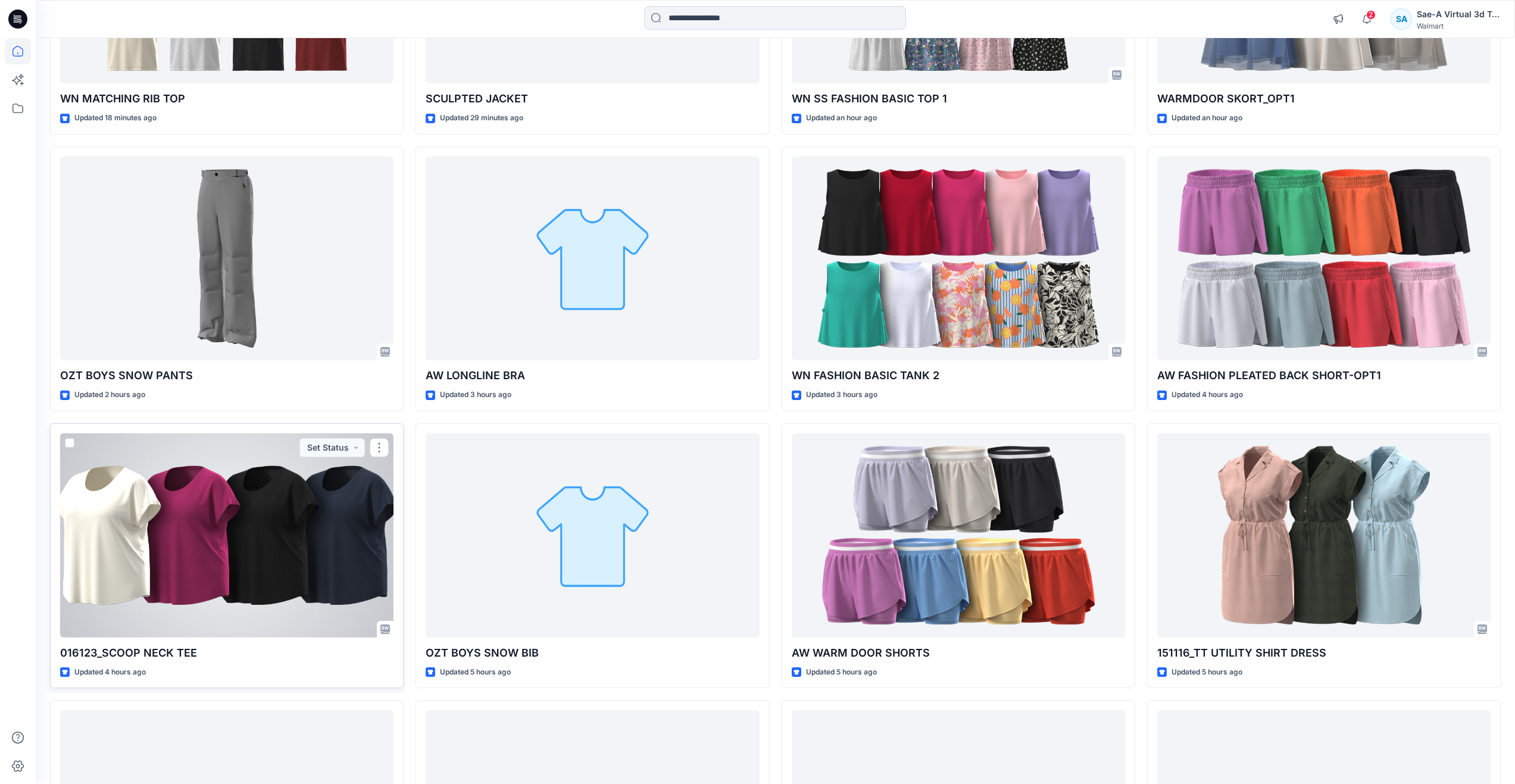
click at [298, 576] on div at bounding box center [226, 536] width 333 height 205
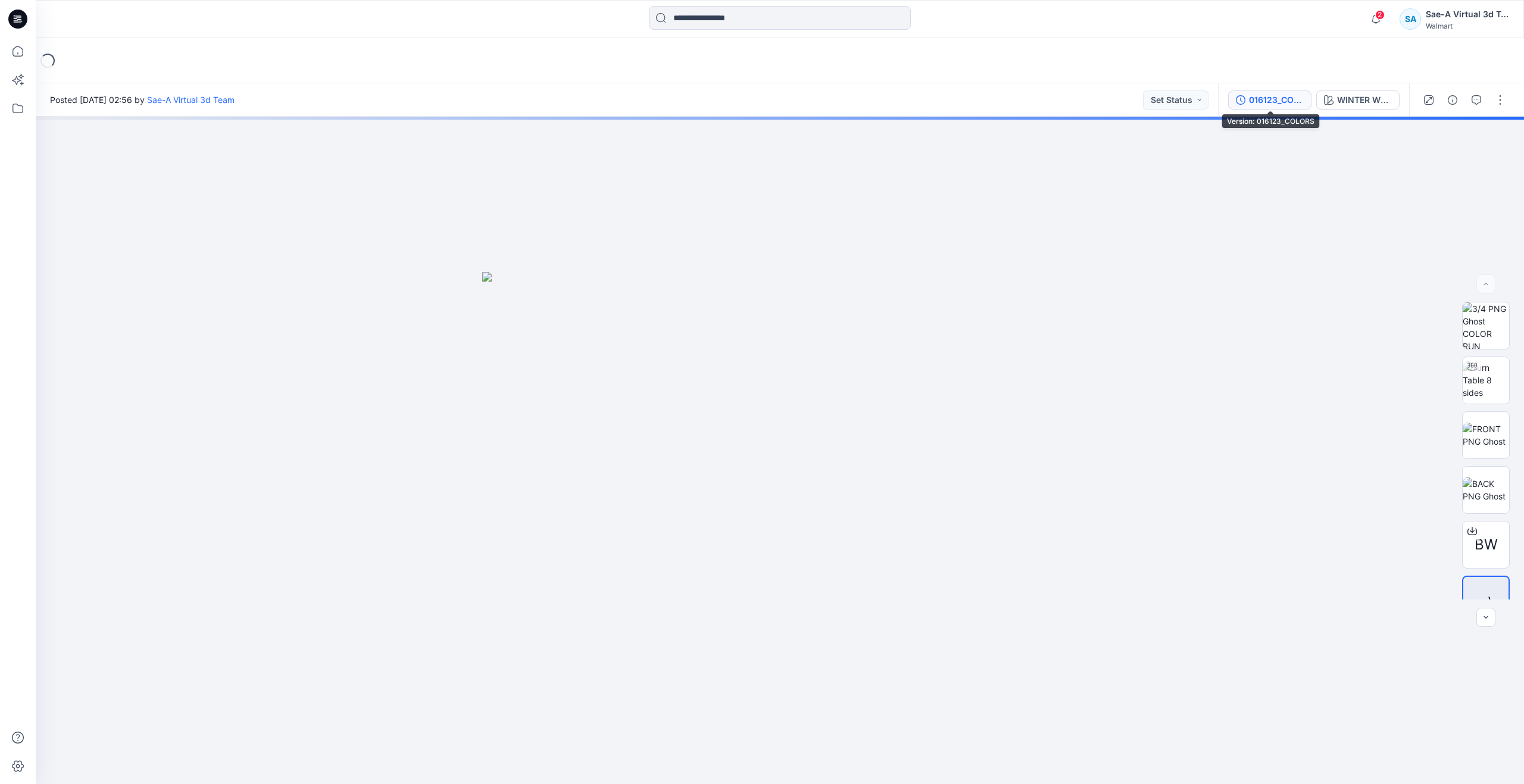
click at [1242, 101] on icon "button" at bounding box center [1240, 100] width 10 height 10
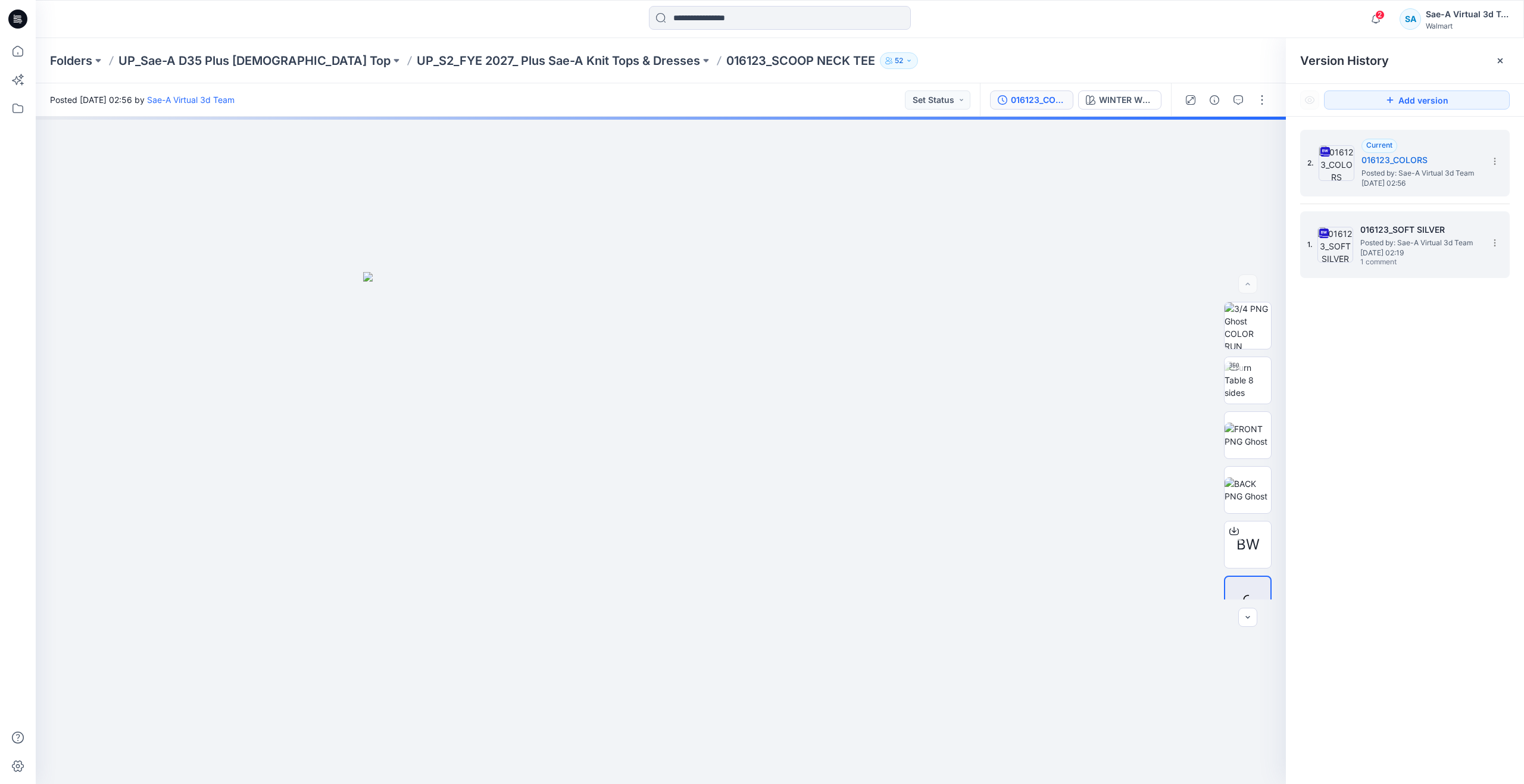
click at [1344, 254] on img at bounding box center [1336, 245] width 36 height 36
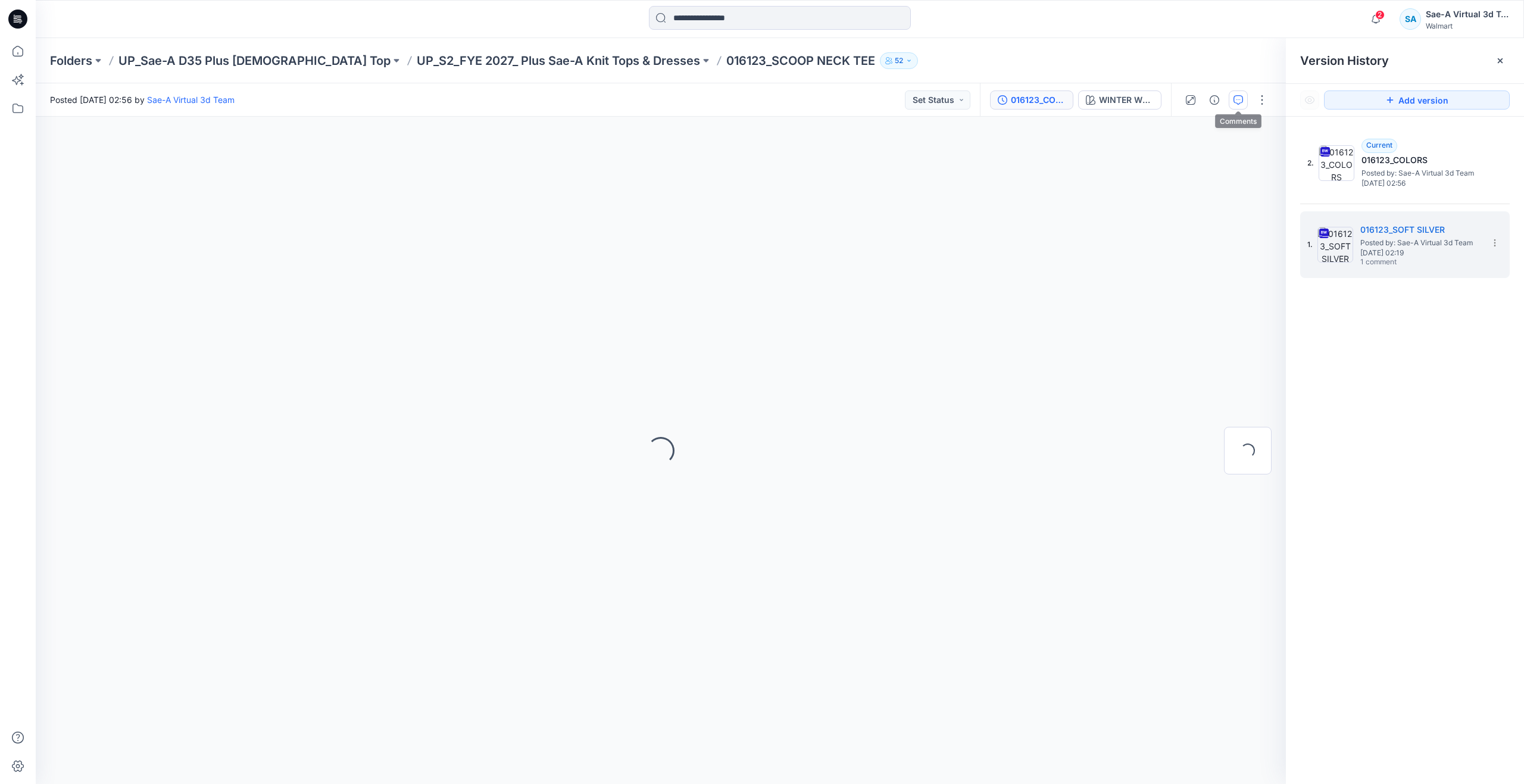
click at [1239, 92] on button "button" at bounding box center [1238, 100] width 19 height 19
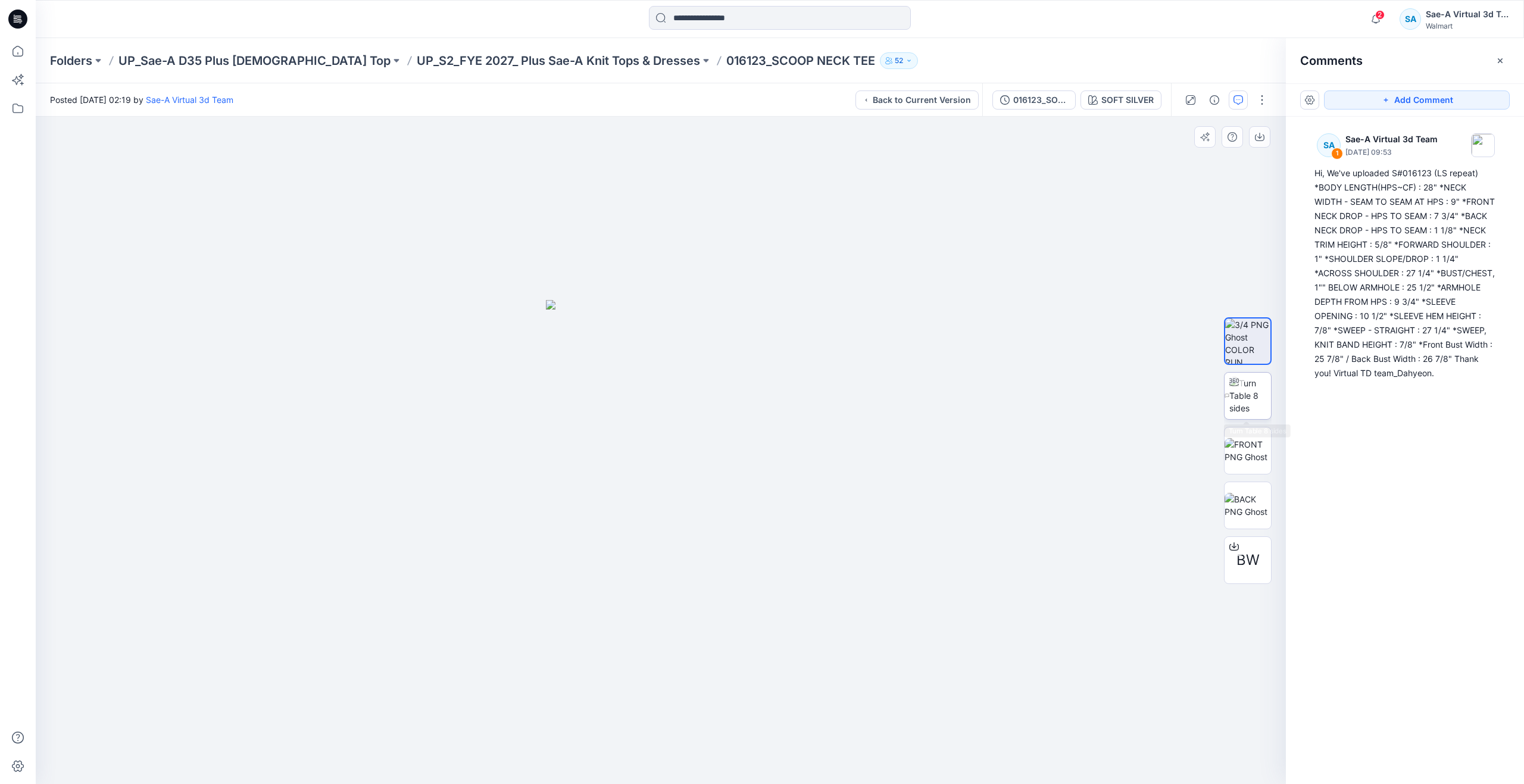
click at [1241, 388] on div at bounding box center [1233, 381] width 19 height 19
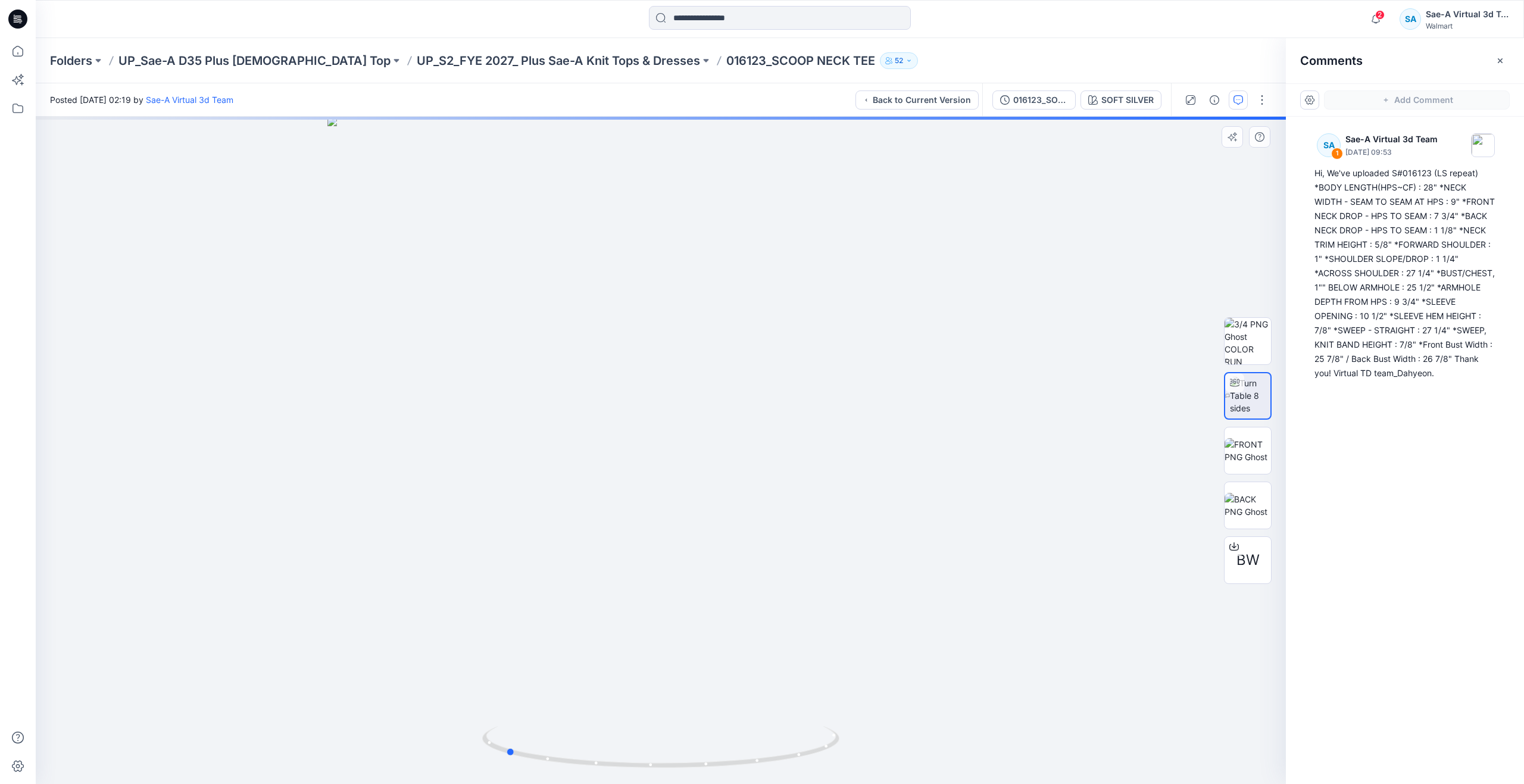
drag, startPoint x: 659, startPoint y: 762, endPoint x: 861, endPoint y: 709, distance: 208.8
click at [861, 709] on div at bounding box center [661, 450] width 1250 height 667
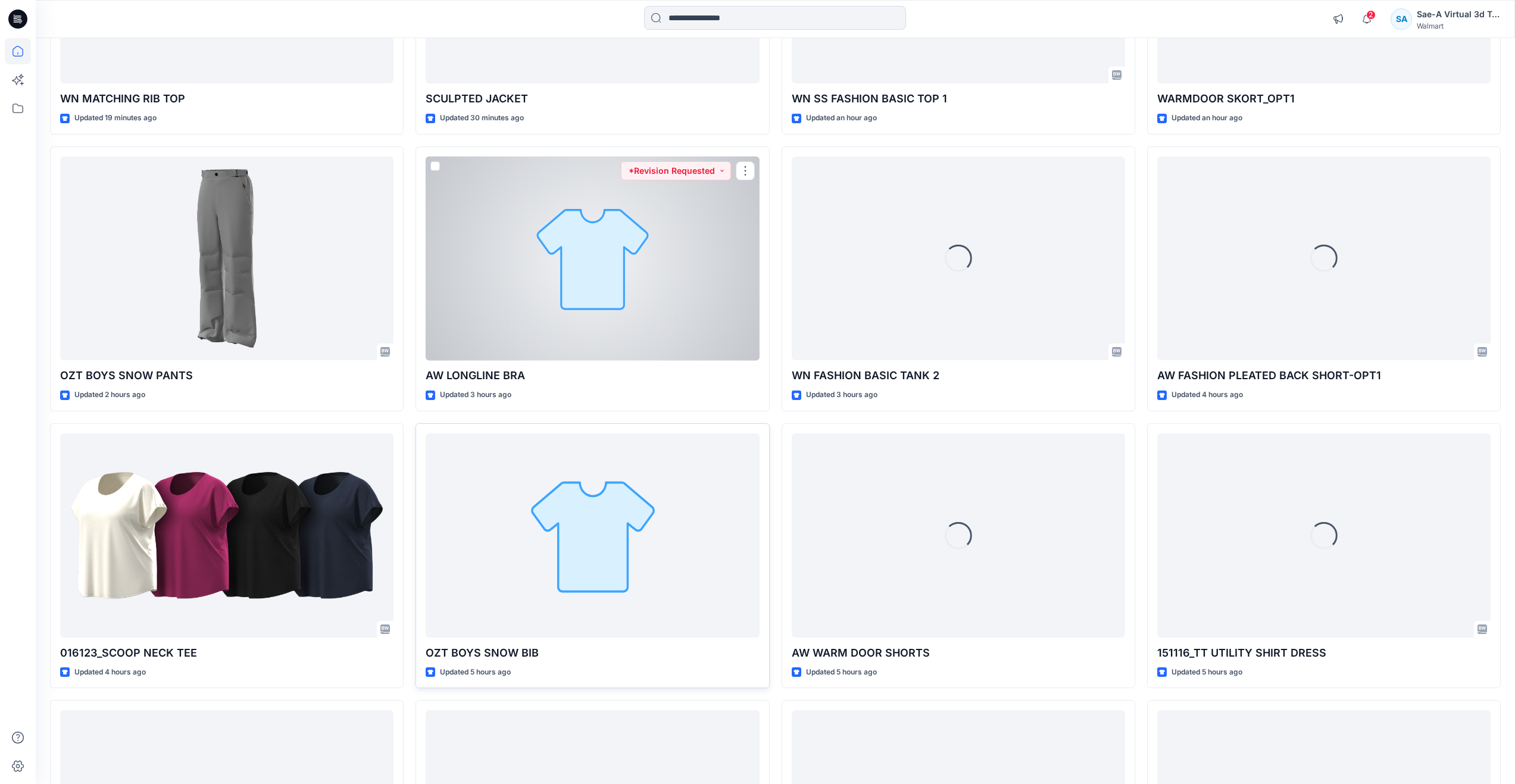
scroll to position [119, 0]
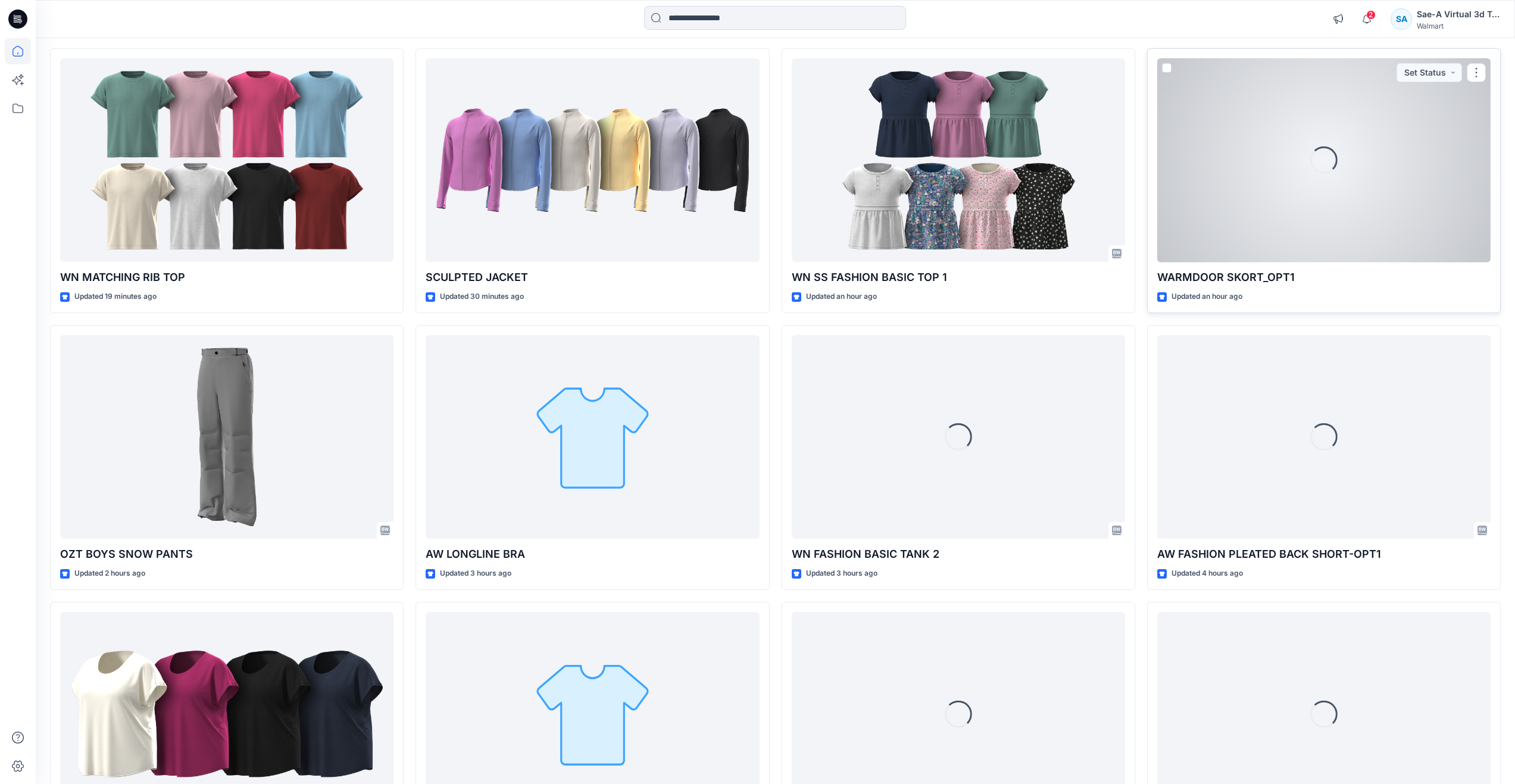
click at [1209, 199] on div "Loading..." at bounding box center [1323, 161] width 333 height 205
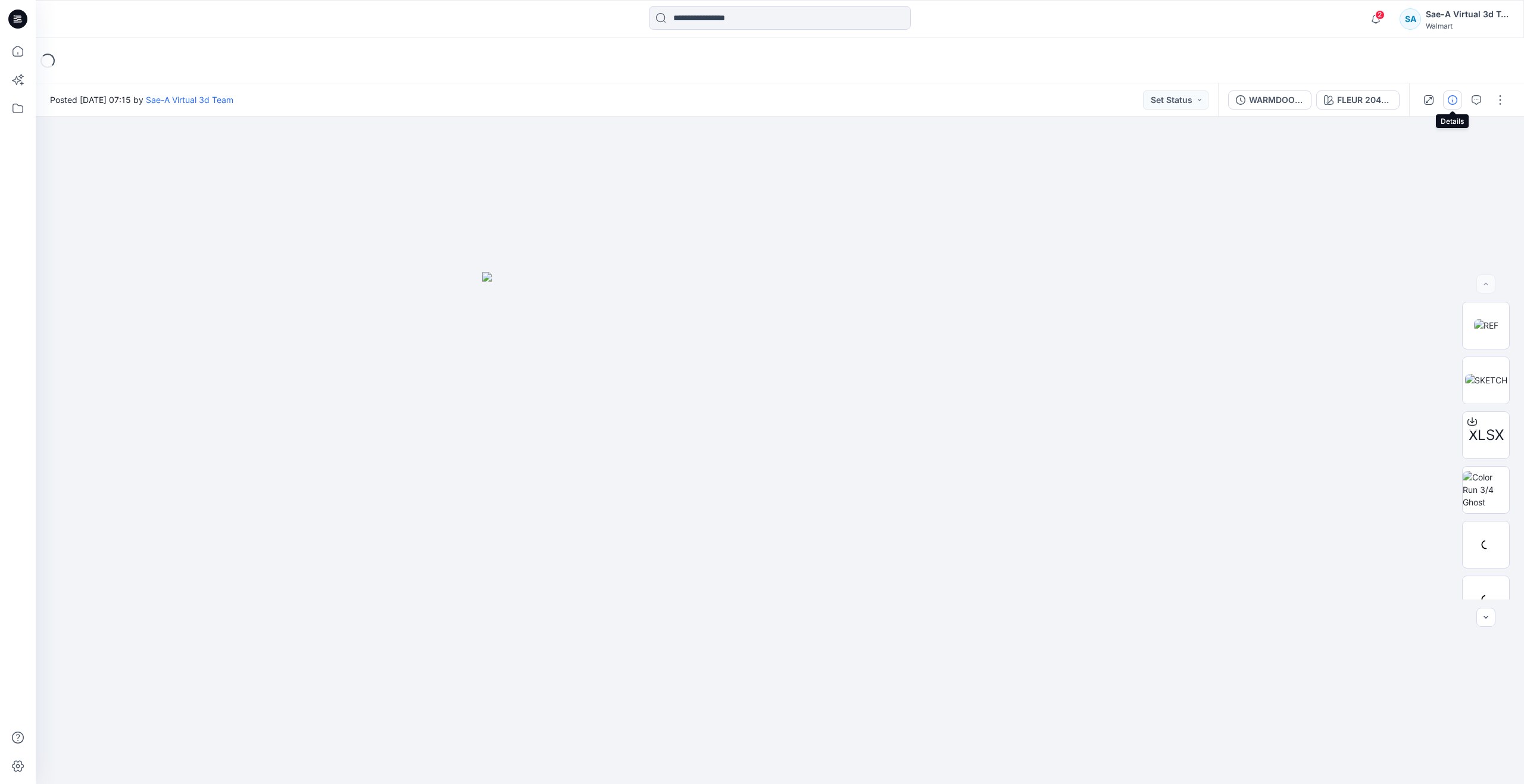
click at [1454, 105] on button "button" at bounding box center [1452, 100] width 19 height 19
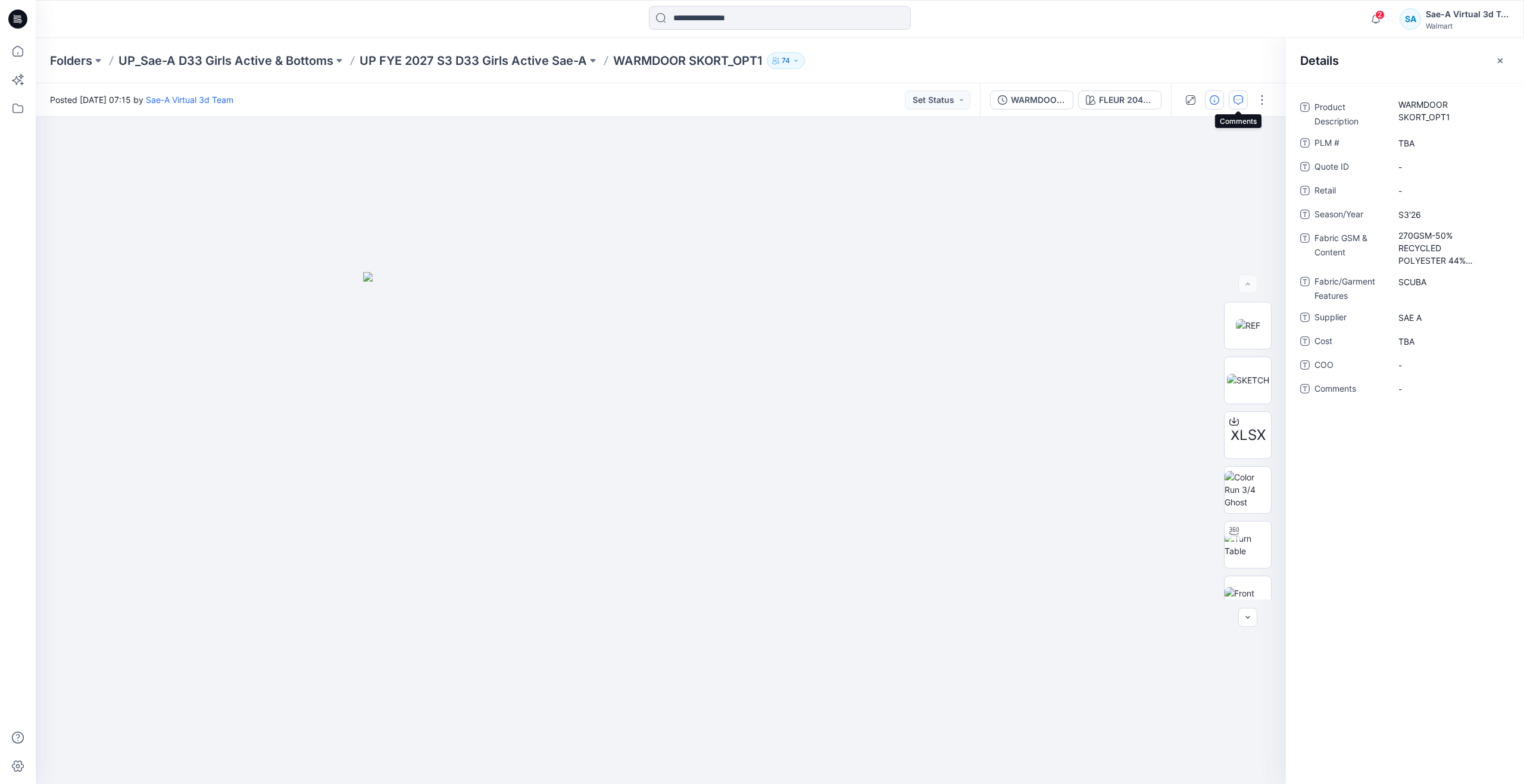
click at [1246, 98] on button "button" at bounding box center [1238, 100] width 19 height 19
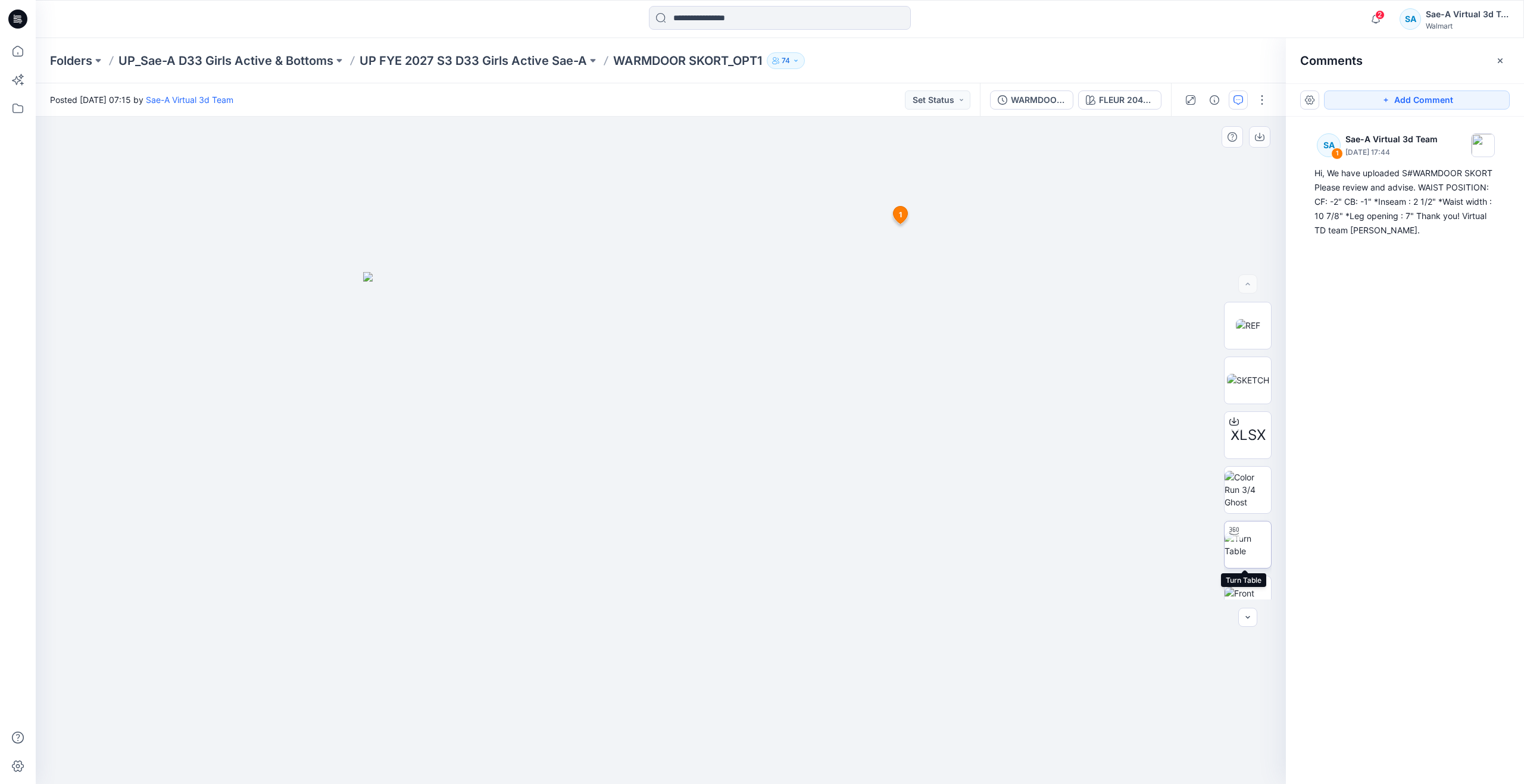
click at [1242, 532] on img at bounding box center [1248, 544] width 47 height 25
drag, startPoint x: 668, startPoint y: 768, endPoint x: 793, endPoint y: 675, distance: 155.8
click at [793, 675] on div at bounding box center [661, 450] width 1250 height 667
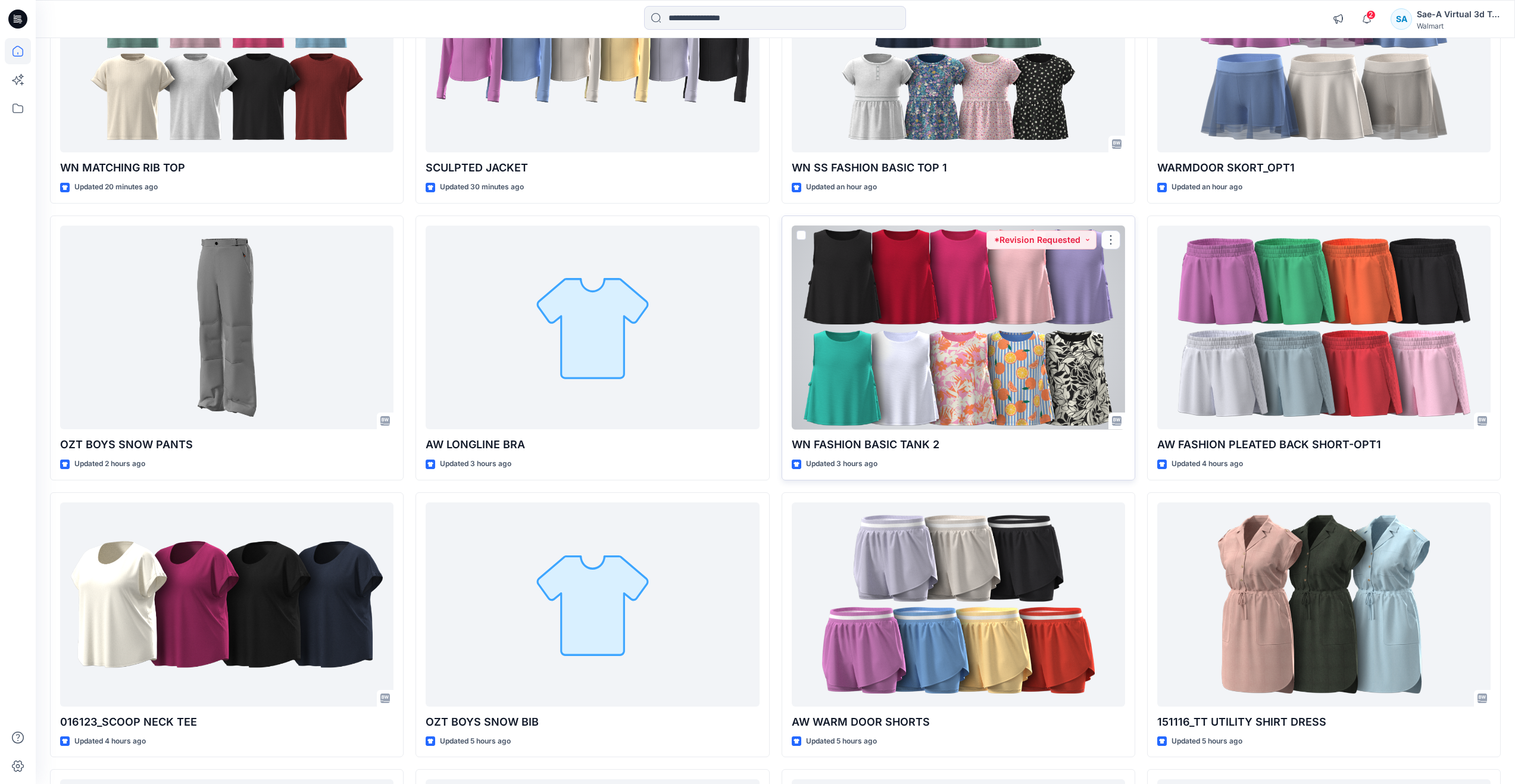
scroll to position [357, 0]
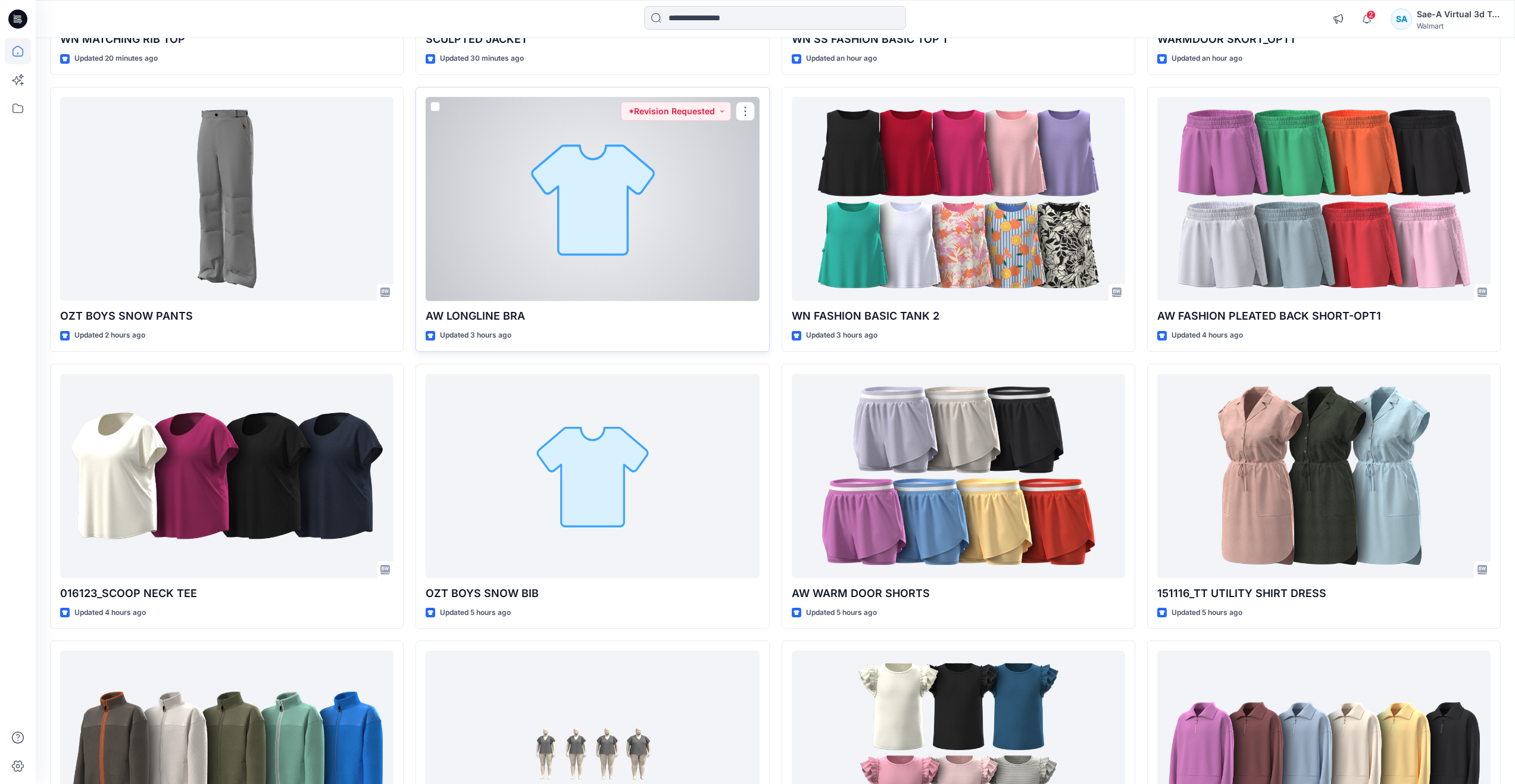
click at [602, 271] on div at bounding box center [591, 199] width 333 height 205
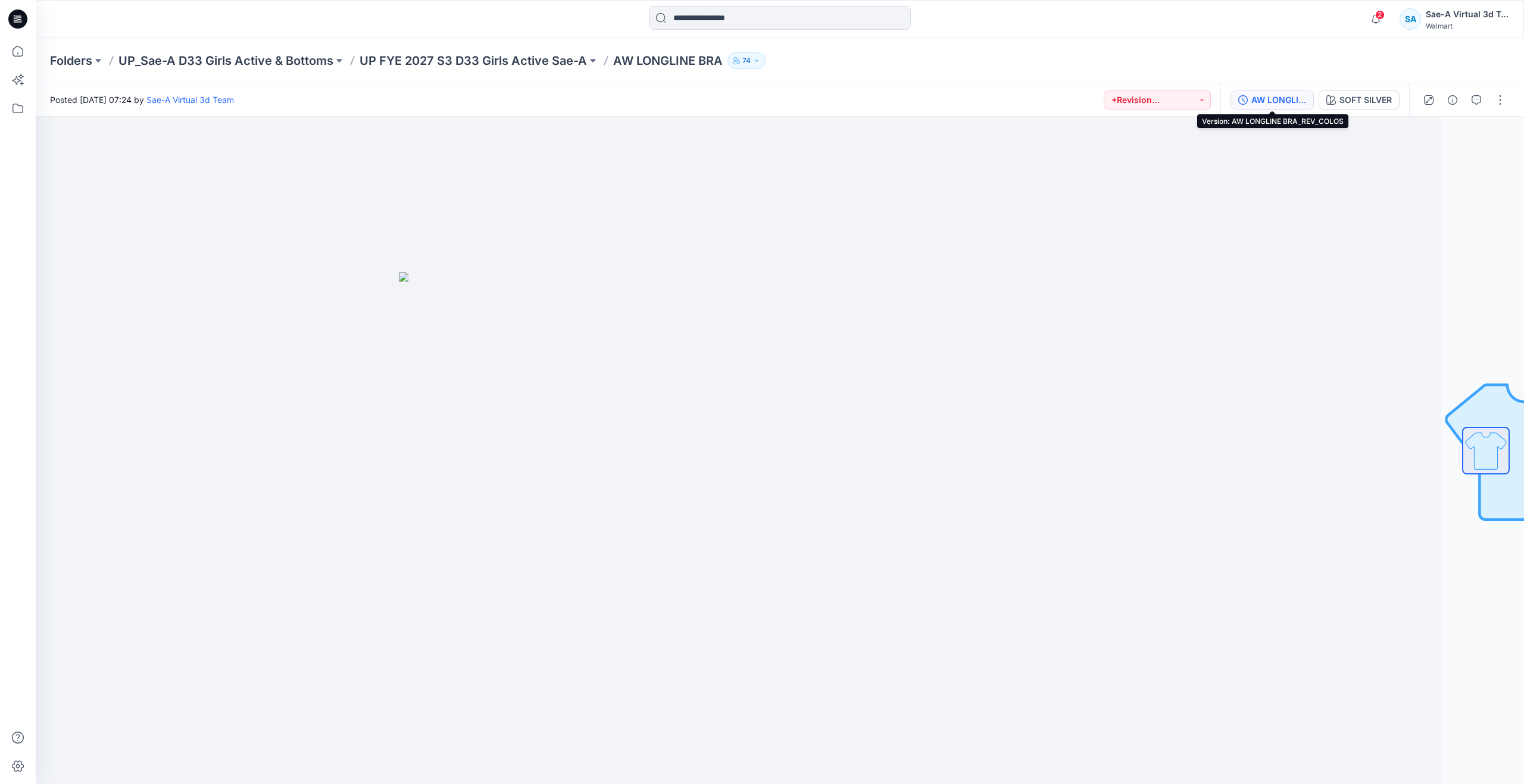
click at [1255, 100] on div "AW LONGLINE BRA_REV_COLOS" at bounding box center [1278, 100] width 55 height 13
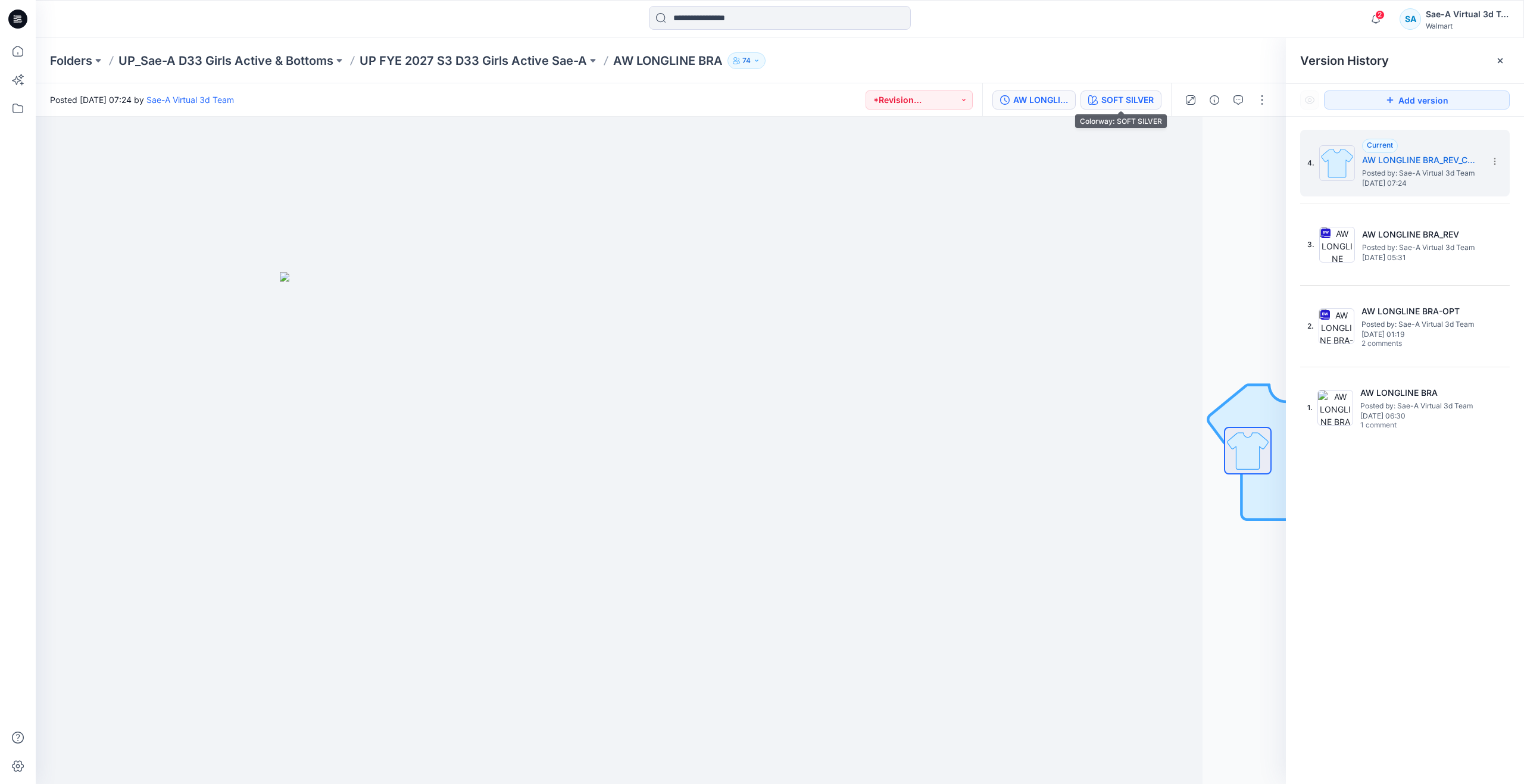
click at [1113, 100] on div "SOFT SILVER" at bounding box center [1127, 100] width 52 height 13
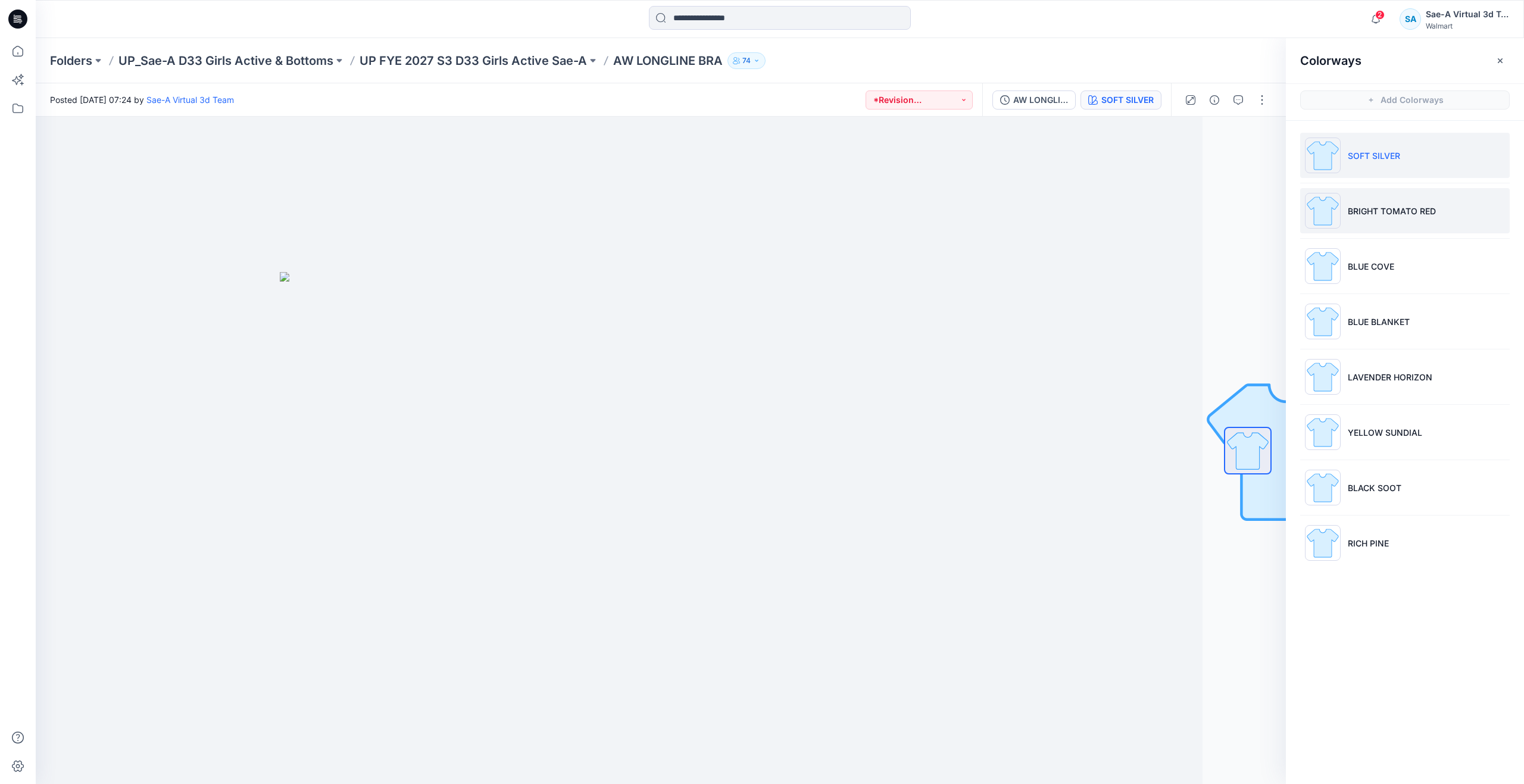
click at [1357, 204] on li "BRIGHT TOMATO RED" at bounding box center [1405, 211] width 209 height 45
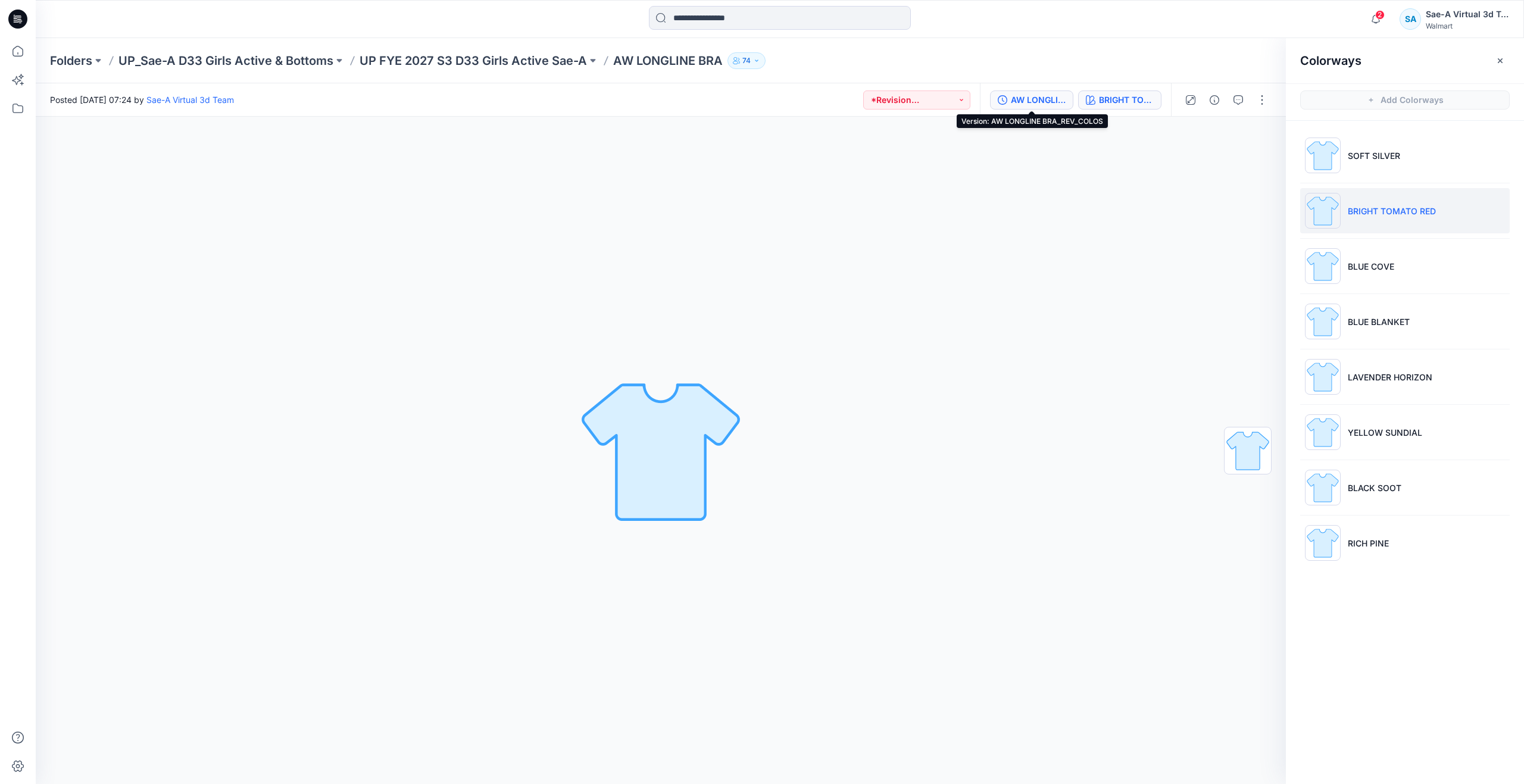
click at [1047, 103] on div "AW LONGLINE BRA_REV_COLOS" at bounding box center [1038, 100] width 55 height 13
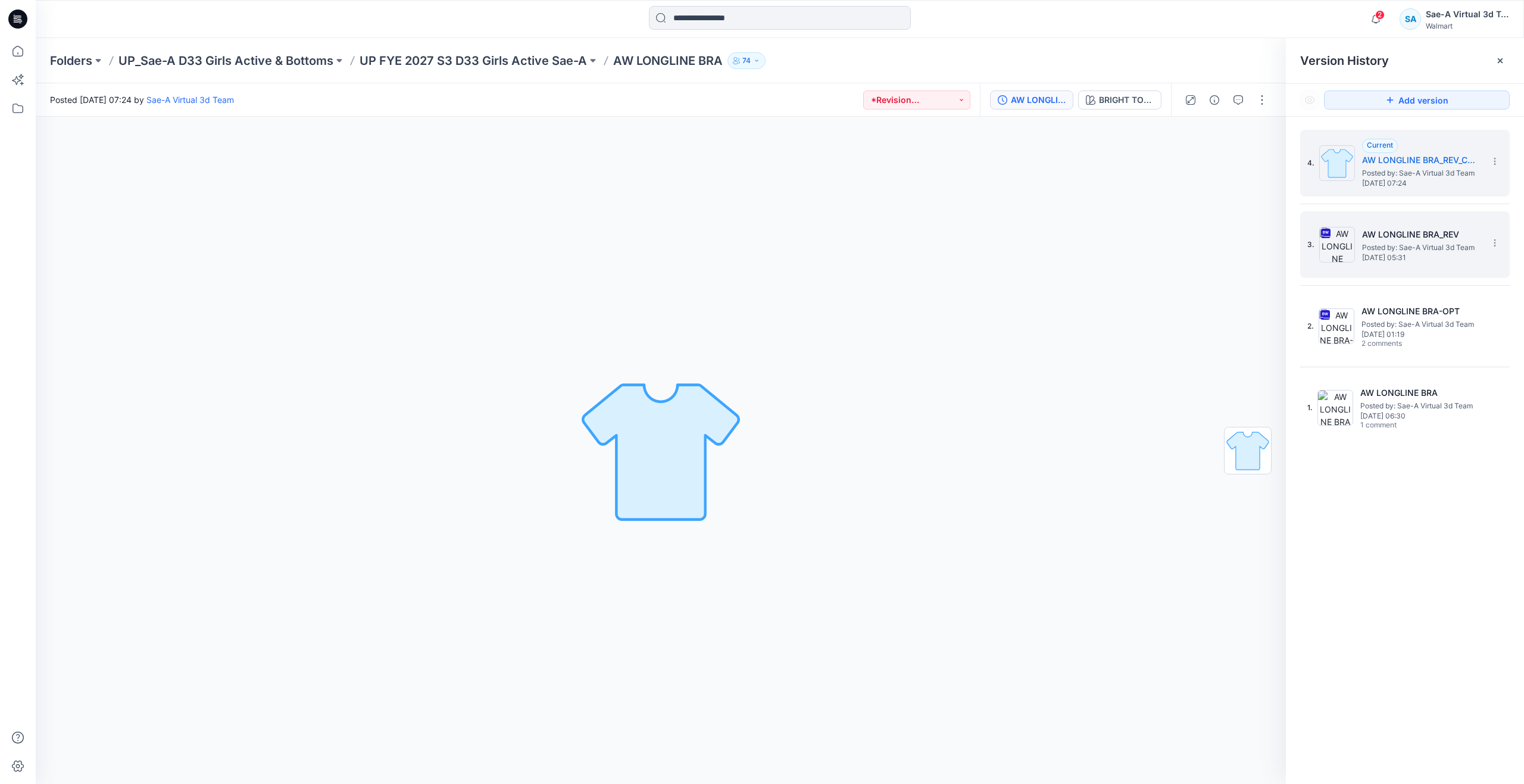
click at [1352, 218] on div "3. AW LONGLINE BRA_REV Posted by: Sae-A Virtual 3d Team [DATE] 05:31" at bounding box center [1397, 245] width 179 height 57
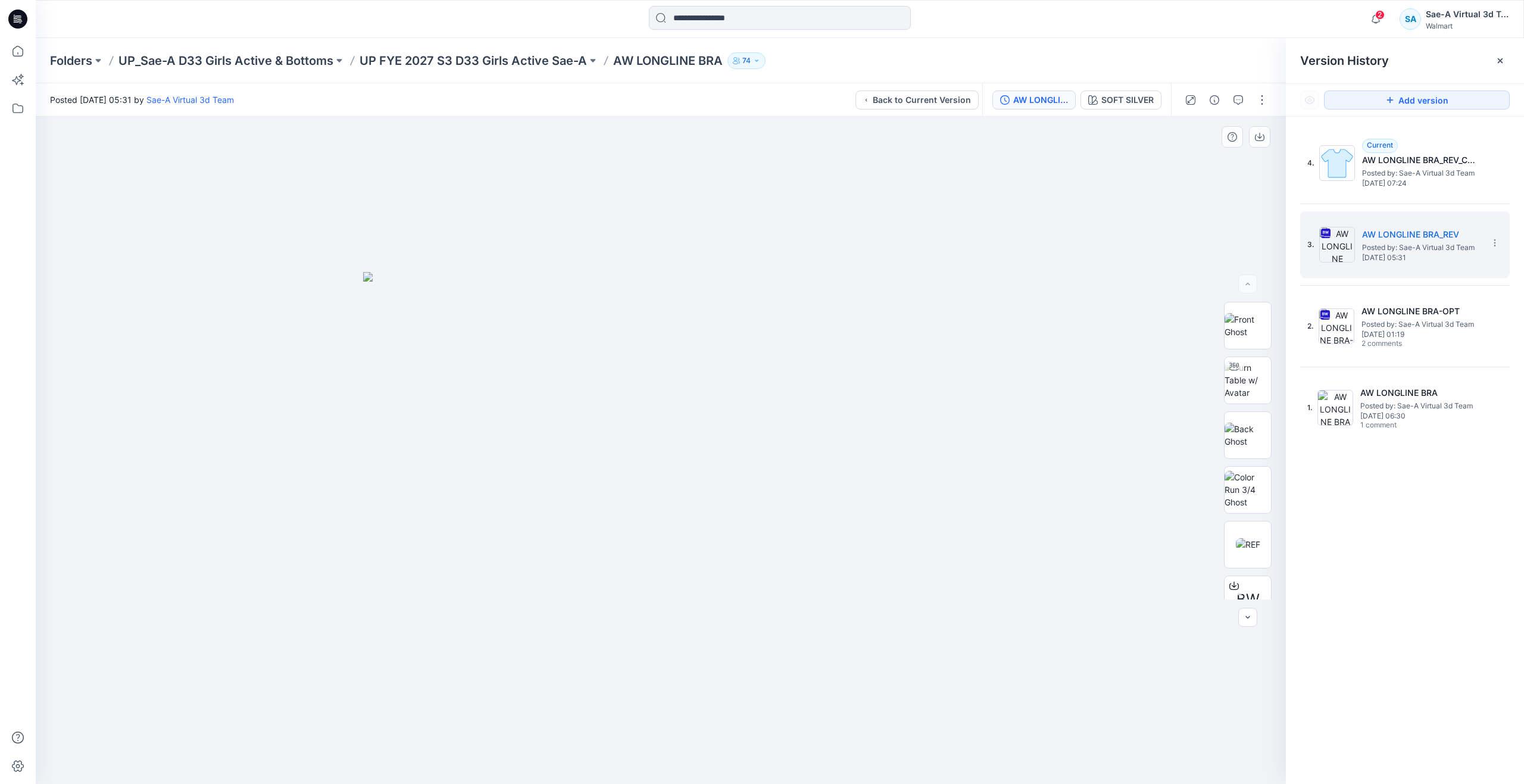
click at [348, 126] on div at bounding box center [661, 450] width 1250 height 667
click at [15, 48] on icon at bounding box center [17, 50] width 26 height 26
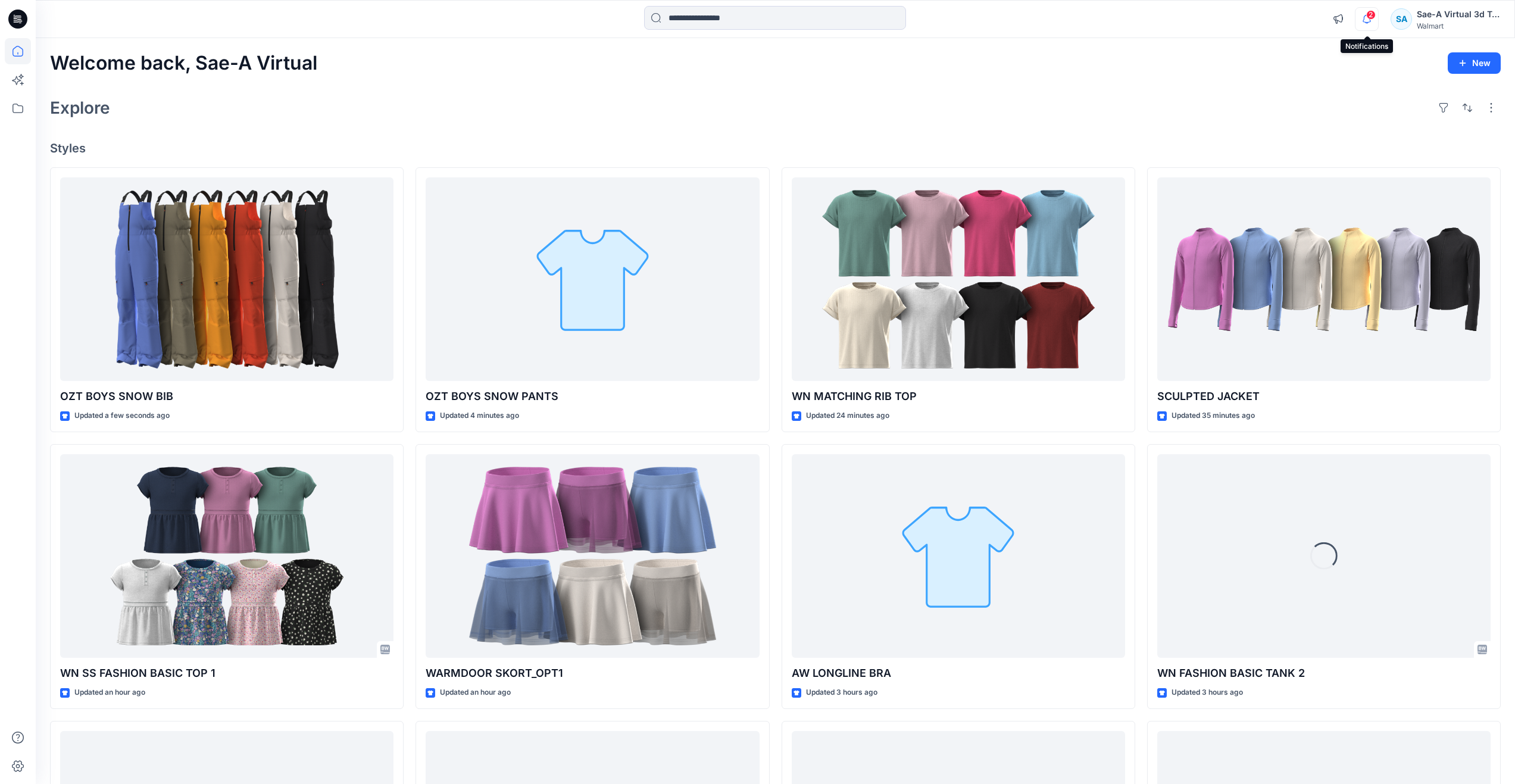
click at [1374, 26] on icon "button" at bounding box center [1366, 19] width 22 height 24
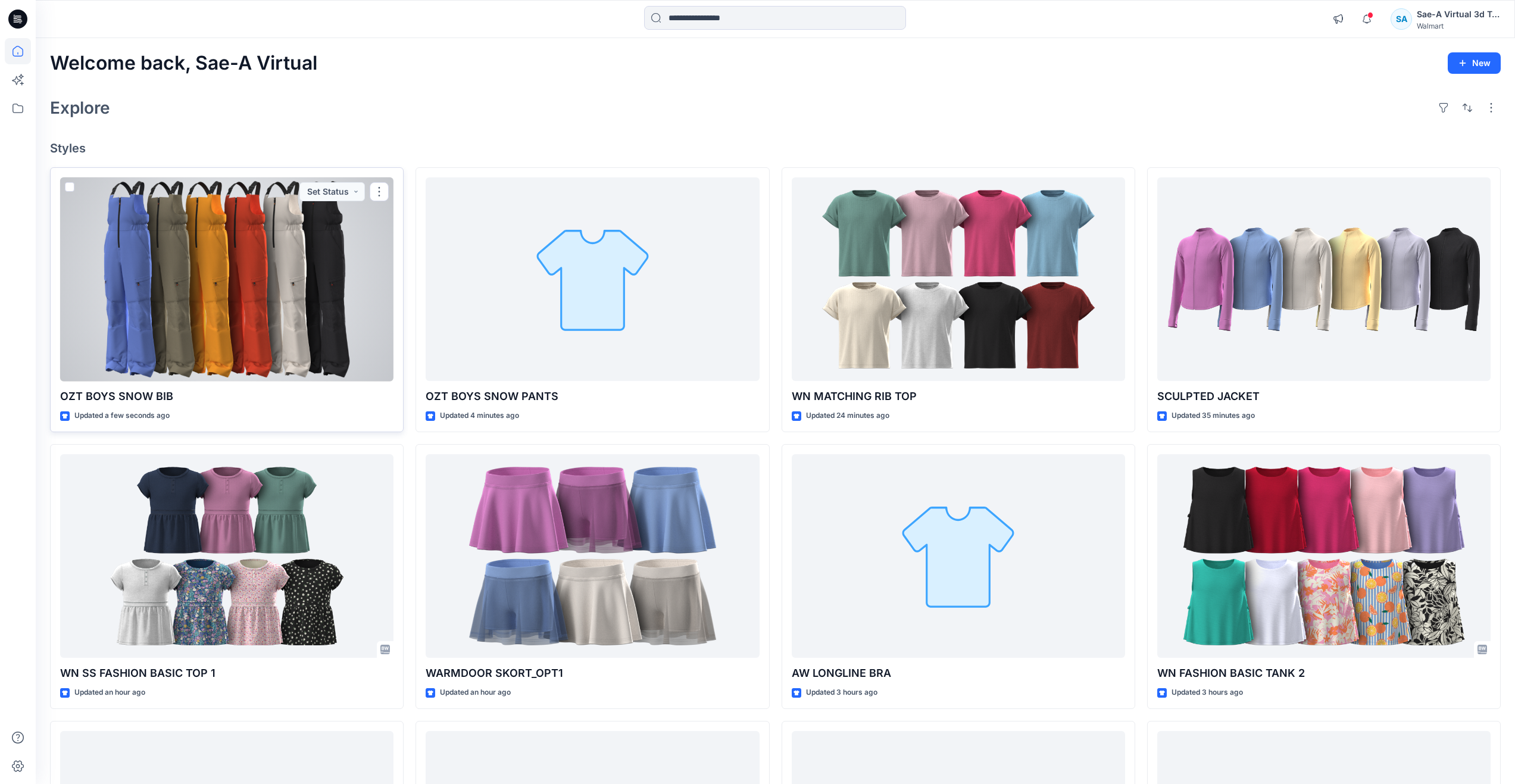
click at [254, 287] on div at bounding box center [226, 280] width 333 height 205
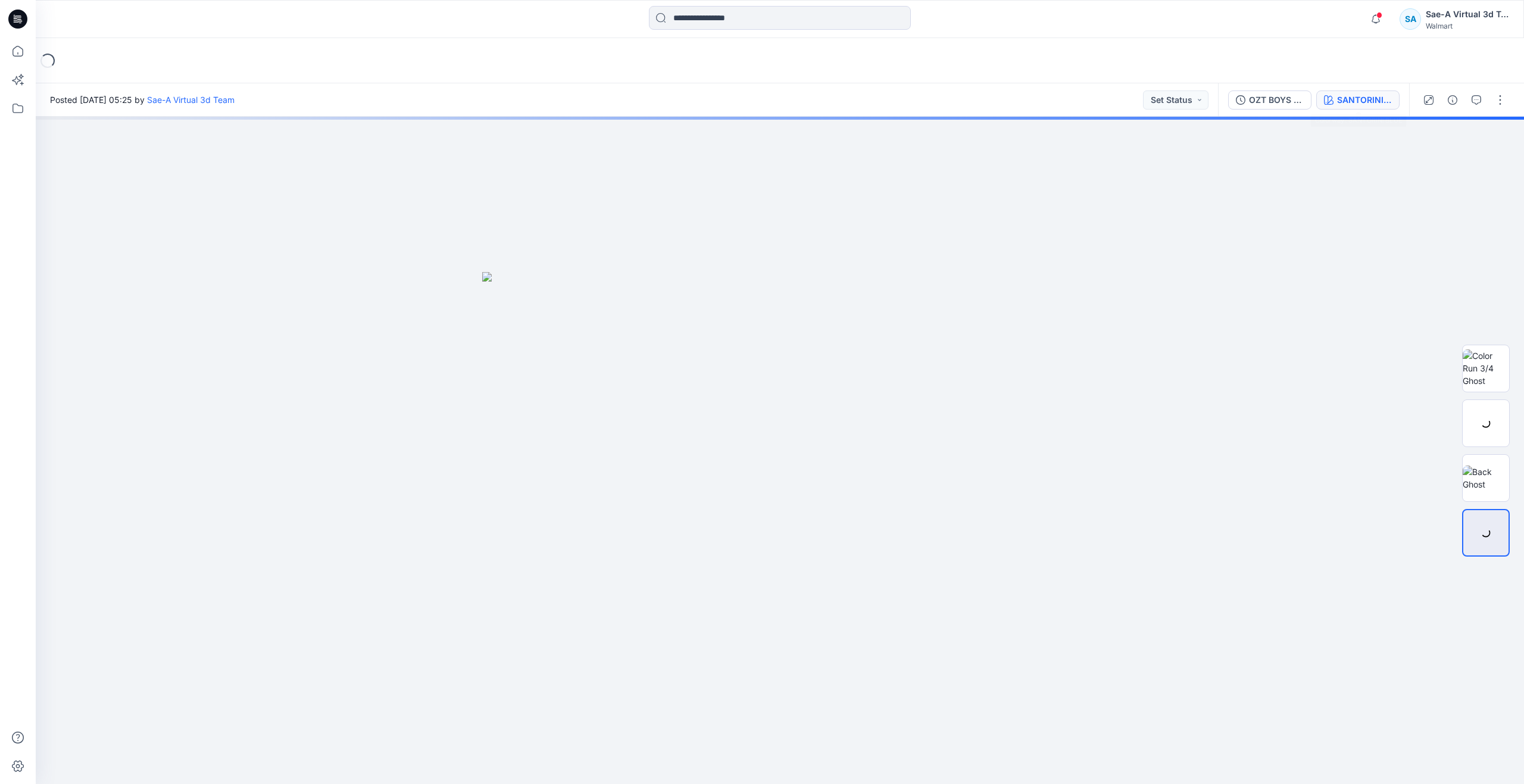
click at [1327, 101] on icon "button" at bounding box center [1328, 100] width 10 height 10
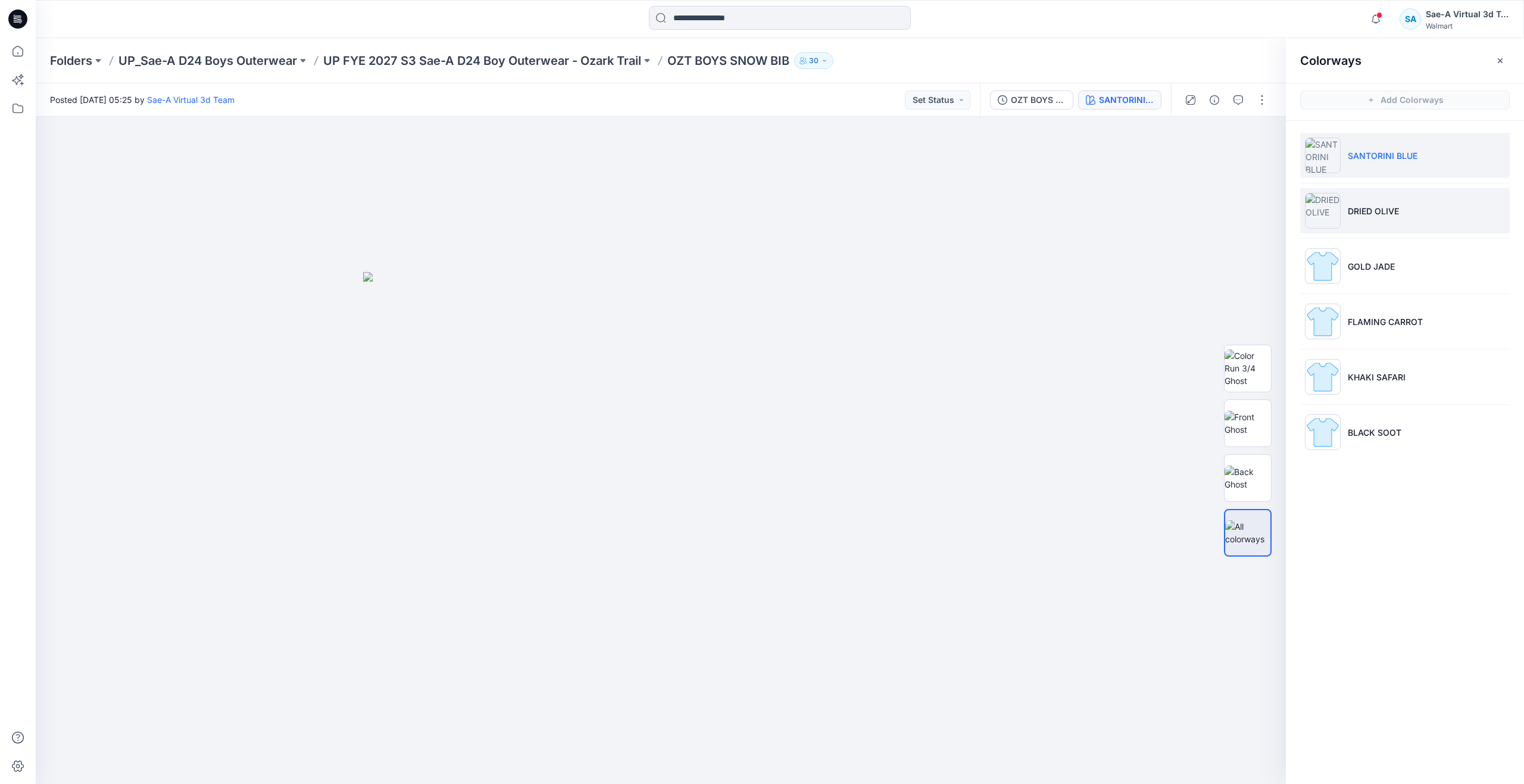
click at [1341, 214] on li "DRIED OLIVE" at bounding box center [1405, 211] width 209 height 45
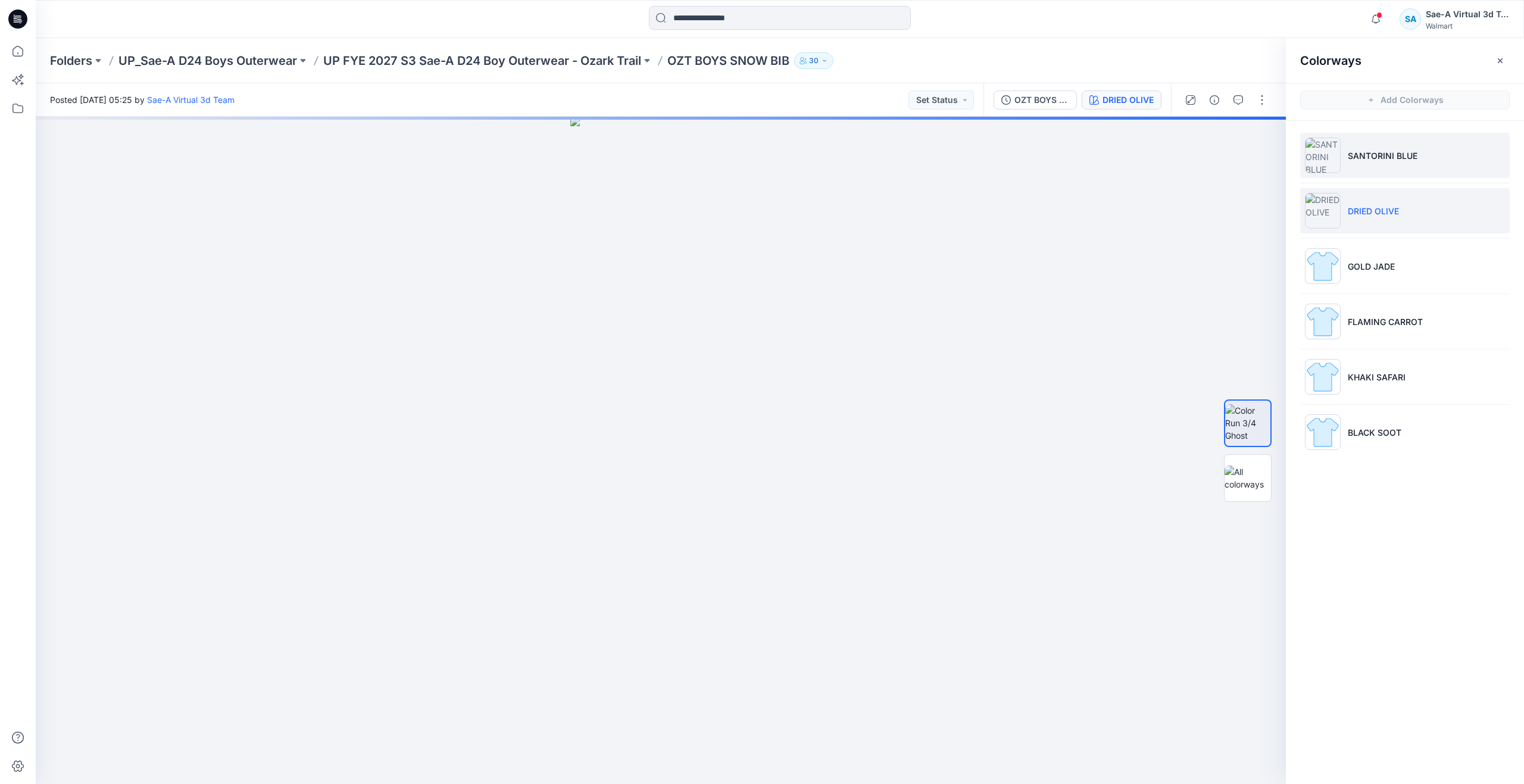
click at [1344, 157] on li "SANTORINI BLUE" at bounding box center [1405, 155] width 209 height 45
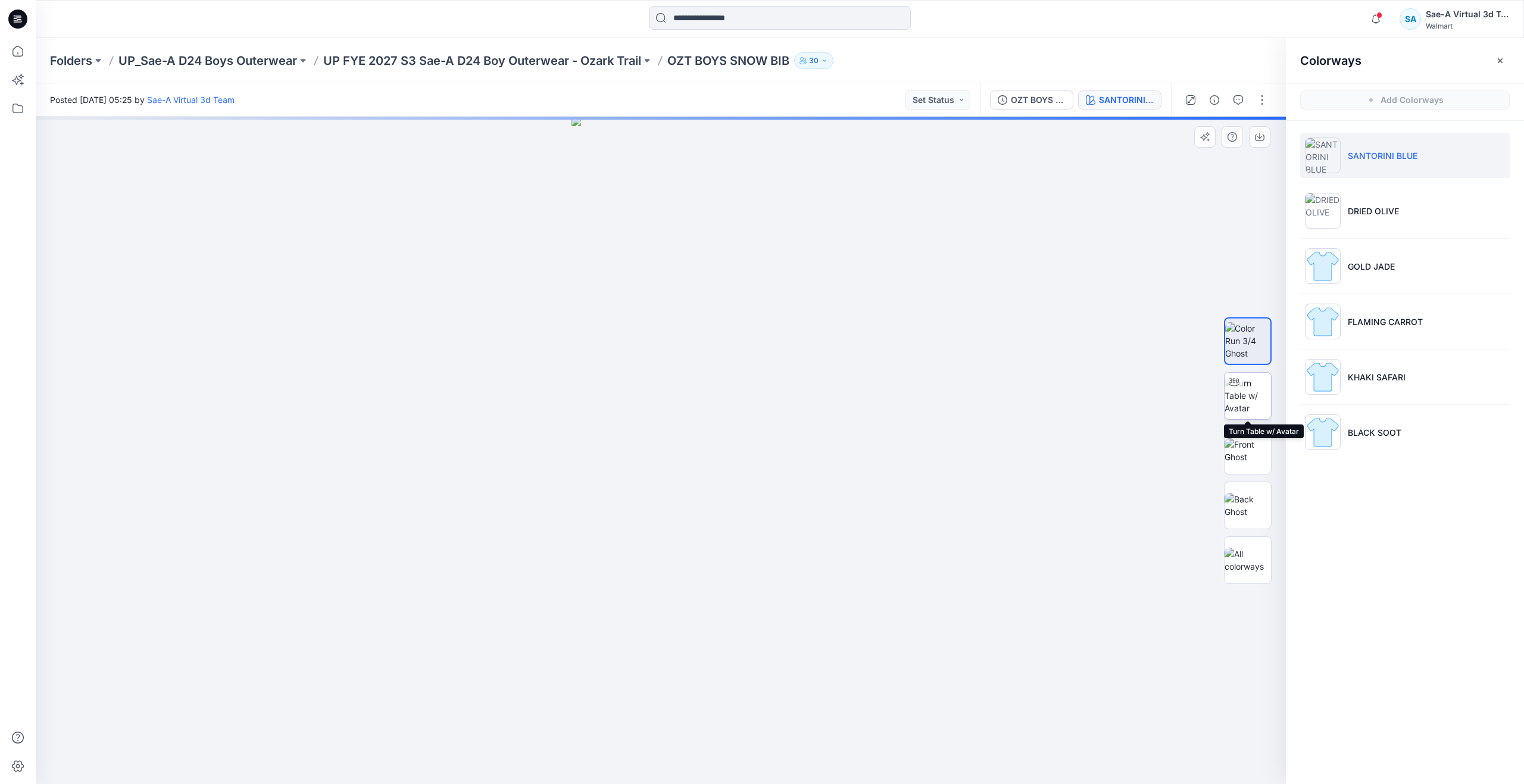
click at [1248, 394] on img at bounding box center [1248, 396] width 47 height 38
drag, startPoint x: 665, startPoint y: 764, endPoint x: 867, endPoint y: 693, distance: 214.1
click at [867, 693] on div at bounding box center [661, 450] width 1250 height 667
drag, startPoint x: 512, startPoint y: 754, endPoint x: 703, endPoint y: 657, distance: 214.2
click at [703, 657] on div at bounding box center [661, 450] width 1250 height 667
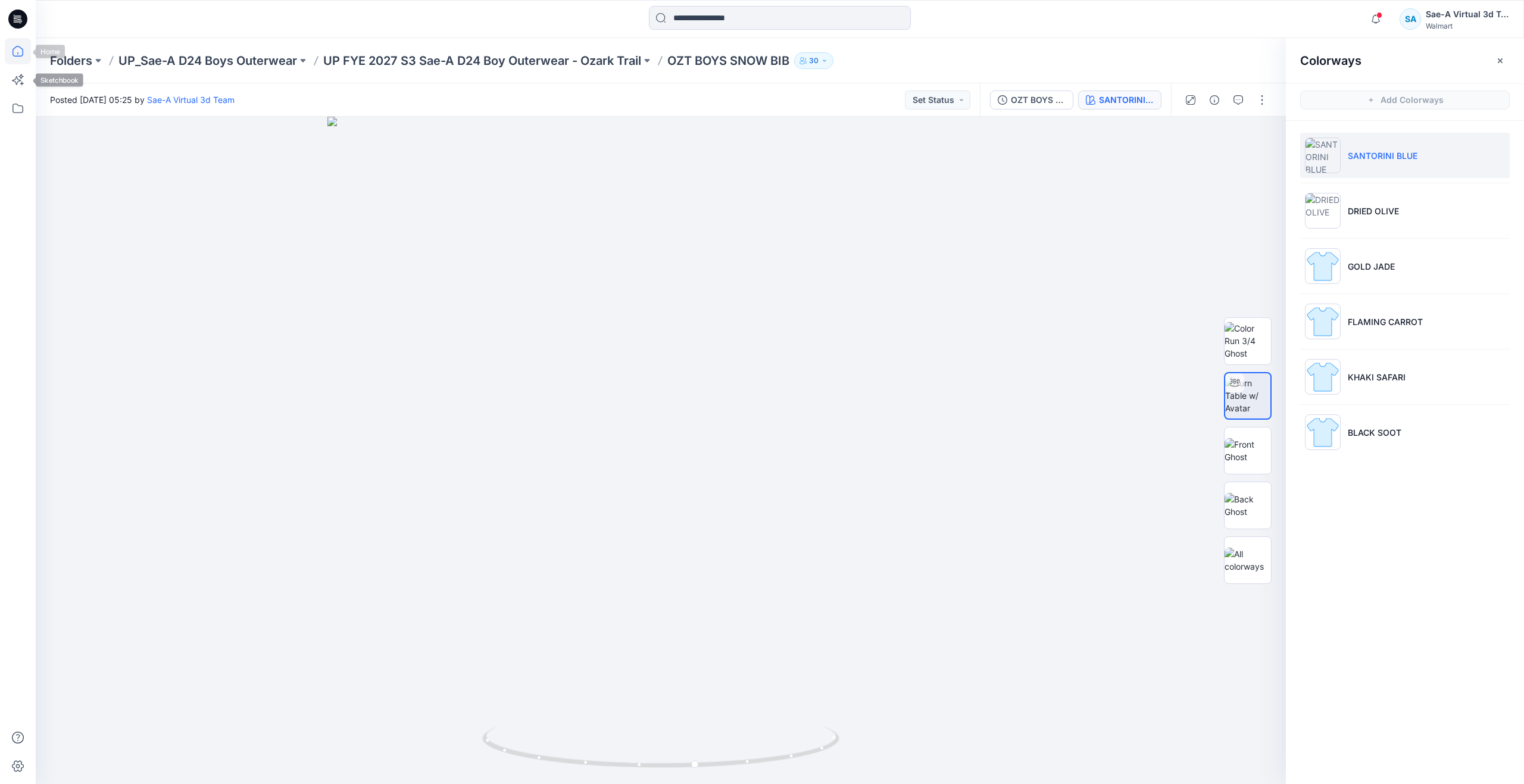
click at [10, 59] on icon at bounding box center [17, 50] width 26 height 26
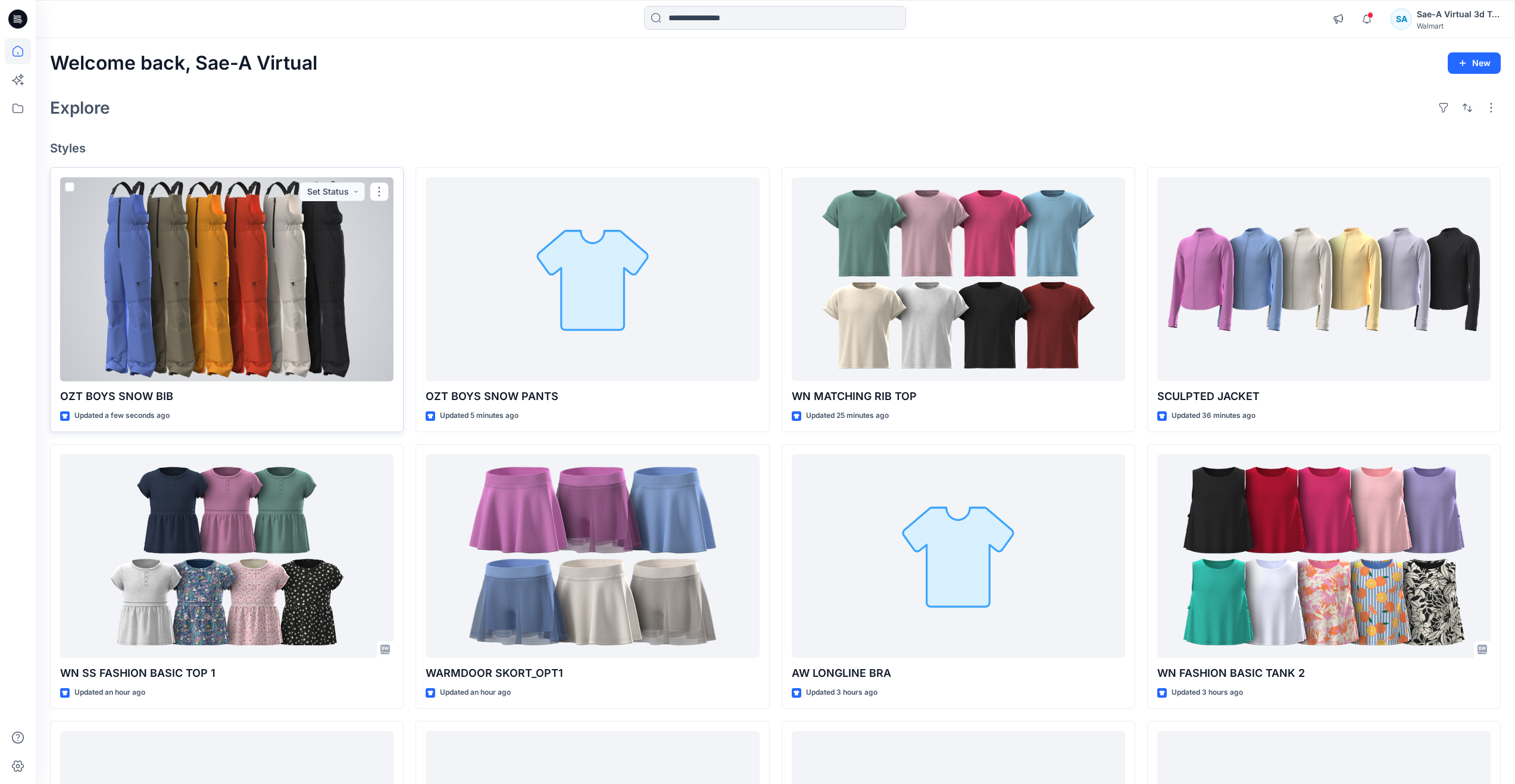
click at [178, 247] on div at bounding box center [226, 280] width 333 height 205
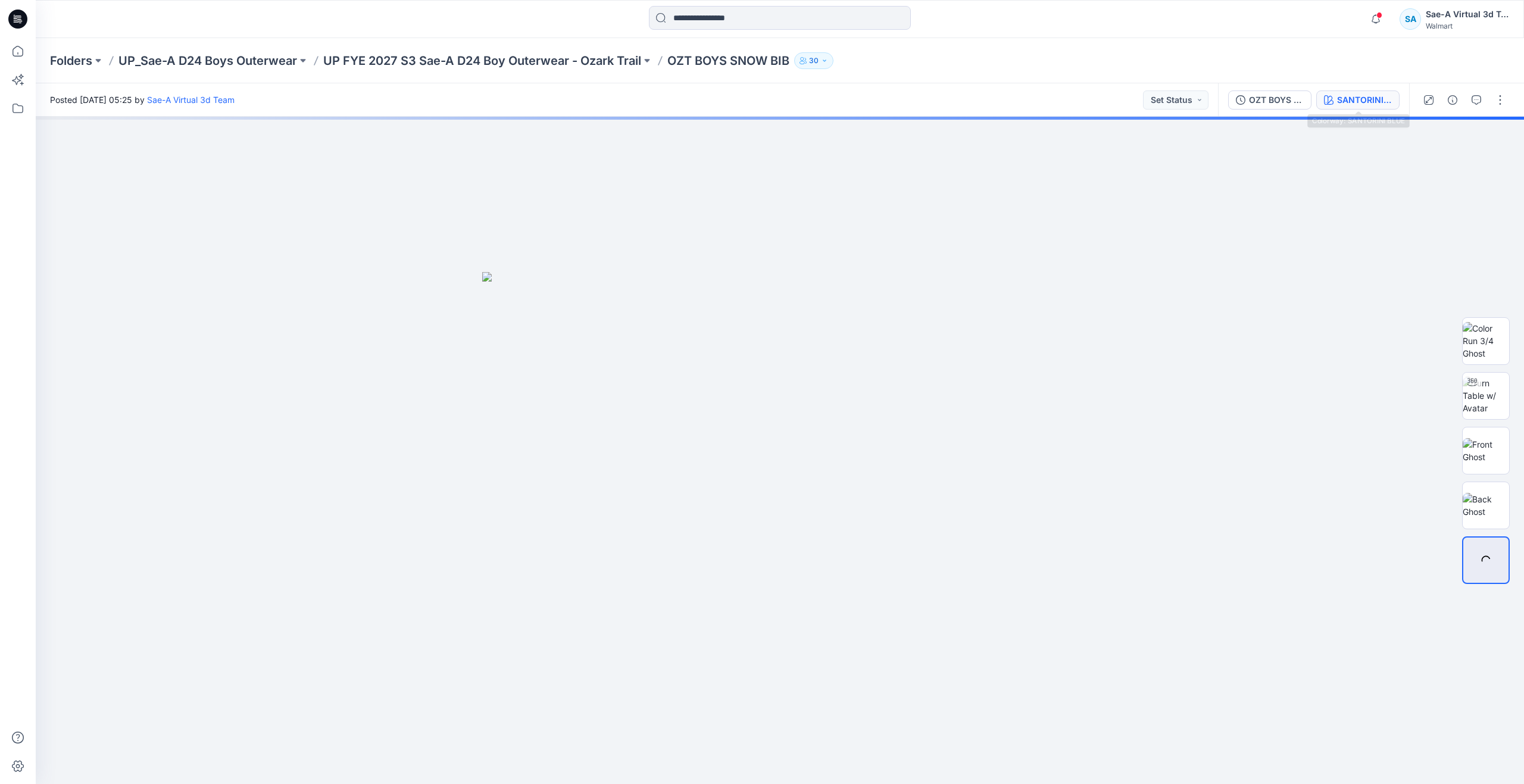
click at [1360, 94] on div "SANTORINI BLUE" at bounding box center [1364, 100] width 55 height 13
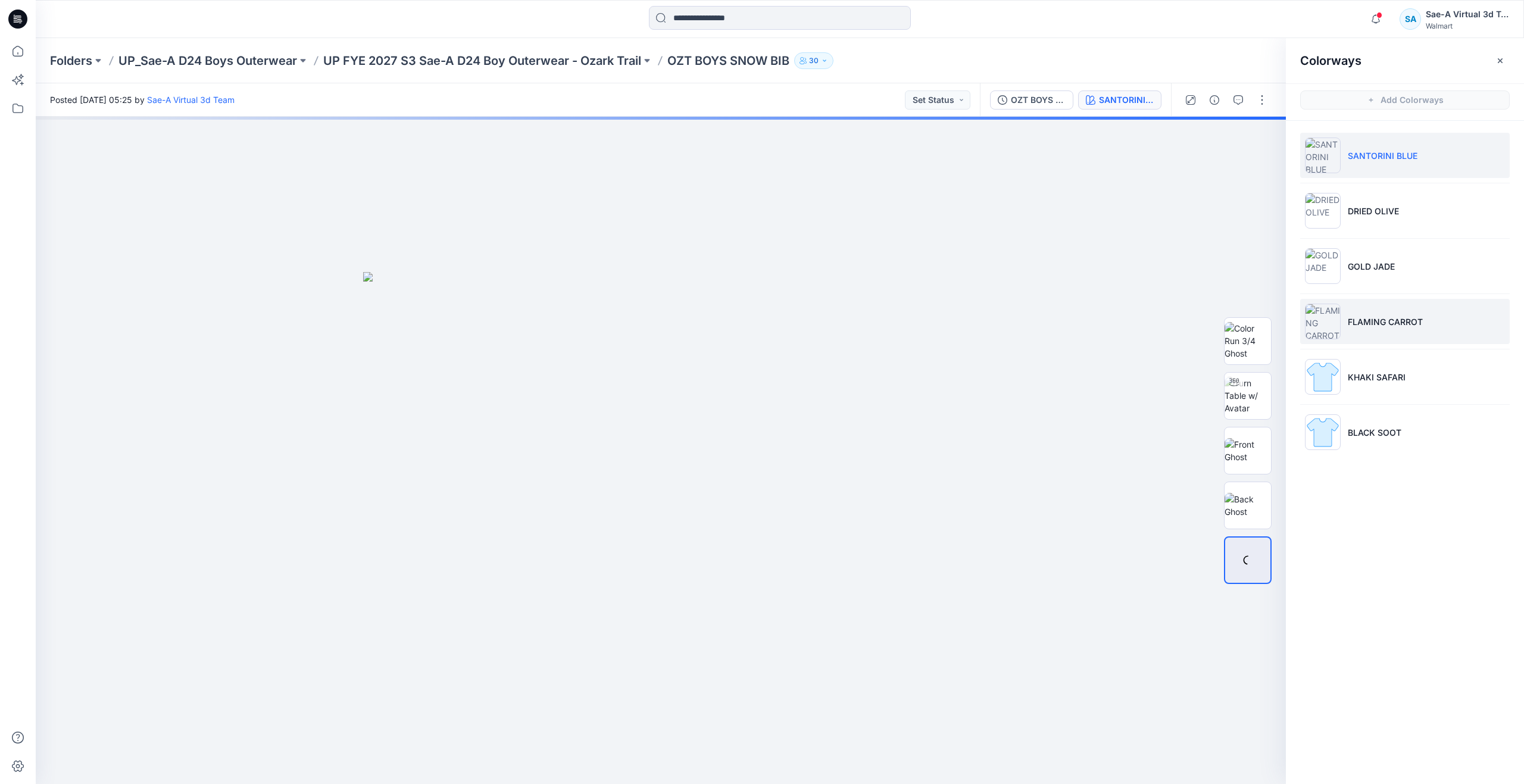
click at [1354, 326] on p "FLAMING CARROT" at bounding box center [1386, 322] width 75 height 13
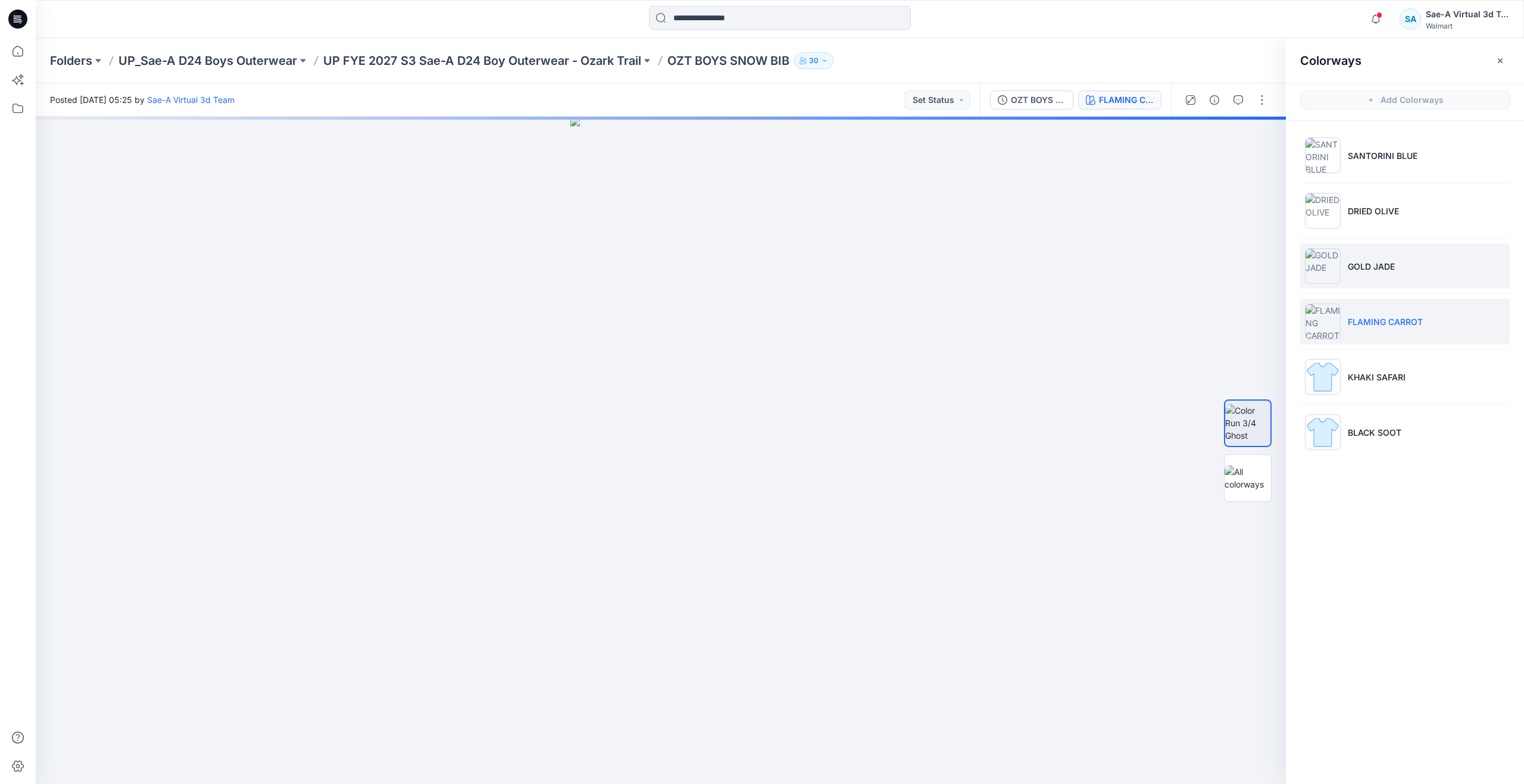
click at [1357, 278] on li "GOLD JADE" at bounding box center [1405, 266] width 209 height 45
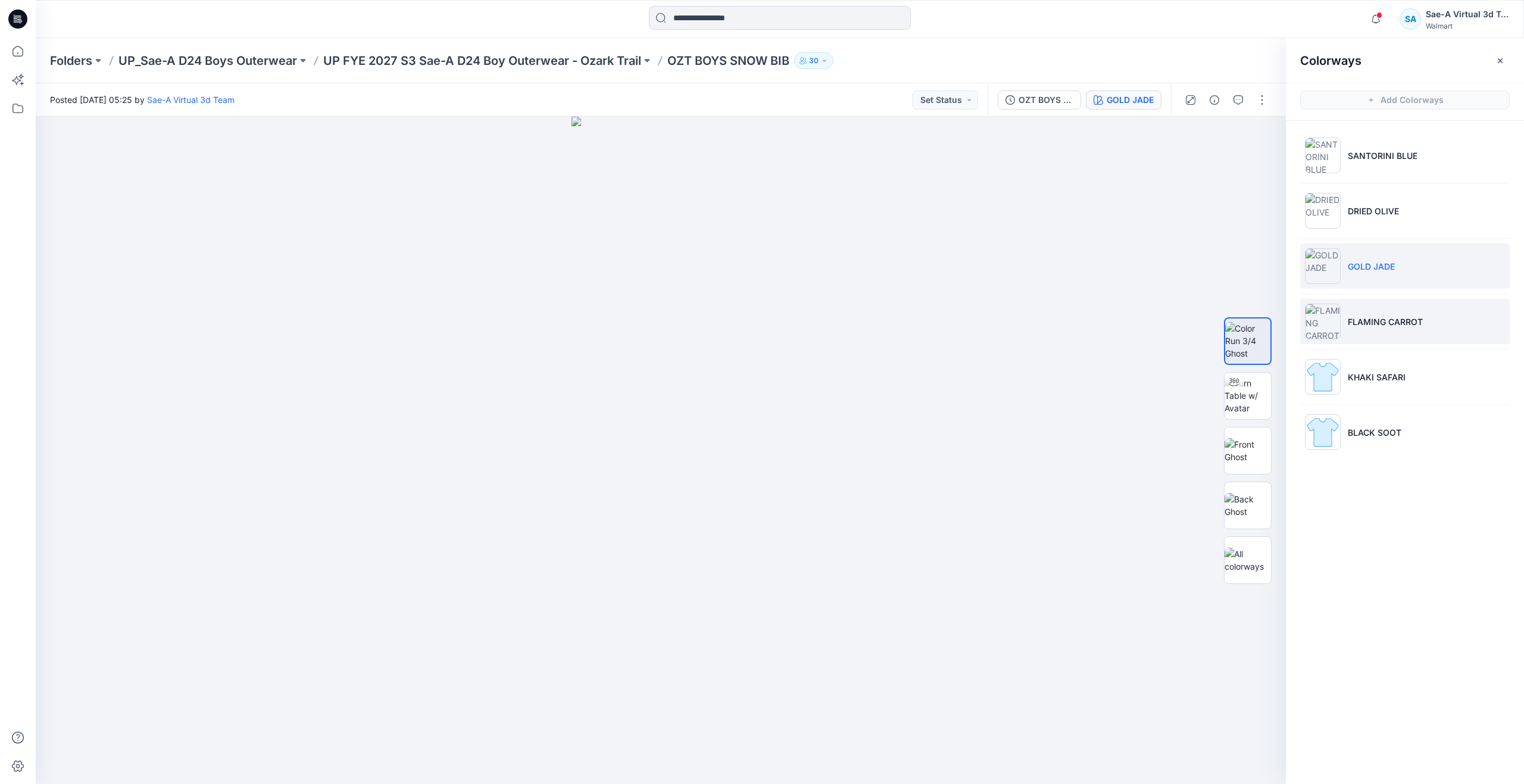
click at [1362, 309] on li "FLAMING CARROT" at bounding box center [1405, 321] width 209 height 45
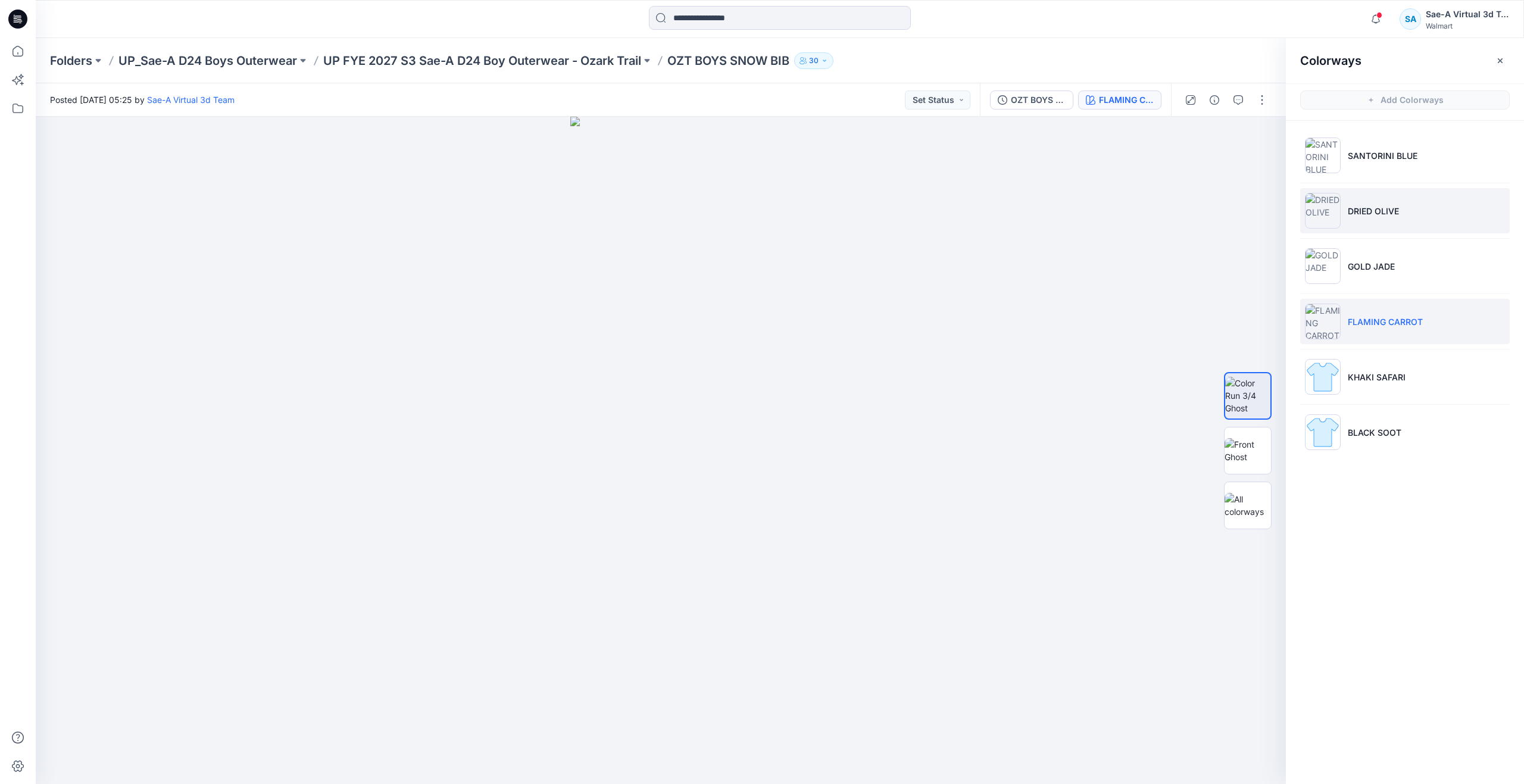
click at [1357, 205] on p "DRIED OLIVE" at bounding box center [1373, 211] width 51 height 13
click at [1245, 398] on img at bounding box center [1248, 396] width 47 height 38
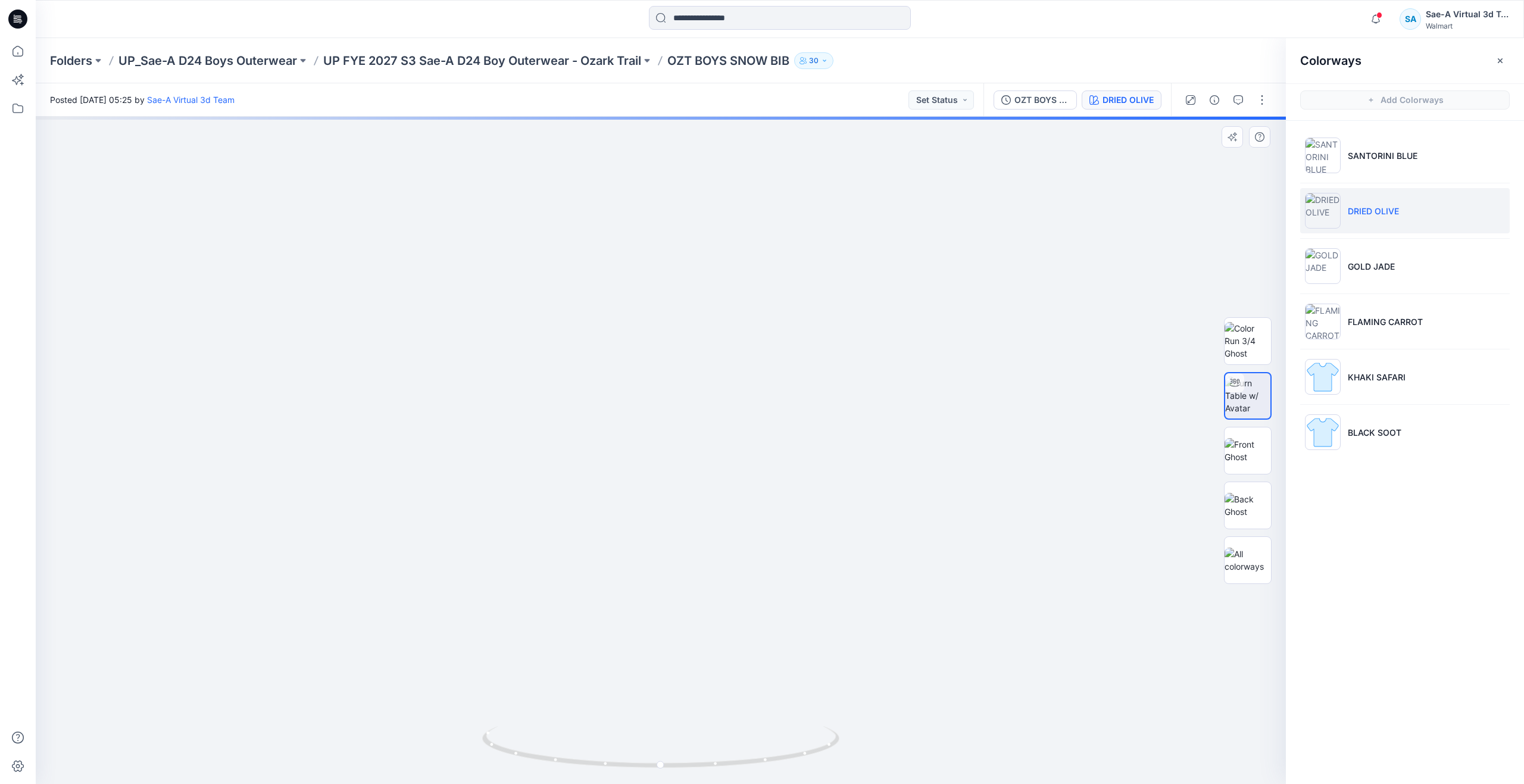
drag, startPoint x: 778, startPoint y: 431, endPoint x: 778, endPoint y: 635, distance: 204.0
drag, startPoint x: 665, startPoint y: 766, endPoint x: 696, endPoint y: 757, distance: 32.3
click at [696, 757] on icon at bounding box center [661, 748] width 360 height 45
click at [21, 51] on icon at bounding box center [17, 50] width 26 height 26
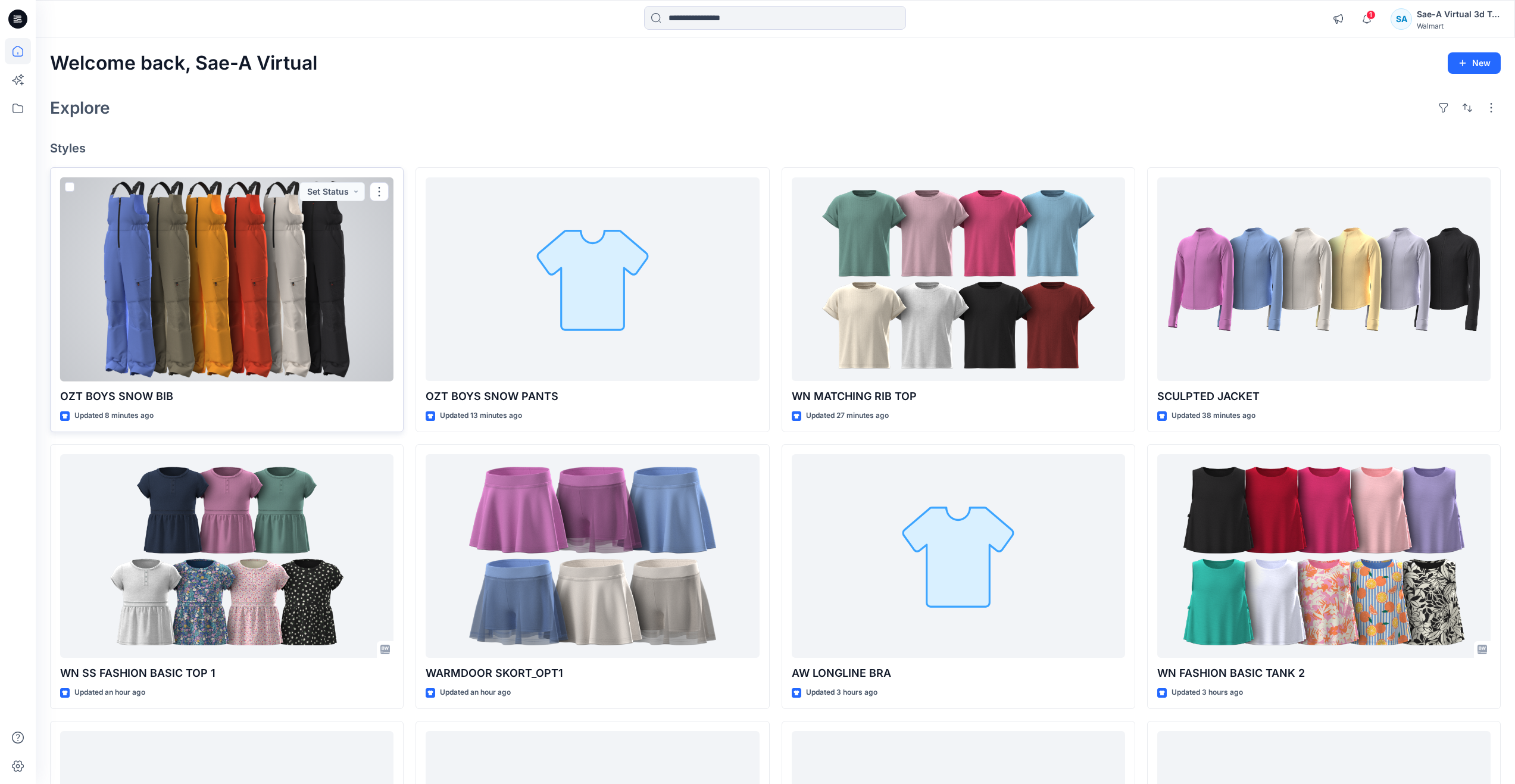
click at [149, 275] on div at bounding box center [226, 280] width 333 height 205
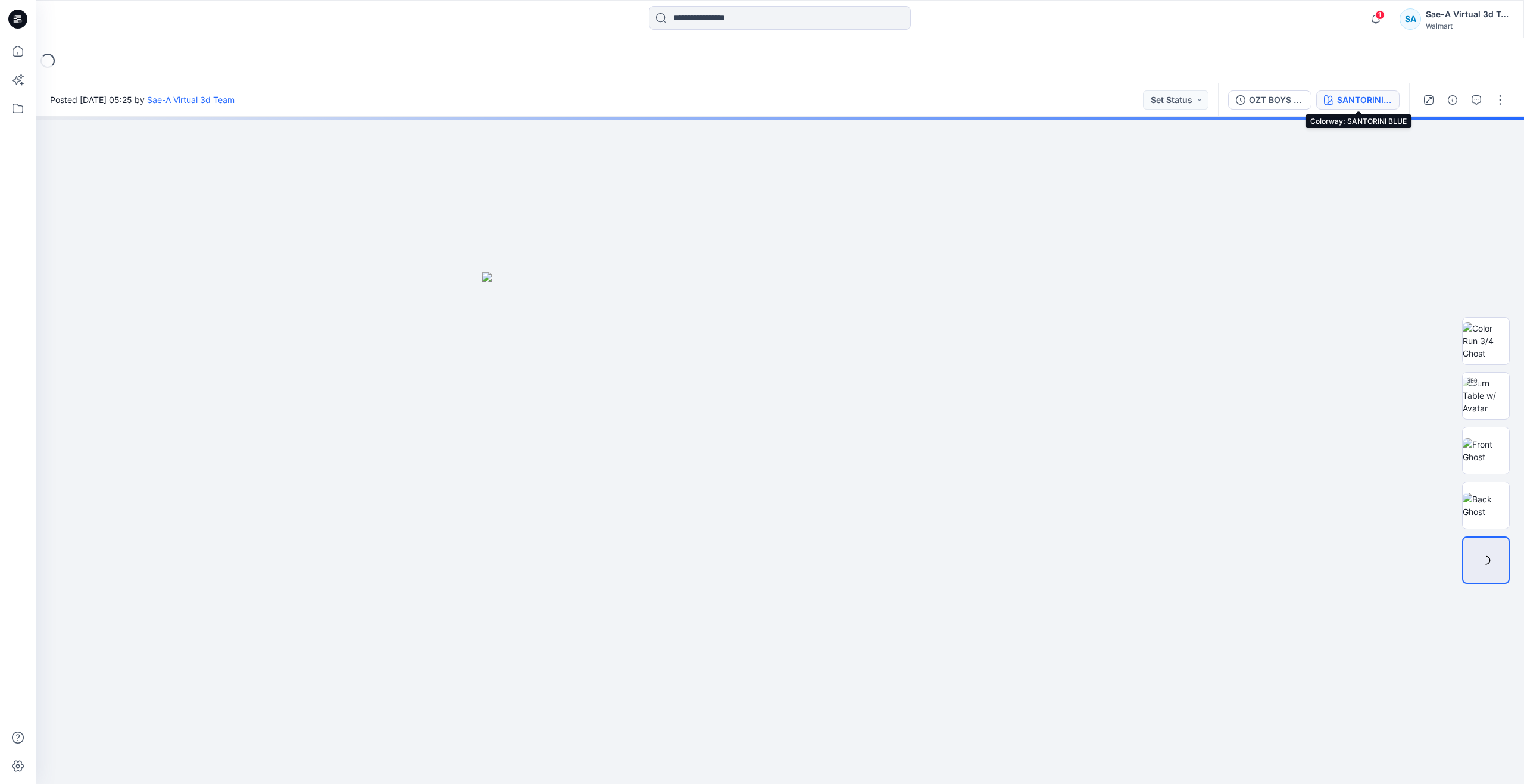
click at [1329, 102] on icon "button" at bounding box center [1328, 100] width 10 height 10
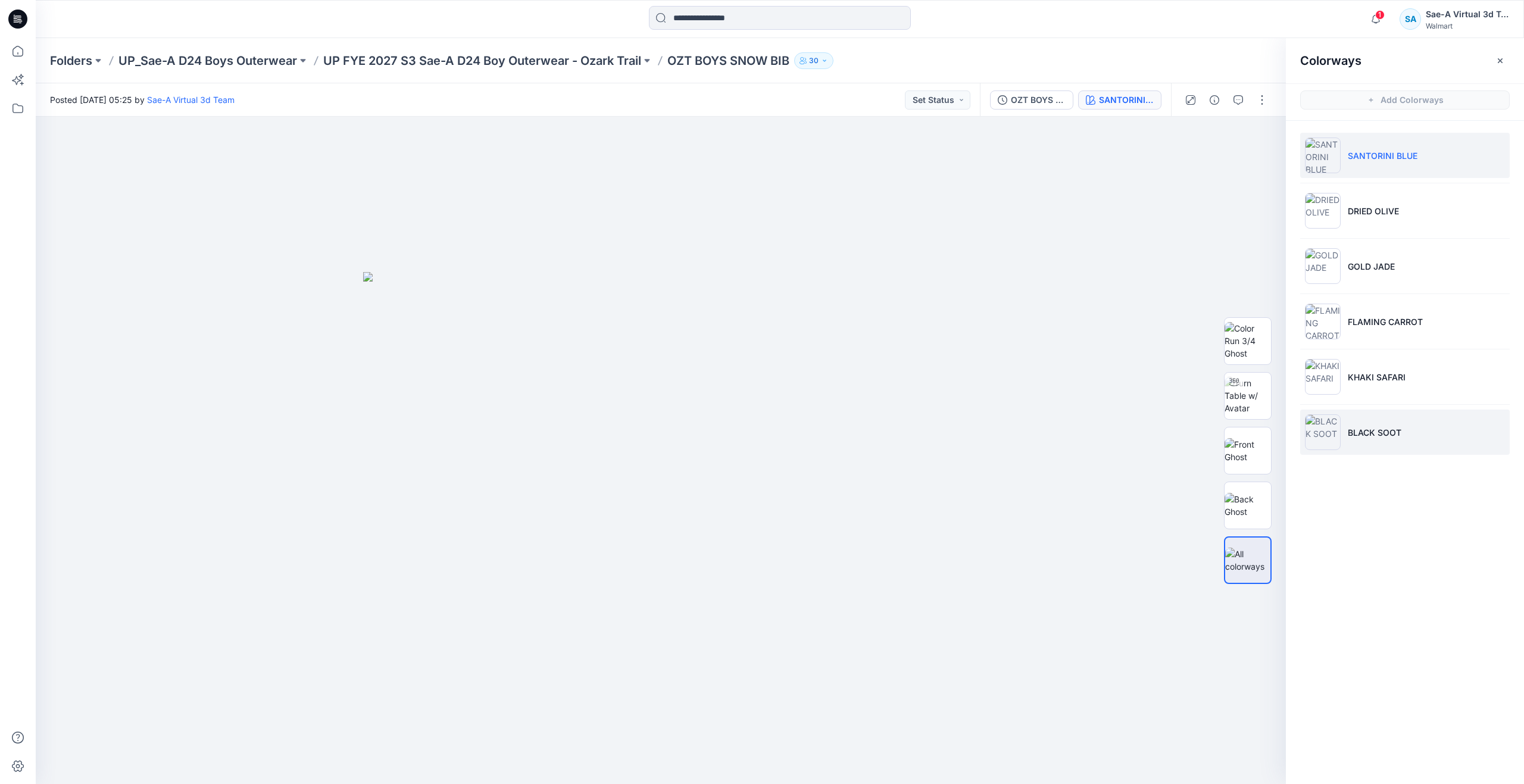
click at [1344, 436] on li "BLACK SOOT" at bounding box center [1405, 431] width 209 height 45
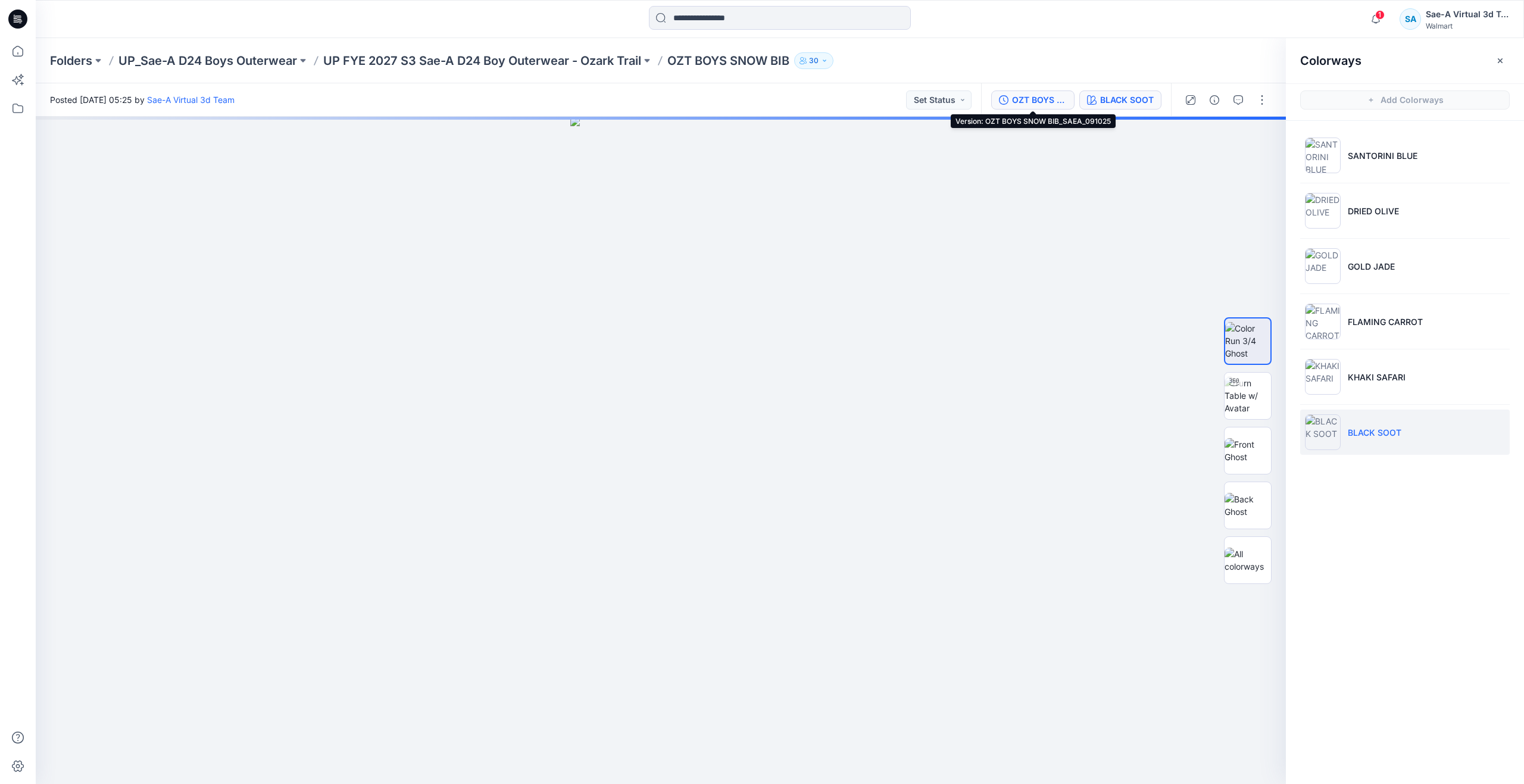
click at [992, 98] on button "OZT BOYS SNOW BIB_SAEA_091025" at bounding box center [1032, 100] width 83 height 19
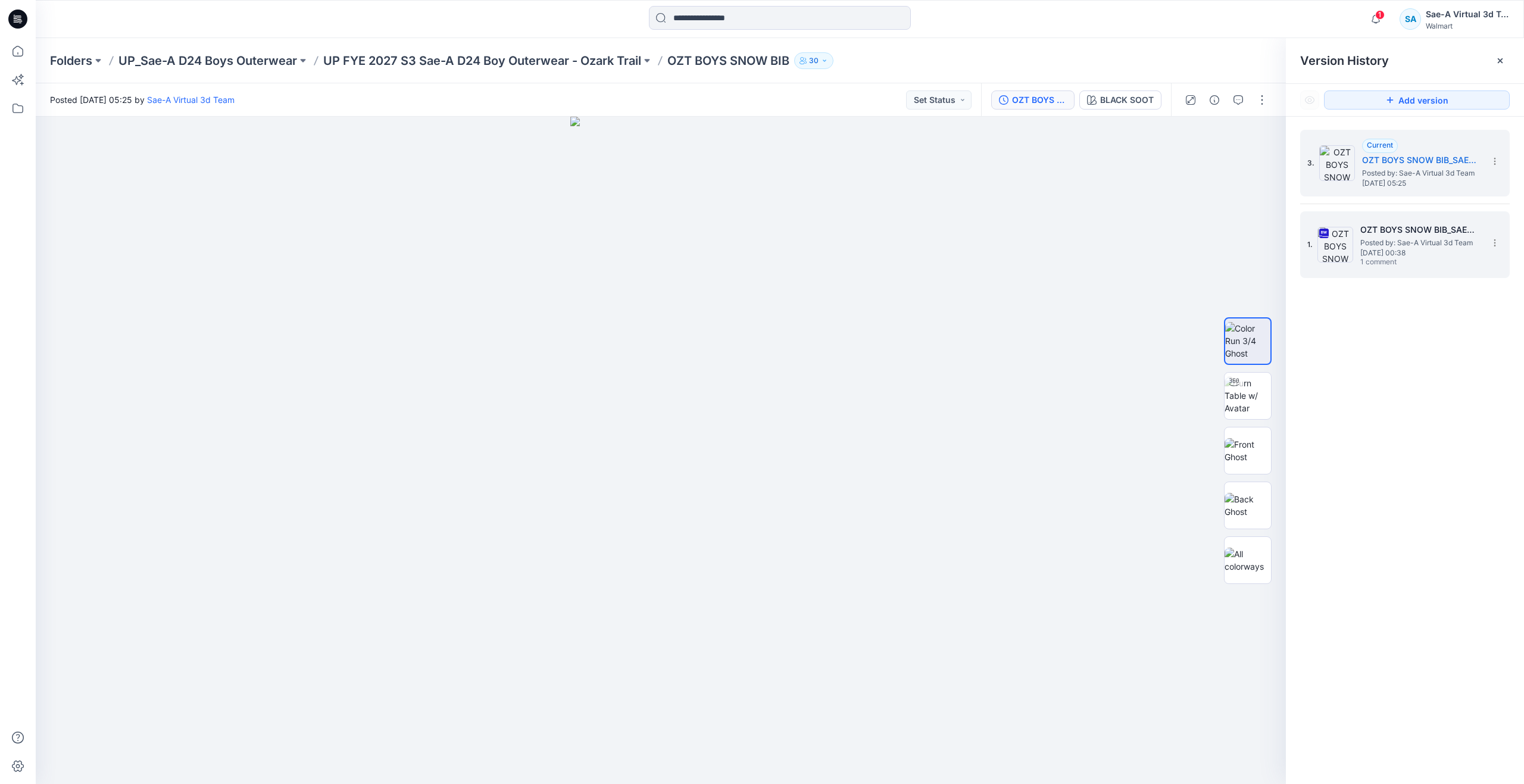
click at [1387, 257] on span "1 comment" at bounding box center [1402, 262] width 83 height 10
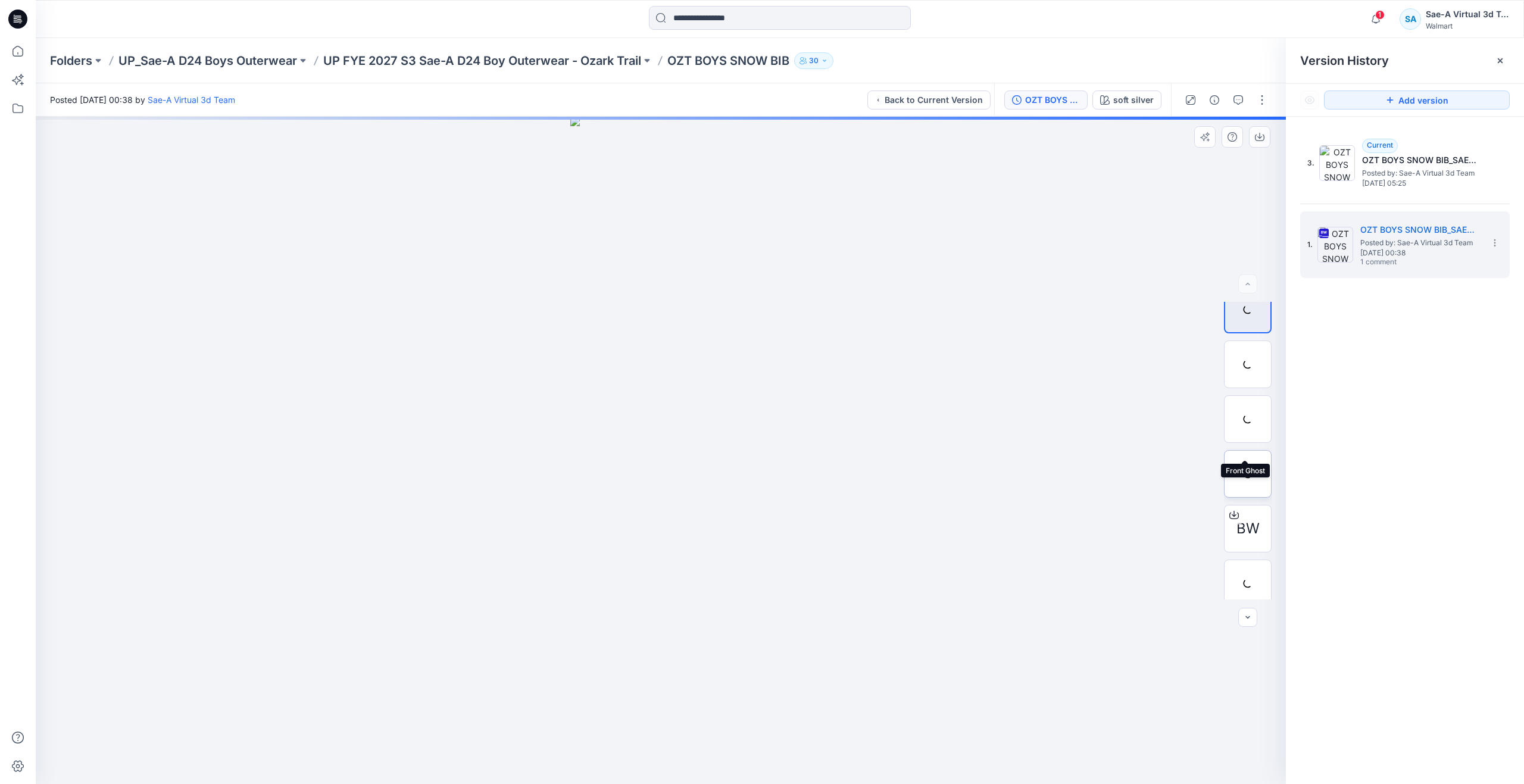
scroll to position [24, 0]
click at [1250, 510] on span "BW" at bounding box center [1248, 520] width 23 height 22
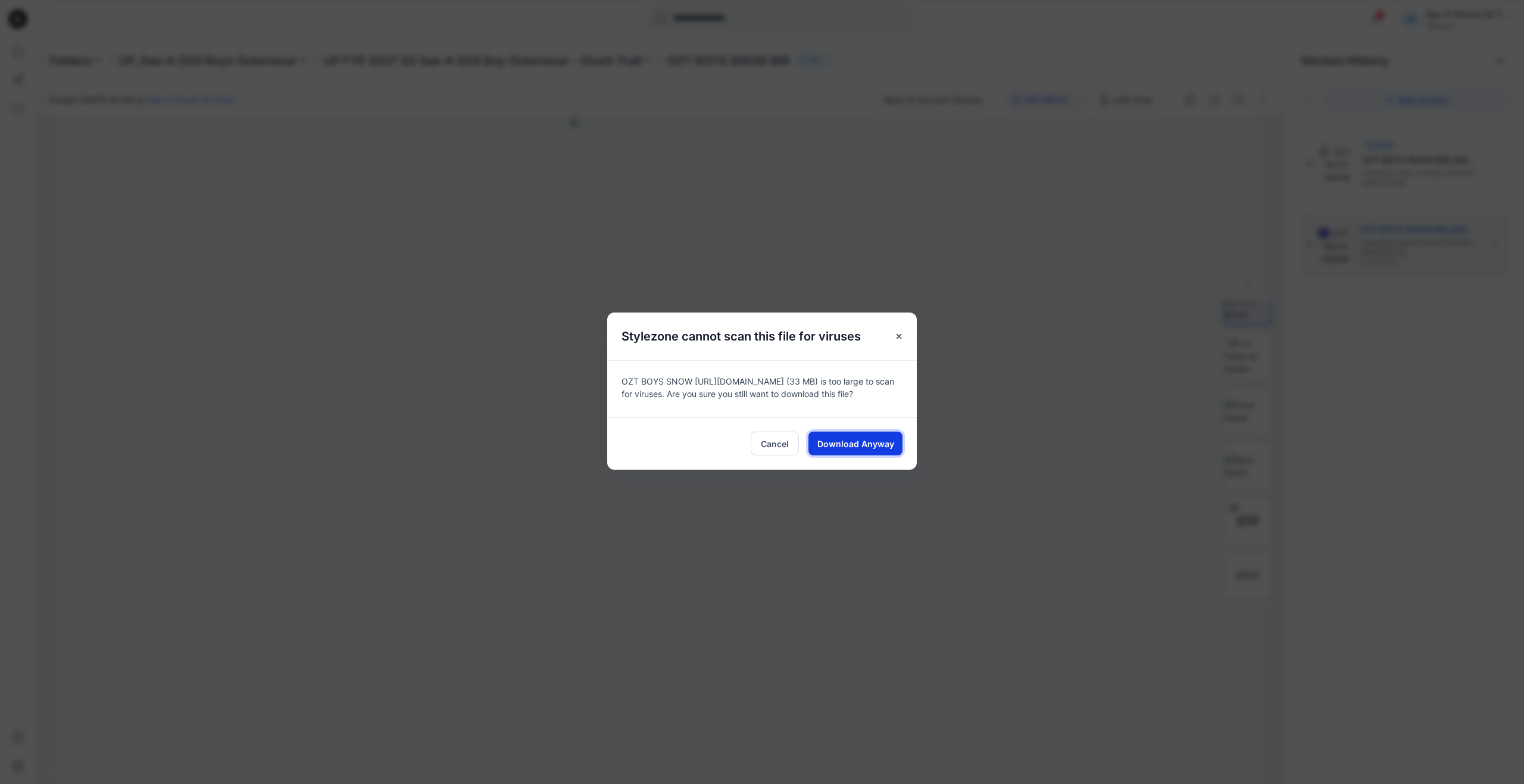
click at [874, 435] on button "Download Anyway" at bounding box center [855, 443] width 94 height 24
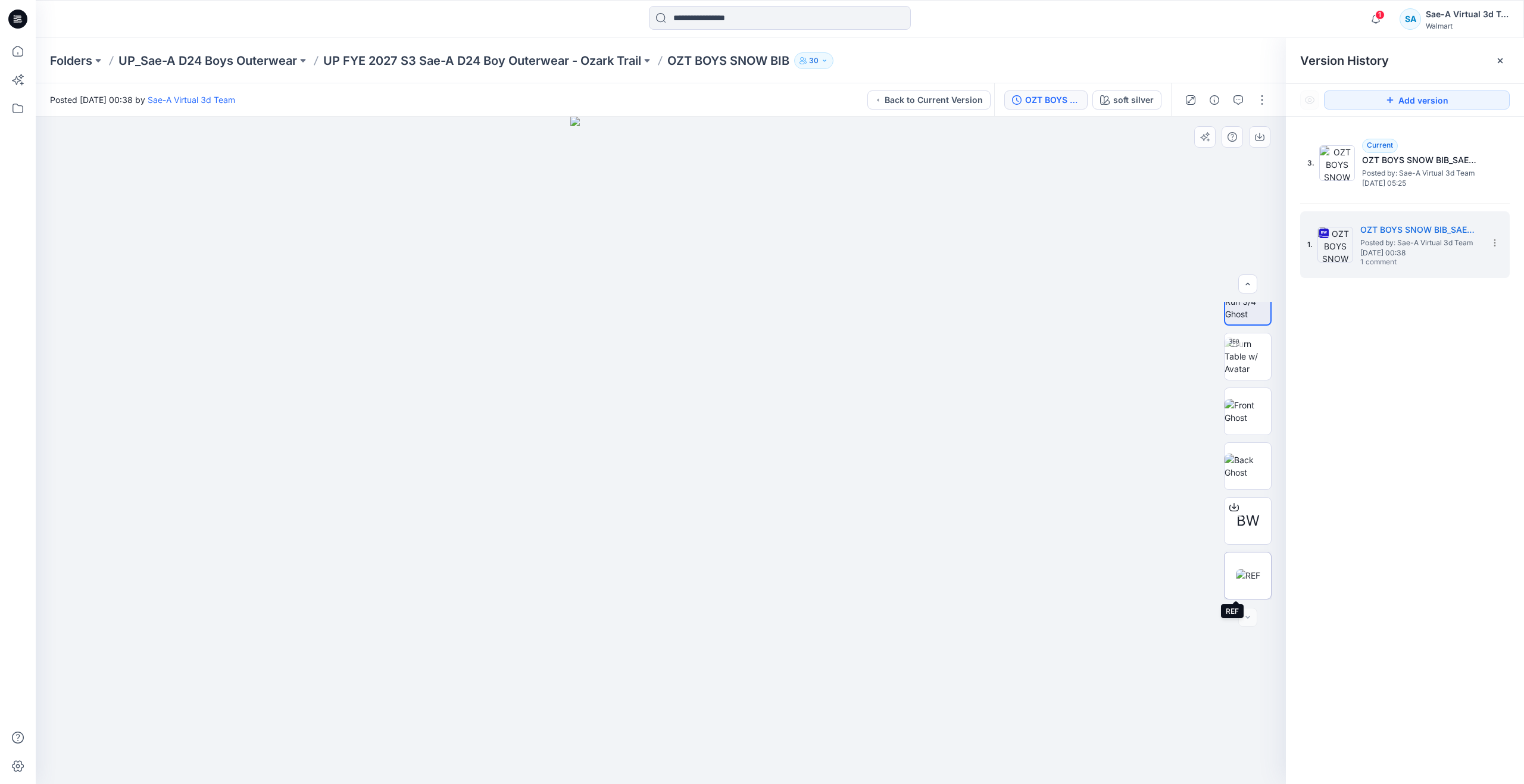
click at [1256, 579] on img at bounding box center [1248, 575] width 24 height 13
click at [1236, 376] on img at bounding box center [1248, 380] width 47 height 38
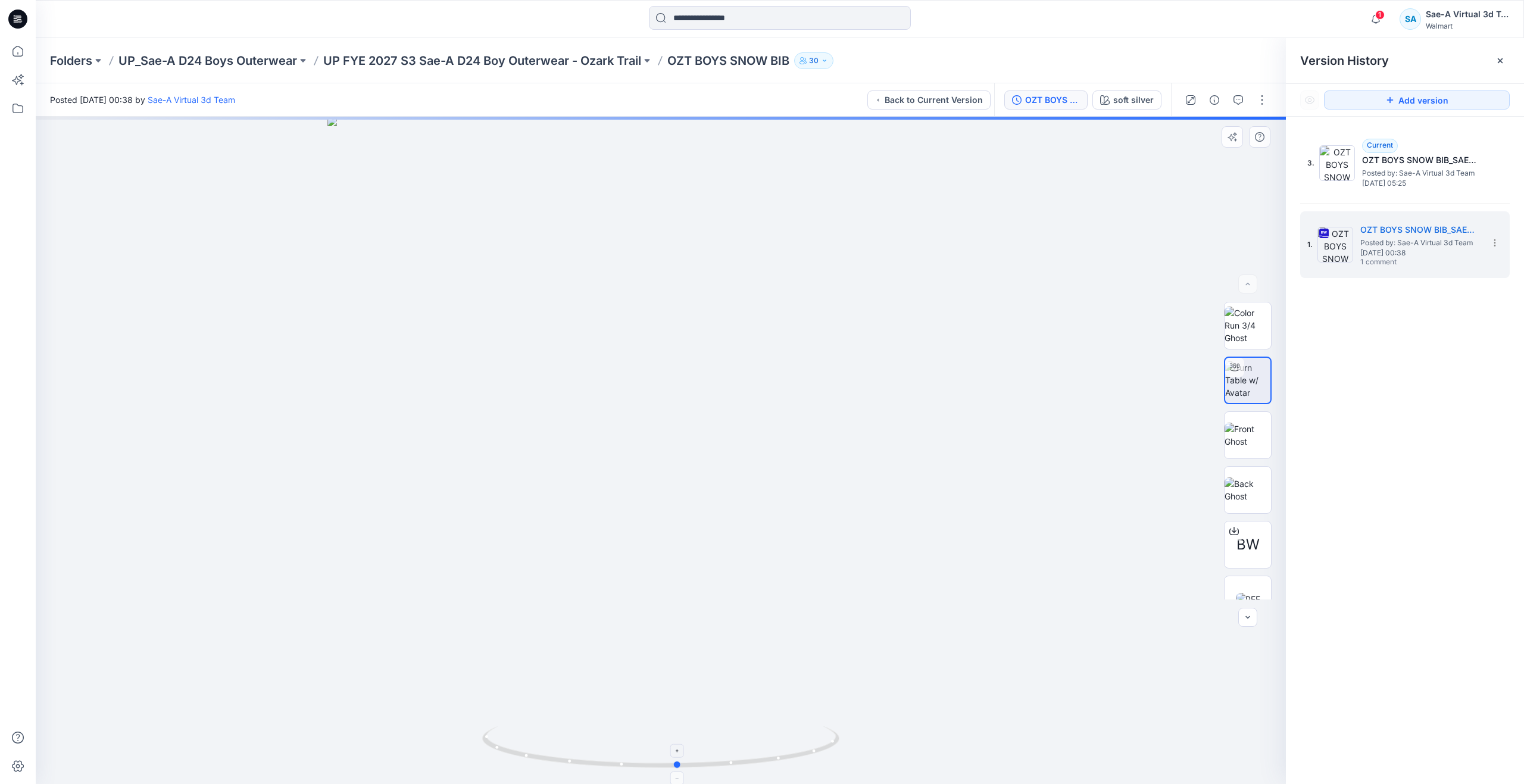
drag, startPoint x: 655, startPoint y: 768, endPoint x: 672, endPoint y: 736, distance: 36.2
click at [672, 736] on icon at bounding box center [661, 748] width 360 height 45
click at [19, 54] on icon at bounding box center [17, 50] width 26 height 26
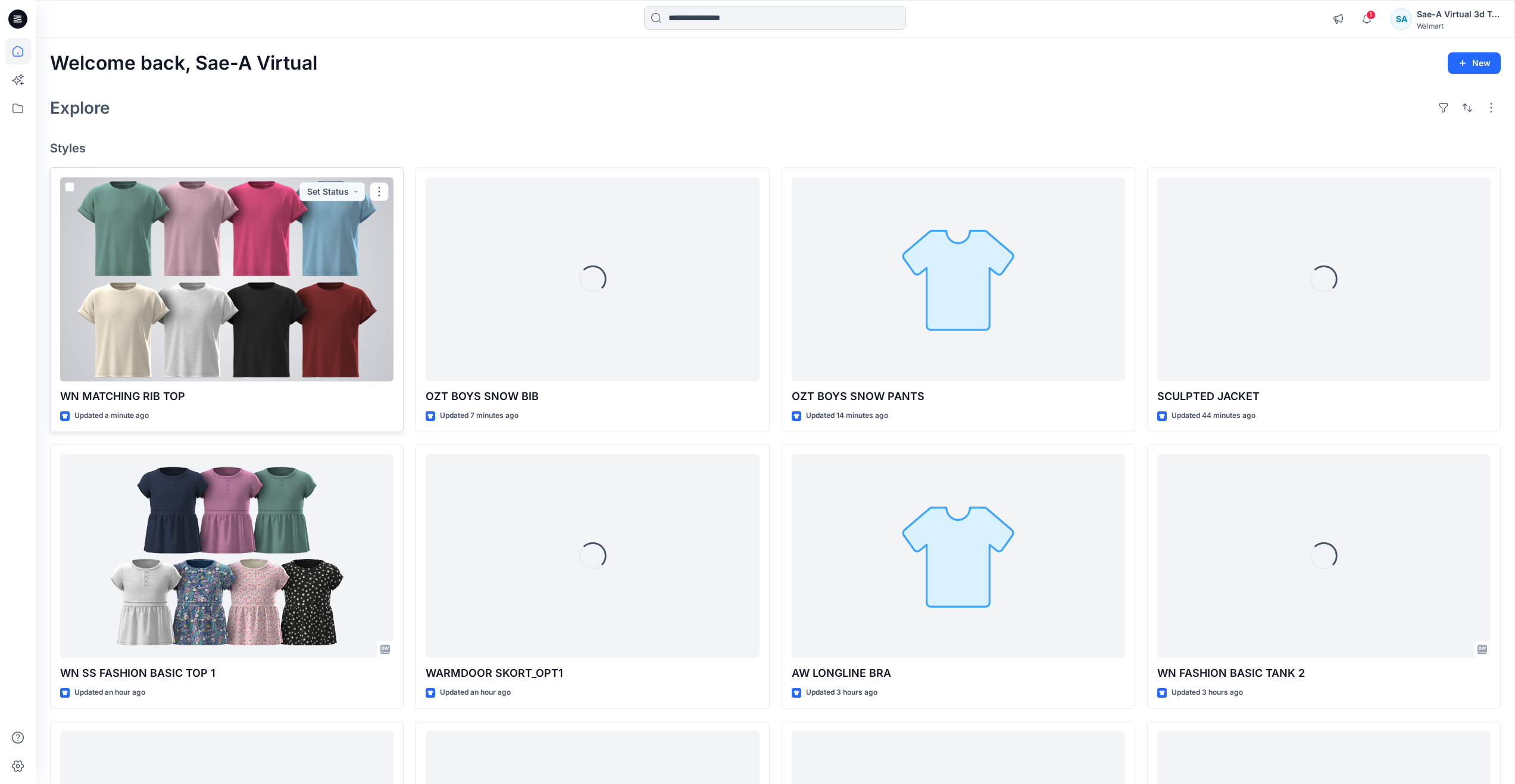
click at [265, 296] on div at bounding box center [226, 280] width 333 height 205
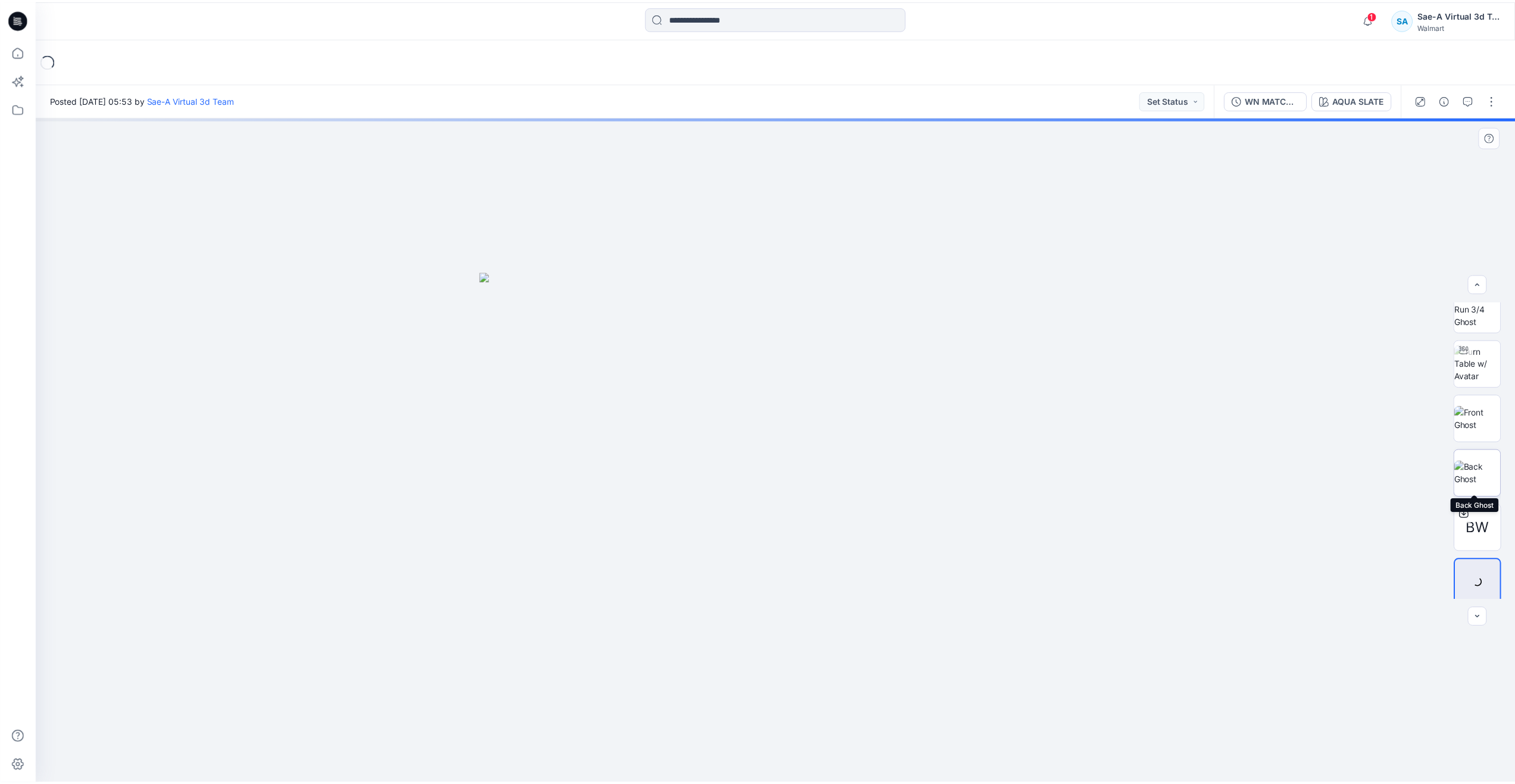
scroll to position [24, 0]
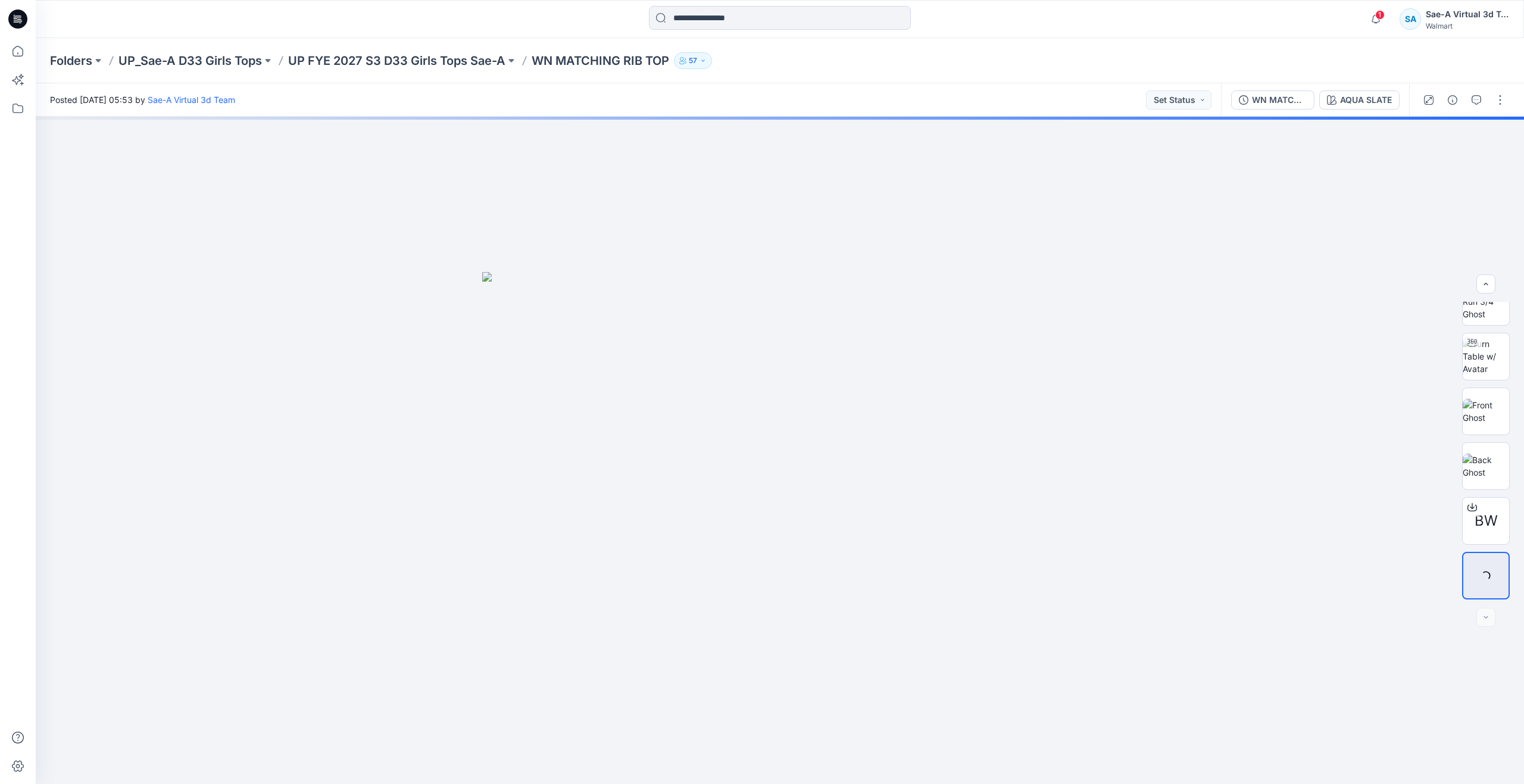
click at [1231, 91] on div "WN MATCHING RIB TOP_Full Colorways AQUA SLATE" at bounding box center [1315, 100] width 188 height 33
click at [1271, 109] on div "WN MATCHING RIB TOP_Full Colorways AQUA SLATE" at bounding box center [1315, 100] width 188 height 33
click at [1271, 96] on div "WN MATCHING RIB TOP_Full Colorways" at bounding box center [1279, 100] width 55 height 13
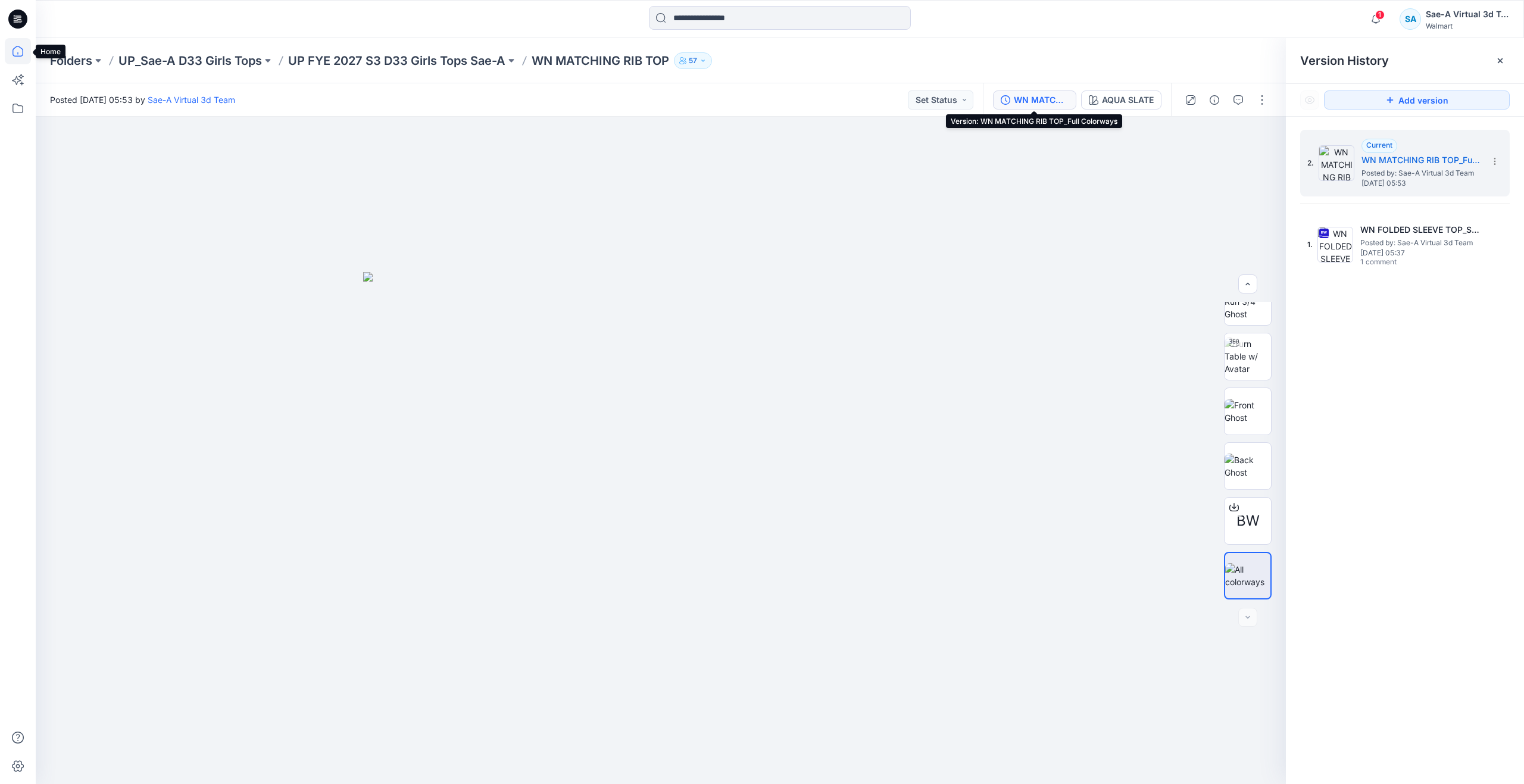
click at [16, 51] on icon at bounding box center [17, 50] width 26 height 26
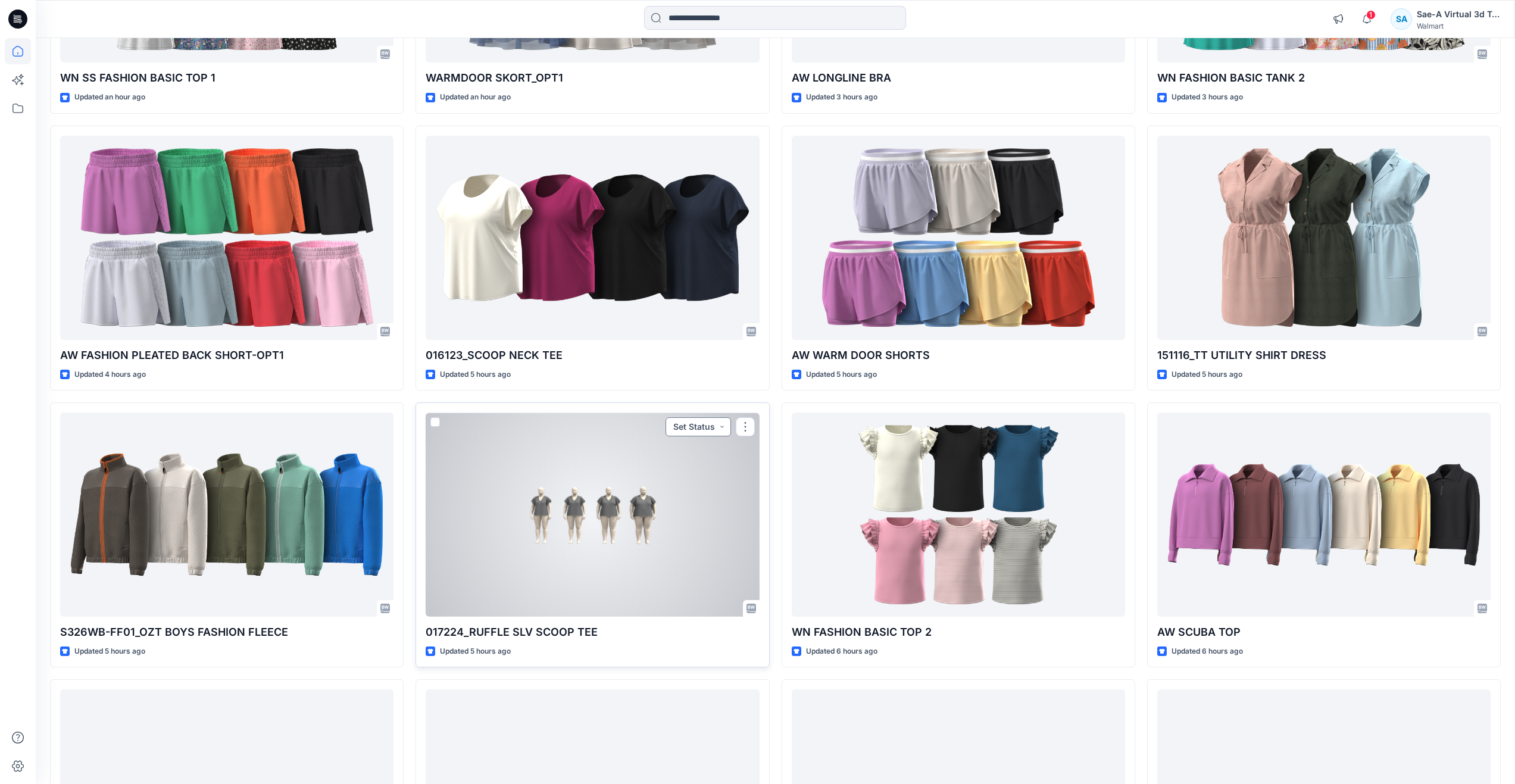
scroll to position [833, 0]
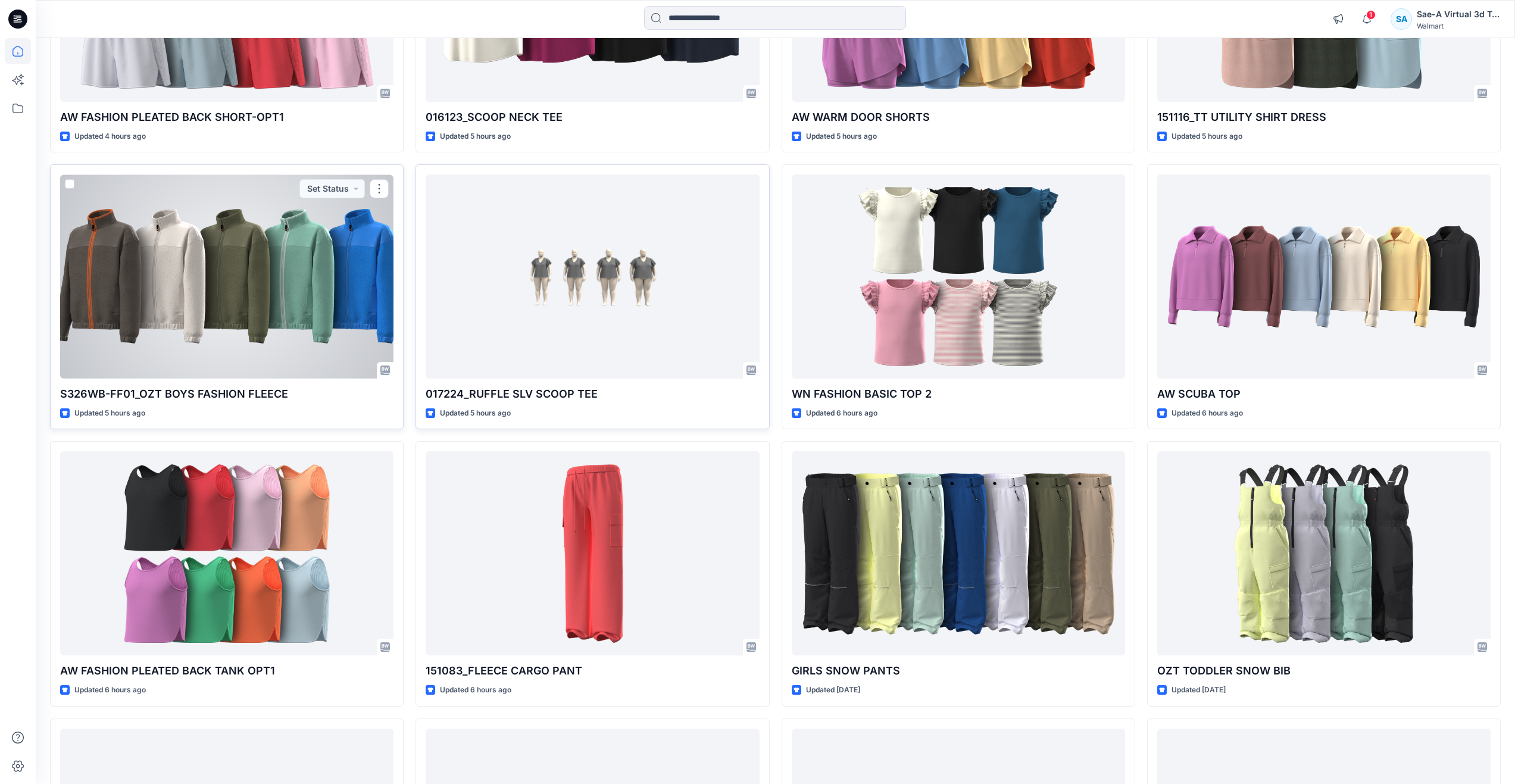
click at [325, 327] on div at bounding box center [226, 276] width 333 height 205
